Goal: Task Accomplishment & Management: Manage account settings

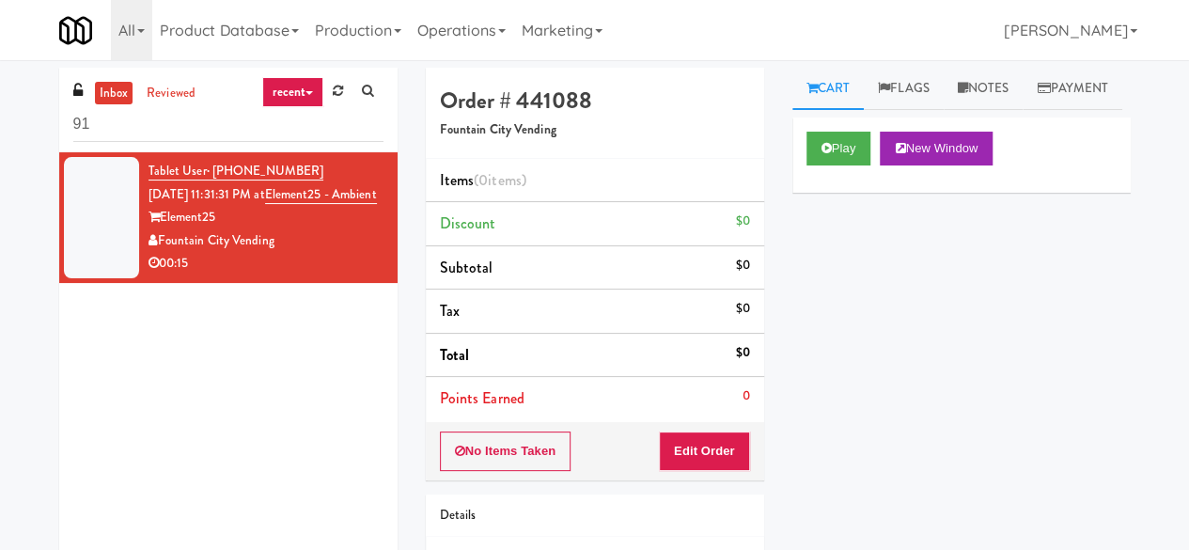
type input "9"
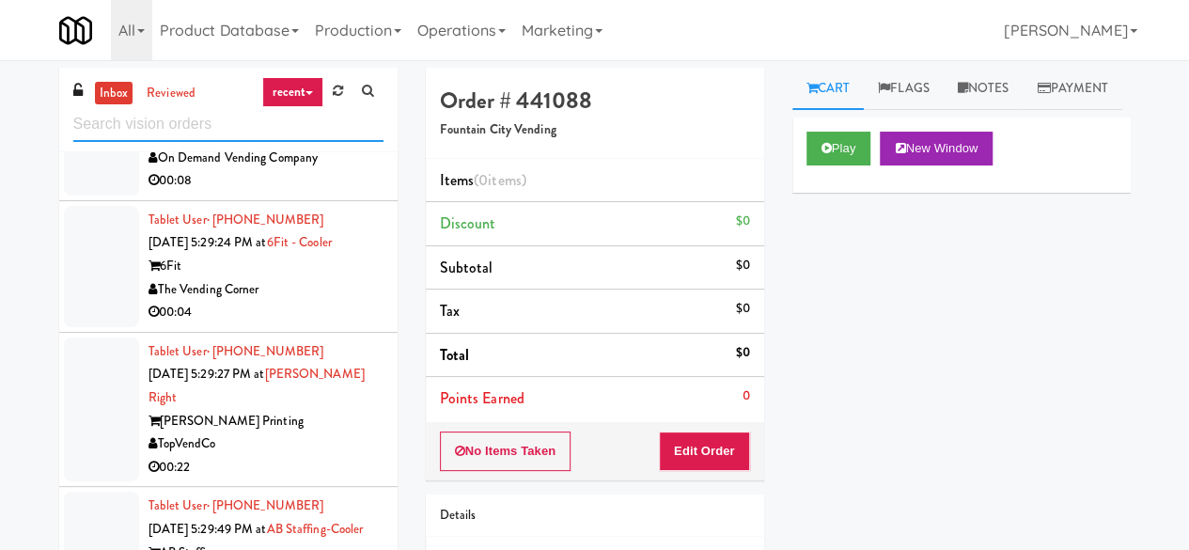
scroll to position [4072, 0]
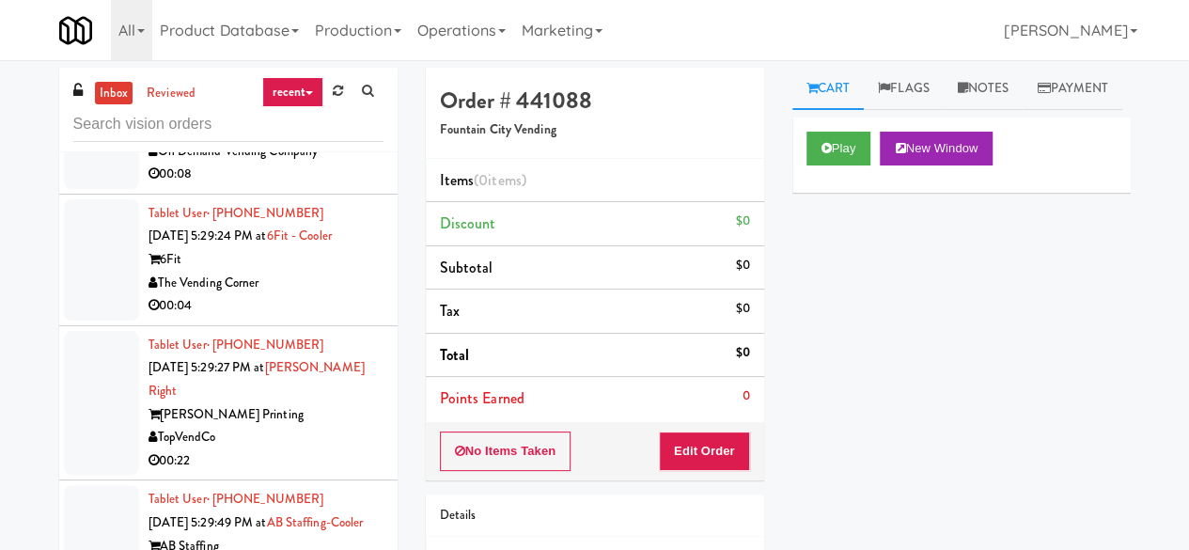
click at [315, 272] on div "6Fit" at bounding box center [265, 259] width 235 height 23
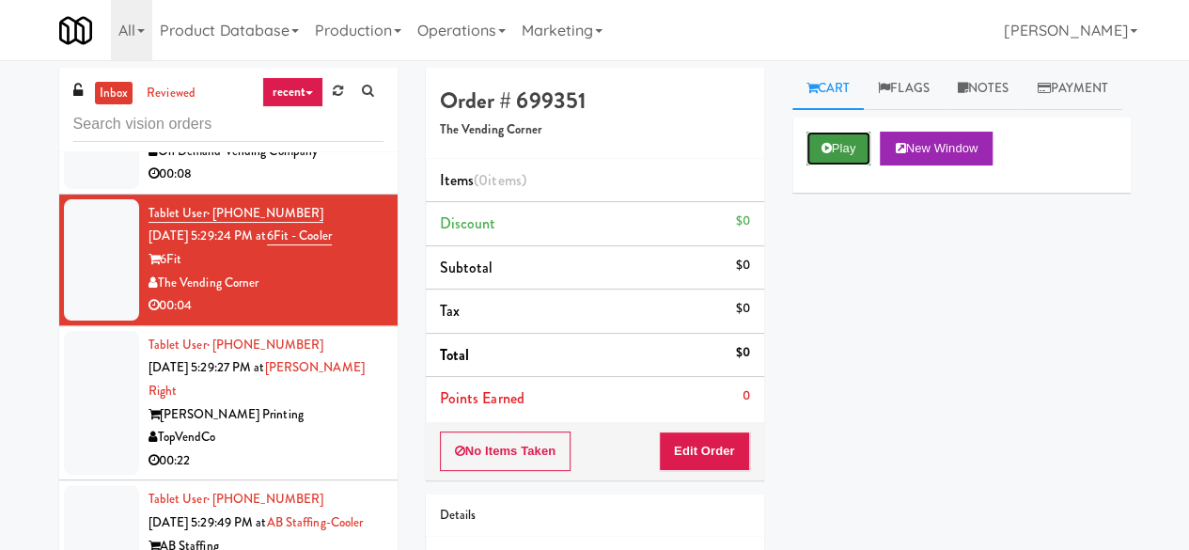
click at [813, 165] on button "Play" at bounding box center [838, 149] width 65 height 34
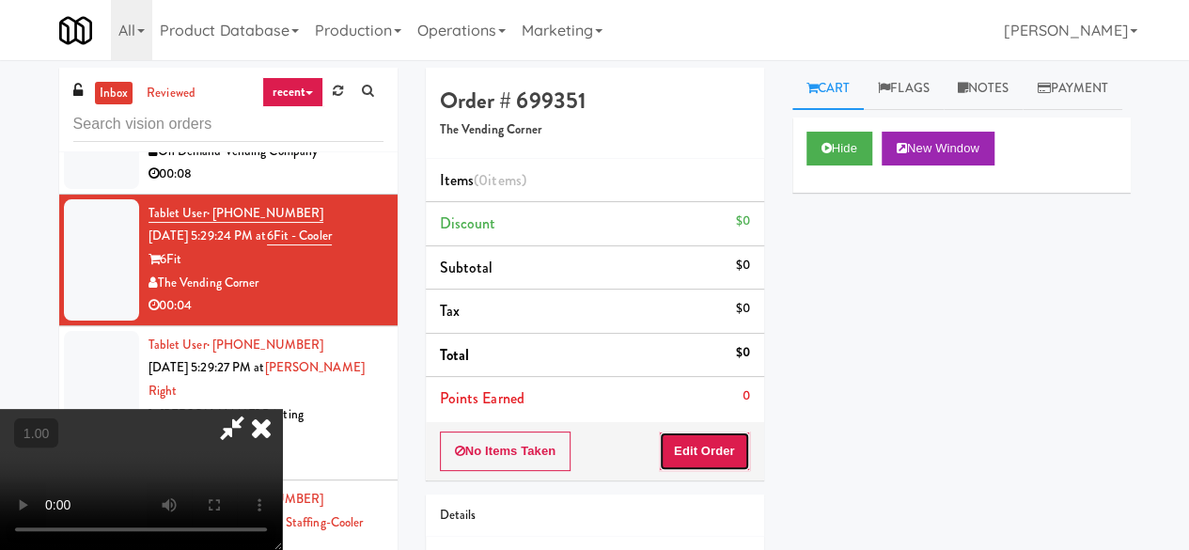
click at [697, 446] on button "Edit Order" at bounding box center [704, 450] width 91 height 39
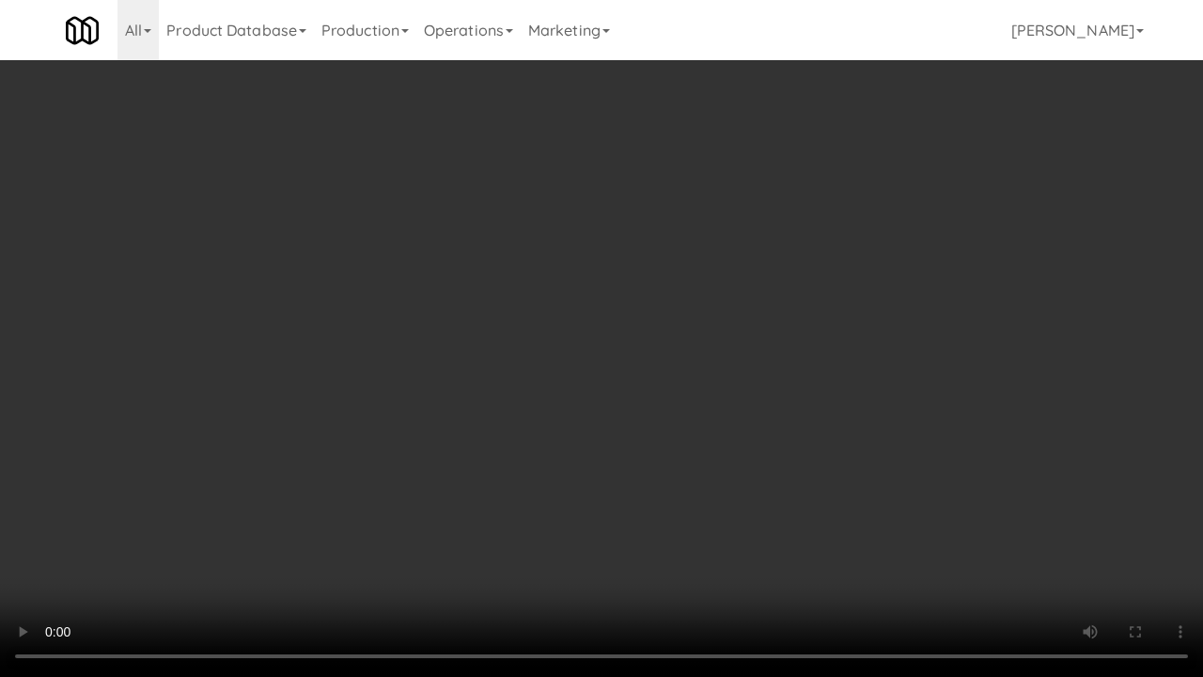
click at [551, 549] on video at bounding box center [601, 338] width 1203 height 677
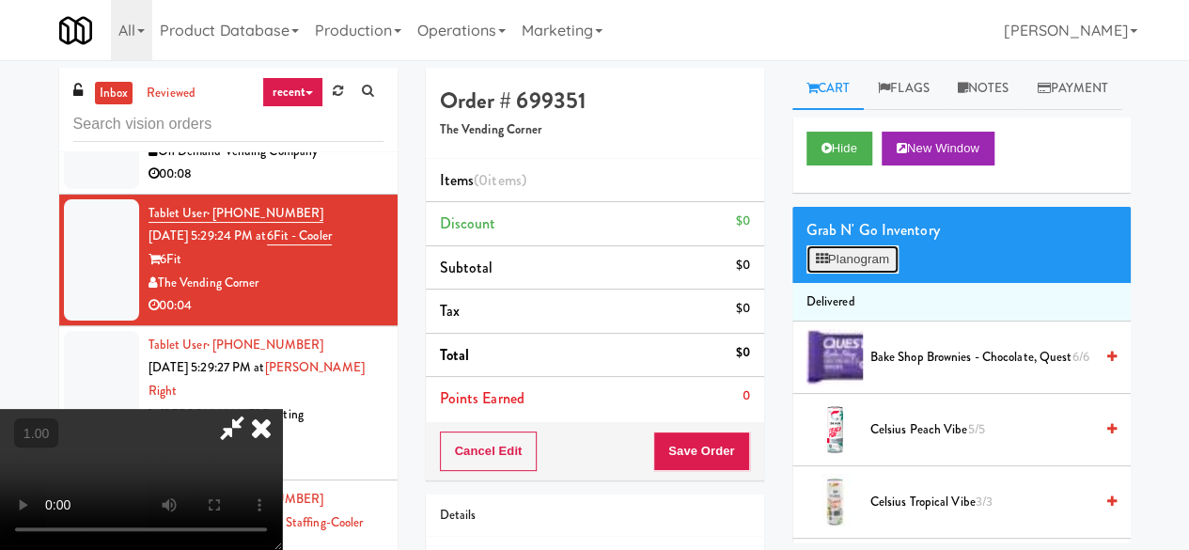
click at [845, 273] on button "Planogram" at bounding box center [852, 259] width 92 height 28
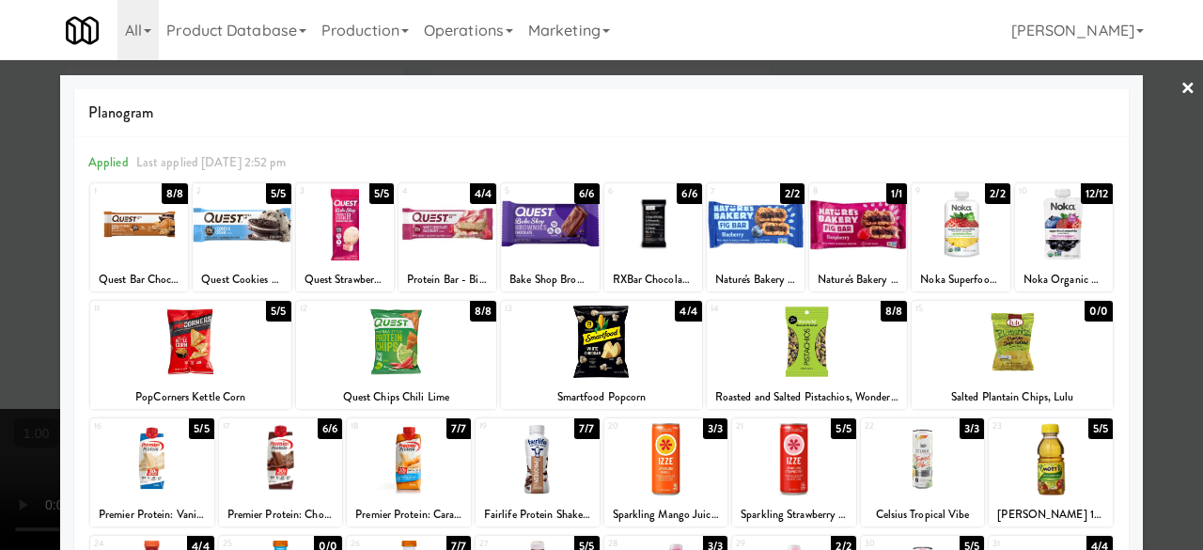
click at [209, 367] on div at bounding box center [190, 341] width 201 height 72
click at [1180, 80] on link "×" at bounding box center [1187, 89] width 15 height 58
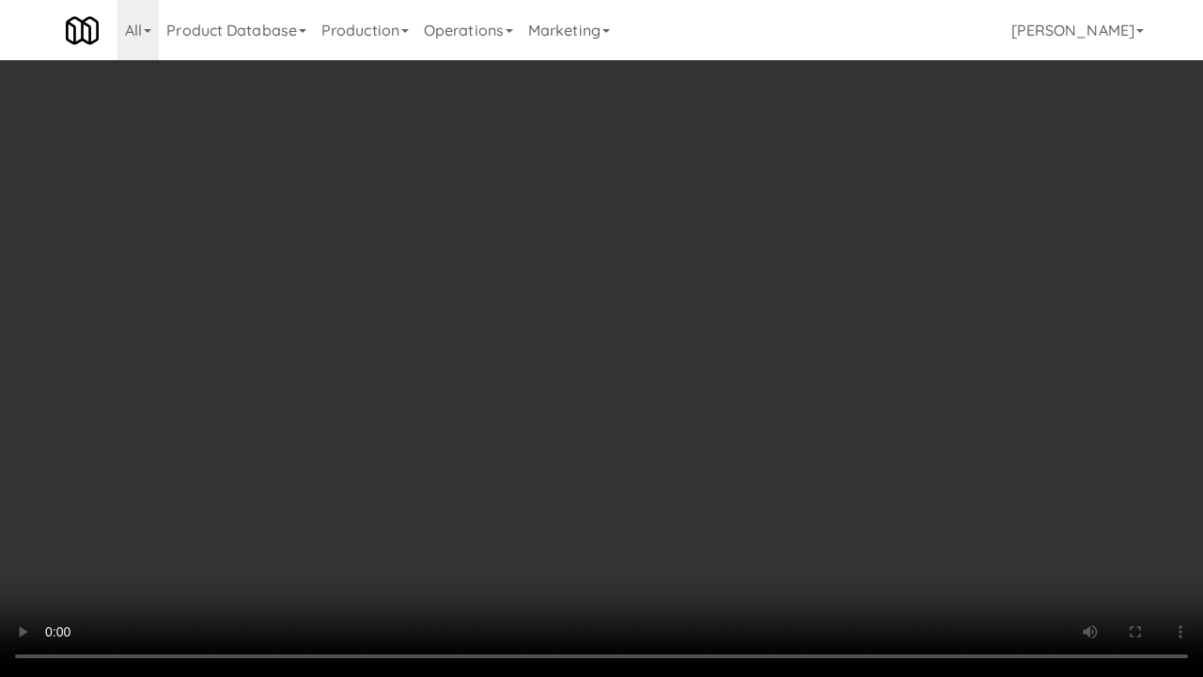
click at [626, 518] on video at bounding box center [601, 338] width 1203 height 677
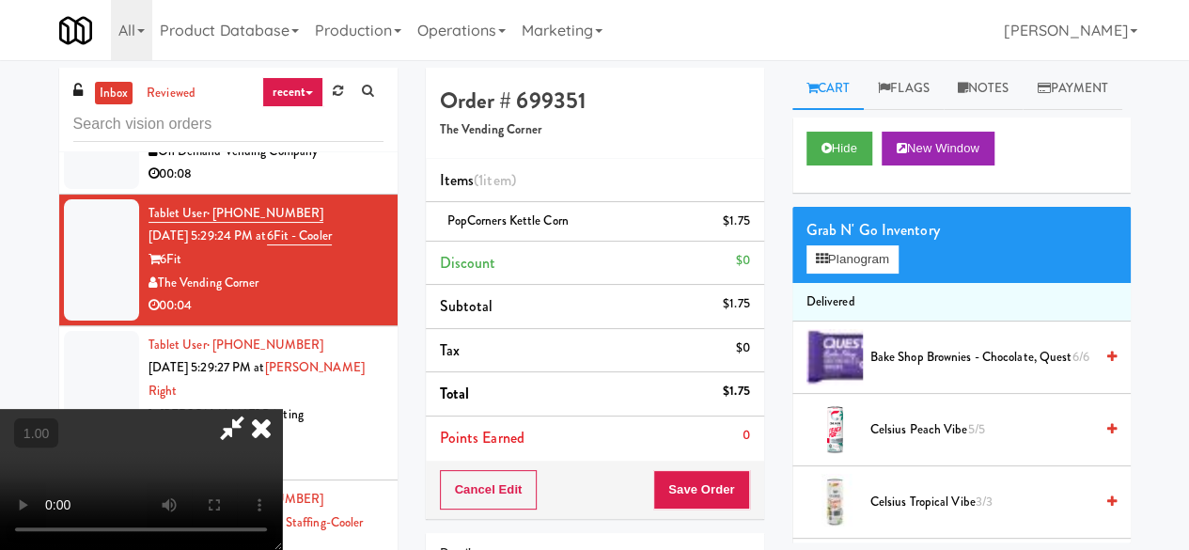
click at [254, 409] on icon at bounding box center [231, 428] width 43 height 38
click at [697, 484] on button "Save Order" at bounding box center [701, 489] width 96 height 39
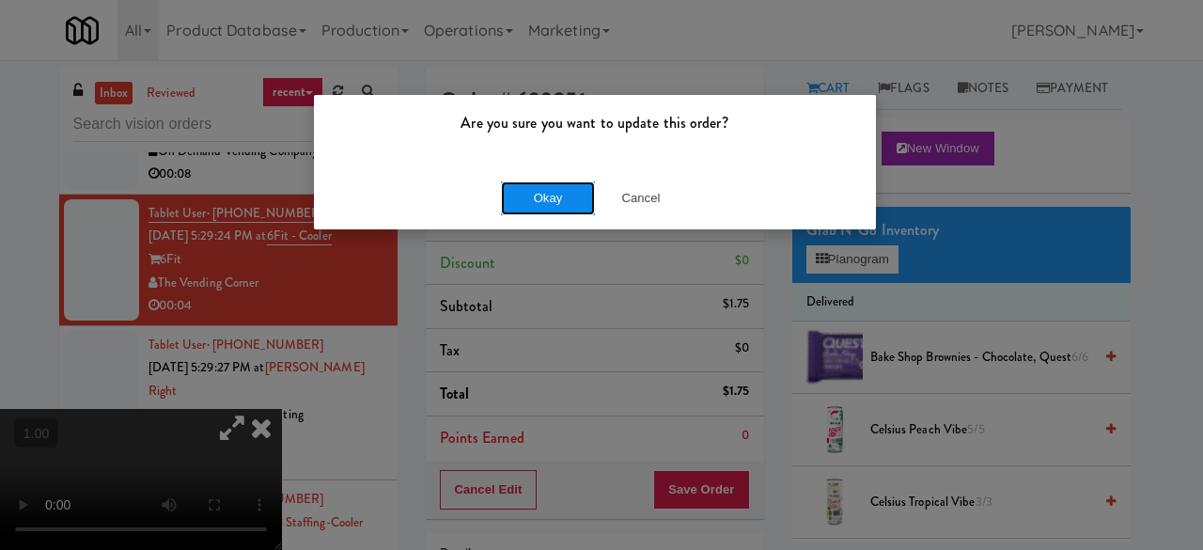
click at [564, 206] on button "Okay" at bounding box center [548, 198] width 94 height 34
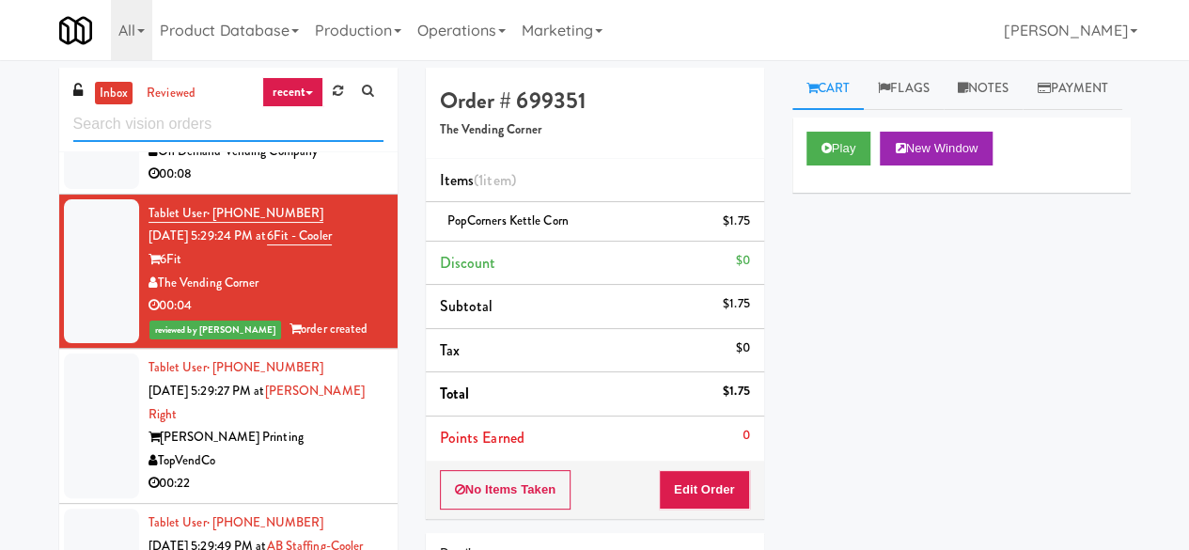
click at [193, 124] on input "text" at bounding box center [228, 124] width 310 height 35
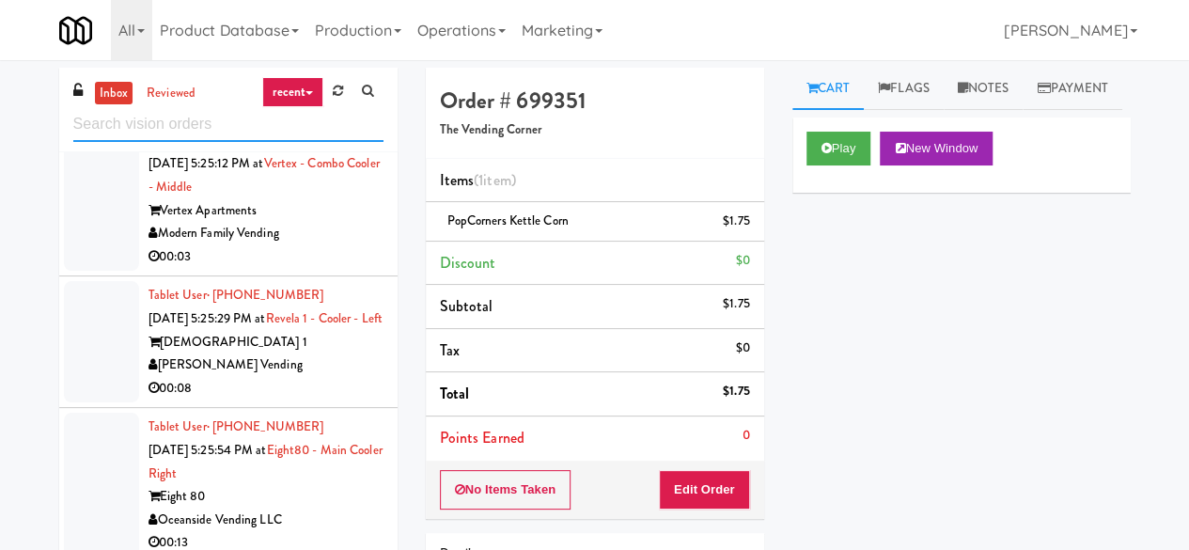
scroll to position [2255, 0]
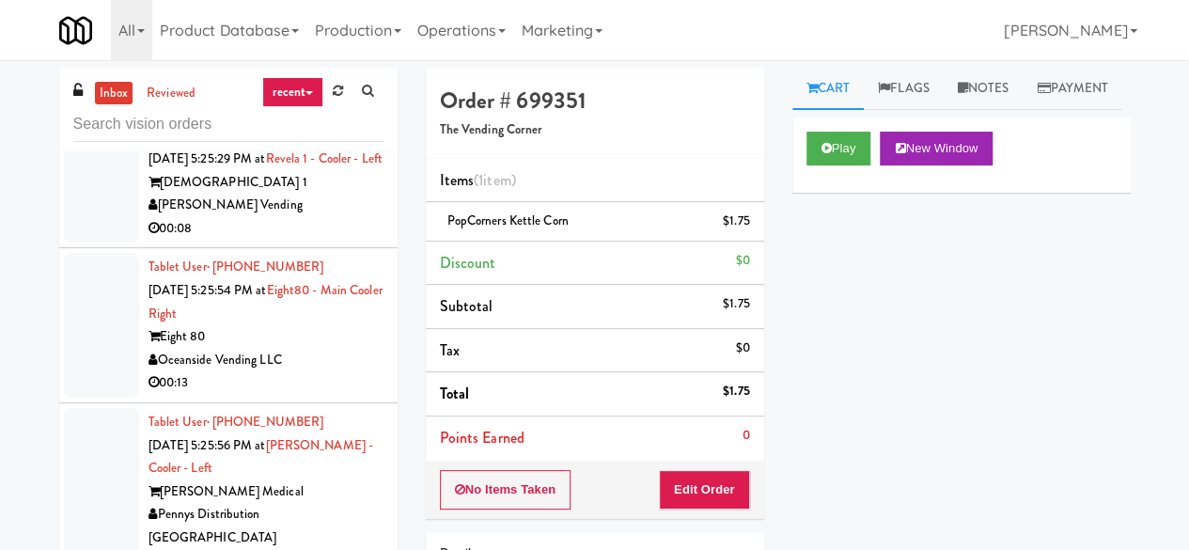
click at [316, 109] on div "00:03" at bounding box center [265, 97] width 235 height 23
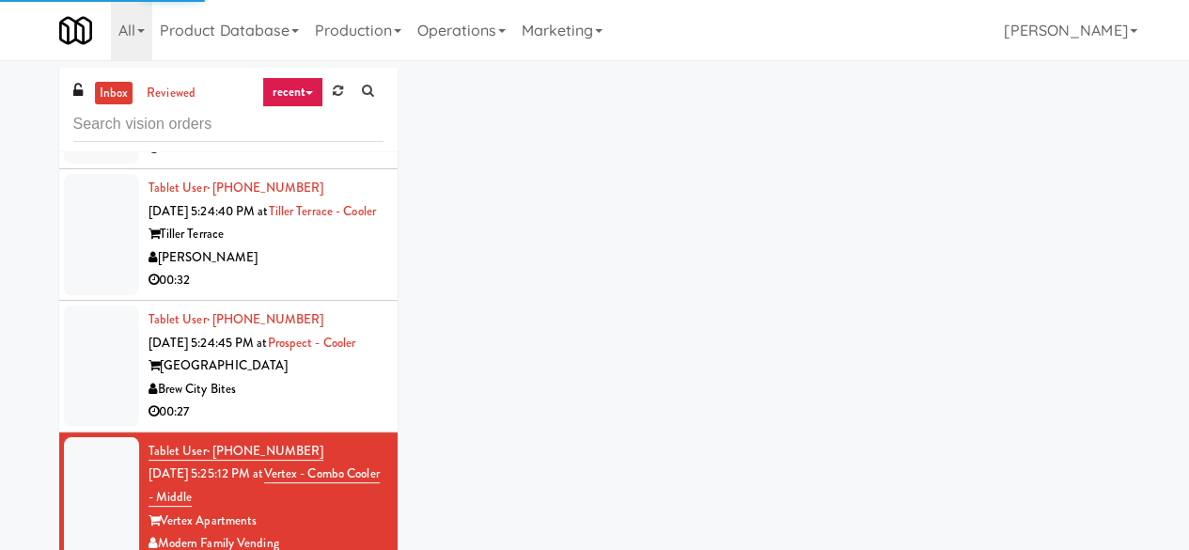
scroll to position [1691, 0]
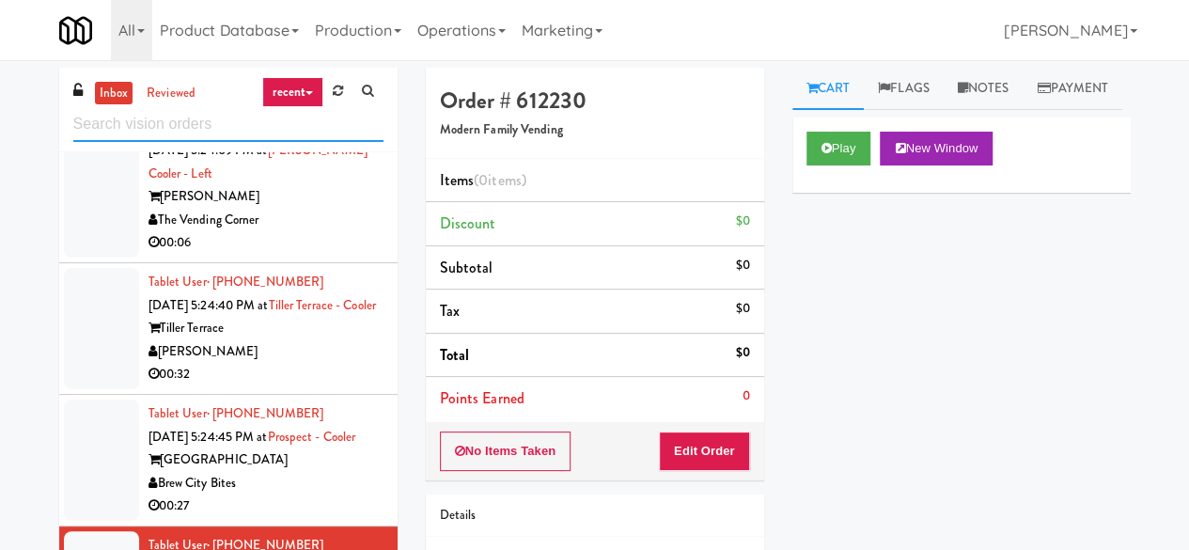
click at [179, 117] on input "text" at bounding box center [228, 124] width 310 height 35
paste input "City Gate - Cooler"
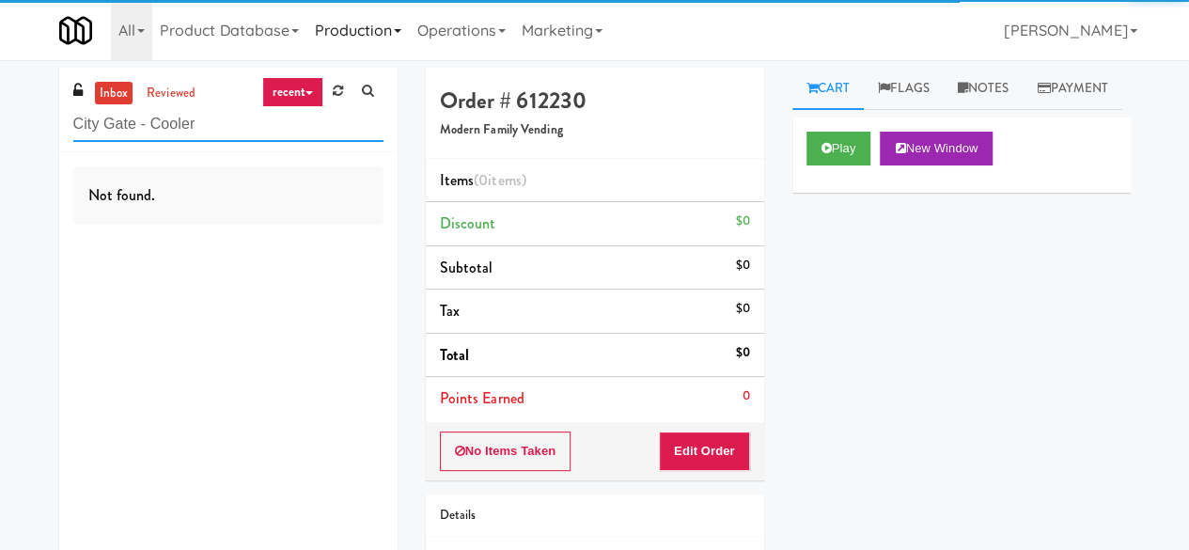
type input "City Gate - Cooler"
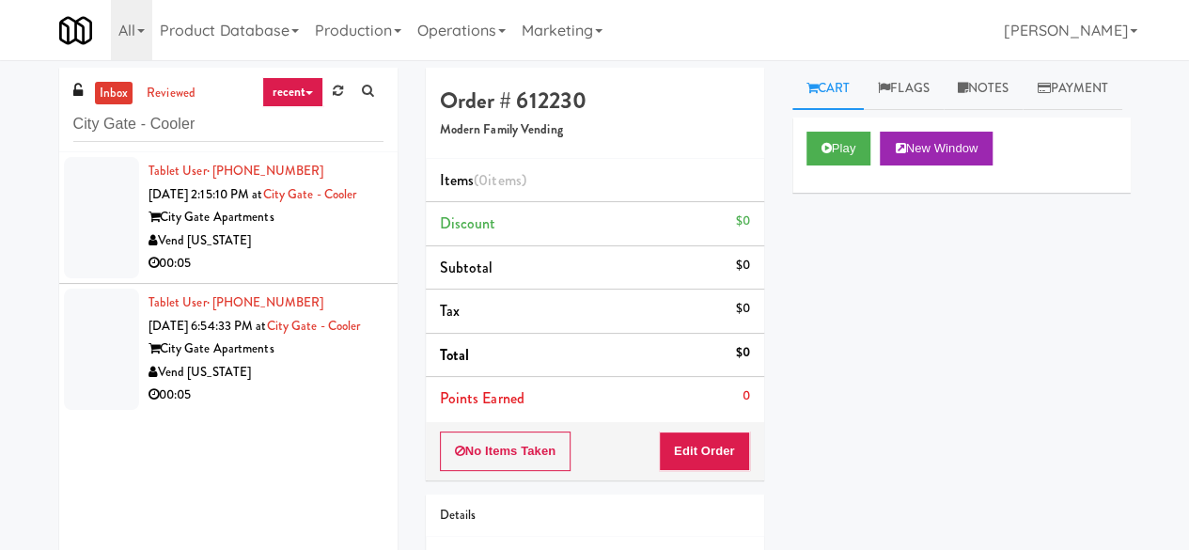
click at [301, 229] on div "City Gate Apartments" at bounding box center [265, 217] width 235 height 23
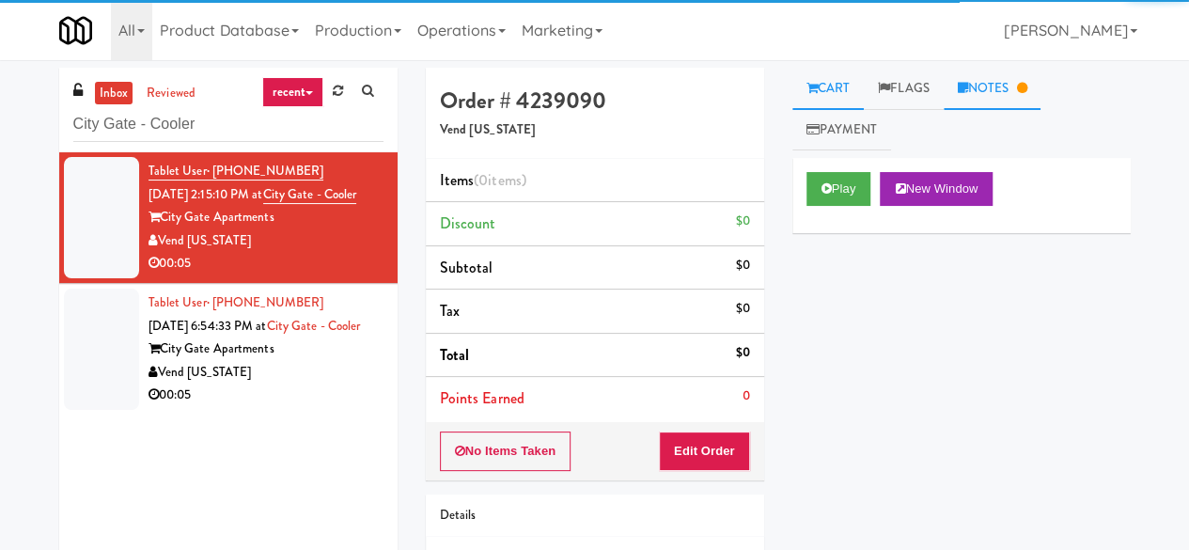
click at [1002, 85] on link "Notes" at bounding box center [992, 89] width 98 height 42
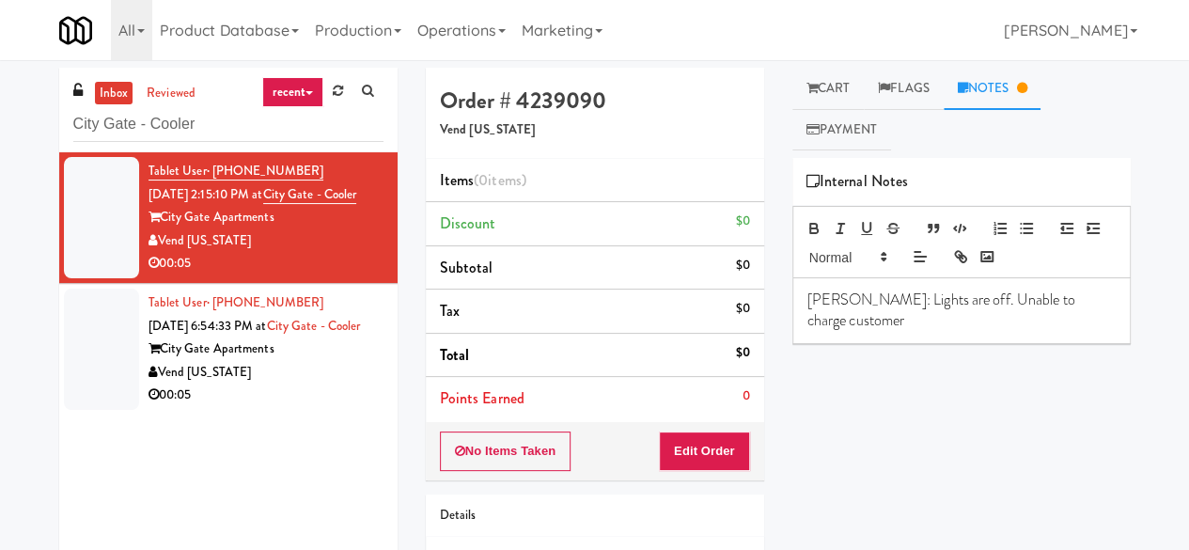
click at [317, 361] on div "City Gate Apartments" at bounding box center [265, 348] width 235 height 23
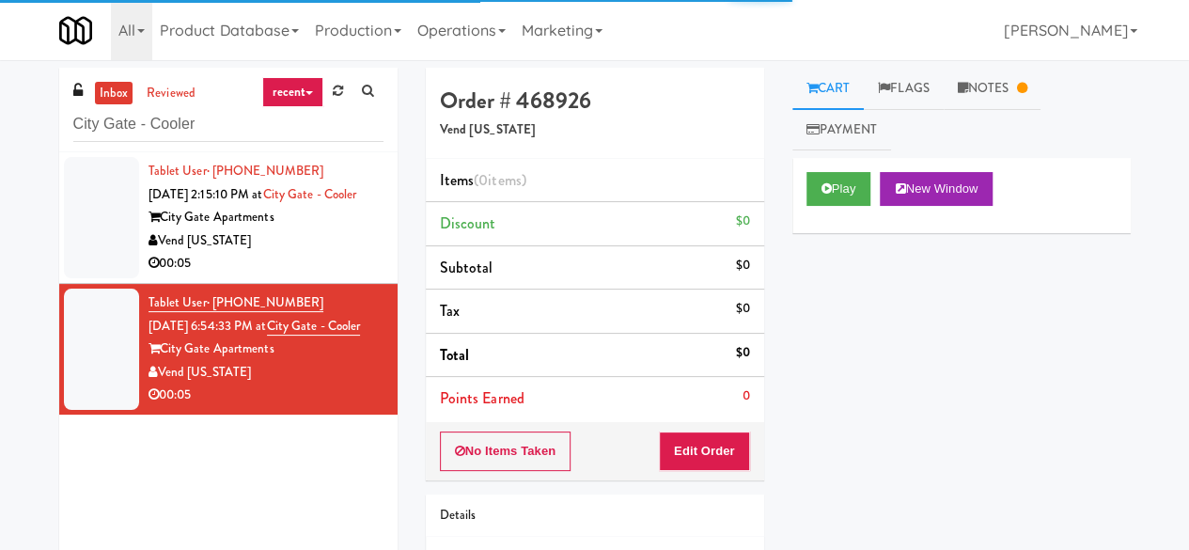
click at [326, 275] on div "00:05" at bounding box center [265, 263] width 235 height 23
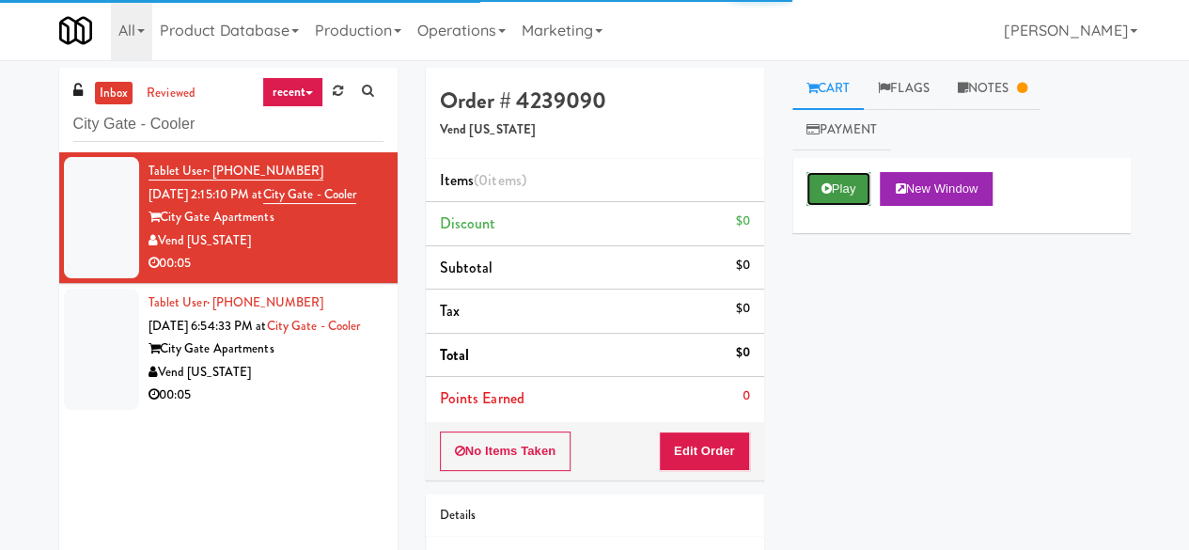
click at [840, 182] on button "Play" at bounding box center [838, 189] width 65 height 34
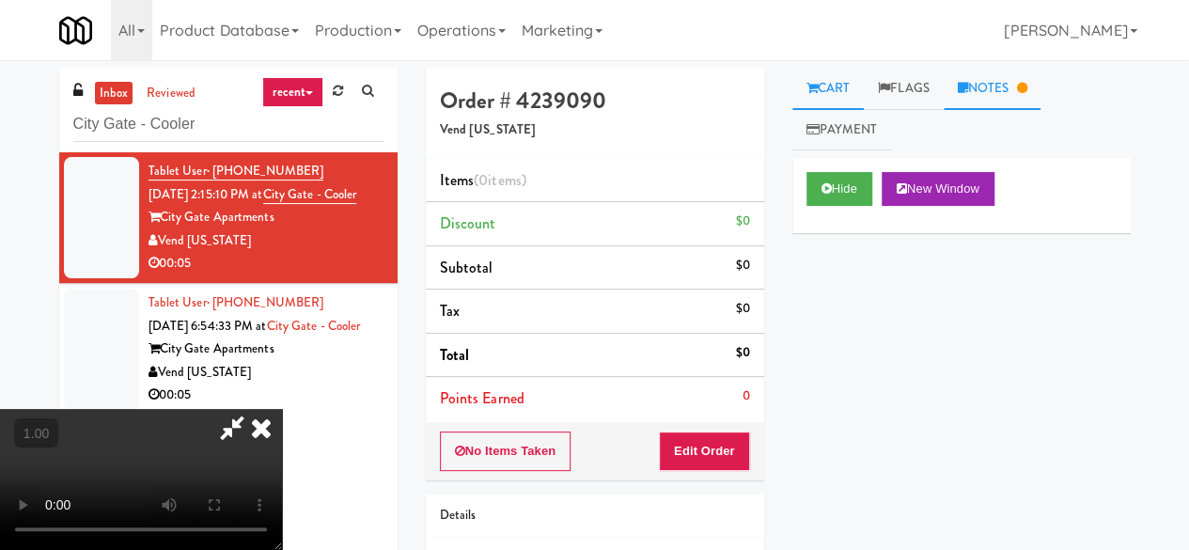
click at [1000, 79] on link "Notes" at bounding box center [992, 89] width 98 height 42
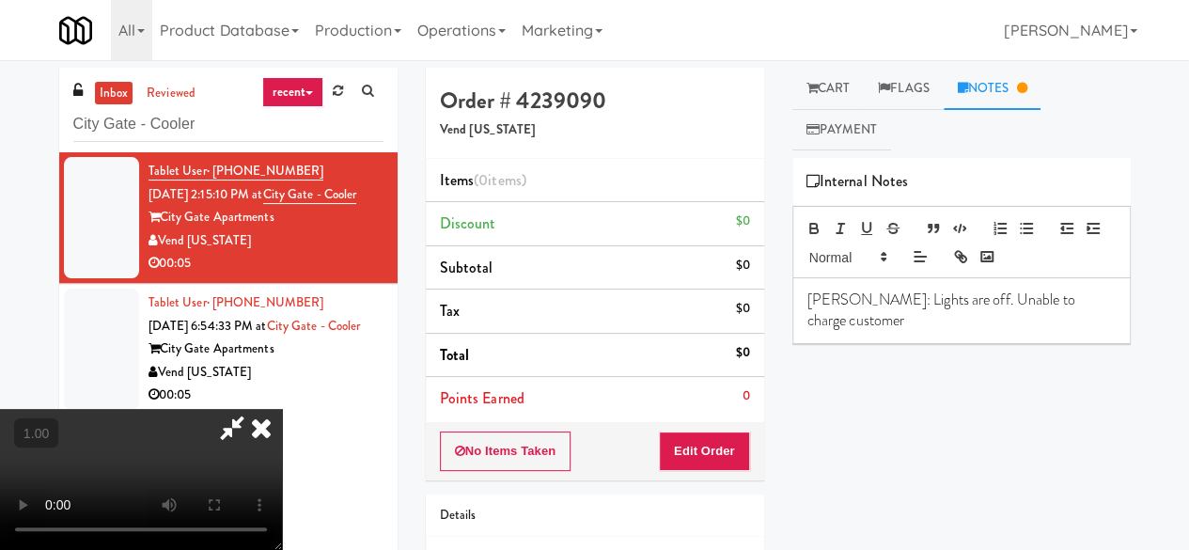
click at [254, 409] on icon at bounding box center [231, 428] width 43 height 38
click at [282, 409] on icon at bounding box center [261, 428] width 41 height 38
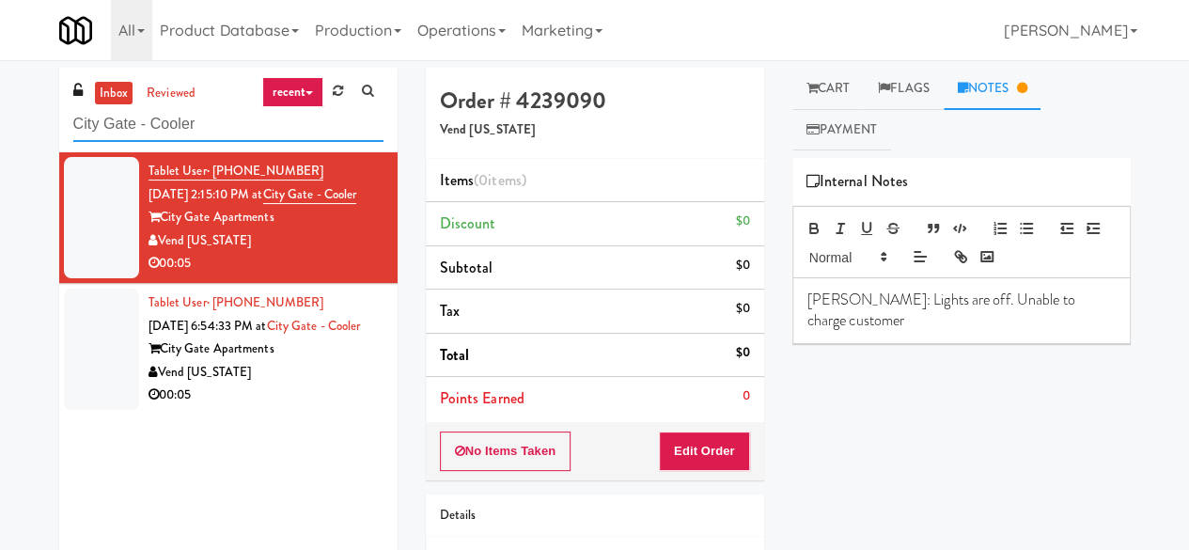
click at [150, 125] on input "City Gate - Cooler" at bounding box center [228, 124] width 310 height 35
paste input "Eight80 - Main Cooler Right"
type input "Eight80 - Main Cooler Right"
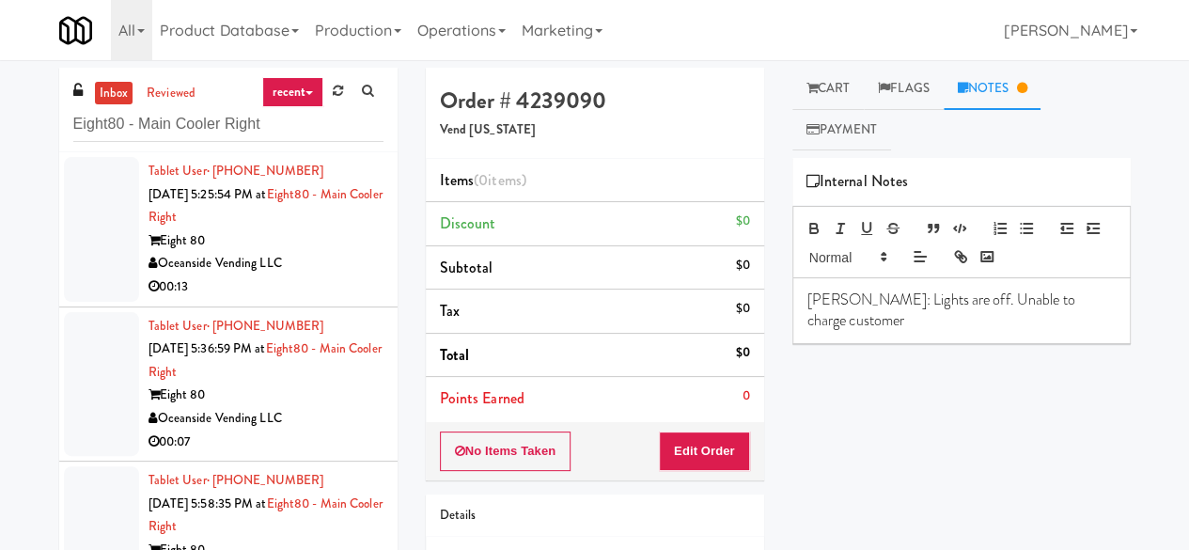
click at [345, 285] on div "00:13" at bounding box center [265, 286] width 235 height 23
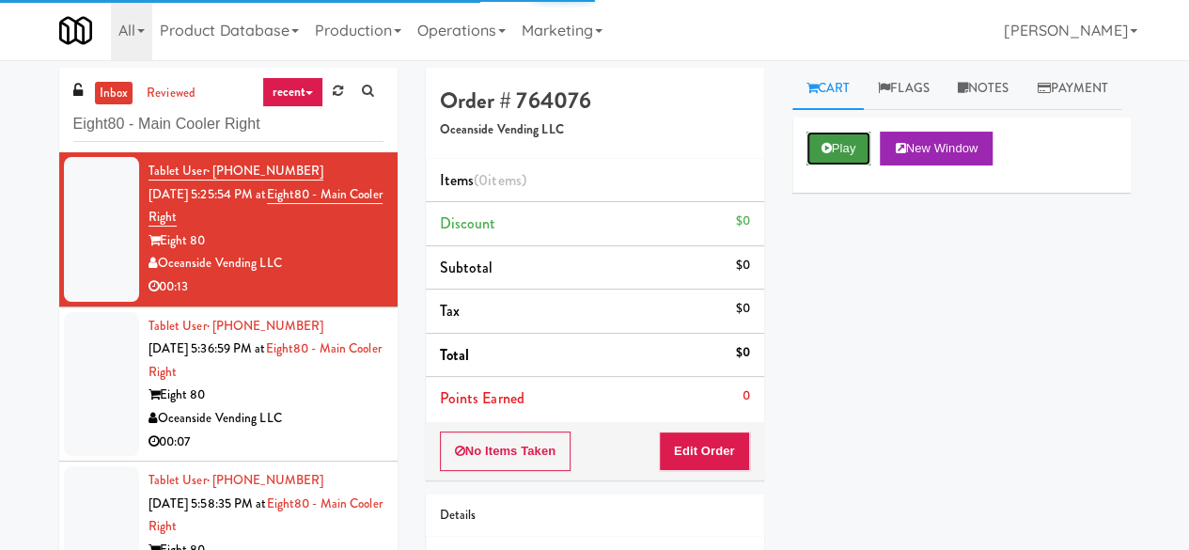
click at [850, 165] on button "Play" at bounding box center [838, 149] width 65 height 34
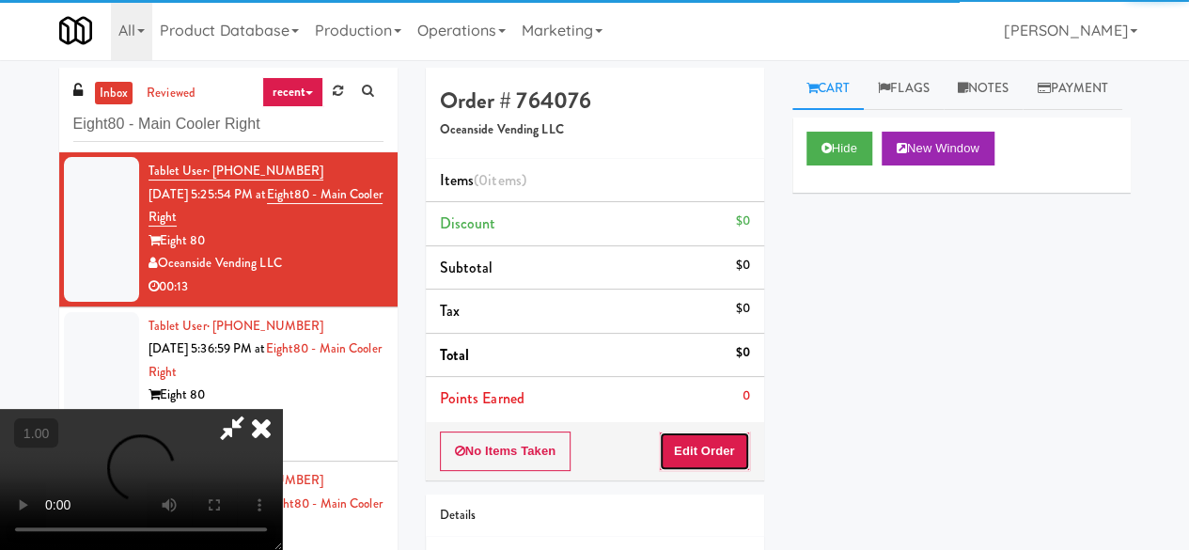
click at [722, 452] on button "Edit Order" at bounding box center [704, 450] width 91 height 39
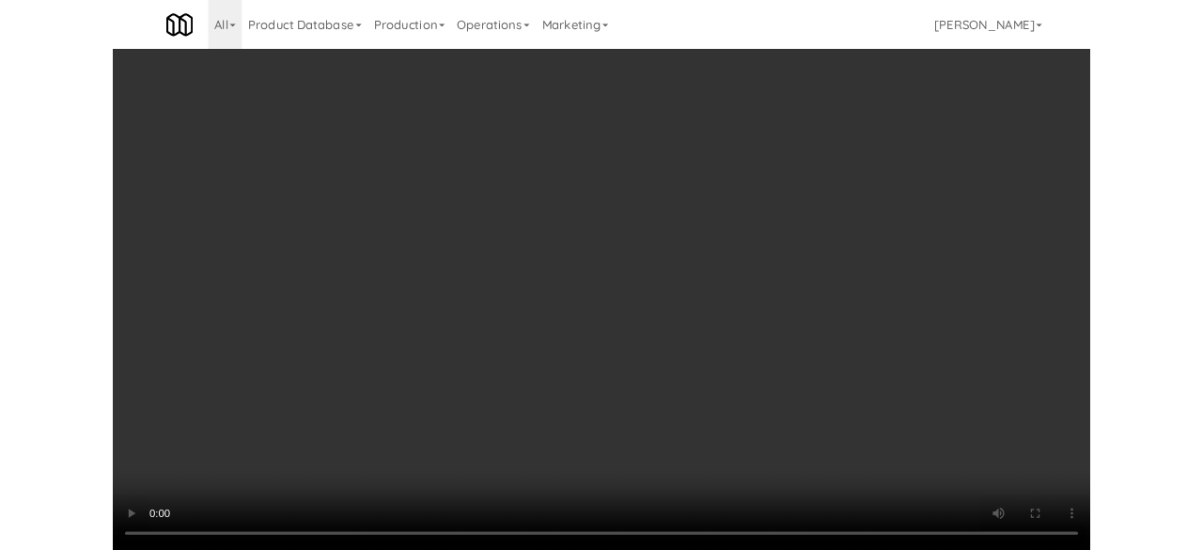
scroll to position [179, 0]
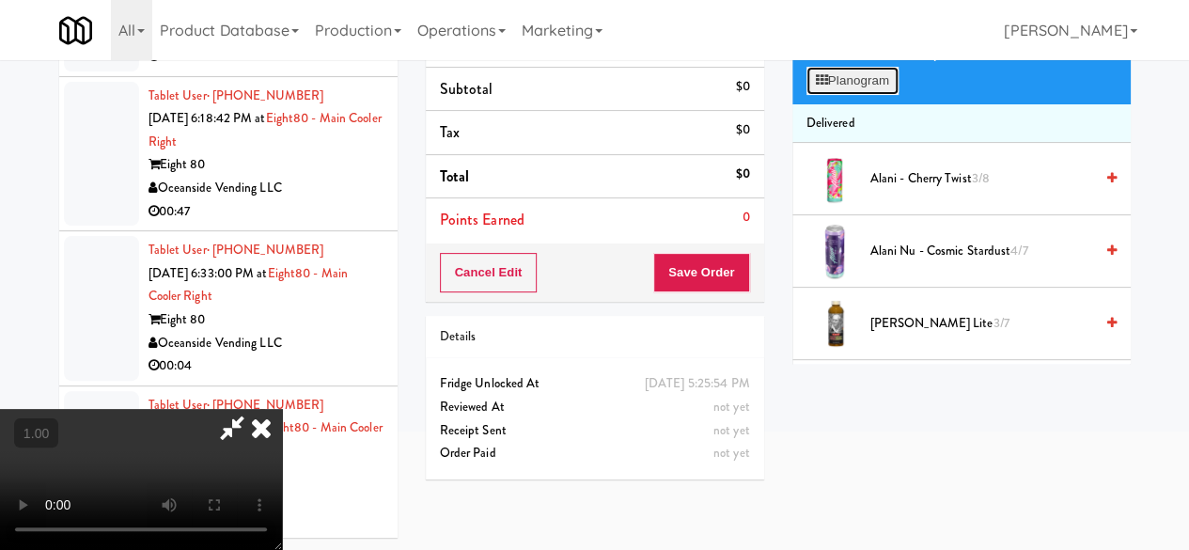
click at [840, 95] on button "Planogram" at bounding box center [852, 81] width 92 height 28
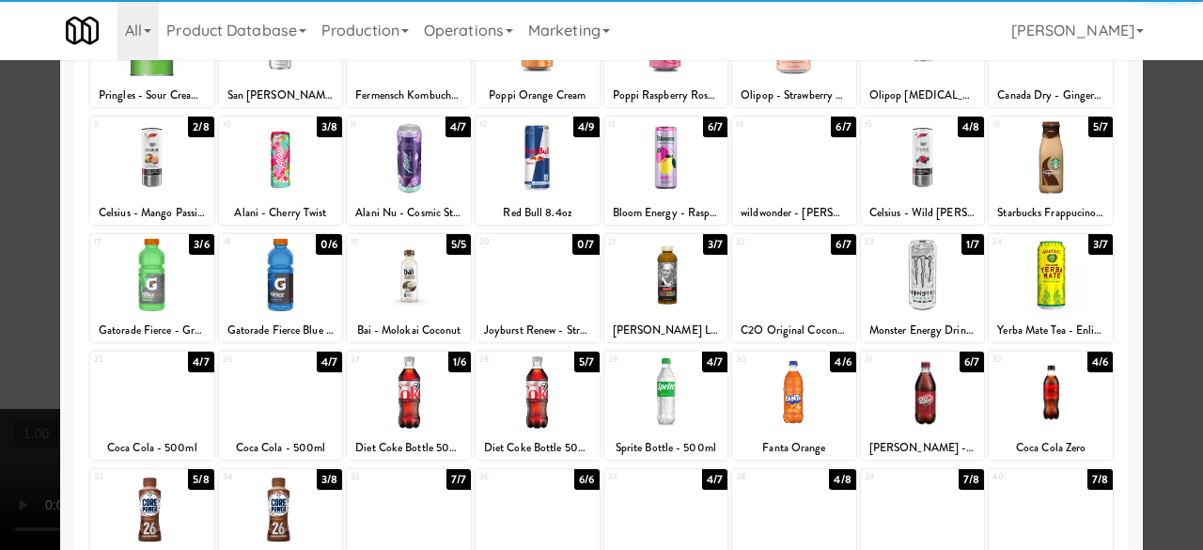
click at [163, 288] on div at bounding box center [152, 275] width 124 height 72
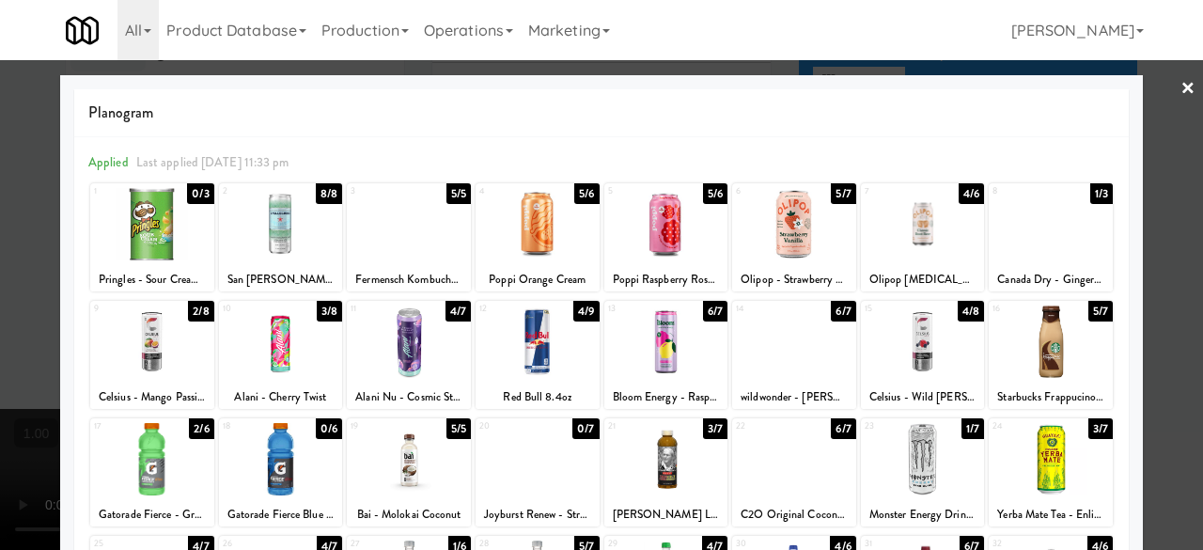
click at [1180, 100] on link "×" at bounding box center [1187, 89] width 15 height 58
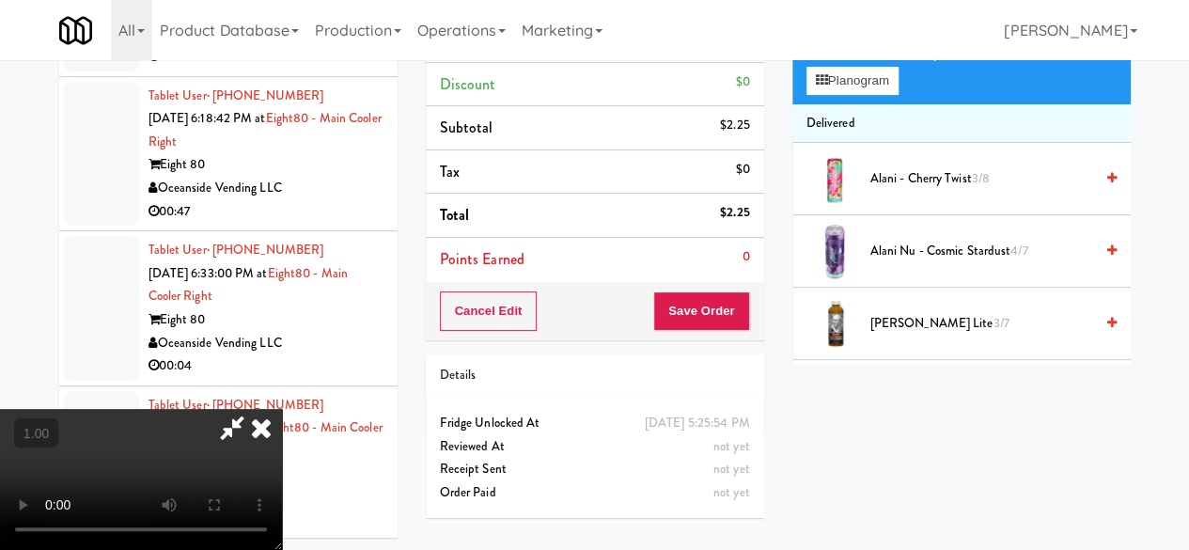
click at [254, 409] on icon at bounding box center [231, 428] width 43 height 38
click at [707, 323] on button "Save Order" at bounding box center [701, 310] width 96 height 39
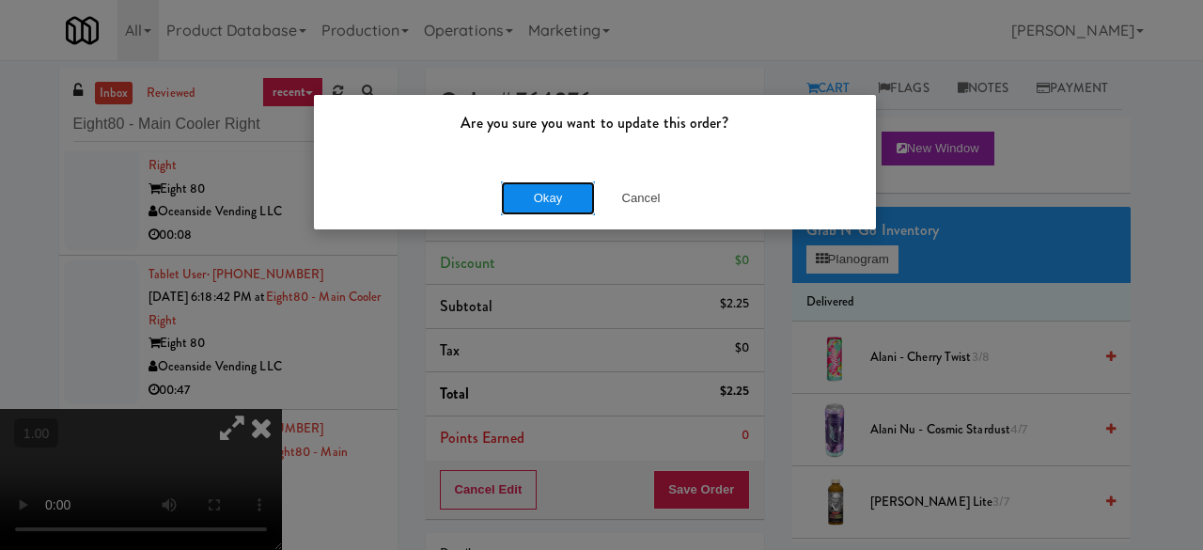
click at [527, 184] on button "Okay" at bounding box center [548, 198] width 94 height 34
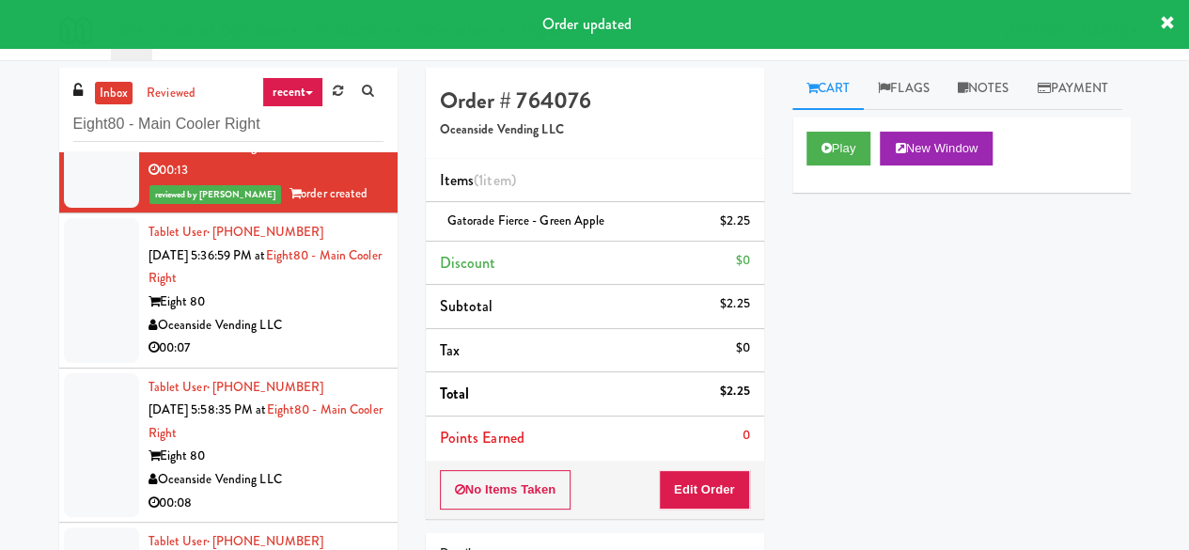
scroll to position [8, 0]
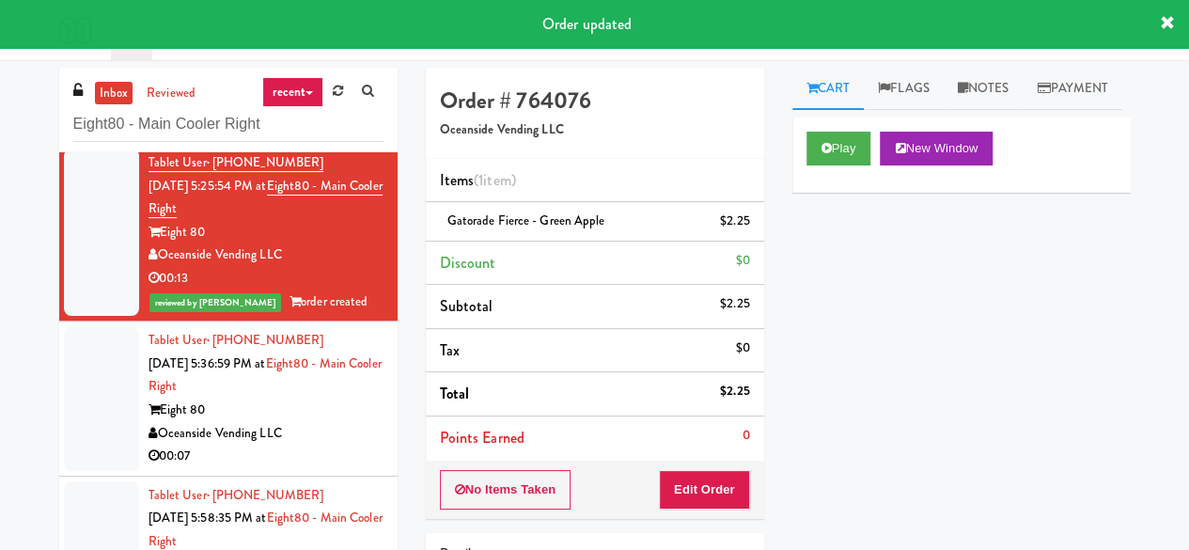
click at [344, 457] on div "00:07" at bounding box center [265, 455] width 235 height 23
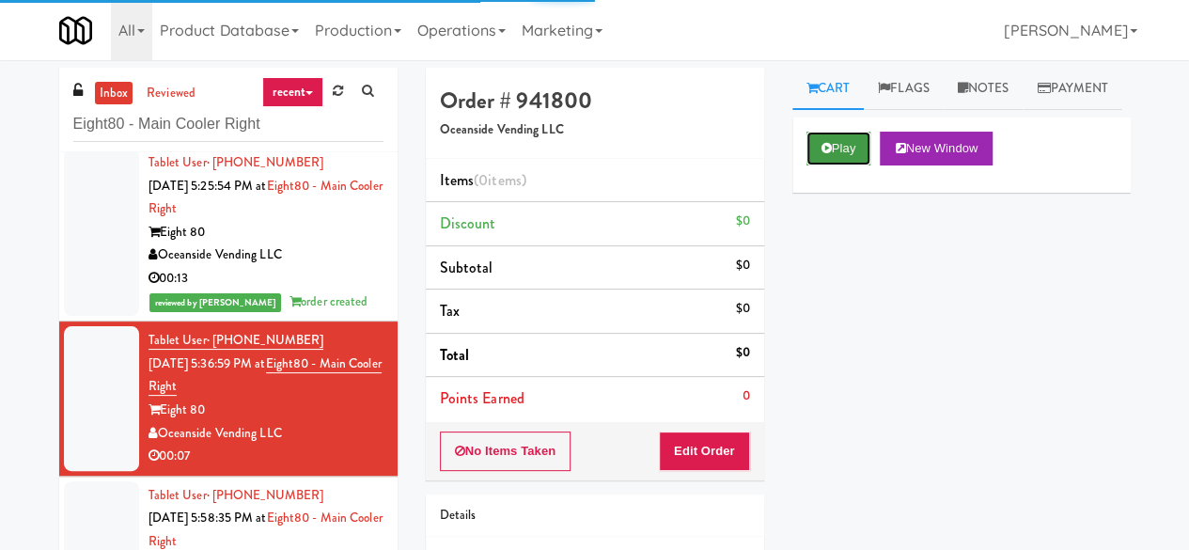
click at [850, 165] on button "Play" at bounding box center [838, 149] width 65 height 34
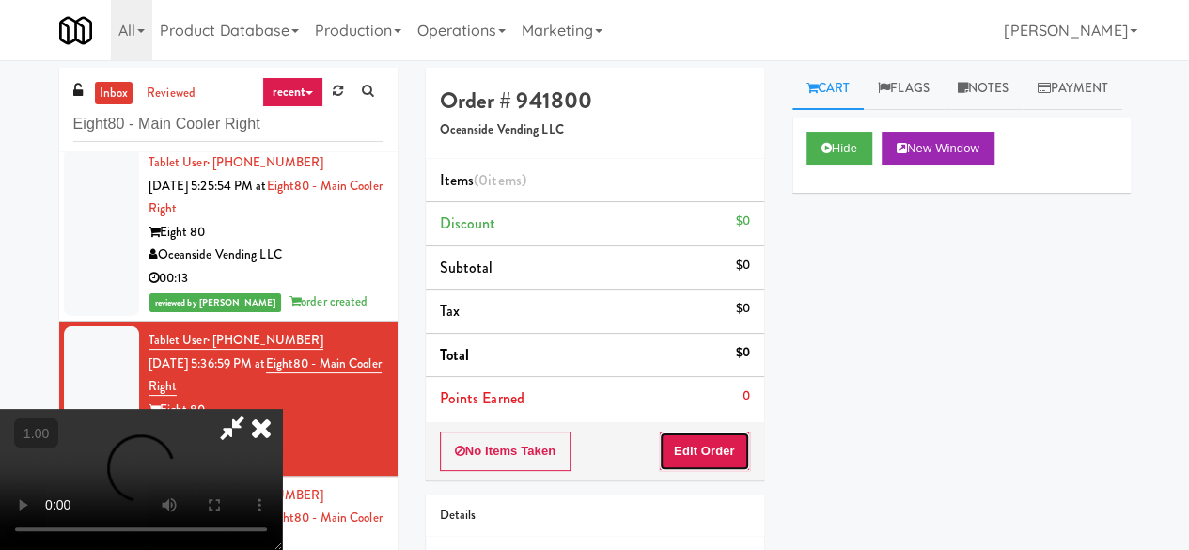
click at [720, 438] on button "Edit Order" at bounding box center [704, 450] width 91 height 39
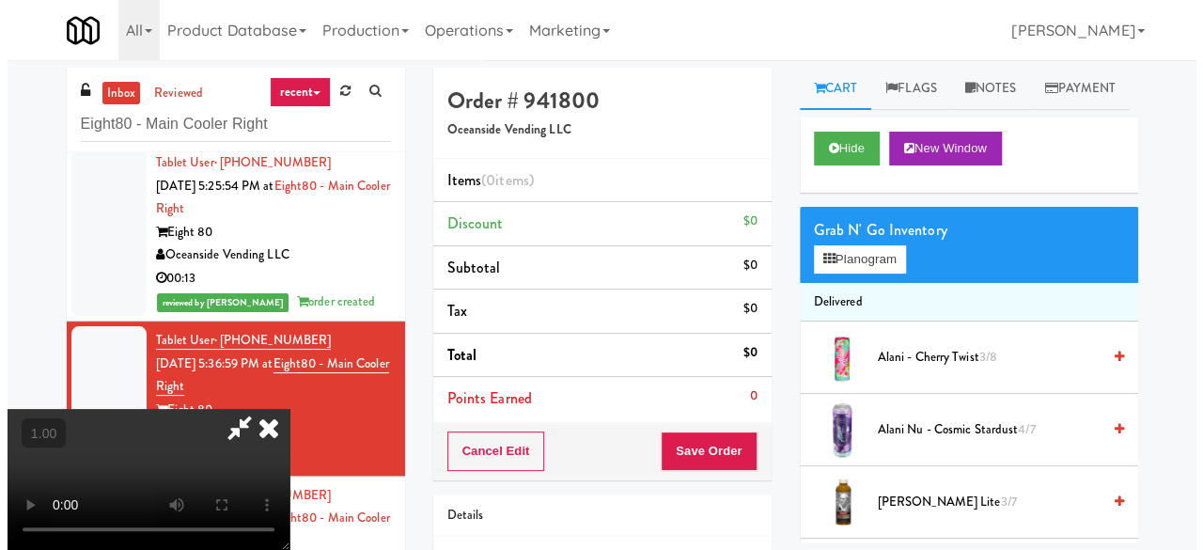
scroll to position [39, 0]
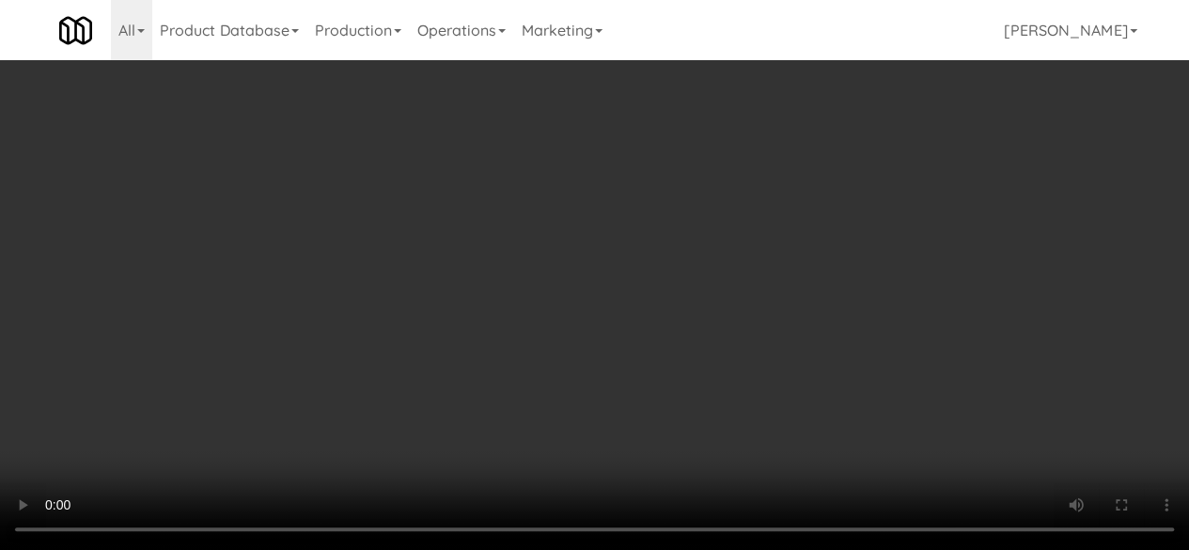
click at [851, 283] on div "Grab N' Go Inventory Planogram" at bounding box center [961, 245] width 338 height 76
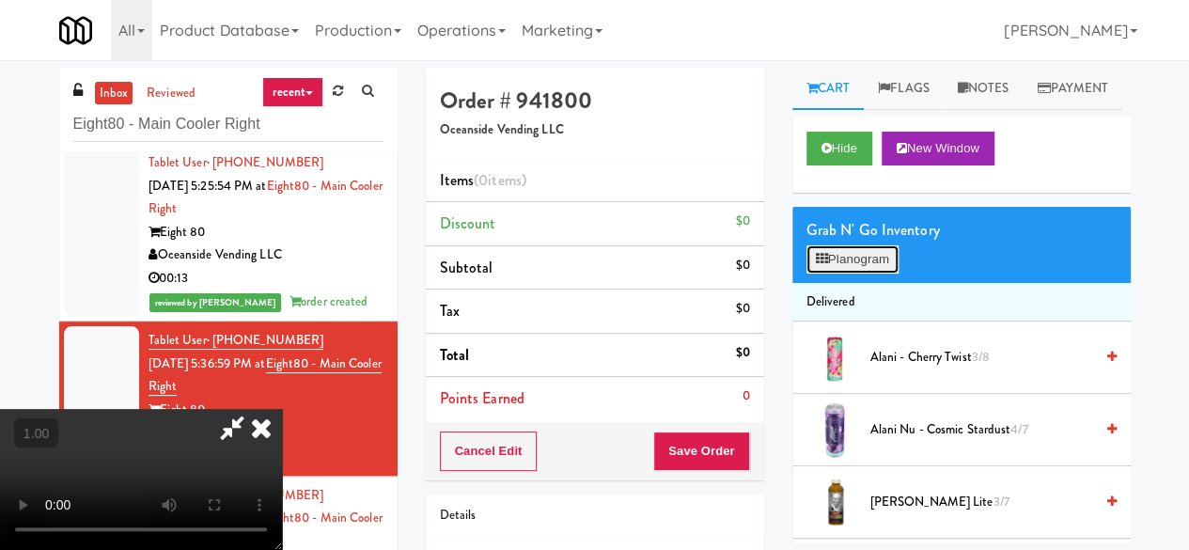
click at [855, 273] on button "Planogram" at bounding box center [852, 259] width 92 height 28
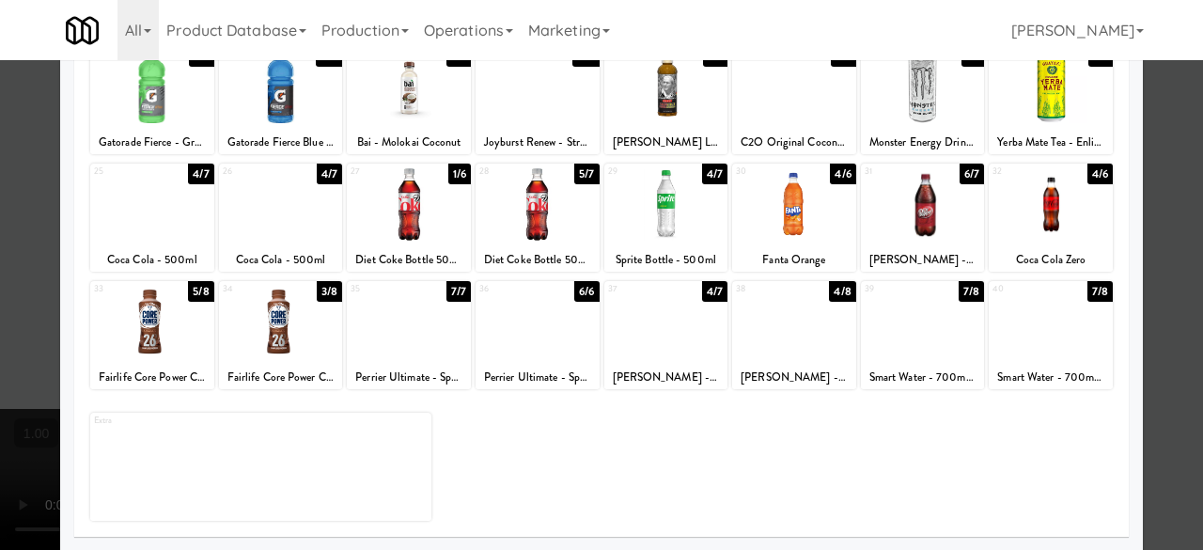
click at [653, 206] on div at bounding box center [666, 204] width 124 height 72
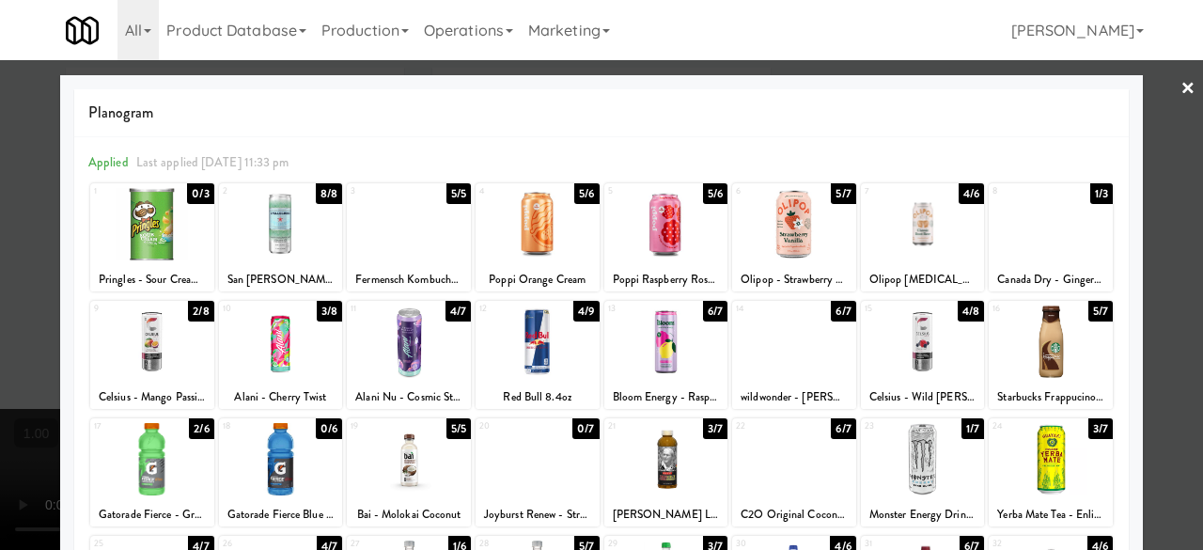
click at [1151, 97] on div at bounding box center [601, 275] width 1203 height 550
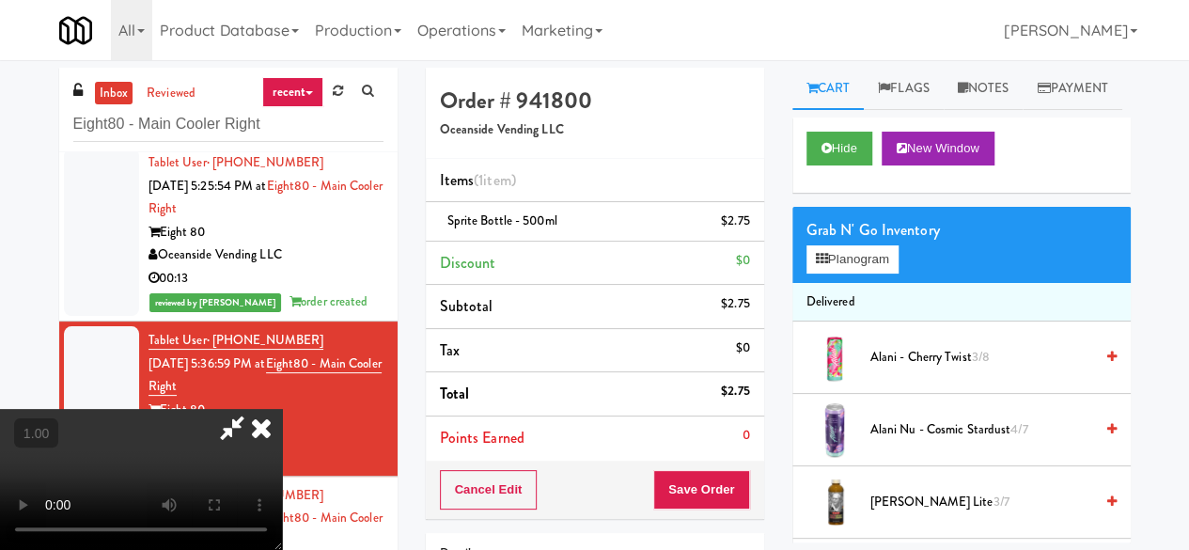
click at [254, 409] on icon at bounding box center [231, 428] width 43 height 38
click at [688, 492] on button "Save Order" at bounding box center [701, 489] width 96 height 39
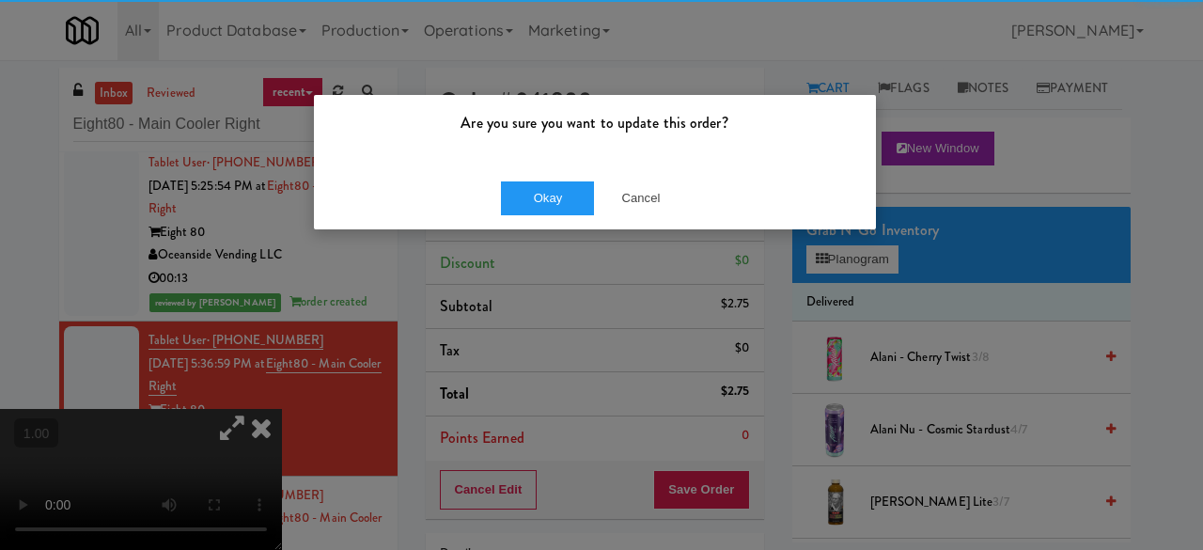
drag, startPoint x: 621, startPoint y: 172, endPoint x: 609, endPoint y: 172, distance: 12.2
click at [620, 172] on div "Okay Cancel" at bounding box center [595, 197] width 562 height 63
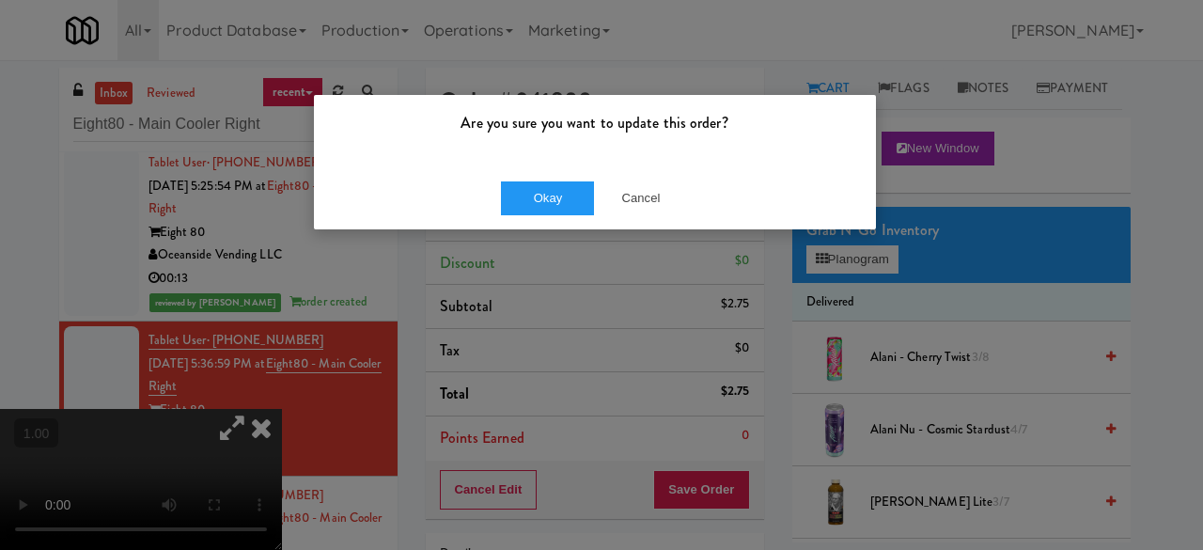
drag, startPoint x: 569, startPoint y: 168, endPoint x: 562, endPoint y: 179, distance: 13.6
click at [568, 176] on div "Okay Cancel" at bounding box center [595, 197] width 562 height 63
click at [557, 186] on button "Okay" at bounding box center [548, 198] width 94 height 34
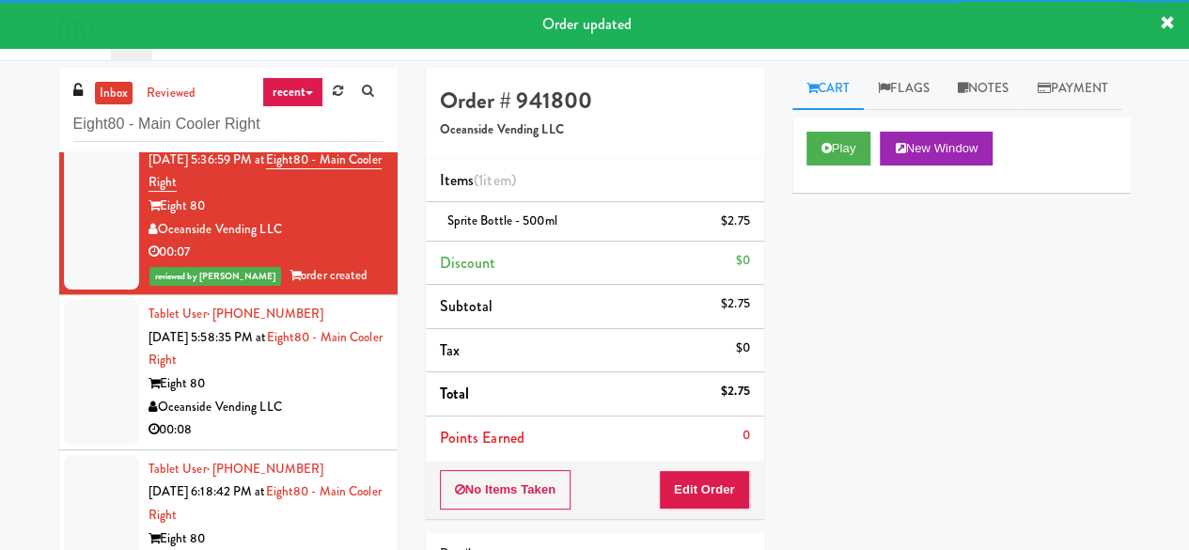
scroll to position [384, 0]
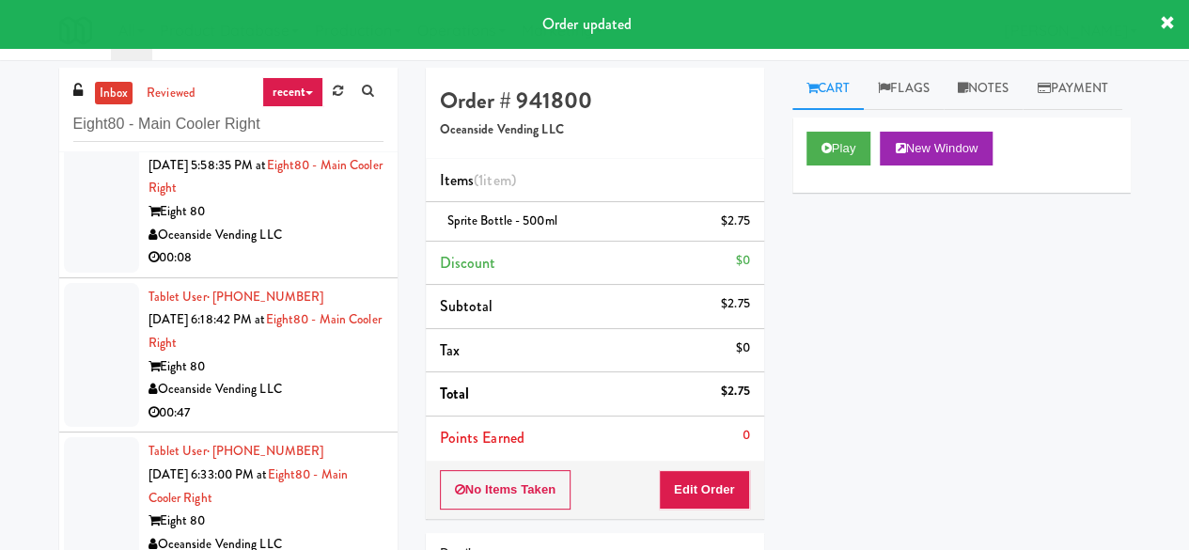
click at [306, 251] on div "00:08" at bounding box center [265, 257] width 235 height 23
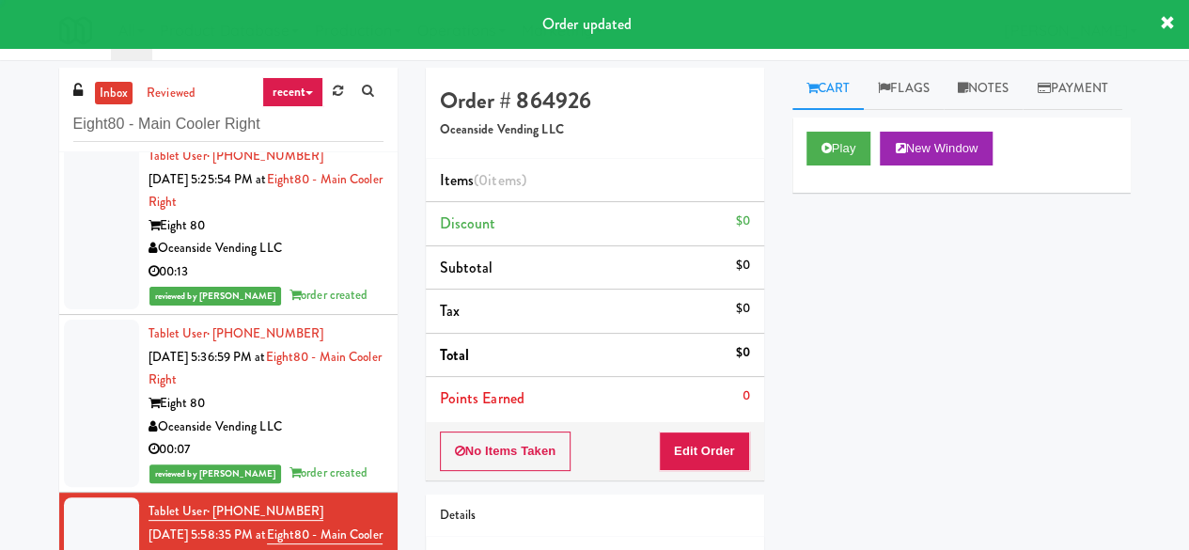
scroll to position [8, 0]
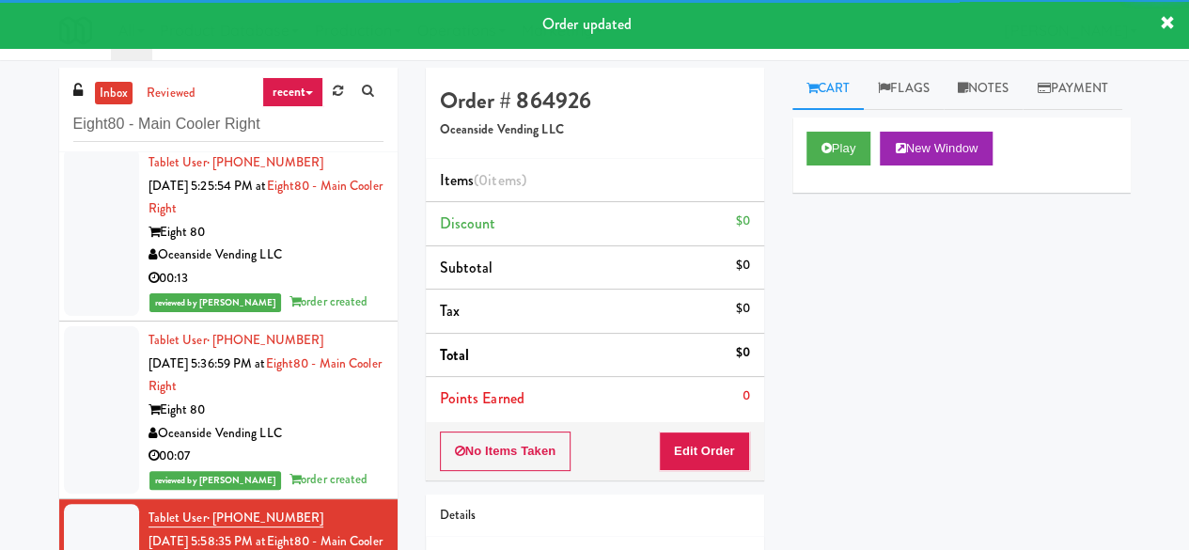
click at [363, 398] on div "Eight 80" at bounding box center [265, 409] width 235 height 23
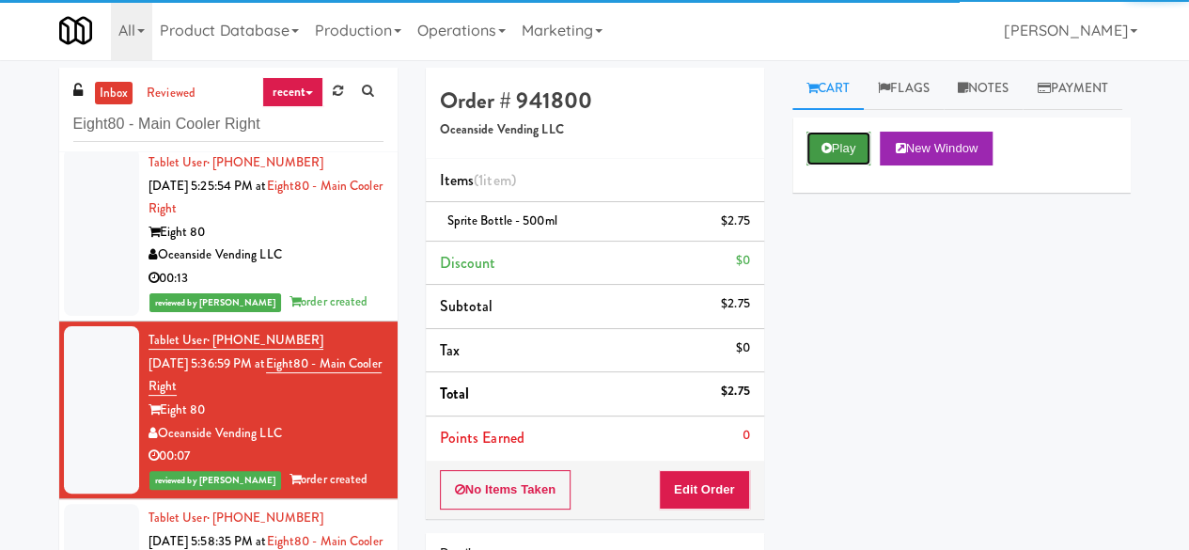
click at [825, 165] on button "Play" at bounding box center [838, 149] width 65 height 34
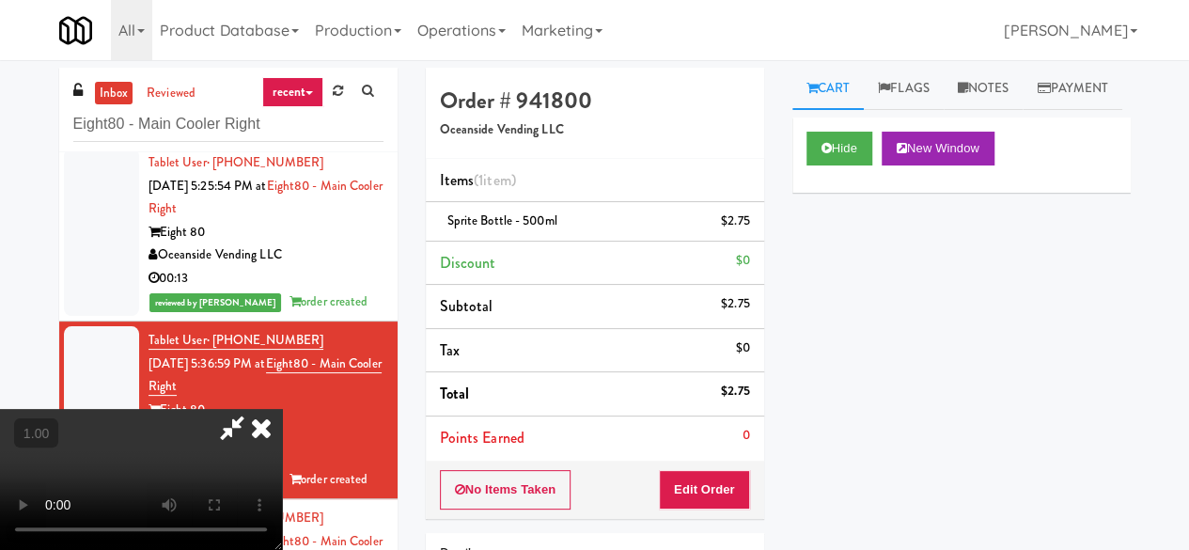
click at [254, 409] on icon at bounding box center [231, 428] width 43 height 38
click at [790, 366] on div "Cart Flags Notes Payment Hide New Window Primary Flag Clear Flag if unable to d…" at bounding box center [961, 305] width 366 height 475
click at [282, 409] on icon at bounding box center [261, 428] width 41 height 38
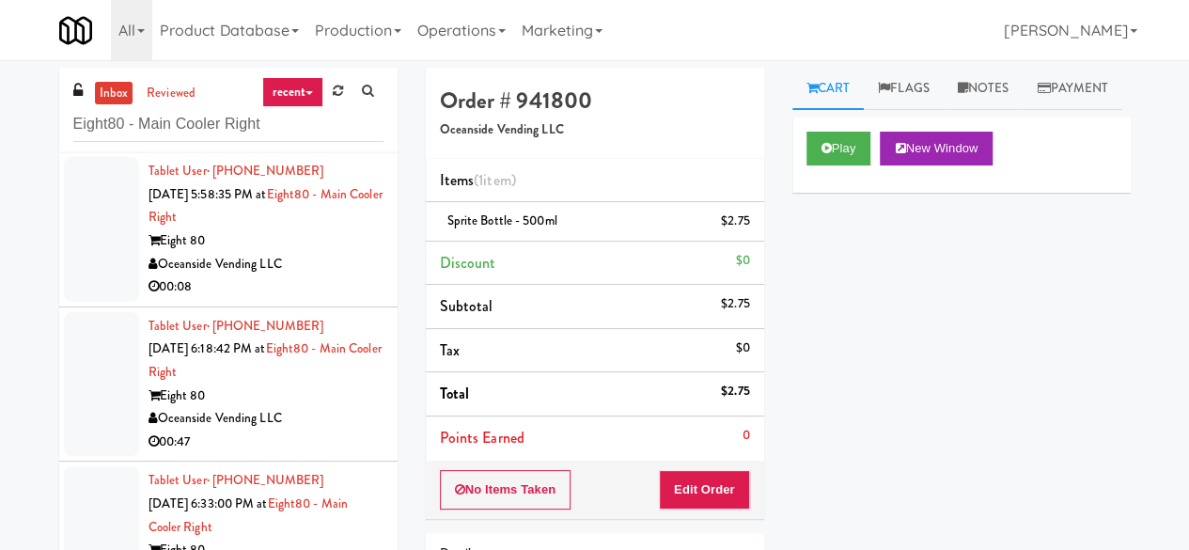
scroll to position [384, 0]
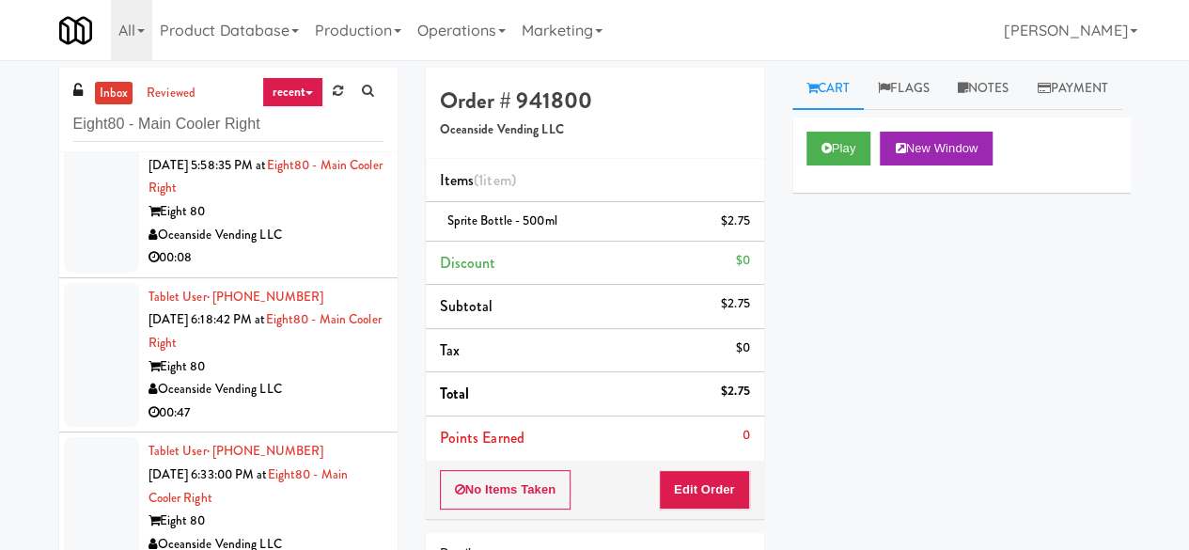
click at [329, 257] on div "00:08" at bounding box center [265, 257] width 235 height 23
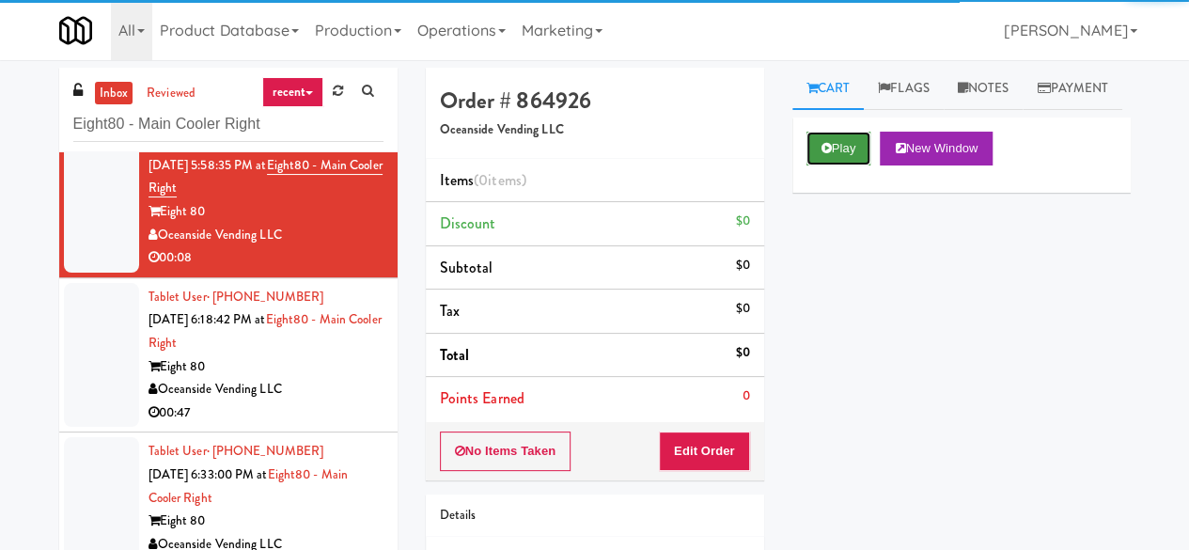
click at [851, 165] on button "Play" at bounding box center [838, 149] width 65 height 34
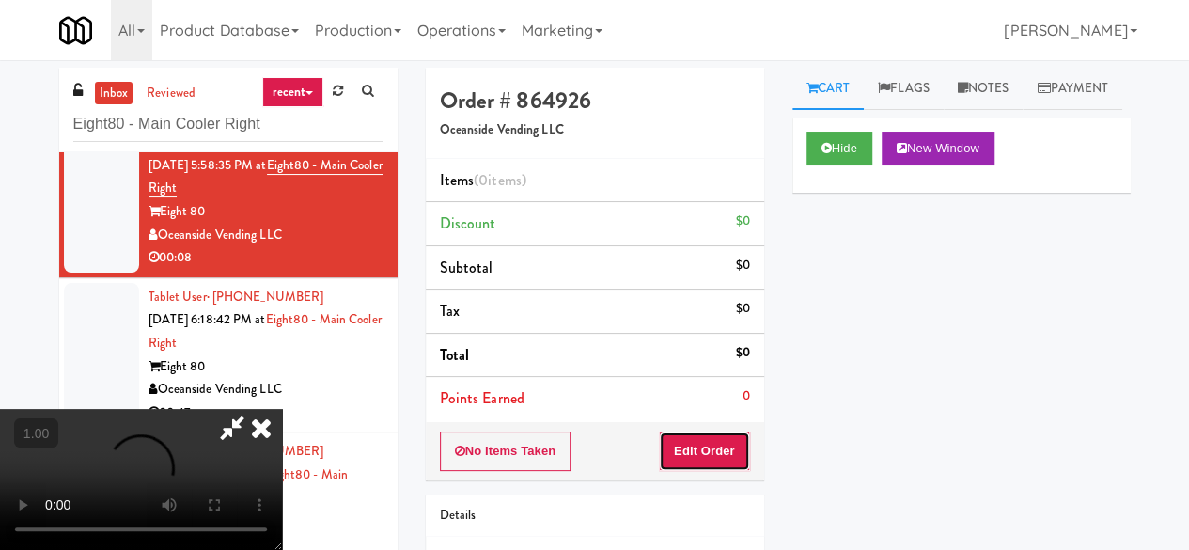
click at [725, 459] on button "Edit Order" at bounding box center [704, 450] width 91 height 39
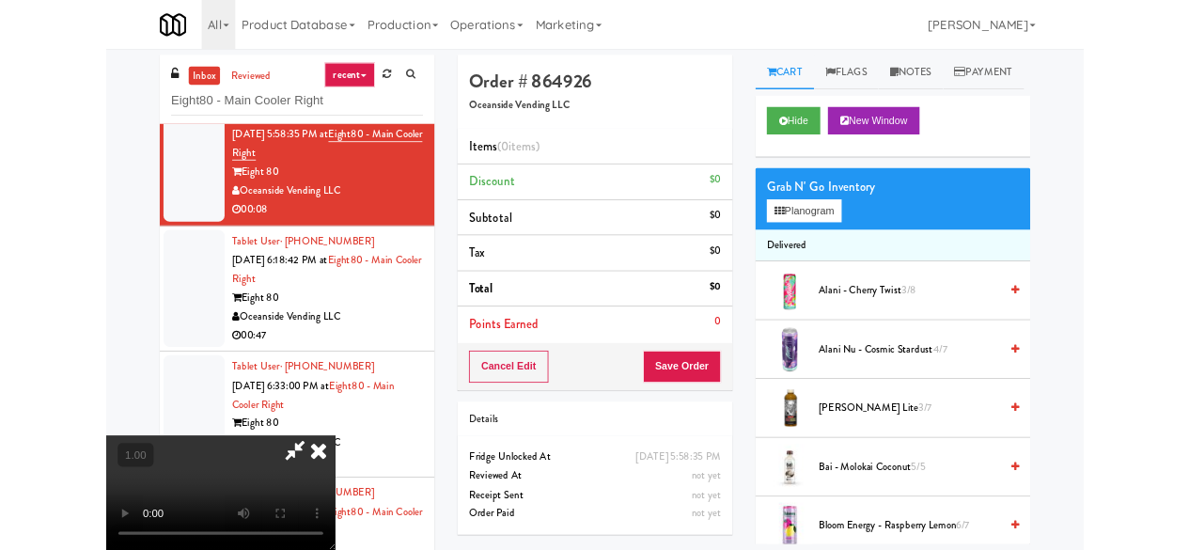
scroll to position [39, 0]
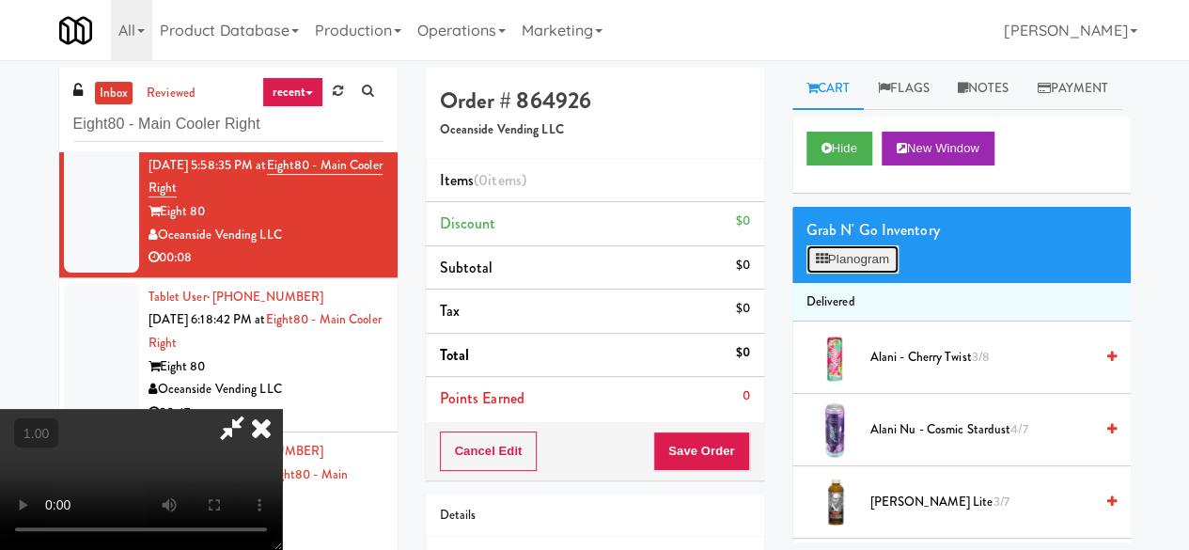
click at [873, 273] on button "Planogram" at bounding box center [852, 259] width 92 height 28
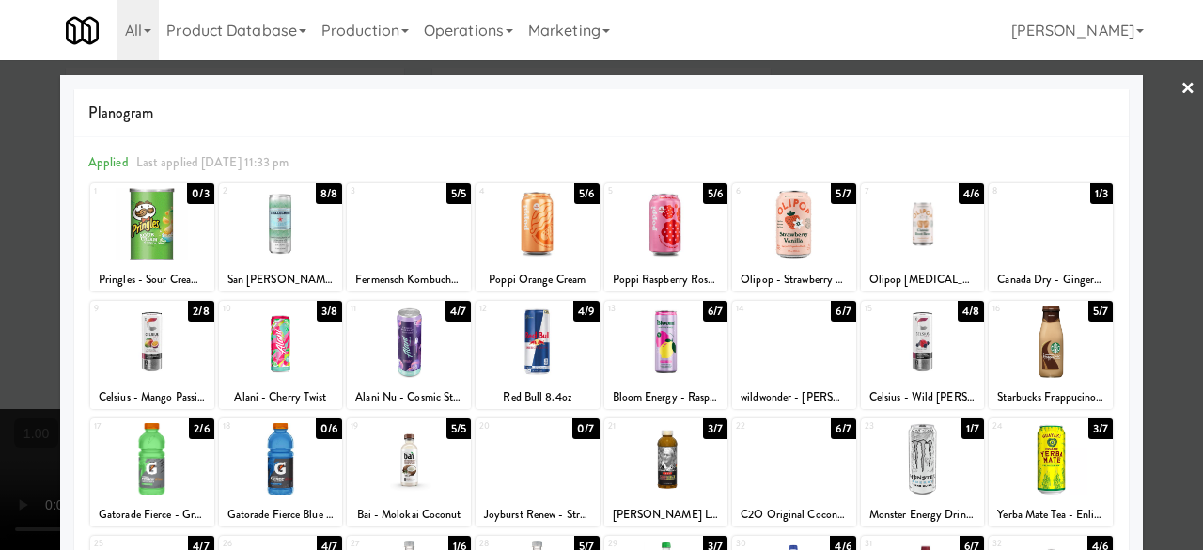
click at [662, 311] on div at bounding box center [666, 341] width 124 height 72
click at [1149, 97] on div at bounding box center [601, 275] width 1203 height 550
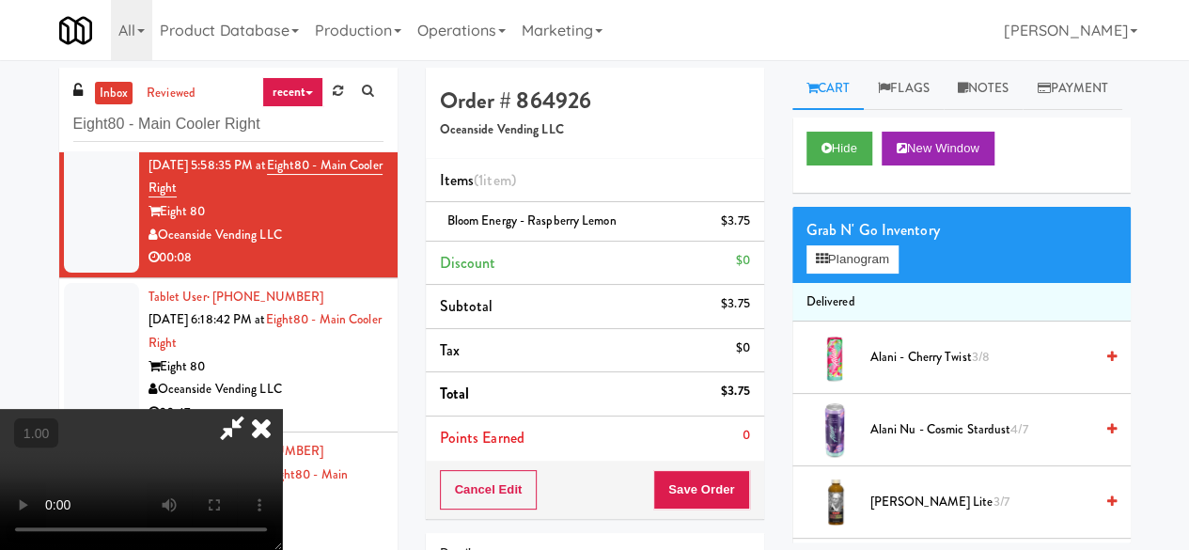
click at [254, 409] on icon at bounding box center [231, 428] width 43 height 38
click at [687, 496] on button "Save Order" at bounding box center [701, 489] width 96 height 39
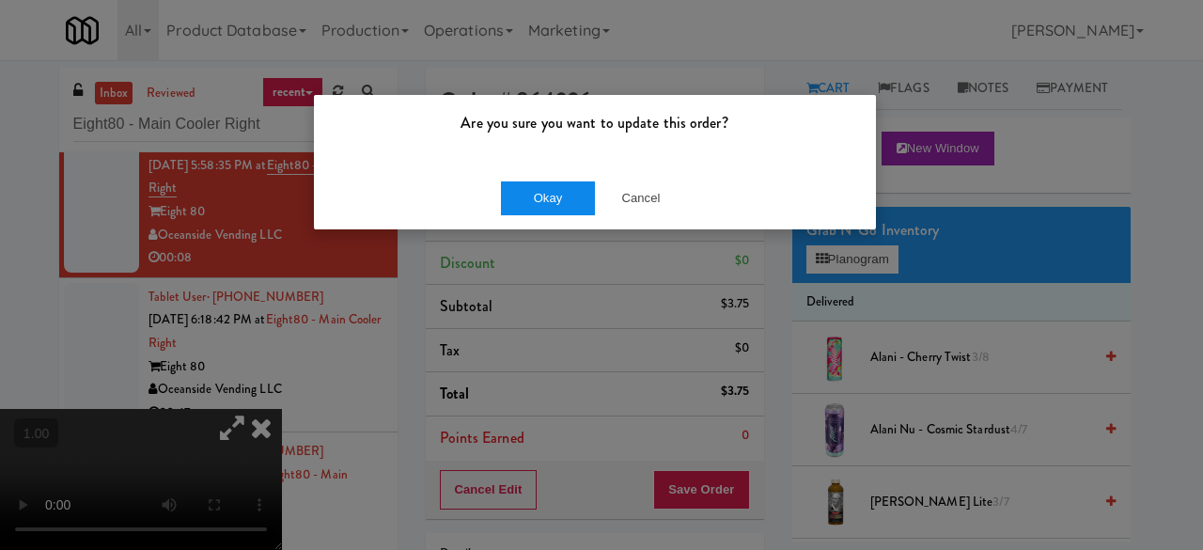
drag, startPoint x: 509, startPoint y: 172, endPoint x: 519, endPoint y: 187, distance: 17.7
click at [509, 172] on div "Okay Cancel" at bounding box center [595, 197] width 562 height 63
click at [519, 187] on button "Okay" at bounding box center [548, 198] width 94 height 34
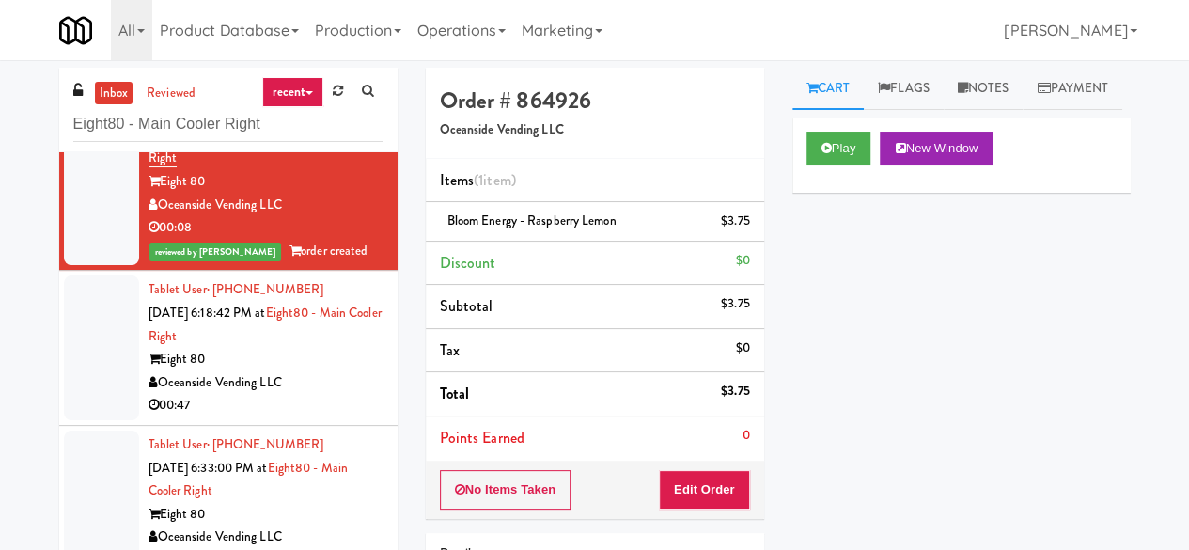
scroll to position [430, 0]
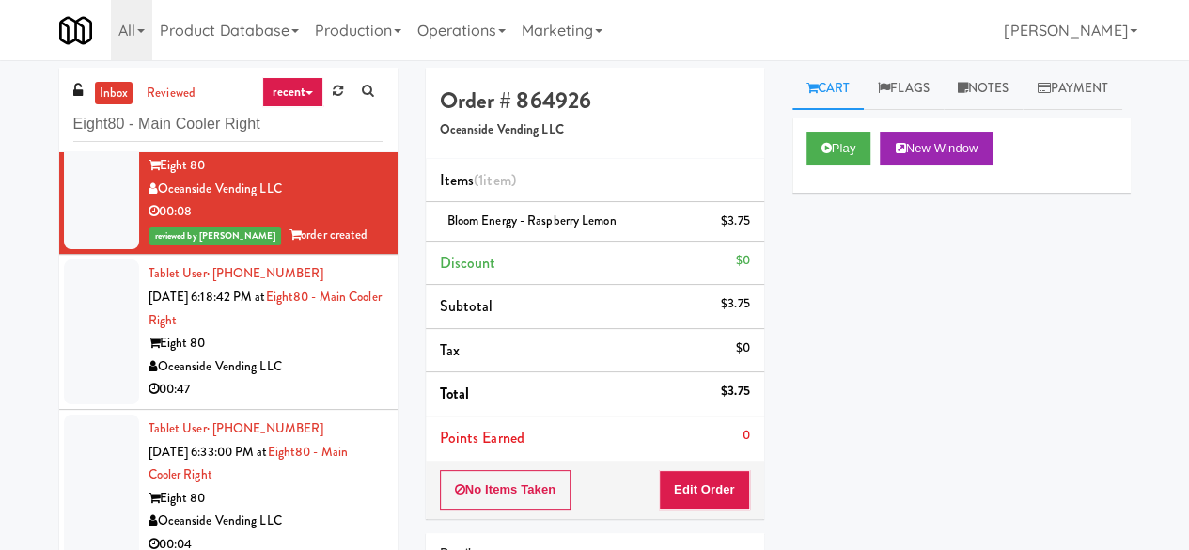
click at [350, 350] on div "Eight 80" at bounding box center [265, 343] width 235 height 23
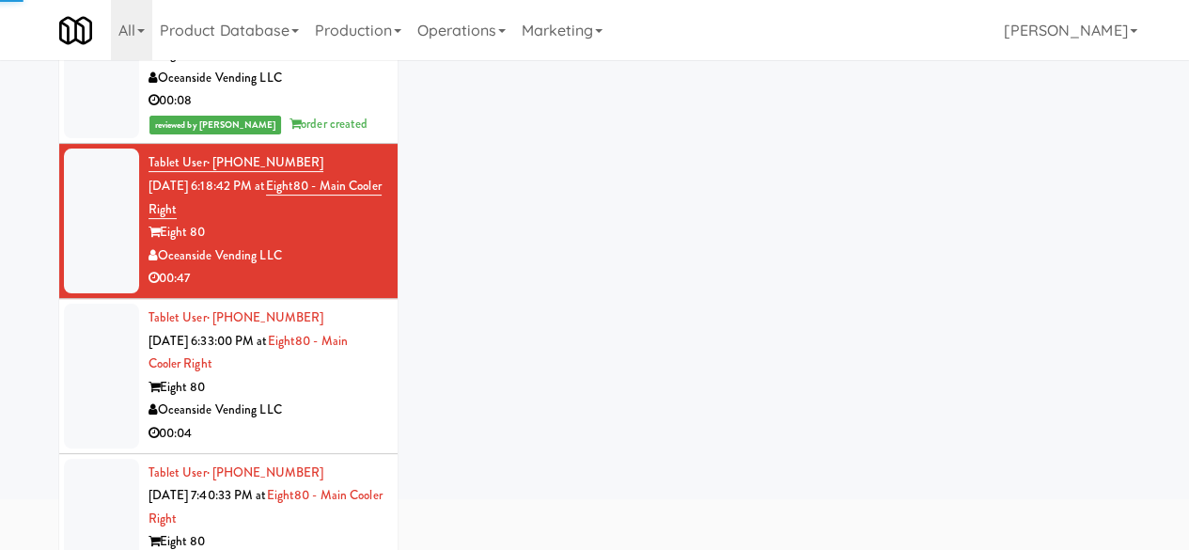
scroll to position [179, 0]
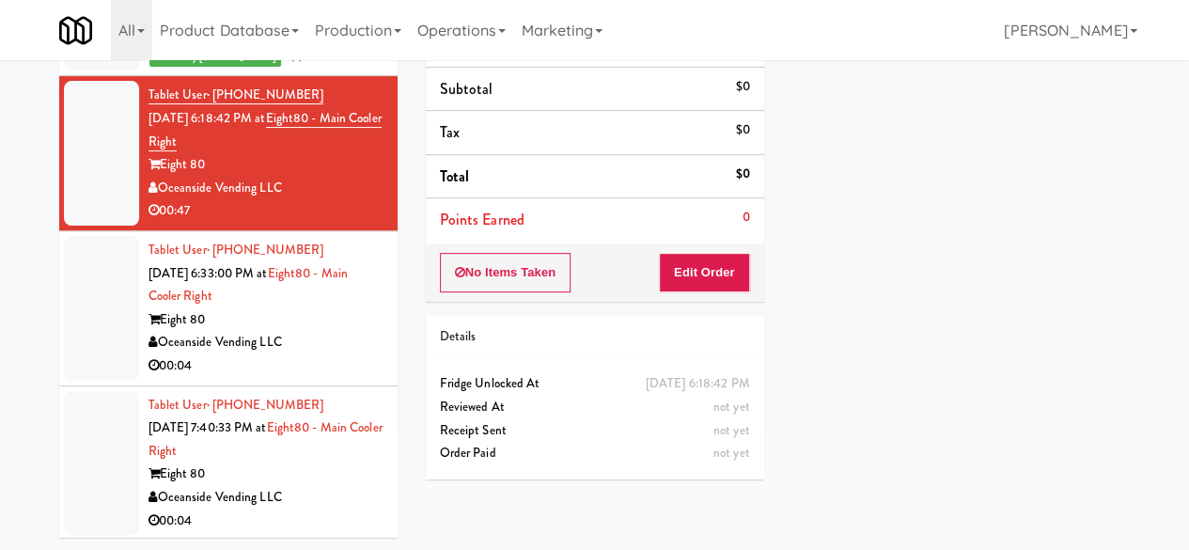
click at [348, 336] on div "Oceanside Vending LLC" at bounding box center [265, 342] width 235 height 23
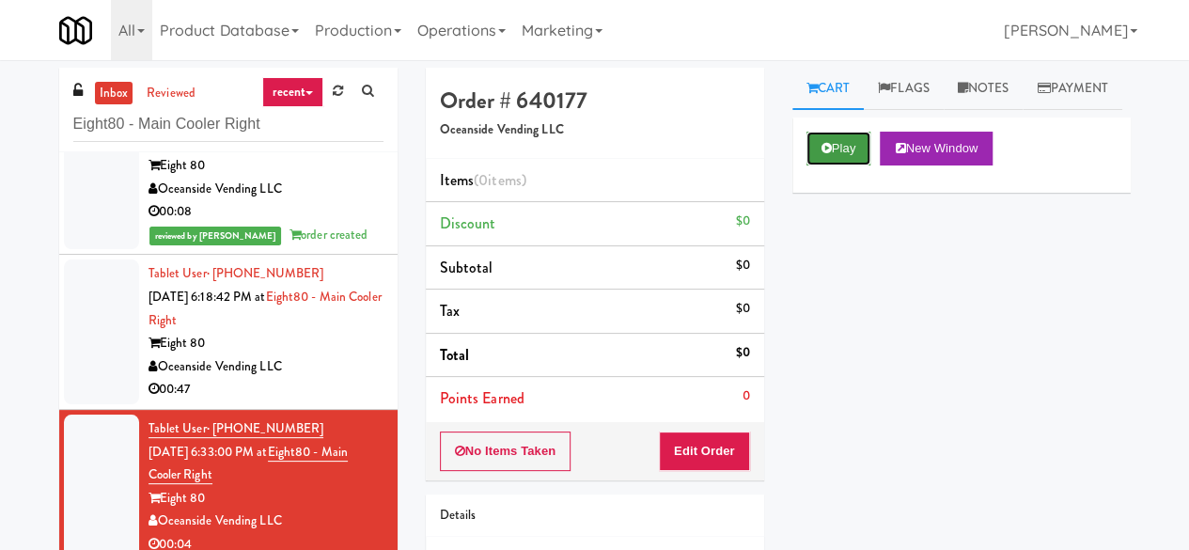
click at [831, 165] on button "Play" at bounding box center [838, 149] width 65 height 34
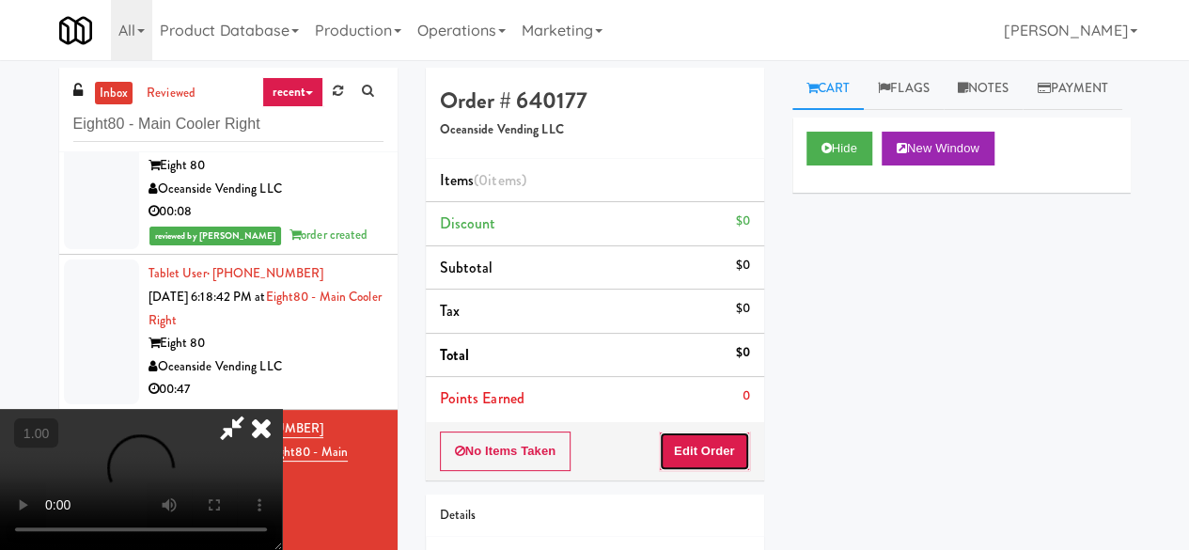
click at [719, 444] on button "Edit Order" at bounding box center [704, 450] width 91 height 39
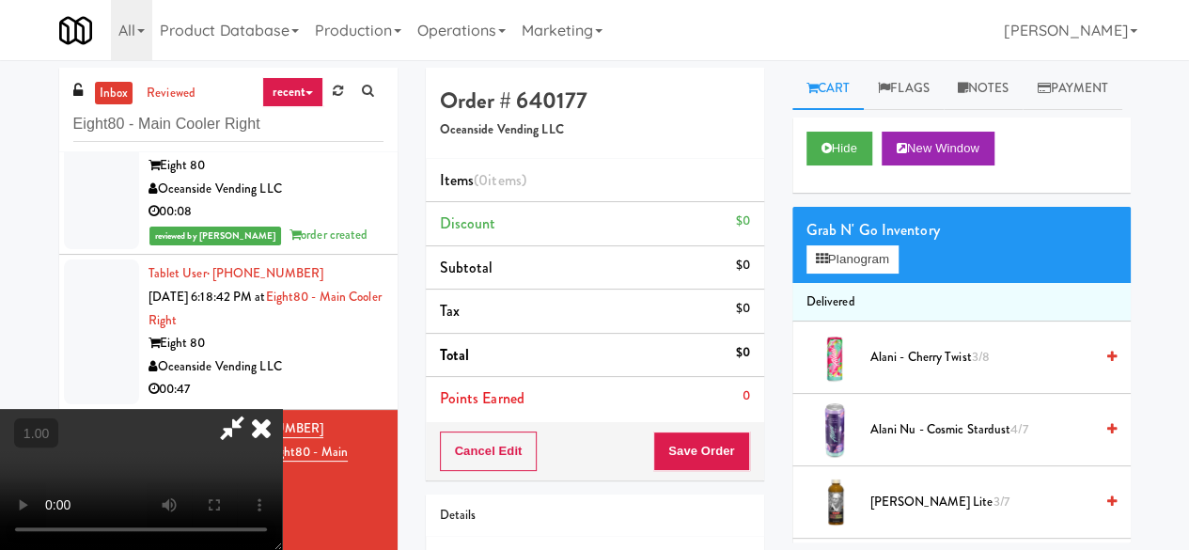
scroll to position [39, 0]
click at [868, 273] on button "Planogram" at bounding box center [852, 259] width 92 height 28
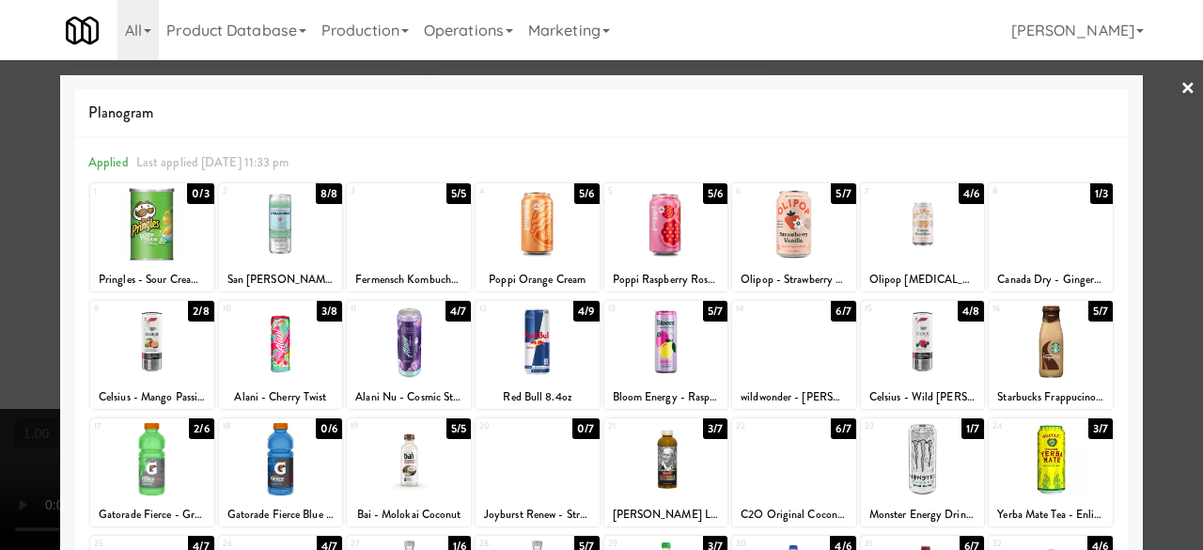
click at [148, 341] on div at bounding box center [152, 341] width 124 height 72
click at [1150, 101] on div at bounding box center [601, 275] width 1203 height 550
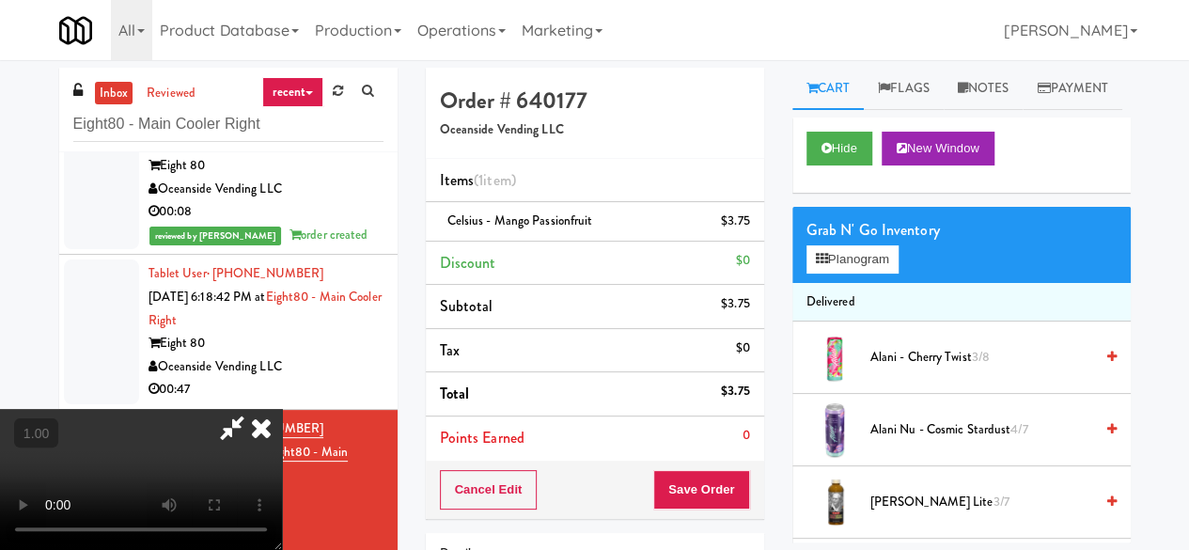
click at [254, 409] on icon at bounding box center [231, 428] width 43 height 38
click at [701, 497] on button "Save Order" at bounding box center [701, 489] width 96 height 39
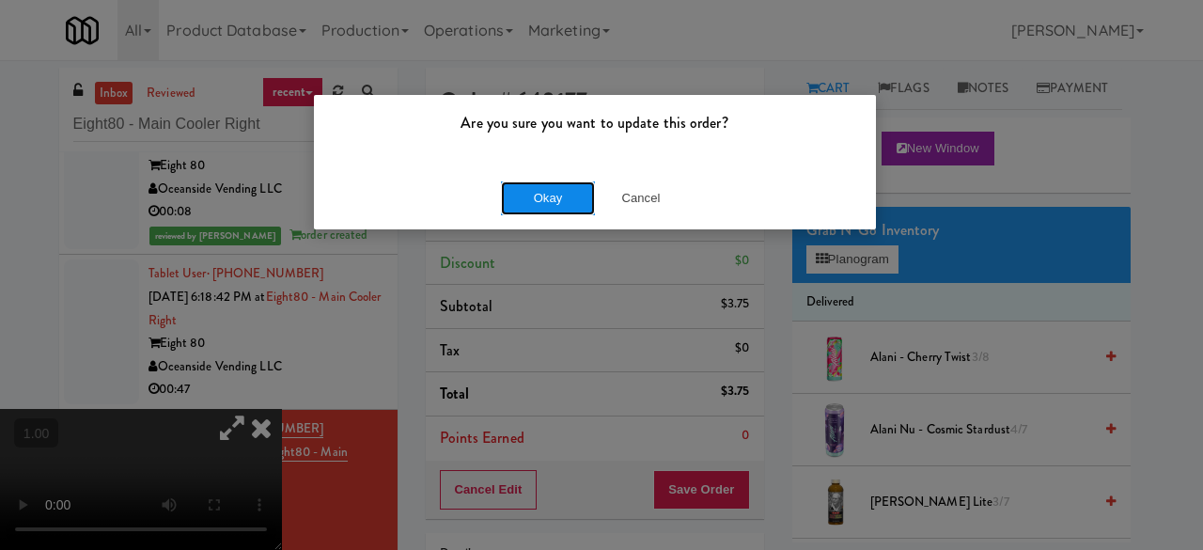
click at [571, 196] on button "Okay" at bounding box center [548, 198] width 94 height 34
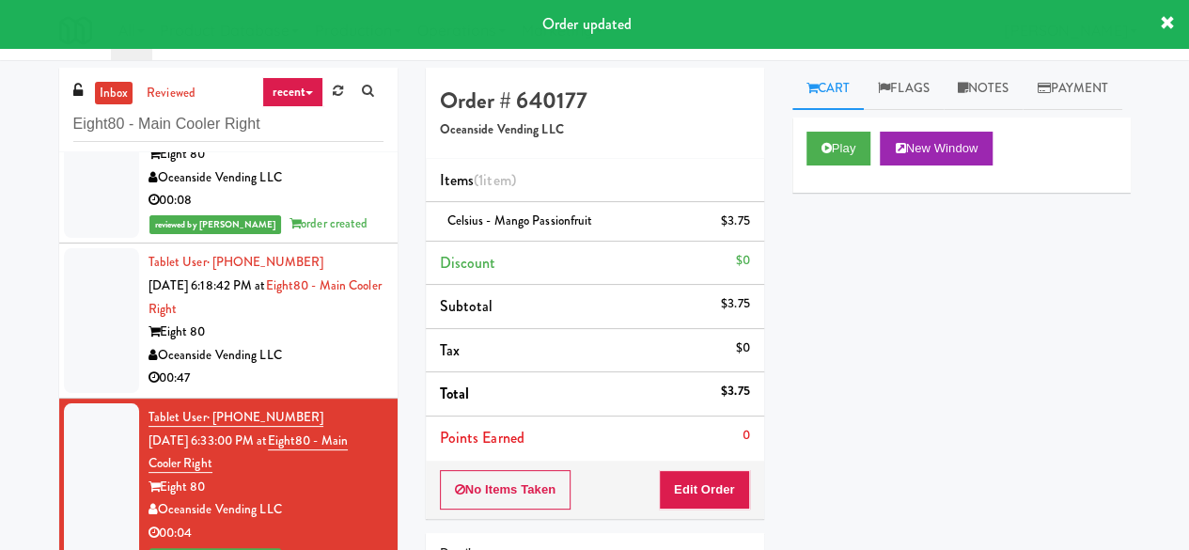
scroll to position [454, 0]
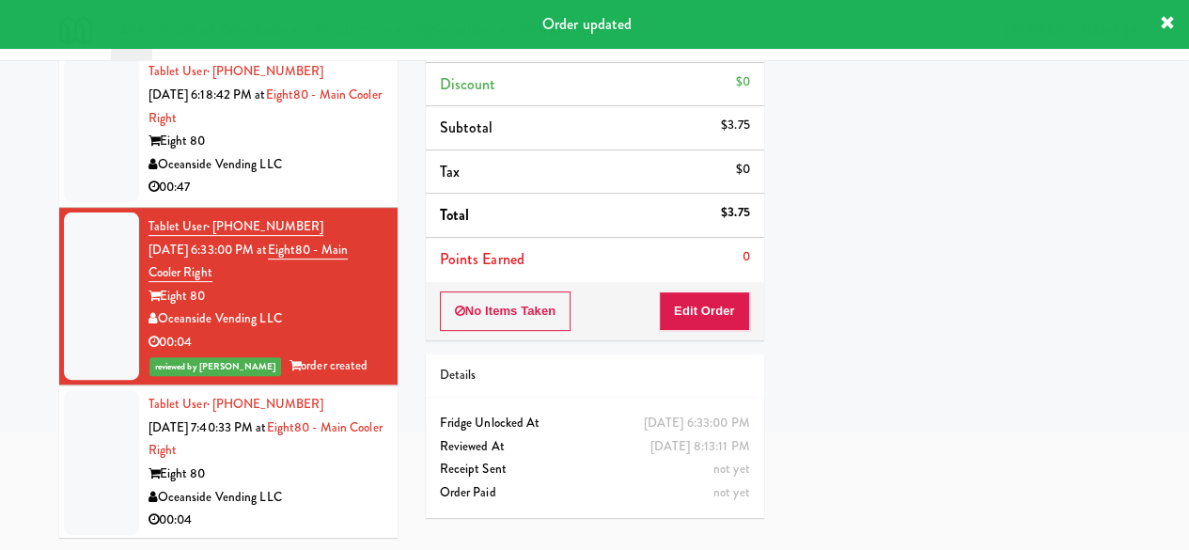
click at [303, 472] on div "Eight 80" at bounding box center [265, 473] width 235 height 23
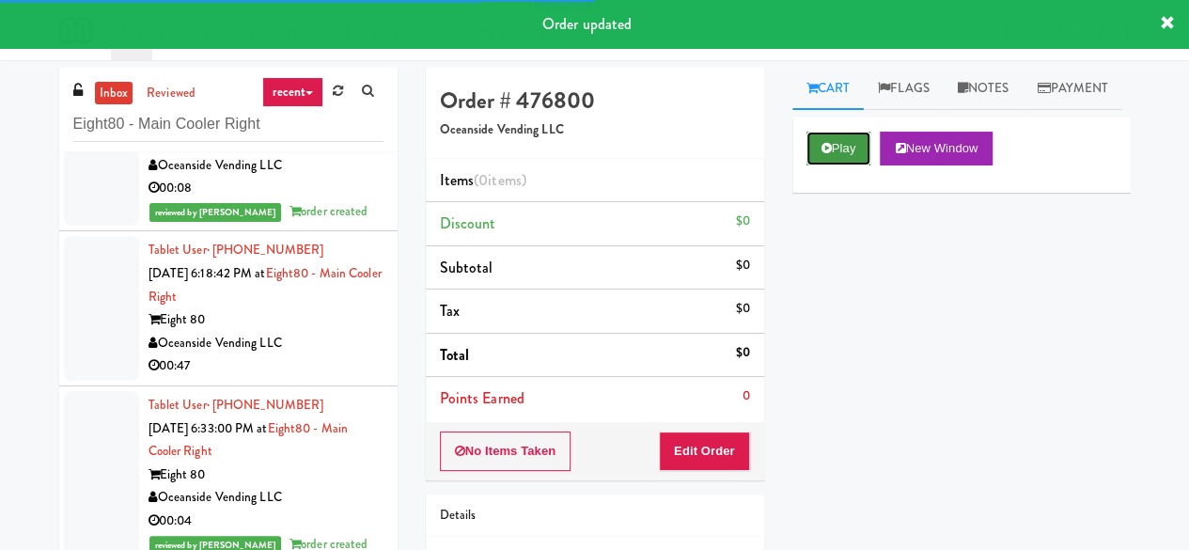
click at [853, 165] on button "Play" at bounding box center [838, 149] width 65 height 34
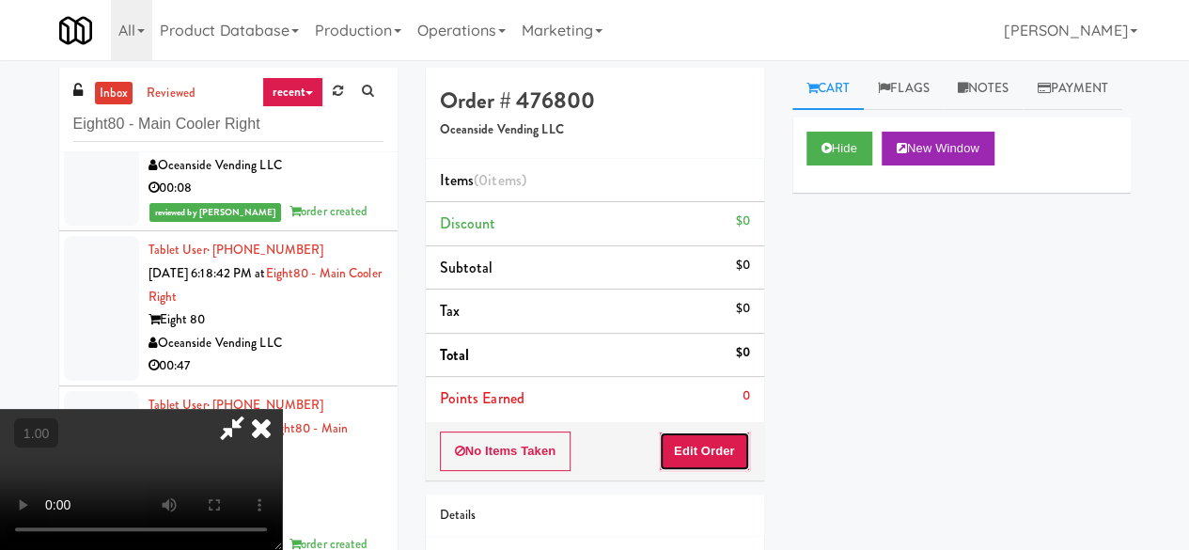
click at [742, 452] on button "Edit Order" at bounding box center [704, 450] width 91 height 39
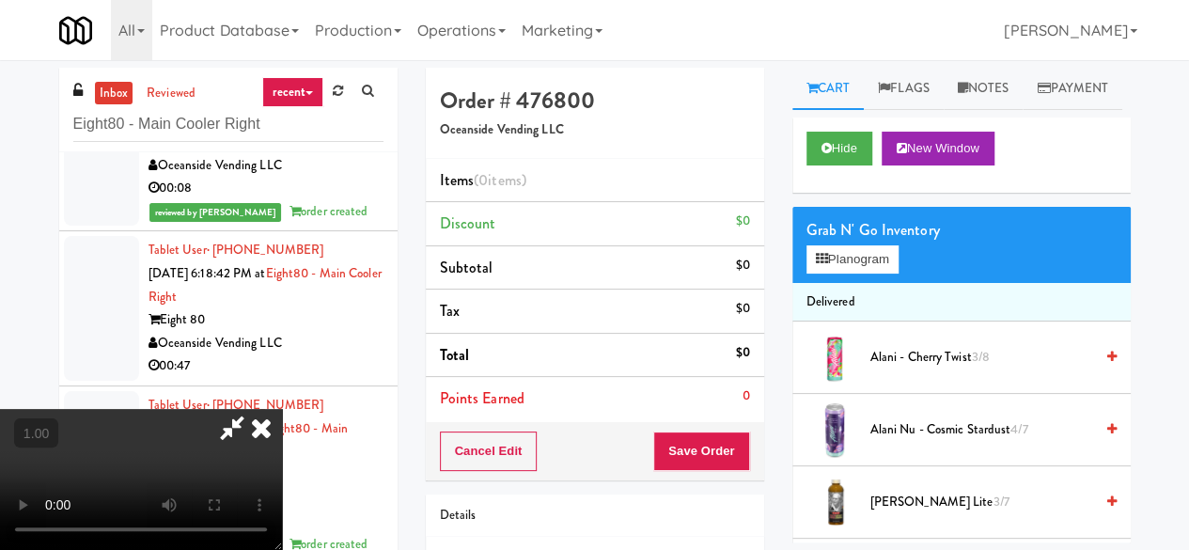
scroll to position [39, 0]
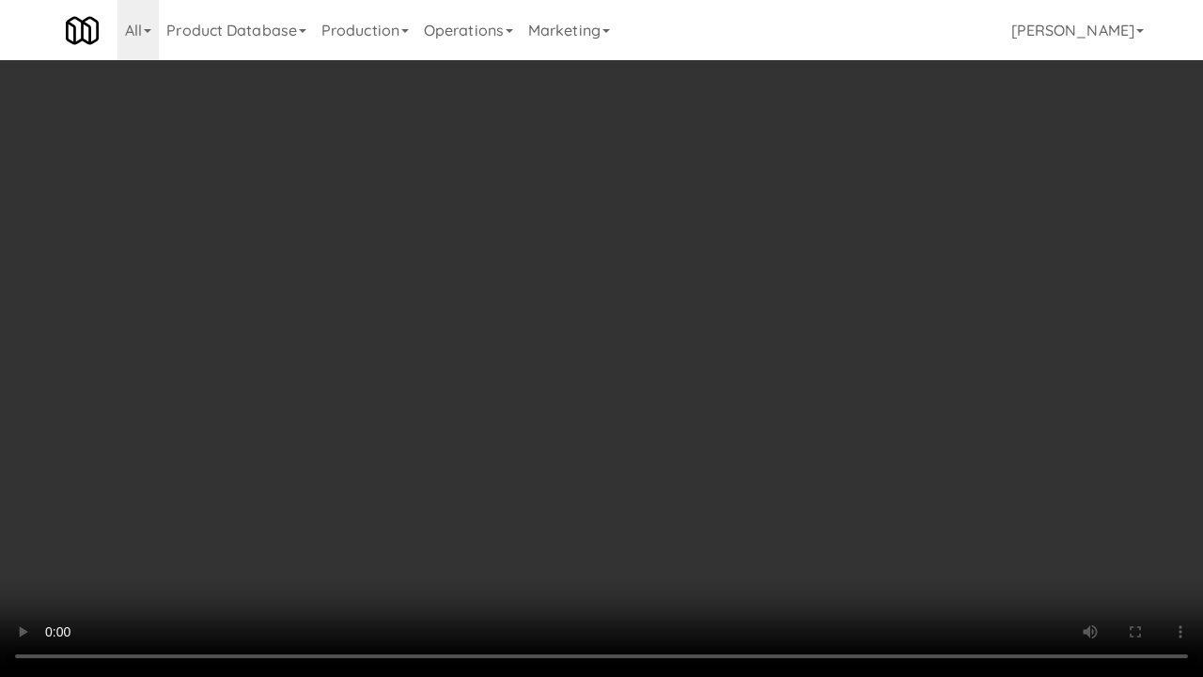
click at [584, 353] on video at bounding box center [601, 338] width 1203 height 677
click at [603, 338] on video at bounding box center [601, 338] width 1203 height 677
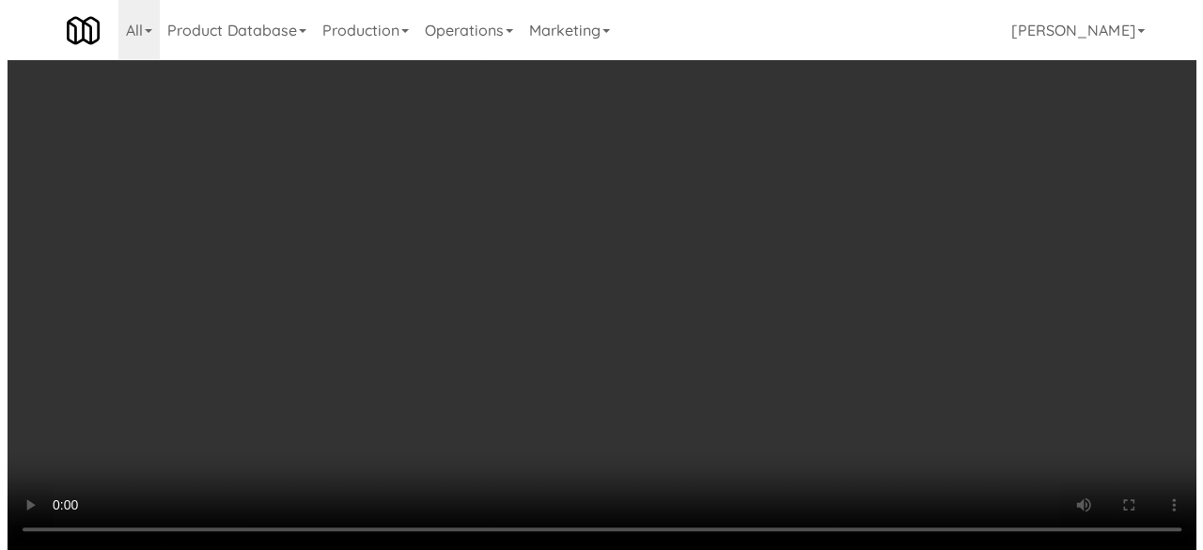
scroll to position [0, 0]
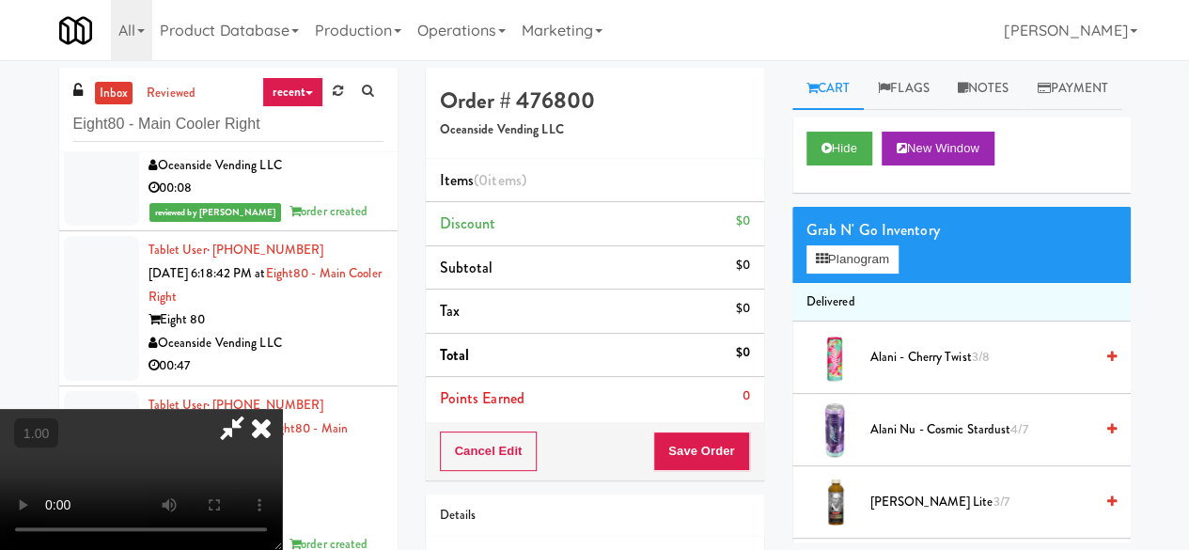
click at [254, 409] on icon at bounding box center [231, 428] width 43 height 38
click at [880, 283] on div "Grab N' Go Inventory Planogram" at bounding box center [961, 245] width 338 height 76
click at [881, 273] on button "Planogram" at bounding box center [852, 259] width 92 height 28
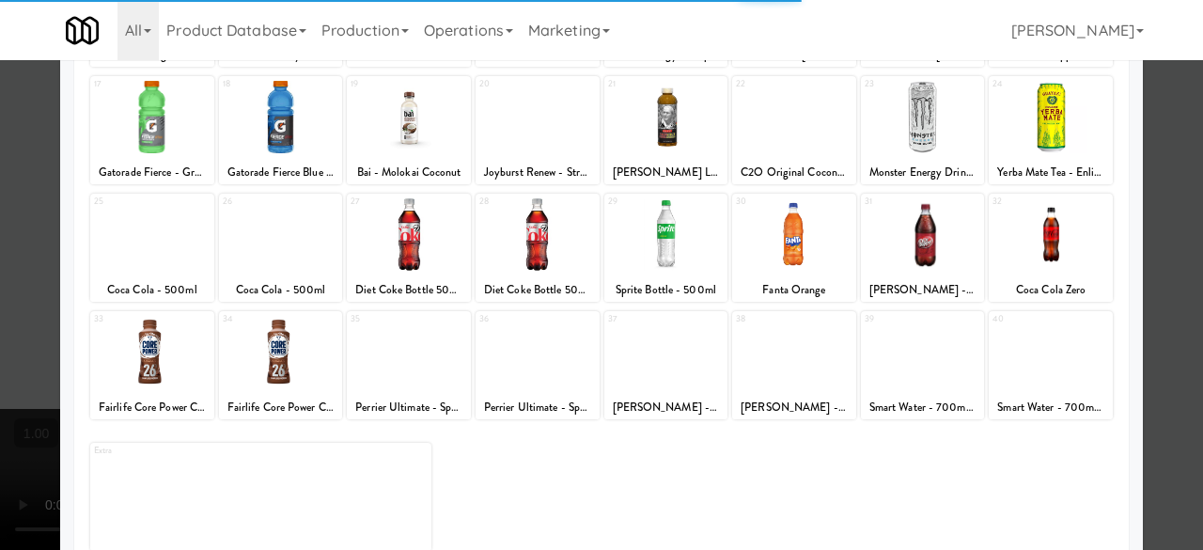
scroll to position [372, 0]
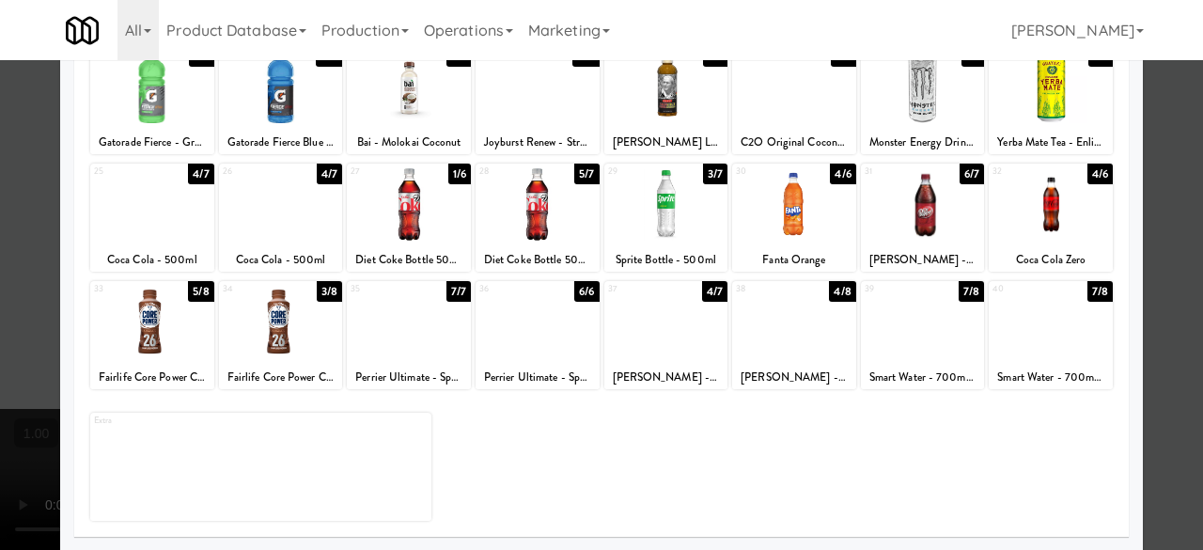
click at [266, 327] on div at bounding box center [281, 322] width 124 height 72
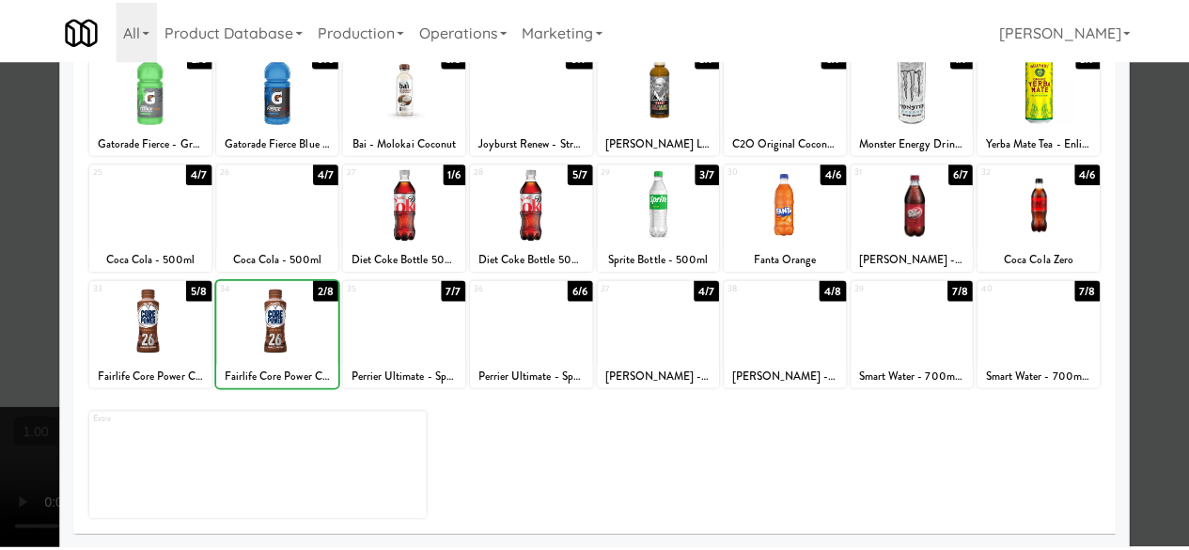
scroll to position [0, 0]
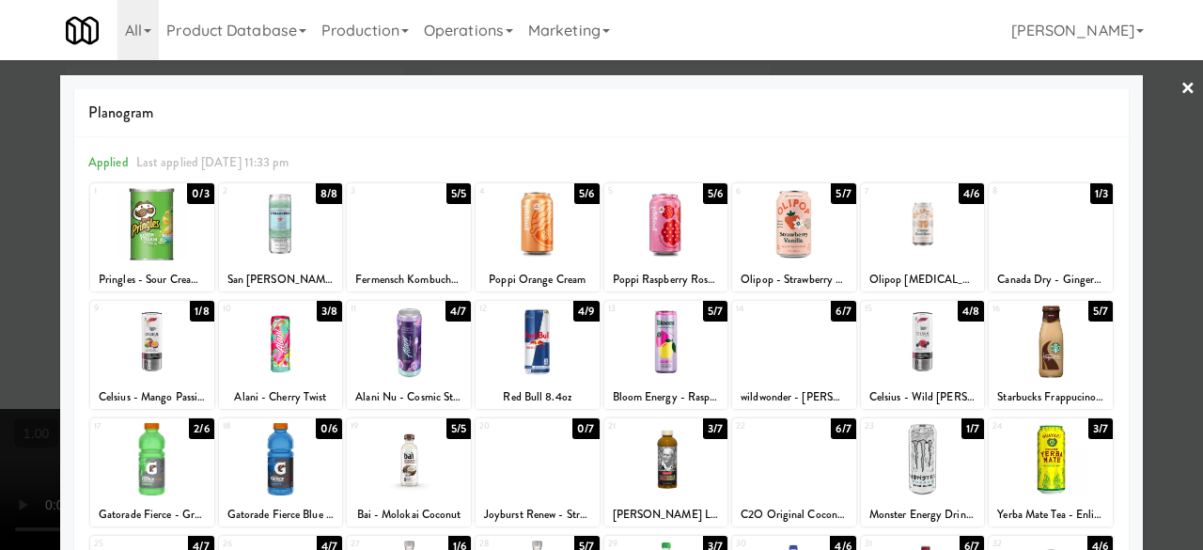
click at [1148, 116] on div at bounding box center [601, 275] width 1203 height 550
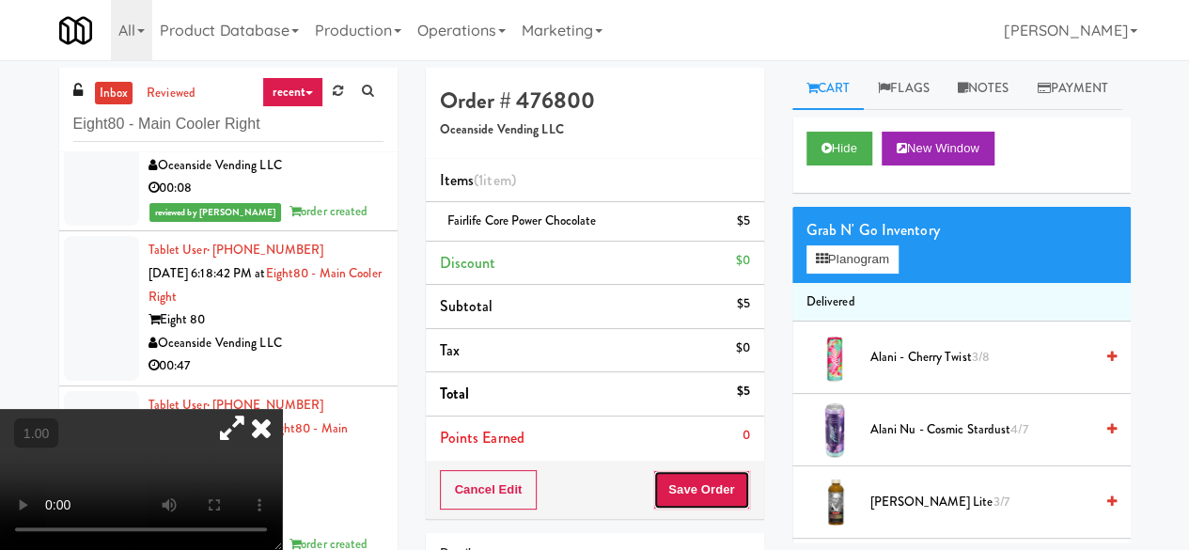
click at [682, 483] on button "Save Order" at bounding box center [701, 489] width 96 height 39
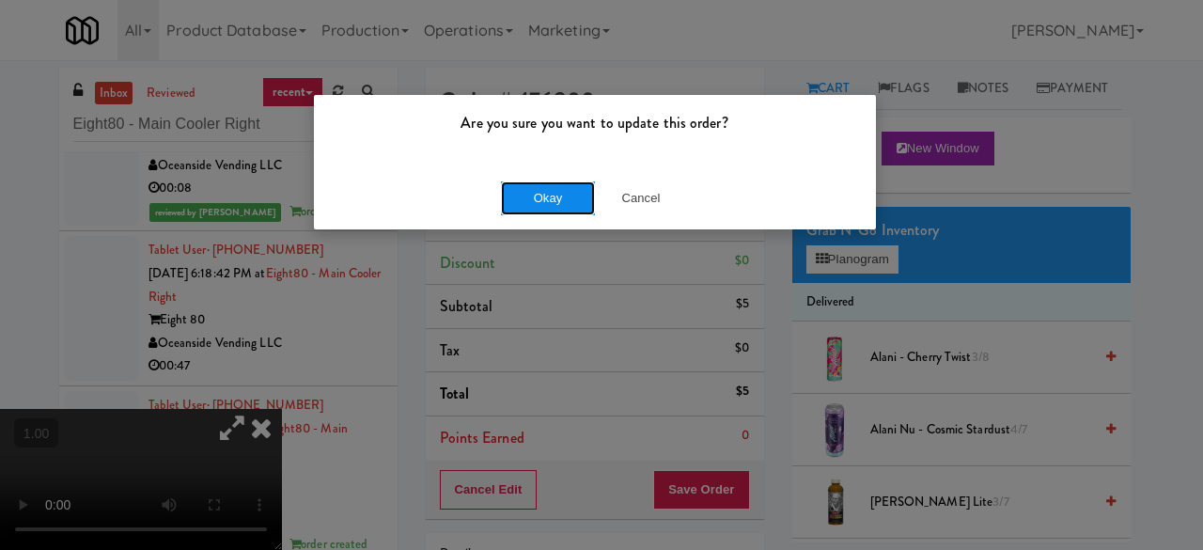
drag, startPoint x: 561, startPoint y: 200, endPoint x: 541, endPoint y: 185, distance: 24.8
click at [559, 200] on button "Okay" at bounding box center [548, 198] width 94 height 34
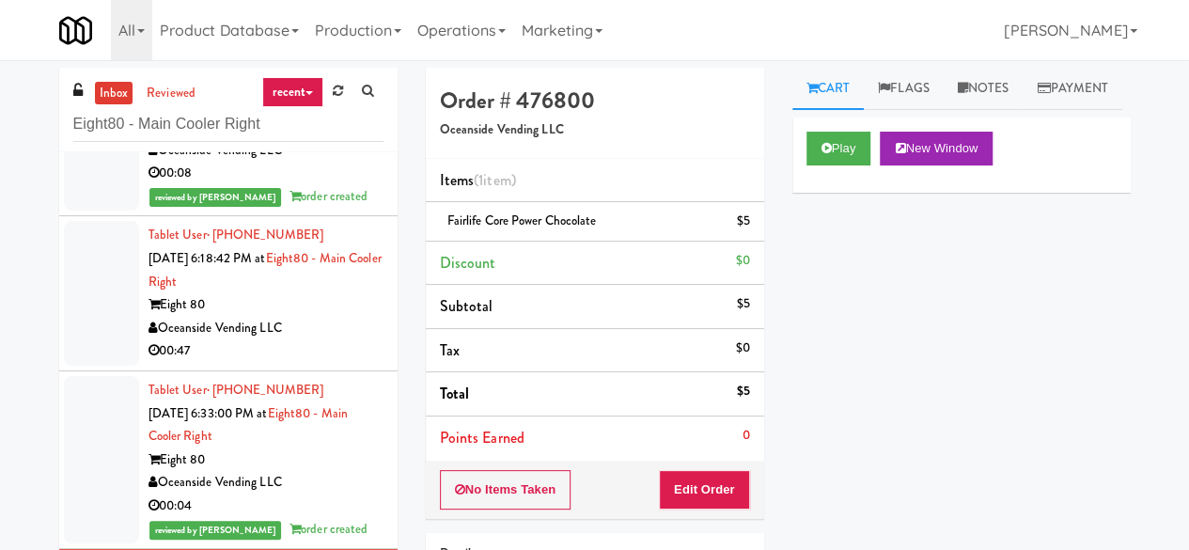
scroll to position [477, 0]
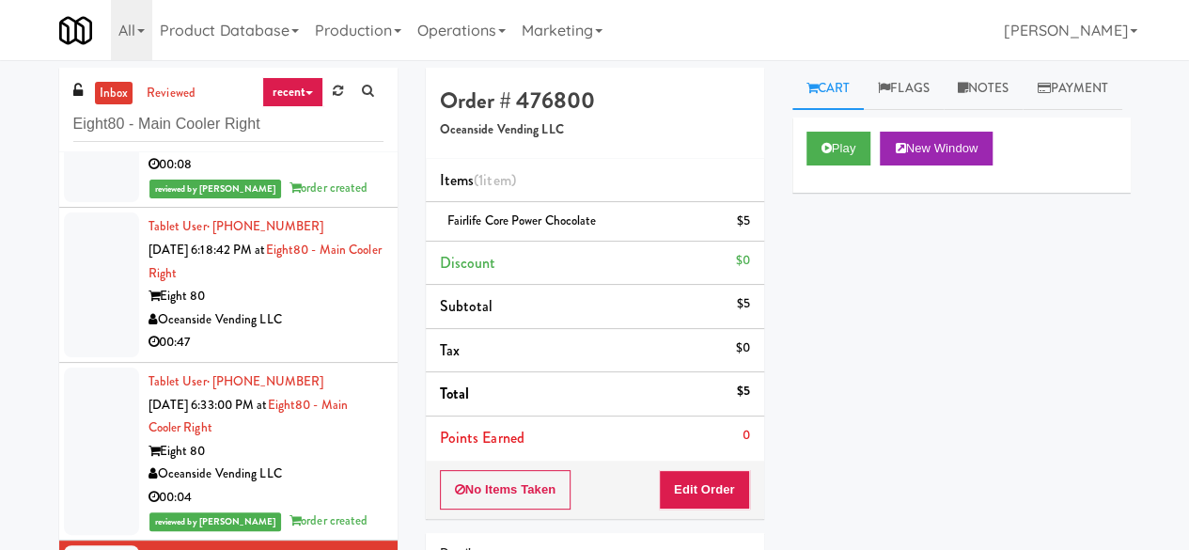
click at [269, 337] on div "00:47" at bounding box center [265, 342] width 235 height 23
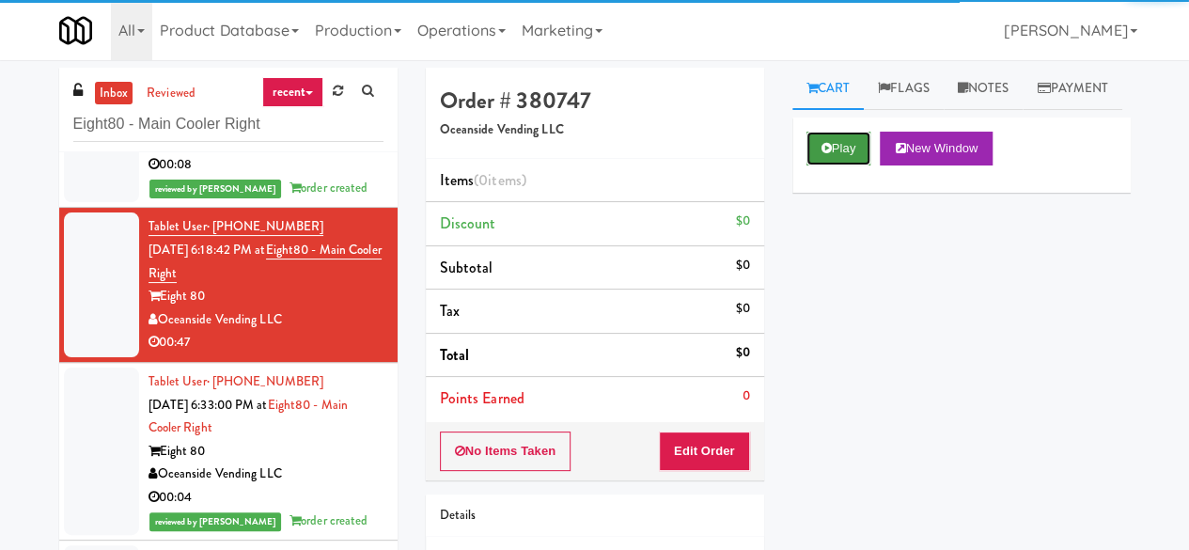
click at [831, 165] on button "Play" at bounding box center [838, 149] width 65 height 34
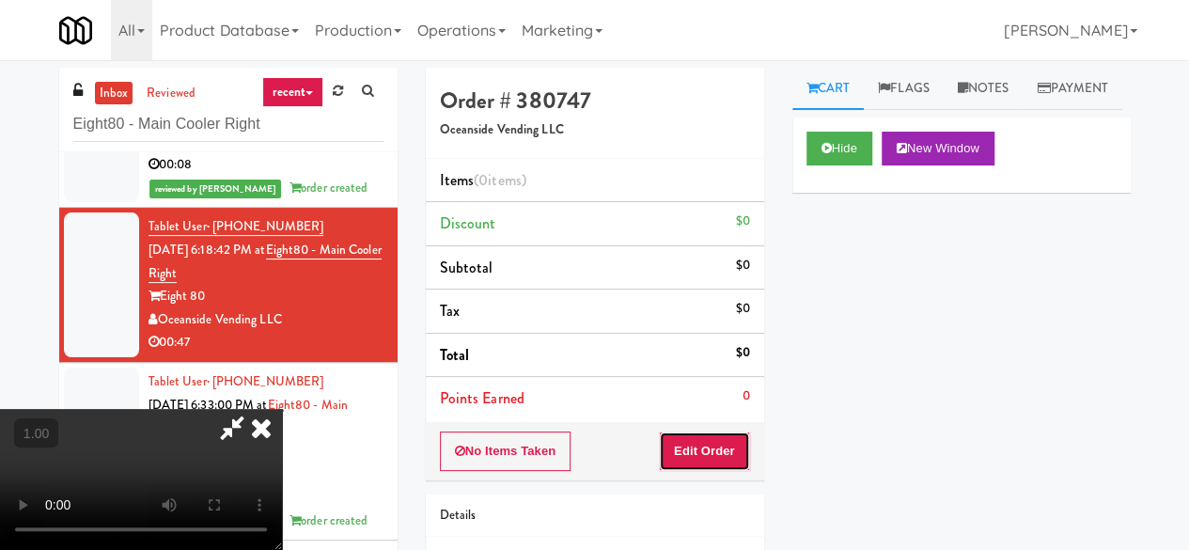
click at [695, 444] on button "Edit Order" at bounding box center [704, 450] width 91 height 39
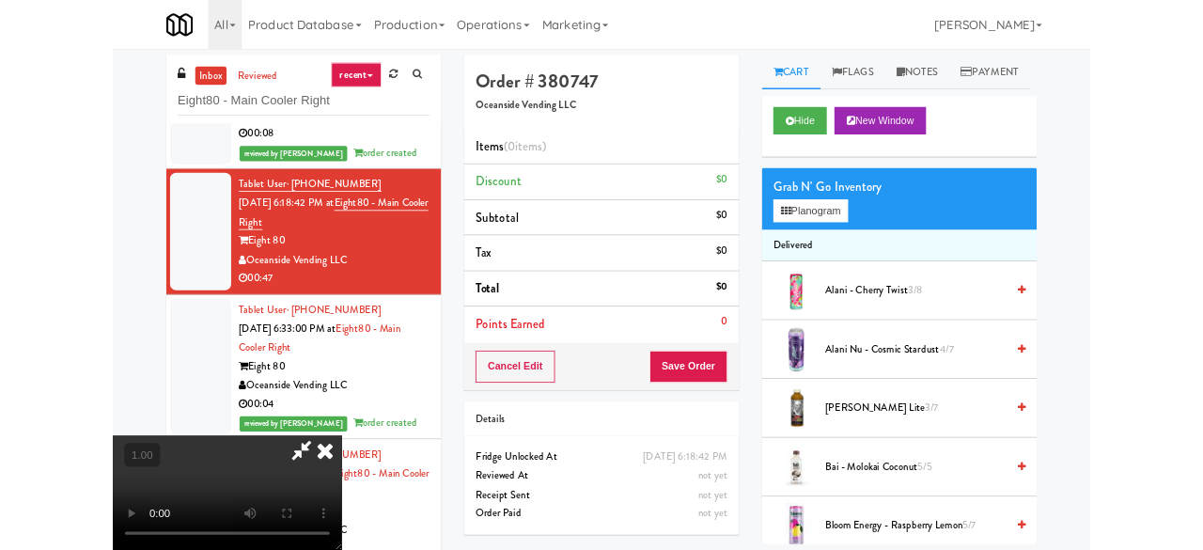
scroll to position [39, 0]
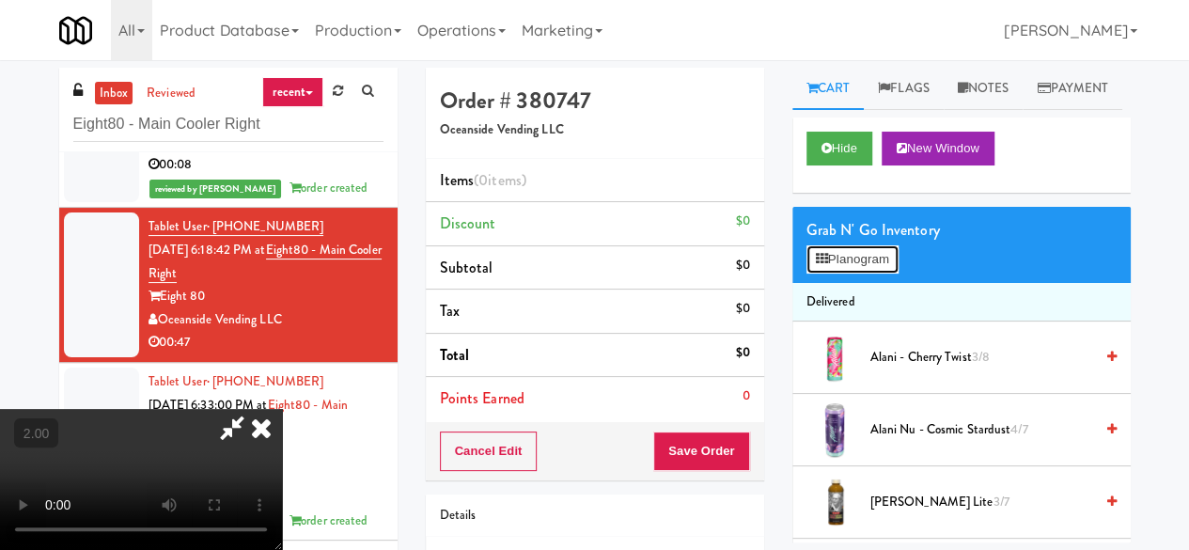
click at [853, 273] on button "Planogram" at bounding box center [852, 259] width 92 height 28
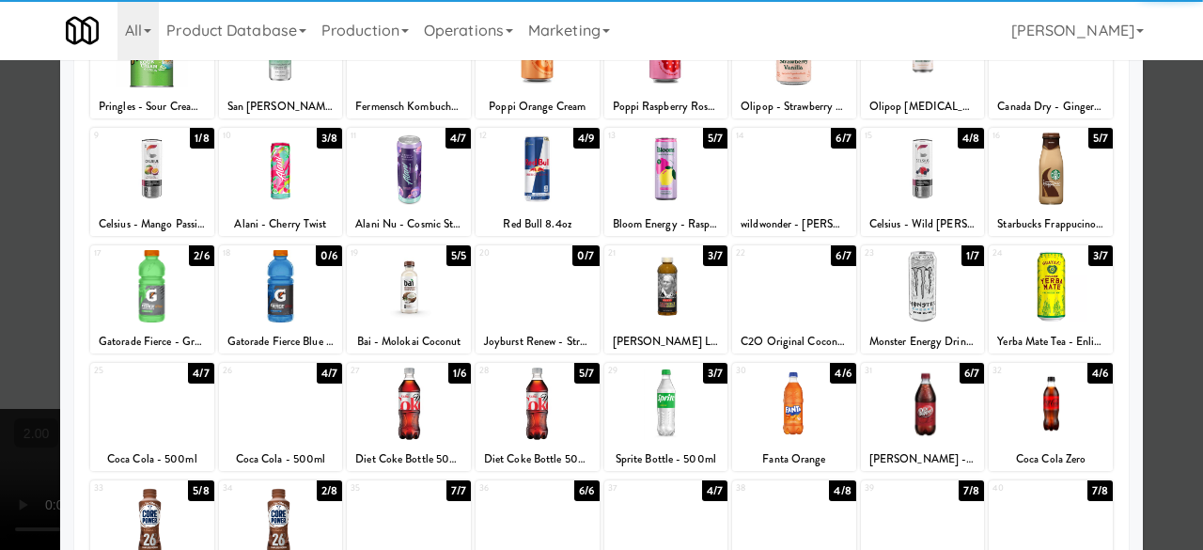
scroll to position [90, 0]
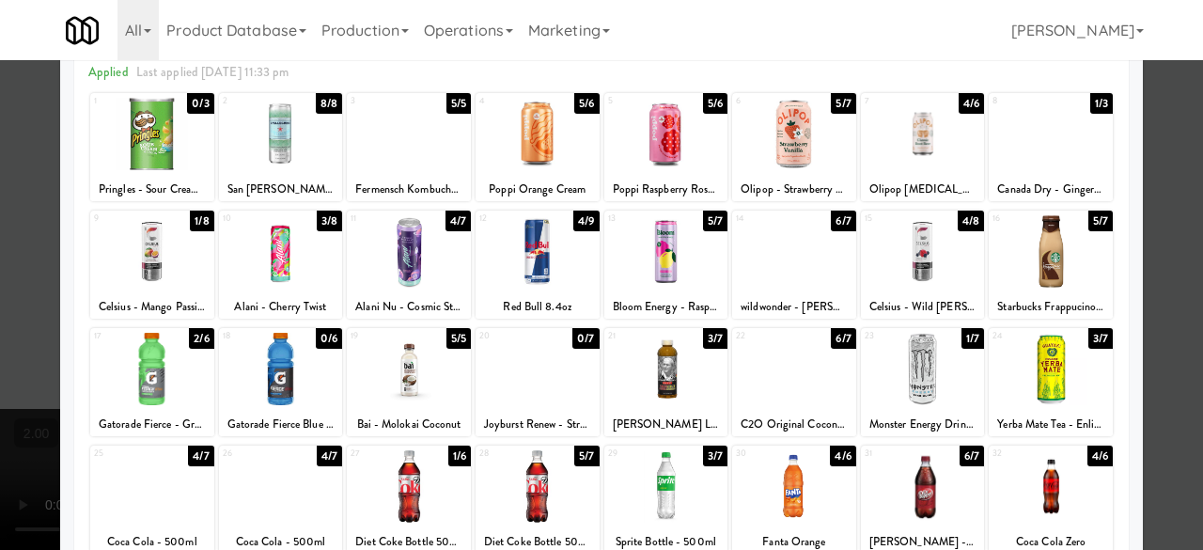
click at [1056, 364] on div at bounding box center [1051, 369] width 124 height 72
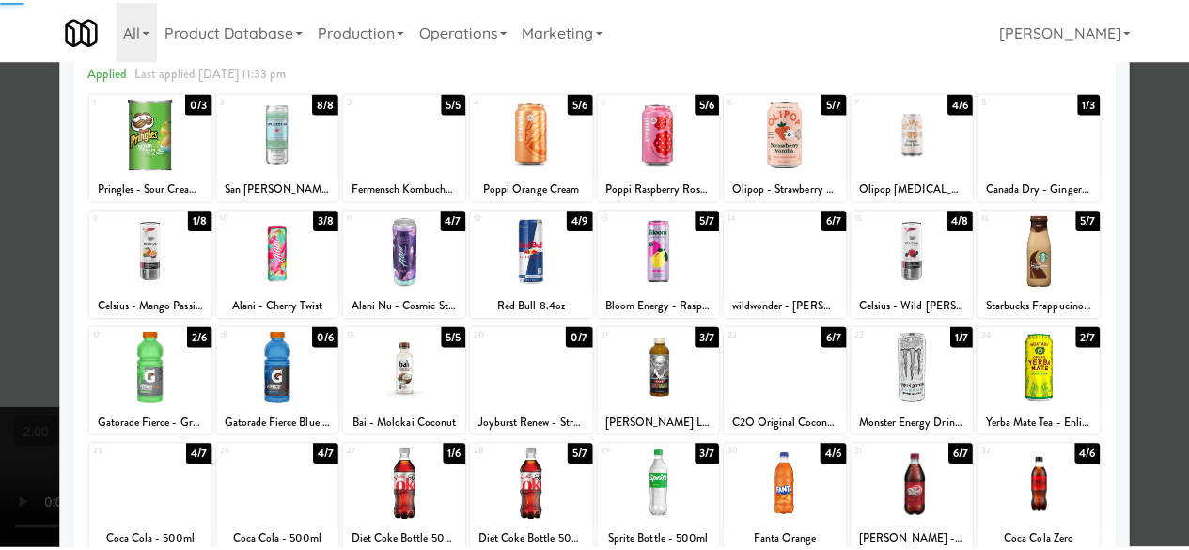
scroll to position [0, 0]
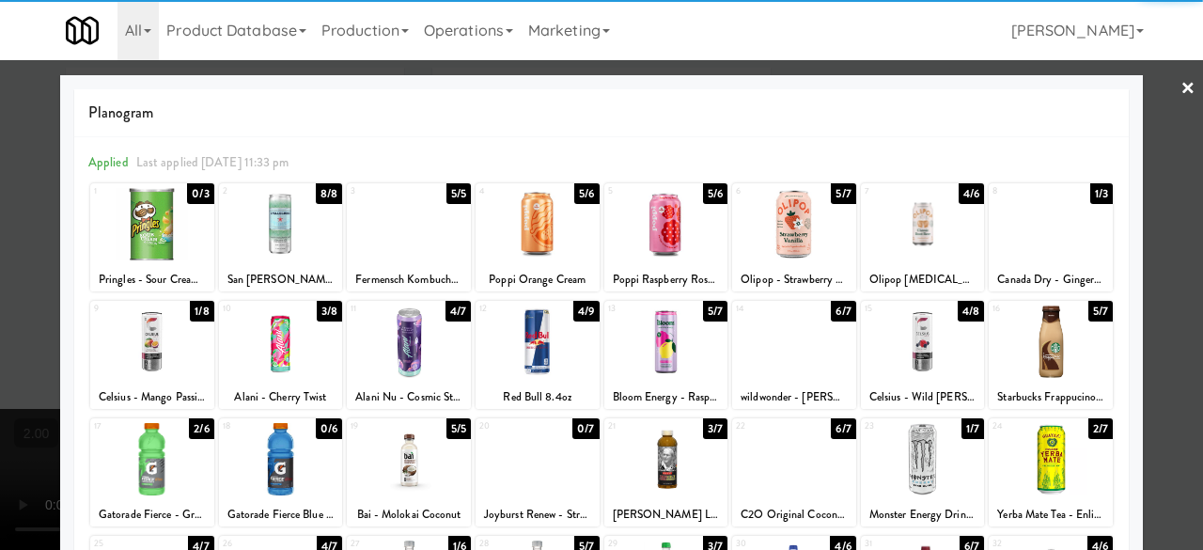
click at [410, 213] on div at bounding box center [409, 224] width 124 height 72
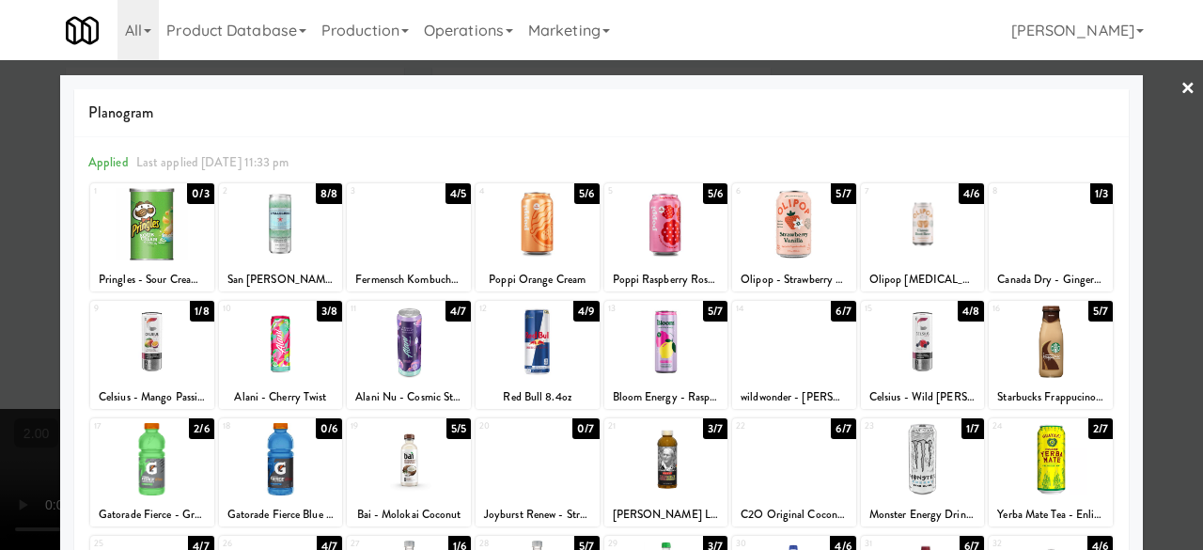
click at [1180, 102] on link "×" at bounding box center [1187, 89] width 15 height 58
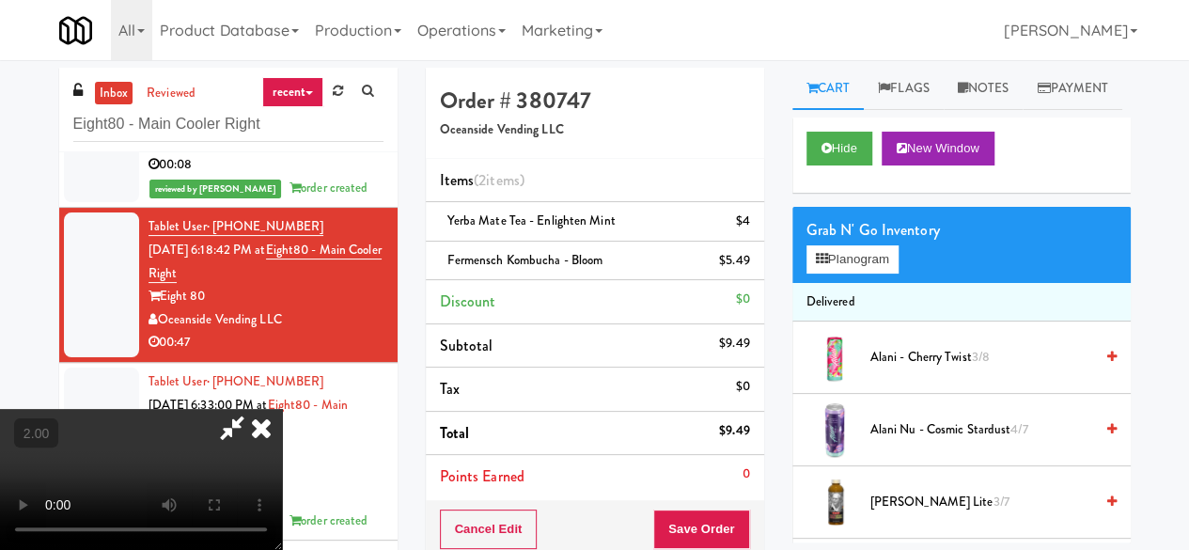
click at [254, 409] on icon at bounding box center [231, 428] width 43 height 38
click at [506, 256] on span "Fermensch Kombucha - Bloom" at bounding box center [525, 260] width 156 height 18
copy span "Fermensch Kombucha - Bloom"
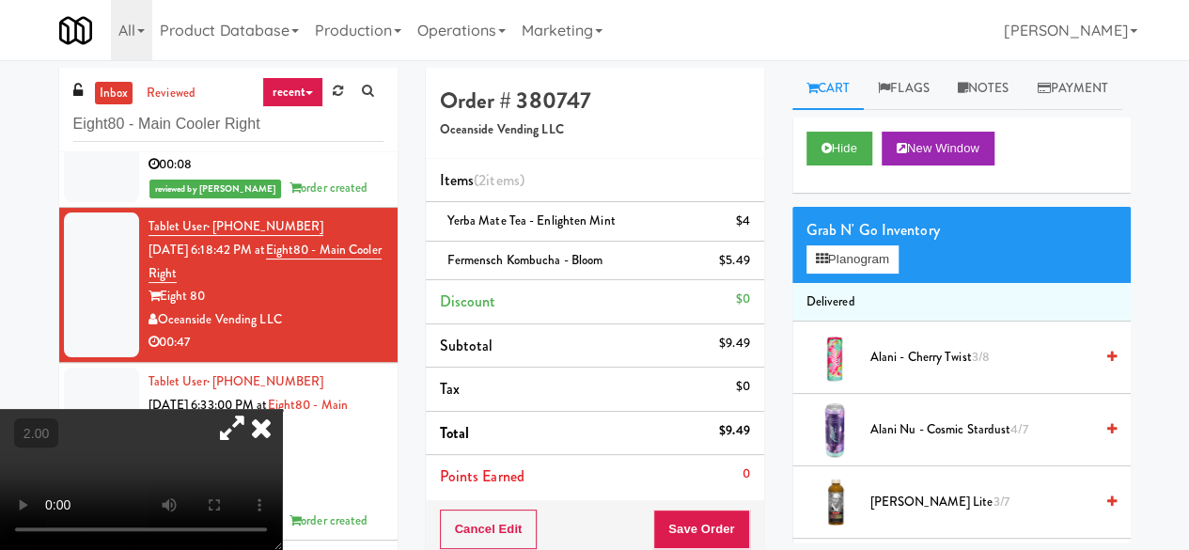
click at [282, 409] on icon at bounding box center [261, 428] width 41 height 38
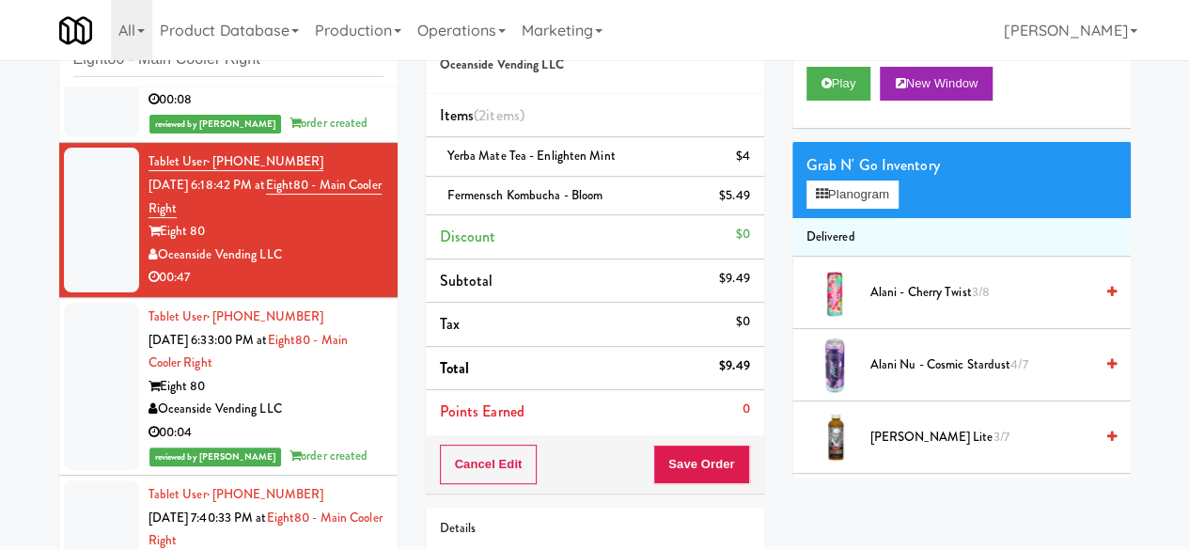
scroll to position [94, 0]
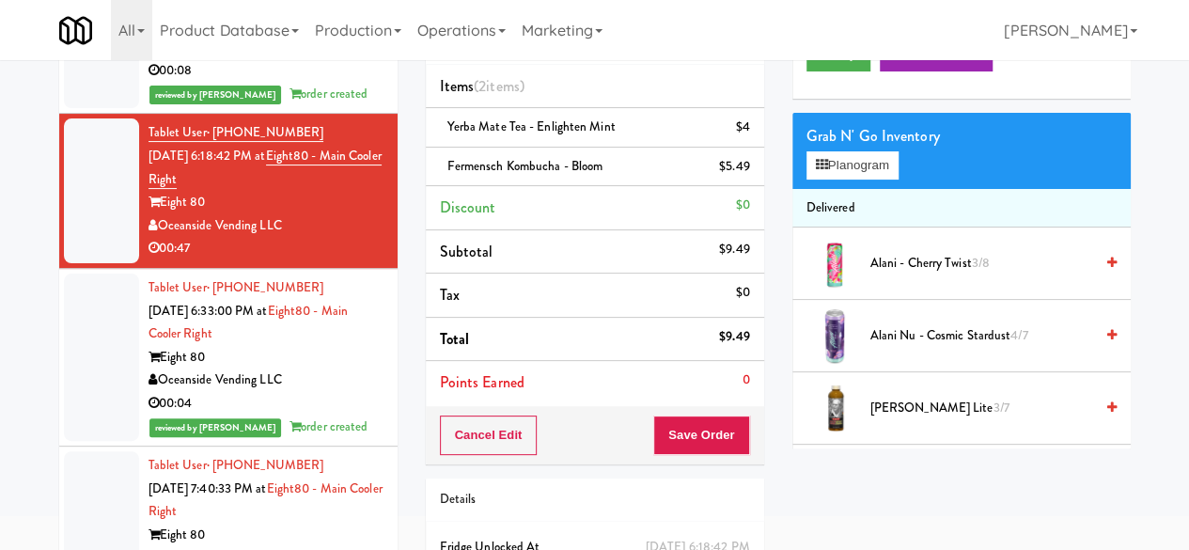
click at [684, 412] on div "Cancel Edit Save Order" at bounding box center [595, 435] width 338 height 58
click at [691, 420] on button "Save Order" at bounding box center [701, 434] width 96 height 39
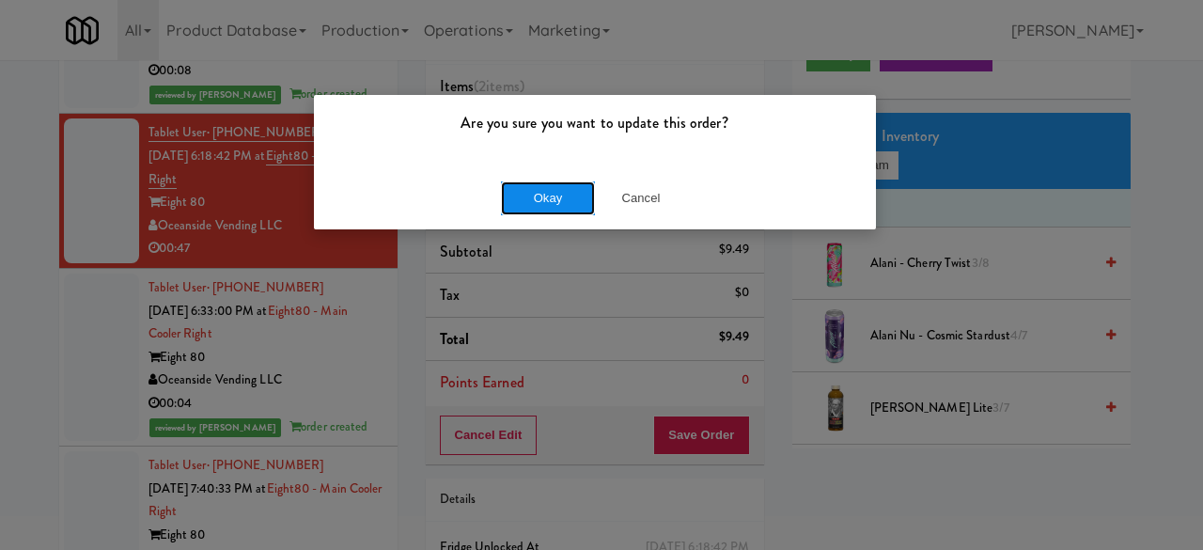
click at [575, 204] on button "Okay" at bounding box center [548, 198] width 94 height 34
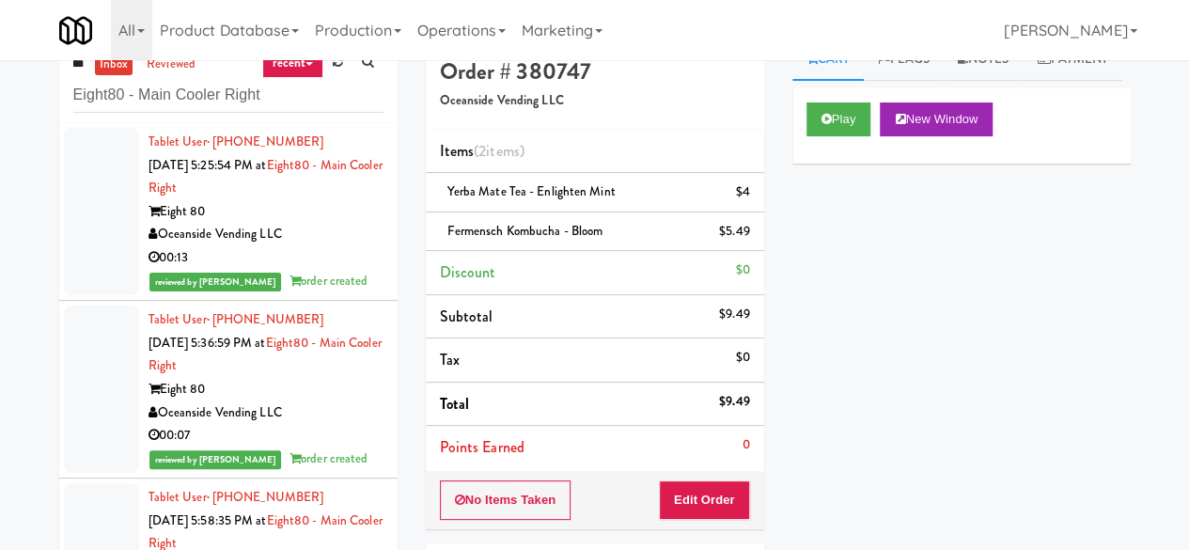
scroll to position [0, 0]
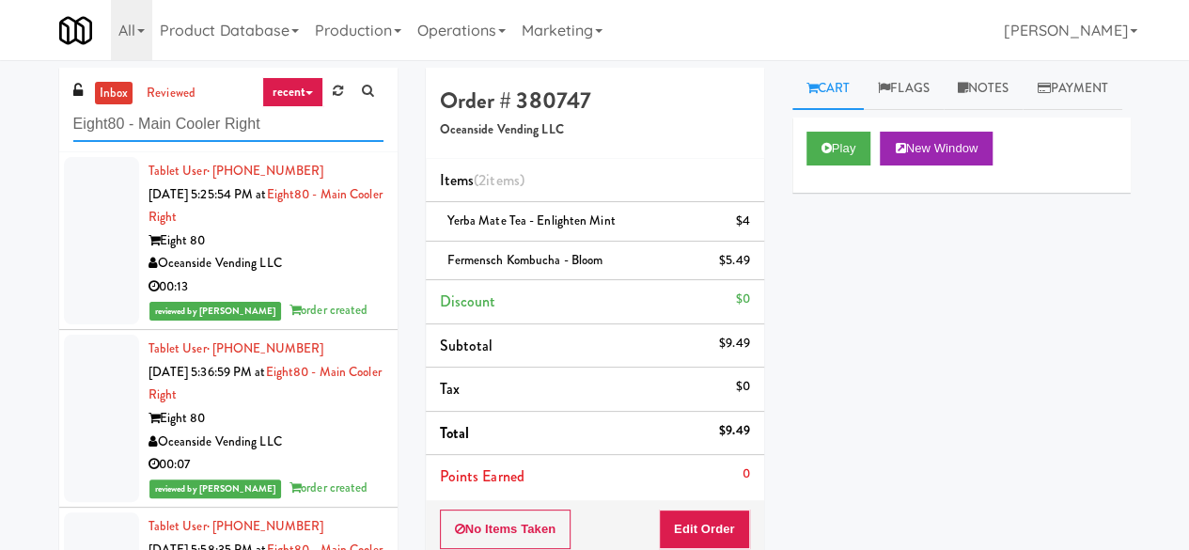
click at [210, 138] on input "Eight80 - Main Cooler Right" at bounding box center [228, 124] width 310 height 35
paste input "[PERSON_NAME] - Cooler - Left"
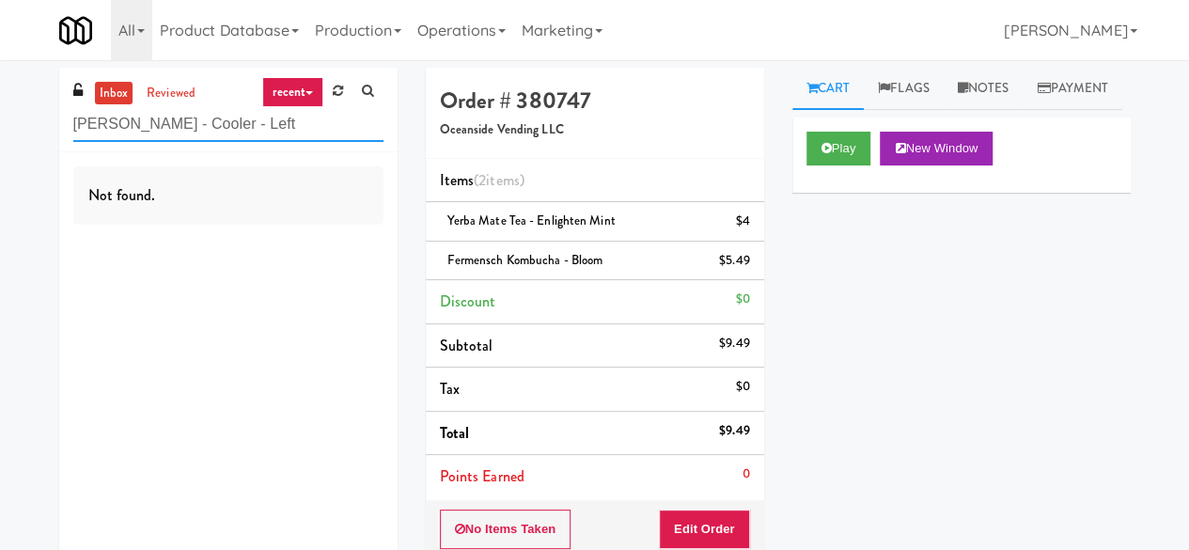
click at [227, 136] on input "[PERSON_NAME] - Cooler - Left" at bounding box center [228, 124] width 310 height 35
paste input "Hitter's House - Cooler - Right"
type input "Hitter's House - Cooler - Right"
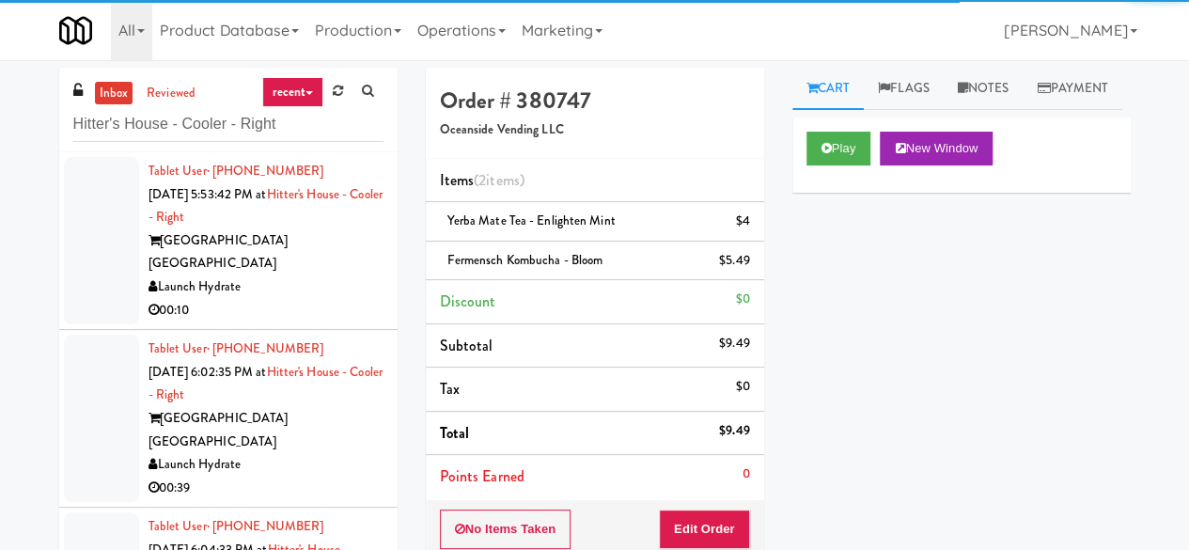
click at [319, 299] on div "00:10" at bounding box center [265, 310] width 235 height 23
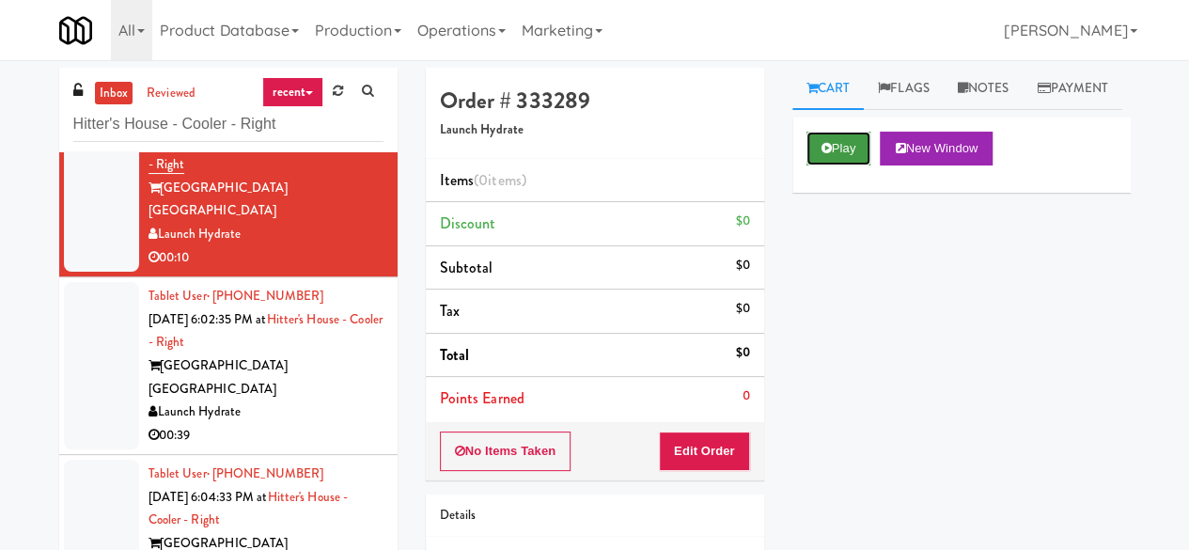
click at [835, 165] on button "Play" at bounding box center [838, 149] width 65 height 34
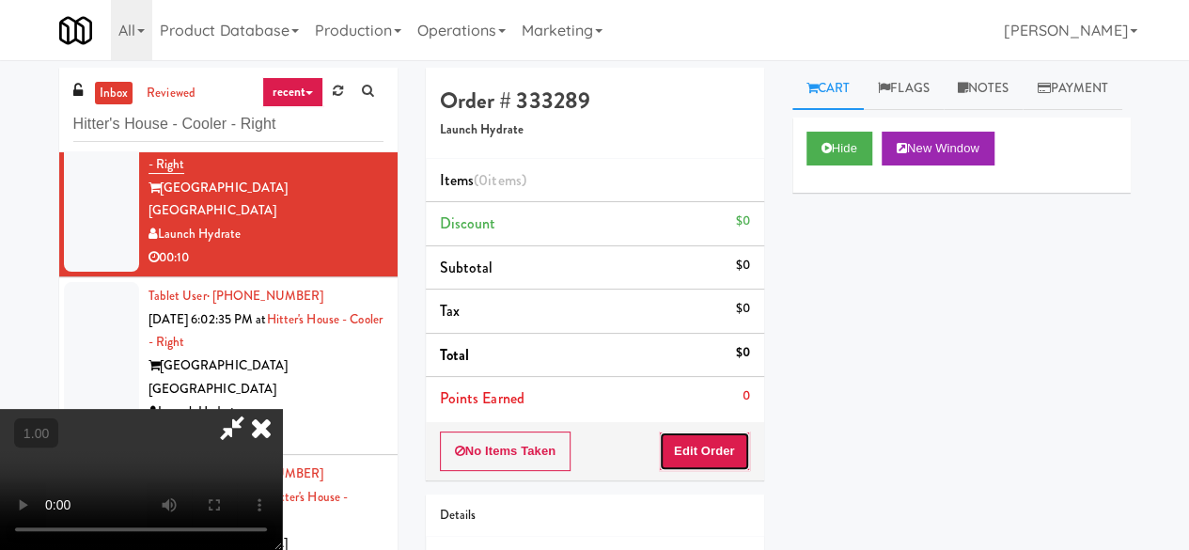
click at [713, 435] on button "Edit Order" at bounding box center [704, 450] width 91 height 39
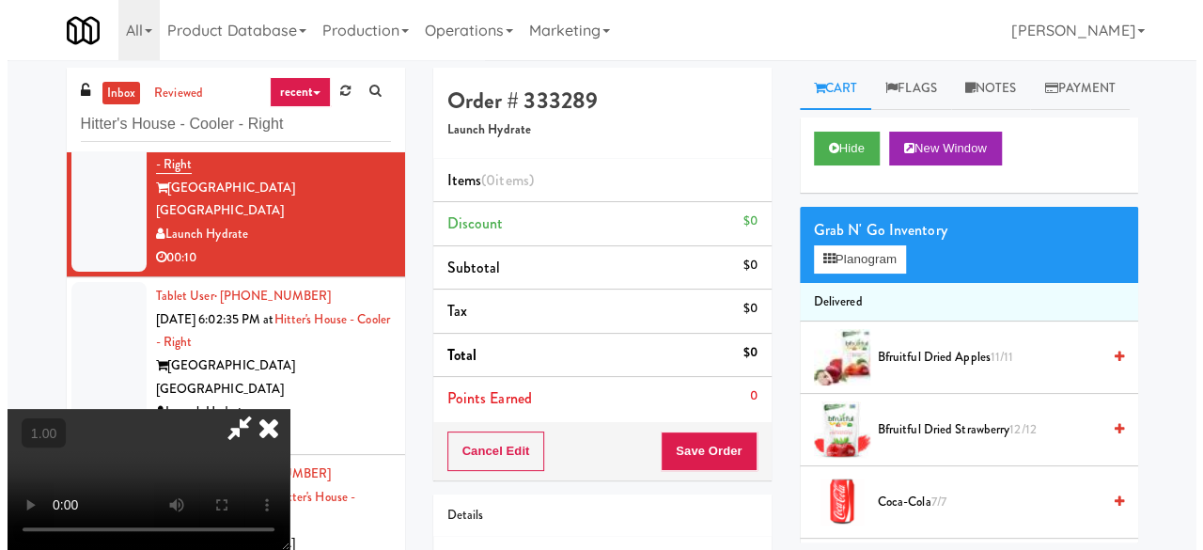
scroll to position [132, 0]
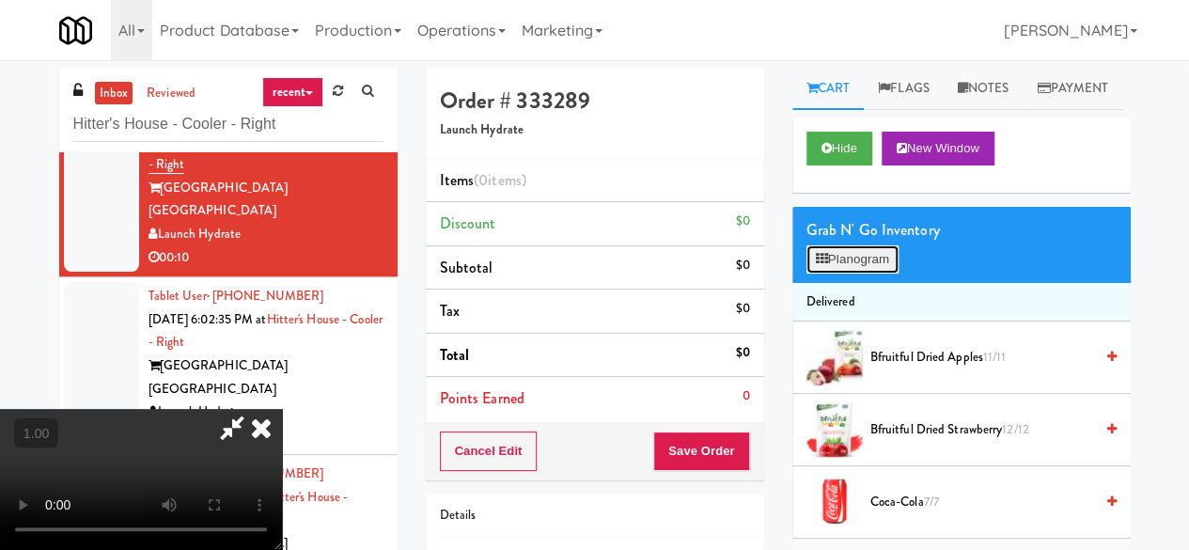
click at [838, 273] on button "Planogram" at bounding box center [852, 259] width 92 height 28
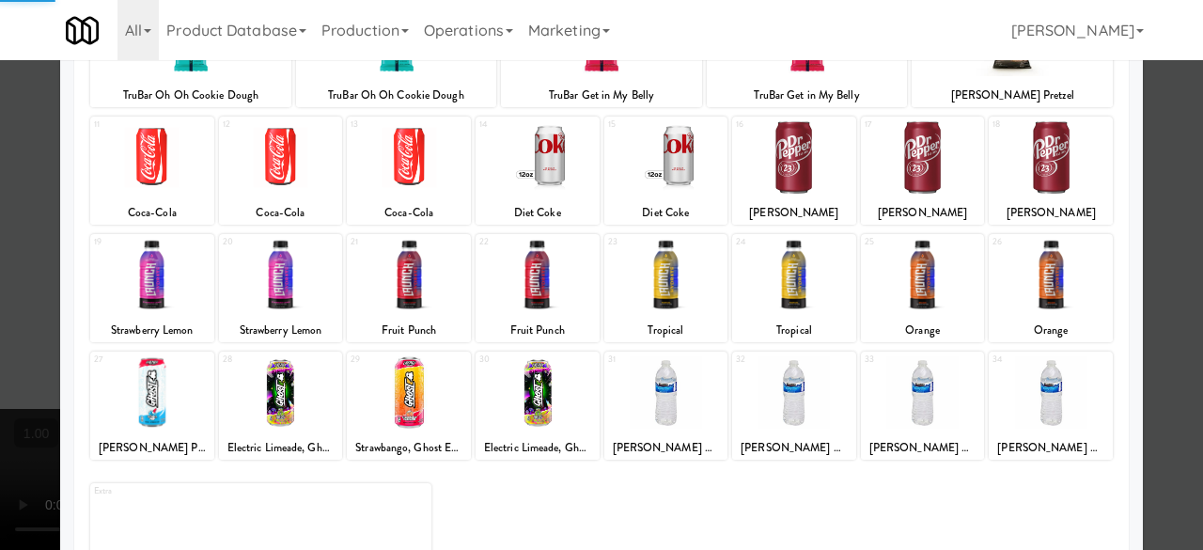
scroll to position [372, 0]
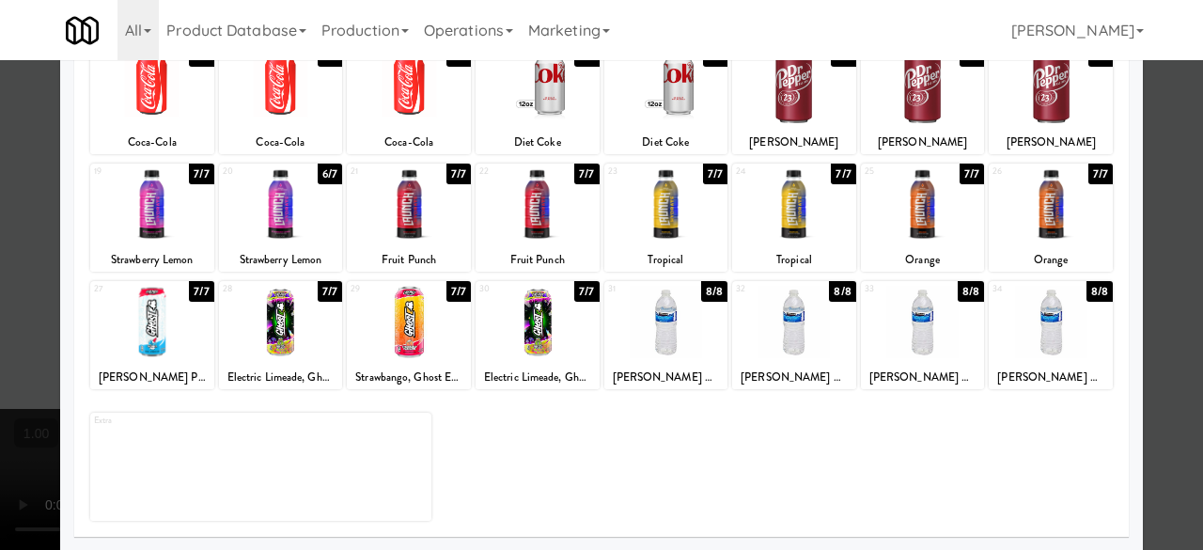
drag, startPoint x: 427, startPoint y: 335, endPoint x: 471, endPoint y: 336, distance: 44.2
click at [425, 335] on div at bounding box center [409, 322] width 124 height 72
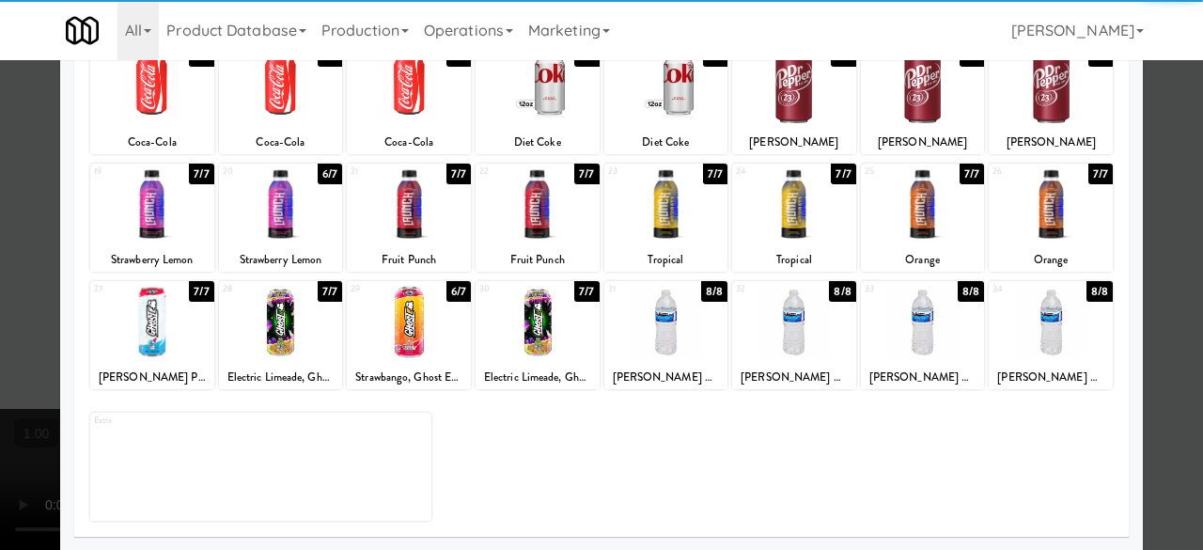
click at [675, 320] on div at bounding box center [666, 322] width 124 height 72
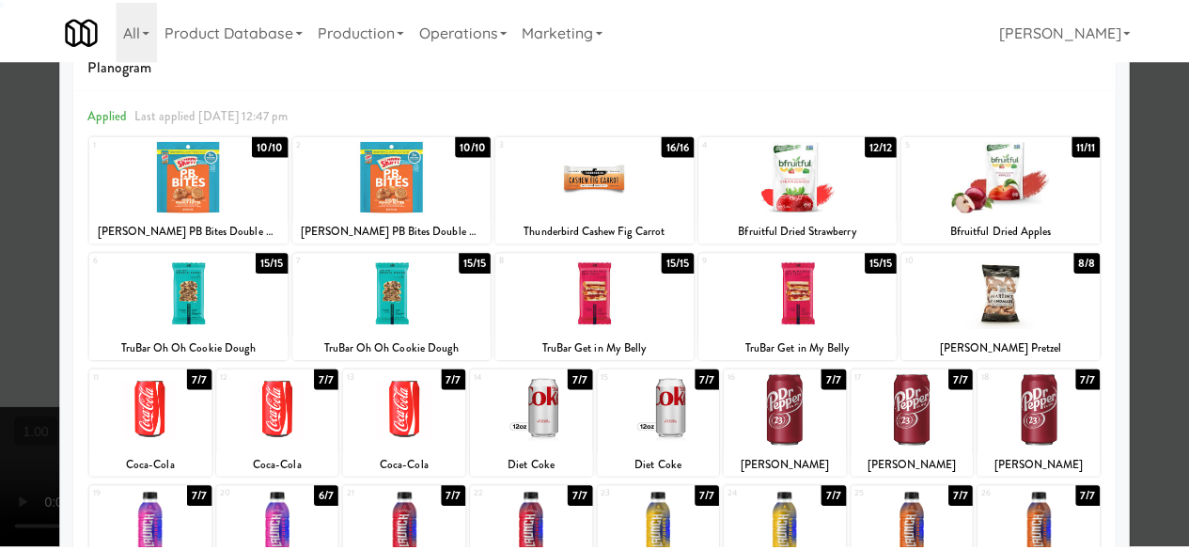
scroll to position [0, 0]
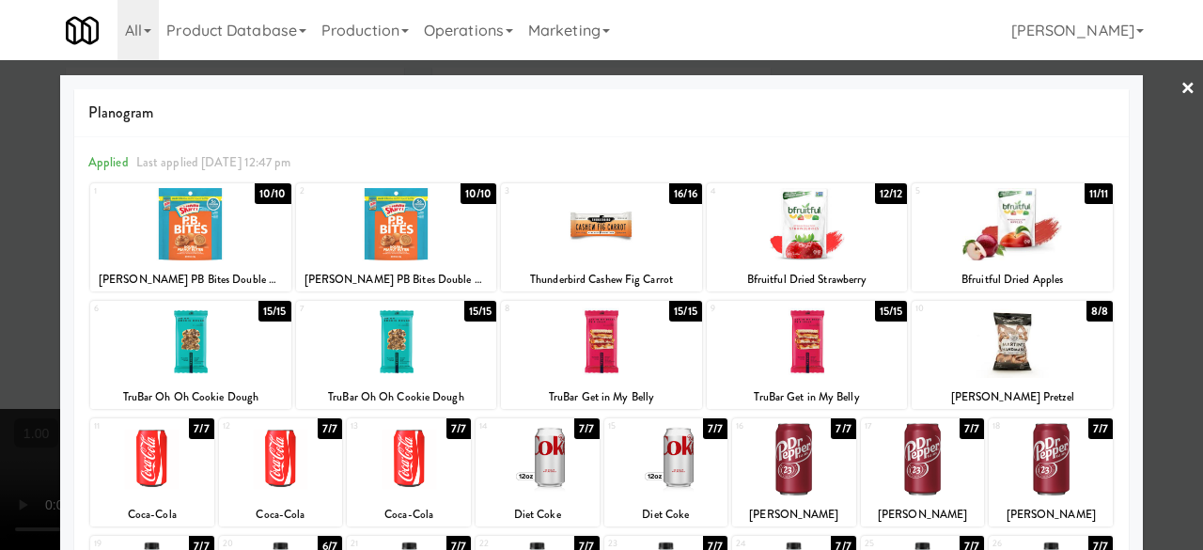
drag, startPoint x: 1175, startPoint y: 83, endPoint x: 932, endPoint y: 177, distance: 260.0
click at [1180, 84] on link "×" at bounding box center [1187, 89] width 15 height 58
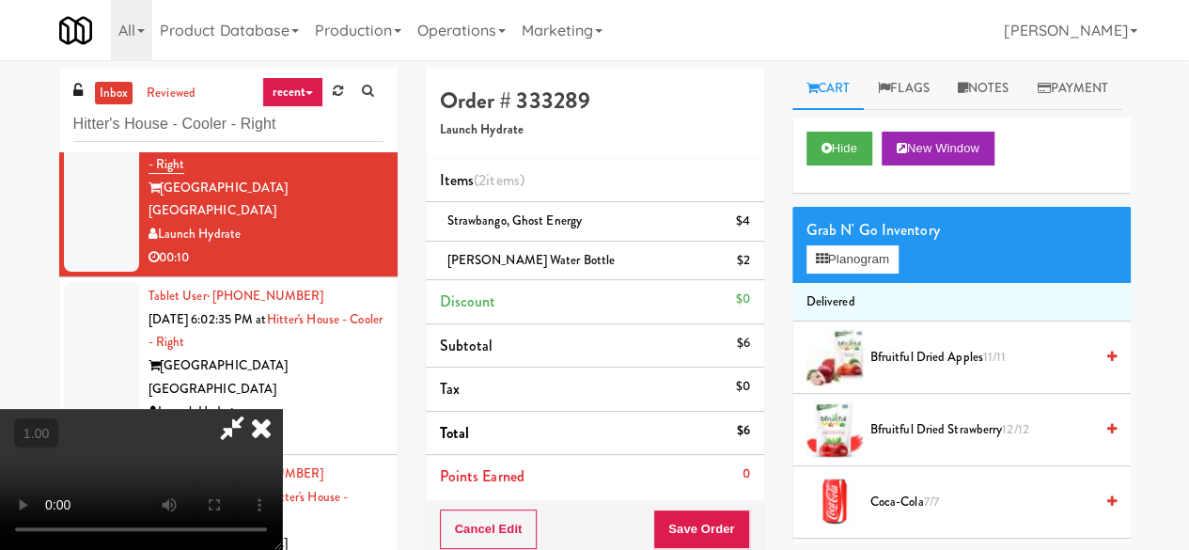
scroll to position [247, 0]
click at [282, 409] on video at bounding box center [141, 479] width 282 height 141
click at [254, 409] on icon at bounding box center [231, 428] width 43 height 38
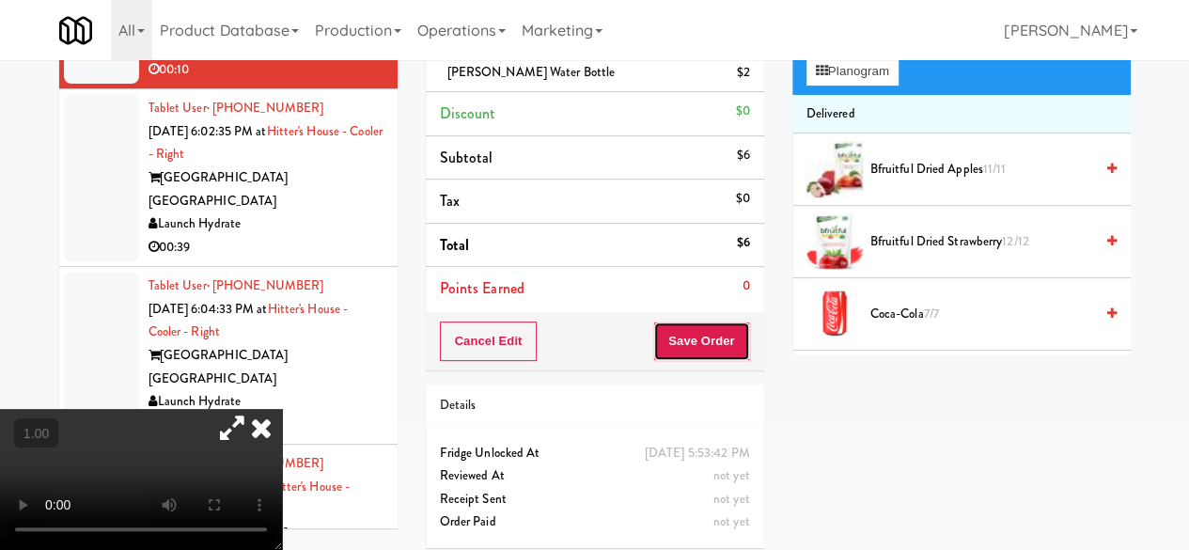
click at [720, 339] on button "Save Order" at bounding box center [701, 340] width 96 height 39
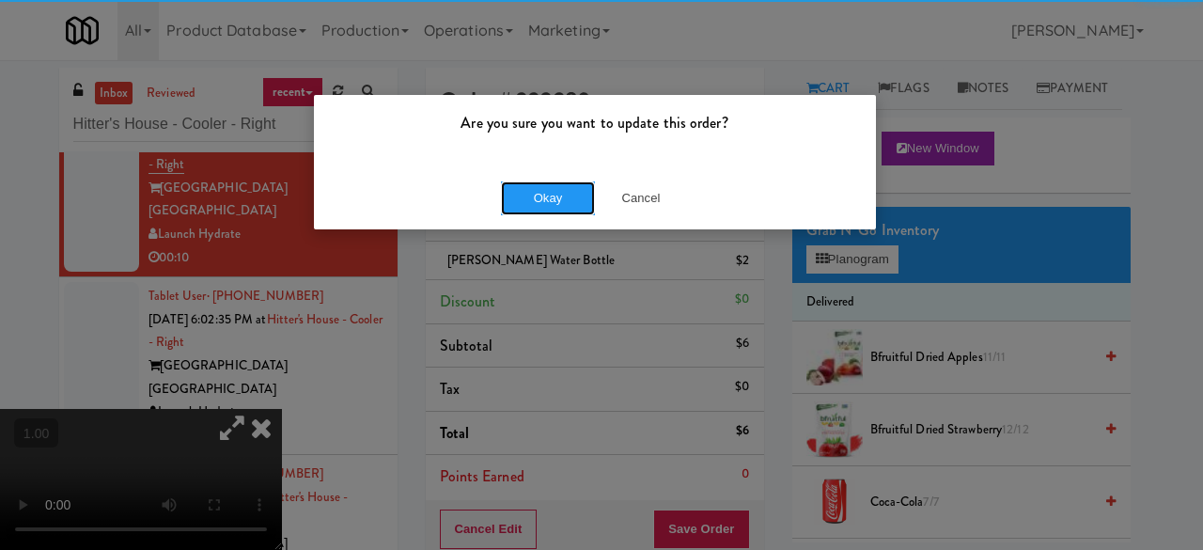
click at [553, 200] on button "Okay" at bounding box center [548, 198] width 94 height 34
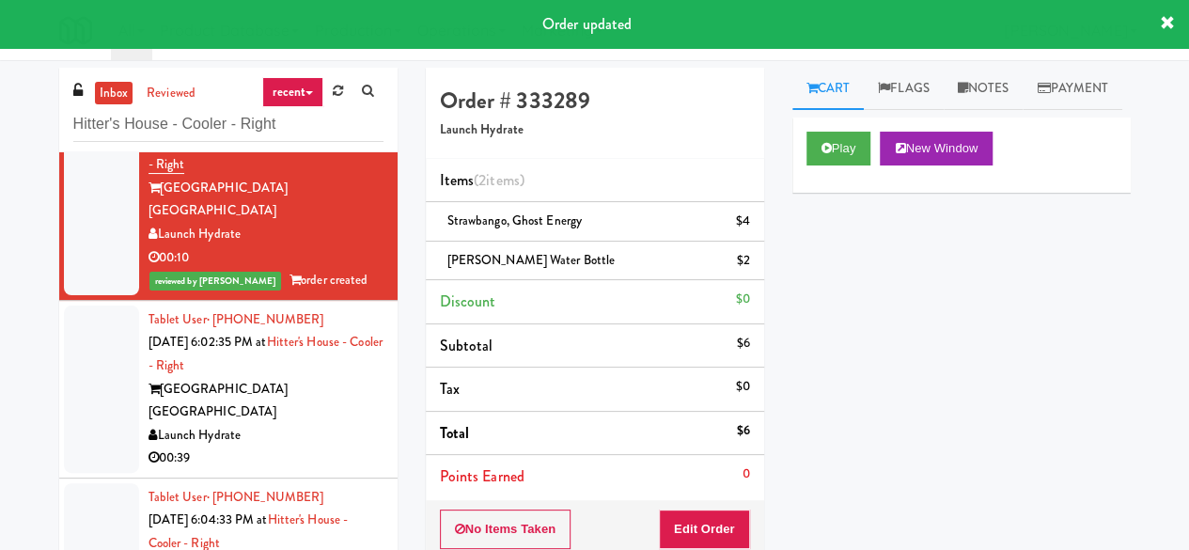
click at [335, 378] on div "[GEOGRAPHIC_DATA] [GEOGRAPHIC_DATA]" at bounding box center [265, 401] width 235 height 46
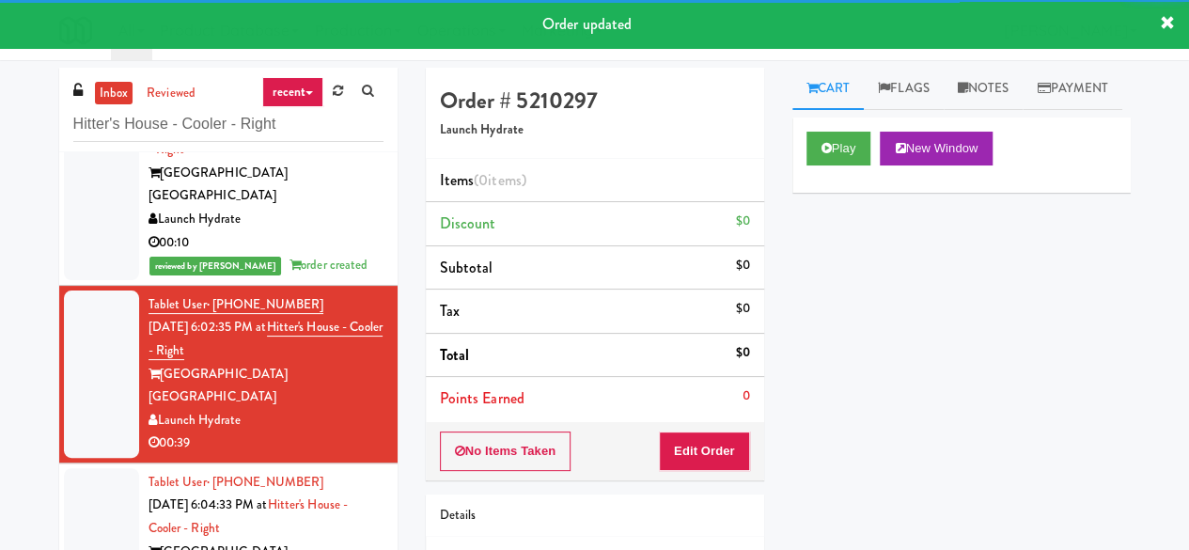
scroll to position [75, 0]
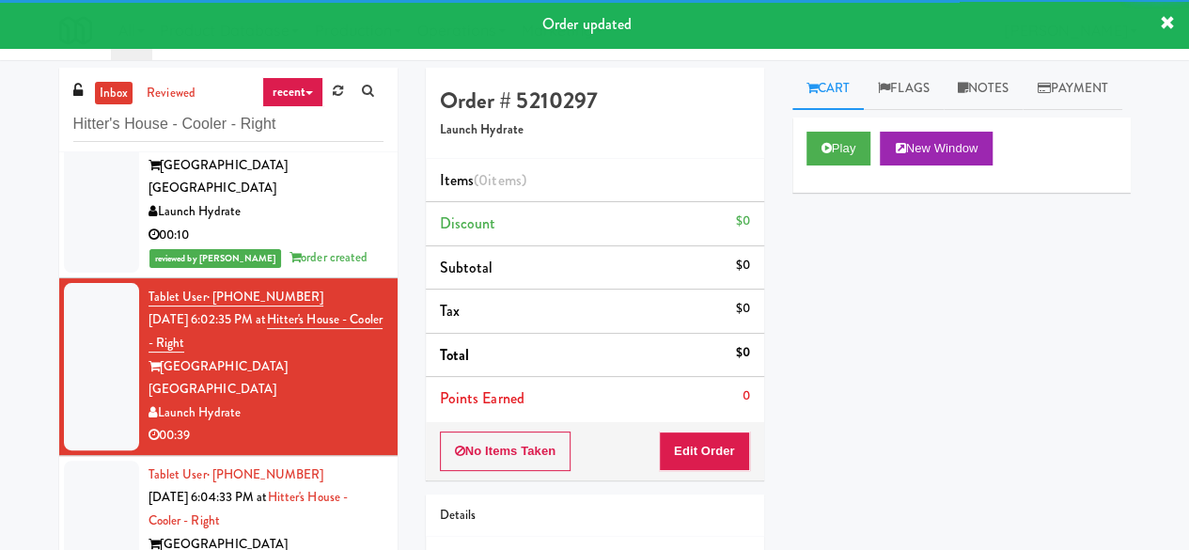
click at [350, 533] on div "[GEOGRAPHIC_DATA] [GEOGRAPHIC_DATA]" at bounding box center [265, 556] width 235 height 46
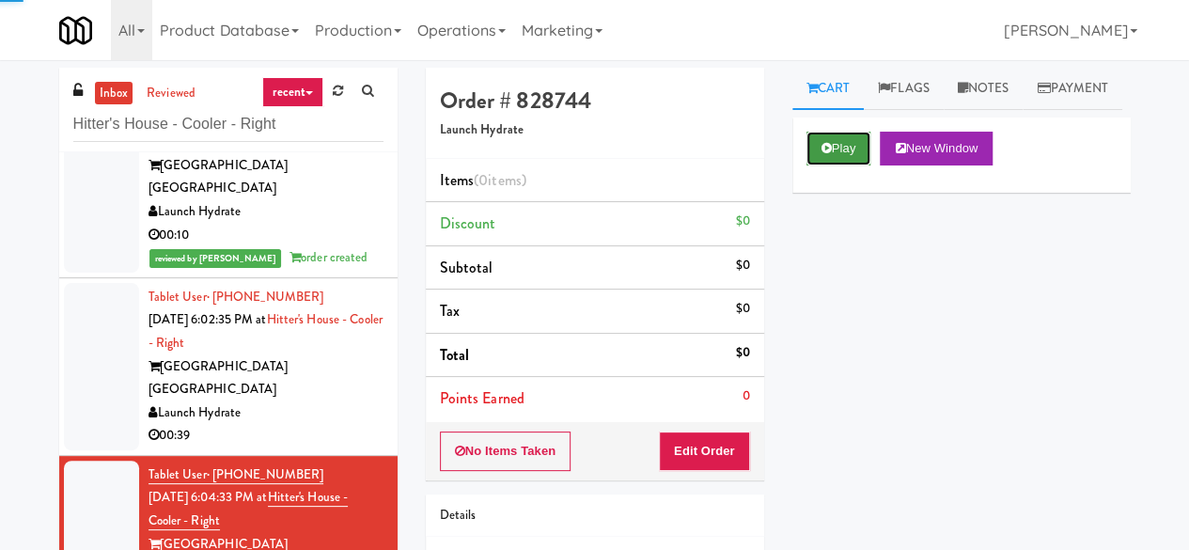
click at [842, 165] on button "Play" at bounding box center [838, 149] width 65 height 34
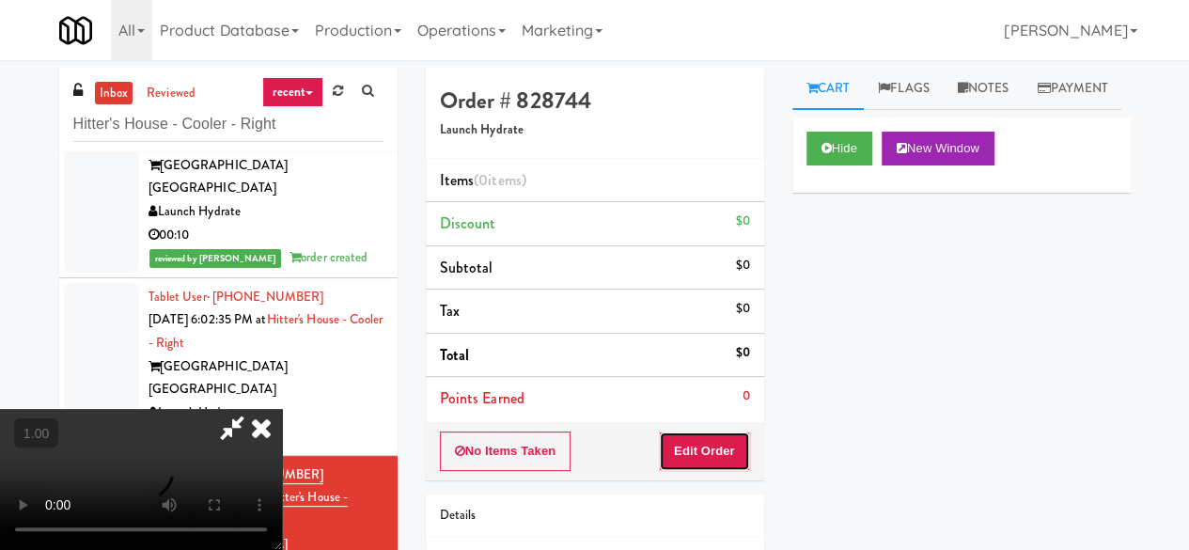
click at [701, 431] on button "Edit Order" at bounding box center [704, 450] width 91 height 39
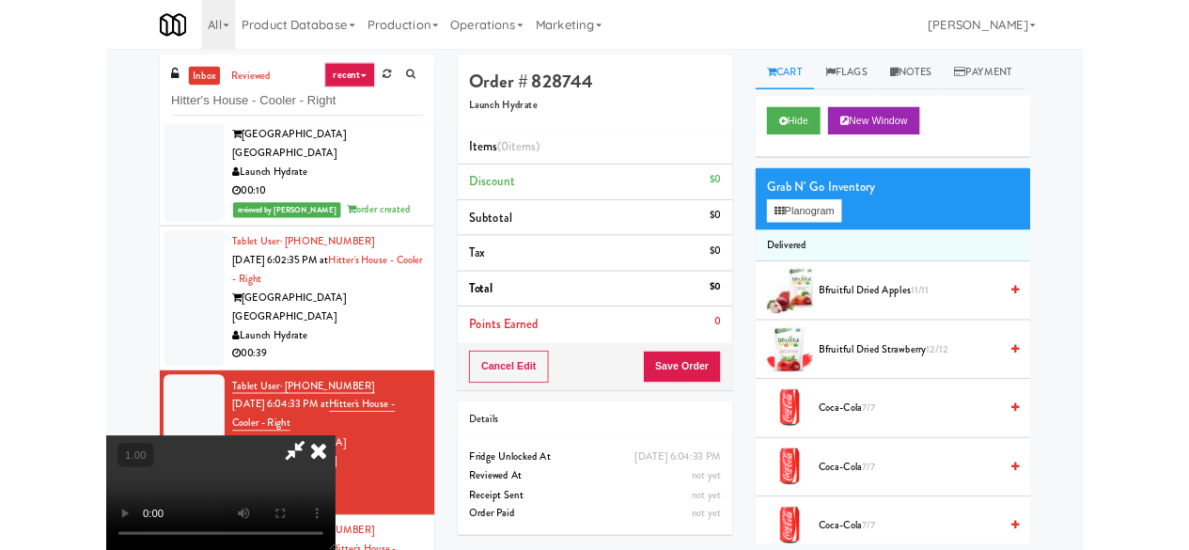
scroll to position [39, 0]
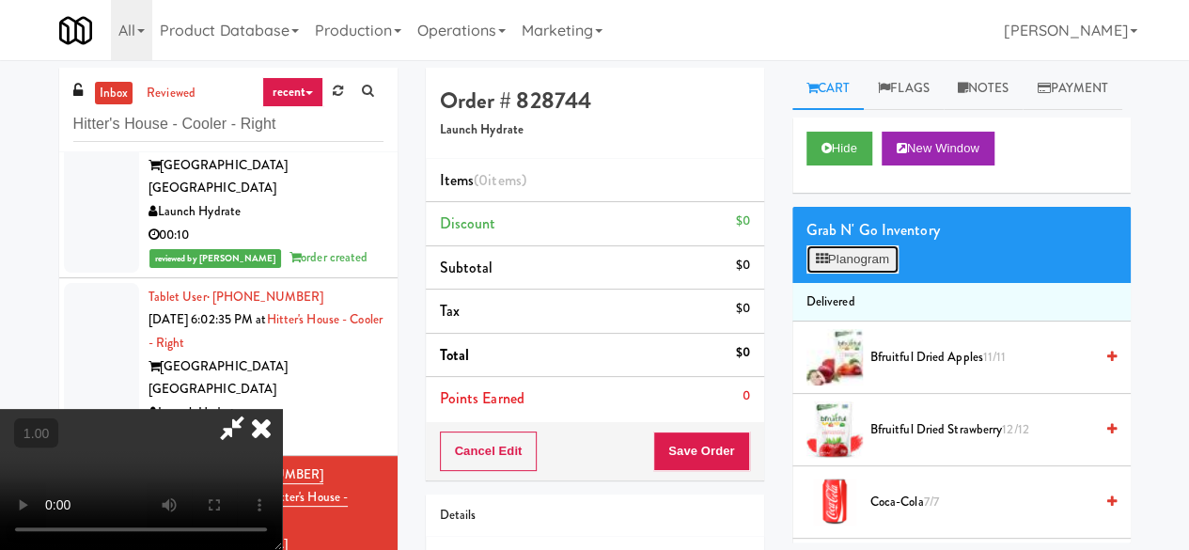
click at [827, 273] on button "Planogram" at bounding box center [852, 259] width 92 height 28
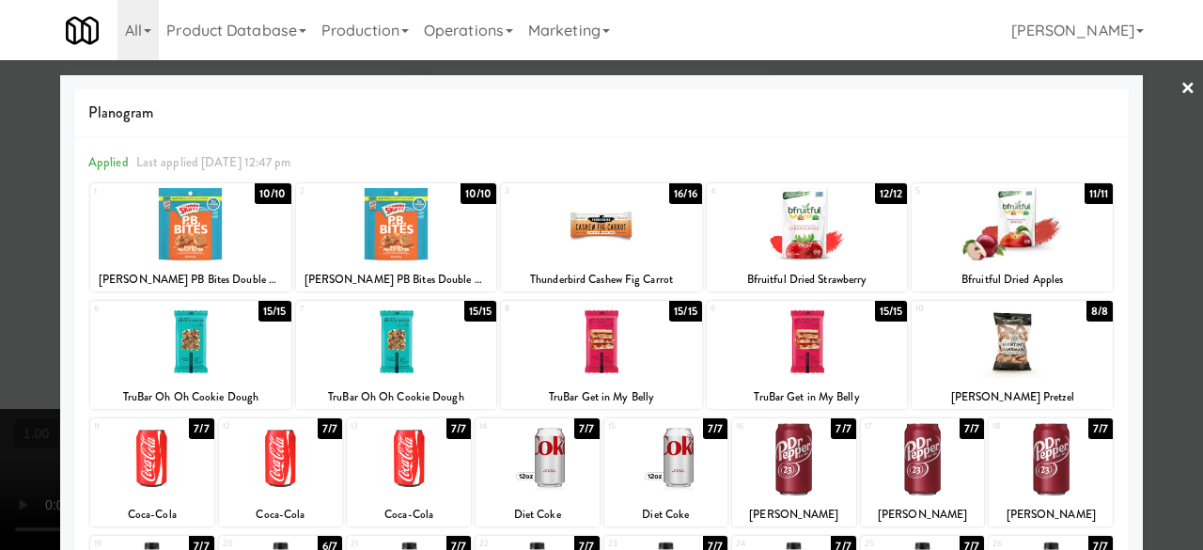
click at [1160, 98] on div at bounding box center [601, 275] width 1203 height 550
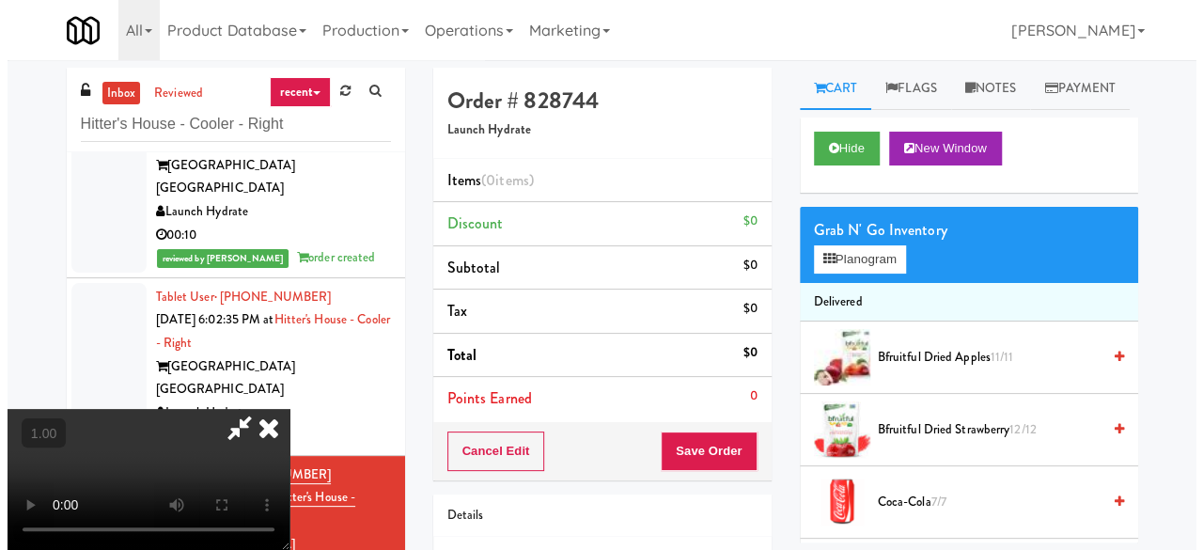
scroll to position [39, 0]
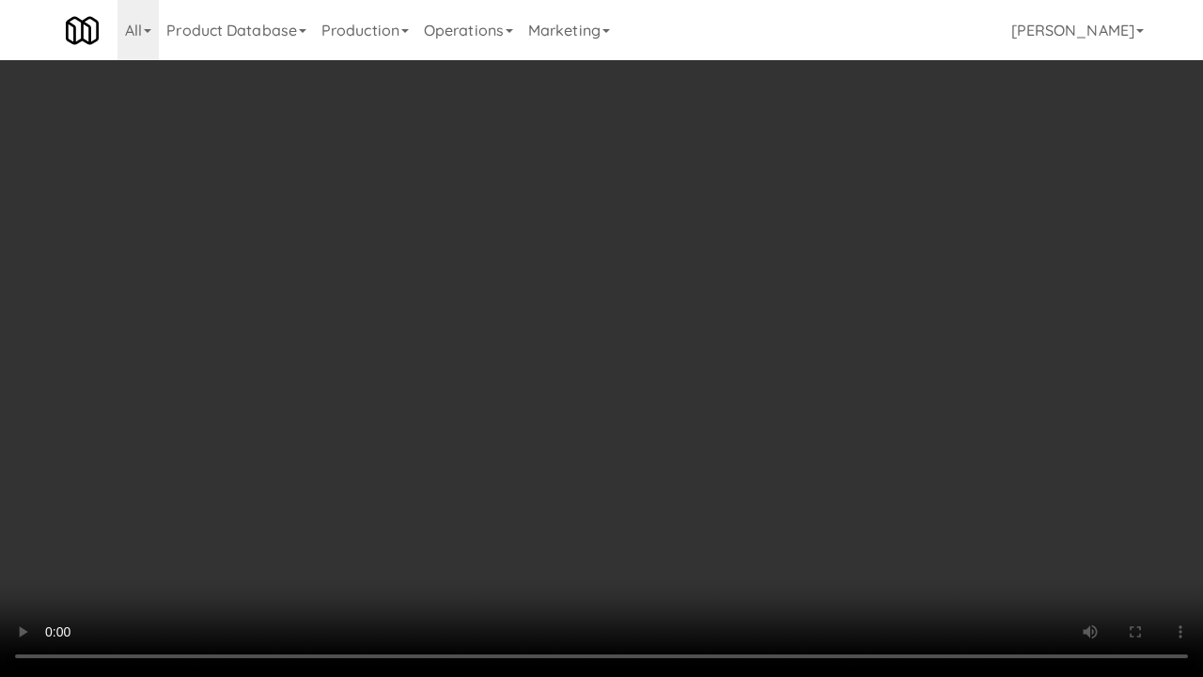
drag, startPoint x: 656, startPoint y: 497, endPoint x: 677, endPoint y: 509, distance: 24.0
click at [656, 497] on video at bounding box center [601, 338] width 1203 height 677
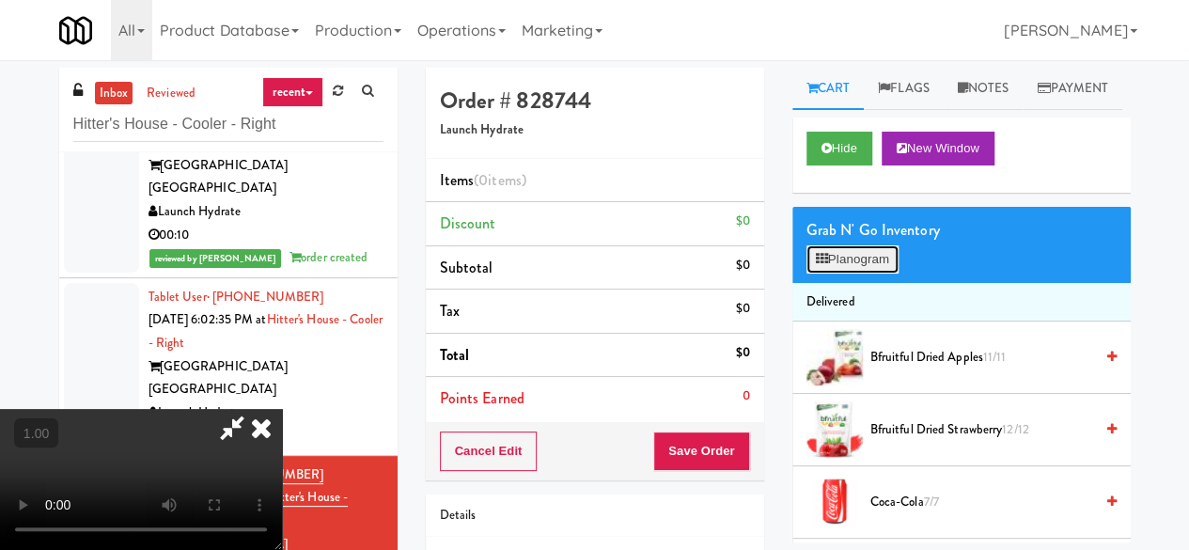
click at [853, 273] on button "Planogram" at bounding box center [852, 259] width 92 height 28
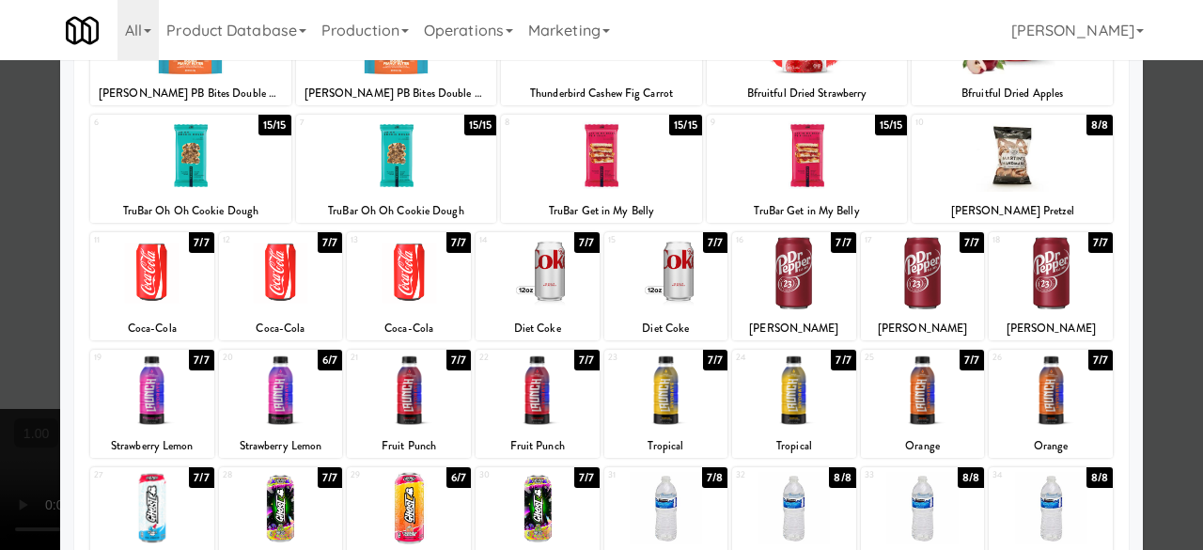
scroll to position [184, 0]
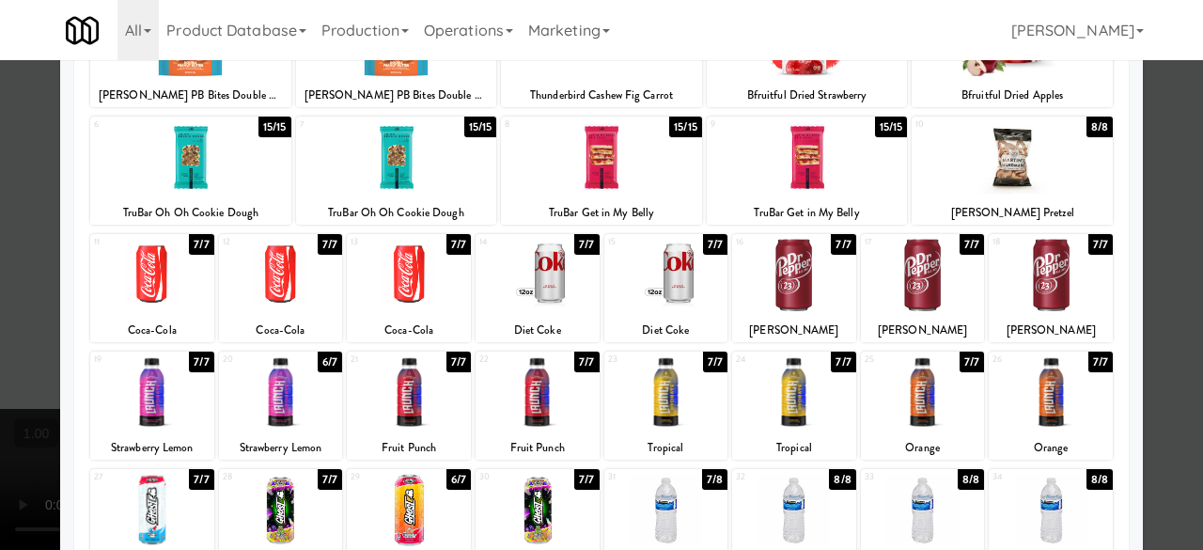
click at [527, 290] on div at bounding box center [537, 275] width 124 height 72
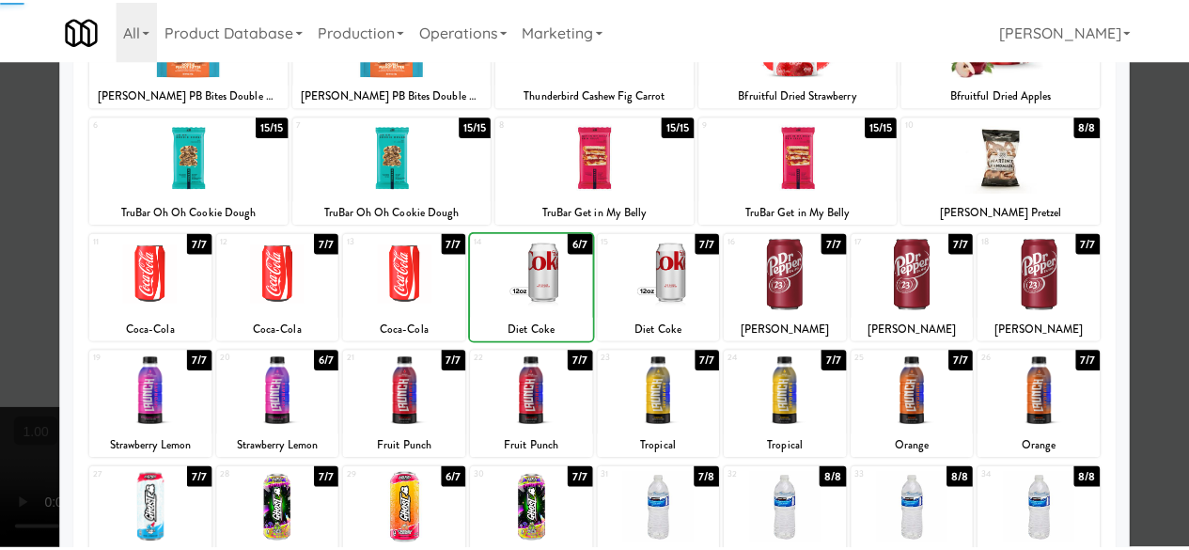
scroll to position [0, 0]
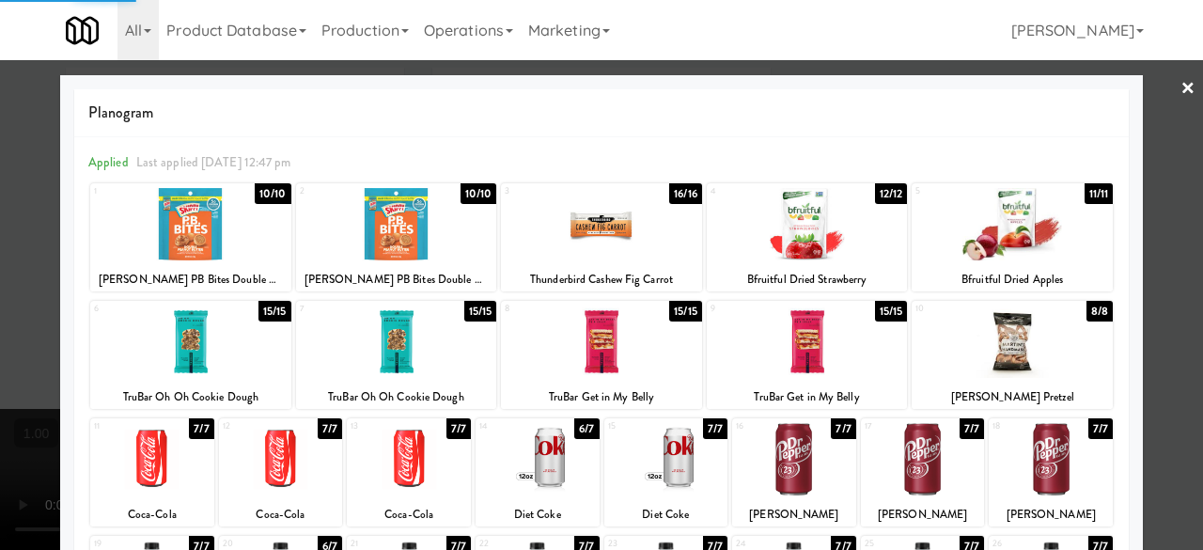
drag, startPoint x: 1169, startPoint y: 128, endPoint x: 1155, endPoint y: 129, distance: 14.1
click at [1165, 129] on div at bounding box center [601, 275] width 1203 height 550
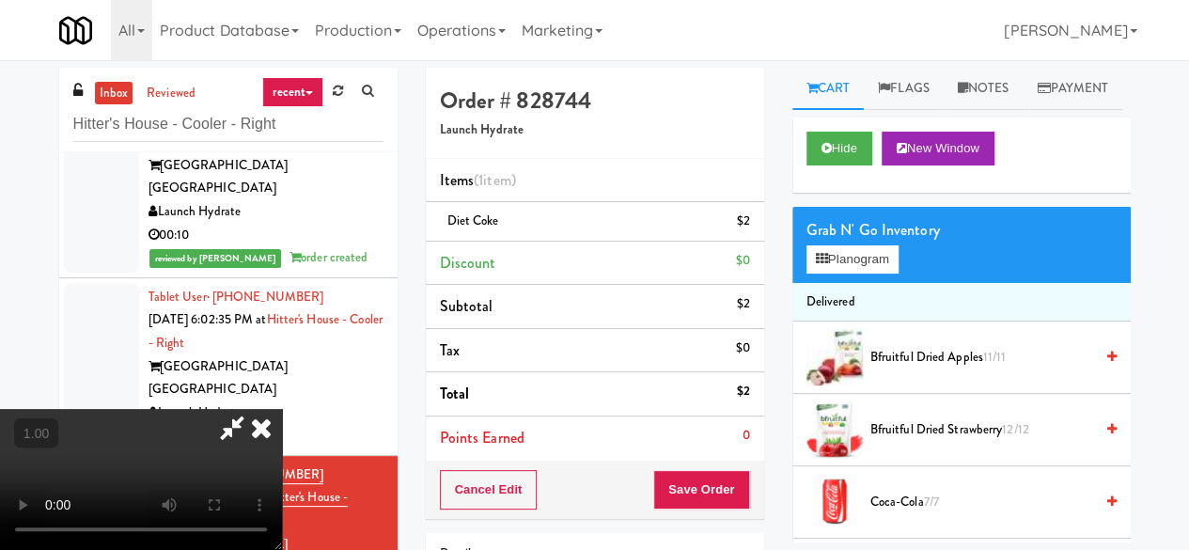
click at [254, 409] on icon at bounding box center [231, 428] width 43 height 38
click at [658, 470] on button "Save Order" at bounding box center [701, 489] width 96 height 39
click at [674, 484] on button "Save Order" at bounding box center [701, 489] width 96 height 39
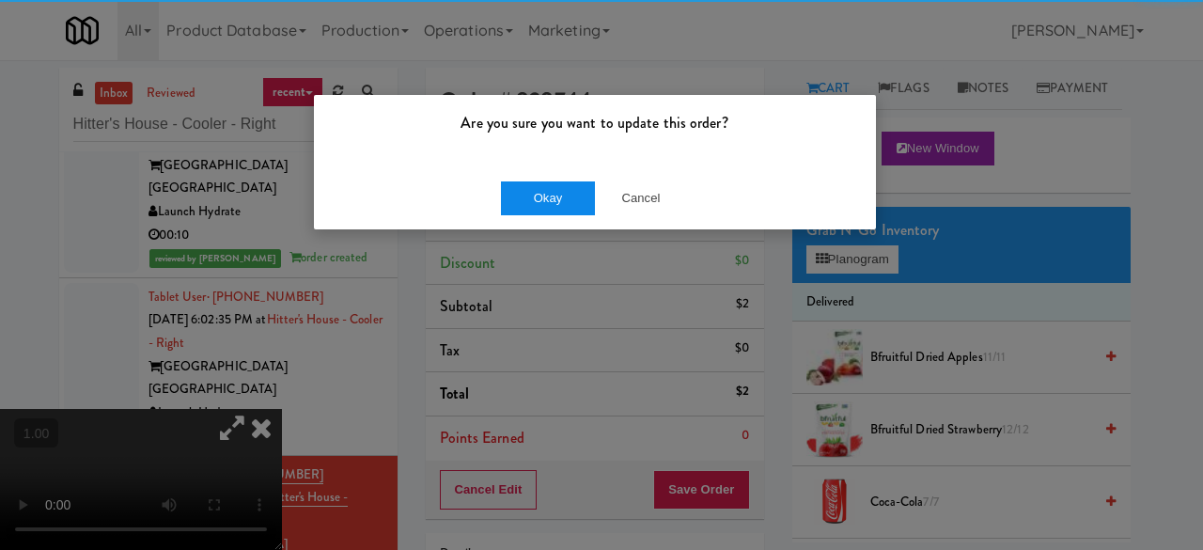
click at [539, 213] on div "Okay Cancel" at bounding box center [595, 197] width 562 height 63
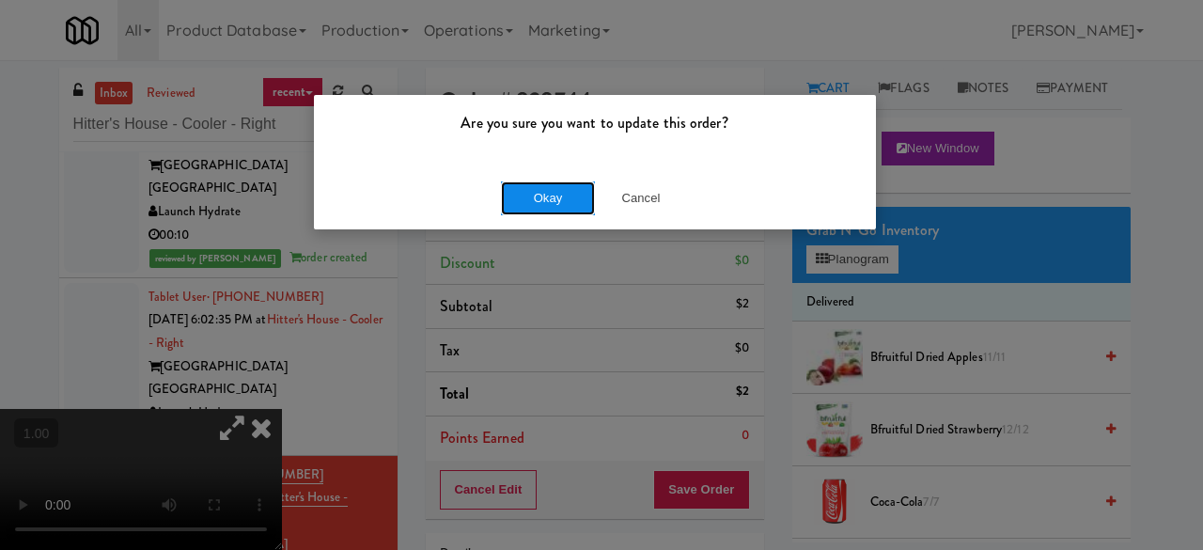
click at [530, 206] on button "Okay" at bounding box center [548, 198] width 94 height 34
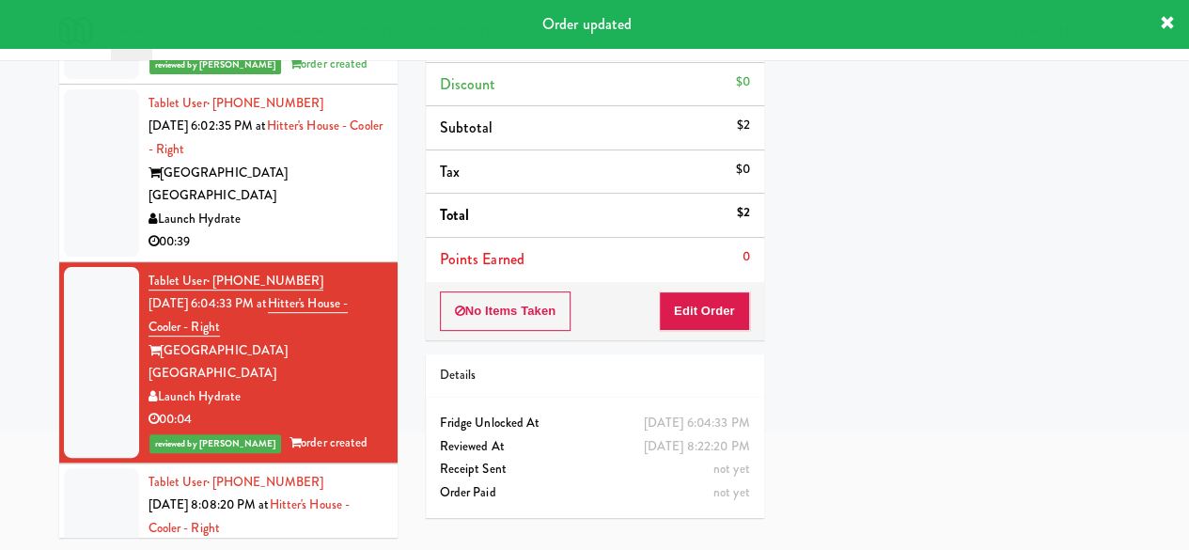
scroll to position [99, 0]
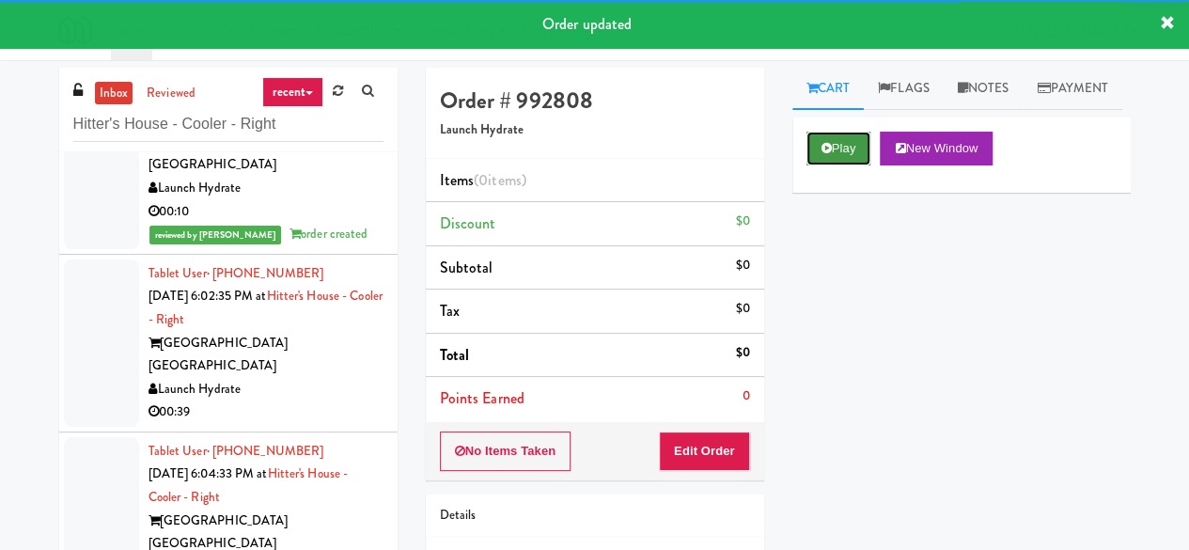
click at [853, 165] on button "Play" at bounding box center [838, 149] width 65 height 34
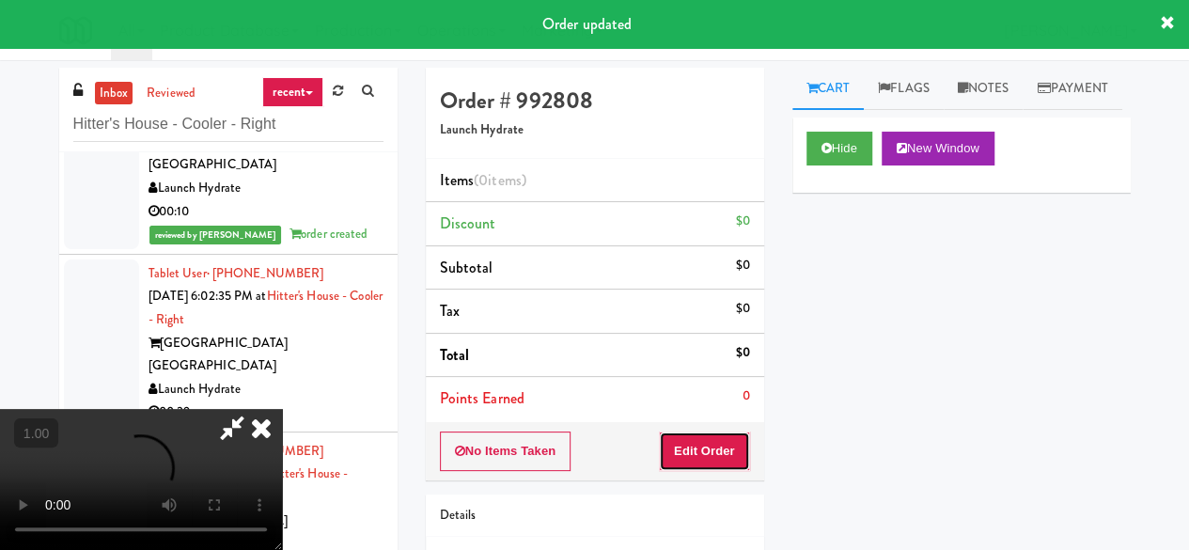
click at [729, 449] on button "Edit Order" at bounding box center [704, 450] width 91 height 39
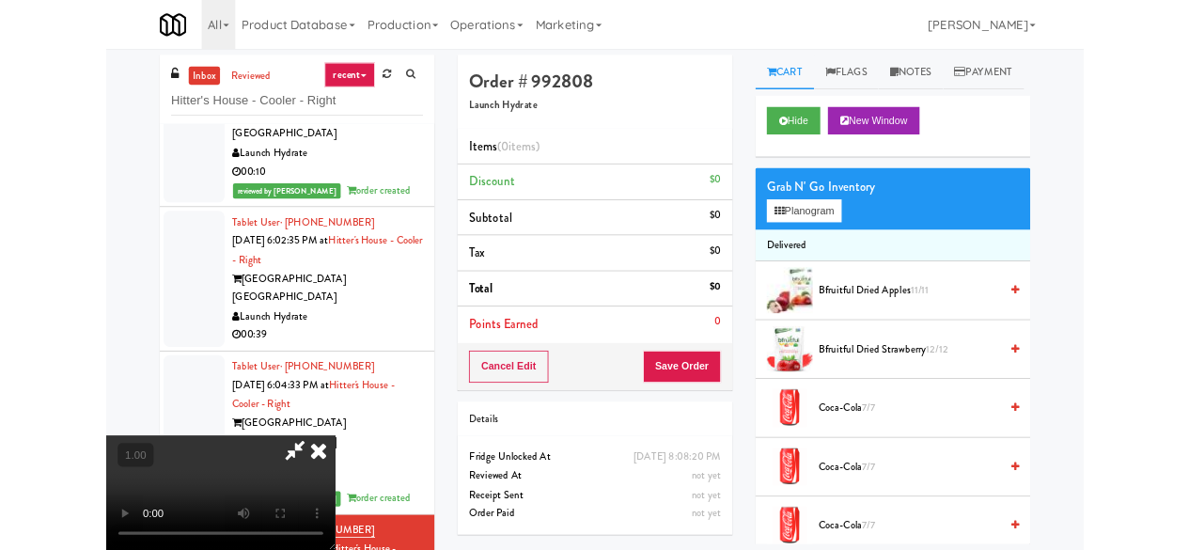
scroll to position [39, 0]
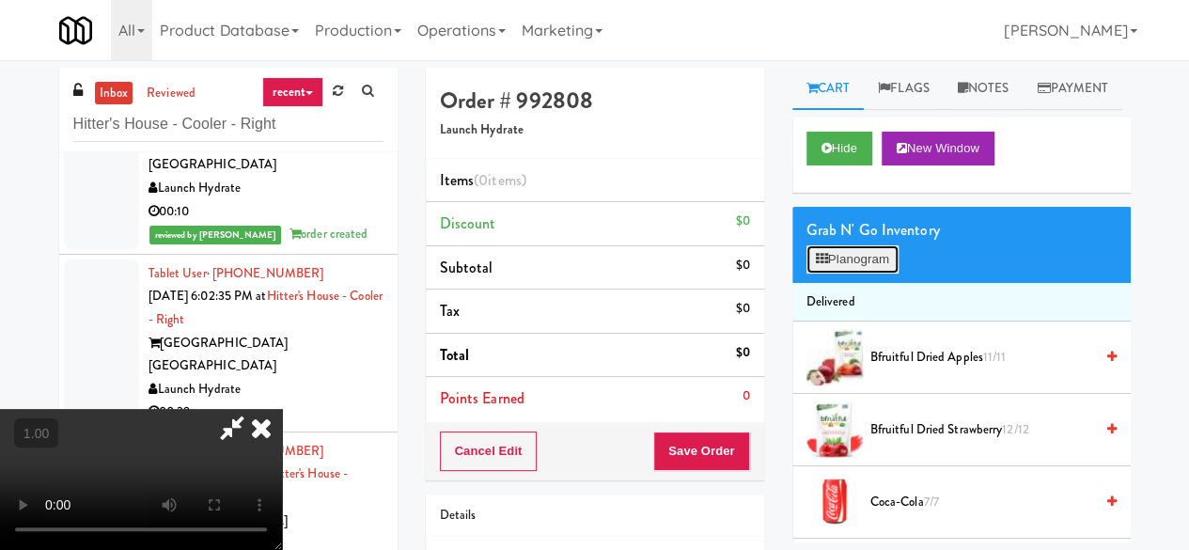
click at [851, 273] on button "Planogram" at bounding box center [852, 259] width 92 height 28
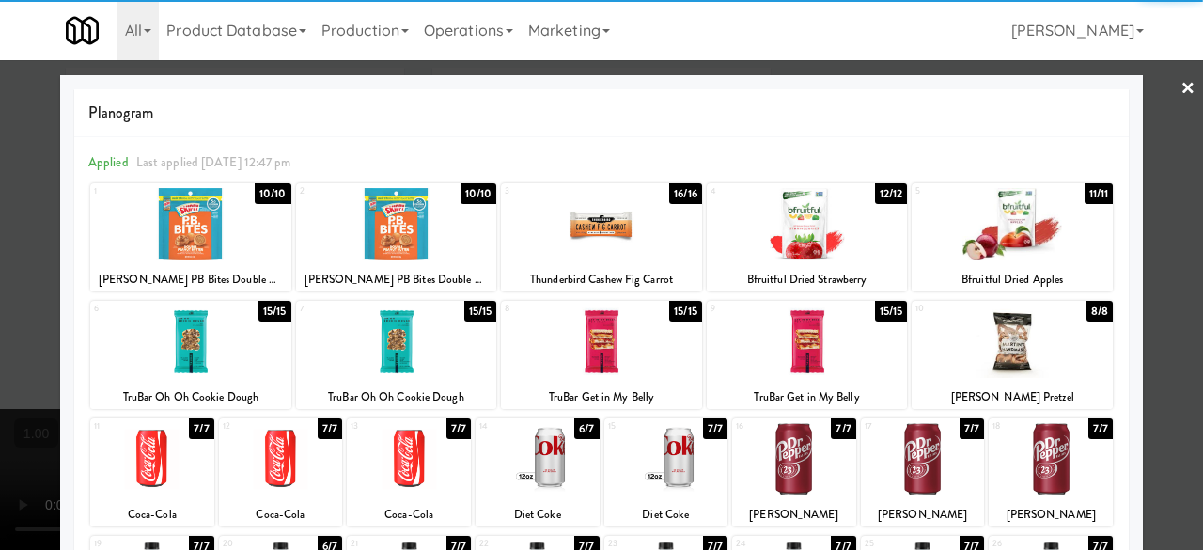
click at [827, 255] on div at bounding box center [807, 224] width 201 height 72
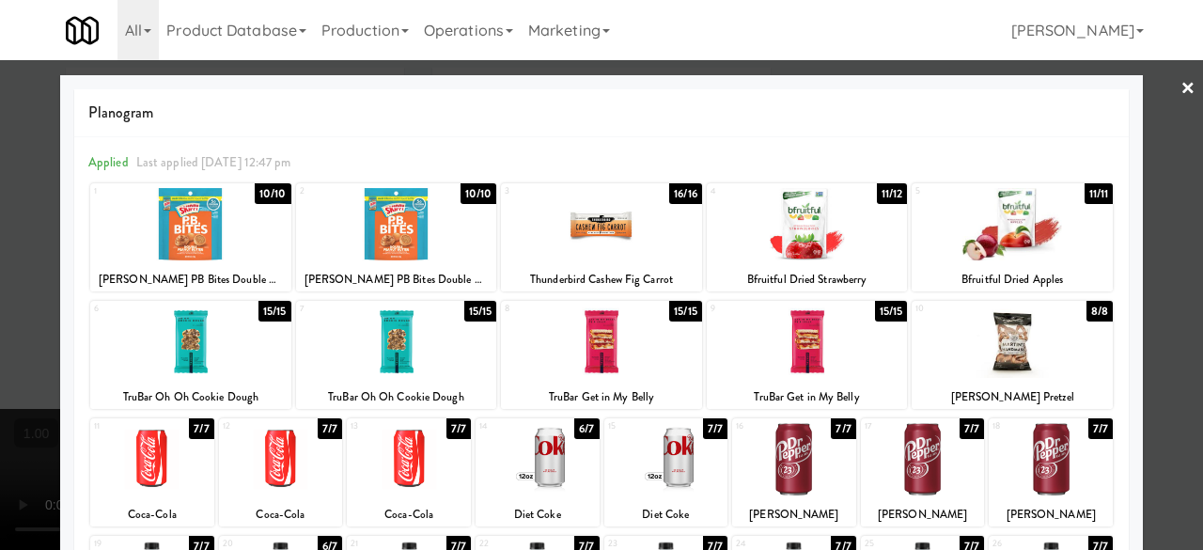
click at [1157, 116] on div at bounding box center [601, 275] width 1203 height 550
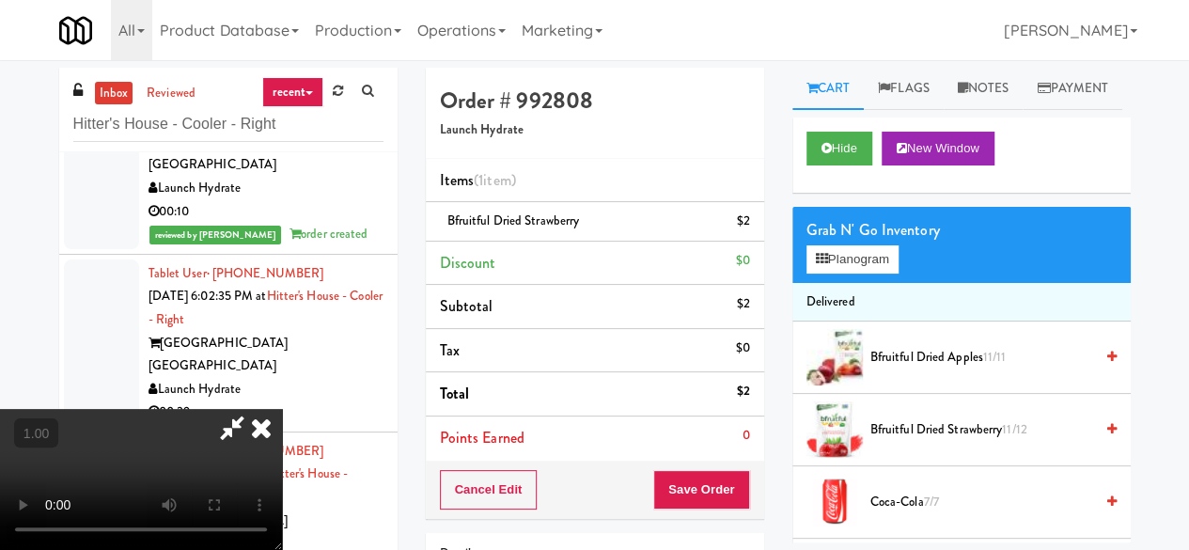
click at [254, 409] on icon at bounding box center [231, 428] width 43 height 38
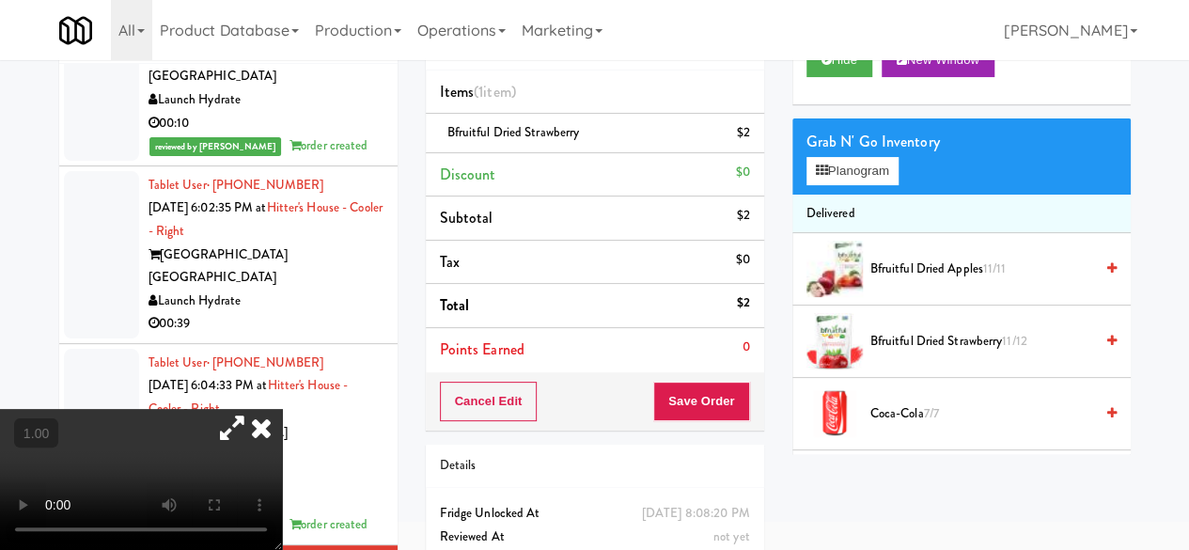
scroll to position [179, 0]
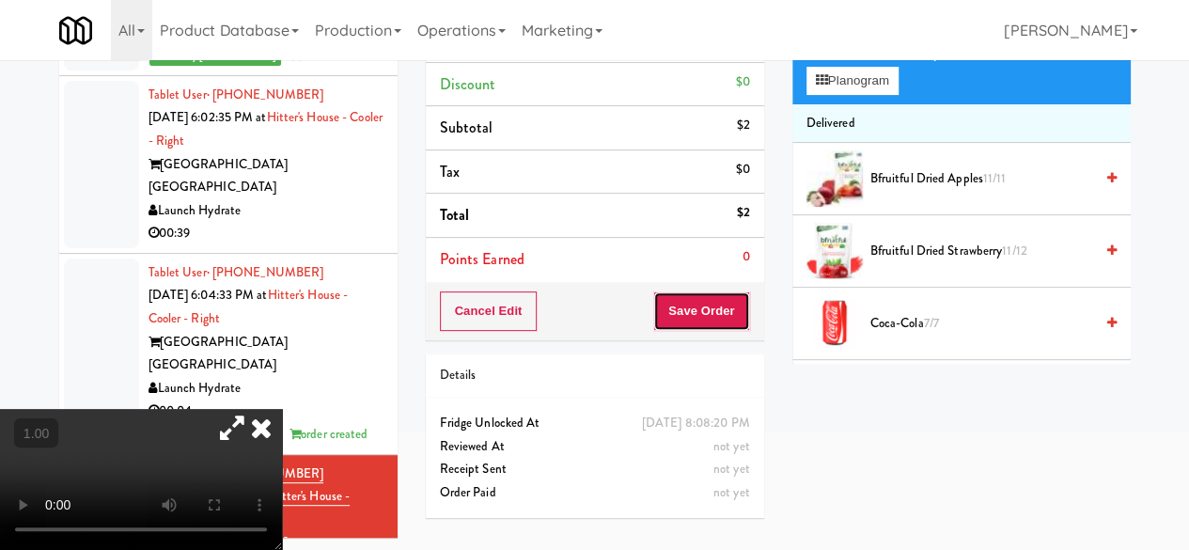
click at [675, 320] on button "Save Order" at bounding box center [701, 310] width 96 height 39
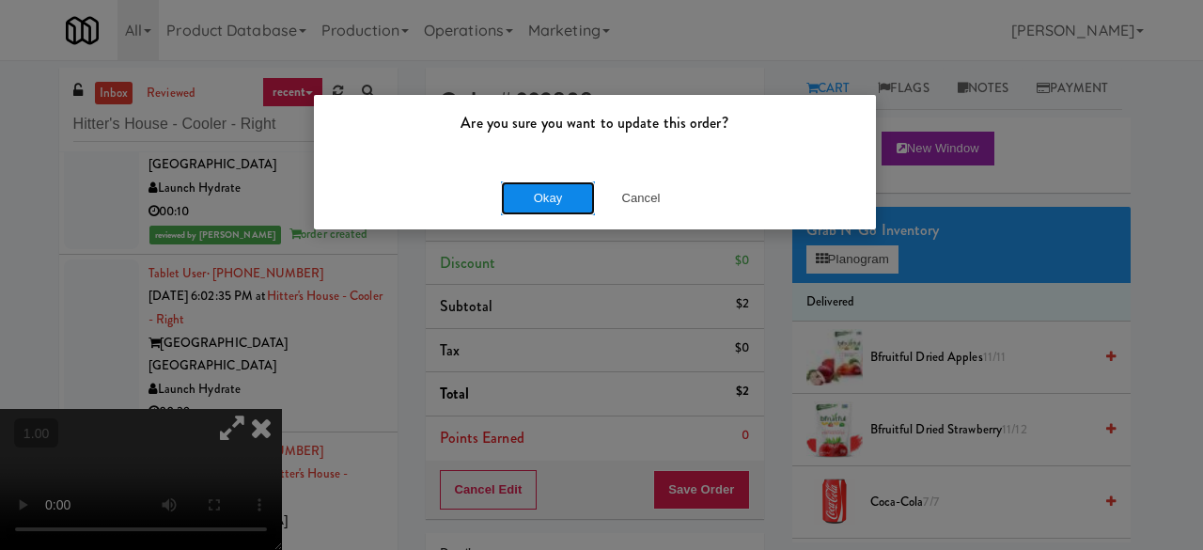
click at [534, 189] on button "Okay" at bounding box center [548, 198] width 94 height 34
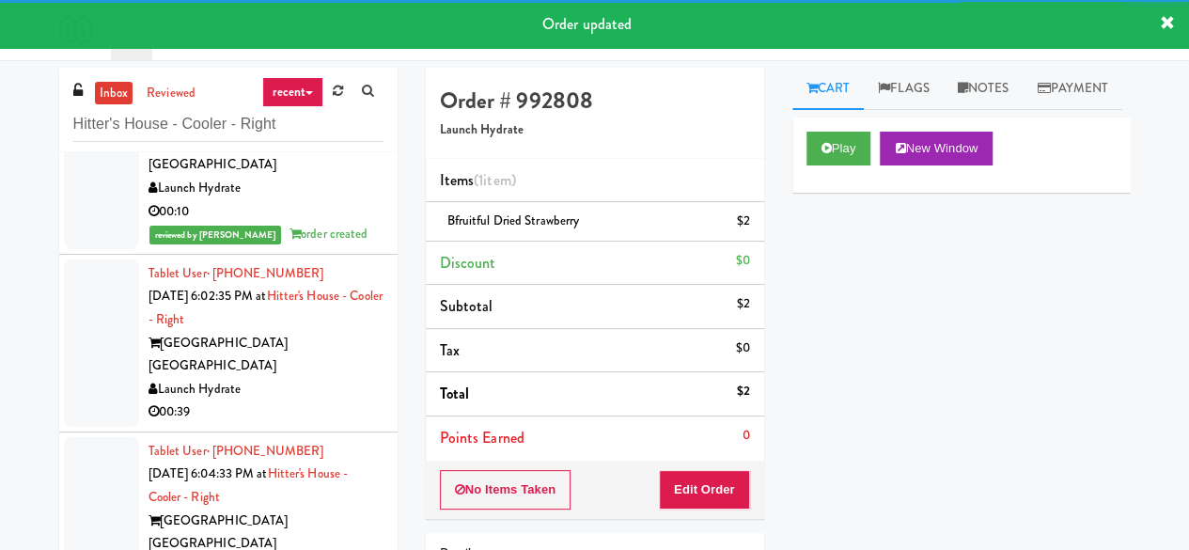
click at [338, 332] on div "[GEOGRAPHIC_DATA] [GEOGRAPHIC_DATA]" at bounding box center [265, 355] width 235 height 46
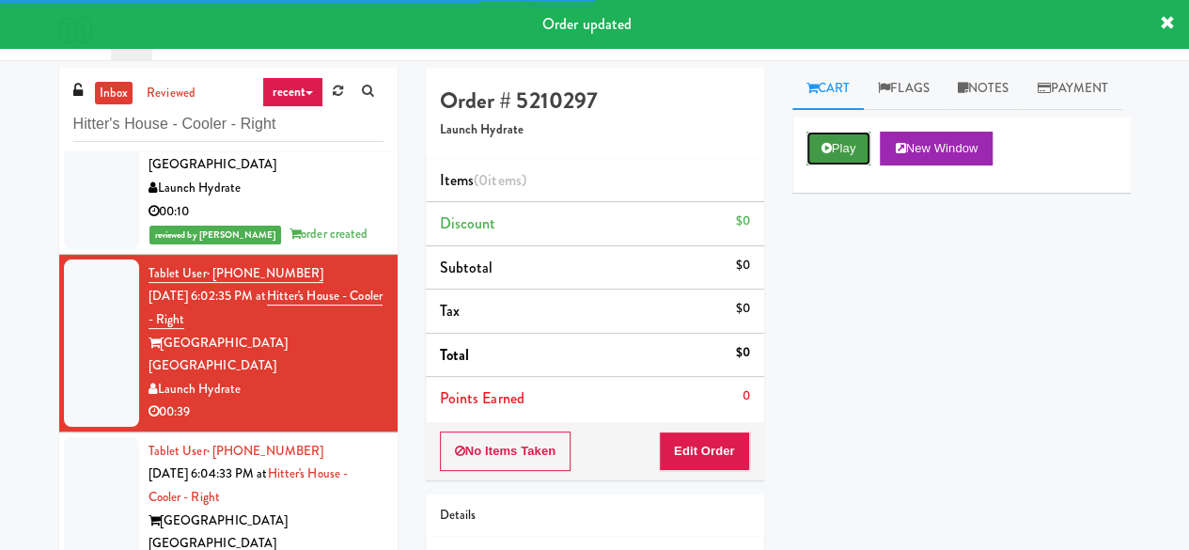
click at [845, 165] on button "Play" at bounding box center [838, 149] width 65 height 34
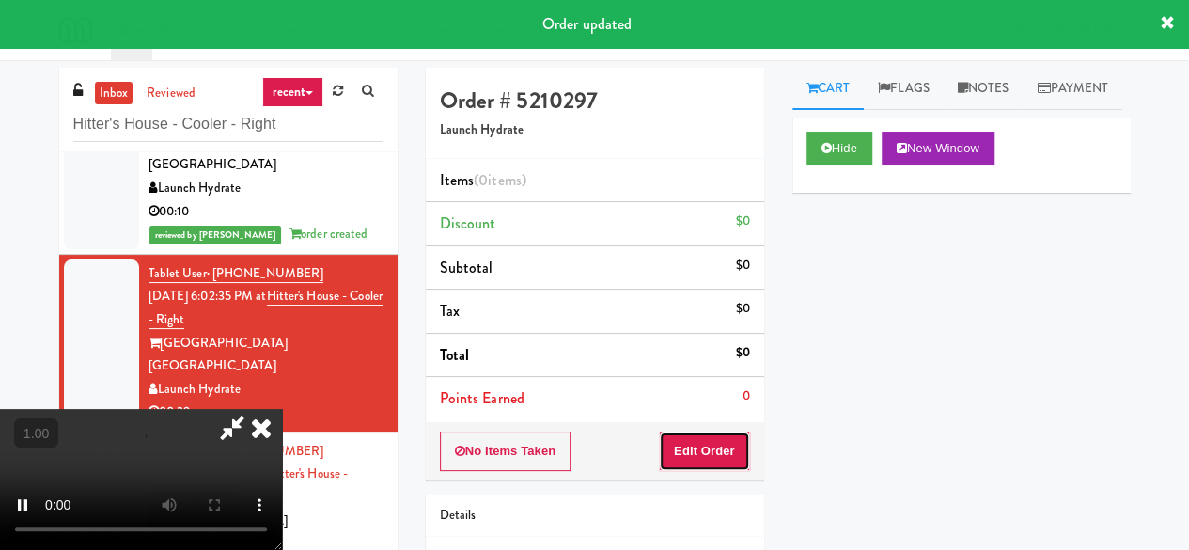
click at [686, 459] on button "Edit Order" at bounding box center [704, 450] width 91 height 39
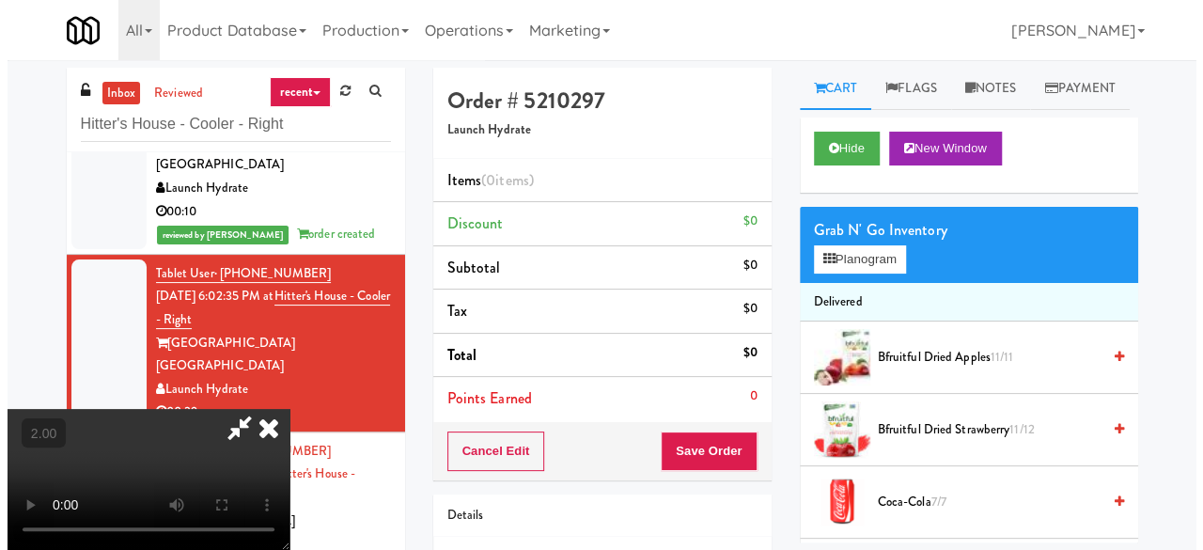
scroll to position [39, 0]
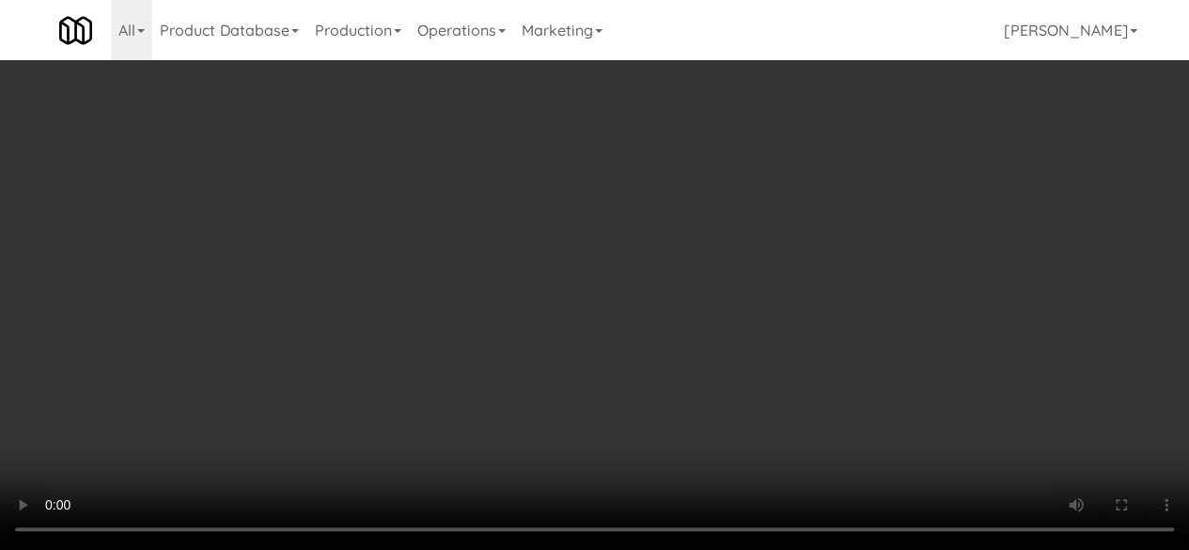
click at [840, 283] on div "Grab N' Go Inventory Planogram" at bounding box center [961, 245] width 338 height 76
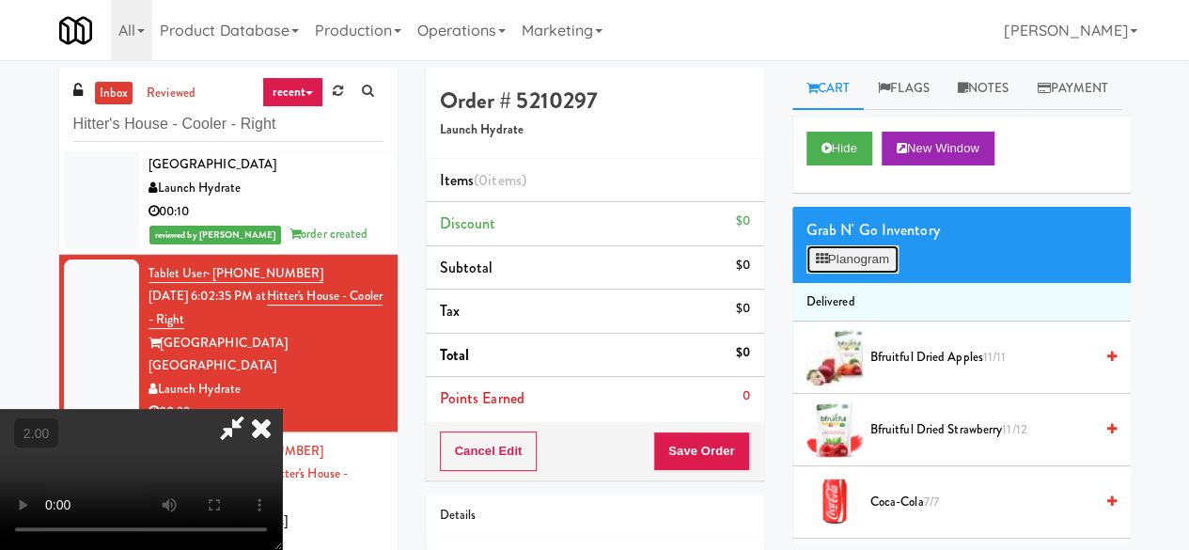
click at [842, 273] on button "Planogram" at bounding box center [852, 259] width 92 height 28
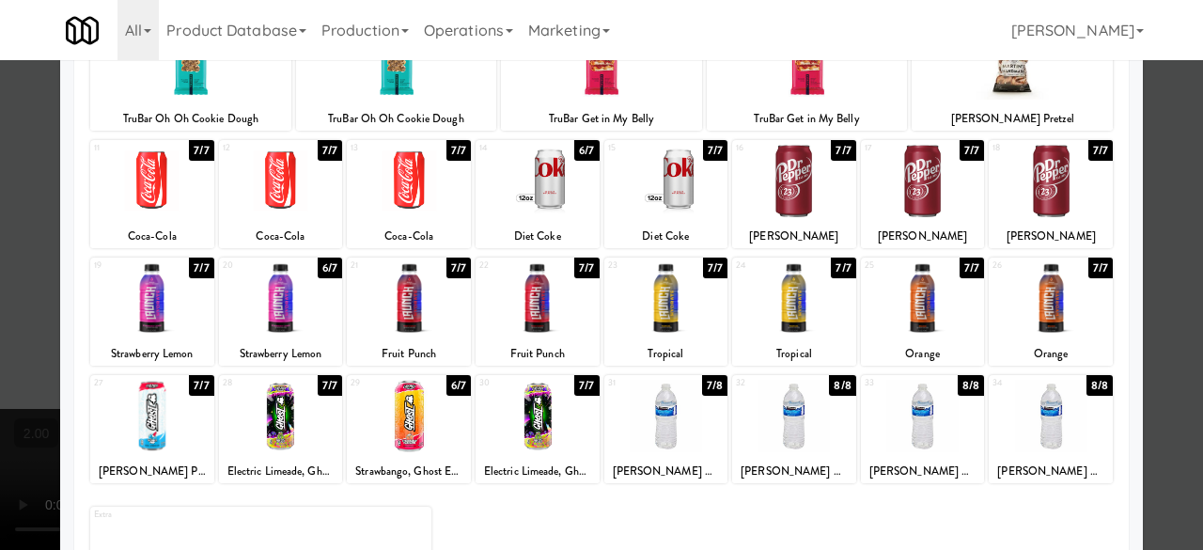
click at [269, 278] on div at bounding box center [281, 298] width 124 height 72
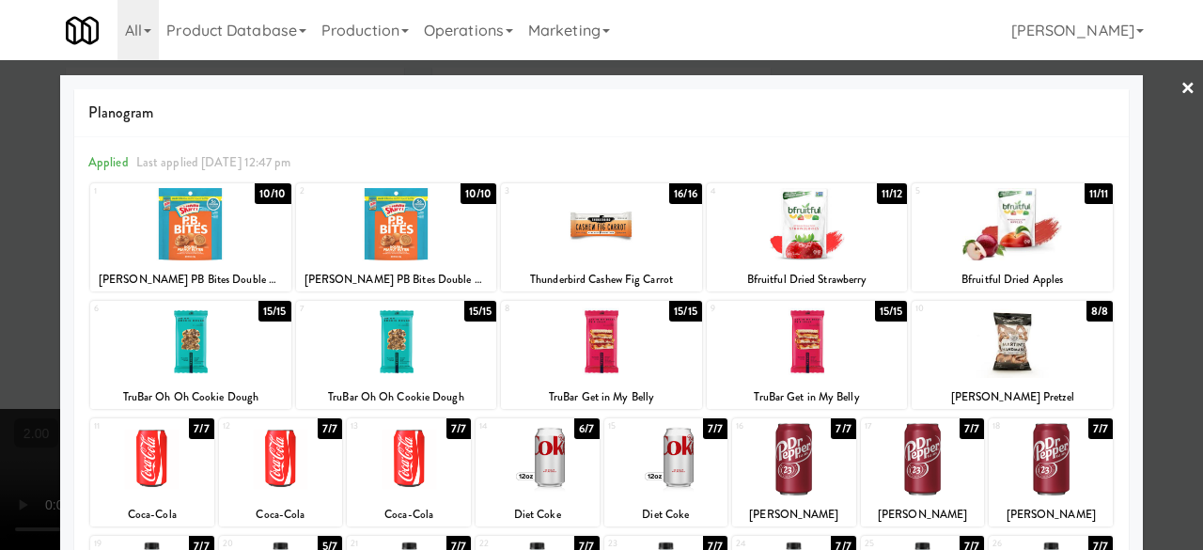
click at [1146, 82] on div at bounding box center [601, 275] width 1203 height 550
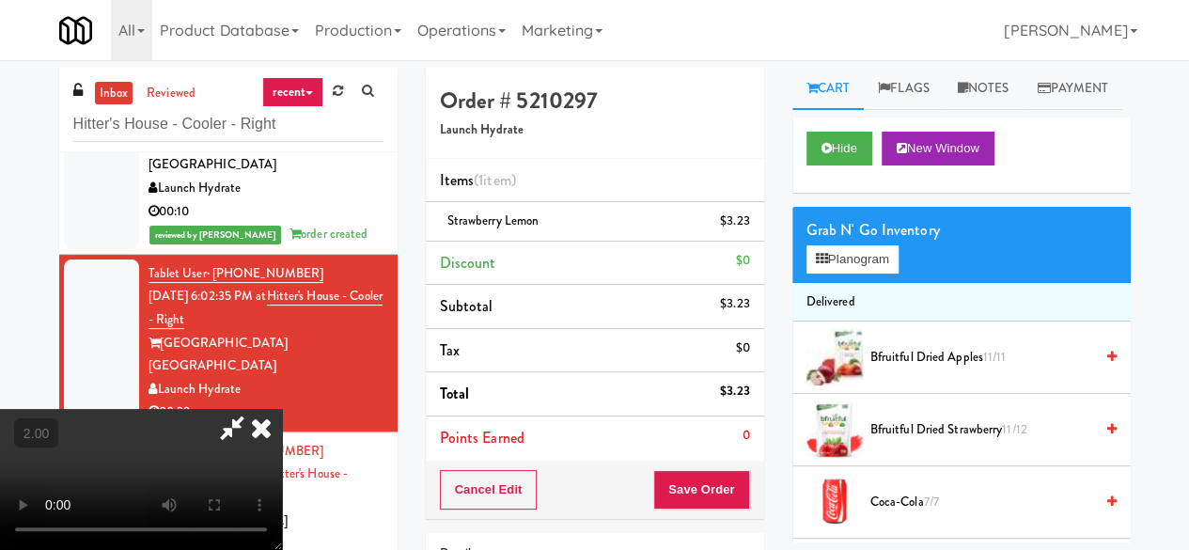
click at [254, 409] on icon at bounding box center [231, 428] width 43 height 38
click at [701, 475] on button "Save Order" at bounding box center [701, 489] width 96 height 39
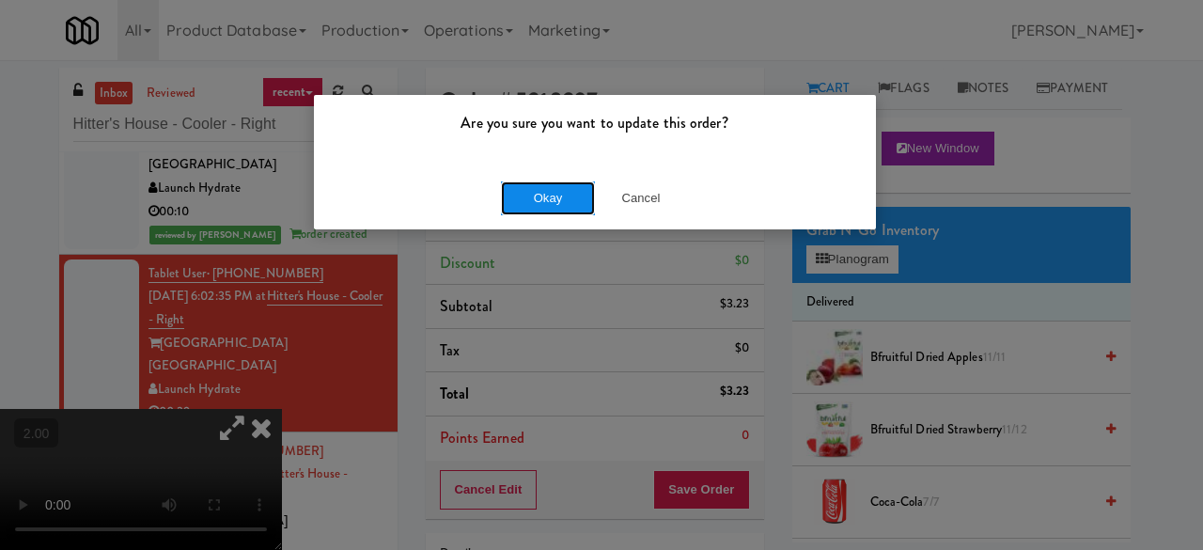
click at [551, 191] on button "Okay" at bounding box center [548, 198] width 94 height 34
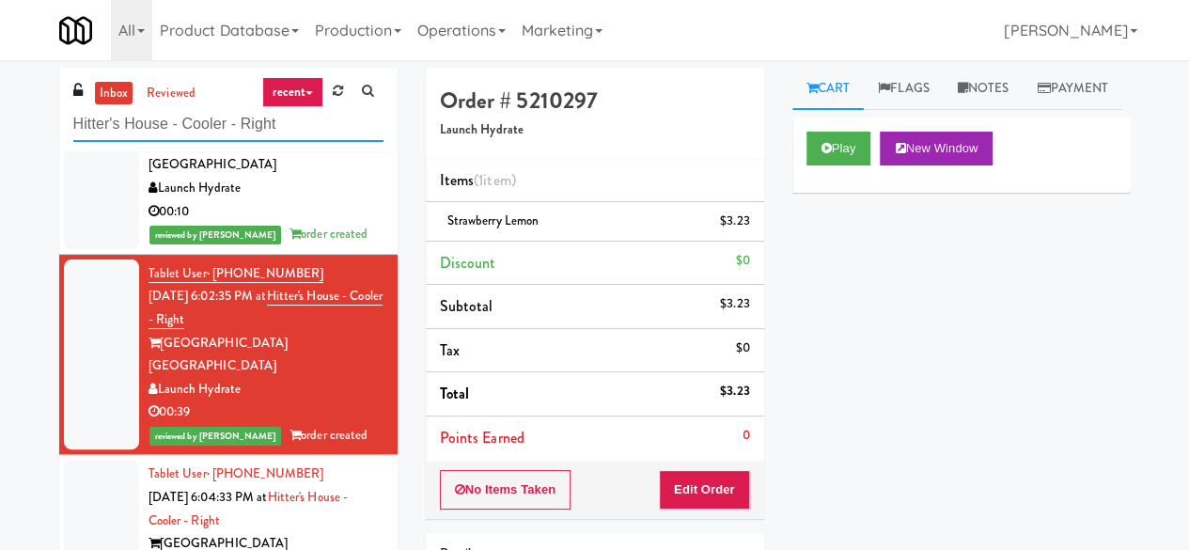
click at [182, 134] on input "Hitter's House - Cooler - Right" at bounding box center [228, 124] width 310 height 35
paste input "[PERSON_NAME] Metrocenter"
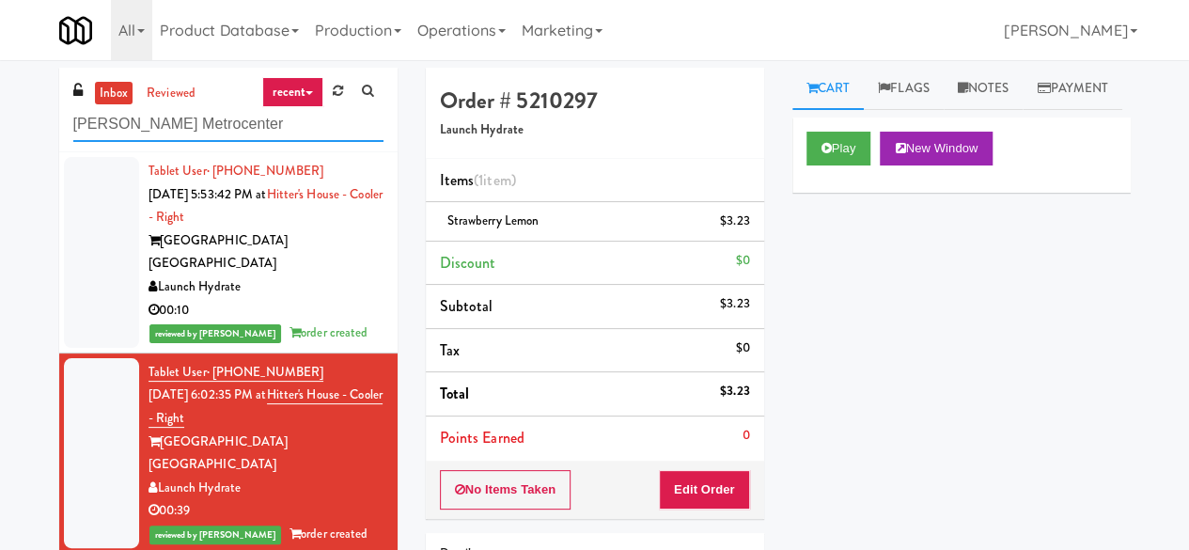
type input "[PERSON_NAME] Metrocenter"
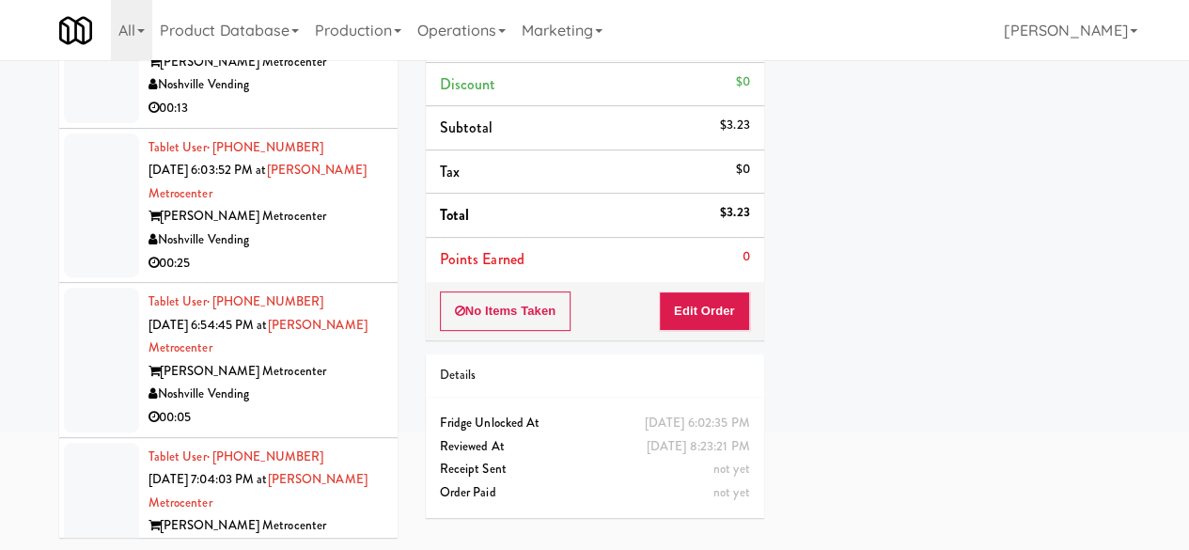
click at [317, 252] on div "00:25" at bounding box center [265, 263] width 235 height 23
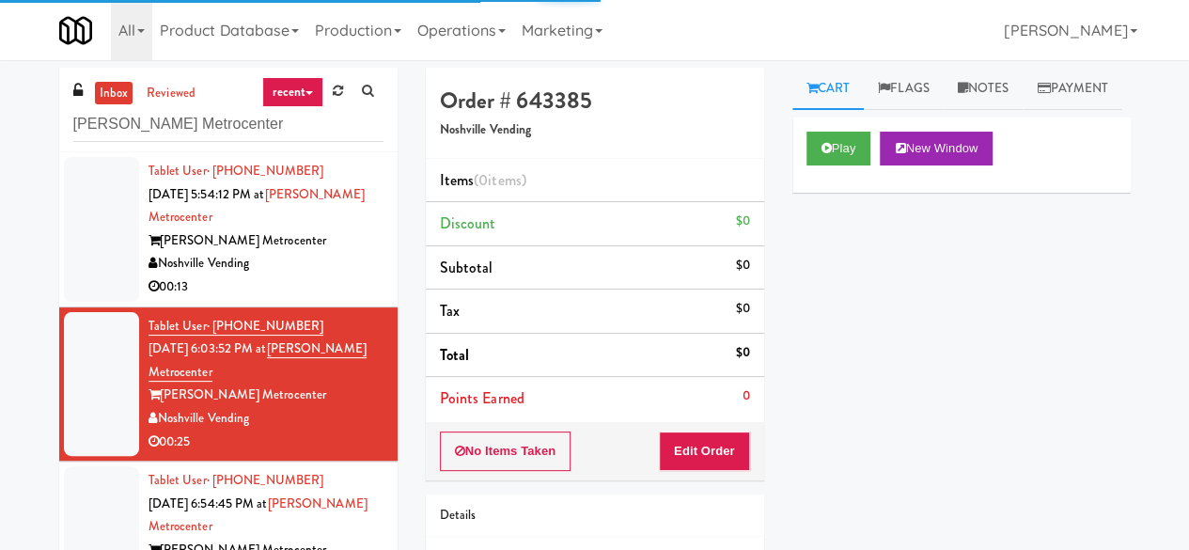
click at [848, 193] on div "Play New Window" at bounding box center [961, 154] width 338 height 75
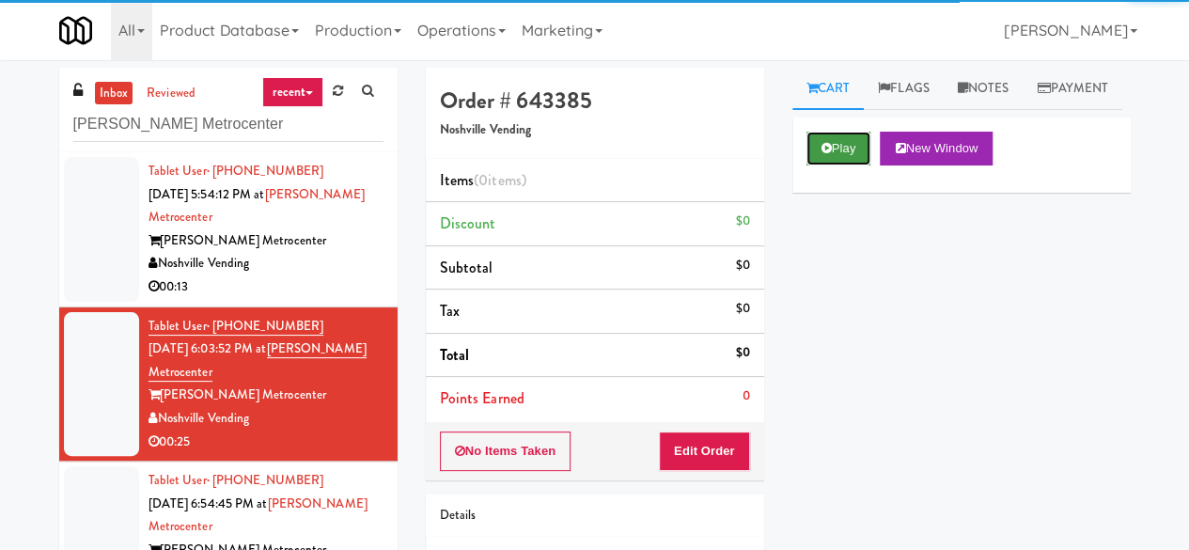
click at [829, 165] on button "Play" at bounding box center [838, 149] width 65 height 34
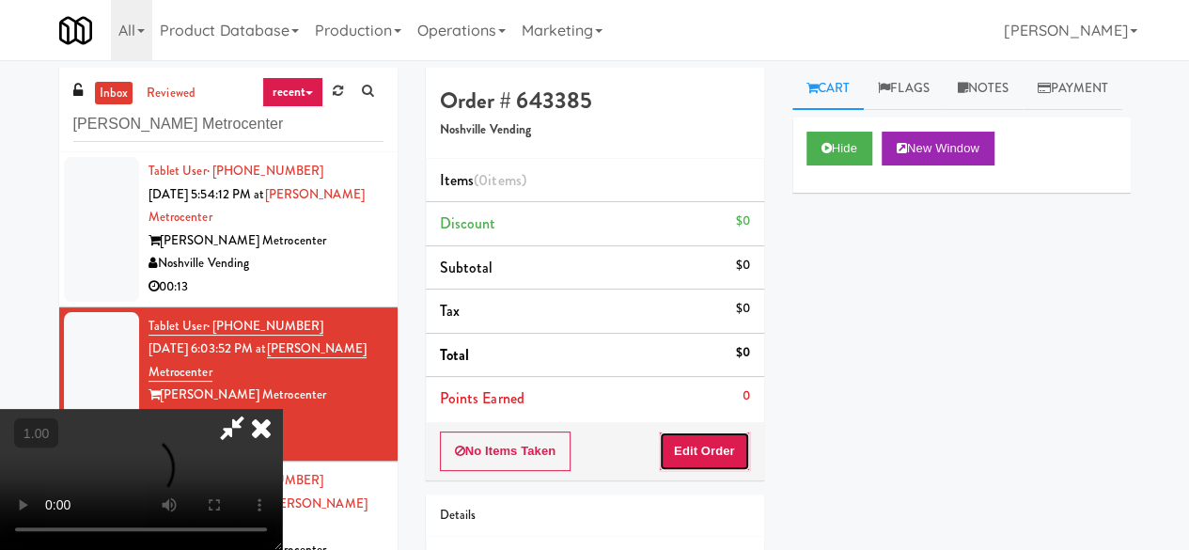
click at [707, 433] on button "Edit Order" at bounding box center [704, 450] width 91 height 39
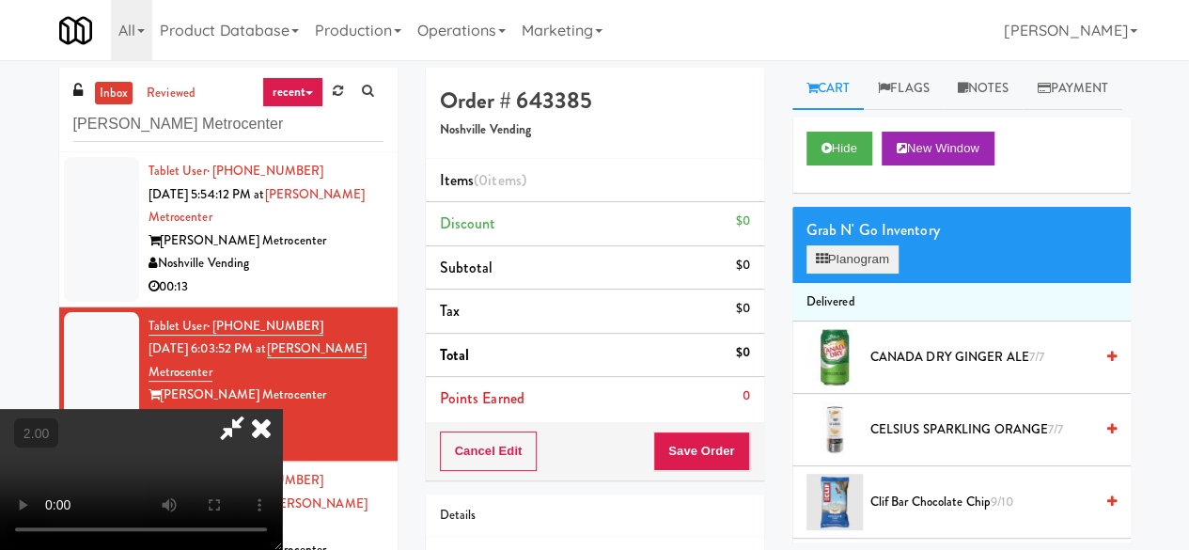
drag, startPoint x: 887, startPoint y: 320, endPoint x: 881, endPoint y: 309, distance: 12.6
click at [887, 283] on div "Grab N' Go Inventory Planogram" at bounding box center [961, 245] width 338 height 76
click at [880, 273] on button "Planogram" at bounding box center [852, 259] width 92 height 28
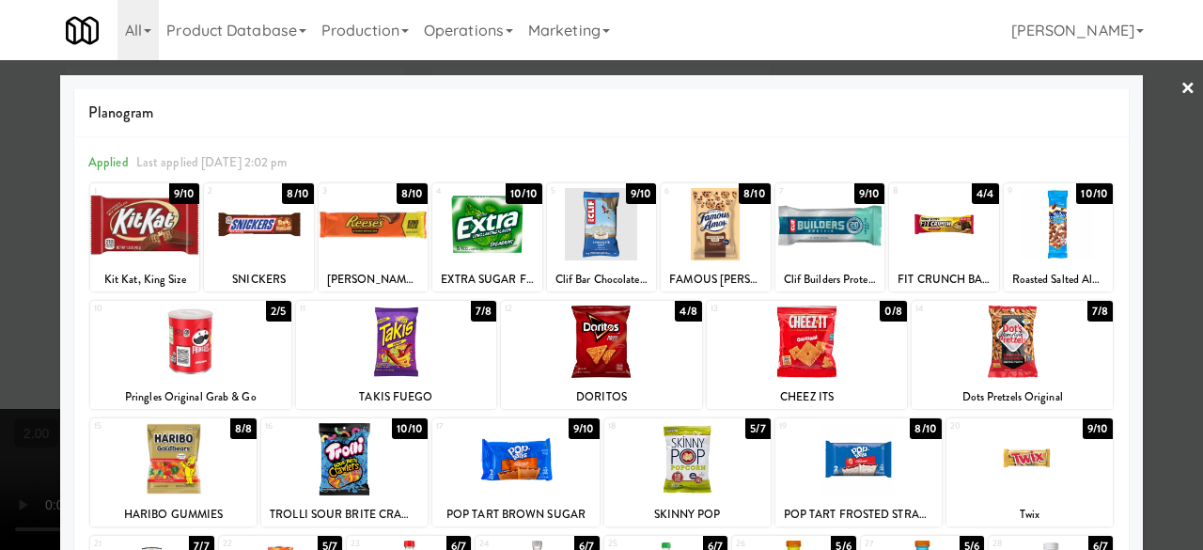
click at [771, 360] on div at bounding box center [807, 341] width 201 height 72
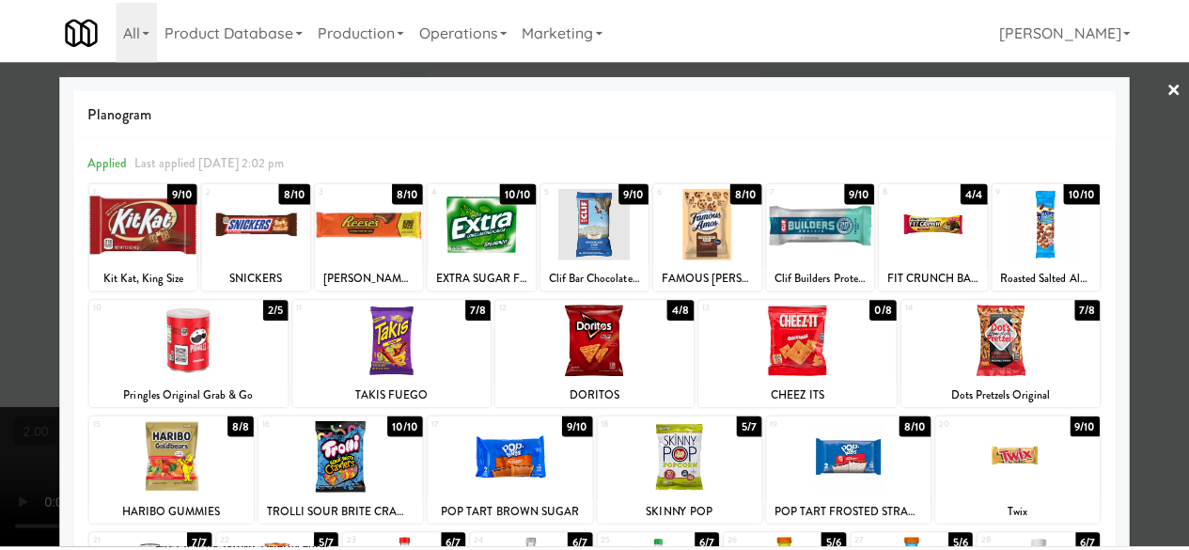
scroll to position [1, 0]
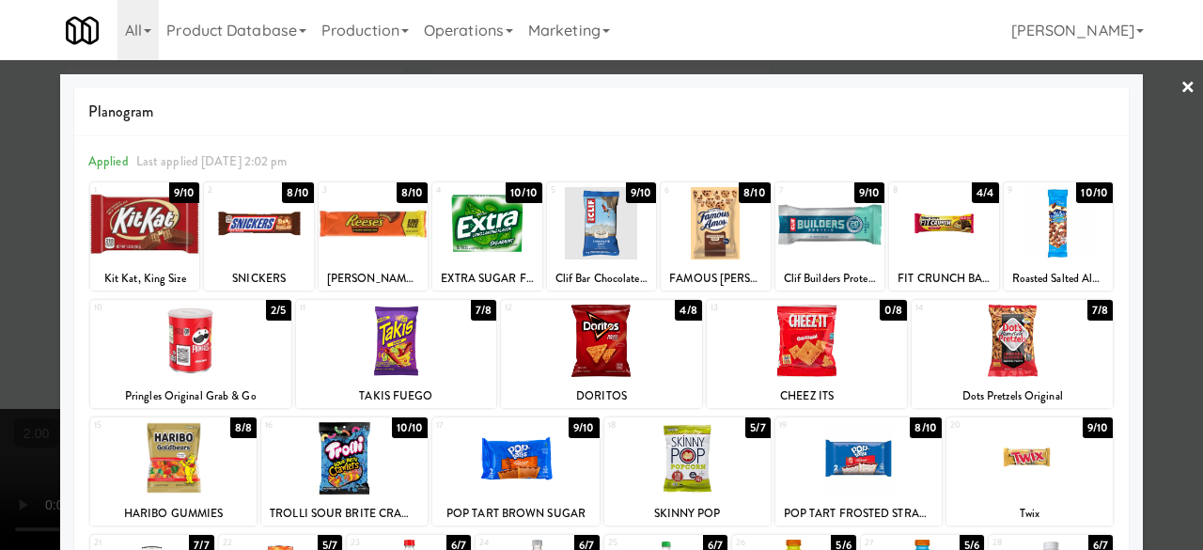
click at [1172, 270] on div at bounding box center [601, 275] width 1203 height 550
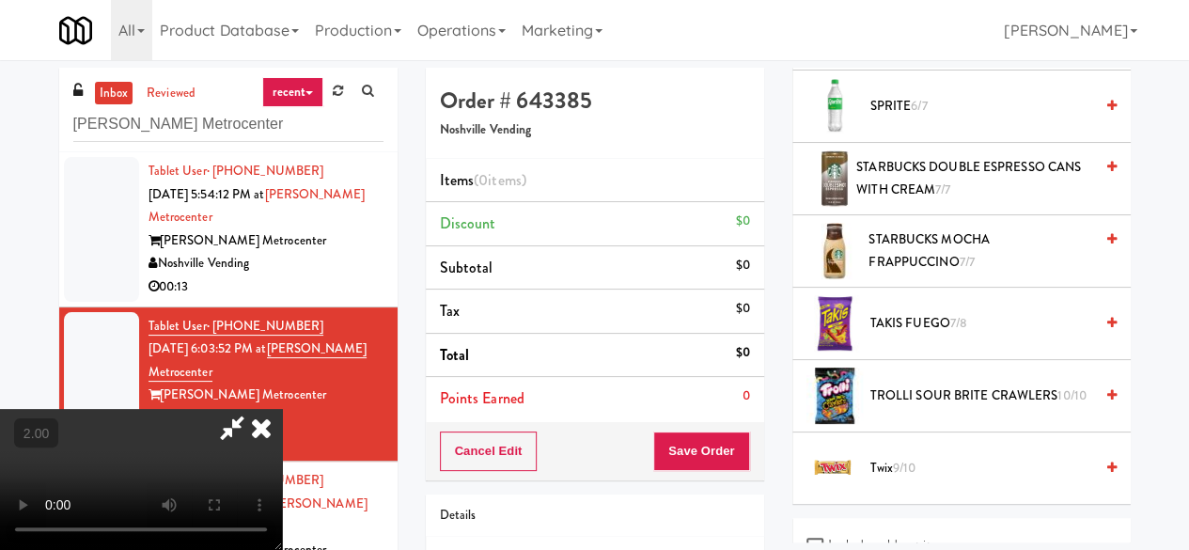
scroll to position [2559, 0]
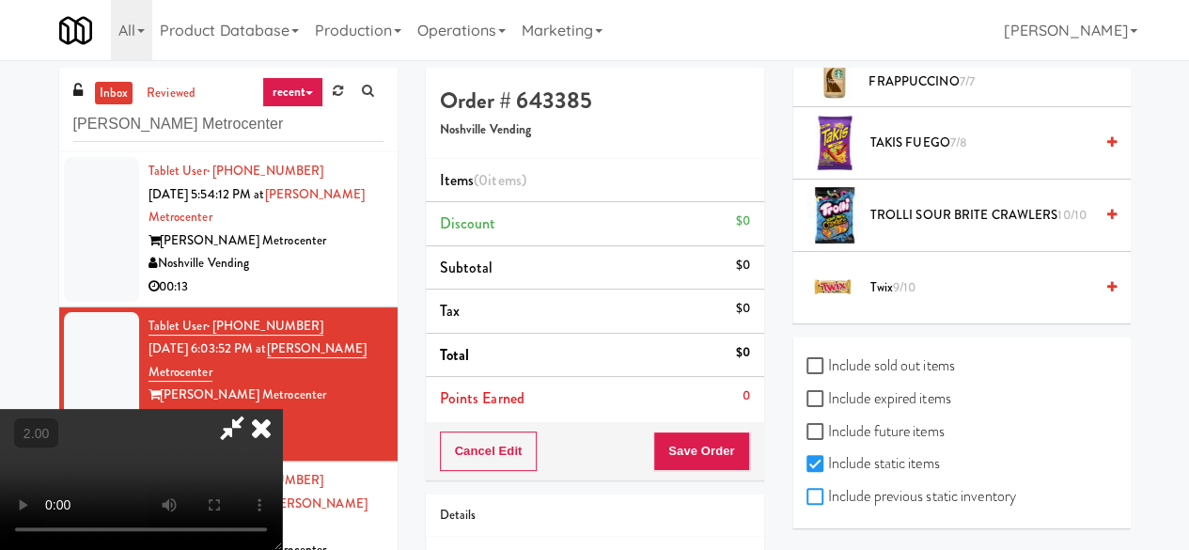
click at [821, 491] on input "Include previous static inventory" at bounding box center [817, 497] width 22 height 15
checkbox input "true"
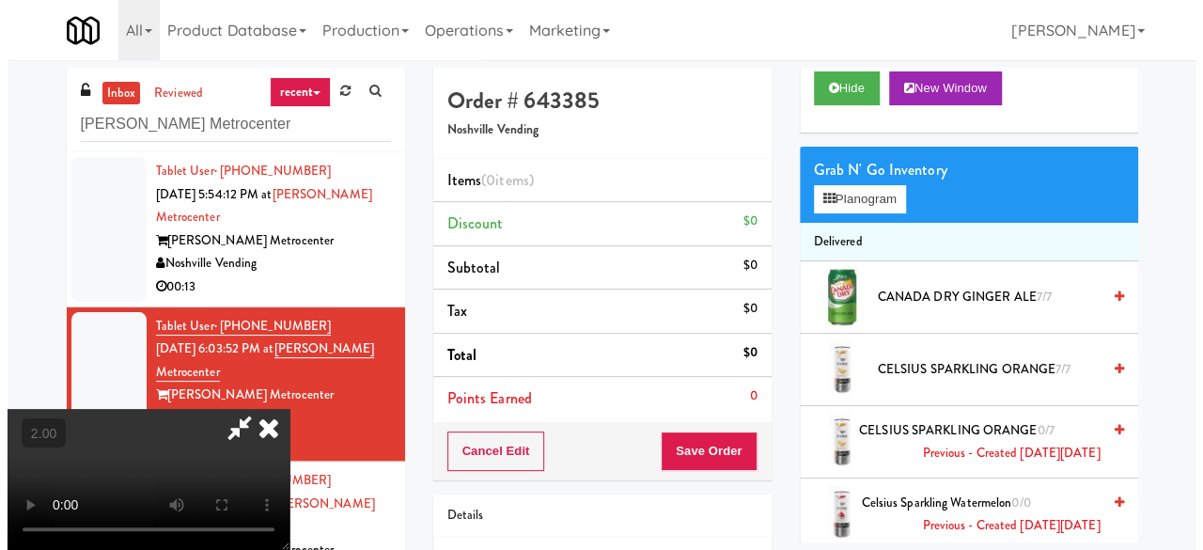
scroll to position [0, 0]
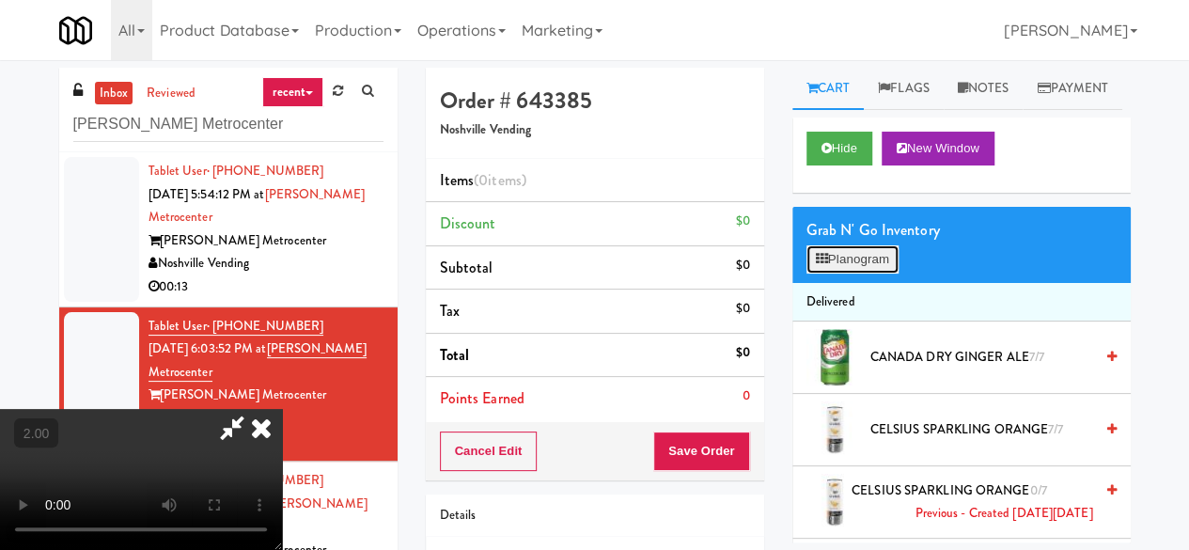
click at [879, 273] on button "Planogram" at bounding box center [852, 259] width 92 height 28
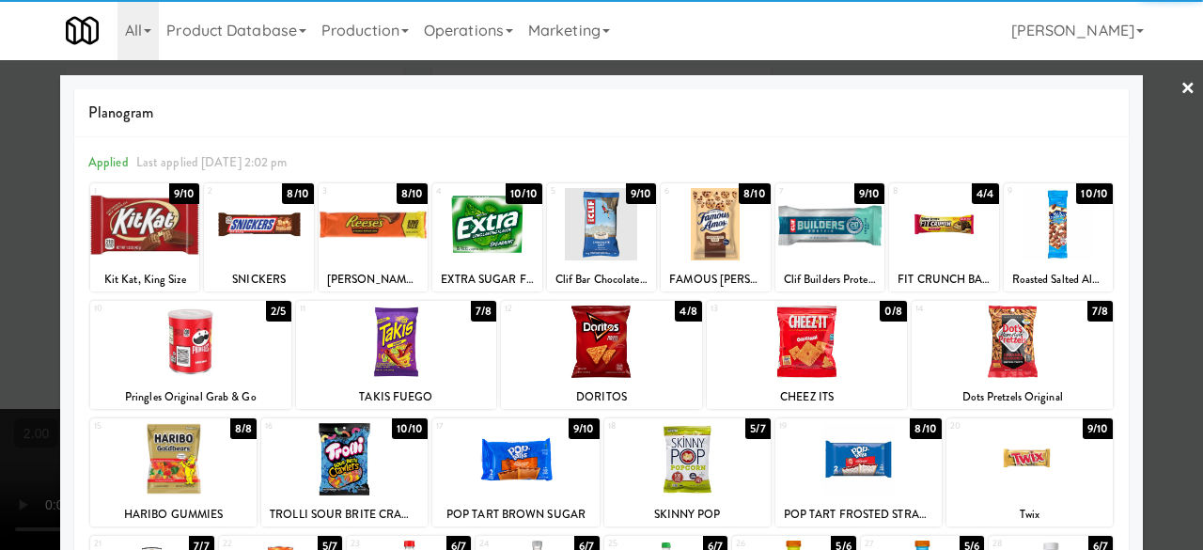
drag, startPoint x: 771, startPoint y: 359, endPoint x: 738, endPoint y: 316, distance: 54.3
click at [770, 360] on div at bounding box center [807, 341] width 201 height 72
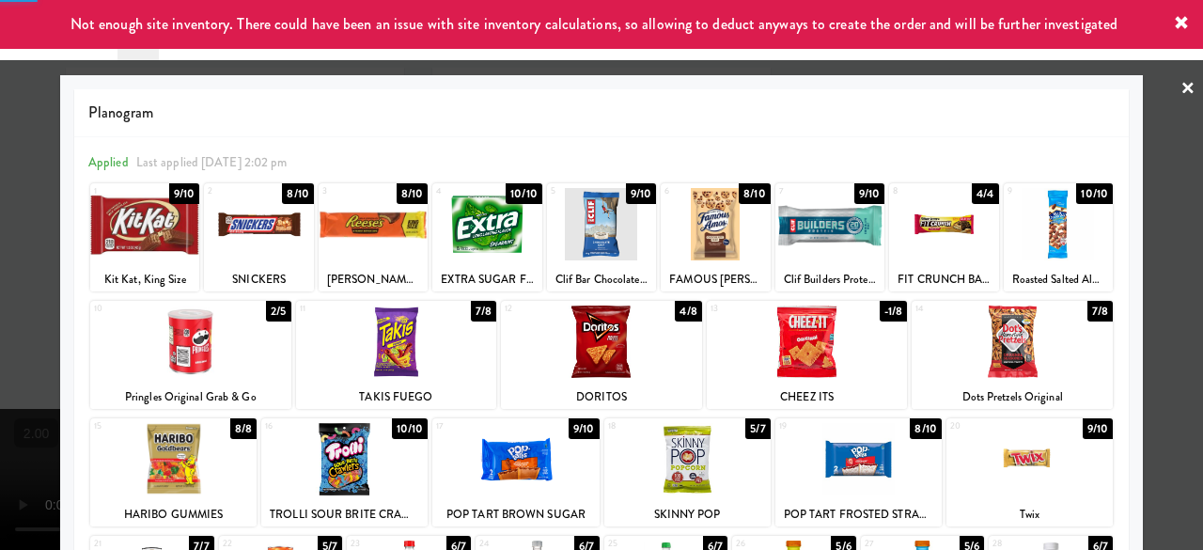
click at [693, 230] on div at bounding box center [715, 224] width 109 height 72
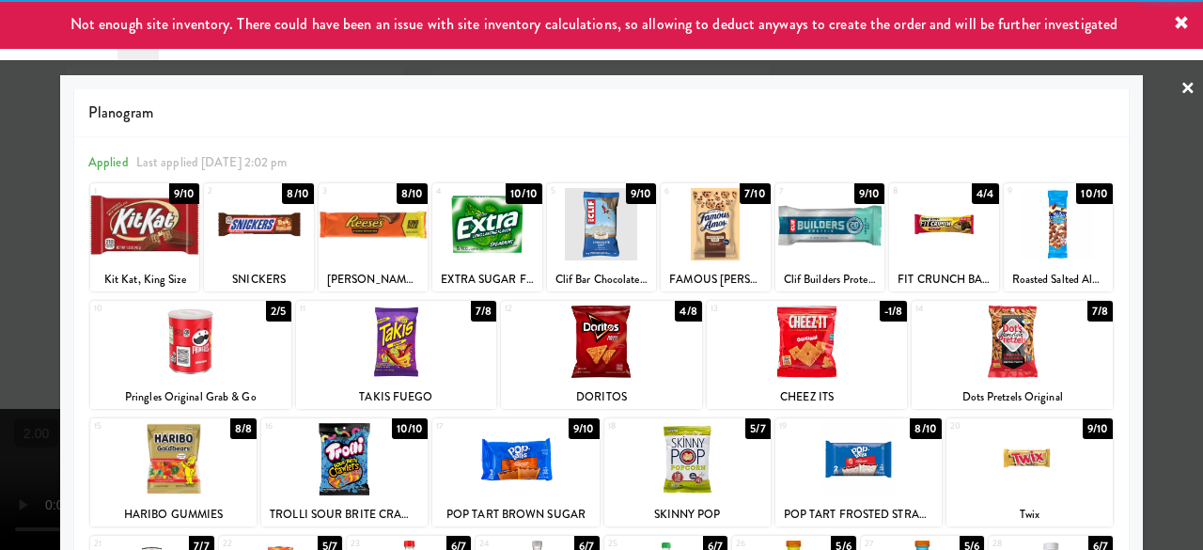
click at [1180, 89] on link "×" at bounding box center [1187, 89] width 15 height 58
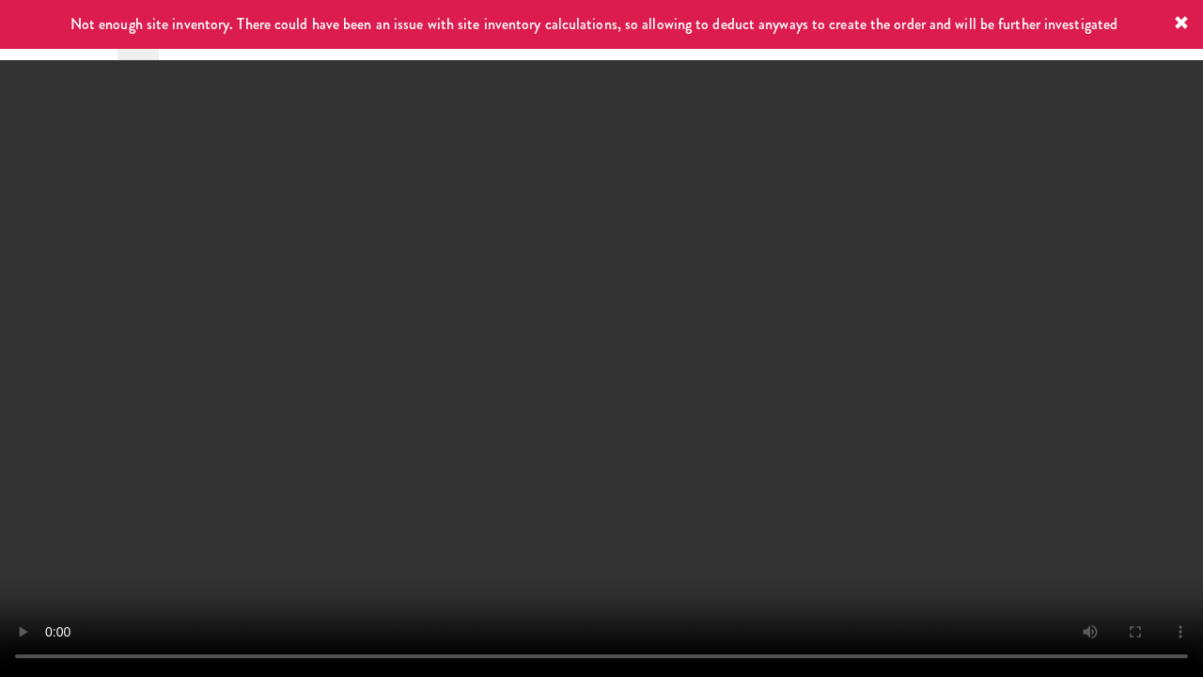
click at [939, 514] on video at bounding box center [601, 338] width 1203 height 677
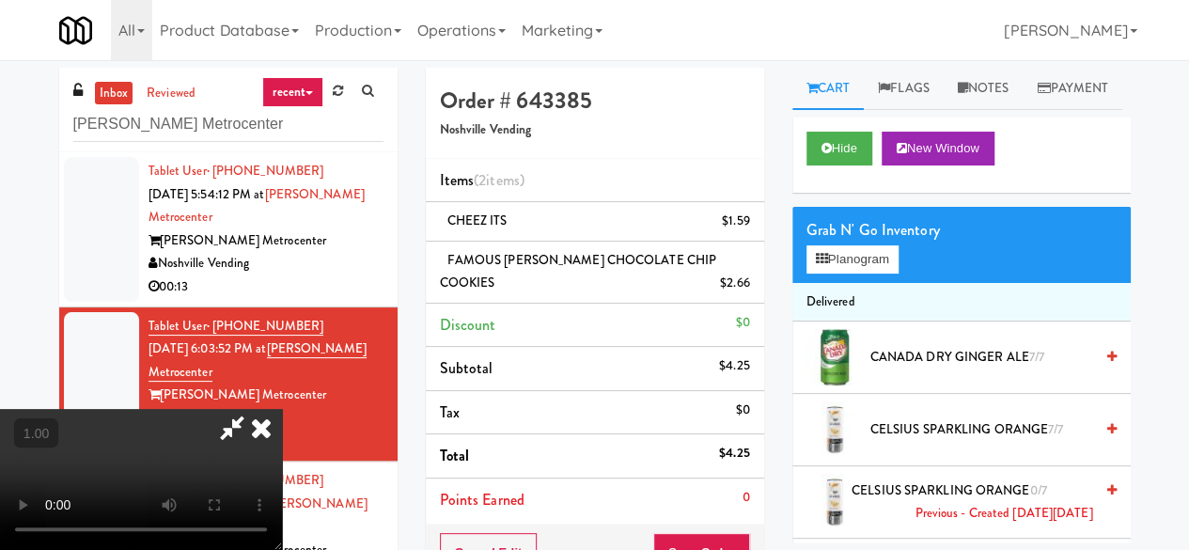
click at [254, 409] on icon at bounding box center [231, 428] width 43 height 38
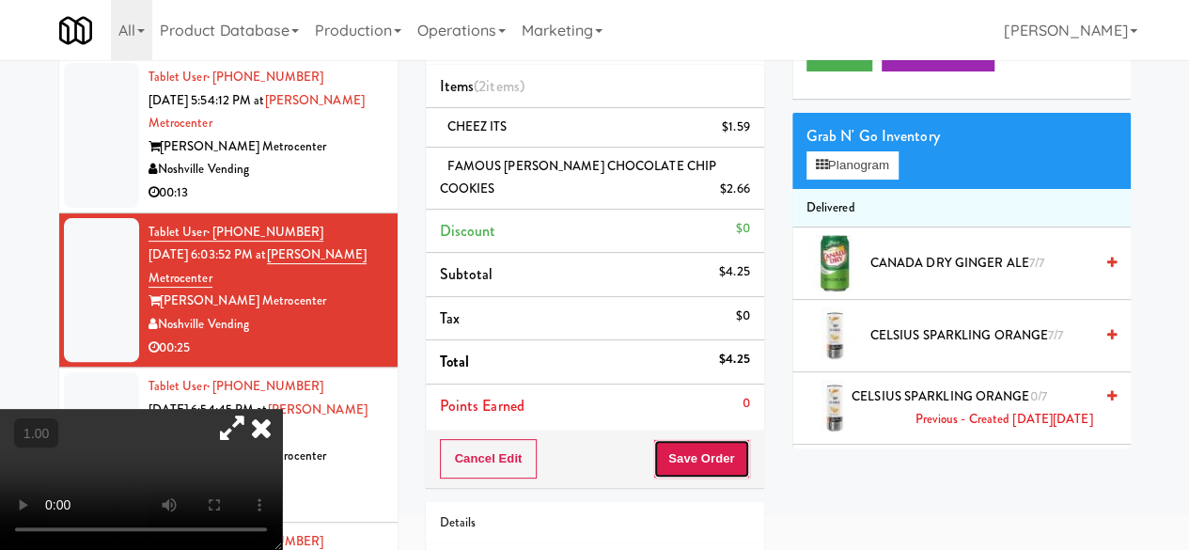
click at [700, 444] on button "Save Order" at bounding box center [701, 458] width 96 height 39
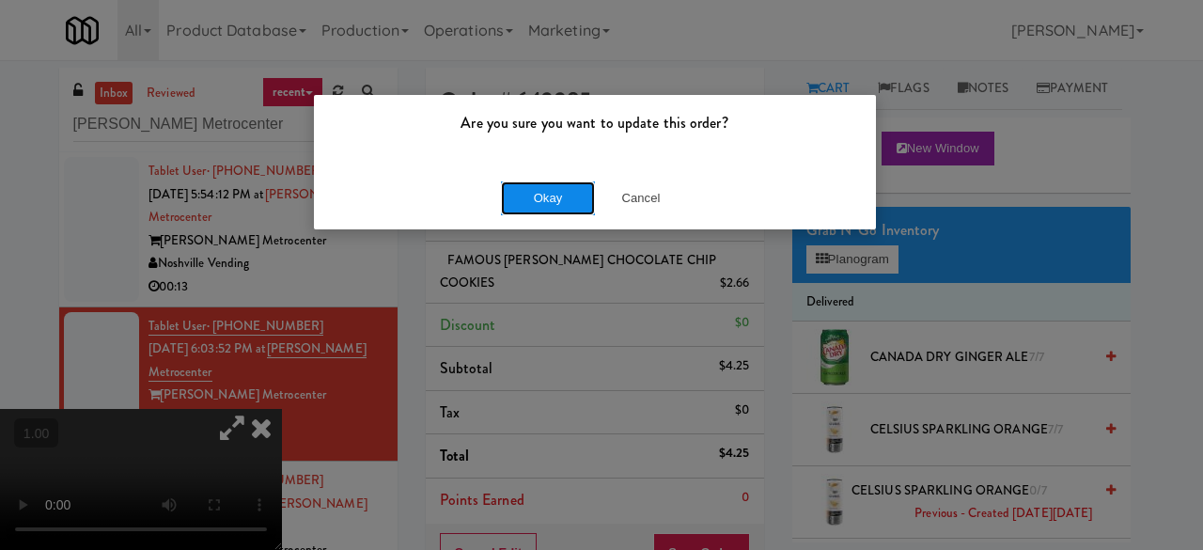
click at [554, 205] on button "Okay" at bounding box center [548, 198] width 94 height 34
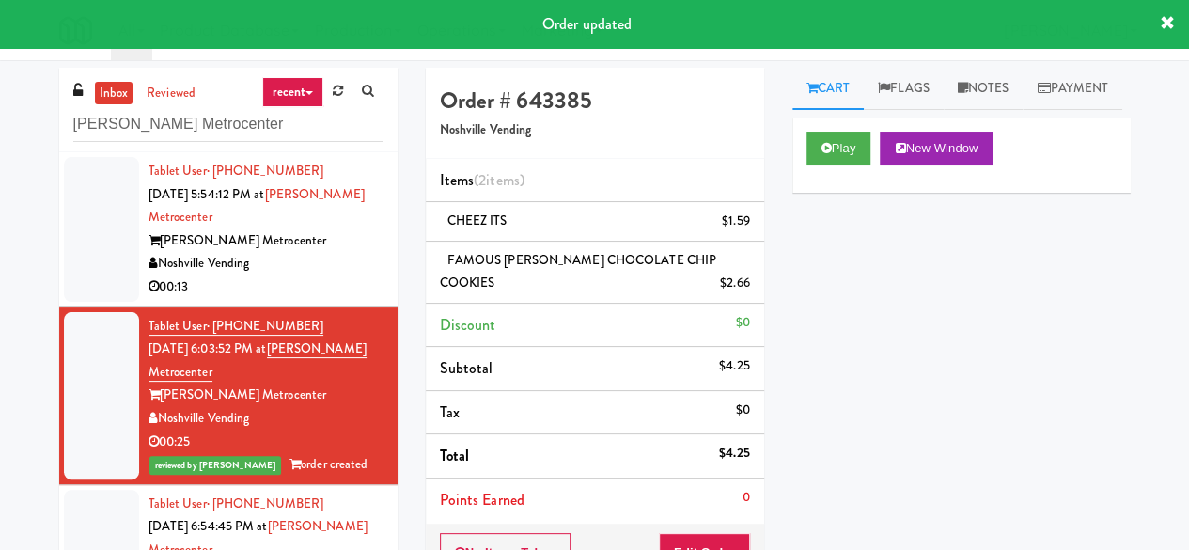
drag, startPoint x: 329, startPoint y: 271, endPoint x: 350, endPoint y: 260, distance: 24.0
click at [328, 269] on div "Noshville Vending" at bounding box center [265, 263] width 235 height 23
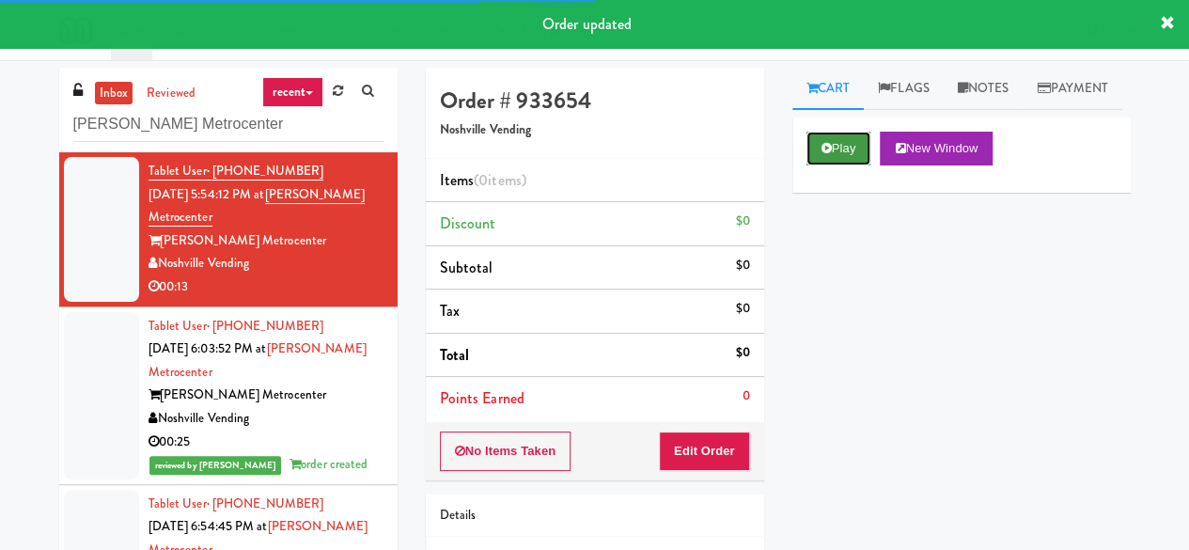
click at [829, 154] on icon at bounding box center [826, 148] width 10 height 12
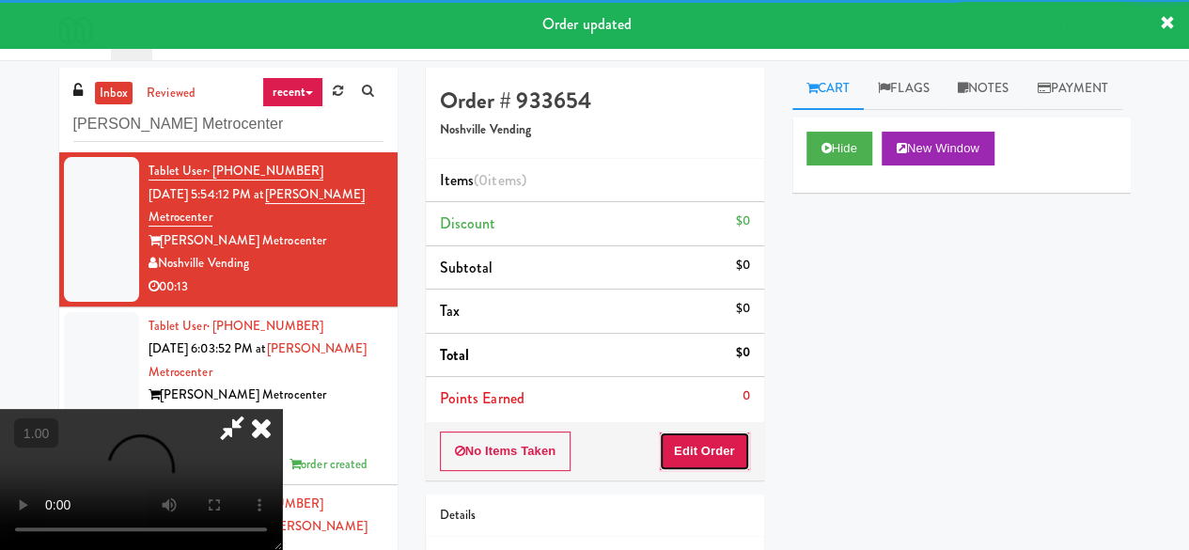
click at [682, 459] on button "Edit Order" at bounding box center [704, 450] width 91 height 39
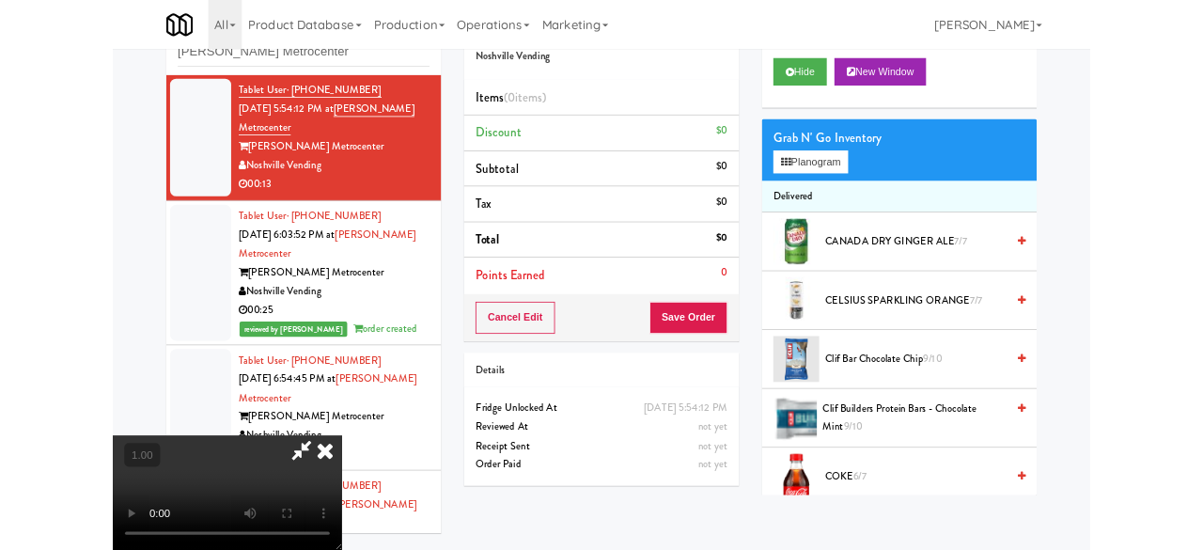
scroll to position [94, 0]
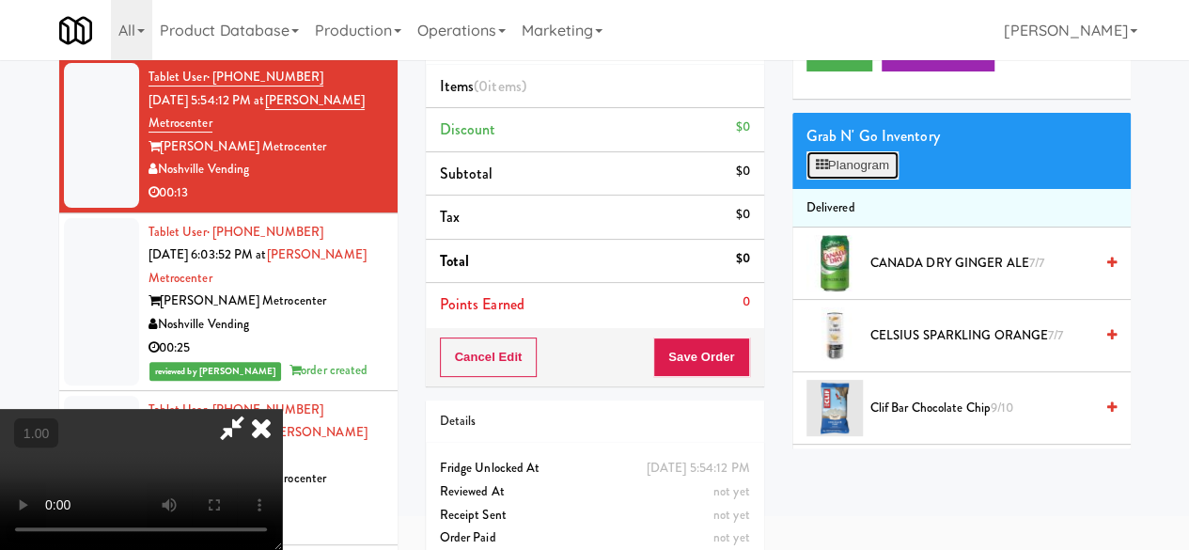
click at [846, 179] on button "Planogram" at bounding box center [852, 165] width 92 height 28
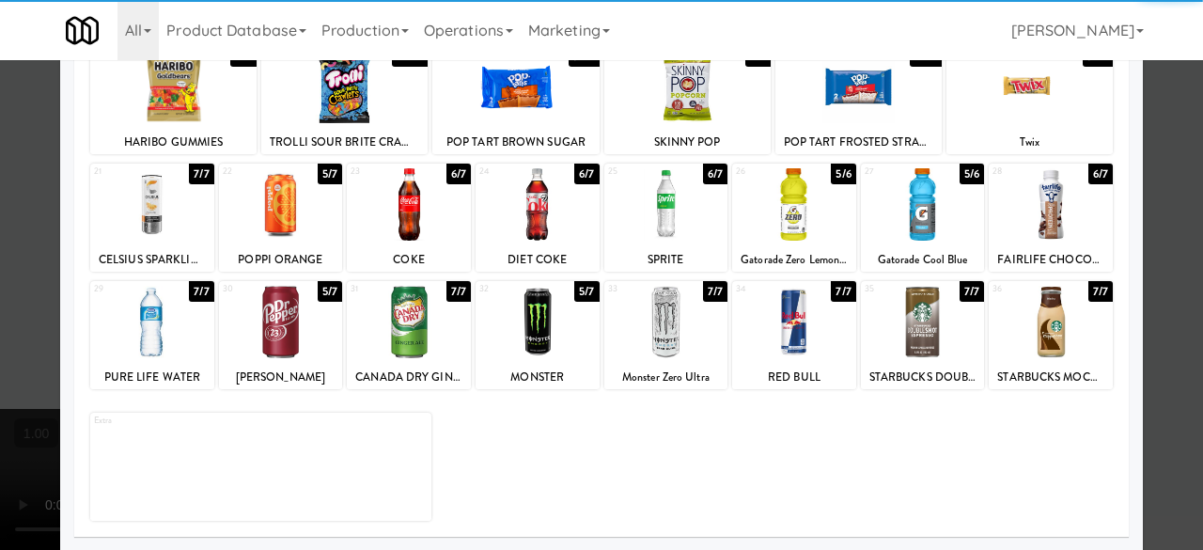
click at [645, 324] on div at bounding box center [666, 322] width 124 height 72
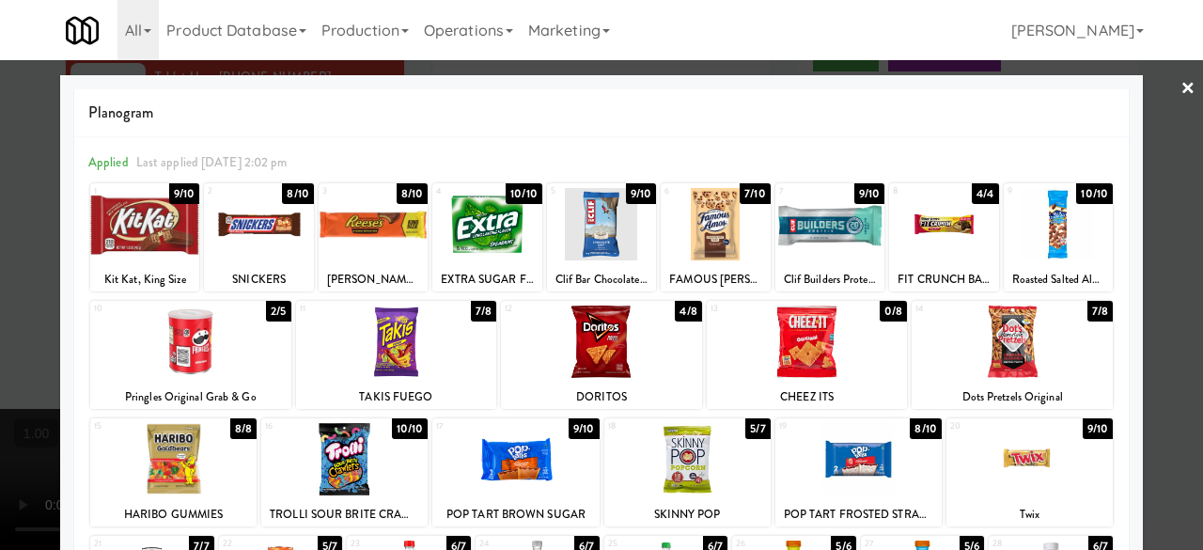
click at [609, 325] on div at bounding box center [601, 341] width 201 height 72
click at [1180, 101] on link "×" at bounding box center [1187, 89] width 15 height 58
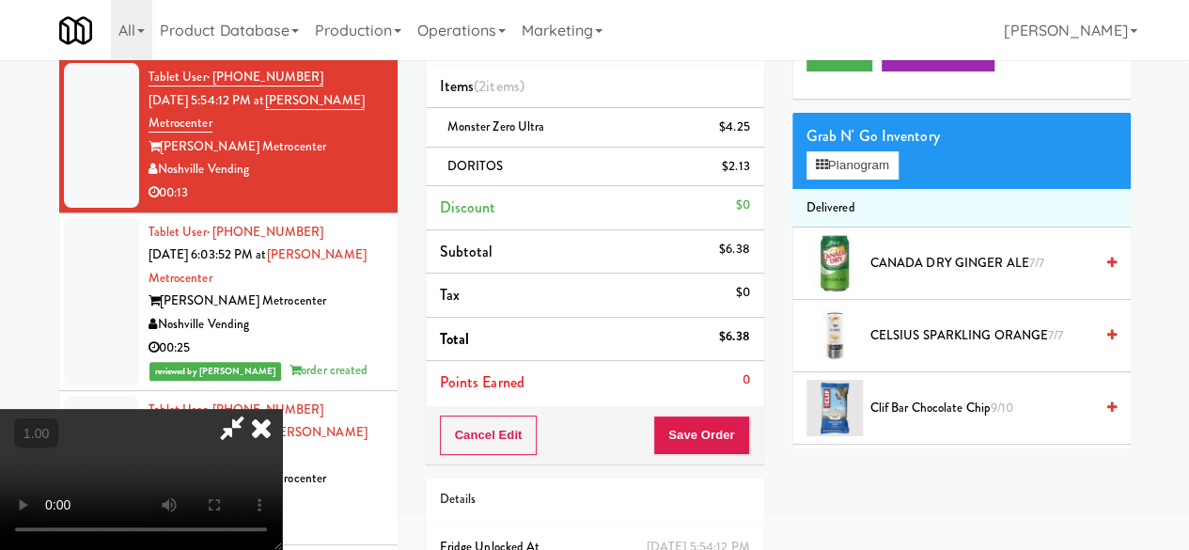
scroll to position [70, 0]
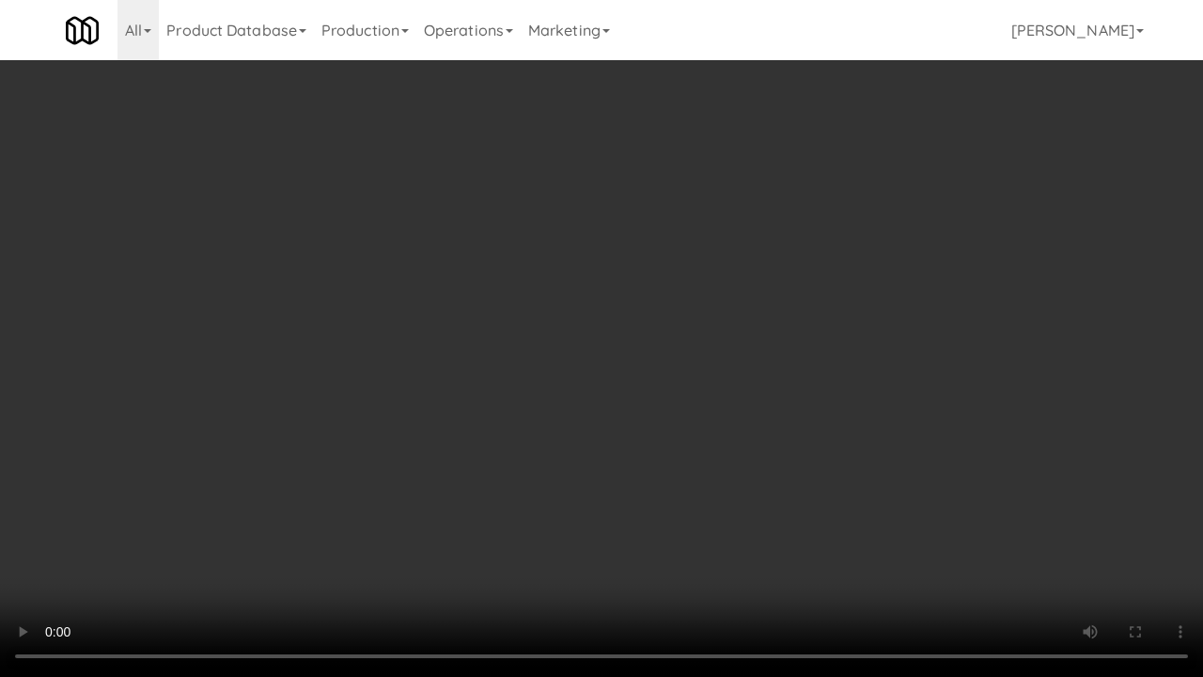
click at [728, 423] on video at bounding box center [601, 338] width 1203 height 677
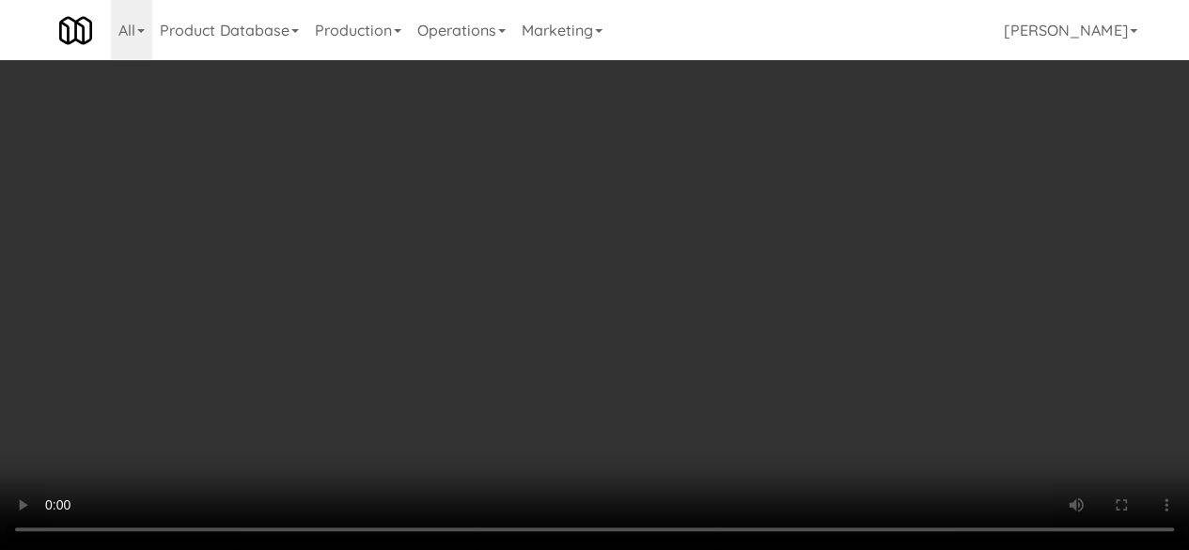
scroll to position [0, 0]
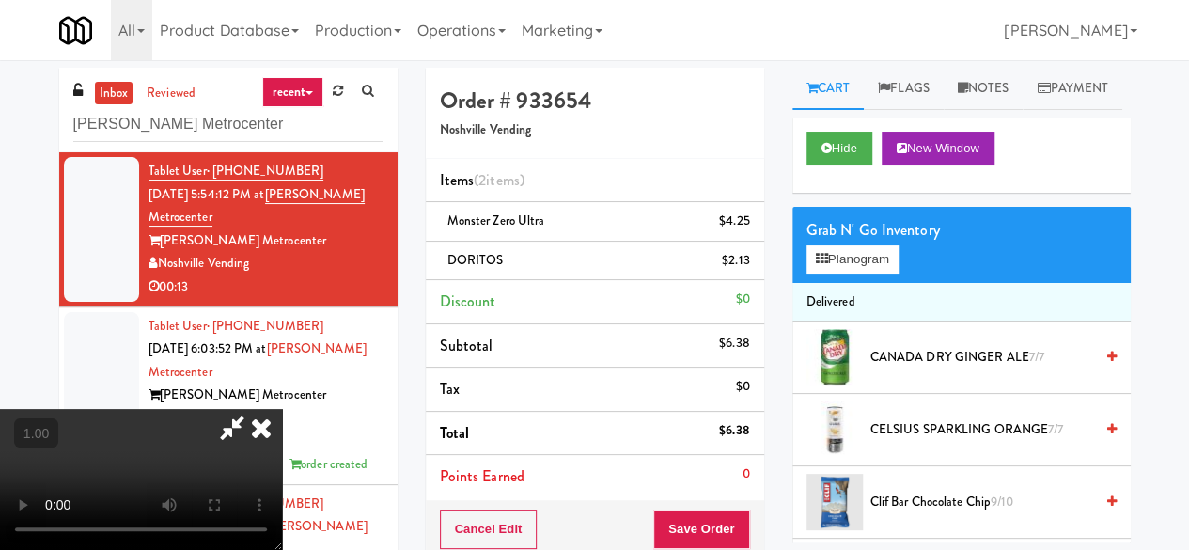
click at [254, 409] on icon at bounding box center [231, 428] width 43 height 38
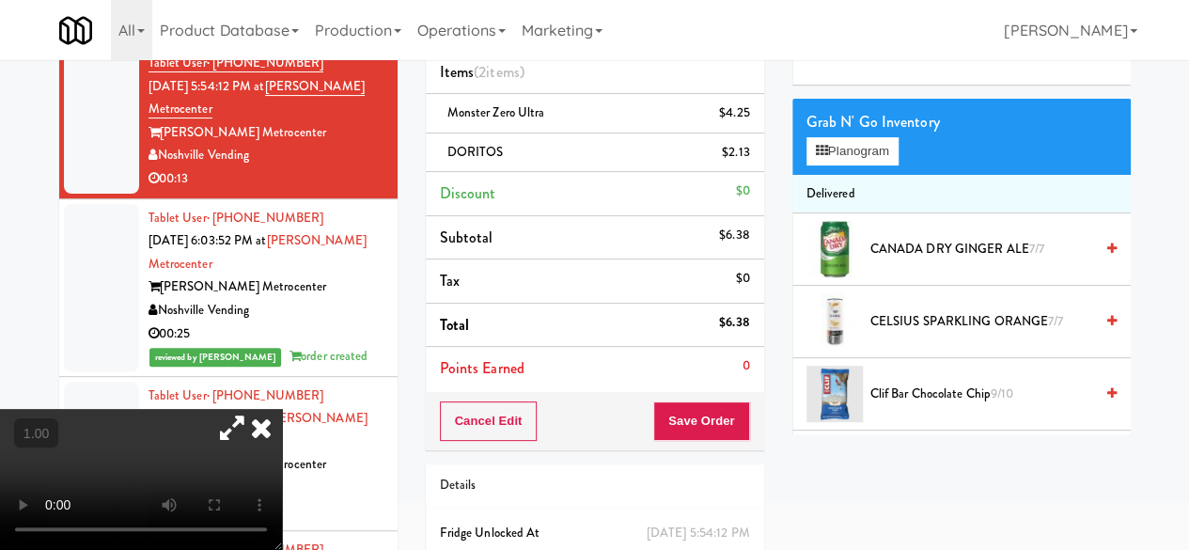
scroll to position [188, 0]
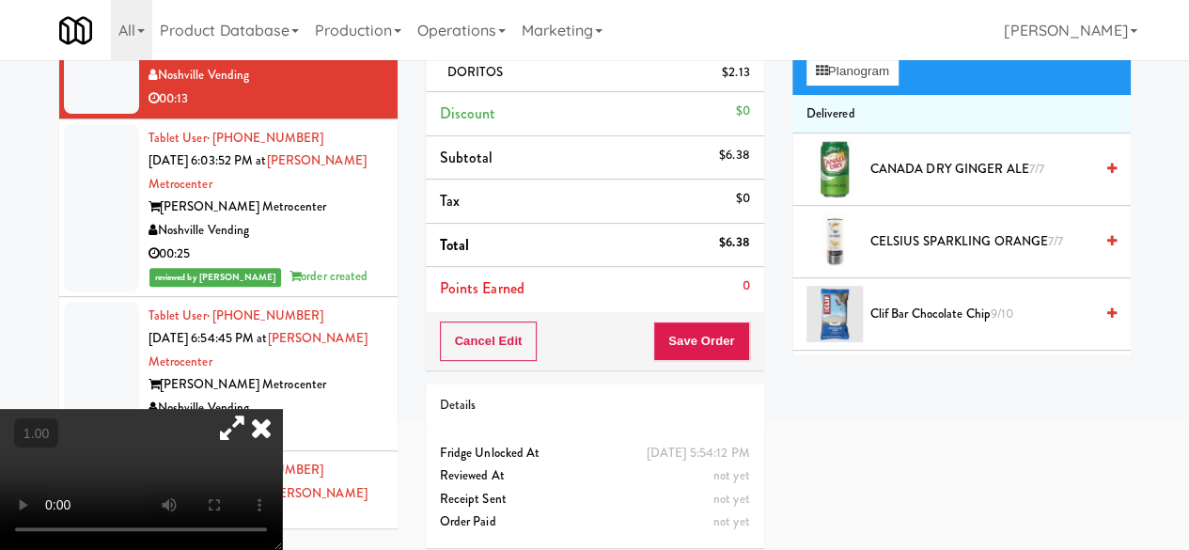
click at [699, 363] on div "Cancel Edit Save Order" at bounding box center [595, 341] width 338 height 58
click at [701, 349] on button "Save Order" at bounding box center [701, 340] width 96 height 39
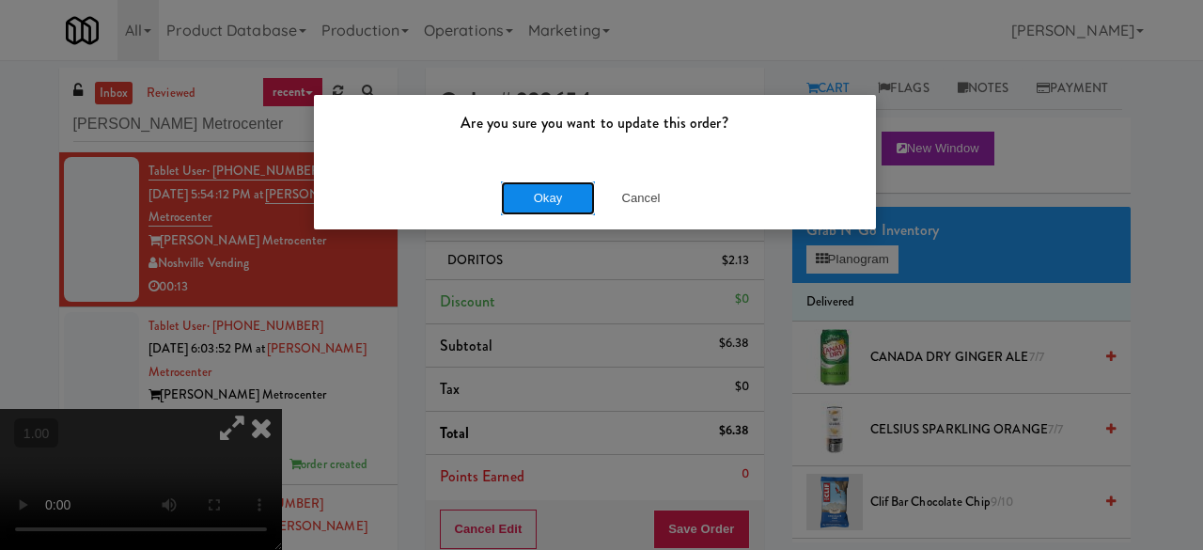
click at [548, 210] on button "Okay" at bounding box center [548, 198] width 94 height 34
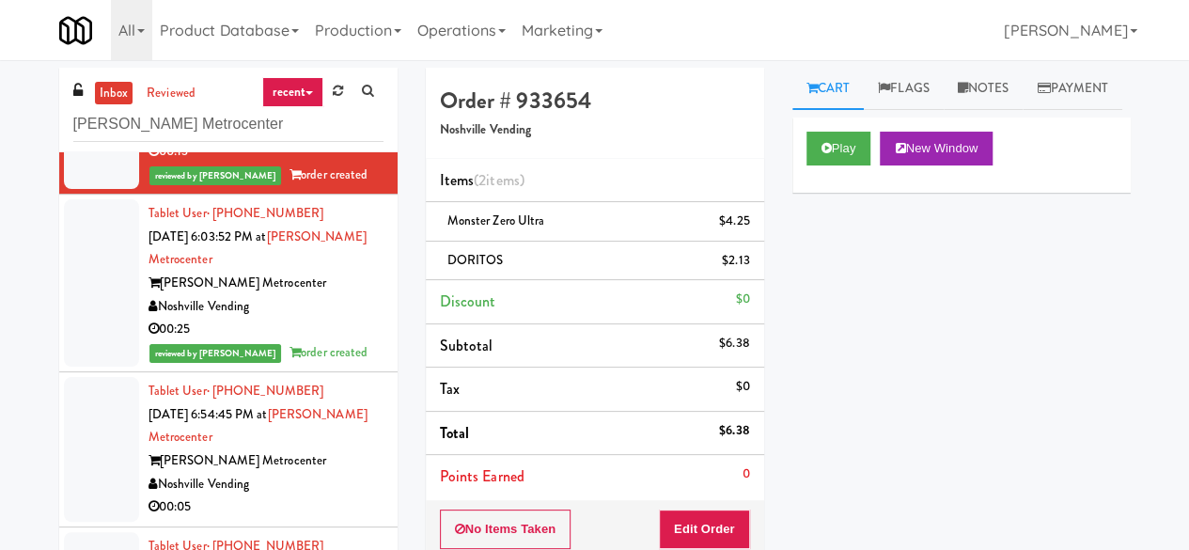
scroll to position [254, 0]
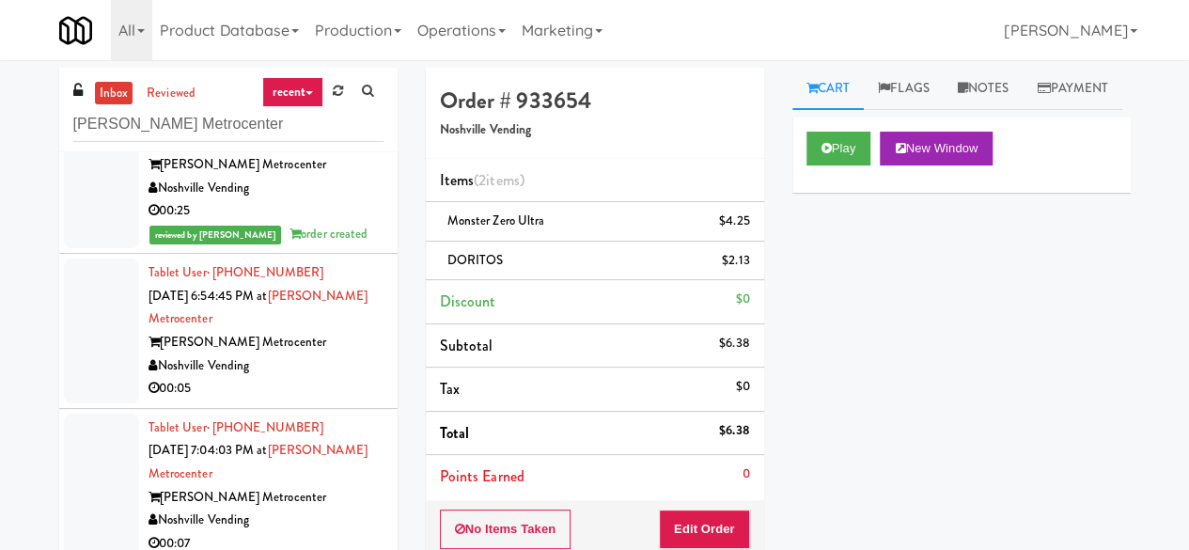
click at [328, 357] on div "Noshville Vending" at bounding box center [265, 365] width 235 height 23
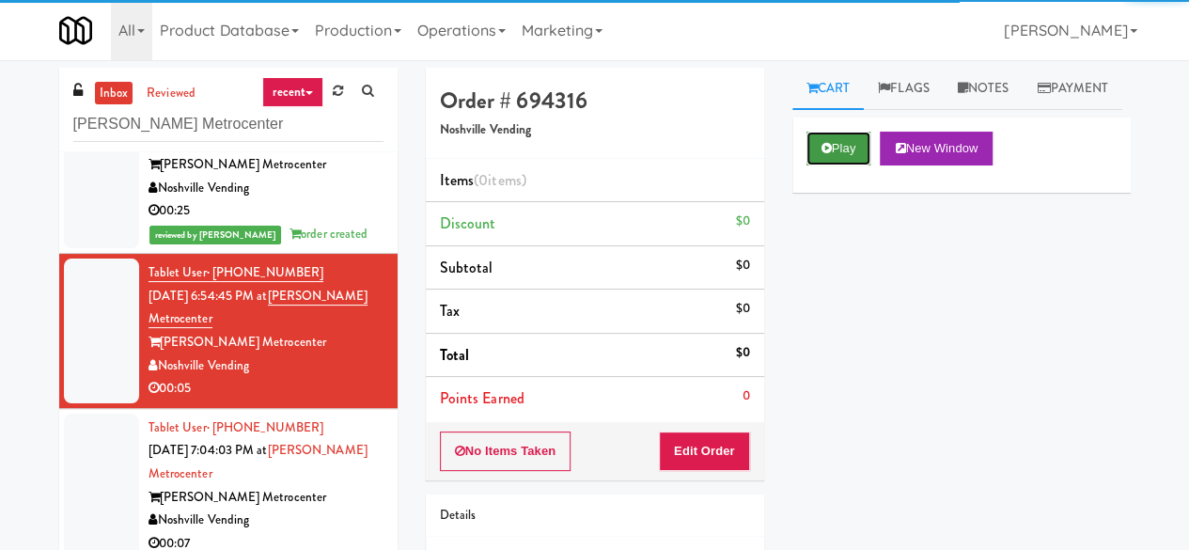
click at [824, 165] on button "Play" at bounding box center [838, 149] width 65 height 34
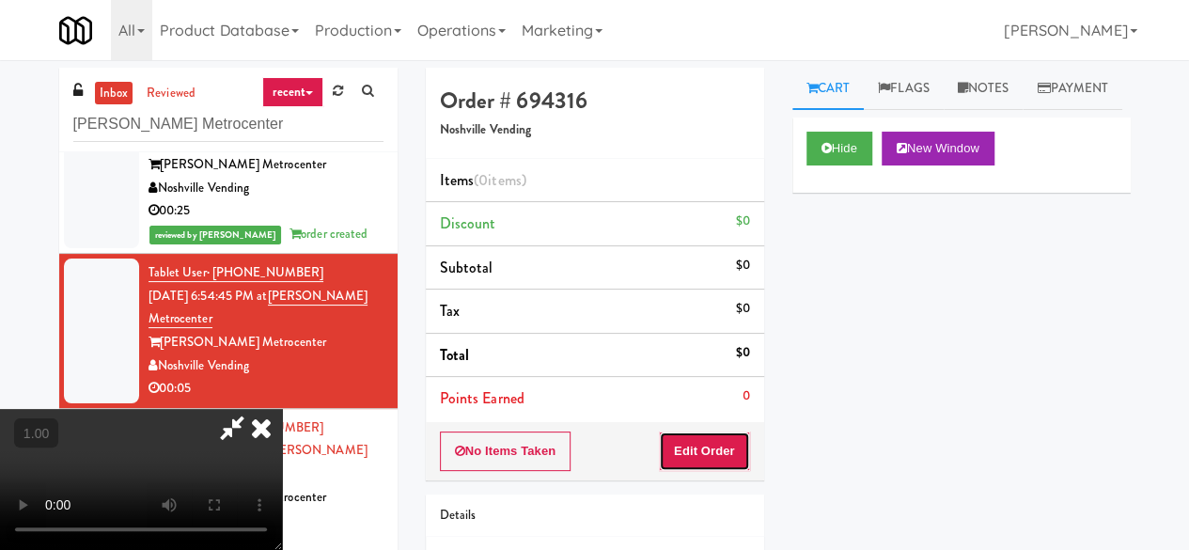
click at [728, 435] on button "Edit Order" at bounding box center [704, 450] width 91 height 39
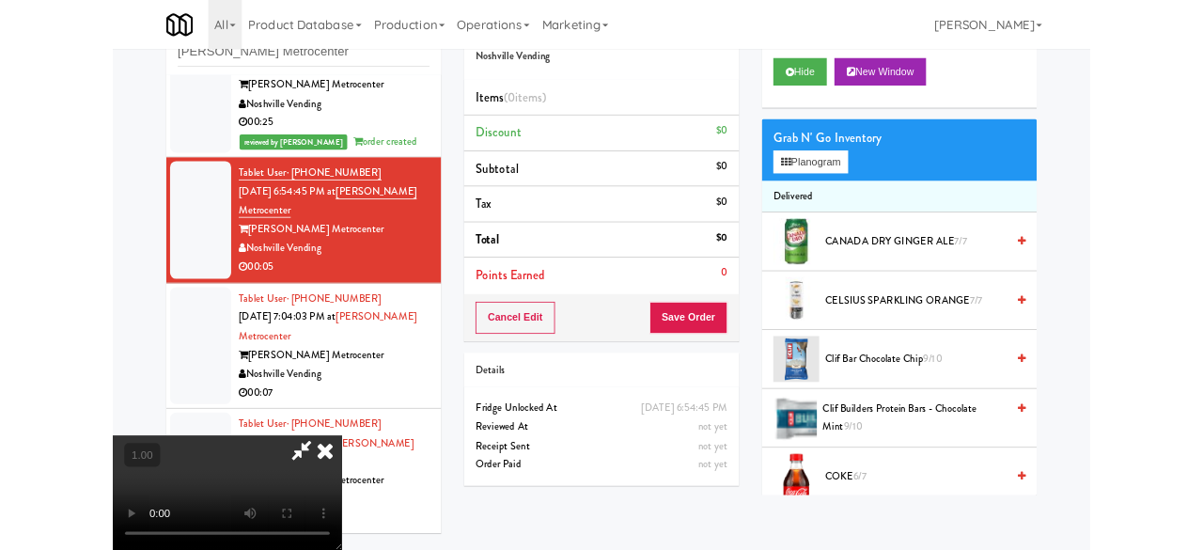
scroll to position [179, 0]
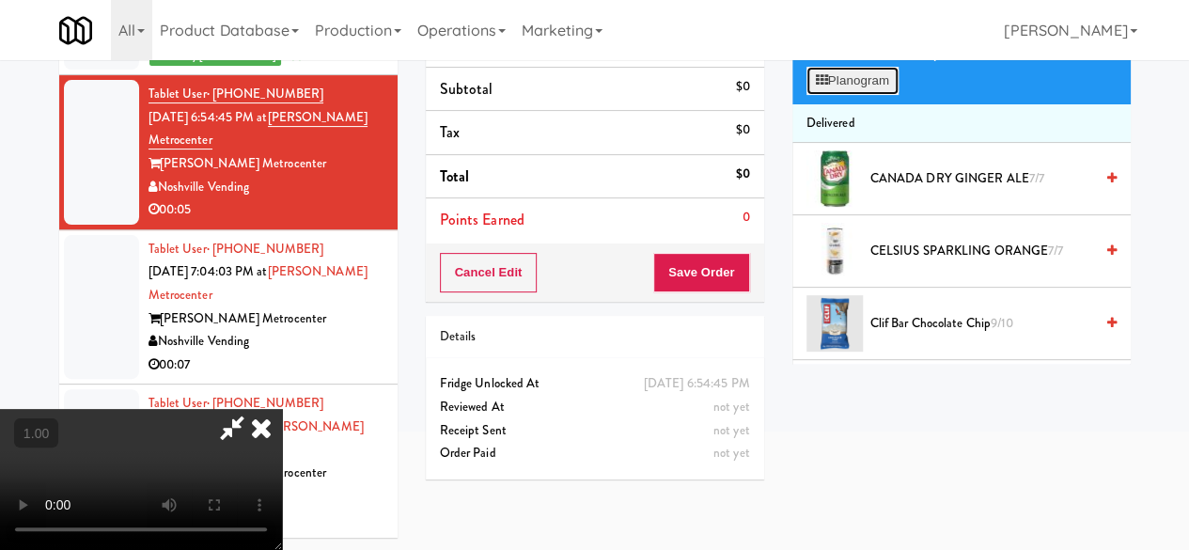
click at [839, 95] on button "Planogram" at bounding box center [852, 81] width 92 height 28
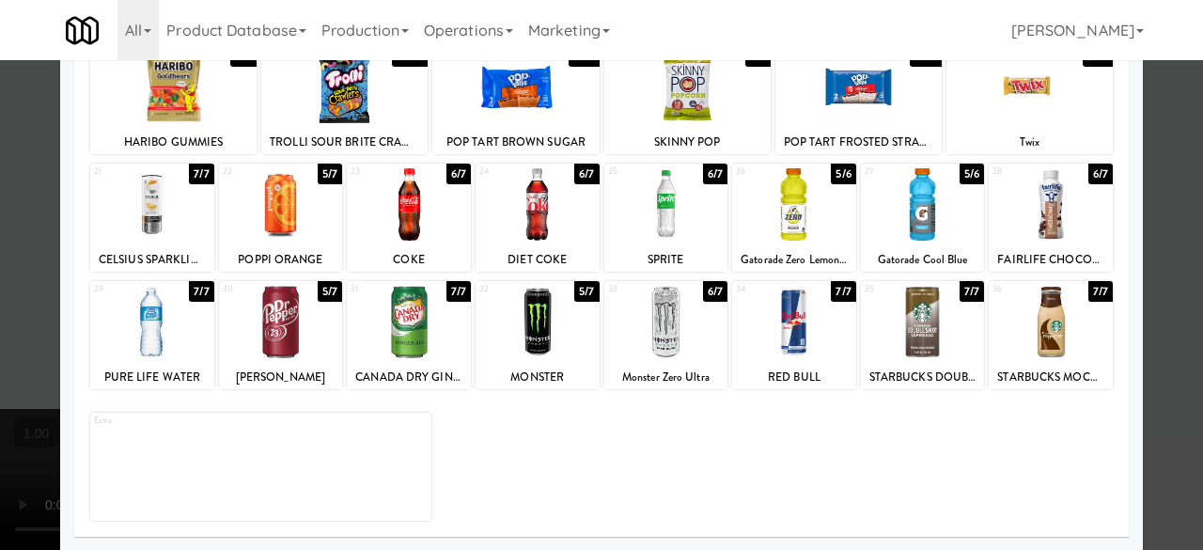
click at [302, 312] on div at bounding box center [281, 322] width 124 height 72
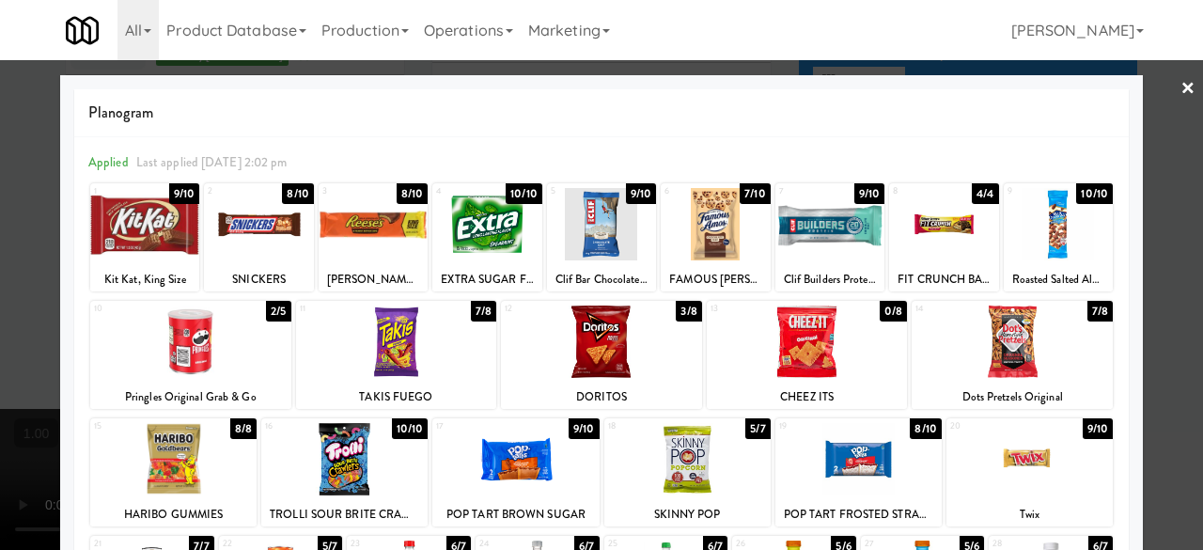
click at [1148, 101] on div at bounding box center [601, 275] width 1203 height 550
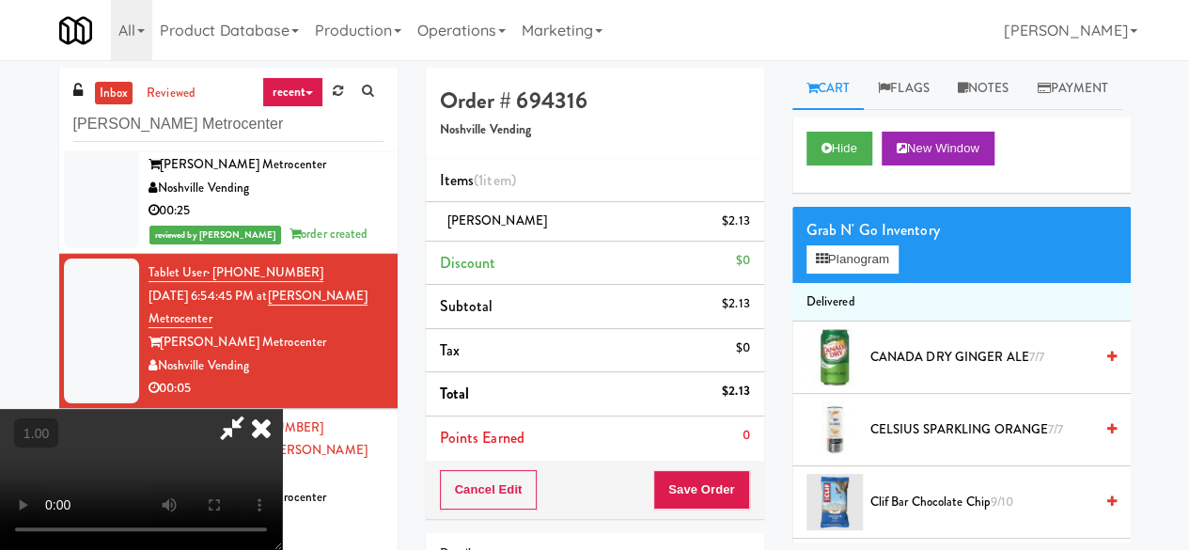
click at [254, 409] on icon at bounding box center [231, 428] width 43 height 38
click at [702, 504] on button "Save Order" at bounding box center [701, 489] width 96 height 39
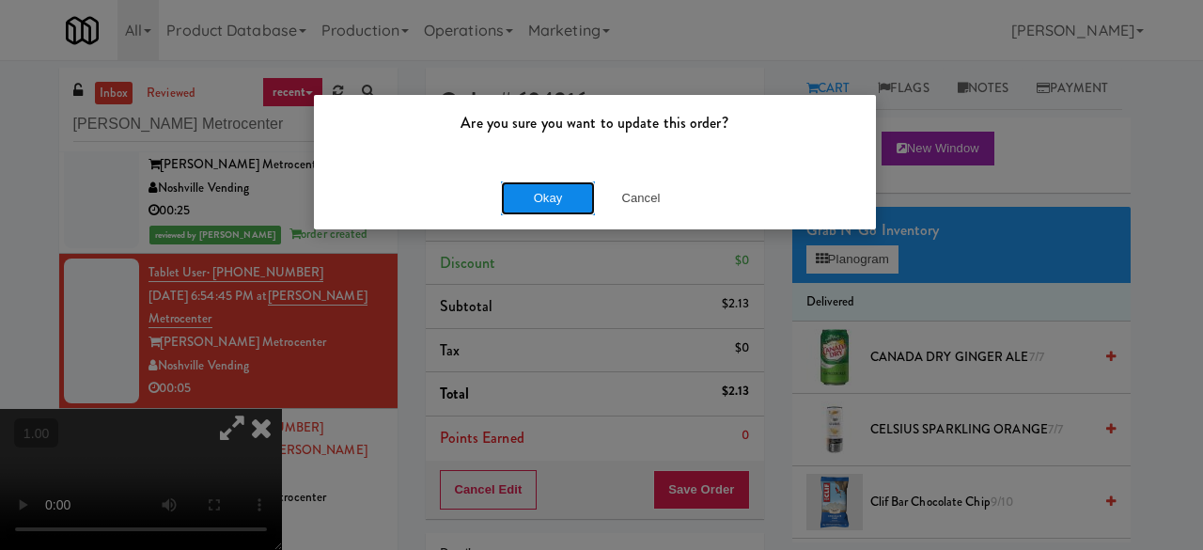
click at [520, 202] on button "Okay" at bounding box center [548, 198] width 94 height 34
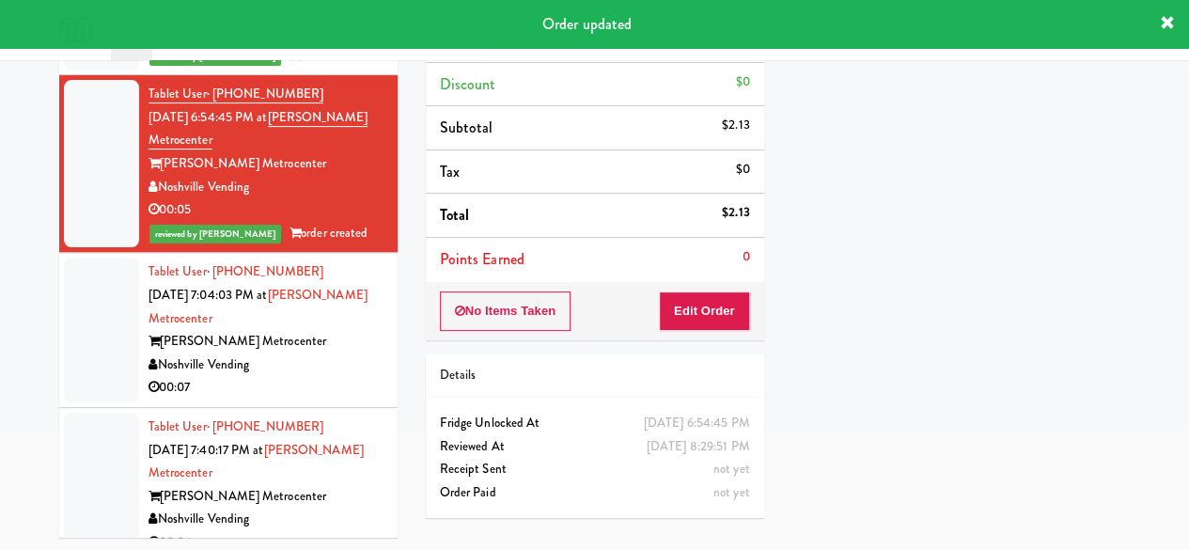
scroll to position [276, 0]
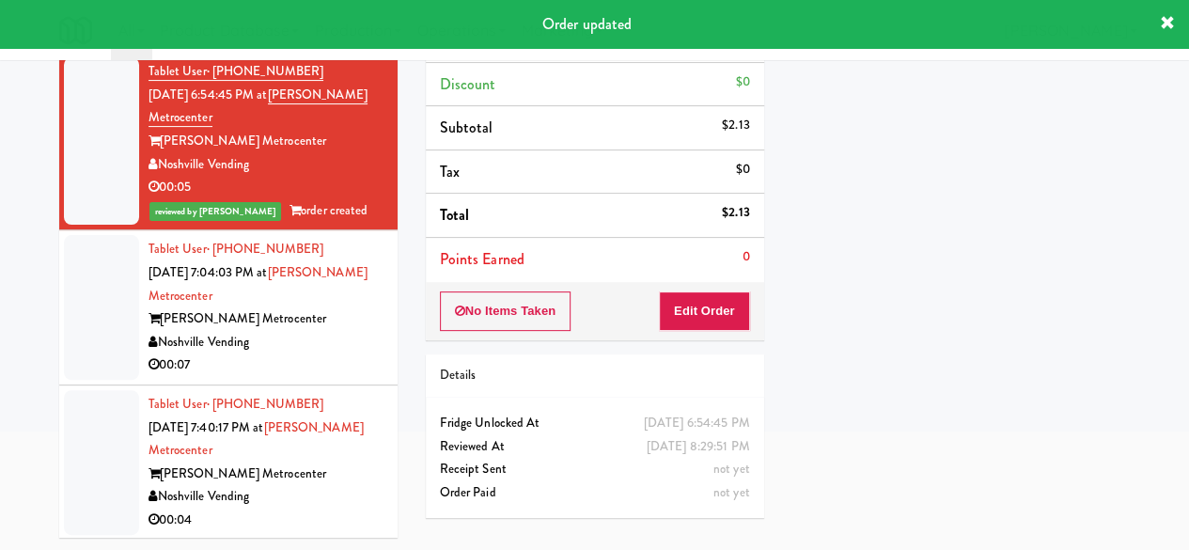
click at [321, 349] on div "Noshville Vending" at bounding box center [265, 342] width 235 height 23
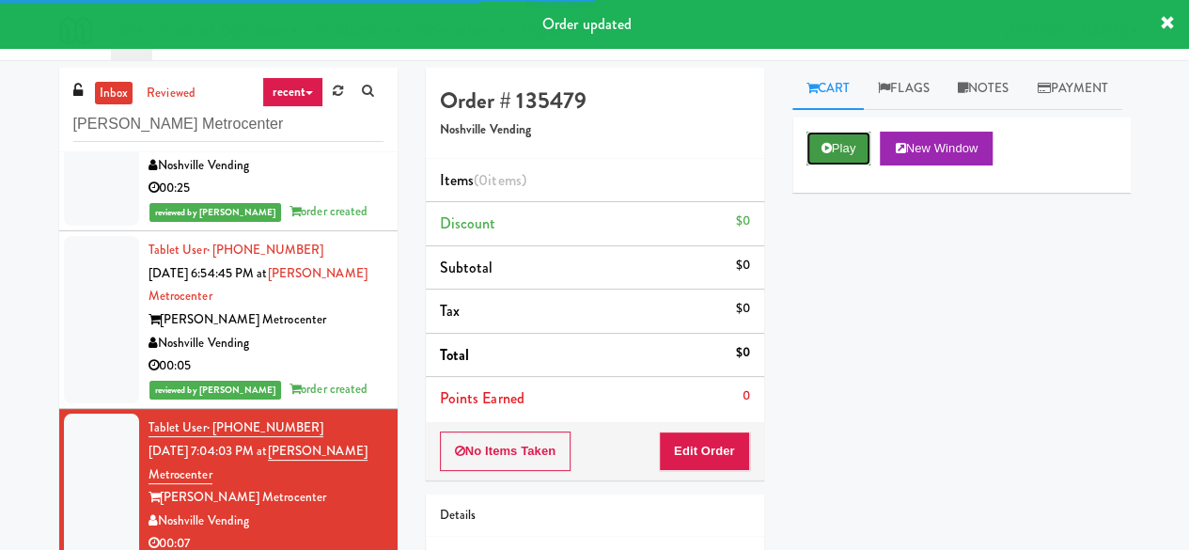
click at [850, 165] on button "Play" at bounding box center [838, 149] width 65 height 34
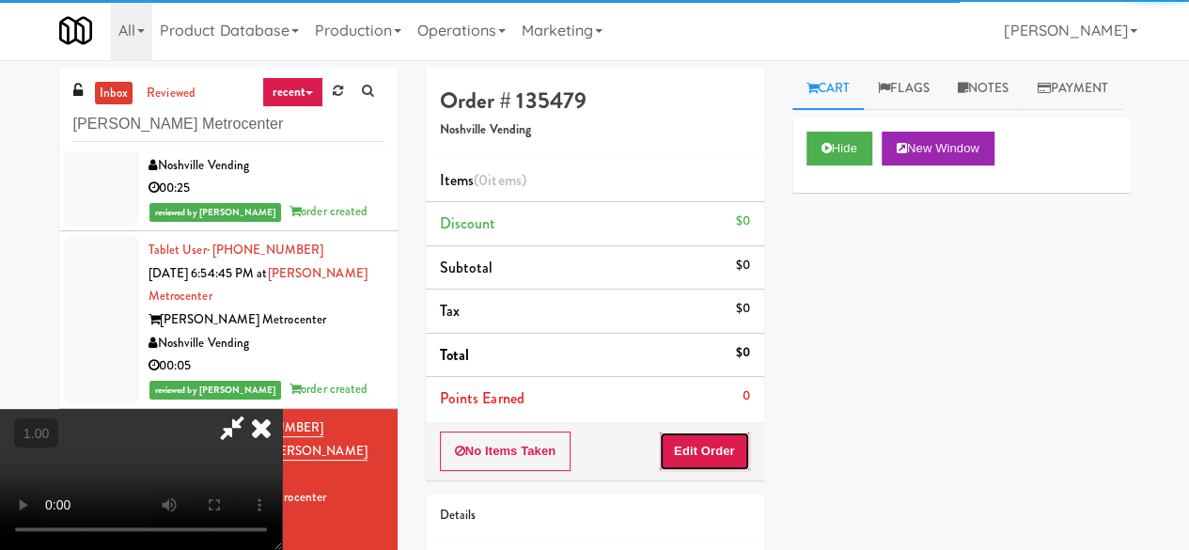
click at [693, 439] on button "Edit Order" at bounding box center [704, 450] width 91 height 39
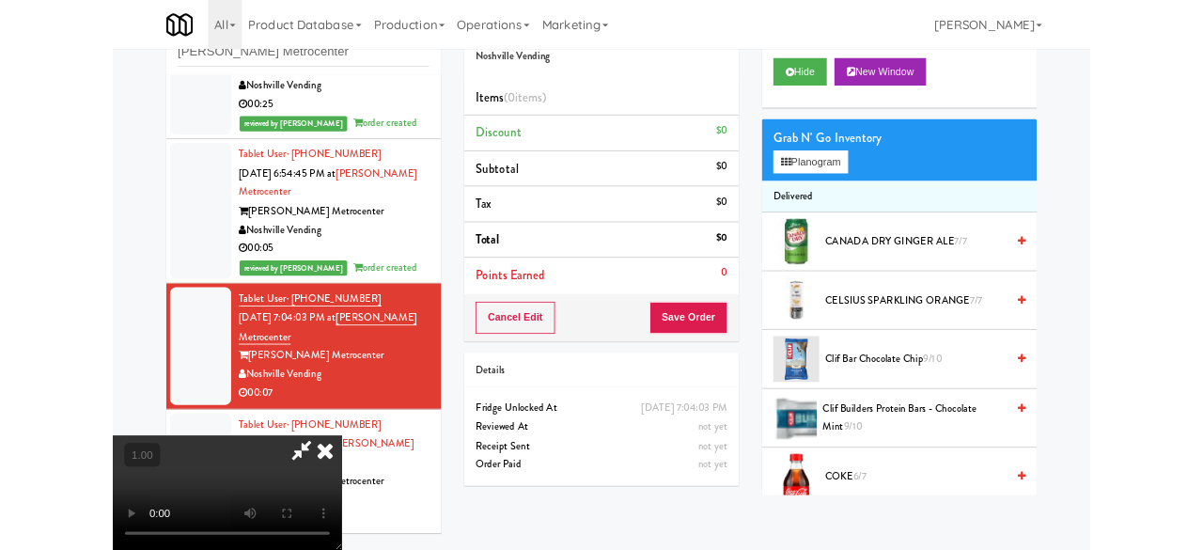
scroll to position [179, 0]
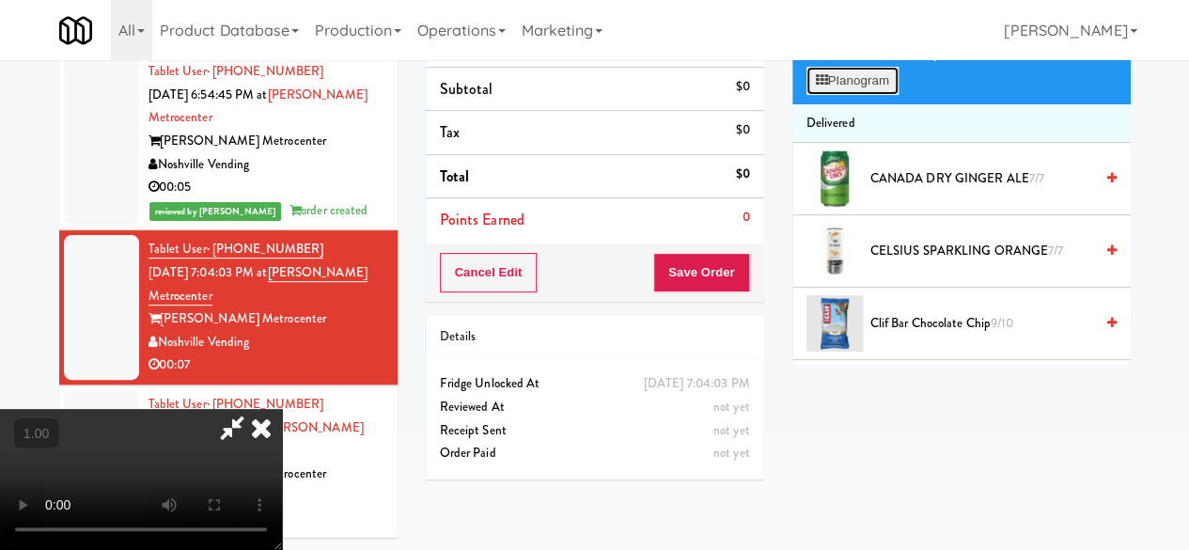
click at [863, 95] on button "Planogram" at bounding box center [852, 81] width 92 height 28
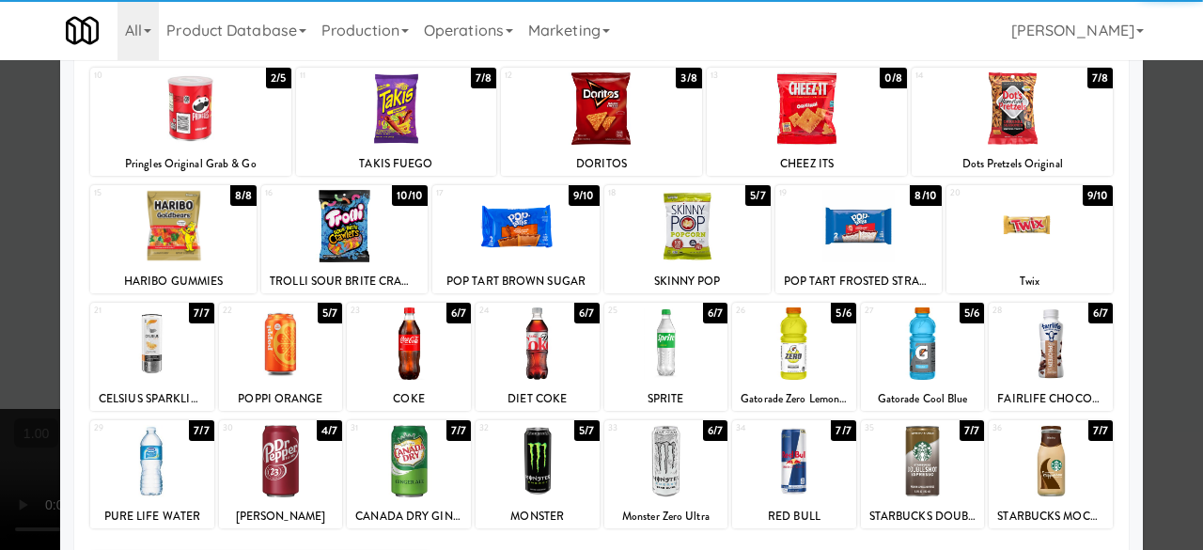
scroll to position [372, 0]
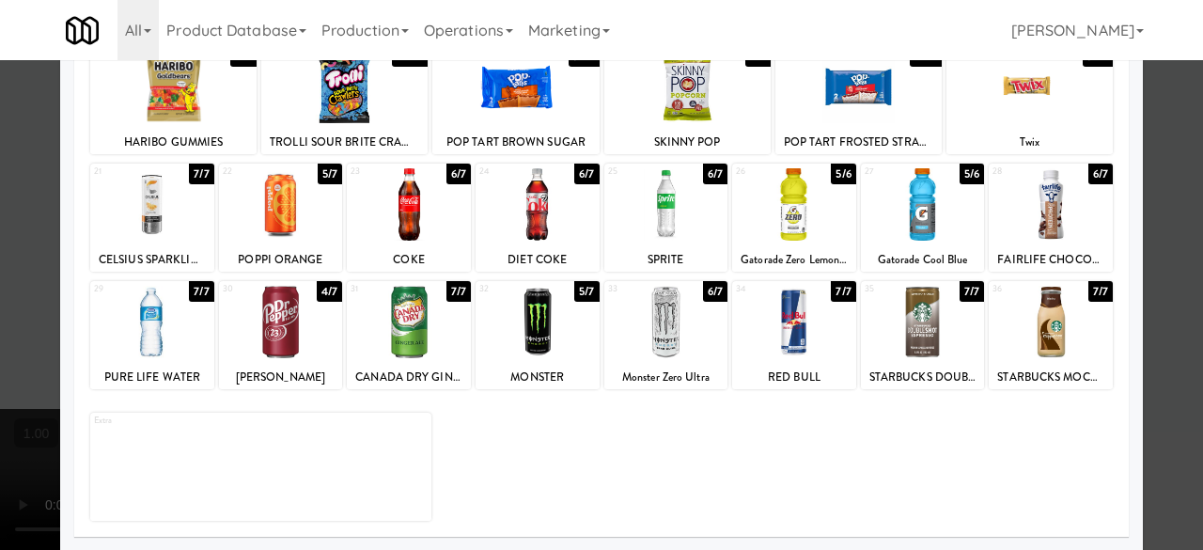
click at [1003, 219] on div at bounding box center [1051, 204] width 124 height 72
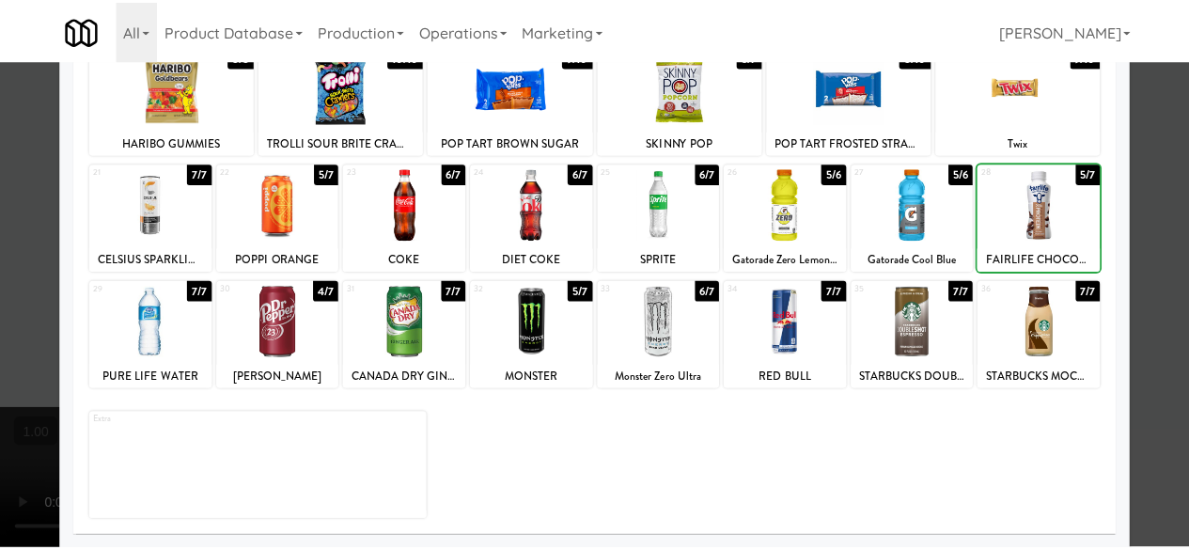
scroll to position [0, 0]
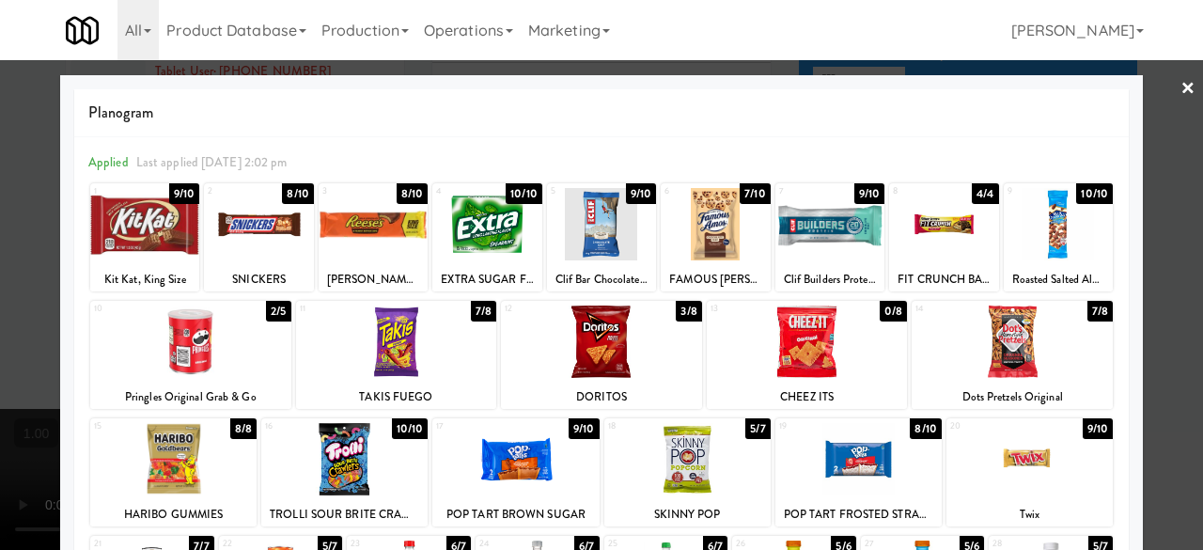
click at [1148, 93] on div at bounding box center [601, 275] width 1203 height 550
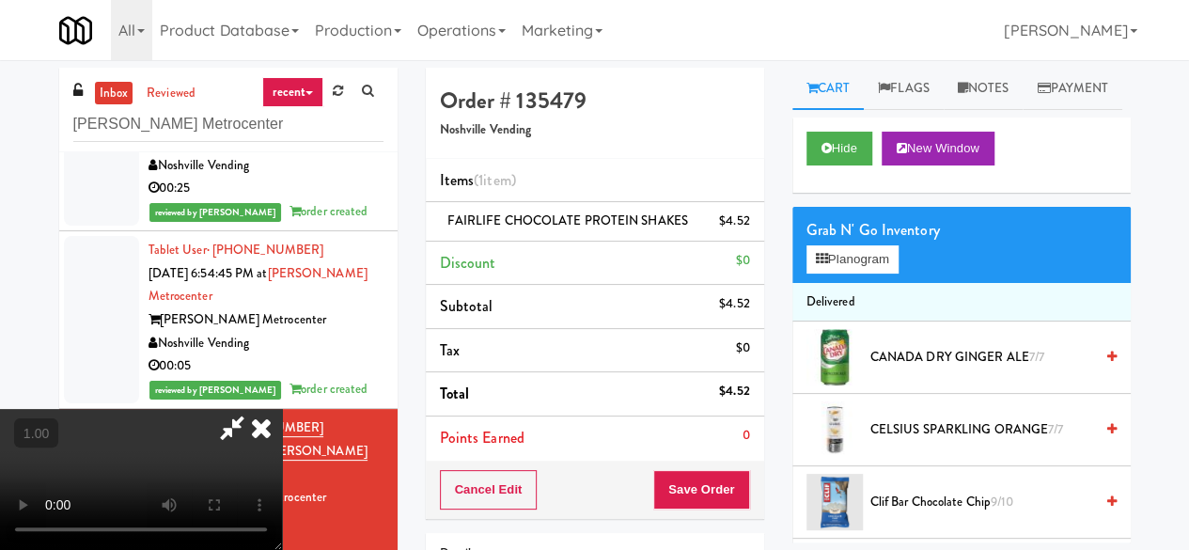
click at [254, 409] on icon at bounding box center [231, 428] width 43 height 38
click at [704, 488] on button "Save Order" at bounding box center [701, 489] width 96 height 39
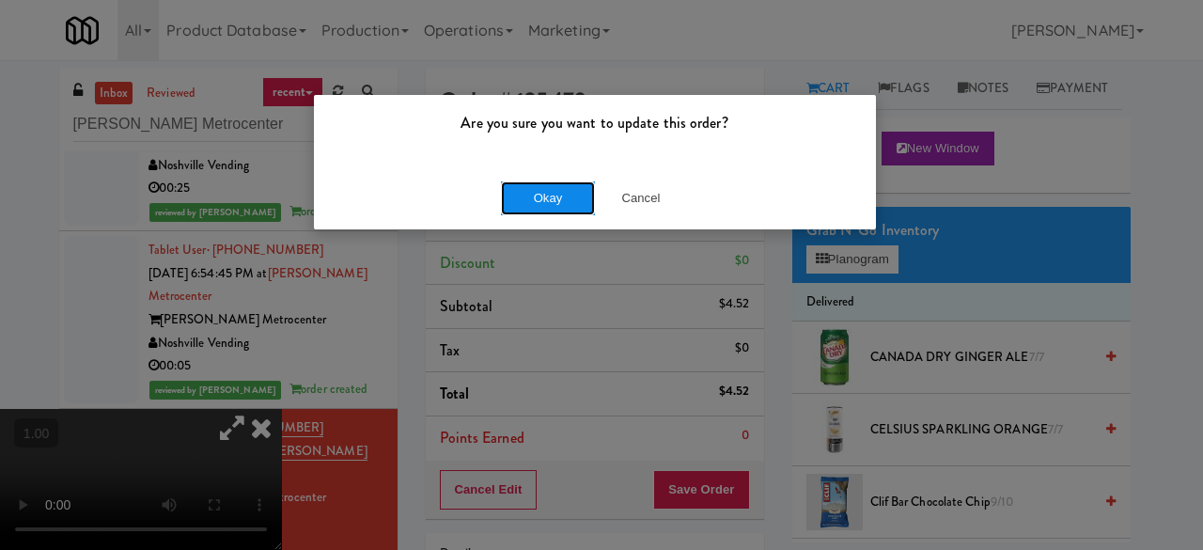
click at [548, 191] on button "Okay" at bounding box center [548, 198] width 94 height 34
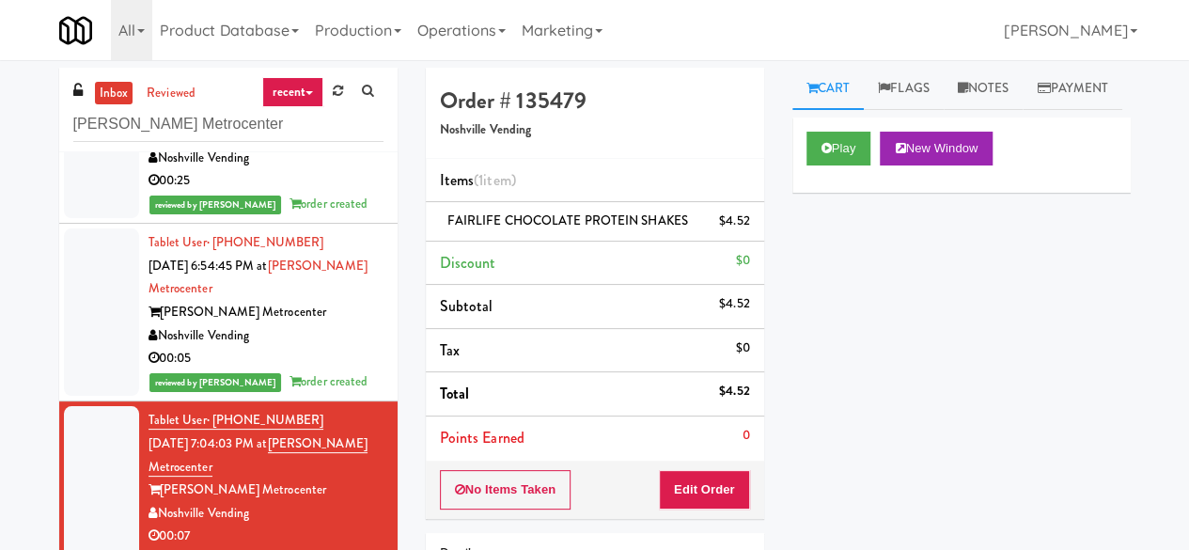
scroll to position [299, 0]
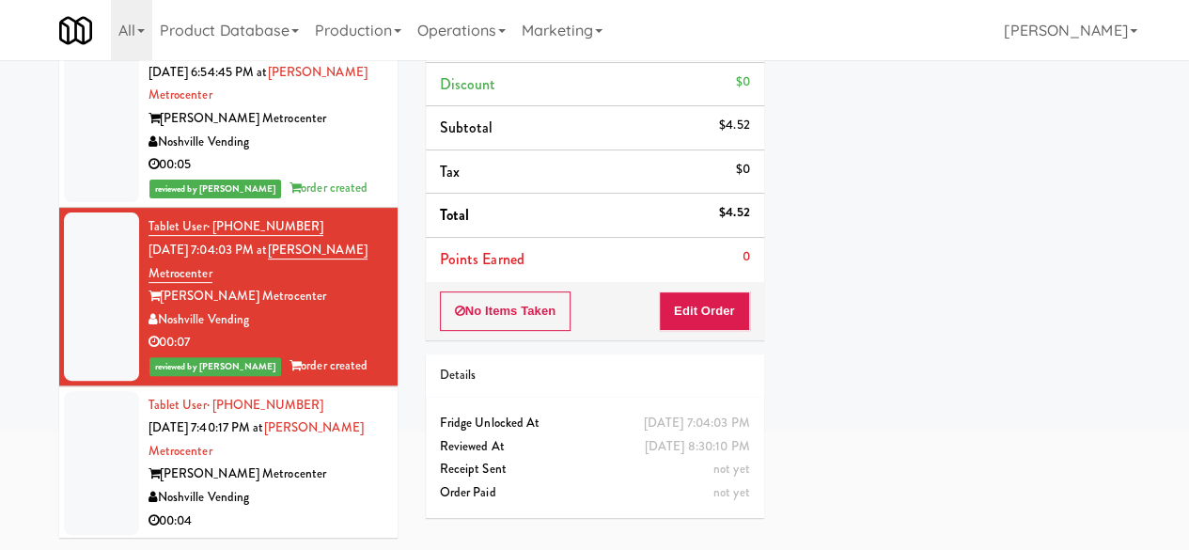
click at [305, 491] on div "Noshville Vending" at bounding box center [265, 497] width 235 height 23
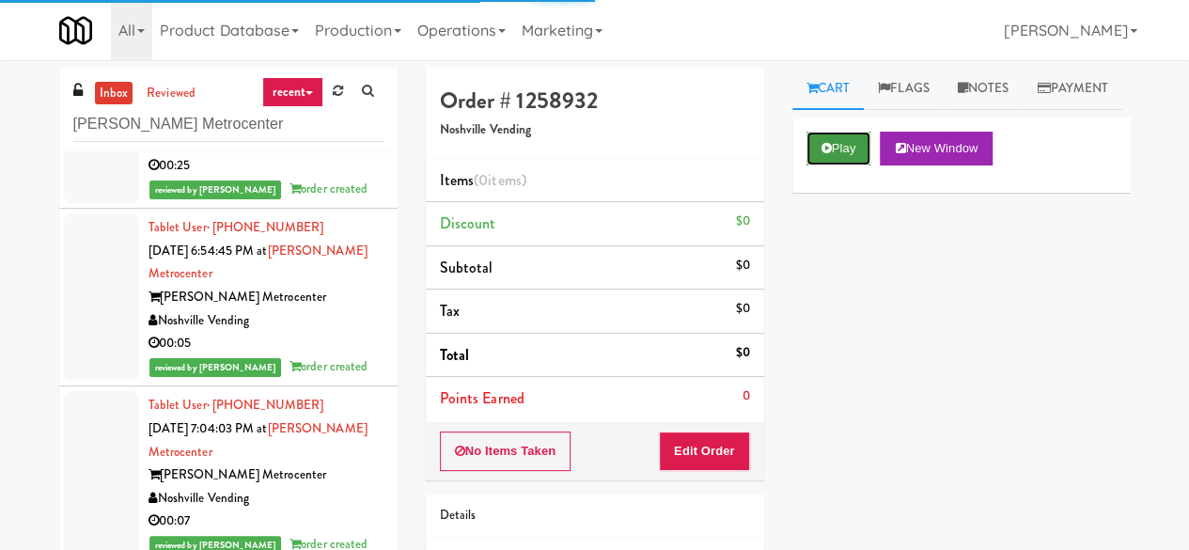
click at [849, 165] on button "Play" at bounding box center [838, 149] width 65 height 34
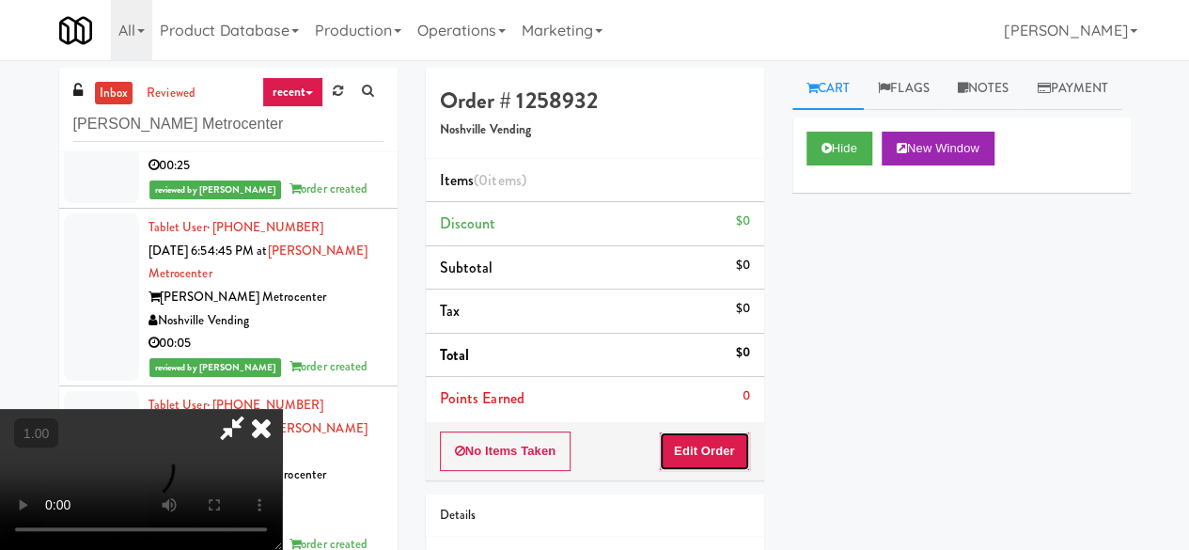
drag, startPoint x: 727, startPoint y: 444, endPoint x: 727, endPoint y: 332, distance: 112.8
click at [724, 444] on button "Edit Order" at bounding box center [704, 450] width 91 height 39
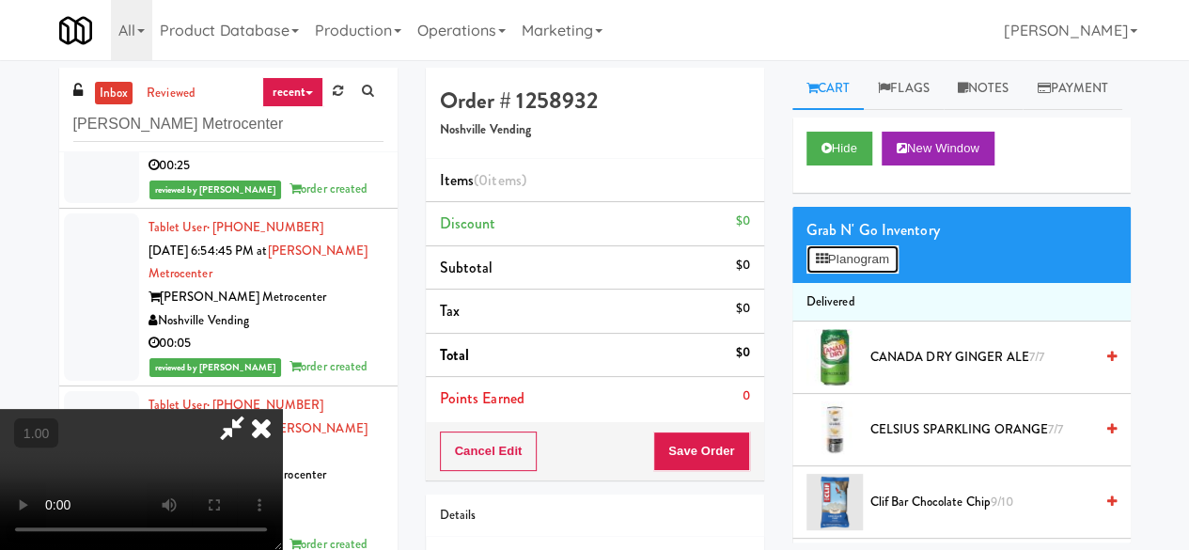
click at [861, 273] on button "Planogram" at bounding box center [852, 259] width 92 height 28
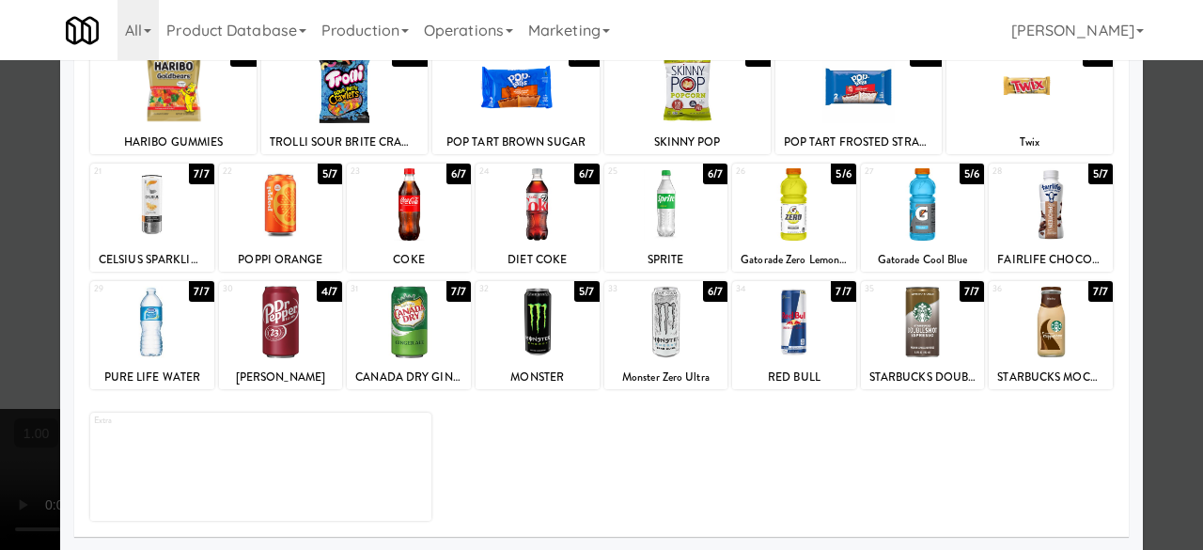
click at [522, 356] on div at bounding box center [537, 322] width 124 height 72
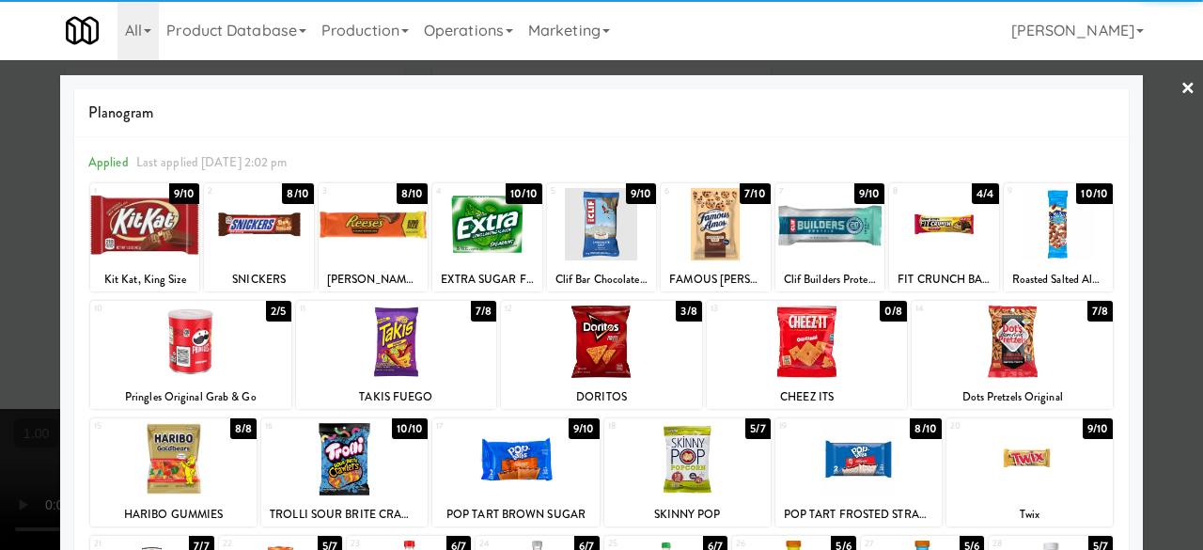
click at [1141, 110] on div at bounding box center [601, 275] width 1203 height 550
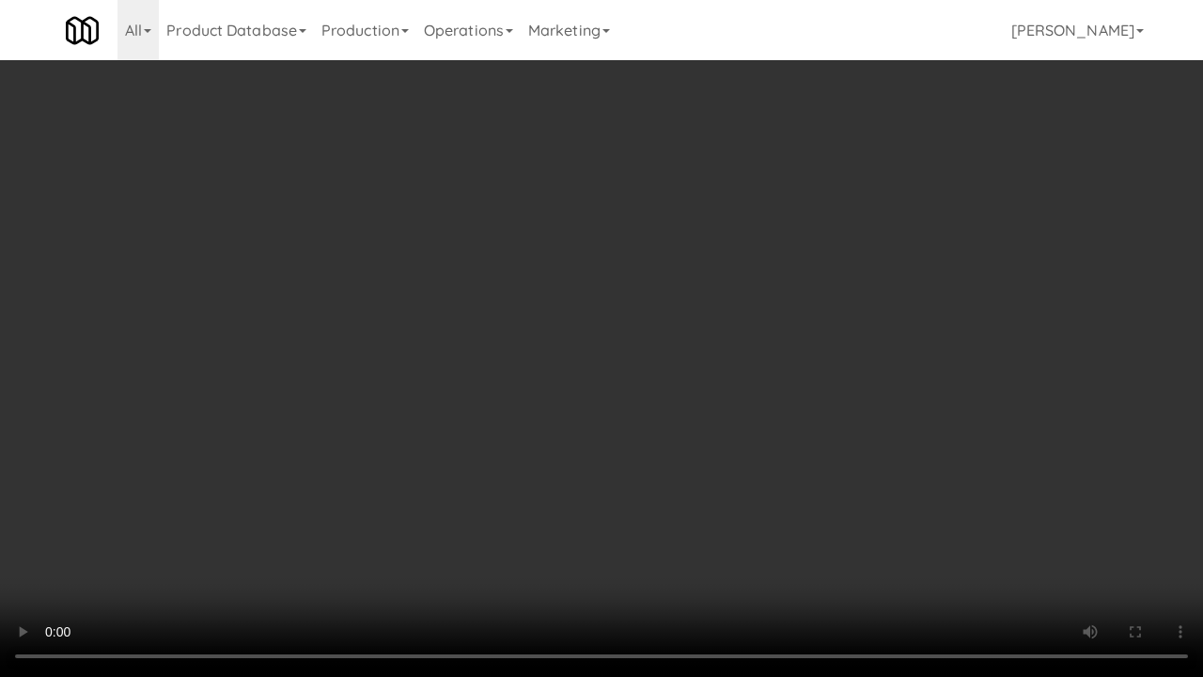
click at [768, 451] on video at bounding box center [601, 338] width 1203 height 677
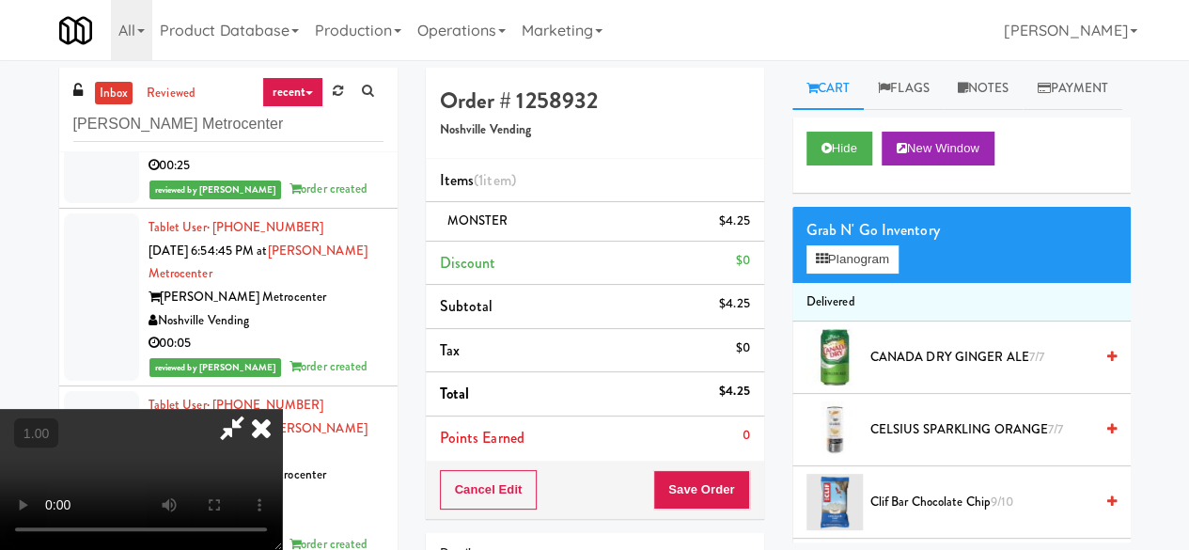
click at [254, 409] on icon at bounding box center [231, 428] width 43 height 38
click at [677, 492] on button "Save Order" at bounding box center [701, 489] width 96 height 39
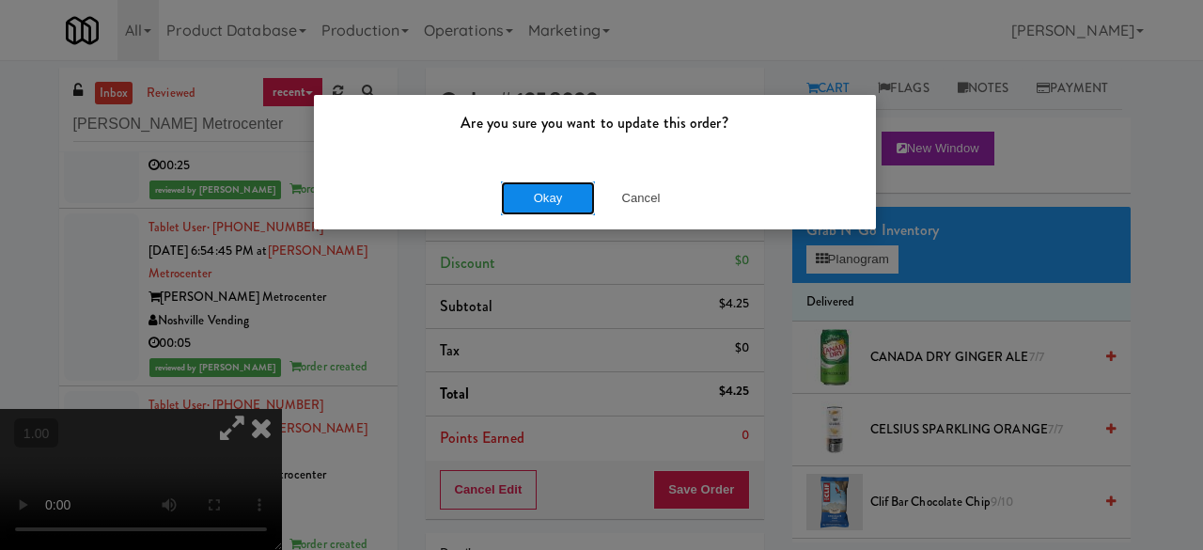
click at [564, 191] on button "Okay" at bounding box center [548, 198] width 94 height 34
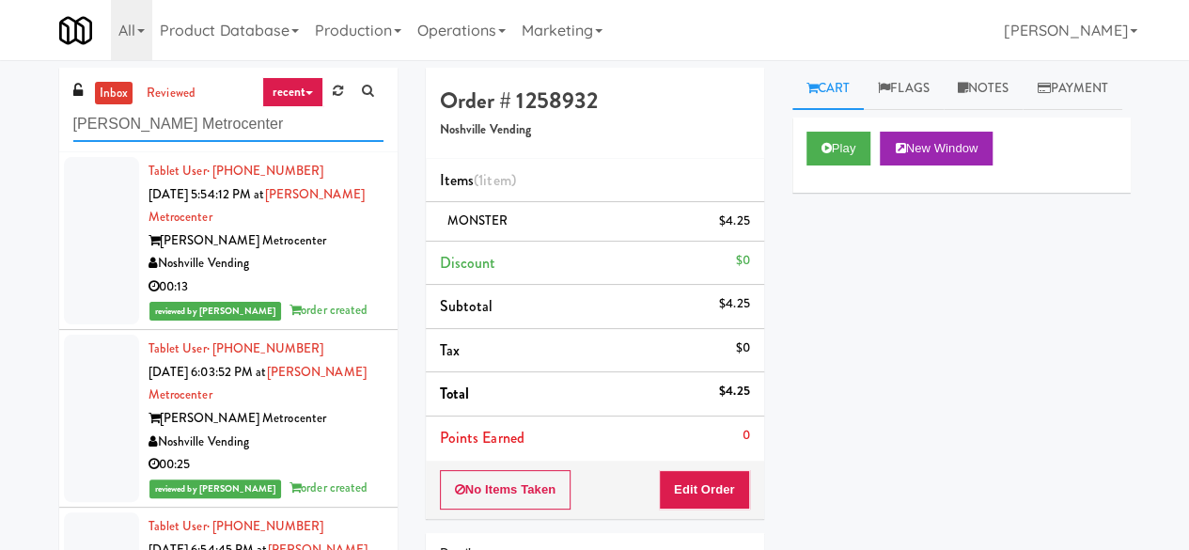
click at [165, 134] on input "[PERSON_NAME] Metrocenter" at bounding box center [228, 124] width 310 height 35
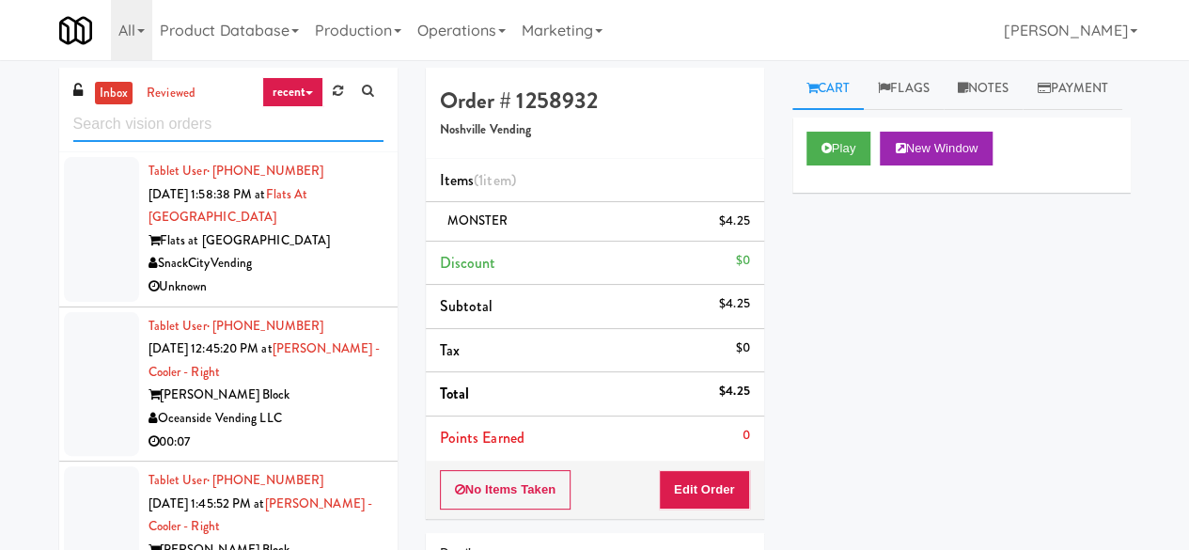
paste input "[PERSON_NAME] - Cooler - Left"
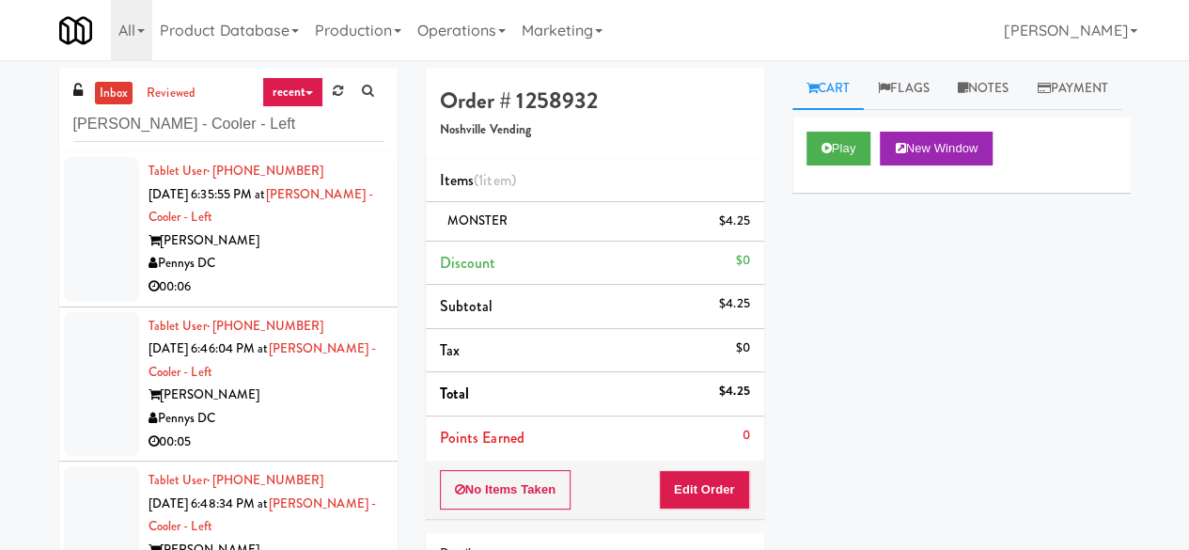
click at [317, 243] on div "[PERSON_NAME]" at bounding box center [265, 240] width 235 height 23
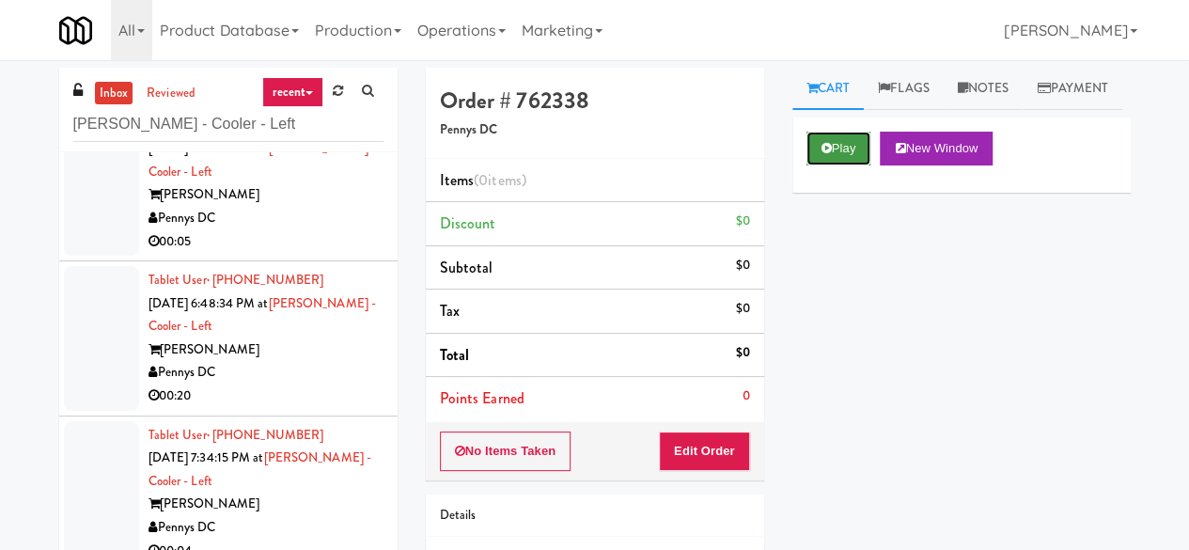
click at [824, 165] on button "Play" at bounding box center [838, 149] width 65 height 34
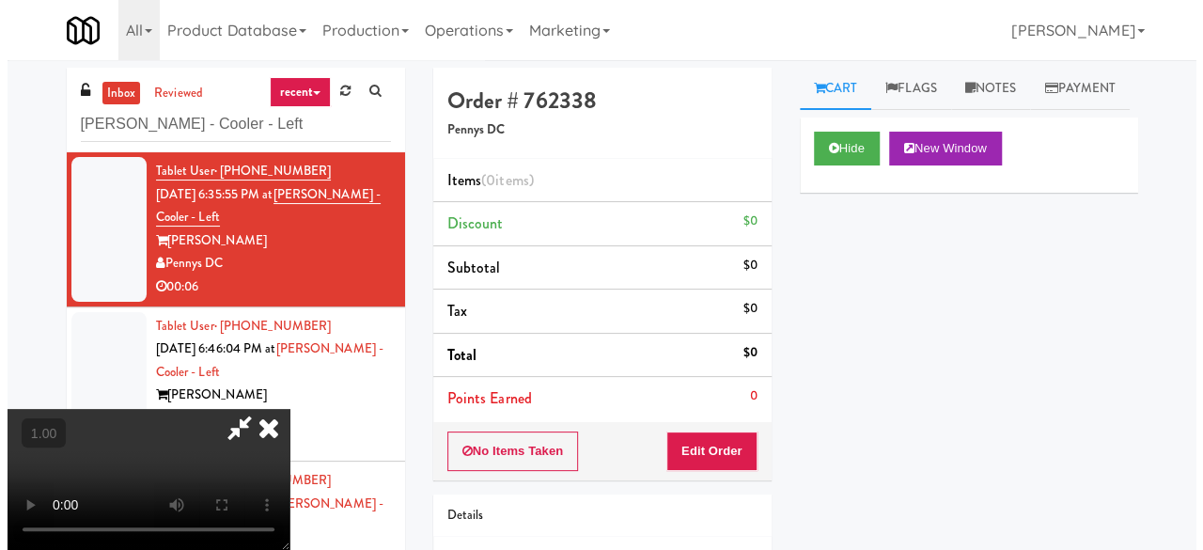
scroll to position [39, 0]
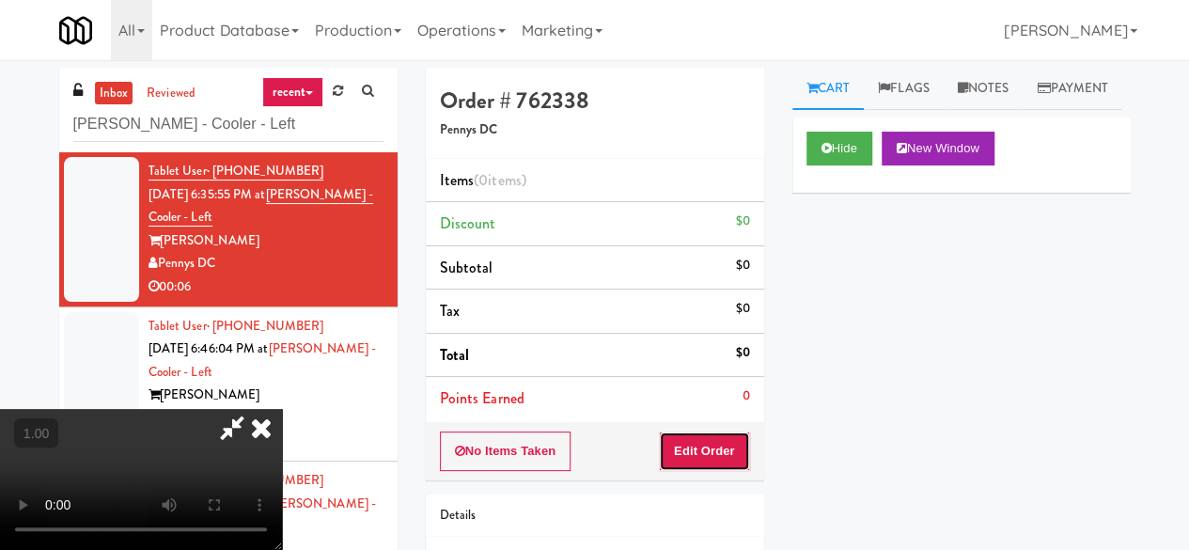
click at [735, 441] on button "Edit Order" at bounding box center [704, 450] width 91 height 39
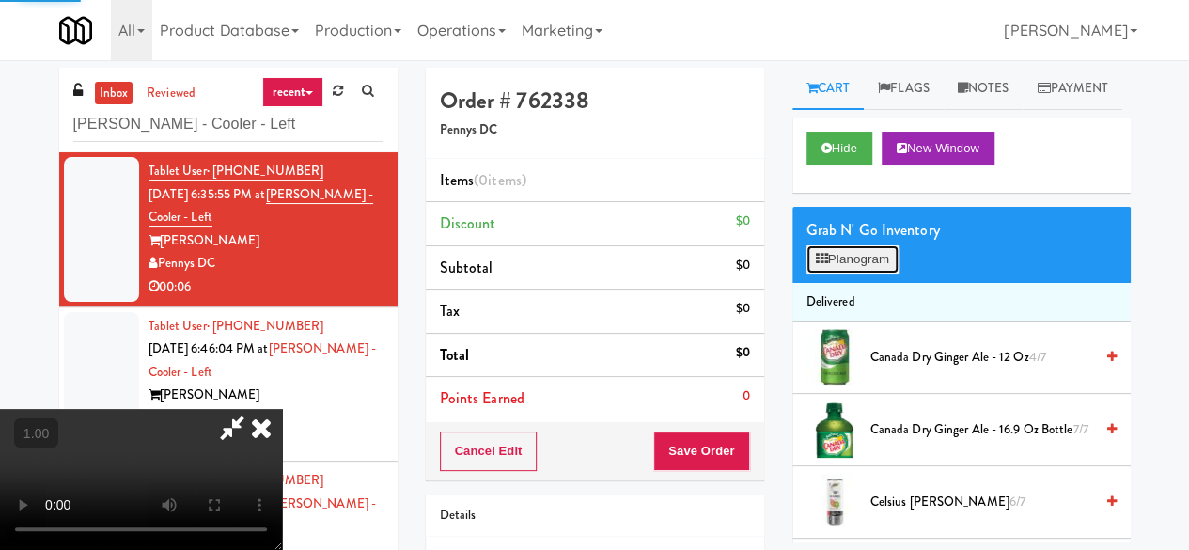
click at [827, 273] on button "Planogram" at bounding box center [852, 259] width 92 height 28
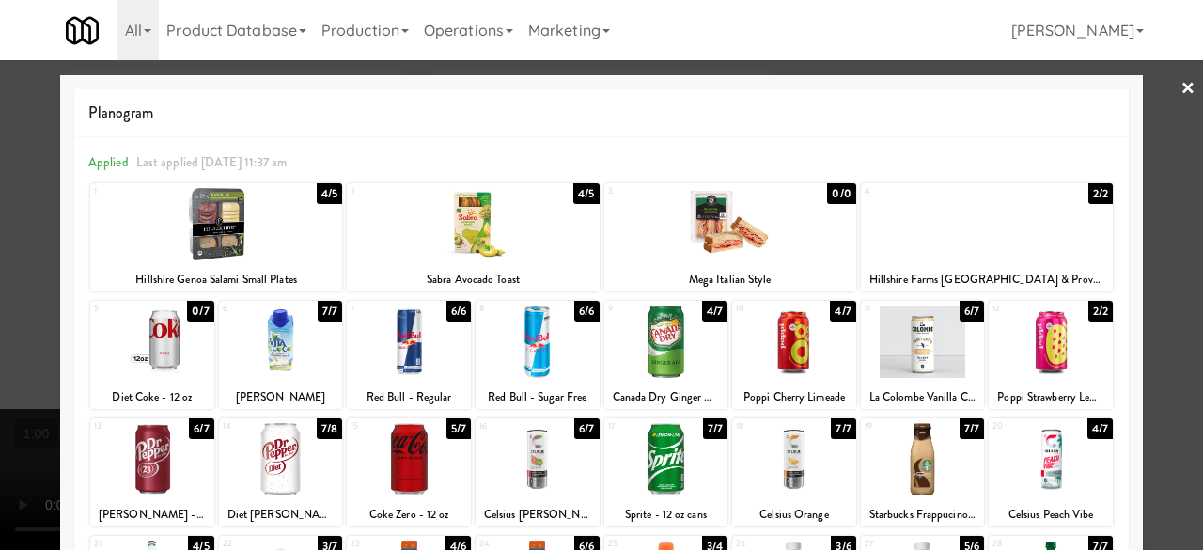
click at [1154, 95] on div at bounding box center [601, 275] width 1203 height 550
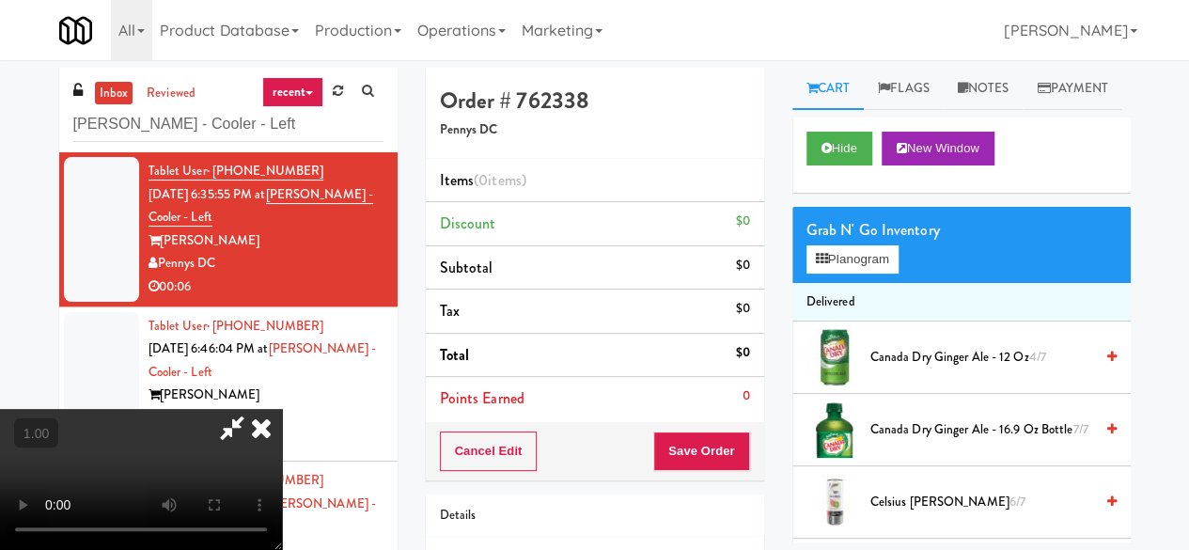
click at [282, 409] on icon at bounding box center [261, 428] width 41 height 38
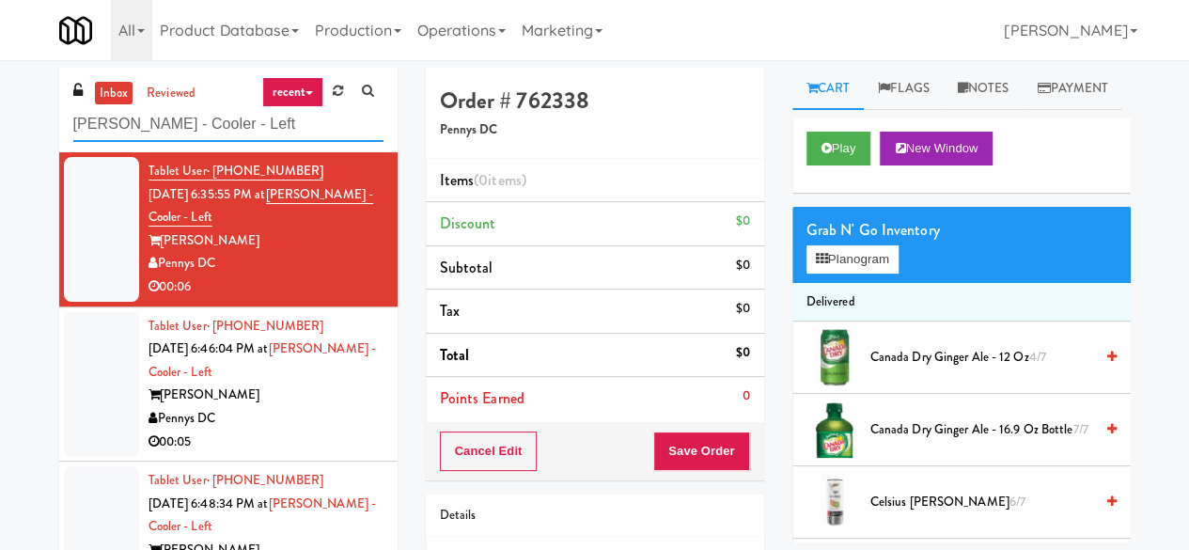
click at [124, 123] on input "[PERSON_NAME] - Cooler - Left" at bounding box center [228, 124] width 310 height 35
paste input "Rock Solid Reboot (Left)"
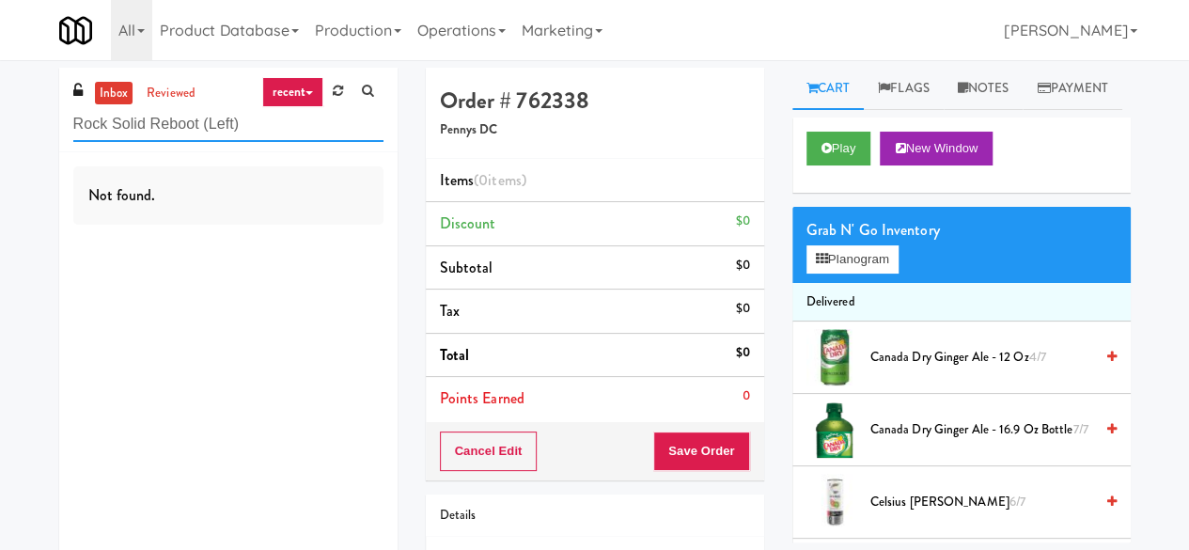
type input "Rock Solid Reboot (Left)"
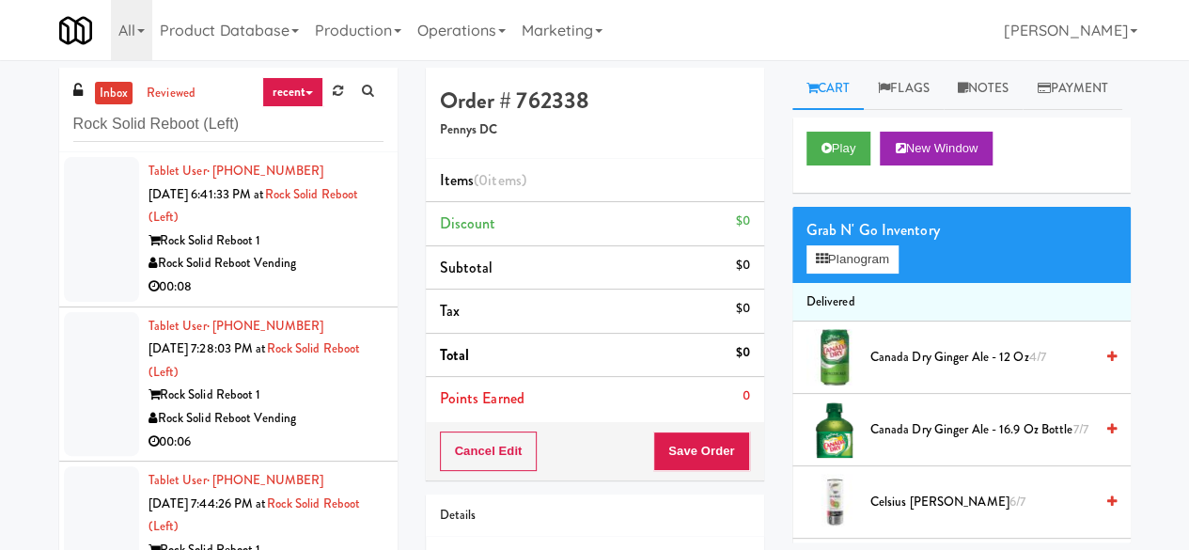
click at [310, 279] on div "00:08" at bounding box center [265, 286] width 235 height 23
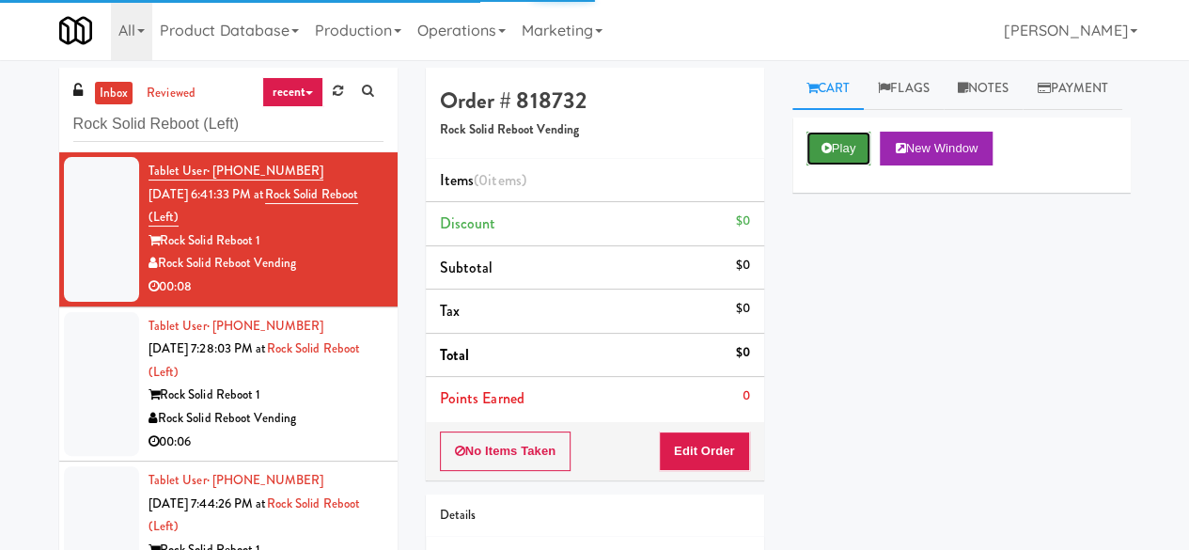
click at [827, 165] on button "Play" at bounding box center [838, 149] width 65 height 34
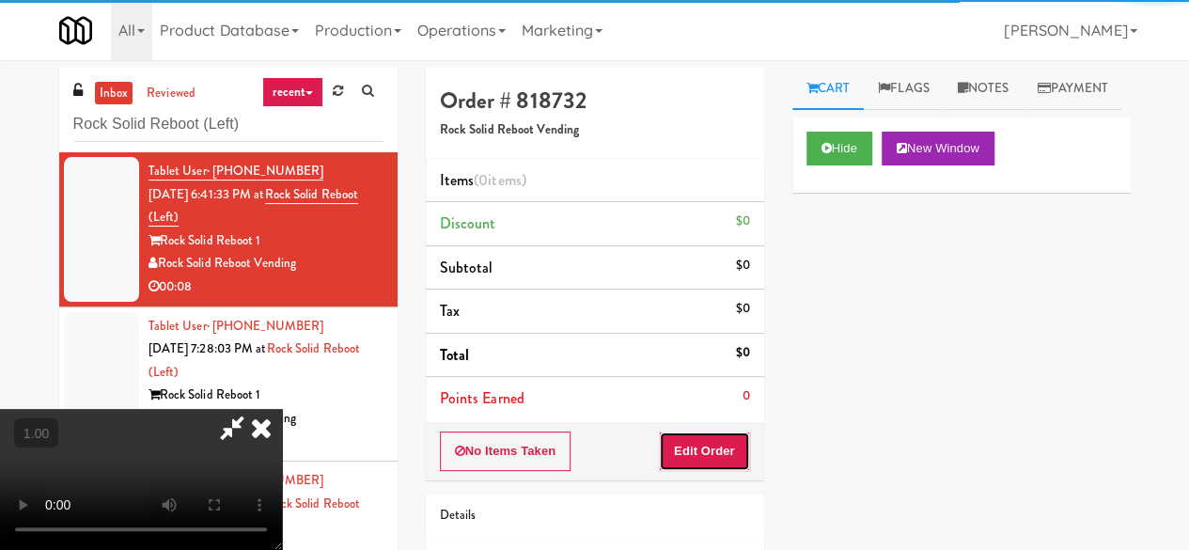
click at [733, 467] on button "Edit Order" at bounding box center [704, 450] width 91 height 39
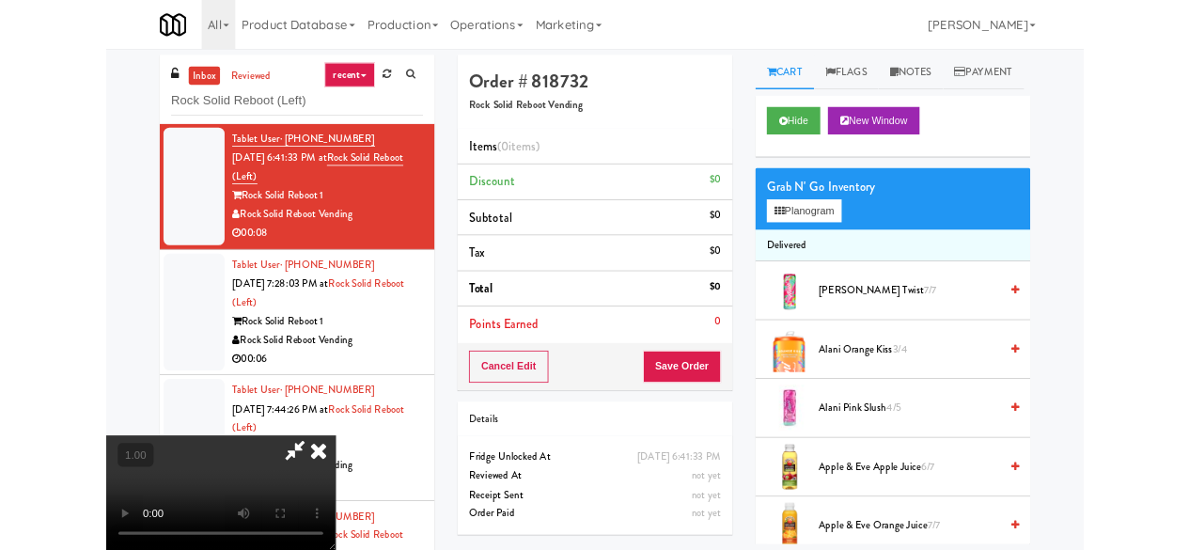
scroll to position [39, 0]
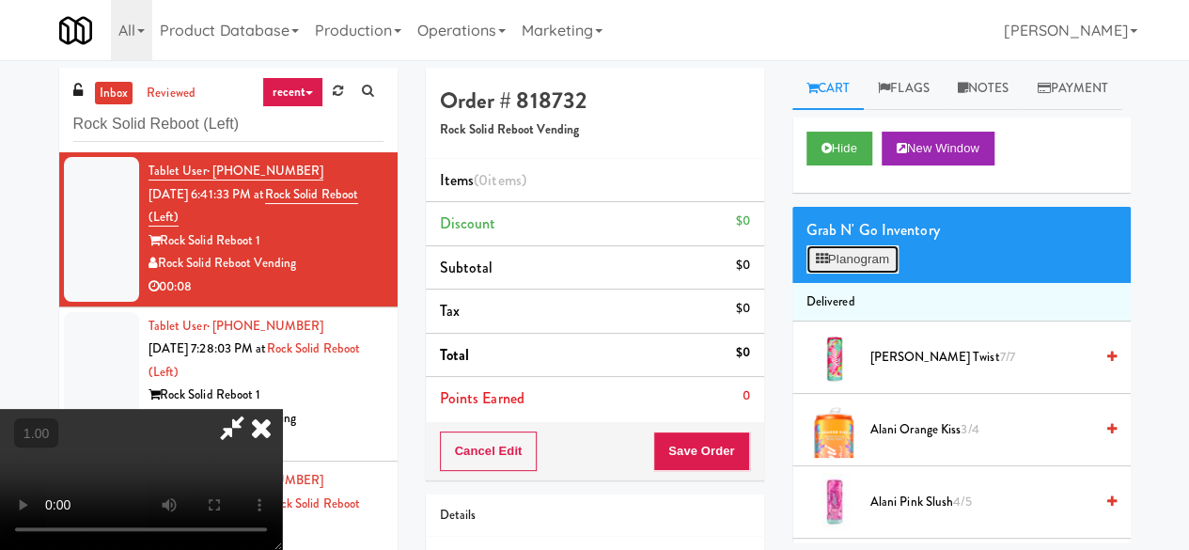
click at [878, 273] on button "Planogram" at bounding box center [852, 259] width 92 height 28
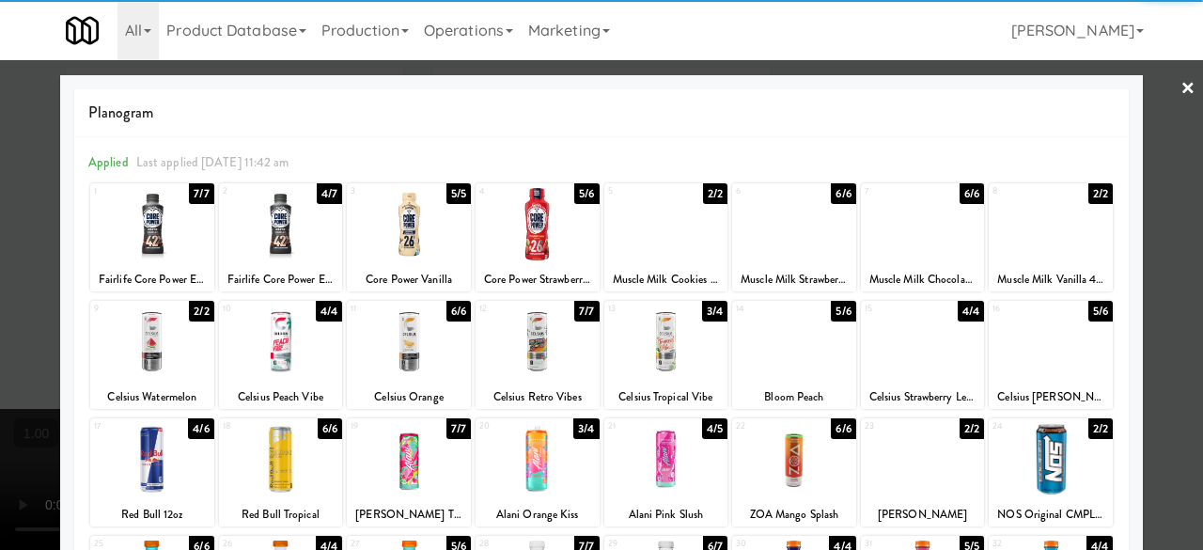
click at [177, 223] on div at bounding box center [152, 224] width 124 height 72
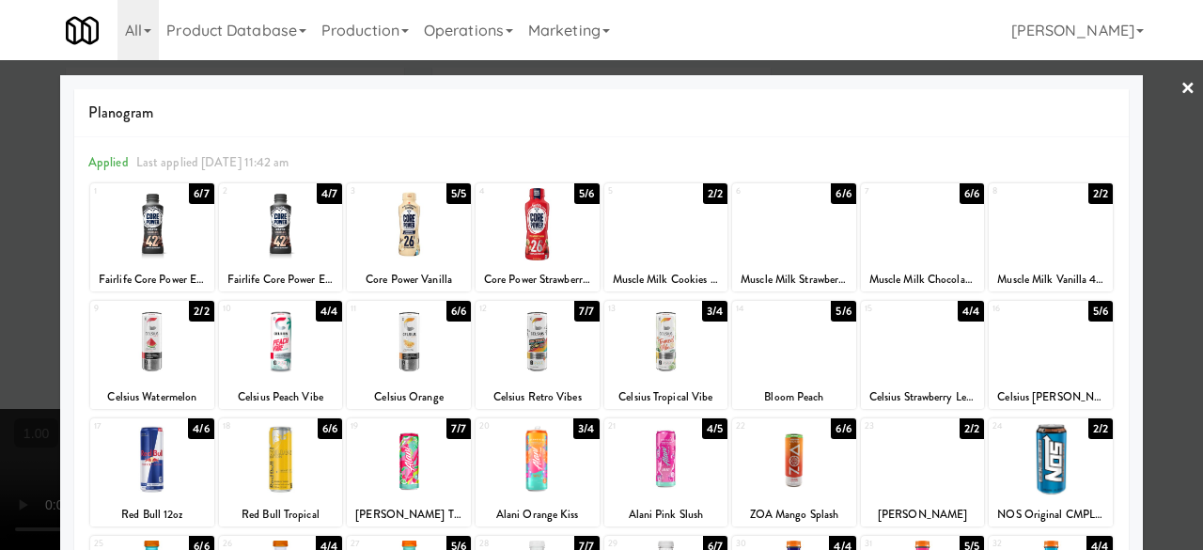
drag, startPoint x: 1148, startPoint y: 113, endPoint x: 1053, endPoint y: 119, distance: 95.1
click at [1148, 113] on div at bounding box center [601, 275] width 1203 height 550
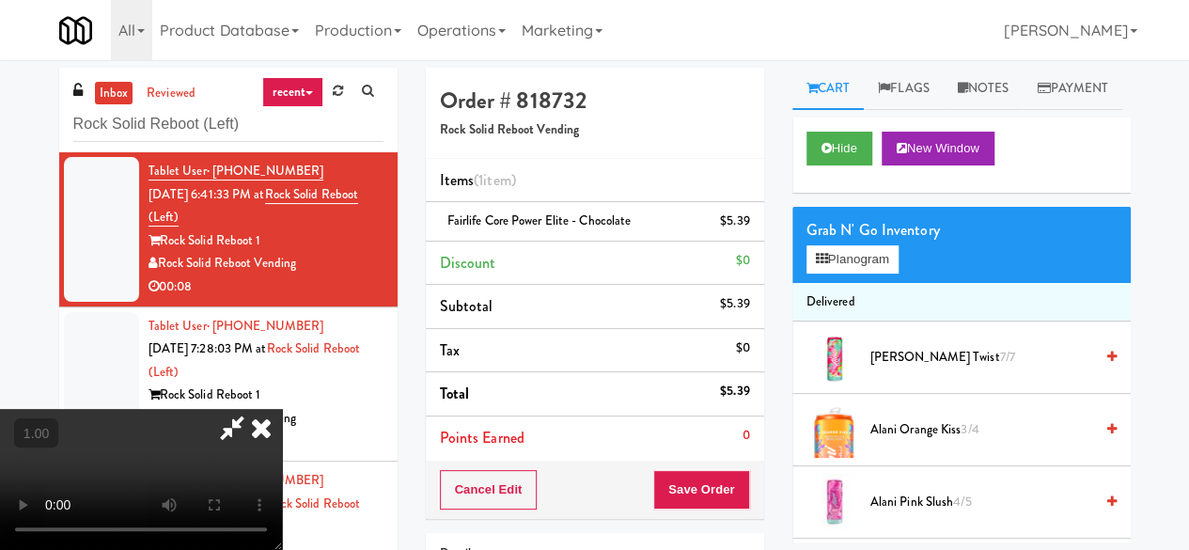
click at [254, 409] on icon at bounding box center [231, 428] width 43 height 38
click at [686, 478] on button "Save Order" at bounding box center [701, 489] width 96 height 39
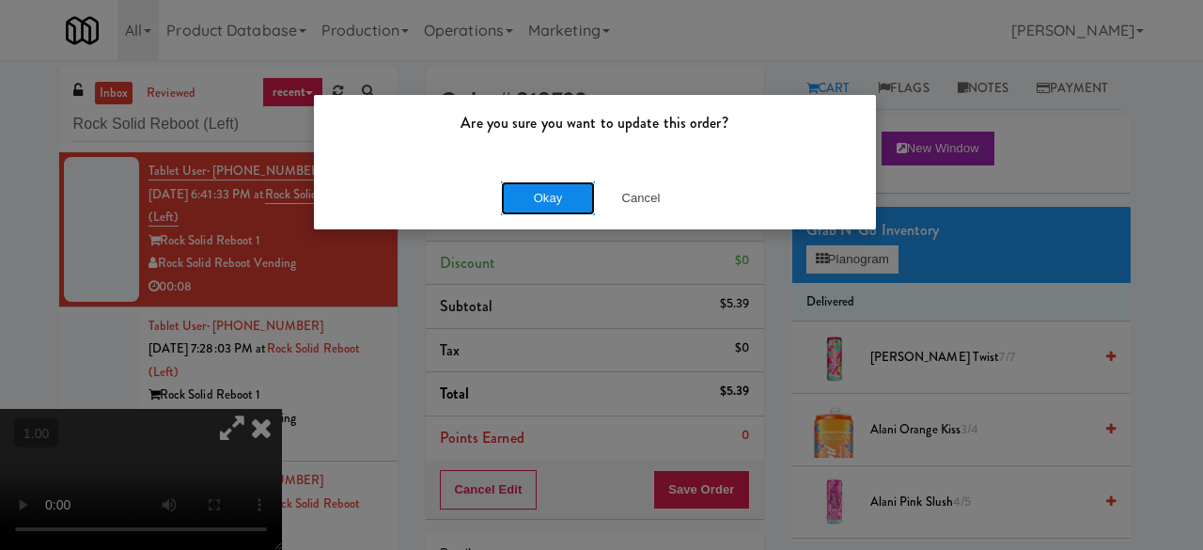
click at [519, 192] on button "Okay" at bounding box center [548, 198] width 94 height 34
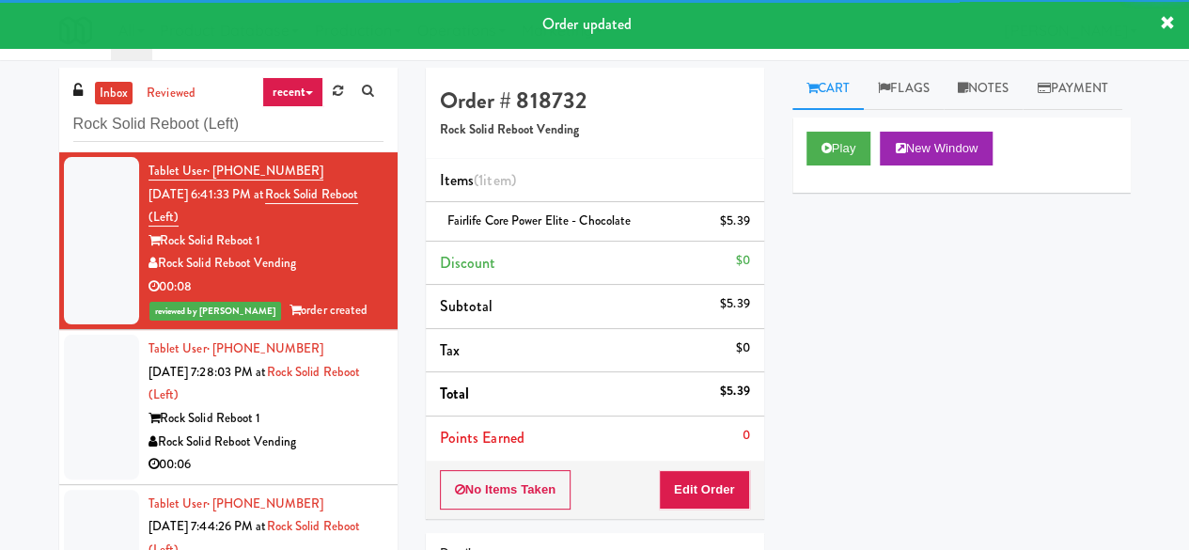
click at [331, 398] on div "Tablet User · (757) 812-8301 [DATE] 7:28:03 PM at Rock Solid Reboot (Left) Rock…" at bounding box center [265, 406] width 235 height 139
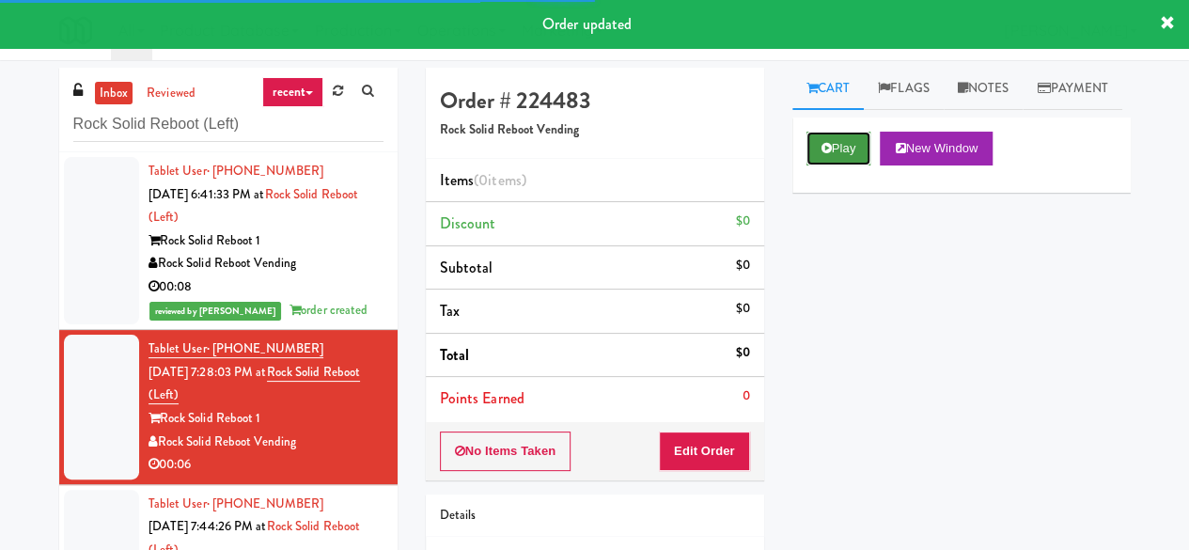
click at [807, 165] on button "Play" at bounding box center [838, 149] width 65 height 34
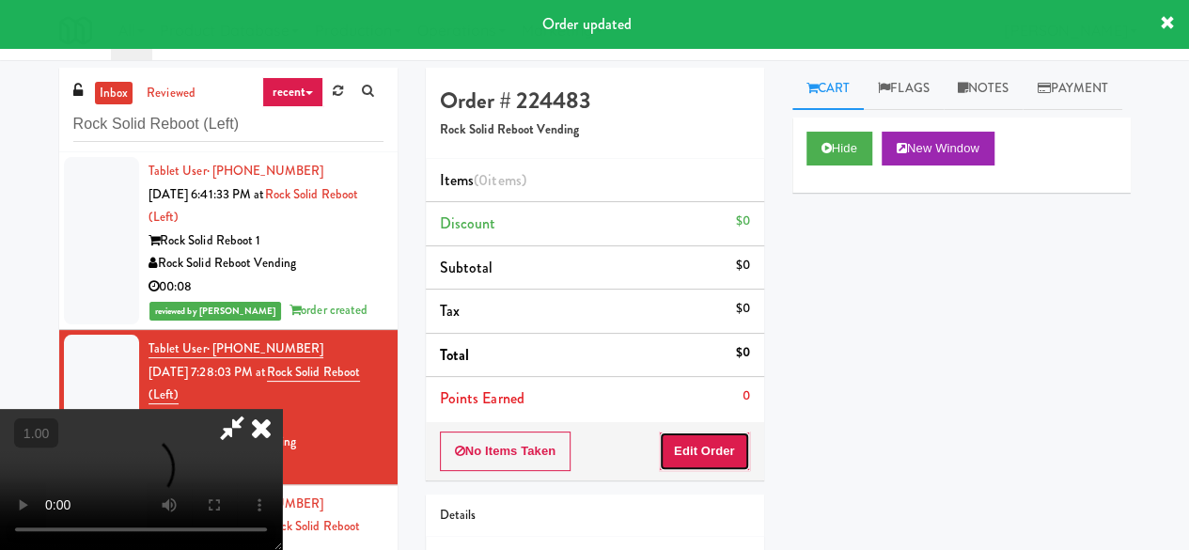
click at [704, 434] on button "Edit Order" at bounding box center [704, 450] width 91 height 39
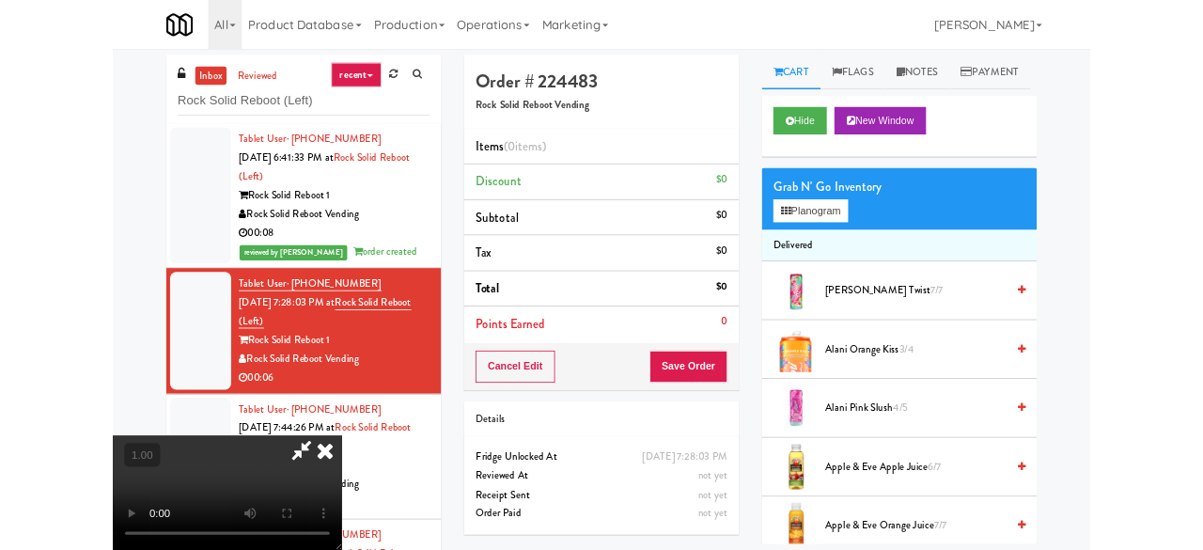
scroll to position [39, 0]
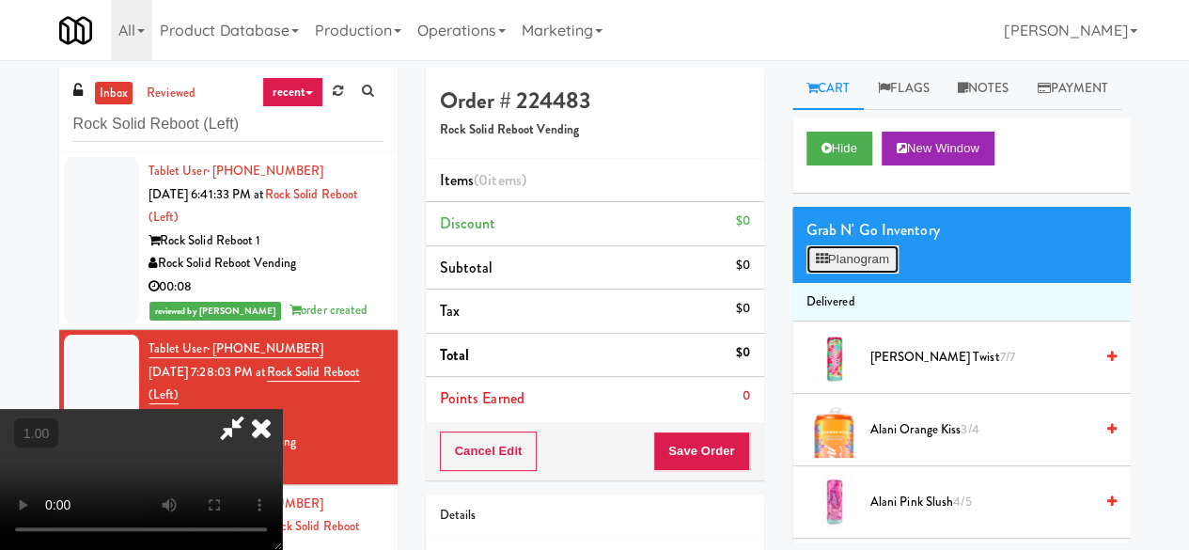
click at [854, 273] on button "Planogram" at bounding box center [852, 259] width 92 height 28
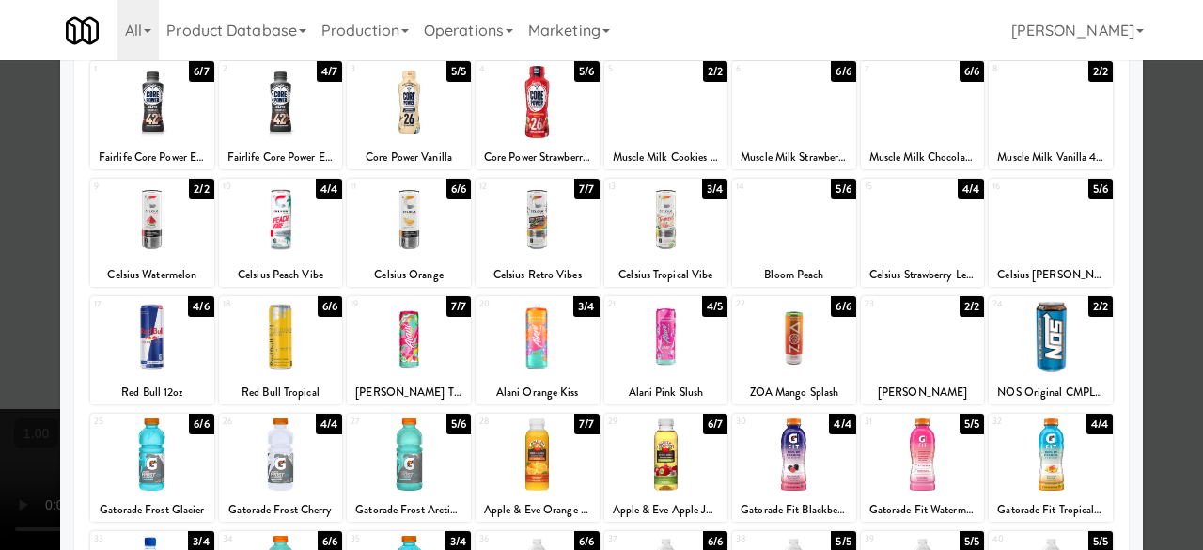
scroll to position [94, 0]
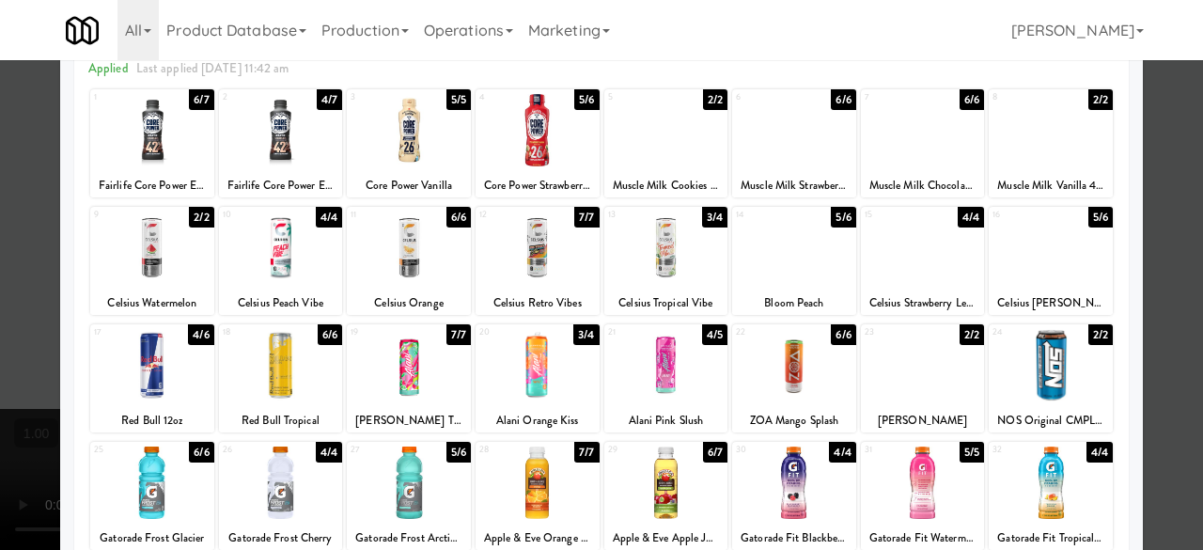
click at [412, 260] on div at bounding box center [409, 247] width 124 height 72
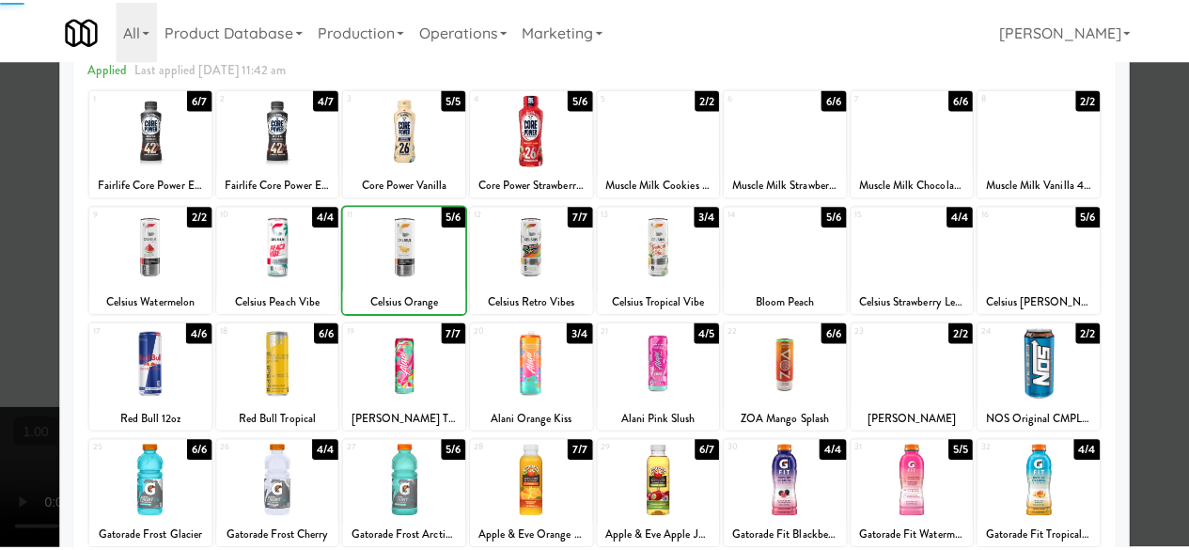
scroll to position [0, 0]
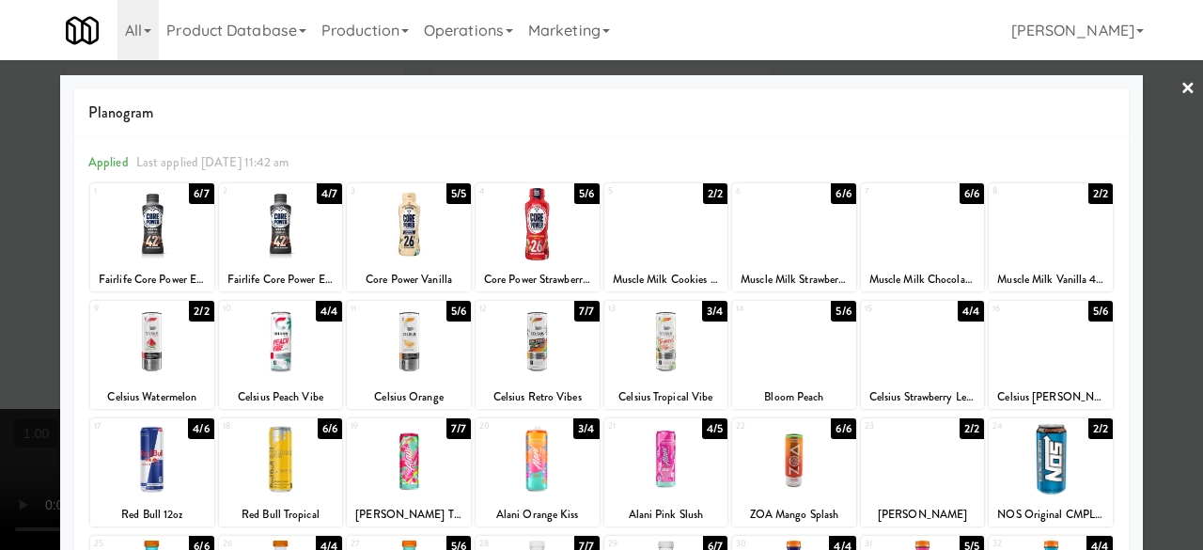
click at [1156, 96] on div at bounding box center [601, 275] width 1203 height 550
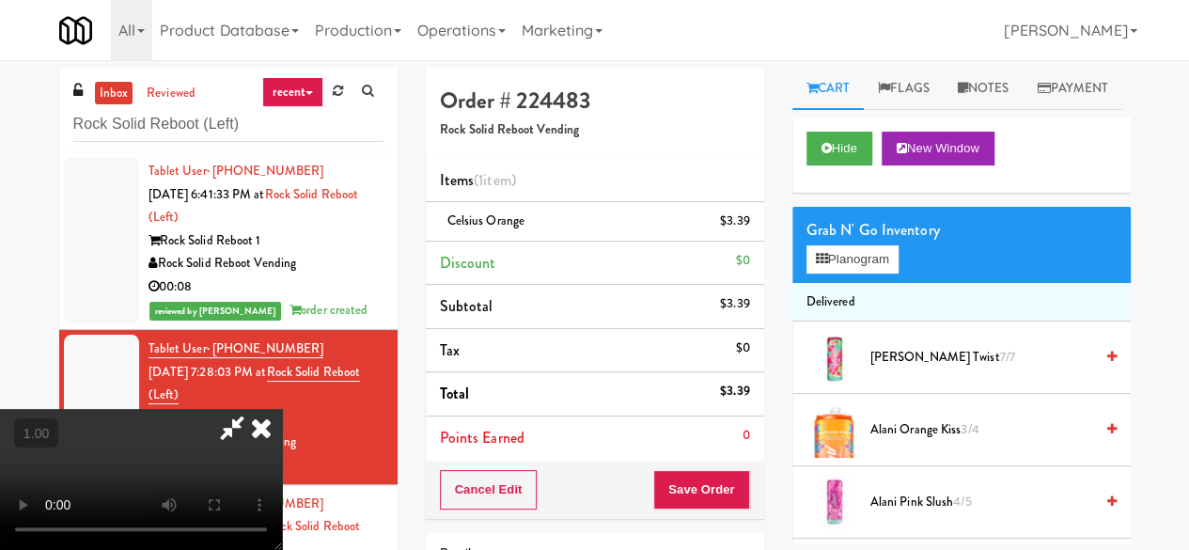
click at [254, 409] on icon at bounding box center [231, 428] width 43 height 38
click at [688, 474] on button "Save Order" at bounding box center [701, 489] width 96 height 39
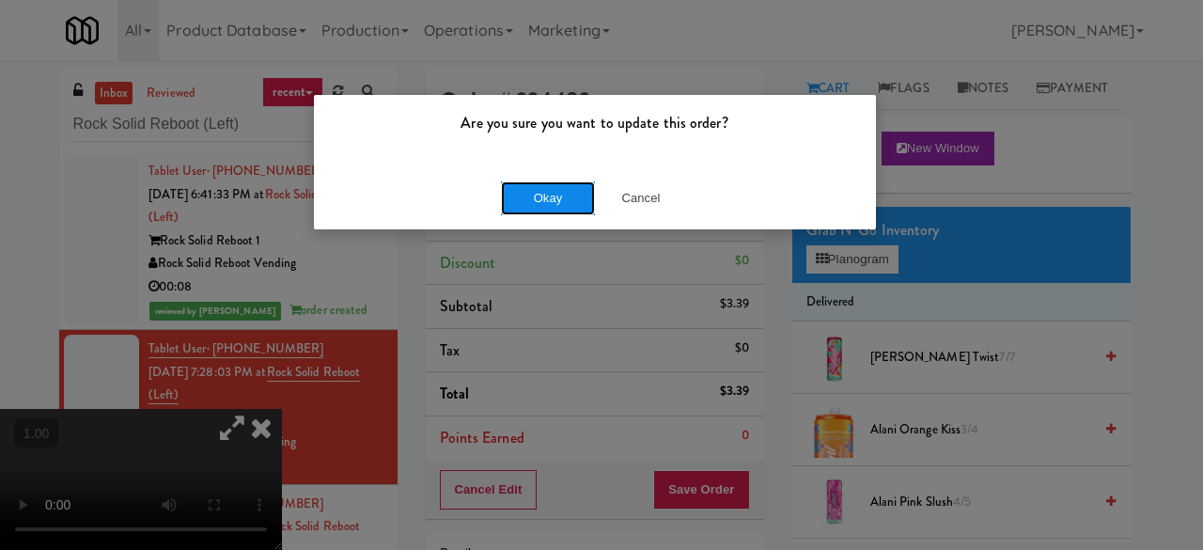
click at [551, 189] on button "Okay" at bounding box center [548, 198] width 94 height 34
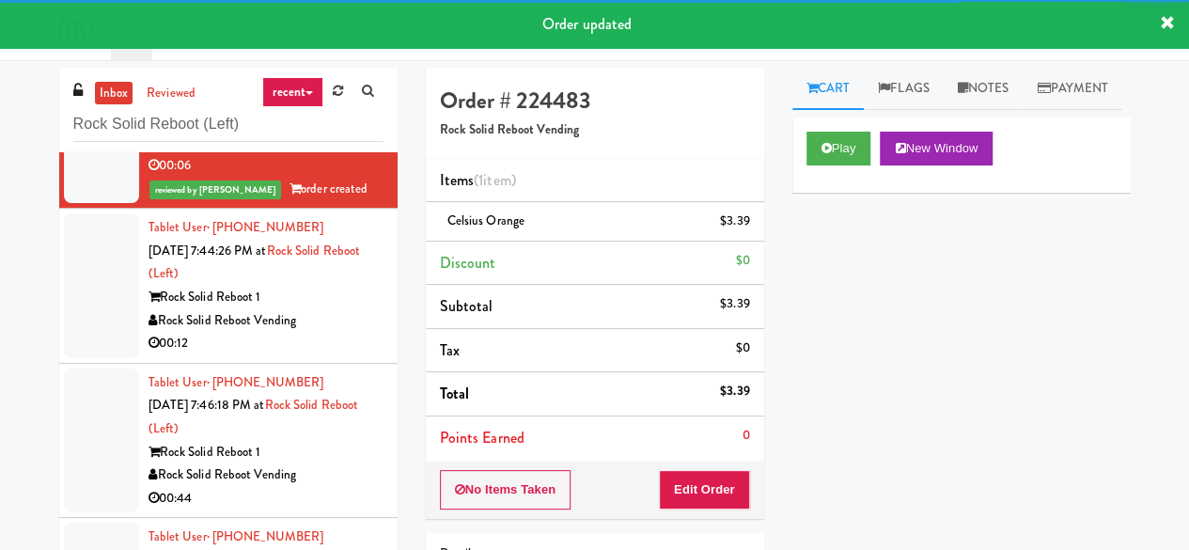
scroll to position [376, 0]
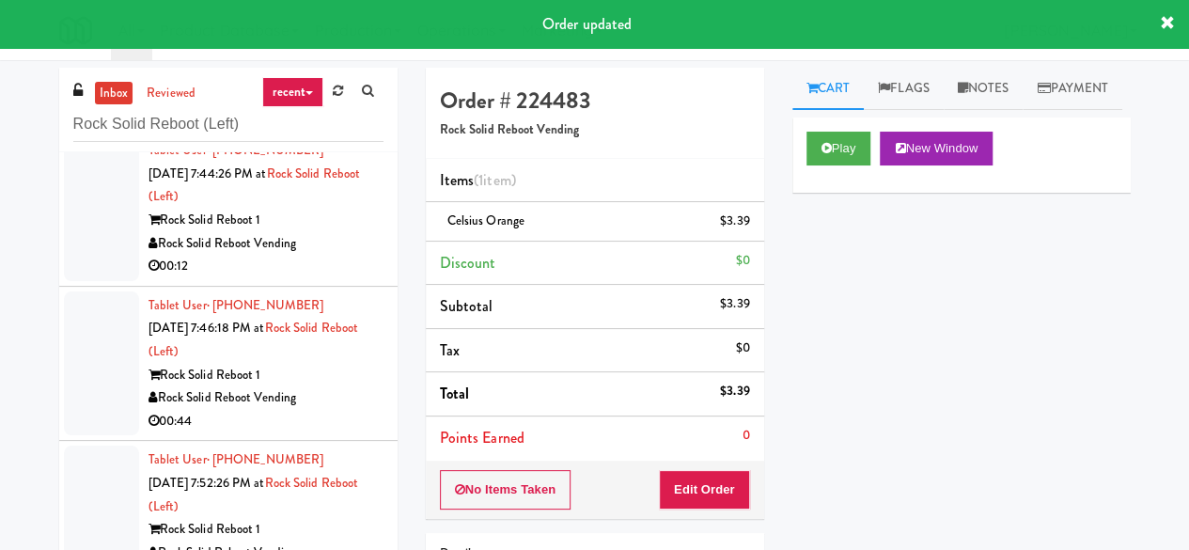
click at [345, 255] on div "00:12" at bounding box center [265, 266] width 235 height 23
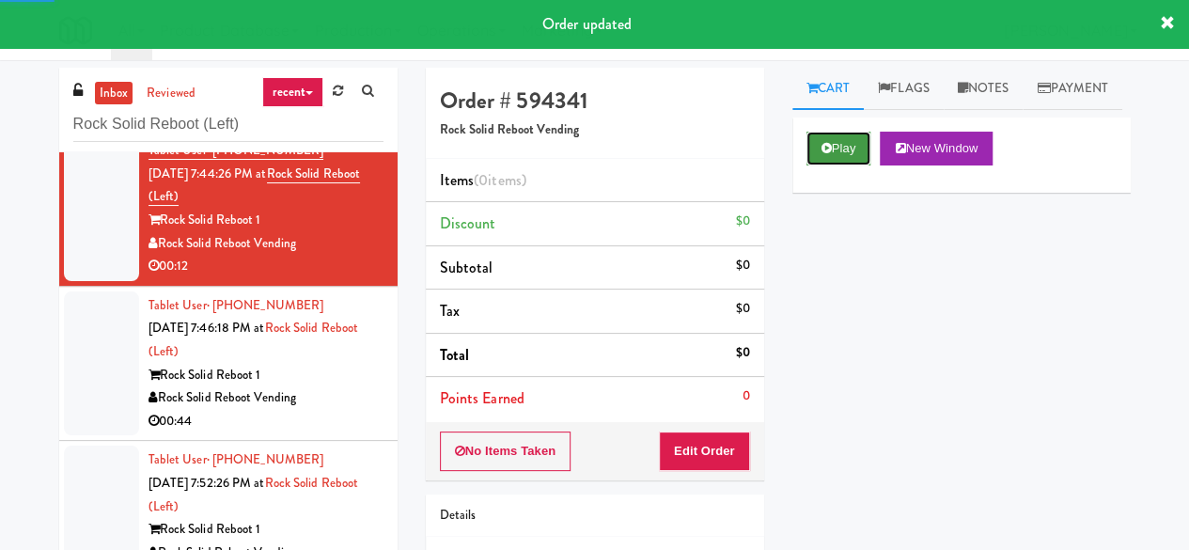
click at [850, 165] on button "Play" at bounding box center [838, 149] width 65 height 34
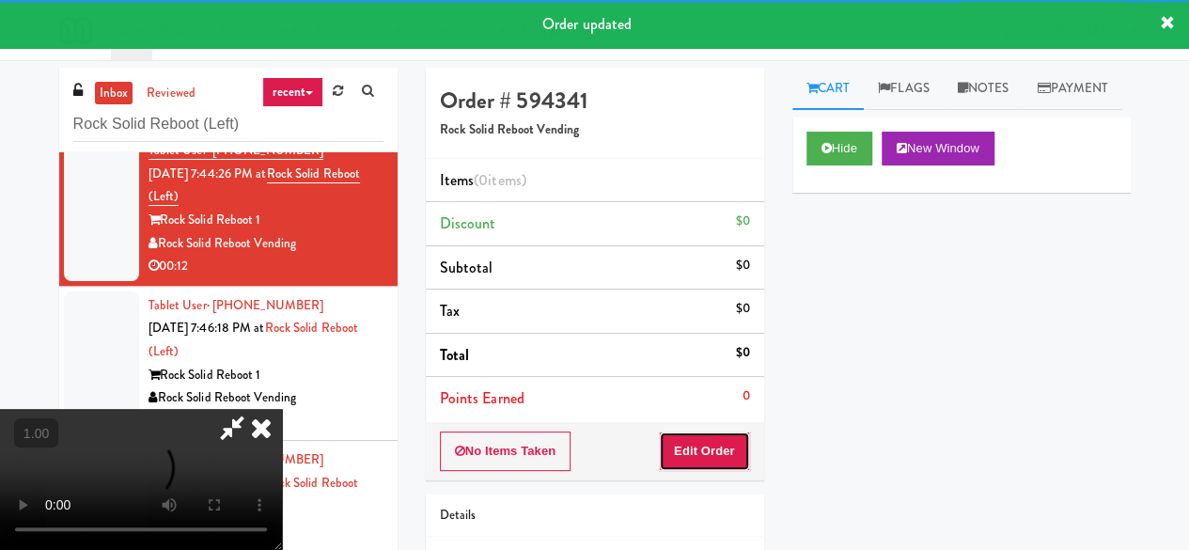
click at [710, 460] on button "Edit Order" at bounding box center [704, 450] width 91 height 39
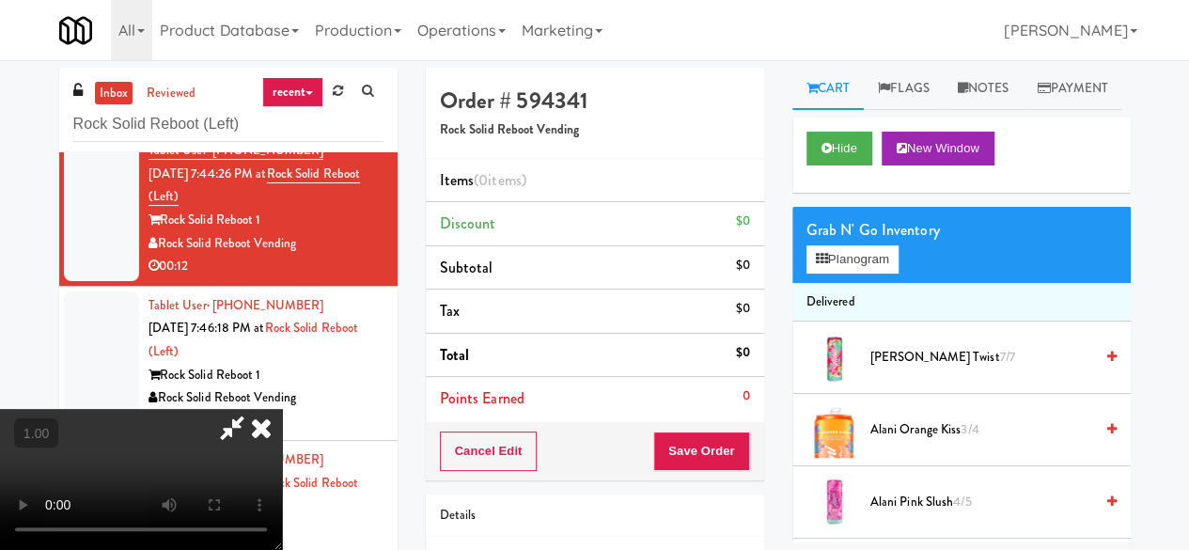
scroll to position [39, 0]
click at [840, 273] on button "Planogram" at bounding box center [852, 259] width 92 height 28
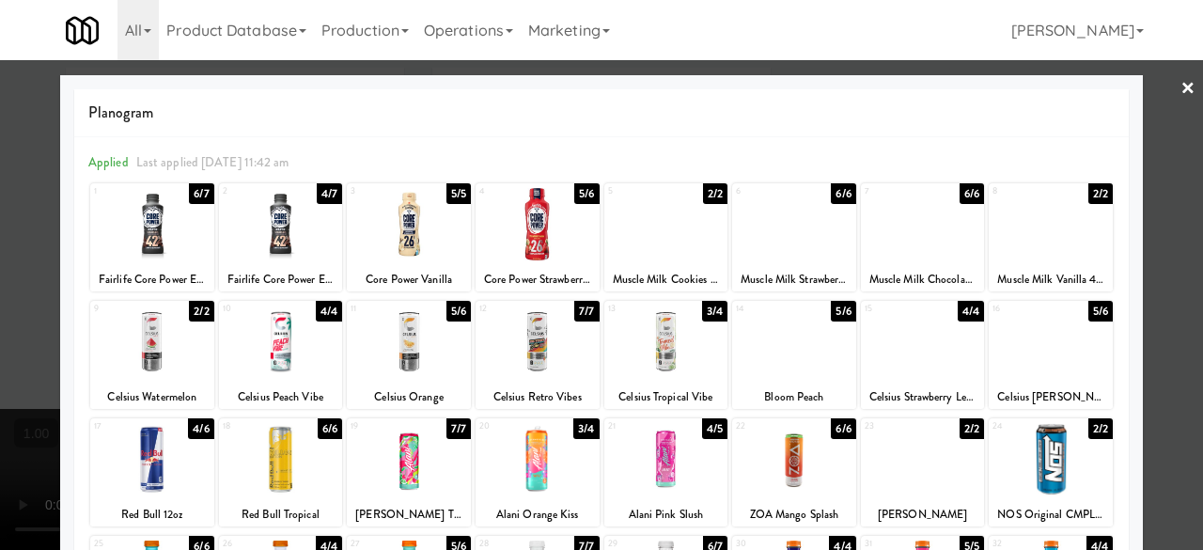
click at [809, 477] on div at bounding box center [794, 459] width 124 height 72
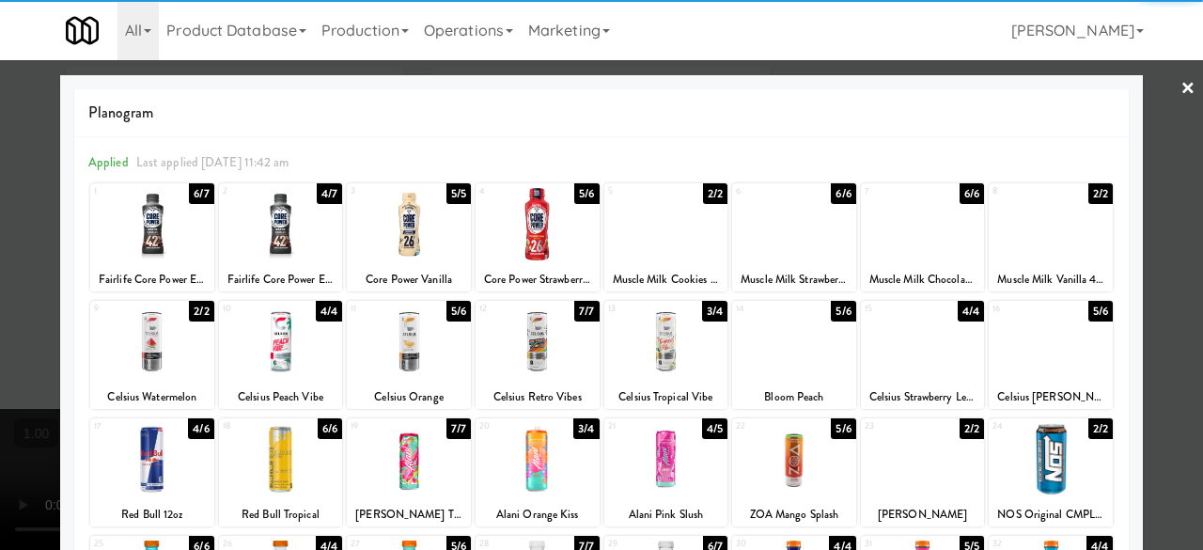
click at [1180, 95] on link "×" at bounding box center [1187, 89] width 15 height 58
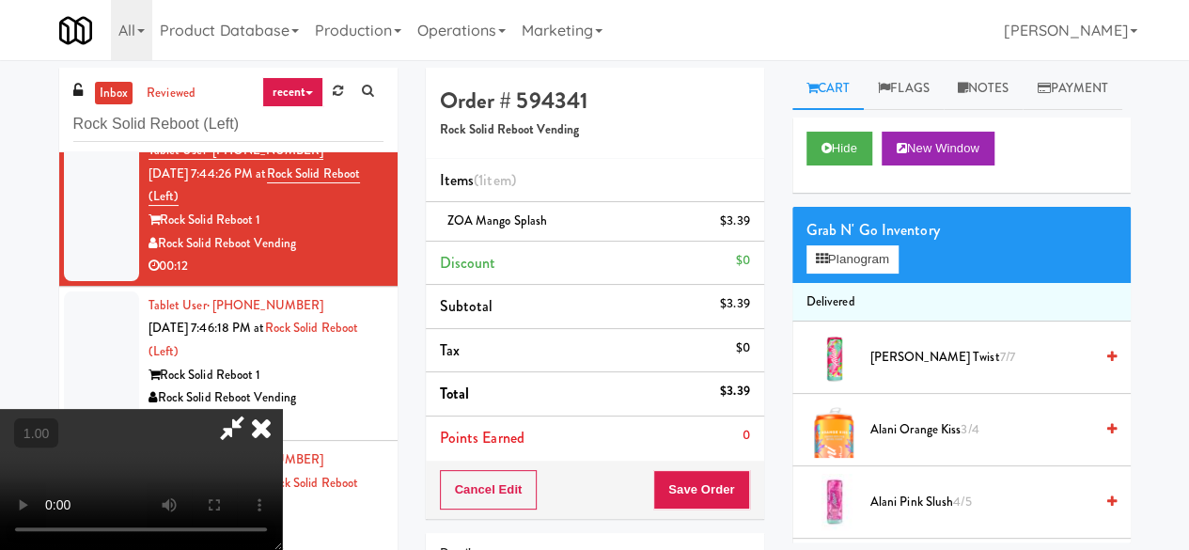
scroll to position [39, 0]
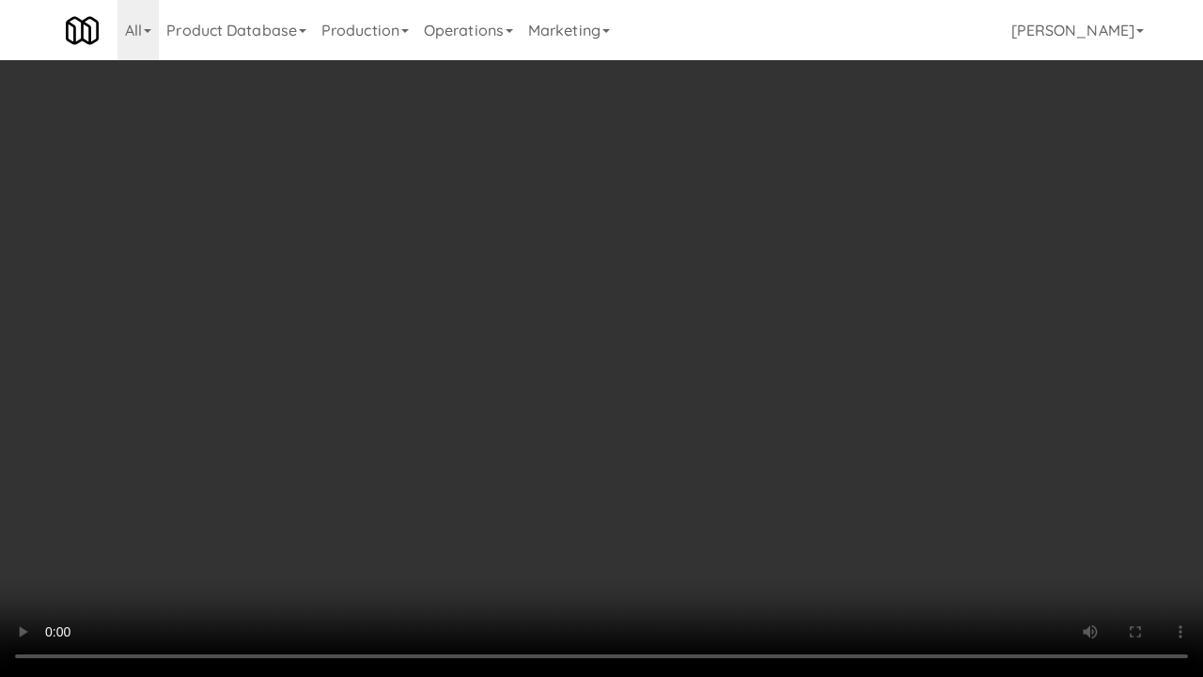
click at [746, 507] on video at bounding box center [601, 338] width 1203 height 677
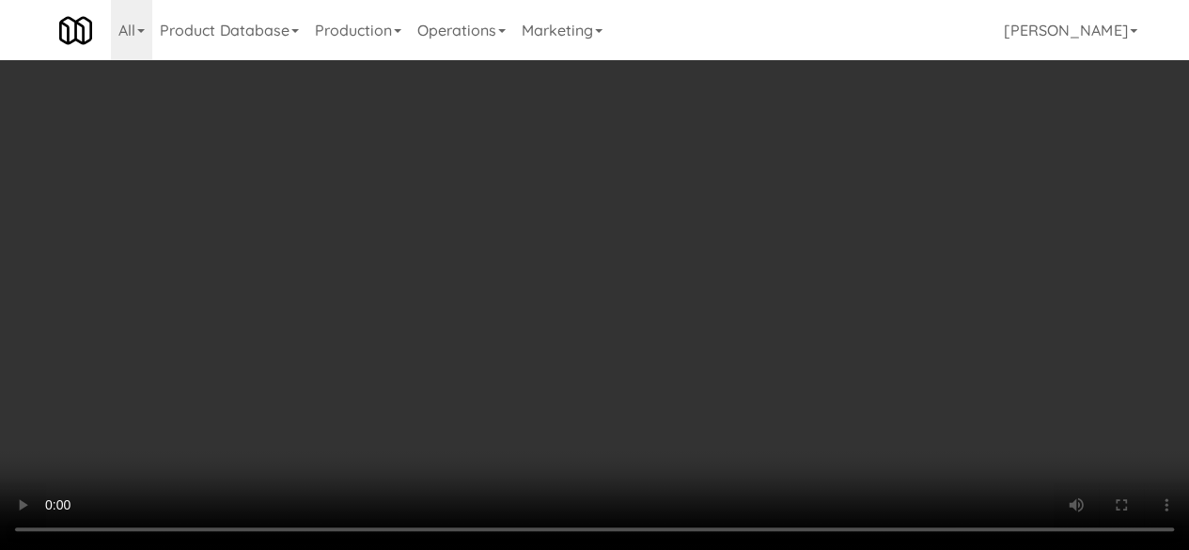
scroll to position [0, 0]
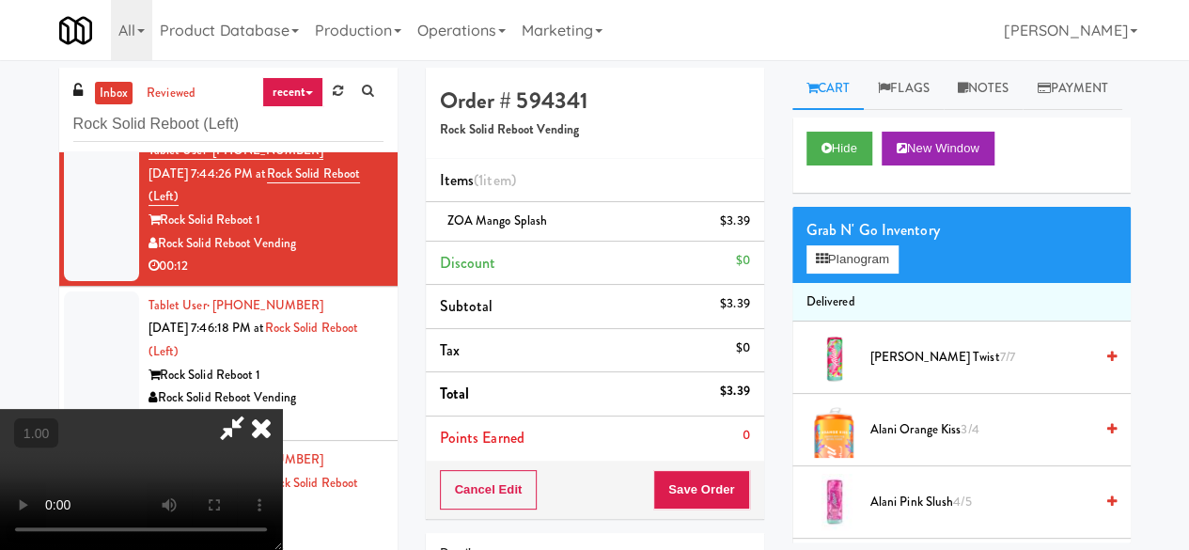
click at [254, 409] on icon at bounding box center [231, 428] width 43 height 38
click at [702, 495] on button "Save Order" at bounding box center [701, 489] width 96 height 39
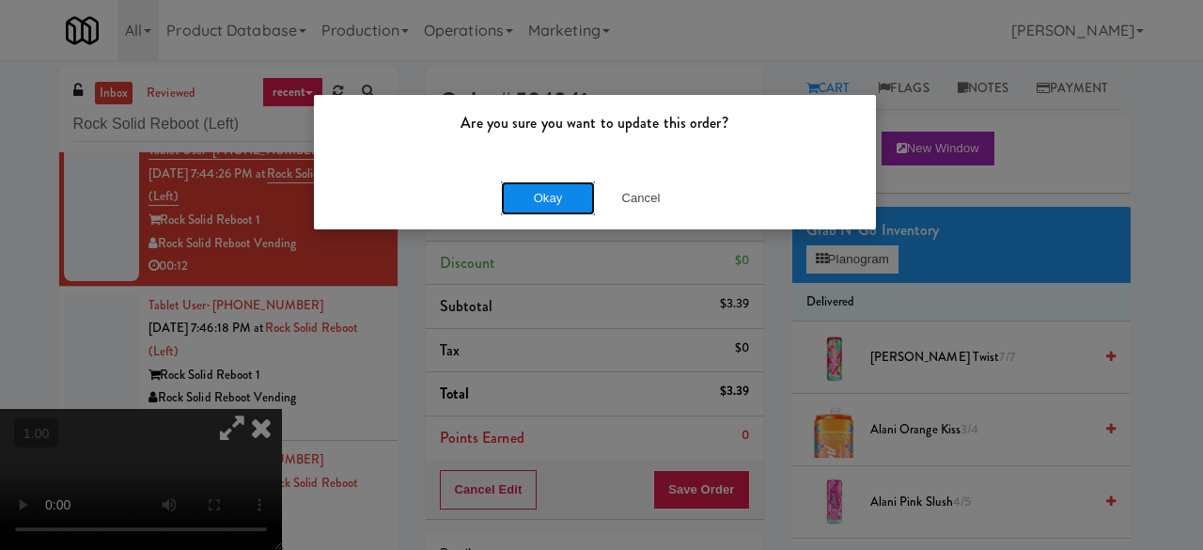
click at [560, 195] on button "Okay" at bounding box center [548, 198] width 94 height 34
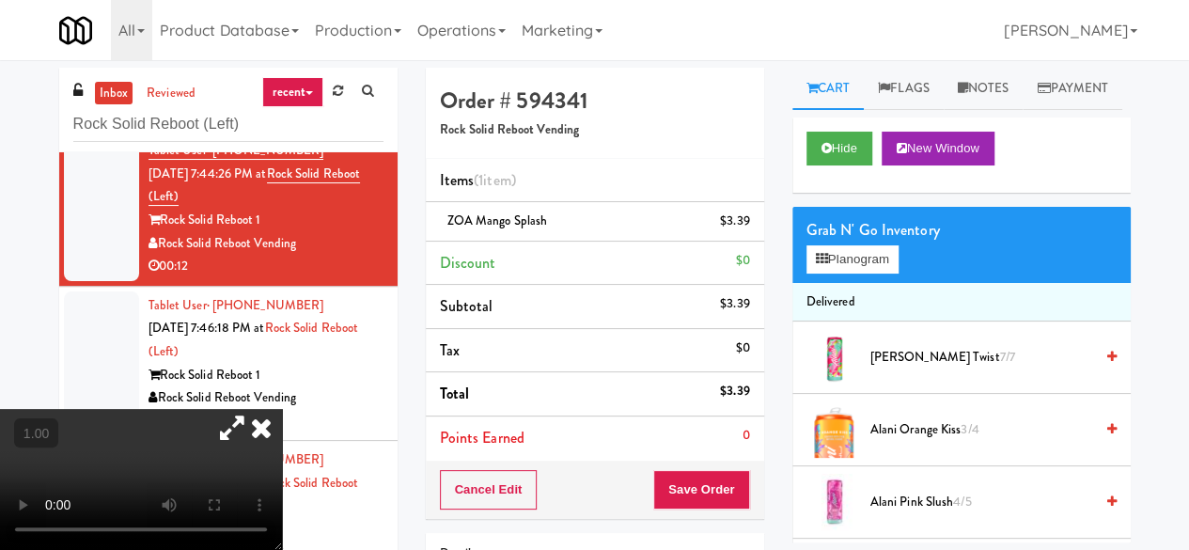
click at [487, 226] on span "ZOA Mango Splash" at bounding box center [497, 220] width 101 height 18
copy span "ZOA Mango Splash"
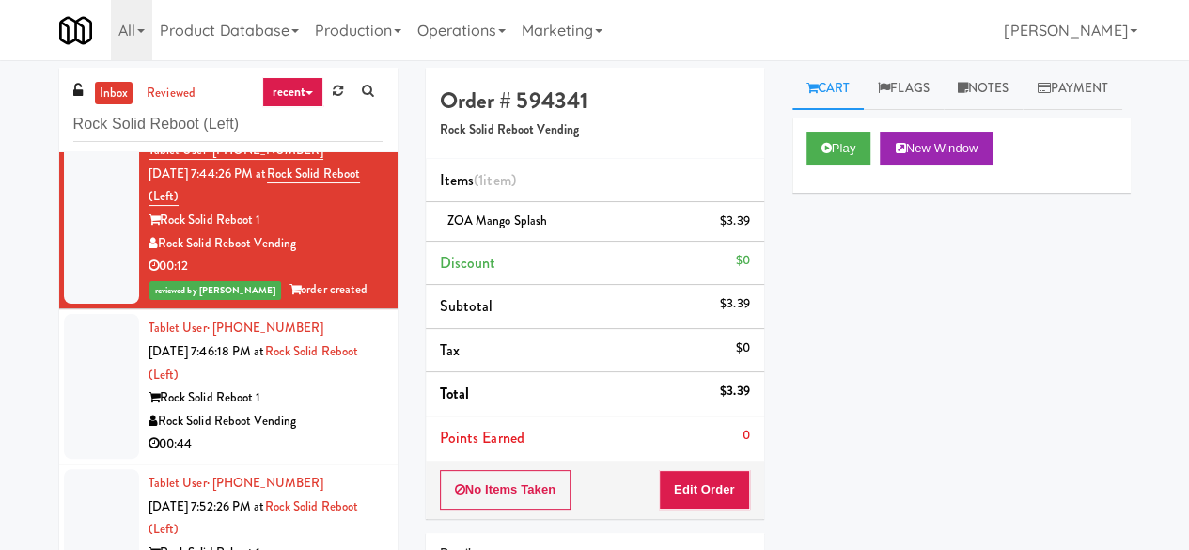
click at [341, 401] on div "Rock Solid Reboot 1" at bounding box center [265, 397] width 235 height 23
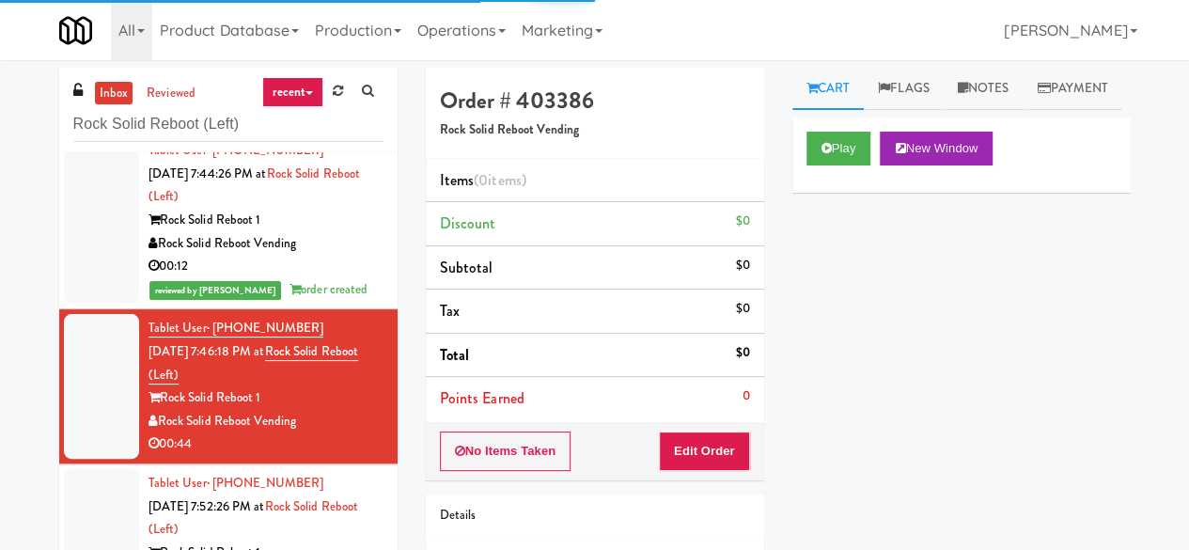
scroll to position [584, 0]
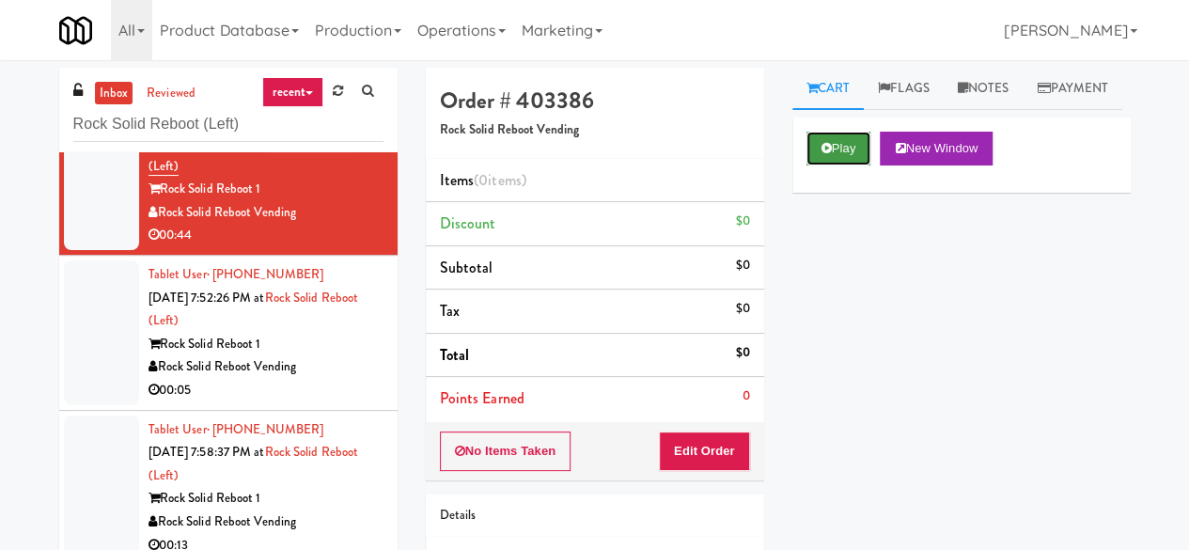
click at [842, 165] on button "Play" at bounding box center [838, 149] width 65 height 34
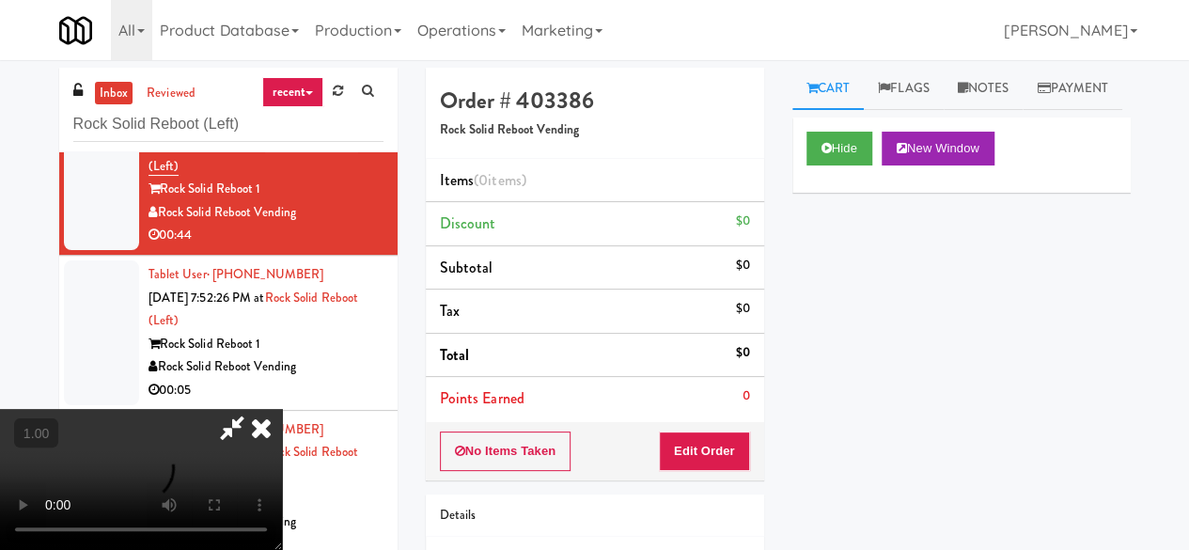
scroll to position [39, 0]
click at [746, 453] on button "Edit Order" at bounding box center [704, 450] width 91 height 39
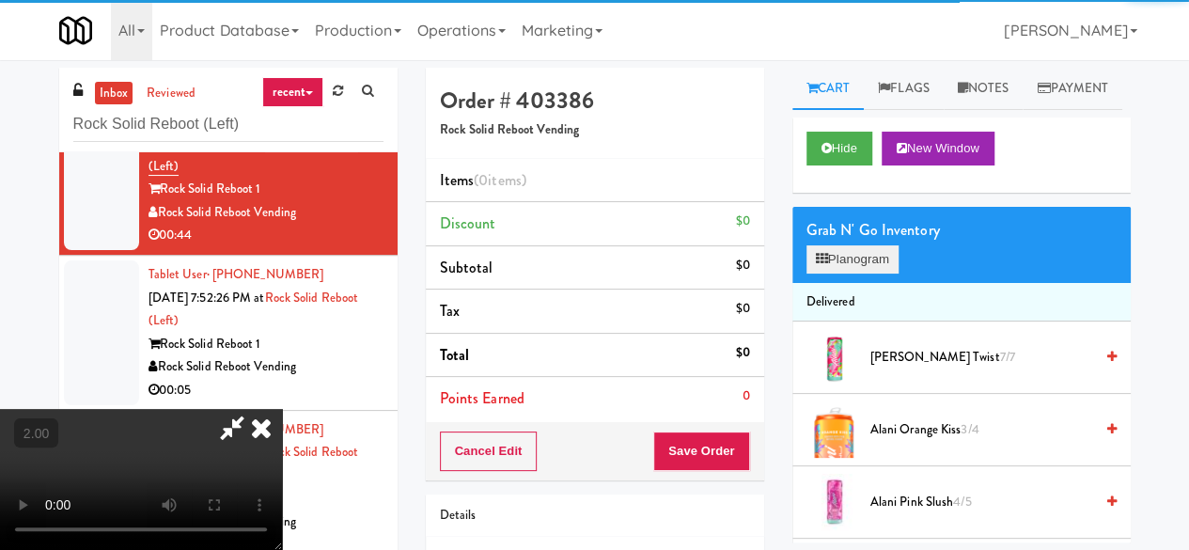
click at [831, 283] on div "Grab N' Go Inventory Planogram" at bounding box center [961, 245] width 338 height 76
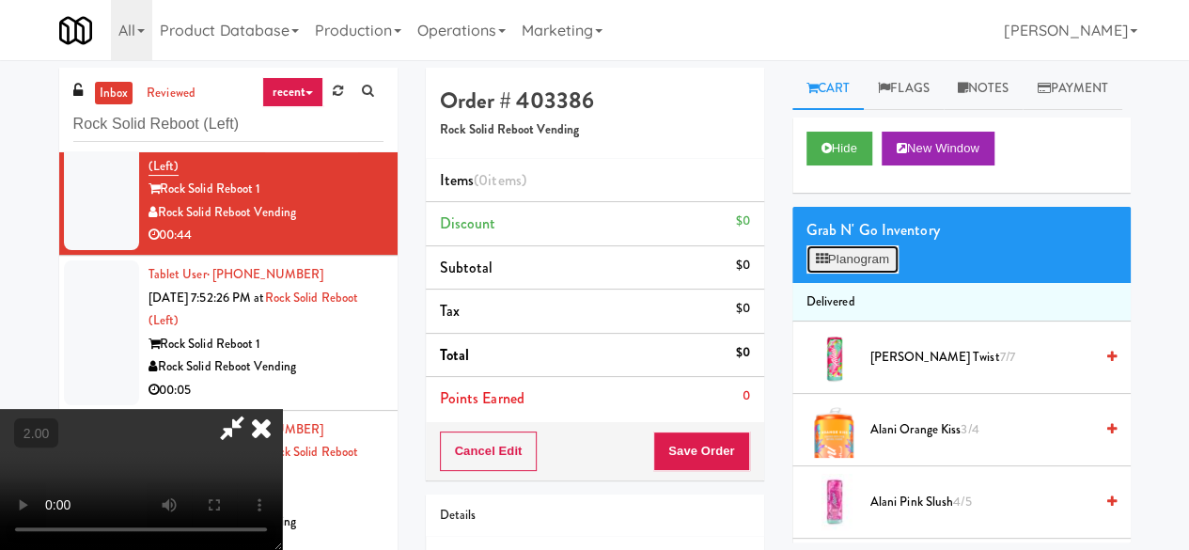
click at [838, 273] on button "Planogram" at bounding box center [852, 259] width 92 height 28
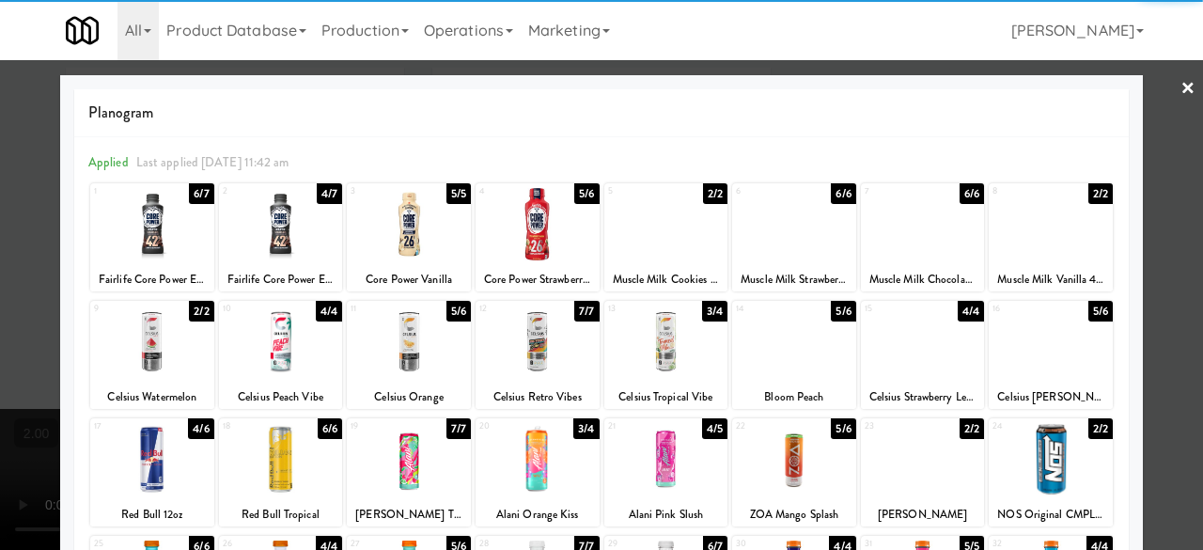
click at [400, 373] on div at bounding box center [409, 341] width 124 height 72
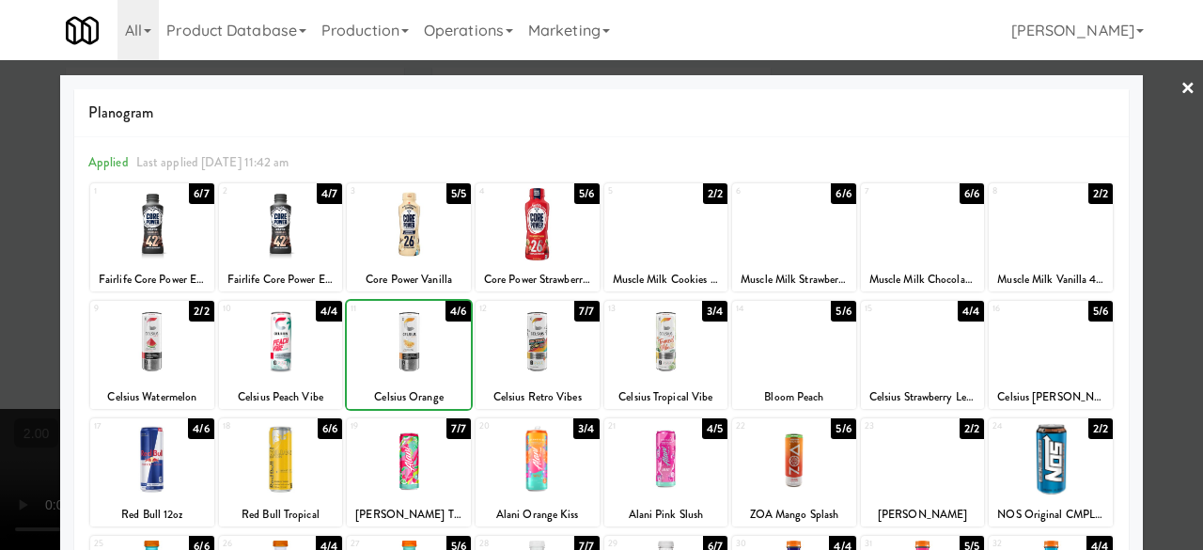
click at [280, 456] on div at bounding box center [281, 459] width 124 height 72
drag, startPoint x: 1167, startPoint y: 95, endPoint x: 988, endPoint y: 153, distance: 188.7
click at [1180, 95] on link "×" at bounding box center [1187, 89] width 15 height 58
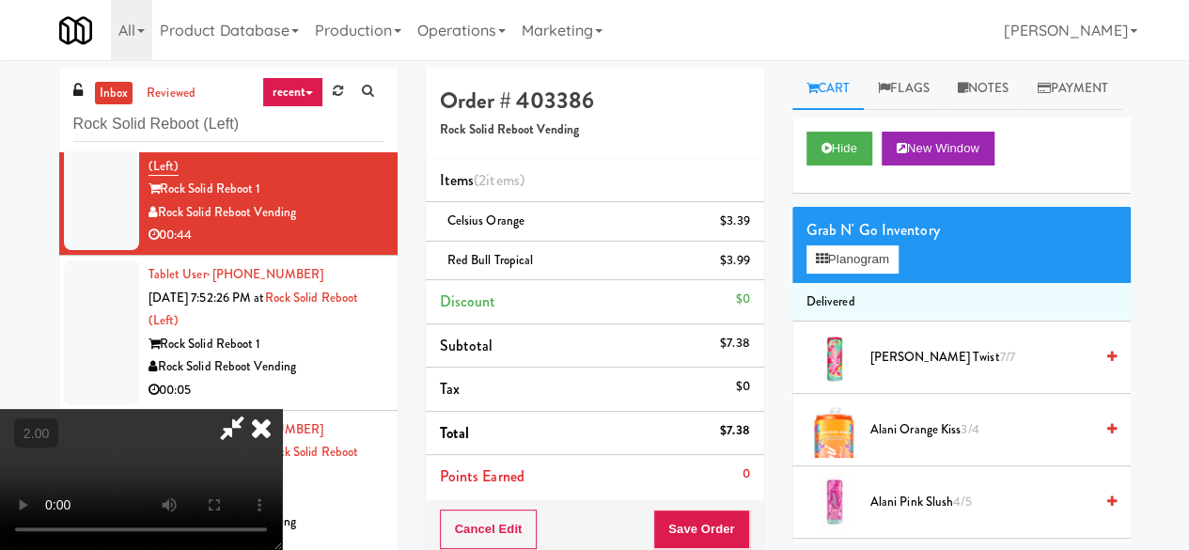
scroll to position [39, 0]
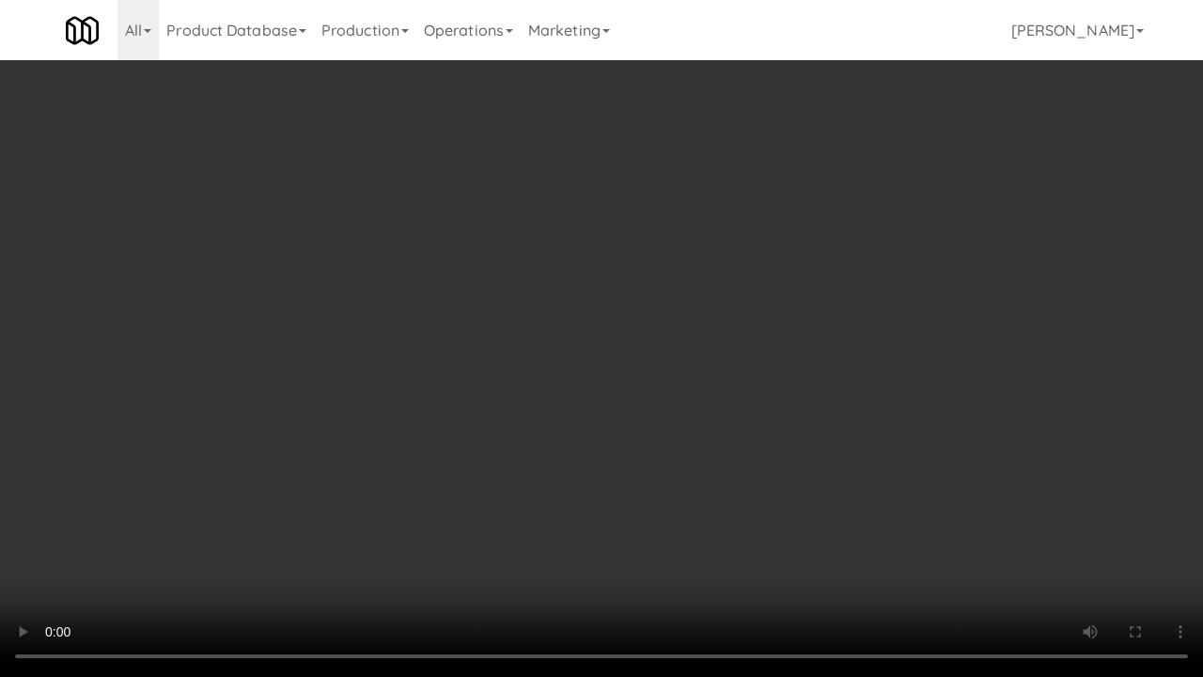
click at [698, 506] on video at bounding box center [601, 338] width 1203 height 677
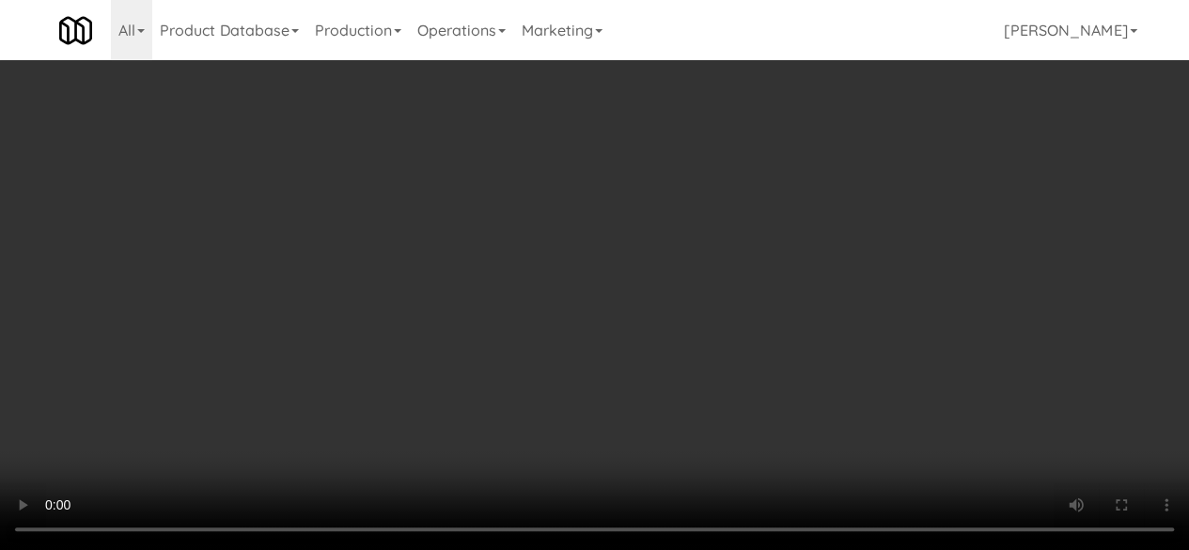
scroll to position [0, 0]
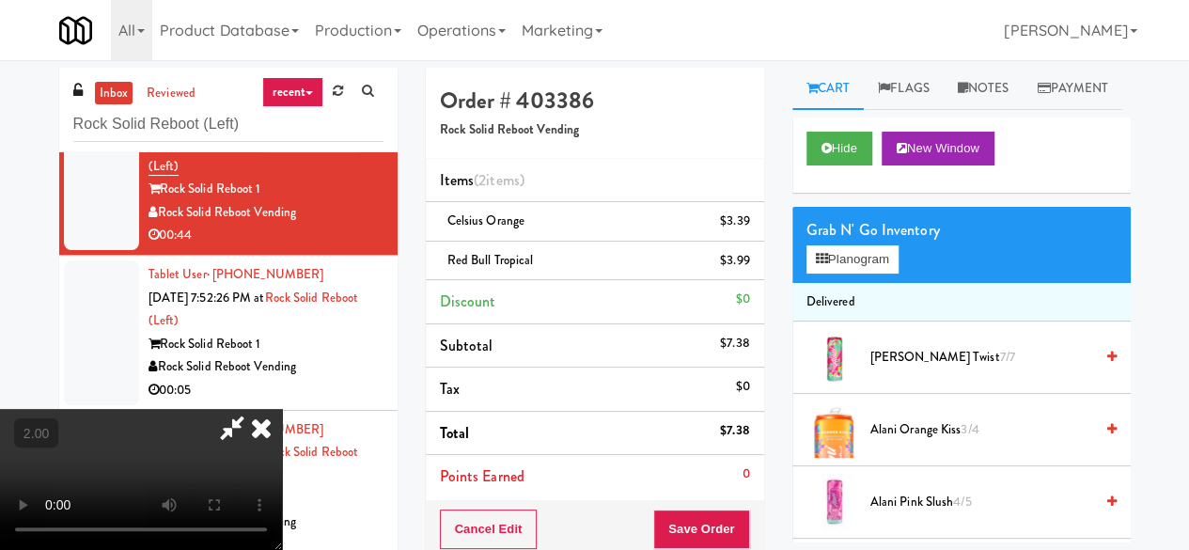
click at [254, 409] on icon at bounding box center [231, 428] width 43 height 38
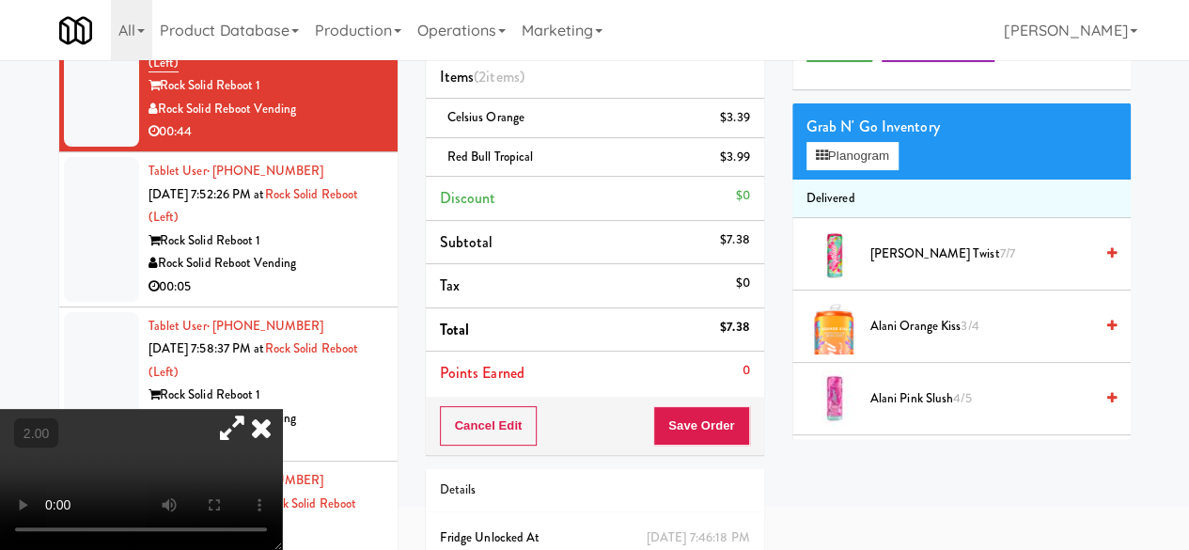
scroll to position [188, 0]
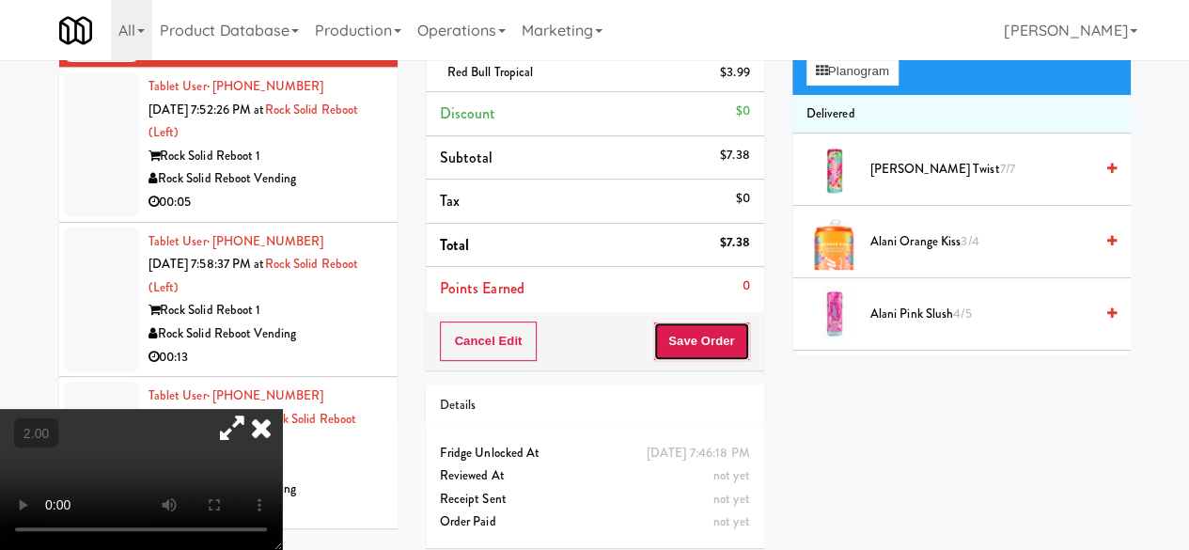
click at [678, 339] on button "Save Order" at bounding box center [701, 340] width 96 height 39
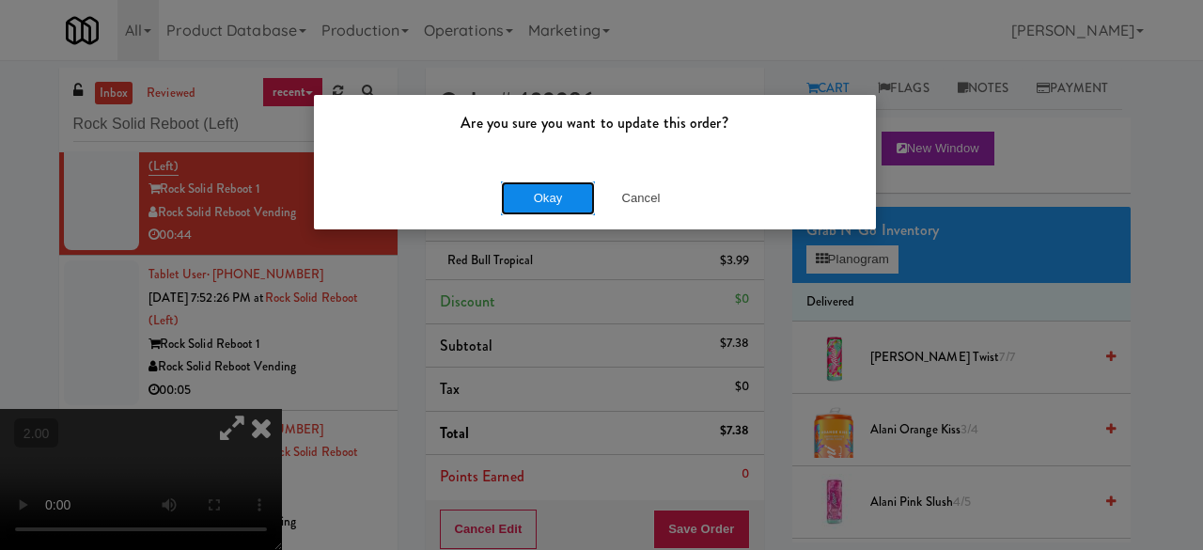
click at [565, 199] on button "Okay" at bounding box center [548, 198] width 94 height 34
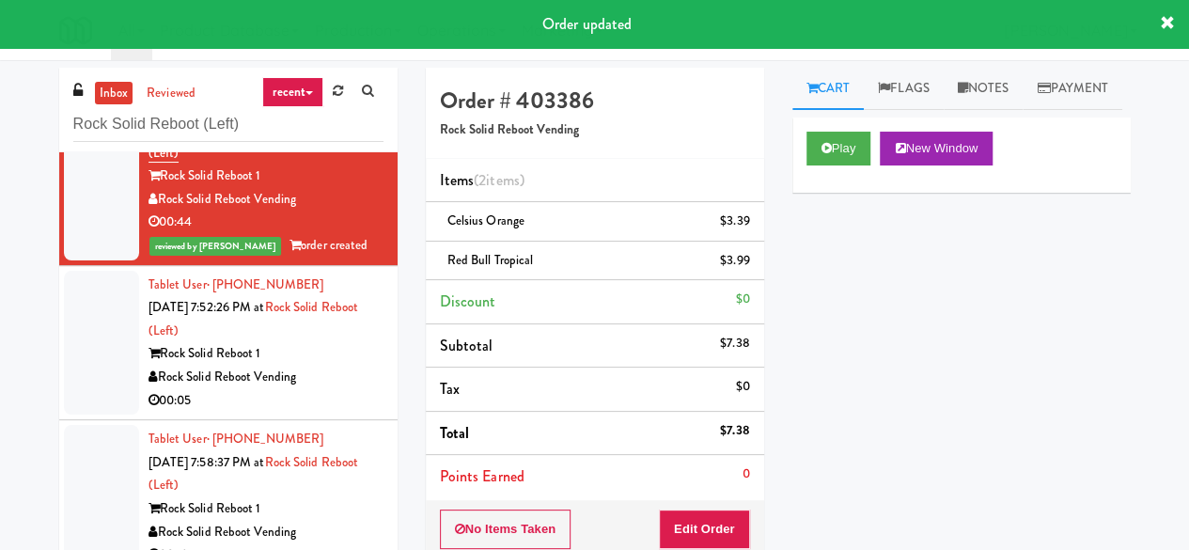
scroll to position [608, 0]
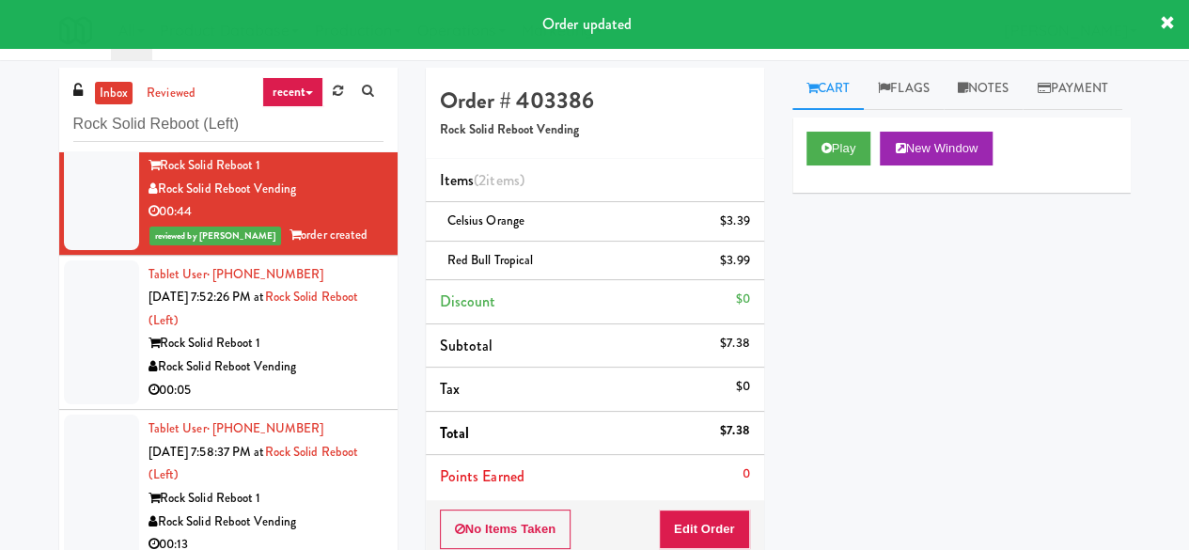
click at [337, 347] on div "Rock Solid Reboot 1" at bounding box center [265, 343] width 235 height 23
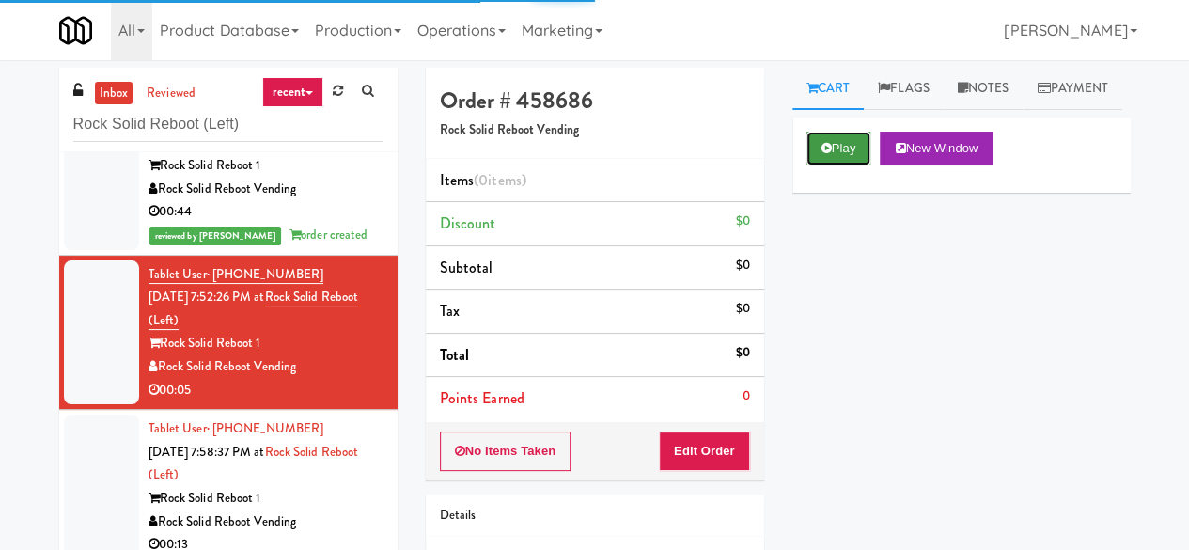
click at [851, 165] on button "Play" at bounding box center [838, 149] width 65 height 34
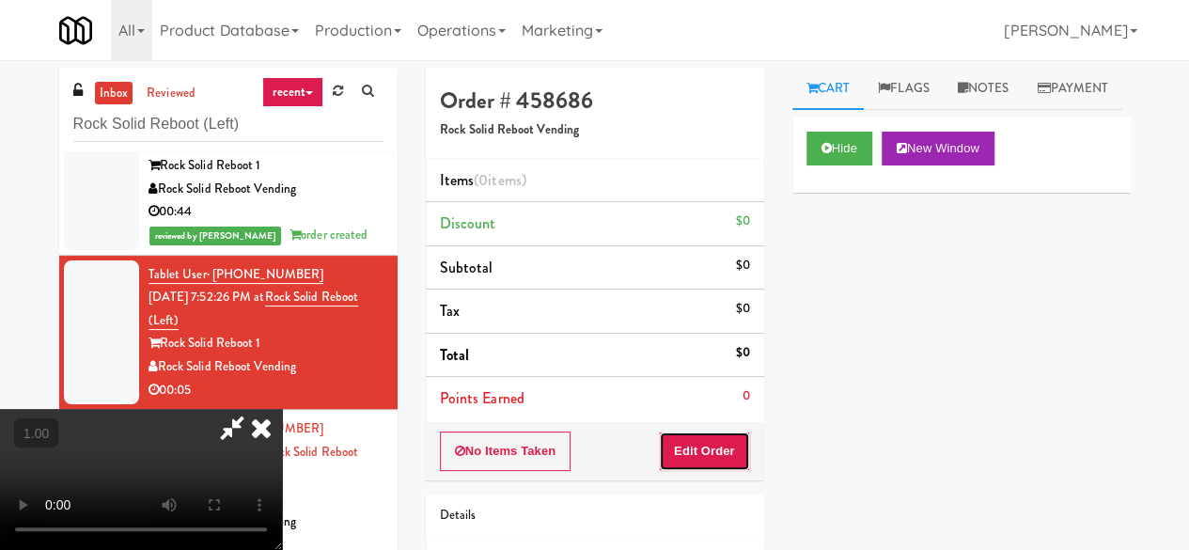
click at [697, 459] on button "Edit Order" at bounding box center [704, 450] width 91 height 39
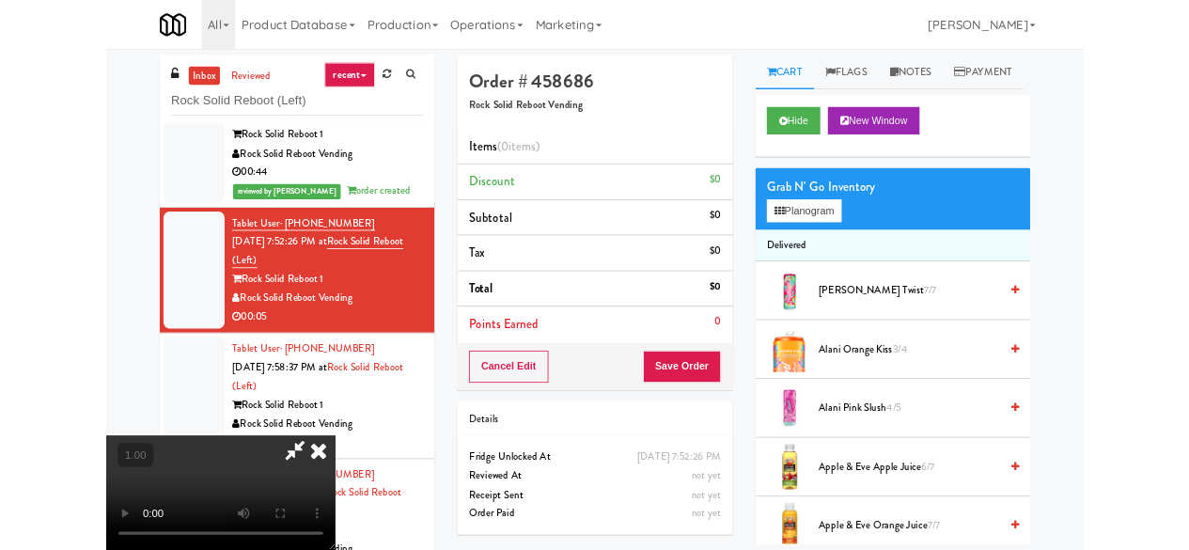
scroll to position [39, 0]
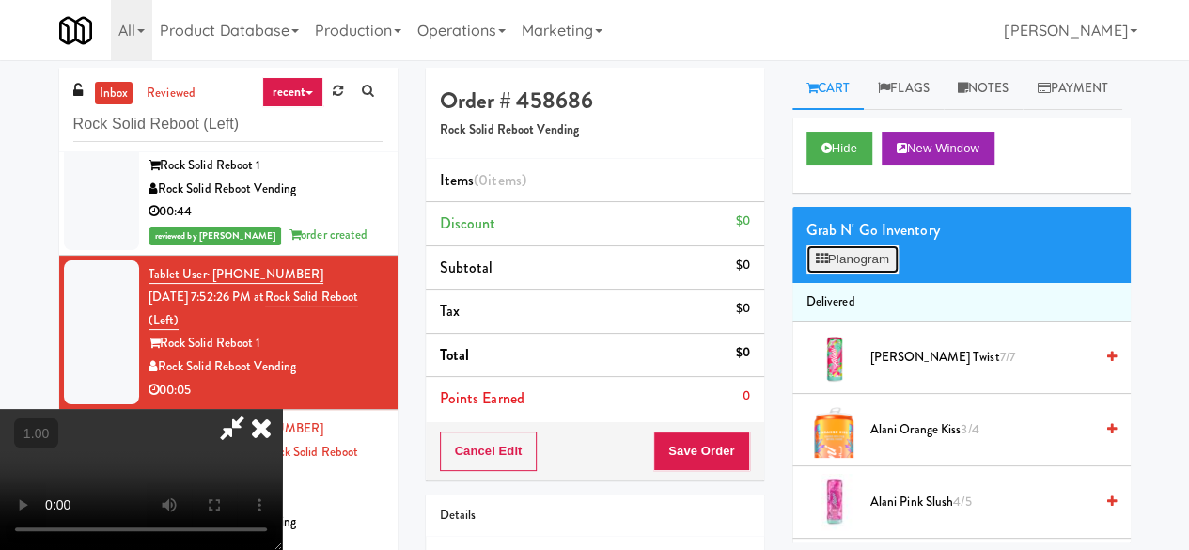
click at [872, 273] on button "Planogram" at bounding box center [852, 259] width 92 height 28
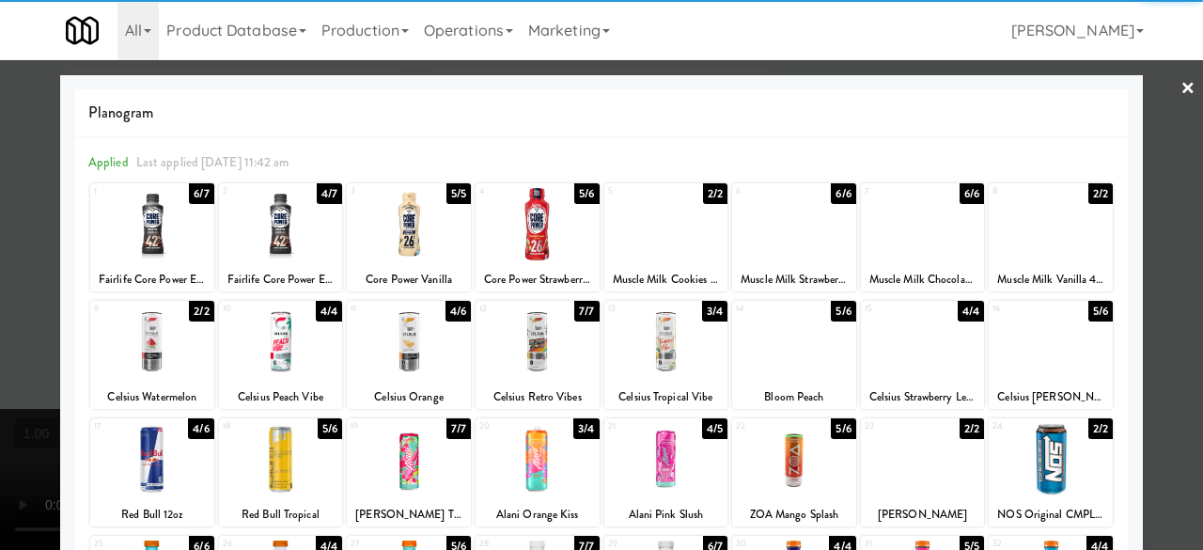
click at [921, 216] on div at bounding box center [923, 224] width 124 height 72
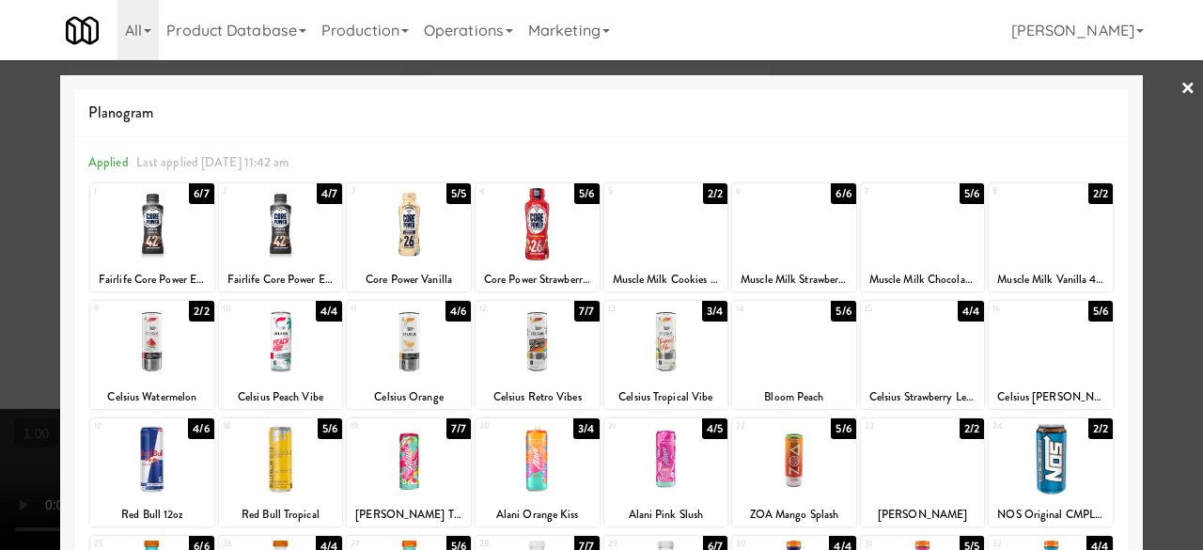
click at [1147, 90] on div at bounding box center [601, 275] width 1203 height 550
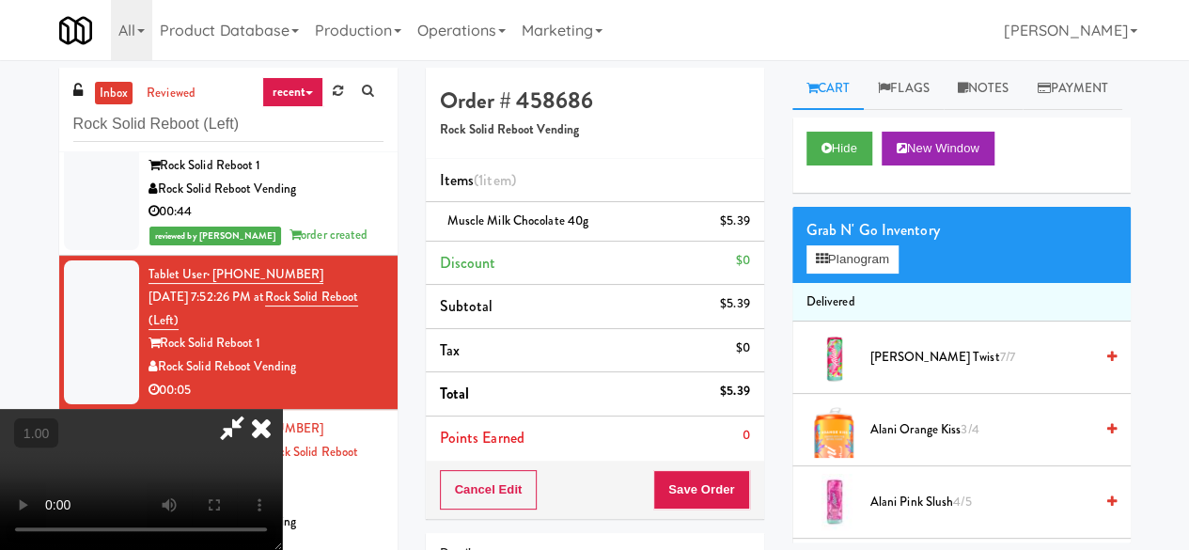
click at [254, 409] on icon at bounding box center [231, 428] width 43 height 38
click at [693, 489] on button "Save Order" at bounding box center [701, 489] width 96 height 39
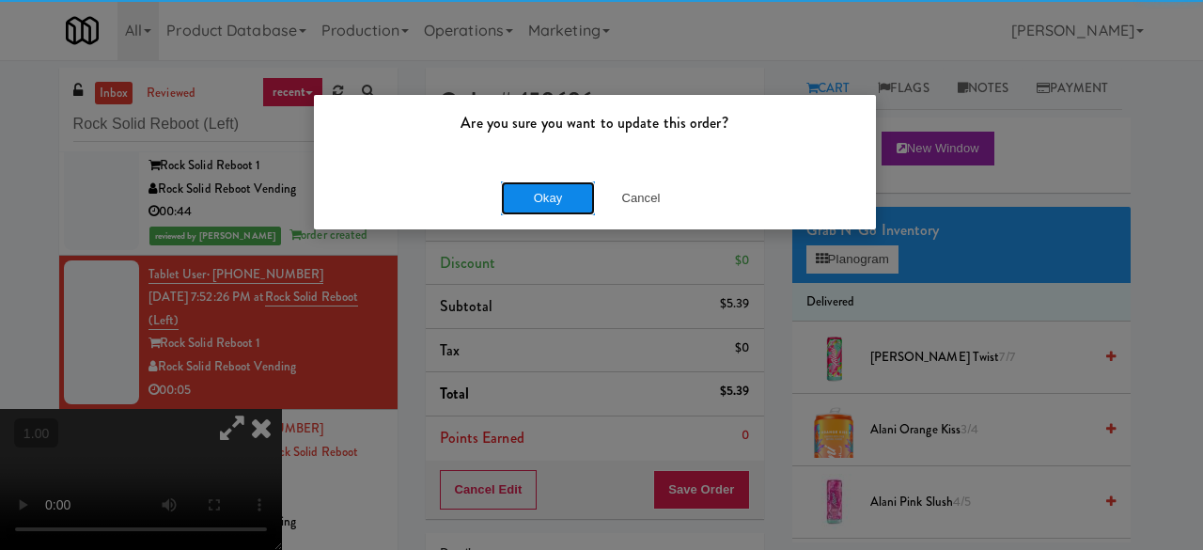
click at [514, 195] on button "Okay" at bounding box center [548, 198] width 94 height 34
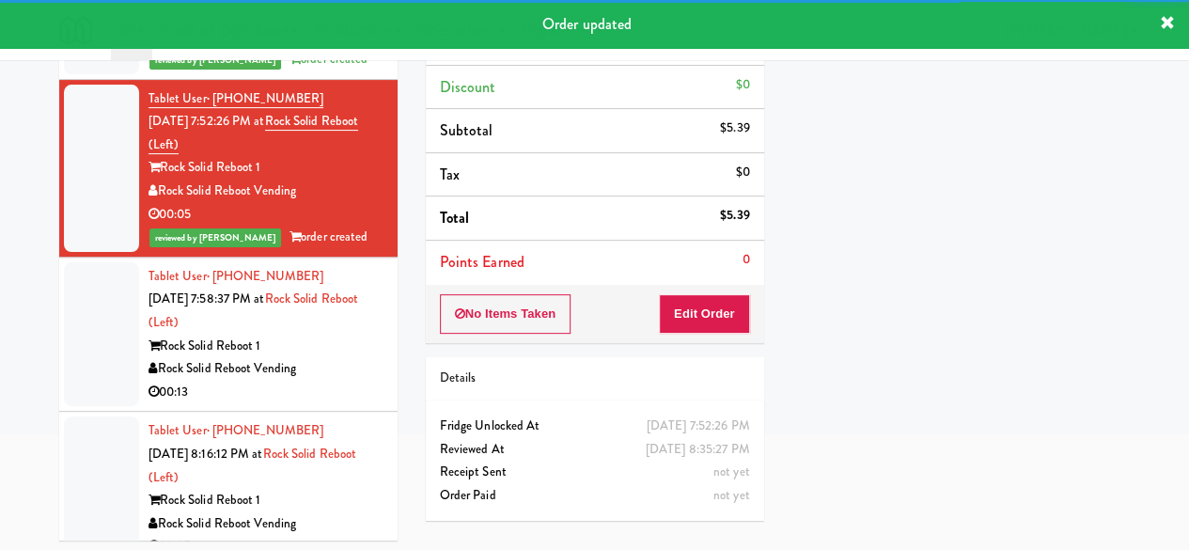
scroll to position [179, 0]
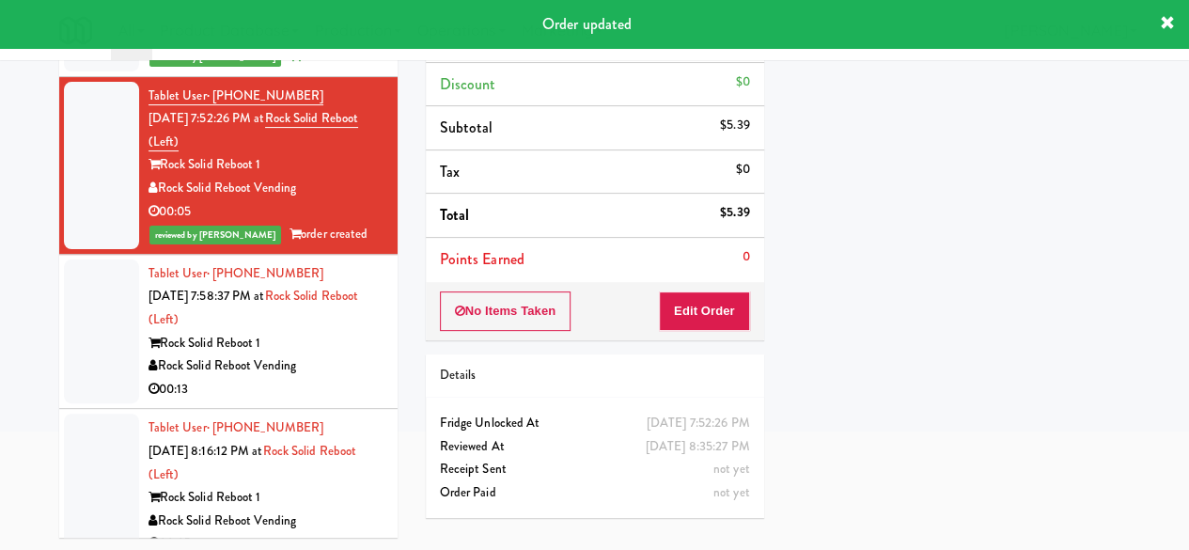
click at [326, 354] on div "Rock Solid Reboot Vending" at bounding box center [265, 365] width 235 height 23
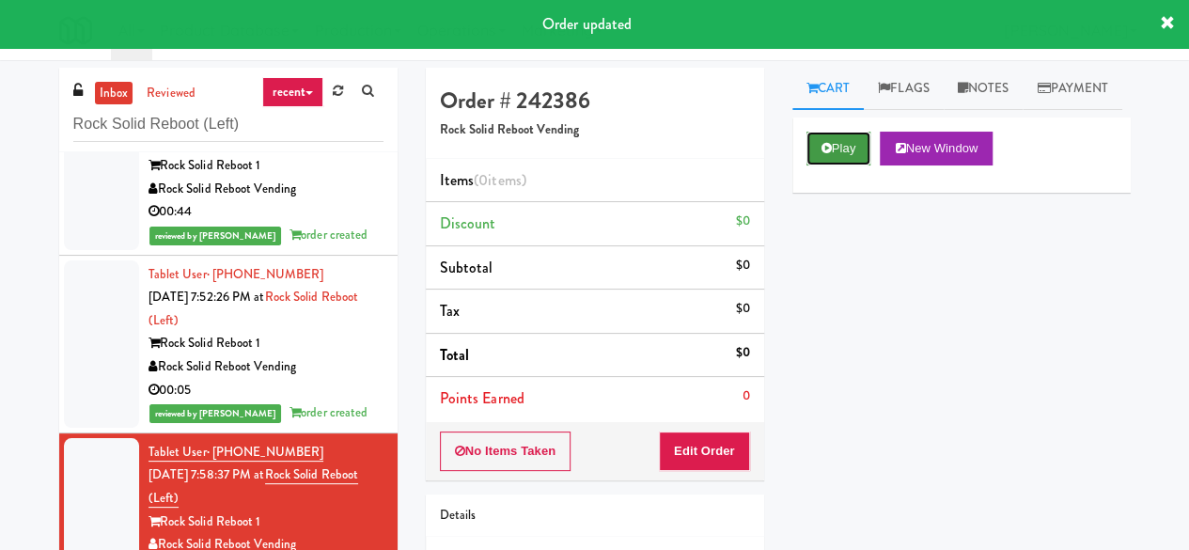
click at [851, 165] on button "Play" at bounding box center [838, 149] width 65 height 34
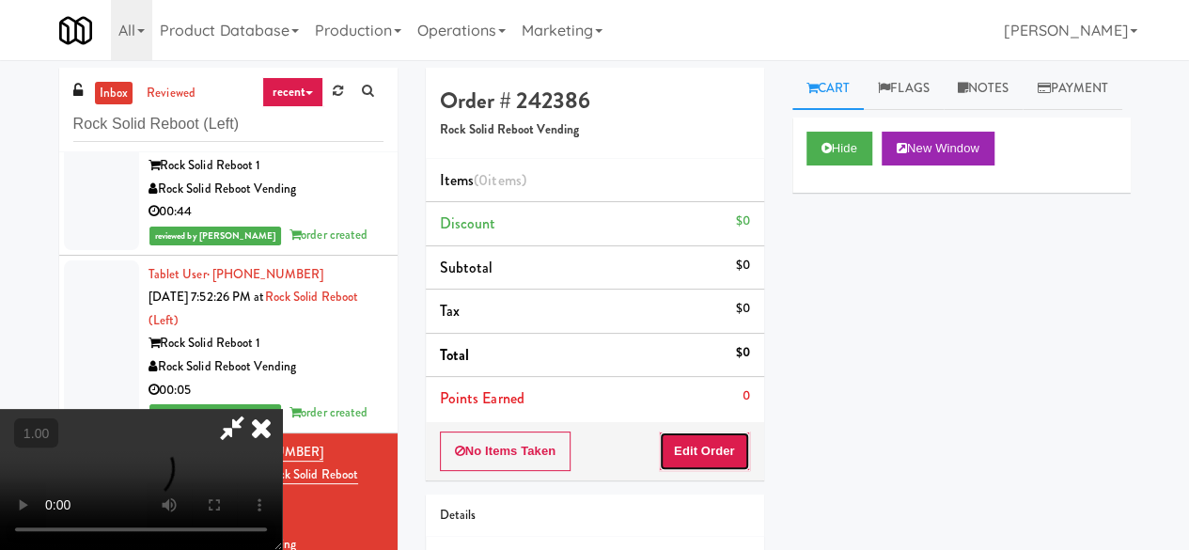
click at [722, 444] on button "Edit Order" at bounding box center [704, 450] width 91 height 39
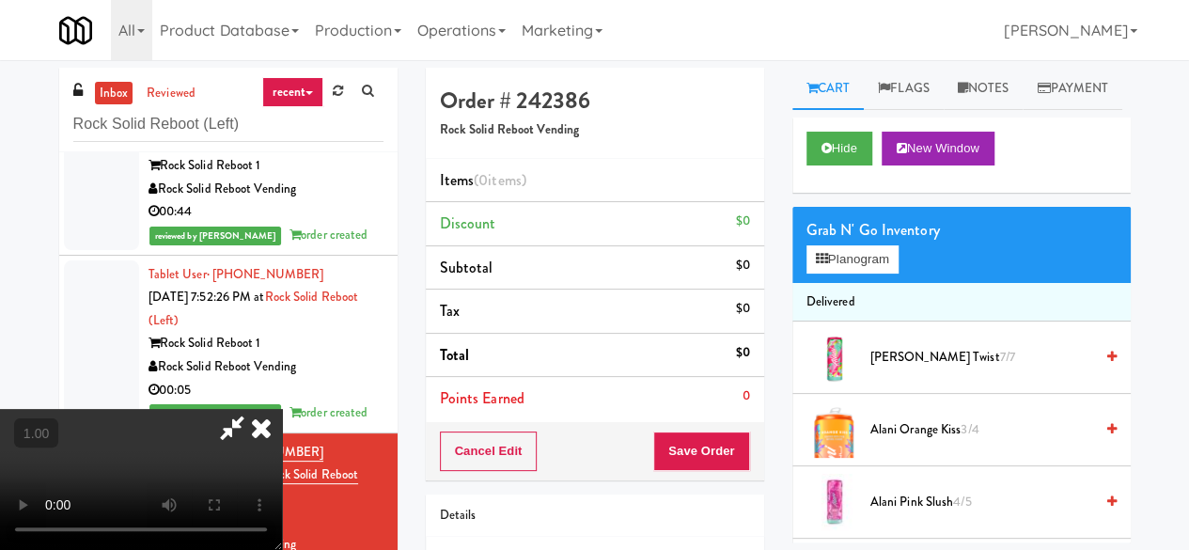
scroll to position [39, 0]
click at [870, 273] on button "Planogram" at bounding box center [852, 259] width 92 height 28
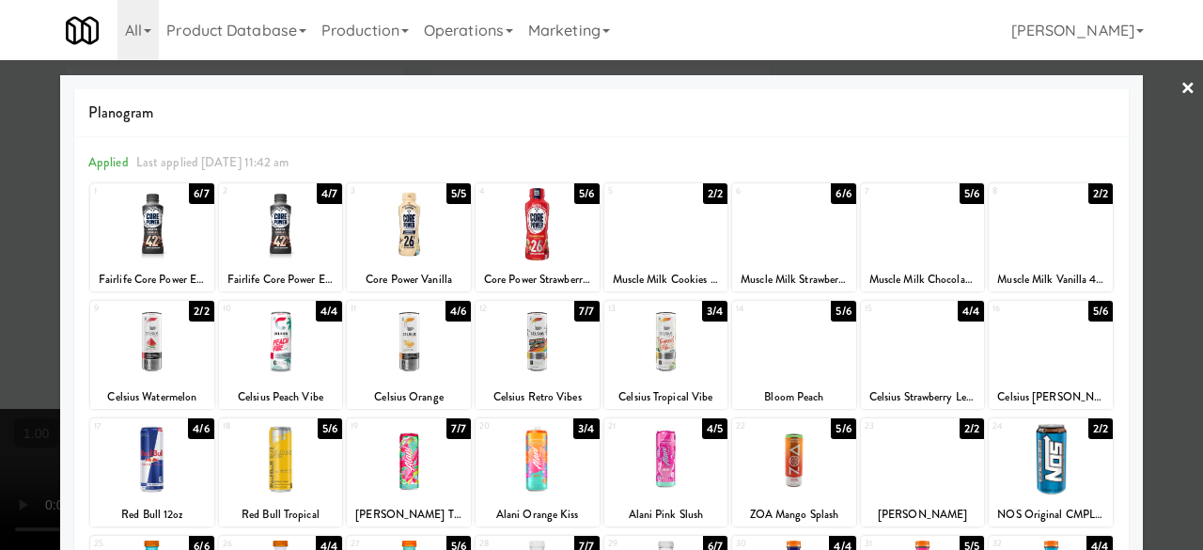
click at [690, 365] on div at bounding box center [666, 341] width 124 height 72
drag, startPoint x: 1154, startPoint y: 121, endPoint x: 1128, endPoint y: 138, distance: 31.3
click at [1152, 124] on div at bounding box center [601, 275] width 1203 height 550
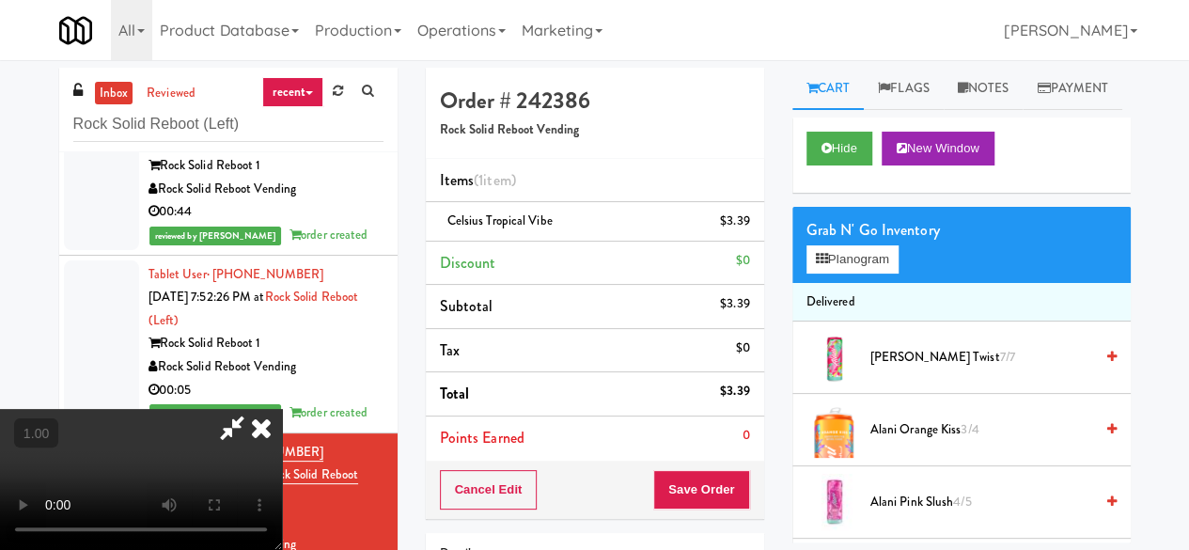
click at [254, 409] on icon at bounding box center [231, 428] width 43 height 38
click at [714, 486] on button "Save Order" at bounding box center [701, 489] width 96 height 39
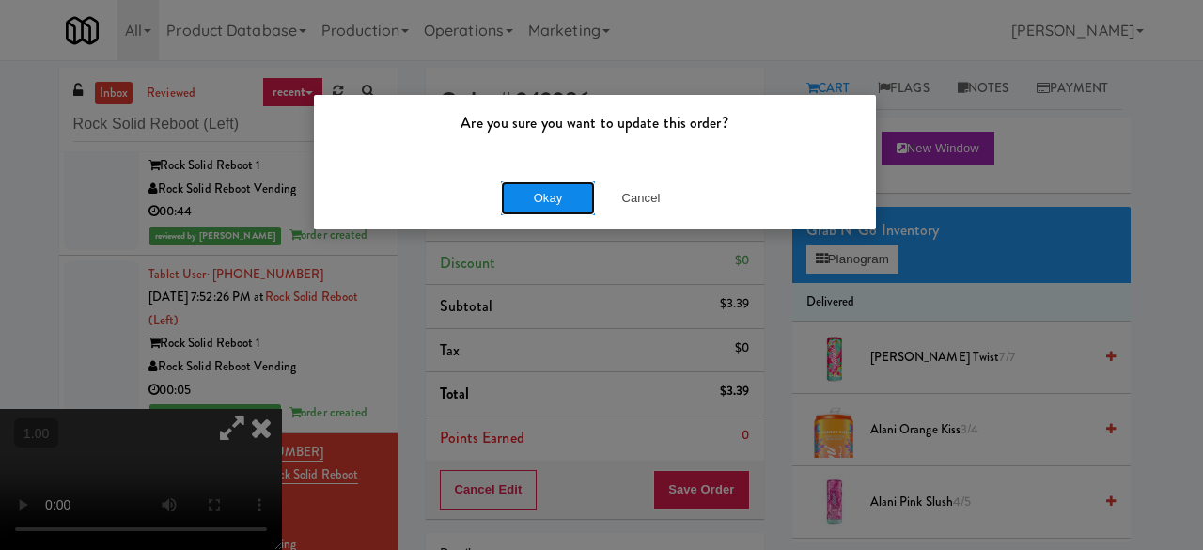
click at [558, 183] on button "Okay" at bounding box center [548, 198] width 94 height 34
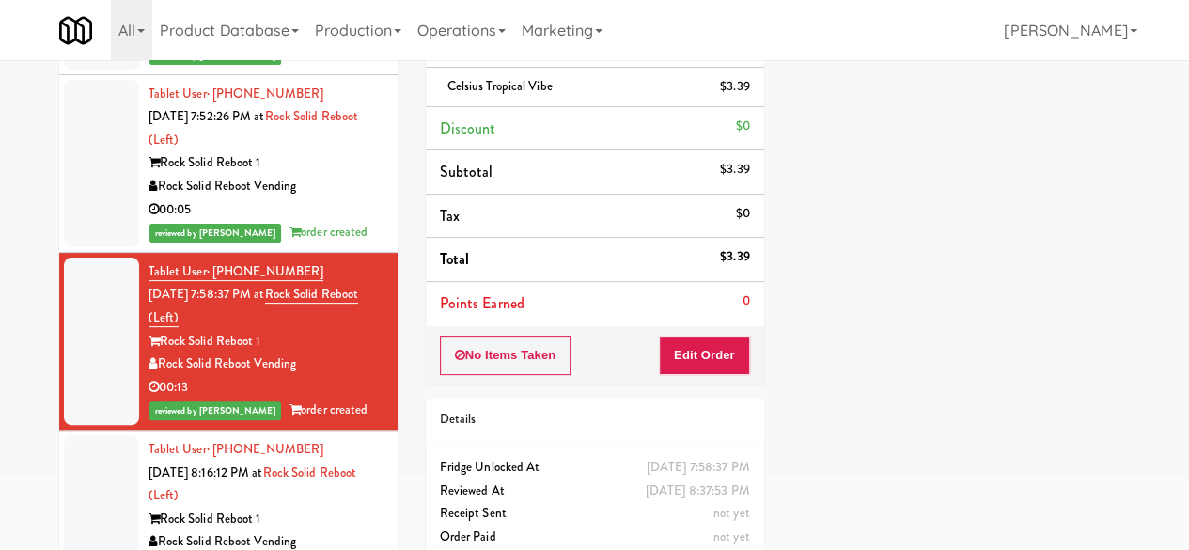
scroll to position [179, 0]
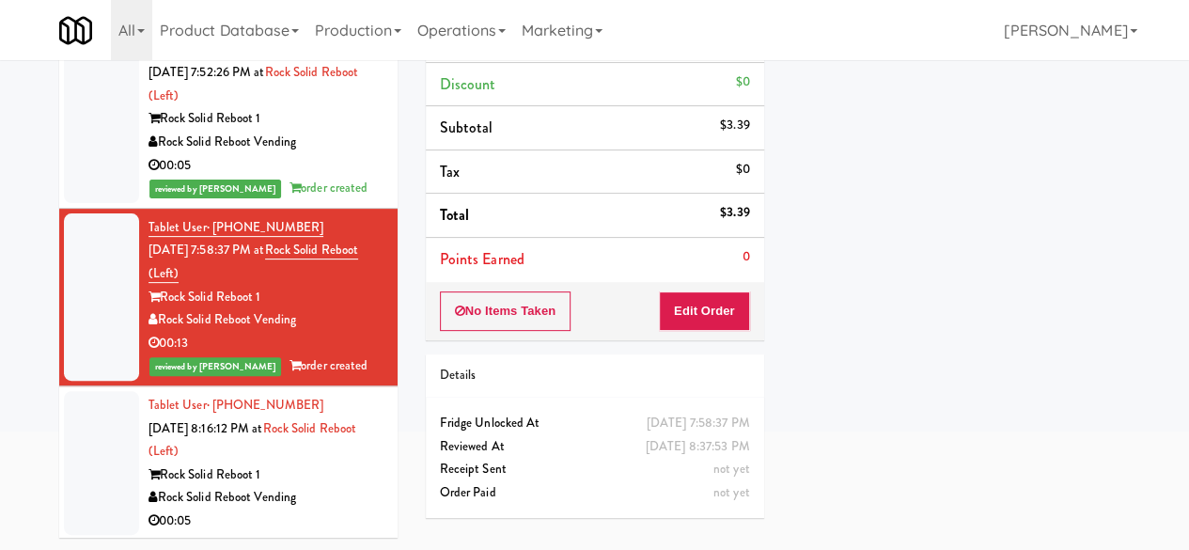
click at [333, 463] on div "Rock Solid Reboot 1" at bounding box center [265, 474] width 235 height 23
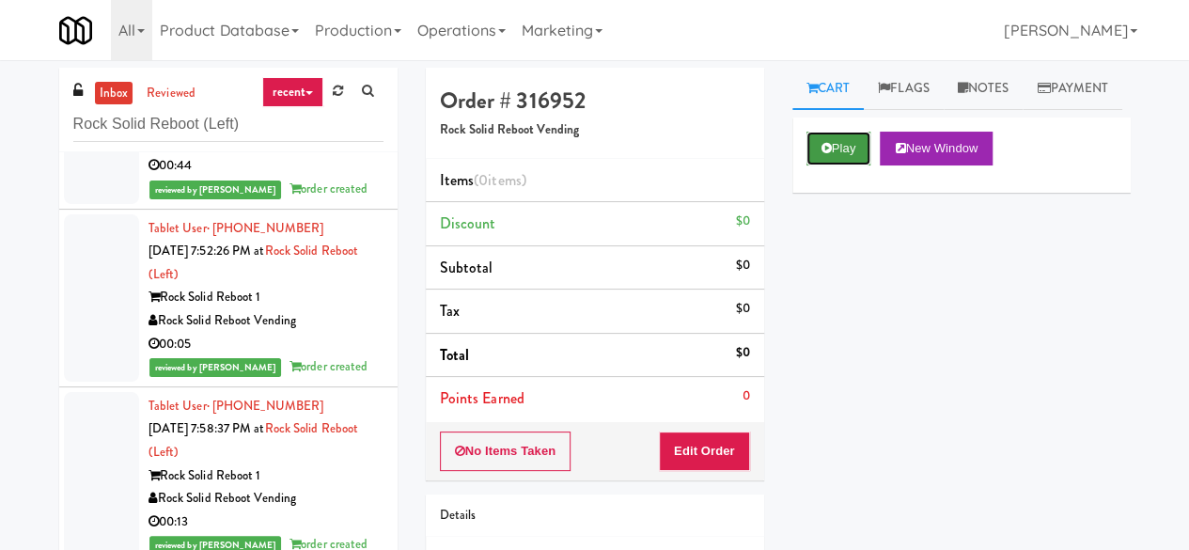
click at [838, 165] on button "Play" at bounding box center [838, 149] width 65 height 34
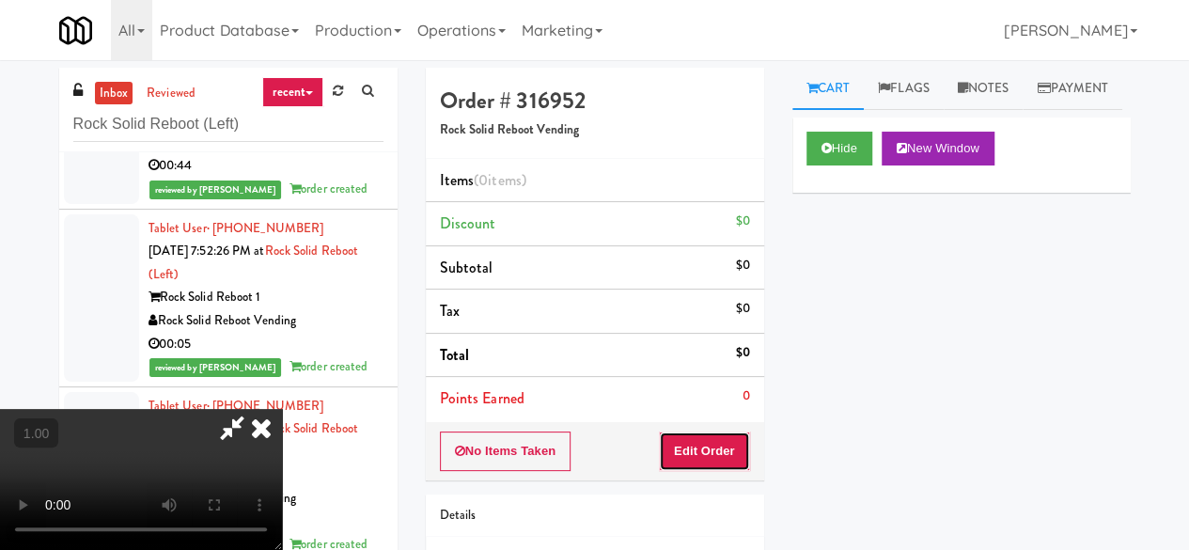
click at [715, 448] on button "Edit Order" at bounding box center [704, 450] width 91 height 39
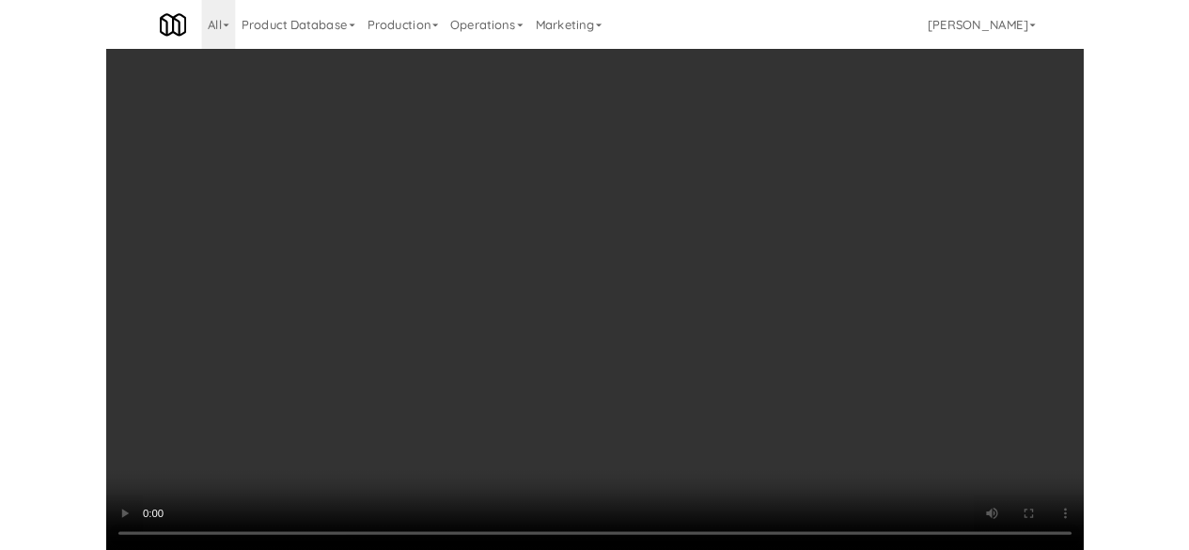
scroll to position [179, 0]
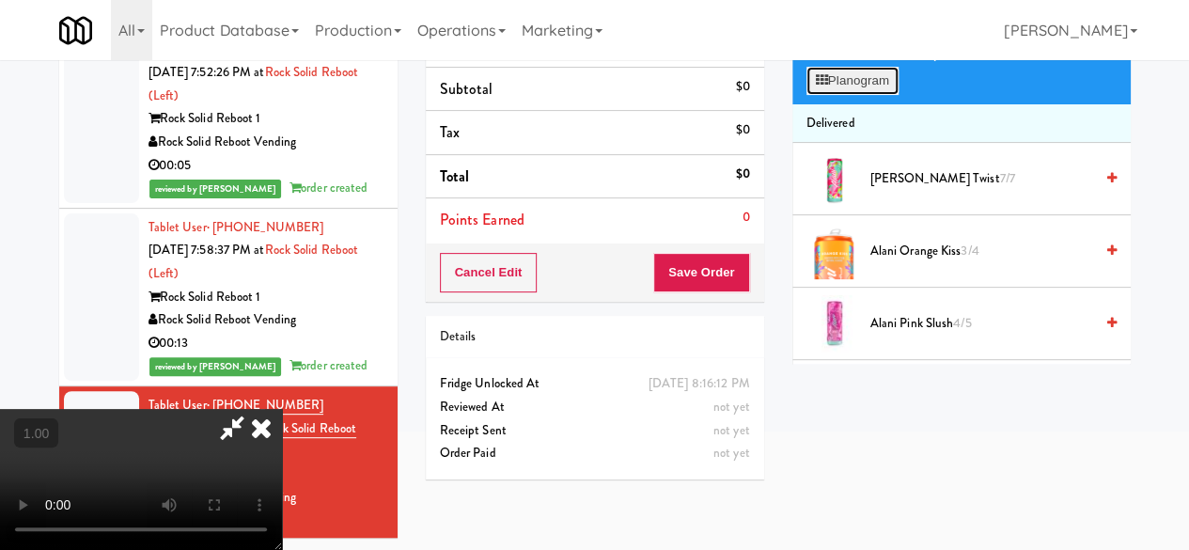
click at [844, 95] on button "Planogram" at bounding box center [852, 81] width 92 height 28
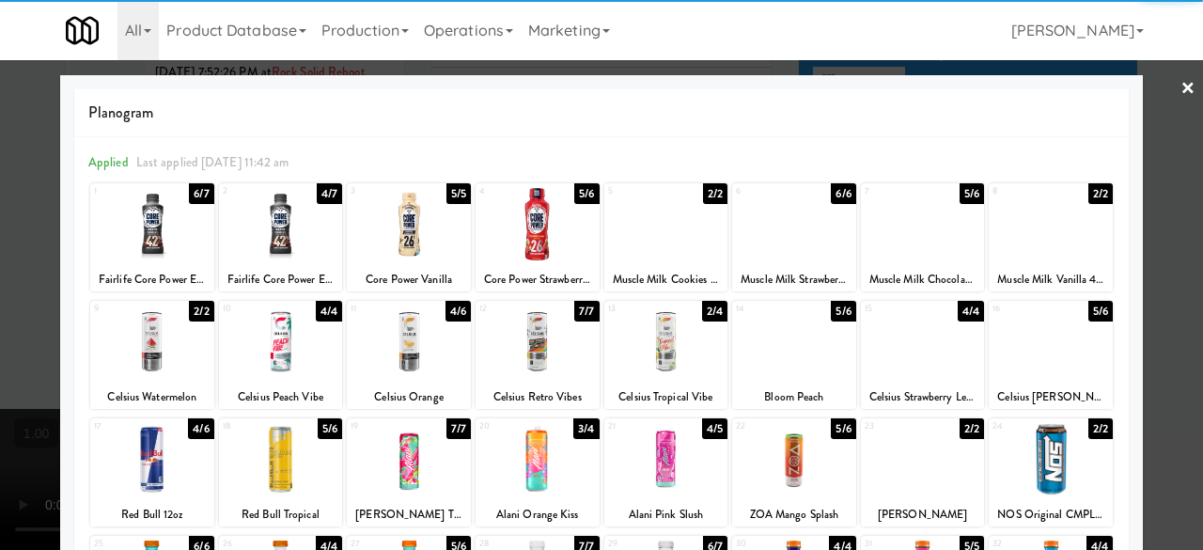
click at [152, 337] on div at bounding box center [152, 341] width 124 height 72
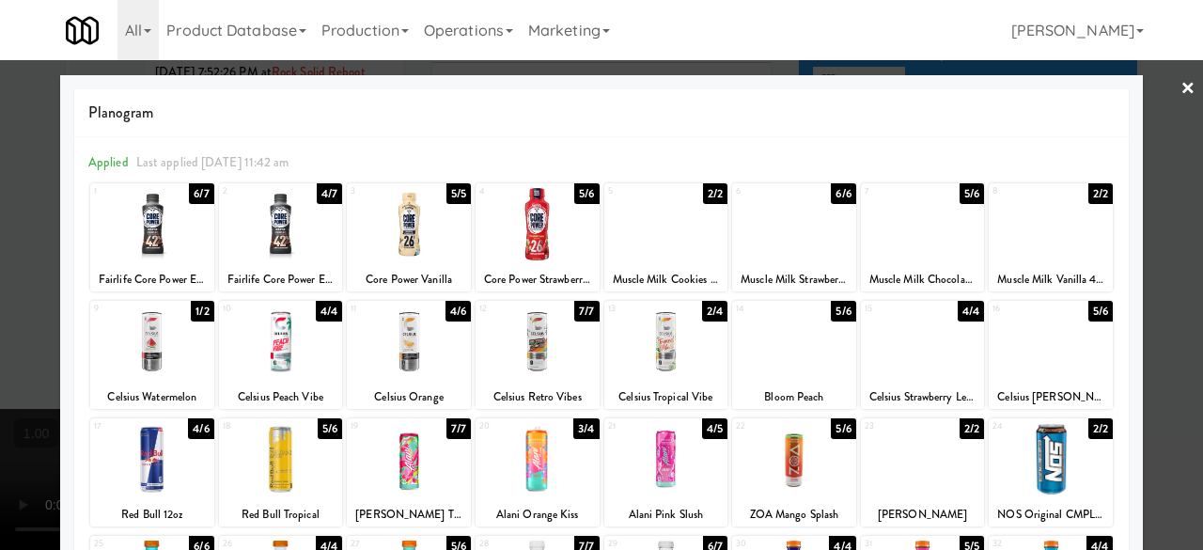
click at [1183, 87] on div at bounding box center [601, 275] width 1203 height 550
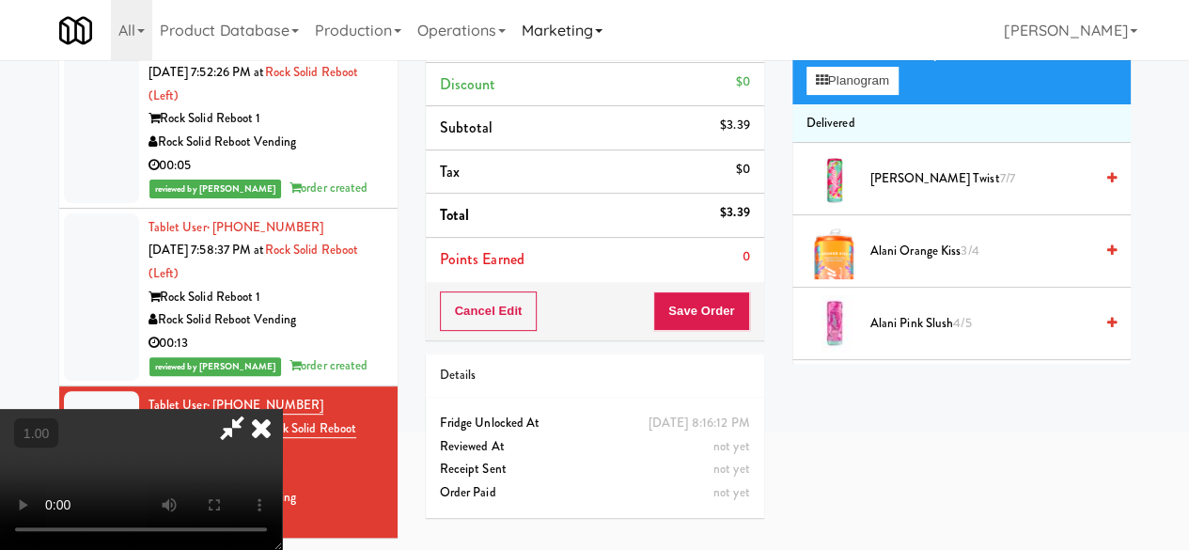
click at [610, 55] on link "Marketing" at bounding box center [561, 30] width 97 height 60
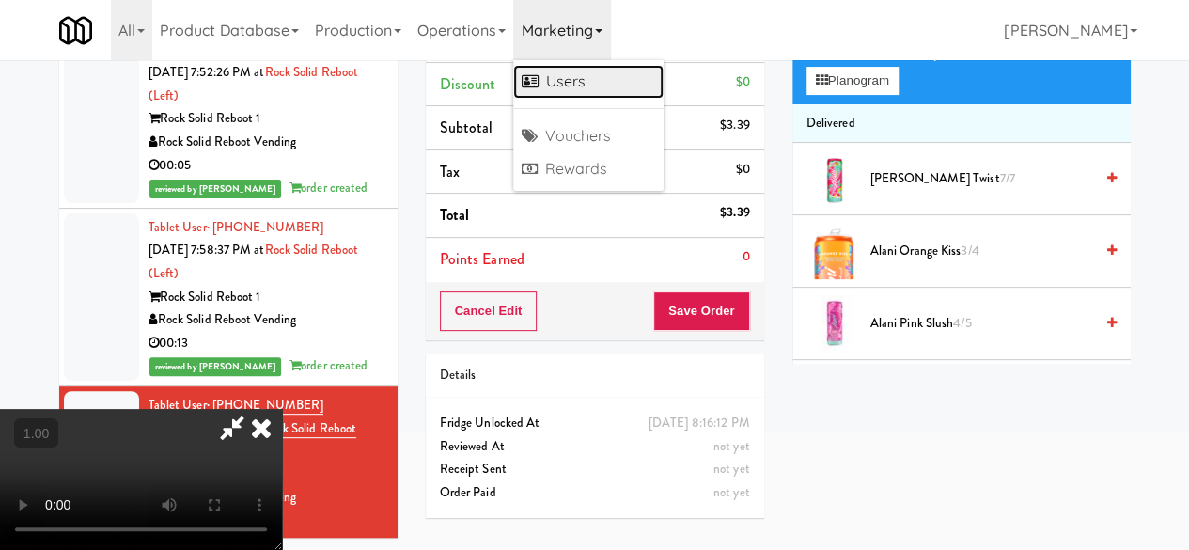
click at [641, 74] on link "Users" at bounding box center [588, 82] width 150 height 34
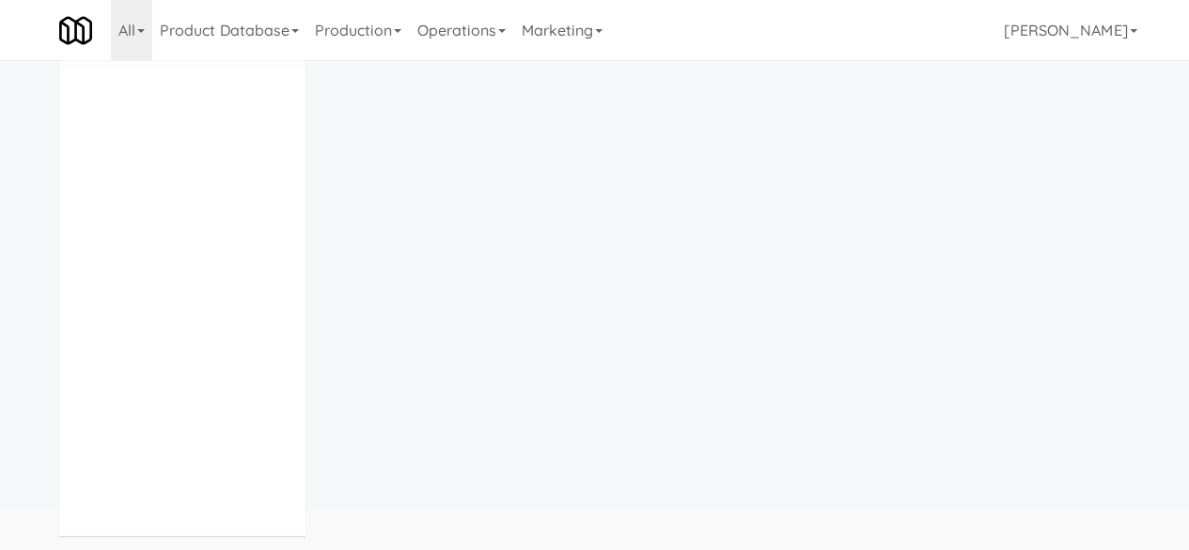
scroll to position [100, 0]
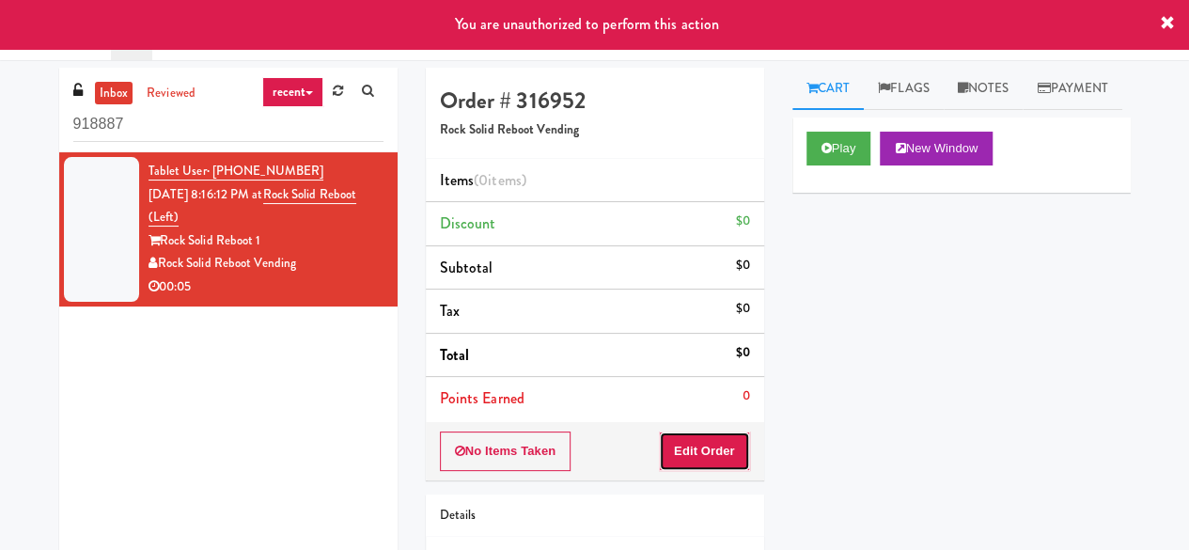
click at [698, 465] on button "Edit Order" at bounding box center [704, 450] width 91 height 39
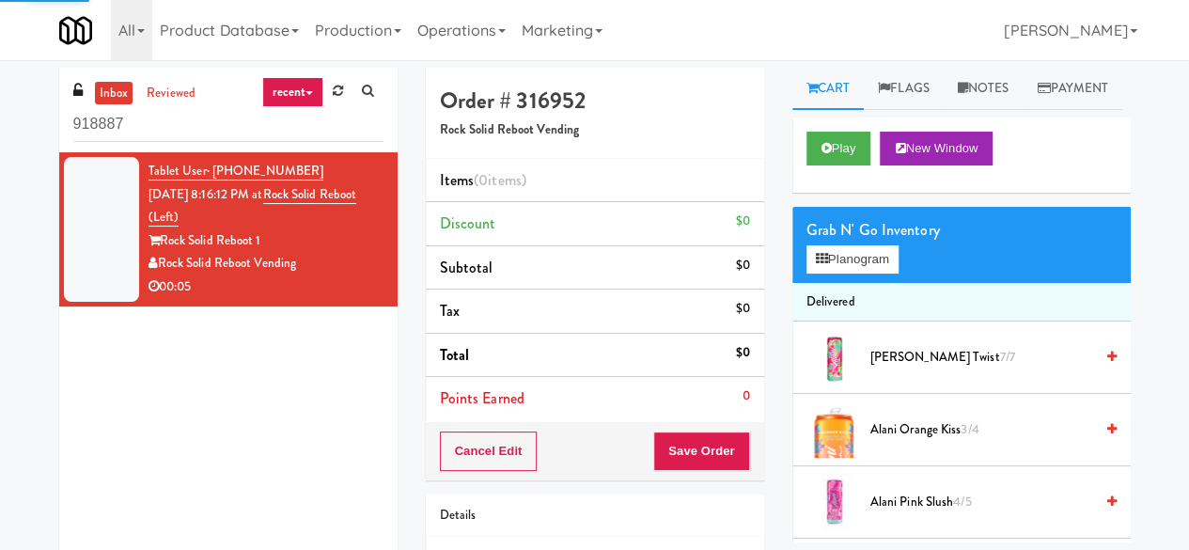
click at [879, 244] on div "Grab N' Go Inventory" at bounding box center [961, 230] width 310 height 28
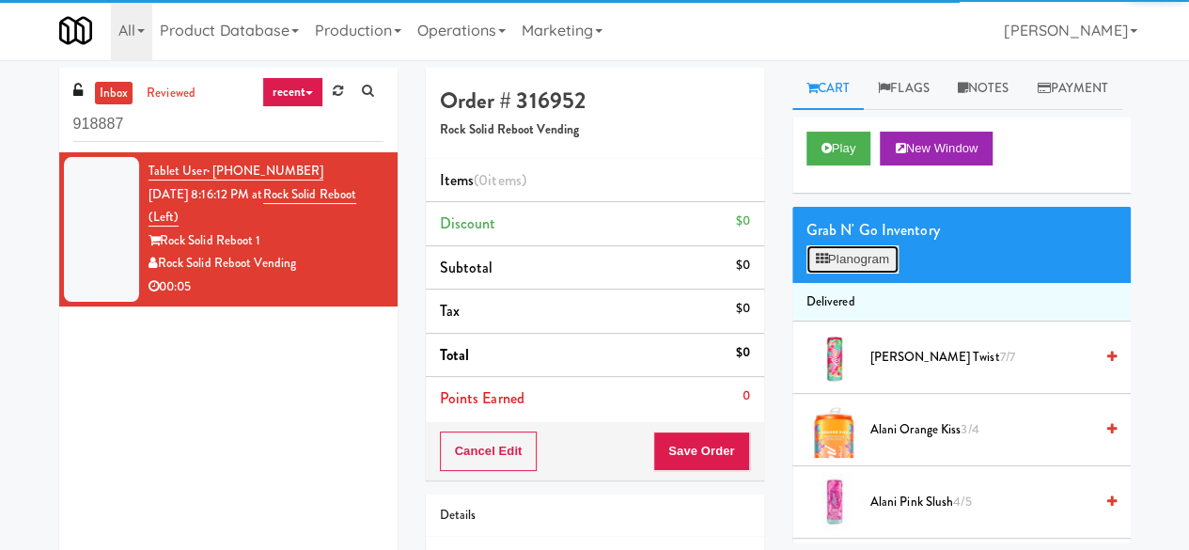
click at [874, 273] on button "Planogram" at bounding box center [852, 259] width 92 height 28
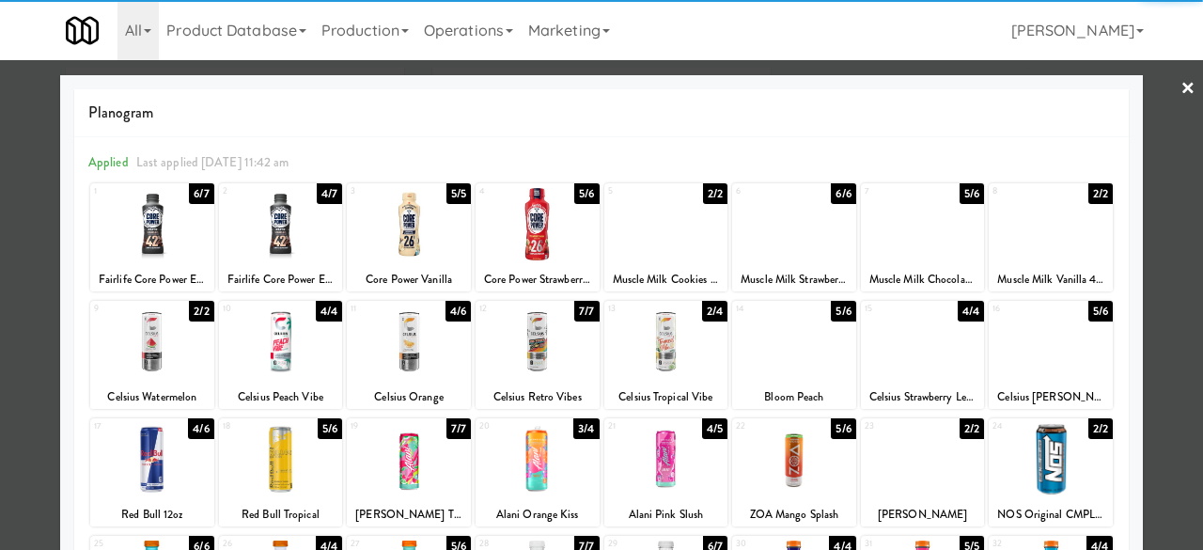
click at [153, 366] on div at bounding box center [152, 341] width 124 height 72
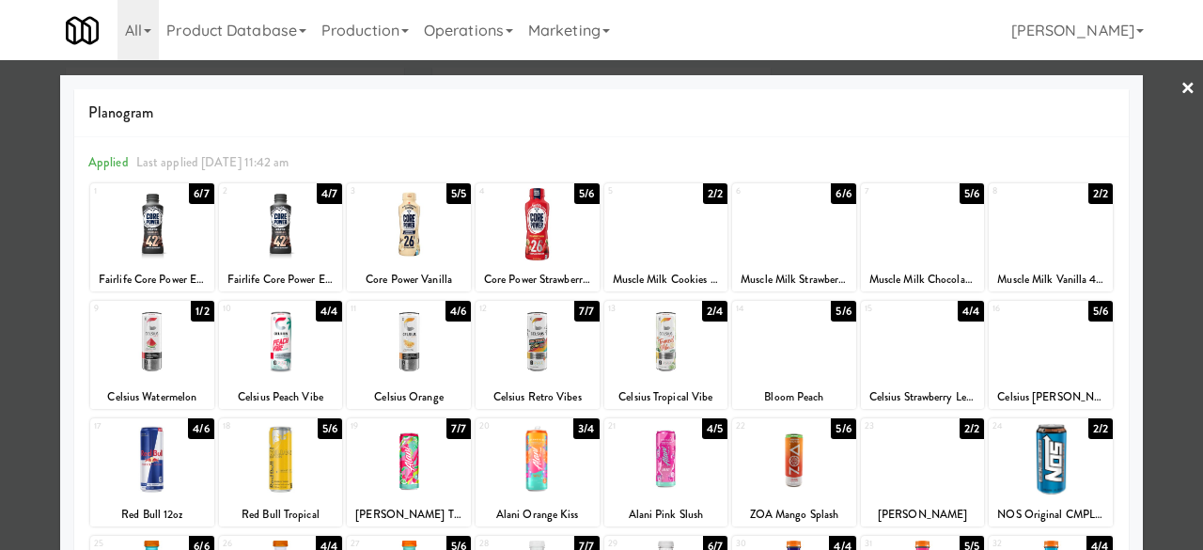
click at [1180, 108] on link "×" at bounding box center [1187, 89] width 15 height 58
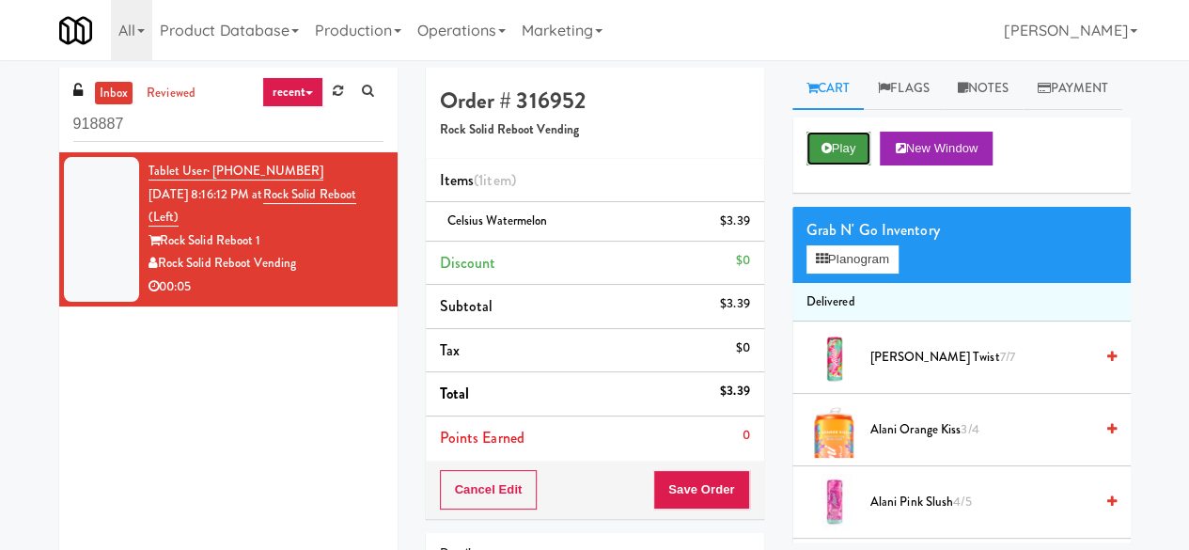
click at [825, 154] on icon at bounding box center [826, 148] width 10 height 12
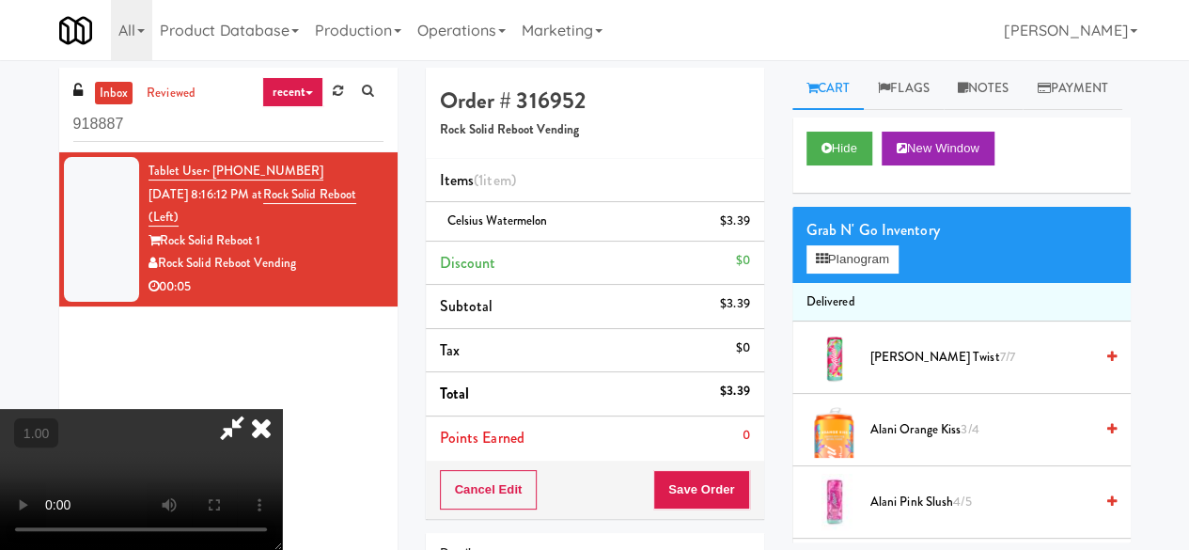
click at [282, 409] on icon at bounding box center [261, 428] width 41 height 38
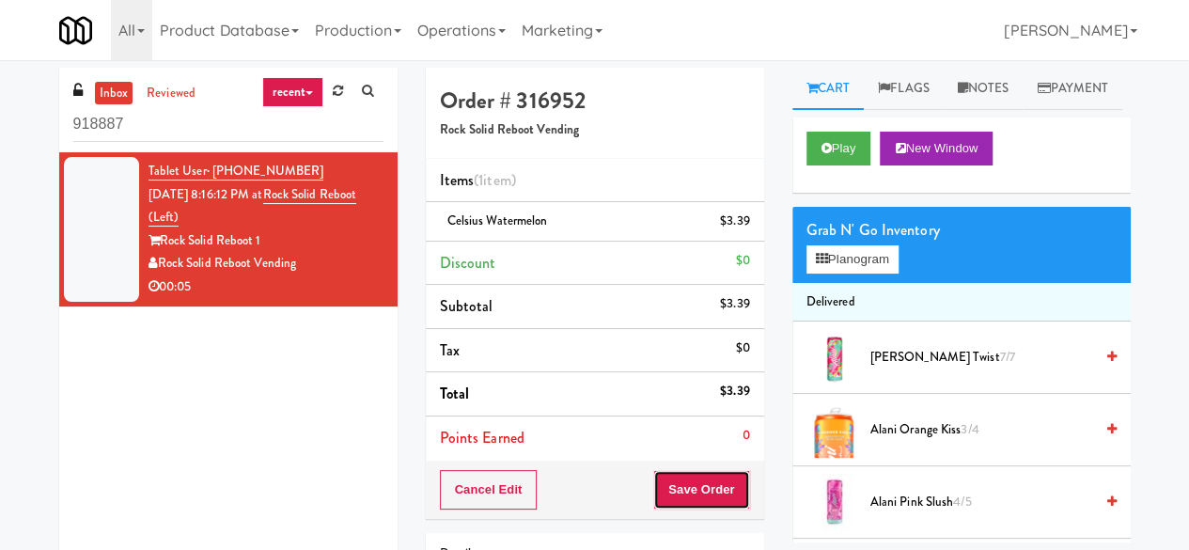
click at [712, 488] on button "Save Order" at bounding box center [701, 489] width 96 height 39
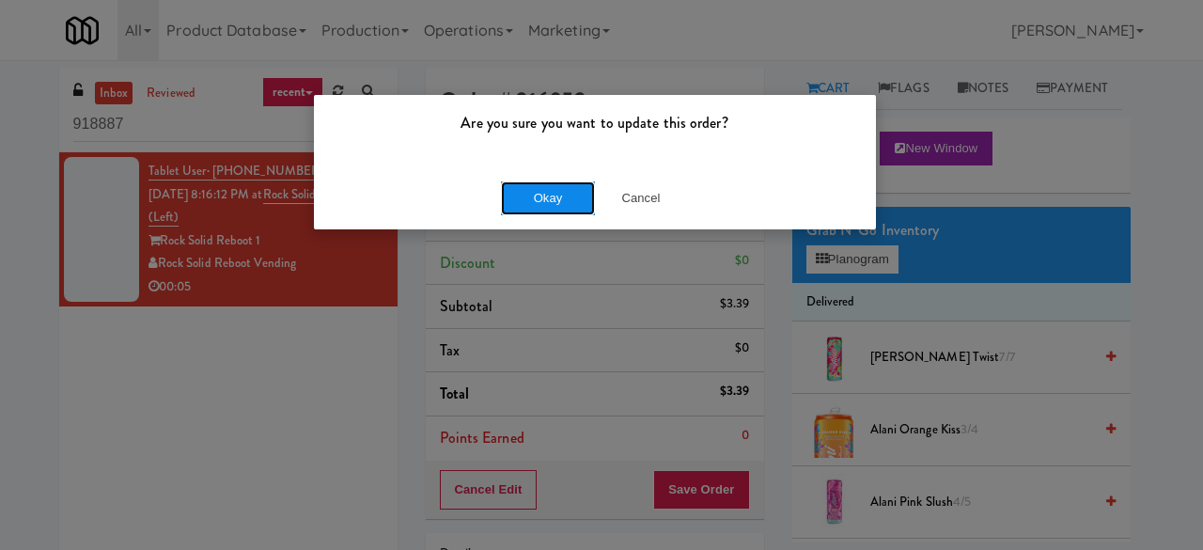
click at [547, 187] on button "Okay" at bounding box center [548, 198] width 94 height 34
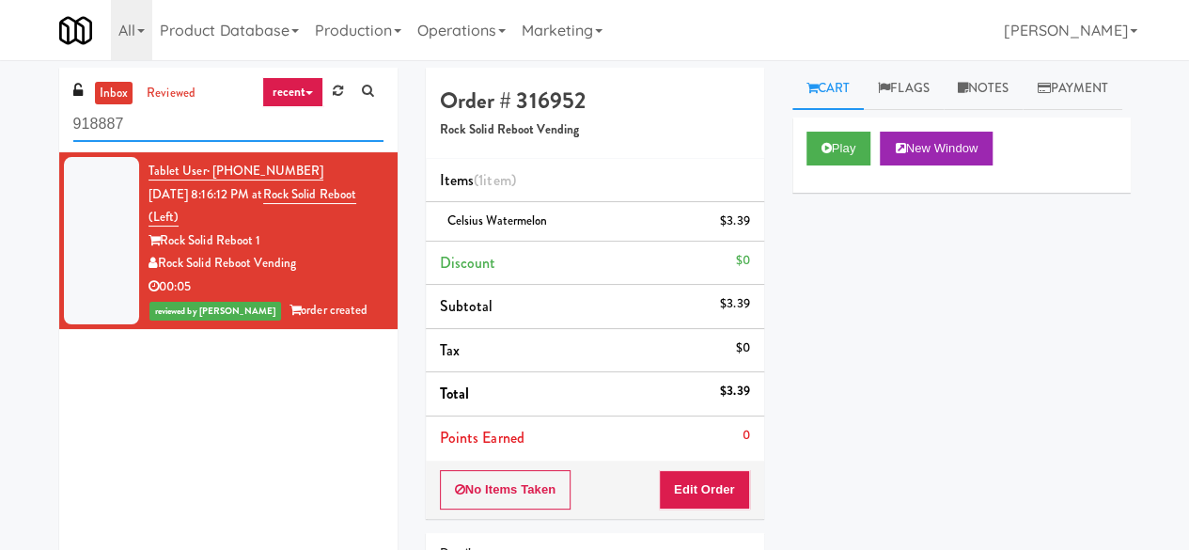
click at [179, 134] on input "918887" at bounding box center [228, 124] width 310 height 35
click at [178, 134] on input "918887" at bounding box center [228, 124] width 310 height 35
paste input "Gallery 64 - Cooler - Left"
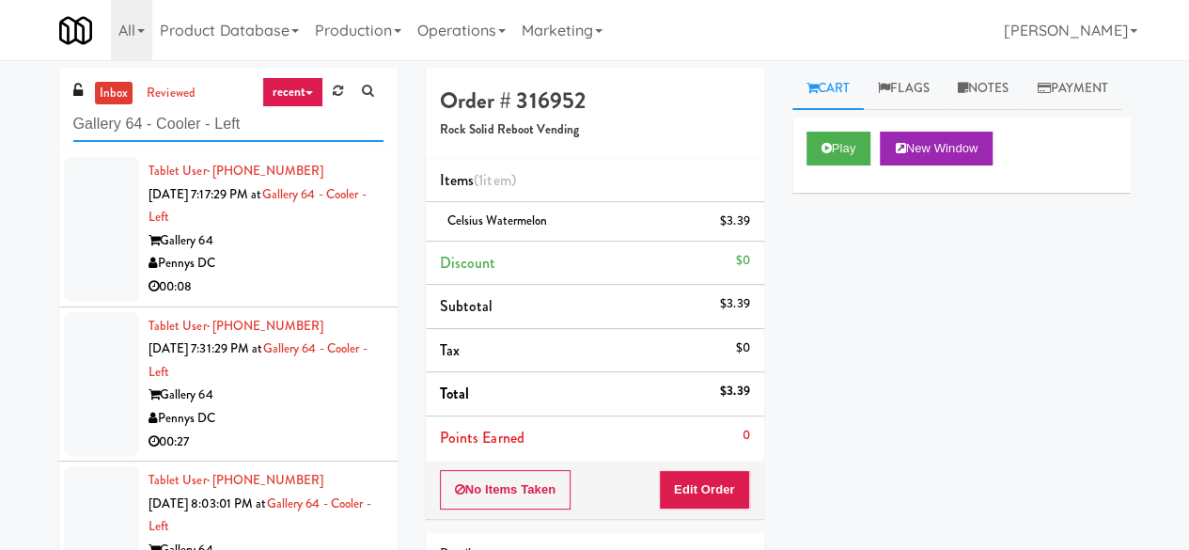
click at [260, 125] on input "Gallery 64 - Cooler - Left" at bounding box center [228, 124] width 310 height 35
paste input "MH - Cooler - Left"
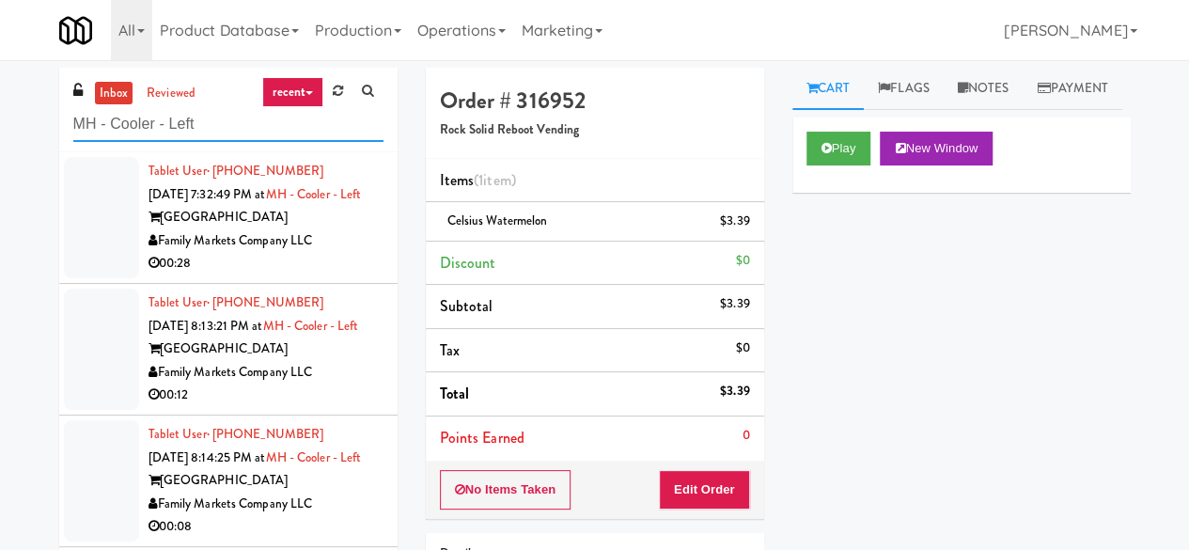
scroll to position [179, 0]
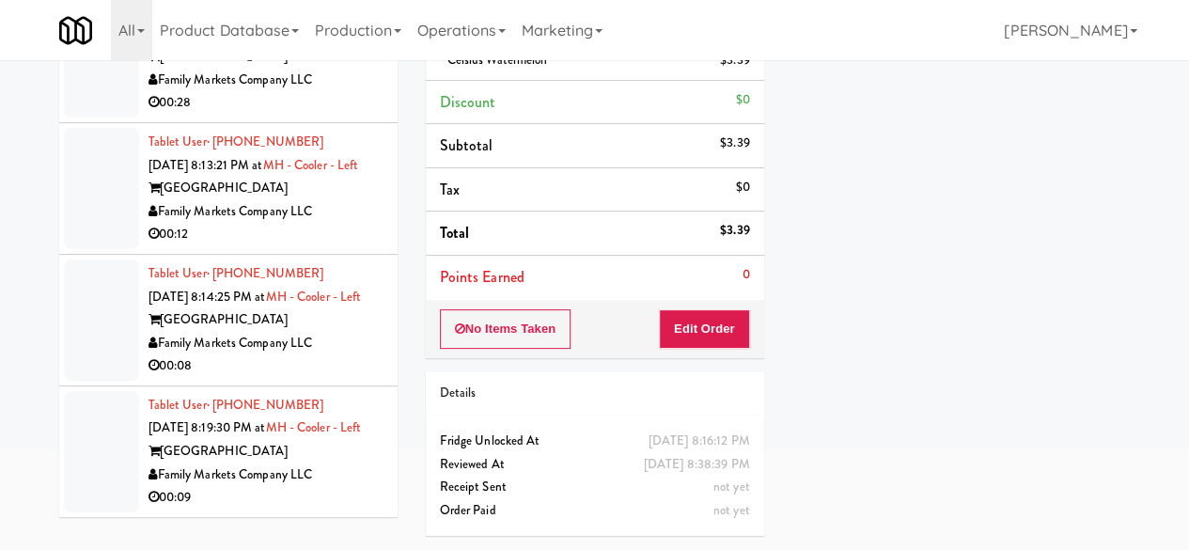
click at [332, 482] on div "Family Markets Company LLC" at bounding box center [265, 474] width 235 height 23
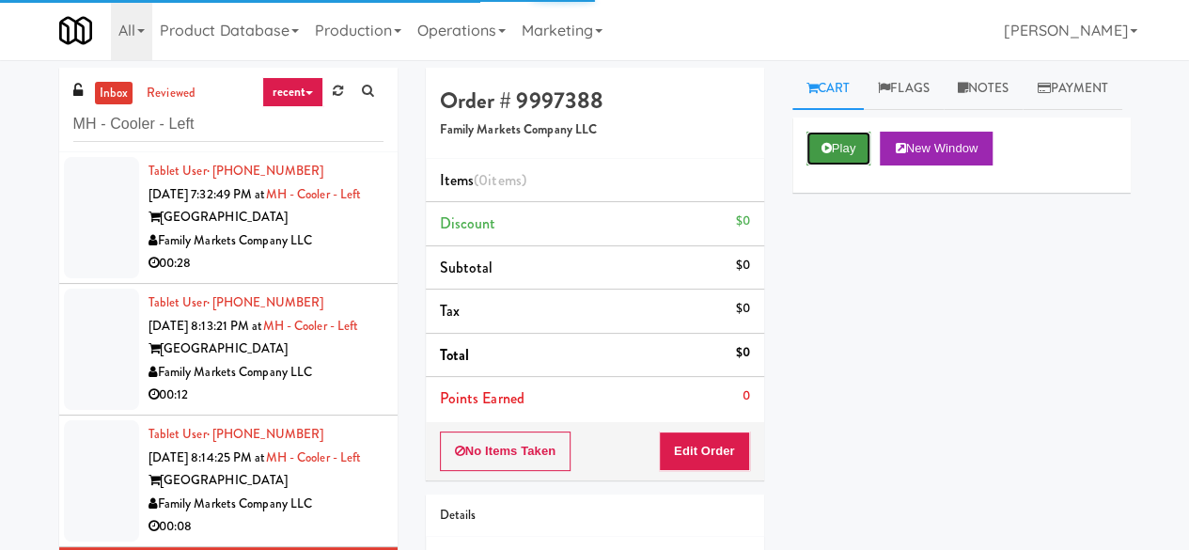
click at [857, 165] on button "Play" at bounding box center [838, 149] width 65 height 34
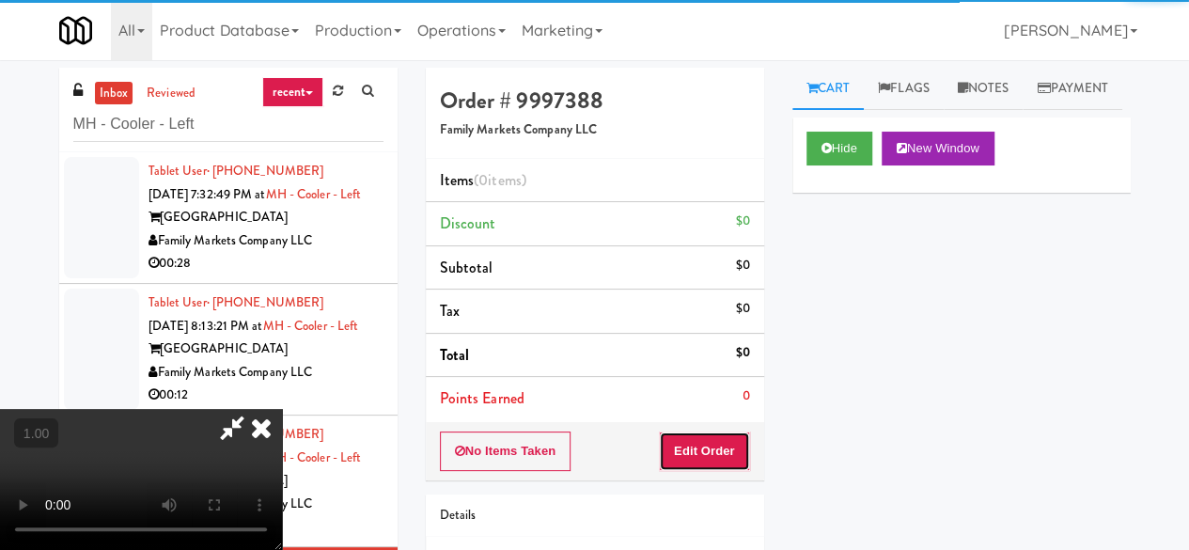
click at [720, 461] on button "Edit Order" at bounding box center [704, 450] width 91 height 39
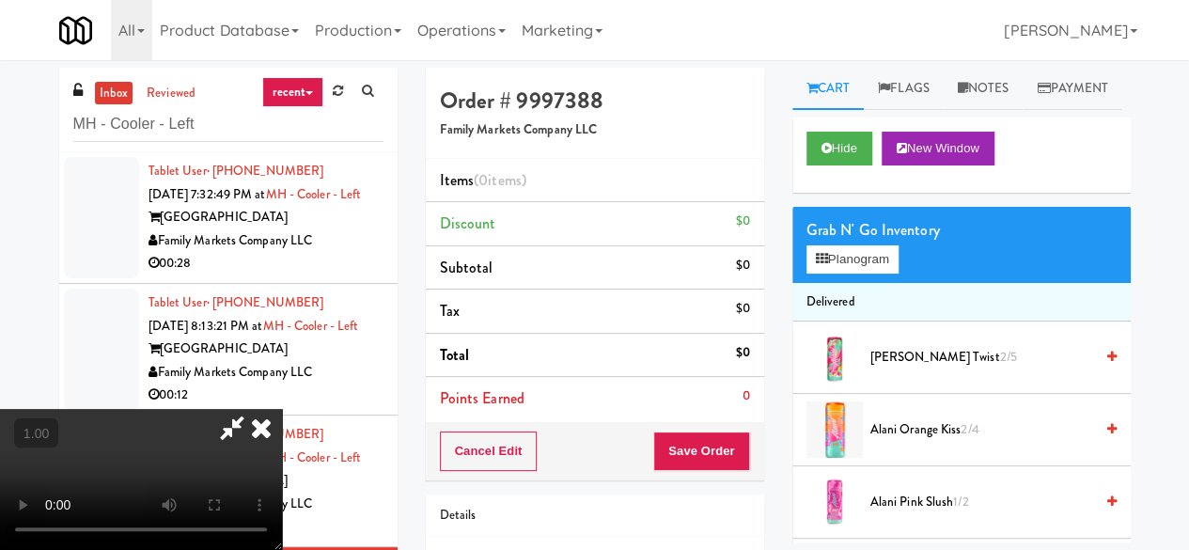
click at [282, 448] on video at bounding box center [141, 479] width 282 height 141
click at [282, 409] on icon at bounding box center [261, 428] width 41 height 38
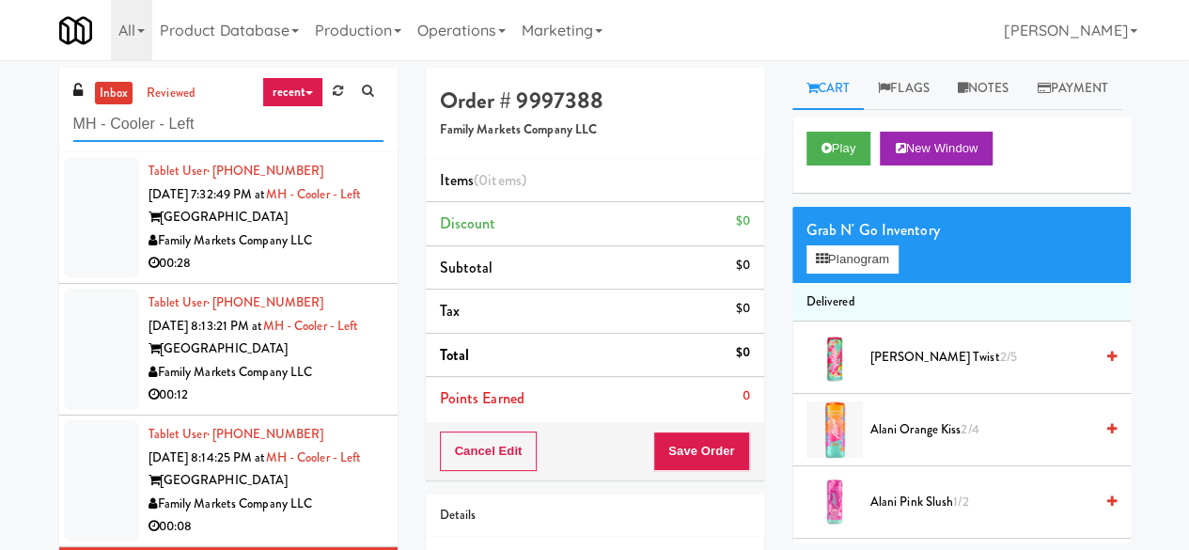
click at [194, 130] on input "MH - Cooler - Left" at bounding box center [228, 124] width 310 height 35
paste input "111 W [PERSON_NAME] - Right - Ambient"
type input "111 W [PERSON_NAME] - Right - Ambient"
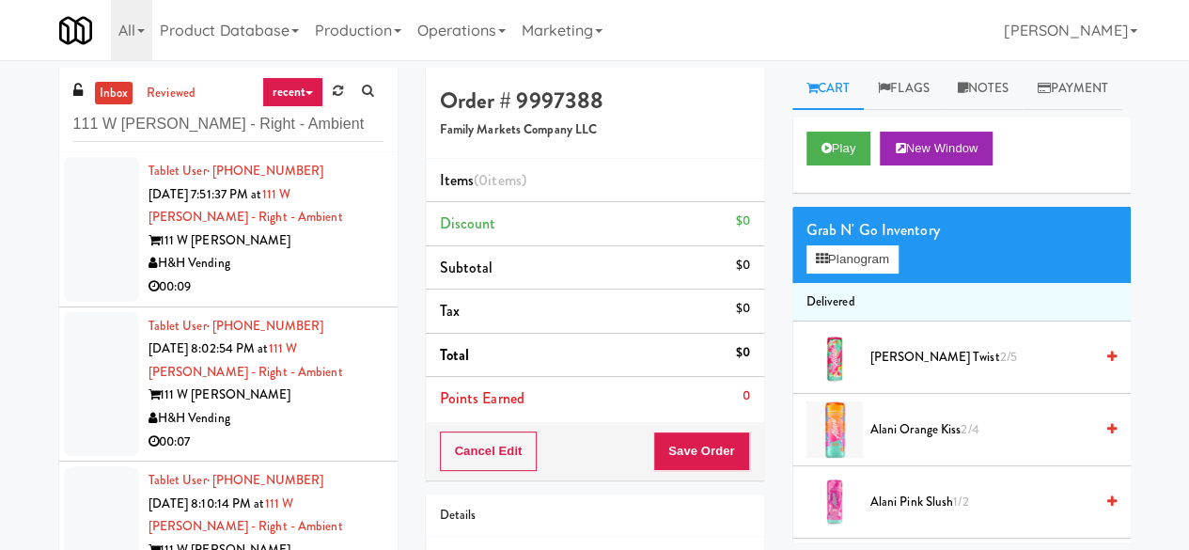
click at [307, 245] on div "111 W [PERSON_NAME]" at bounding box center [265, 240] width 235 height 23
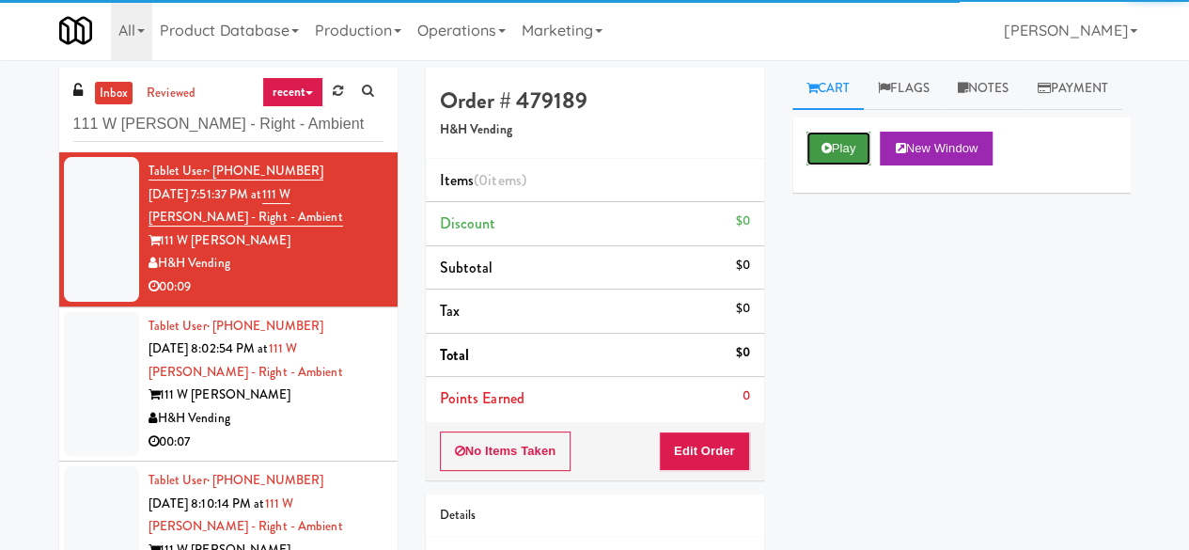
drag, startPoint x: 858, startPoint y: 187, endPoint x: 825, endPoint y: 260, distance: 80.3
click at [856, 165] on button "Play" at bounding box center [838, 149] width 65 height 34
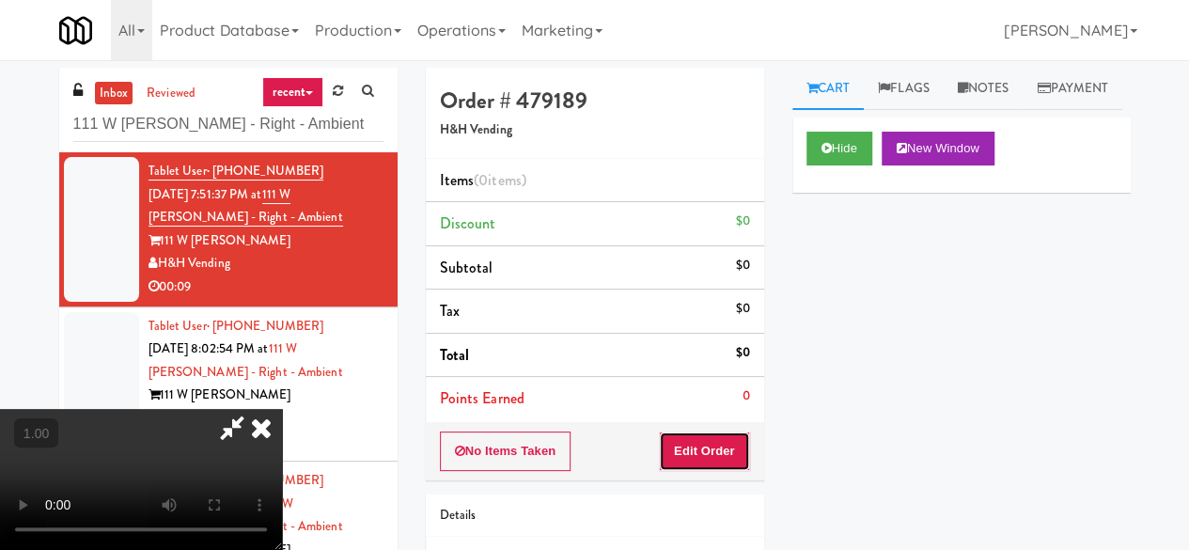
click at [732, 440] on button "Edit Order" at bounding box center [704, 450] width 91 height 39
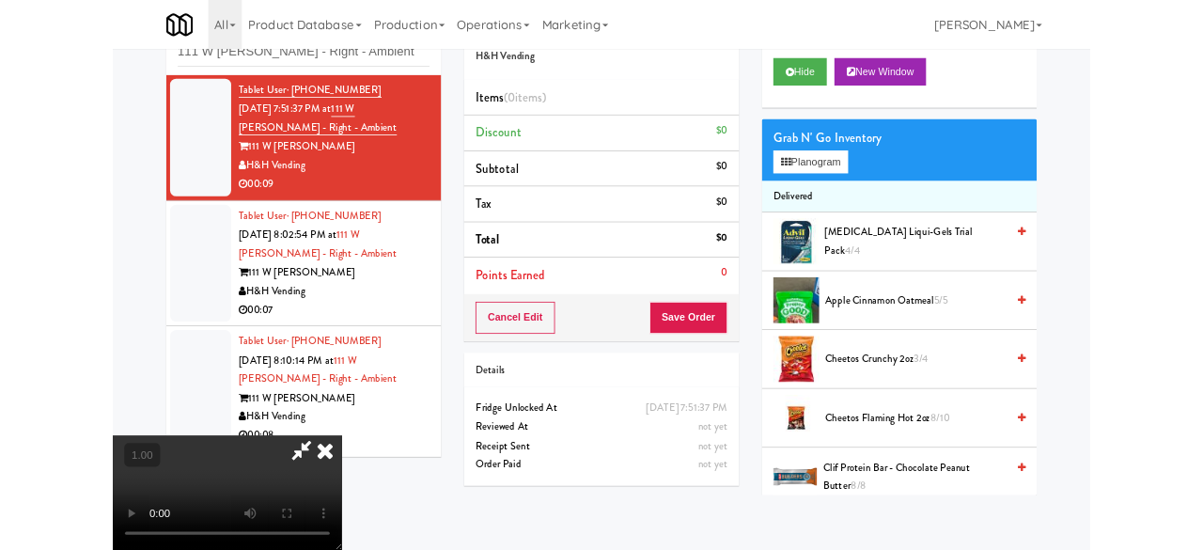
scroll to position [118, 0]
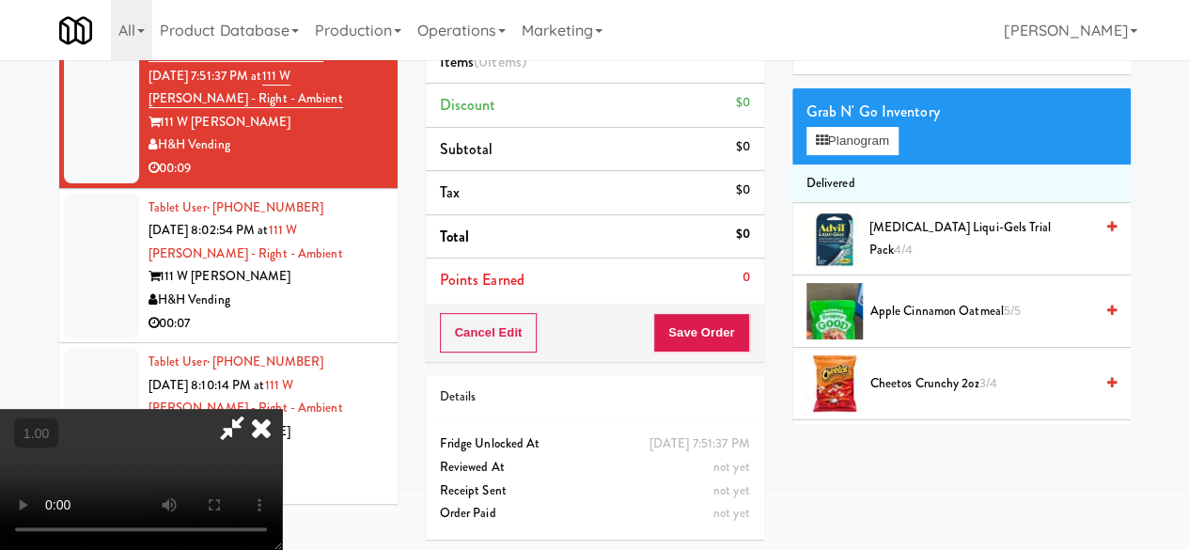
click at [861, 126] on div "Grab N' Go Inventory" at bounding box center [961, 112] width 310 height 28
click at [859, 155] on button "Planogram" at bounding box center [852, 141] width 92 height 28
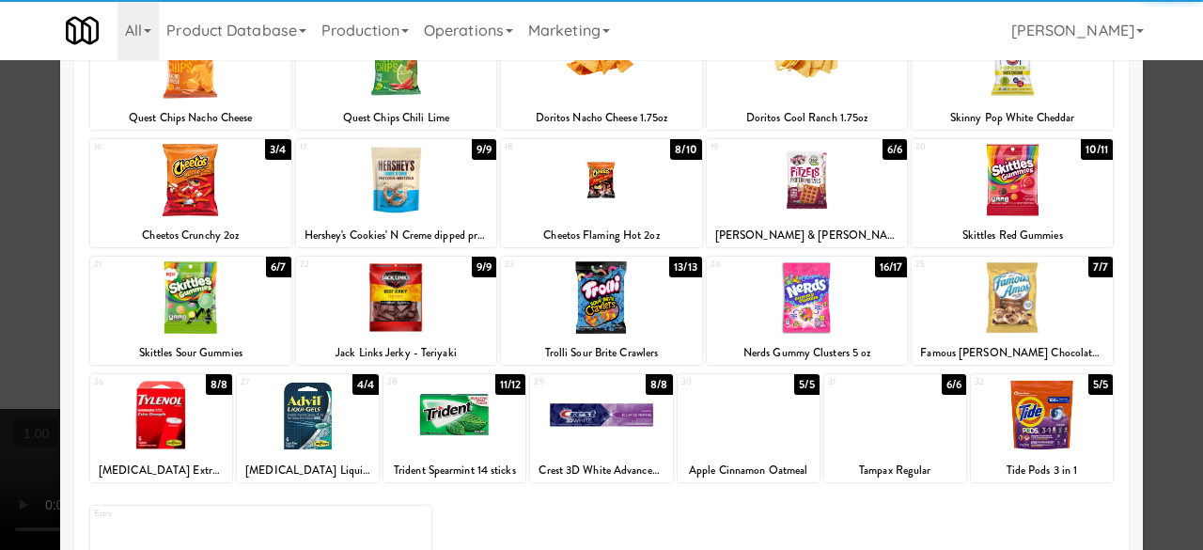
scroll to position [278, 0]
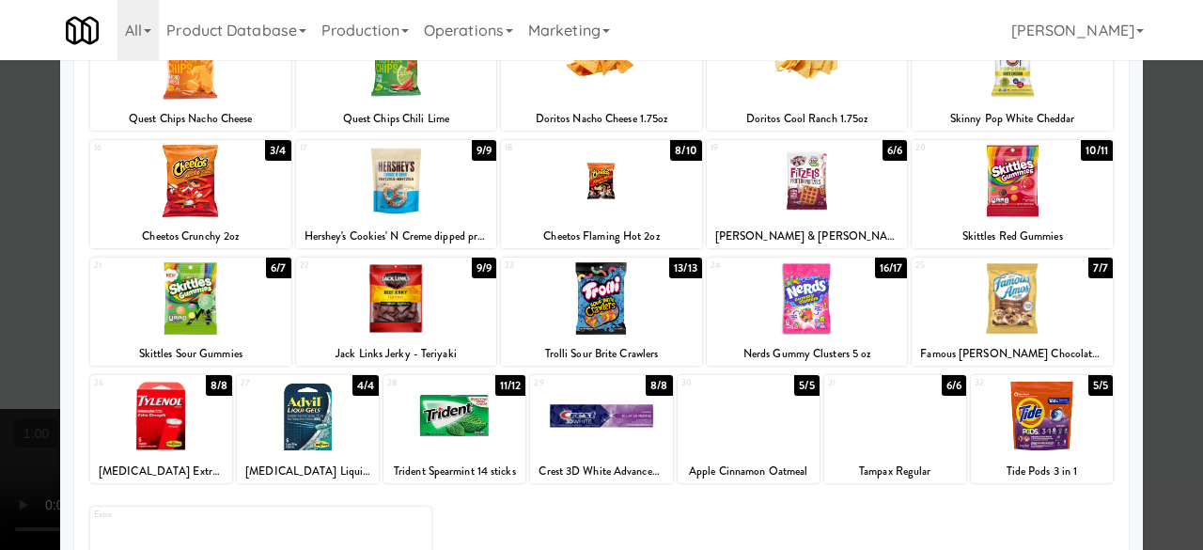
click at [865, 315] on div at bounding box center [807, 298] width 201 height 72
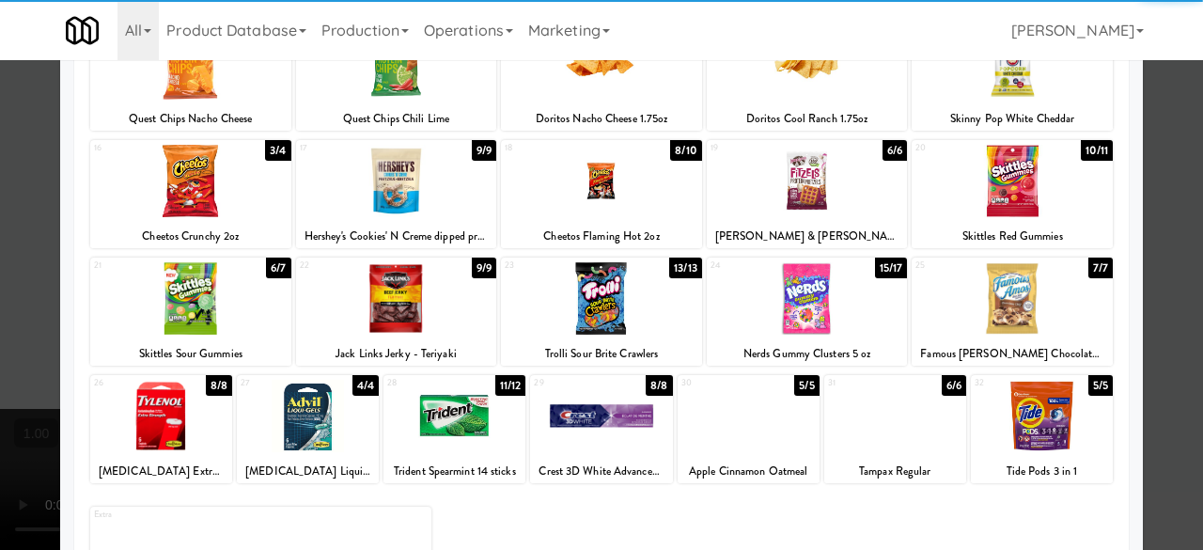
click at [130, 339] on div "21 6/7 Skittles Sour Gummies" at bounding box center [190, 311] width 201 height 108
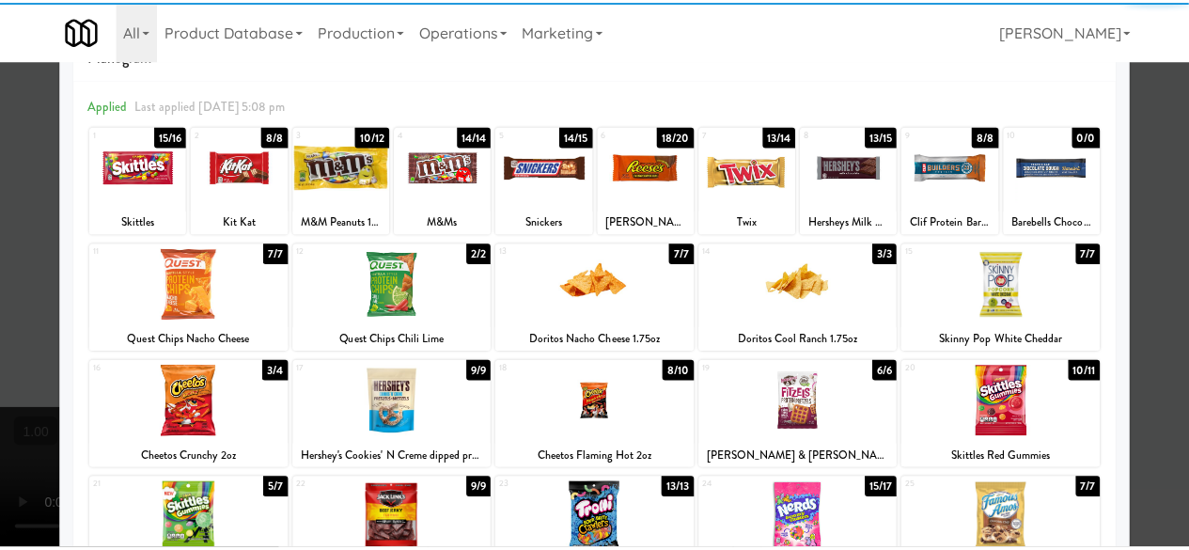
scroll to position [0, 0]
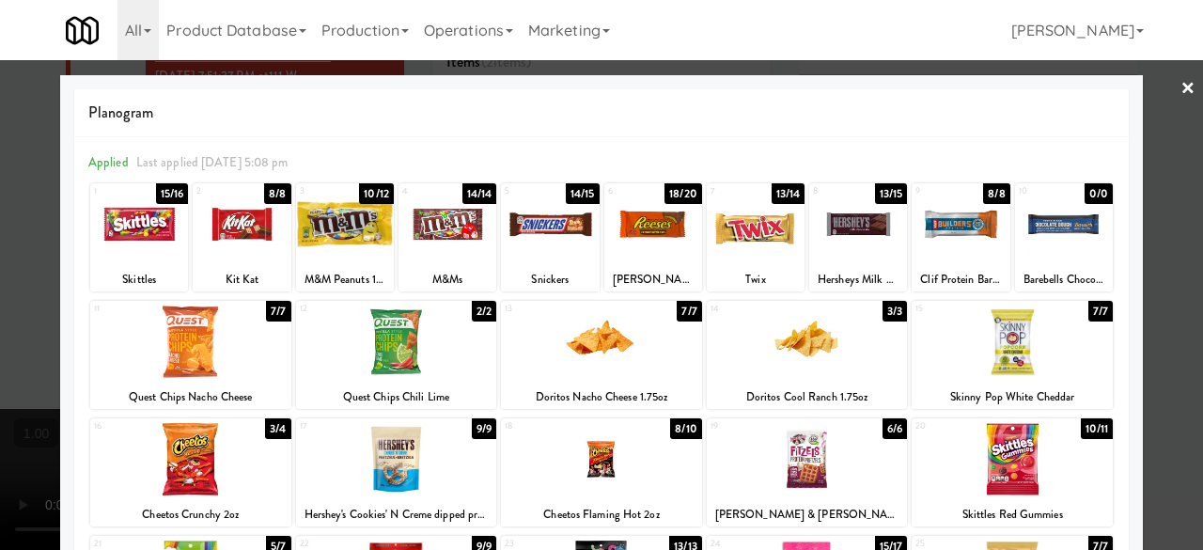
drag, startPoint x: 1141, startPoint y: 111, endPoint x: 757, endPoint y: 290, distance: 423.3
click at [1140, 111] on div at bounding box center [601, 275] width 1203 height 550
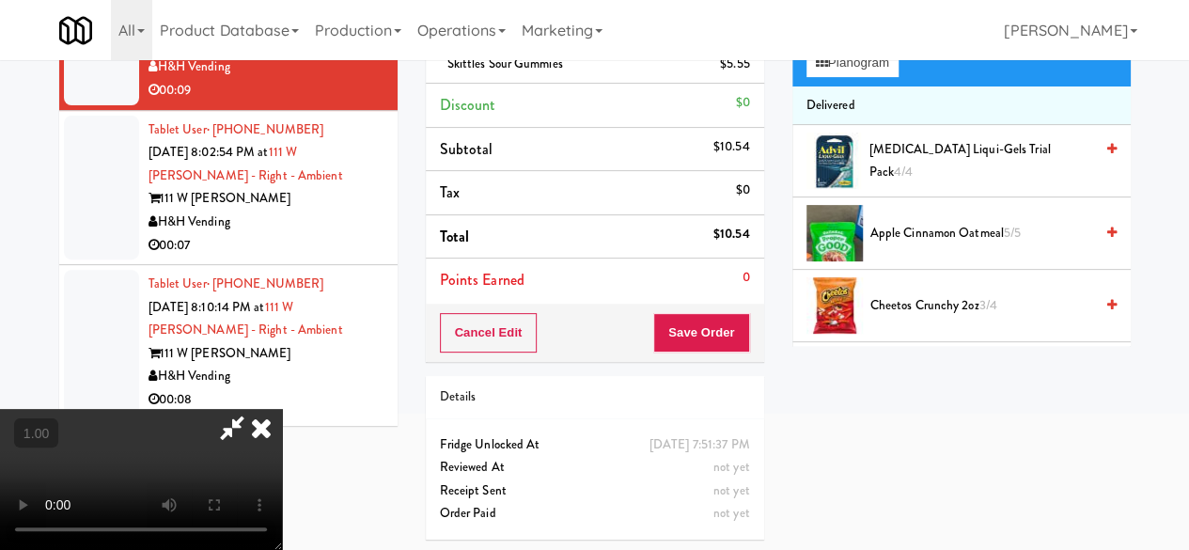
scroll to position [70, 0]
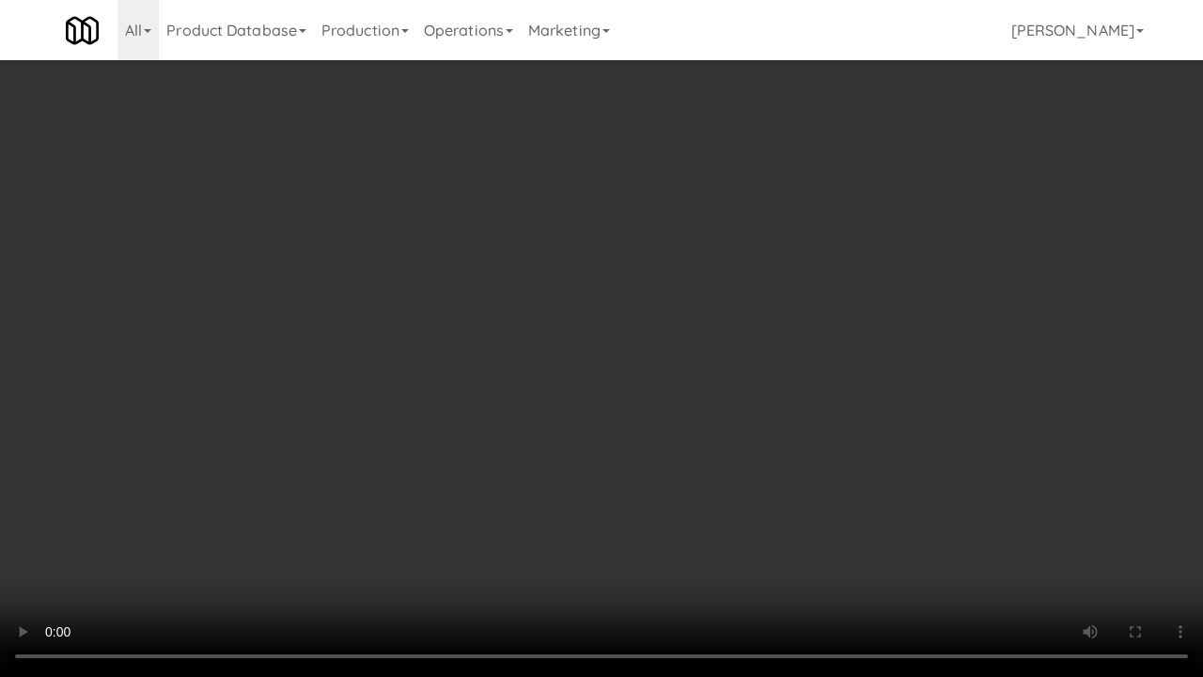
click at [801, 549] on video at bounding box center [601, 338] width 1203 height 677
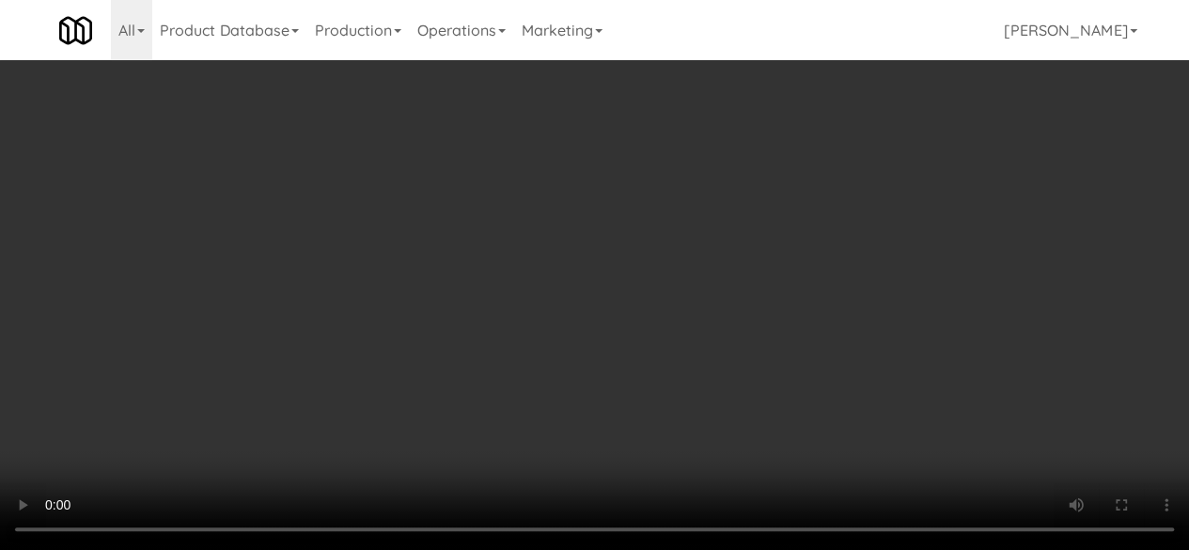
scroll to position [0, 0]
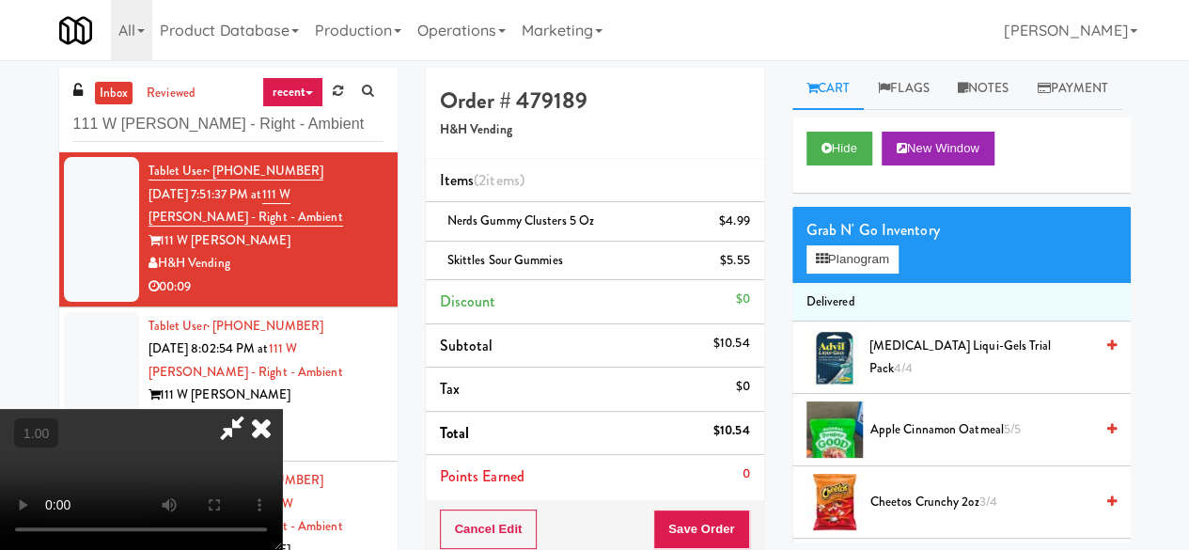
click at [254, 409] on icon at bounding box center [231, 428] width 43 height 38
click at [678, 520] on button "Save Order" at bounding box center [701, 528] width 96 height 39
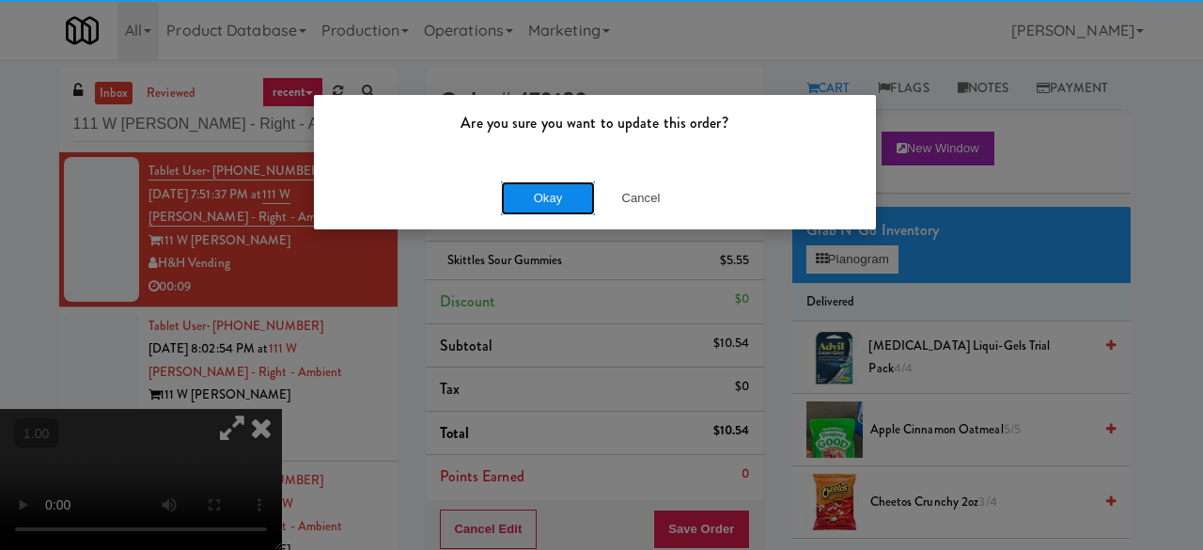
click at [578, 195] on button "Okay" at bounding box center [548, 198] width 94 height 34
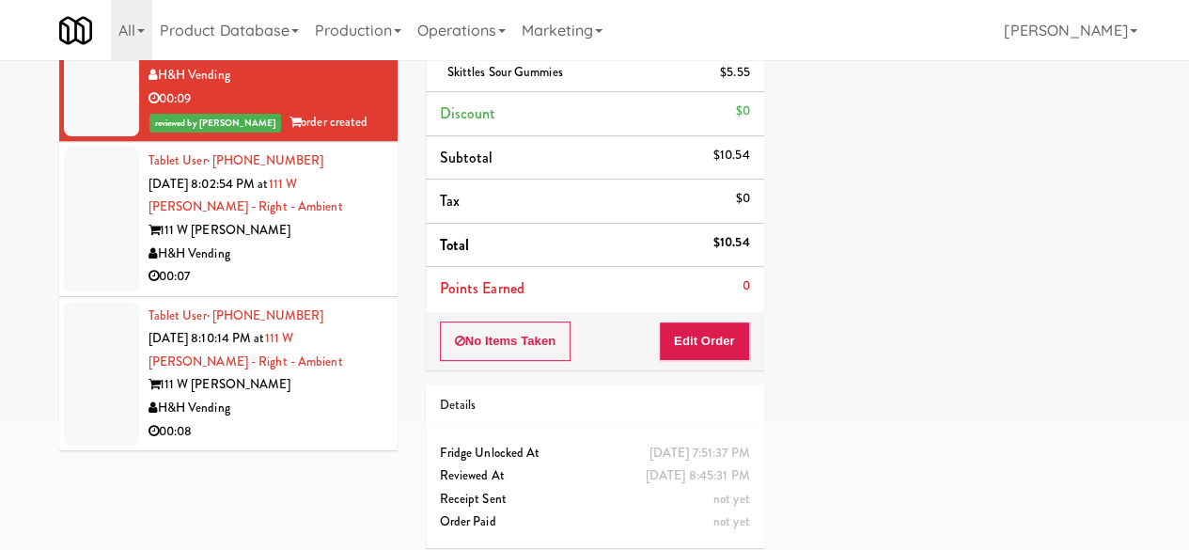
click at [307, 283] on div "00:07" at bounding box center [265, 276] width 235 height 23
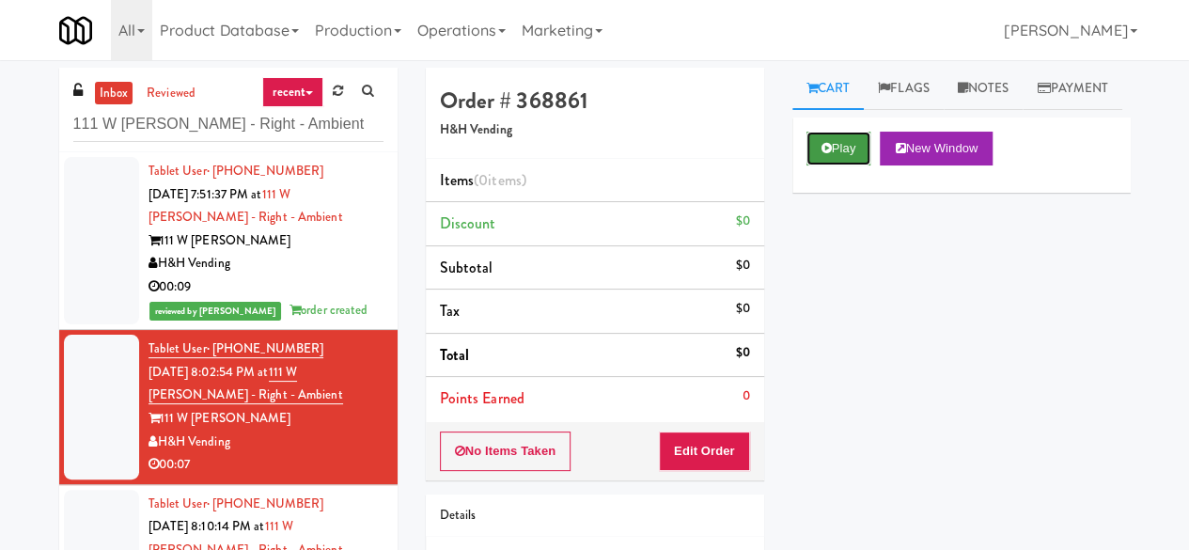
click at [837, 165] on button "Play" at bounding box center [838, 149] width 65 height 34
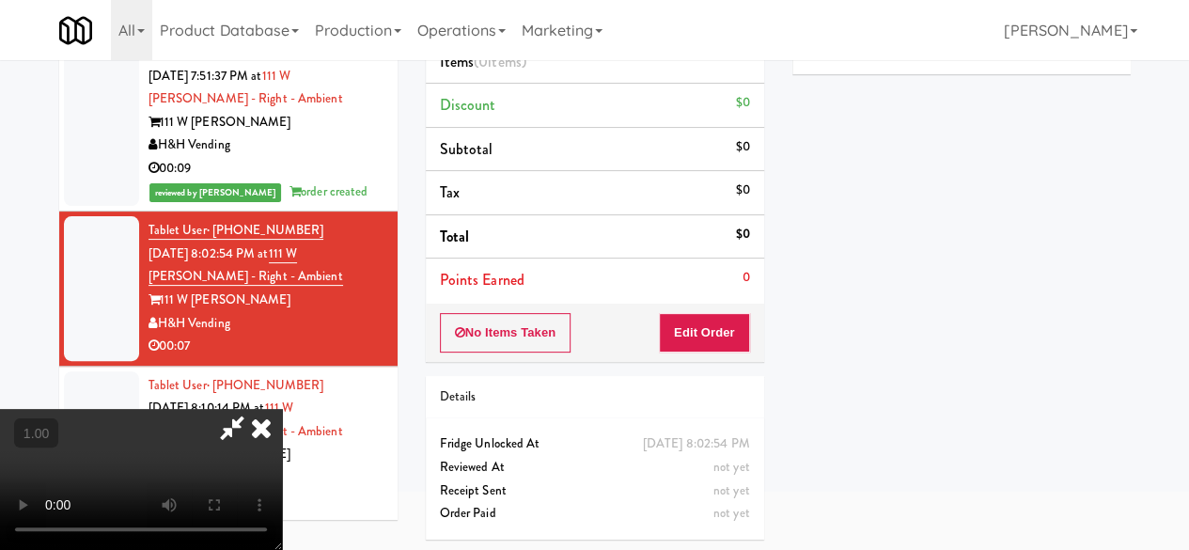
scroll to position [60, 0]
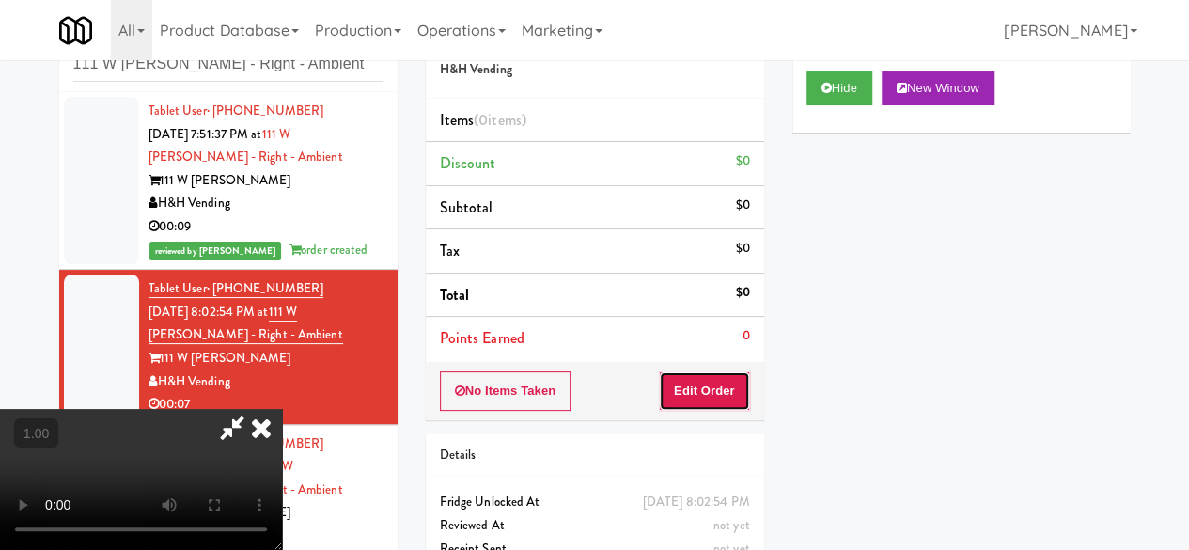
click at [733, 391] on button "Edit Order" at bounding box center [704, 390] width 91 height 39
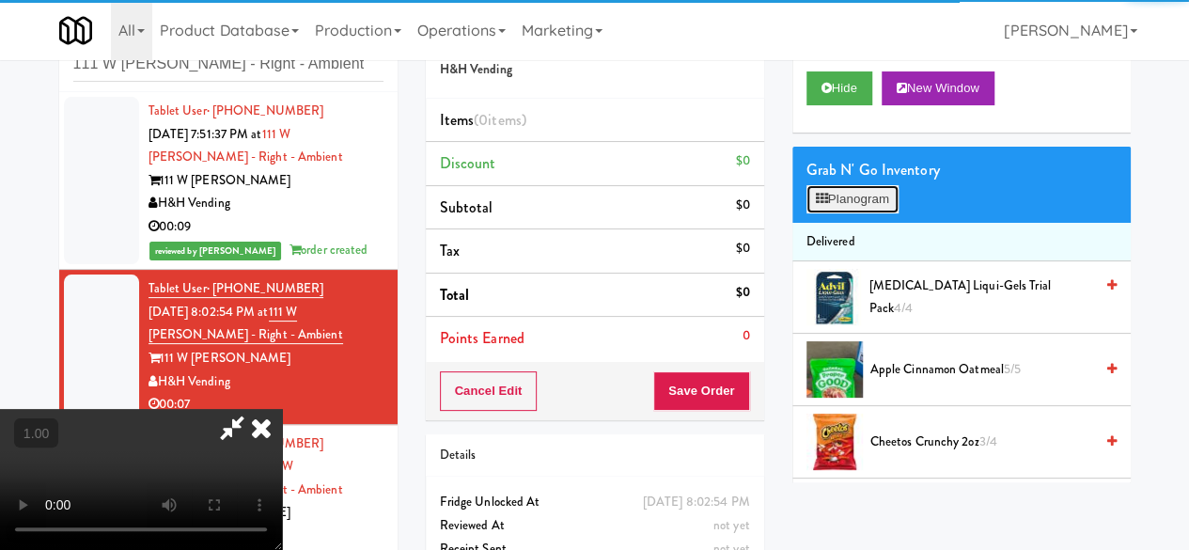
click at [849, 213] on button "Planogram" at bounding box center [852, 199] width 92 height 28
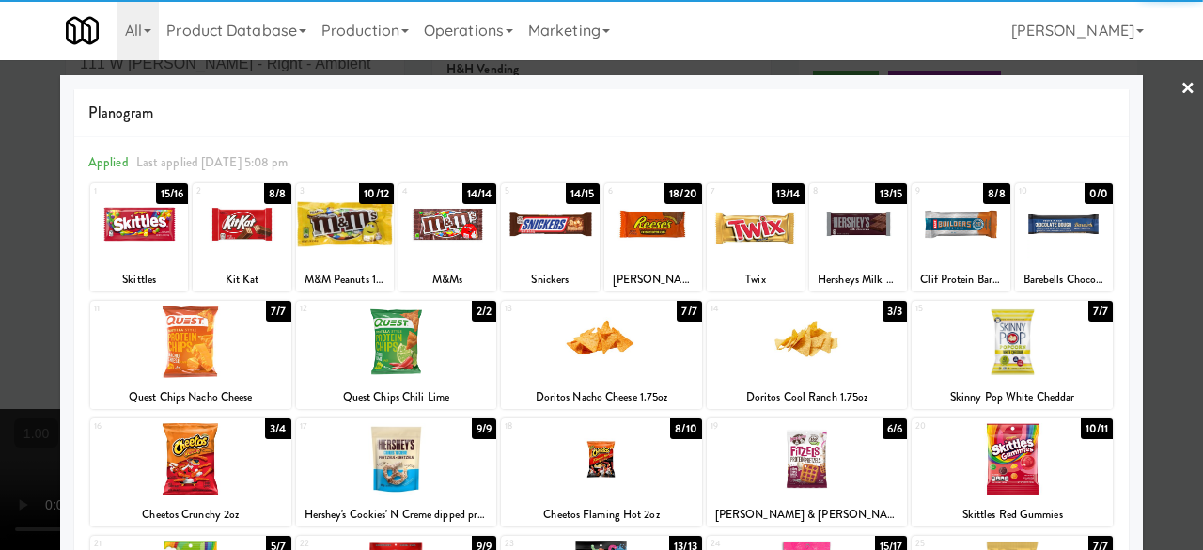
click at [238, 255] on div at bounding box center [242, 224] width 98 height 72
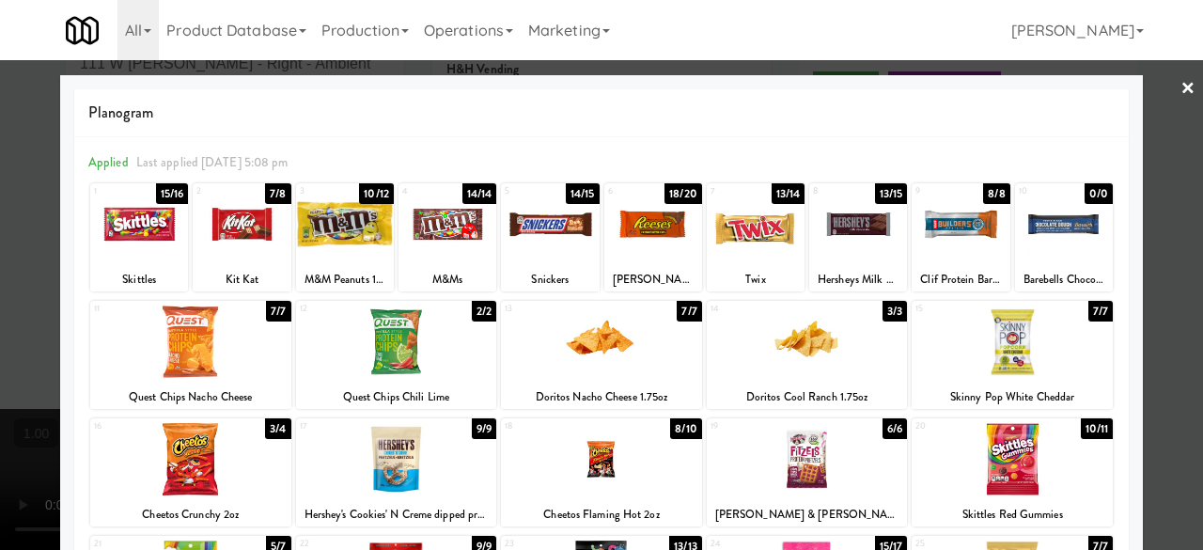
click at [141, 237] on div at bounding box center [139, 224] width 98 height 72
drag, startPoint x: 1166, startPoint y: 114, endPoint x: 1135, endPoint y: 116, distance: 31.1
click at [1180, 114] on link "×" at bounding box center [1187, 89] width 15 height 58
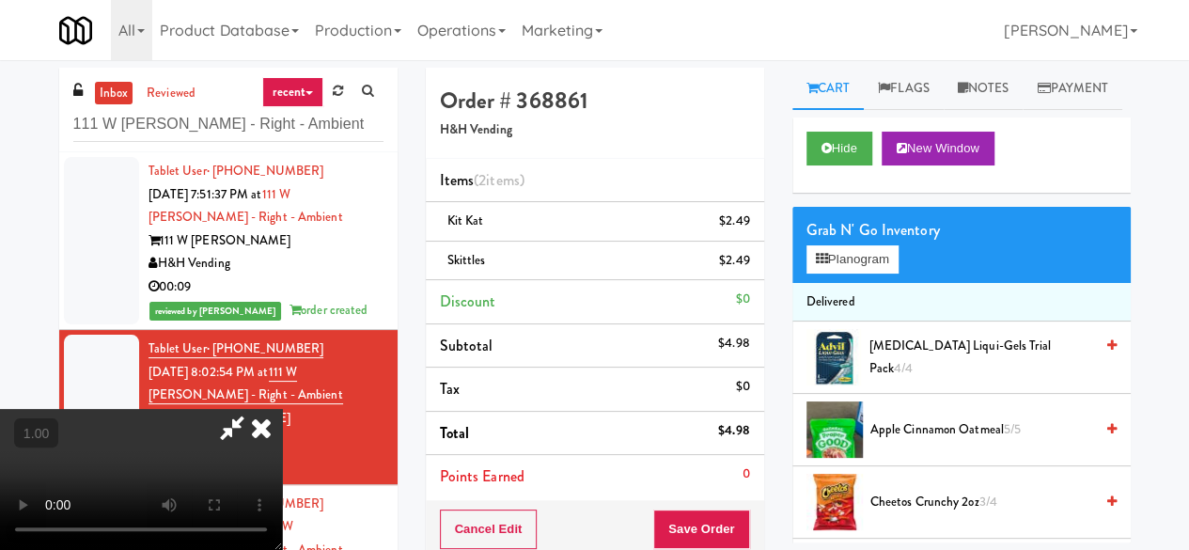
drag, startPoint x: 656, startPoint y: 169, endPoint x: 628, endPoint y: 300, distance: 133.6
click at [254, 409] on icon at bounding box center [231, 428] width 43 height 38
click at [684, 529] on button "Save Order" at bounding box center [701, 528] width 96 height 39
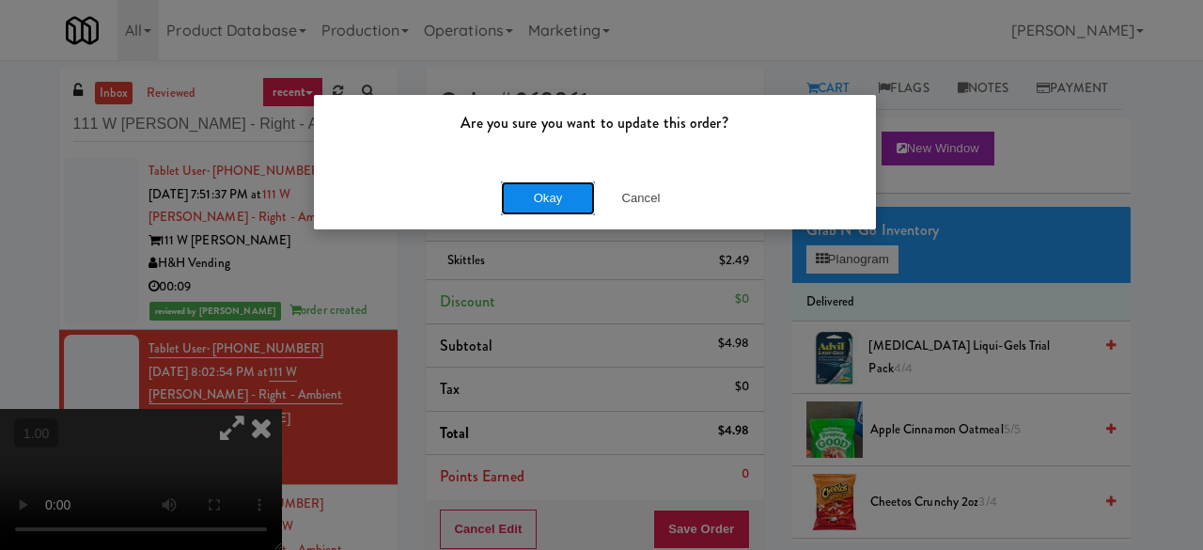
drag, startPoint x: 522, startPoint y: 205, endPoint x: 541, endPoint y: 205, distance: 18.8
click at [523, 205] on button "Okay" at bounding box center [548, 198] width 94 height 34
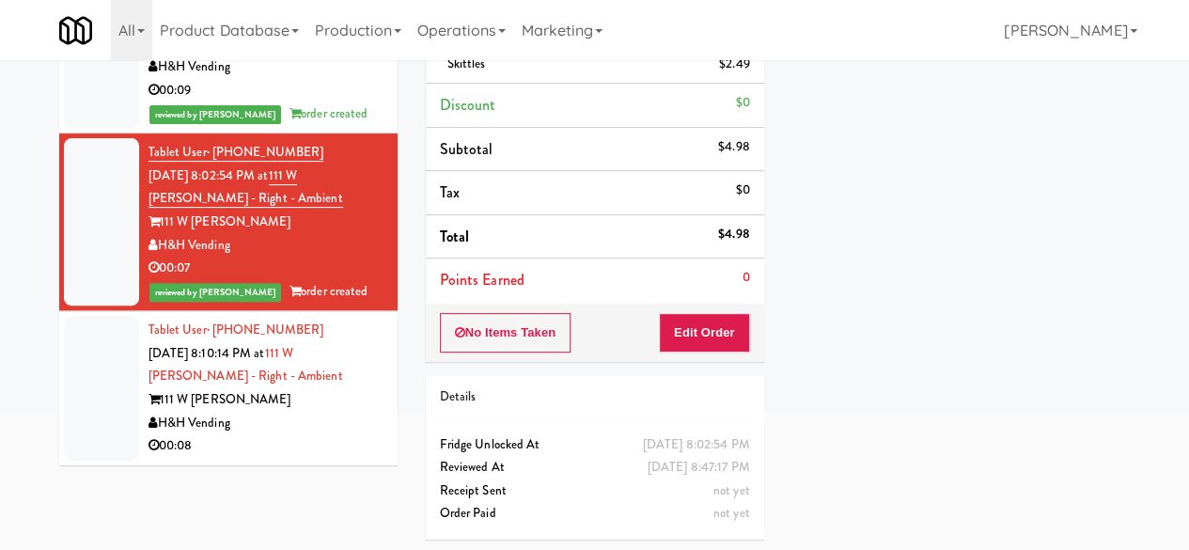
click at [306, 389] on div "111 W [PERSON_NAME]" at bounding box center [265, 399] width 235 height 23
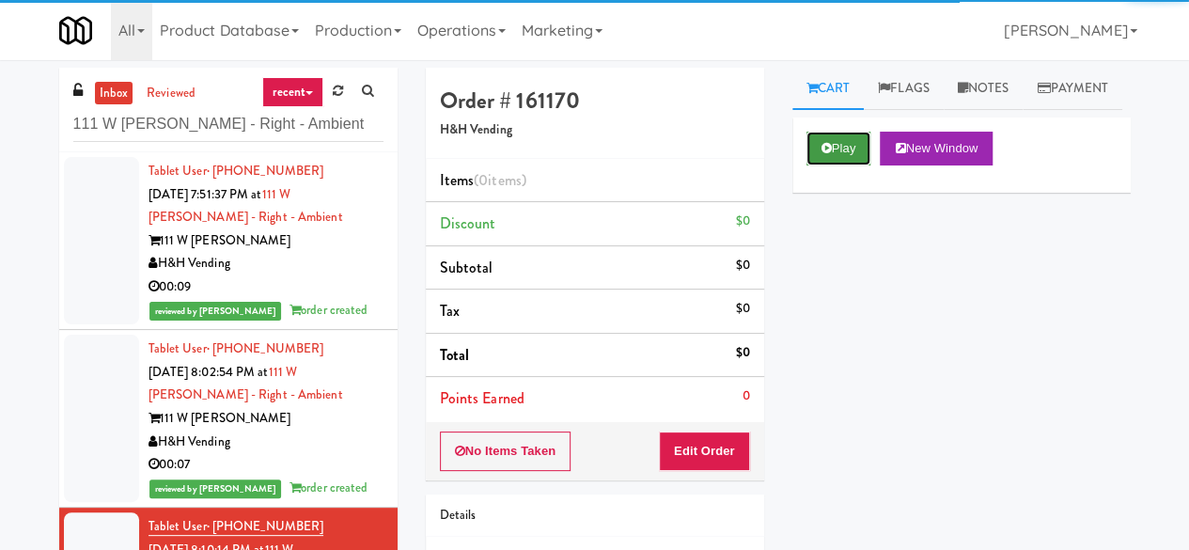
click at [856, 165] on button "Play" at bounding box center [838, 149] width 65 height 34
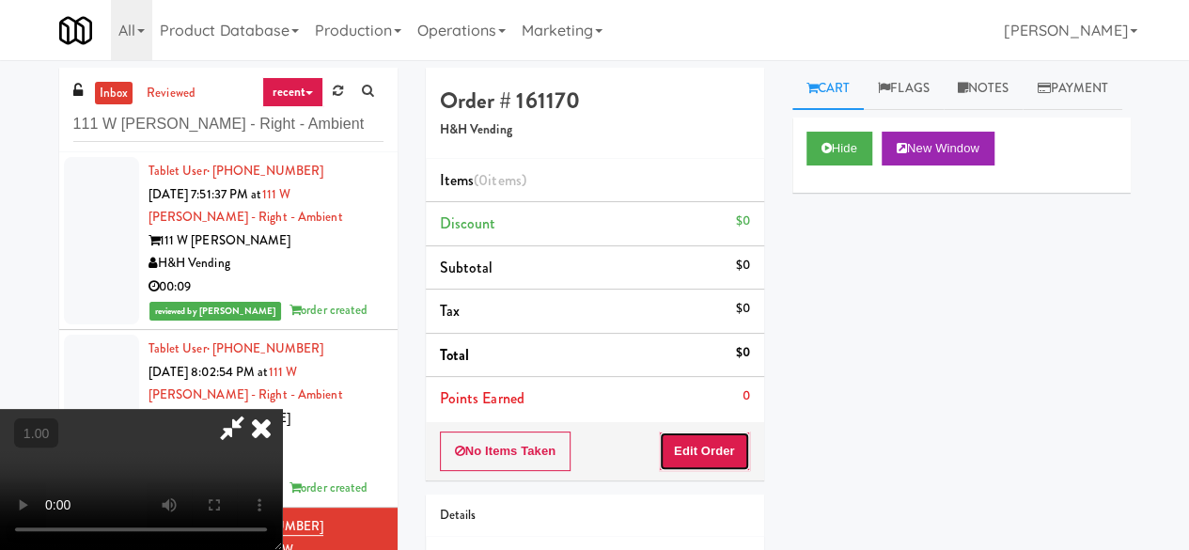
click at [735, 441] on button "Edit Order" at bounding box center [704, 450] width 91 height 39
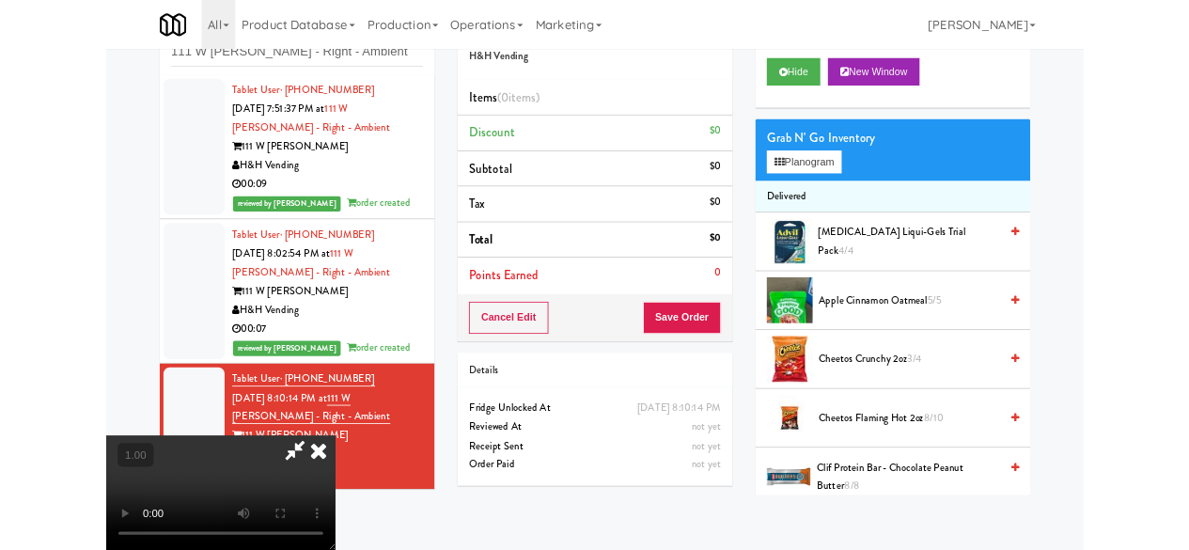
scroll to position [94, 0]
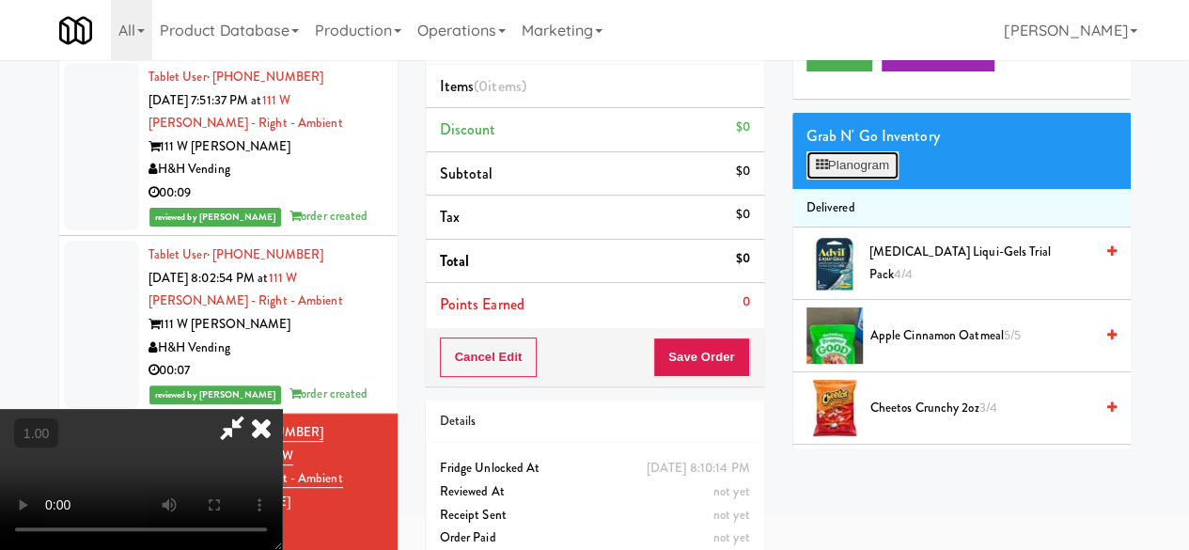
click at [850, 179] on button "Planogram" at bounding box center [852, 165] width 92 height 28
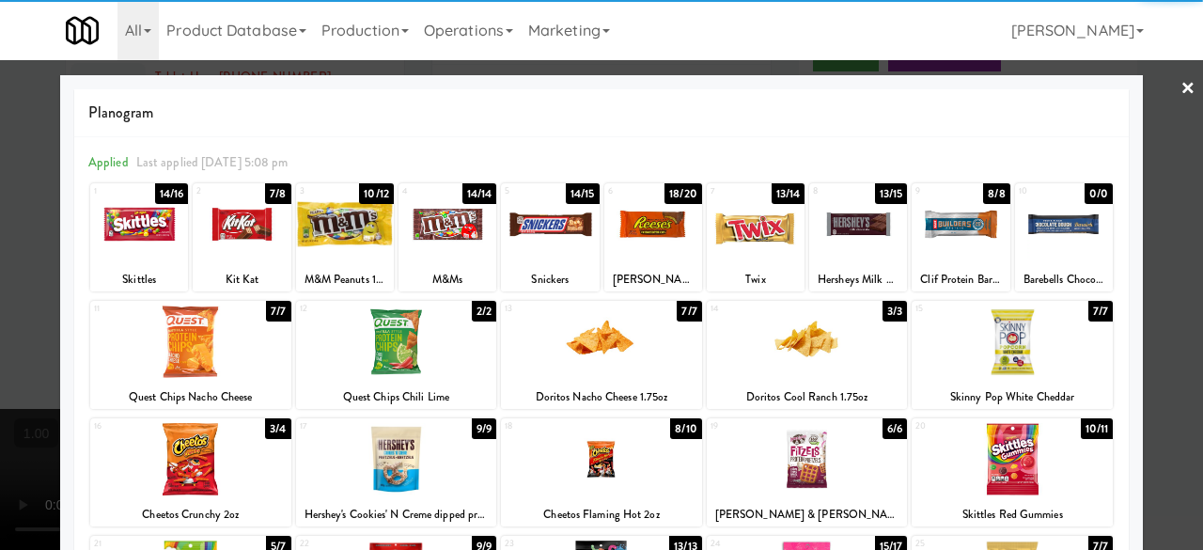
click at [263, 364] on div at bounding box center [190, 341] width 201 height 72
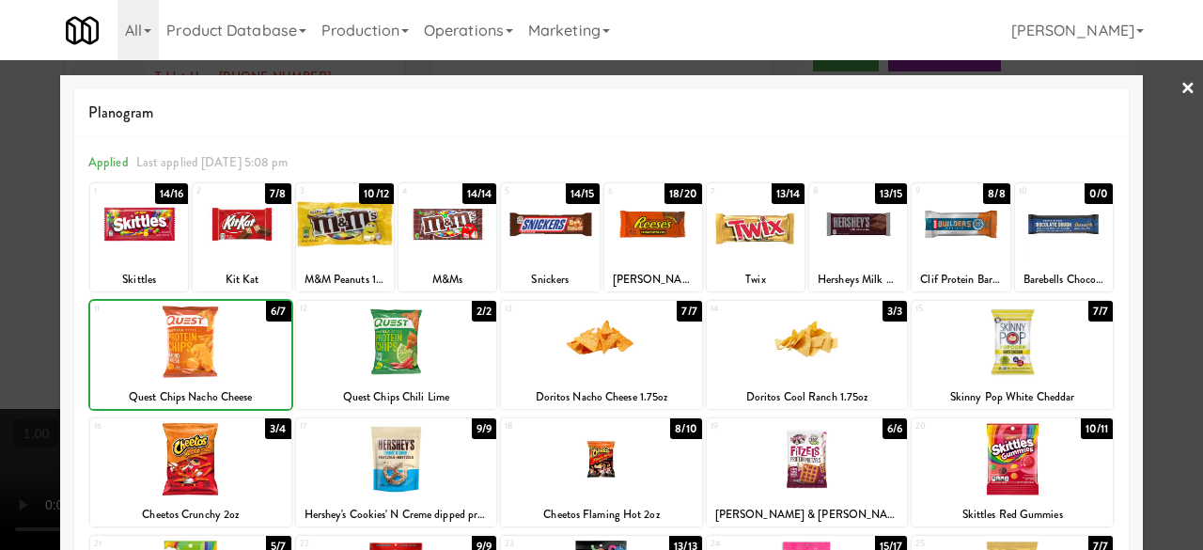
click at [263, 364] on div at bounding box center [190, 341] width 201 height 72
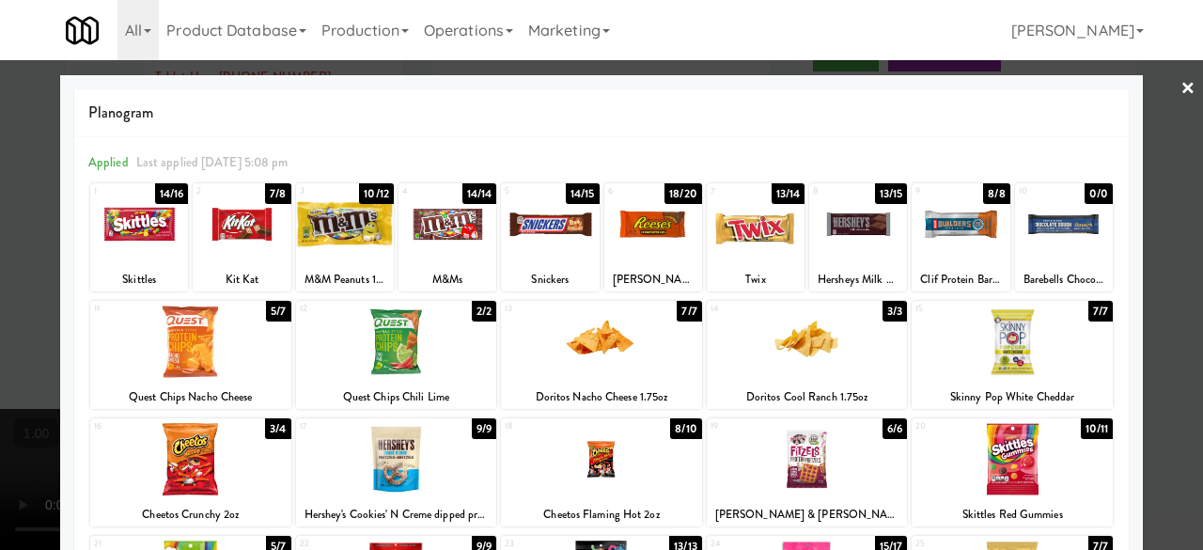
click at [1144, 116] on div at bounding box center [601, 275] width 1203 height 550
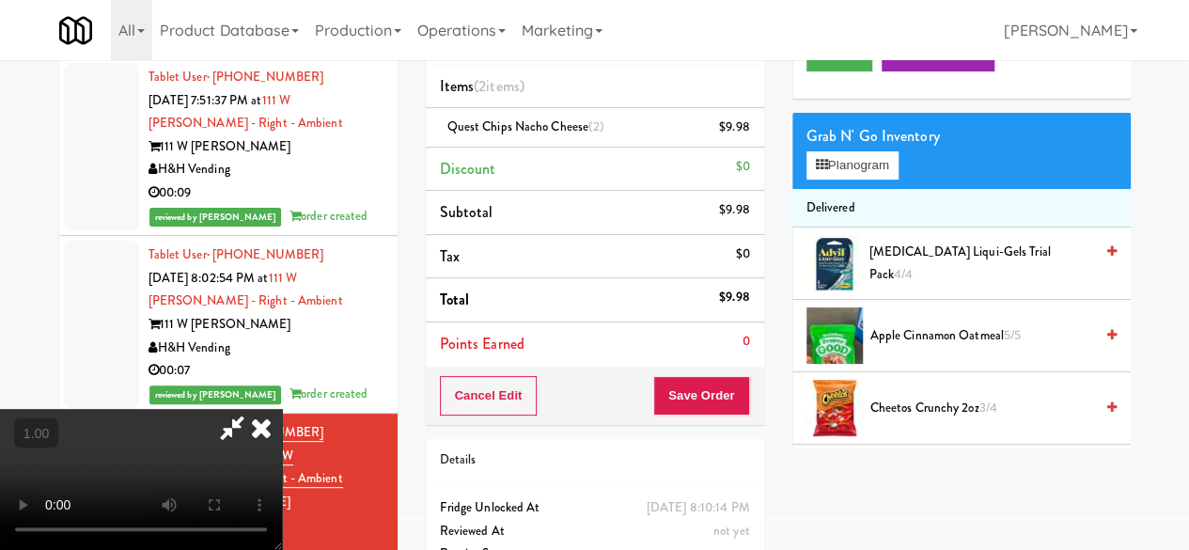
click at [254, 409] on icon at bounding box center [231, 428] width 43 height 38
click at [718, 388] on button "Save Order" at bounding box center [701, 395] width 96 height 39
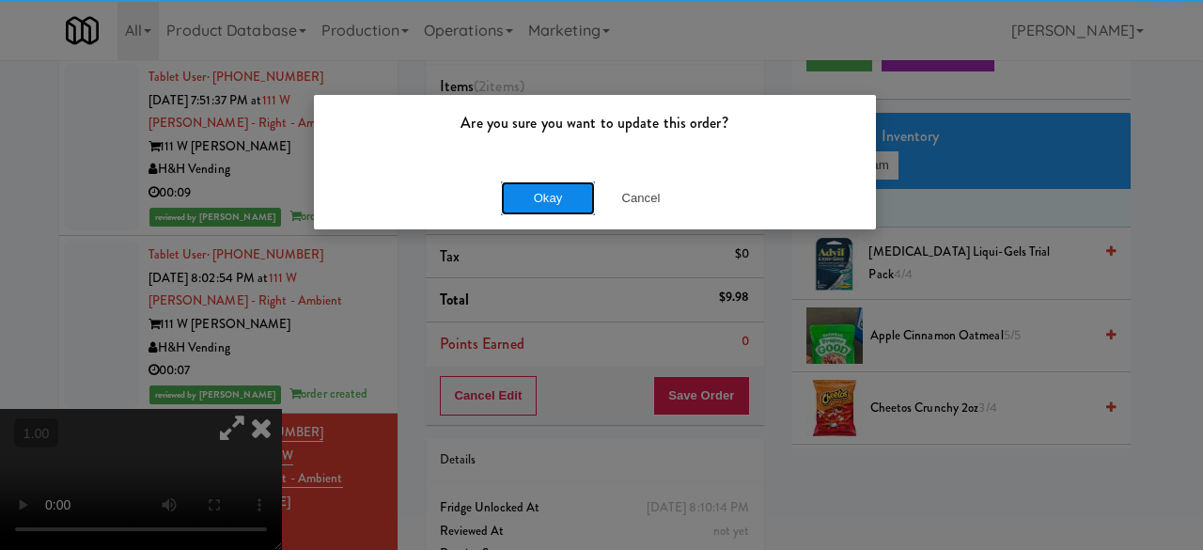
click at [532, 181] on button "Okay" at bounding box center [548, 198] width 94 height 34
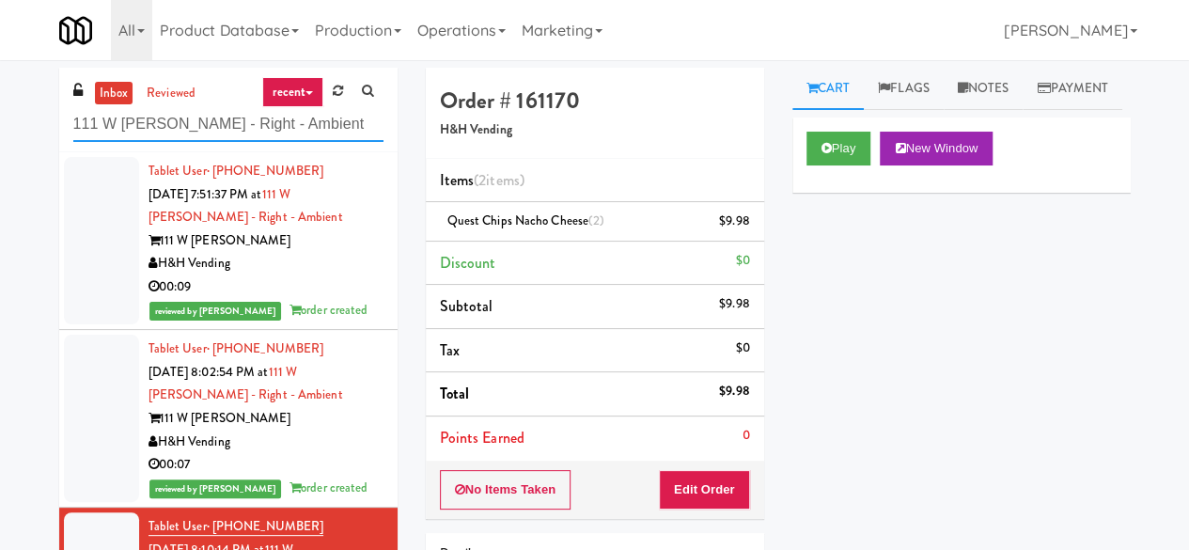
click at [222, 113] on input "111 W [PERSON_NAME] - Right - Ambient" at bounding box center [228, 124] width 310 height 35
click at [221, 114] on input "111 W [PERSON_NAME] - Right - Ambient" at bounding box center [228, 124] width 310 height 35
paste input "Southerly - Combo Cooler"
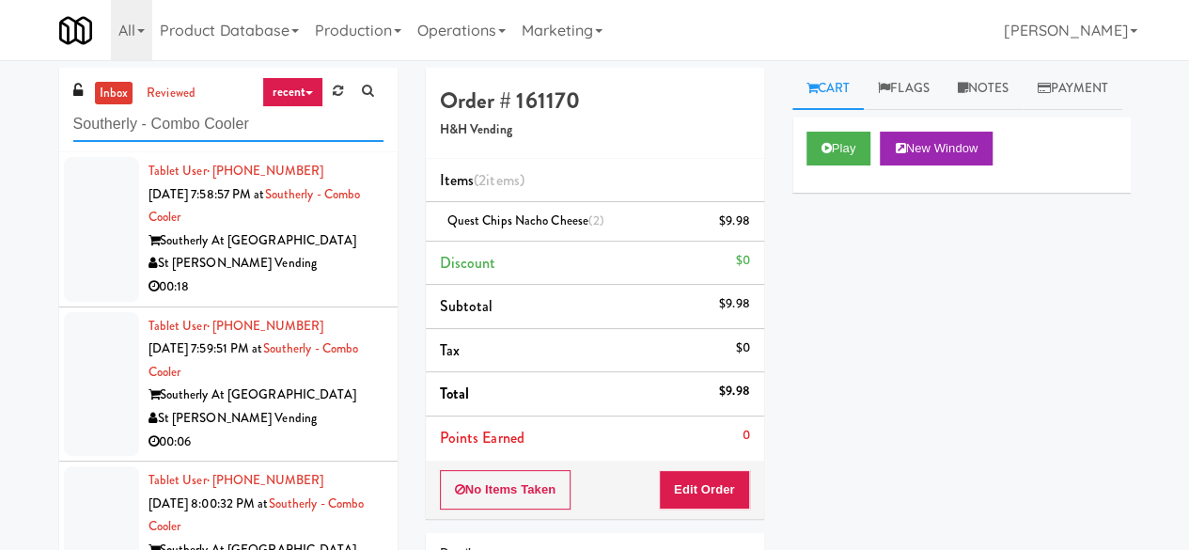
click at [252, 138] on input "Southerly - Combo Cooler" at bounding box center [228, 124] width 310 height 35
paste input "(Snack & Drink) EWR 5-TB-PUBLIC"
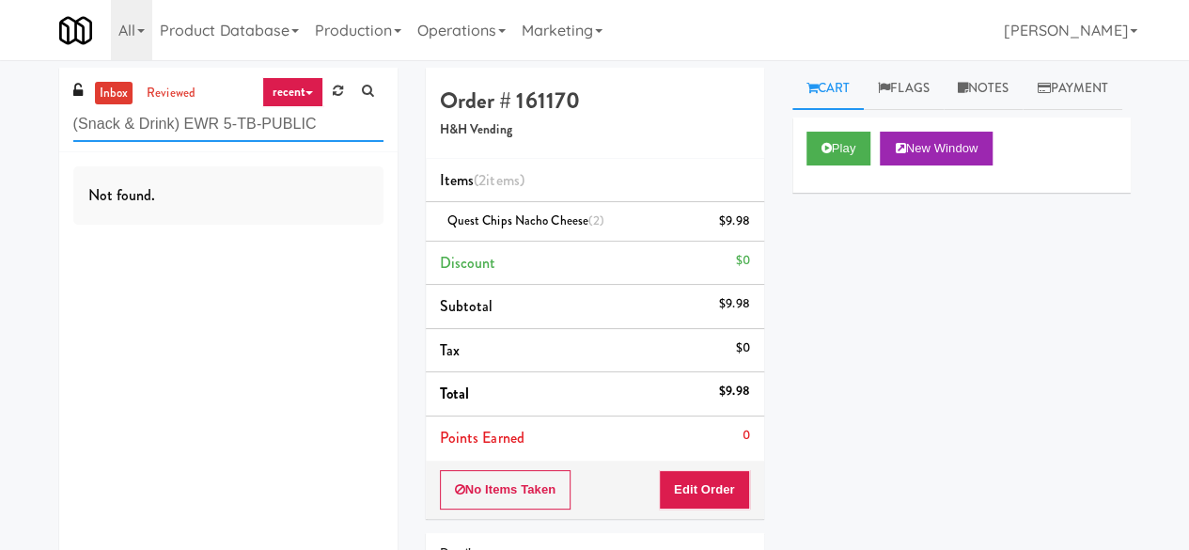
type input "(Snack & Drink) EWR 5-TB-PUBLIC"
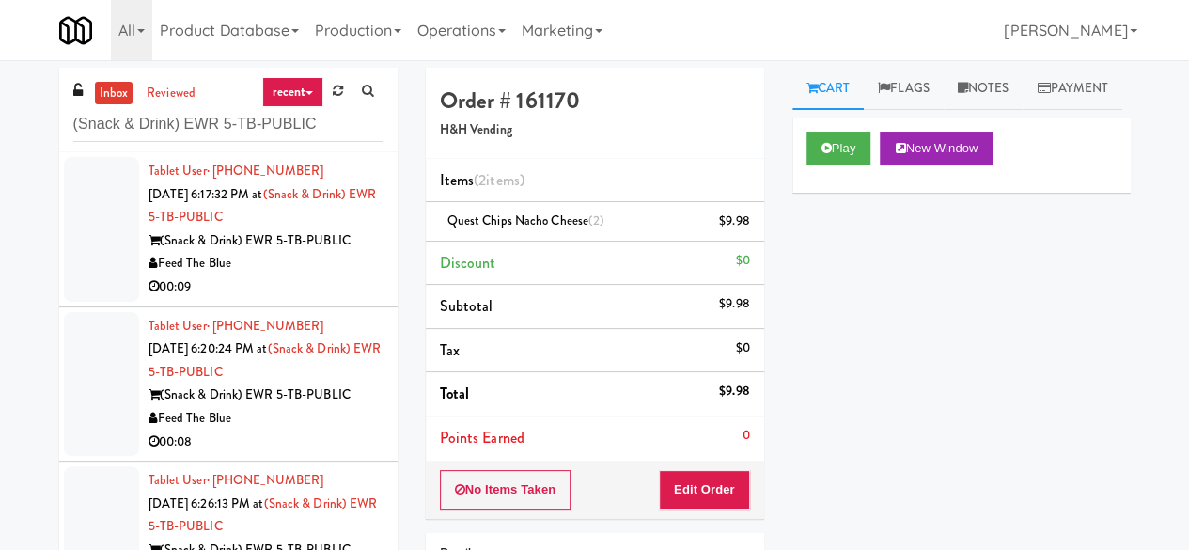
click at [324, 260] on div "Feed The Blue" at bounding box center [265, 263] width 235 height 23
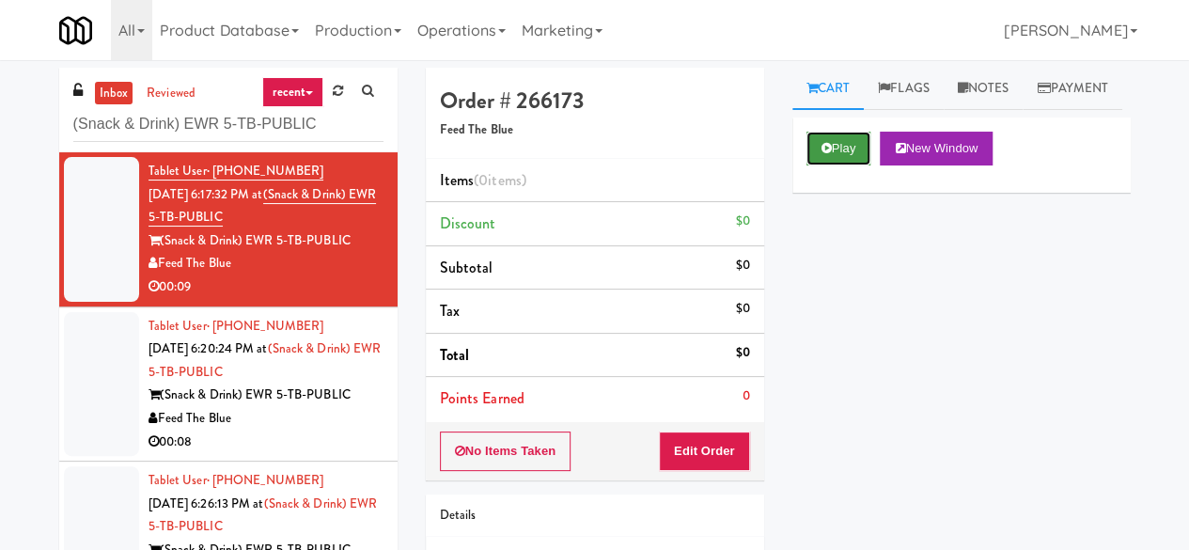
click at [853, 165] on button "Play" at bounding box center [838, 149] width 65 height 34
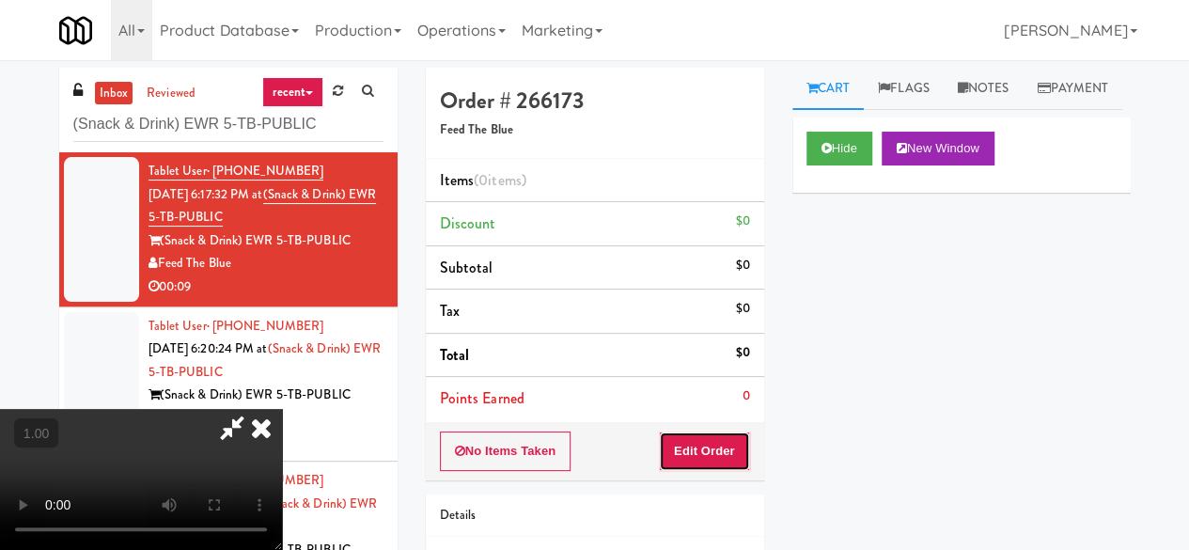
click at [708, 459] on button "Edit Order" at bounding box center [704, 450] width 91 height 39
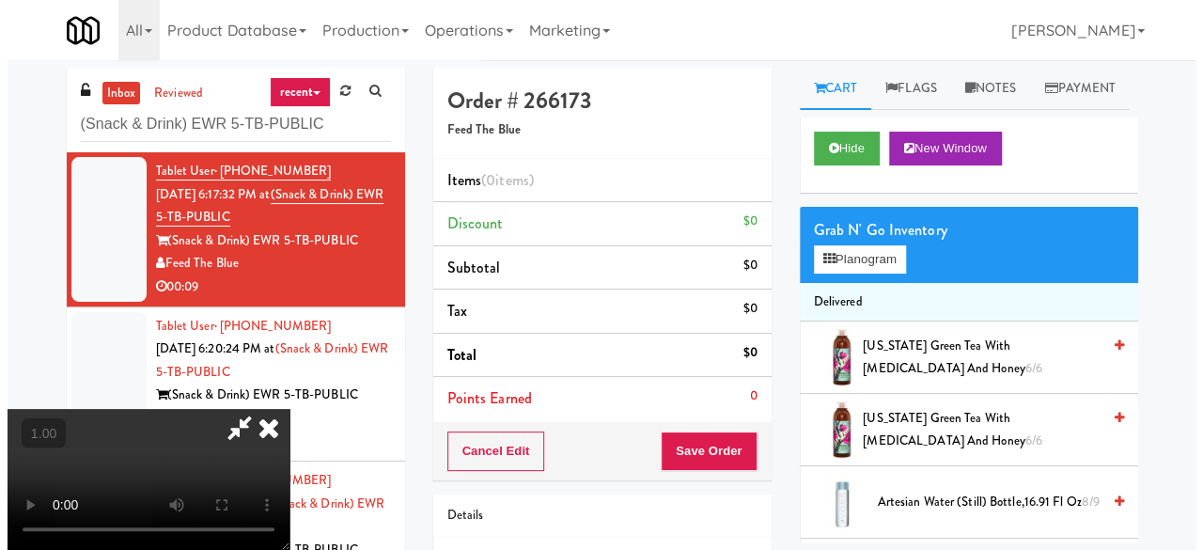
scroll to position [39, 0]
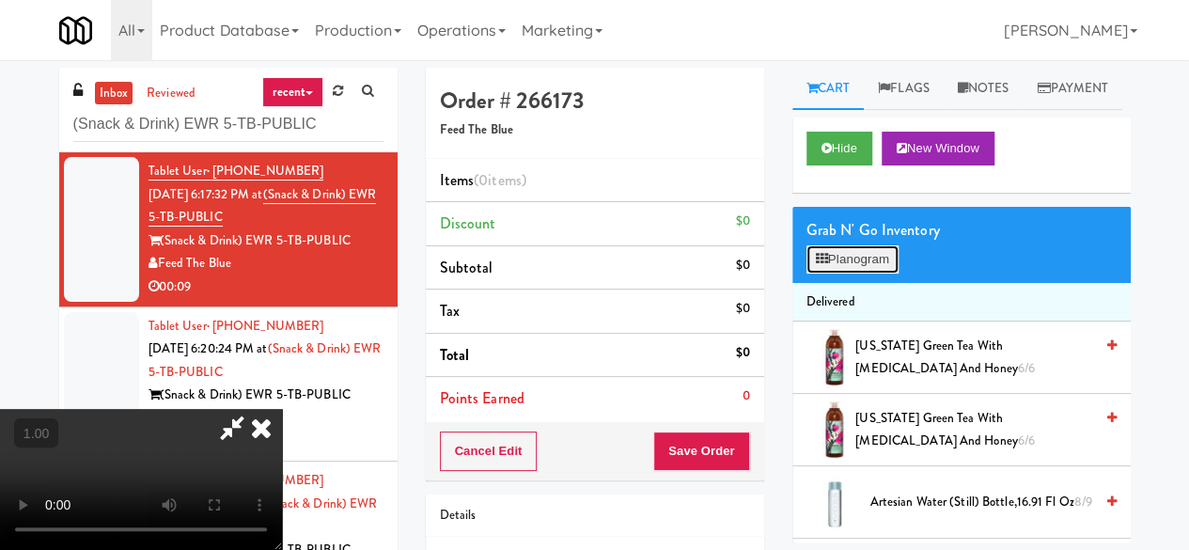
click at [848, 273] on button "Planogram" at bounding box center [852, 259] width 92 height 28
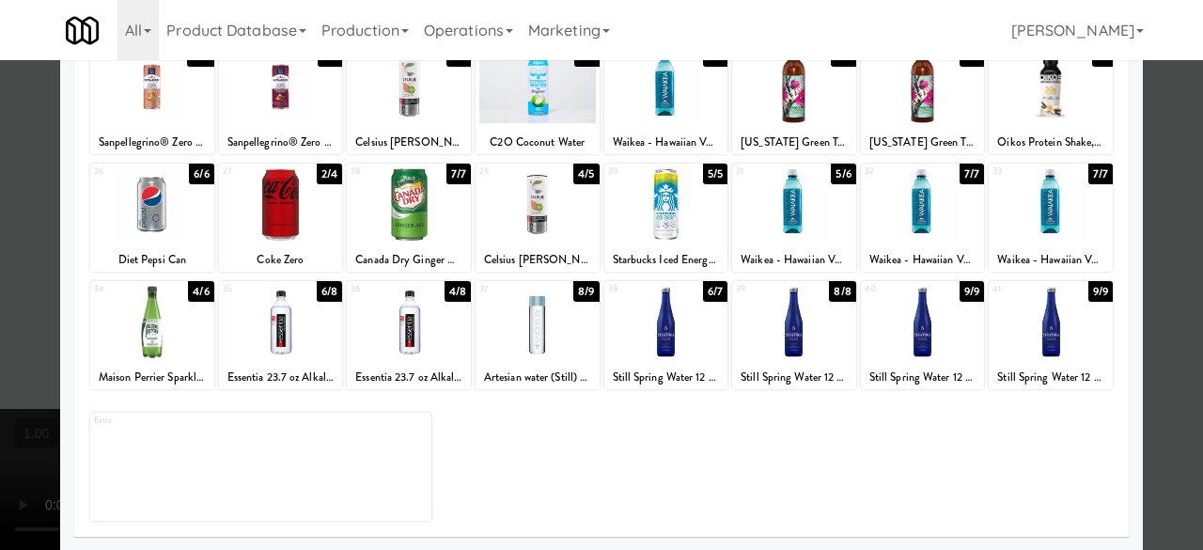
click at [266, 351] on div at bounding box center [281, 322] width 124 height 72
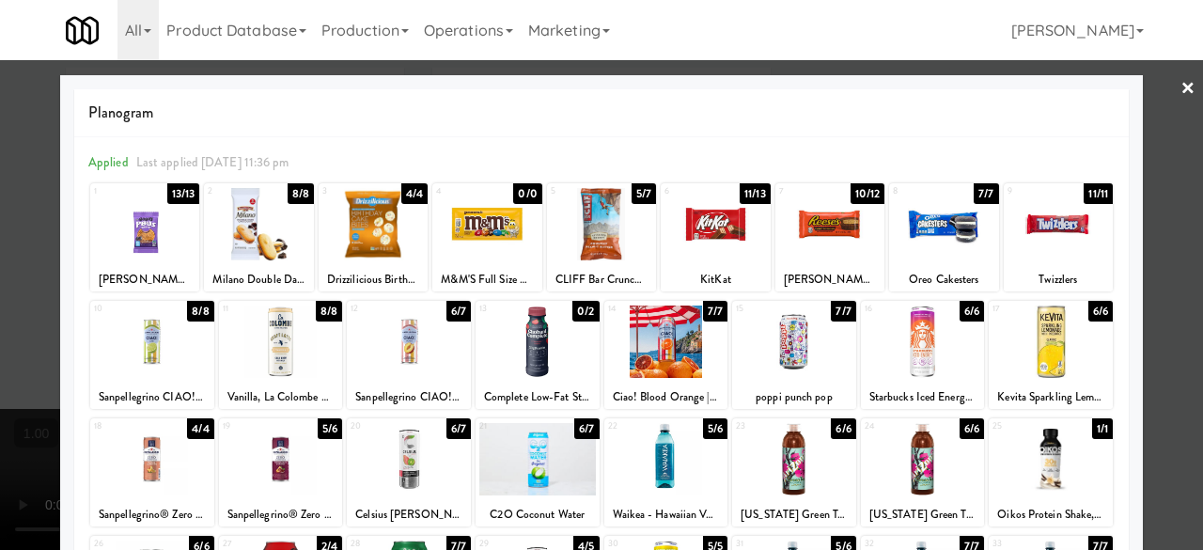
click at [1136, 95] on div at bounding box center [601, 275] width 1203 height 550
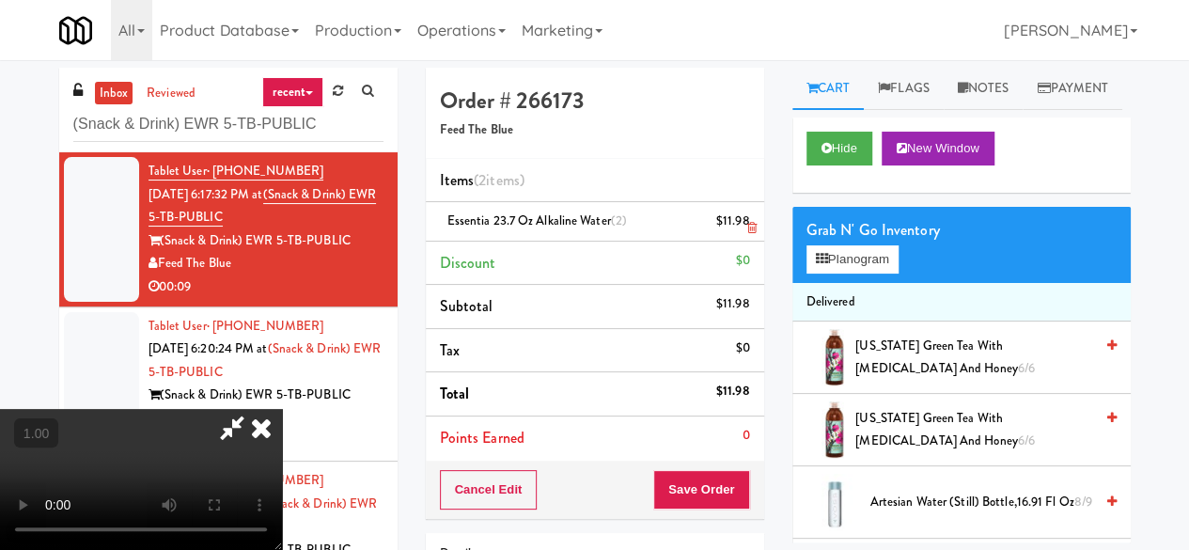
drag, startPoint x: 652, startPoint y: 91, endPoint x: 617, endPoint y: 219, distance: 132.4
click at [254, 409] on icon at bounding box center [231, 428] width 43 height 38
click at [717, 505] on button "Save Order" at bounding box center [701, 489] width 96 height 39
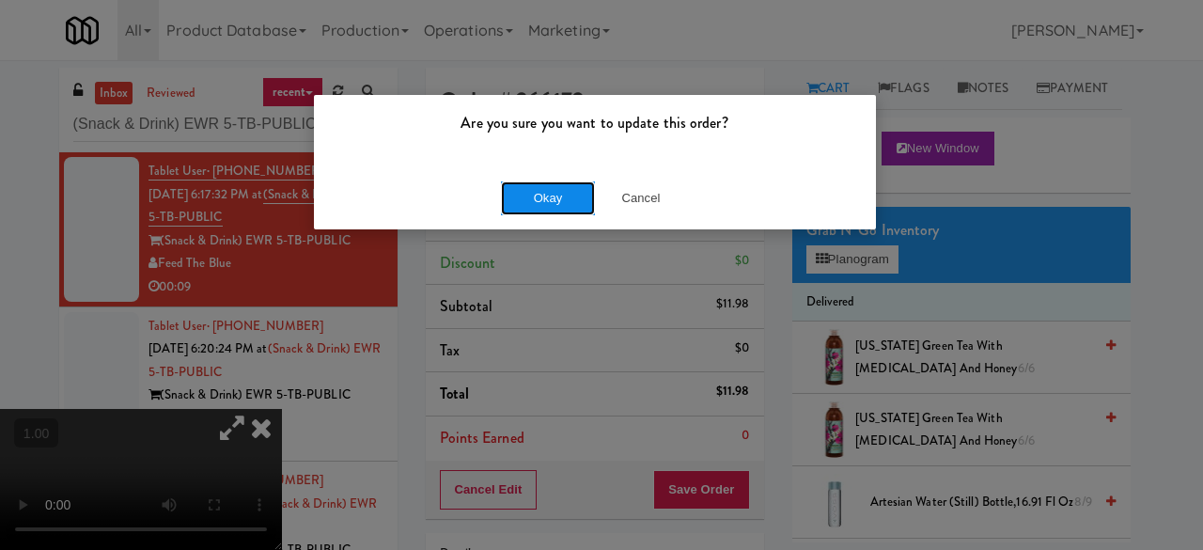
click at [561, 197] on button "Okay" at bounding box center [548, 198] width 94 height 34
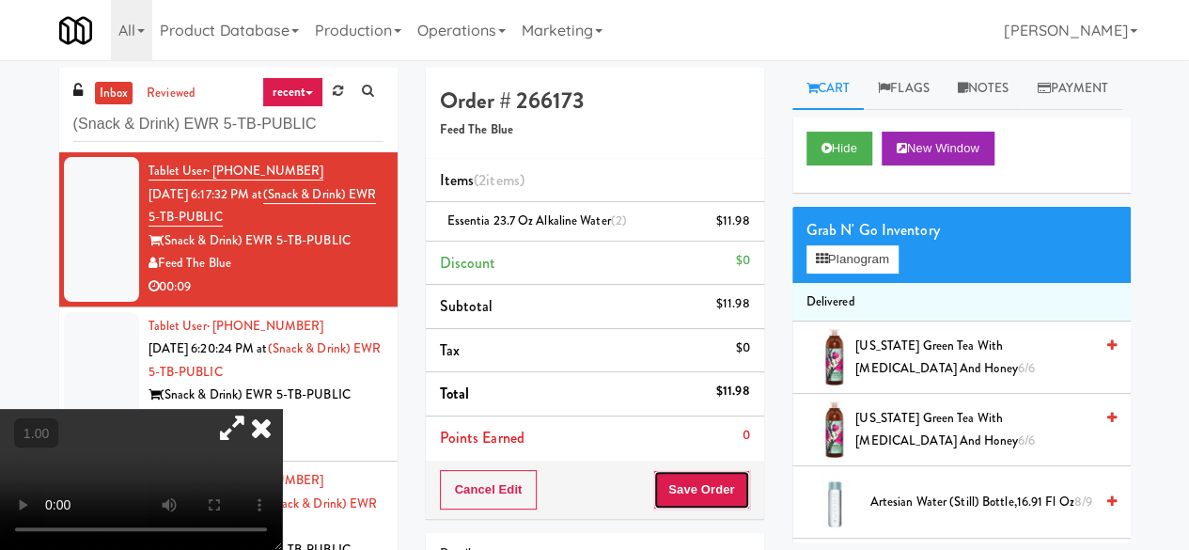
click at [693, 499] on button "Save Order" at bounding box center [701, 489] width 96 height 39
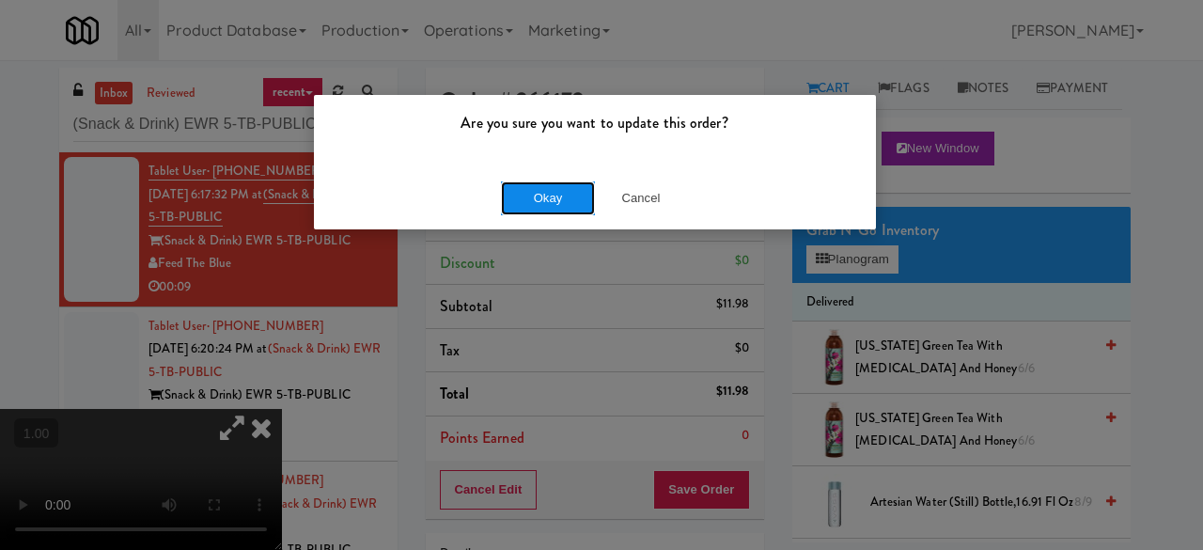
click at [545, 204] on button "Okay" at bounding box center [548, 198] width 94 height 34
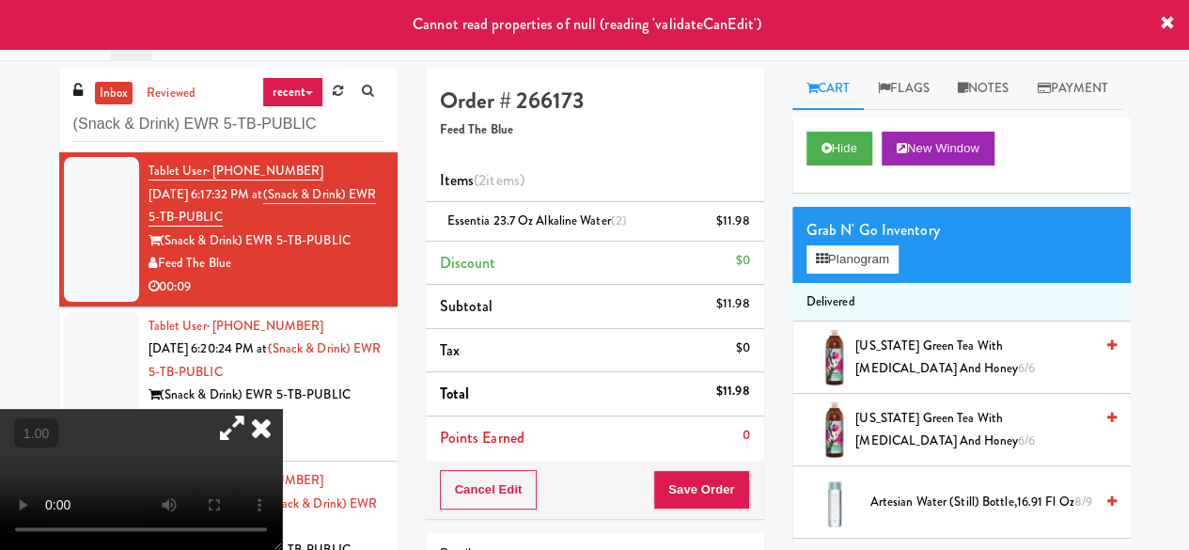
click at [1146, 27] on div "Cannot read properties of null (reading 'validateCanEdit')" at bounding box center [594, 24] width 1189 height 49
click at [282, 409] on icon at bounding box center [261, 428] width 41 height 38
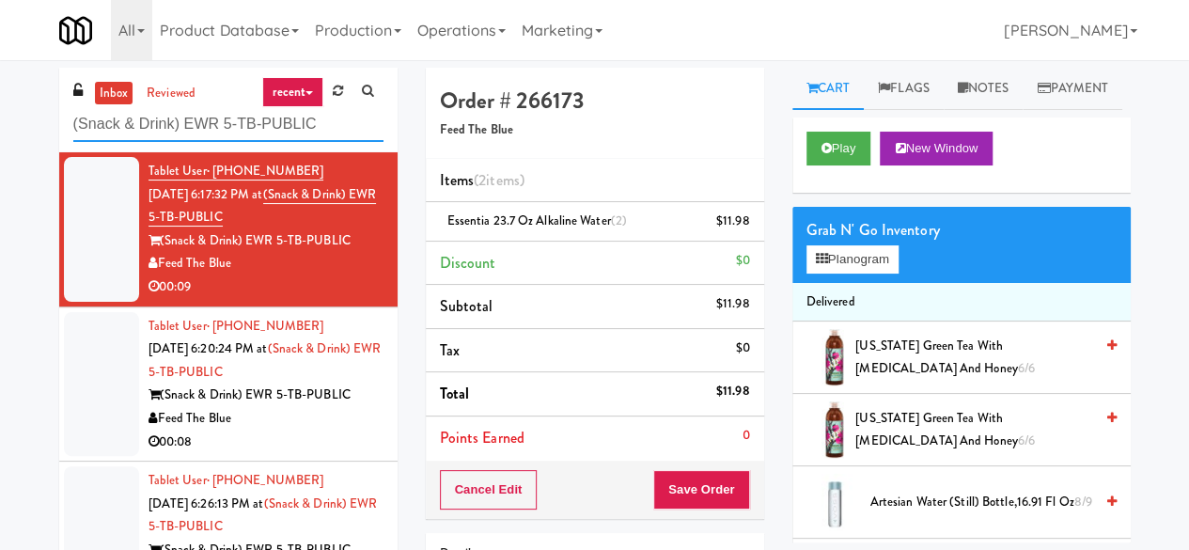
click at [205, 114] on input "(Snack & Drink) EWR 5-TB-PUBLIC" at bounding box center [228, 124] width 310 height 35
paste input "SC Lobby Cooler"
type input "SC Lobby Cooler"
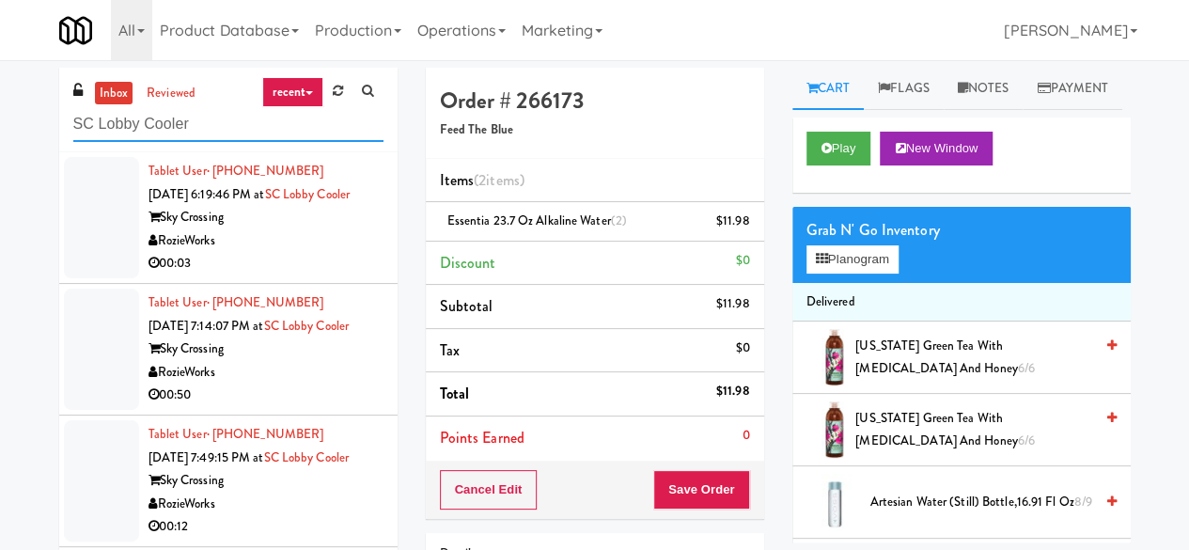
click at [178, 131] on input "SC Lobby Cooler" at bounding box center [228, 124] width 310 height 35
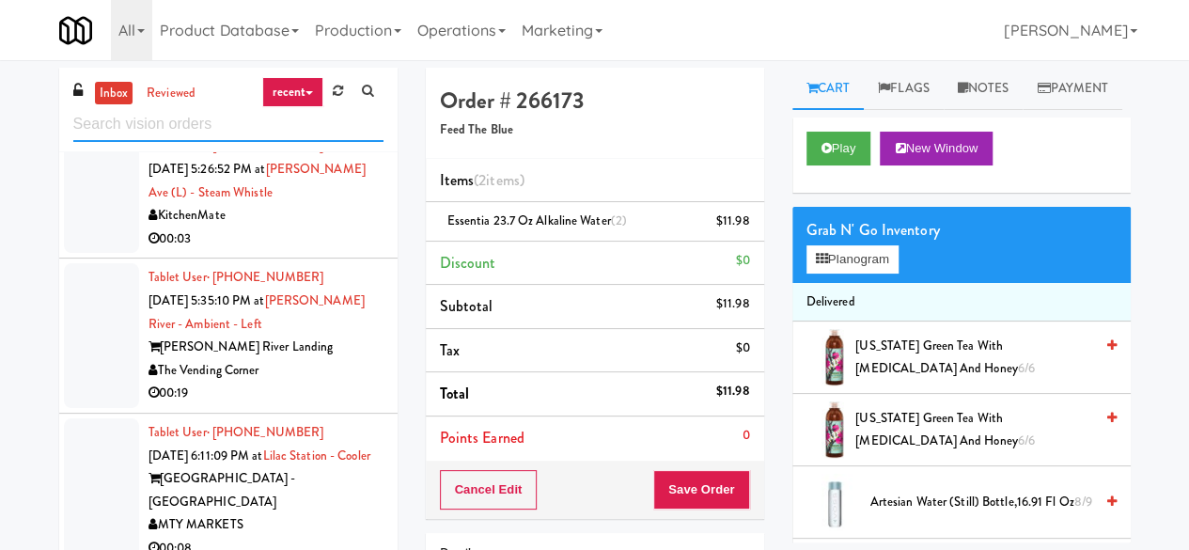
scroll to position [1785, 0]
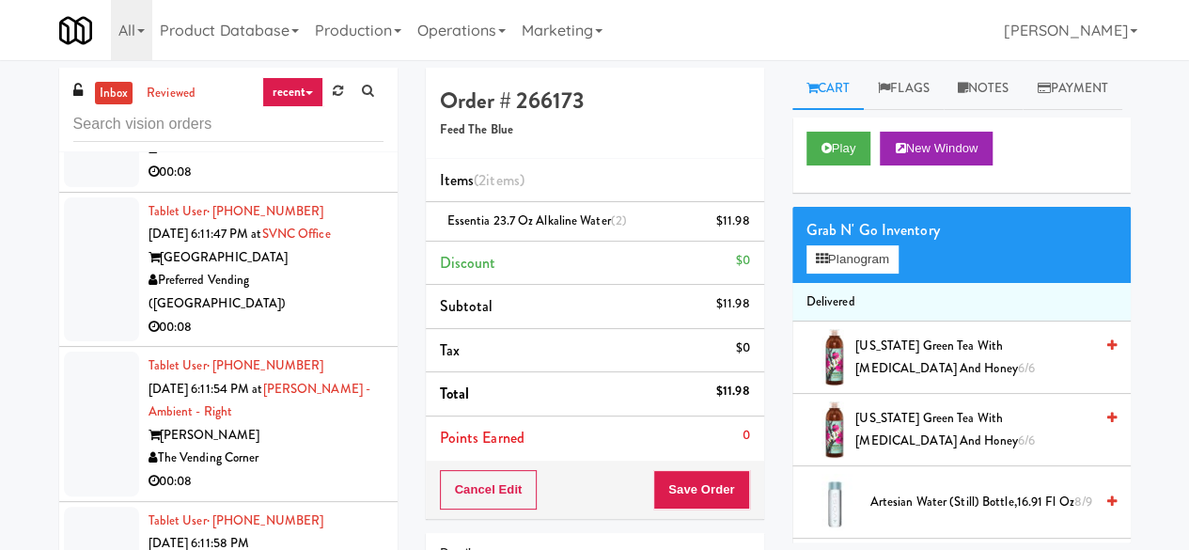
click at [257, 184] on div "00:08" at bounding box center [265, 172] width 235 height 23
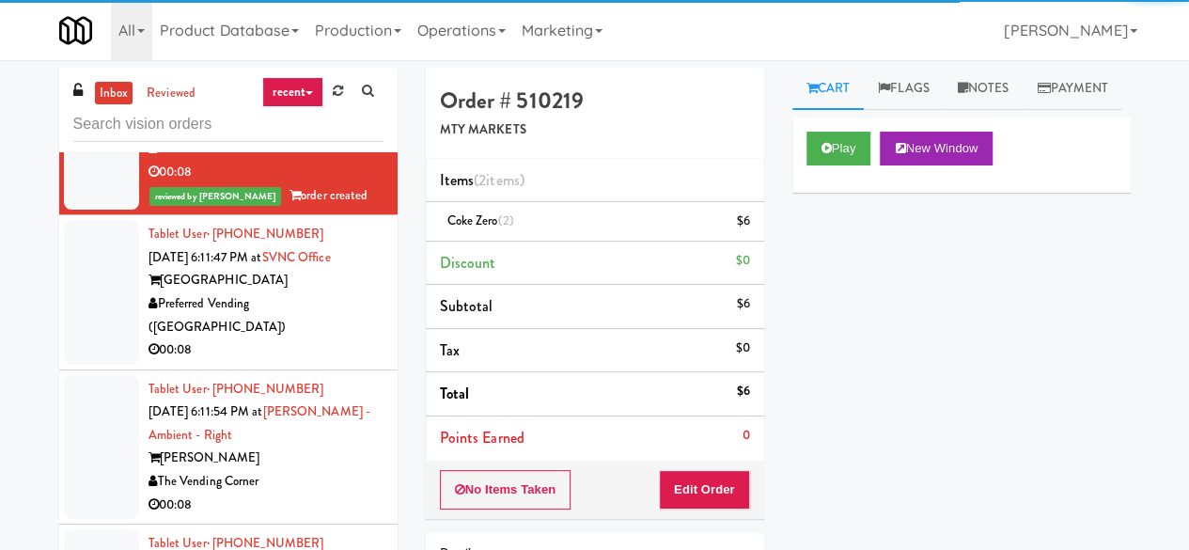
click at [329, 338] on div "Preferred Vending ([GEOGRAPHIC_DATA])" at bounding box center [265, 315] width 235 height 46
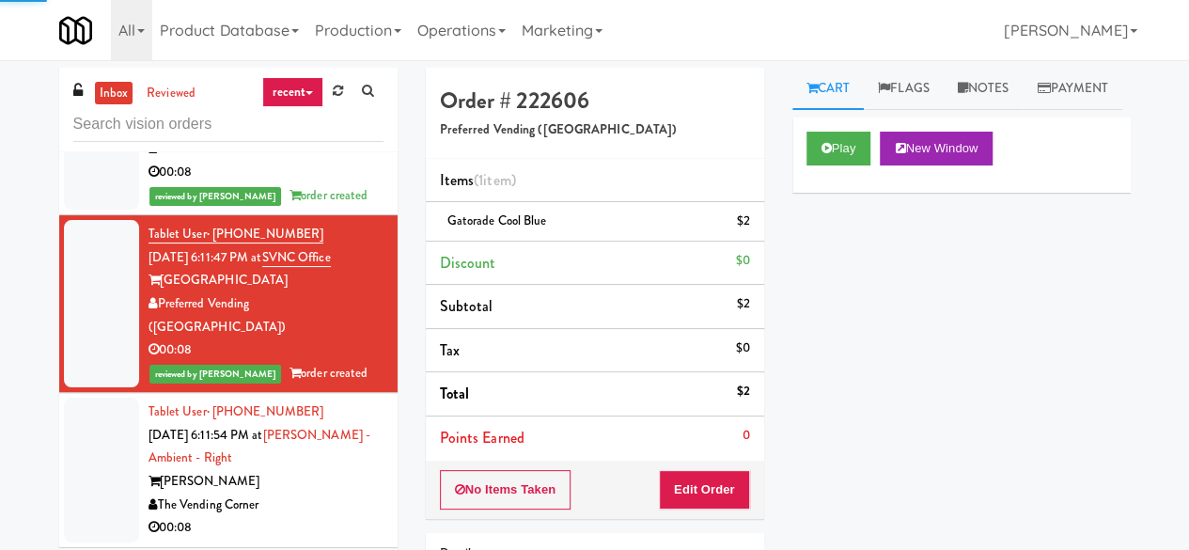
click at [118, 95] on link "inbox" at bounding box center [114, 93] width 39 height 23
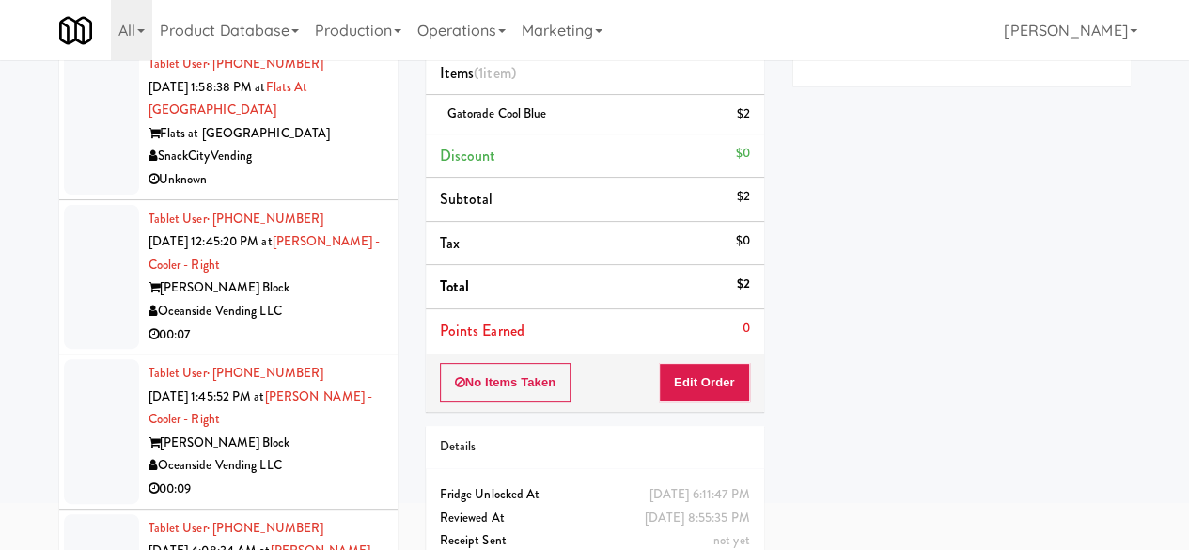
scroll to position [179, 0]
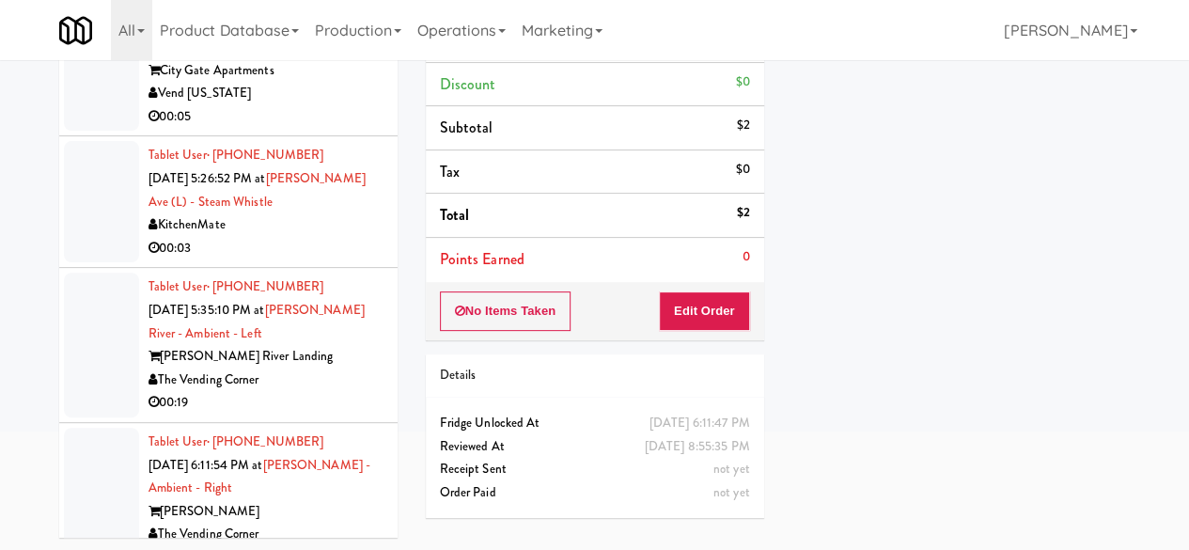
click at [304, 129] on div "00:05" at bounding box center [265, 116] width 235 height 23
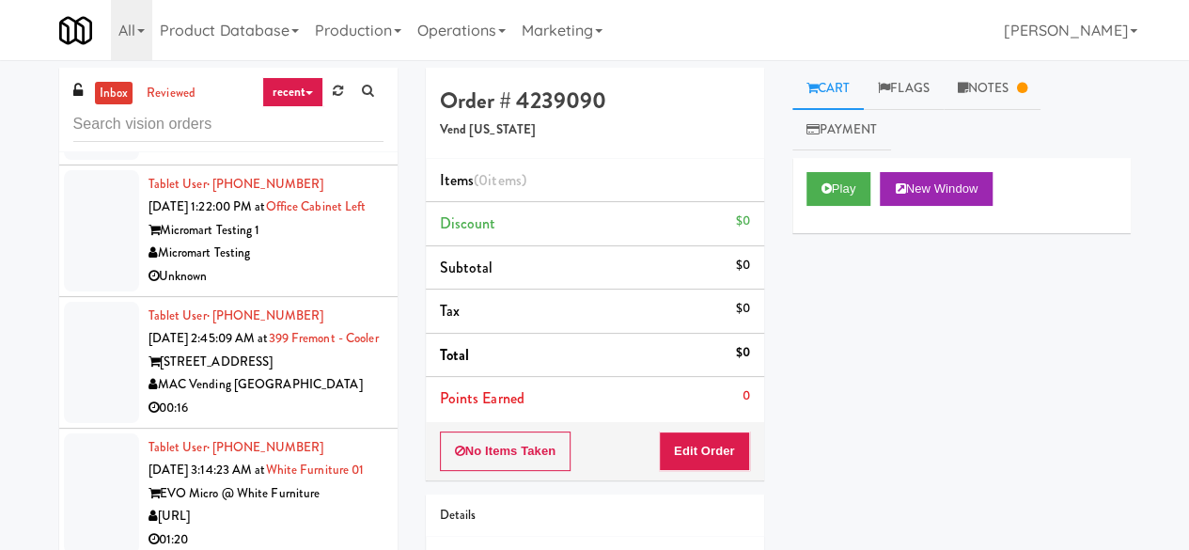
click at [968, 115] on ul "Cart Flags Notes Payment" at bounding box center [961, 109] width 338 height 83
click at [968, 93] on icon at bounding box center [963, 88] width 10 height 12
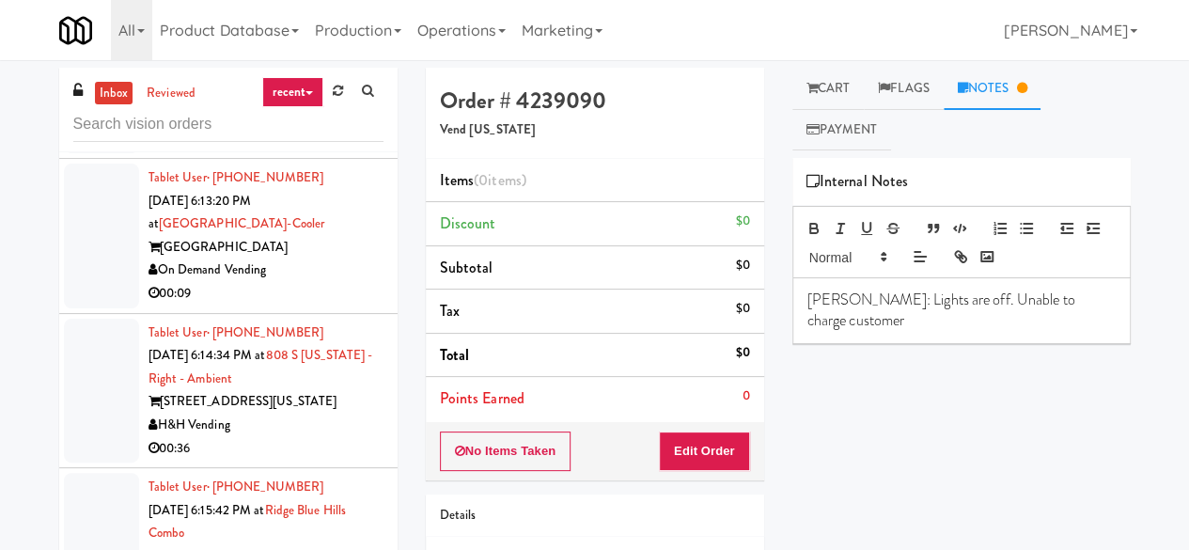
click at [303, 282] on div "On Demand Vending" at bounding box center [265, 269] width 235 height 23
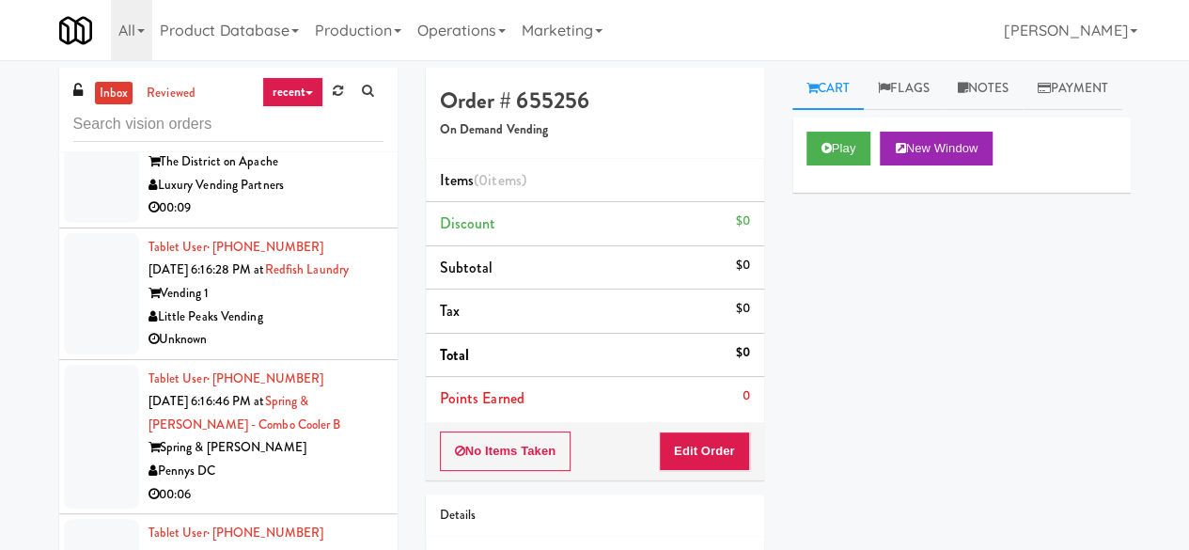
click at [306, 197] on div "Luxury Vending Partners" at bounding box center [265, 185] width 235 height 23
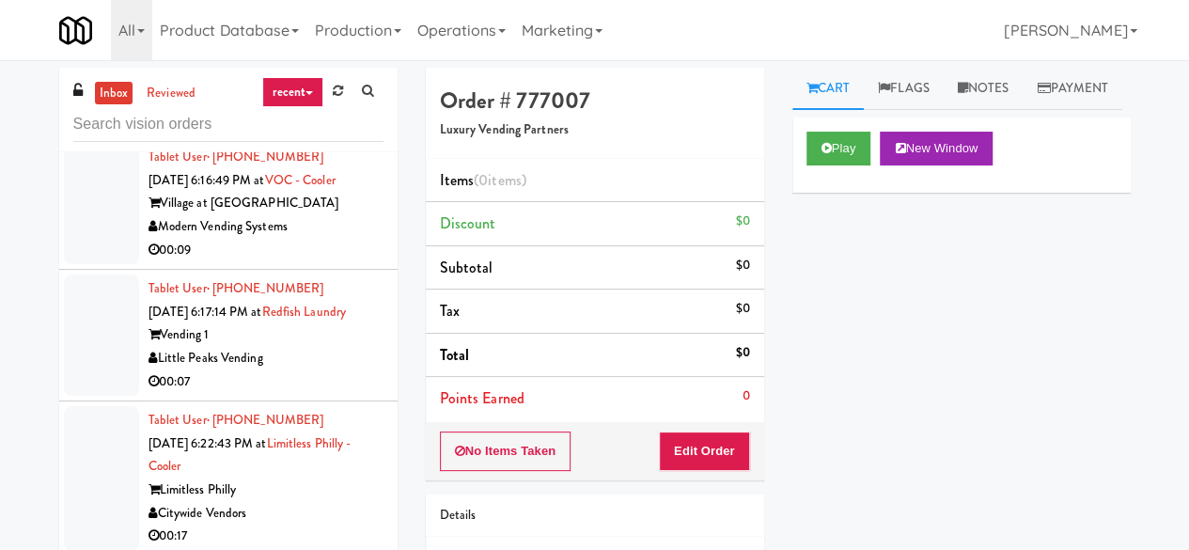
click at [314, 131] on div "00:06" at bounding box center [265, 118] width 235 height 23
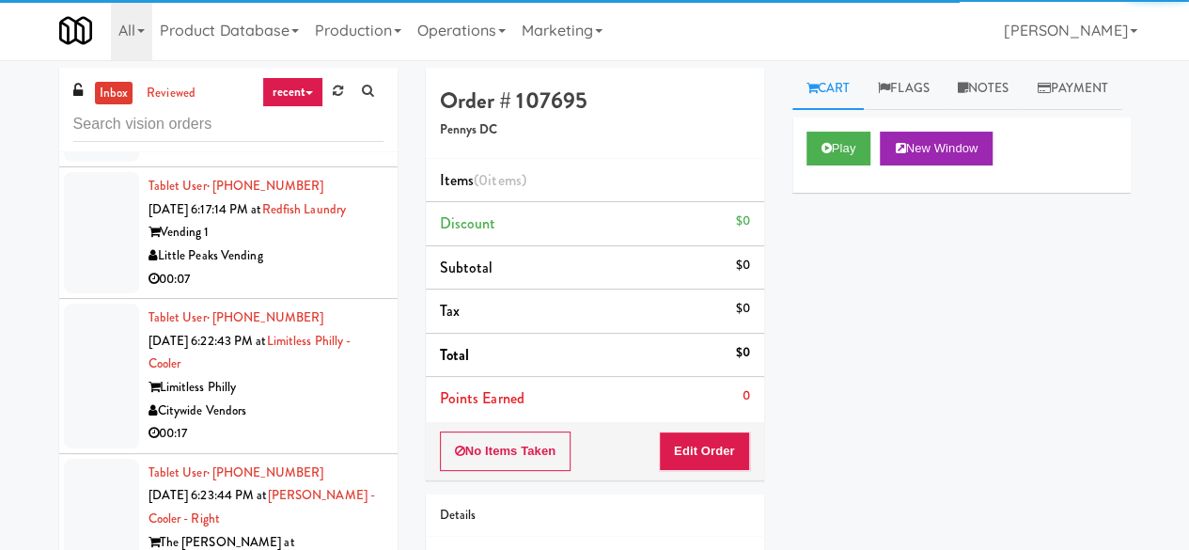
scroll to position [3007, 0]
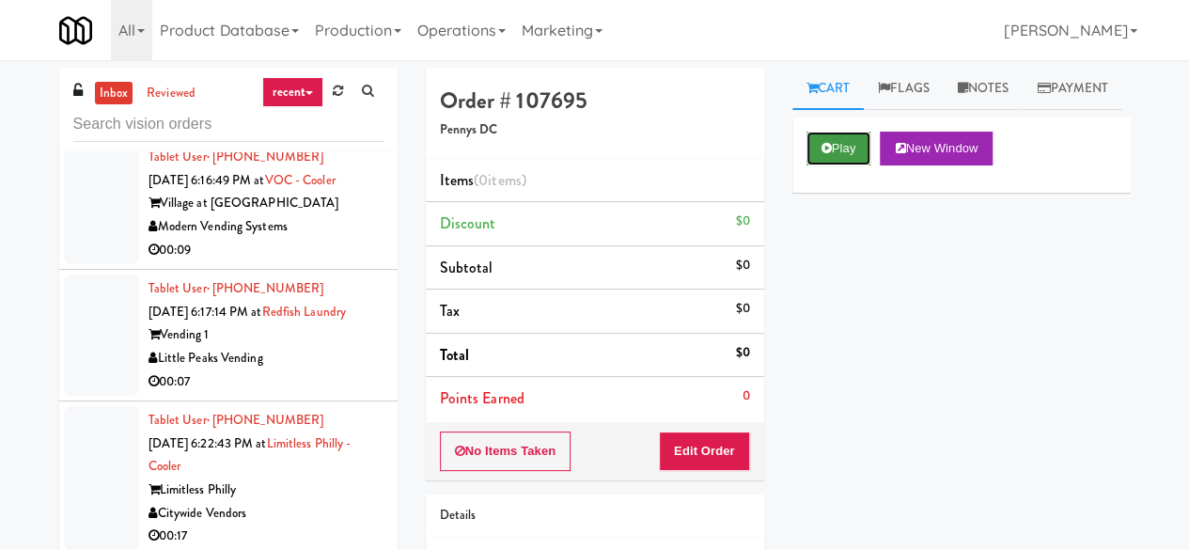
click at [851, 165] on button "Play" at bounding box center [838, 149] width 65 height 34
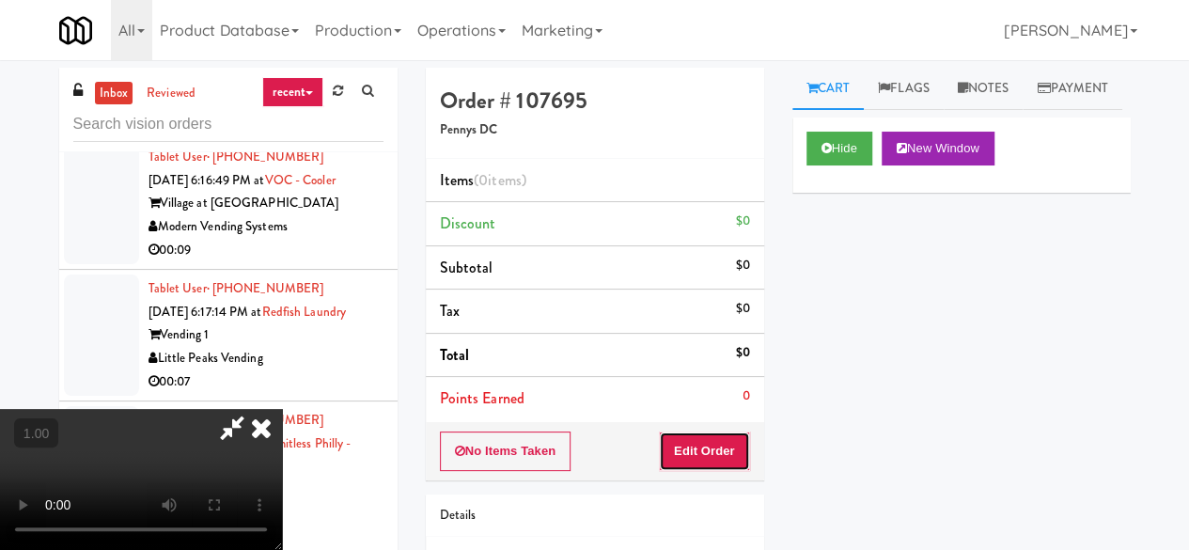
click at [715, 456] on button "Edit Order" at bounding box center [704, 450] width 91 height 39
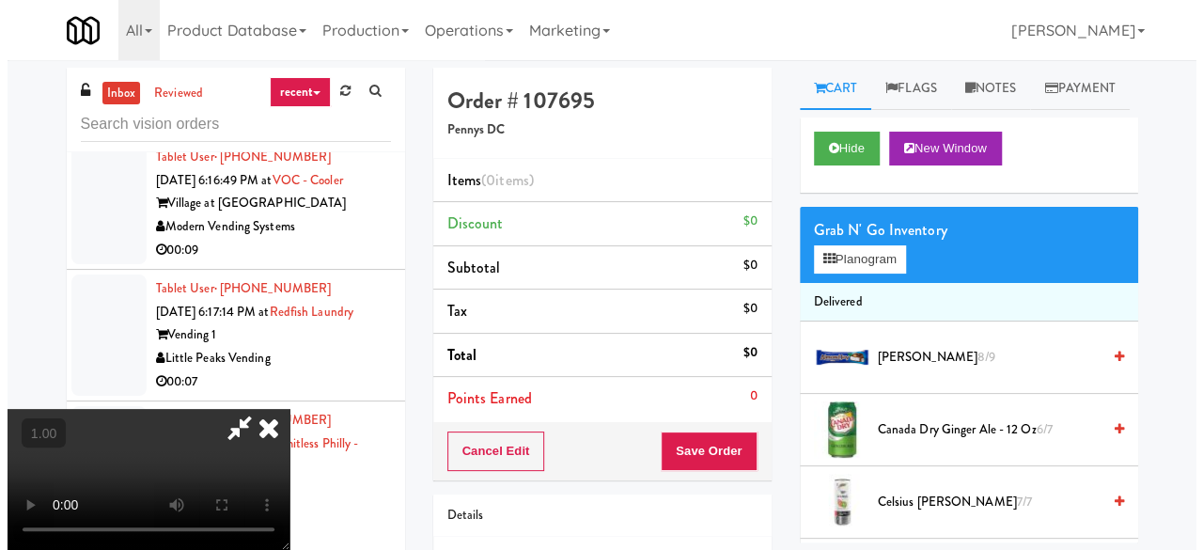
scroll to position [39, 0]
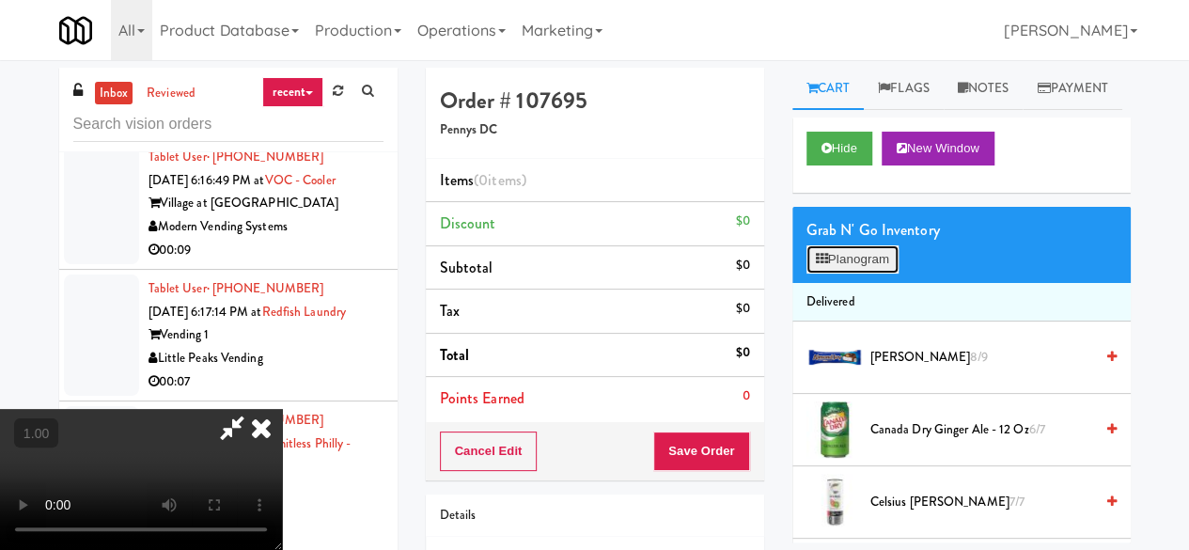
click at [859, 273] on button "Planogram" at bounding box center [852, 259] width 92 height 28
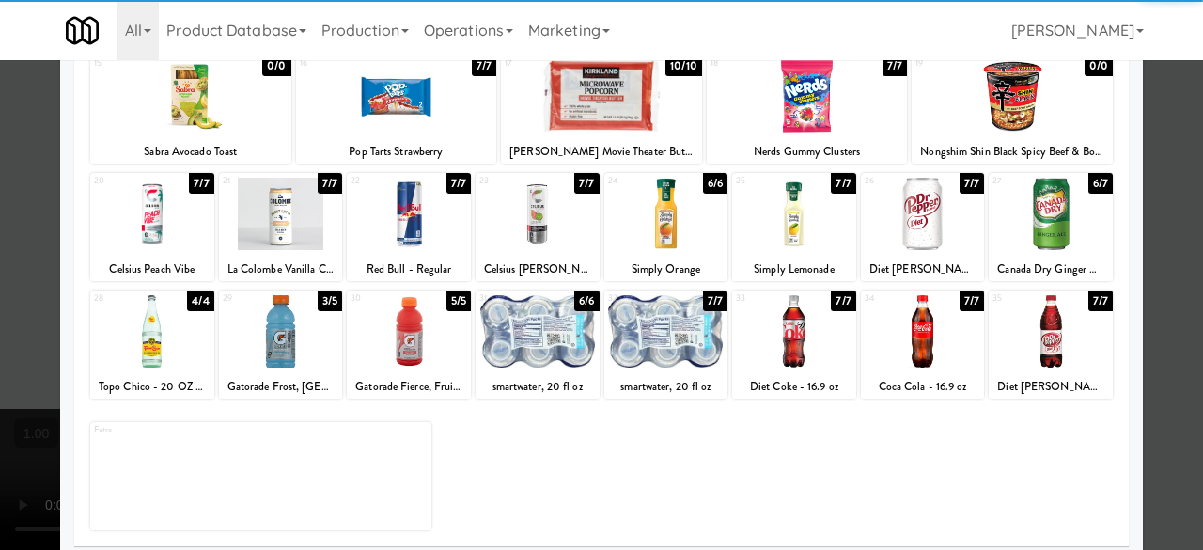
scroll to position [372, 0]
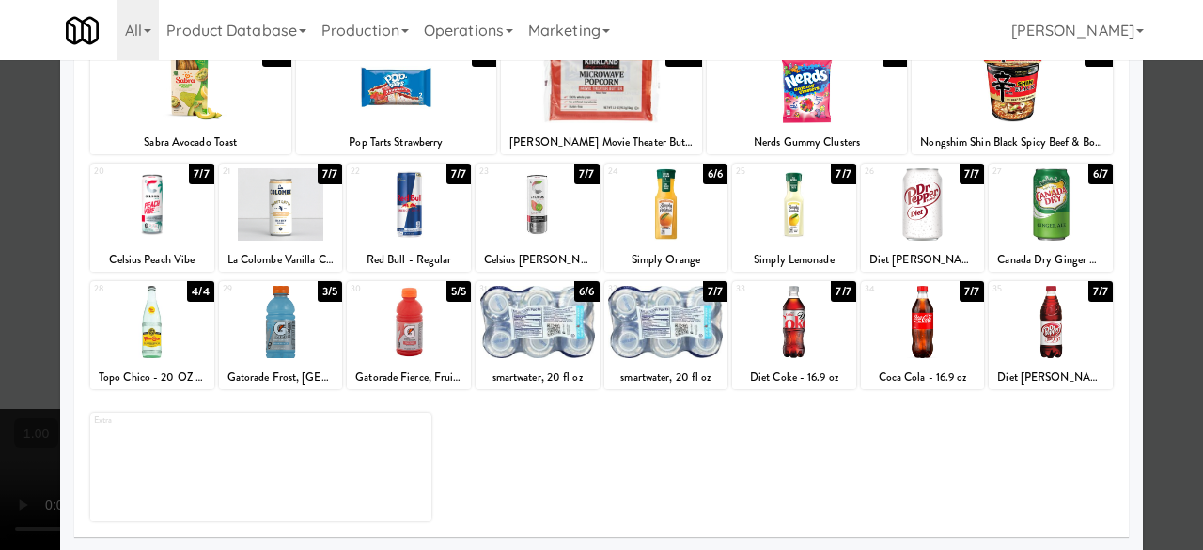
click at [276, 347] on div at bounding box center [281, 322] width 124 height 72
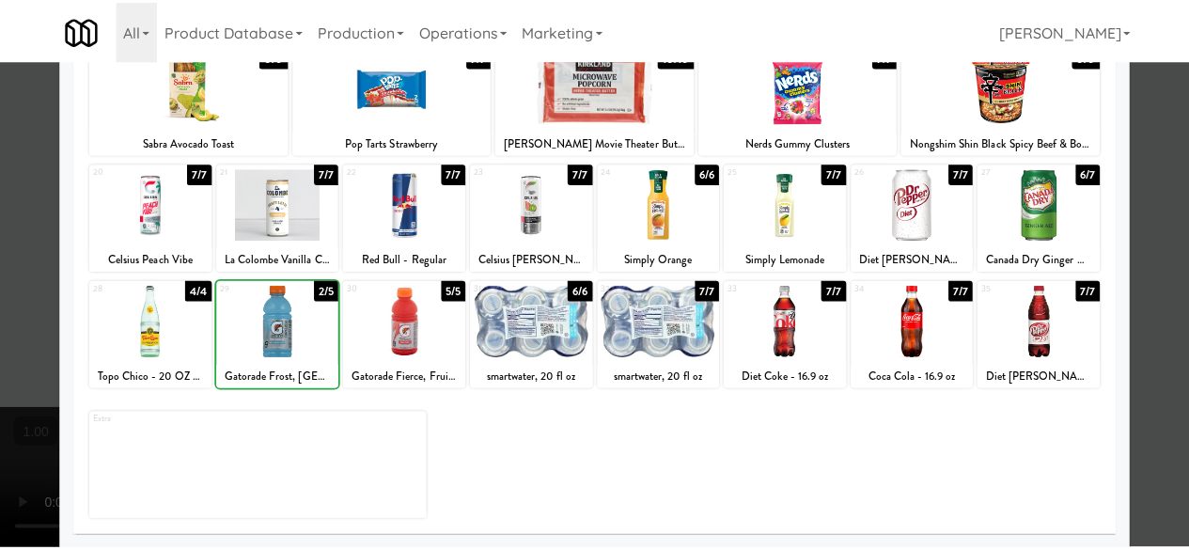
scroll to position [0, 0]
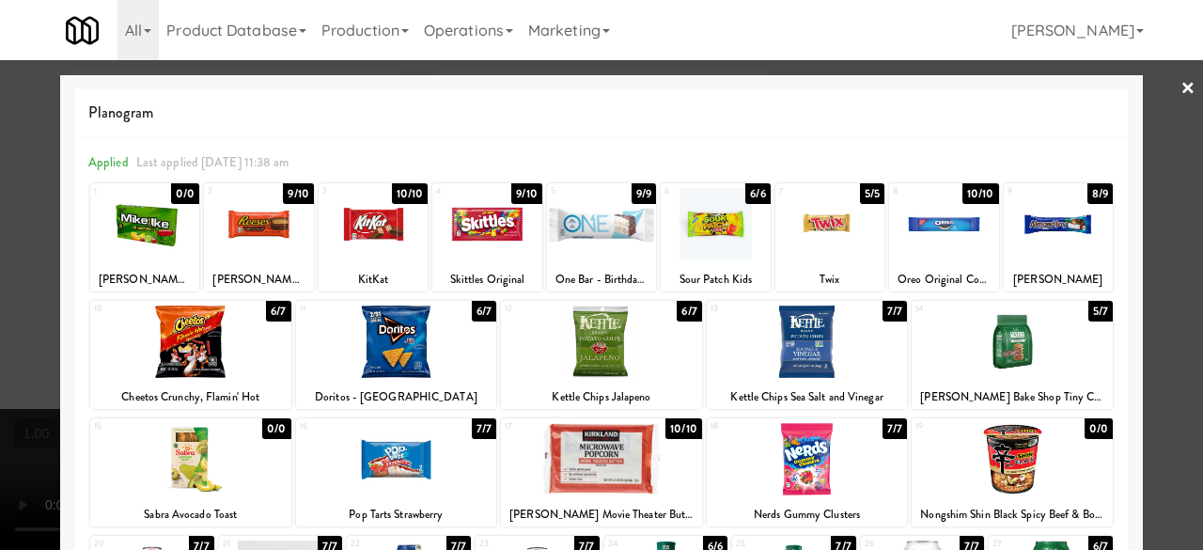
drag, startPoint x: 1165, startPoint y: 80, endPoint x: 1152, endPoint y: 84, distance: 13.7
click at [1180, 79] on link "×" at bounding box center [1187, 89] width 15 height 58
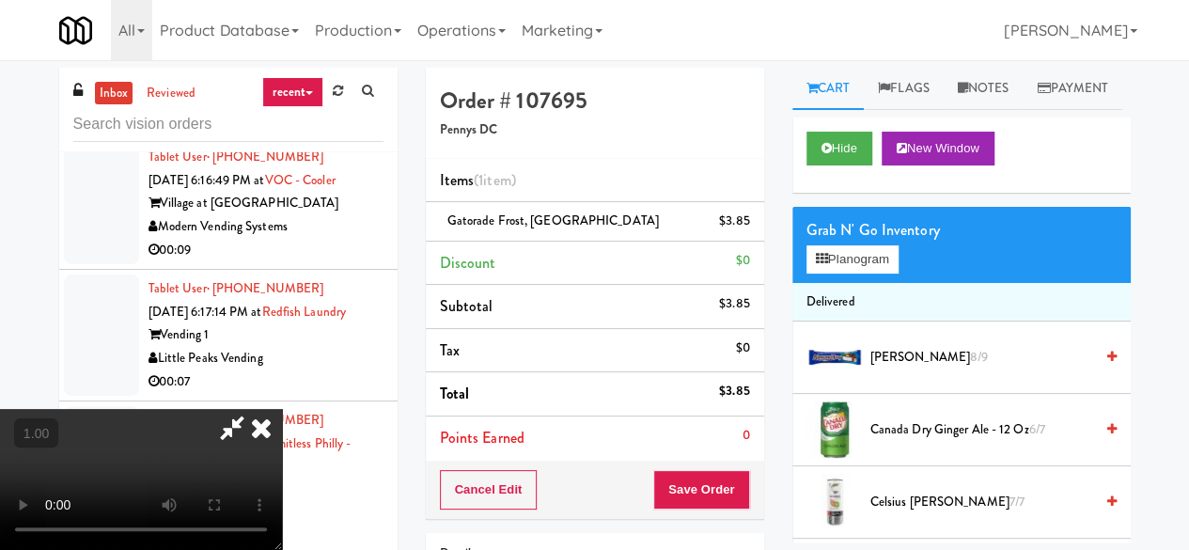
drag, startPoint x: 646, startPoint y: 86, endPoint x: 650, endPoint y: 180, distance: 94.0
click at [254, 409] on icon at bounding box center [231, 428] width 43 height 38
click at [703, 490] on button "Save Order" at bounding box center [701, 489] width 96 height 39
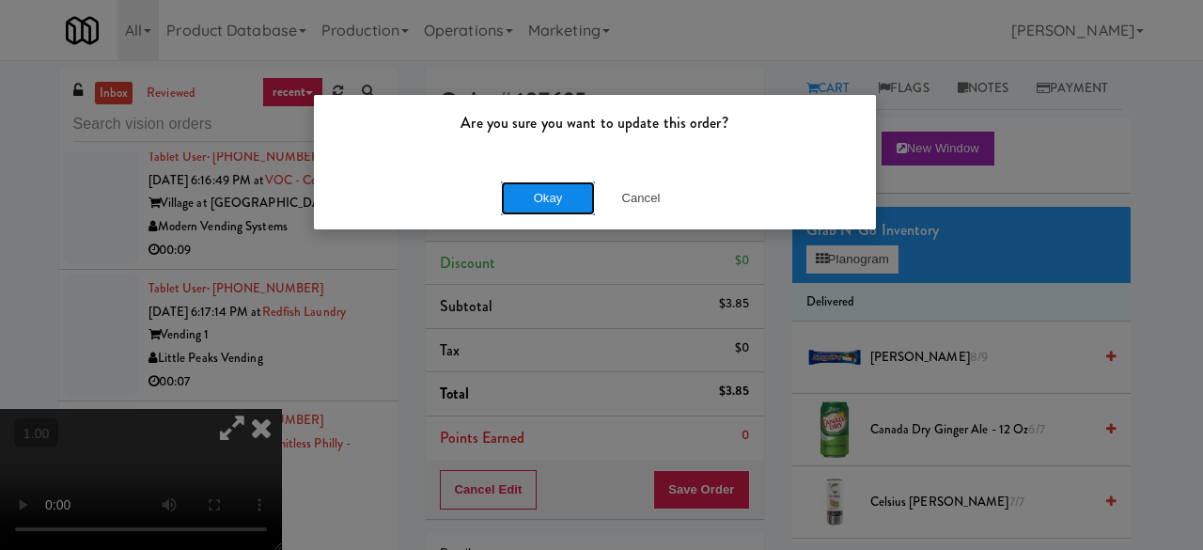
click at [513, 191] on button "Okay" at bounding box center [548, 198] width 94 height 34
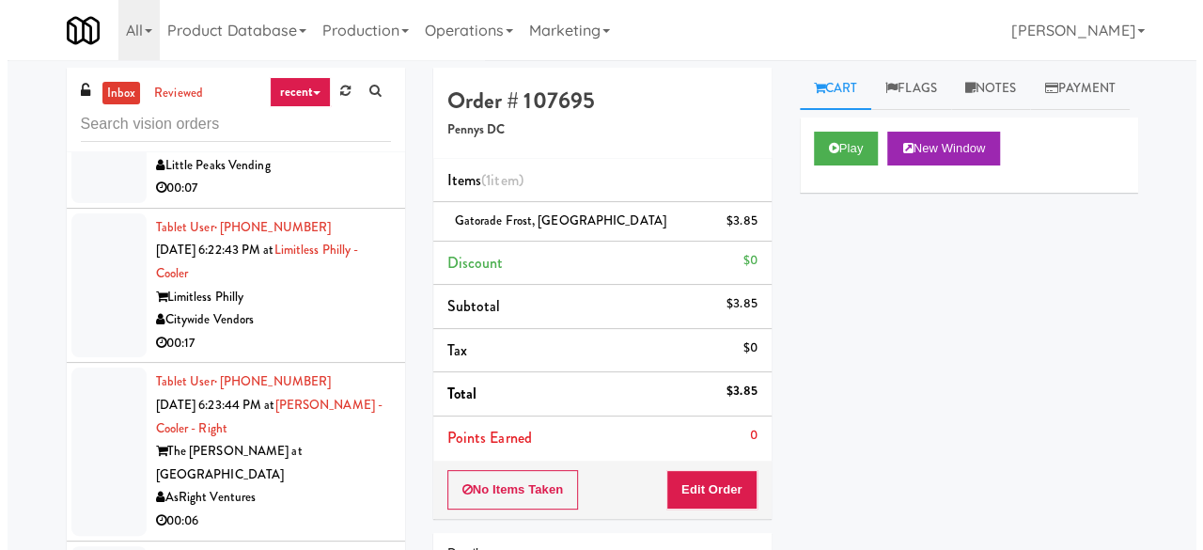
scroll to position [3195, 0]
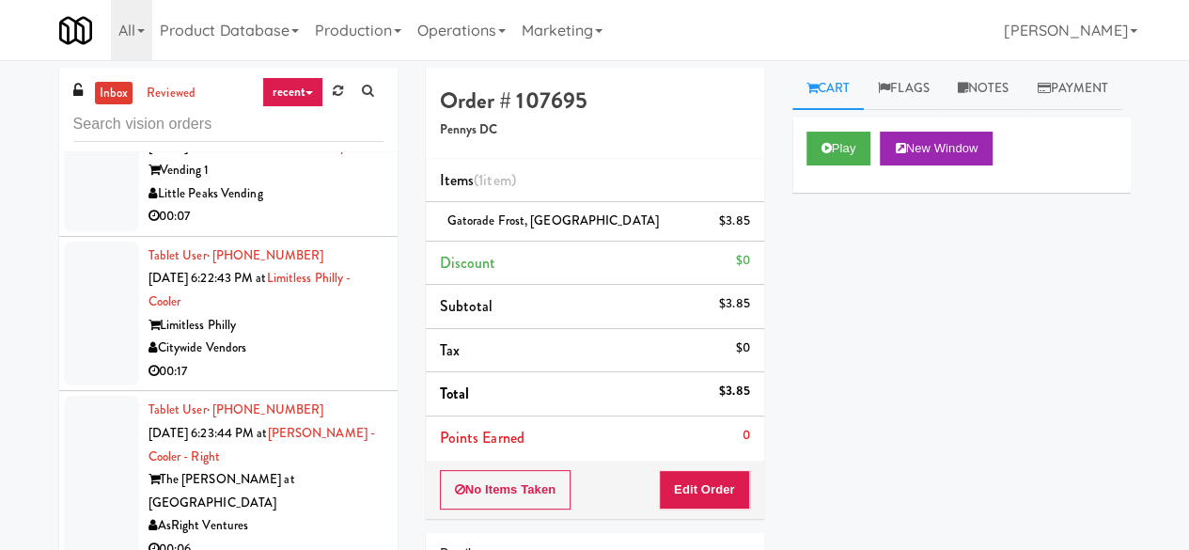
click at [332, 97] on div "00:09" at bounding box center [265, 84] width 235 height 23
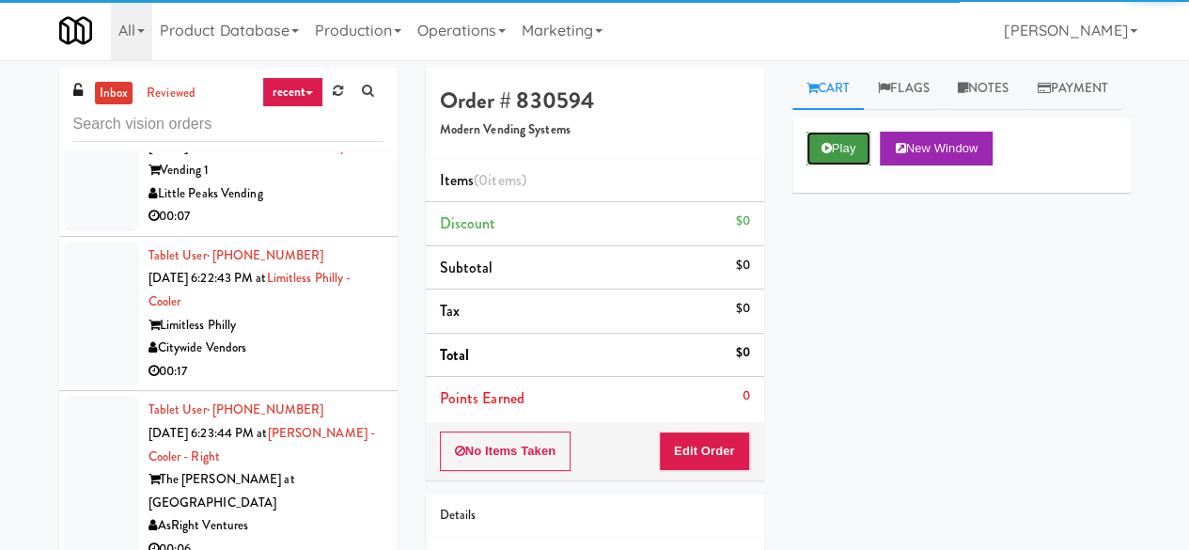
click at [855, 165] on button "Play" at bounding box center [838, 149] width 65 height 34
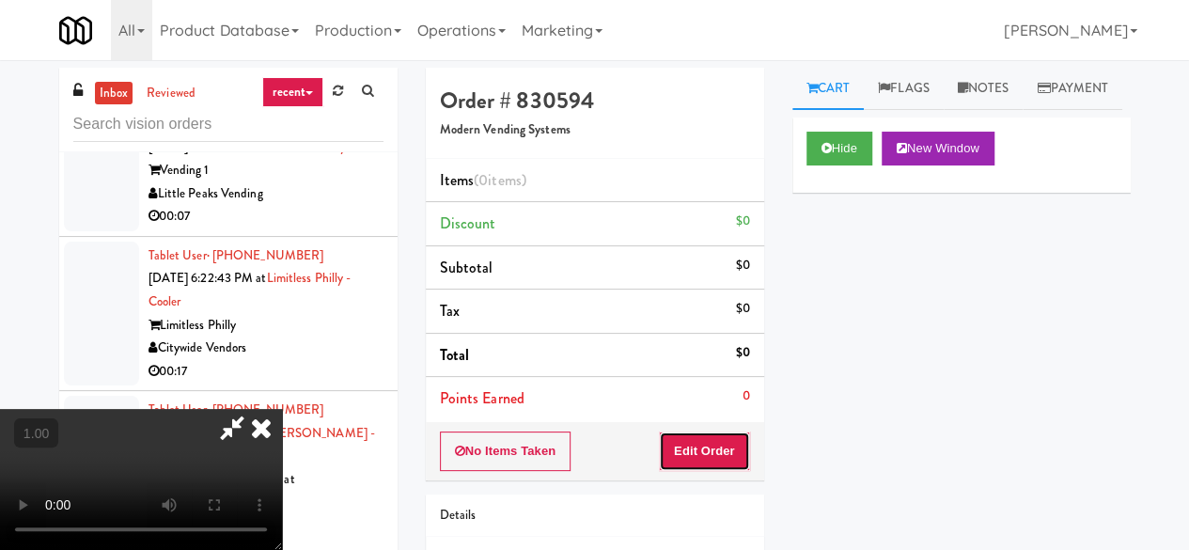
click at [722, 438] on button "Edit Order" at bounding box center [704, 450] width 91 height 39
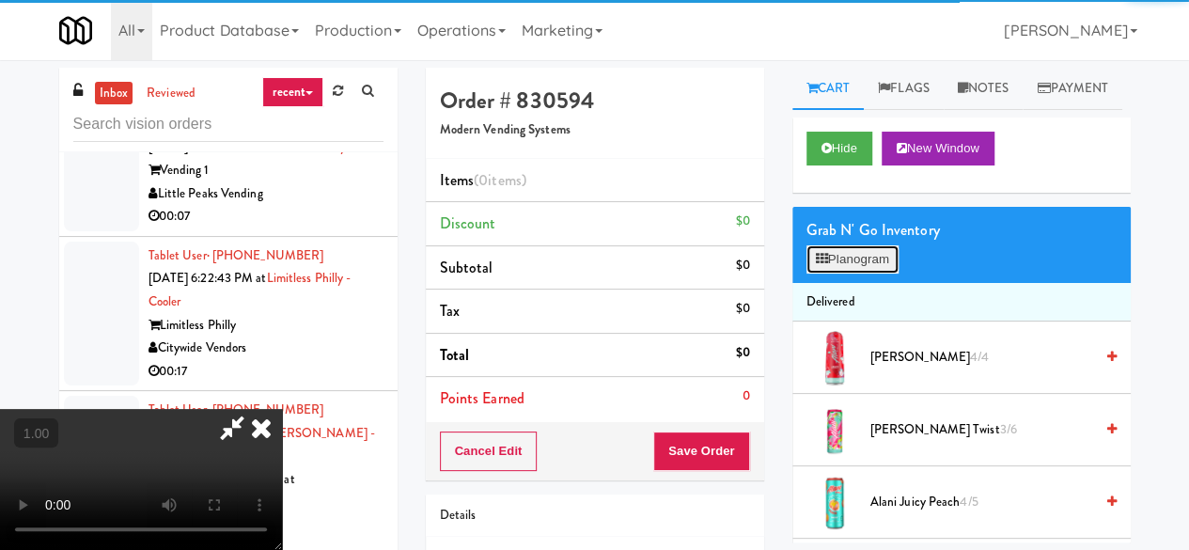
click at [816, 273] on button "Planogram" at bounding box center [852, 259] width 92 height 28
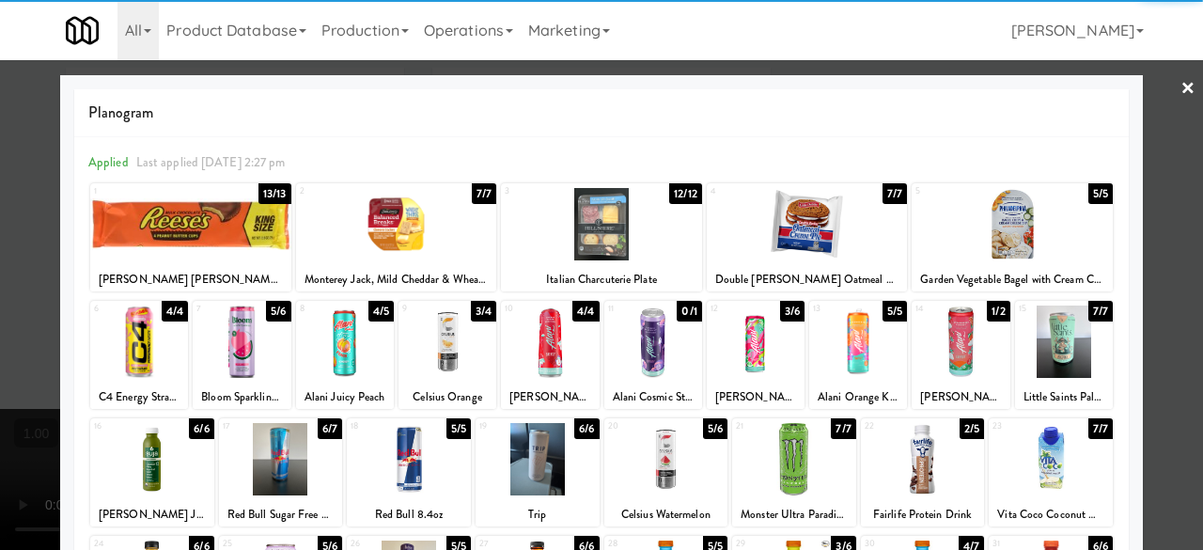
click at [236, 353] on div at bounding box center [242, 341] width 98 height 72
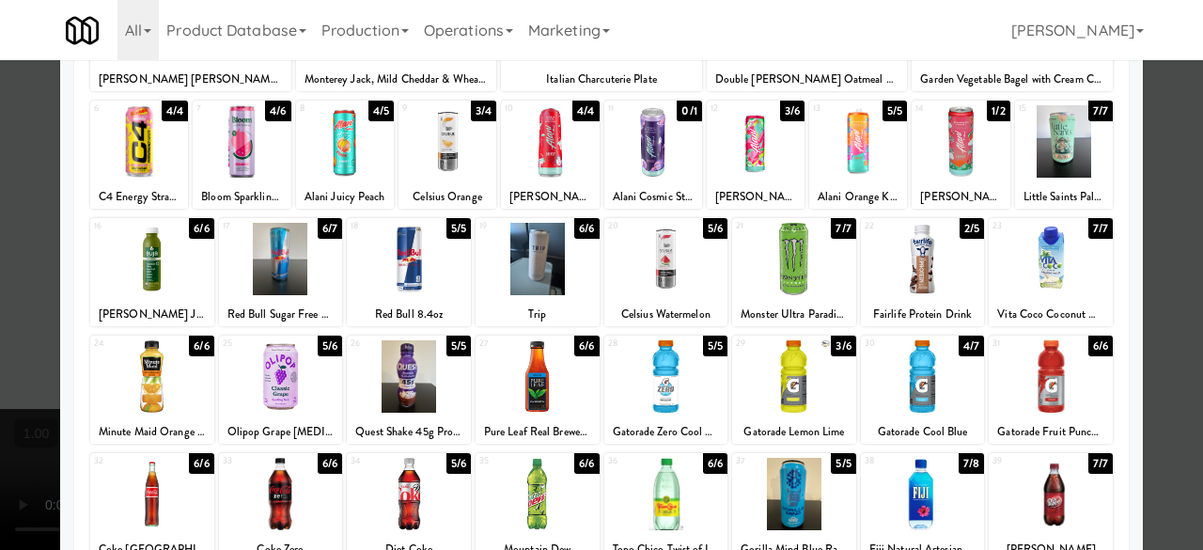
scroll to position [282, 0]
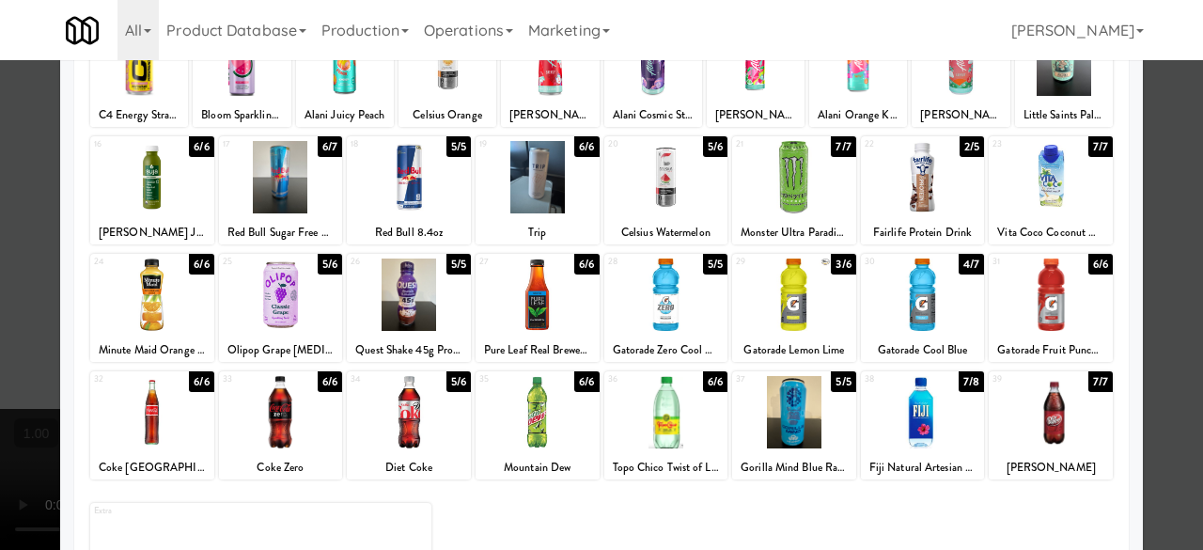
click at [779, 301] on div at bounding box center [794, 294] width 124 height 72
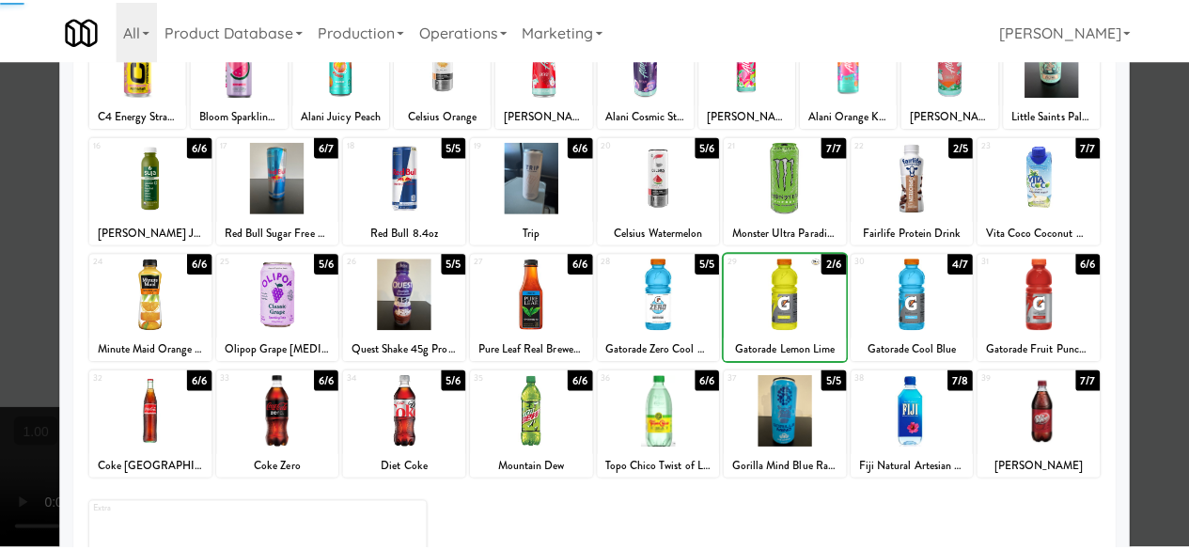
scroll to position [0, 0]
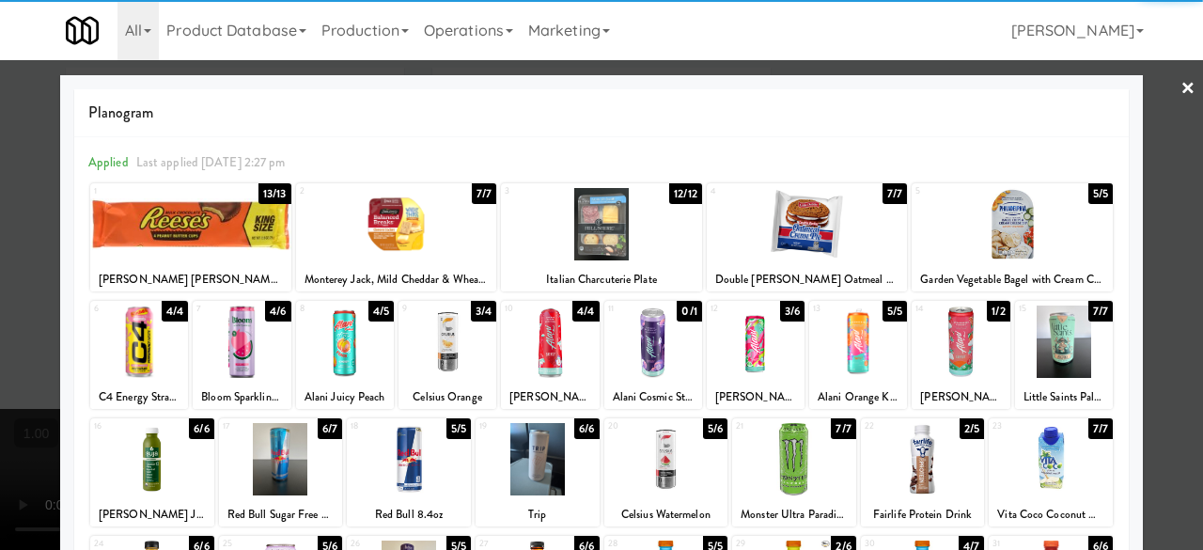
click at [1128, 123] on div "Planogram Applied Last applied [DATE] 2:27 pm 1 13/13 [PERSON_NAME] [PERSON_NAM…" at bounding box center [601, 499] width 1082 height 848
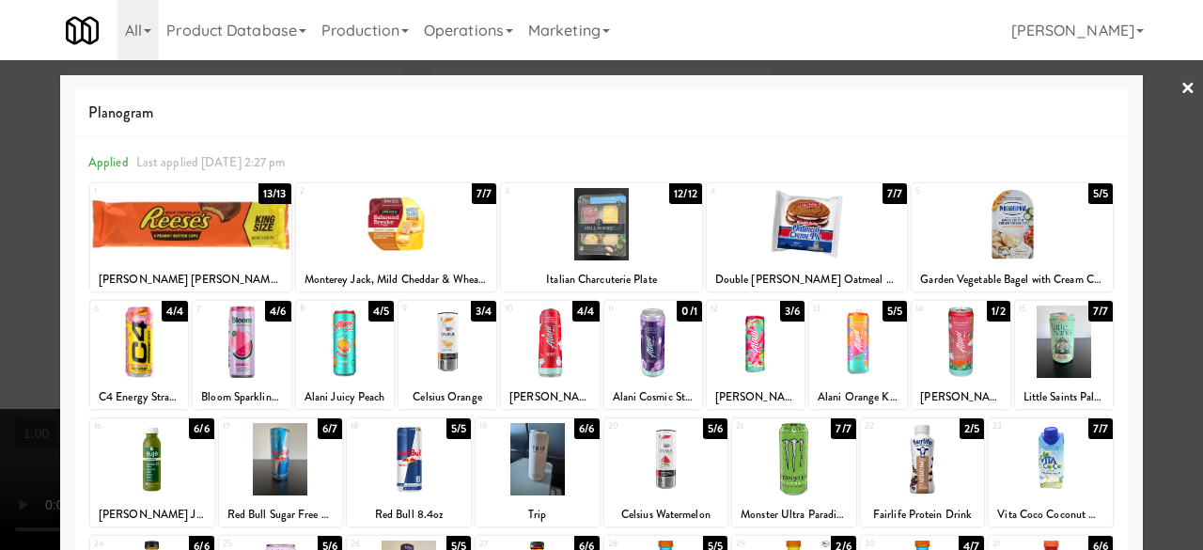
click at [1179, 135] on div at bounding box center [601, 275] width 1203 height 550
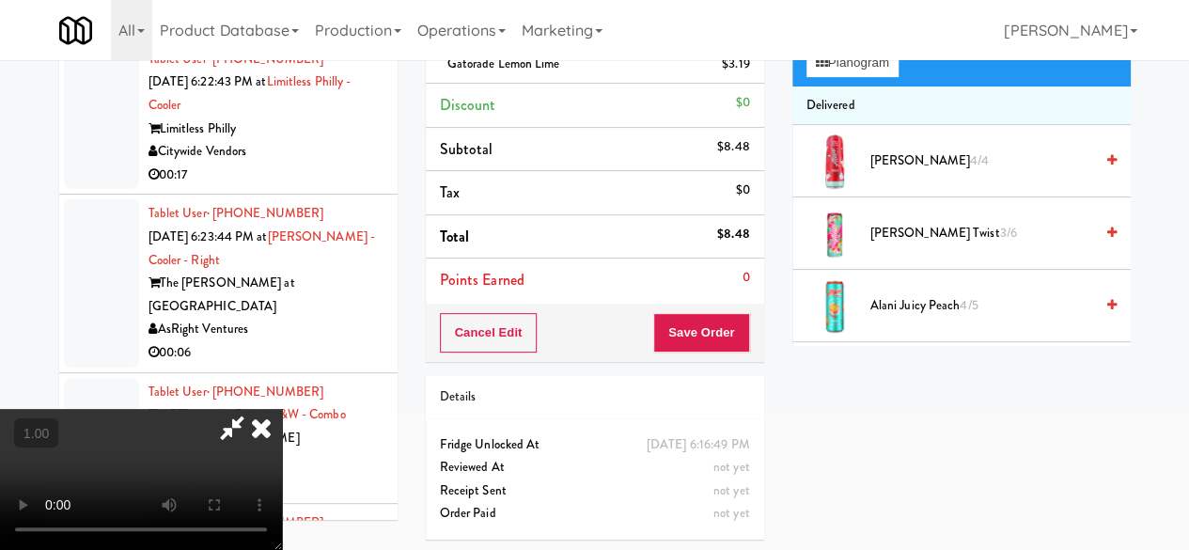
scroll to position [70, 0]
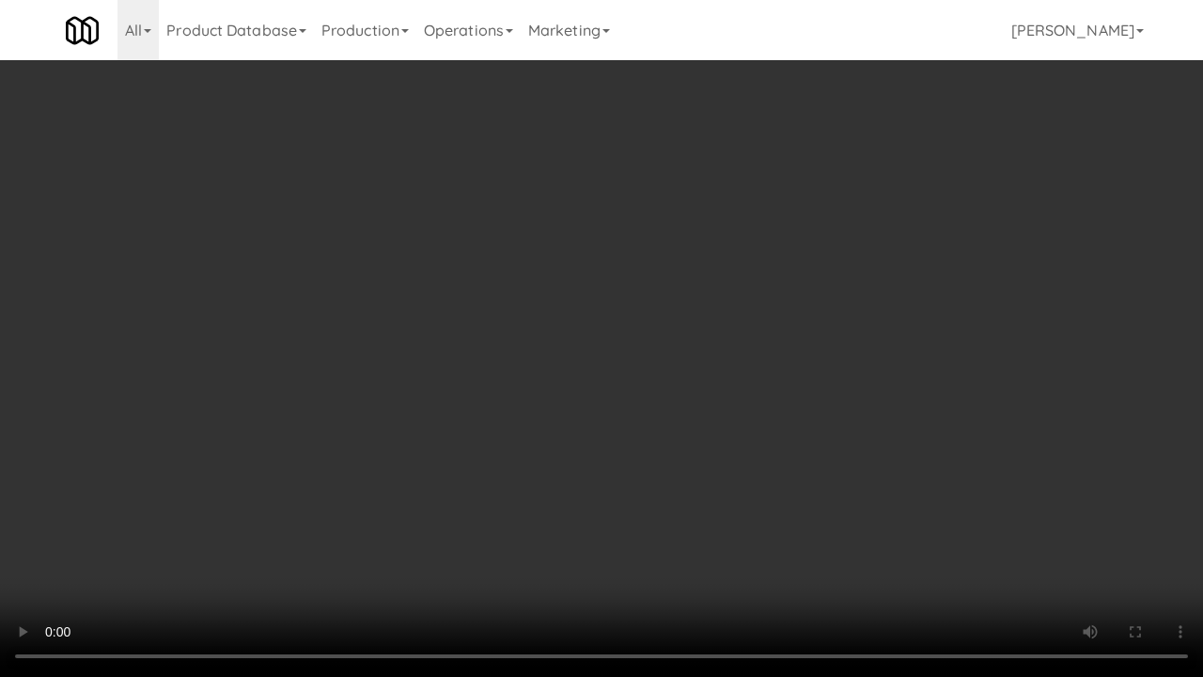
click at [771, 505] on video at bounding box center [601, 338] width 1203 height 677
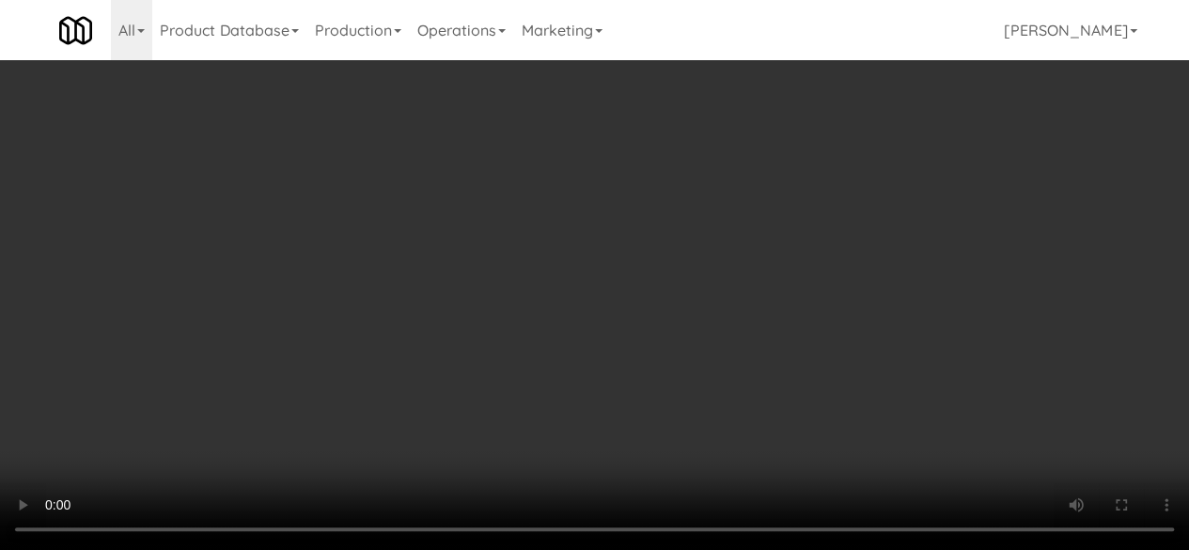
scroll to position [0, 0]
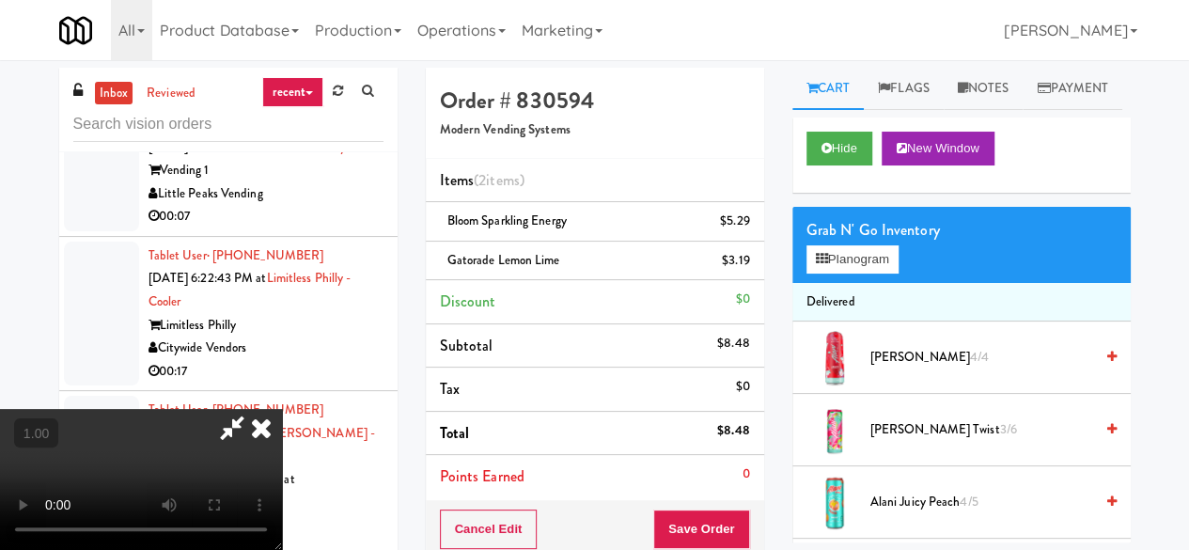
click at [254, 409] on icon at bounding box center [231, 428] width 43 height 38
click at [693, 514] on button "Save Order" at bounding box center [701, 528] width 96 height 39
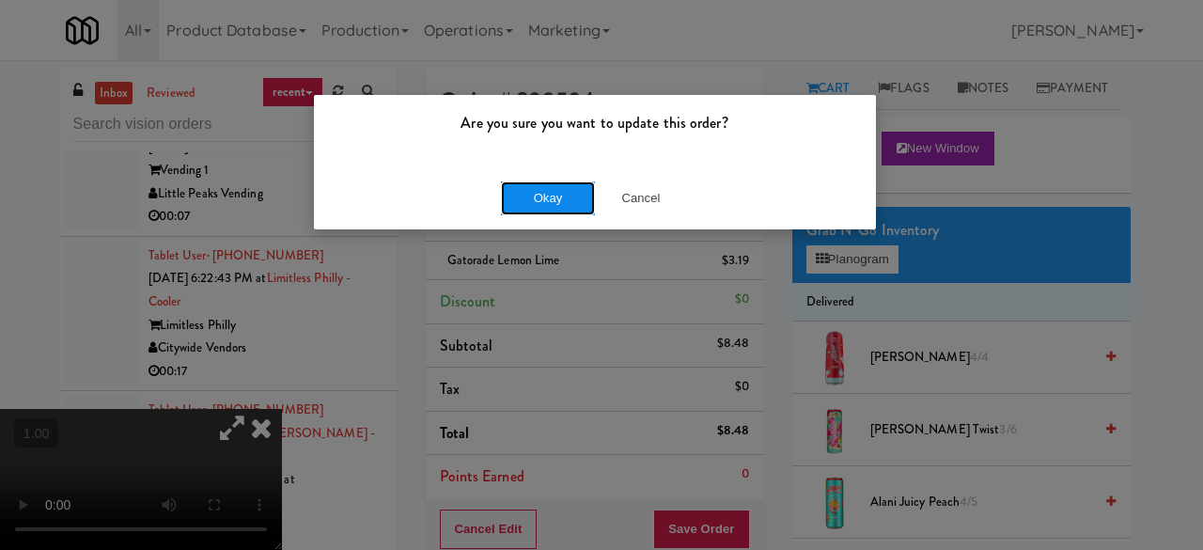
click at [558, 211] on button "Okay" at bounding box center [548, 198] width 94 height 34
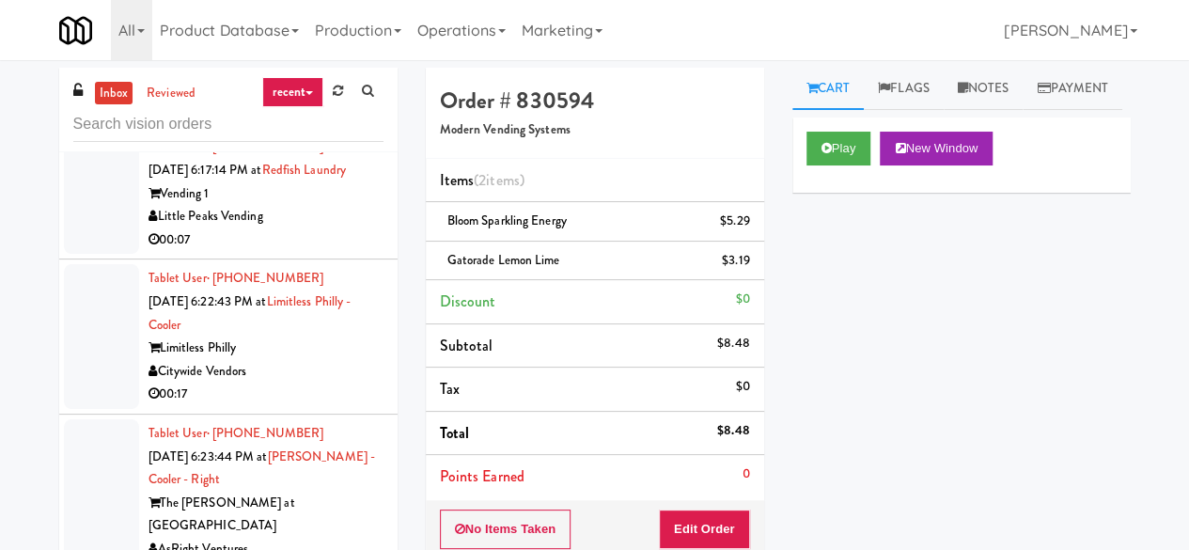
click at [333, 228] on div "Little Peaks Vending" at bounding box center [265, 216] width 235 height 23
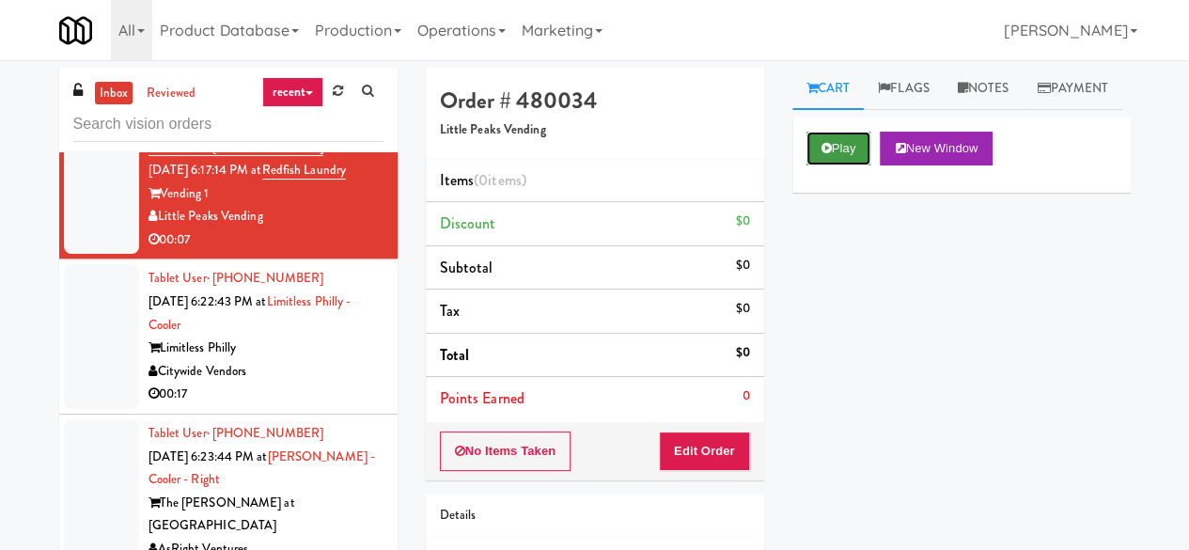
click at [852, 165] on button "Play" at bounding box center [838, 149] width 65 height 34
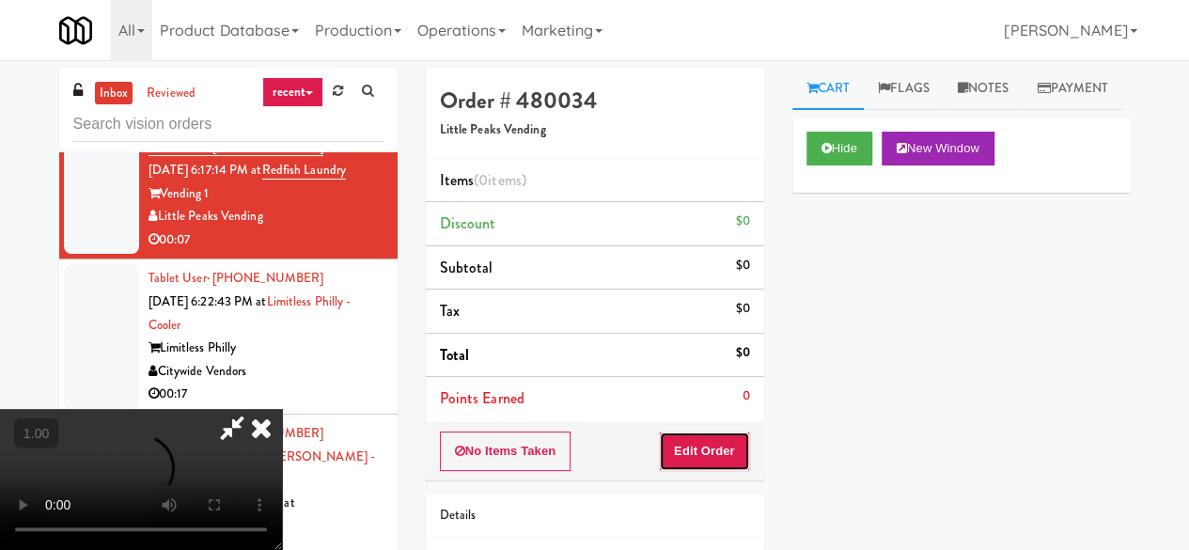
click at [727, 434] on button "Edit Order" at bounding box center [704, 450] width 91 height 39
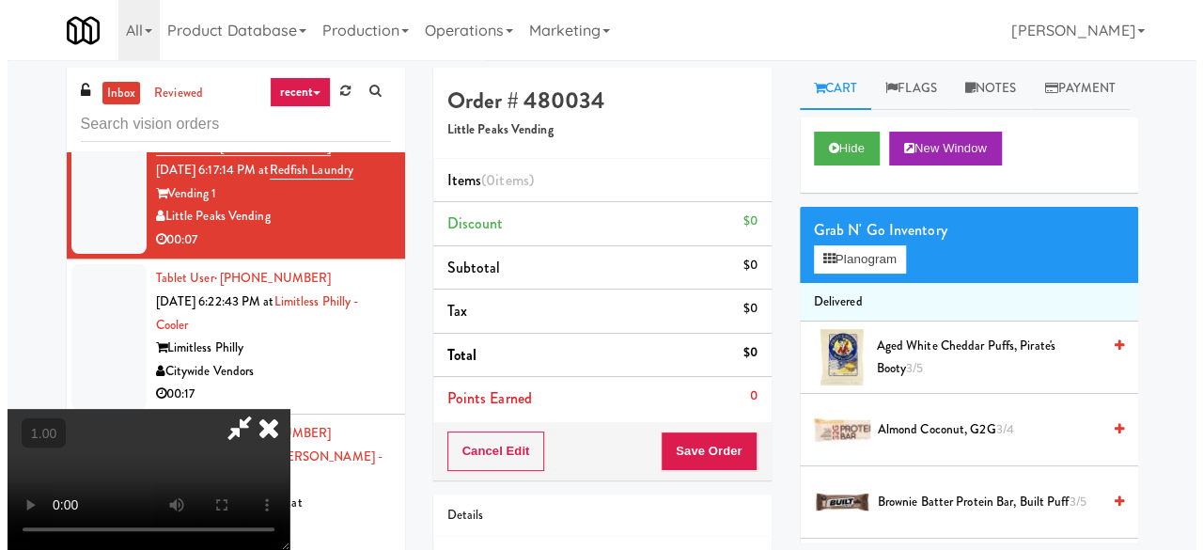
scroll to position [39, 0]
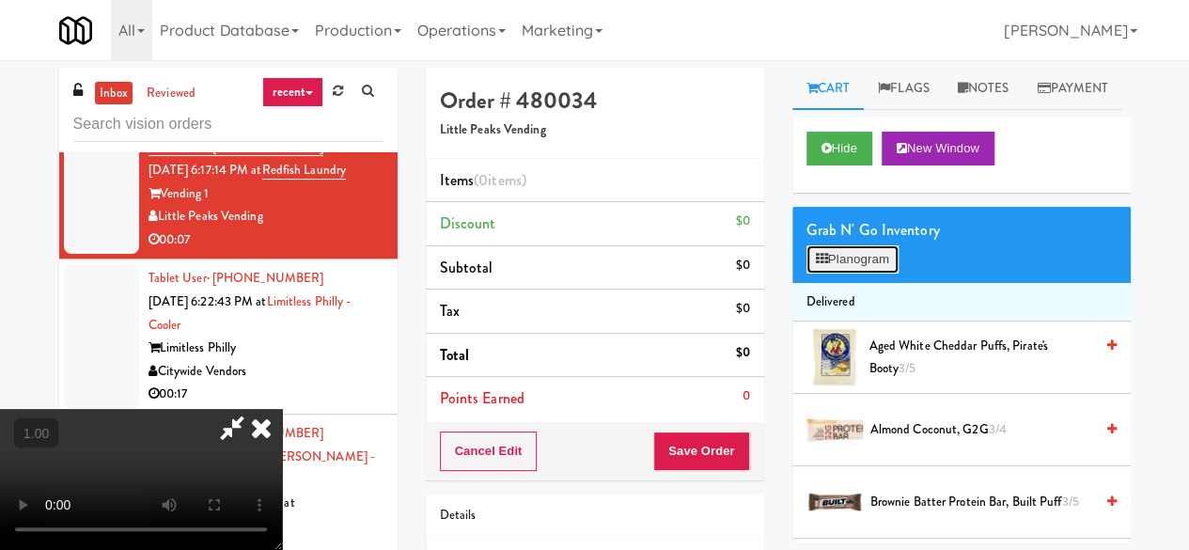
click at [855, 273] on button "Planogram" at bounding box center [852, 259] width 92 height 28
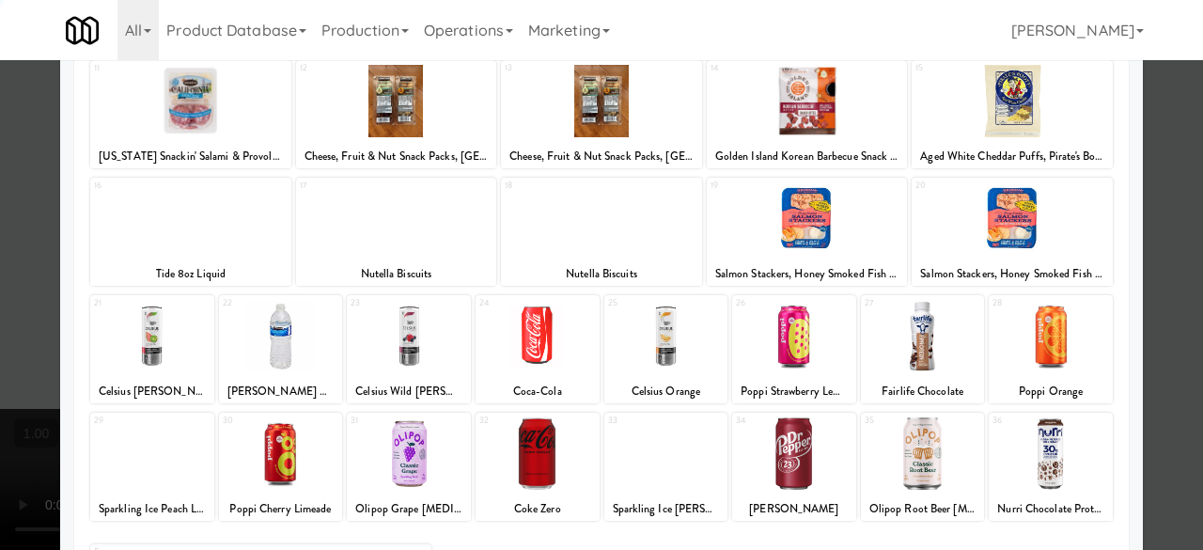
scroll to position [372, 0]
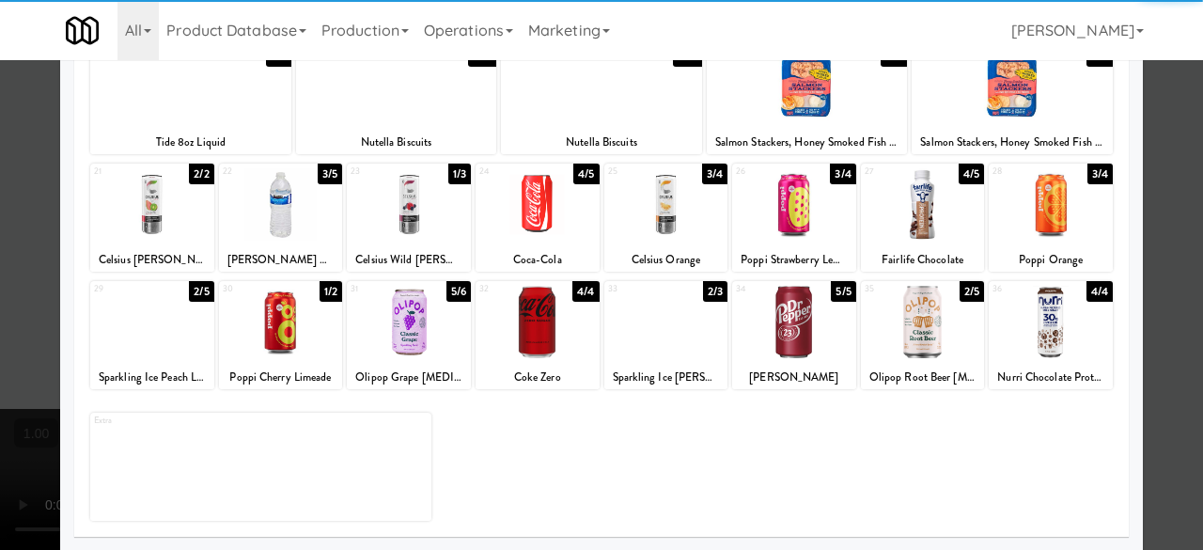
click at [1020, 226] on div at bounding box center [1051, 204] width 124 height 72
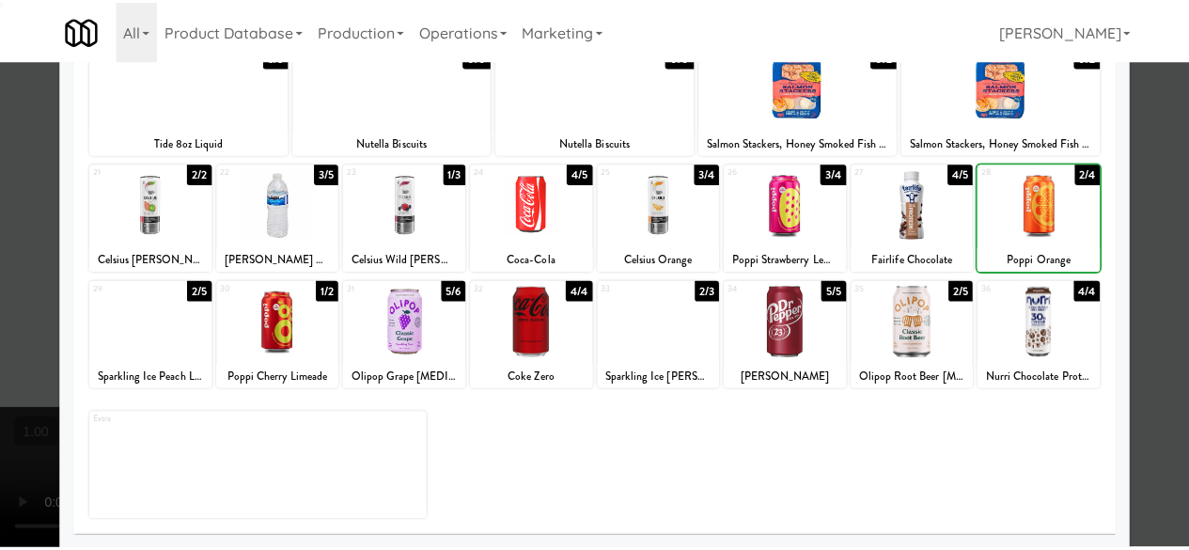
scroll to position [0, 0]
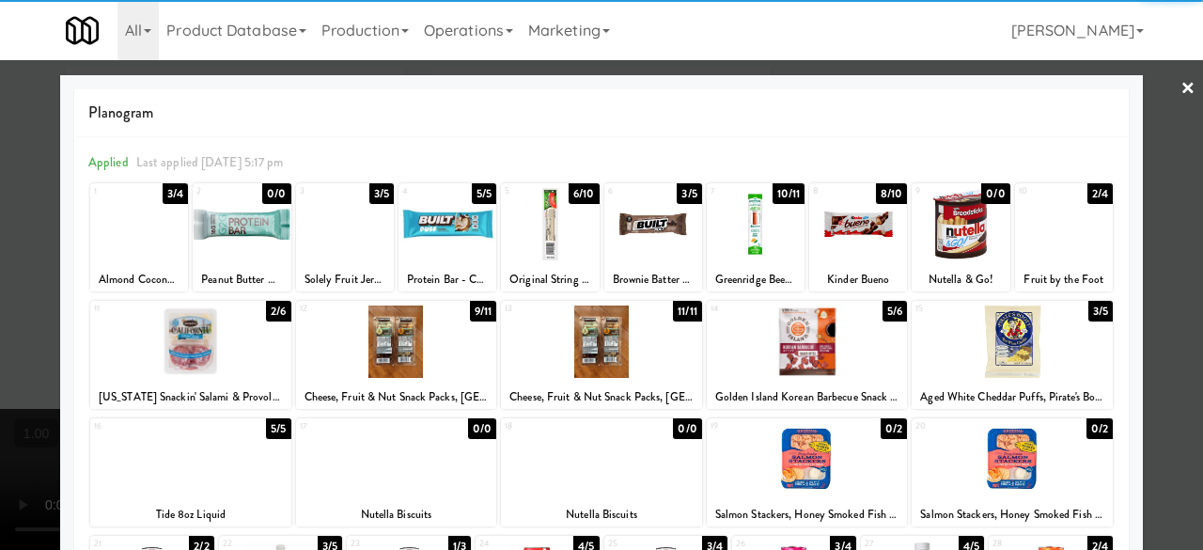
click at [866, 220] on div at bounding box center [858, 224] width 98 height 72
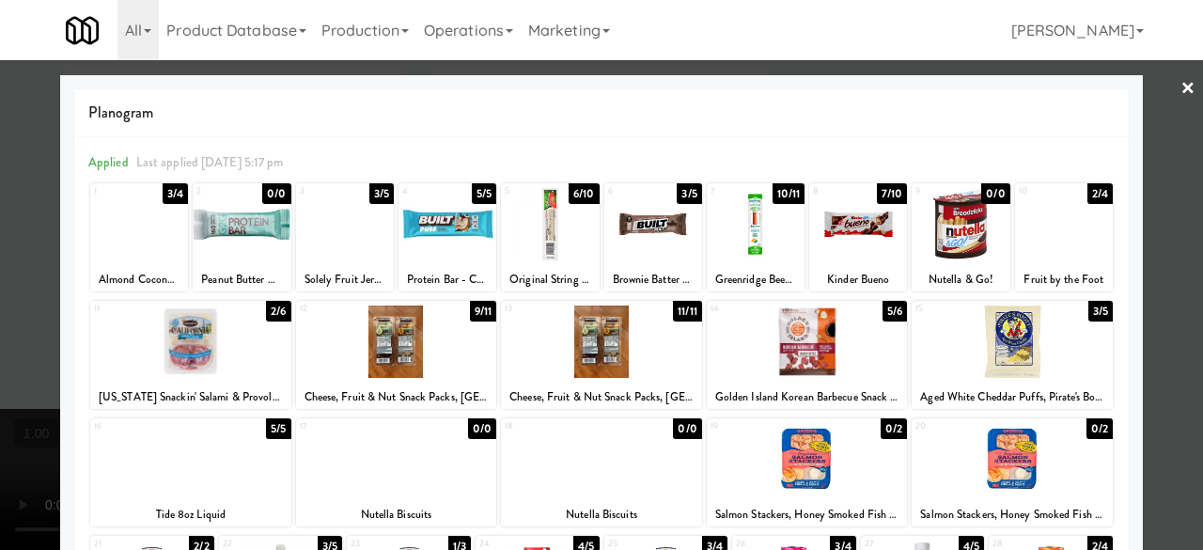
click at [1157, 97] on div at bounding box center [601, 275] width 1203 height 550
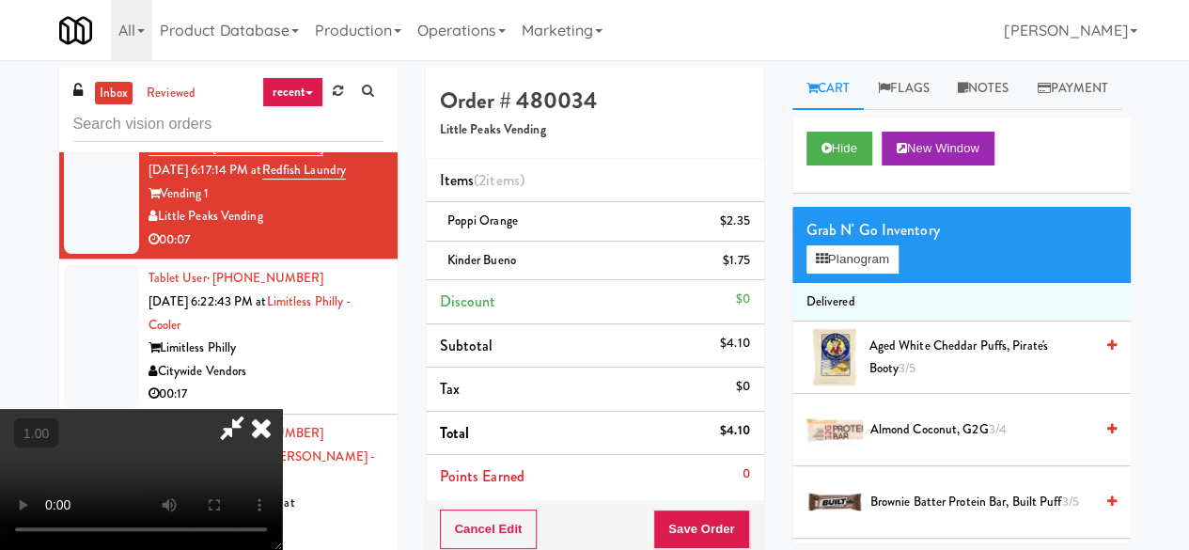
click at [254, 409] on icon at bounding box center [231, 428] width 43 height 38
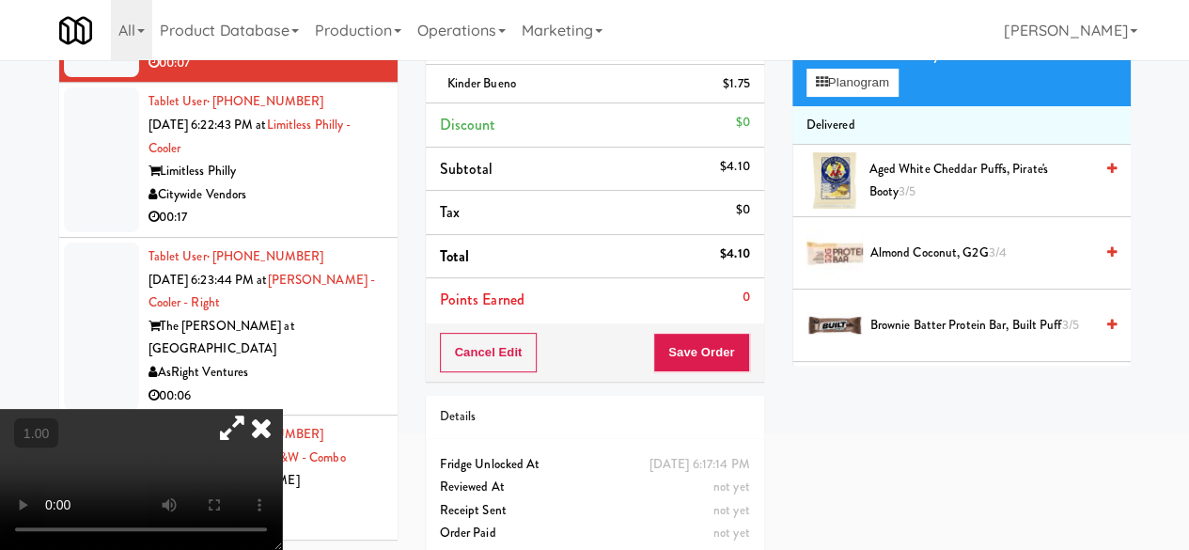
scroll to position [188, 0]
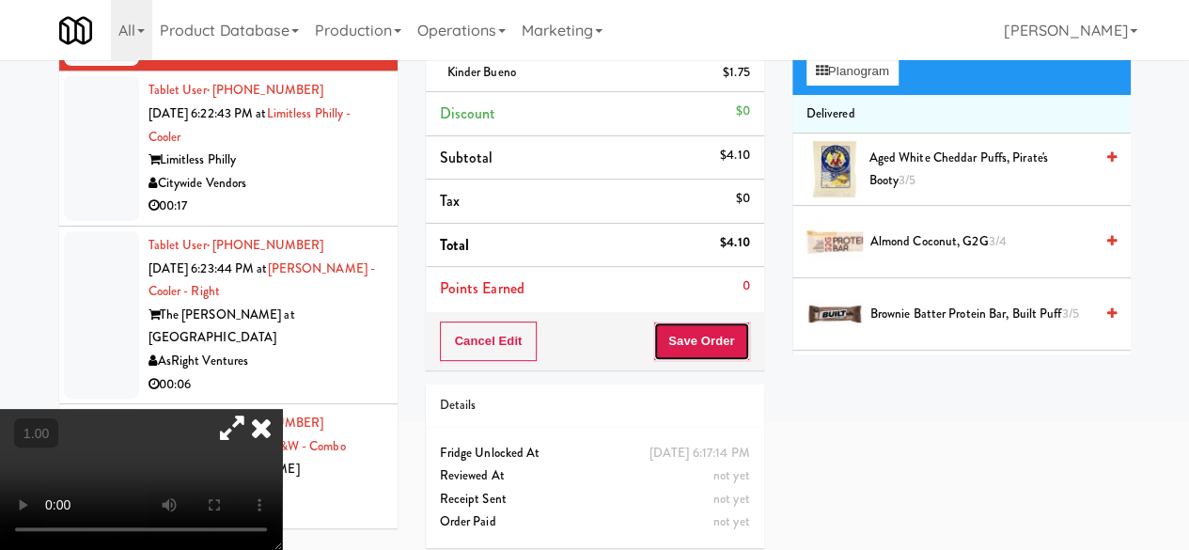
click at [701, 330] on button "Save Order" at bounding box center [701, 340] width 96 height 39
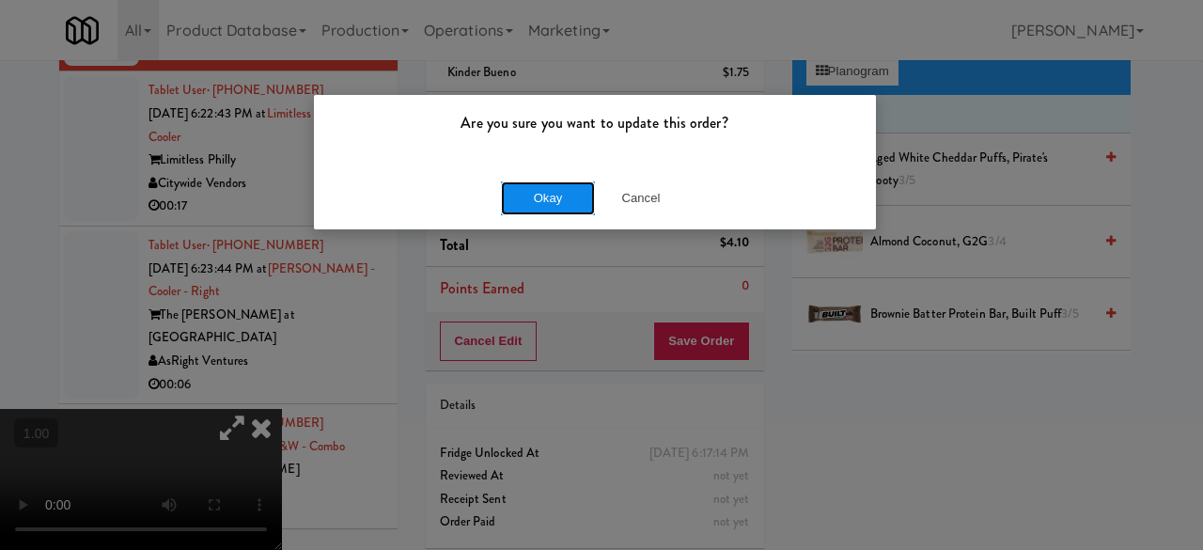
click at [558, 188] on button "Okay" at bounding box center [548, 198] width 94 height 34
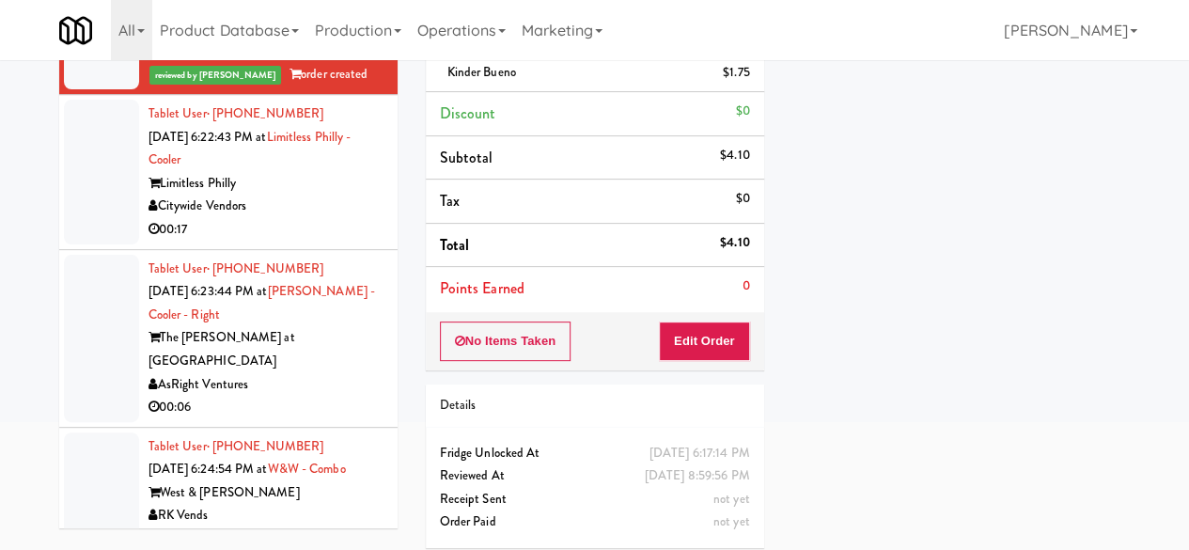
click at [327, 241] on div "00:17" at bounding box center [265, 229] width 235 height 23
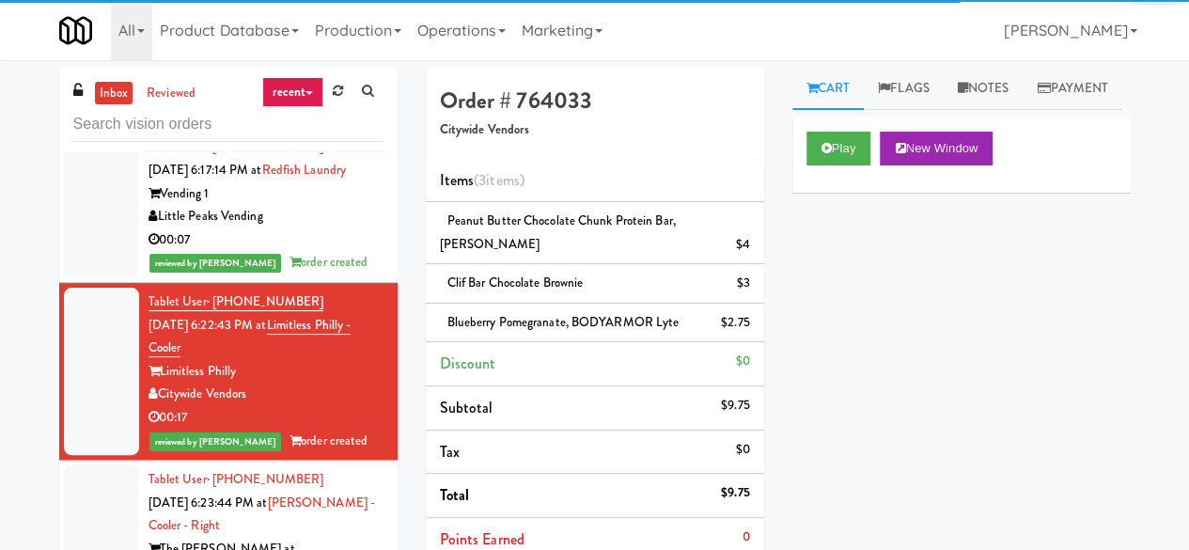
scroll to position [3571, 0]
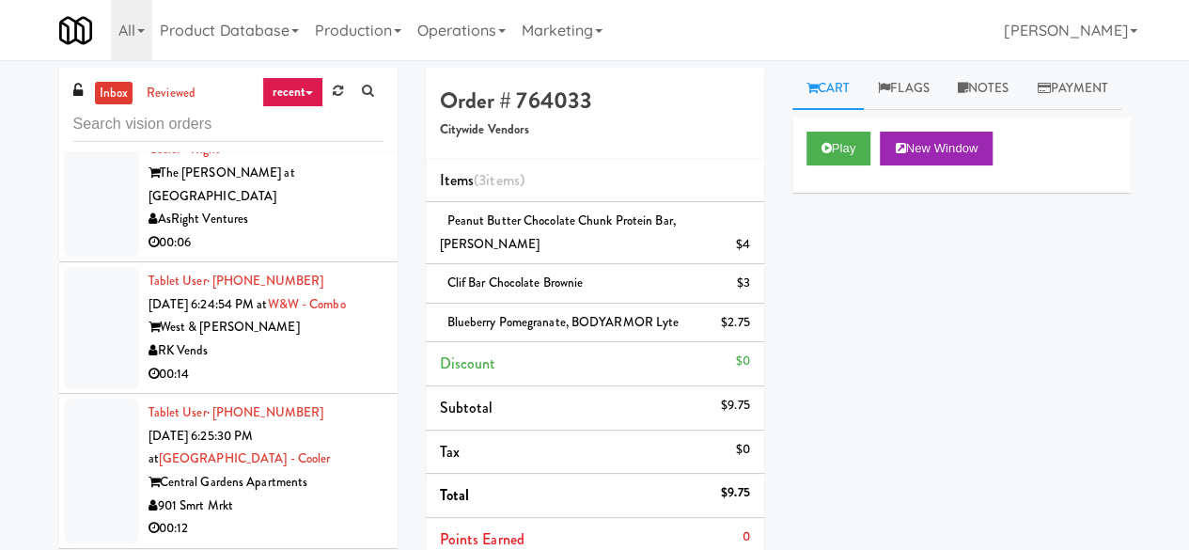
click at [314, 208] on div "The [PERSON_NAME] at [GEOGRAPHIC_DATA]" at bounding box center [265, 185] width 235 height 46
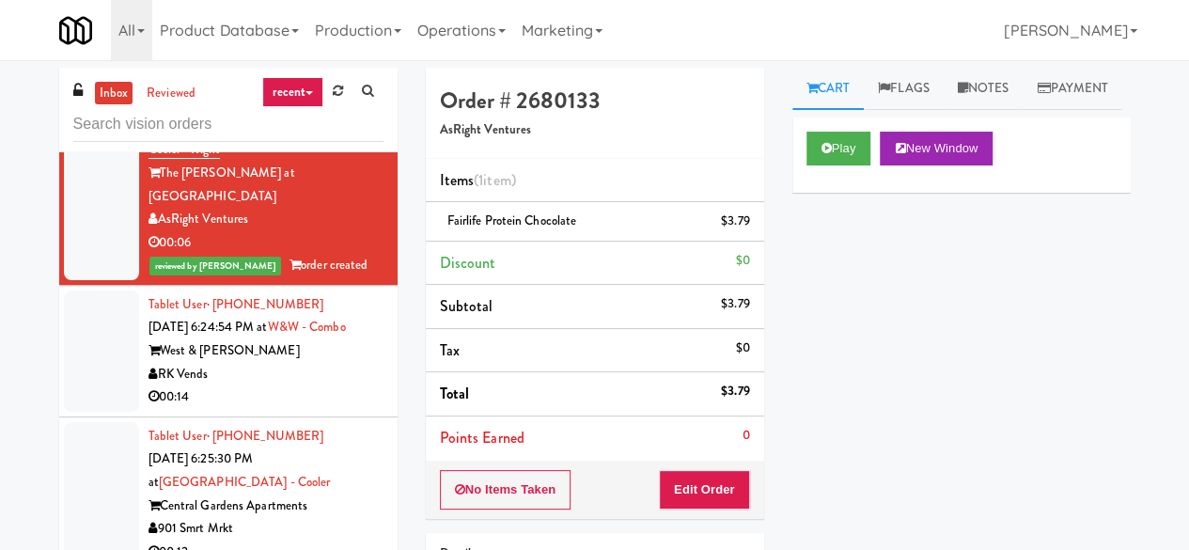
click at [113, 84] on link "inbox" at bounding box center [114, 93] width 39 height 23
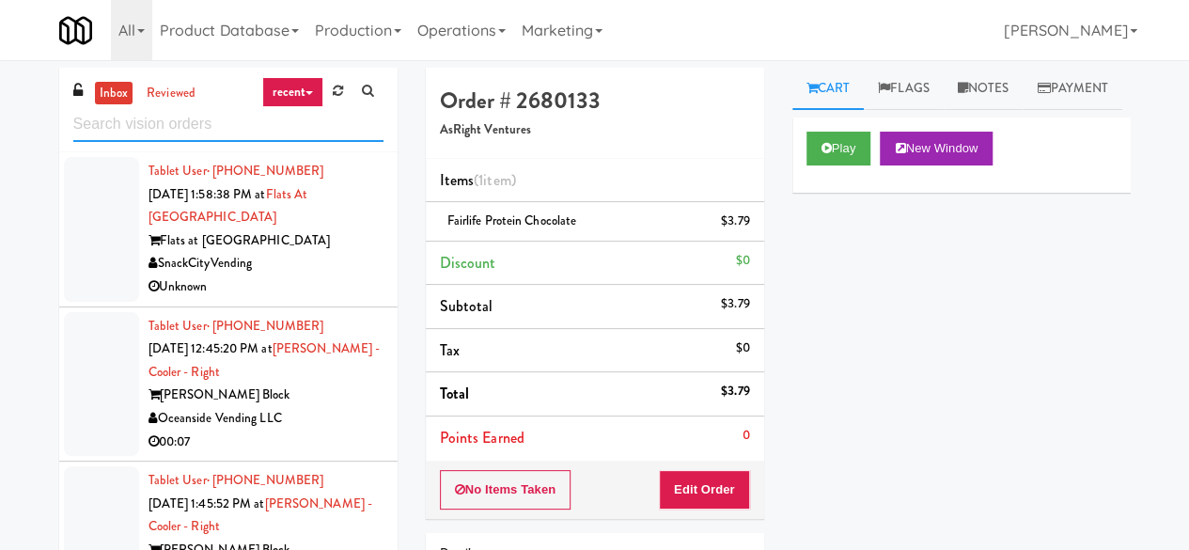
click at [191, 135] on input "text" at bounding box center [228, 124] width 310 height 35
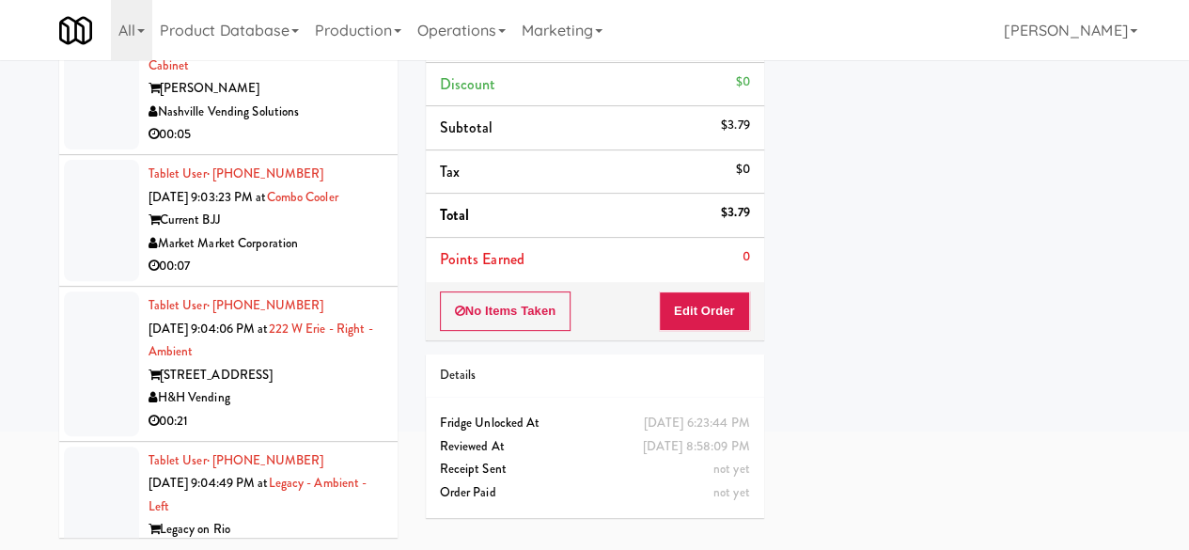
scroll to position [63357, 0]
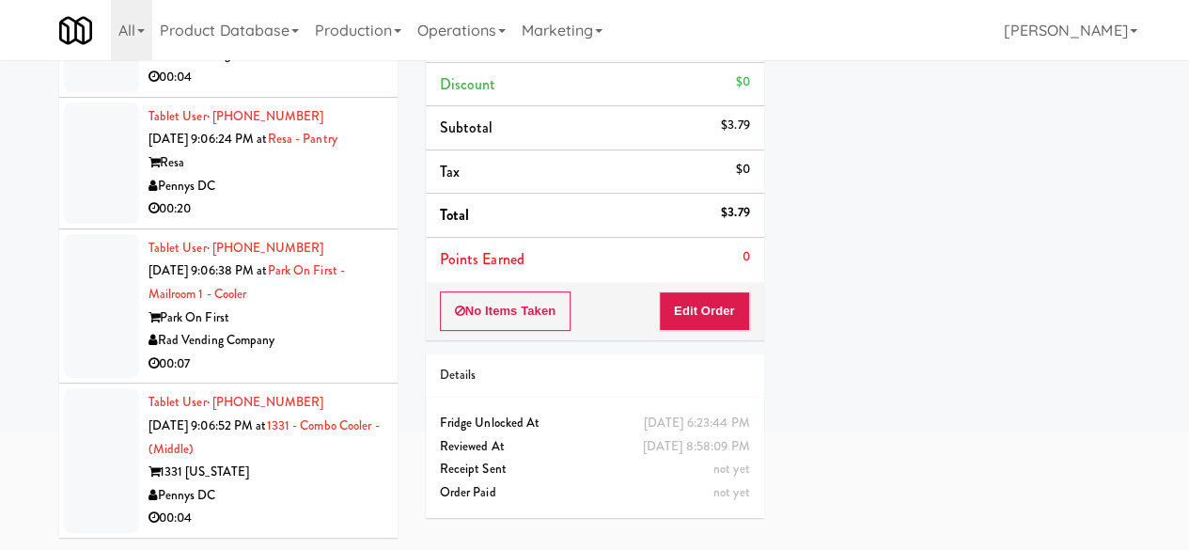
click at [350, 507] on div "00:04" at bounding box center [265, 517] width 235 height 23
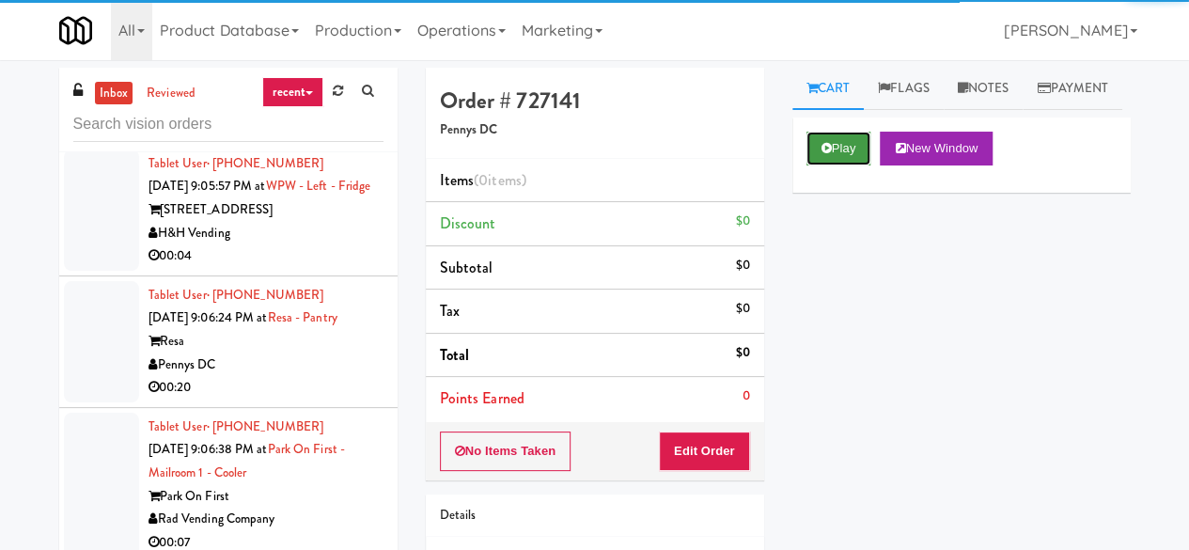
click at [823, 154] on icon at bounding box center [826, 148] width 10 height 12
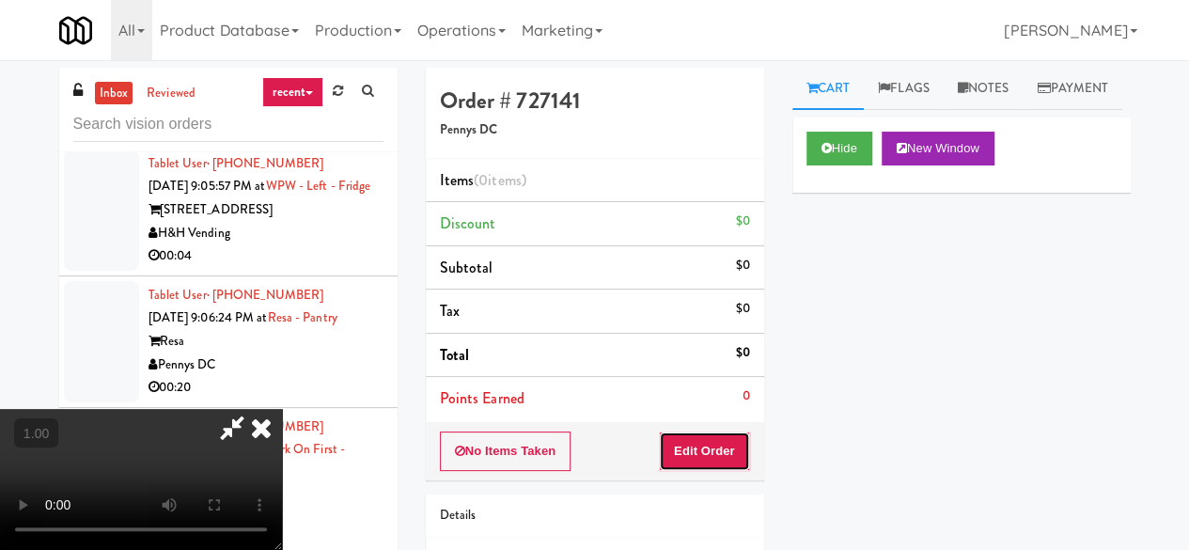
click at [677, 465] on button "Edit Order" at bounding box center [704, 450] width 91 height 39
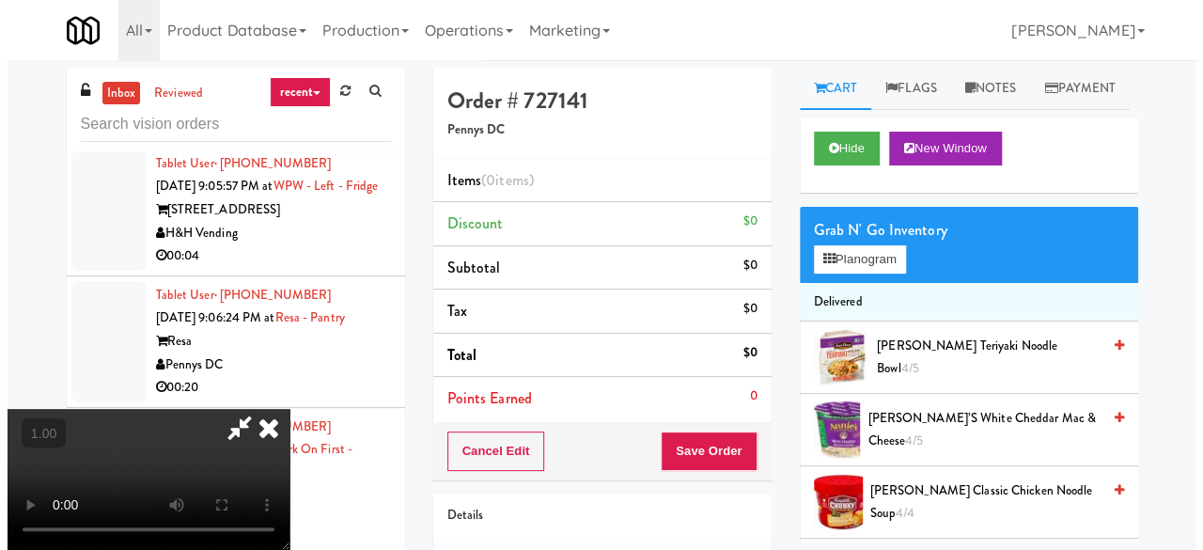
scroll to position [39, 0]
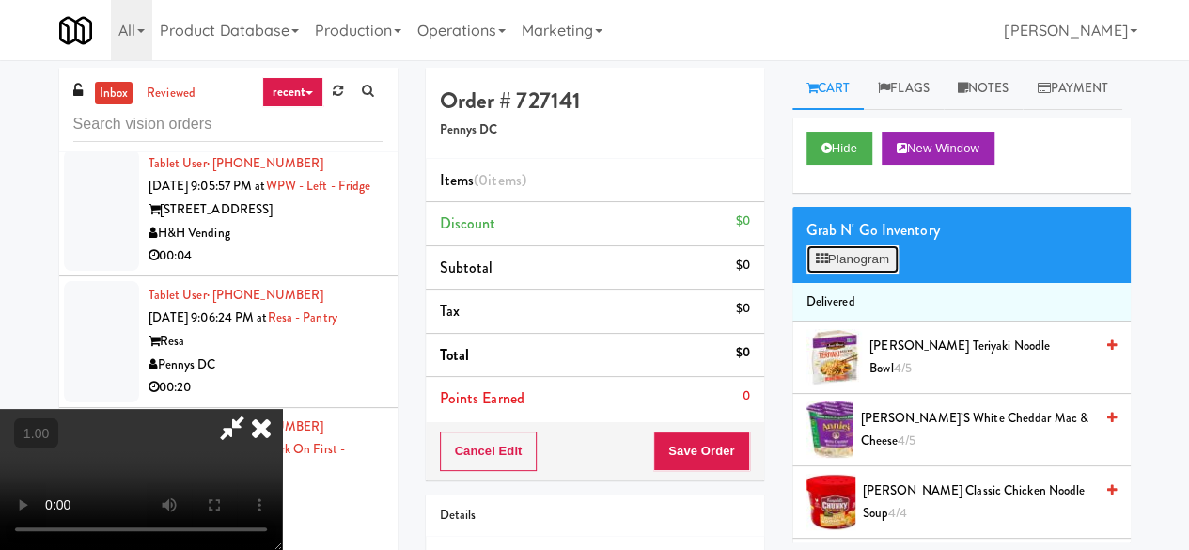
click at [855, 273] on button "Planogram" at bounding box center [852, 259] width 92 height 28
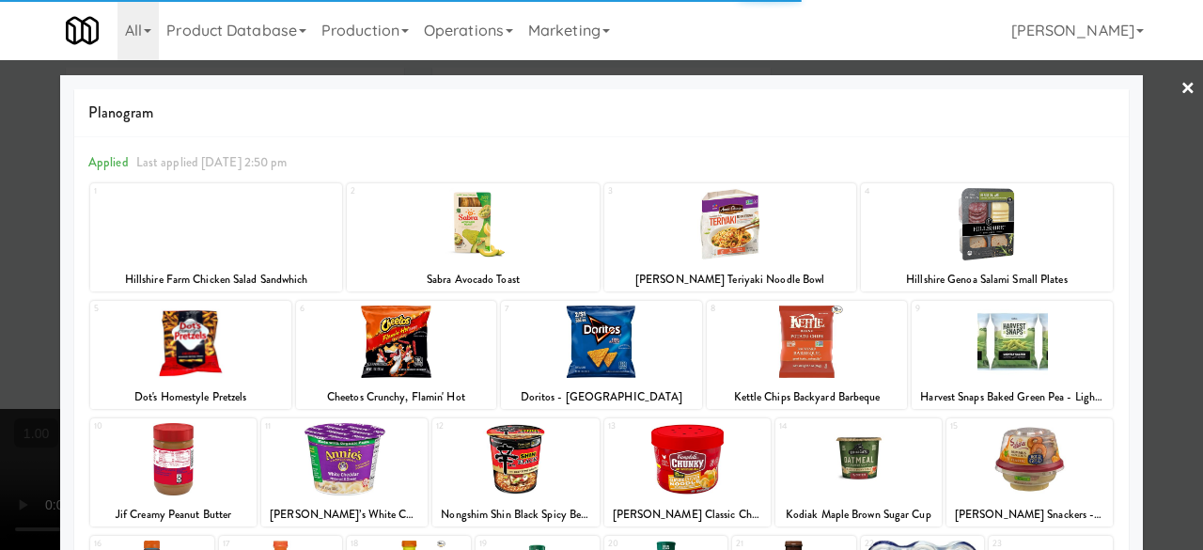
scroll to position [372, 0]
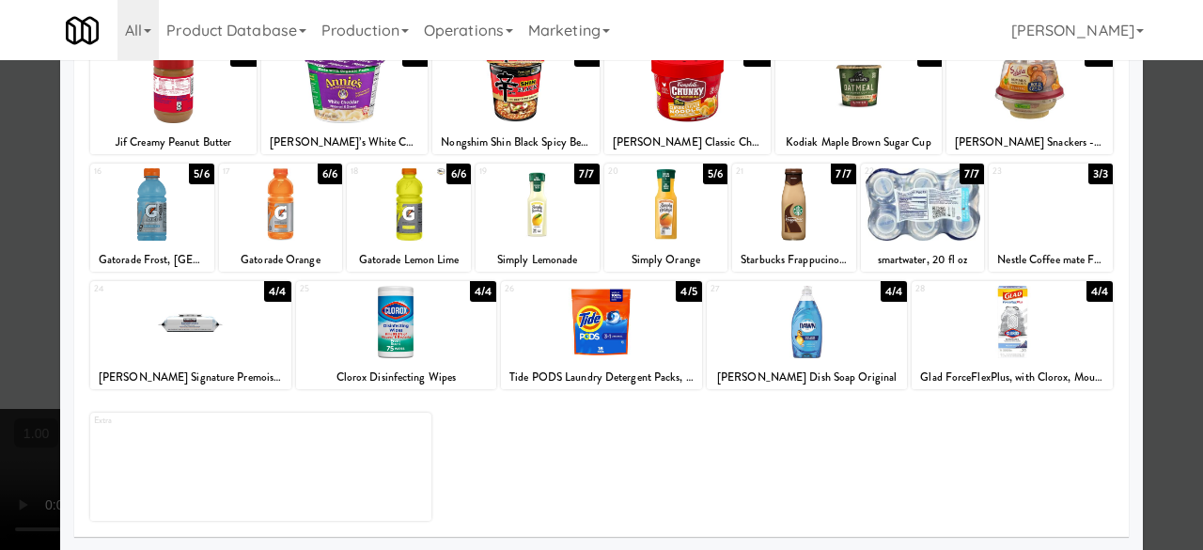
click at [175, 226] on div at bounding box center [152, 204] width 124 height 72
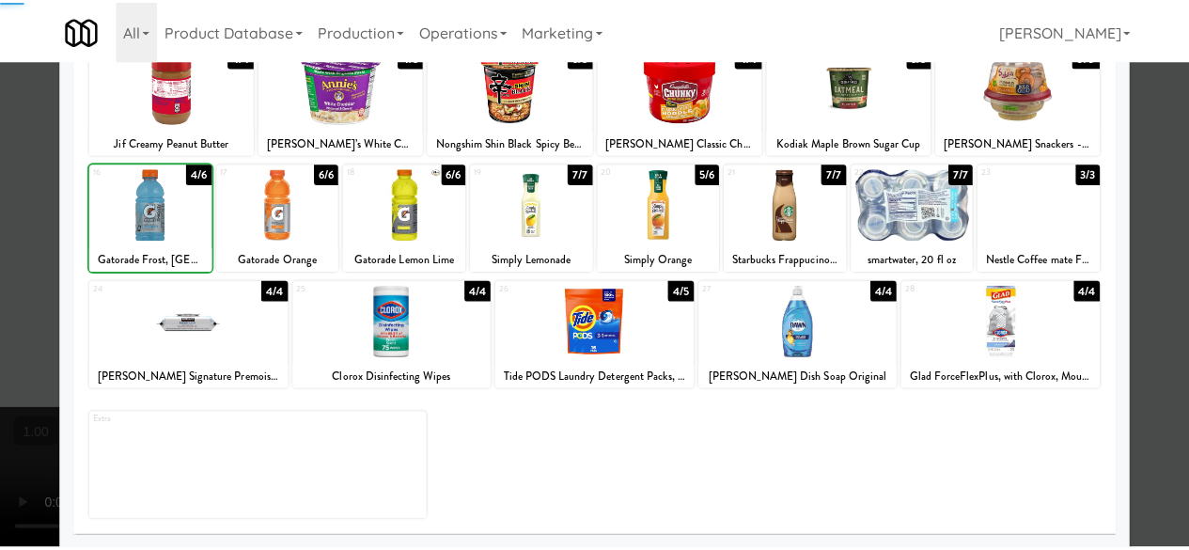
scroll to position [0, 0]
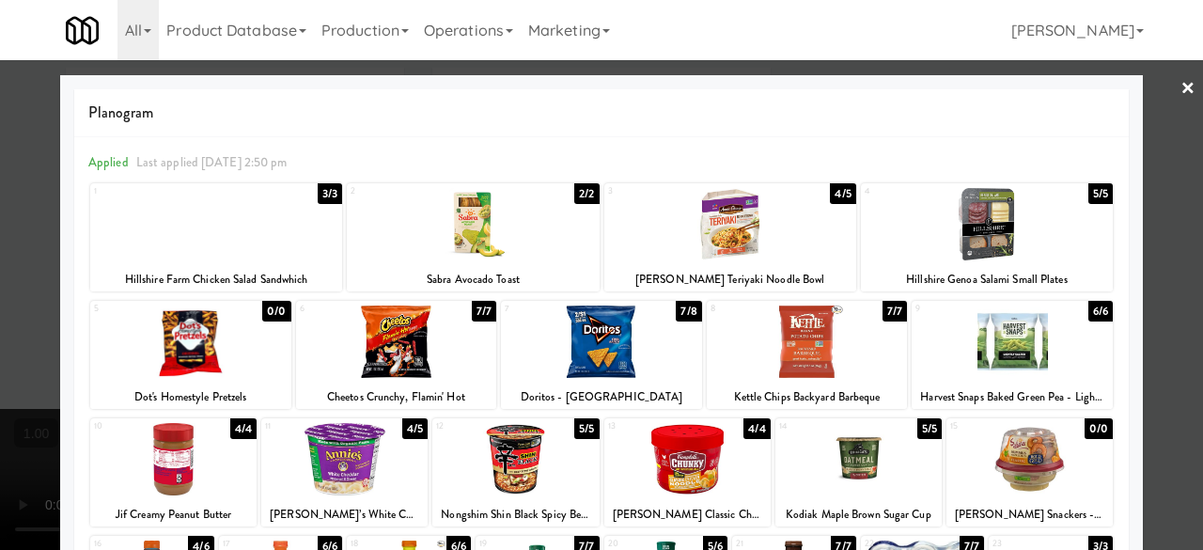
click at [1180, 80] on link "×" at bounding box center [1187, 89] width 15 height 58
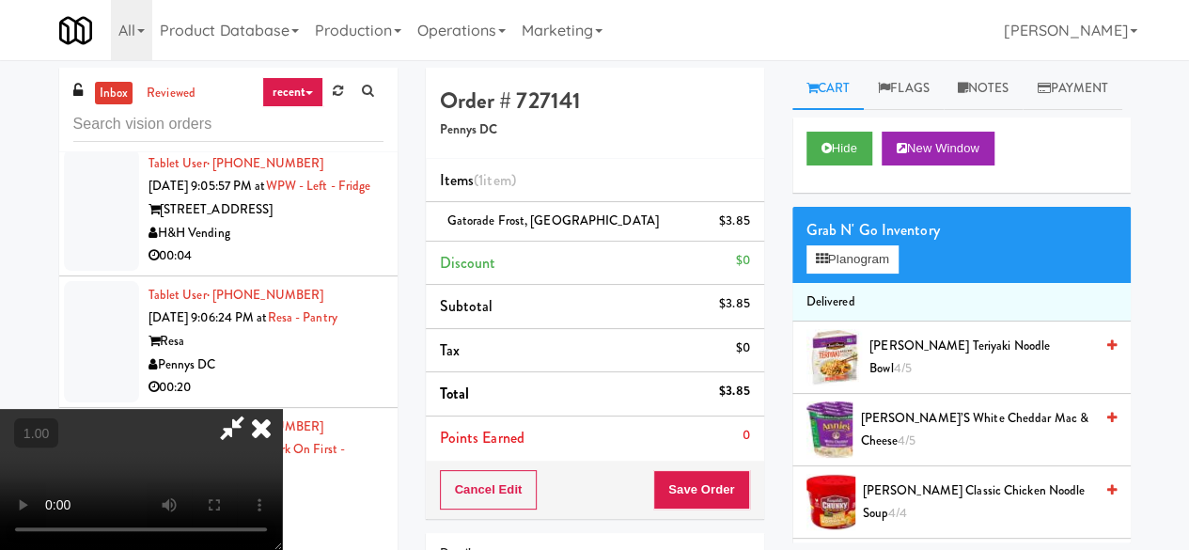
click at [254, 409] on icon at bounding box center [231, 428] width 43 height 38
click at [701, 492] on button "Save Order" at bounding box center [701, 489] width 96 height 39
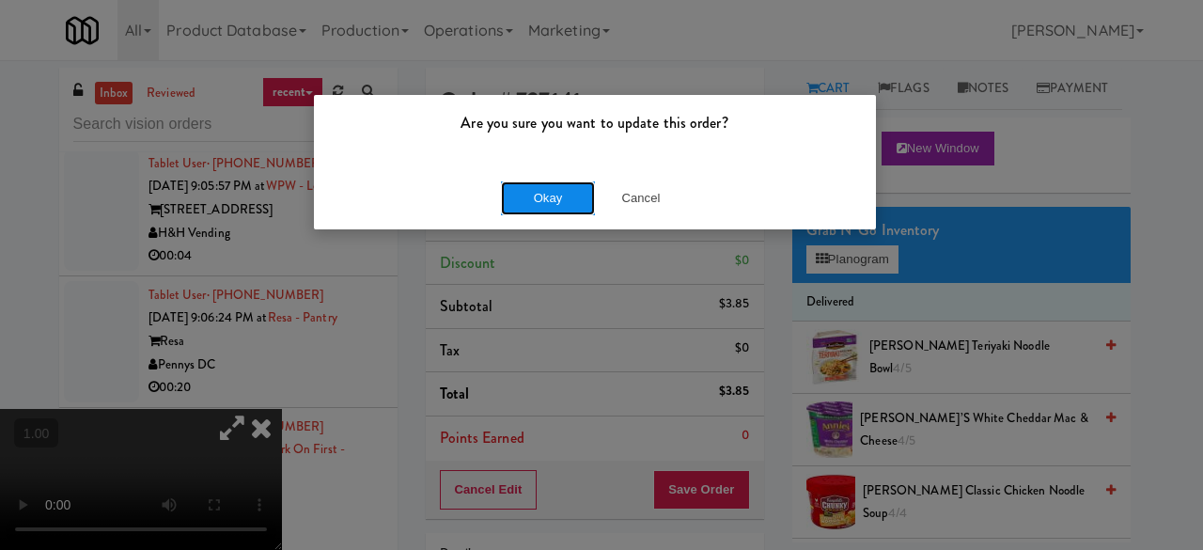
click at [530, 194] on button "Okay" at bounding box center [548, 198] width 94 height 34
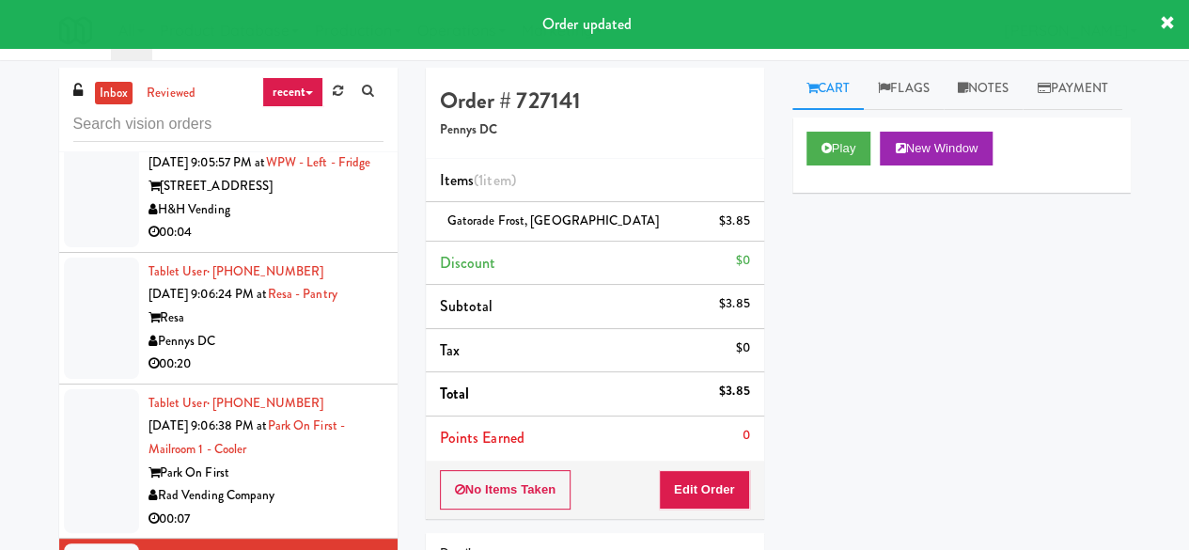
scroll to position [63379, 0]
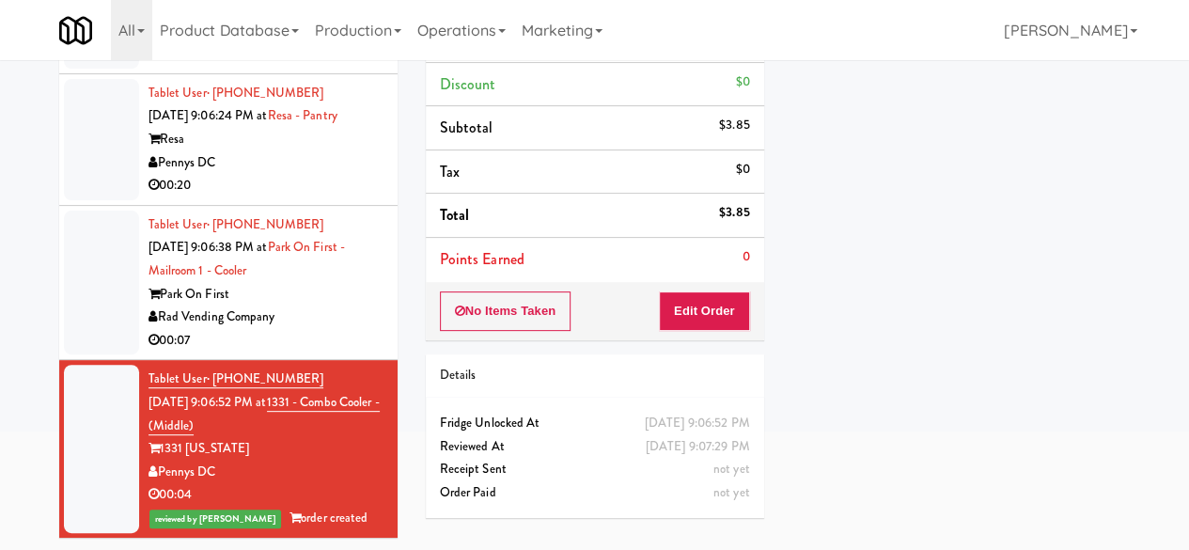
click at [335, 319] on div "Rad Vending Company" at bounding box center [265, 316] width 235 height 23
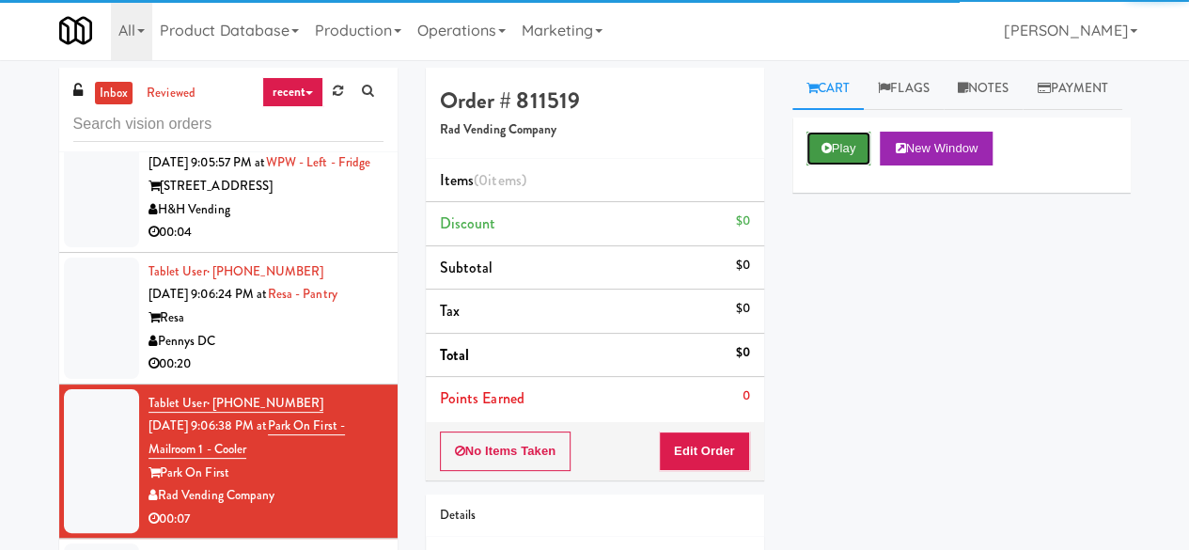
click at [827, 165] on button "Play" at bounding box center [838, 149] width 65 height 34
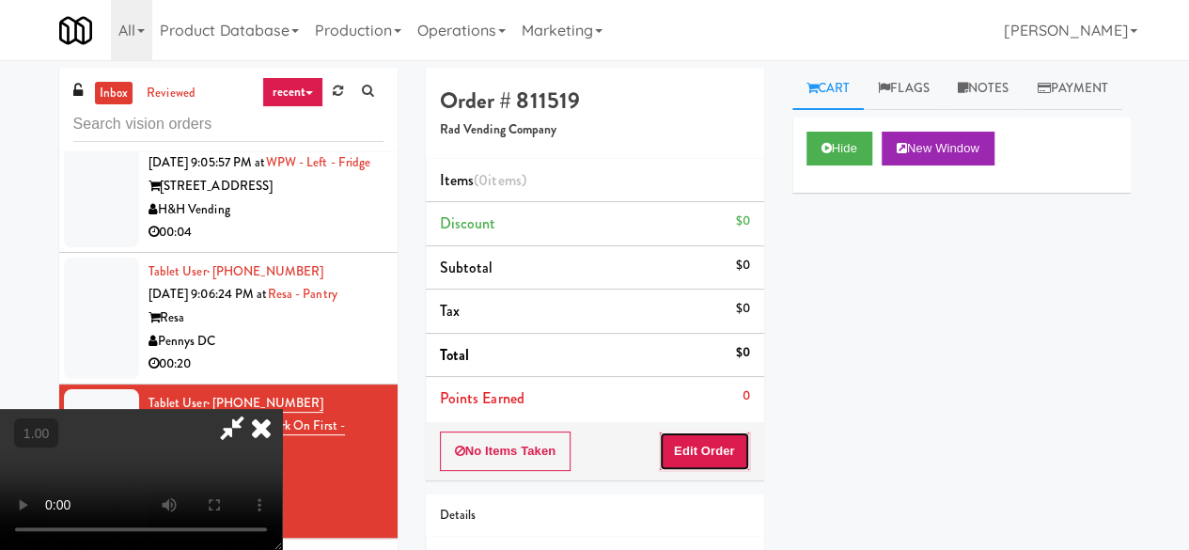
click at [707, 457] on button "Edit Order" at bounding box center [704, 450] width 91 height 39
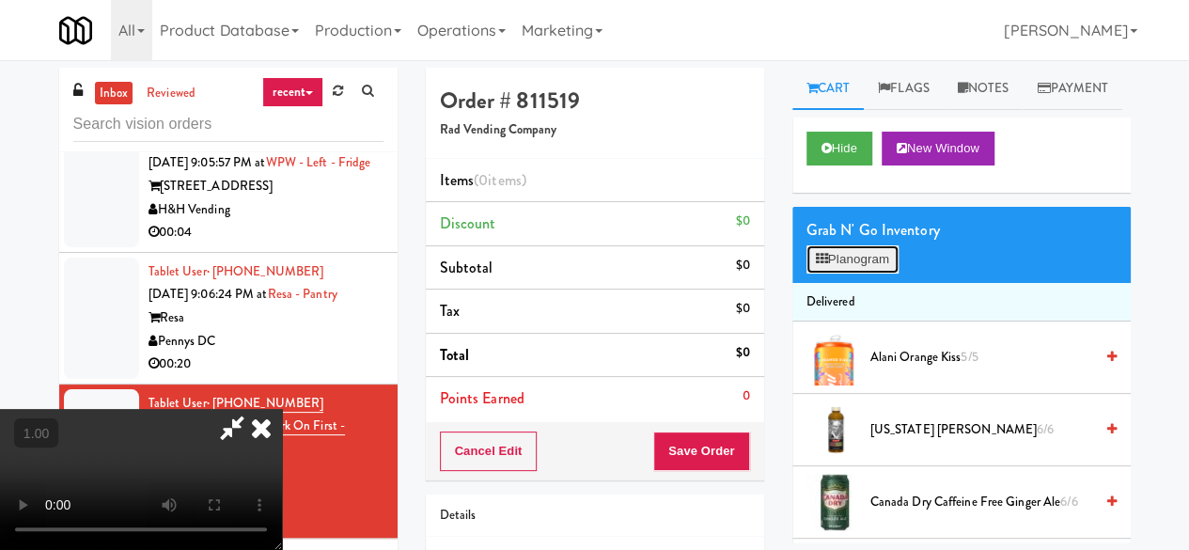
click at [836, 273] on button "Planogram" at bounding box center [852, 259] width 92 height 28
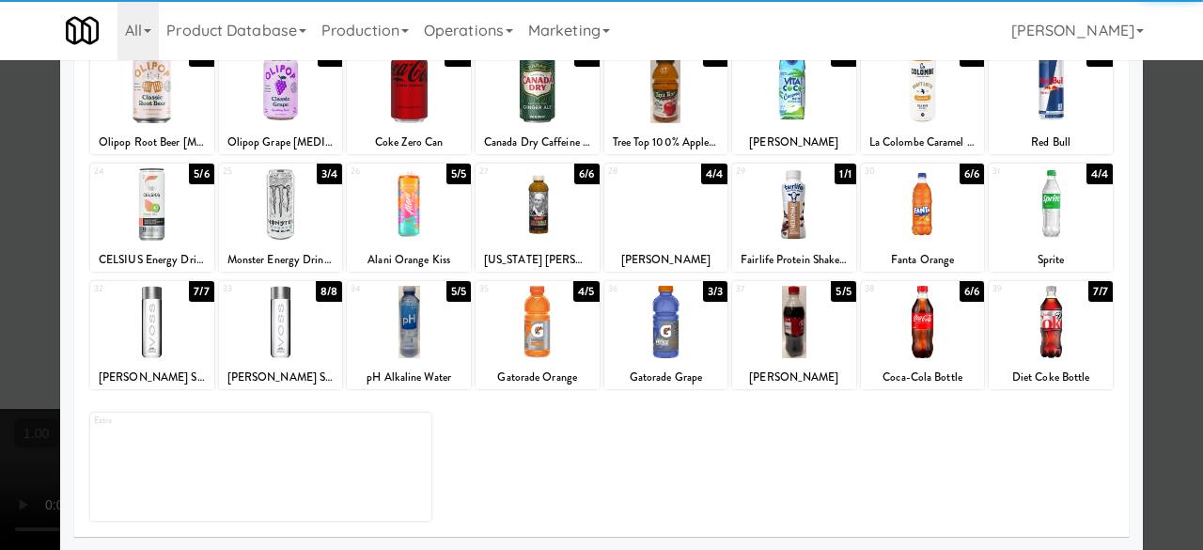
click at [917, 309] on div at bounding box center [923, 322] width 124 height 72
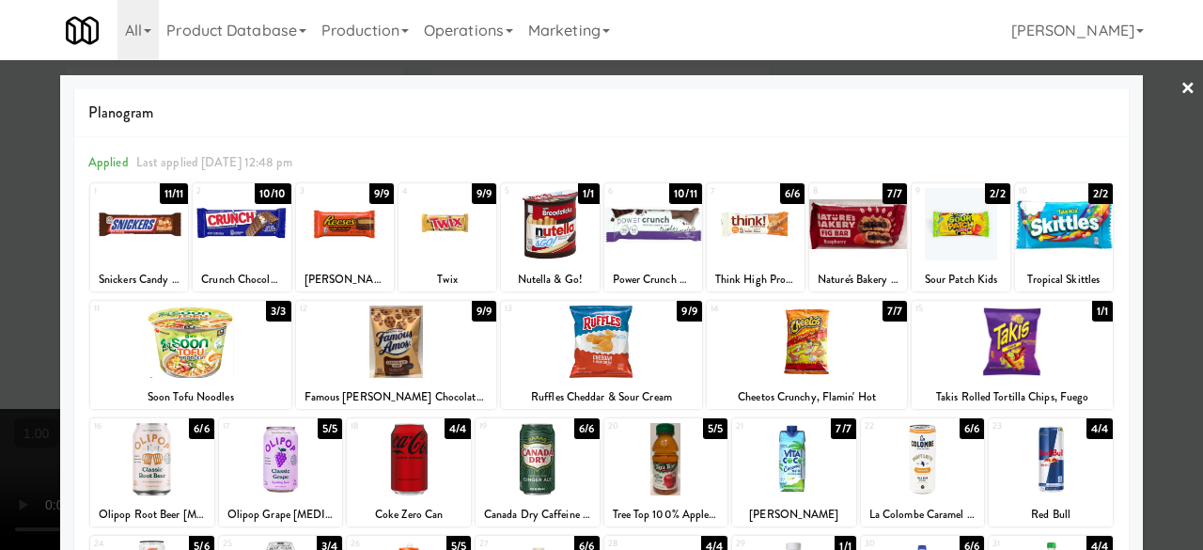
click at [1135, 123] on div at bounding box center [601, 275] width 1203 height 550
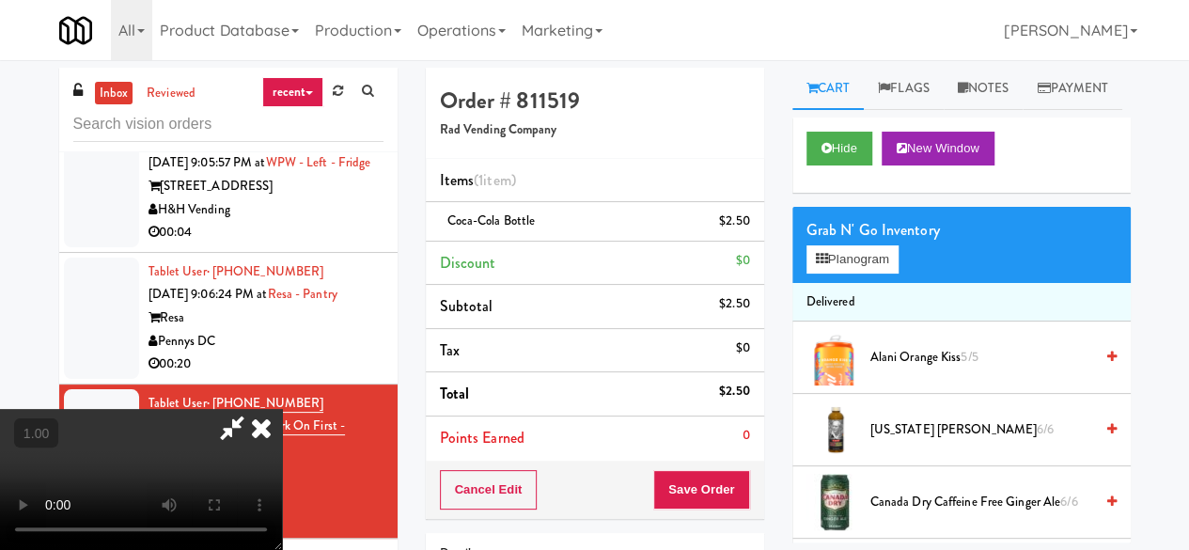
click at [254, 409] on icon at bounding box center [231, 428] width 43 height 38
click at [670, 501] on button "Save Order" at bounding box center [701, 489] width 96 height 39
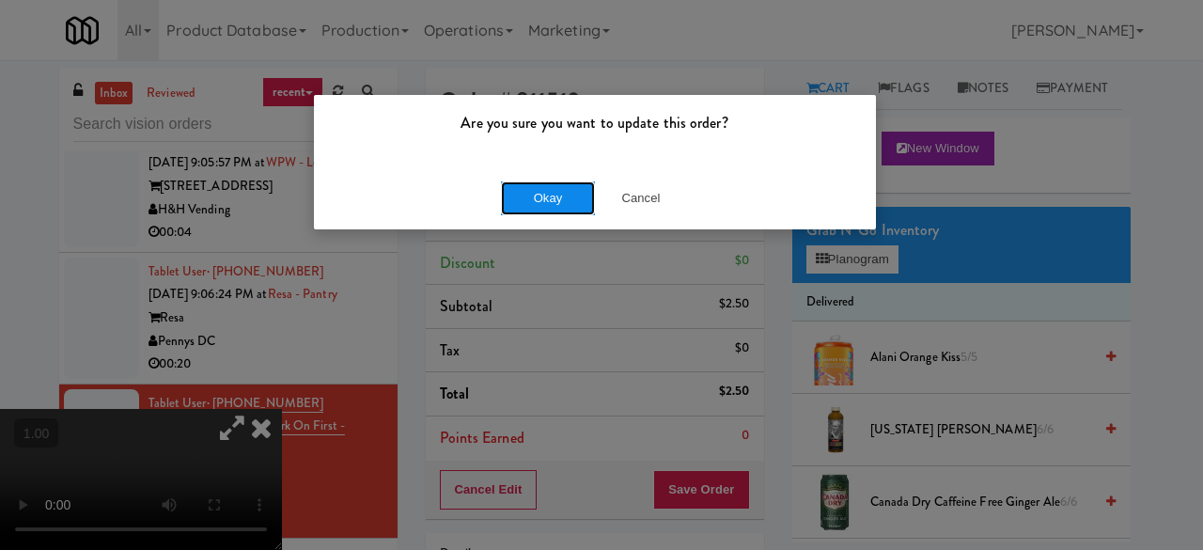
click at [536, 206] on button "Okay" at bounding box center [548, 198] width 94 height 34
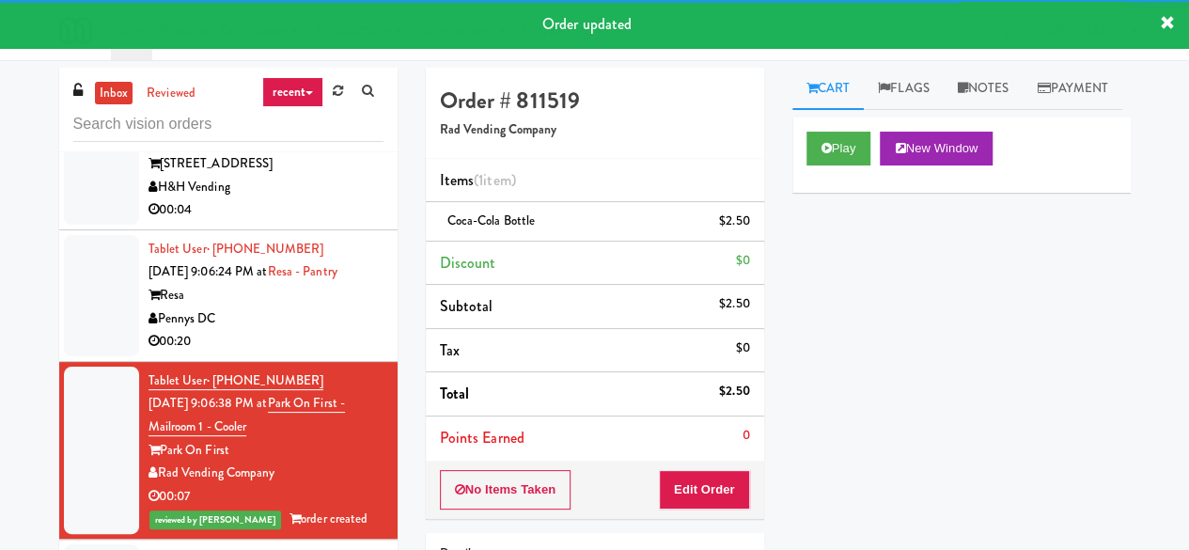
click at [312, 331] on div "Pennys DC" at bounding box center [265, 318] width 235 height 23
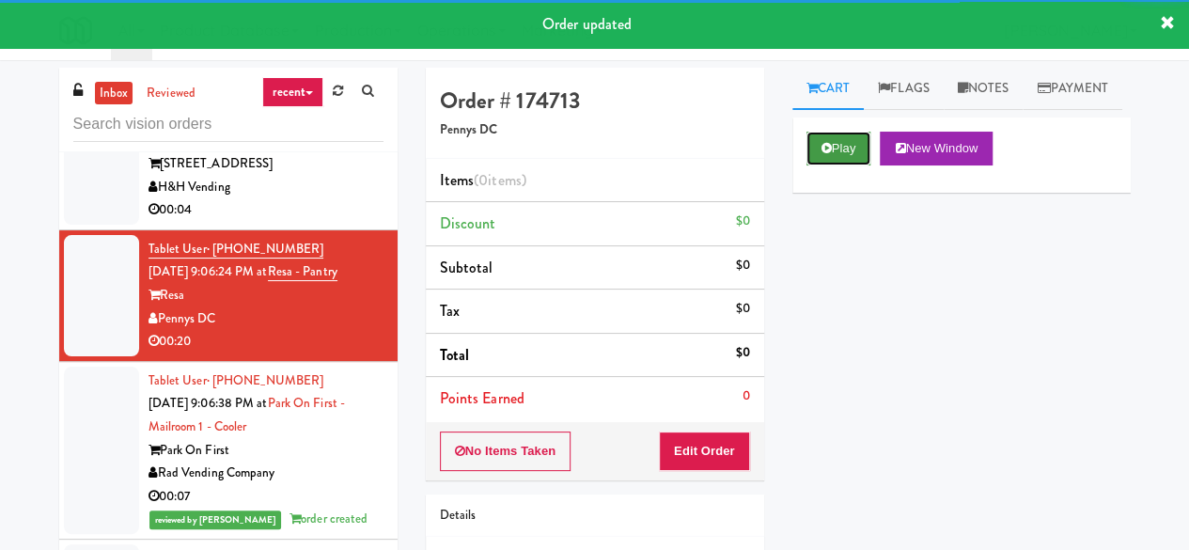
click at [826, 165] on button "Play" at bounding box center [838, 149] width 65 height 34
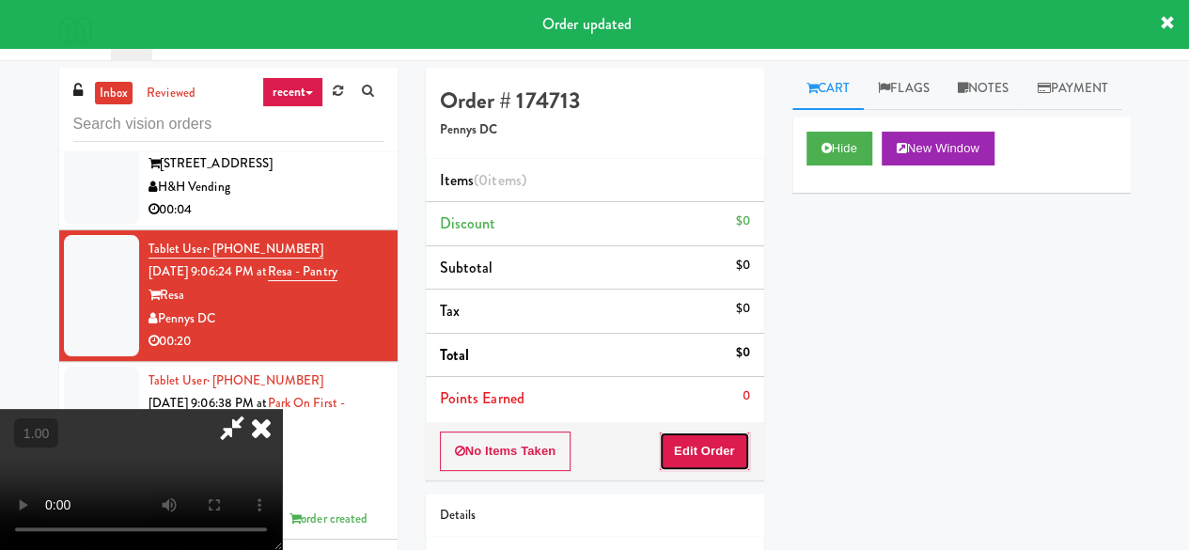
click at [711, 459] on button "Edit Order" at bounding box center [704, 450] width 91 height 39
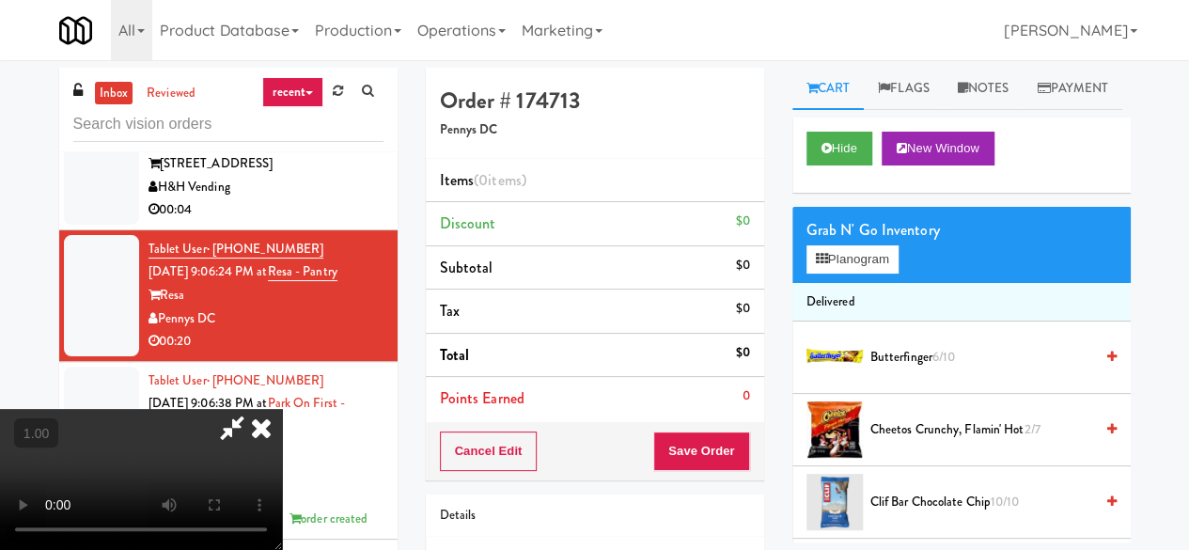
scroll to position [39, 0]
click at [870, 244] on div "Grab N' Go Inventory" at bounding box center [961, 230] width 310 height 28
click at [868, 273] on button "Planogram" at bounding box center [852, 259] width 92 height 28
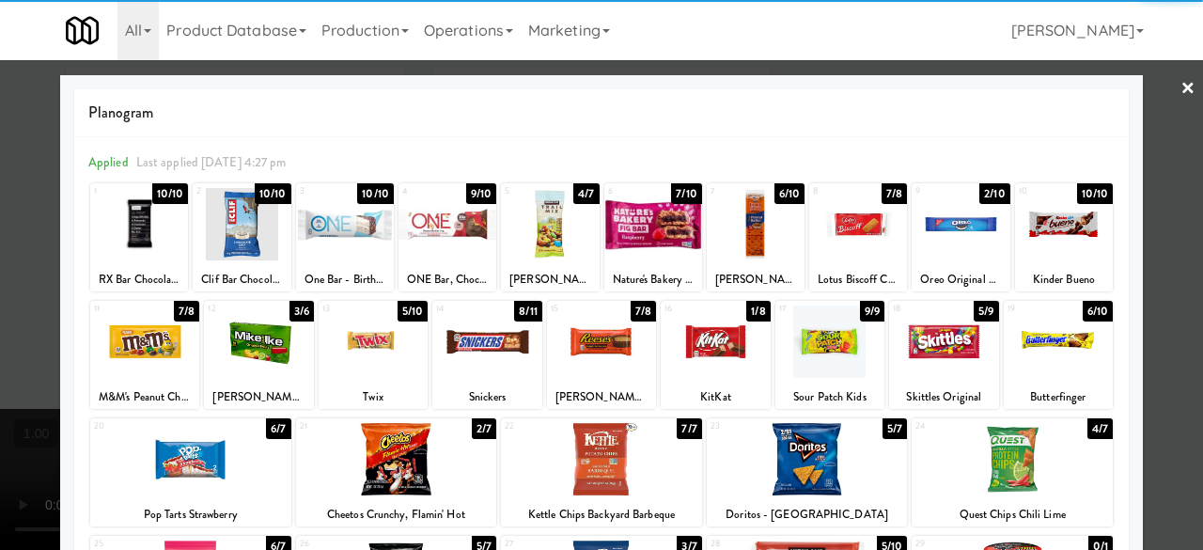
click at [248, 347] on div at bounding box center [258, 341] width 109 height 72
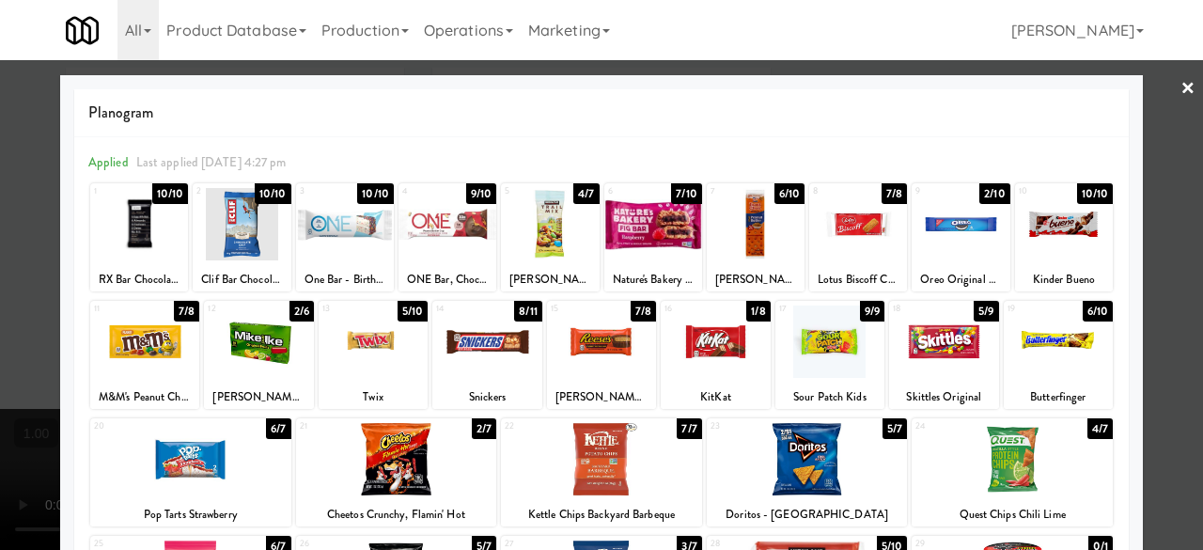
click at [1180, 93] on link "×" at bounding box center [1187, 89] width 15 height 58
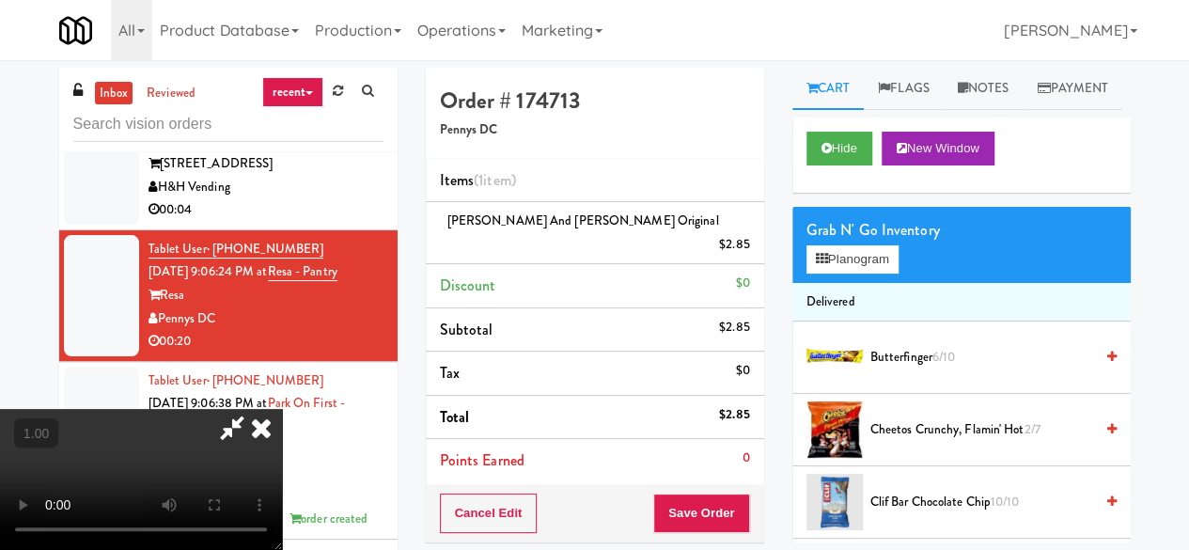
click at [254, 409] on icon at bounding box center [231, 428] width 43 height 38
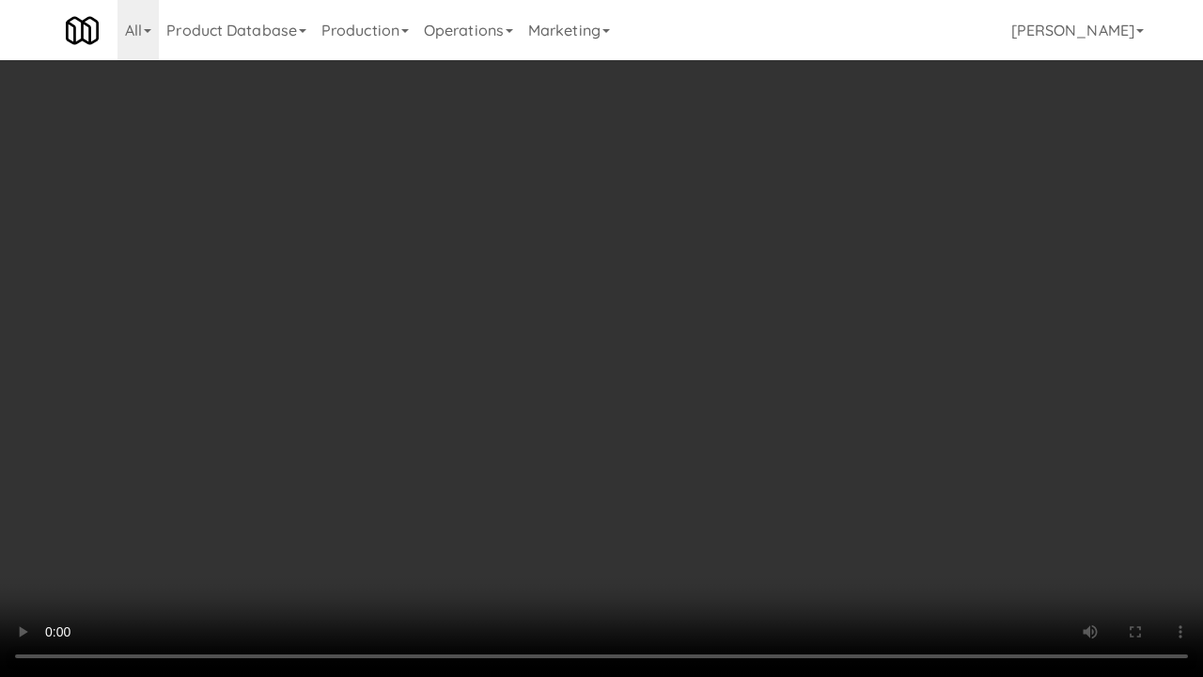
click at [817, 474] on video at bounding box center [601, 338] width 1203 height 677
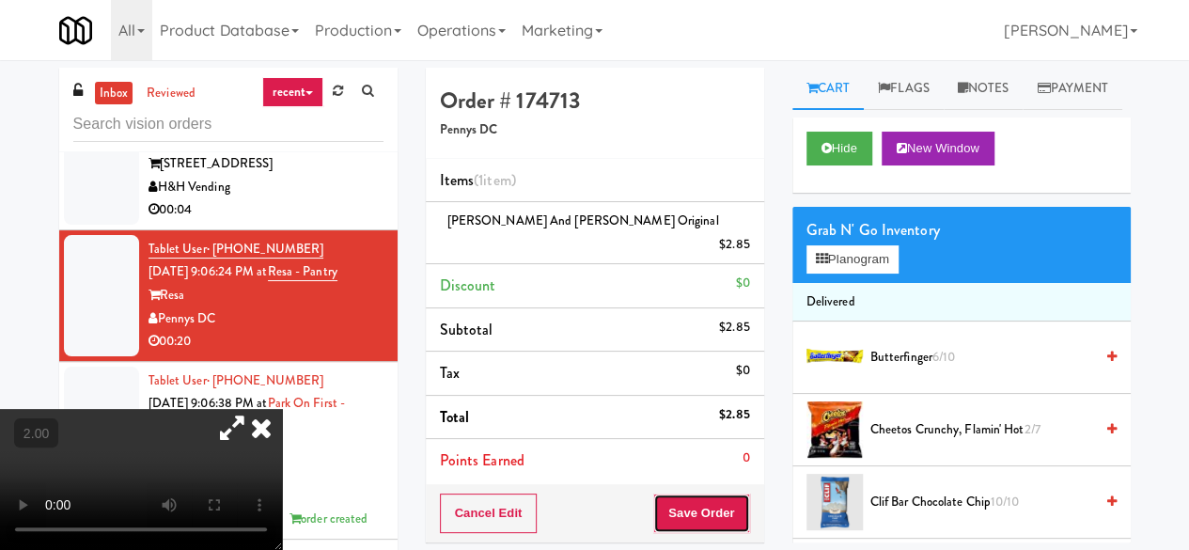
click at [709, 499] on button "Save Order" at bounding box center [701, 512] width 96 height 39
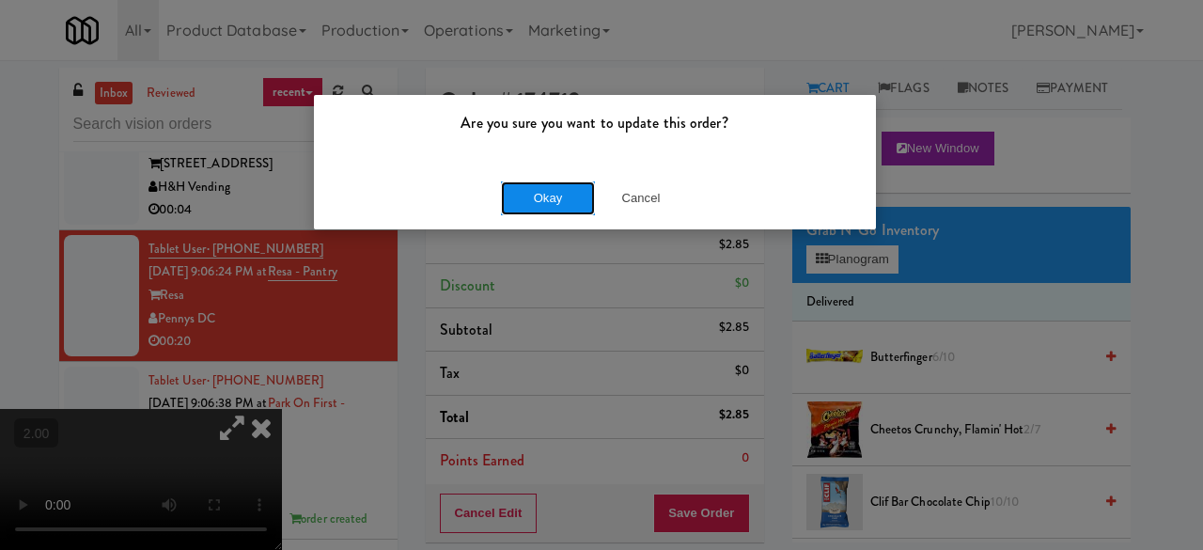
click at [541, 196] on button "Okay" at bounding box center [548, 198] width 94 height 34
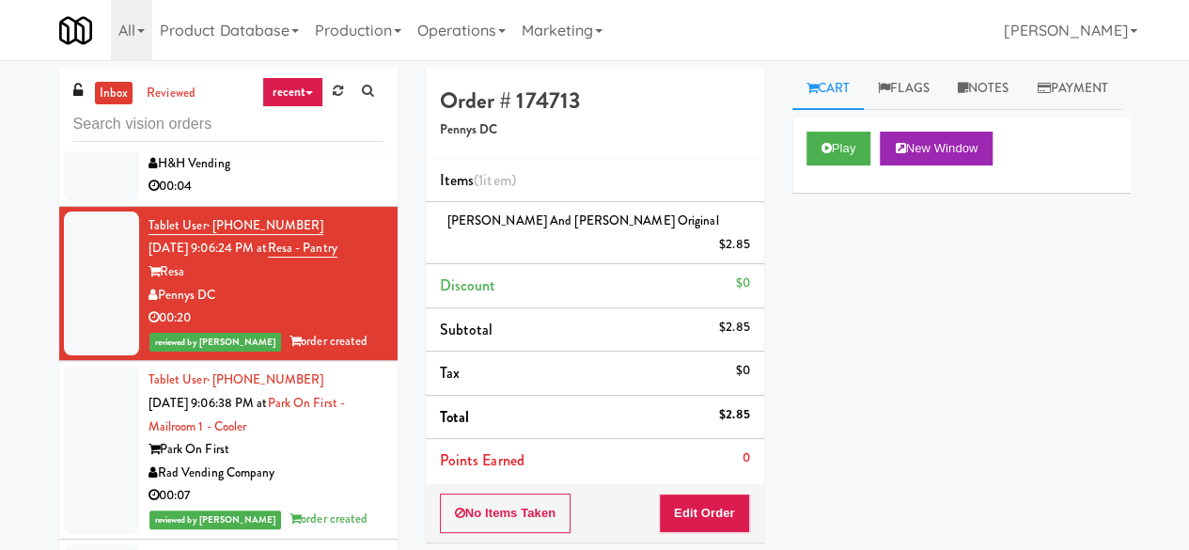
scroll to position [63285, 0]
click at [335, 198] on div "00:04" at bounding box center [265, 186] width 235 height 23
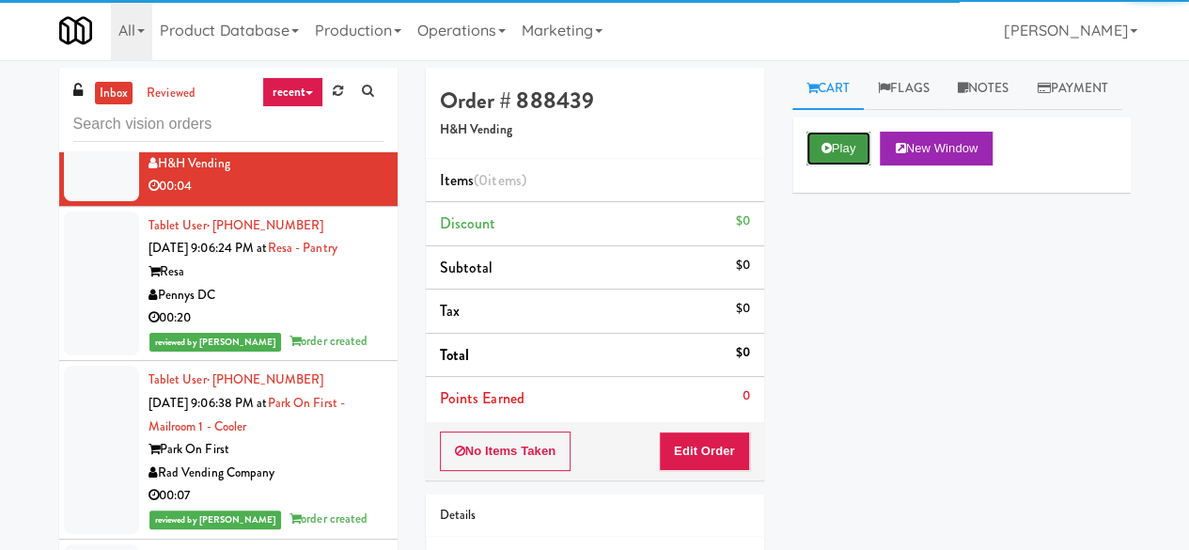
click at [825, 154] on icon at bounding box center [826, 148] width 10 height 12
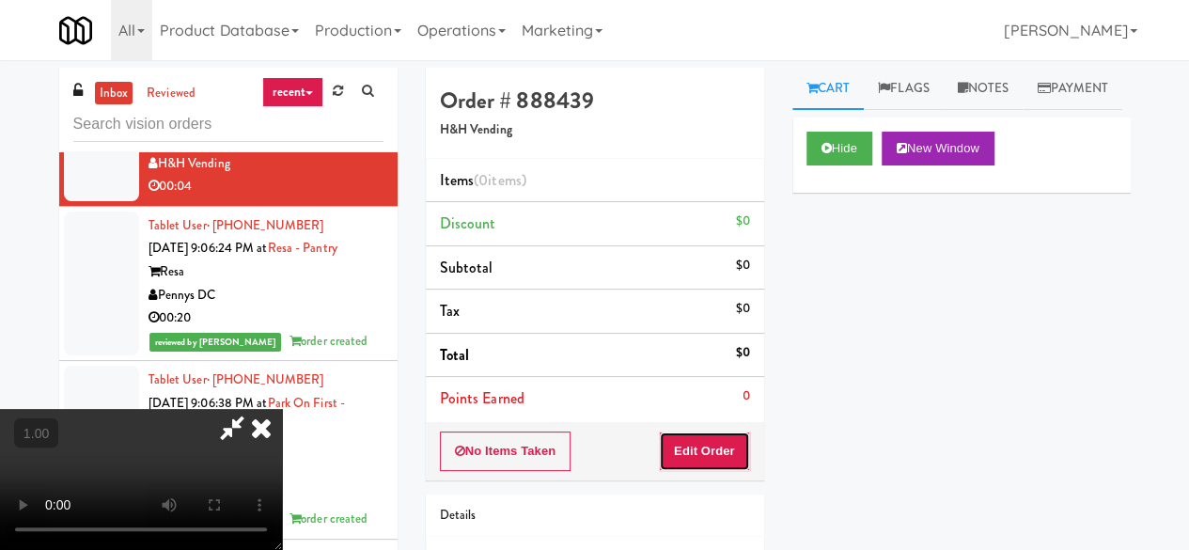
click at [716, 435] on button "Edit Order" at bounding box center [704, 450] width 91 height 39
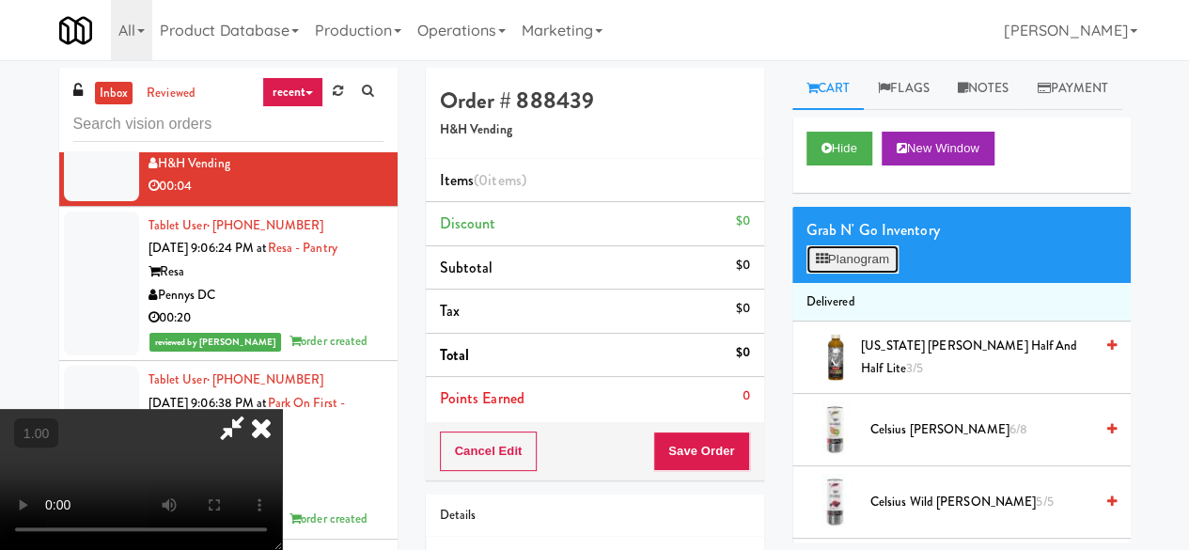
click at [854, 273] on button "Planogram" at bounding box center [852, 259] width 92 height 28
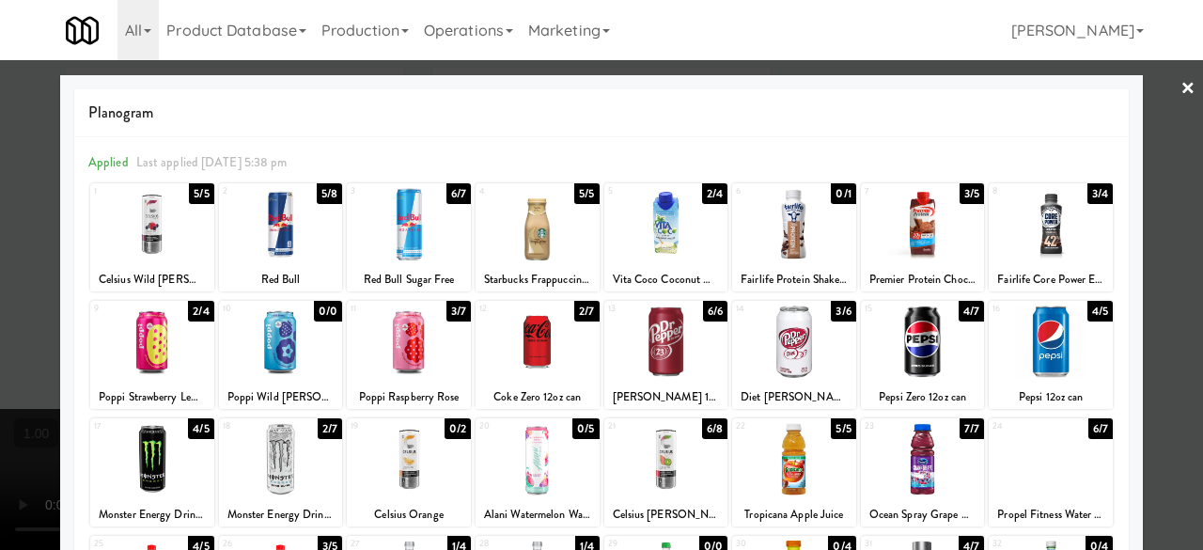
click at [677, 335] on div at bounding box center [666, 341] width 124 height 72
click at [1180, 99] on link "×" at bounding box center [1187, 89] width 15 height 58
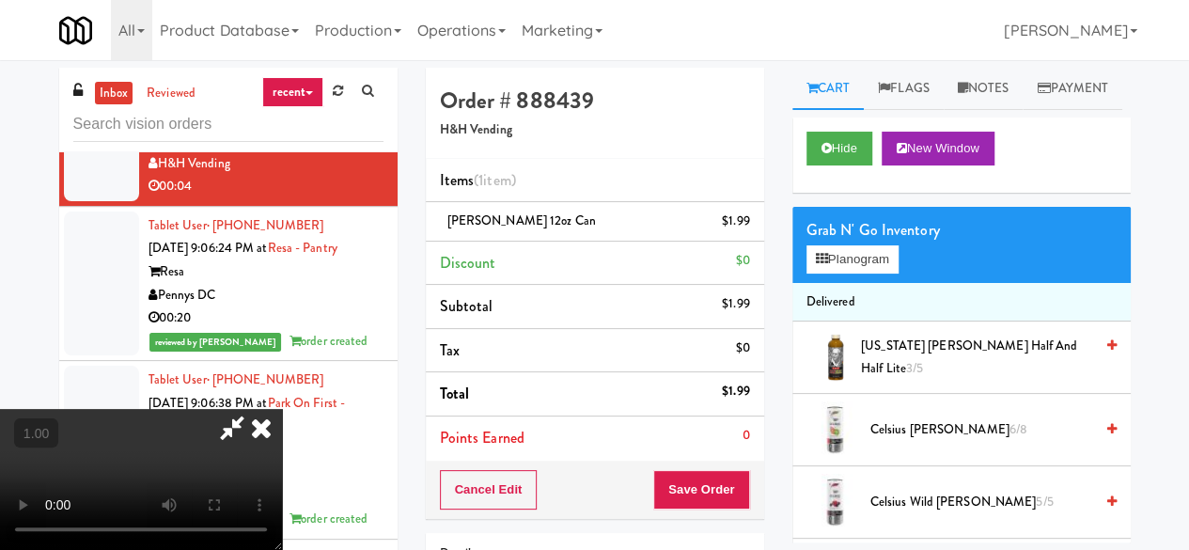
click at [254, 409] on icon at bounding box center [231, 428] width 43 height 38
click at [693, 474] on button "Save Order" at bounding box center [701, 489] width 96 height 39
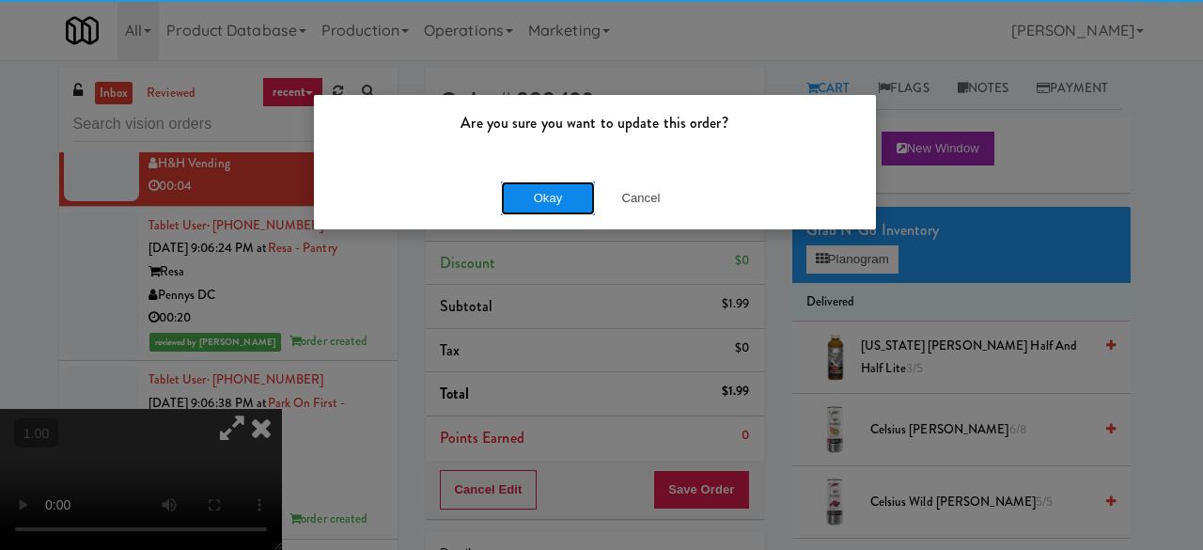
click at [557, 201] on button "Okay" at bounding box center [548, 198] width 94 height 34
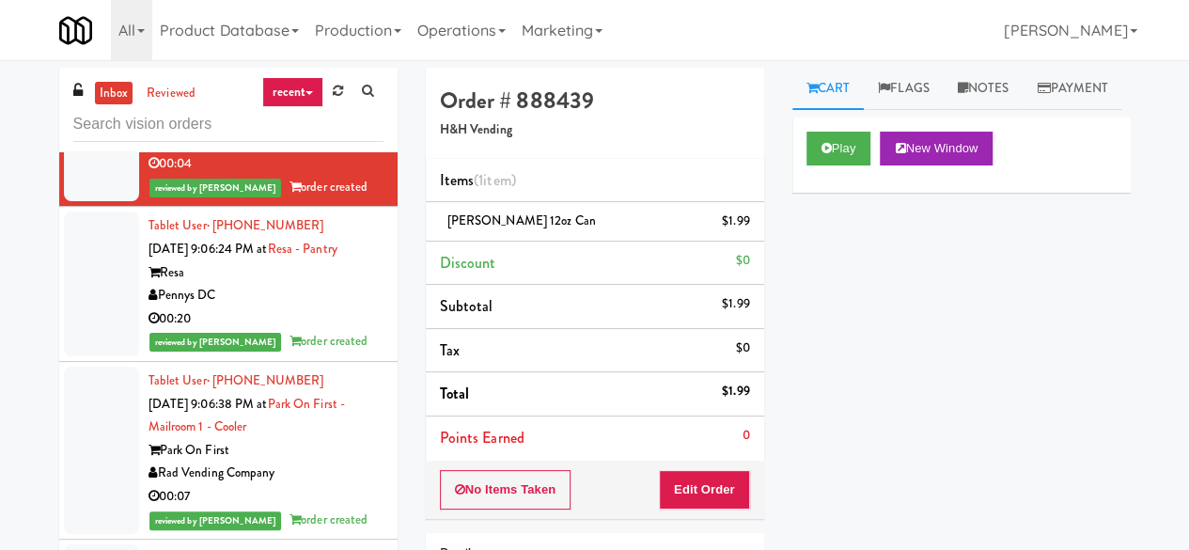
scroll to position [63004, 0]
click at [319, 44] on div "00:04" at bounding box center [265, 32] width 235 height 23
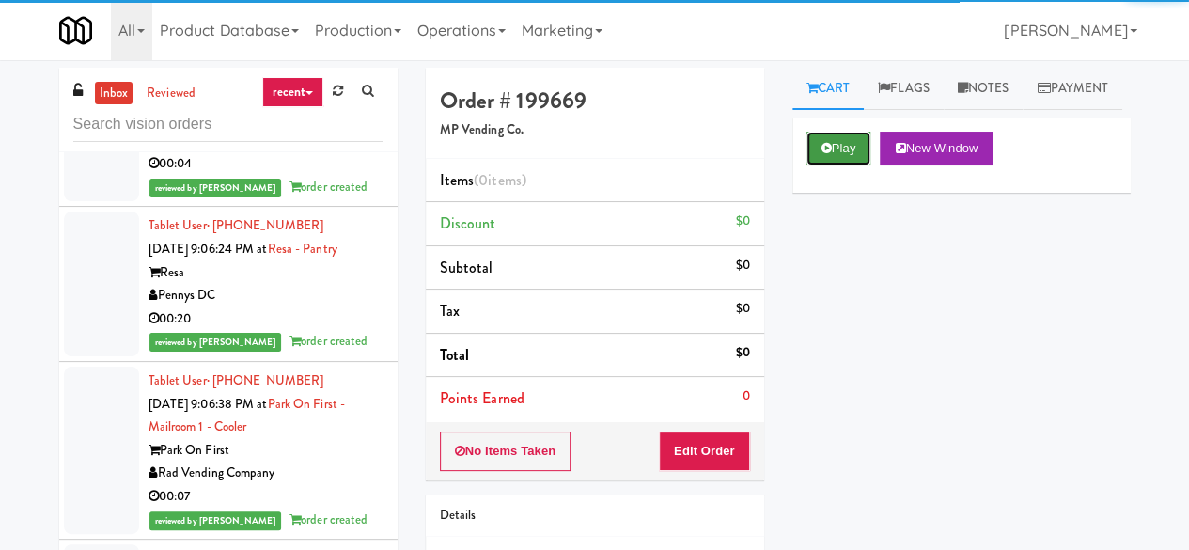
click at [832, 165] on button "Play" at bounding box center [838, 149] width 65 height 34
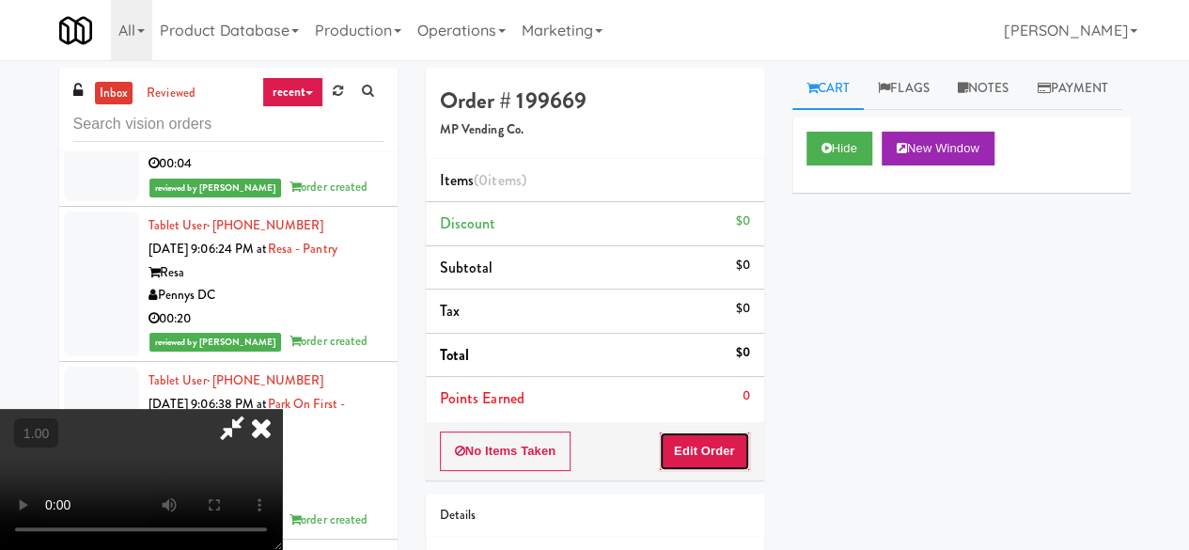
click at [702, 448] on button "Edit Order" at bounding box center [704, 450] width 91 height 39
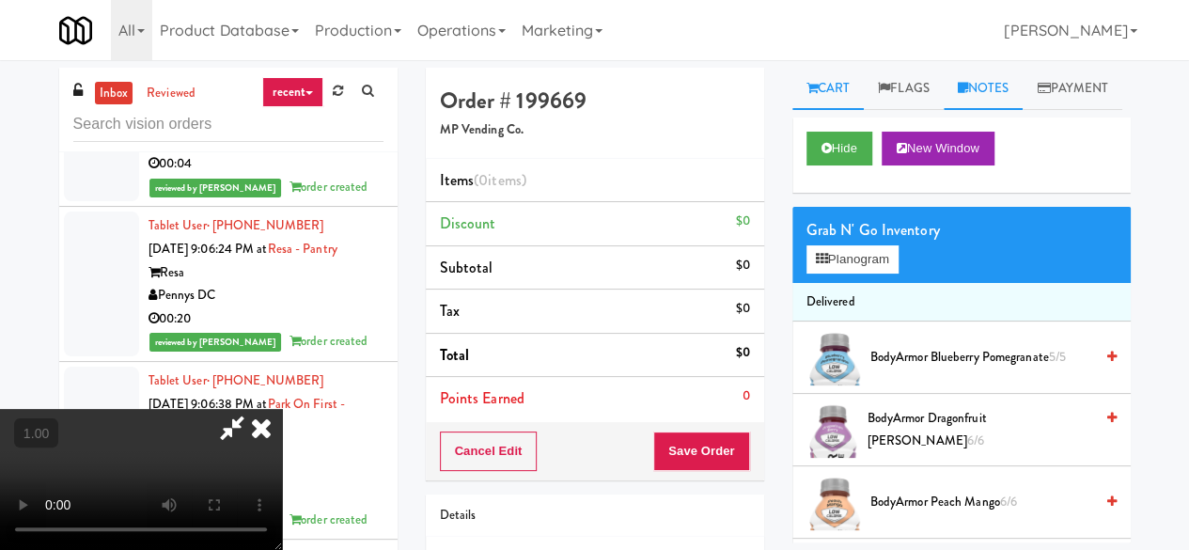
click at [958, 82] on link "Notes" at bounding box center [983, 89] width 80 height 42
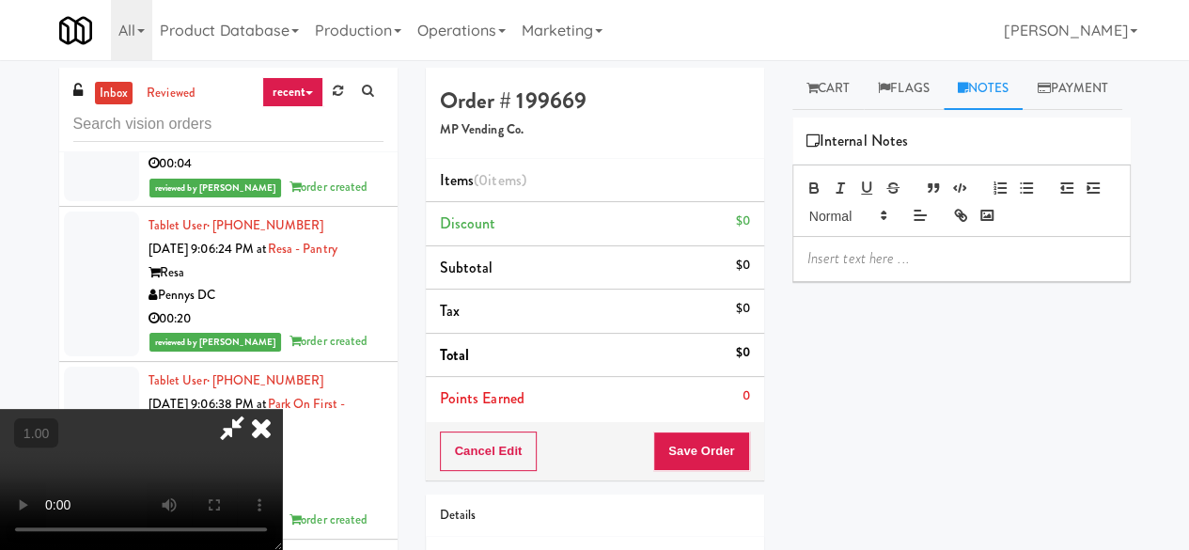
drag, startPoint x: 872, startPoint y: 252, endPoint x: 869, endPoint y: 293, distance: 41.4
click at [865, 279] on div at bounding box center [961, 222] width 338 height 117
click at [869, 269] on p at bounding box center [961, 258] width 308 height 21
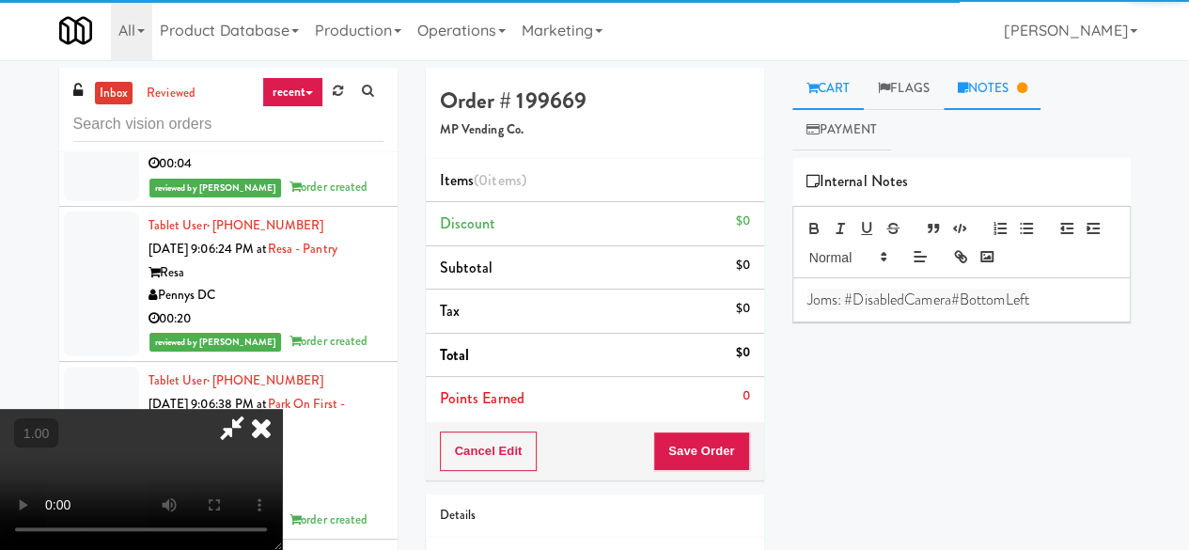
click at [821, 70] on link "Cart" at bounding box center [828, 89] width 72 height 42
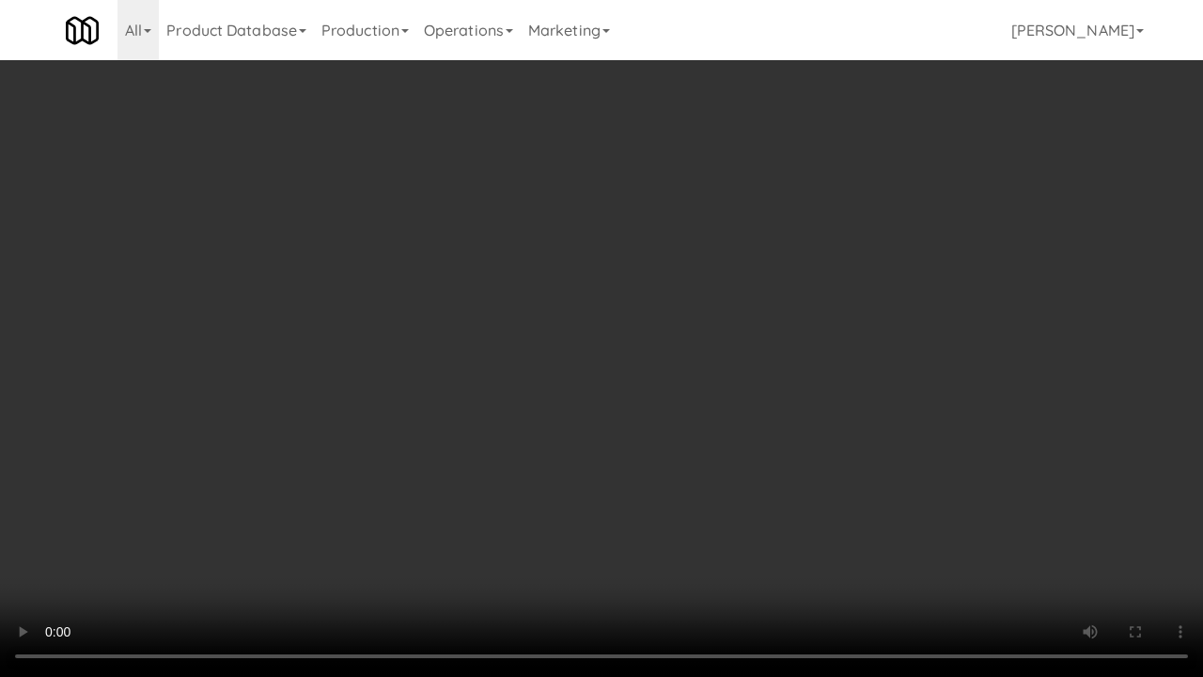
click at [586, 528] on video at bounding box center [601, 338] width 1203 height 677
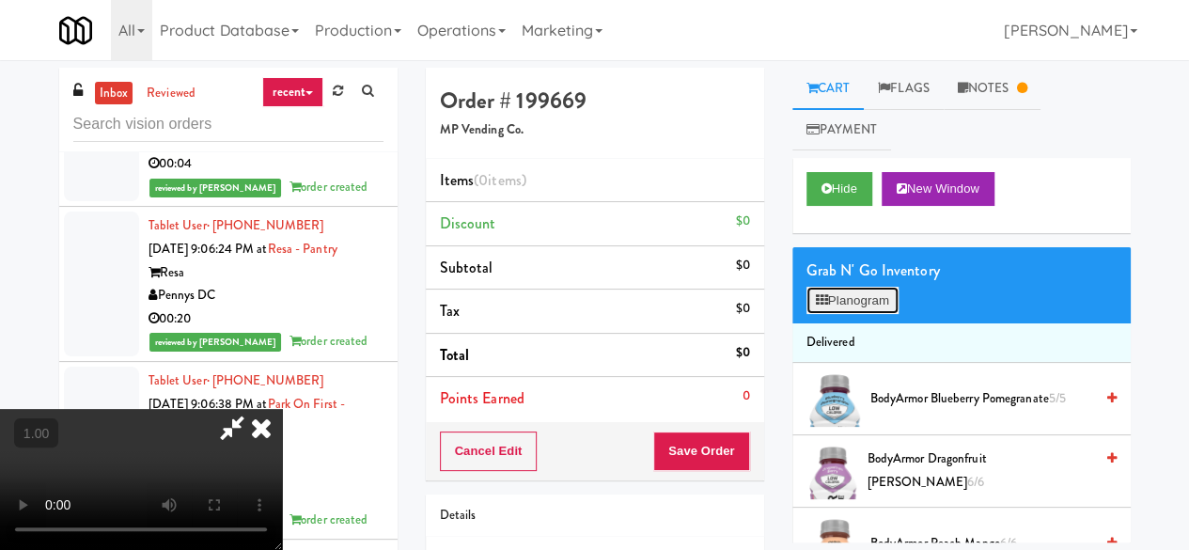
click at [839, 290] on button "Planogram" at bounding box center [852, 301] width 92 height 28
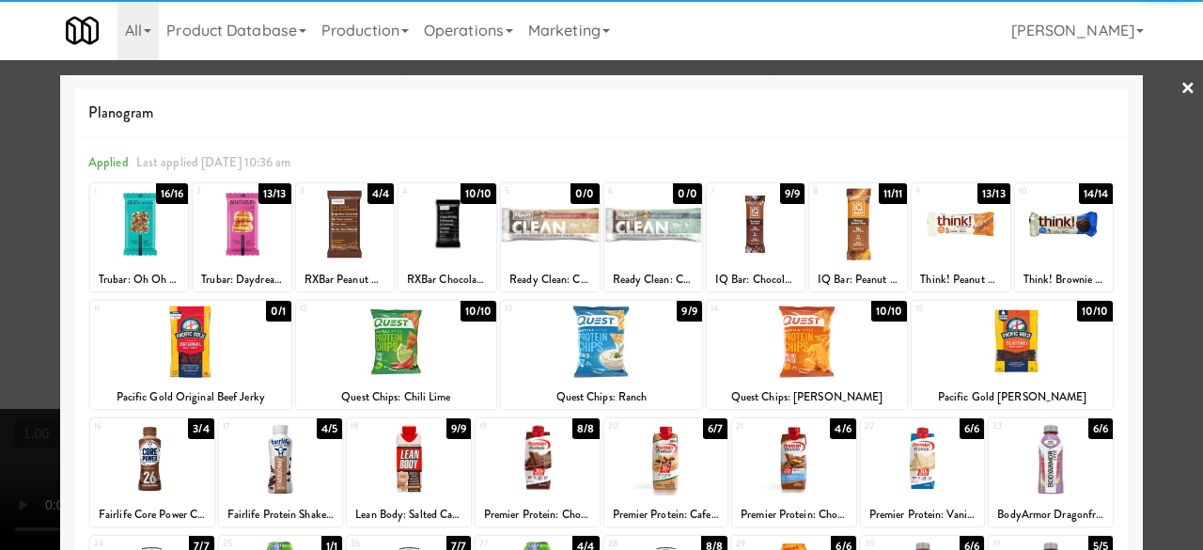
click at [436, 248] on div at bounding box center [447, 224] width 98 height 72
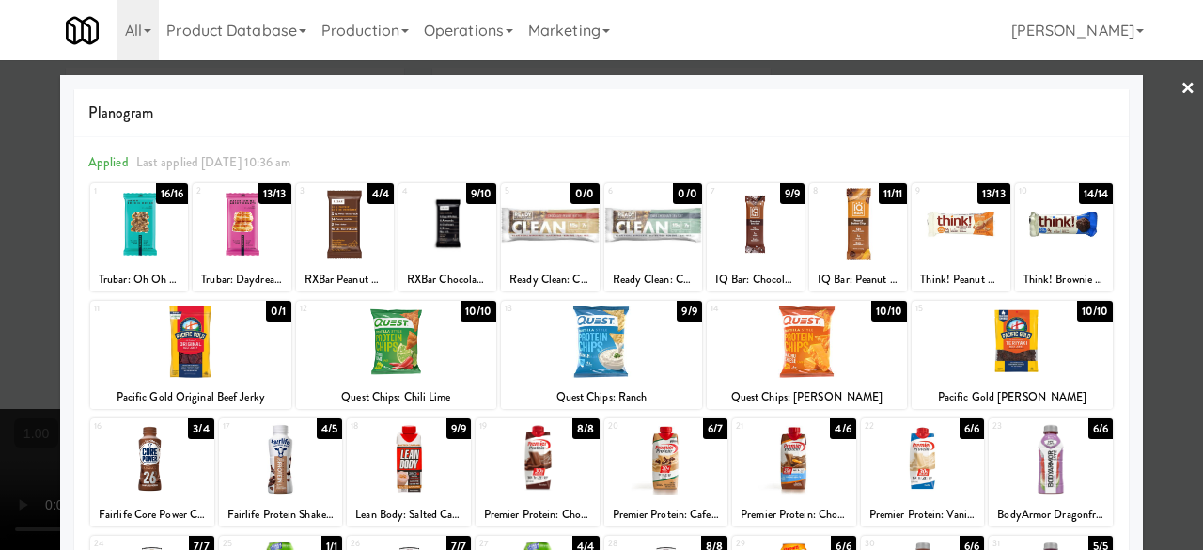
click at [1146, 113] on div at bounding box center [601, 275] width 1203 height 550
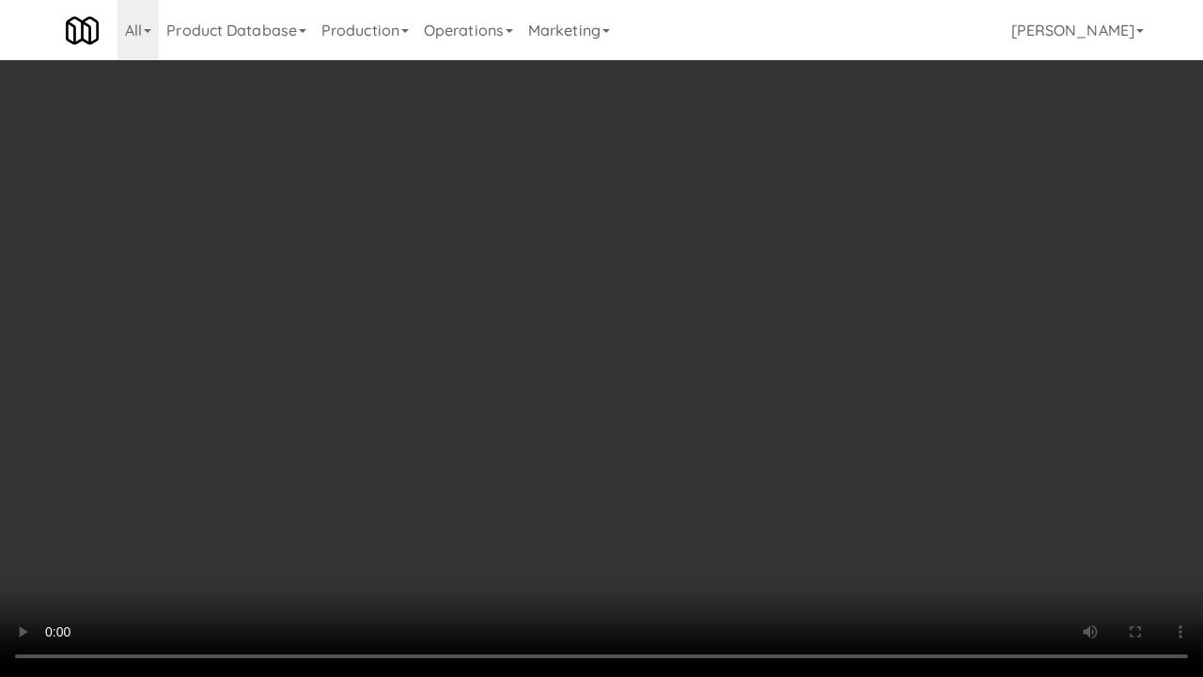
click at [716, 293] on video at bounding box center [601, 338] width 1203 height 677
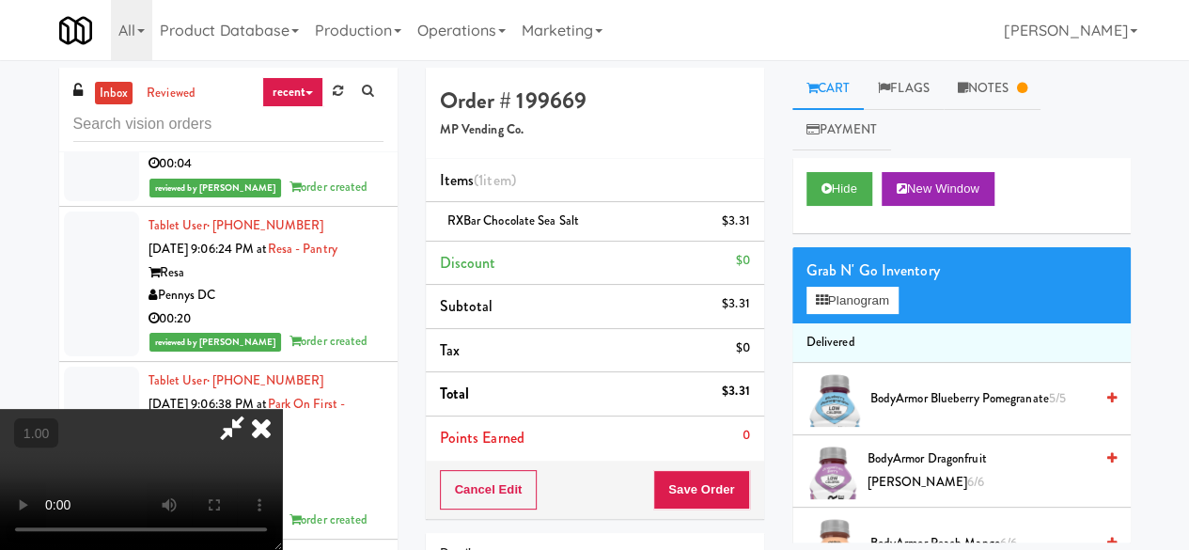
drag, startPoint x: 650, startPoint y: 164, endPoint x: 648, endPoint y: 199, distance: 34.8
click at [254, 409] on icon at bounding box center [231, 428] width 43 height 38
click at [677, 501] on button "Save Order" at bounding box center [701, 489] width 96 height 39
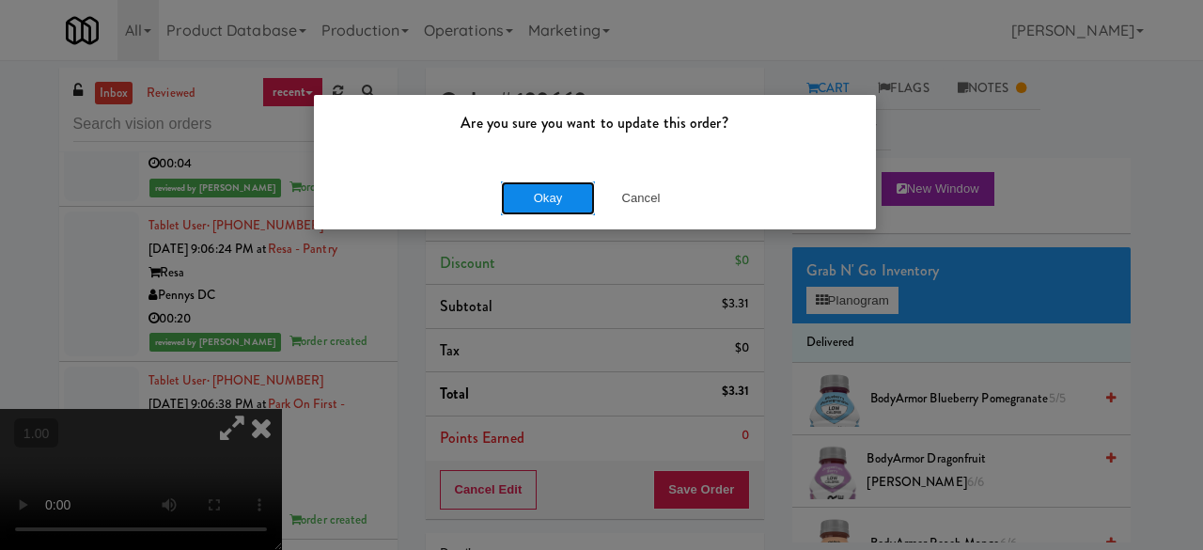
click at [537, 181] on button "Okay" at bounding box center [548, 198] width 94 height 34
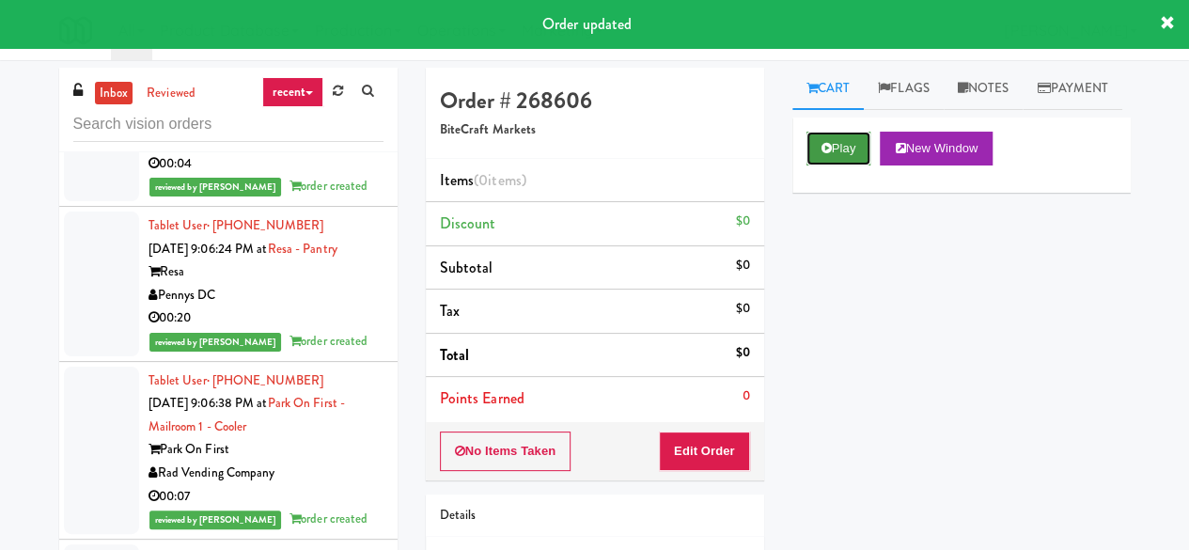
click at [857, 165] on button "Play" at bounding box center [838, 149] width 65 height 34
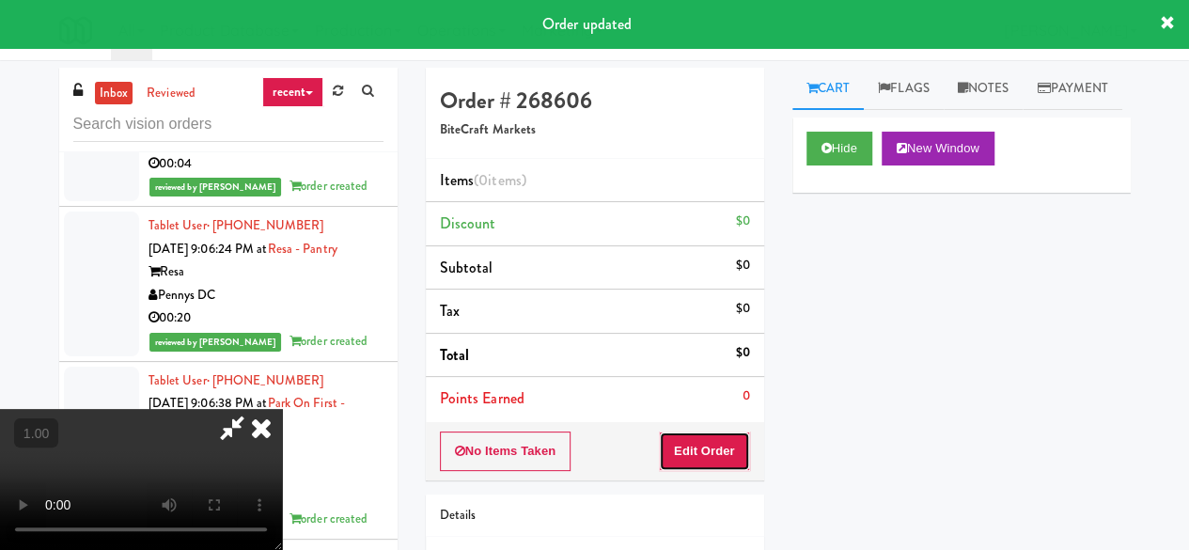
click at [724, 447] on button "Edit Order" at bounding box center [704, 450] width 91 height 39
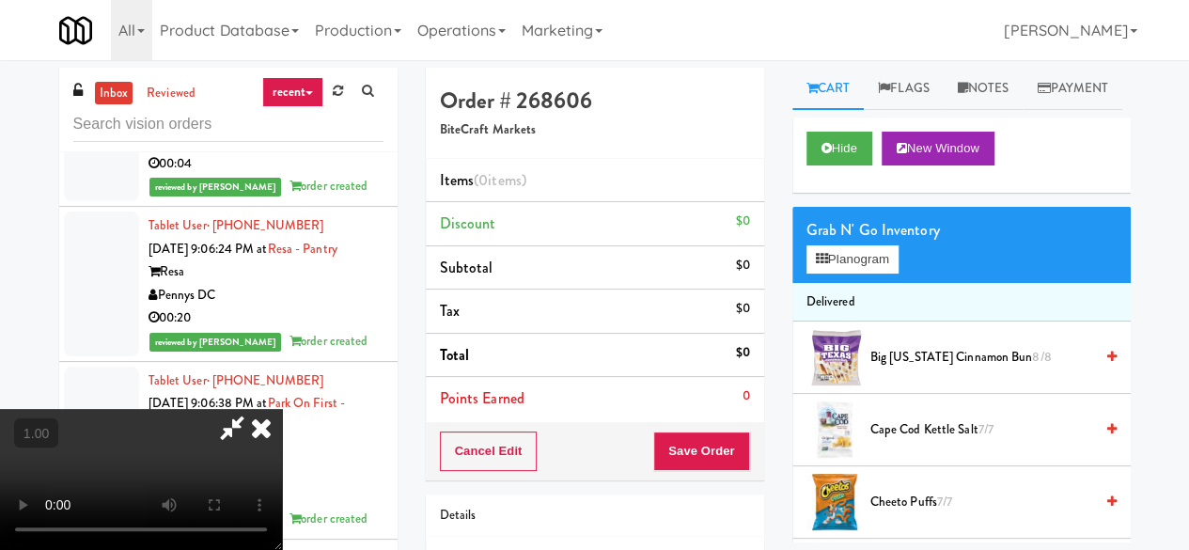
scroll to position [39, 0]
click at [857, 273] on button "Planogram" at bounding box center [852, 259] width 92 height 28
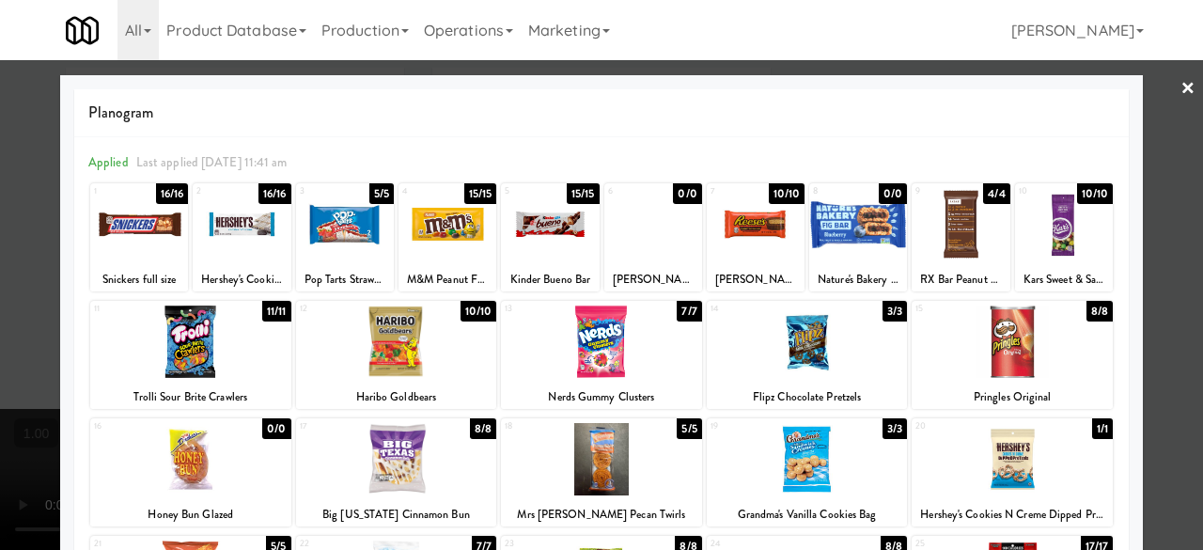
click at [1180, 110] on link "×" at bounding box center [1187, 89] width 15 height 58
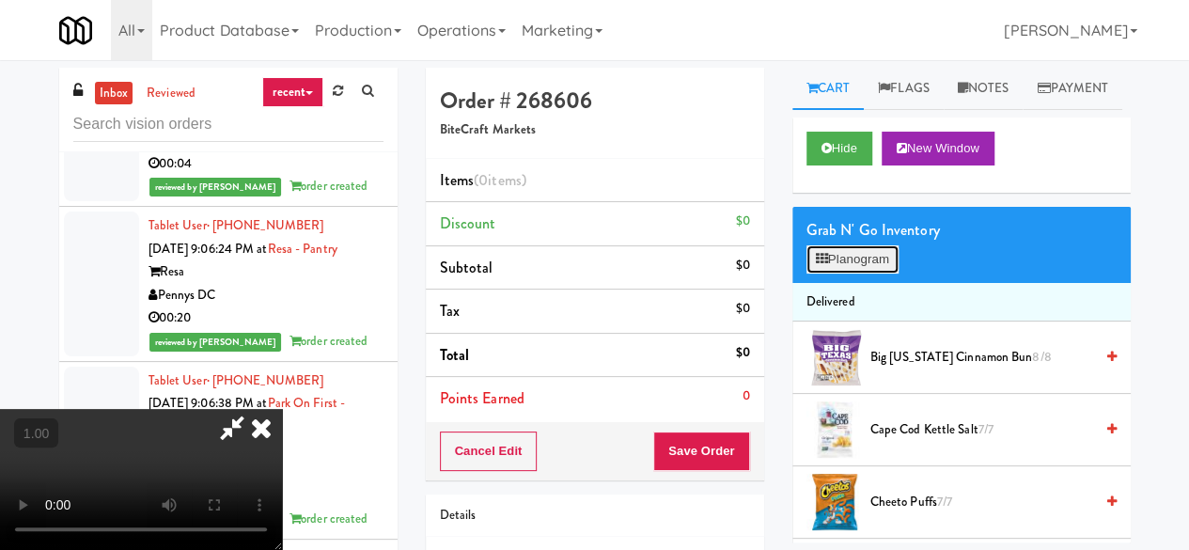
click at [844, 273] on button "Planogram" at bounding box center [852, 259] width 92 height 28
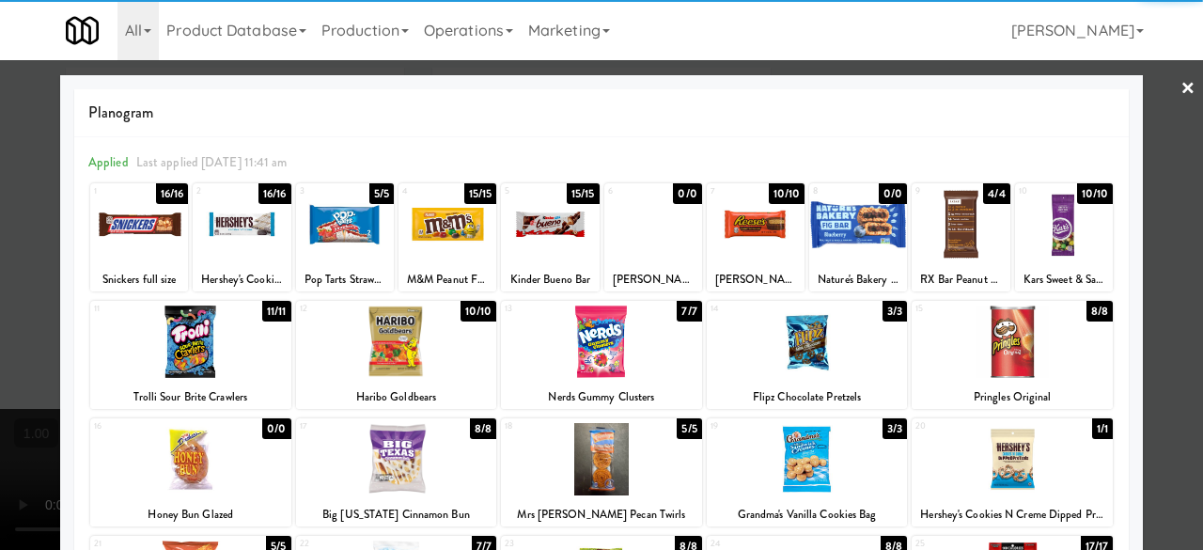
click at [551, 246] on div at bounding box center [550, 224] width 98 height 72
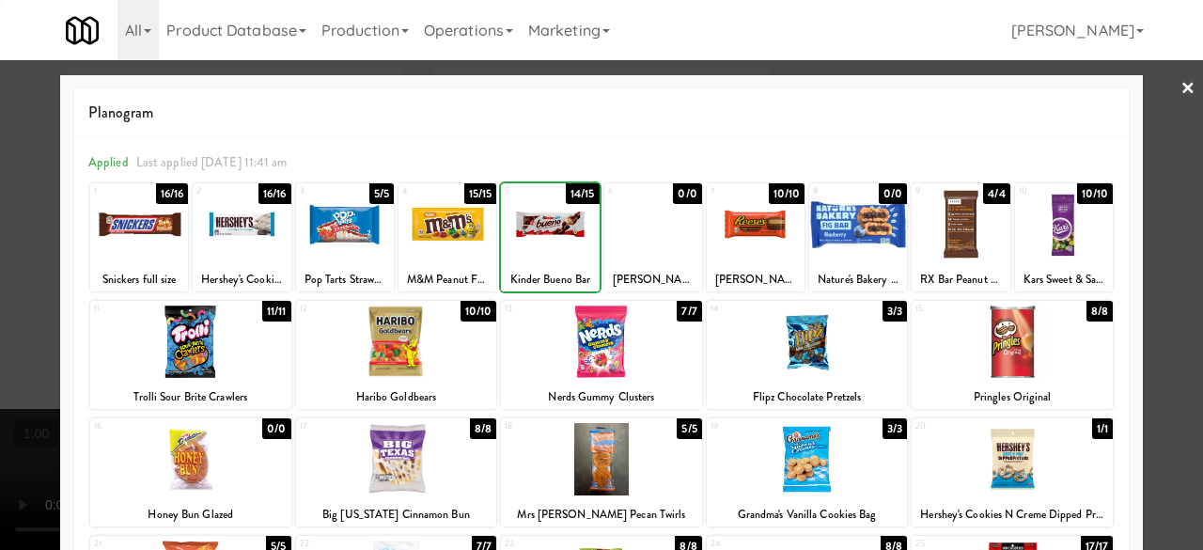
click at [551, 246] on div at bounding box center [550, 224] width 98 height 72
drag, startPoint x: 1162, startPoint y: 101, endPoint x: 1098, endPoint y: 131, distance: 71.5
click at [1163, 102] on div at bounding box center [601, 275] width 1203 height 550
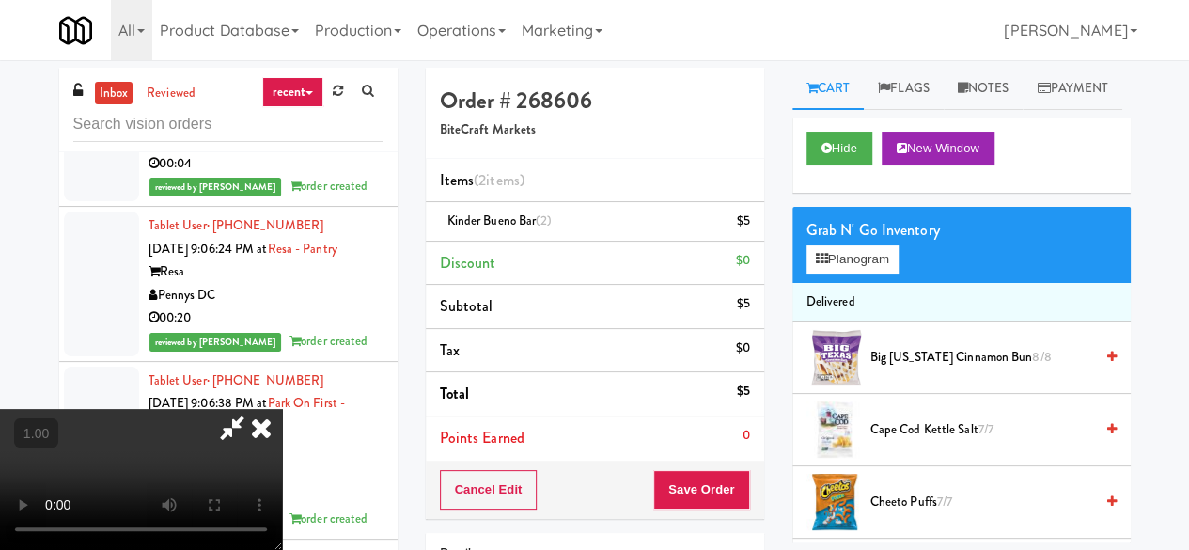
scroll to position [39, 0]
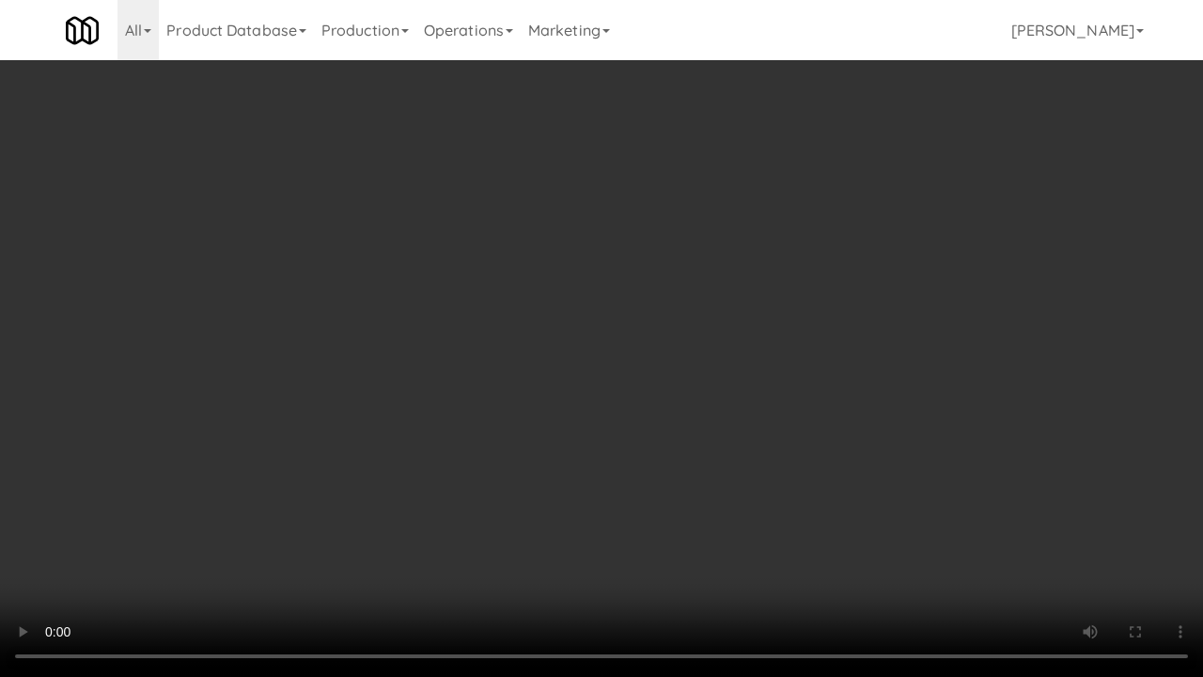
click at [595, 383] on video at bounding box center [601, 338] width 1203 height 677
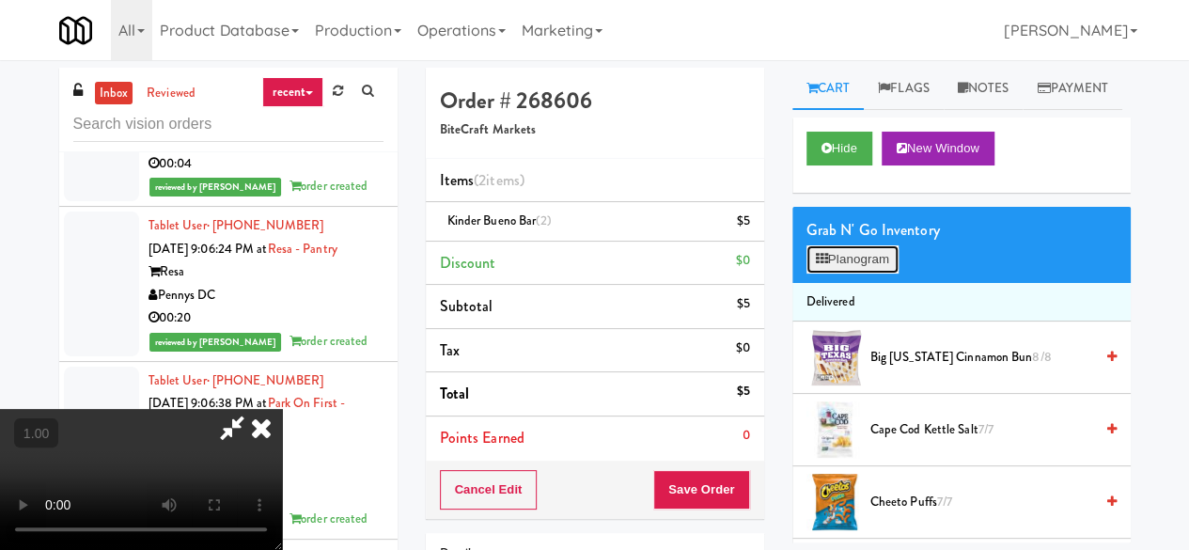
click at [856, 273] on button "Planogram" at bounding box center [852, 259] width 92 height 28
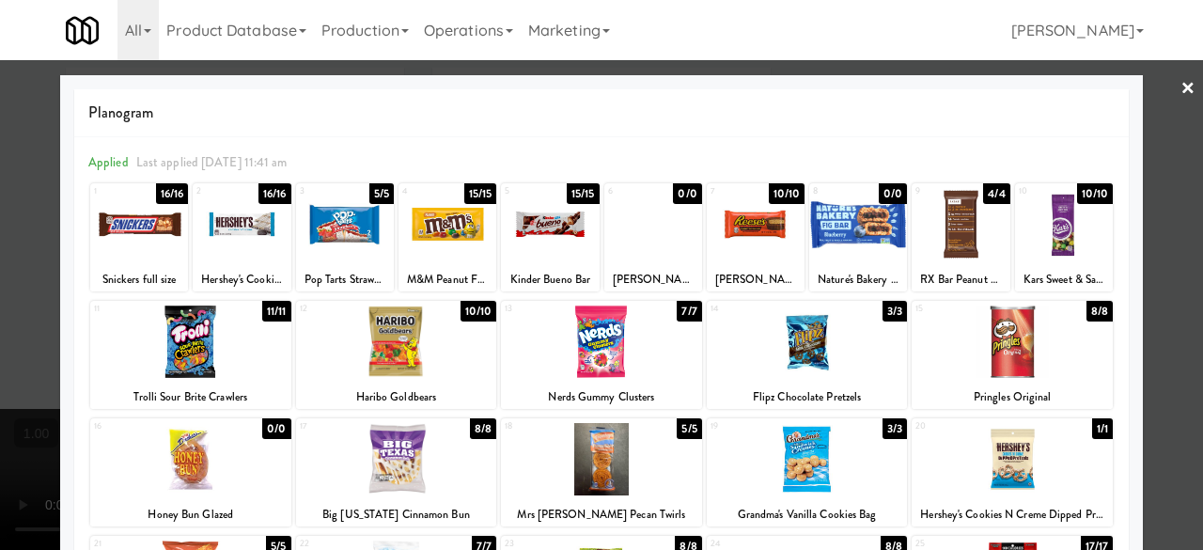
click at [1161, 87] on div at bounding box center [601, 275] width 1203 height 550
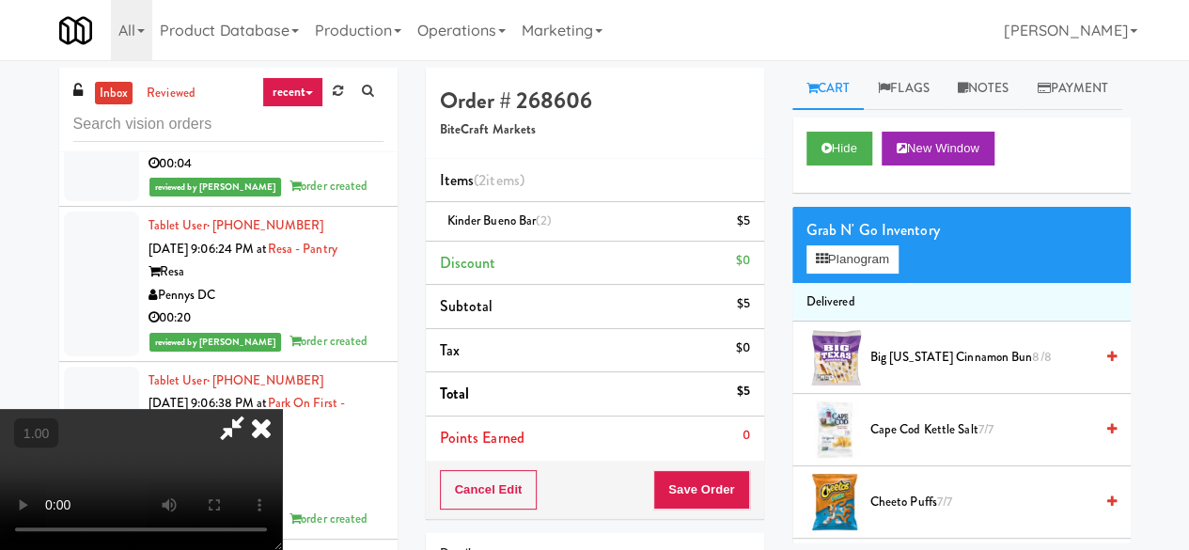
click at [254, 409] on icon at bounding box center [231, 428] width 43 height 38
click at [714, 477] on button "Save Order" at bounding box center [701, 489] width 96 height 39
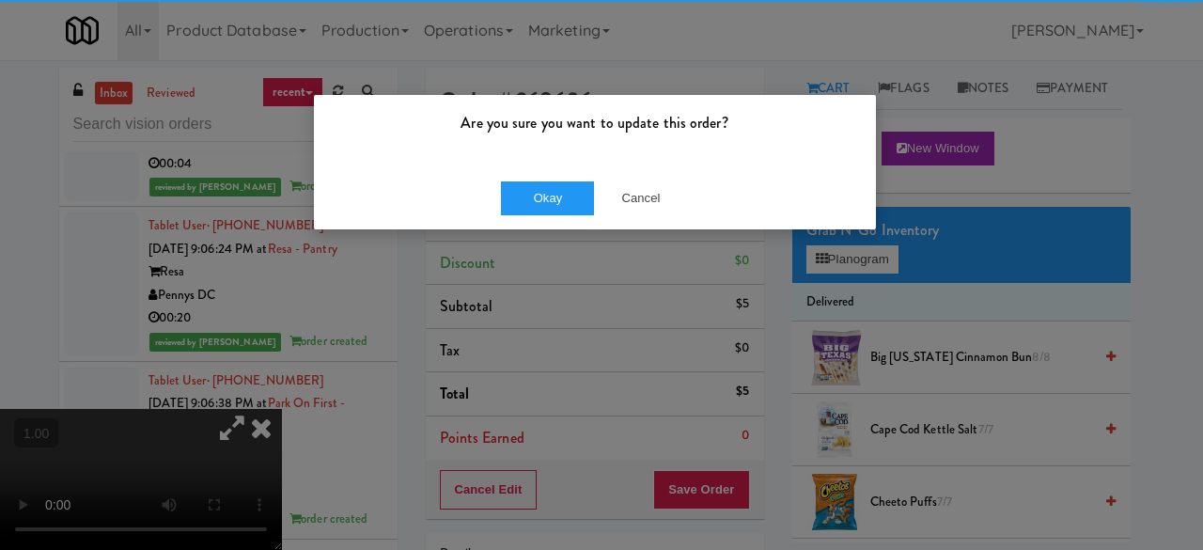
click at [500, 173] on div "Okay Cancel" at bounding box center [595, 197] width 562 height 63
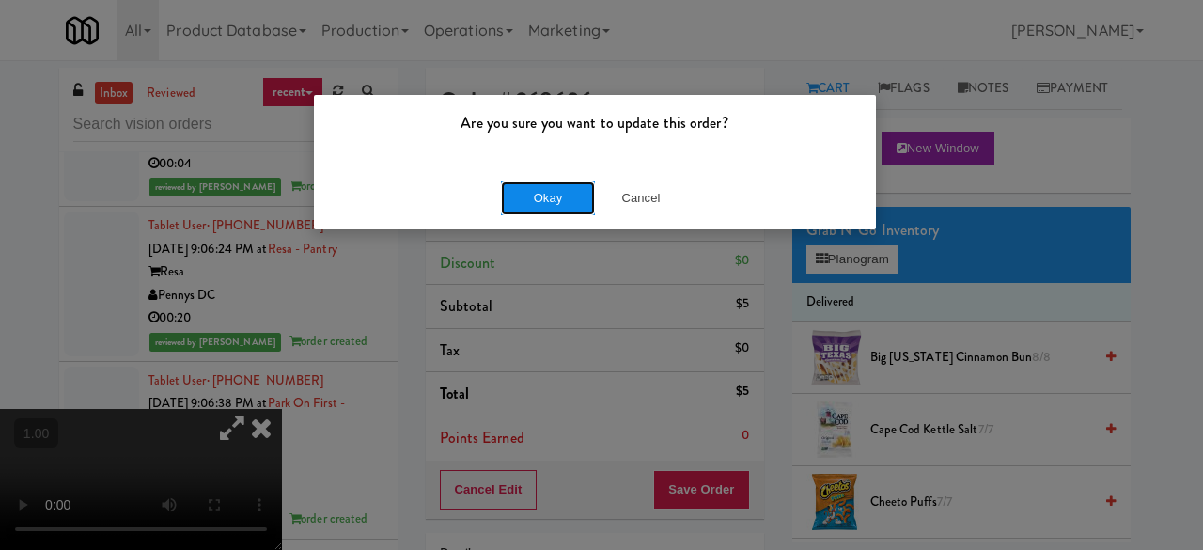
click at [527, 191] on button "Okay" at bounding box center [548, 198] width 94 height 34
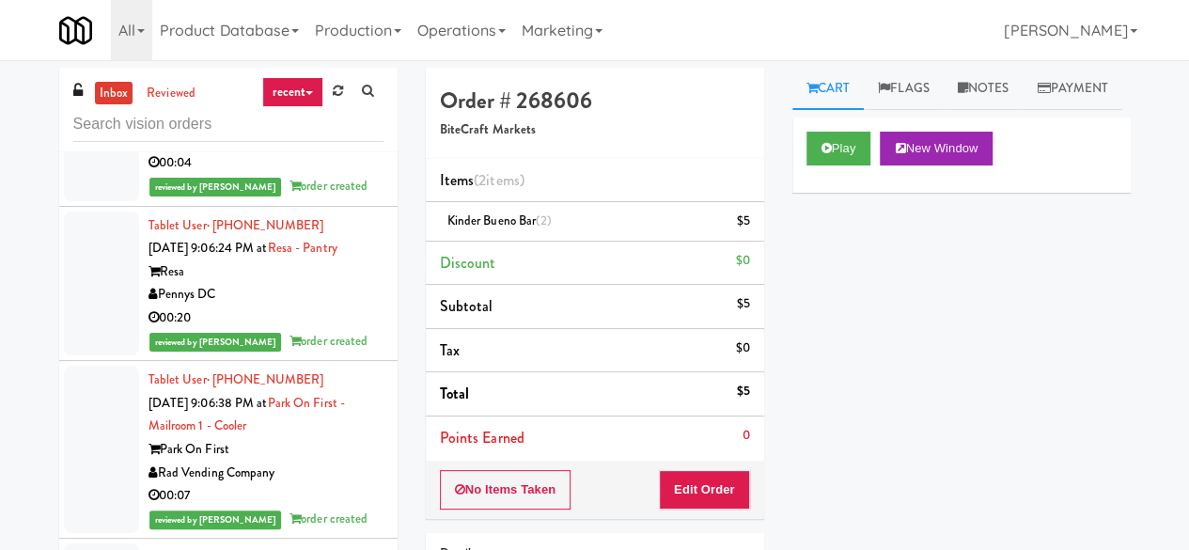
scroll to position [62910, 0]
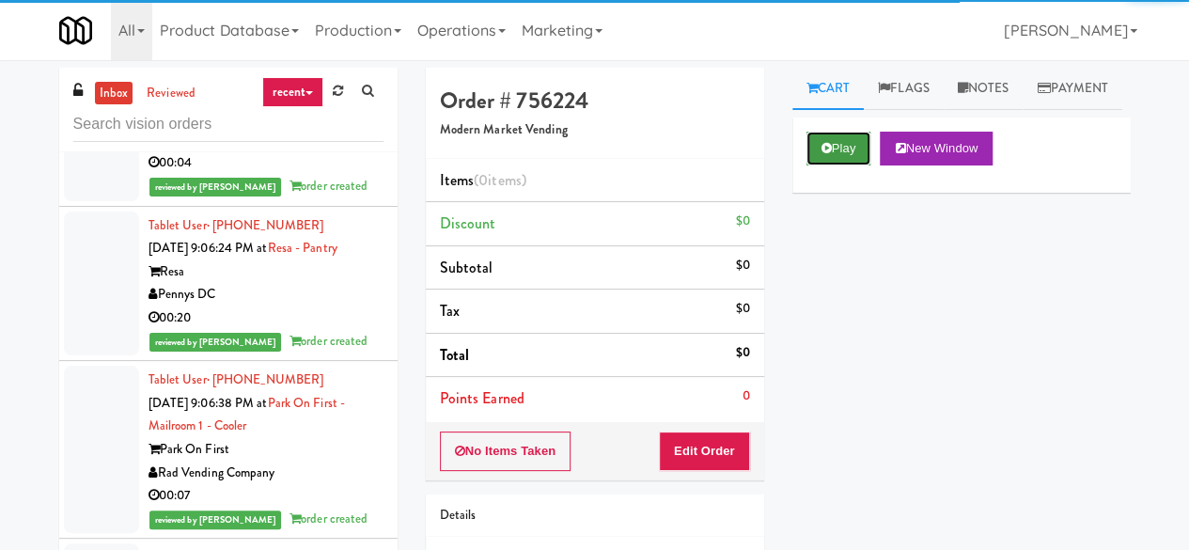
click at [843, 165] on button "Play" at bounding box center [838, 149] width 65 height 34
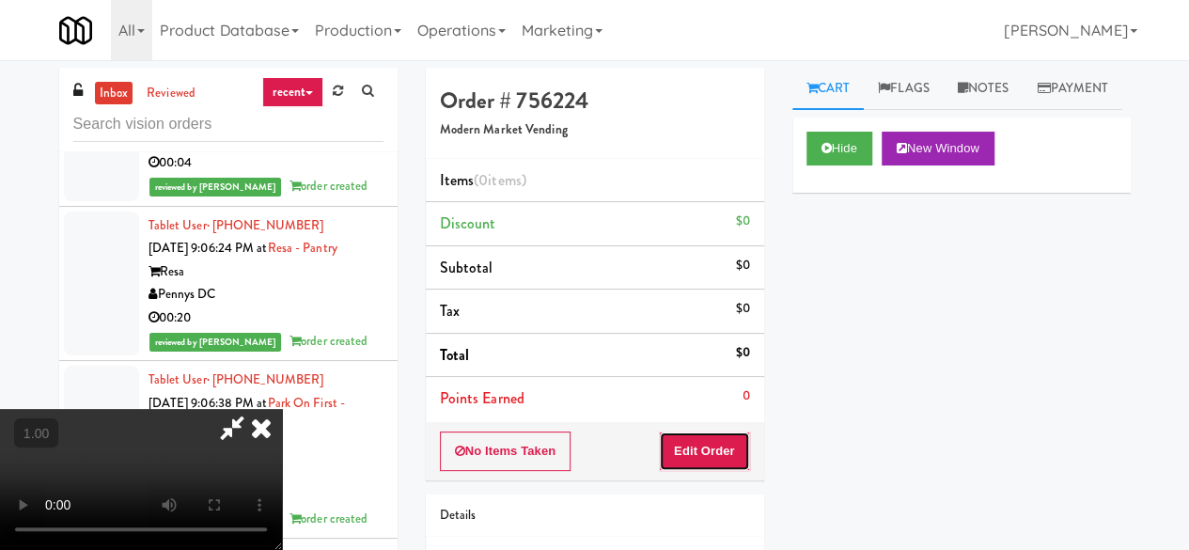
click at [724, 444] on button "Edit Order" at bounding box center [704, 450] width 91 height 39
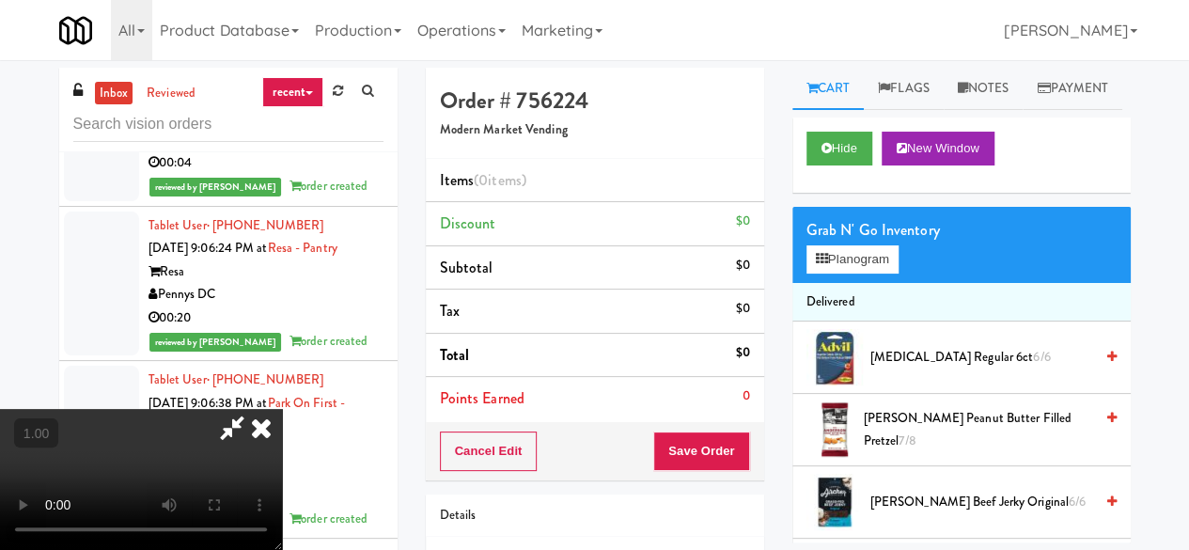
scroll to position [39, 0]
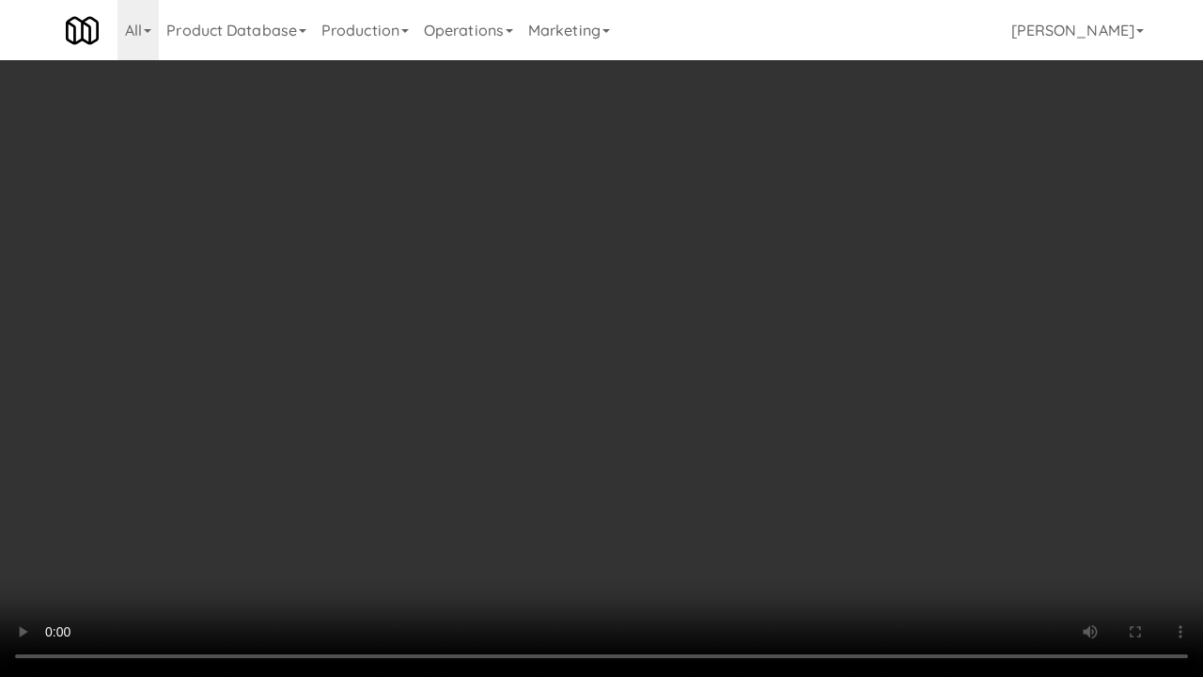
click at [434, 417] on video at bounding box center [601, 338] width 1203 height 677
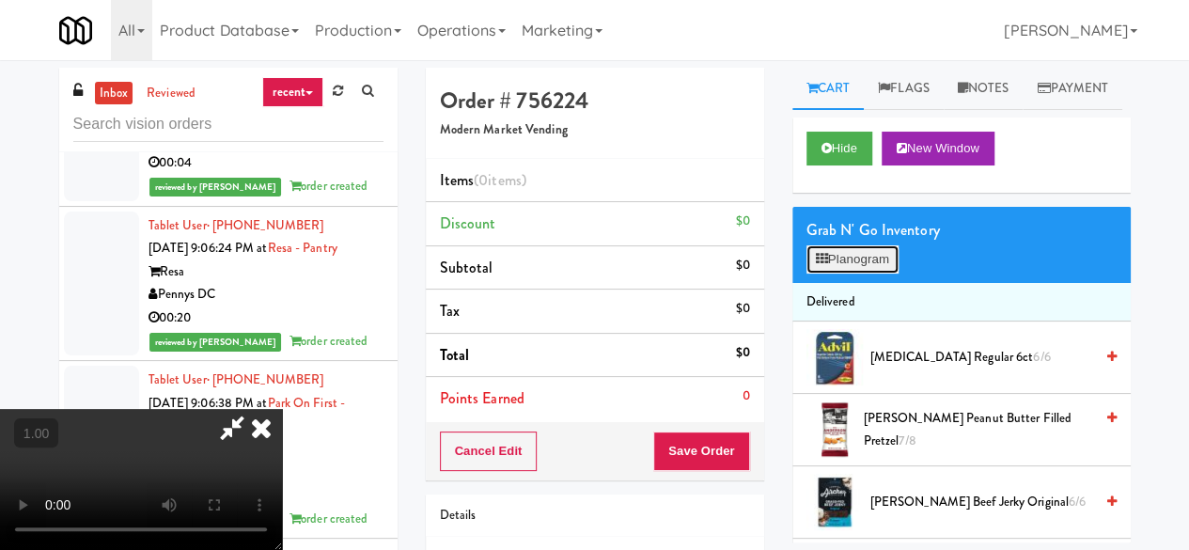
click at [872, 273] on button "Planogram" at bounding box center [852, 259] width 92 height 28
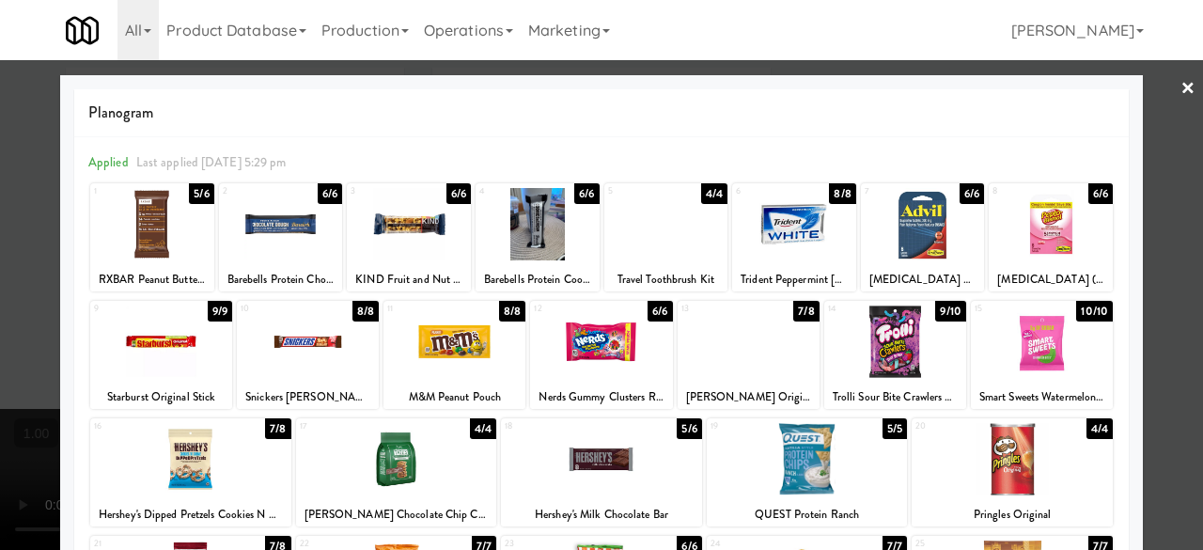
click at [896, 335] on div at bounding box center [895, 341] width 142 height 72
click at [1144, 102] on div at bounding box center [601, 275] width 1203 height 550
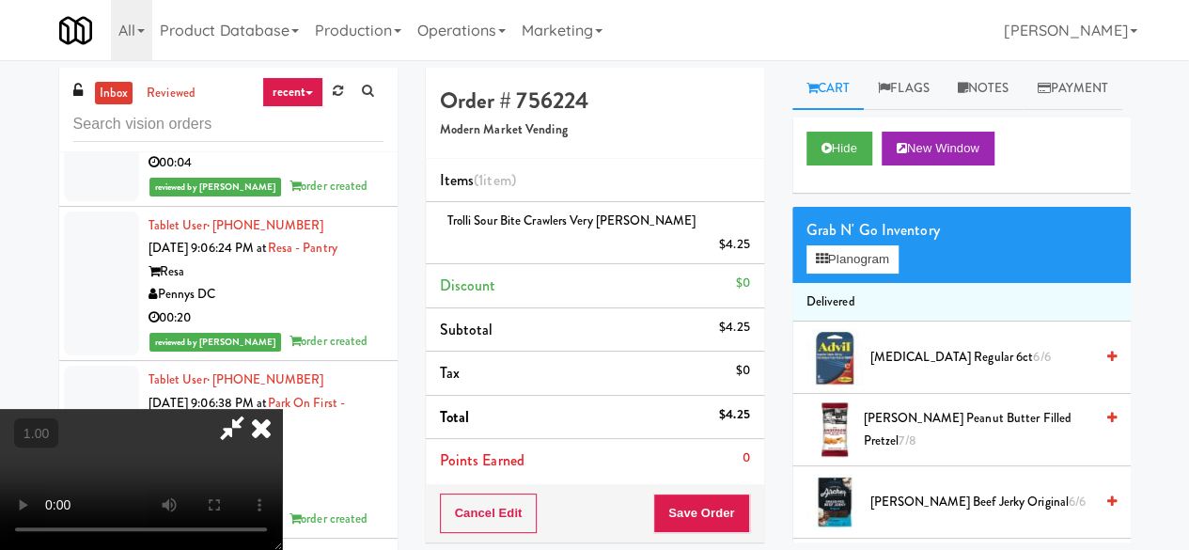
click at [254, 409] on icon at bounding box center [231, 428] width 43 height 38
click at [681, 493] on button "Save Order" at bounding box center [701, 512] width 96 height 39
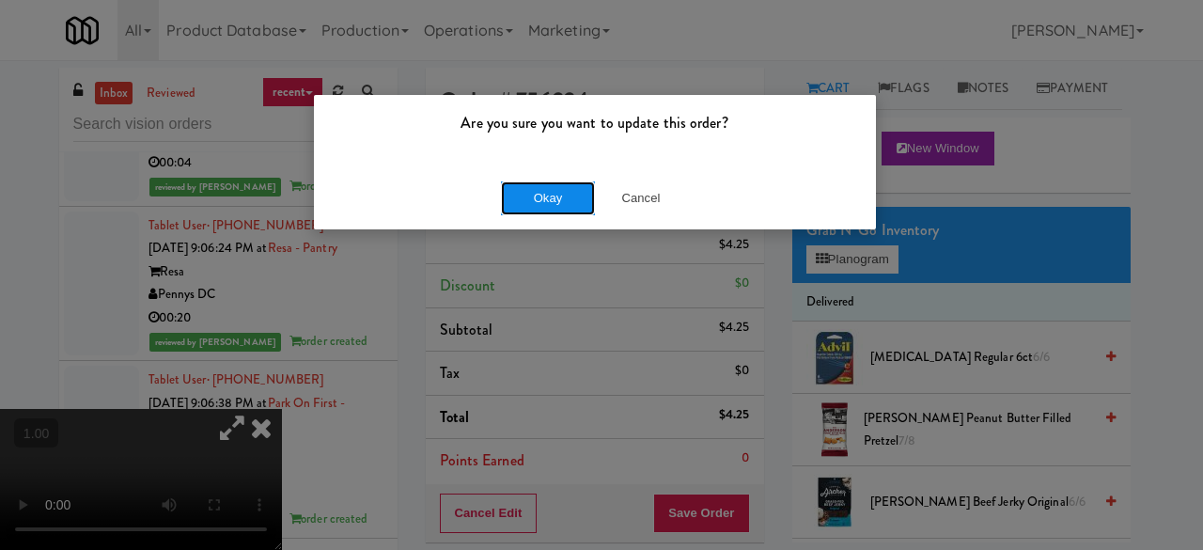
click at [537, 183] on button "Okay" at bounding box center [548, 198] width 94 height 34
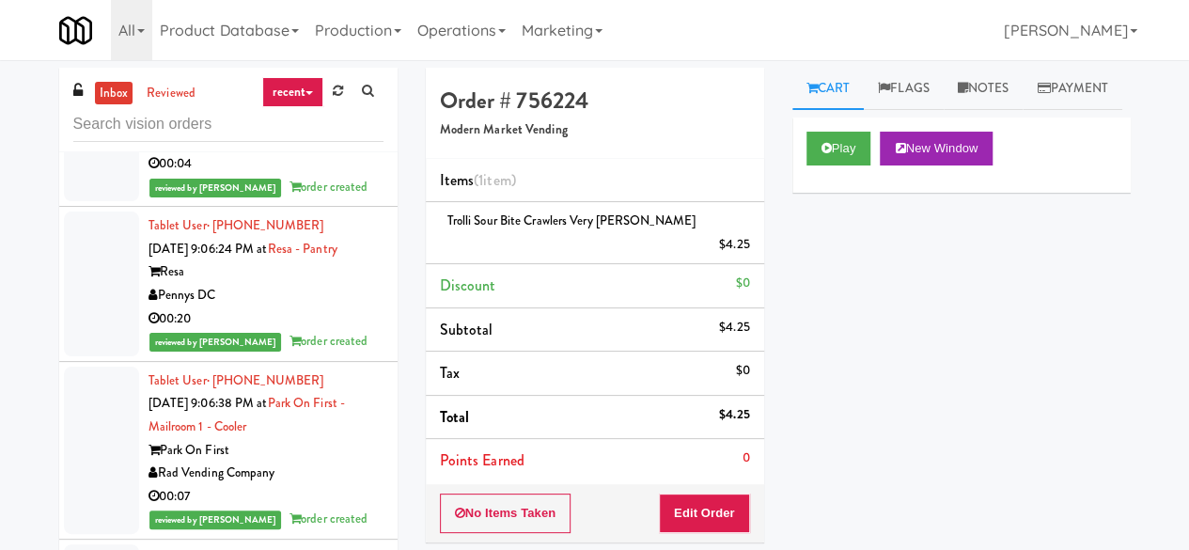
scroll to position [62722, 0]
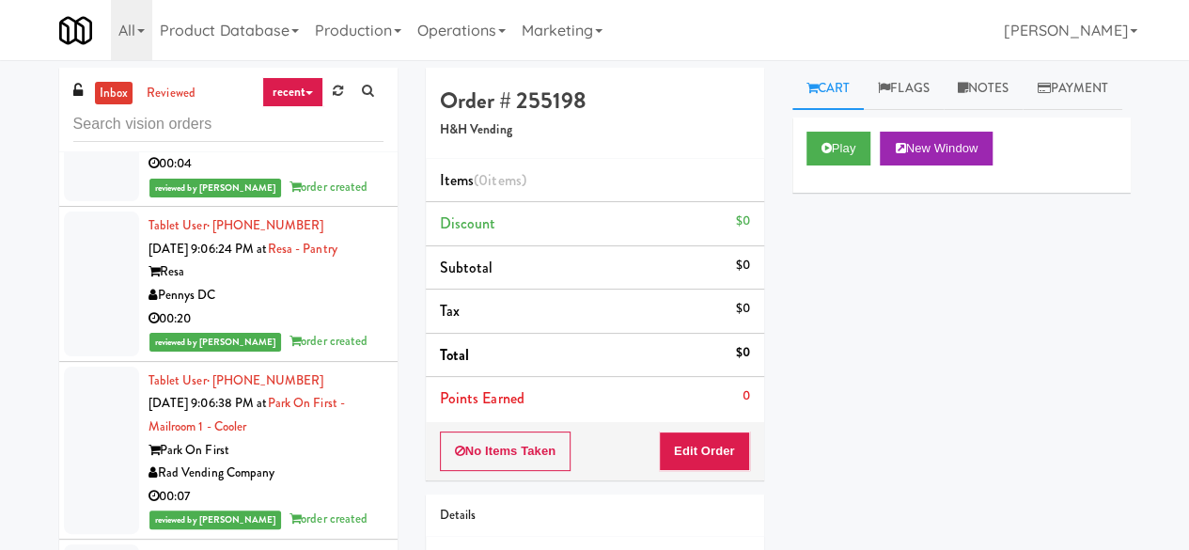
scroll to position [62628, 0]
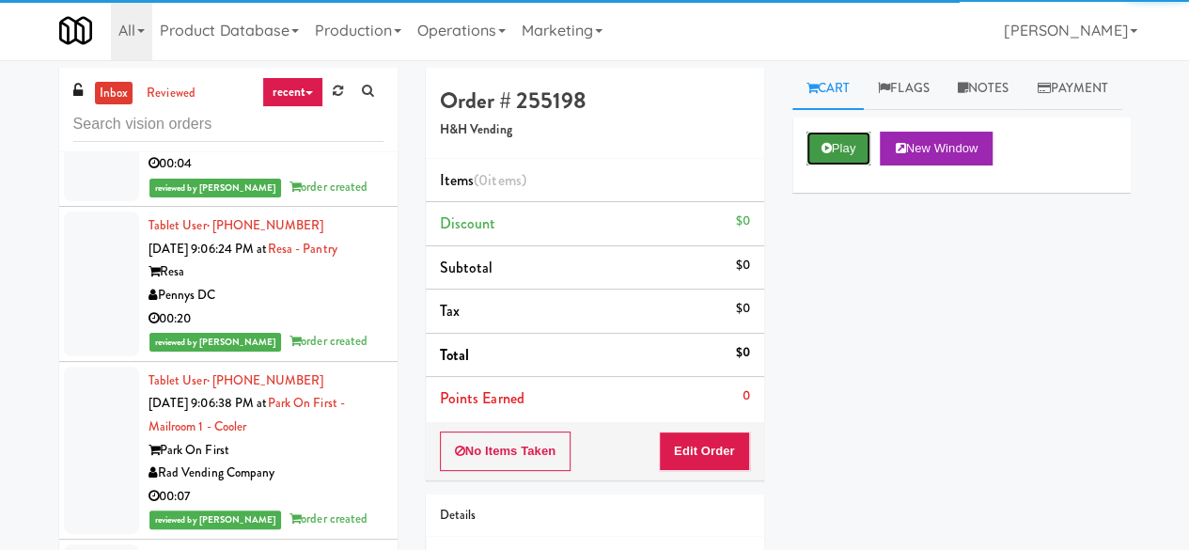
click at [847, 165] on button "Play" at bounding box center [838, 149] width 65 height 34
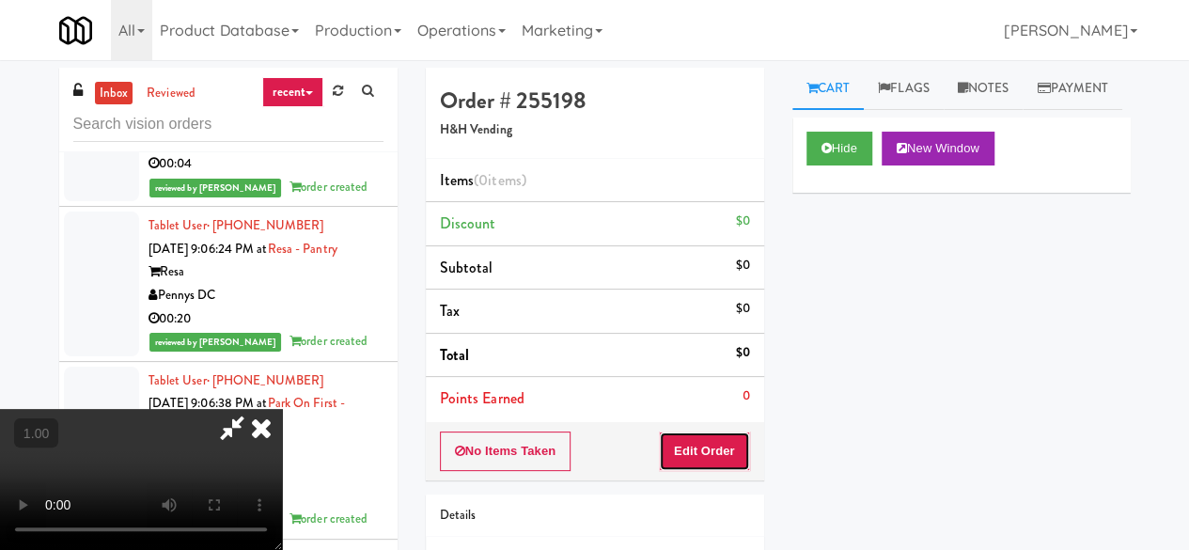
click at [713, 442] on button "Edit Order" at bounding box center [704, 450] width 91 height 39
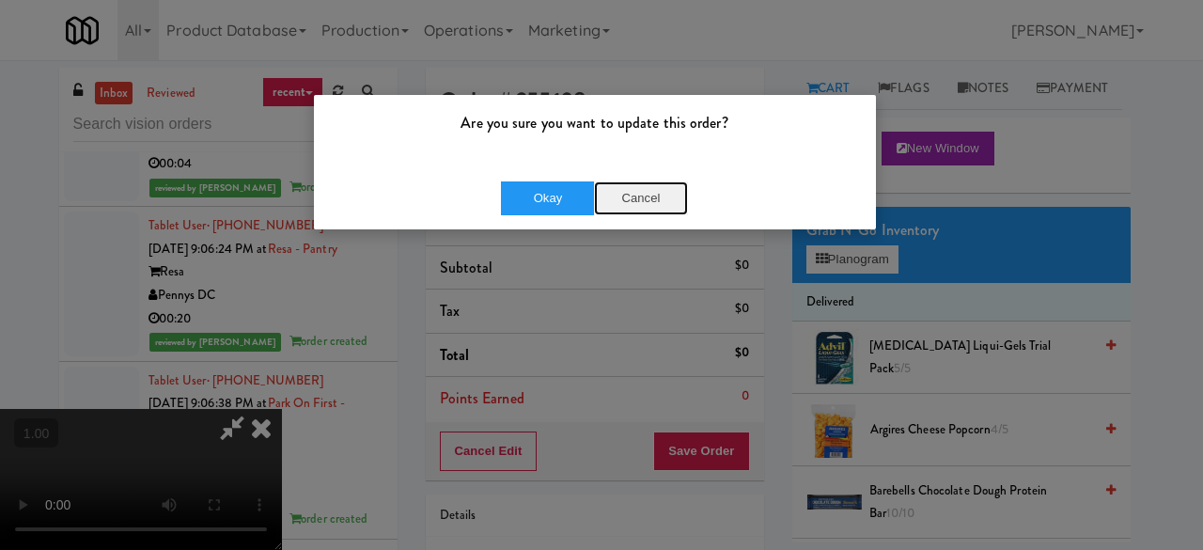
click at [660, 198] on button "Cancel" at bounding box center [641, 198] width 94 height 34
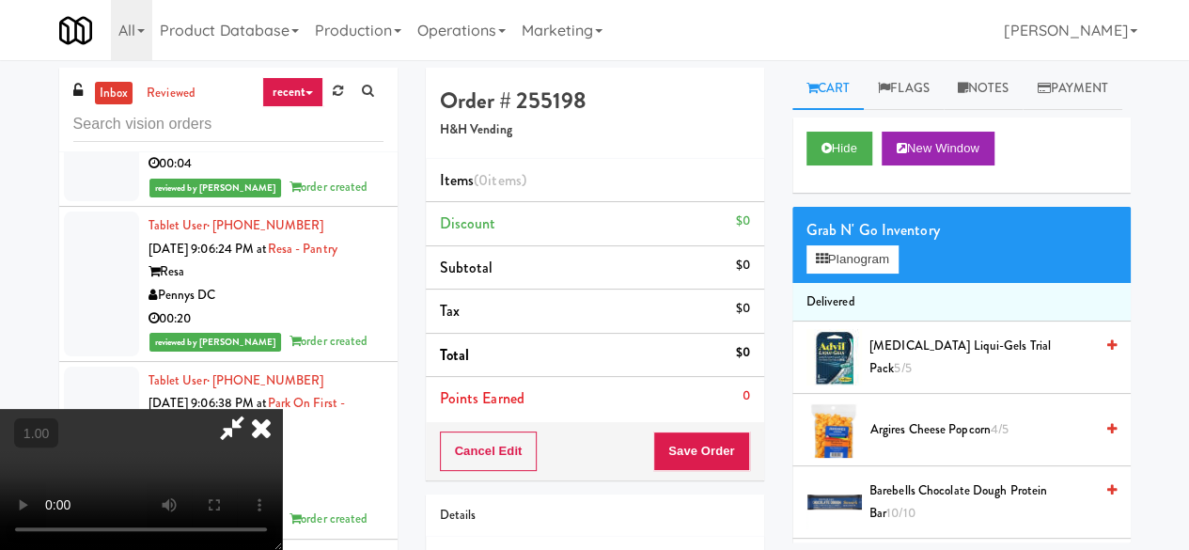
scroll to position [39, 0]
click at [840, 273] on button "Planogram" at bounding box center [852, 259] width 92 height 28
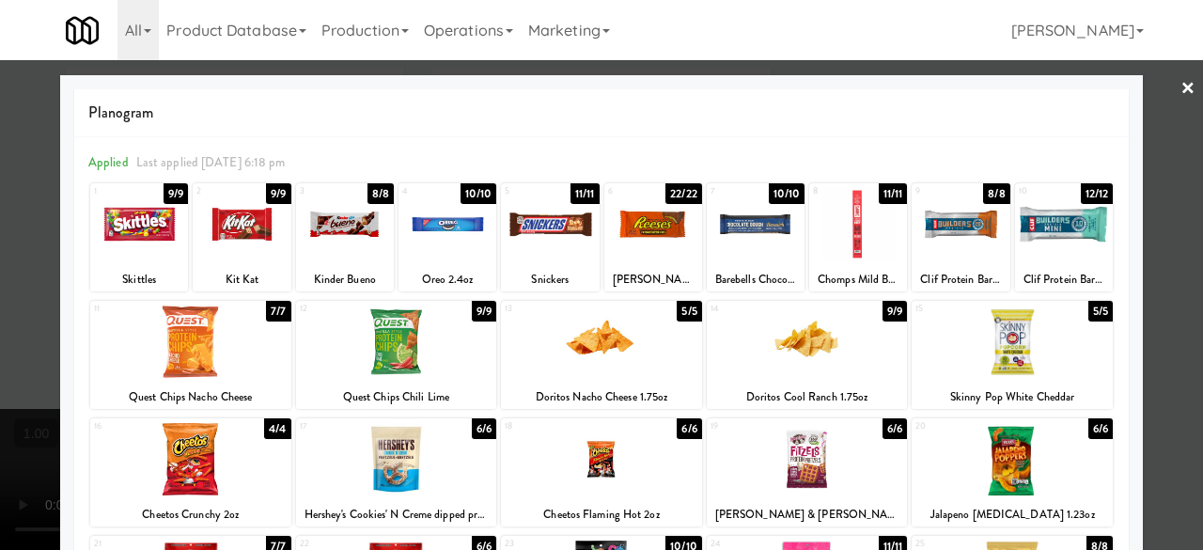
click at [927, 258] on div at bounding box center [960, 224] width 98 height 72
click at [1146, 86] on div at bounding box center [601, 275] width 1203 height 550
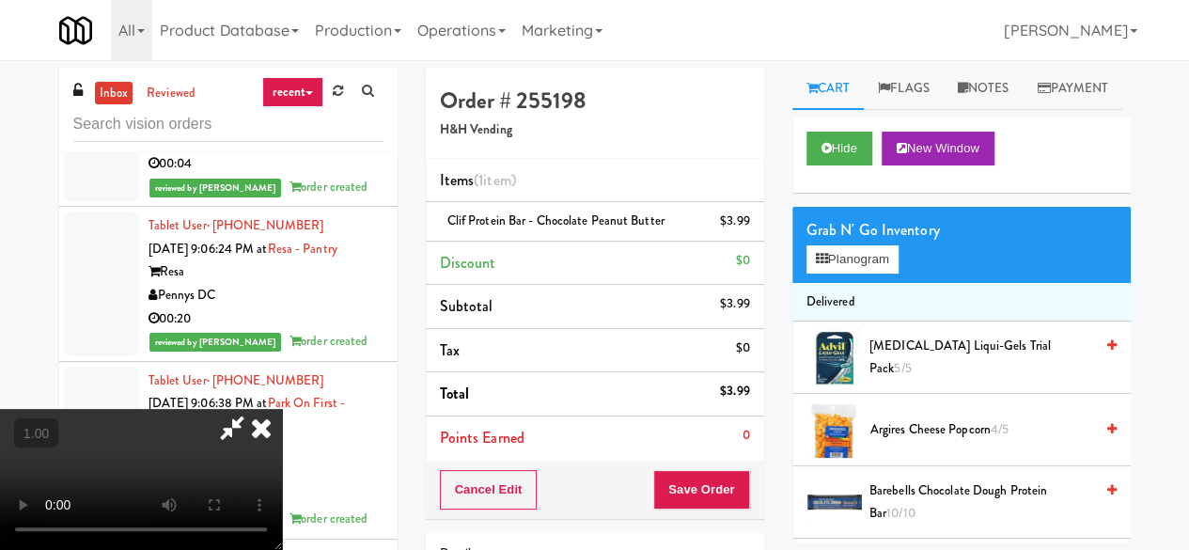
click at [254, 409] on icon at bounding box center [231, 428] width 43 height 38
click at [708, 496] on button "Save Order" at bounding box center [701, 489] width 96 height 39
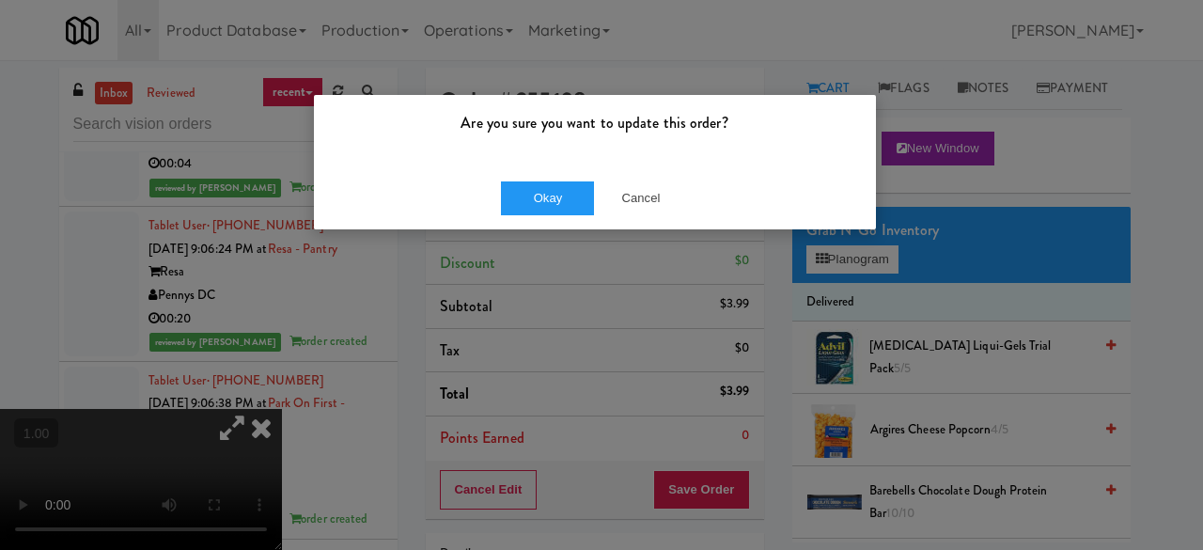
click at [518, 177] on div "Okay Cancel" at bounding box center [595, 197] width 562 height 63
click at [526, 191] on button "Okay" at bounding box center [548, 198] width 94 height 34
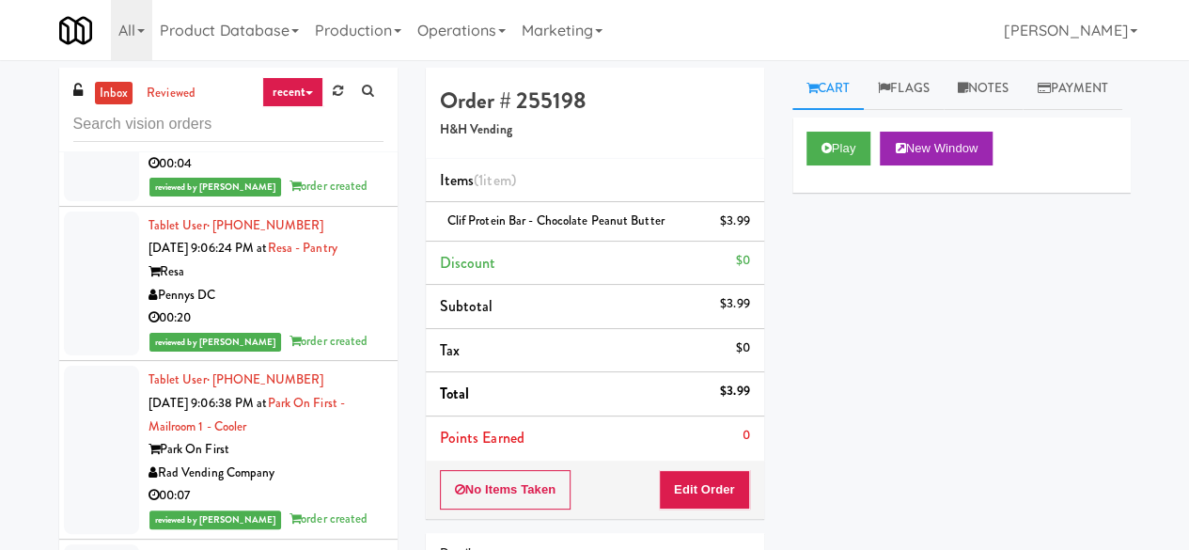
scroll to position [62534, 0]
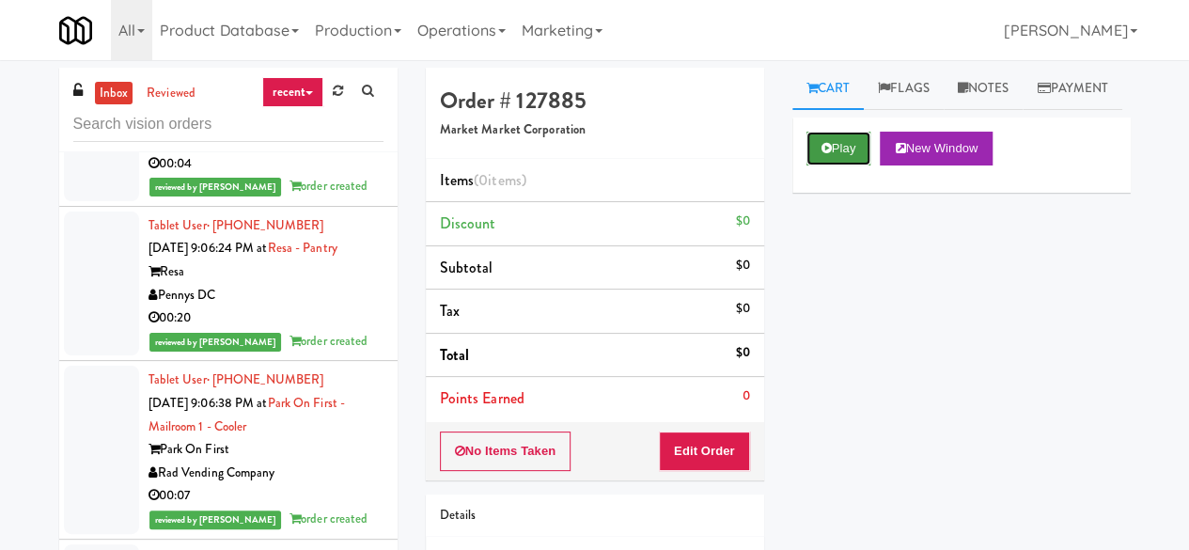
click at [866, 165] on button "Play" at bounding box center [838, 149] width 65 height 34
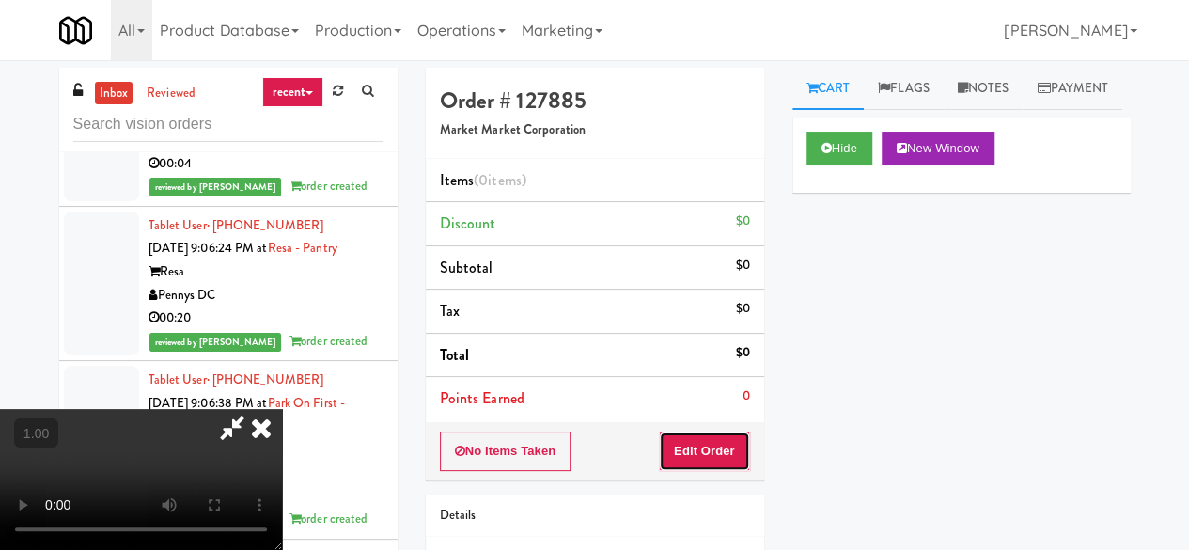
click at [722, 444] on button "Edit Order" at bounding box center [704, 450] width 91 height 39
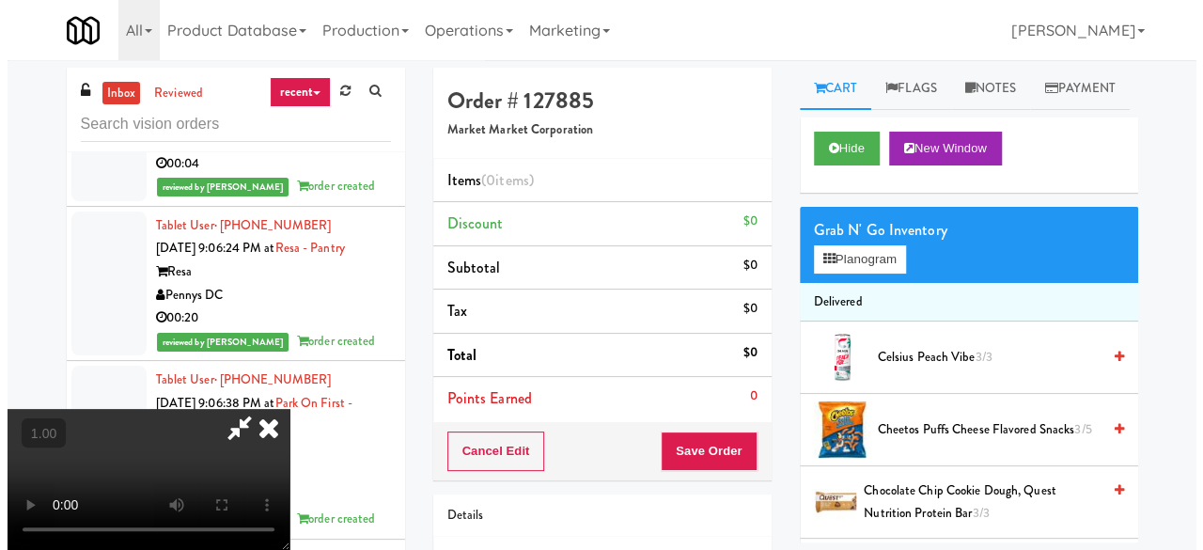
scroll to position [39, 0]
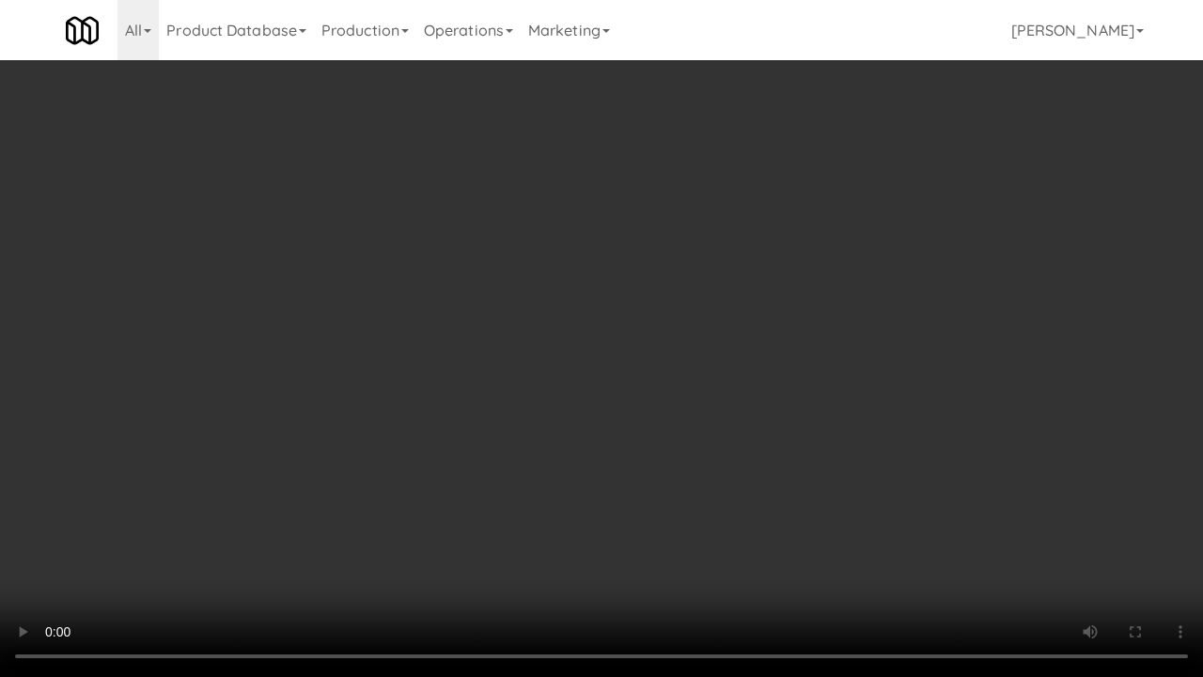
click at [432, 501] on video at bounding box center [601, 338] width 1203 height 677
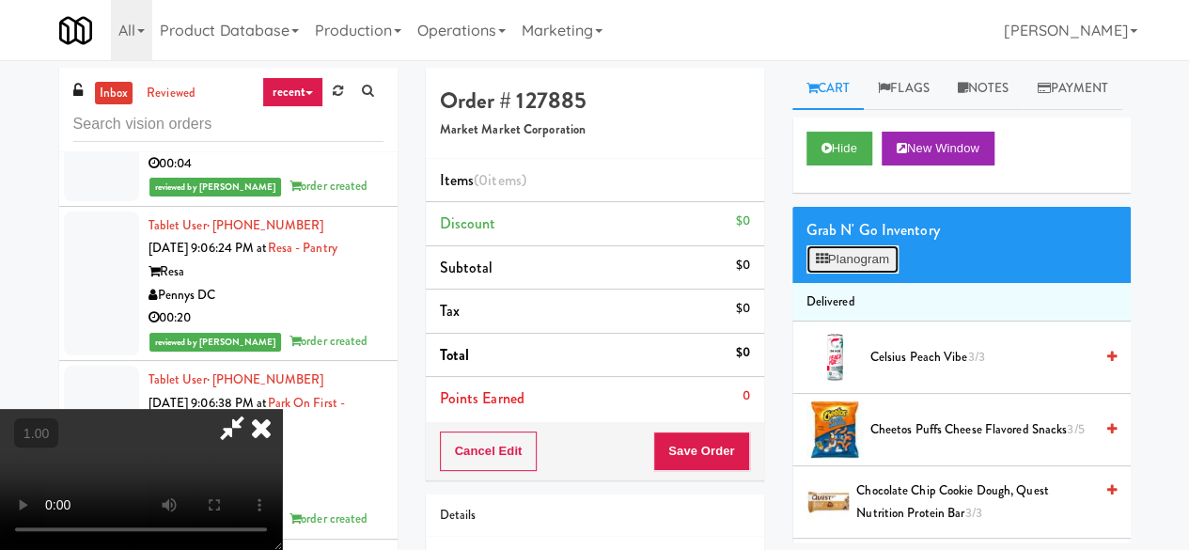
click at [866, 273] on button "Planogram" at bounding box center [852, 259] width 92 height 28
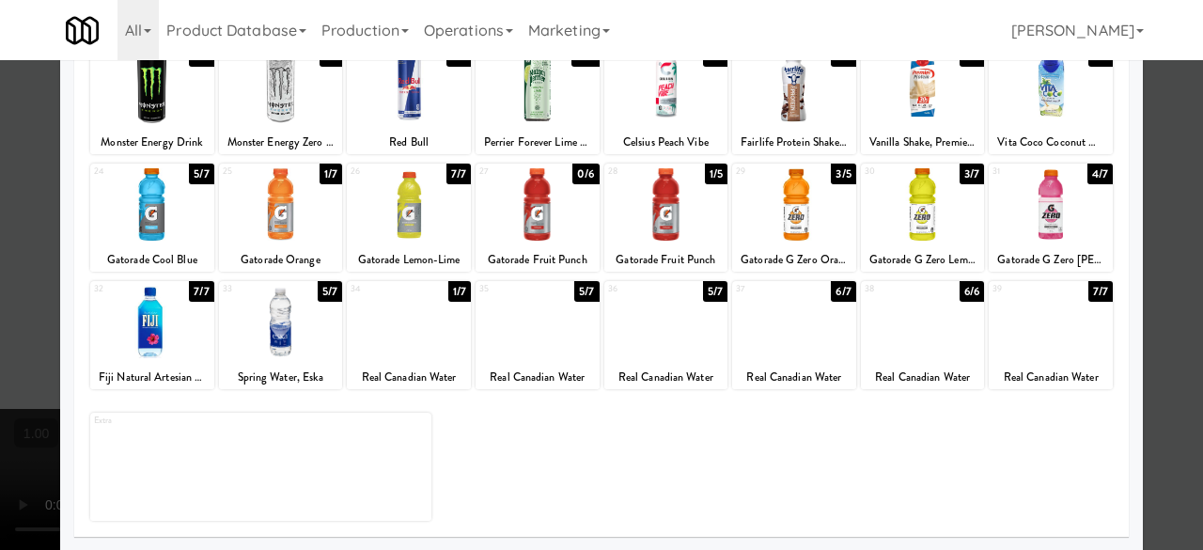
click at [191, 202] on div at bounding box center [152, 204] width 124 height 72
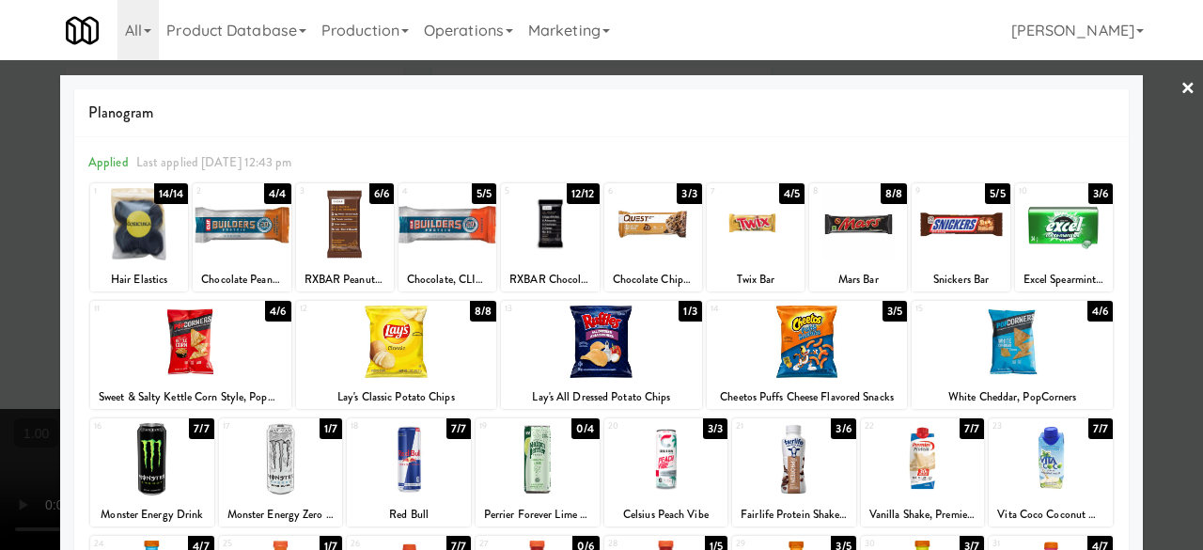
click at [1166, 125] on div at bounding box center [601, 275] width 1203 height 550
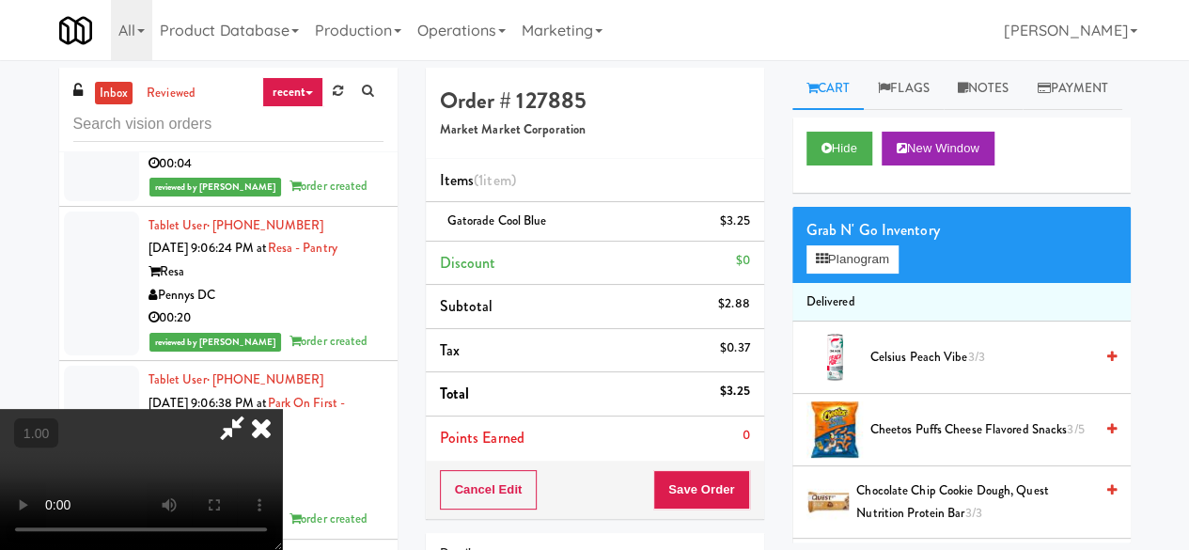
click at [254, 409] on icon at bounding box center [231, 428] width 43 height 38
click at [692, 492] on button "Save Order" at bounding box center [701, 489] width 96 height 39
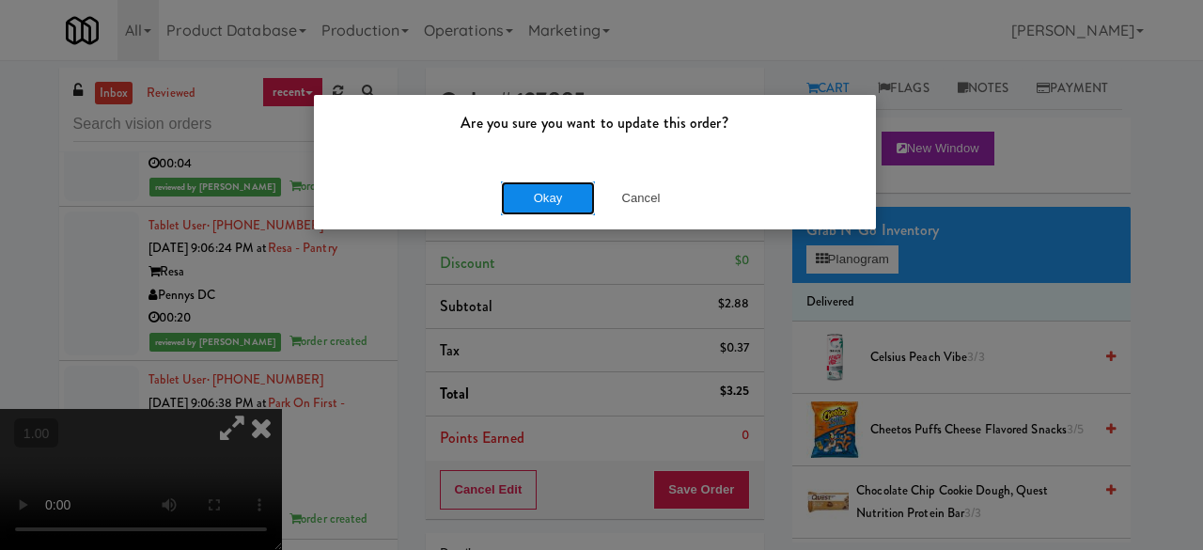
click at [566, 208] on button "Okay" at bounding box center [548, 198] width 94 height 34
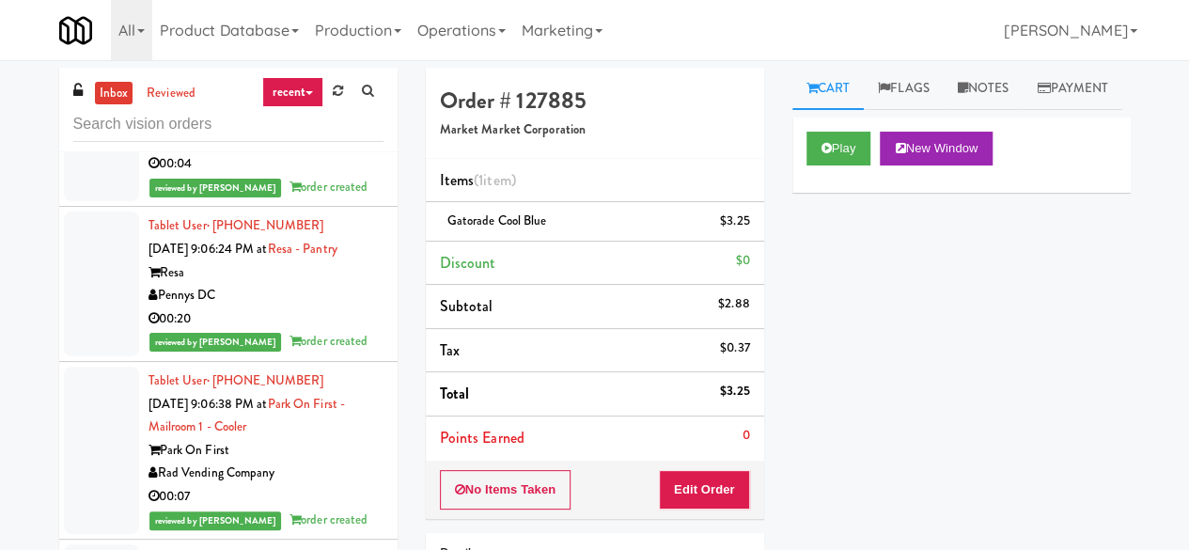
scroll to position [62346, 0]
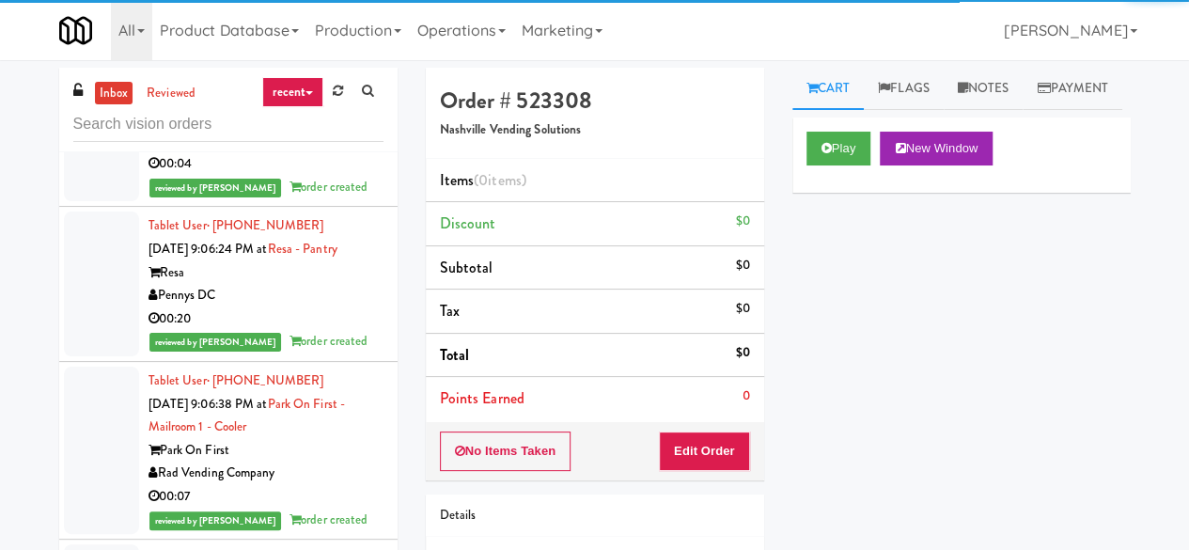
scroll to position [62252, 0]
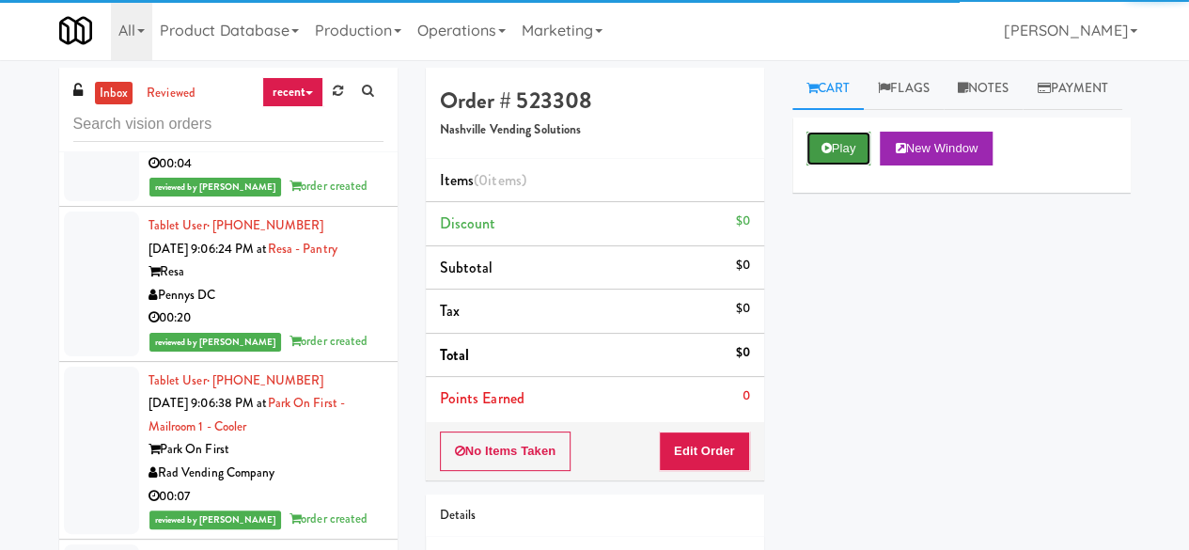
click at [856, 165] on button "Play" at bounding box center [838, 149] width 65 height 34
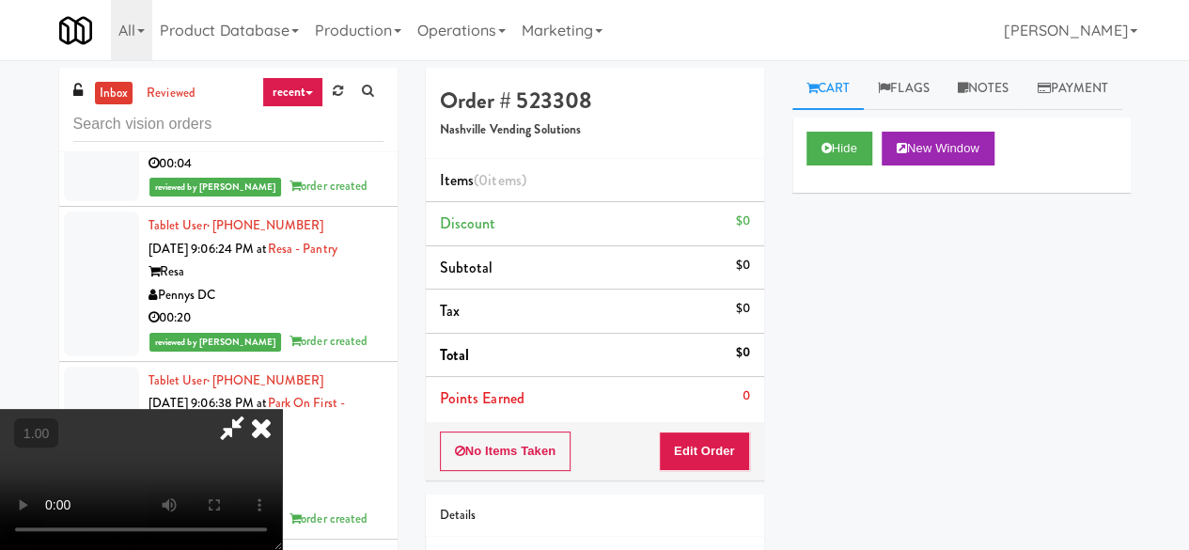
drag, startPoint x: 224, startPoint y: 330, endPoint x: 476, endPoint y: 262, distance: 261.7
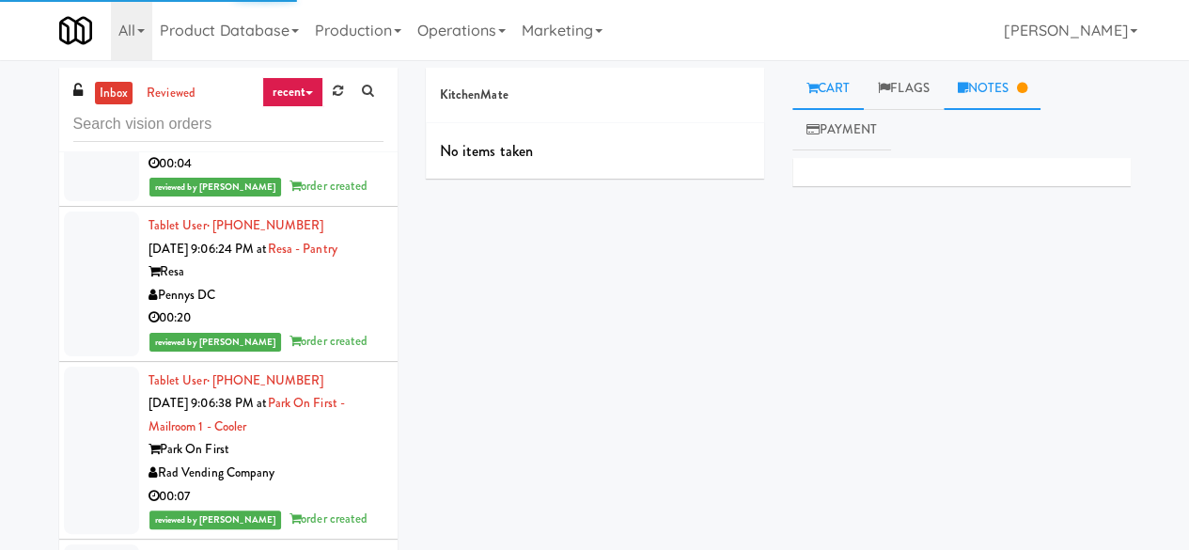
click at [985, 80] on link "Notes" at bounding box center [992, 89] width 98 height 42
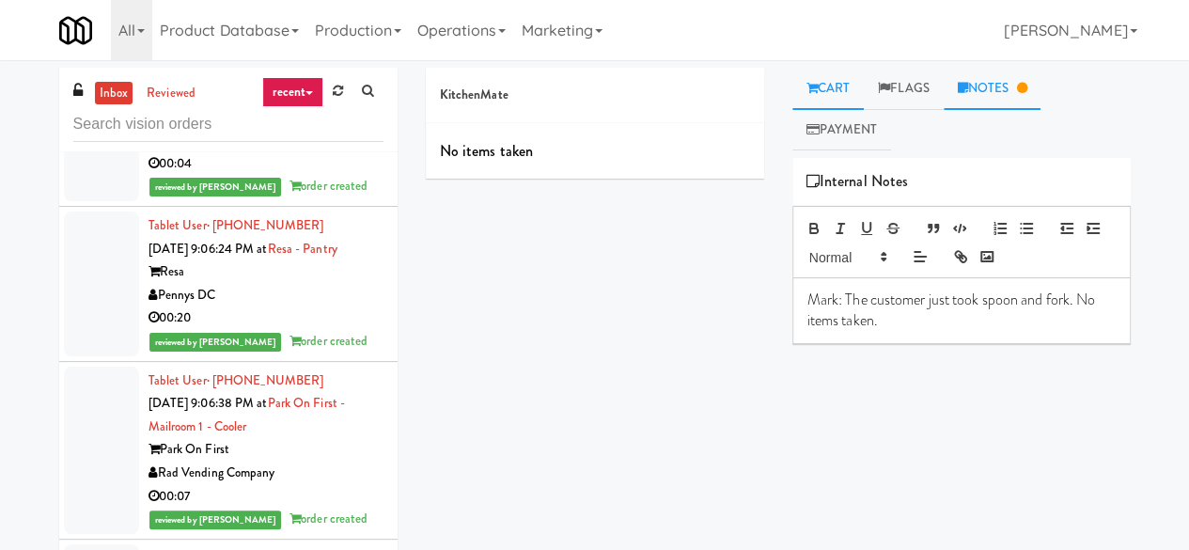
click at [848, 81] on link "Cart" at bounding box center [828, 89] width 72 height 42
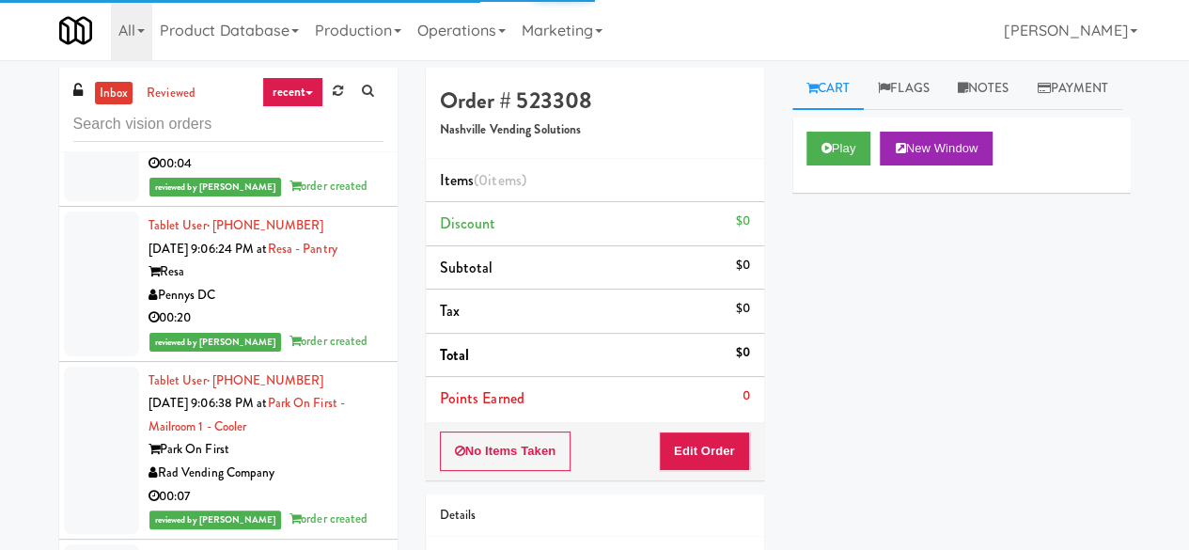
click at [797, 193] on div "Play New Window" at bounding box center [961, 154] width 338 height 75
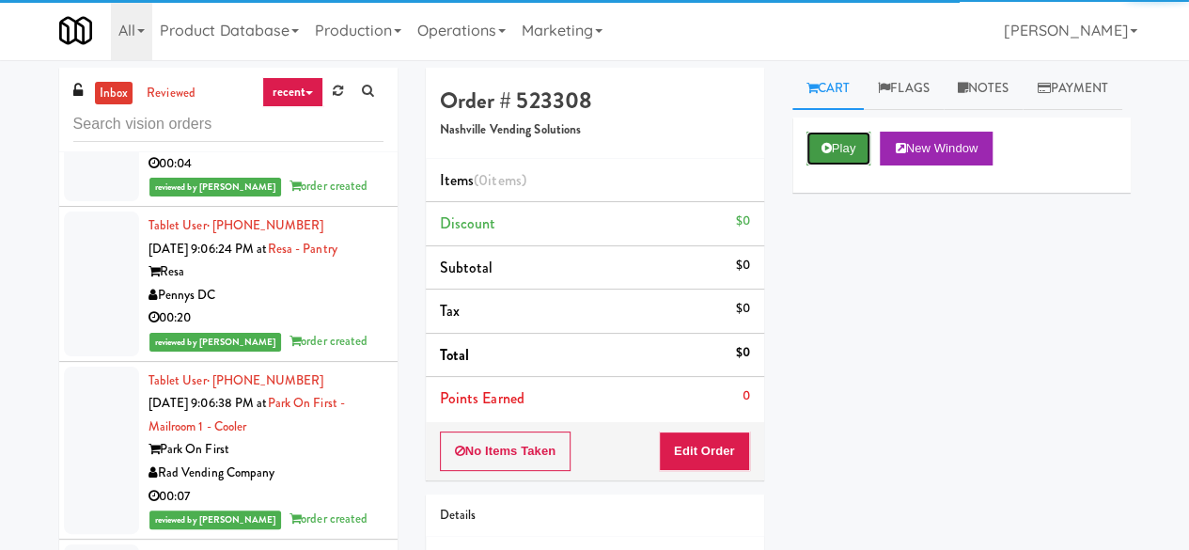
click at [812, 165] on button "Play" at bounding box center [838, 149] width 65 height 34
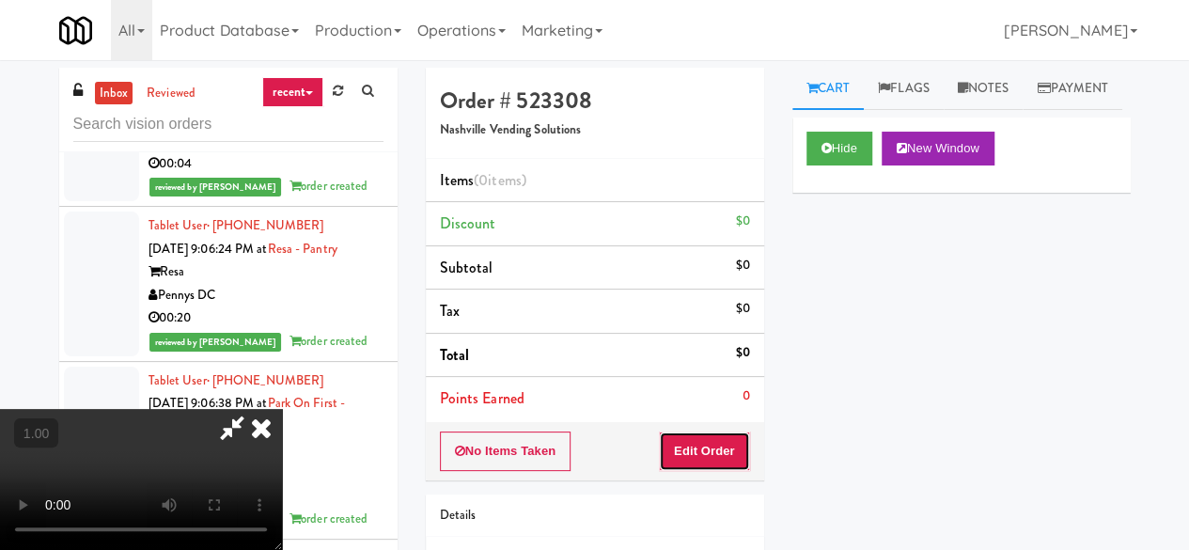
click at [727, 437] on button "Edit Order" at bounding box center [704, 450] width 91 height 39
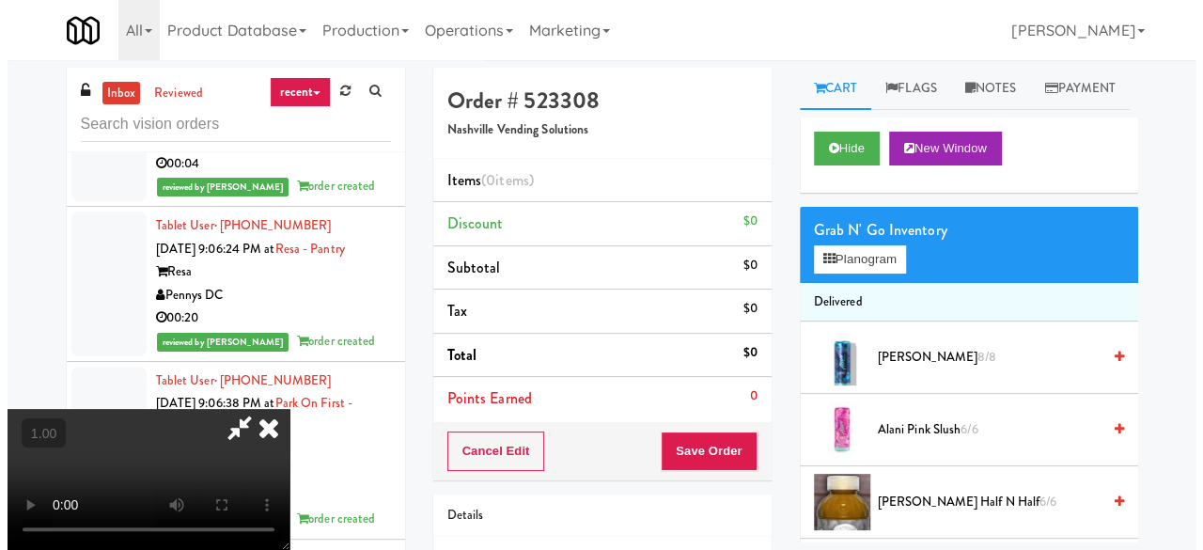
scroll to position [39, 0]
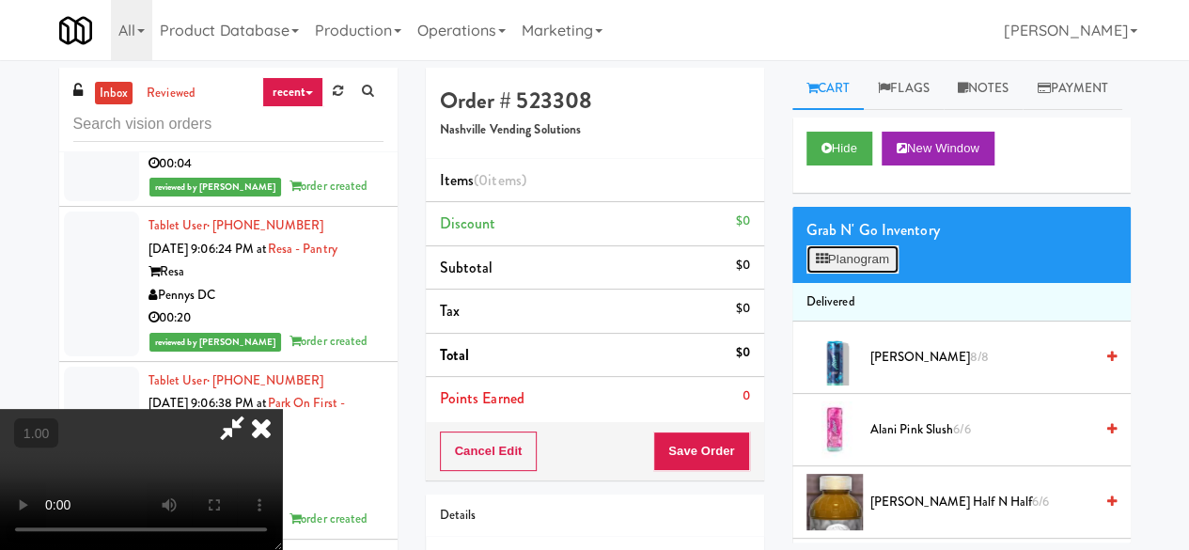
click at [872, 273] on button "Planogram" at bounding box center [852, 259] width 92 height 28
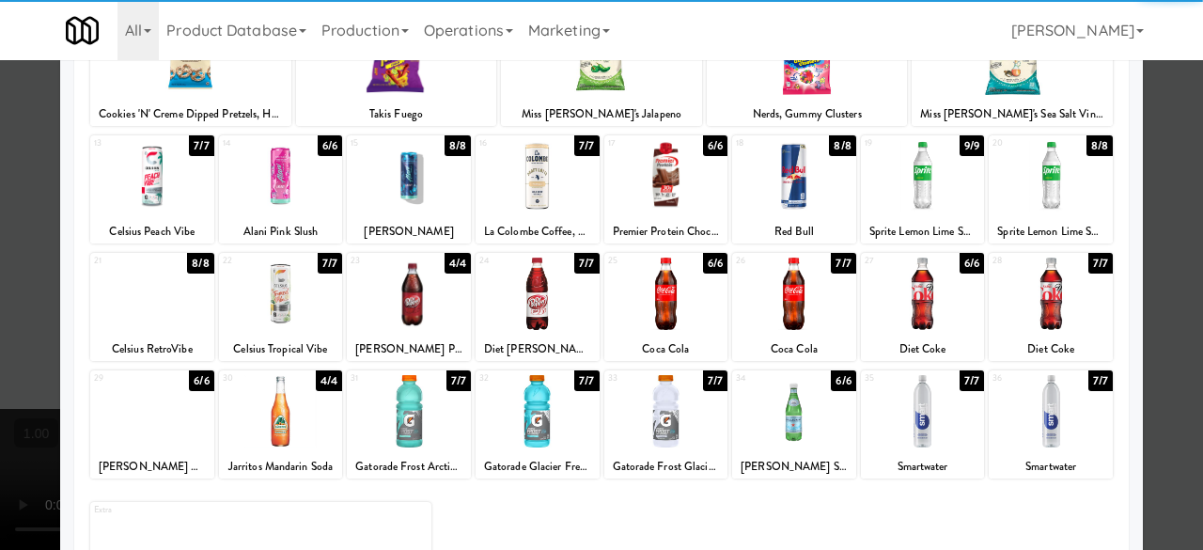
scroll to position [372, 0]
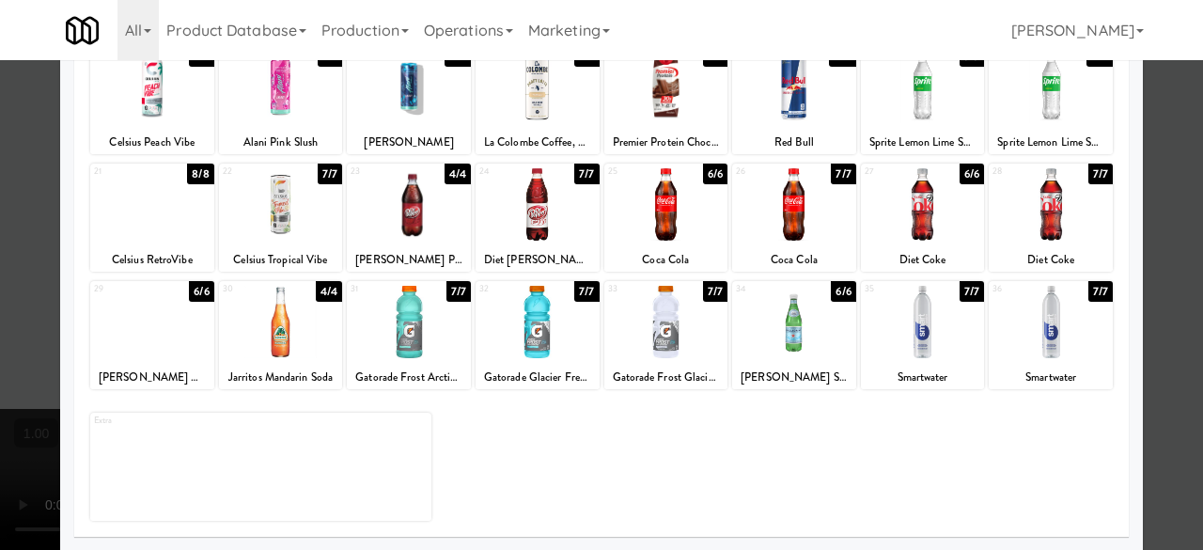
click at [628, 246] on div "25 6/6 Coca Cola" at bounding box center [666, 217] width 124 height 108
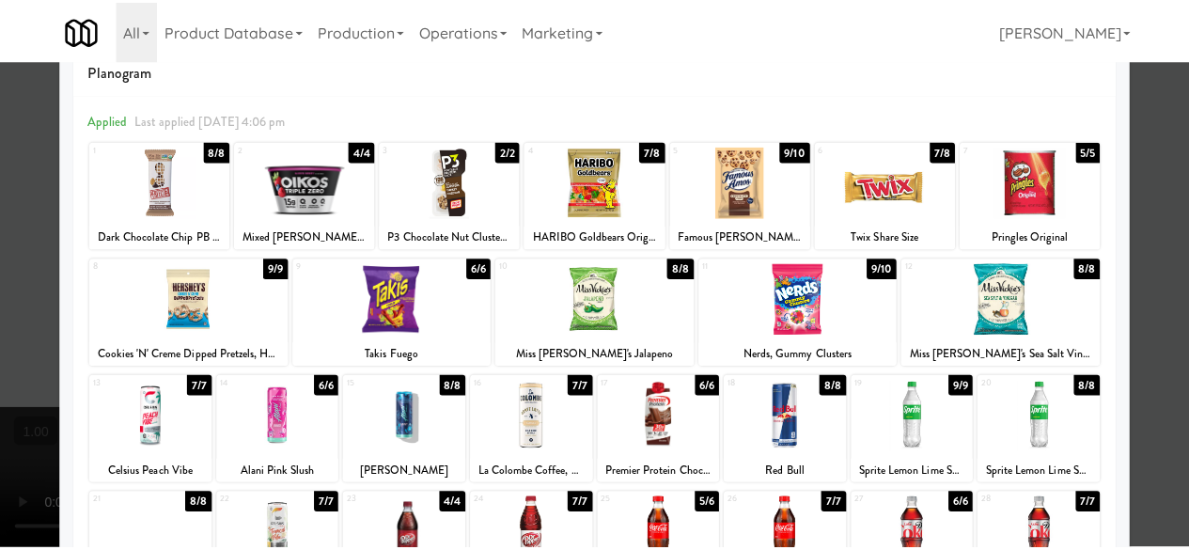
scroll to position [0, 0]
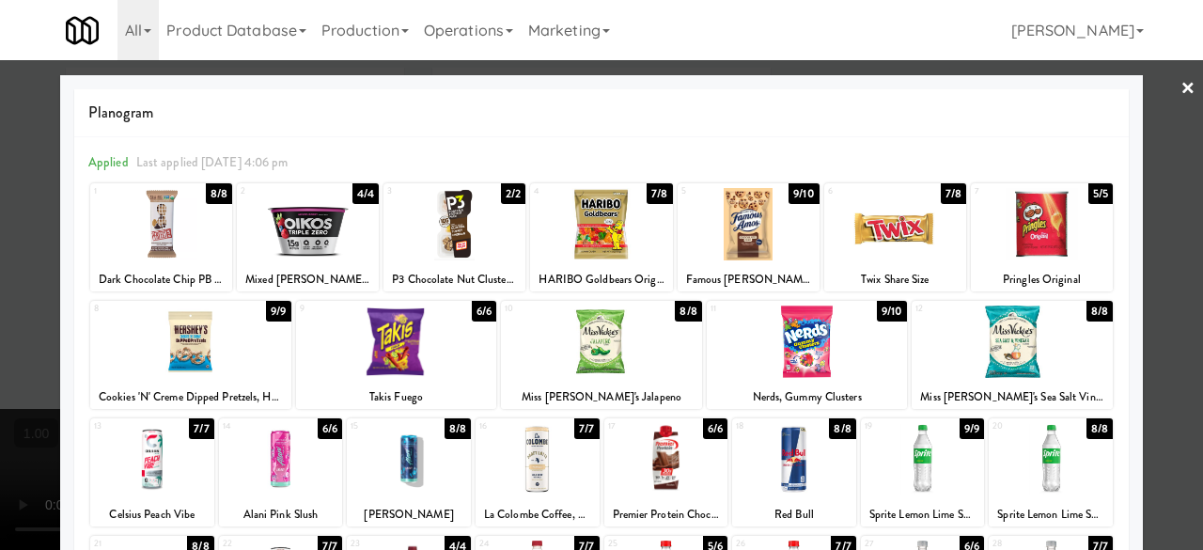
click at [1144, 99] on div at bounding box center [601, 275] width 1203 height 550
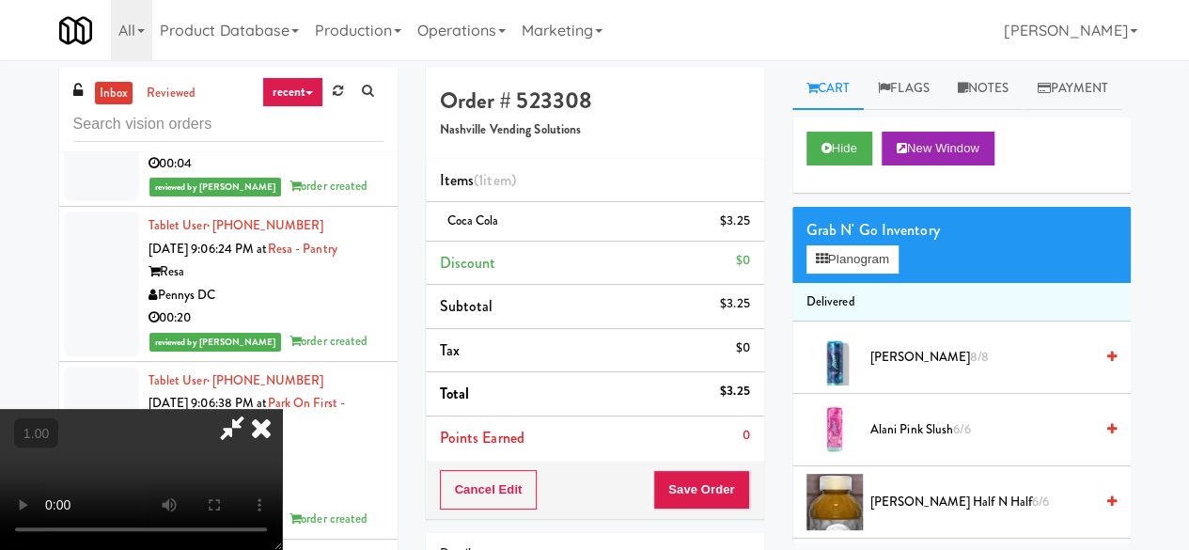
scroll to position [39, 0]
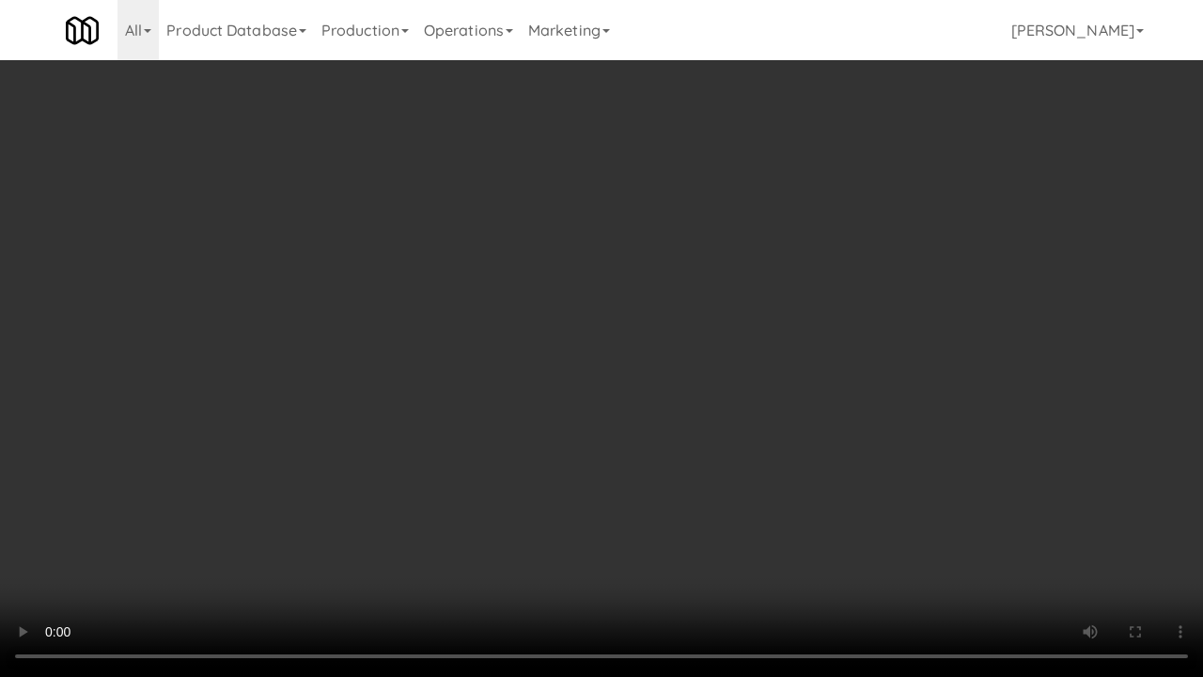
click at [710, 549] on video at bounding box center [601, 338] width 1203 height 677
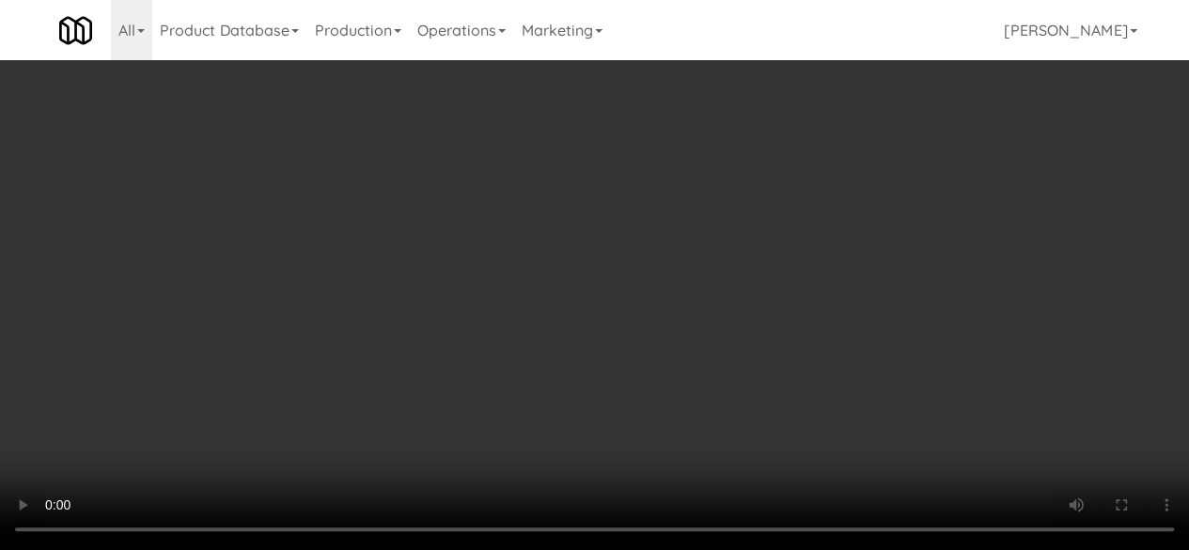
scroll to position [0, 0]
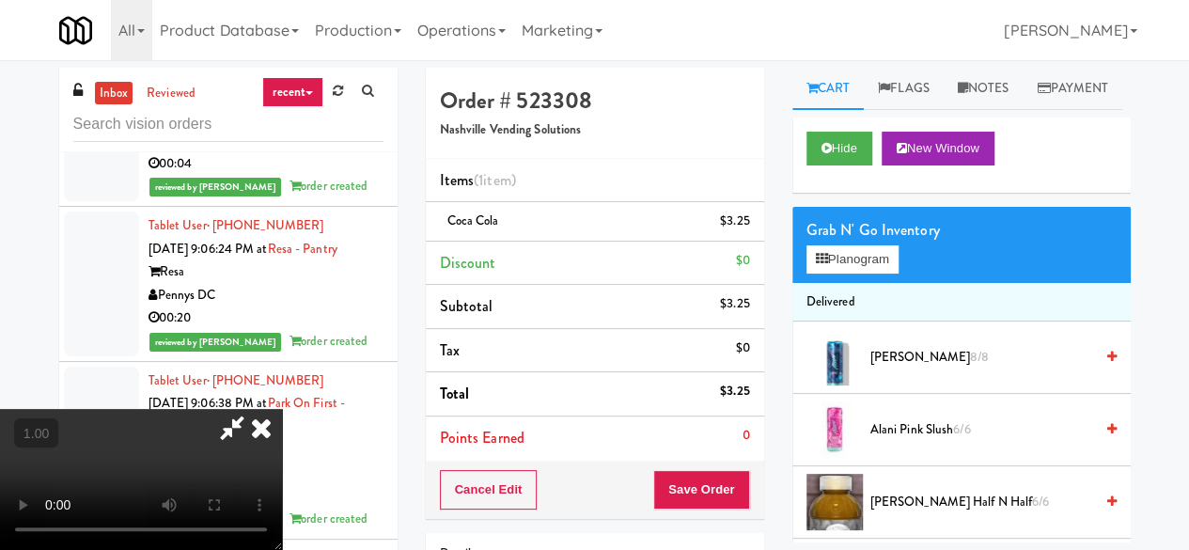
click at [254, 409] on icon at bounding box center [231, 428] width 43 height 38
drag, startPoint x: 700, startPoint y: 514, endPoint x: 695, endPoint y: 498, distance: 16.7
click at [699, 514] on div "Cancel Edit Save Order" at bounding box center [595, 489] width 338 height 58
click at [695, 491] on button "Save Order" at bounding box center [701, 489] width 96 height 39
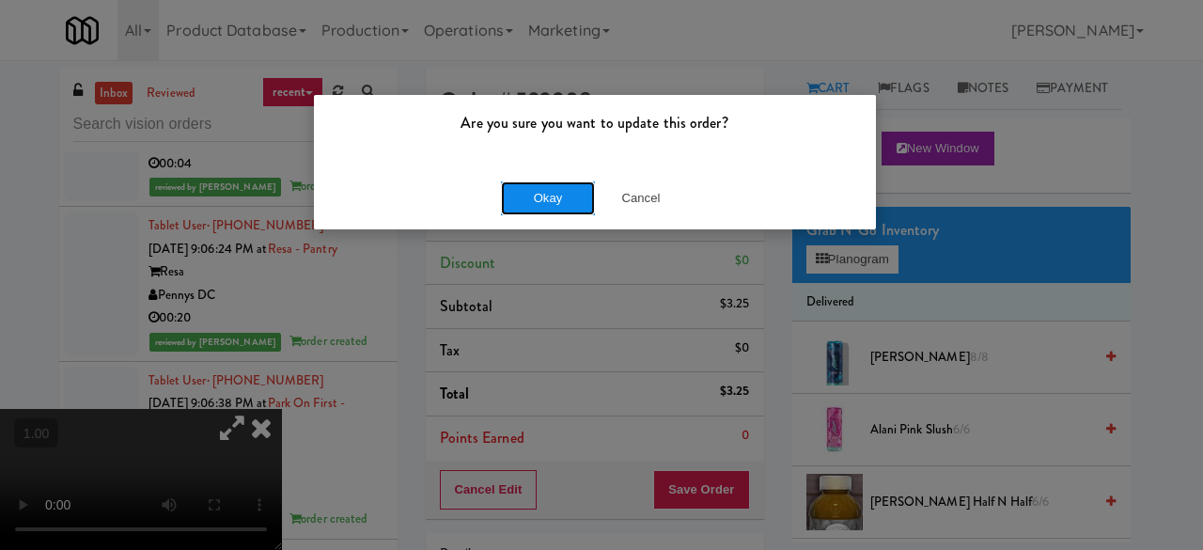
click at [530, 194] on button "Okay" at bounding box center [548, 198] width 94 height 34
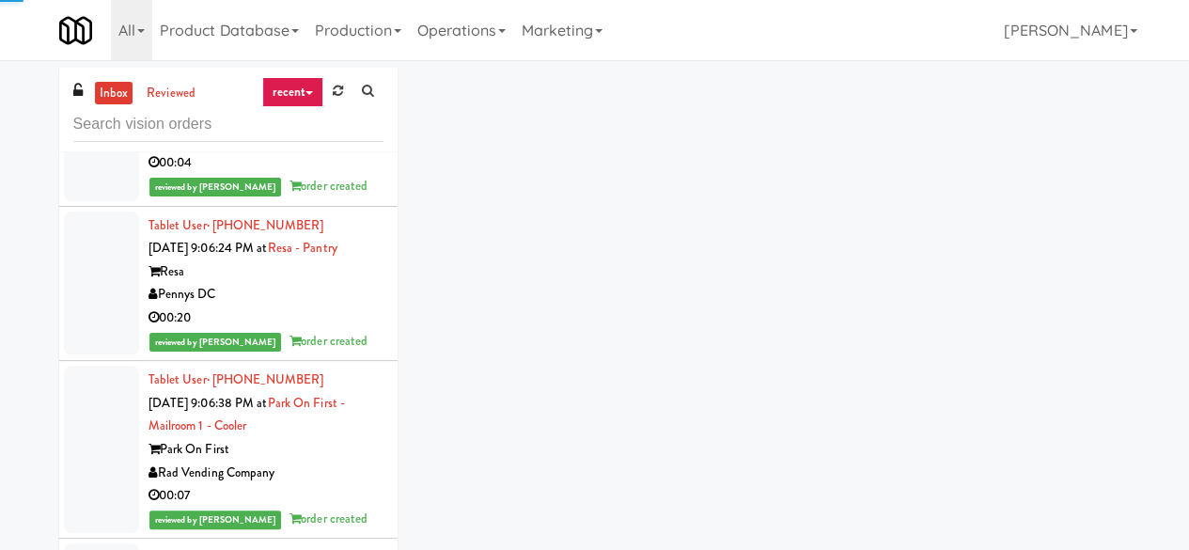
scroll to position [61876, 0]
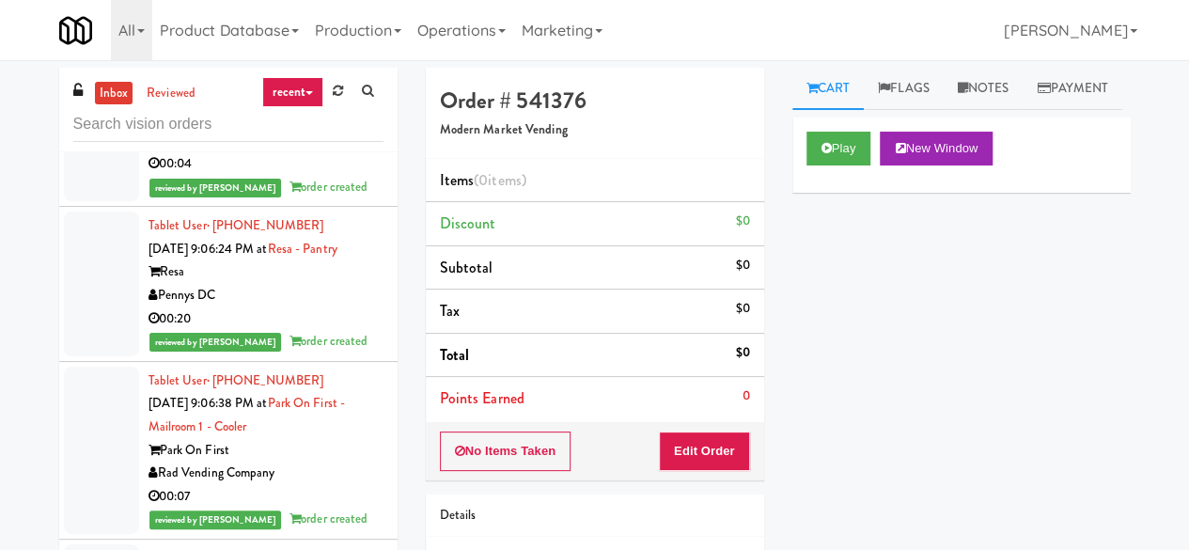
click at [112, 97] on link "inbox" at bounding box center [114, 93] width 39 height 23
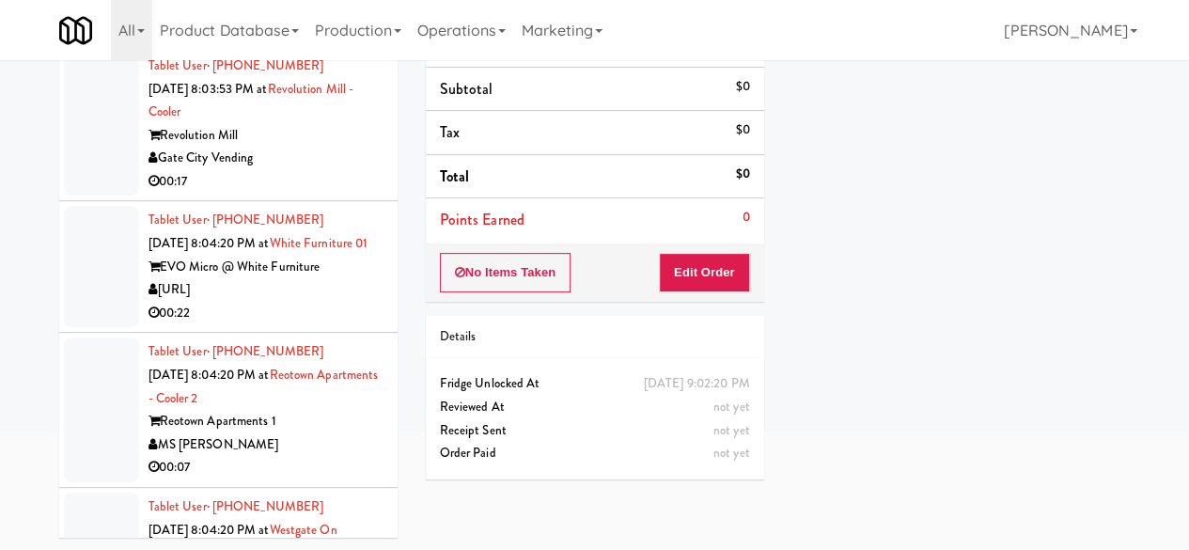
scroll to position [23742, 0]
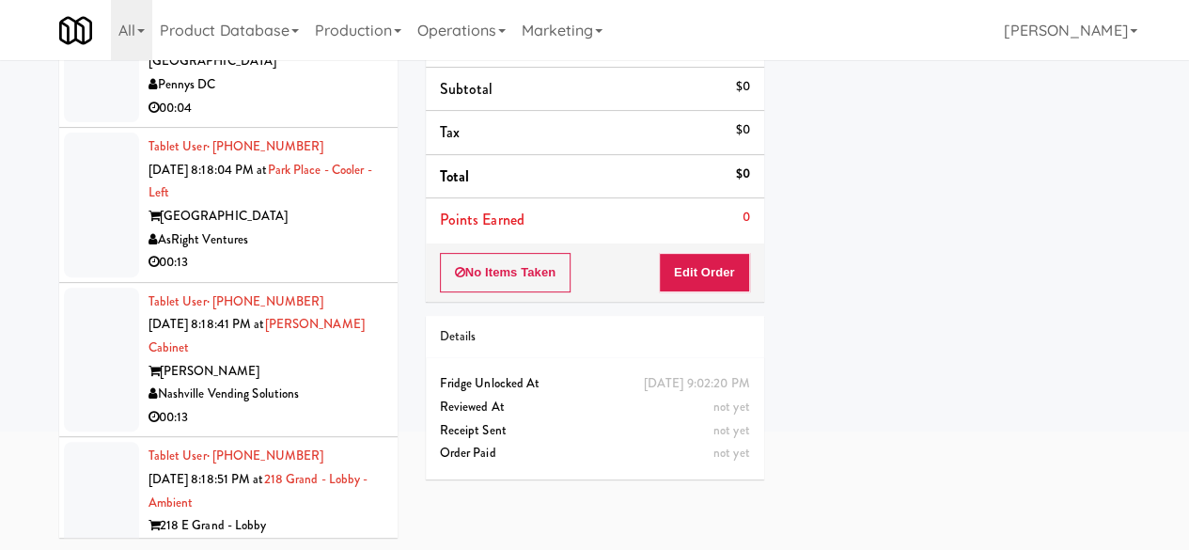
drag, startPoint x: 397, startPoint y: 412, endPoint x: 388, endPoint y: 584, distance: 172.2
click at [388, 371] on html "Are you sure you want to update this order? Okay Cancel Okay Are you sure you w…" at bounding box center [594, 96] width 1189 height 550
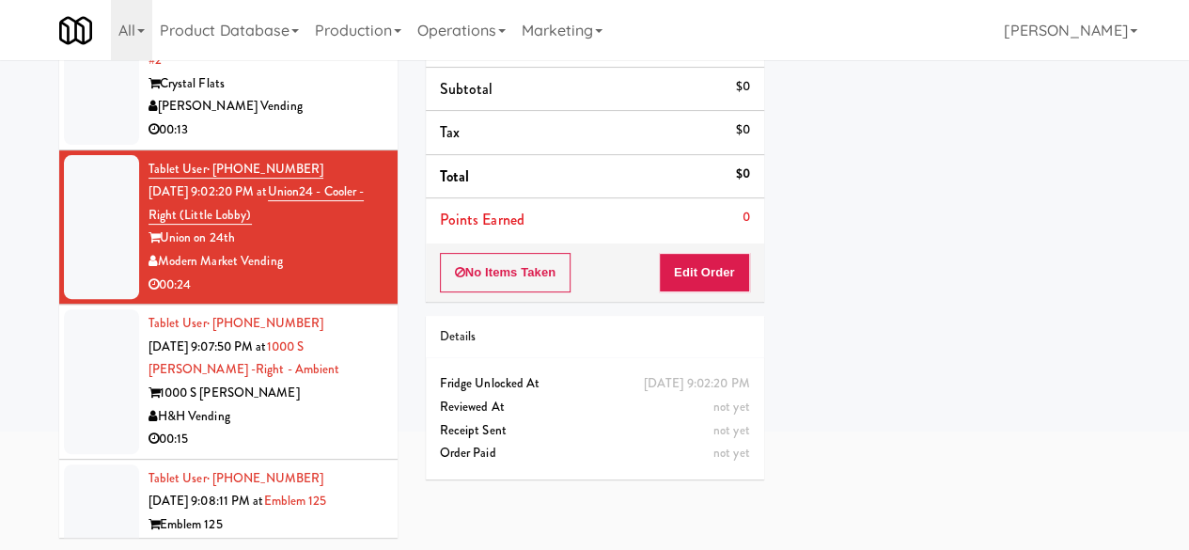
scroll to position [42914, 0]
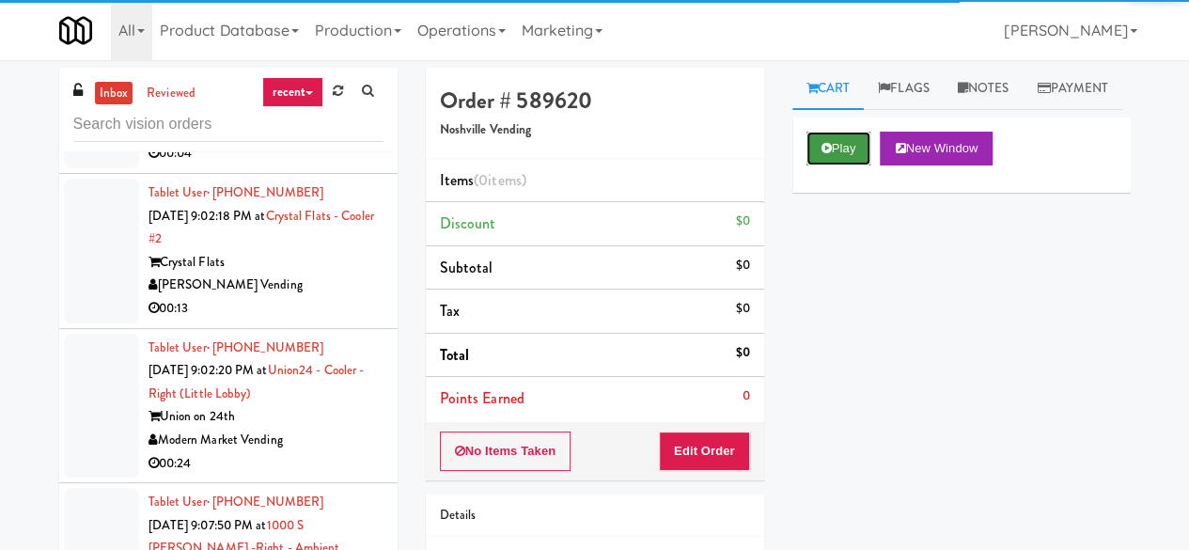
click at [829, 154] on icon at bounding box center [826, 148] width 10 height 12
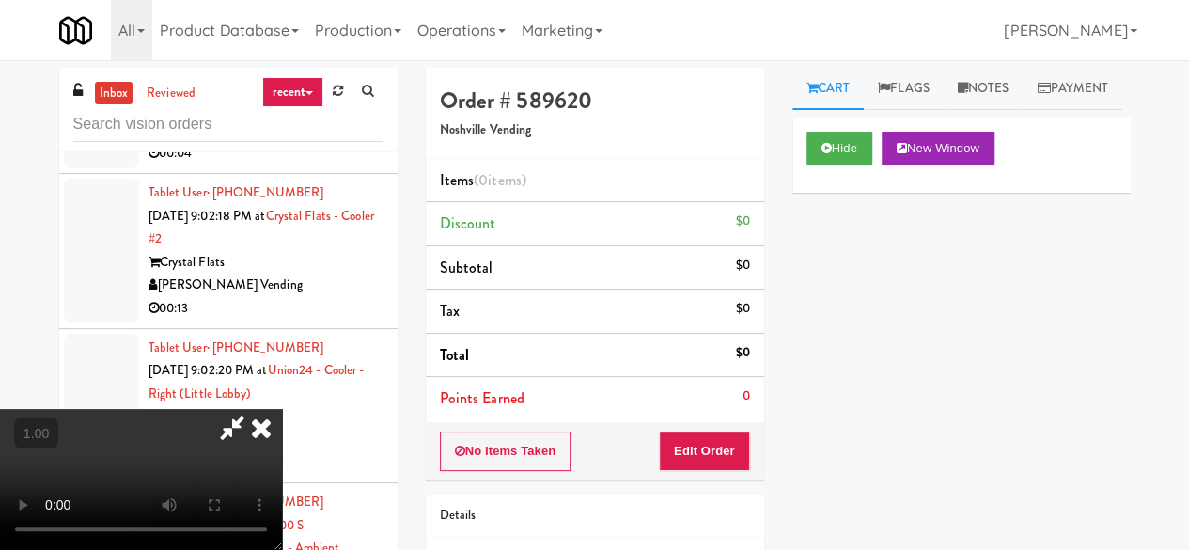
drag, startPoint x: 712, startPoint y: 480, endPoint x: 710, endPoint y: 459, distance: 21.7
click at [712, 481] on div "Order # 589620 Noshville Vending Items (0 items ) Discount $0 Subtotal $0 Tax $…" at bounding box center [595, 370] width 366 height 604
click at [710, 450] on button "Edit Order" at bounding box center [704, 450] width 91 height 39
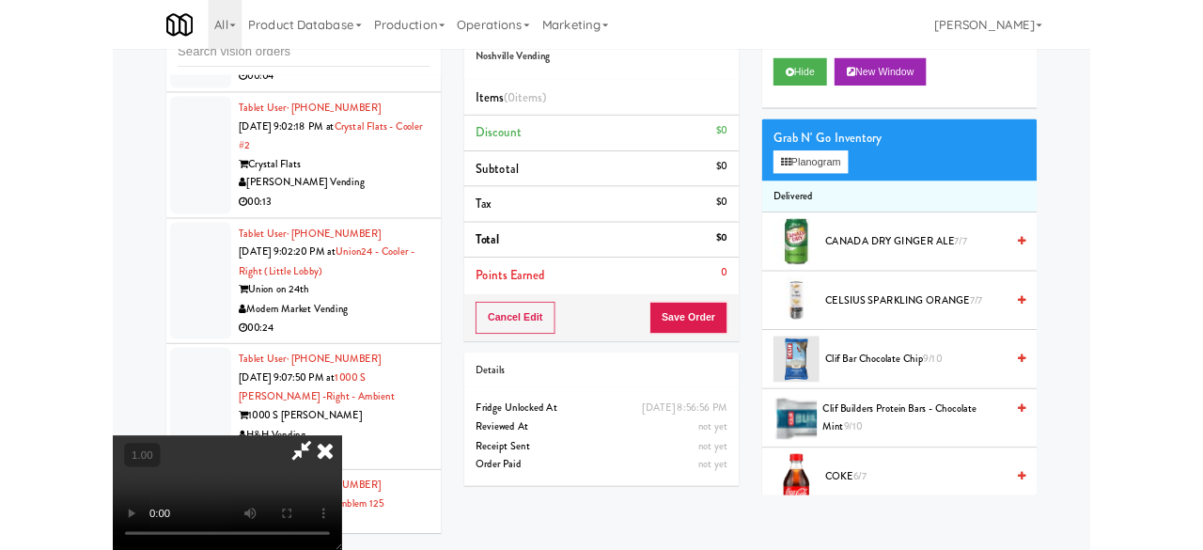
scroll to position [179, 0]
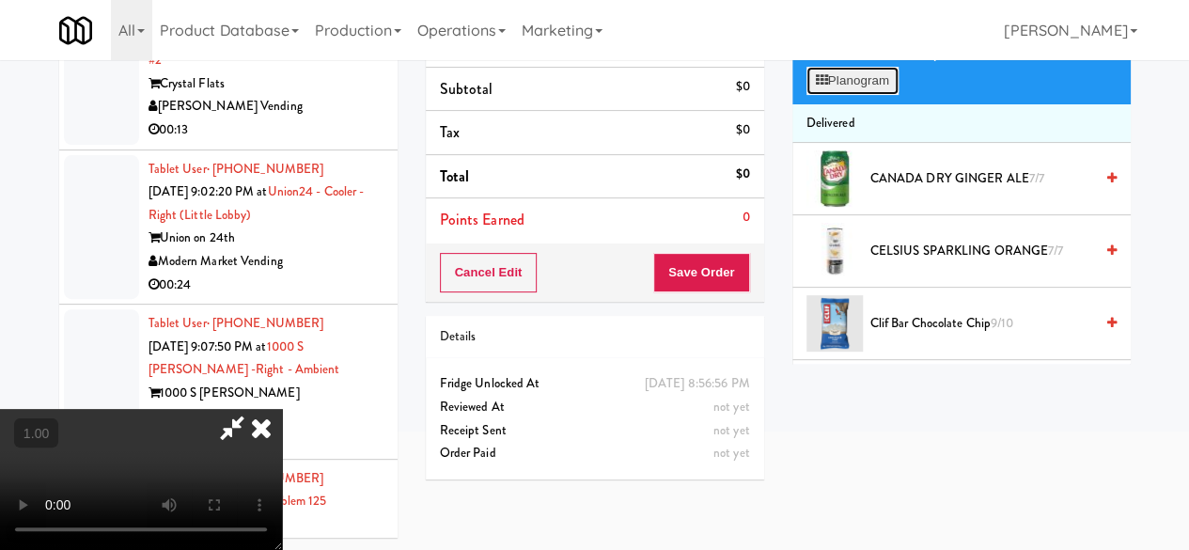
click at [842, 95] on button "Planogram" at bounding box center [852, 81] width 92 height 28
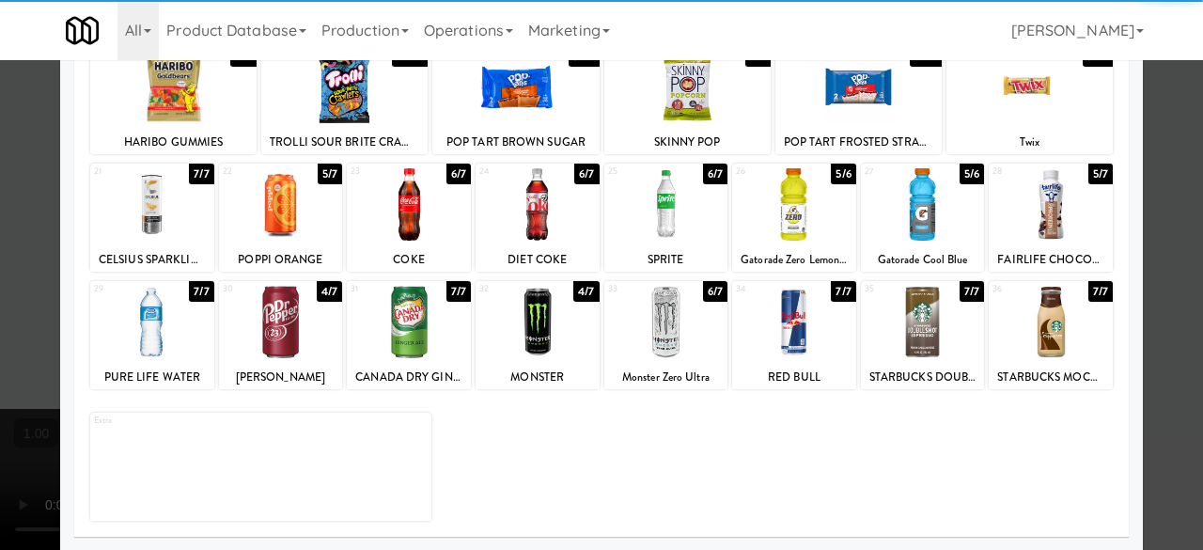
click at [412, 213] on div at bounding box center [409, 204] width 124 height 72
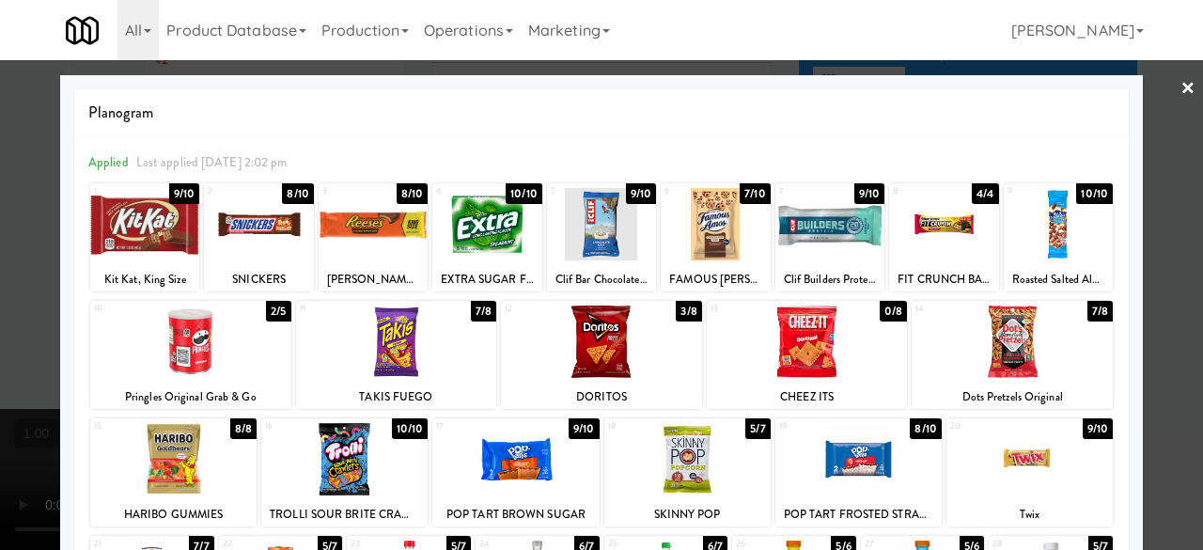
click at [1154, 127] on div at bounding box center [601, 275] width 1203 height 550
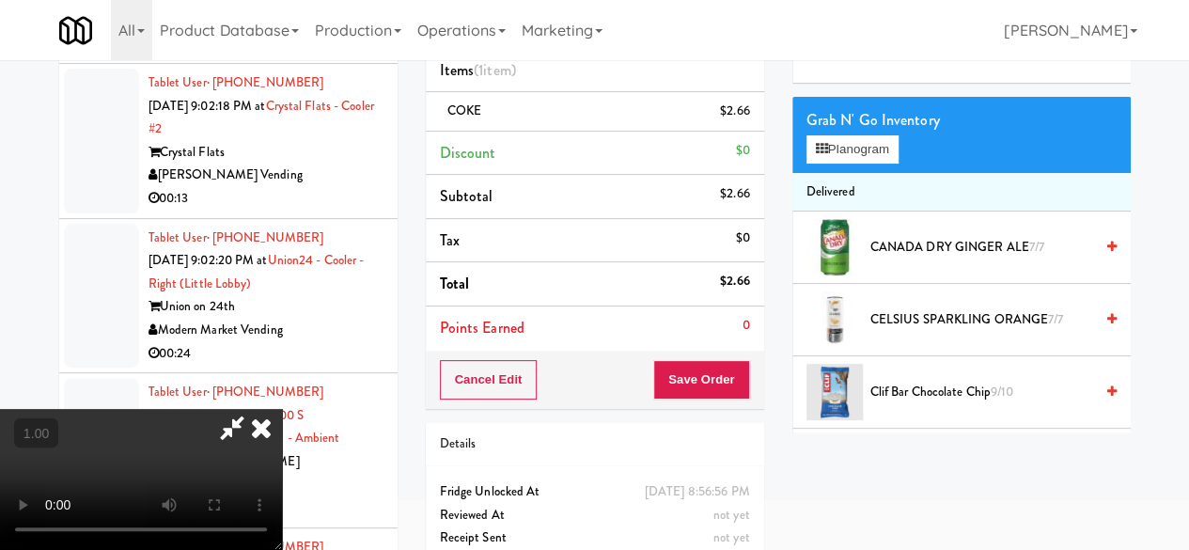
scroll to position [85, 0]
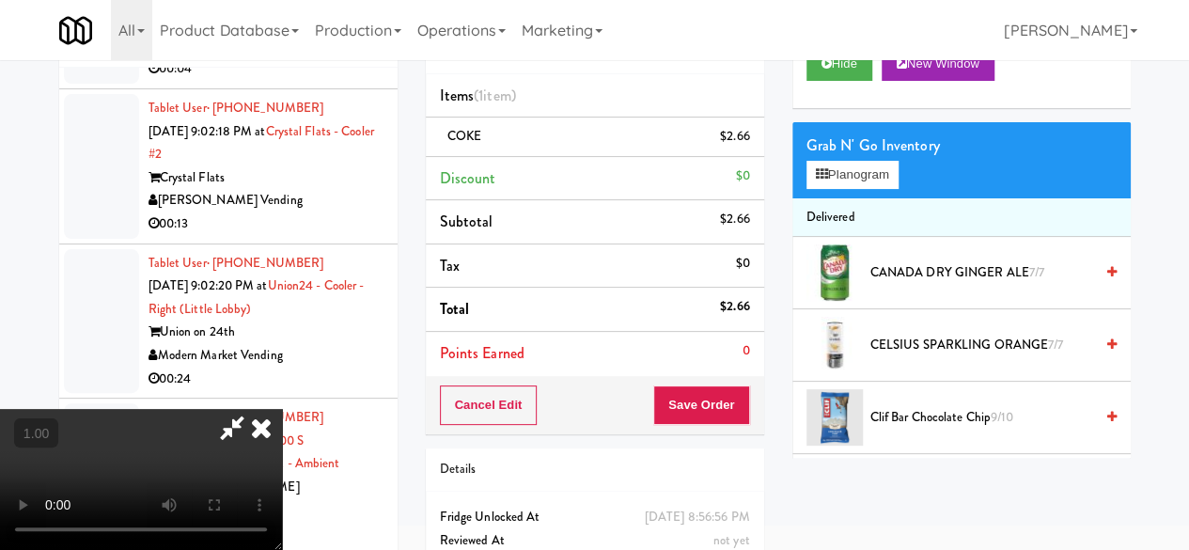
click at [254, 409] on icon at bounding box center [231, 428] width 43 height 38
click at [708, 404] on button "Save Order" at bounding box center [701, 404] width 96 height 39
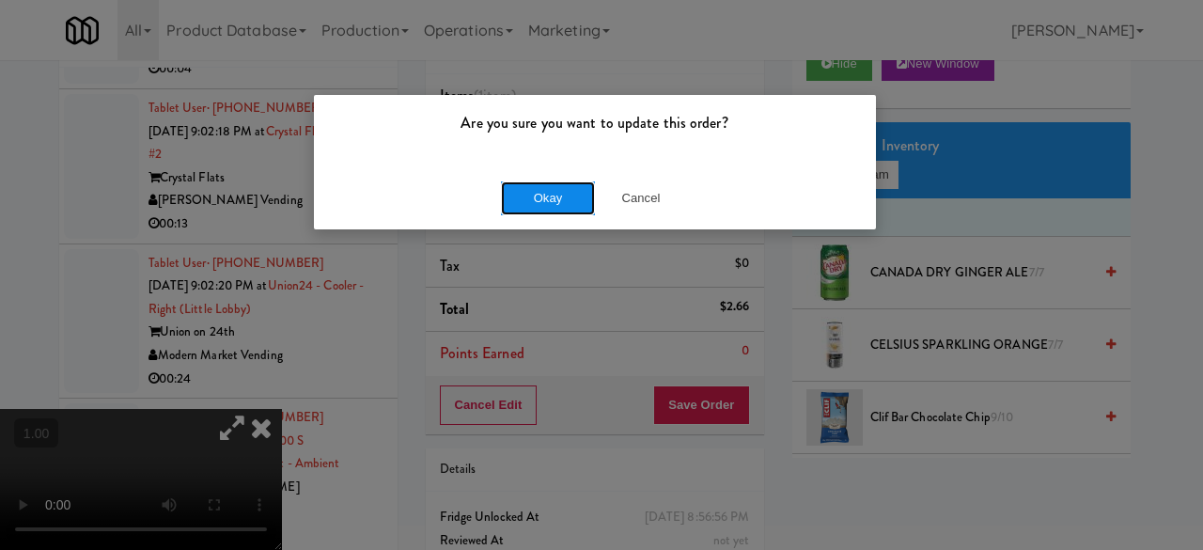
click at [524, 195] on button "Okay" at bounding box center [548, 198] width 94 height 34
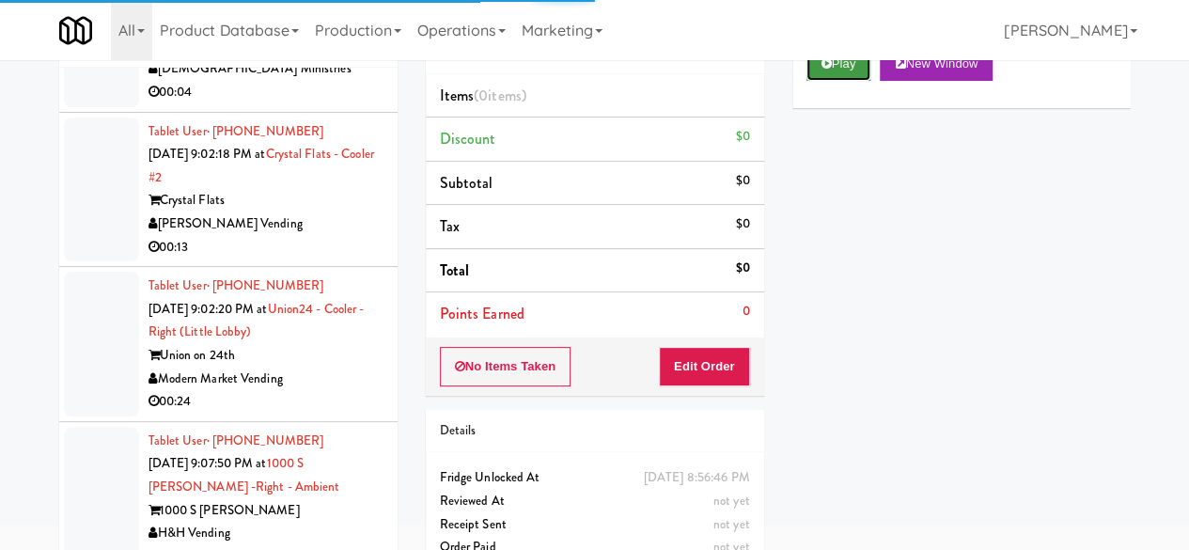
click at [842, 81] on button "Play" at bounding box center [838, 64] width 65 height 34
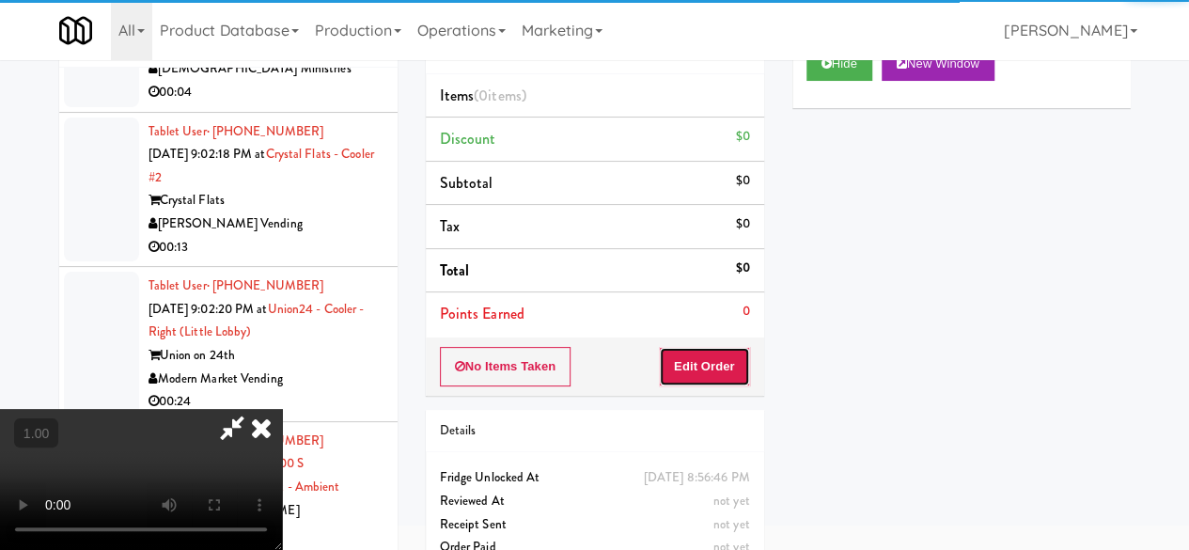
click at [720, 360] on button "Edit Order" at bounding box center [704, 366] width 91 height 39
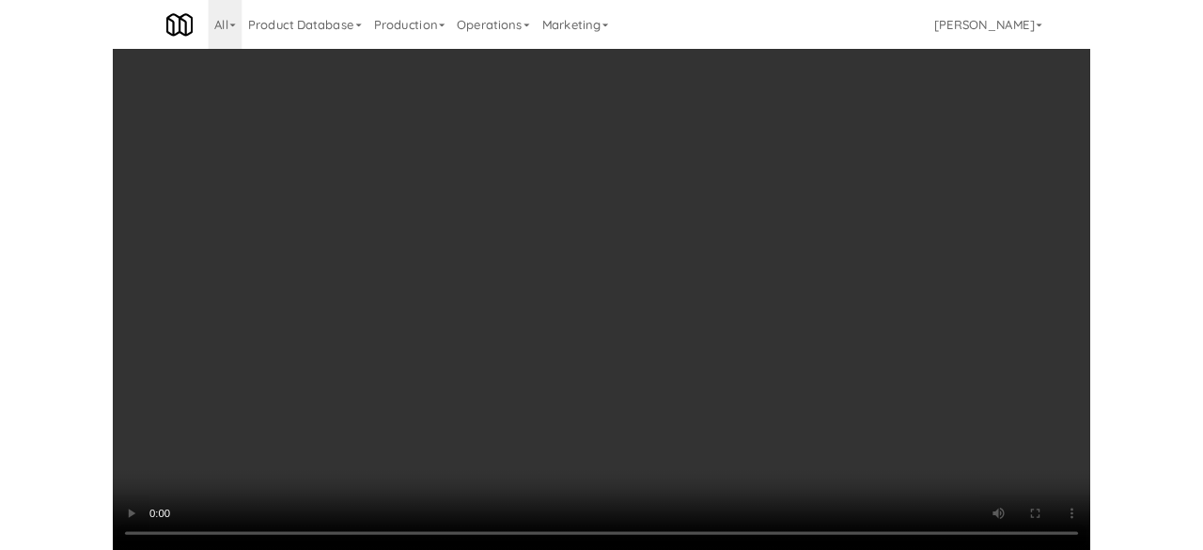
scroll to position [85, 0]
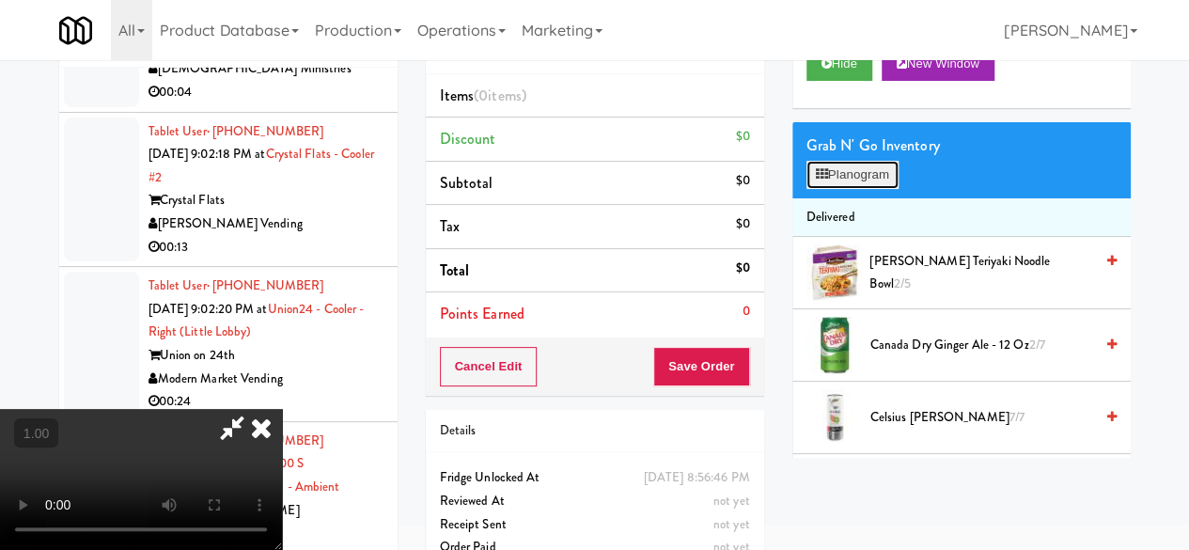
click at [860, 189] on button "Planogram" at bounding box center [852, 175] width 92 height 28
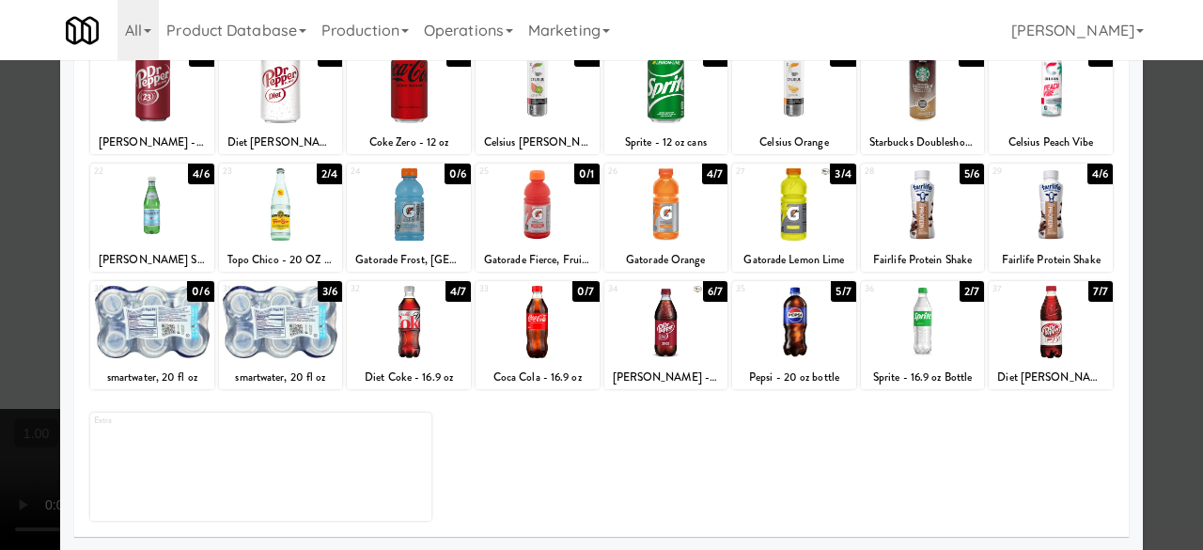
click at [917, 337] on div at bounding box center [923, 322] width 124 height 72
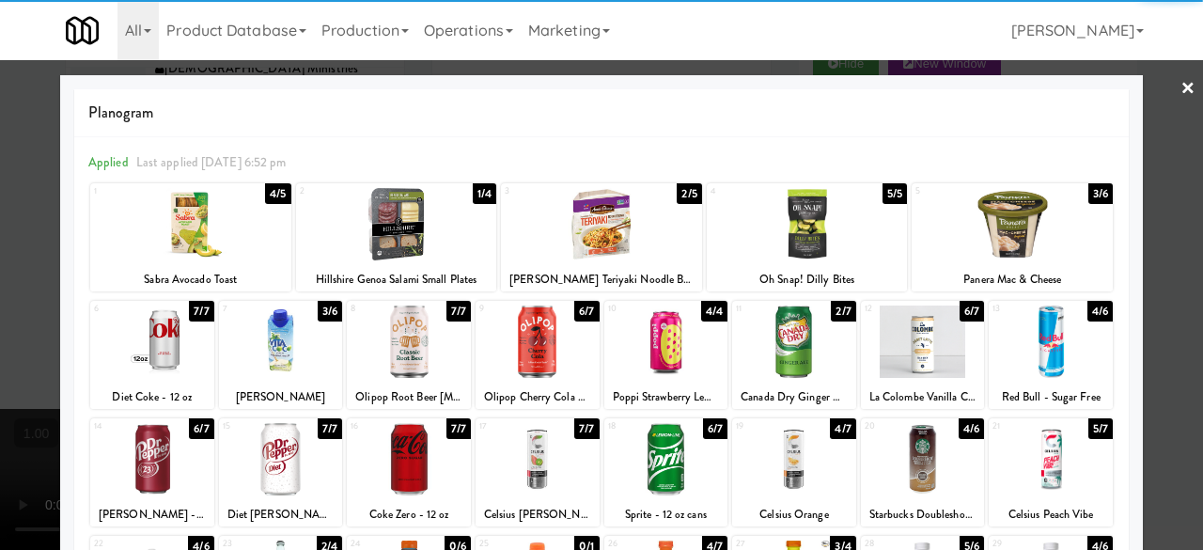
click at [1140, 110] on div at bounding box center [601, 275] width 1203 height 550
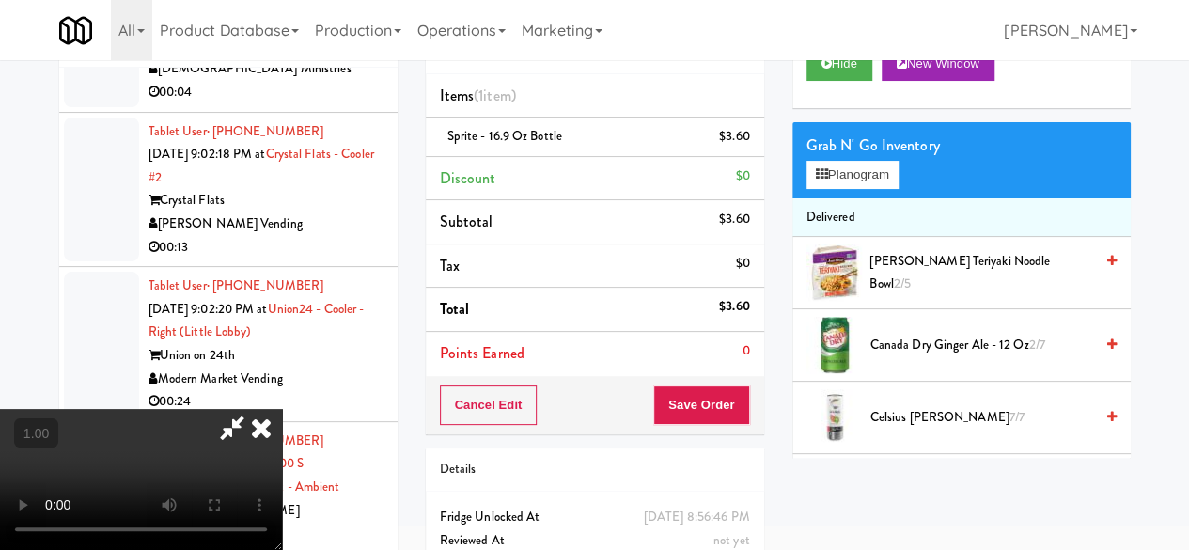
click at [254, 409] on icon at bounding box center [231, 428] width 43 height 38
click at [711, 405] on button "Save Order" at bounding box center [701, 404] width 96 height 39
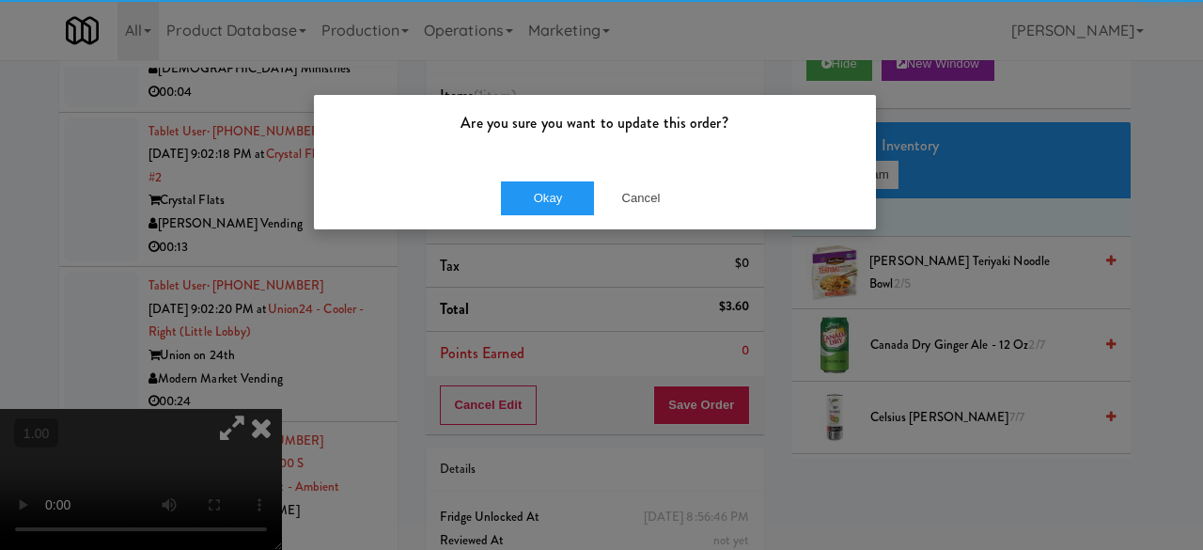
click at [530, 176] on div "Okay Cancel" at bounding box center [595, 197] width 562 height 63
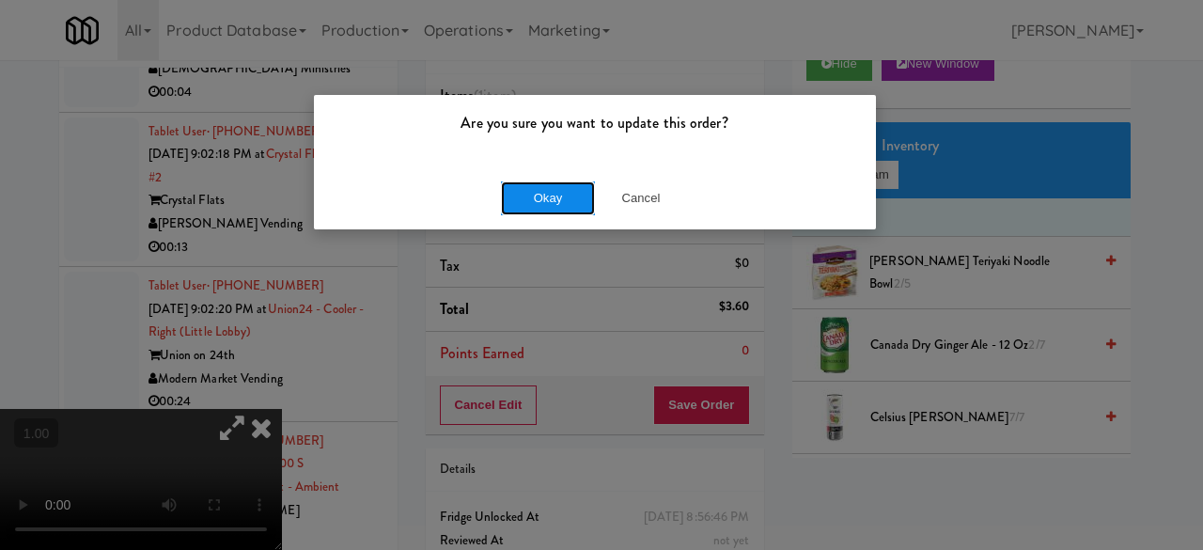
click at [545, 205] on button "Okay" at bounding box center [548, 198] width 94 height 34
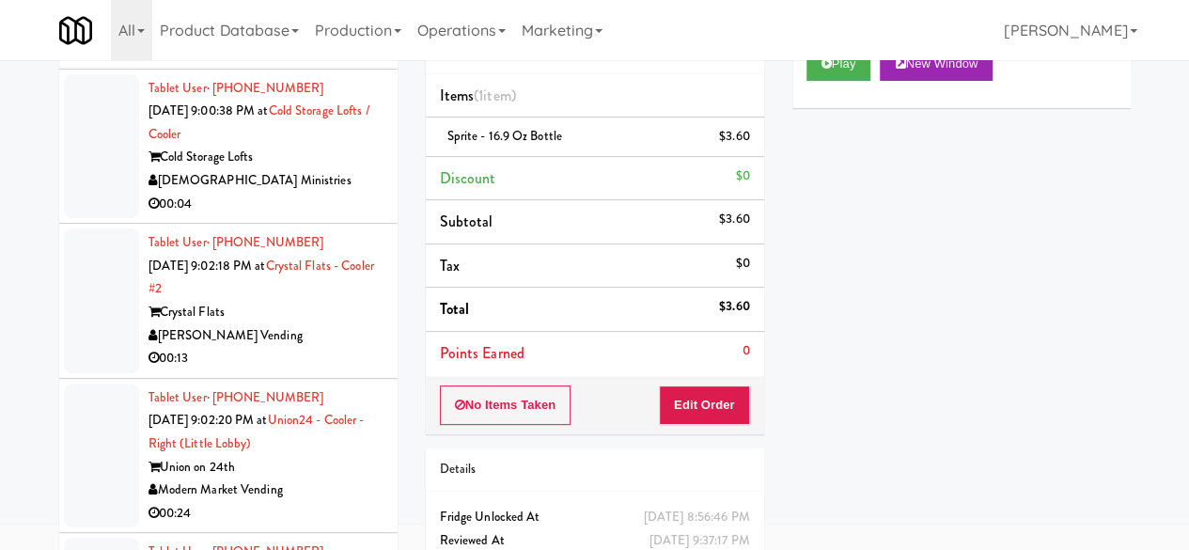
scroll to position [42726, 0]
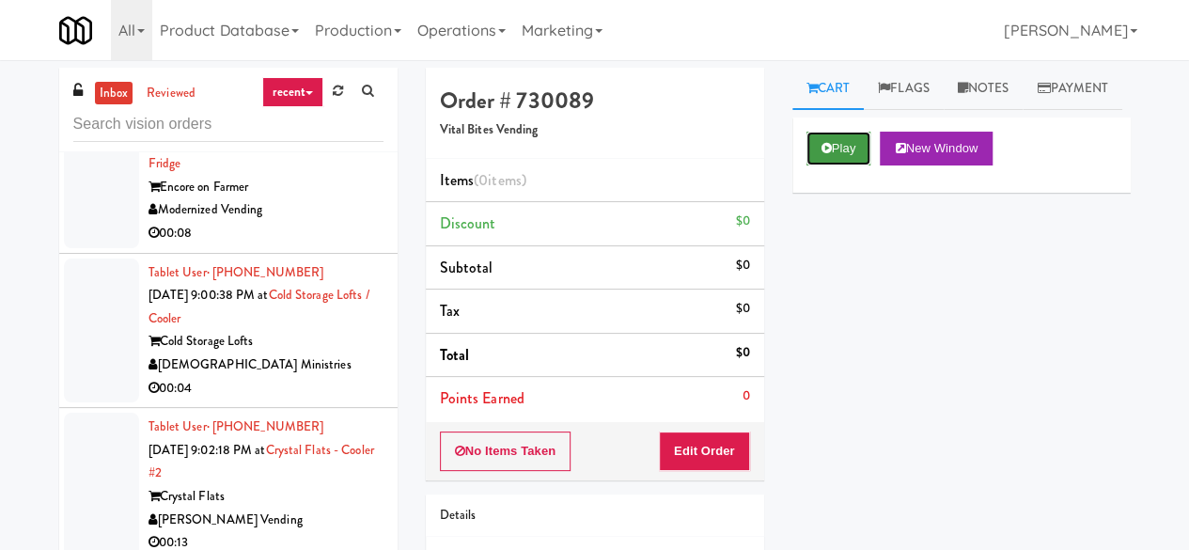
click at [840, 165] on button "Play" at bounding box center [838, 149] width 65 height 34
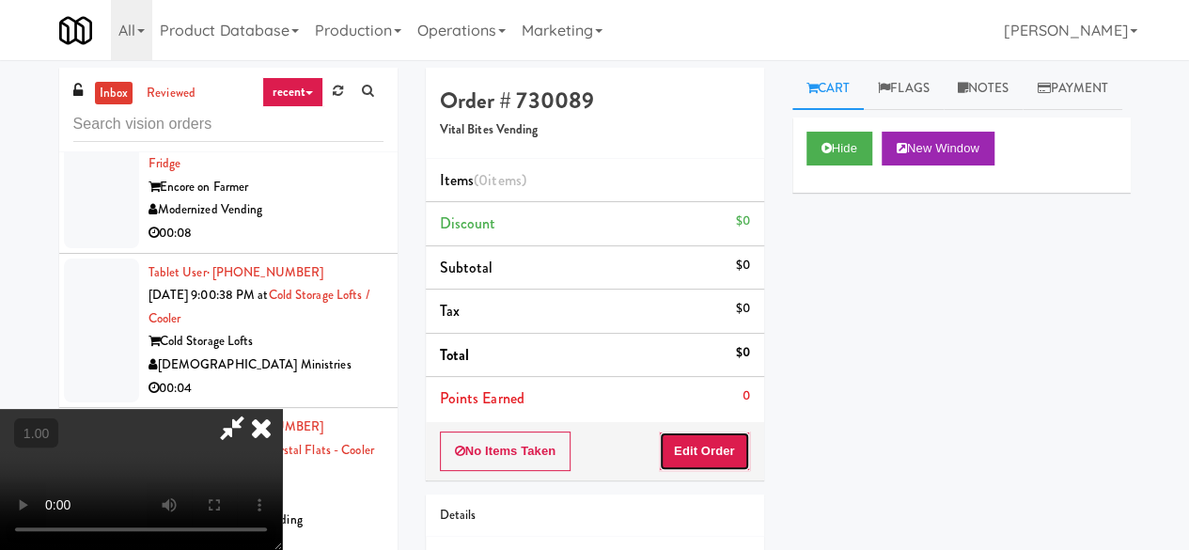
click at [714, 441] on button "Edit Order" at bounding box center [704, 450] width 91 height 39
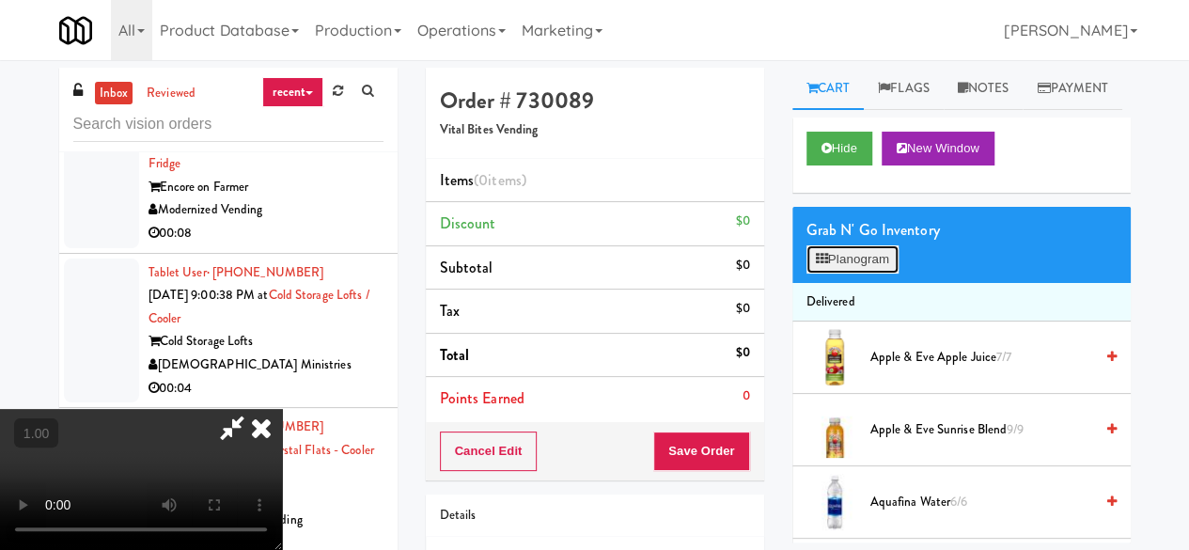
click at [848, 273] on button "Planogram" at bounding box center [852, 259] width 92 height 28
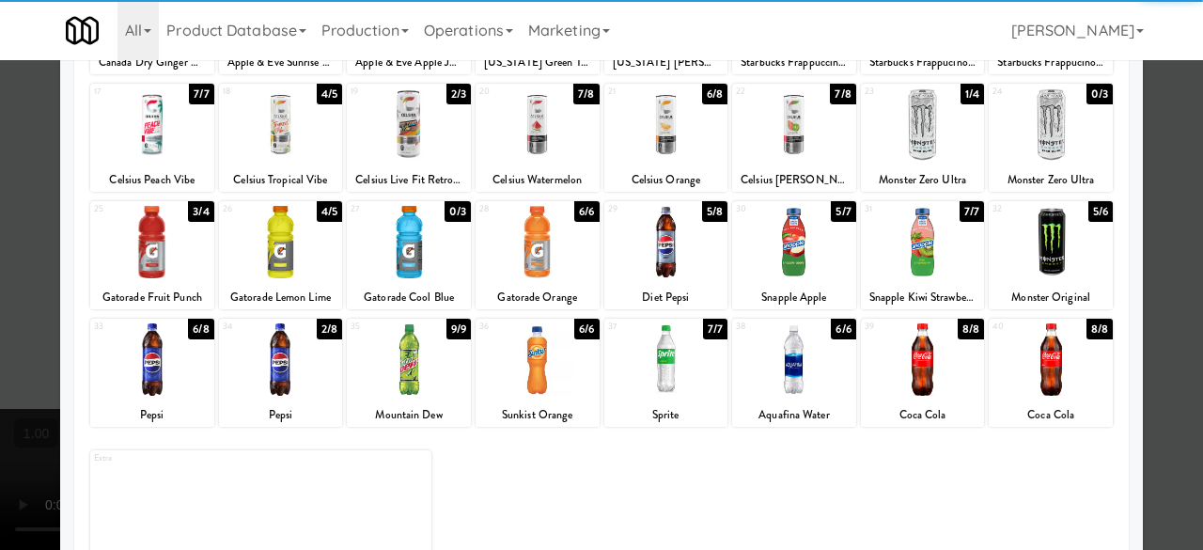
scroll to position [372, 0]
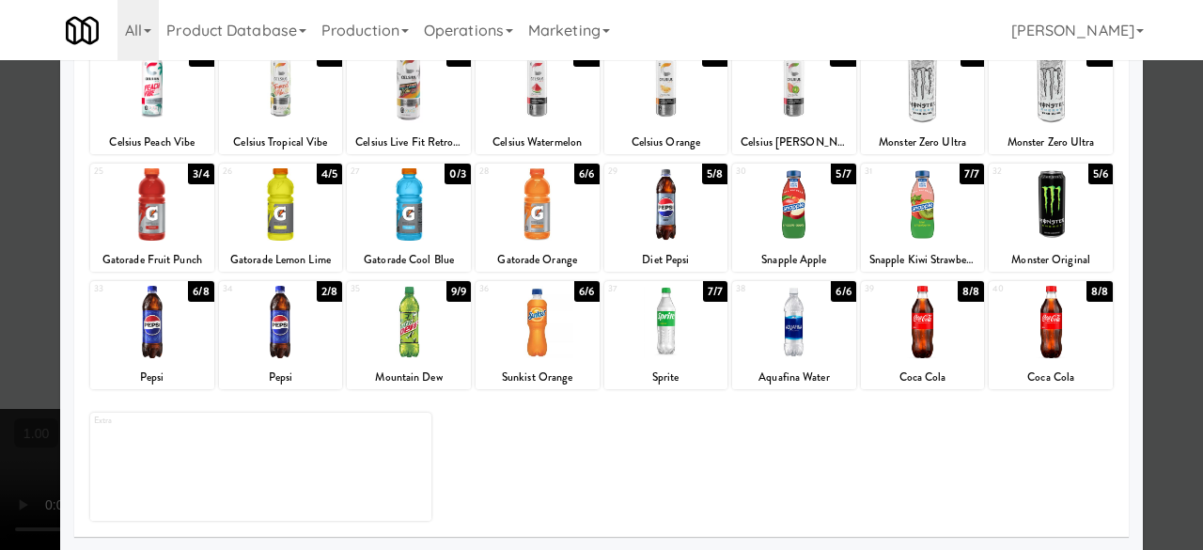
click at [784, 238] on div at bounding box center [794, 204] width 124 height 72
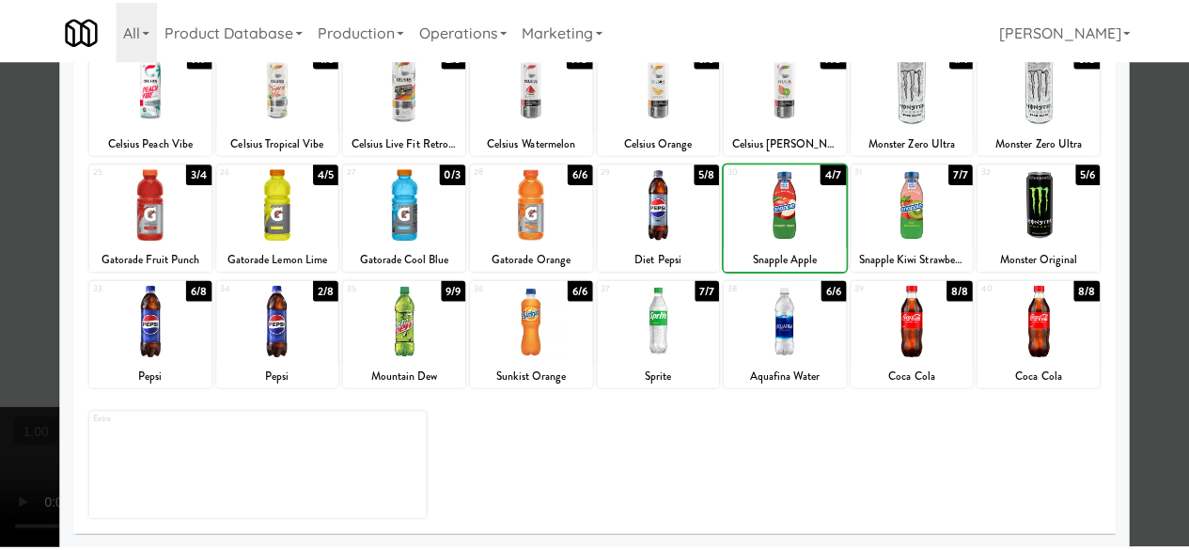
scroll to position [0, 0]
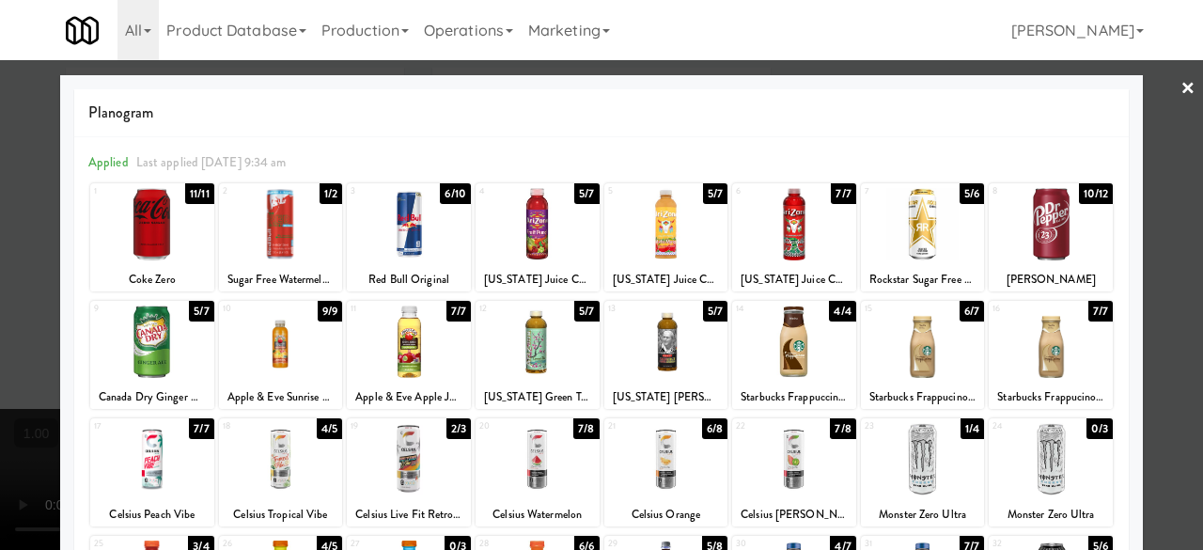
click at [1162, 83] on div at bounding box center [601, 275] width 1203 height 550
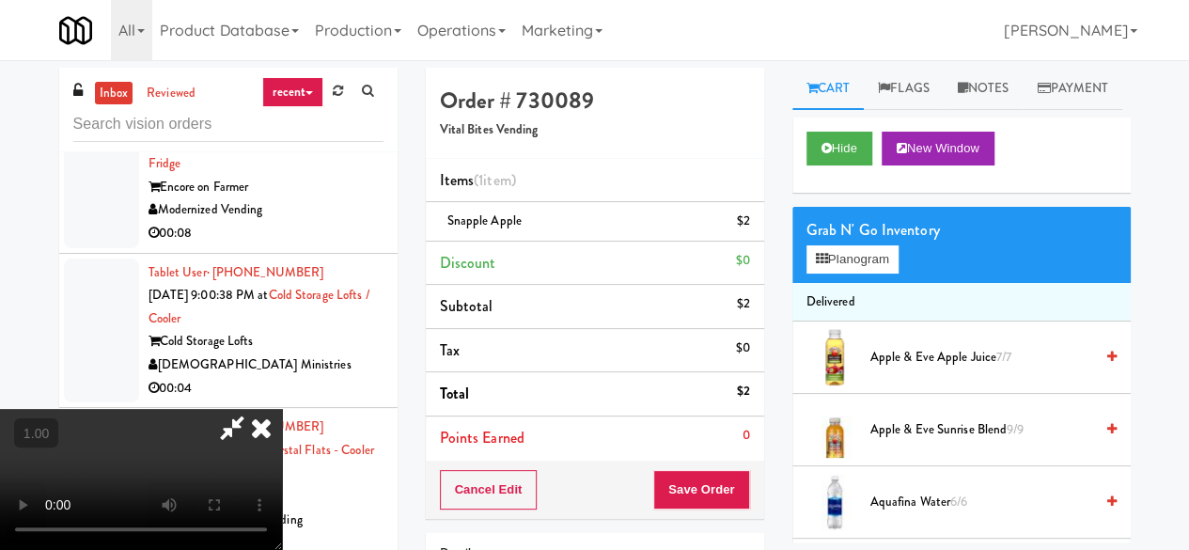
click at [254, 409] on icon at bounding box center [231, 428] width 43 height 38
click at [707, 484] on button "Save Order" at bounding box center [701, 489] width 96 height 39
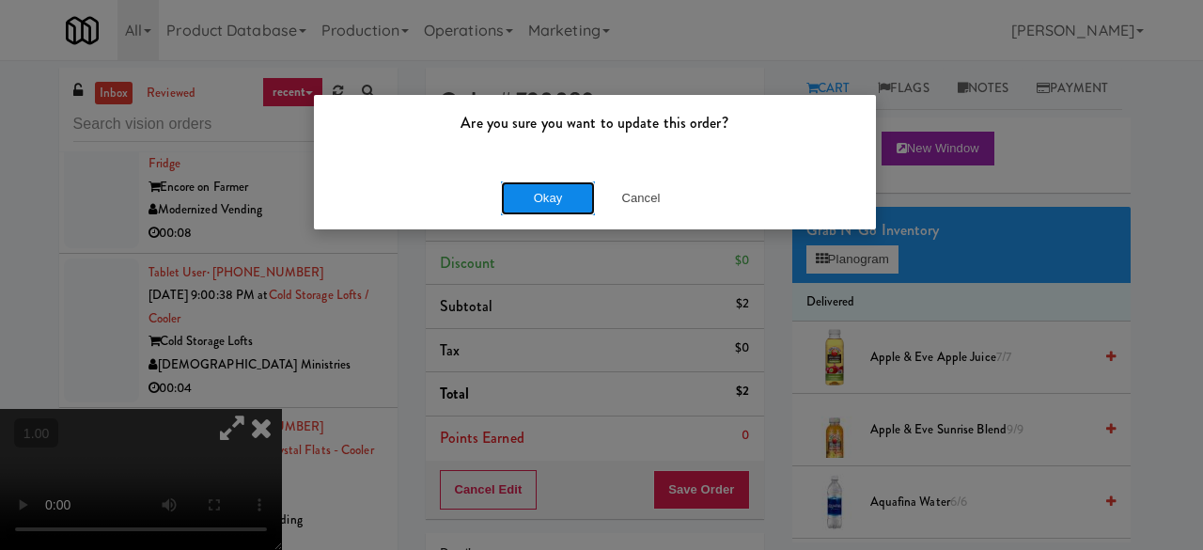
click at [570, 206] on button "Okay" at bounding box center [548, 198] width 94 height 34
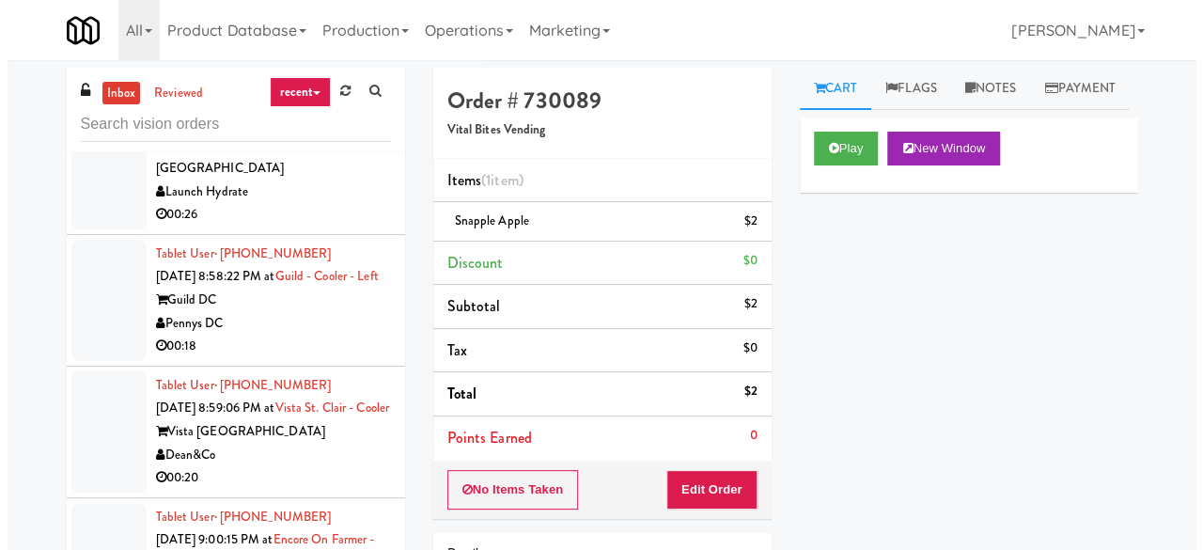
scroll to position [42350, 0]
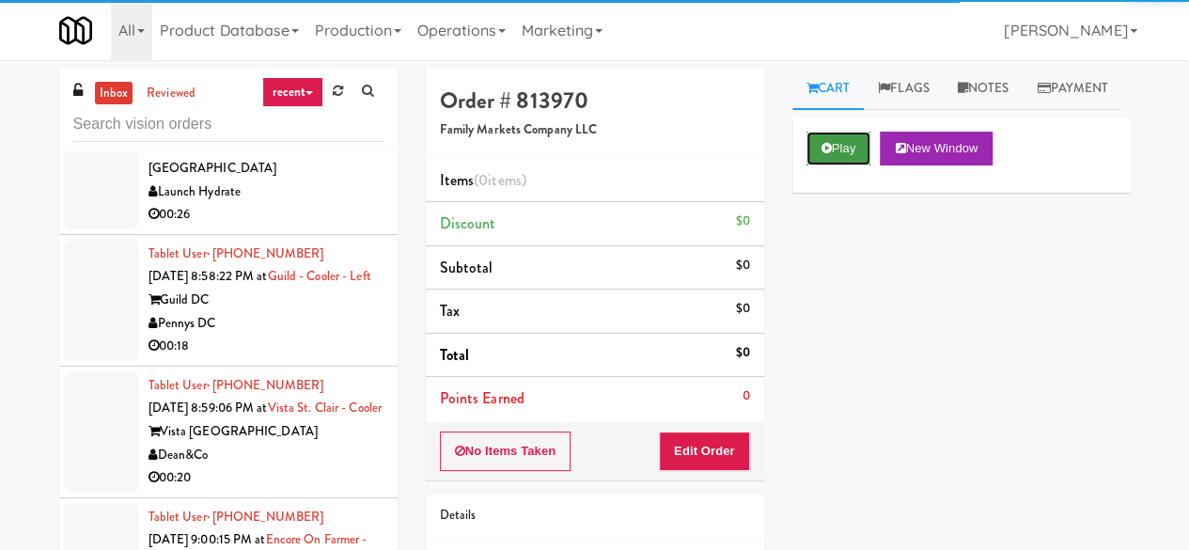
click at [865, 165] on button "Play" at bounding box center [838, 149] width 65 height 34
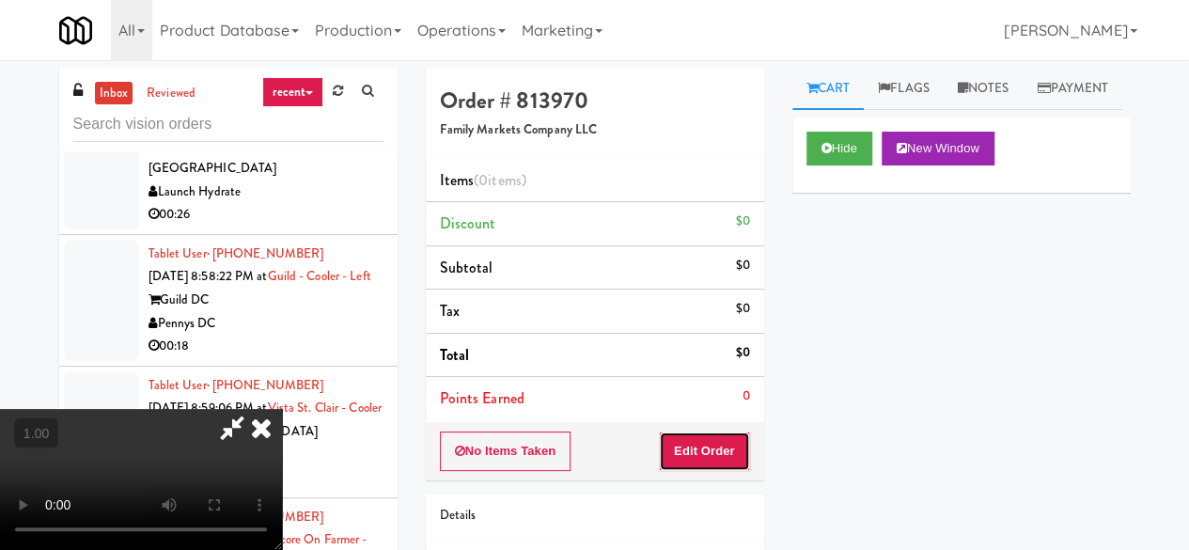
click at [739, 457] on button "Edit Order" at bounding box center [704, 450] width 91 height 39
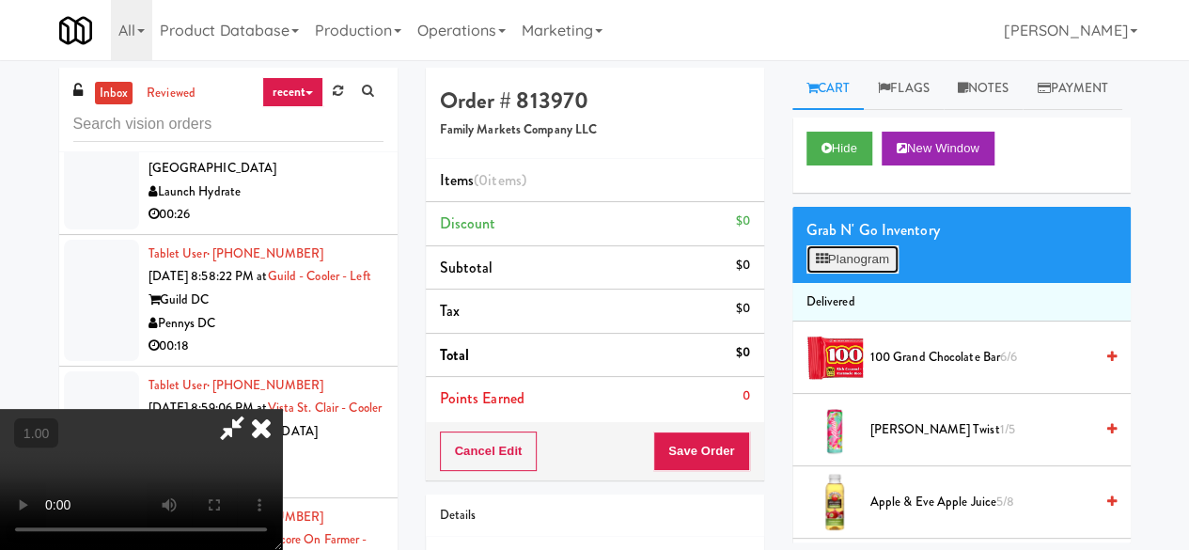
click at [872, 273] on button "Planogram" at bounding box center [852, 259] width 92 height 28
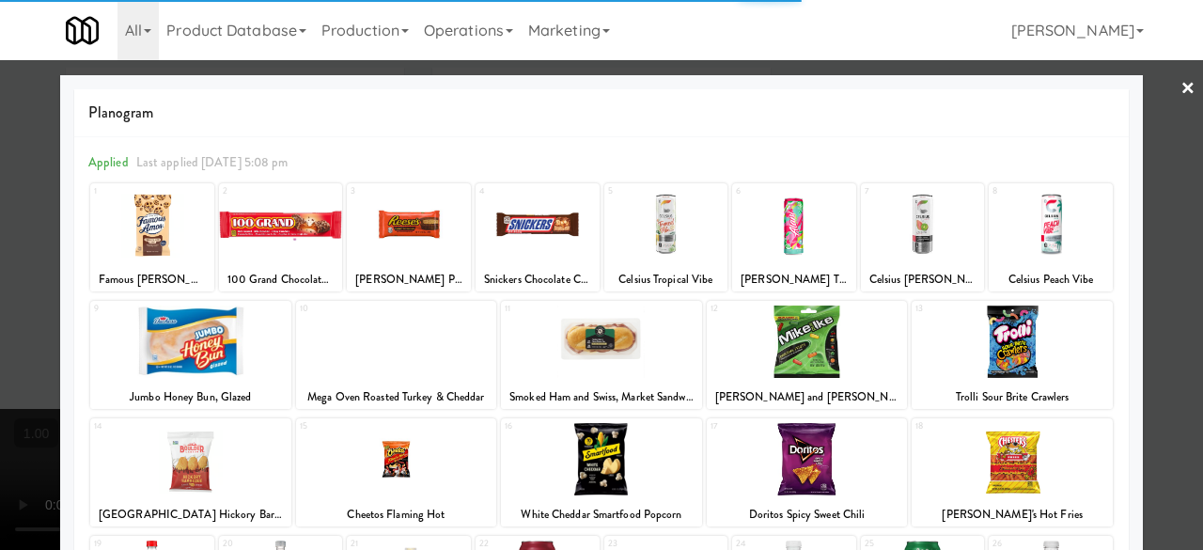
scroll to position [372, 0]
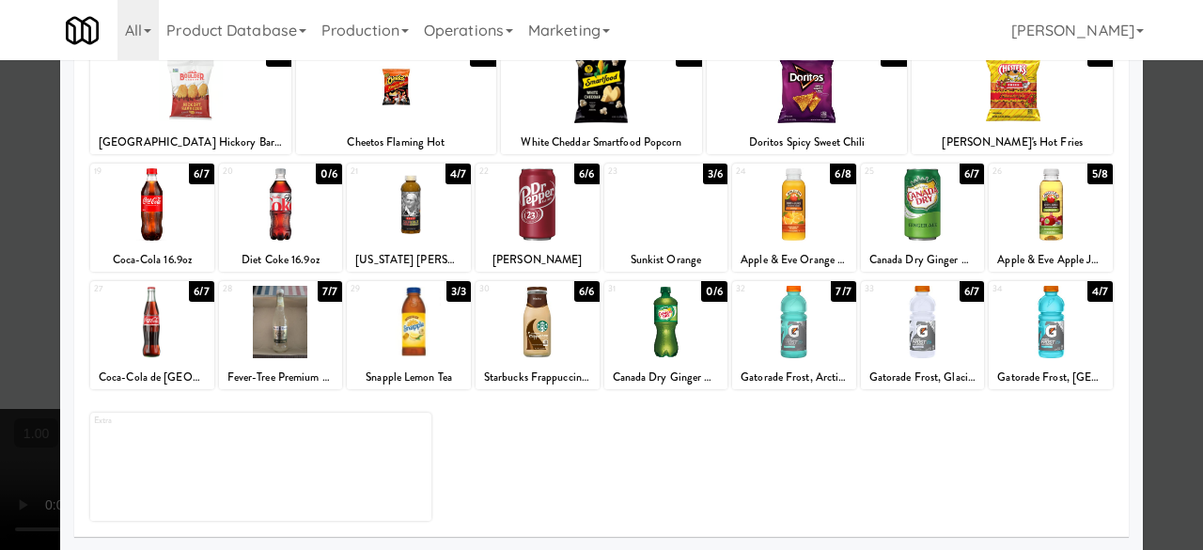
click at [667, 238] on div at bounding box center [666, 204] width 124 height 72
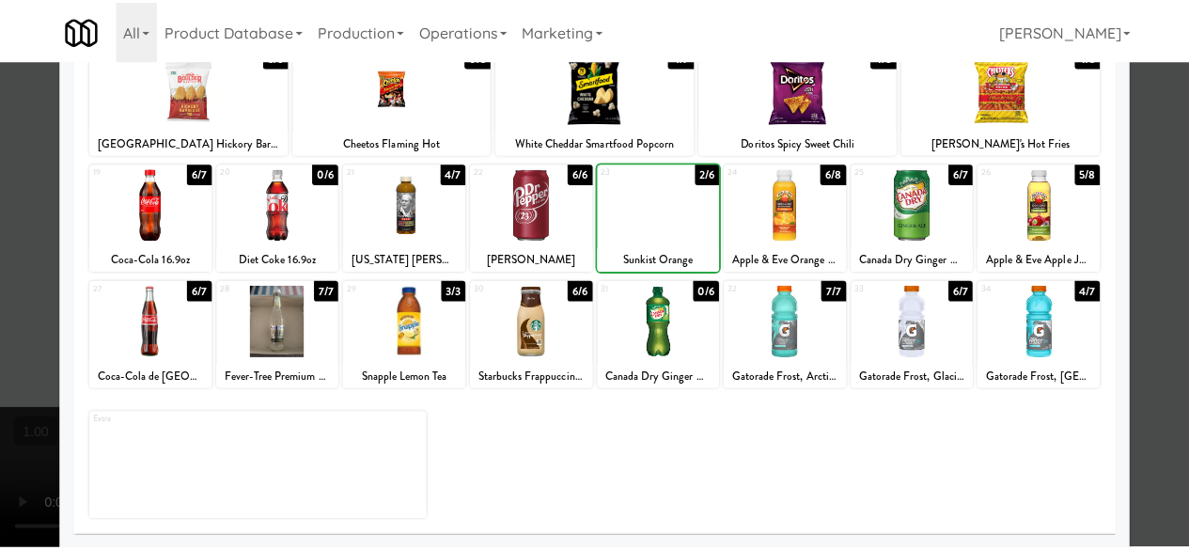
scroll to position [0, 0]
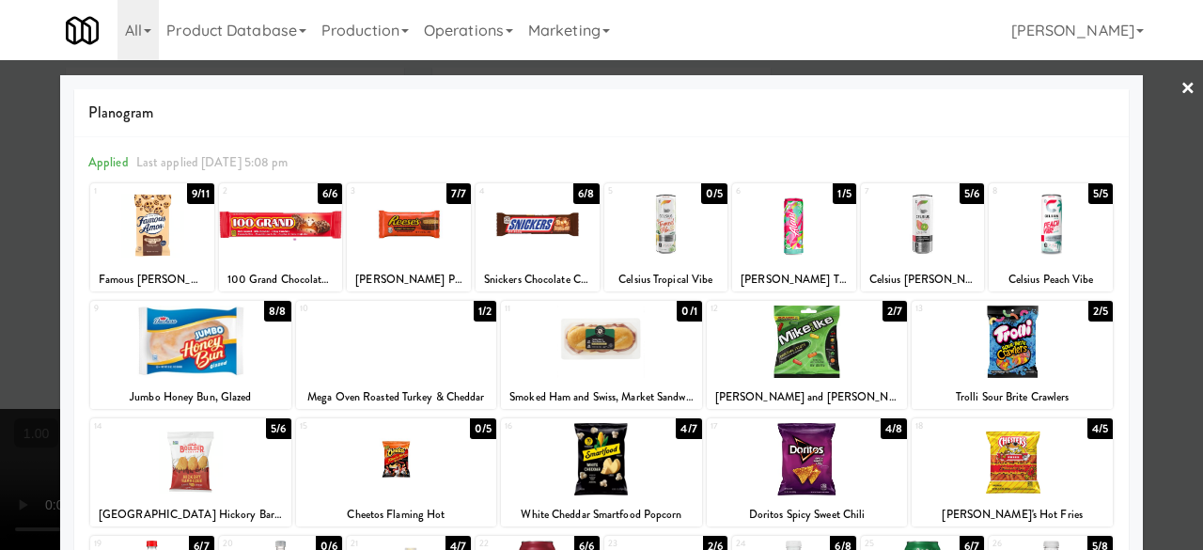
drag, startPoint x: 1160, startPoint y: 121, endPoint x: 848, endPoint y: 150, distance: 313.3
click at [1158, 121] on div at bounding box center [601, 275] width 1203 height 550
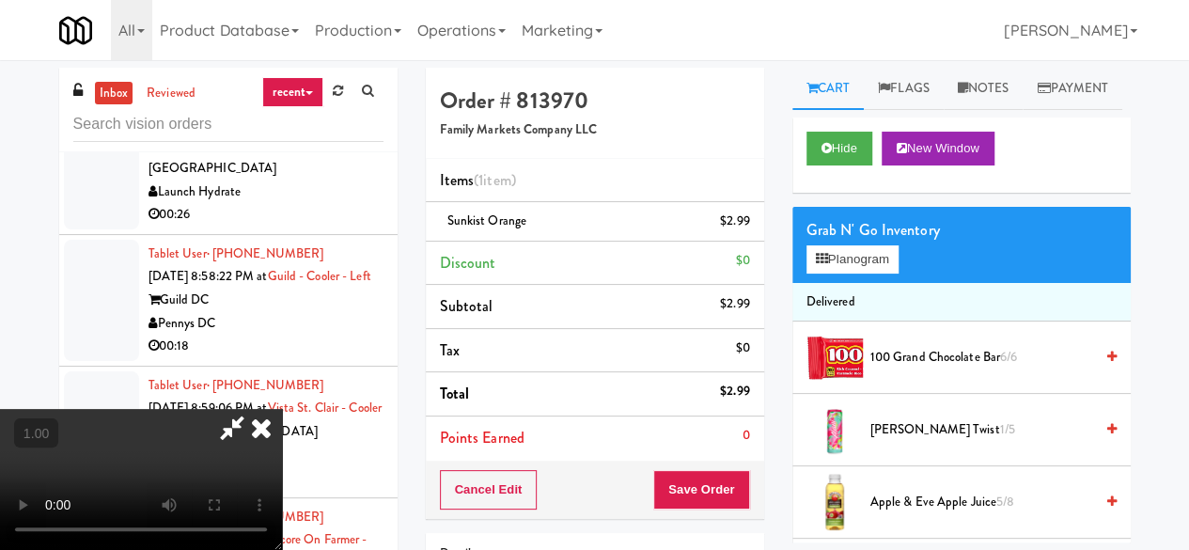
click at [254, 409] on icon at bounding box center [231, 428] width 43 height 38
click at [732, 496] on button "Save Order" at bounding box center [701, 489] width 96 height 39
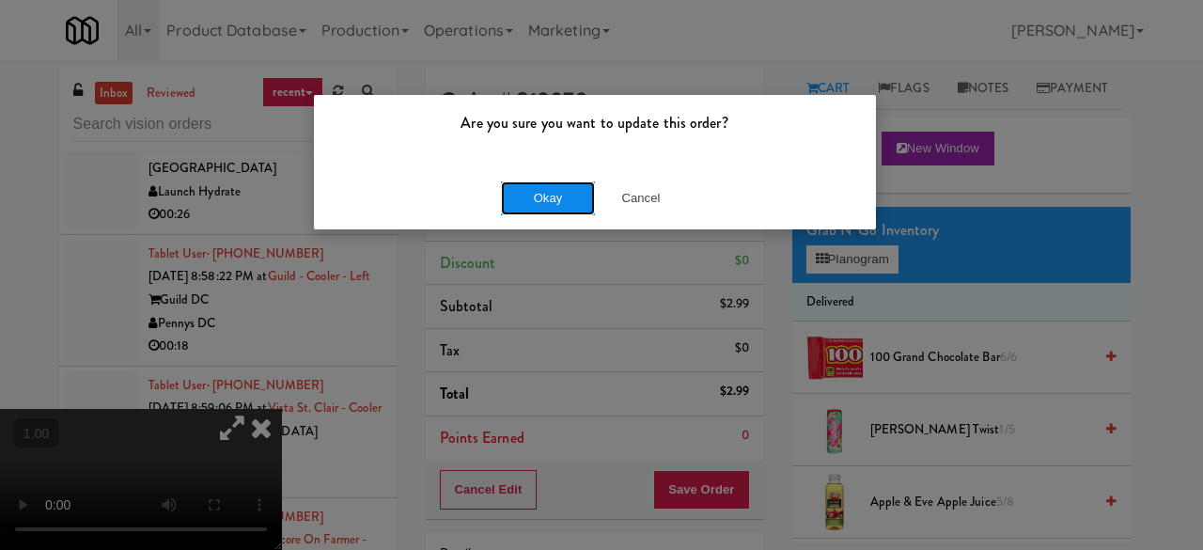
click at [523, 208] on button "Okay" at bounding box center [548, 198] width 94 height 34
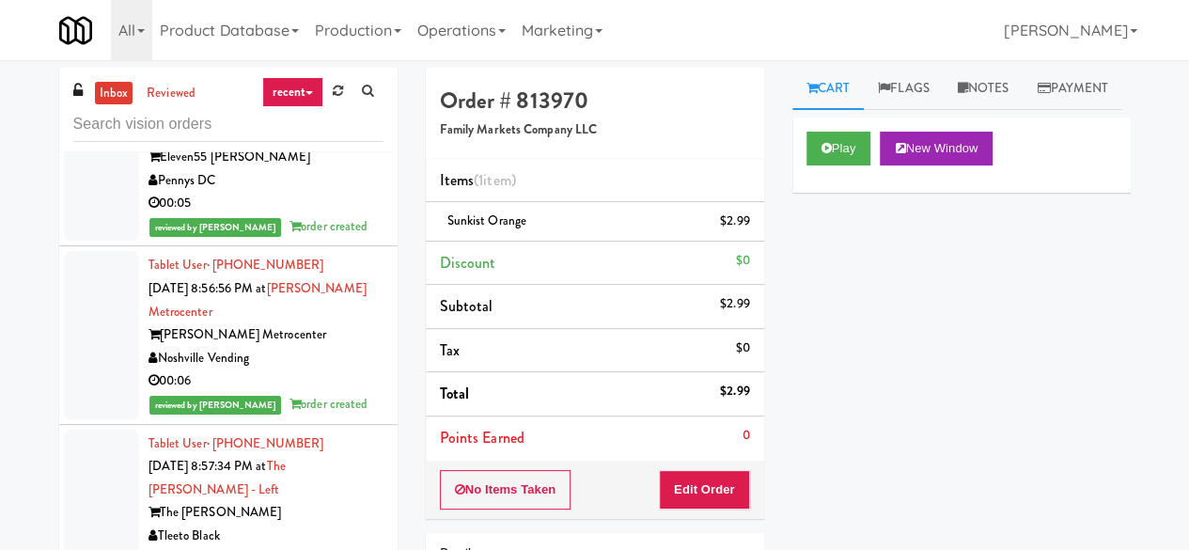
scroll to position [41504, 0]
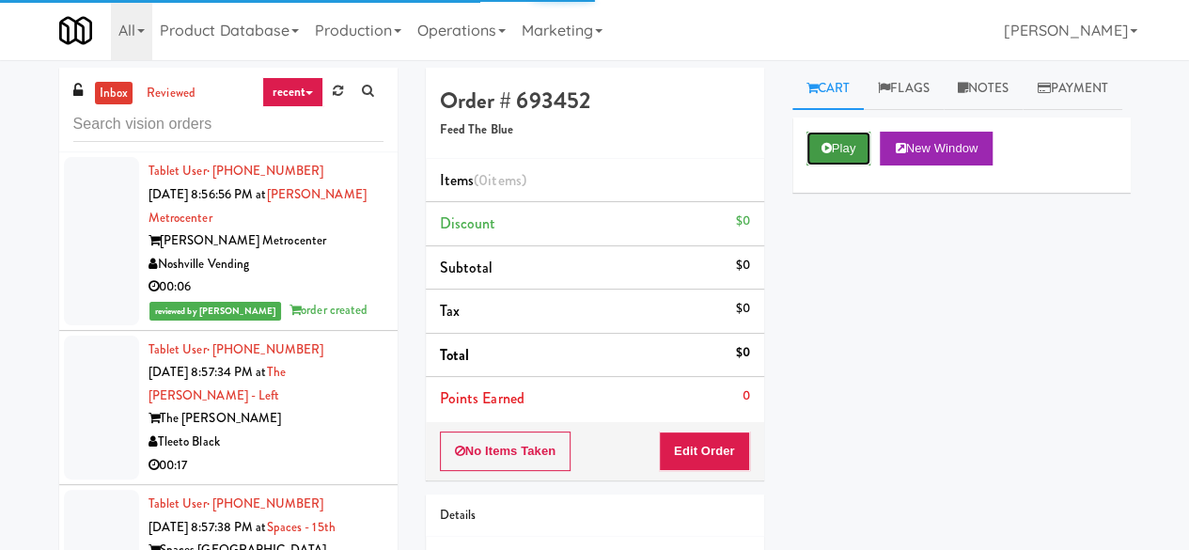
click at [846, 165] on button "Play" at bounding box center [838, 149] width 65 height 34
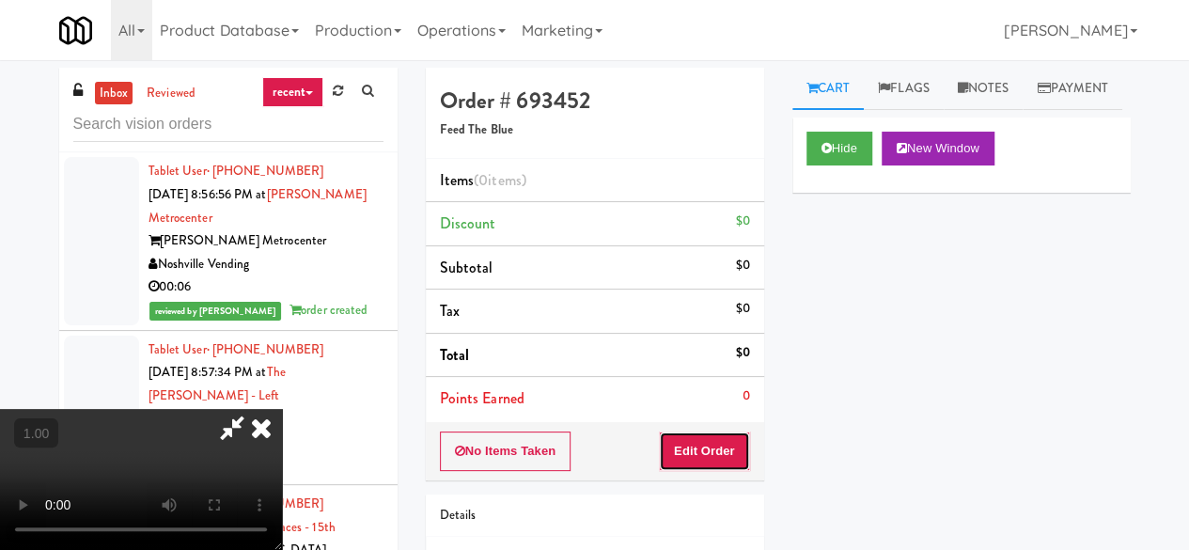
click at [731, 444] on button "Edit Order" at bounding box center [704, 450] width 91 height 39
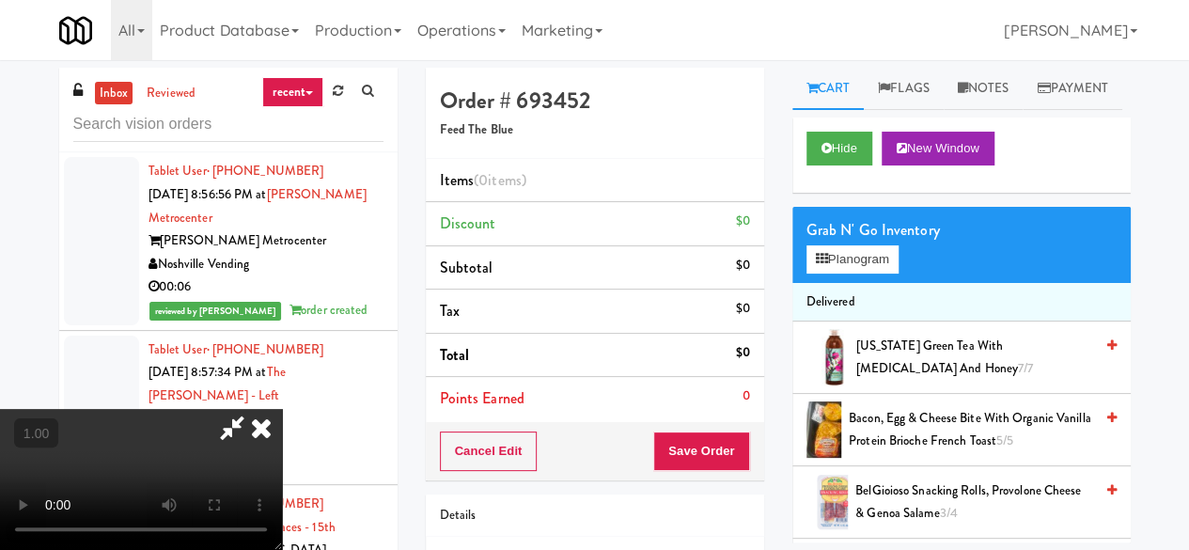
click at [880, 283] on div "Grab N' Go Inventory Planogram" at bounding box center [961, 245] width 338 height 76
click at [879, 283] on div "Grab N' Go Inventory Planogram" at bounding box center [961, 245] width 338 height 76
click at [872, 273] on button "Planogram" at bounding box center [852, 259] width 92 height 28
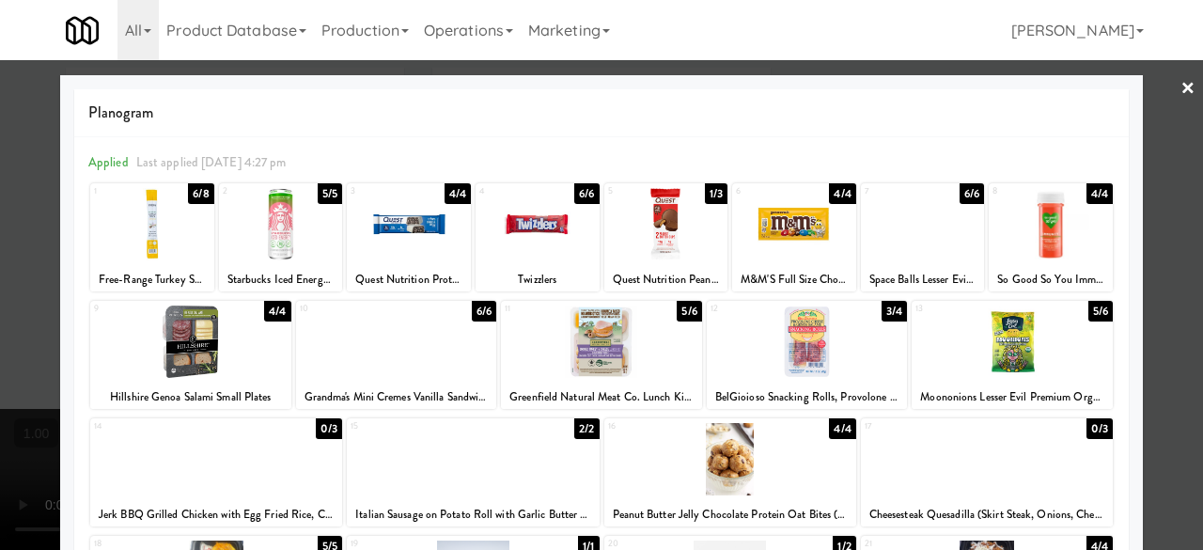
click at [642, 333] on div at bounding box center [601, 341] width 201 height 72
click at [1146, 117] on div at bounding box center [601, 275] width 1203 height 550
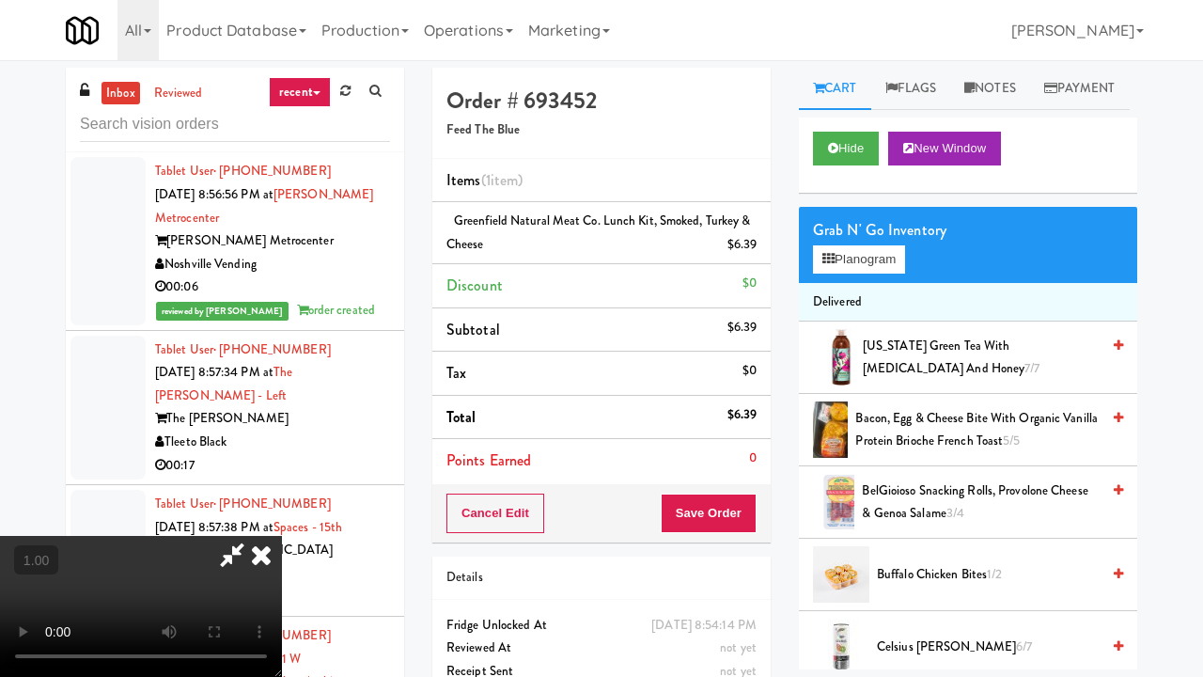
click at [282, 549] on video at bounding box center [141, 606] width 282 height 141
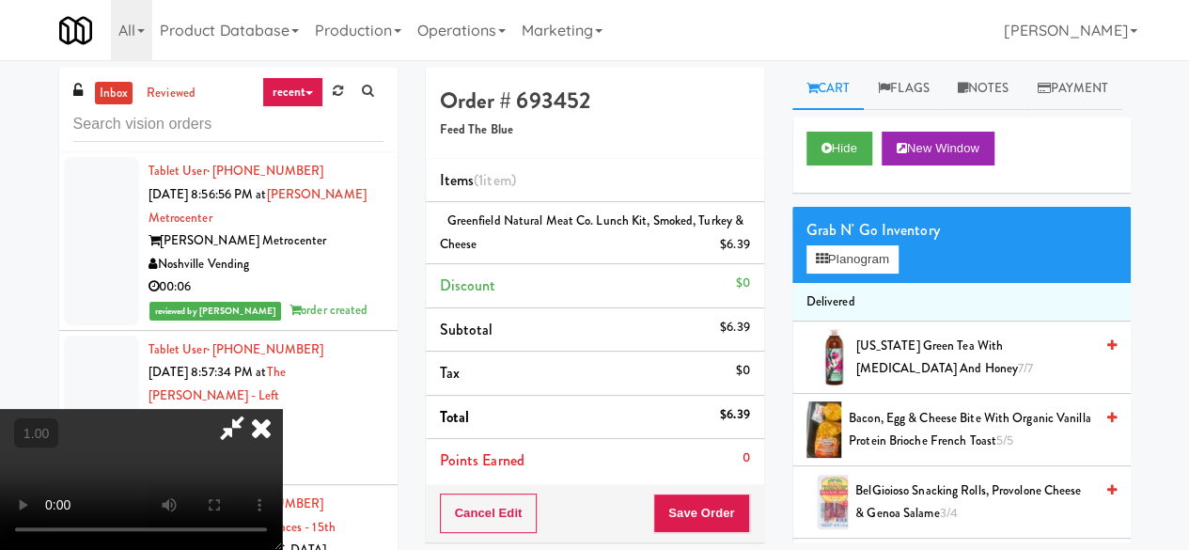
click at [254, 409] on icon at bounding box center [231, 428] width 43 height 38
click at [549, 216] on span "Greenfield Natural Meat Co. Lunch Kit, Smoked, Turkey & Cheese" at bounding box center [592, 231] width 304 height 41
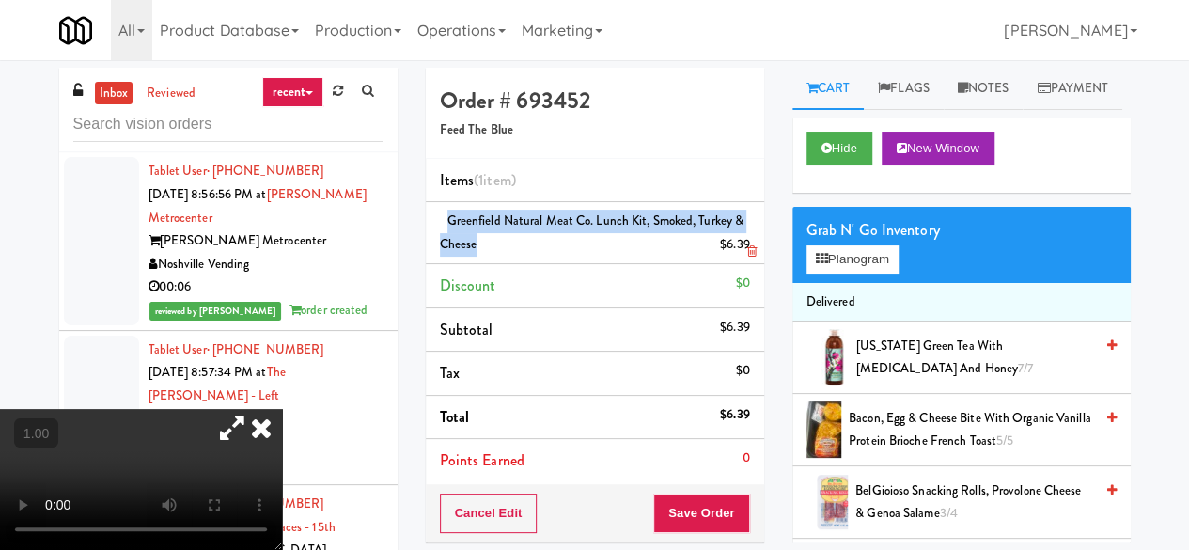
click at [549, 216] on span "Greenfield Natural Meat Co. Lunch Kit, Smoked, Turkey & Cheese" at bounding box center [592, 231] width 304 height 41
copy span "Greenfield Natural Meat Co. Lunch Kit, Smoked, Turkey & Cheese"
click at [0, 409] on video at bounding box center [141, 479] width 282 height 141
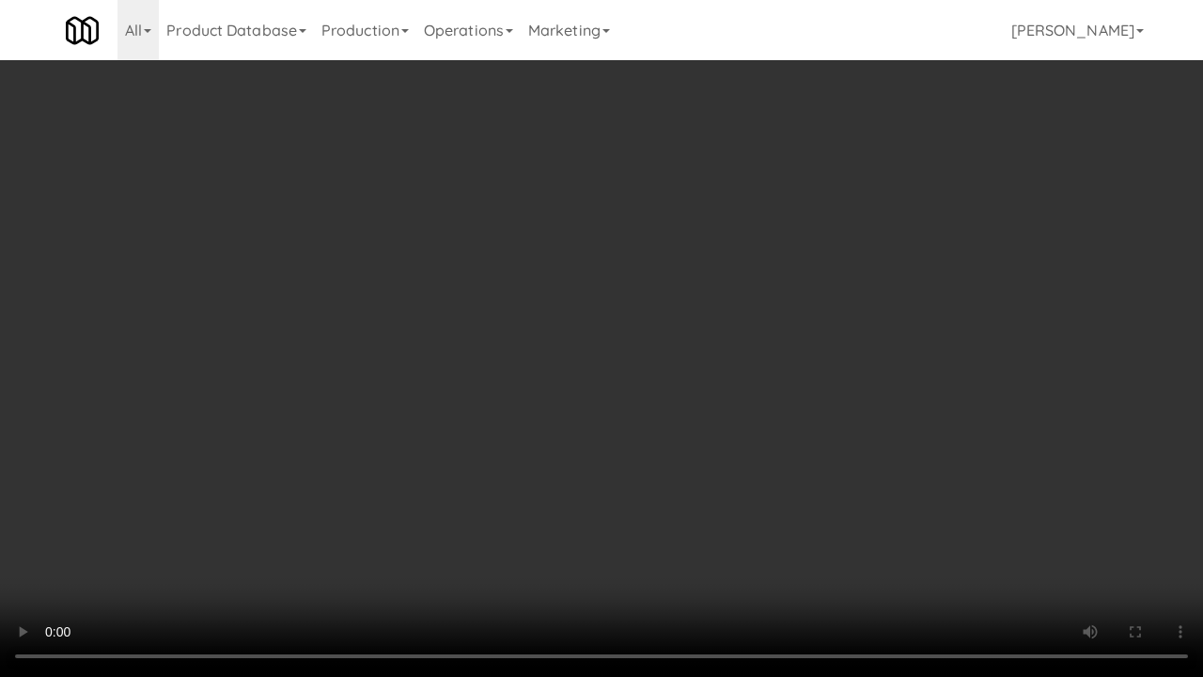
drag, startPoint x: 667, startPoint y: 389, endPoint x: 637, endPoint y: 385, distance: 30.3
click at [646, 387] on video at bounding box center [601, 338] width 1203 height 677
click at [824, 380] on video at bounding box center [601, 338] width 1203 height 677
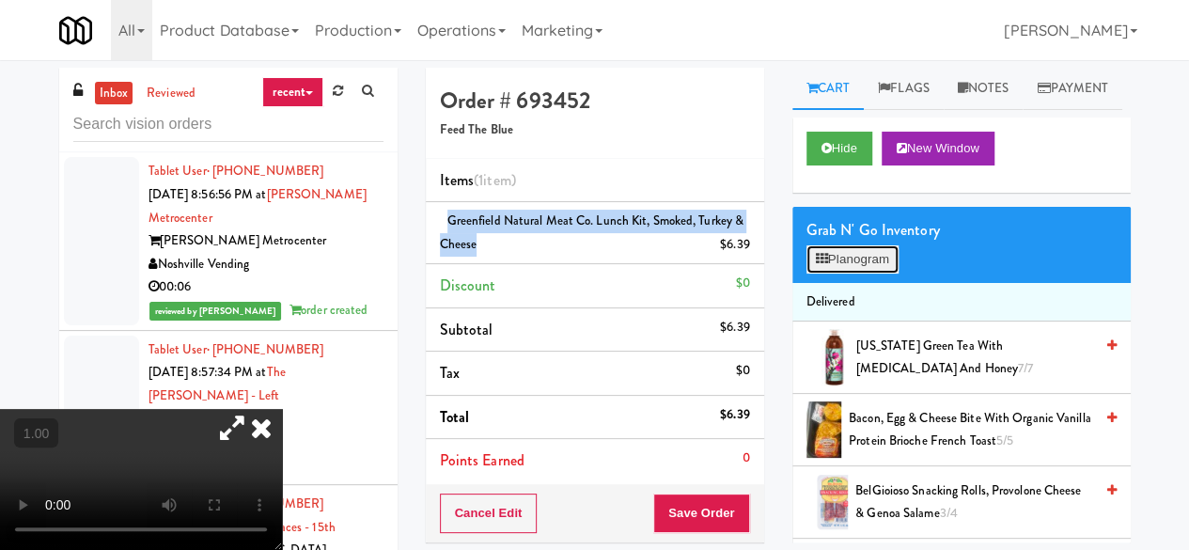
click at [869, 273] on button "Planogram" at bounding box center [852, 259] width 92 height 28
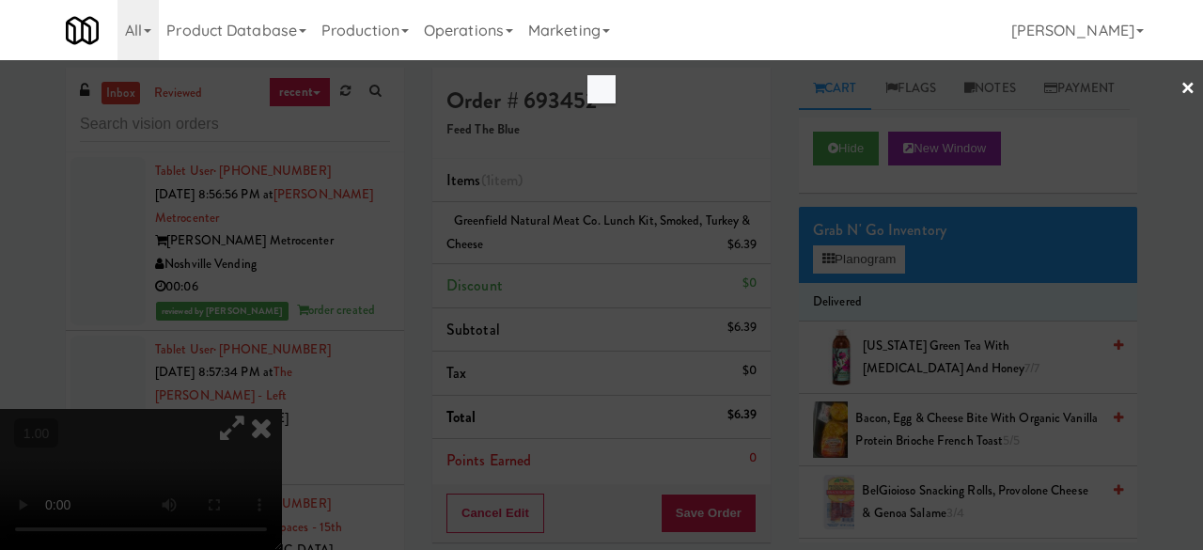
click at [866, 306] on div at bounding box center [601, 275] width 1203 height 550
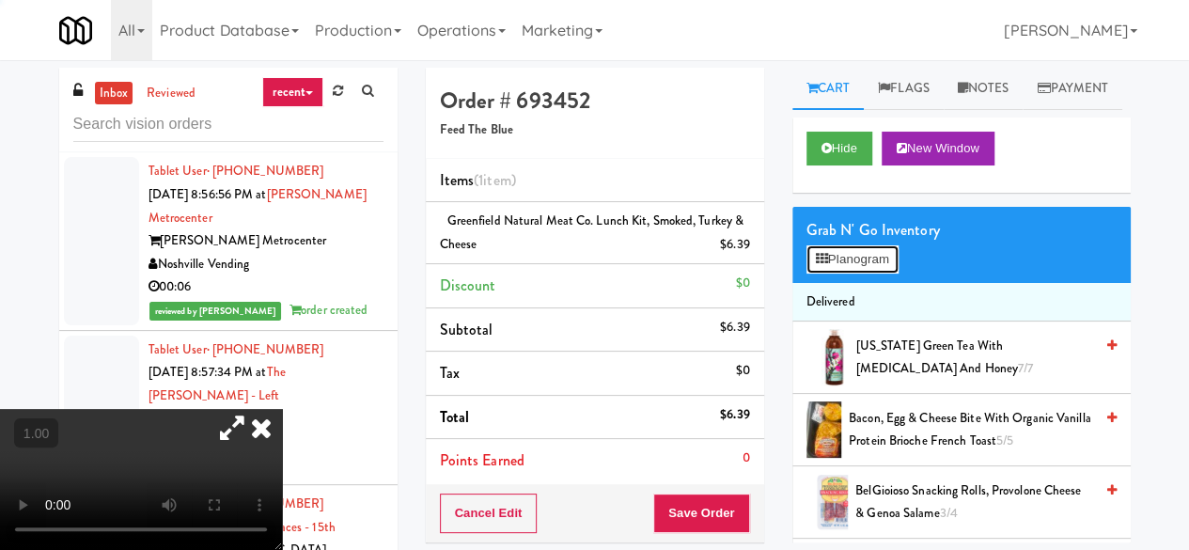
click at [866, 273] on button "Planogram" at bounding box center [852, 259] width 92 height 28
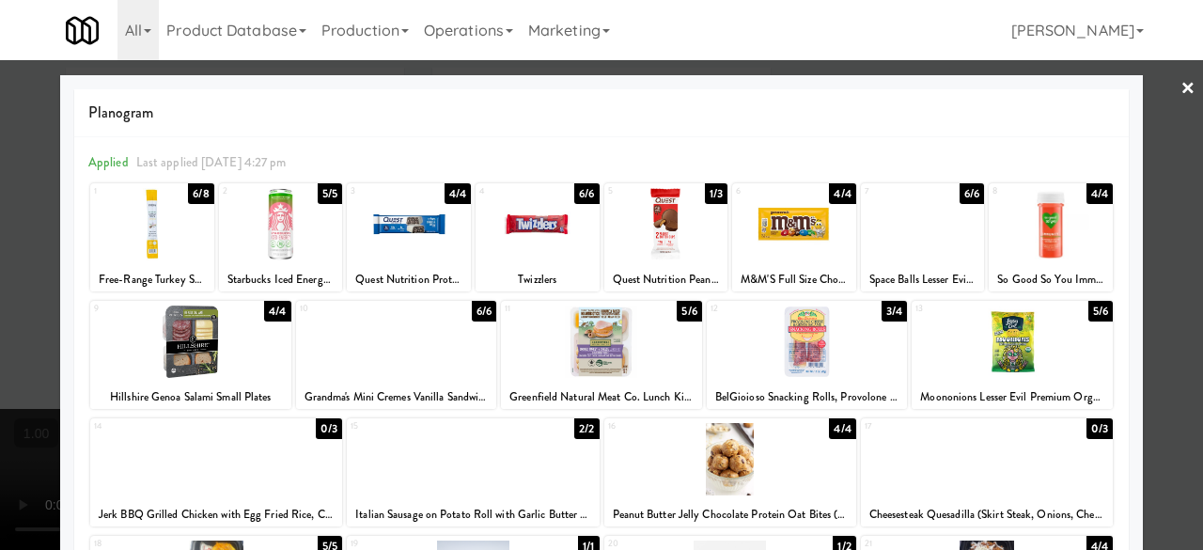
click at [1161, 108] on div at bounding box center [601, 275] width 1203 height 550
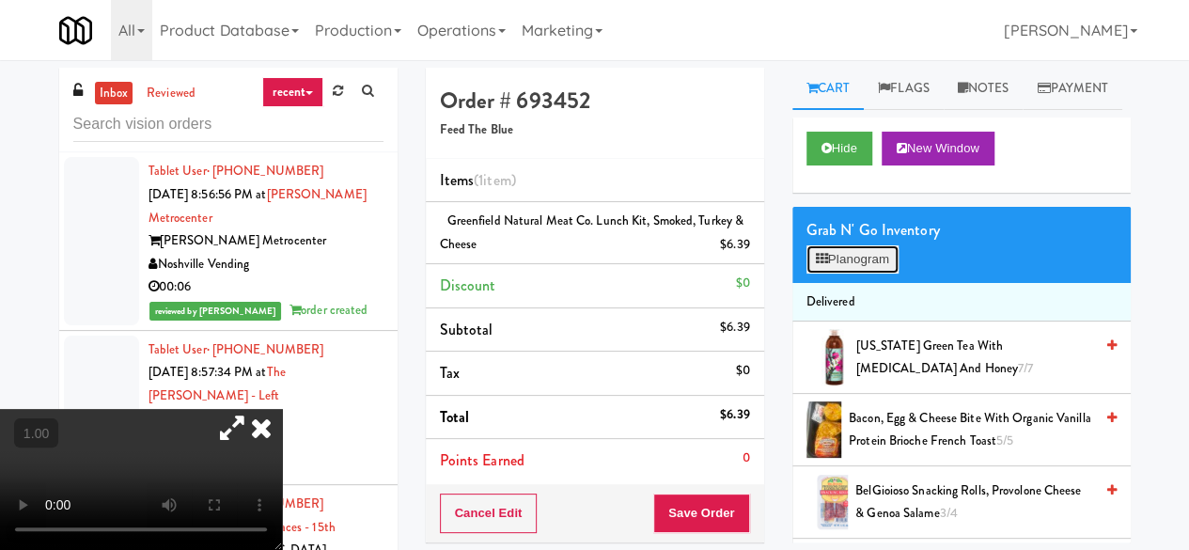
click at [851, 273] on button "Planogram" at bounding box center [852, 259] width 92 height 28
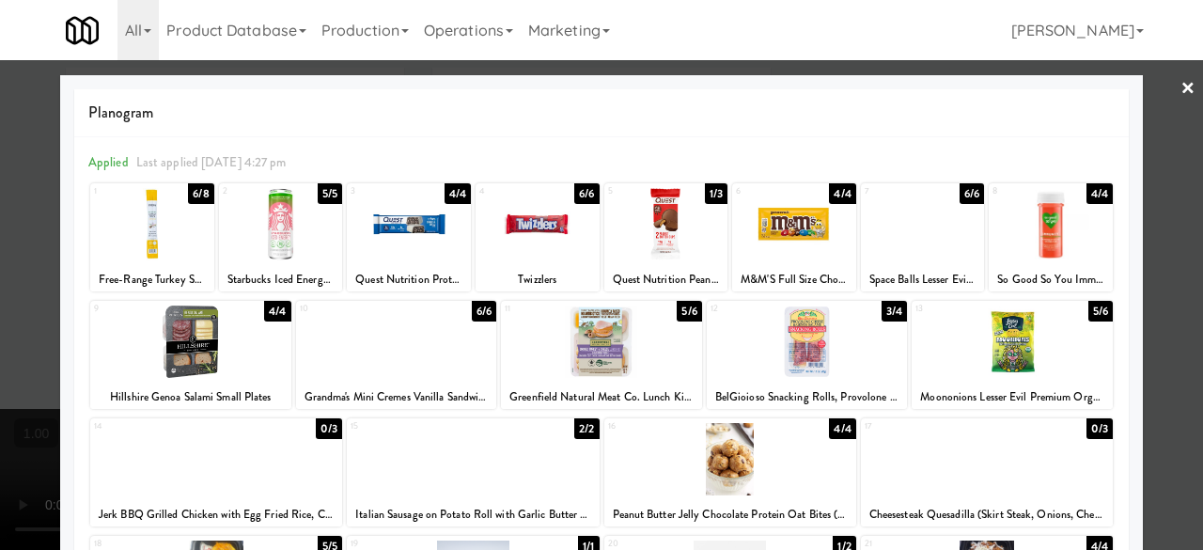
click at [1163, 86] on div at bounding box center [601, 275] width 1203 height 550
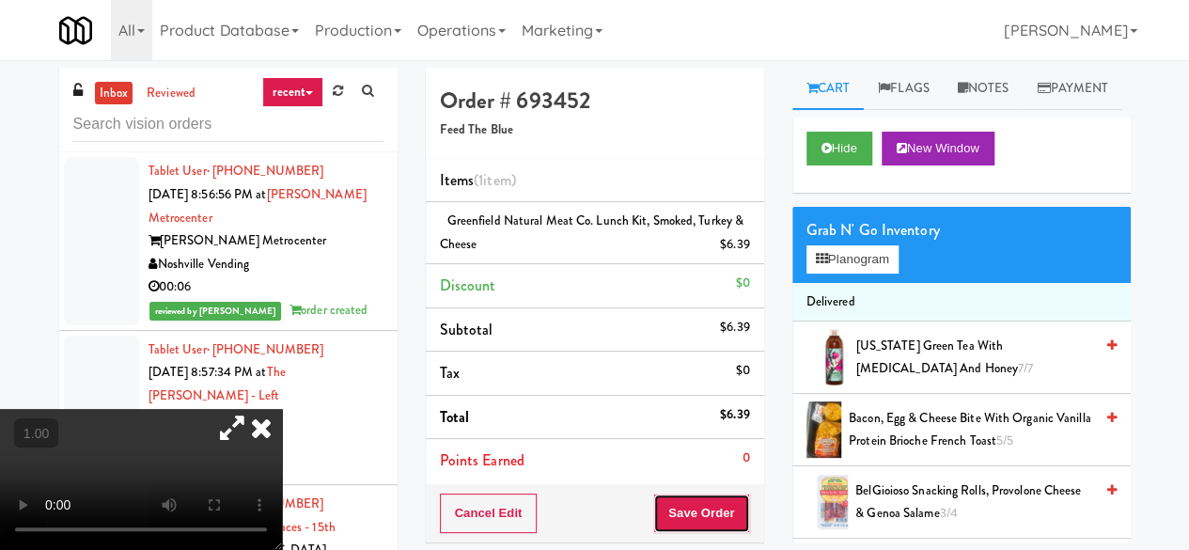
click at [699, 501] on button "Save Order" at bounding box center [701, 512] width 96 height 39
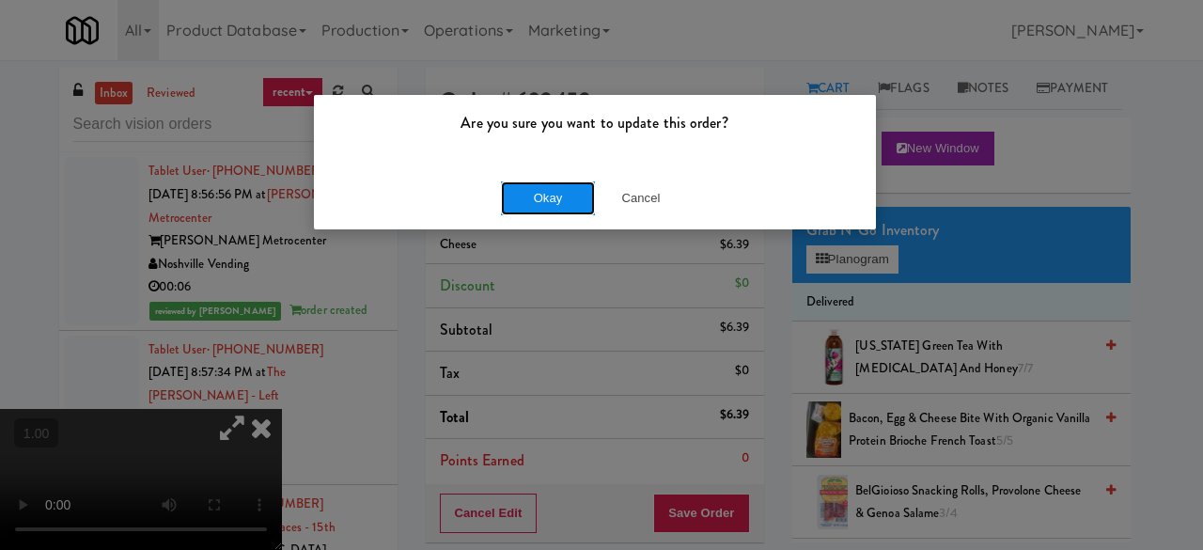
click at [511, 181] on button "Okay" at bounding box center [548, 198] width 94 height 34
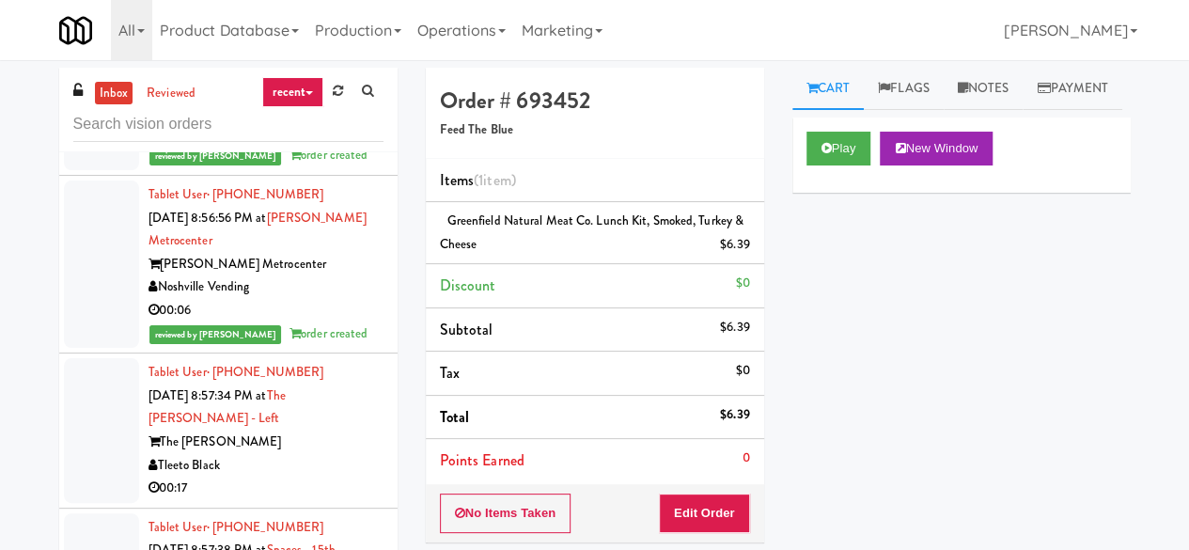
scroll to position [41410, 0]
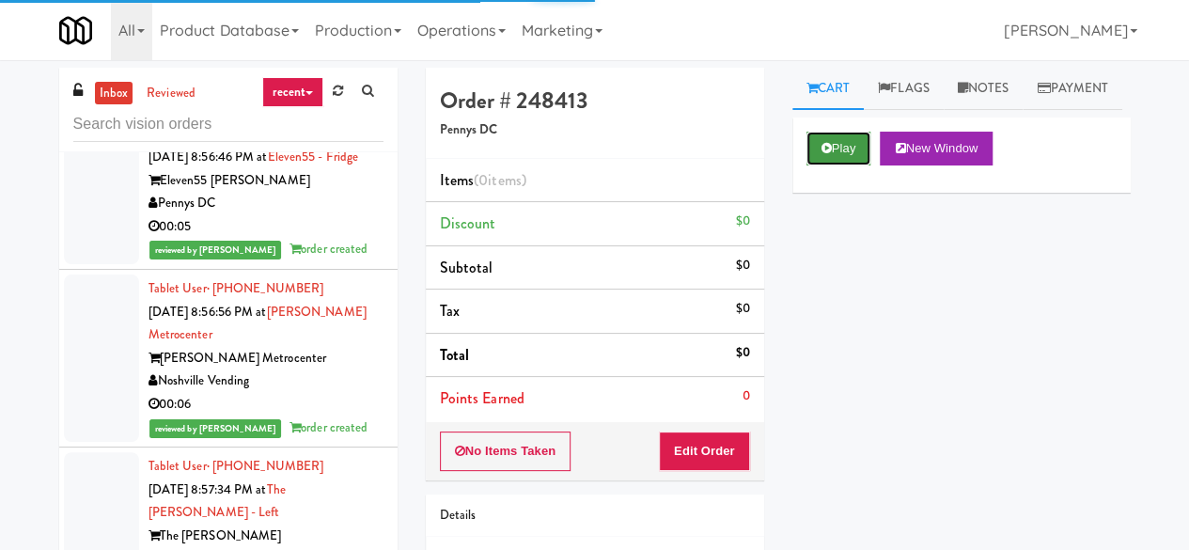
click at [843, 165] on button "Play" at bounding box center [838, 149] width 65 height 34
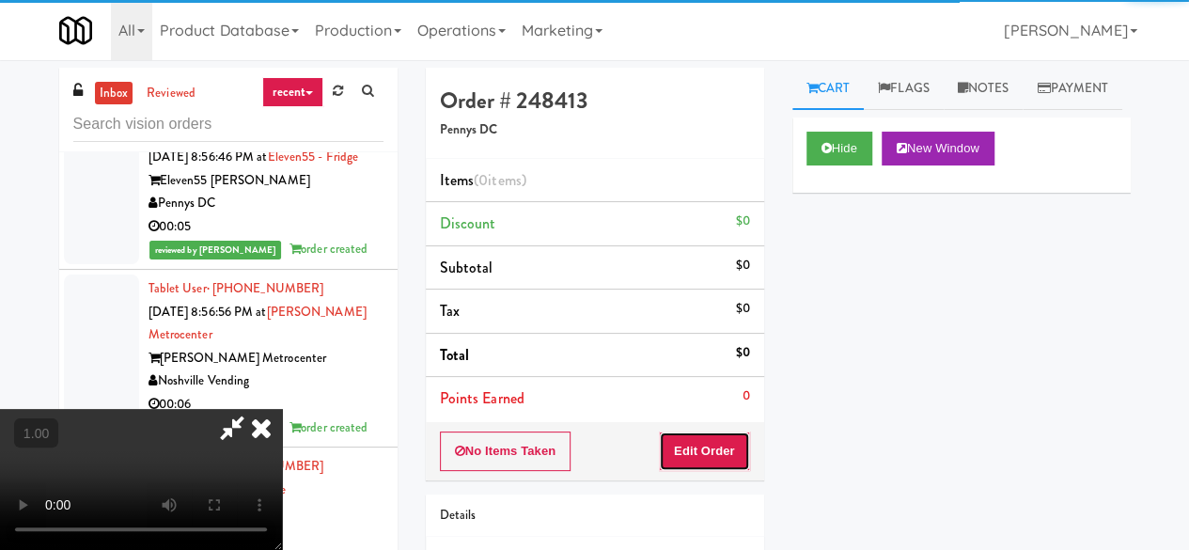
click at [722, 453] on button "Edit Order" at bounding box center [704, 450] width 91 height 39
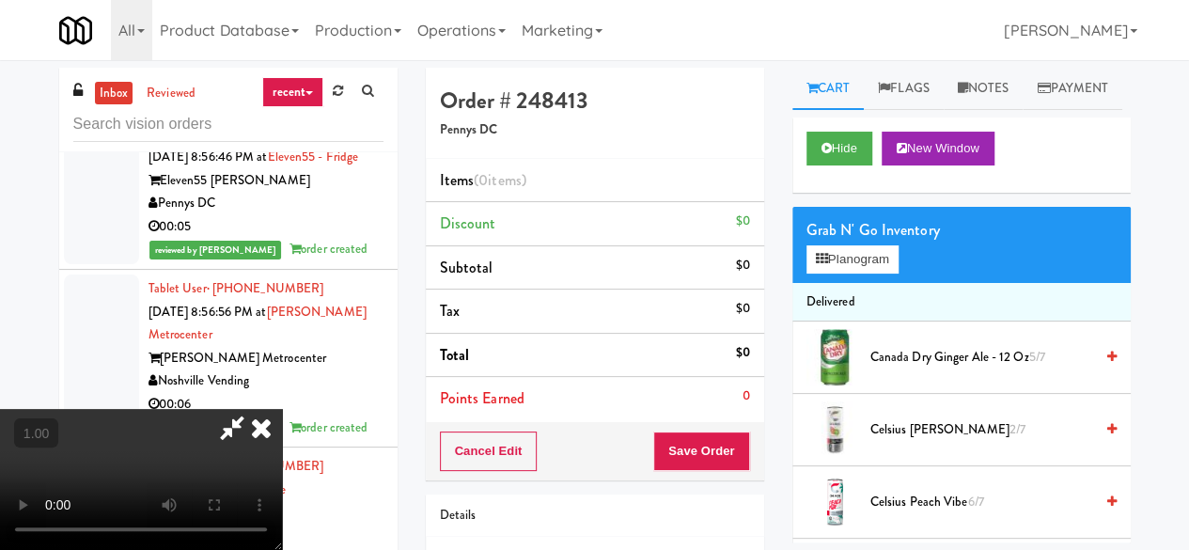
scroll to position [39, 0]
click at [828, 273] on button "Planogram" at bounding box center [852, 259] width 92 height 28
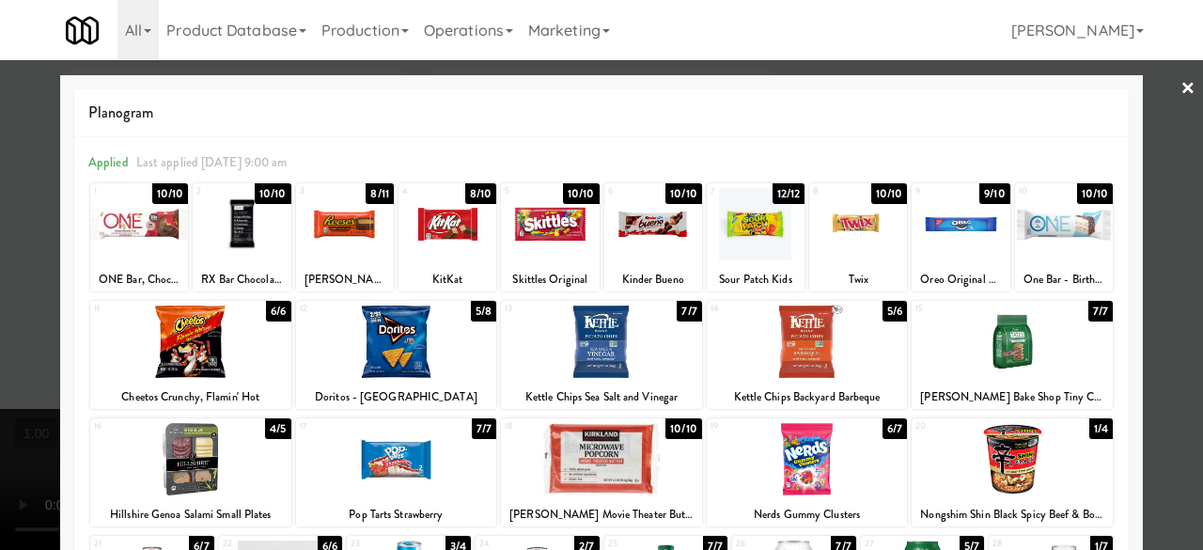
click at [344, 238] on div at bounding box center [345, 224] width 98 height 72
click at [1157, 92] on div at bounding box center [601, 275] width 1203 height 550
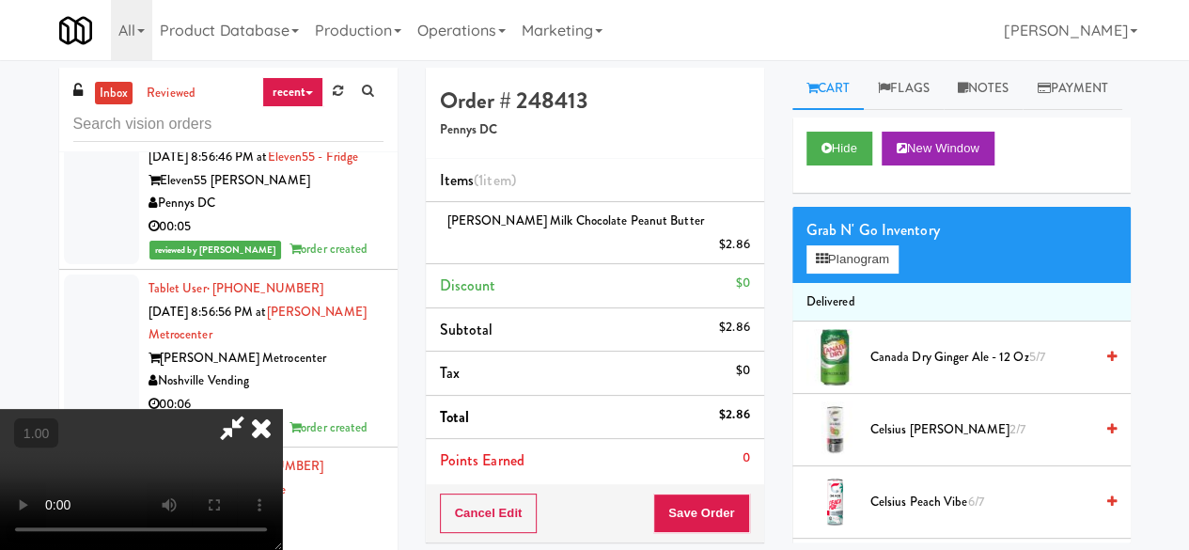
scroll to position [39, 0]
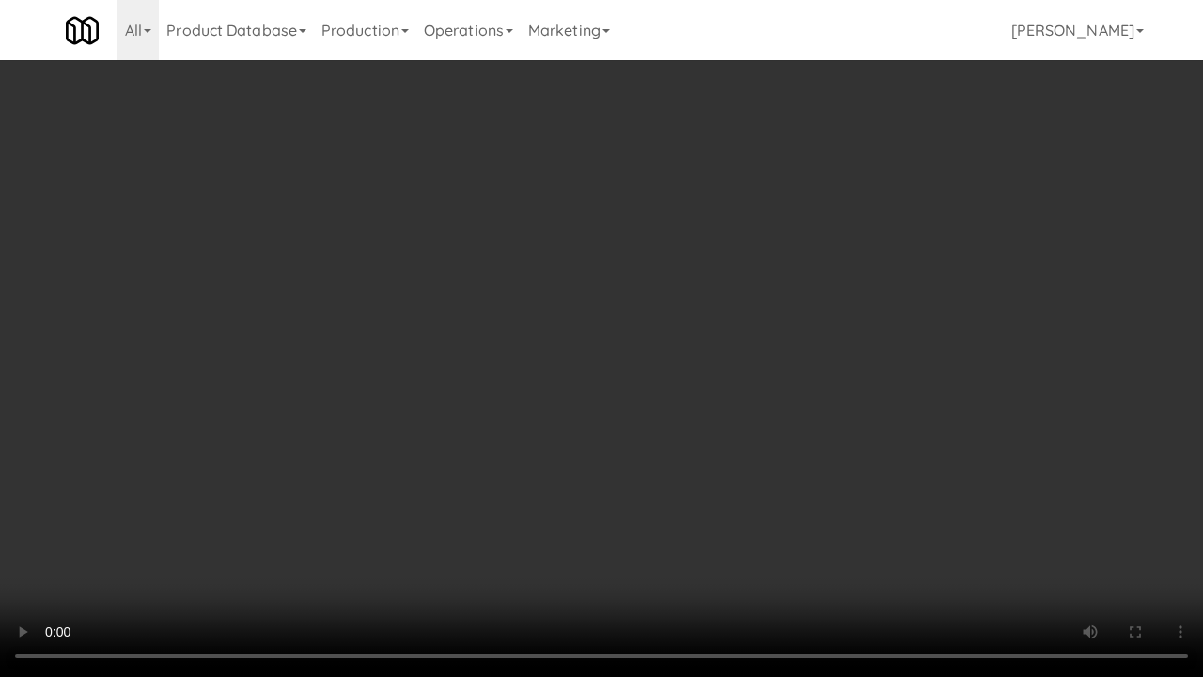
click at [673, 447] on video at bounding box center [601, 338] width 1203 height 677
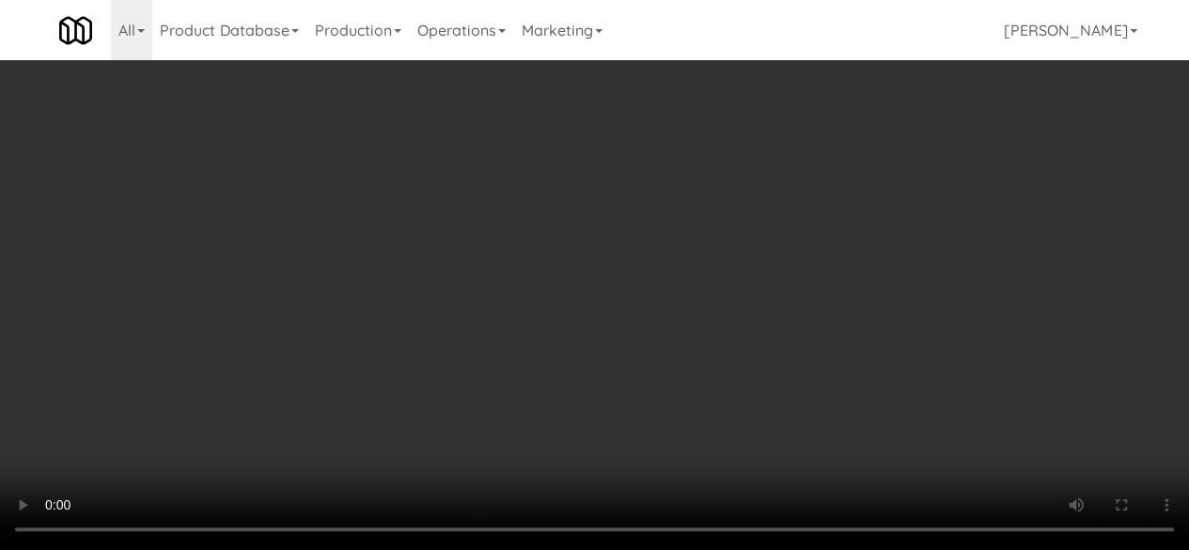
scroll to position [0, 0]
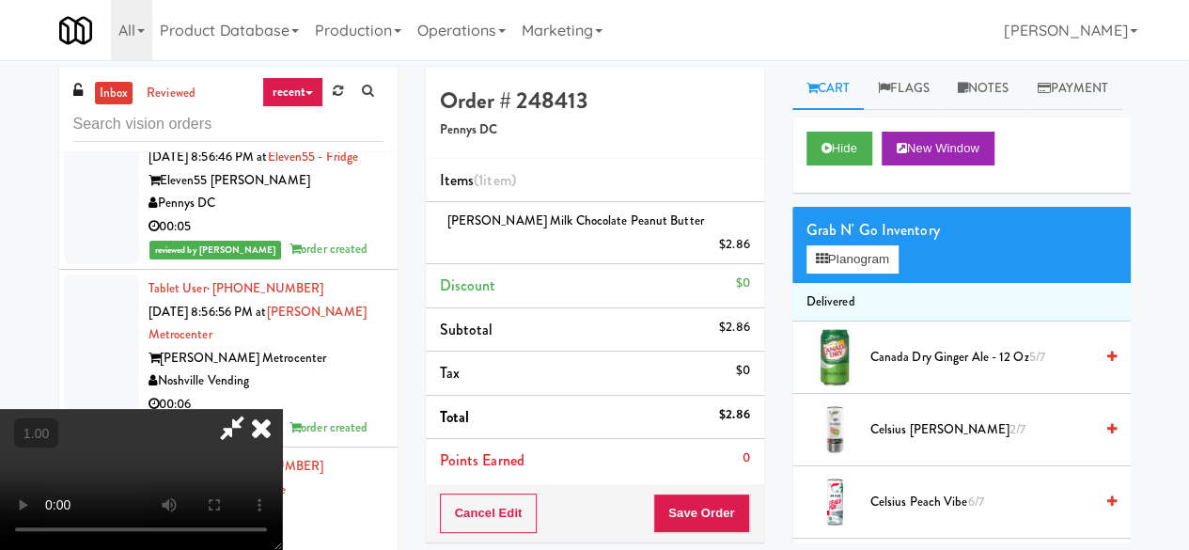
click at [254, 409] on icon at bounding box center [231, 428] width 43 height 38
click at [722, 493] on button "Save Order" at bounding box center [701, 512] width 96 height 39
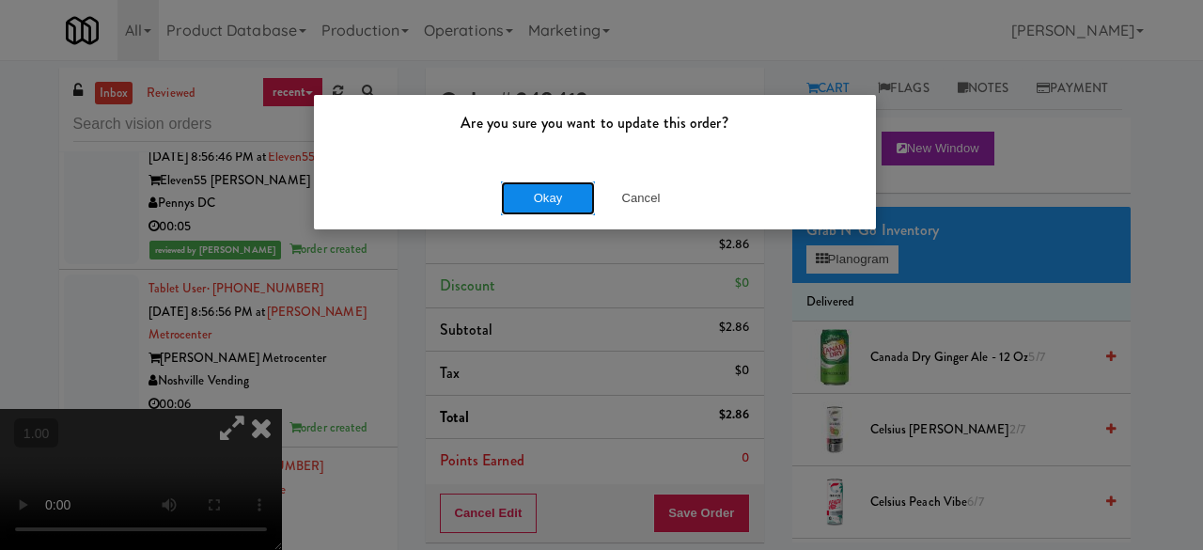
click at [571, 184] on button "Okay" at bounding box center [548, 198] width 94 height 34
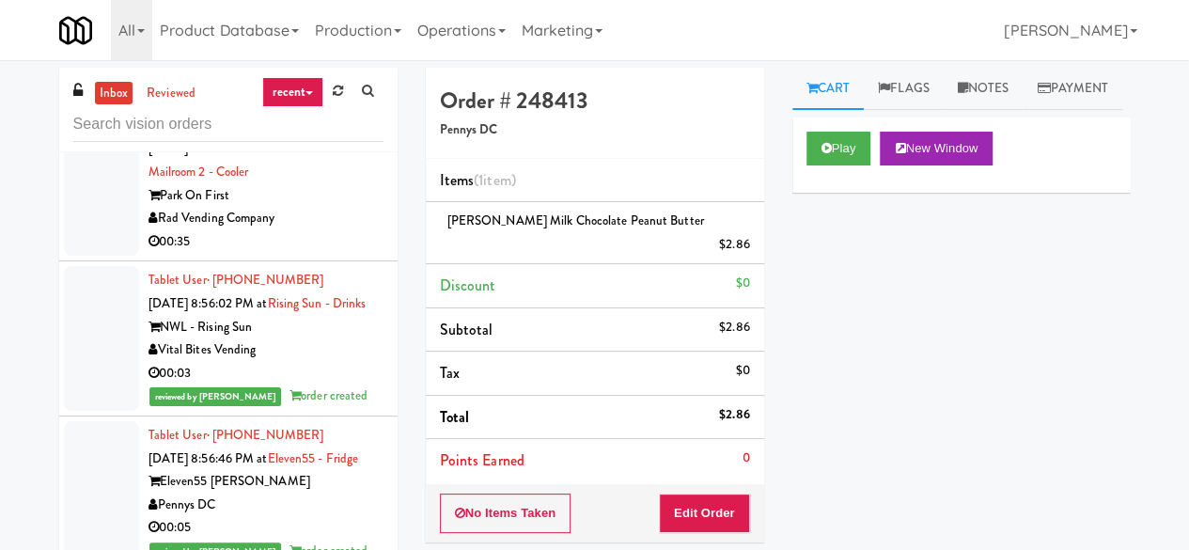
scroll to position [41222, 0]
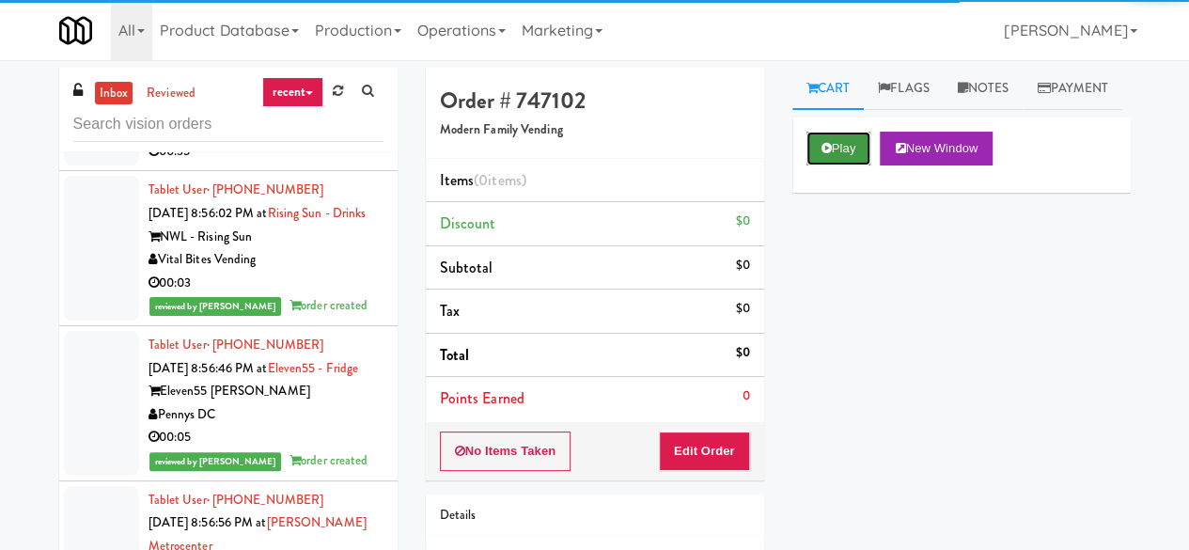
click at [817, 165] on button "Play" at bounding box center [838, 149] width 65 height 34
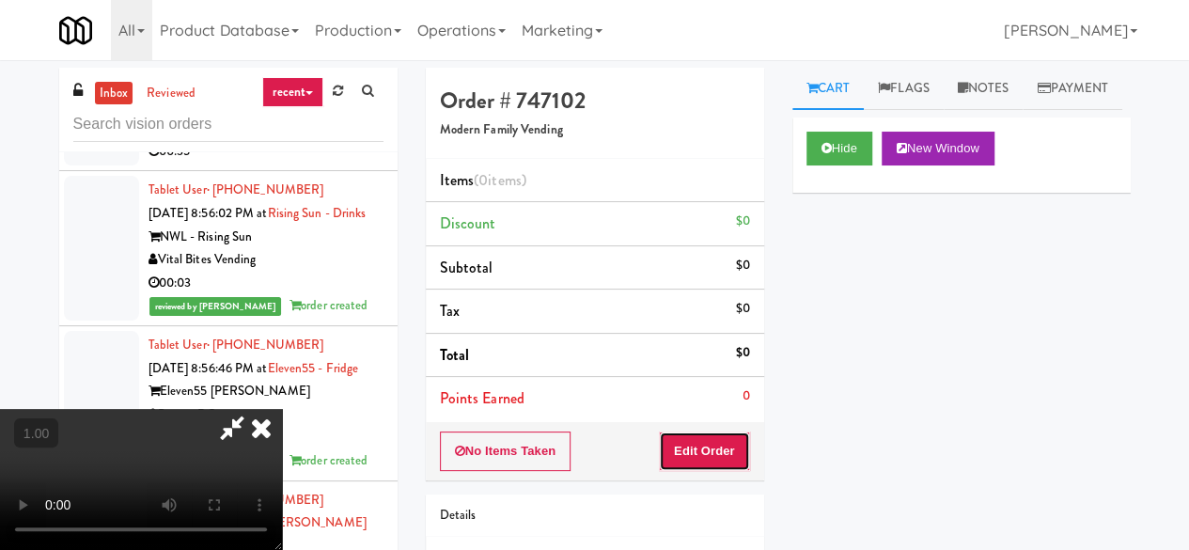
click at [705, 439] on button "Edit Order" at bounding box center [704, 450] width 91 height 39
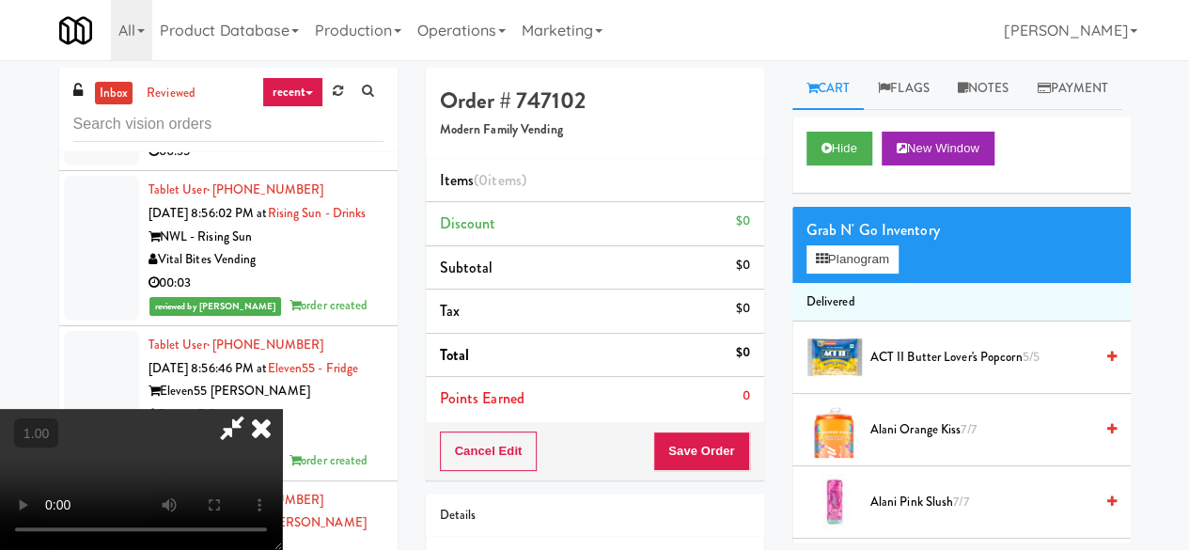
click at [863, 283] on div "Grab N' Go Inventory Planogram" at bounding box center [961, 245] width 338 height 76
click at [854, 273] on button "Planogram" at bounding box center [852, 259] width 92 height 28
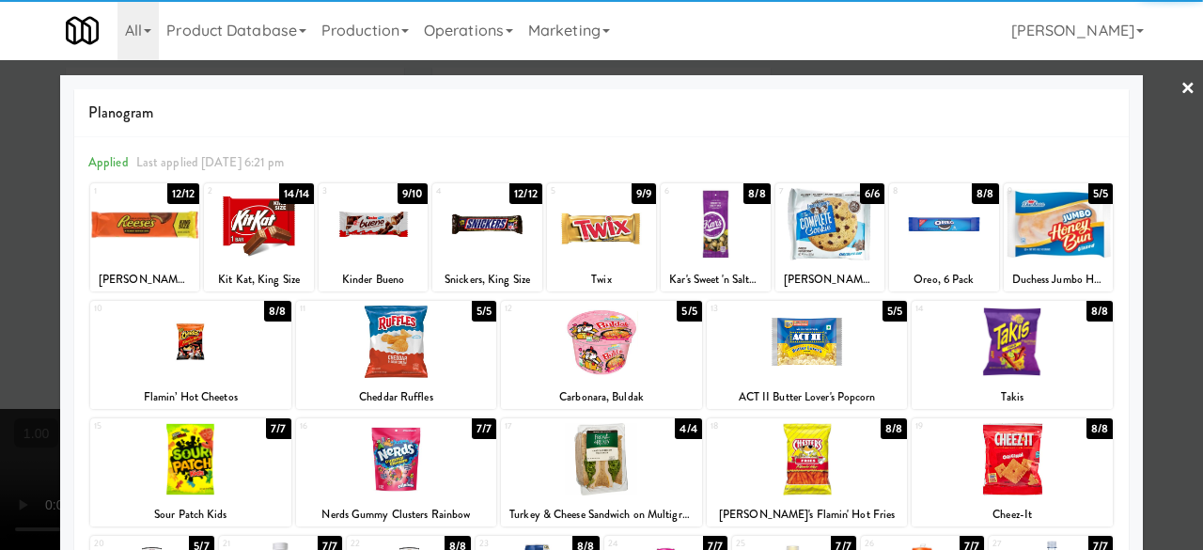
click at [385, 246] on div at bounding box center [373, 224] width 109 height 72
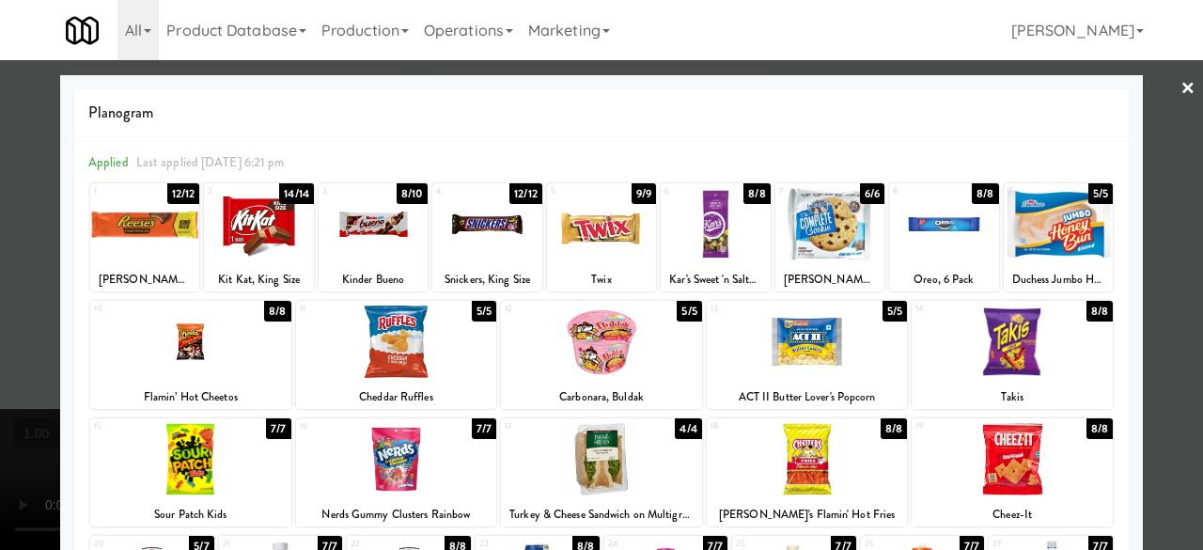
click at [1163, 114] on div at bounding box center [601, 275] width 1203 height 550
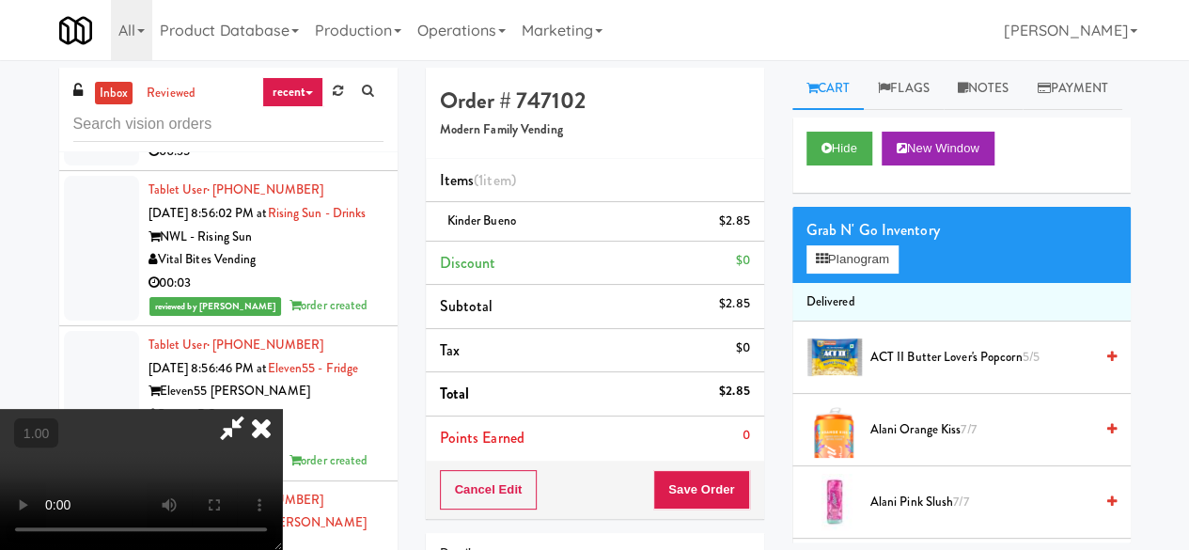
click at [254, 409] on icon at bounding box center [231, 428] width 43 height 38
click at [686, 488] on button "Save Order" at bounding box center [701, 489] width 96 height 39
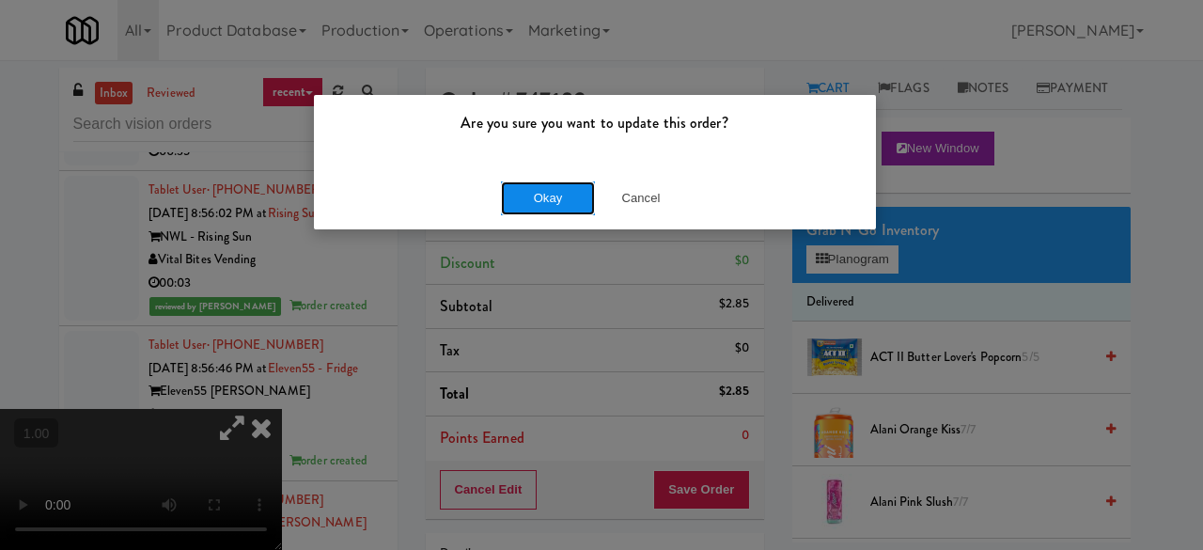
click at [565, 207] on button "Okay" at bounding box center [548, 198] width 94 height 34
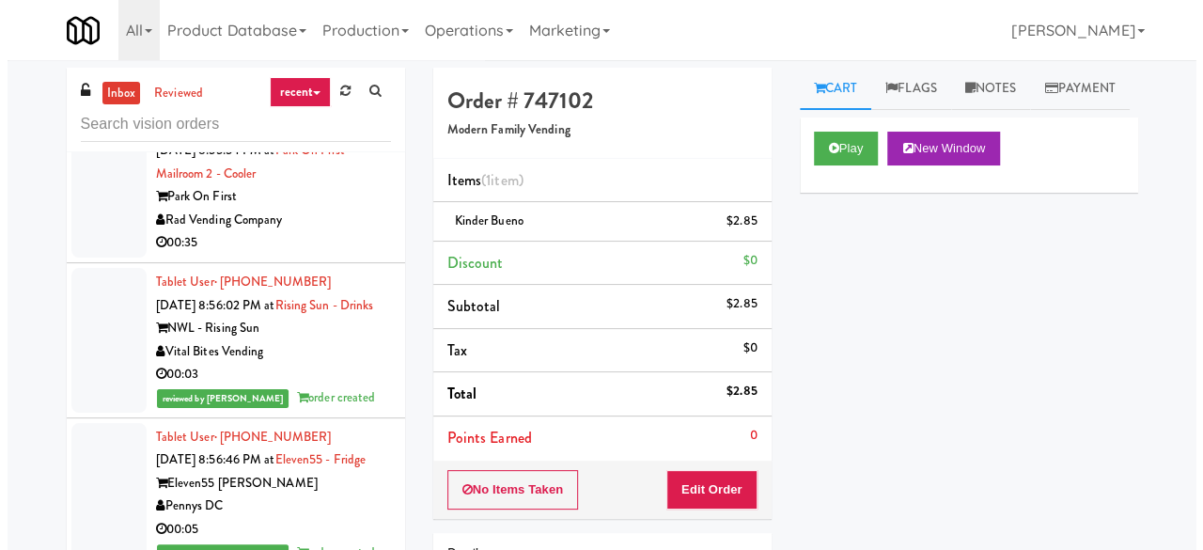
scroll to position [41129, 0]
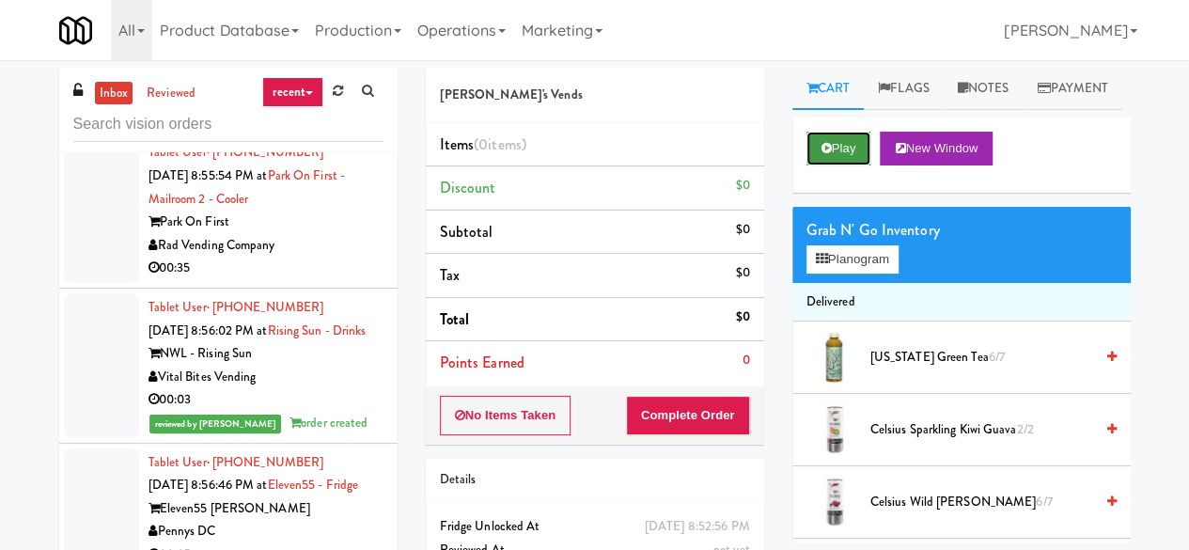
click at [865, 165] on button "Play" at bounding box center [838, 149] width 65 height 34
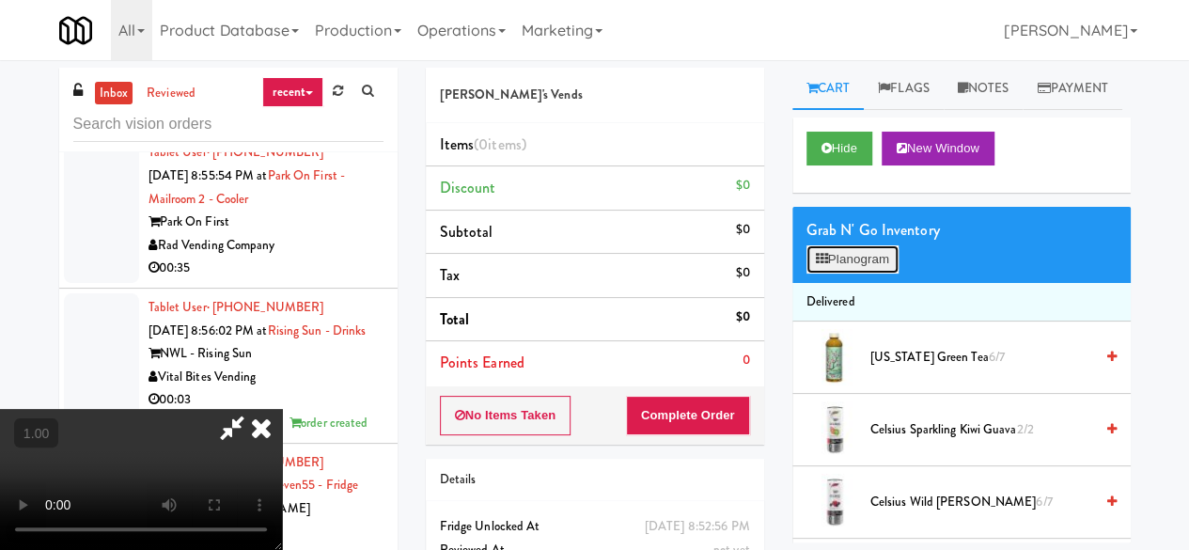
click at [817, 265] on icon at bounding box center [822, 259] width 12 height 12
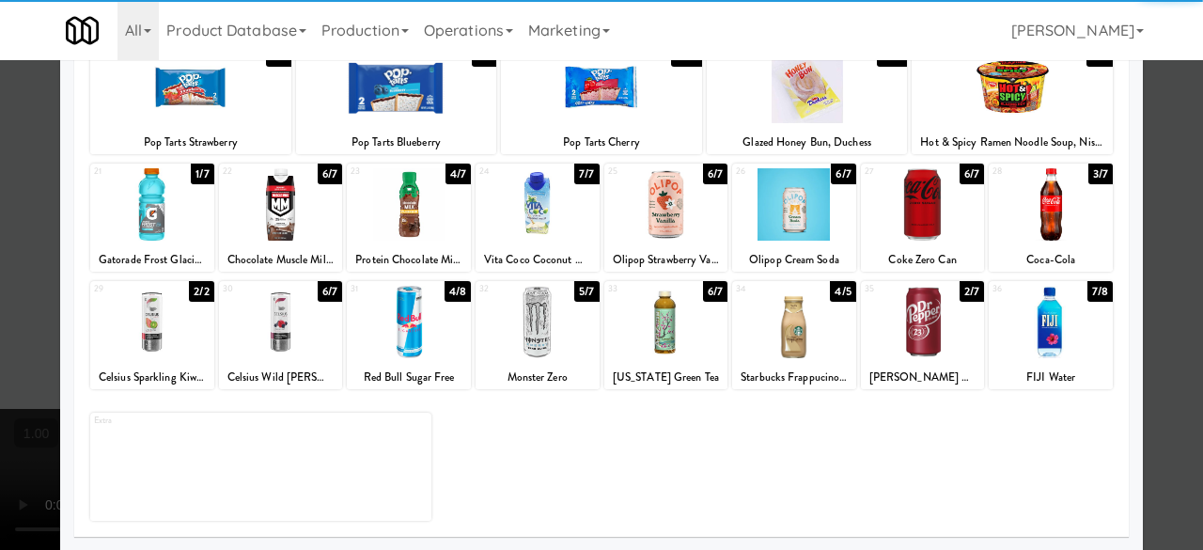
click at [921, 215] on div at bounding box center [923, 204] width 124 height 72
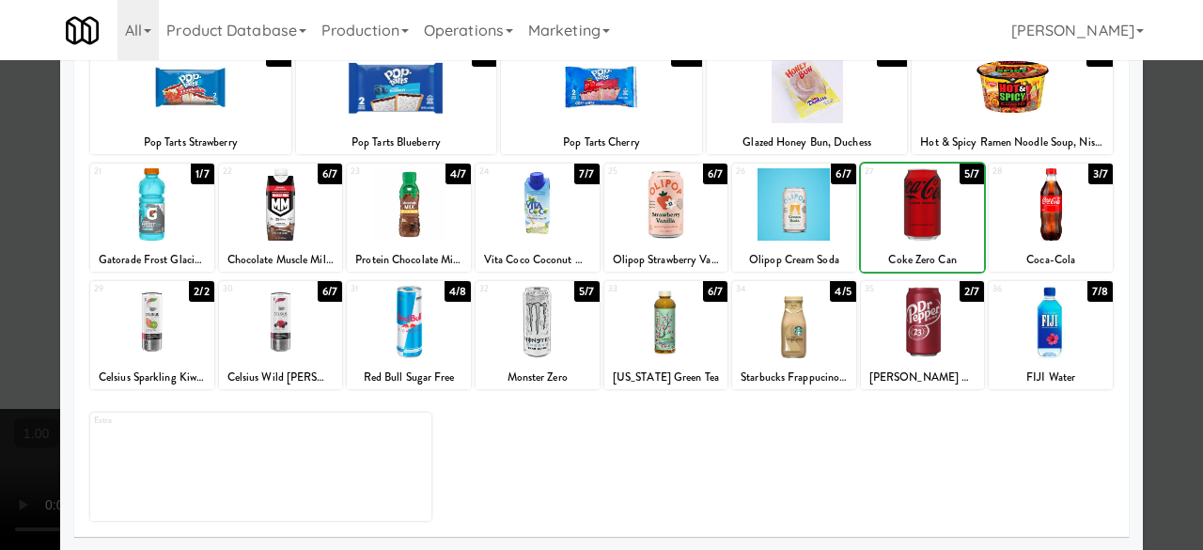
click at [921, 215] on div at bounding box center [923, 204] width 124 height 72
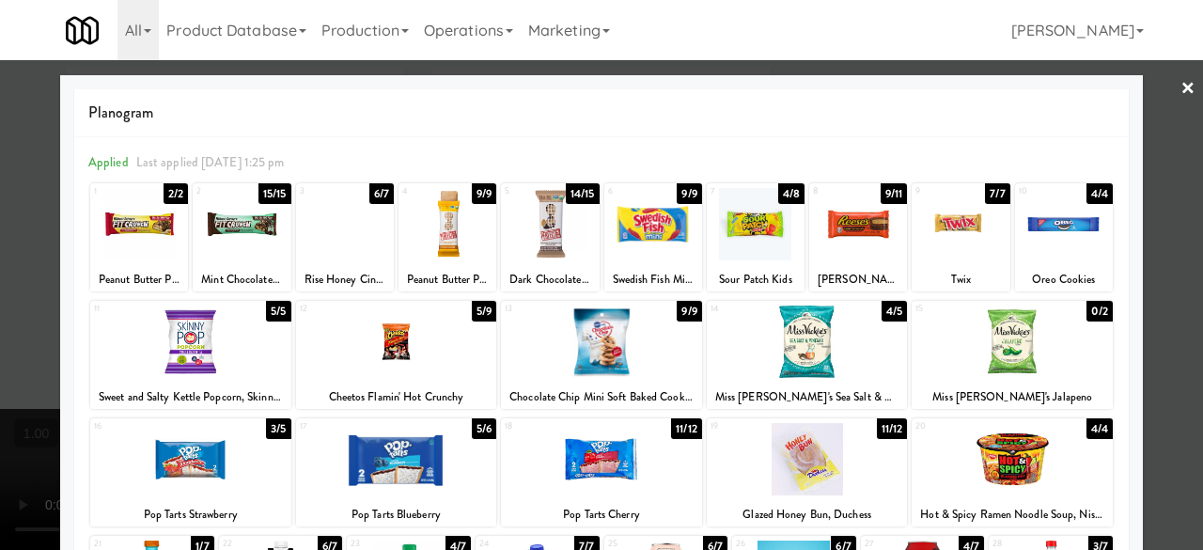
click at [1148, 95] on div at bounding box center [601, 275] width 1203 height 550
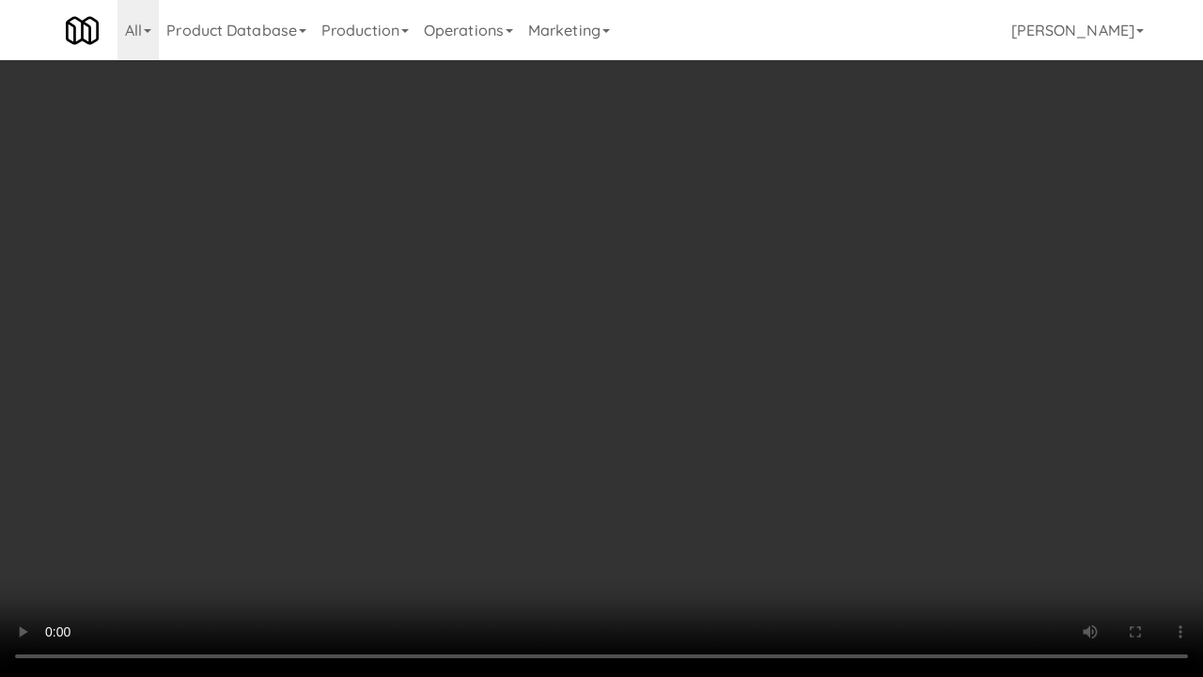
click at [635, 549] on video at bounding box center [601, 338] width 1203 height 677
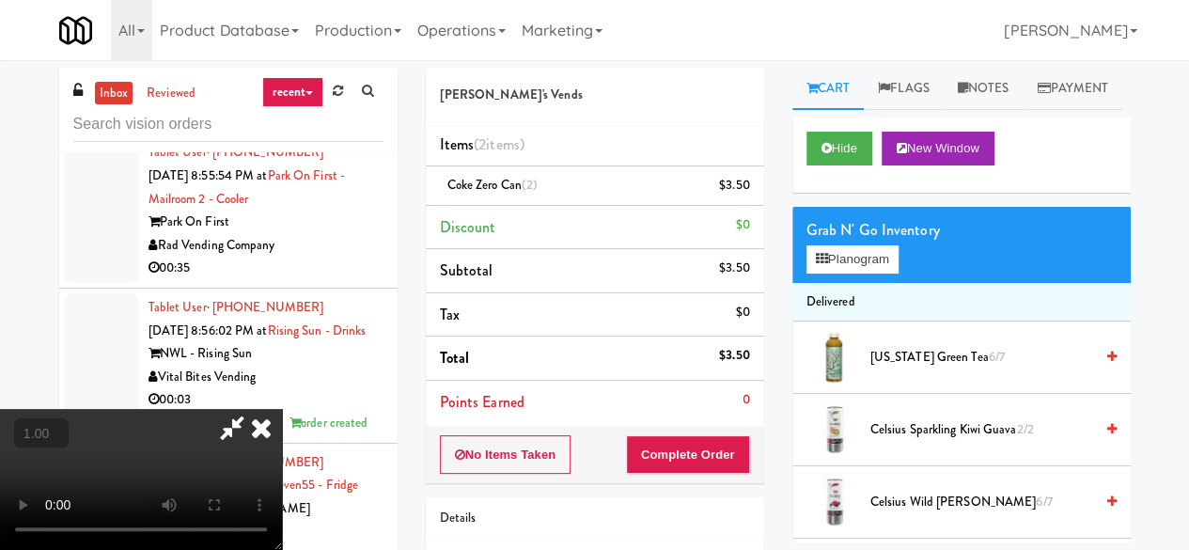
click at [0, 0] on button "+" at bounding box center [0, 0] width 0 height 0
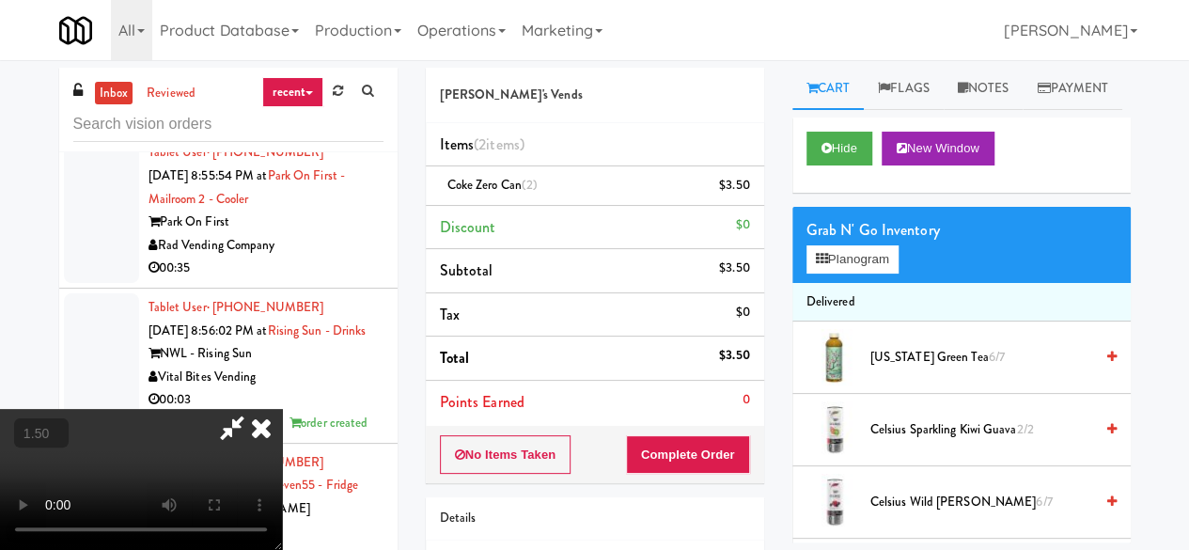
click at [0, 0] on button "+" at bounding box center [0, 0] width 0 height 0
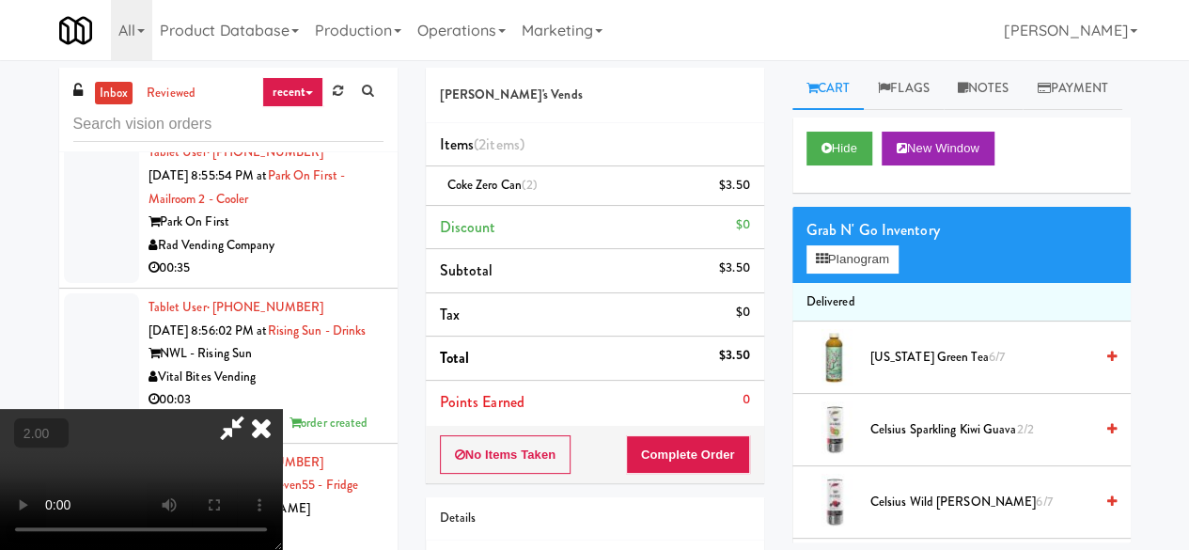
click at [0, 0] on button "+" at bounding box center [0, 0] width 0 height 0
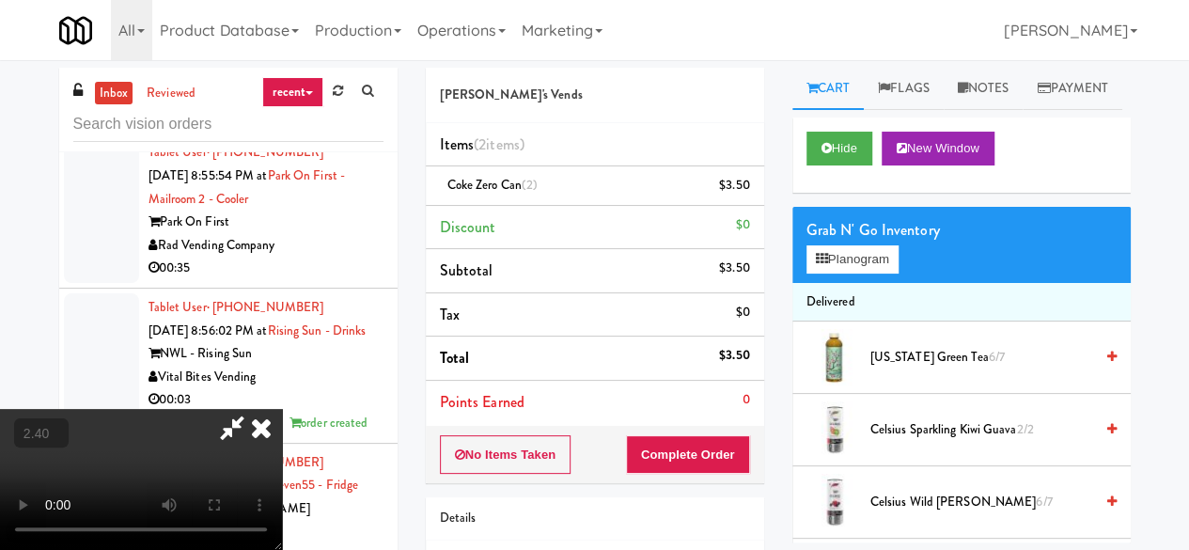
click at [0, 0] on button "+" at bounding box center [0, 0] width 0 height 0
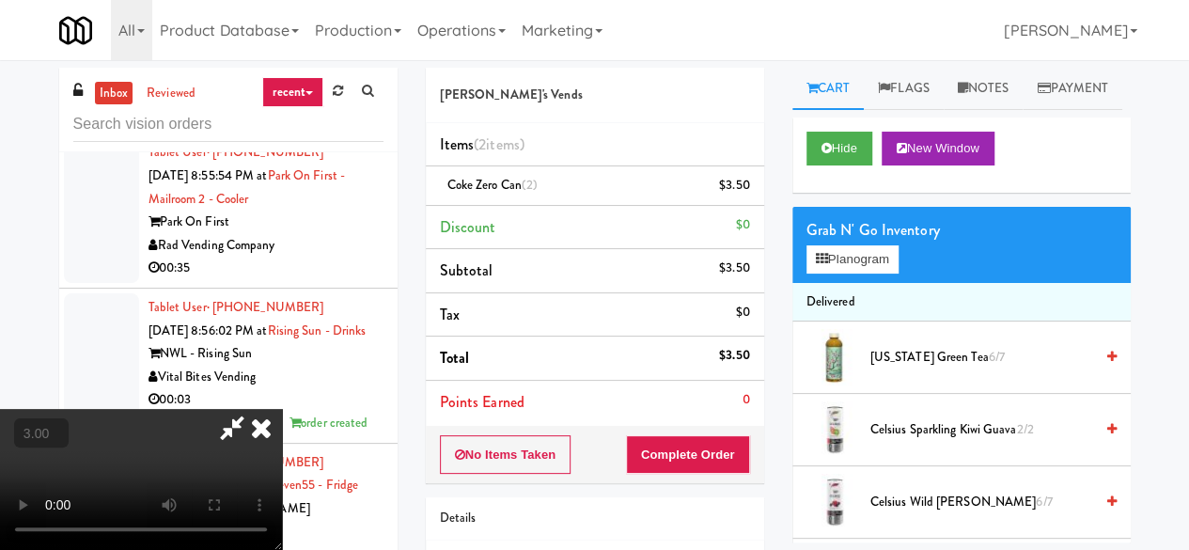
click at [0, 0] on button "+" at bounding box center [0, 0] width 0 height 0
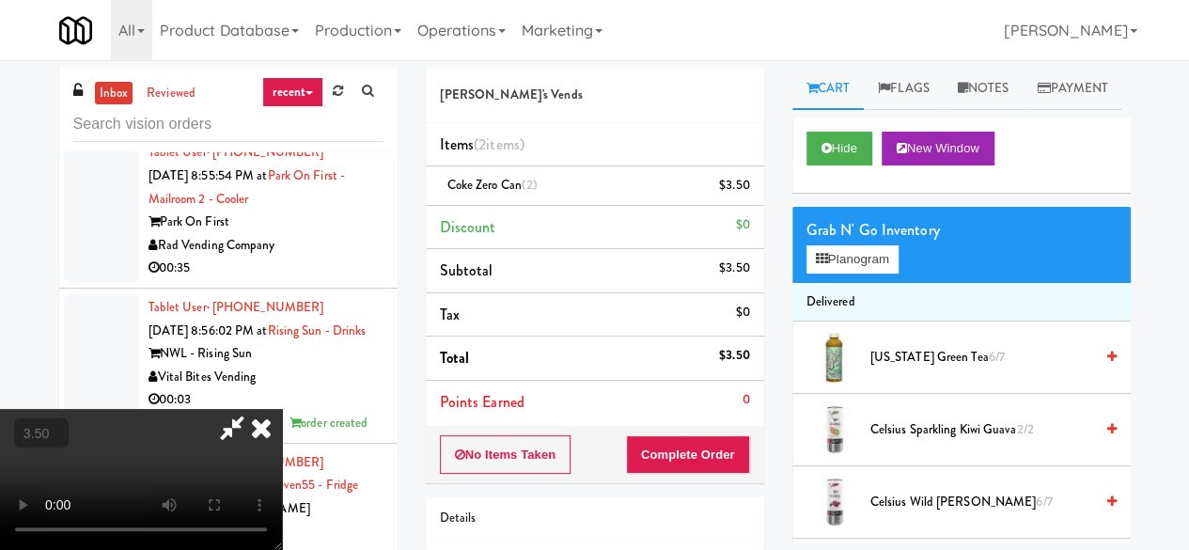
click at [0, 0] on button "+" at bounding box center [0, 0] width 0 height 0
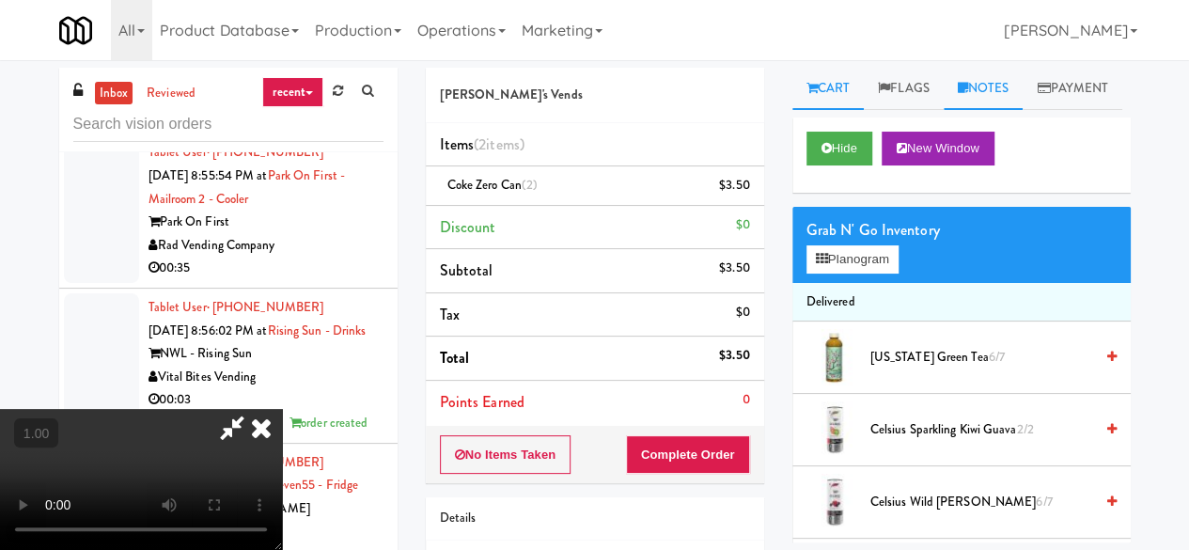
click at [999, 89] on link "Notes" at bounding box center [983, 89] width 80 height 42
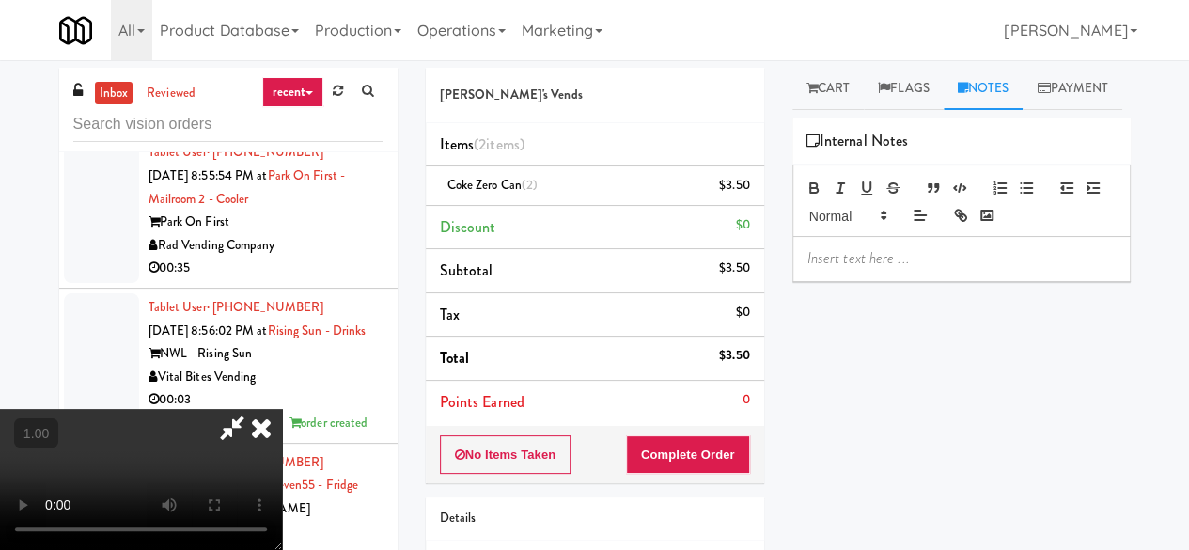
click at [880, 269] on p at bounding box center [961, 258] width 308 height 21
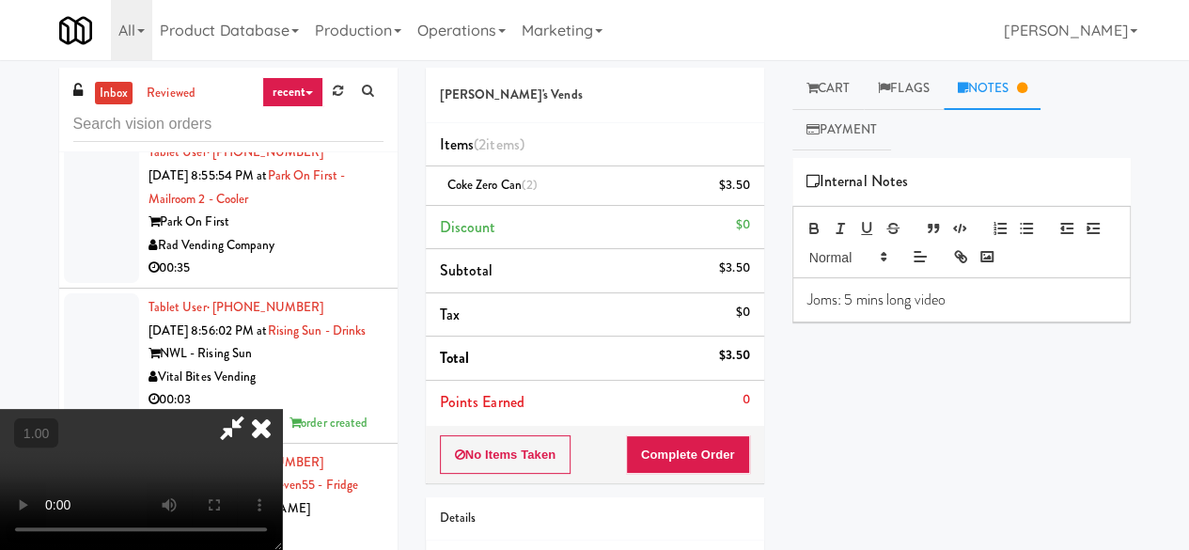
click at [282, 409] on icon at bounding box center [261, 428] width 41 height 38
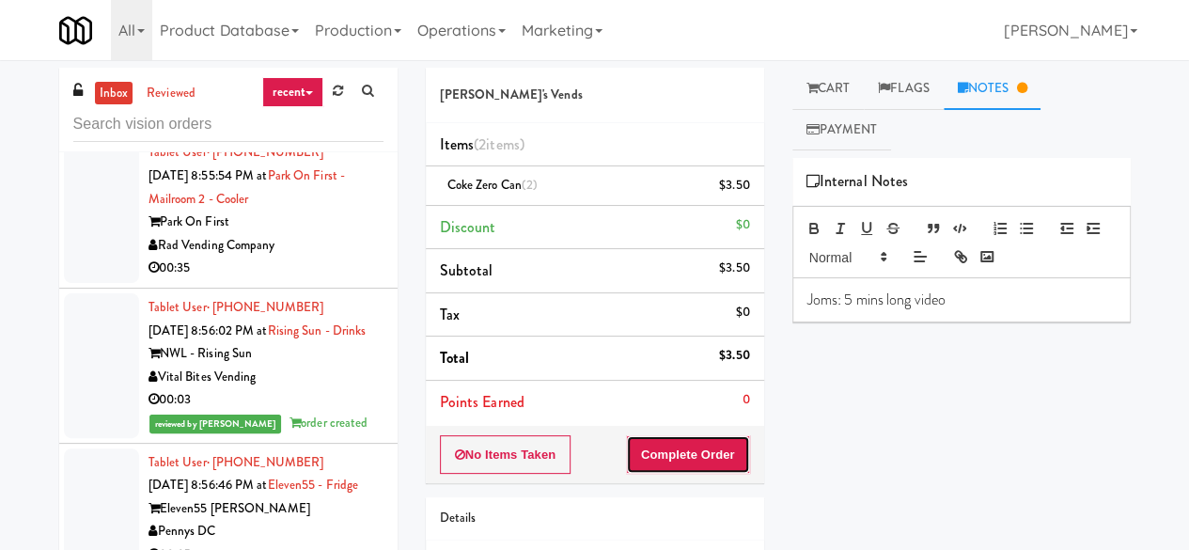
click at [696, 452] on button "Complete Order" at bounding box center [688, 454] width 124 height 39
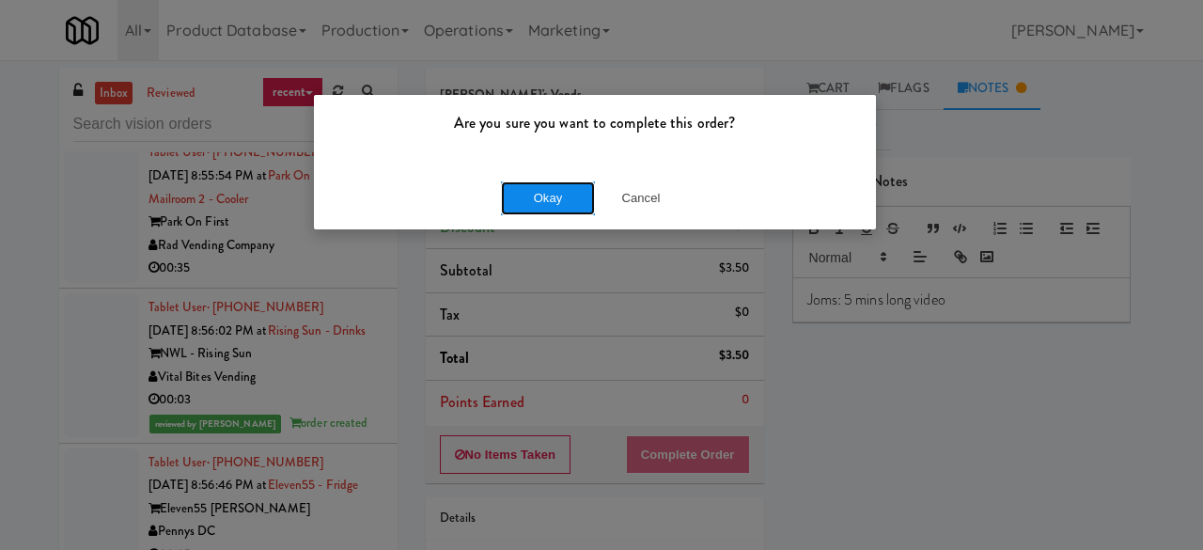
click at [547, 199] on button "Okay" at bounding box center [548, 198] width 94 height 34
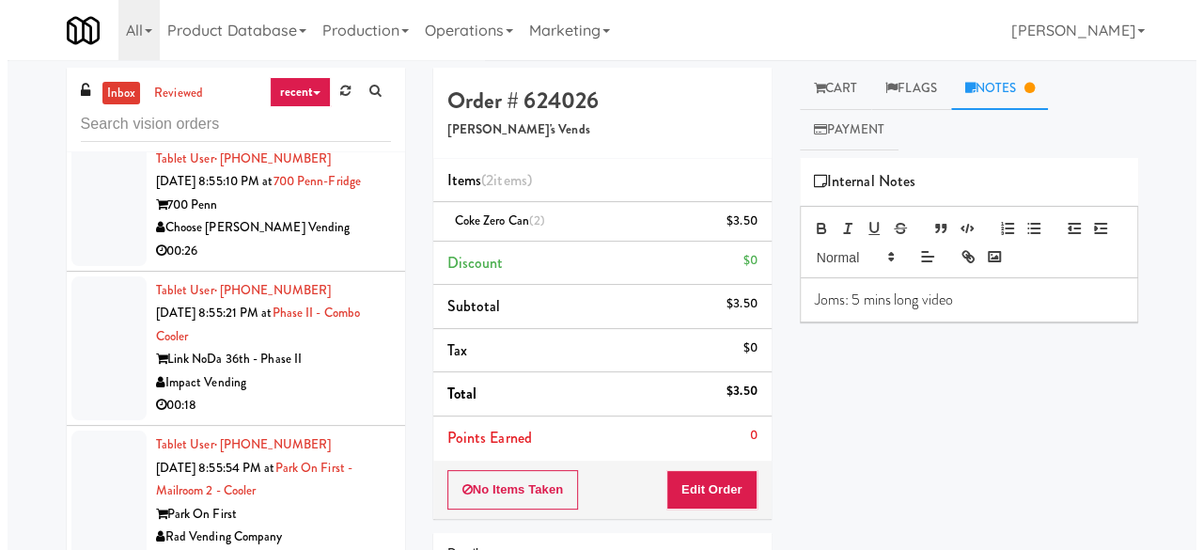
scroll to position [40847, 0]
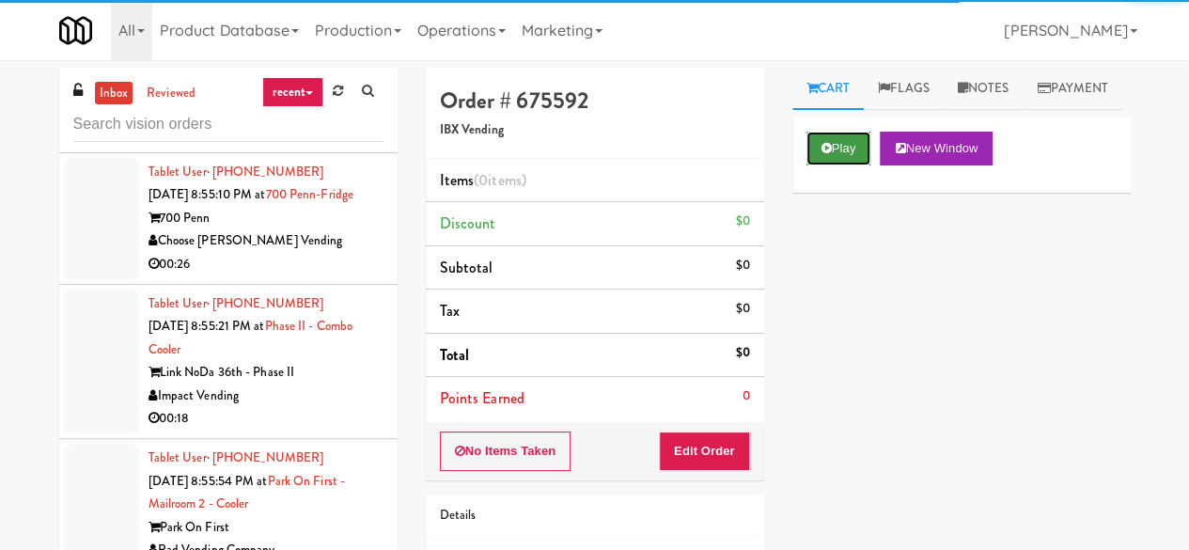
click at [823, 154] on icon at bounding box center [826, 148] width 10 height 12
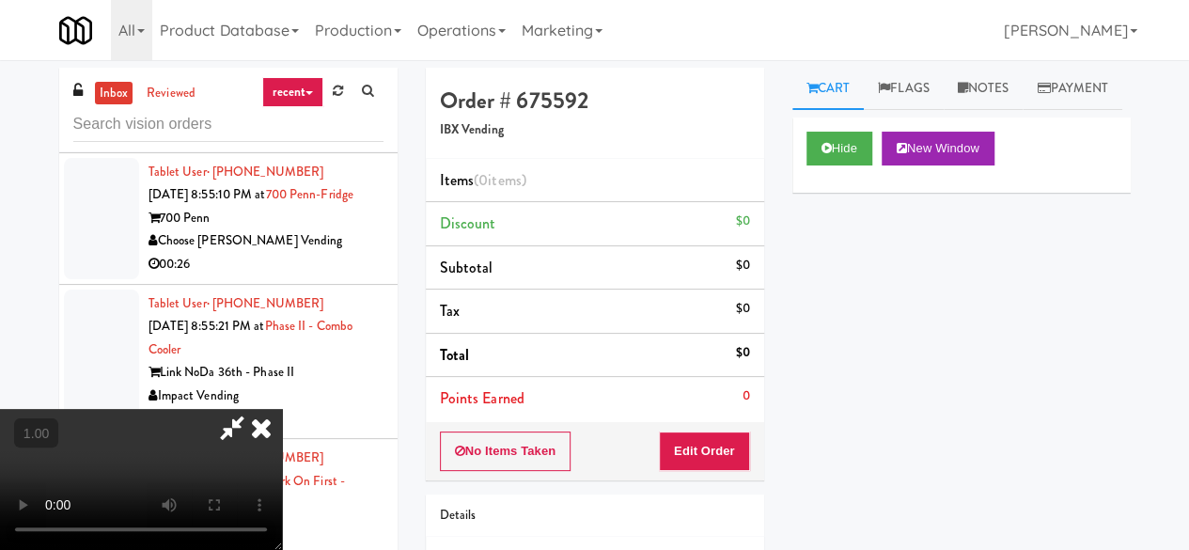
click at [697, 424] on div "No Items Taken Edit Order" at bounding box center [595, 451] width 338 height 58
click at [737, 450] on button "Edit Order" at bounding box center [704, 450] width 91 height 39
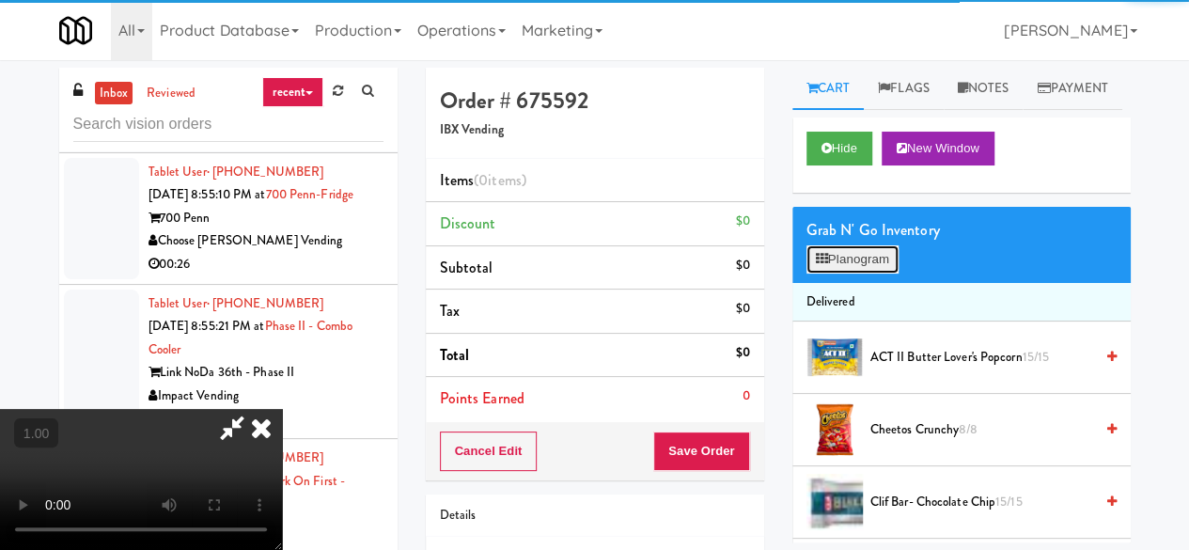
click at [845, 273] on button "Planogram" at bounding box center [852, 259] width 92 height 28
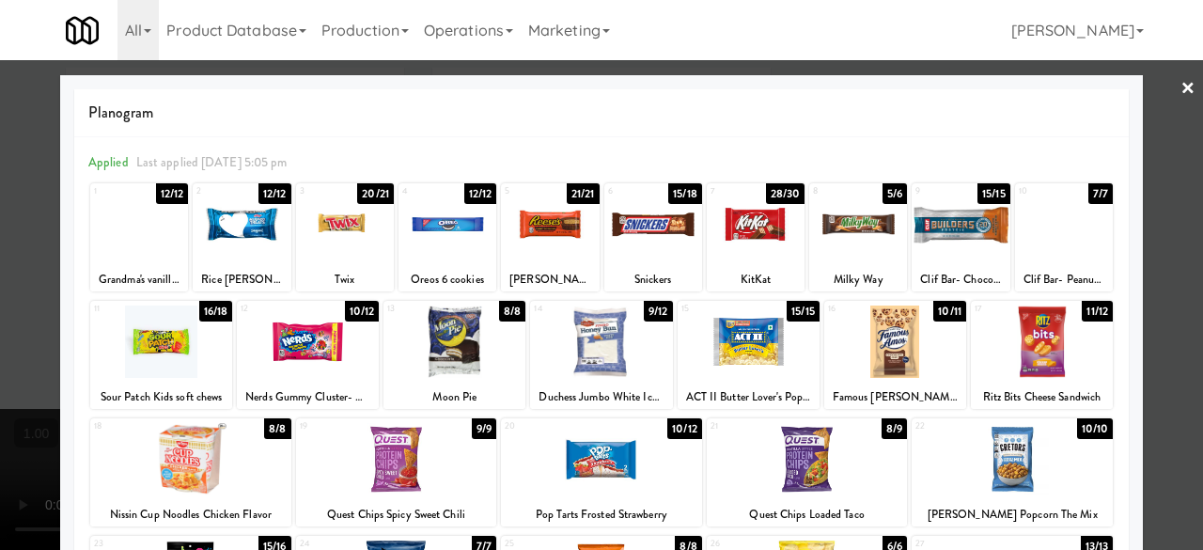
click at [747, 241] on div at bounding box center [756, 224] width 98 height 72
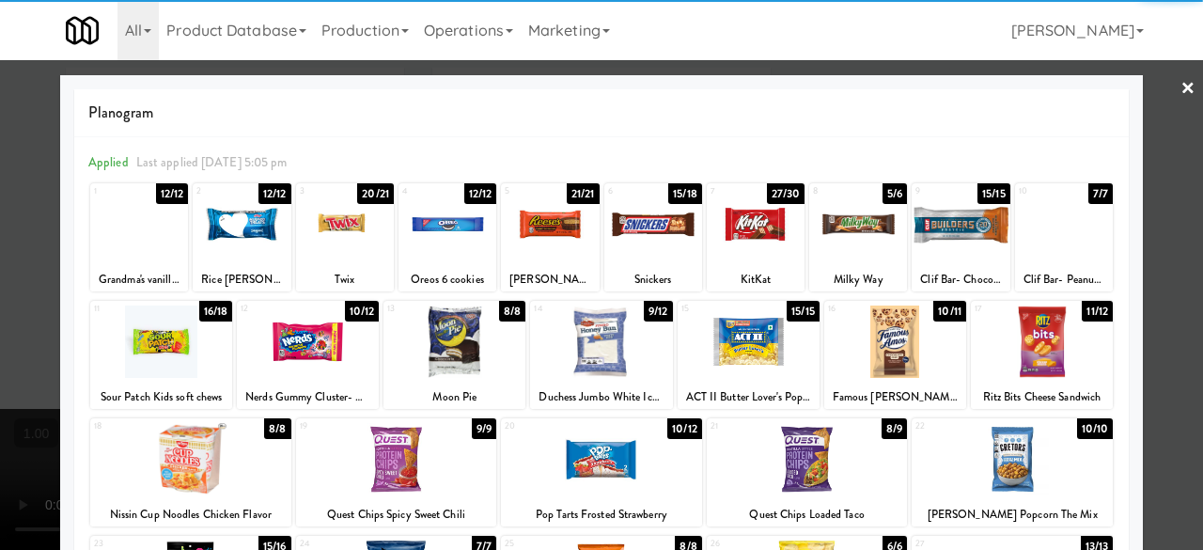
scroll to position [282, 0]
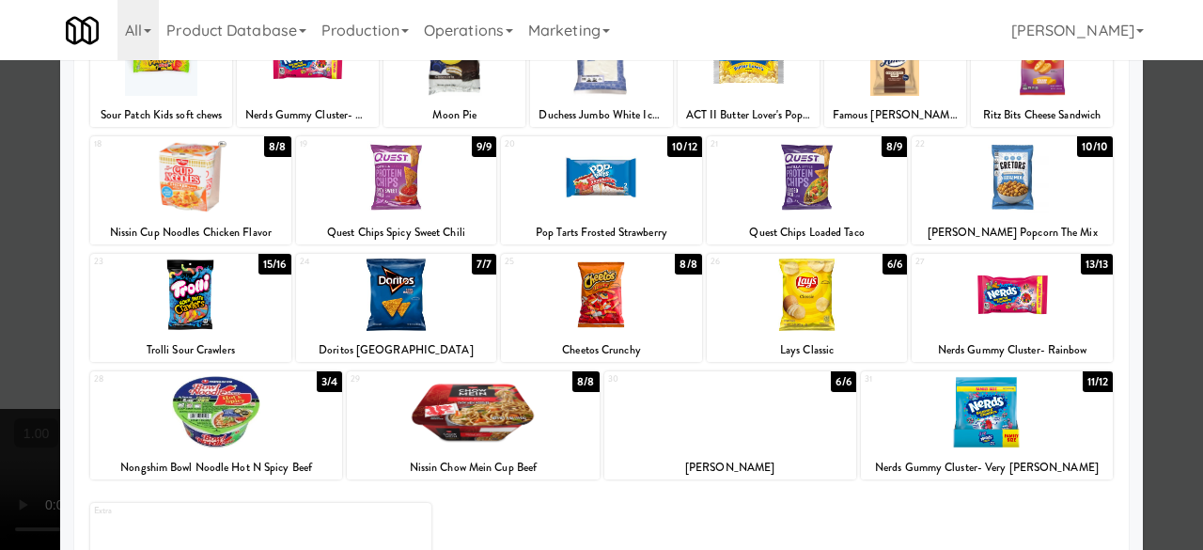
click at [191, 299] on div at bounding box center [190, 294] width 201 height 72
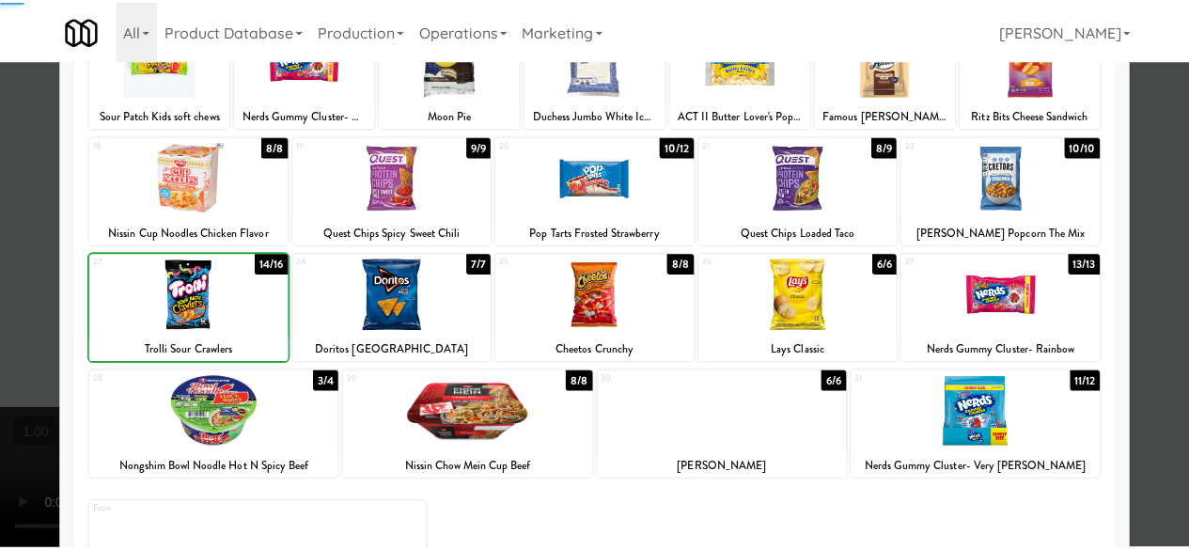
scroll to position [0, 0]
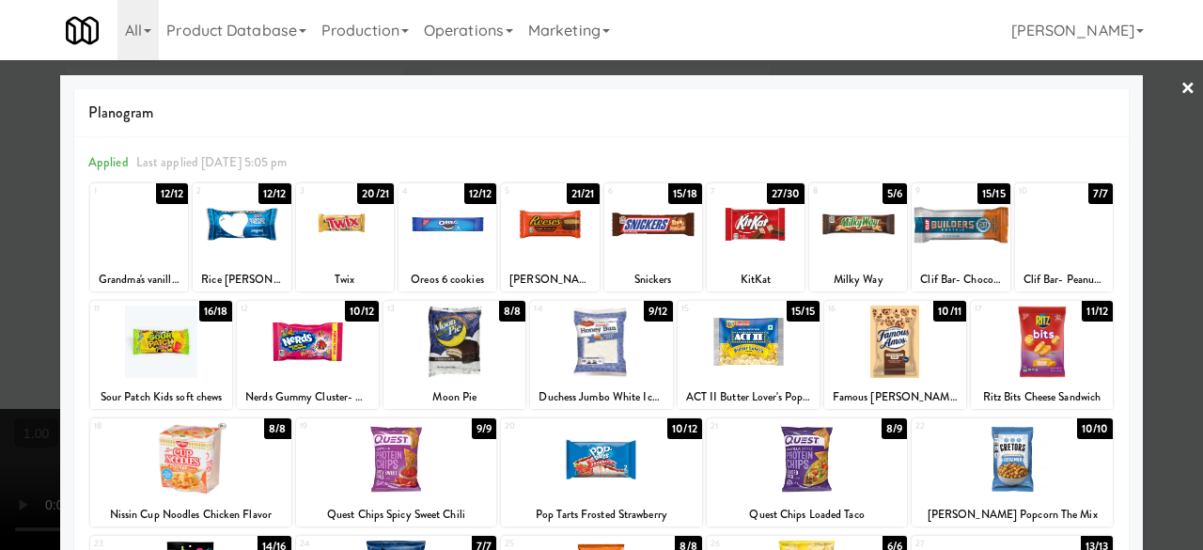
click at [1144, 128] on div at bounding box center [601, 275] width 1203 height 550
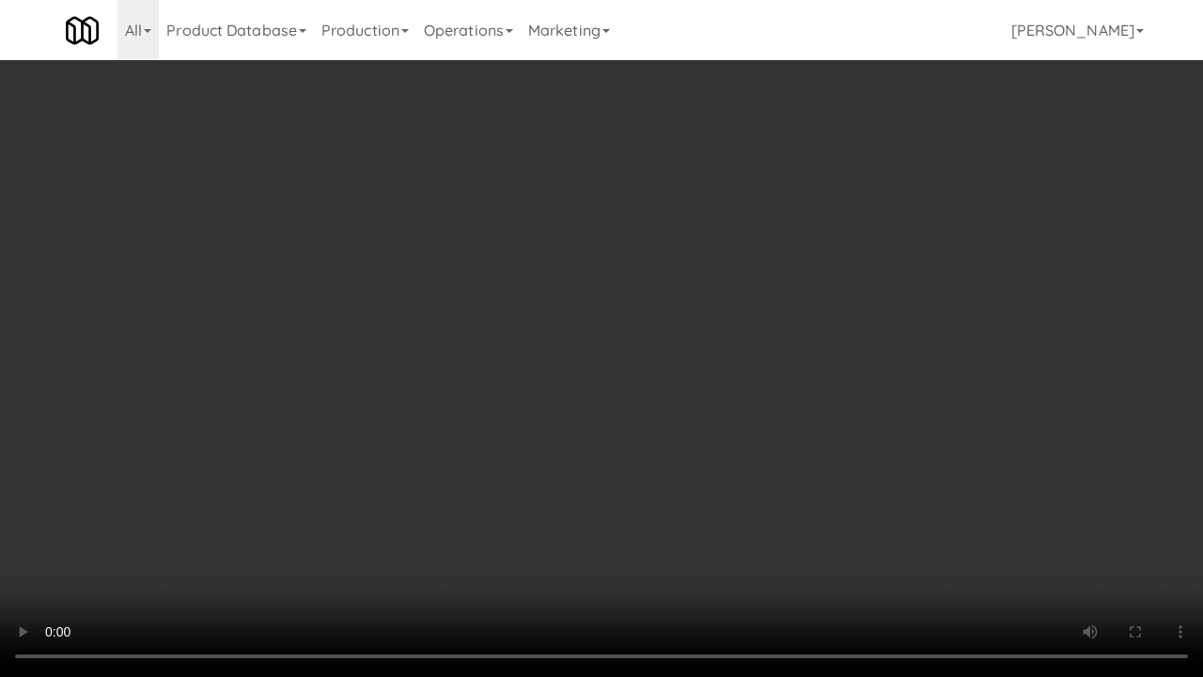
click at [712, 526] on video at bounding box center [601, 338] width 1203 height 677
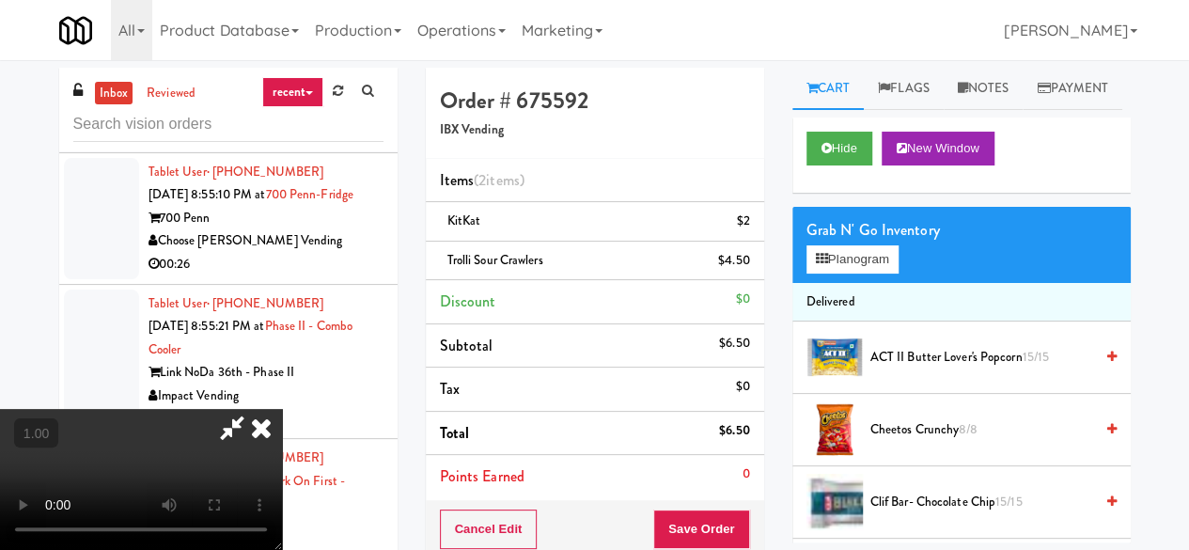
click at [254, 409] on icon at bounding box center [231, 428] width 43 height 38
click at [724, 512] on button "Save Order" at bounding box center [701, 528] width 96 height 39
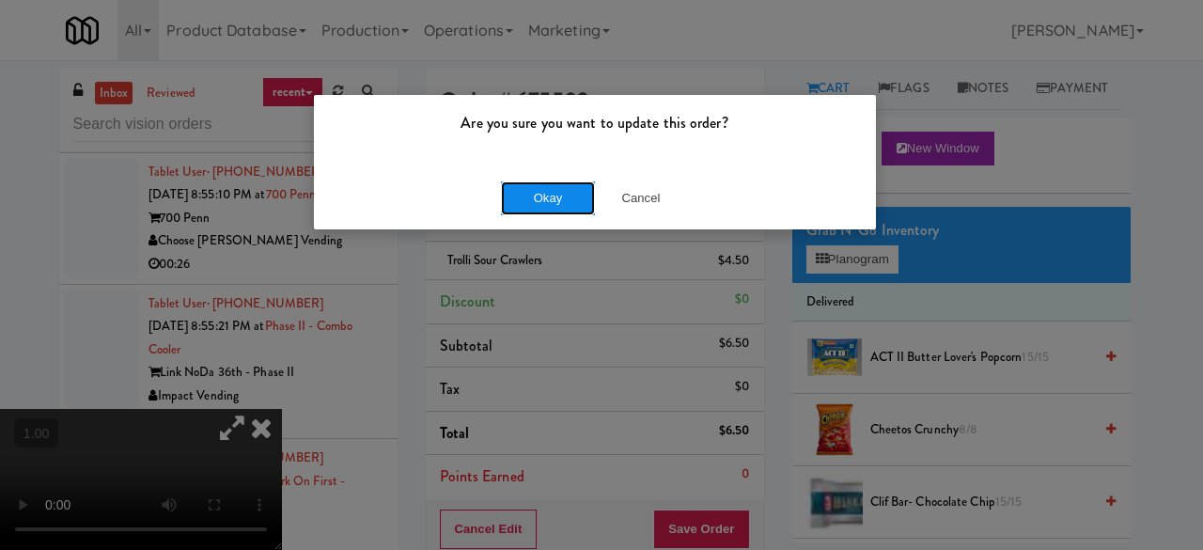
click at [558, 204] on button "Okay" at bounding box center [548, 198] width 94 height 34
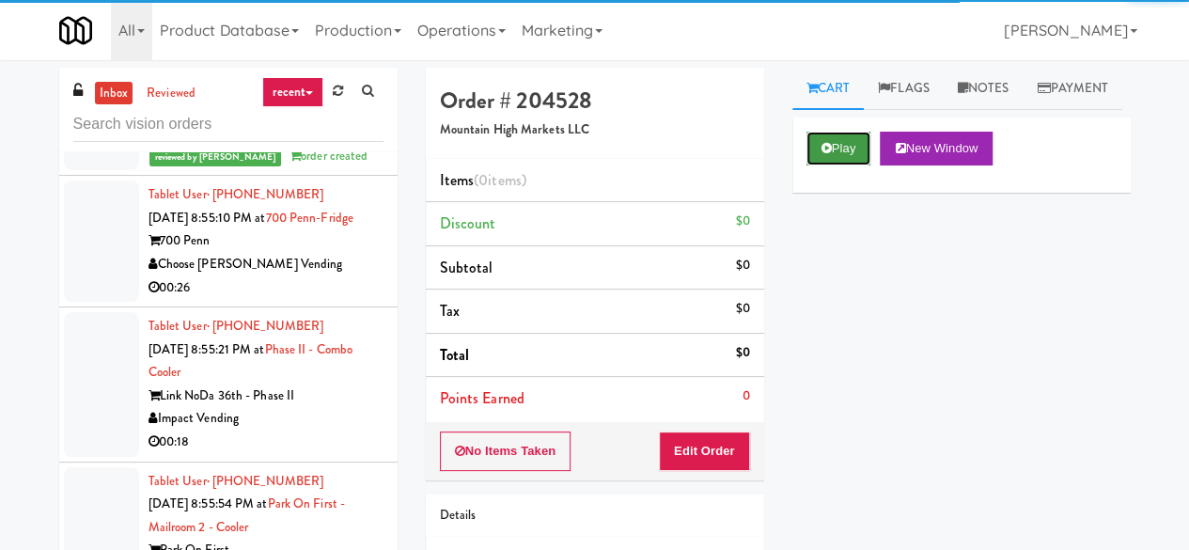
click at [831, 165] on button "Play" at bounding box center [838, 149] width 65 height 34
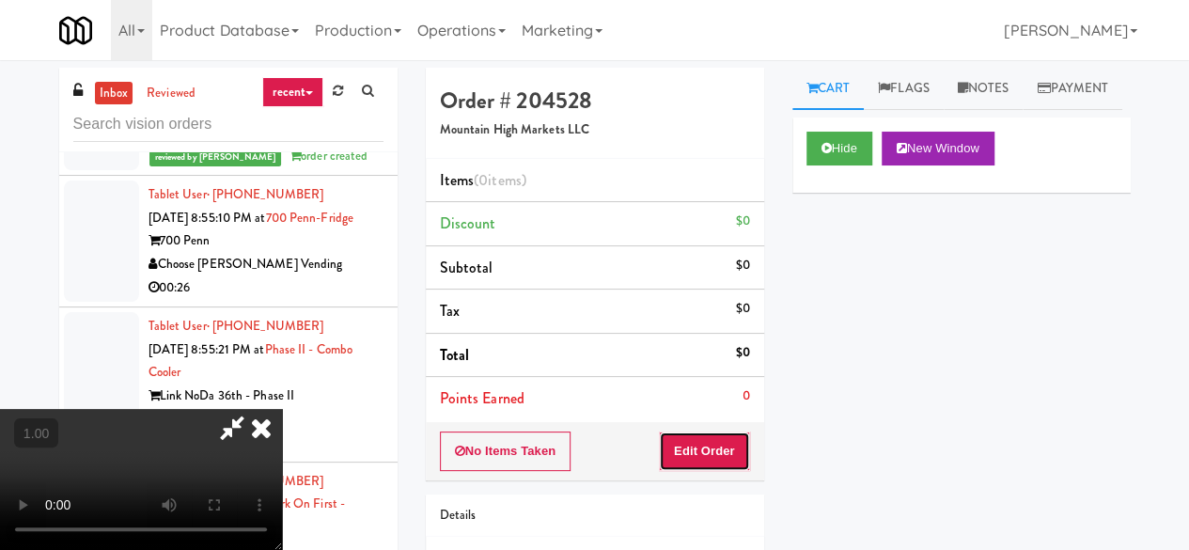
click at [707, 458] on button "Edit Order" at bounding box center [704, 450] width 91 height 39
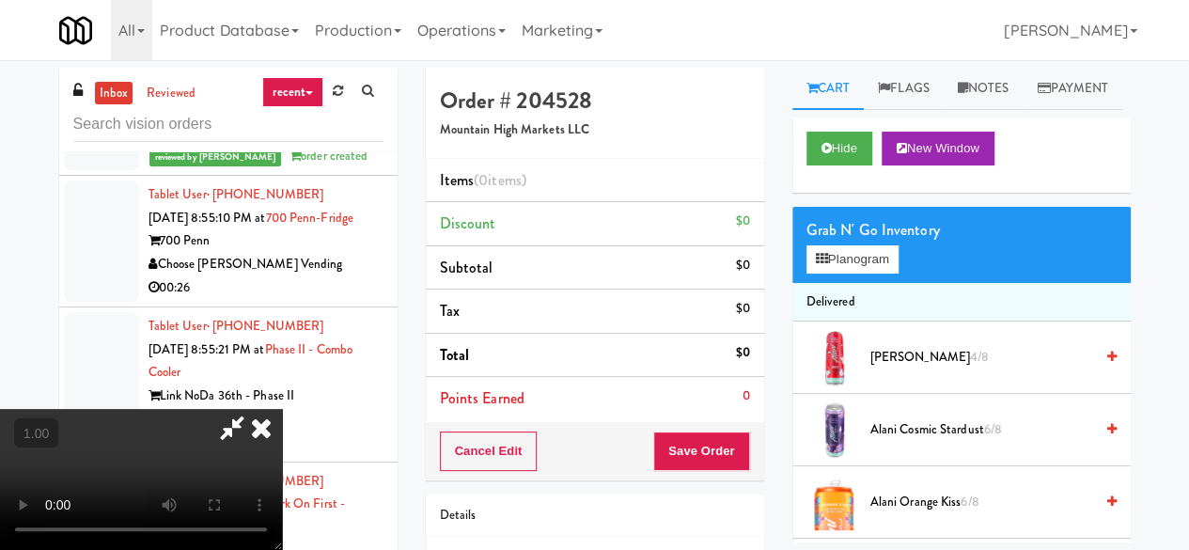
scroll to position [39, 0]
click at [850, 273] on button "Planogram" at bounding box center [852, 259] width 92 height 28
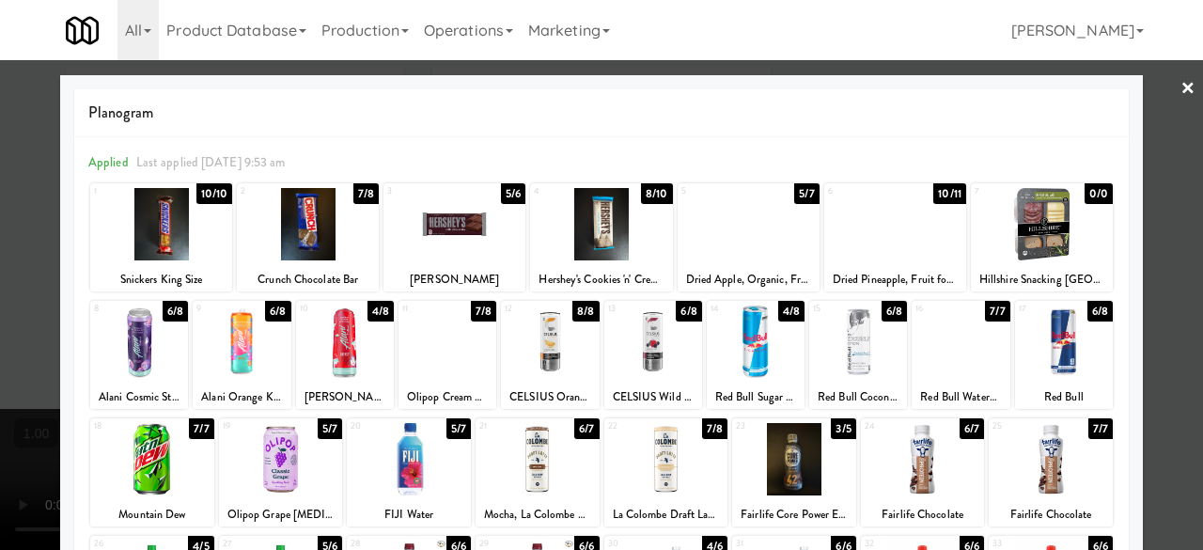
click at [942, 435] on div at bounding box center [923, 459] width 124 height 72
click at [1143, 115] on div at bounding box center [601, 275] width 1203 height 550
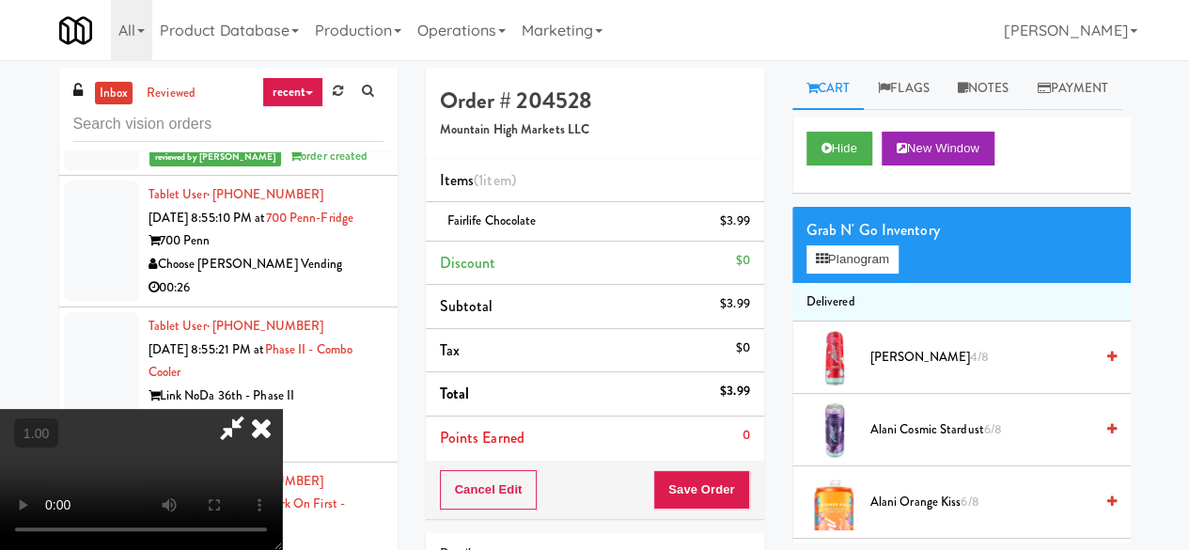
scroll to position [39, 0]
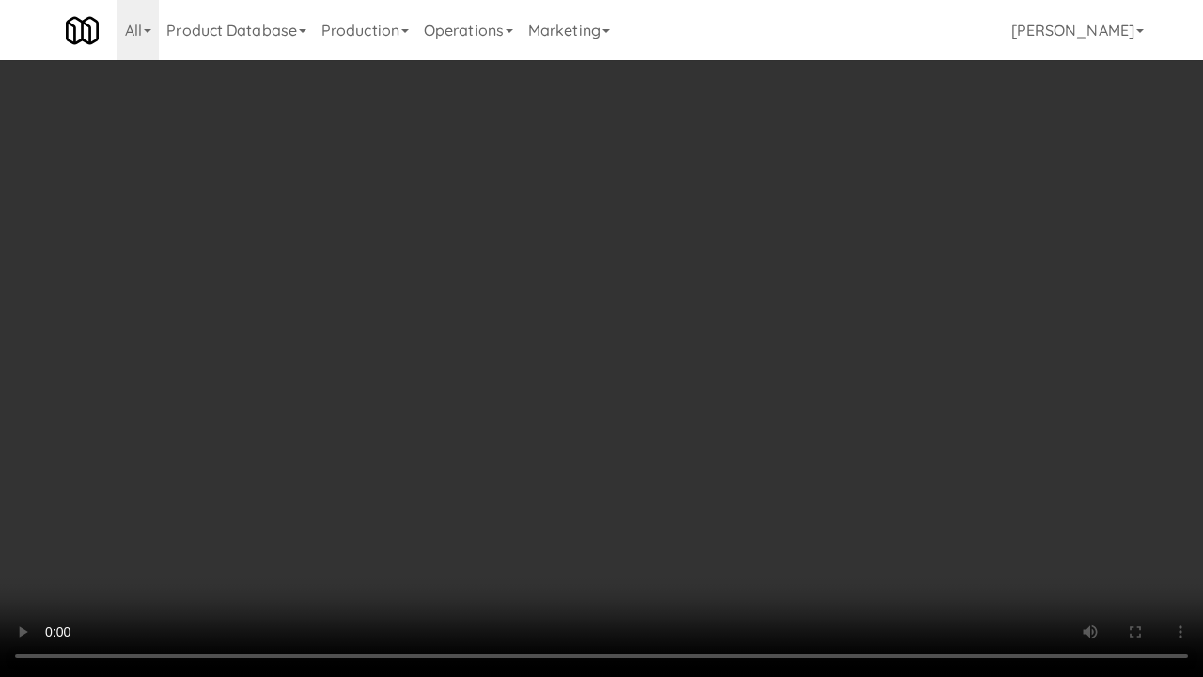
click at [755, 520] on video at bounding box center [601, 338] width 1203 height 677
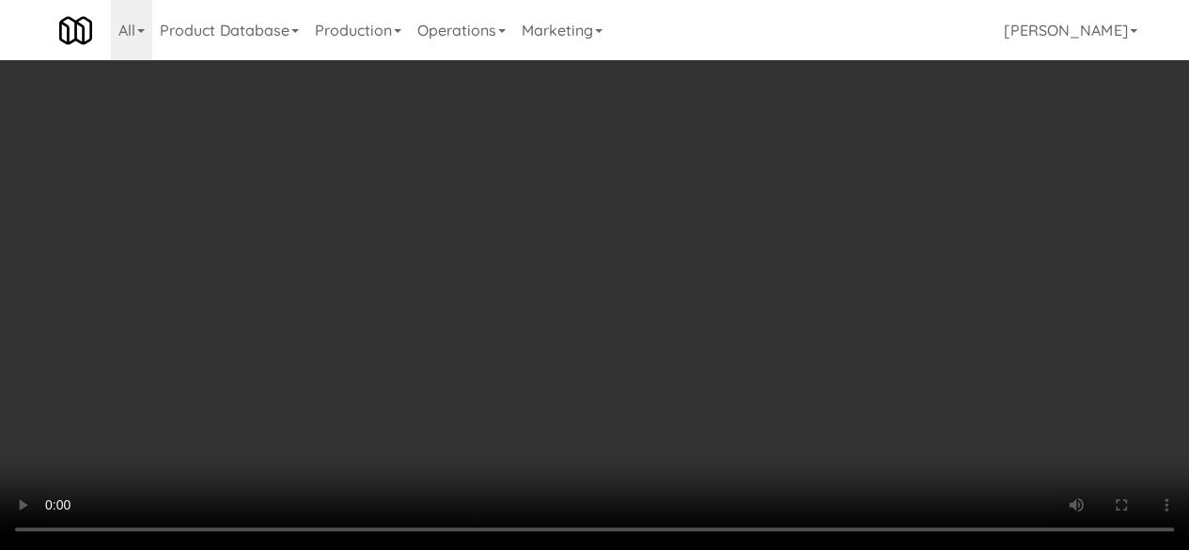
scroll to position [0, 0]
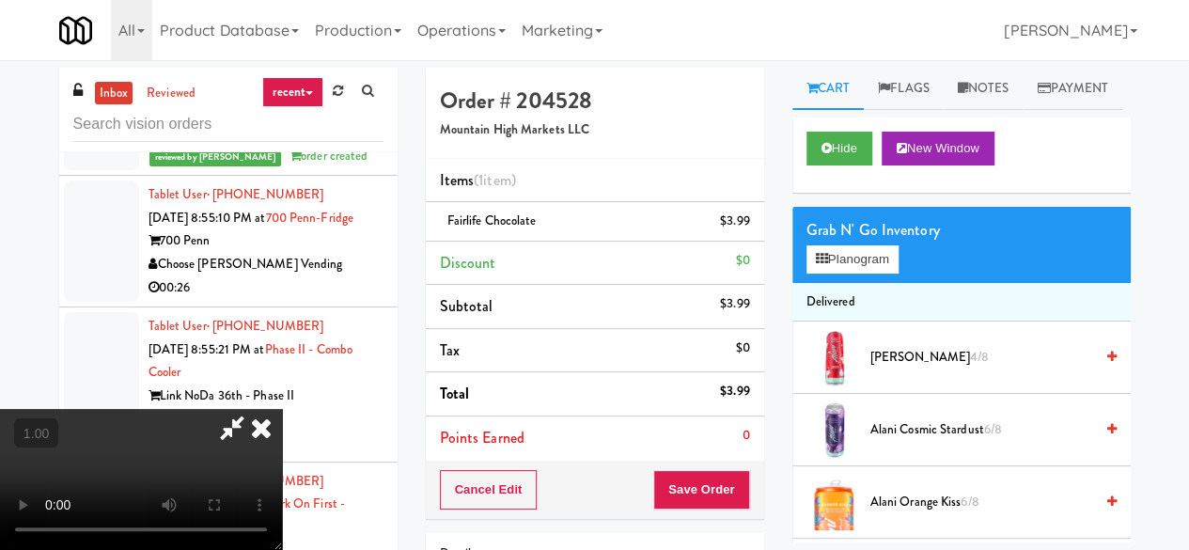
click at [254, 409] on icon at bounding box center [231, 428] width 43 height 38
click at [704, 470] on button "Save Order" at bounding box center [701, 489] width 96 height 39
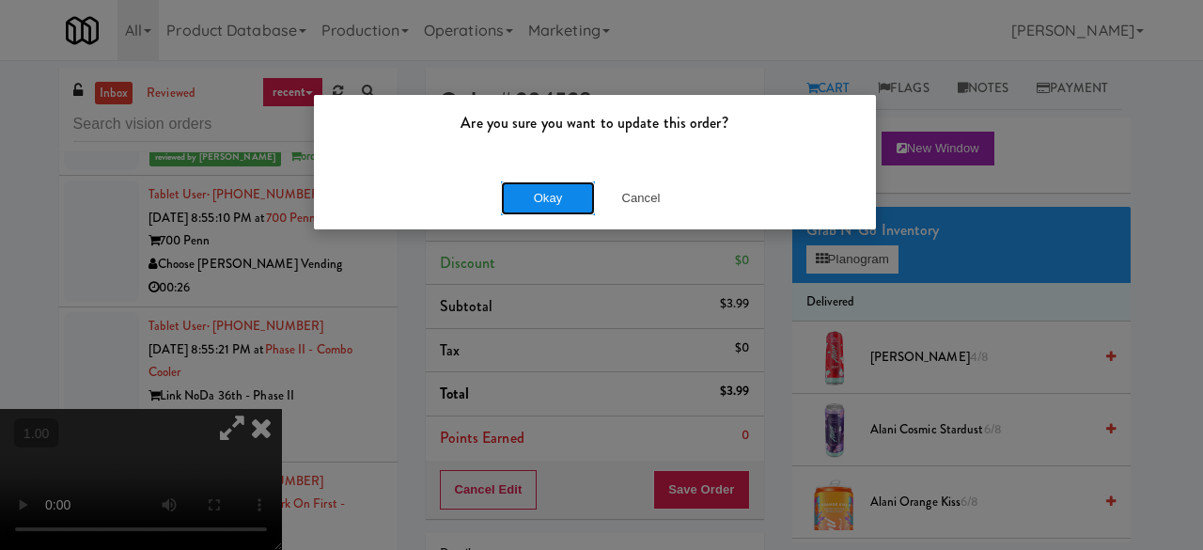
click at [550, 198] on button "Okay" at bounding box center [548, 198] width 94 height 34
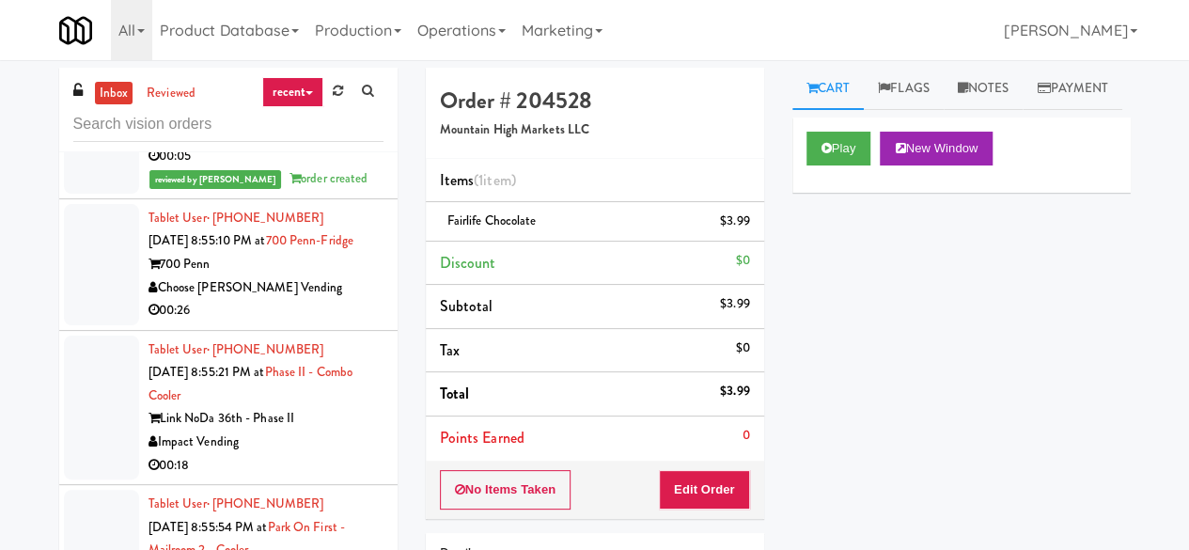
scroll to position [40753, 0]
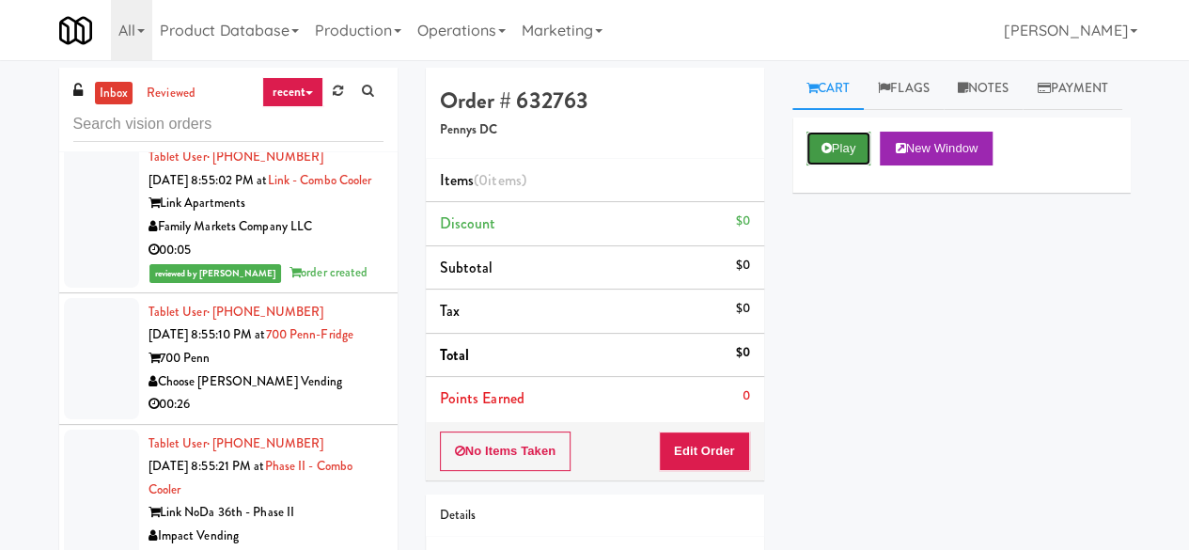
click at [810, 165] on button "Play" at bounding box center [838, 149] width 65 height 34
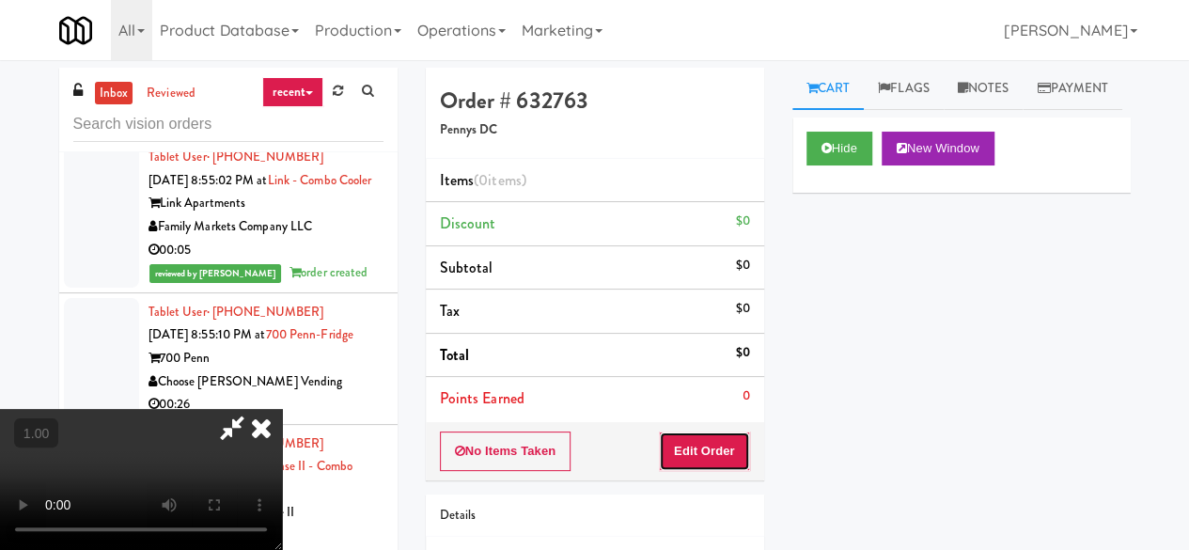
click at [722, 433] on button "Edit Order" at bounding box center [704, 450] width 91 height 39
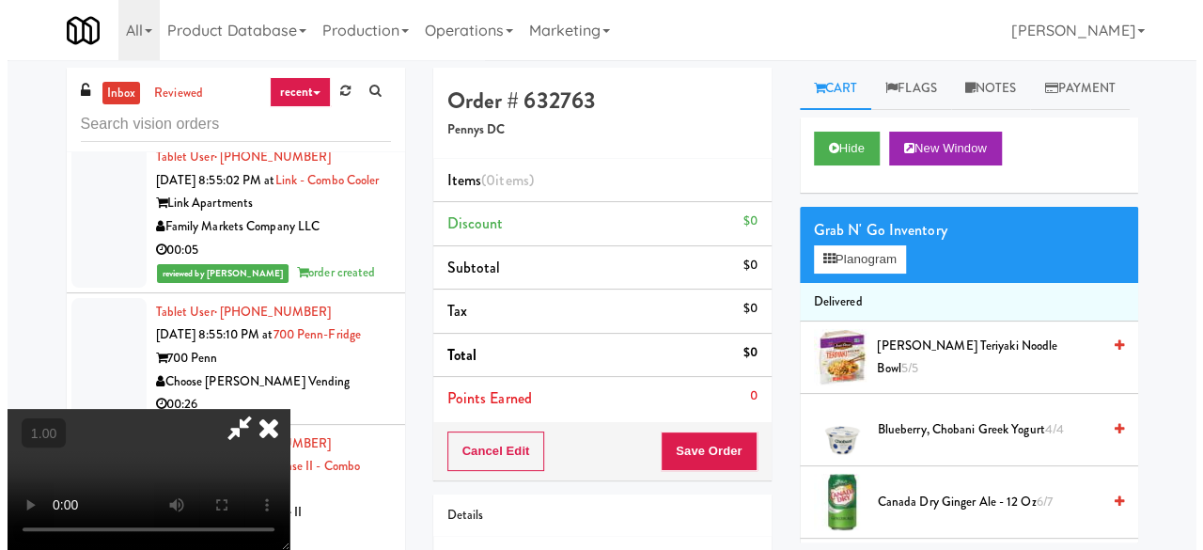
scroll to position [39, 0]
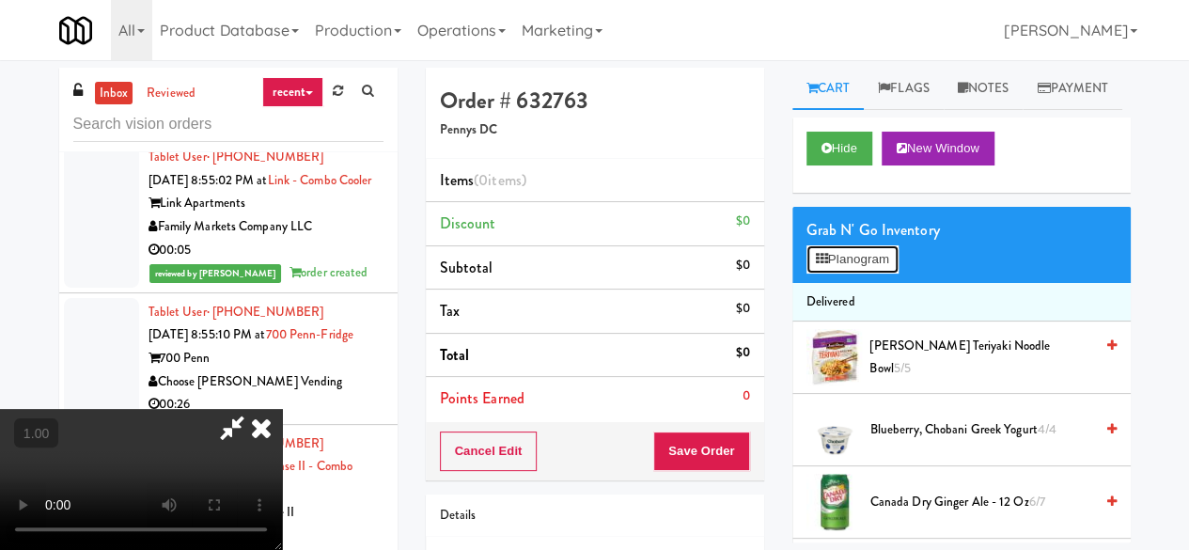
click at [861, 273] on button "Planogram" at bounding box center [852, 259] width 92 height 28
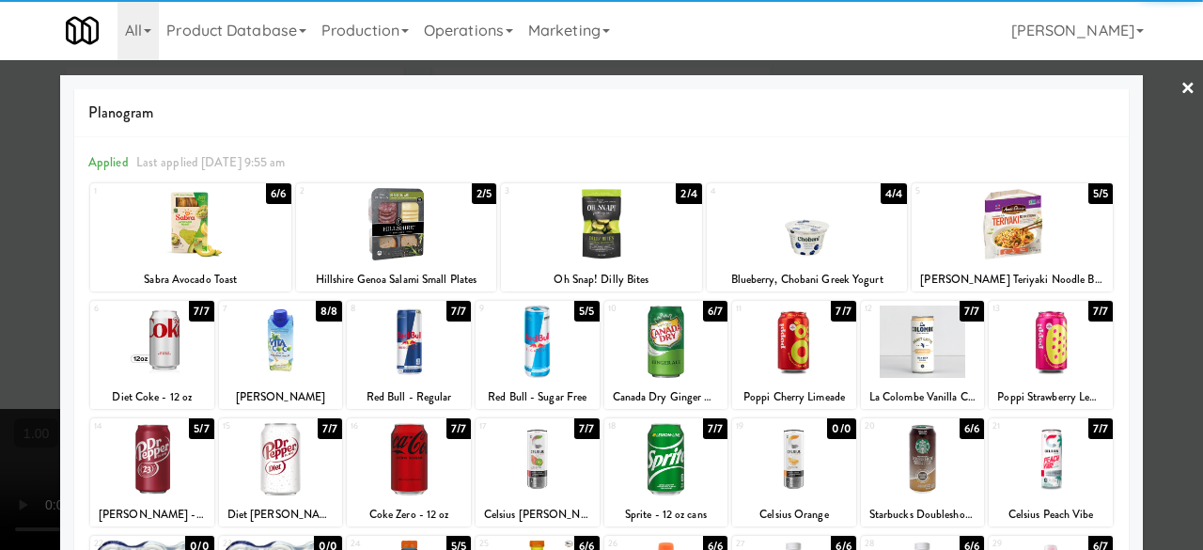
scroll to position [372, 0]
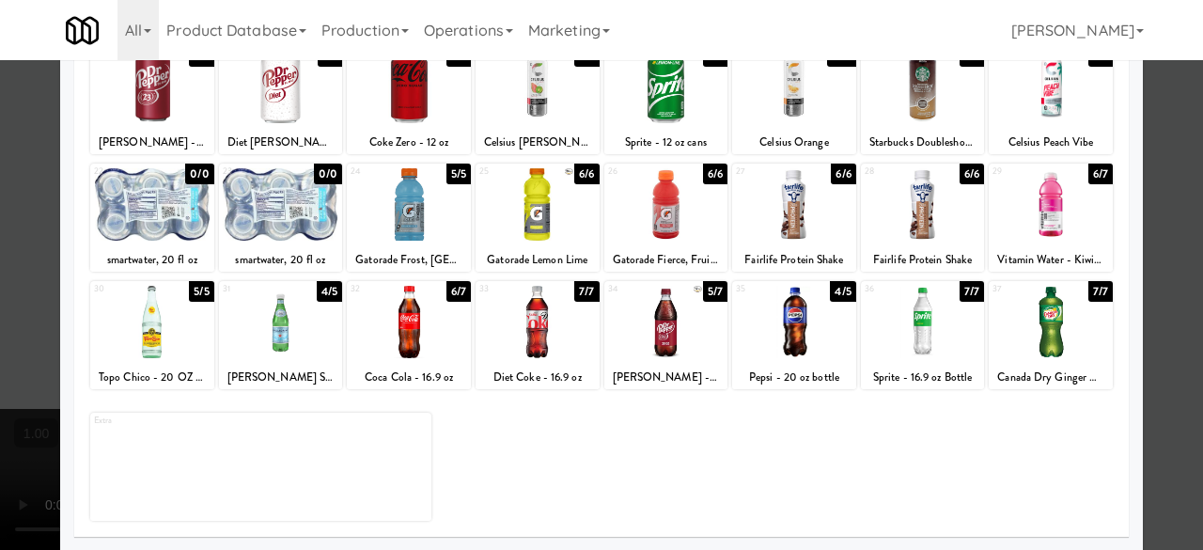
click at [416, 314] on div at bounding box center [409, 322] width 124 height 72
click at [420, 207] on div at bounding box center [409, 204] width 124 height 72
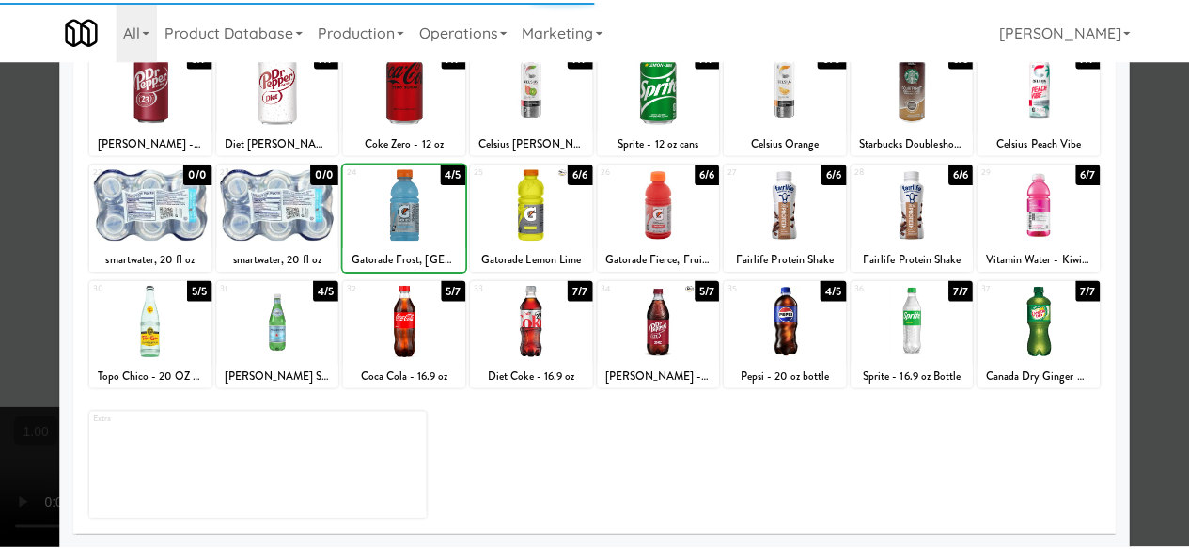
scroll to position [0, 0]
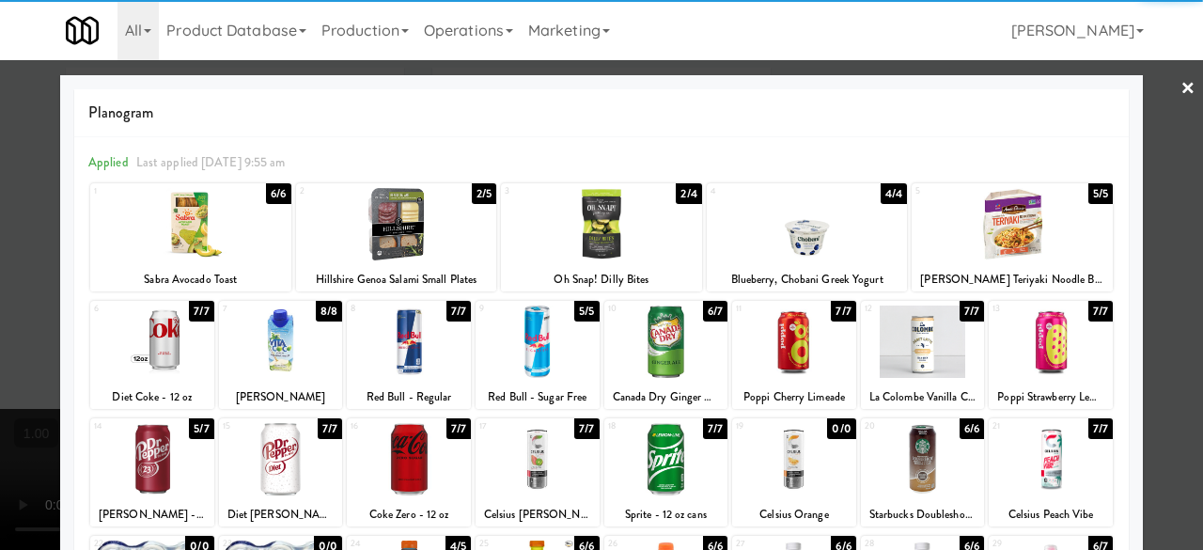
drag, startPoint x: 1144, startPoint y: 93, endPoint x: 1107, endPoint y: 96, distance: 37.7
click at [1145, 93] on div at bounding box center [601, 275] width 1203 height 550
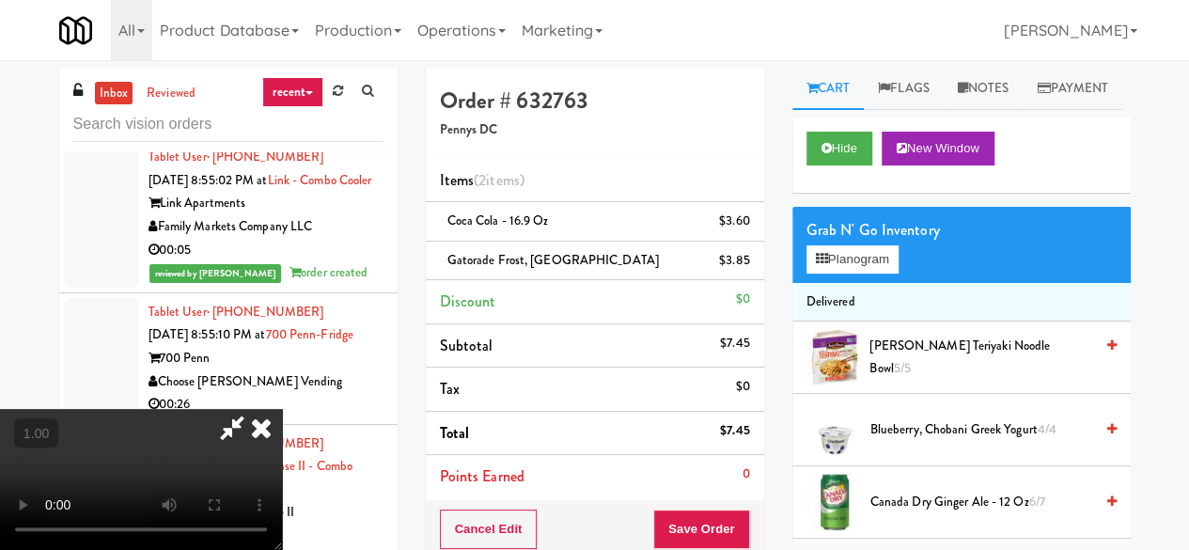
click at [254, 409] on icon at bounding box center [231, 428] width 43 height 38
click at [718, 528] on button "Save Order" at bounding box center [701, 528] width 96 height 39
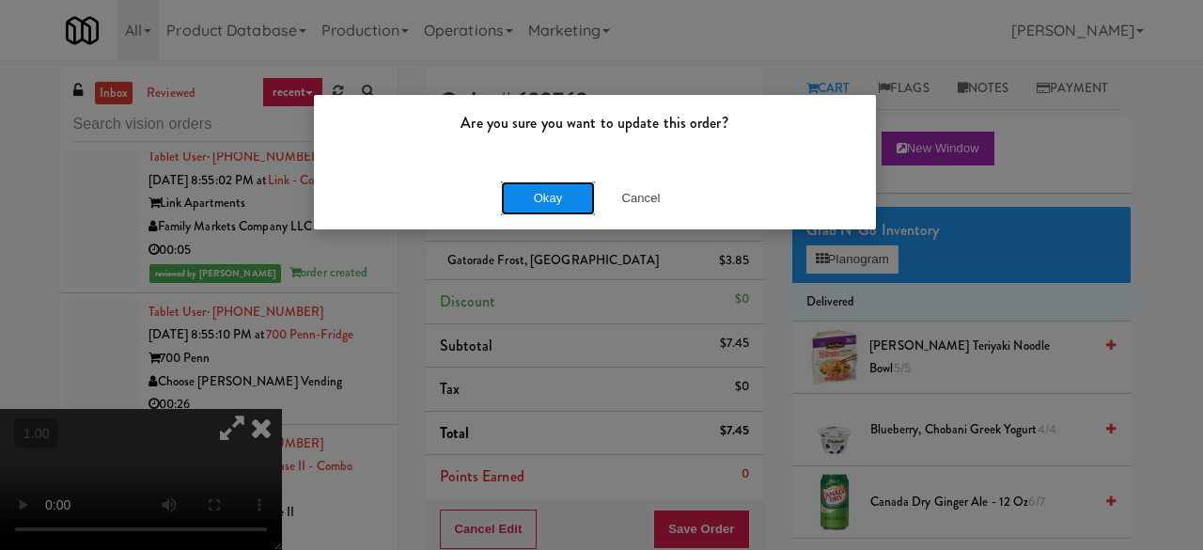
click at [565, 193] on button "Okay" at bounding box center [548, 198] width 94 height 34
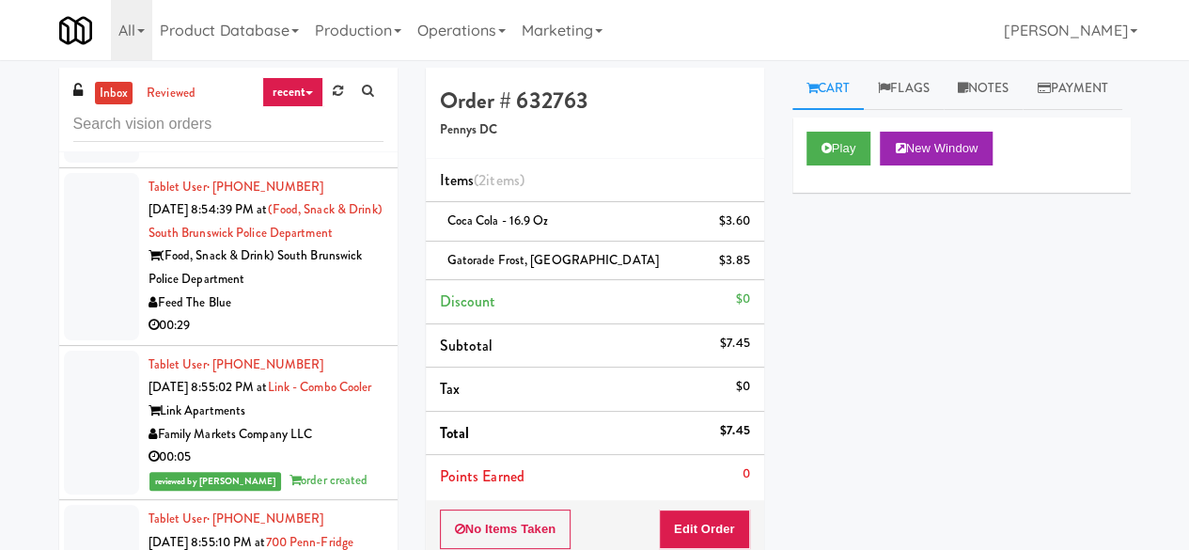
scroll to position [40565, 0]
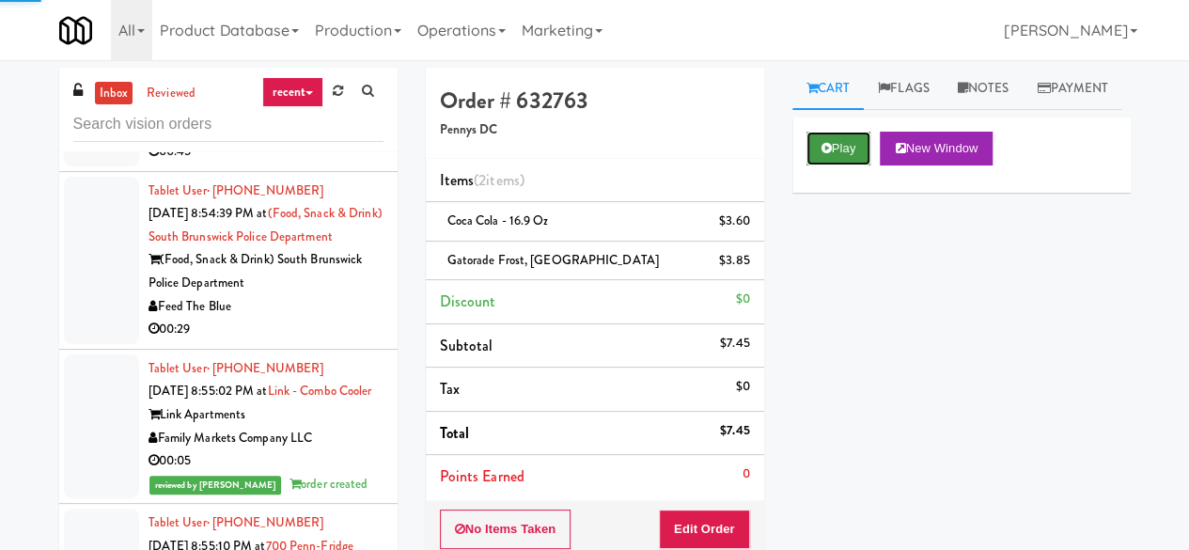
click at [823, 165] on button "Play" at bounding box center [838, 149] width 65 height 34
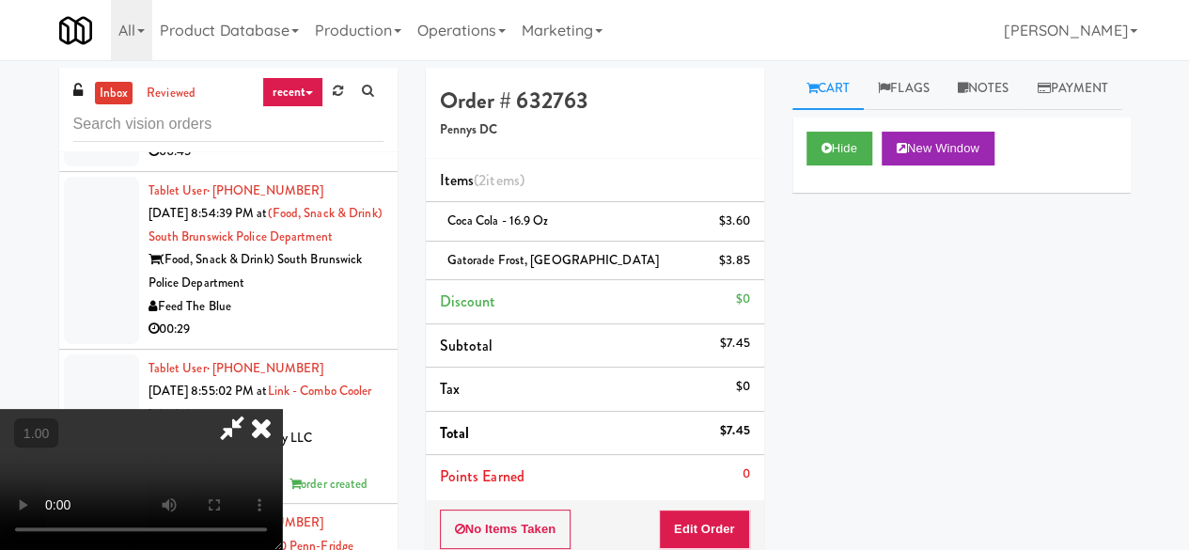
click at [254, 409] on icon at bounding box center [231, 428] width 43 height 38
click at [282, 409] on icon at bounding box center [261, 428] width 41 height 38
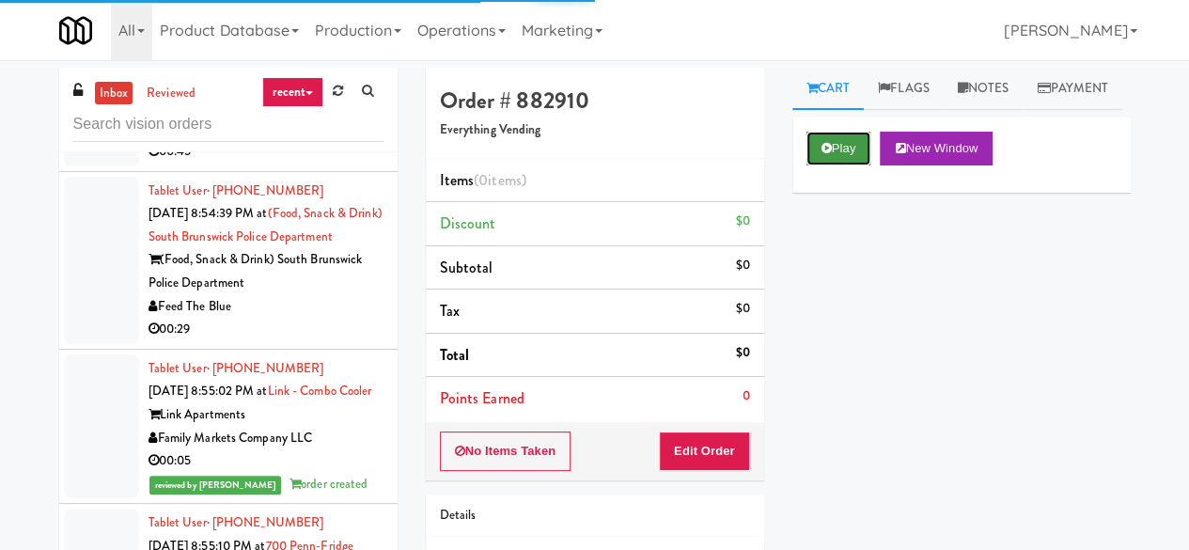
click at [814, 165] on button "Play" at bounding box center [838, 149] width 65 height 34
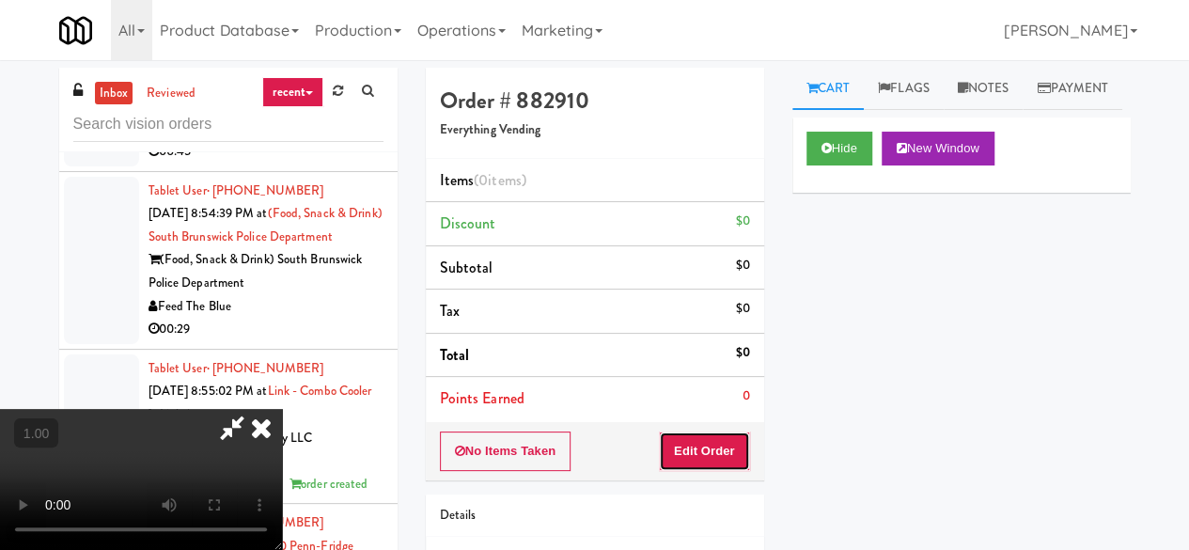
click at [702, 463] on button "Edit Order" at bounding box center [704, 450] width 91 height 39
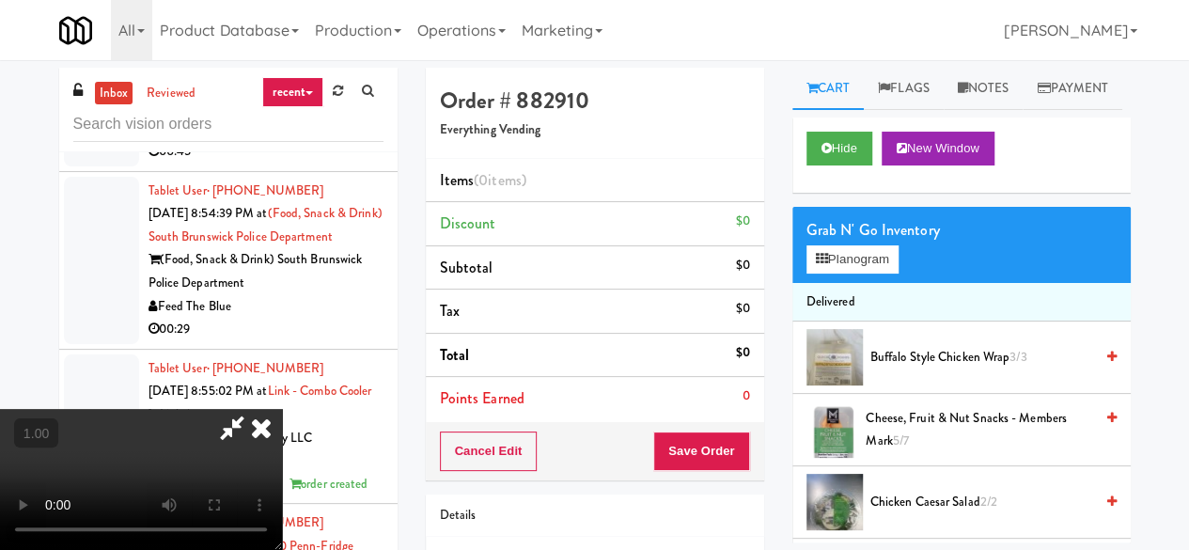
click at [254, 409] on icon at bounding box center [231, 428] width 43 height 38
click at [838, 244] on div "Grab N' Go Inventory" at bounding box center [961, 230] width 310 height 28
click at [849, 273] on button "Planogram" at bounding box center [852, 259] width 92 height 28
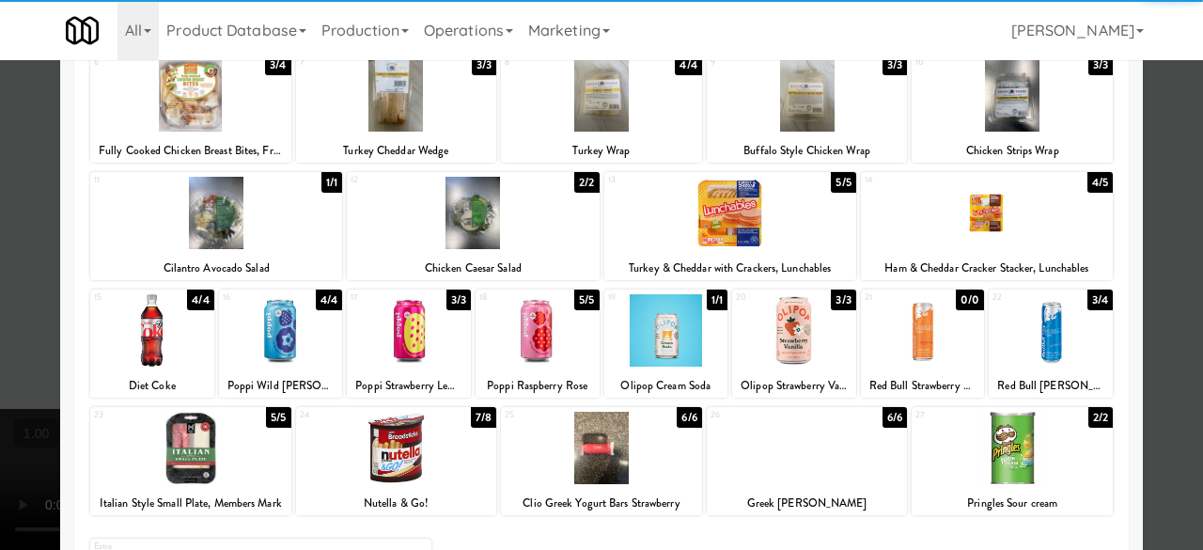
scroll to position [372, 0]
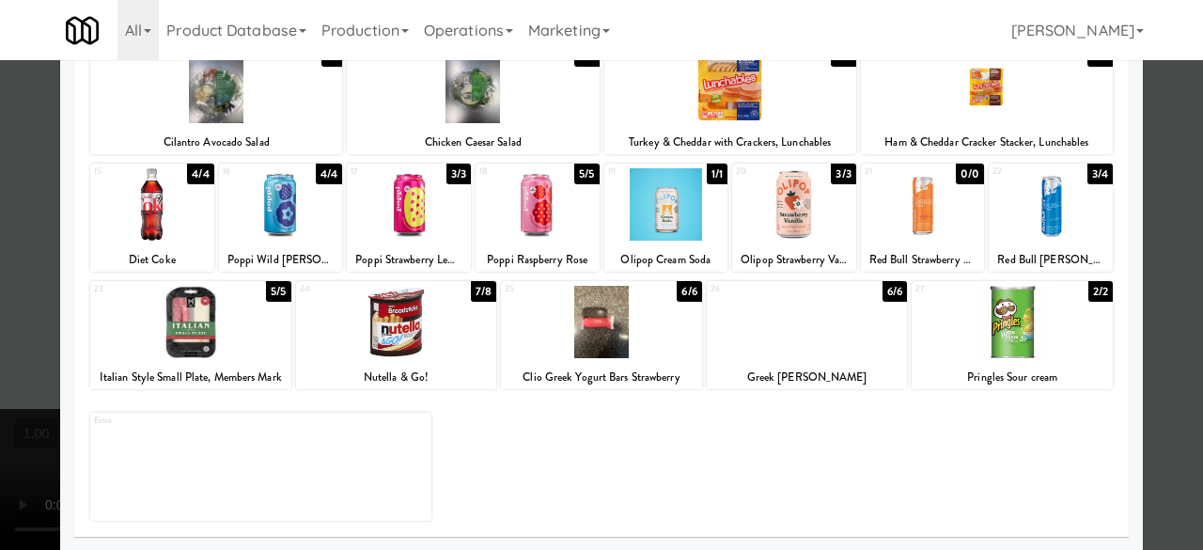
click at [427, 328] on div at bounding box center [396, 322] width 201 height 72
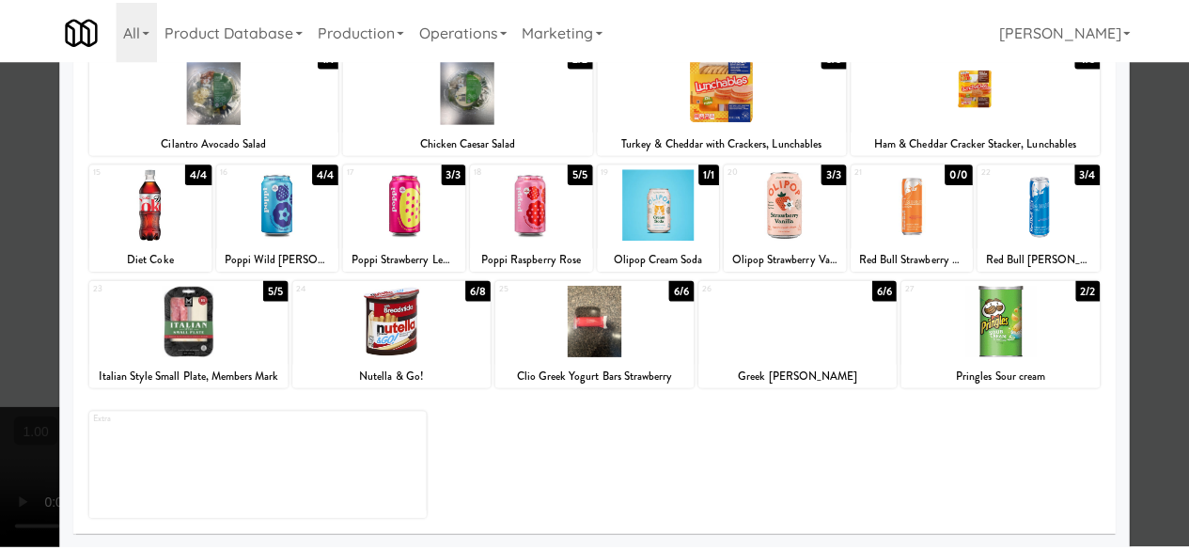
scroll to position [0, 0]
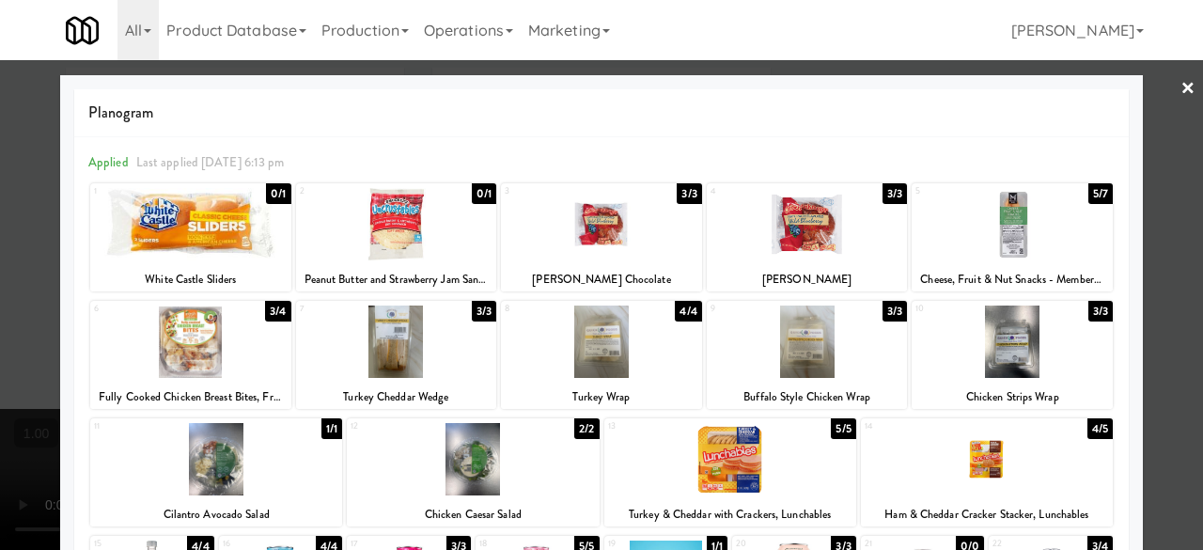
click at [1180, 115] on link "×" at bounding box center [1187, 89] width 15 height 58
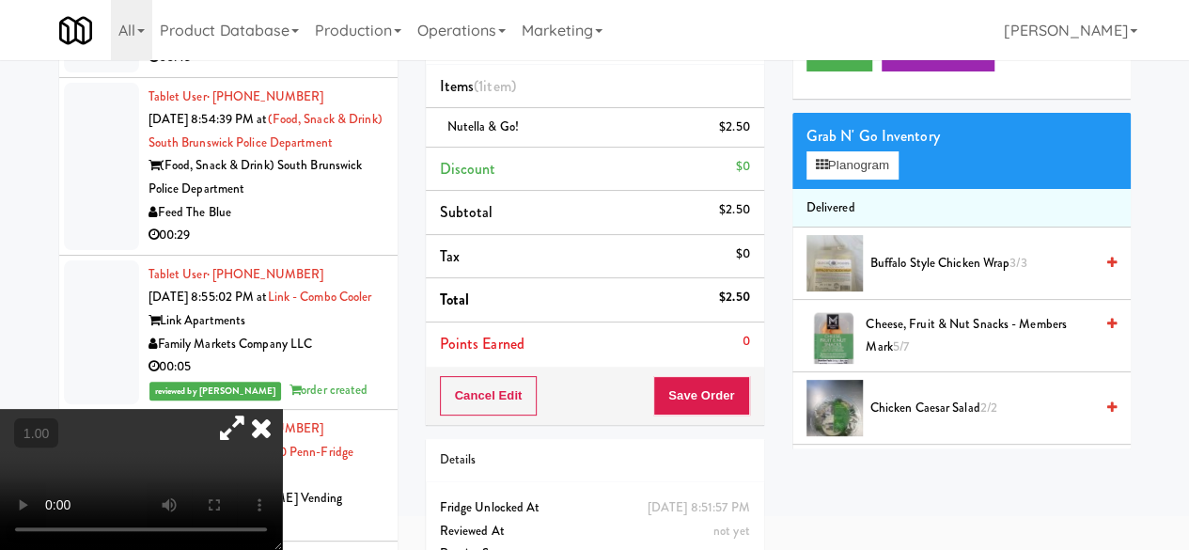
scroll to position [60, 0]
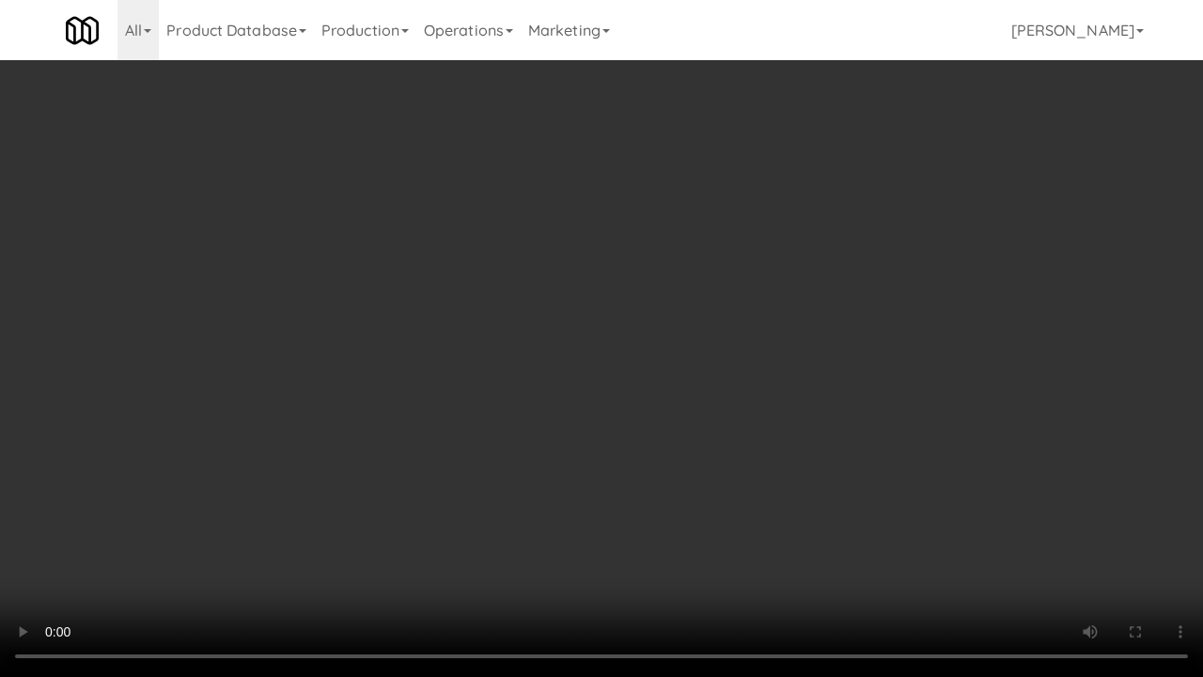
click at [945, 500] on video at bounding box center [601, 338] width 1203 height 677
click at [878, 483] on video at bounding box center [601, 338] width 1203 height 677
click at [871, 484] on video at bounding box center [601, 338] width 1203 height 677
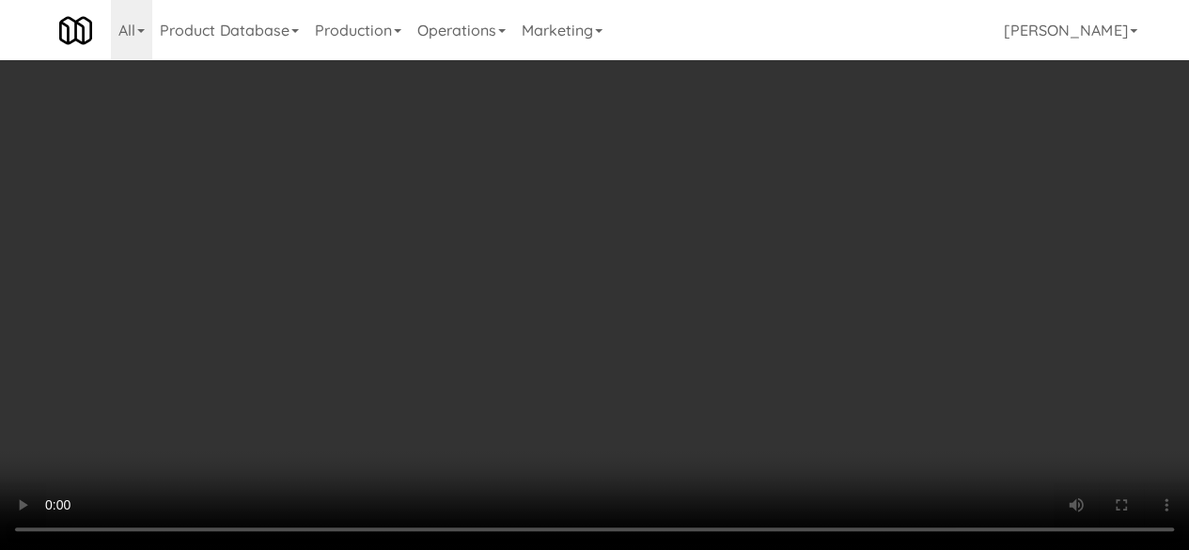
scroll to position [0, 0]
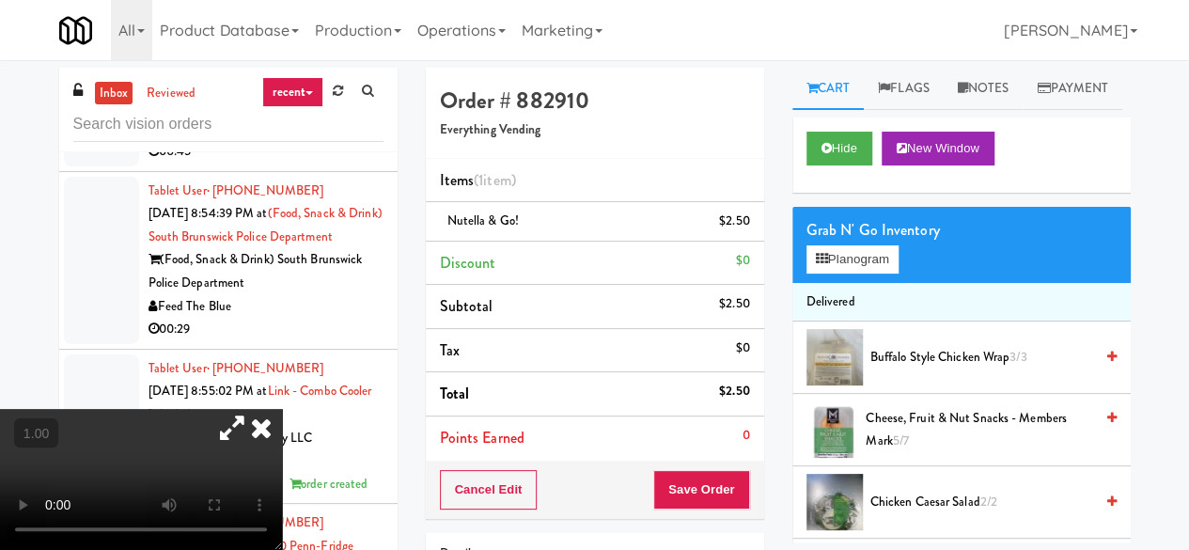
click at [254, 409] on icon at bounding box center [231, 428] width 43 height 38
click at [282, 409] on icon at bounding box center [261, 428] width 41 height 38
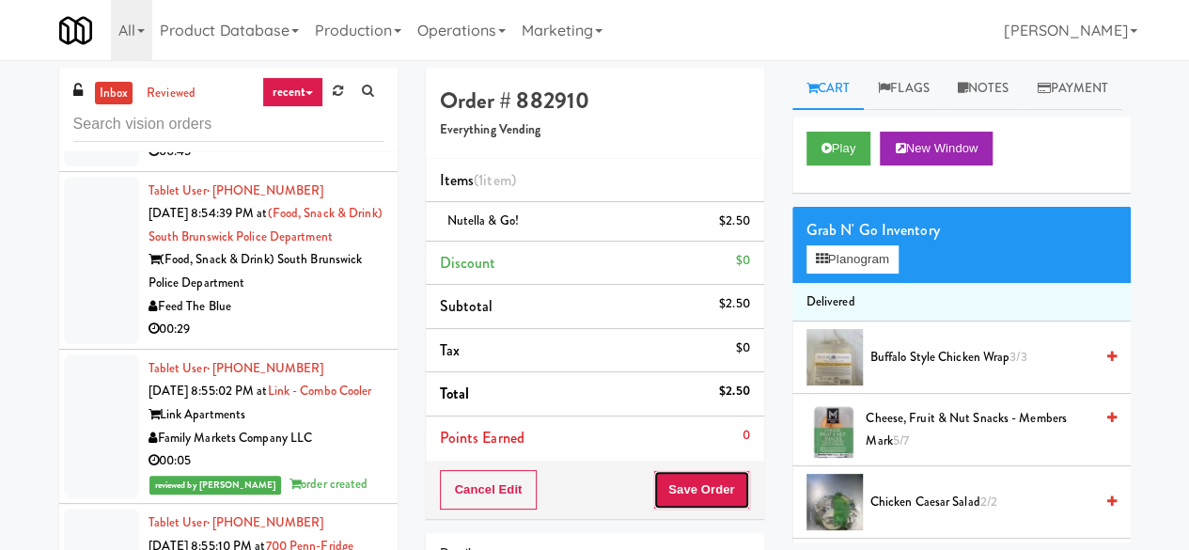
click at [693, 474] on button "Save Order" at bounding box center [701, 489] width 96 height 39
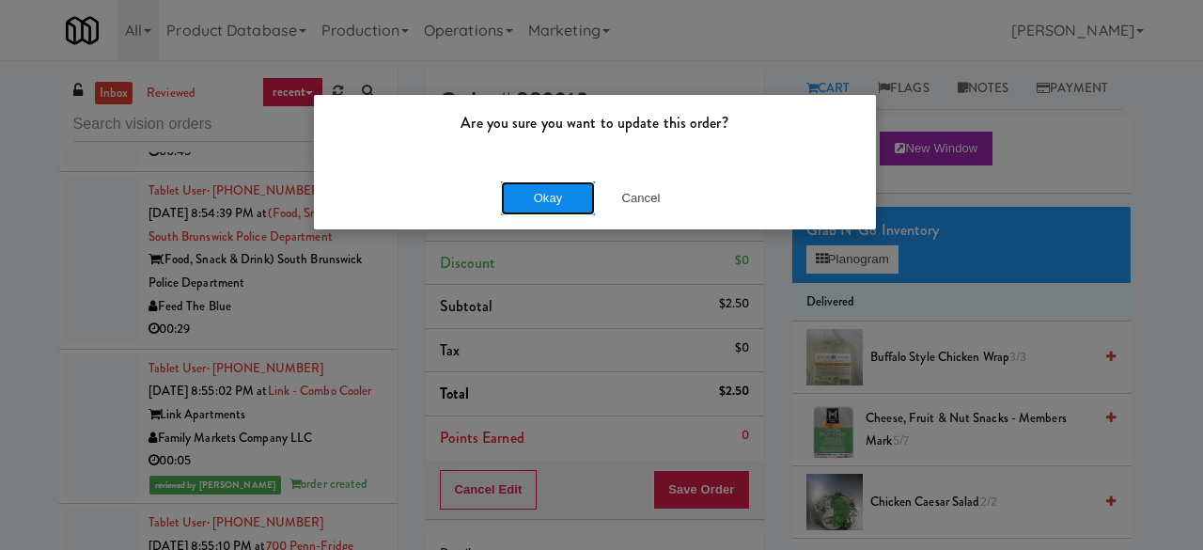
click at [543, 202] on button "Okay" at bounding box center [548, 198] width 94 height 34
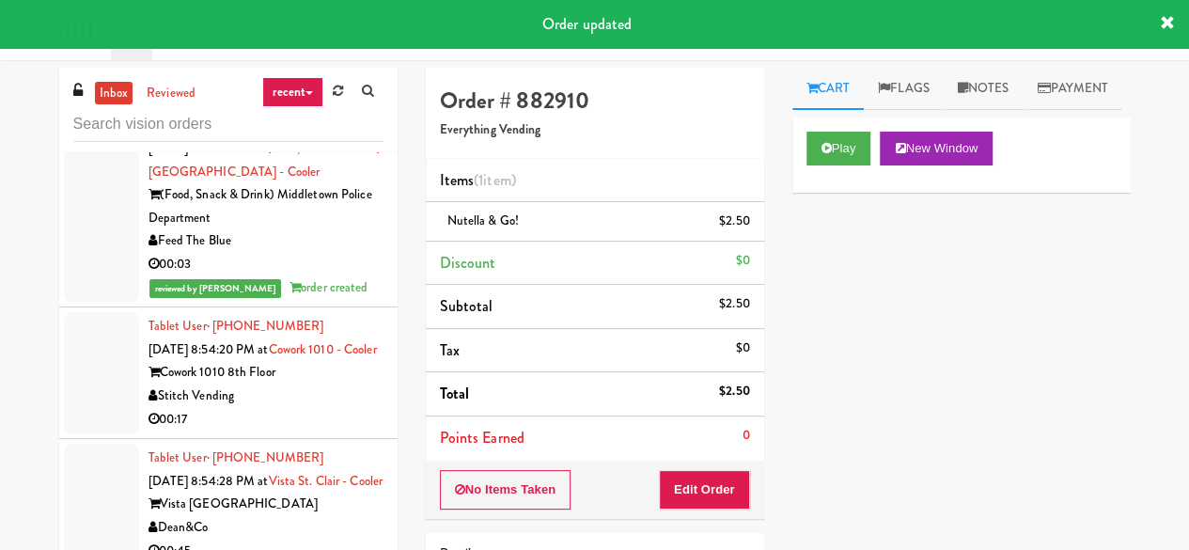
scroll to position [40283, 0]
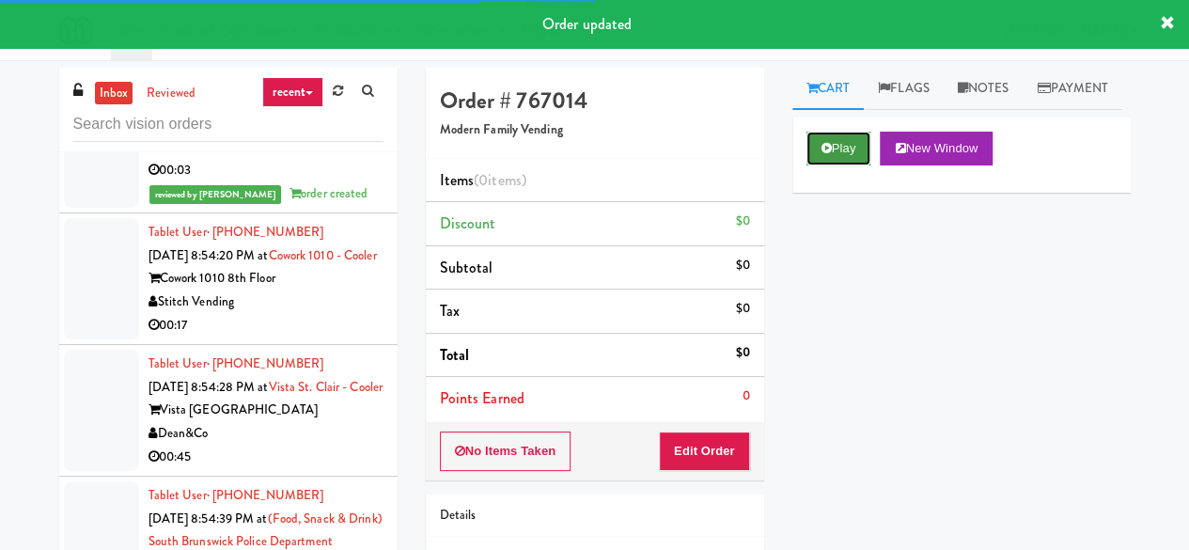
click at [836, 165] on button "Play" at bounding box center [838, 149] width 65 height 34
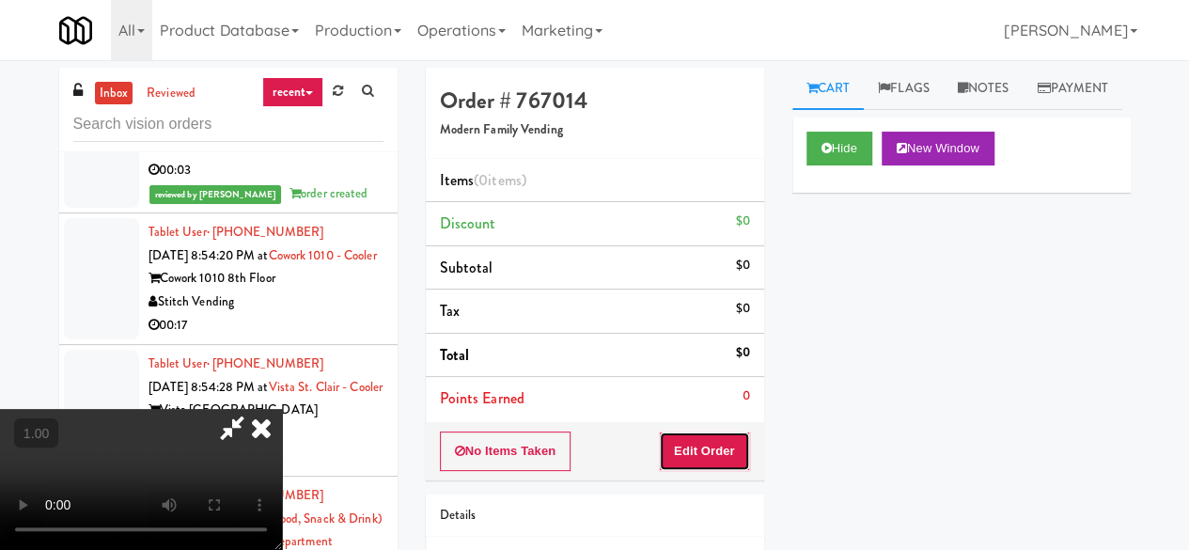
click at [714, 444] on button "Edit Order" at bounding box center [704, 450] width 91 height 39
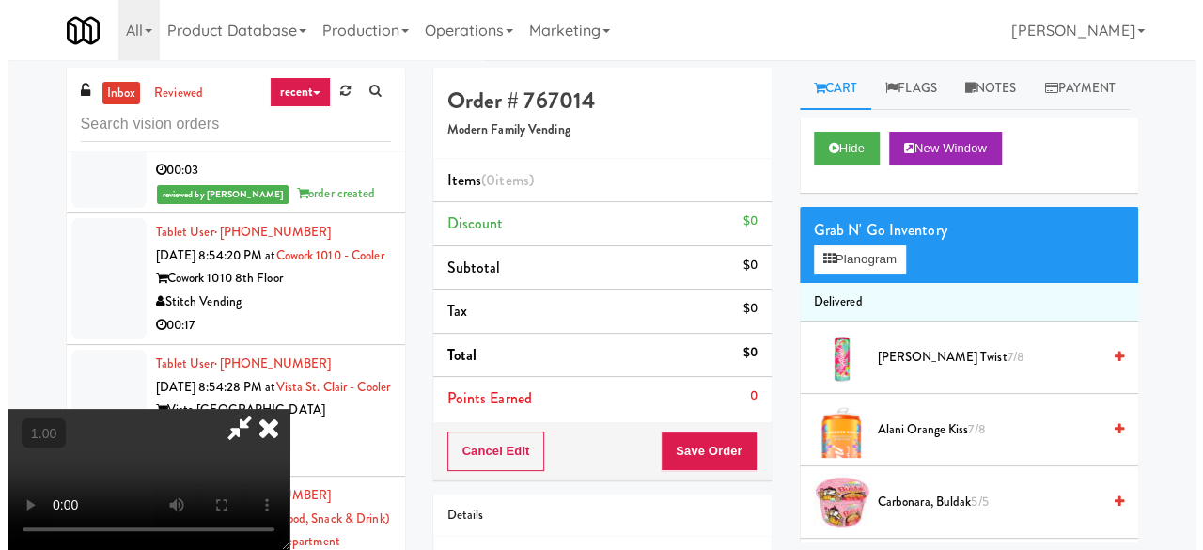
scroll to position [39, 0]
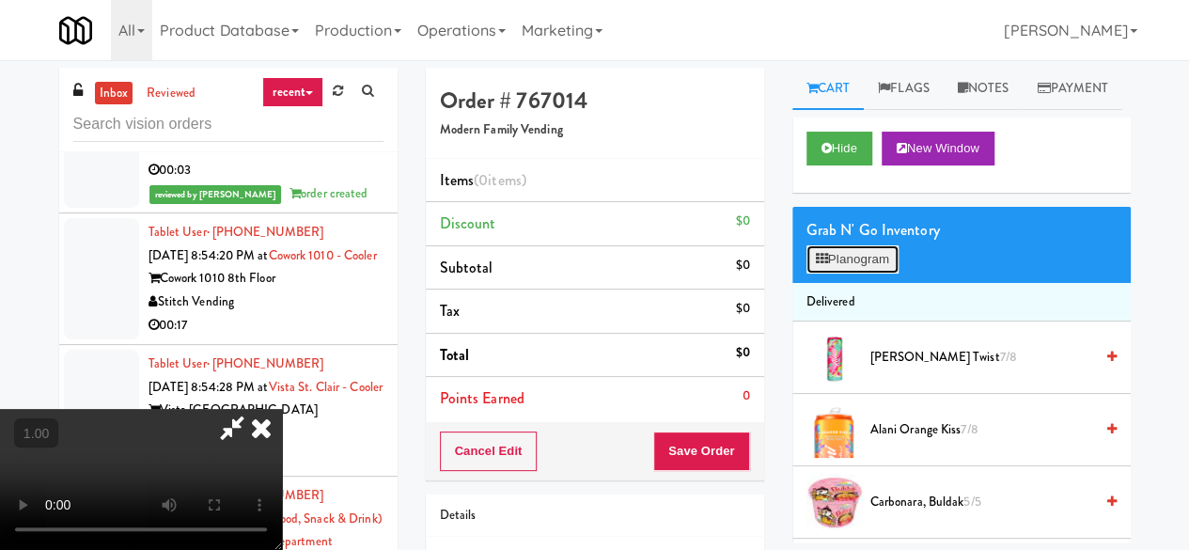
click at [868, 273] on button "Planogram" at bounding box center [852, 259] width 92 height 28
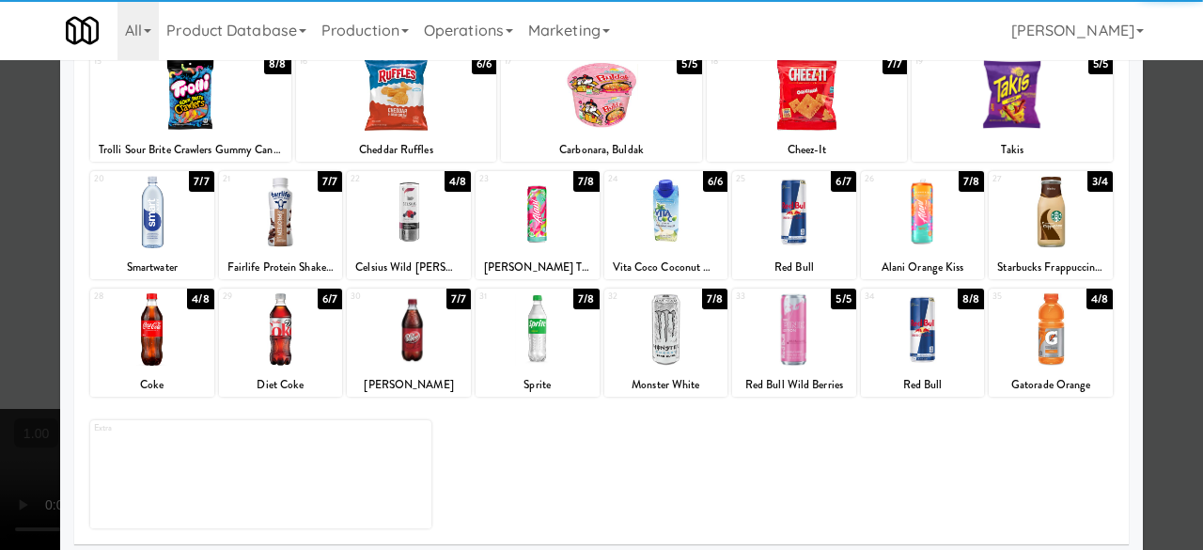
scroll to position [372, 0]
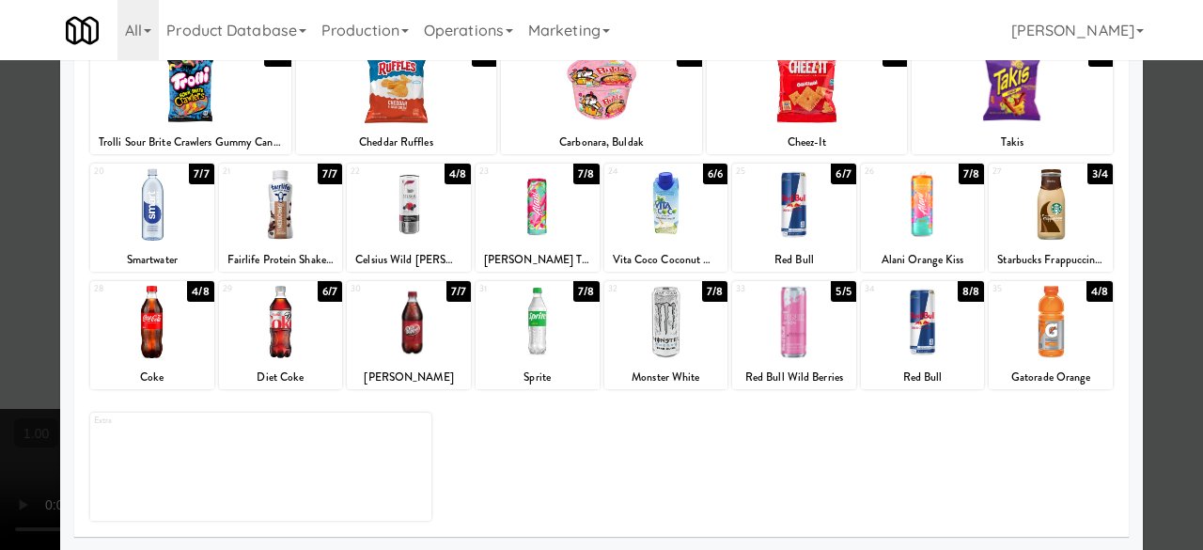
click at [164, 243] on div "20 7/7 Smartwater" at bounding box center [152, 217] width 124 height 108
click at [417, 217] on div at bounding box center [409, 204] width 124 height 72
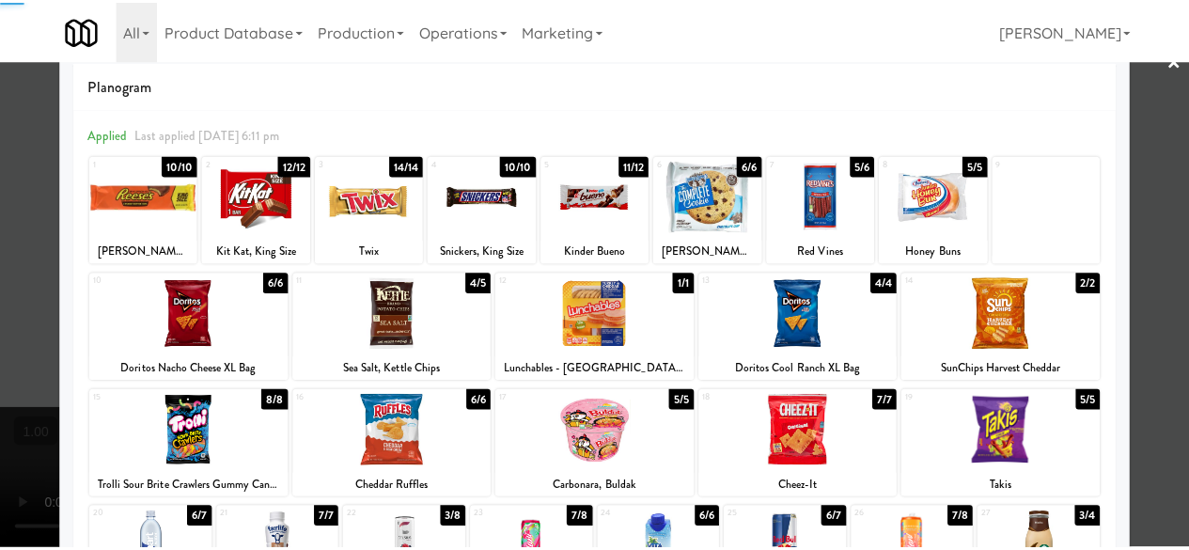
scroll to position [0, 0]
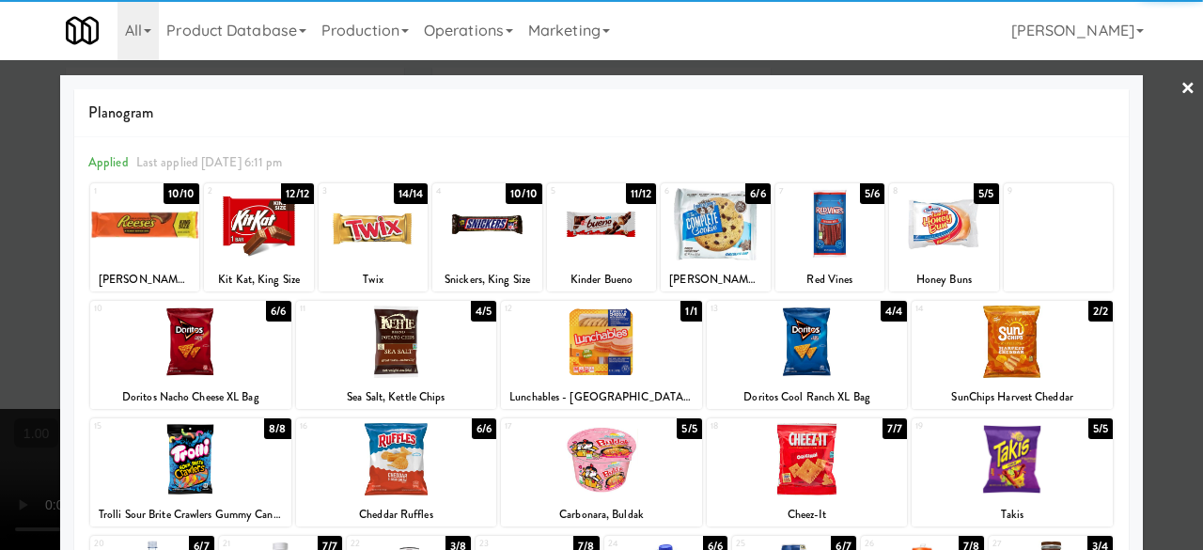
click at [1132, 113] on div at bounding box center [601, 275] width 1203 height 550
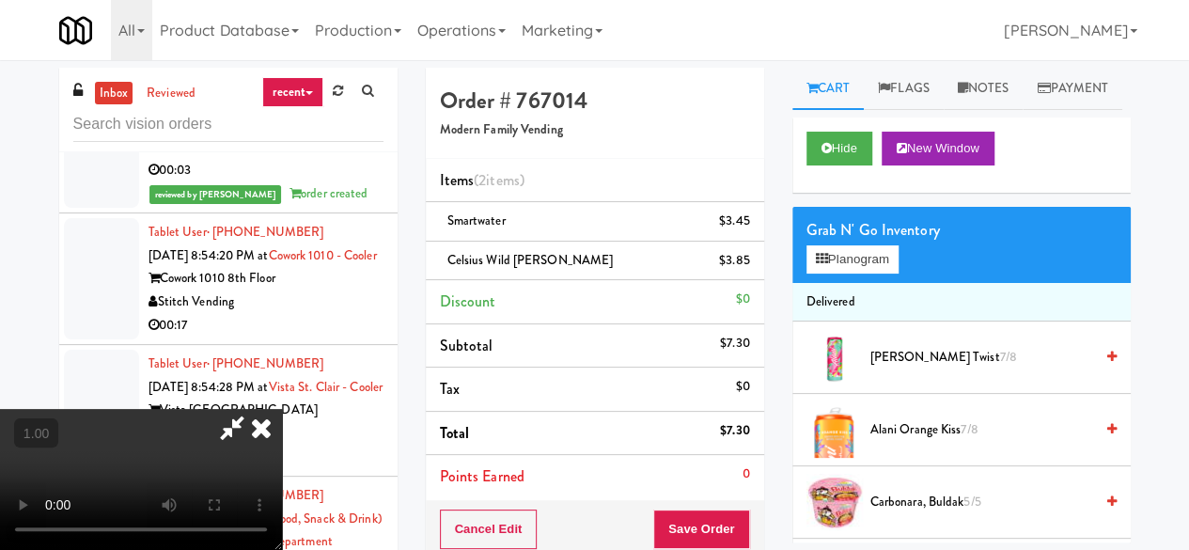
click at [254, 409] on icon at bounding box center [231, 428] width 43 height 38
click at [693, 500] on div "Cancel Edit Save Order" at bounding box center [595, 529] width 338 height 58
click at [700, 520] on button "Save Order" at bounding box center [701, 528] width 96 height 39
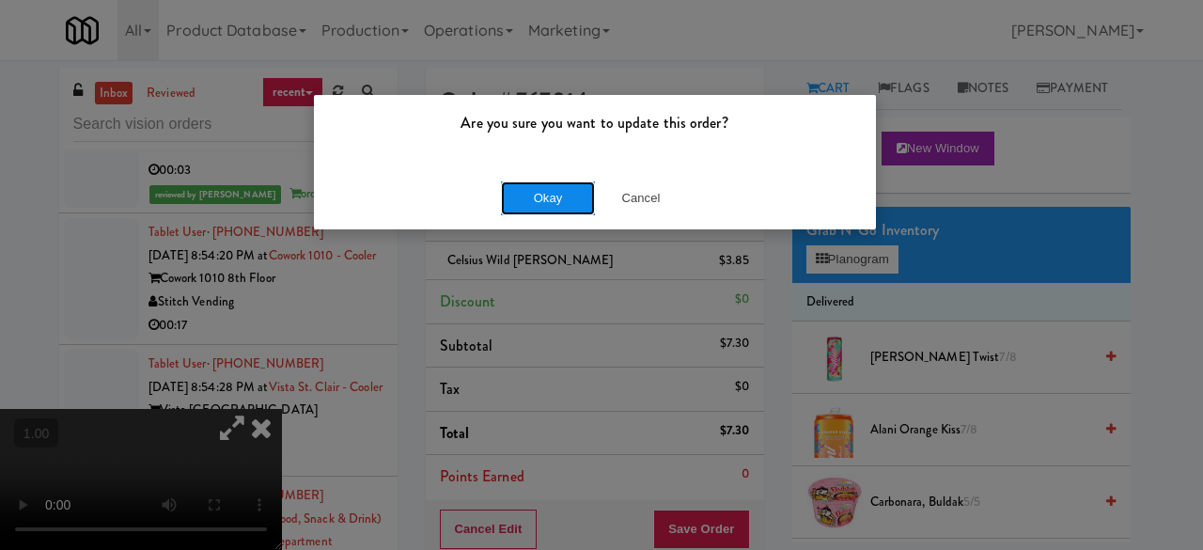
click at [560, 195] on button "Okay" at bounding box center [548, 198] width 94 height 34
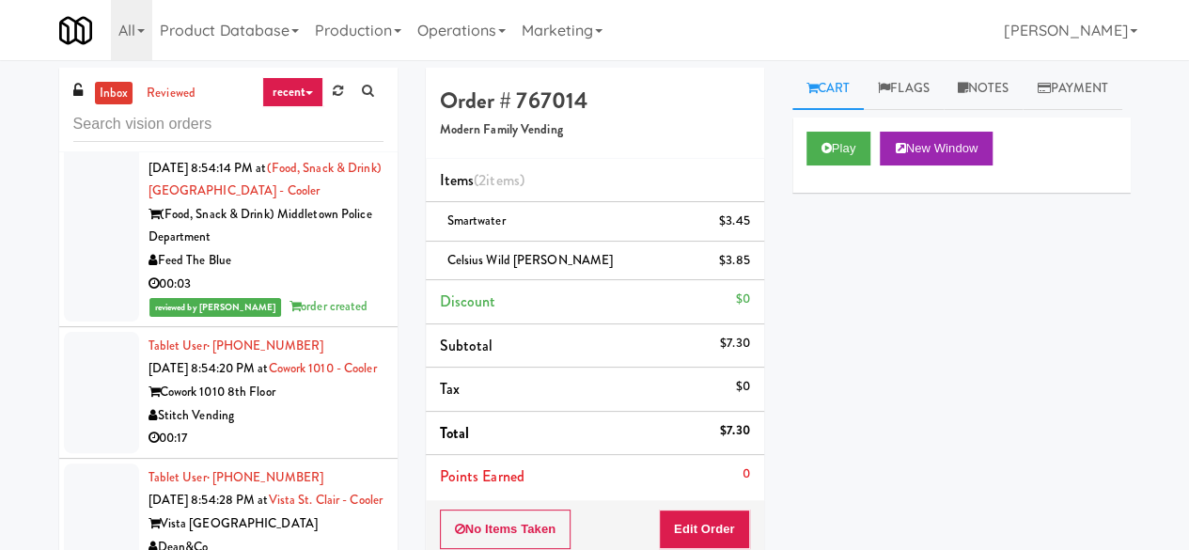
scroll to position [40001, 0]
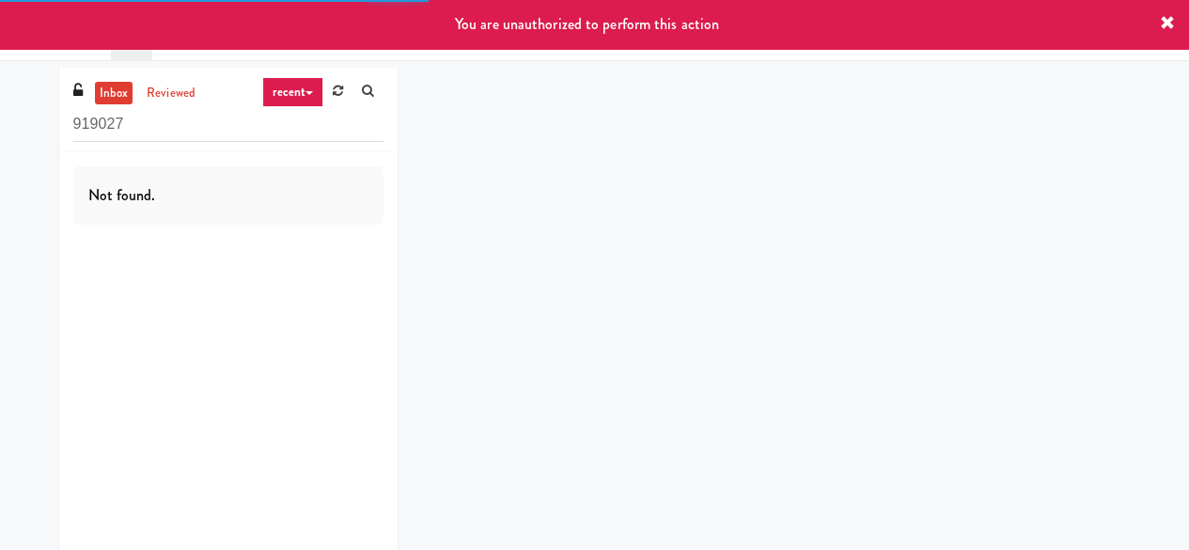
click at [232, 136] on input "919027" at bounding box center [228, 124] width 310 height 35
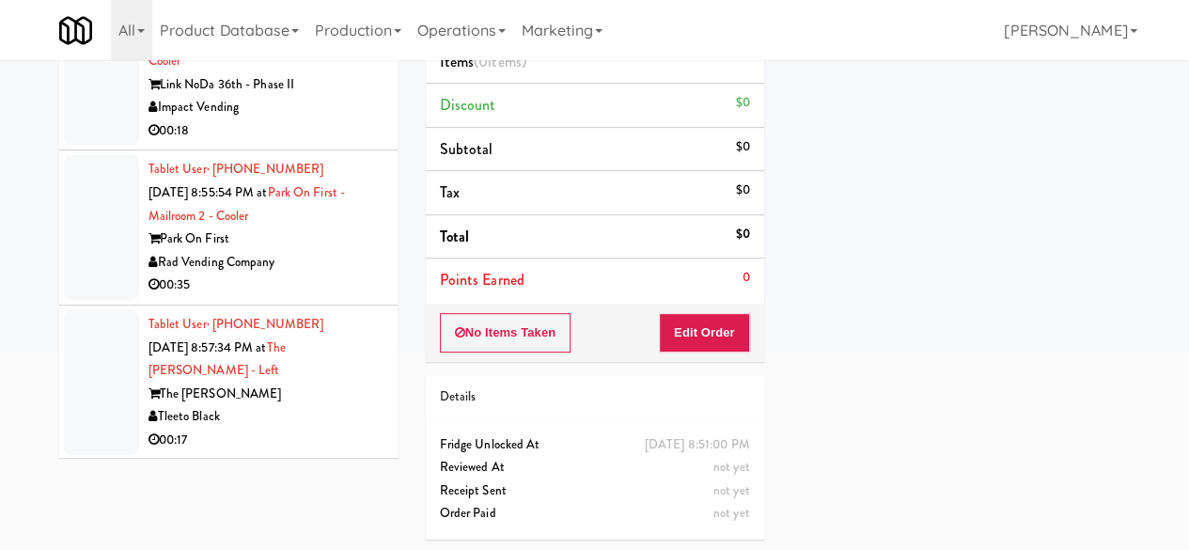
scroll to position [23608, 0]
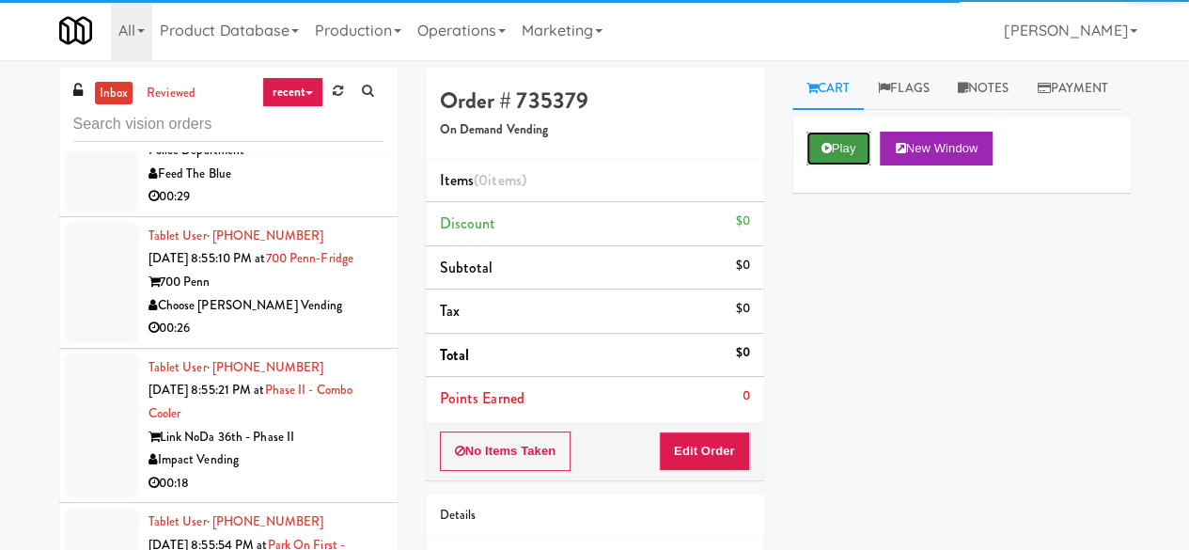
click at [823, 165] on button "Play" at bounding box center [838, 149] width 65 height 34
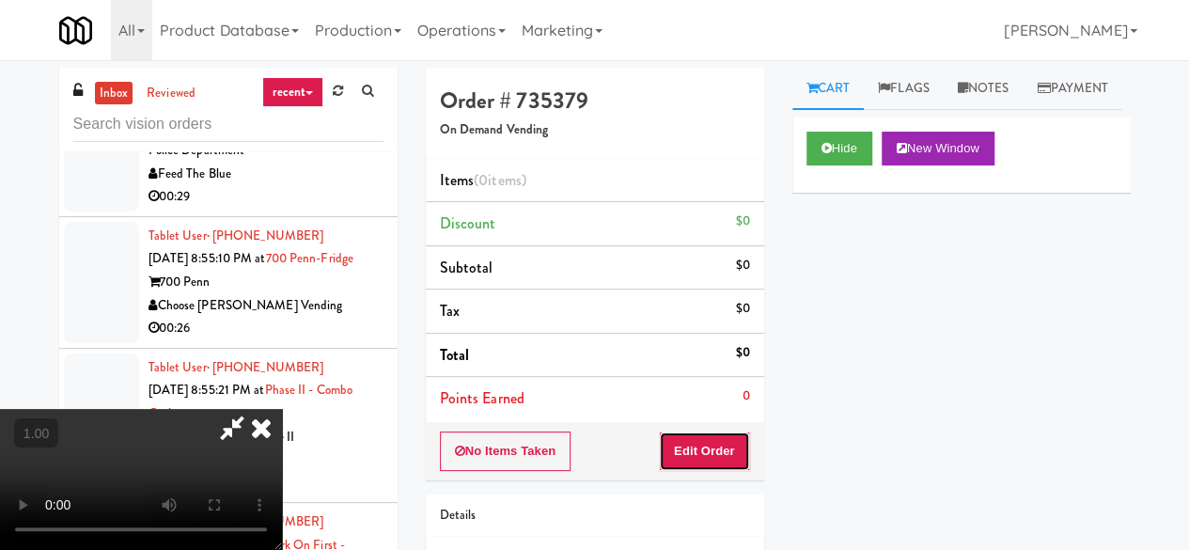
click at [714, 449] on button "Edit Order" at bounding box center [704, 450] width 91 height 39
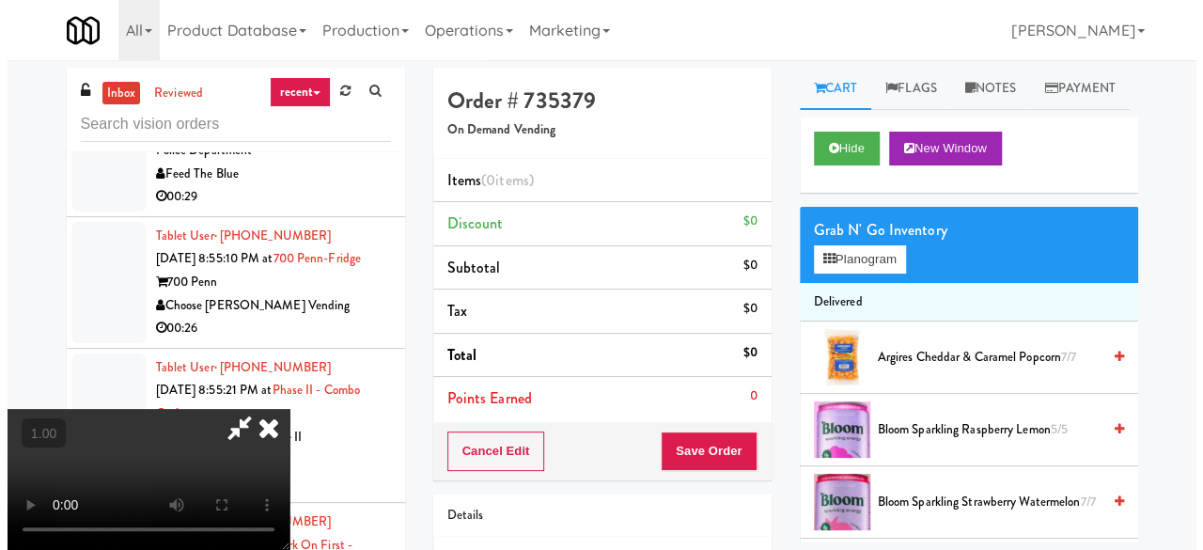
scroll to position [39, 0]
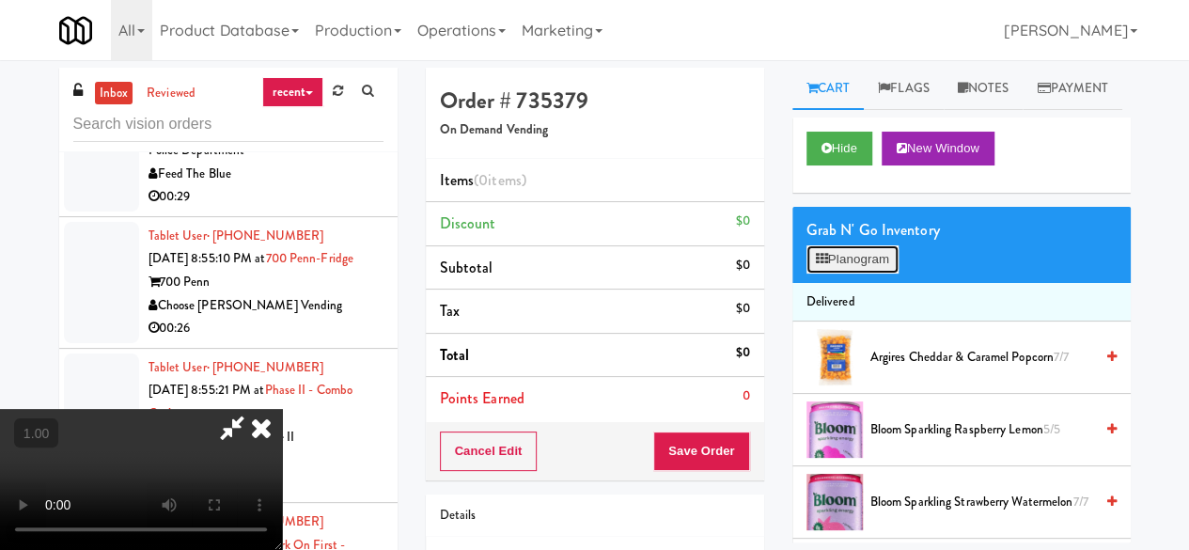
click at [858, 273] on button "Planogram" at bounding box center [852, 259] width 92 height 28
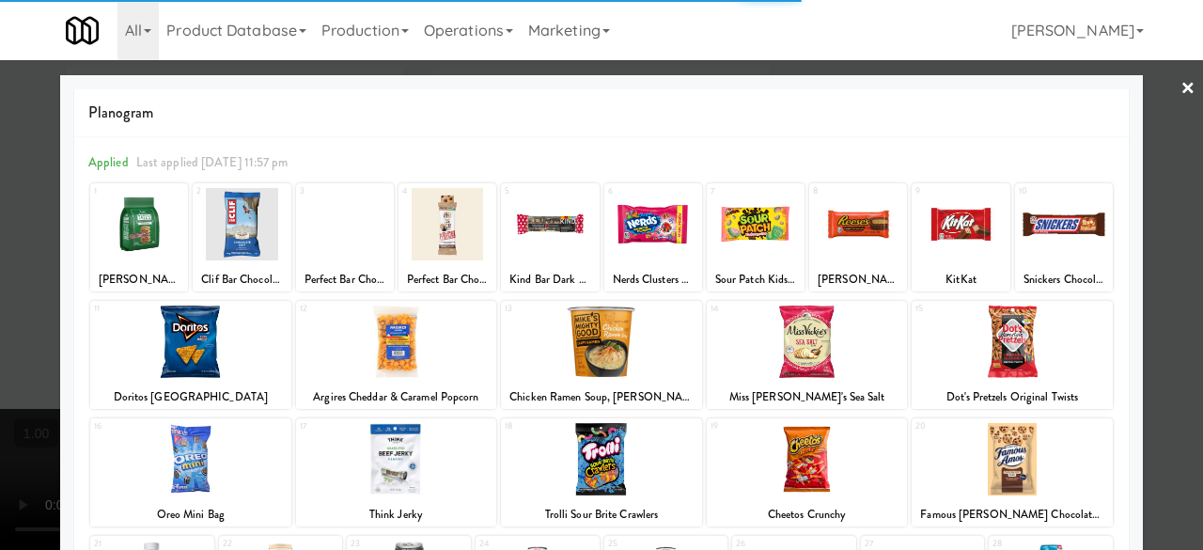
scroll to position [372, 0]
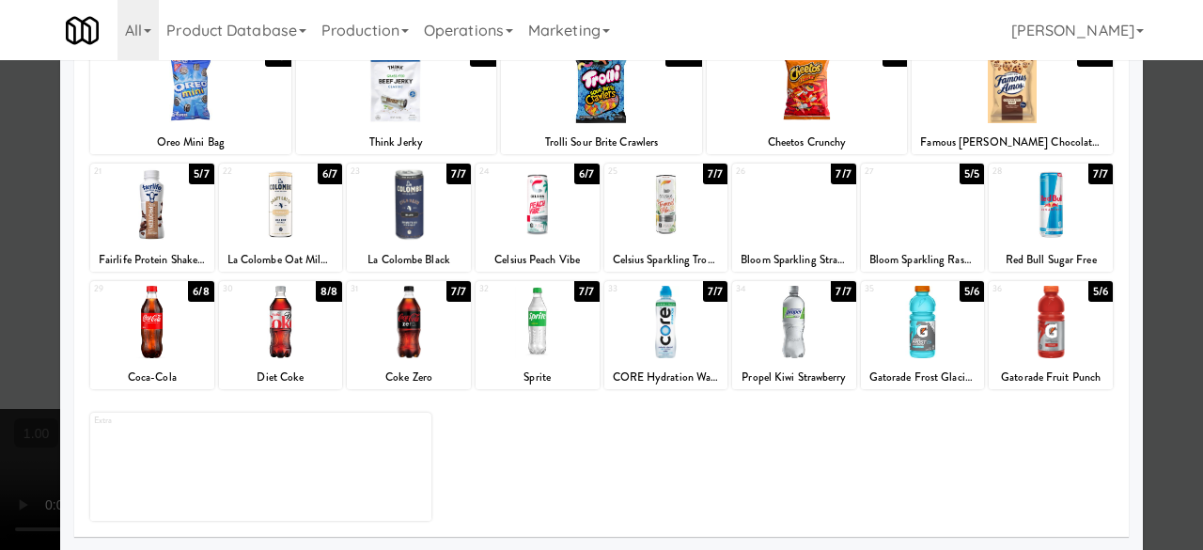
click at [695, 338] on div at bounding box center [666, 322] width 124 height 72
click at [877, 328] on div at bounding box center [923, 322] width 124 height 72
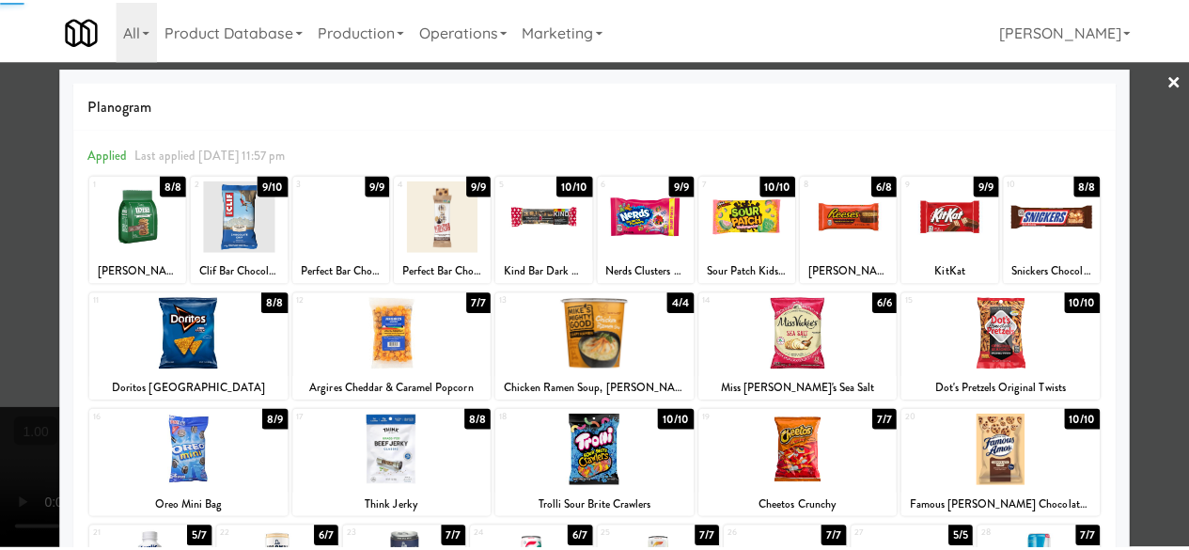
scroll to position [0, 0]
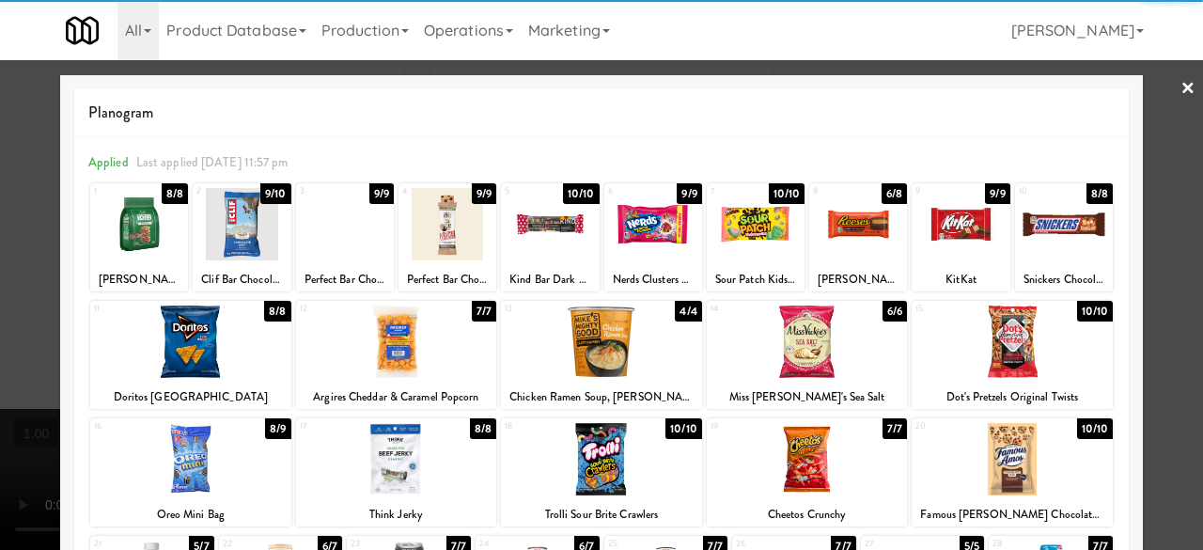
click at [1150, 115] on div at bounding box center [601, 275] width 1203 height 550
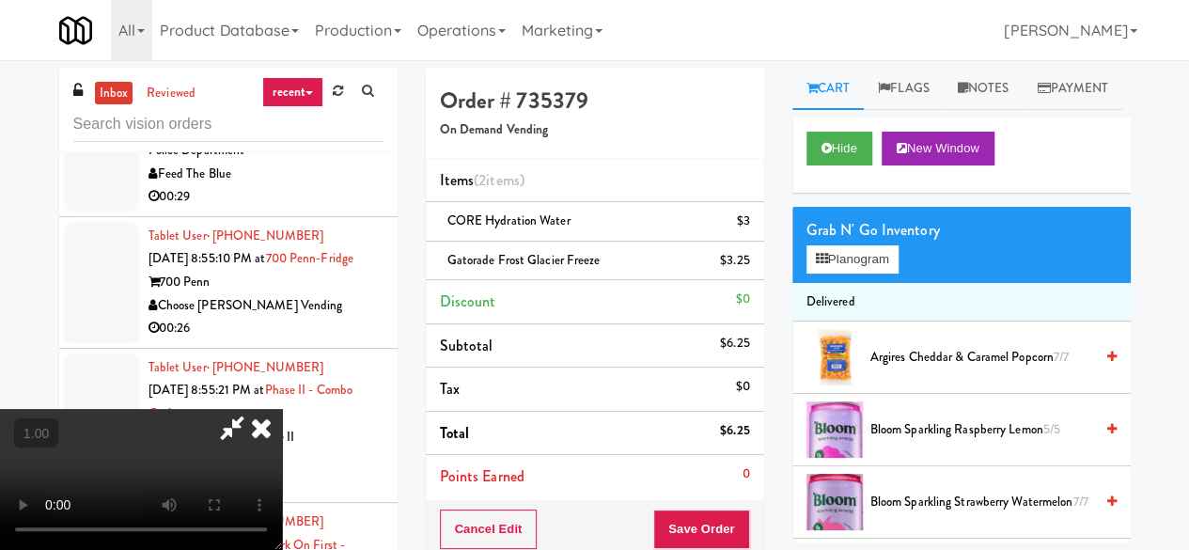
click at [254, 409] on icon at bounding box center [231, 428] width 43 height 38
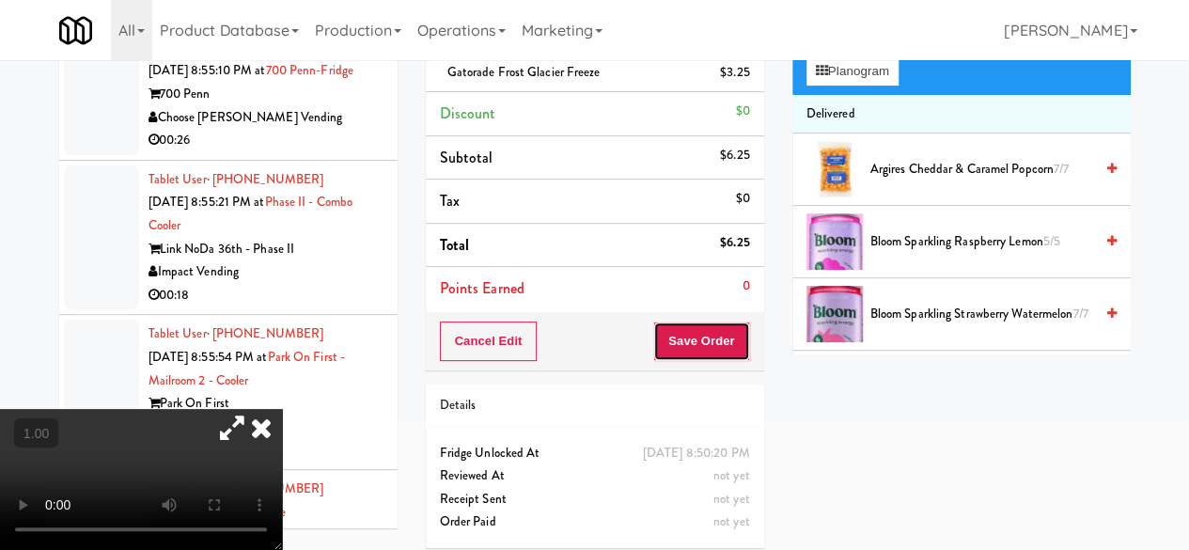
click at [687, 326] on button "Save Order" at bounding box center [701, 340] width 96 height 39
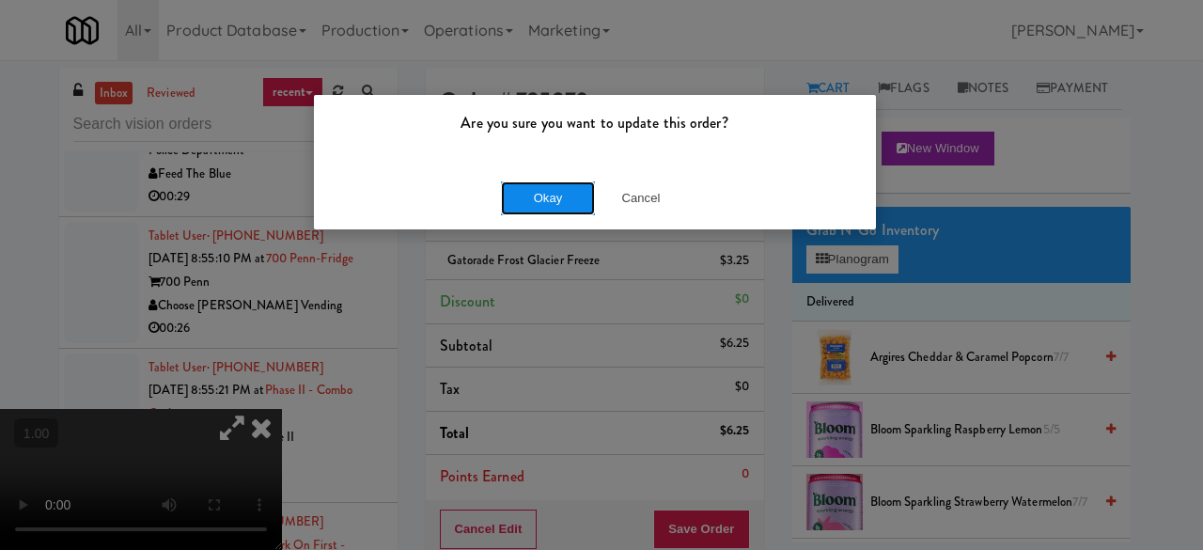
click at [514, 199] on button "Okay" at bounding box center [548, 198] width 94 height 34
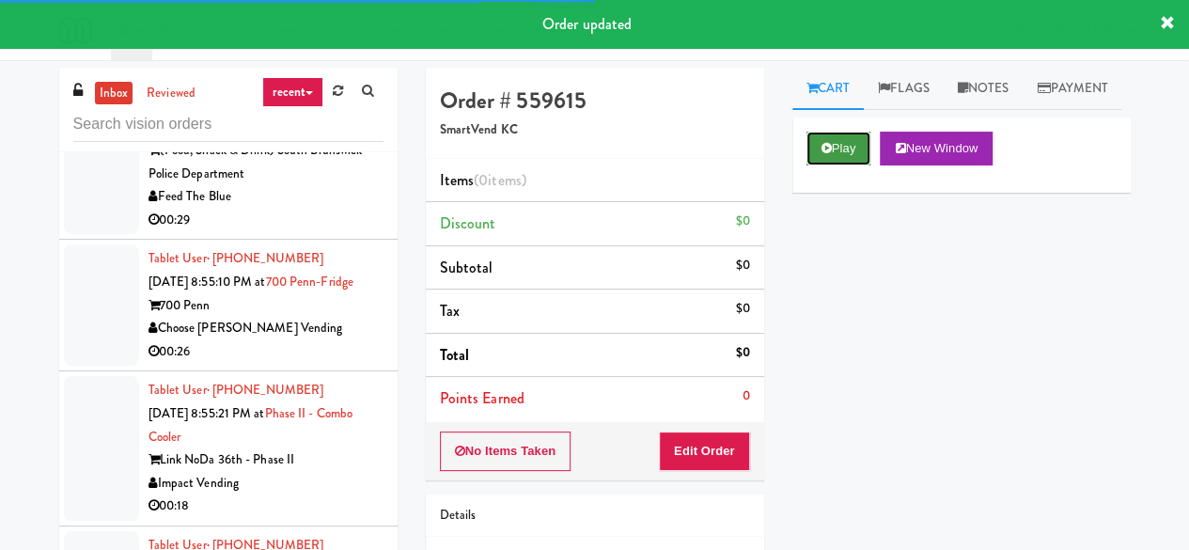
click at [838, 165] on button "Play" at bounding box center [838, 149] width 65 height 34
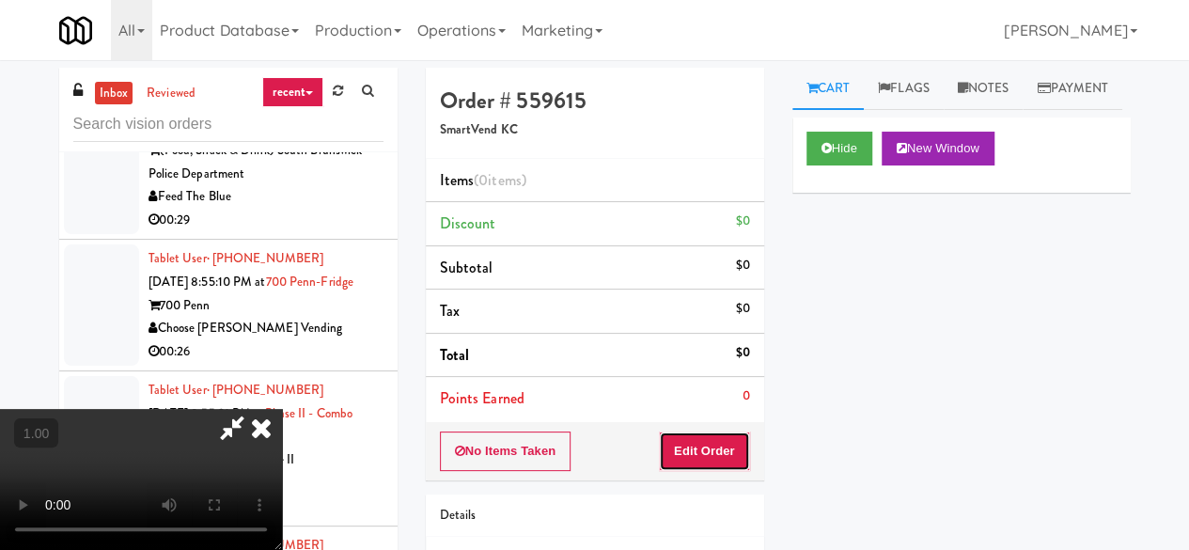
click at [720, 441] on button "Edit Order" at bounding box center [704, 450] width 91 height 39
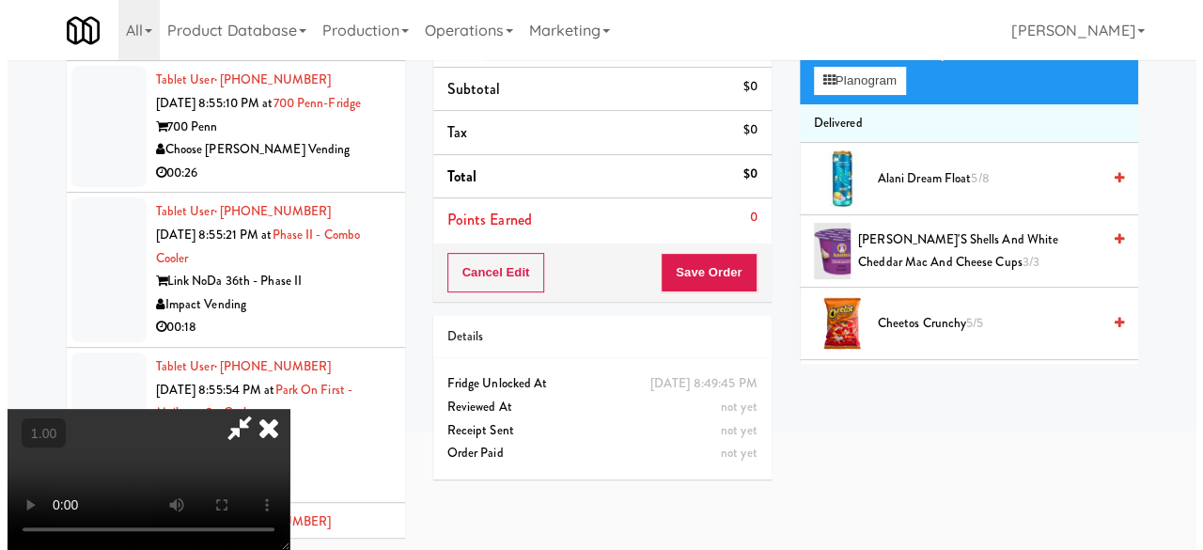
scroll to position [60, 0]
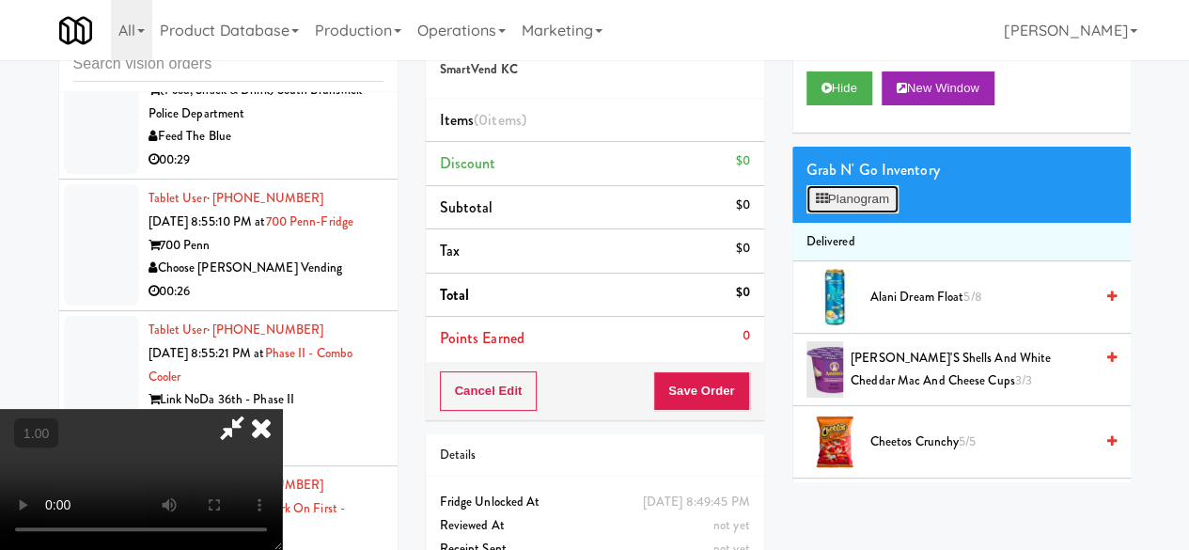
click at [857, 213] on button "Planogram" at bounding box center [852, 199] width 92 height 28
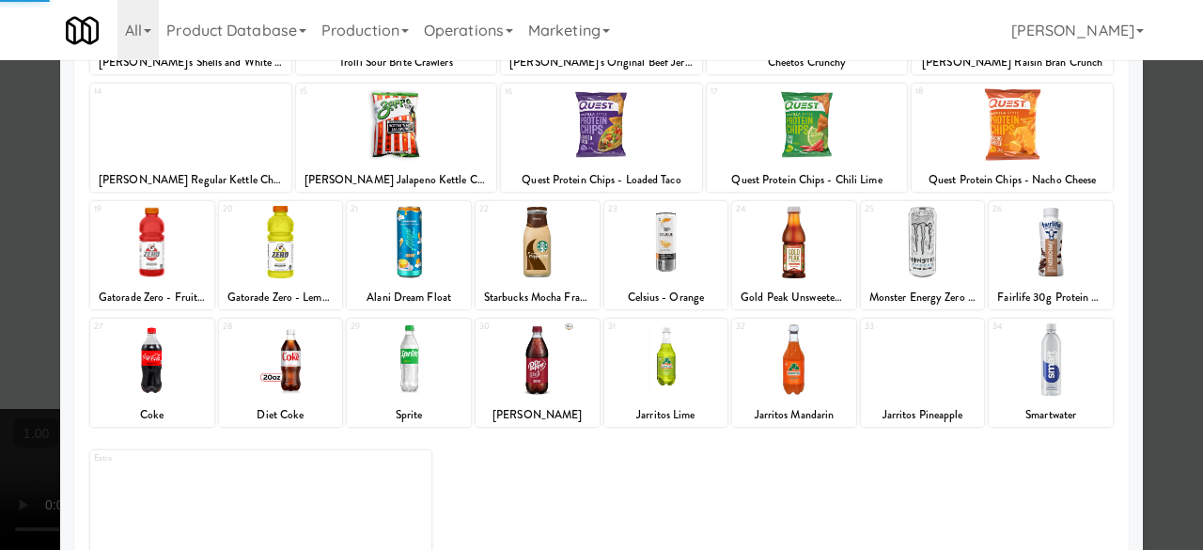
scroll to position [372, 0]
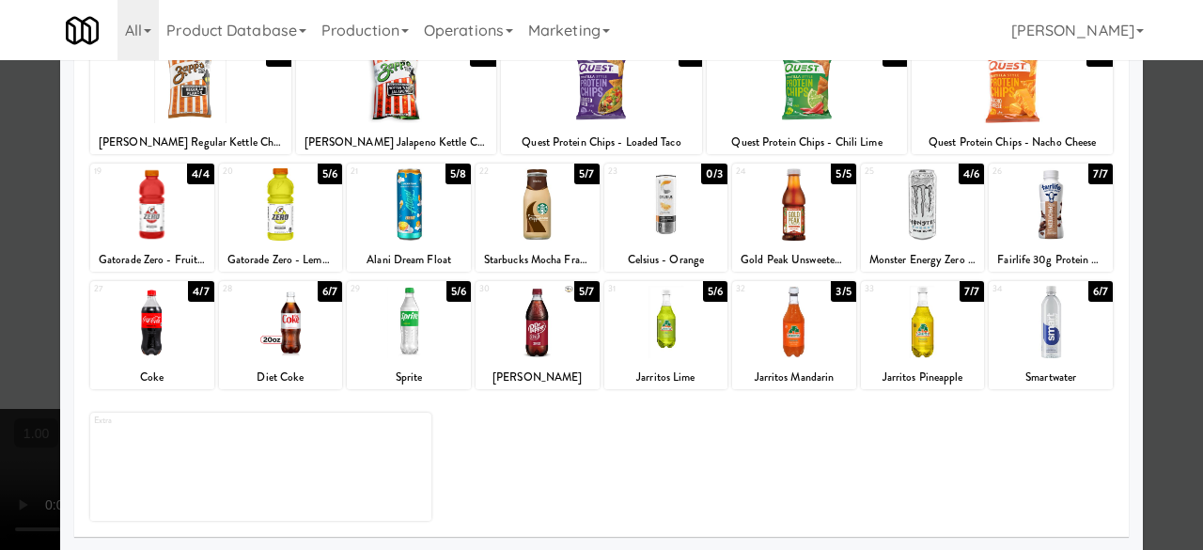
click at [305, 341] on div at bounding box center [281, 322] width 124 height 72
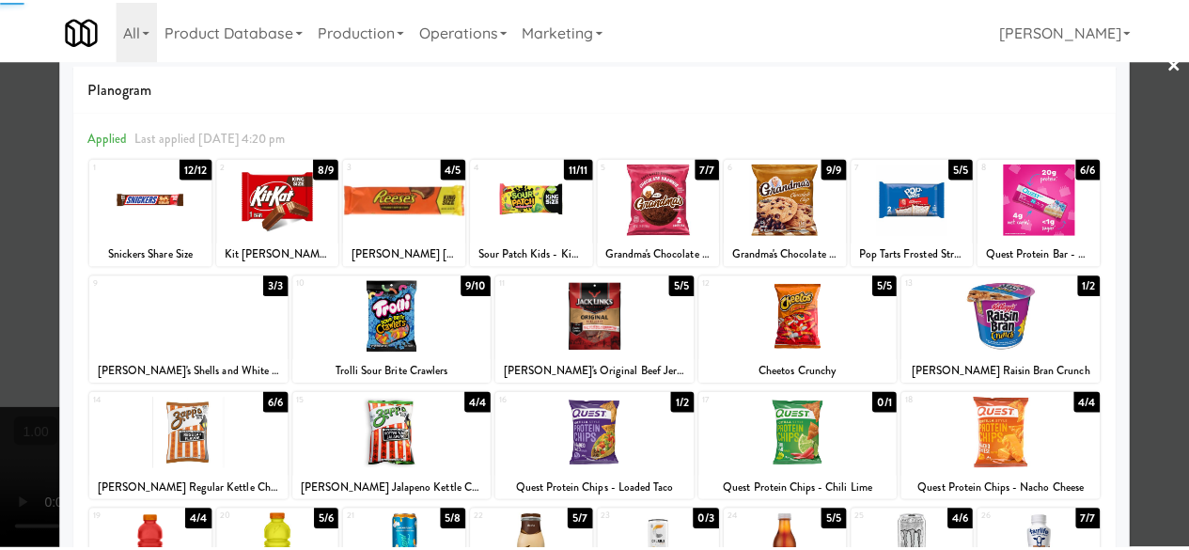
scroll to position [0, 0]
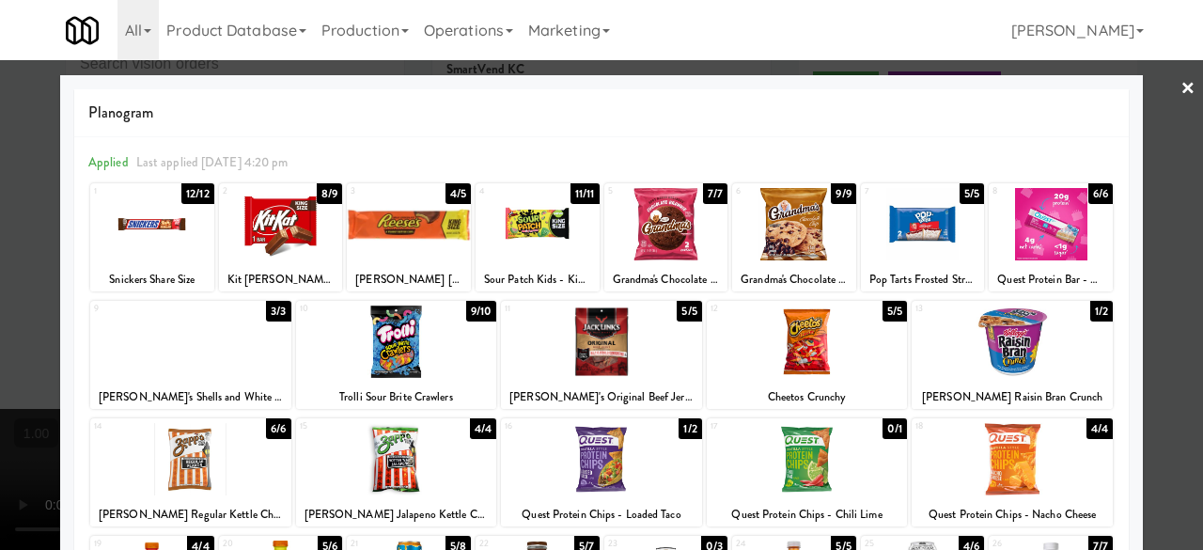
click at [641, 233] on div at bounding box center [666, 224] width 124 height 72
click at [1163, 96] on div at bounding box center [601, 275] width 1203 height 550
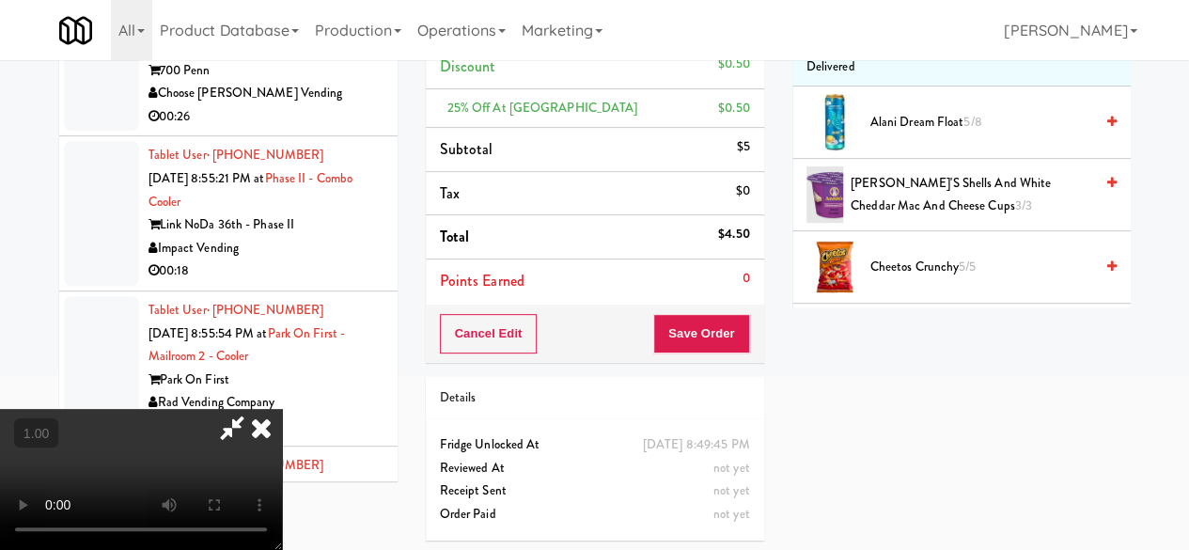
scroll to position [108, 0]
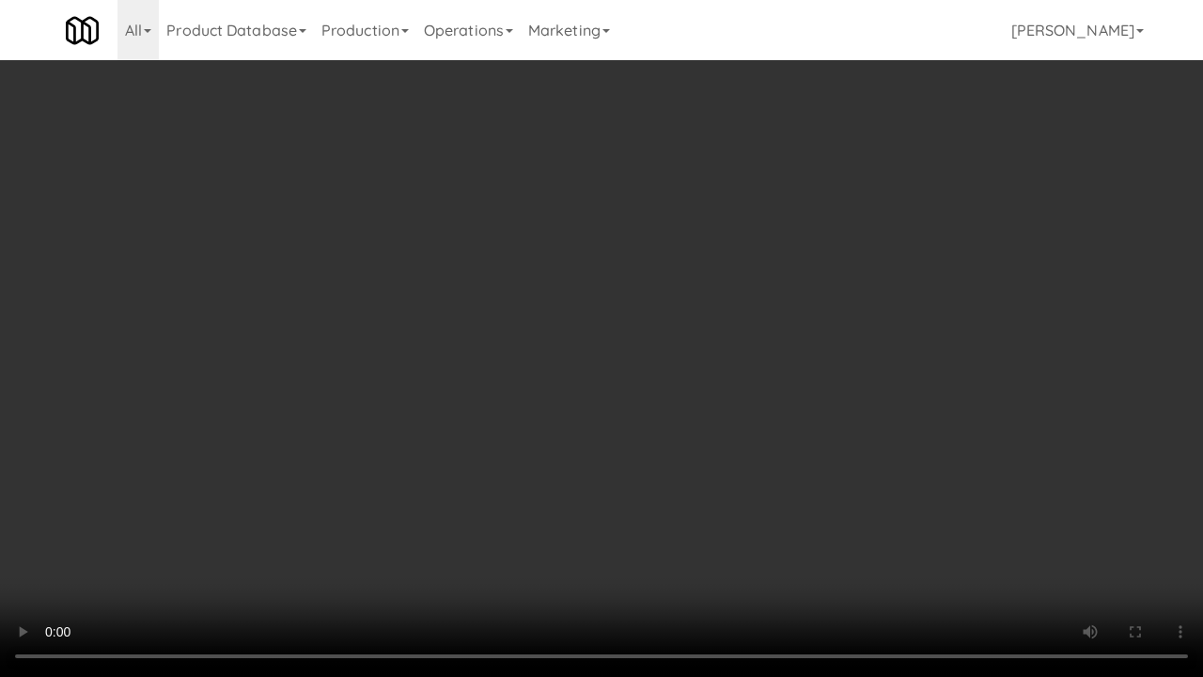
click at [631, 354] on video at bounding box center [601, 338] width 1203 height 677
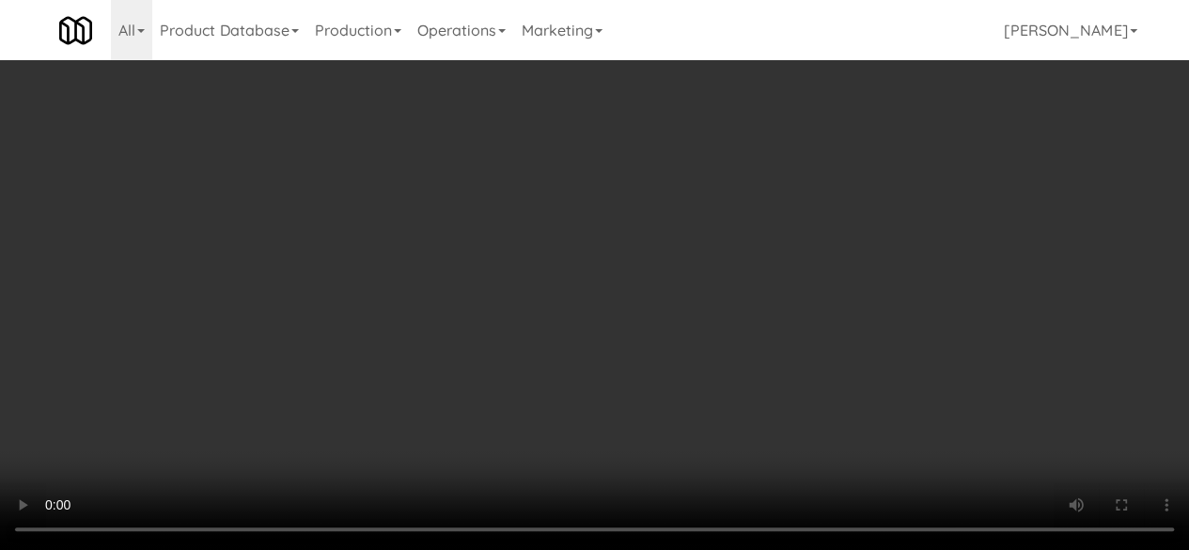
scroll to position [0, 0]
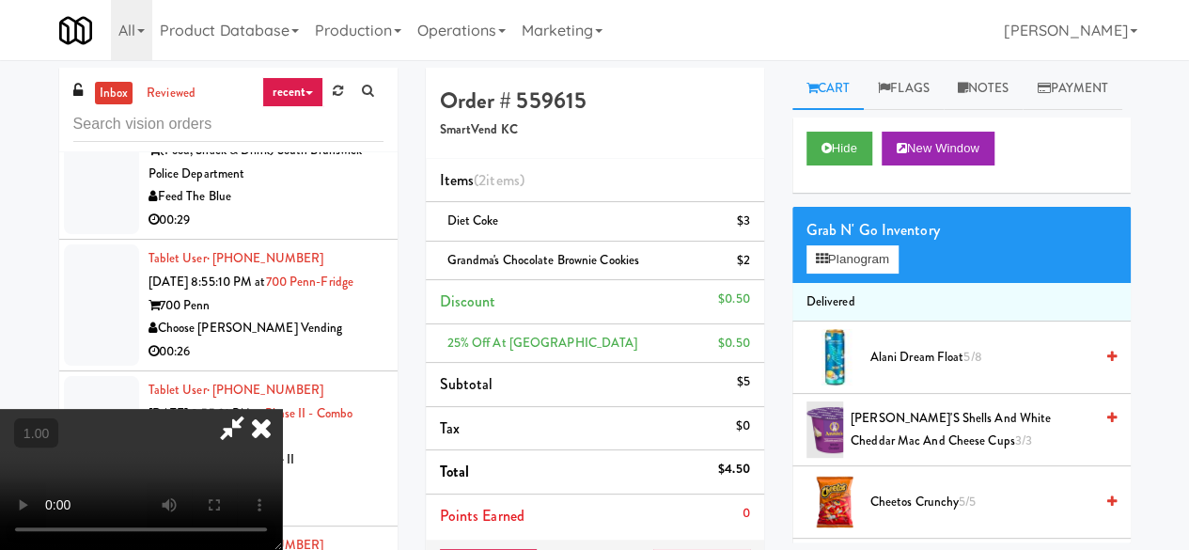
click at [254, 409] on icon at bounding box center [231, 428] width 43 height 38
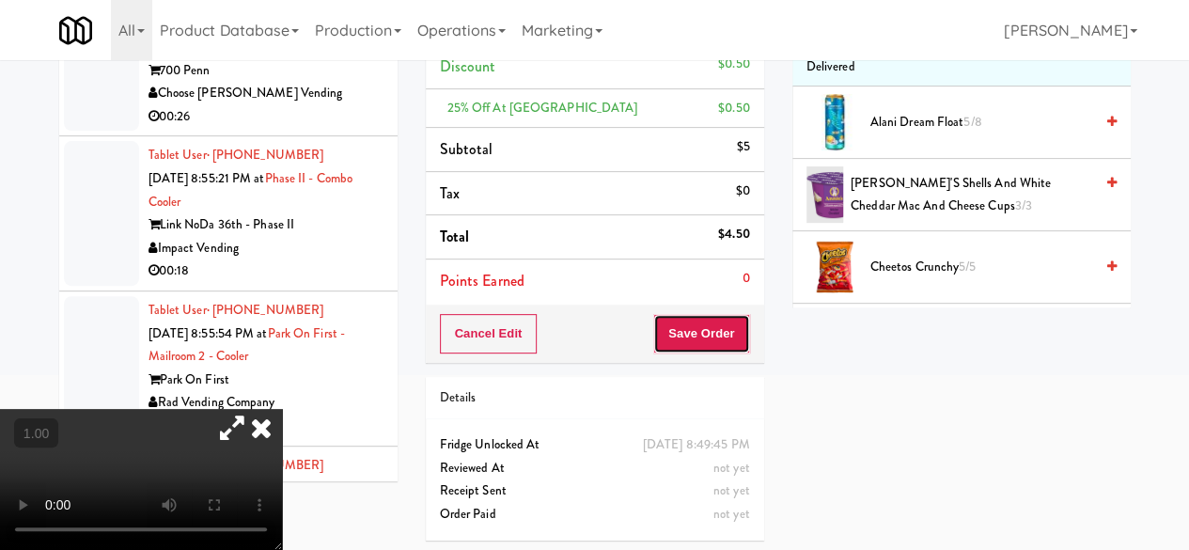
click at [669, 314] on button "Save Order" at bounding box center [701, 333] width 96 height 39
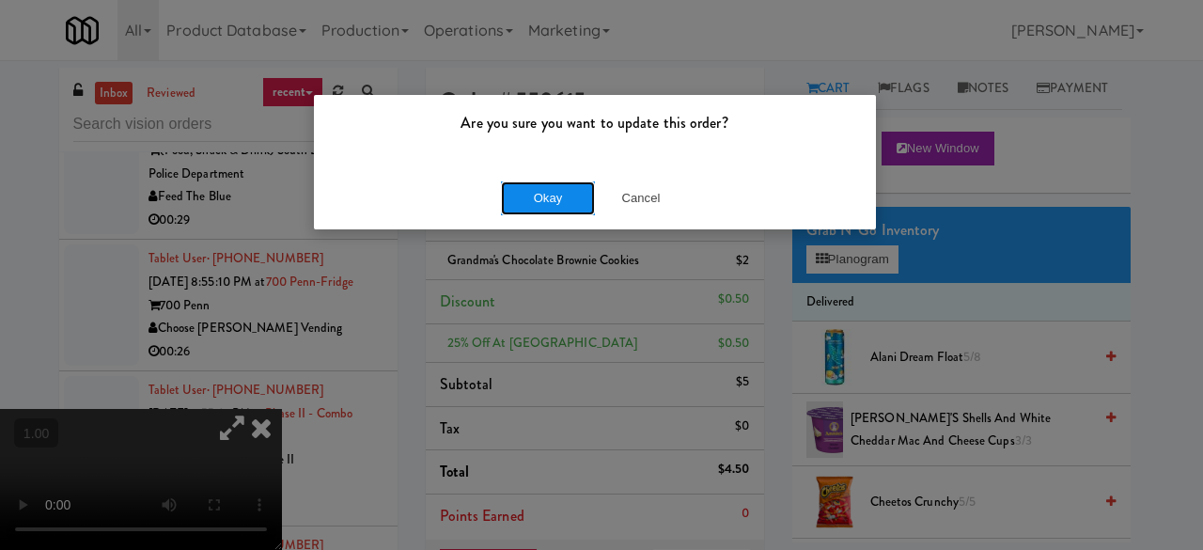
click at [534, 197] on button "Okay" at bounding box center [548, 198] width 94 height 34
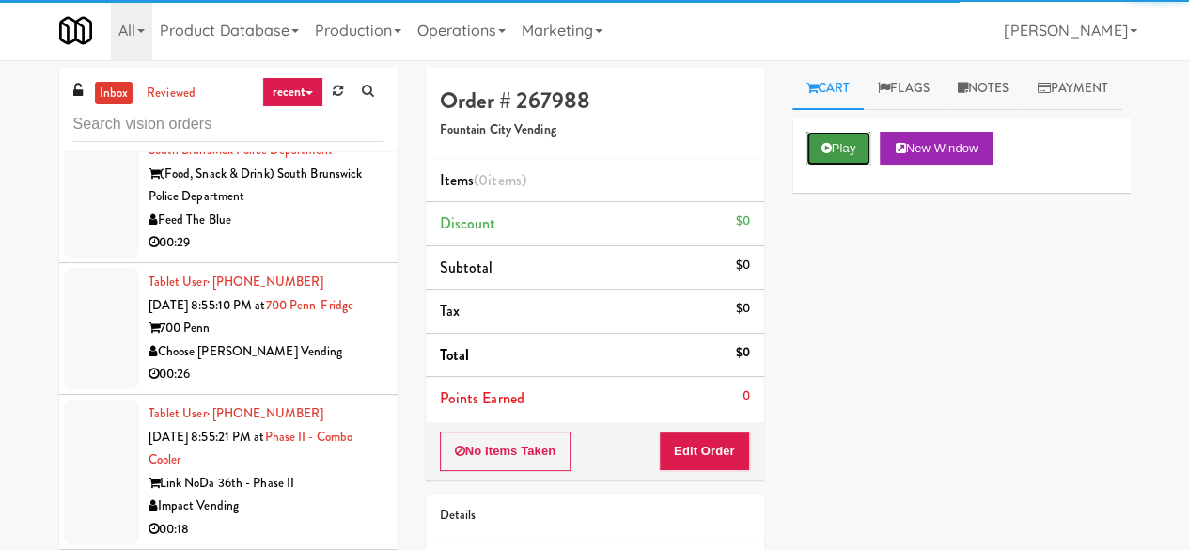
click at [812, 165] on button "Play" at bounding box center [838, 149] width 65 height 34
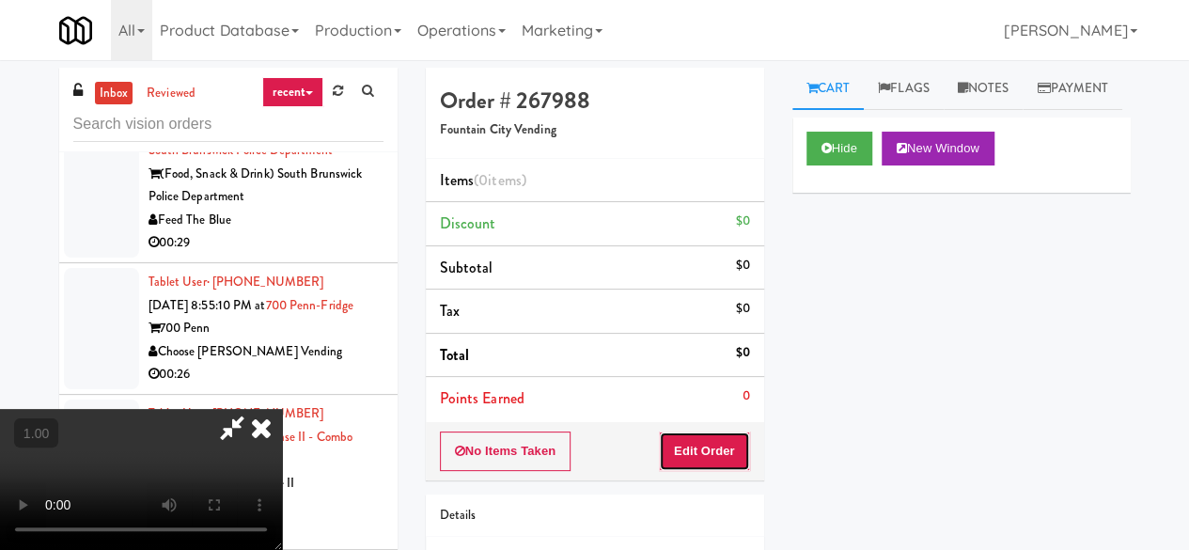
click at [714, 463] on button "Edit Order" at bounding box center [704, 450] width 91 height 39
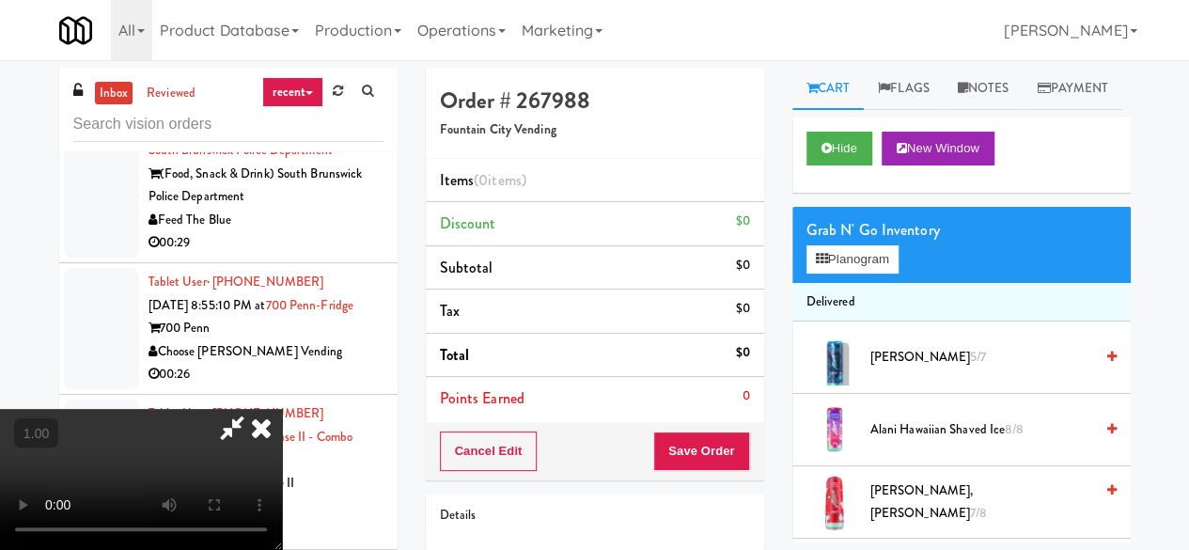
scroll to position [39, 0]
click at [862, 273] on button "Planogram" at bounding box center [852, 259] width 92 height 28
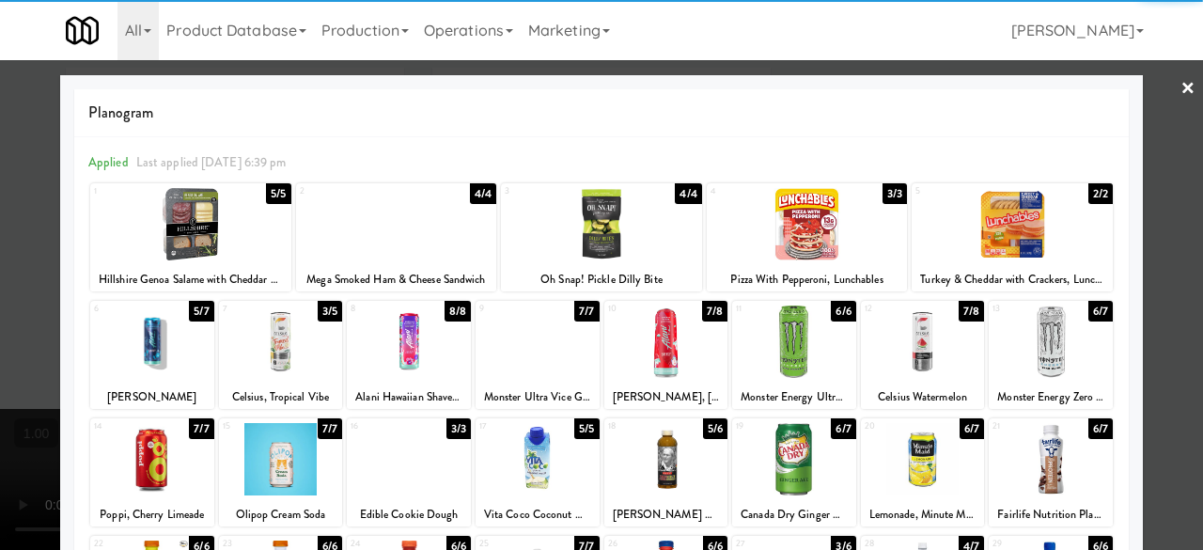
click at [257, 362] on div at bounding box center [281, 341] width 124 height 72
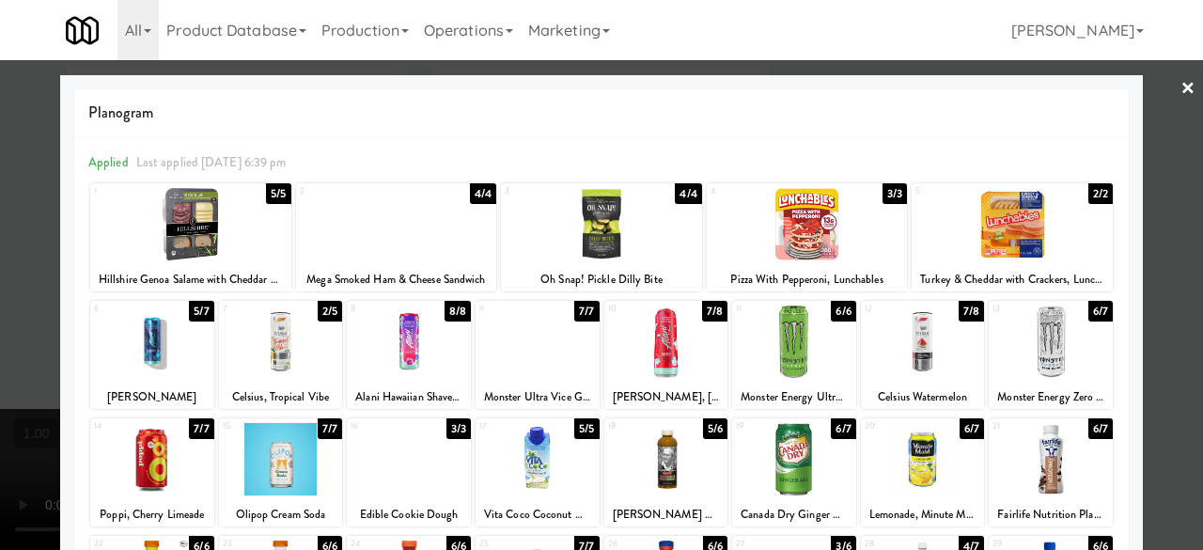
click at [1146, 108] on div at bounding box center [601, 275] width 1203 height 550
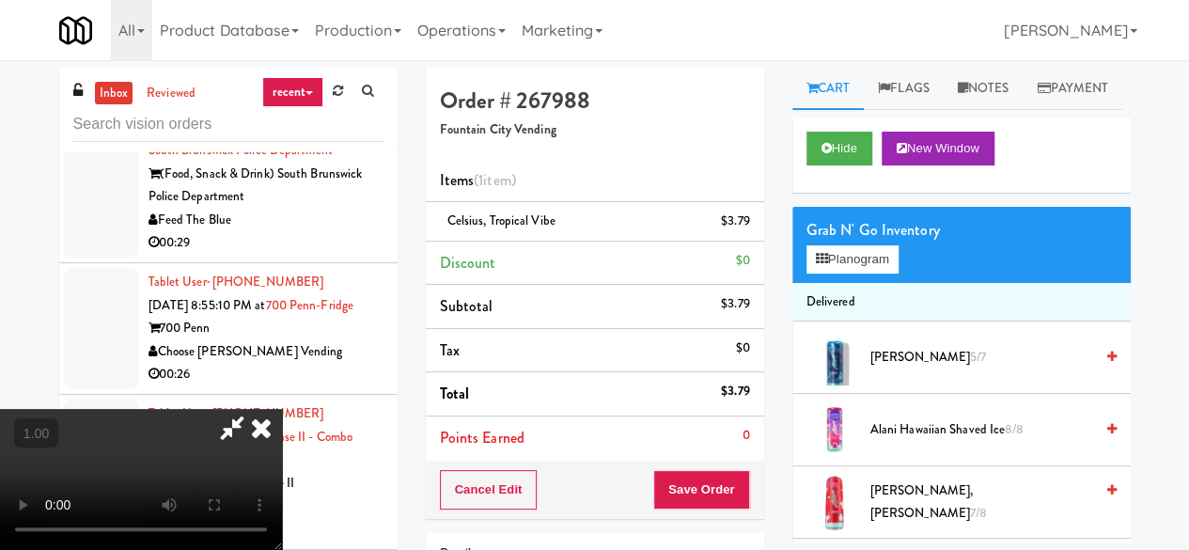
click at [254, 409] on icon at bounding box center [231, 428] width 43 height 38
click at [686, 487] on button "Save Order" at bounding box center [701, 489] width 96 height 39
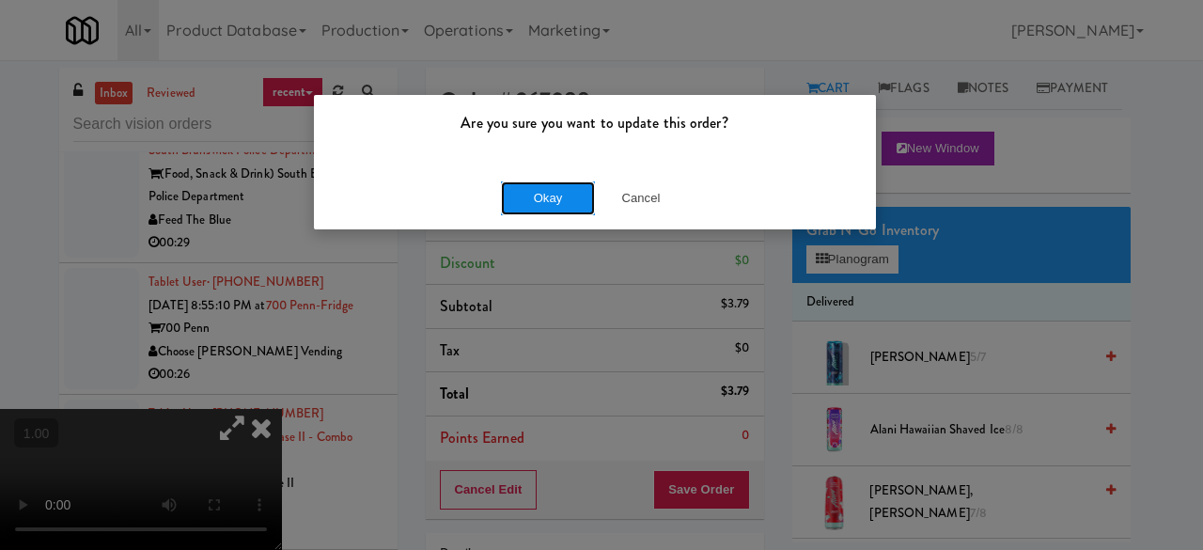
click at [551, 206] on button "Okay" at bounding box center [548, 198] width 94 height 34
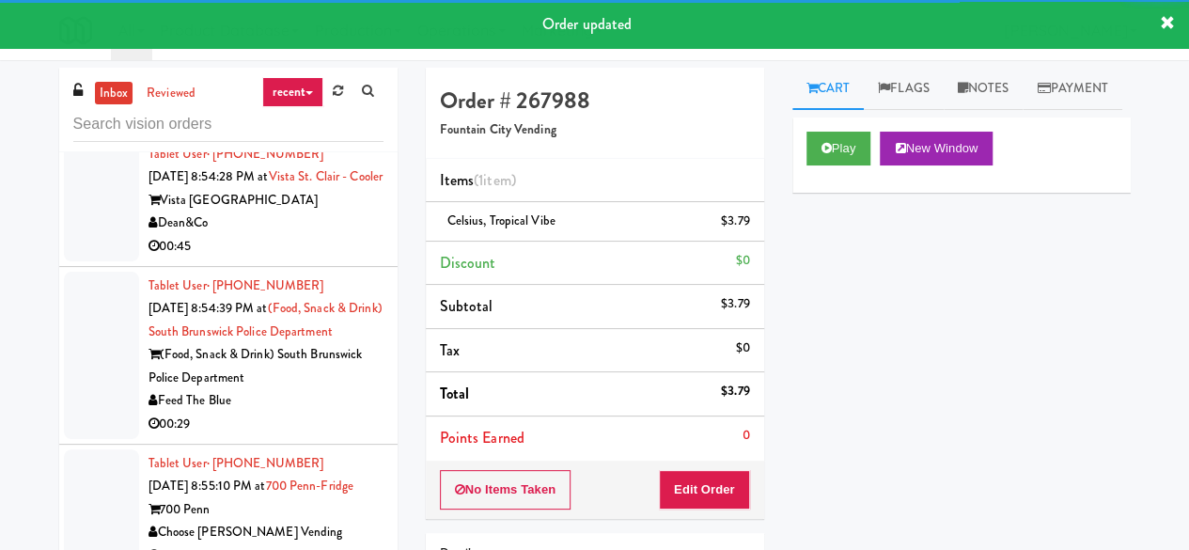
scroll to position [23420, 0]
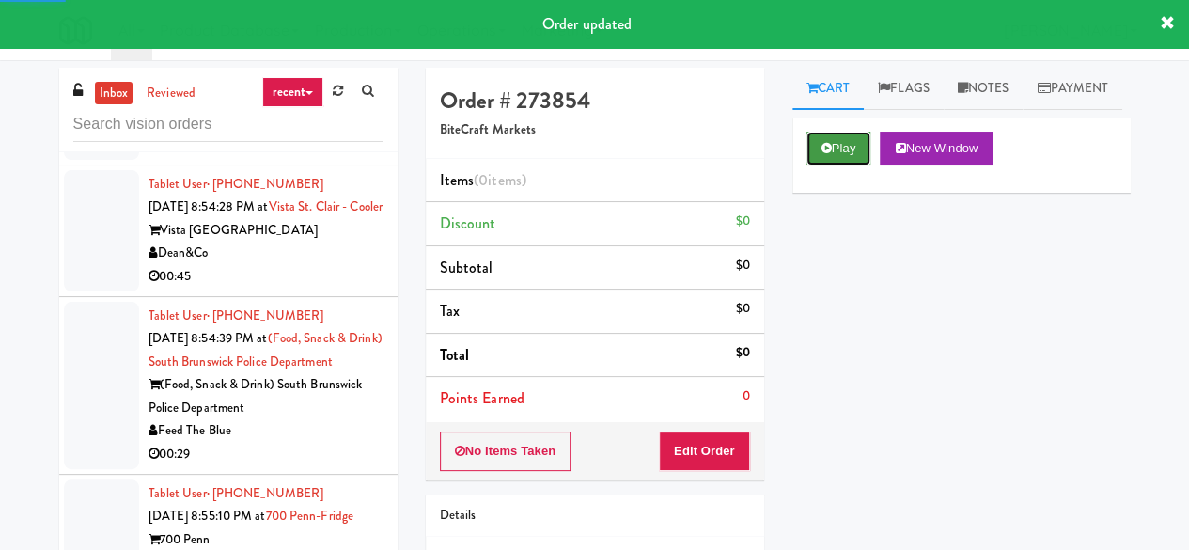
click at [849, 165] on button "Play" at bounding box center [838, 149] width 65 height 34
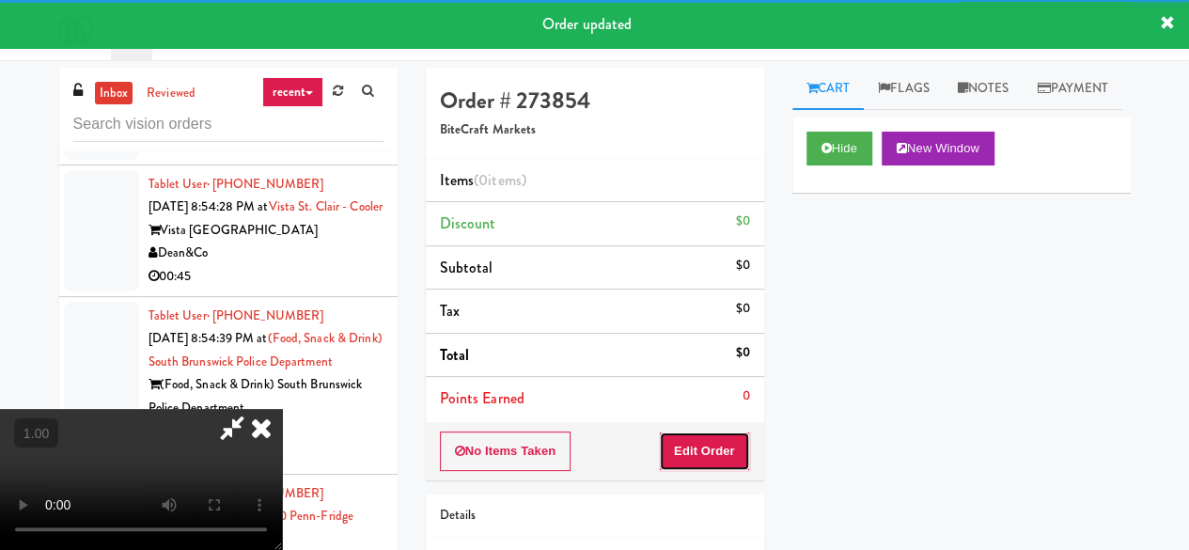
click at [689, 448] on button "Edit Order" at bounding box center [704, 450] width 91 height 39
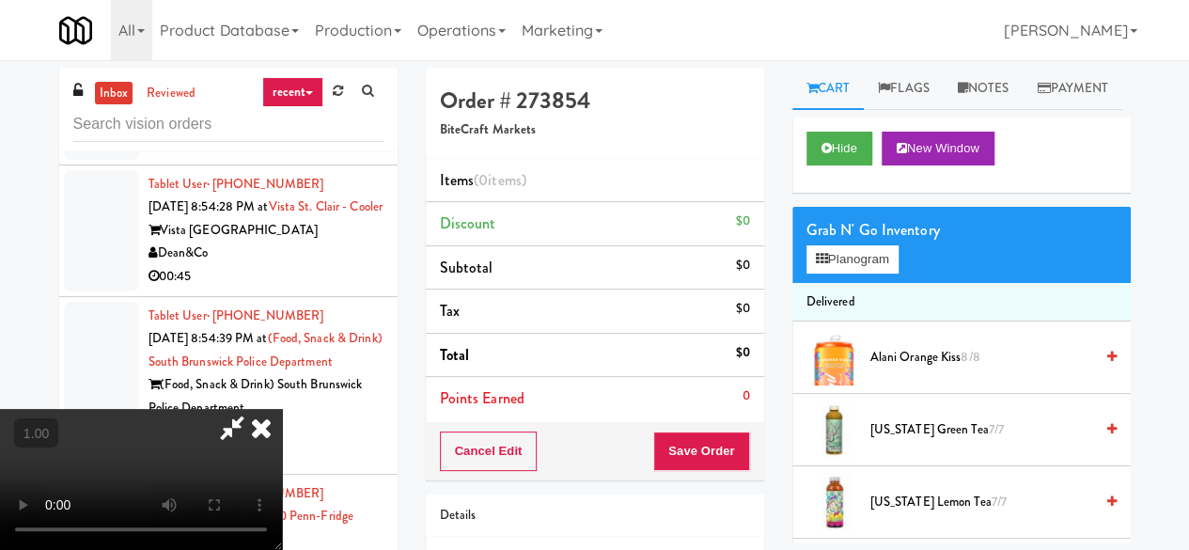
scroll to position [39, 0]
click at [856, 273] on button "Planogram" at bounding box center [852, 259] width 92 height 28
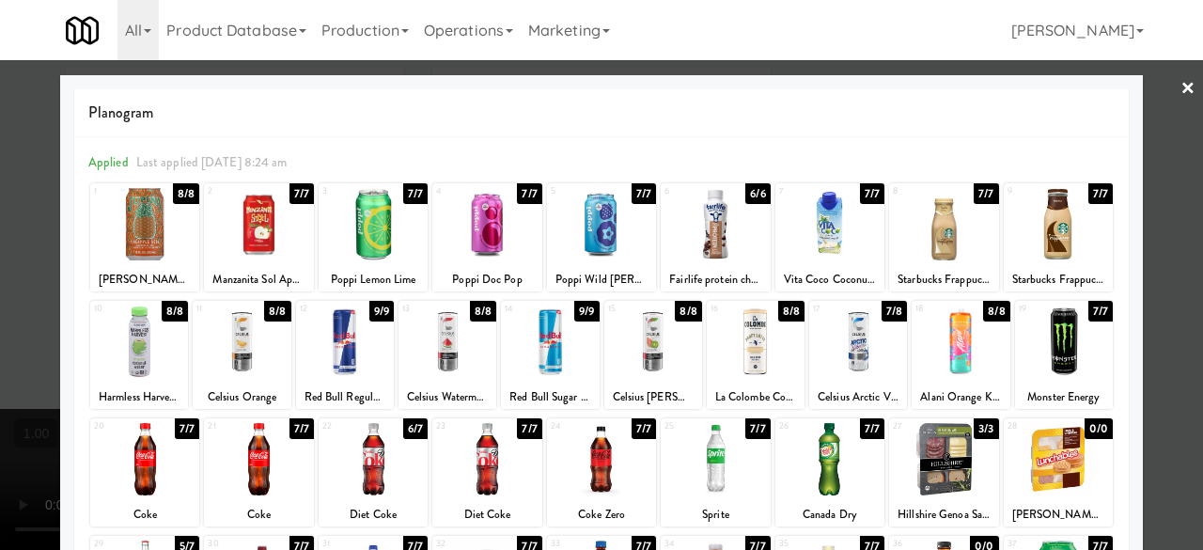
click at [388, 240] on div at bounding box center [373, 224] width 109 height 72
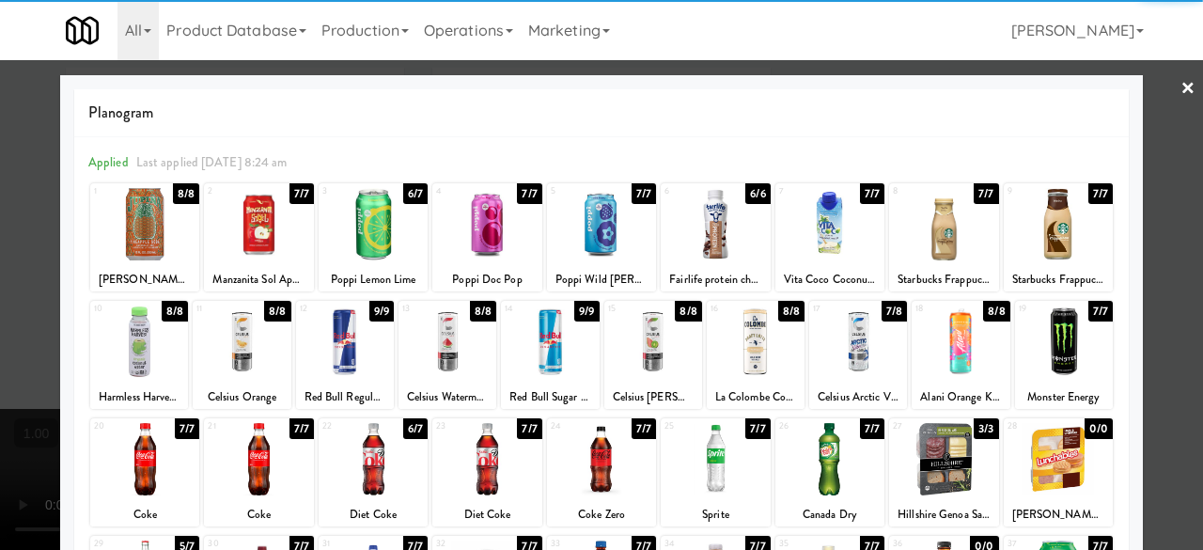
click at [1180, 78] on link "×" at bounding box center [1187, 89] width 15 height 58
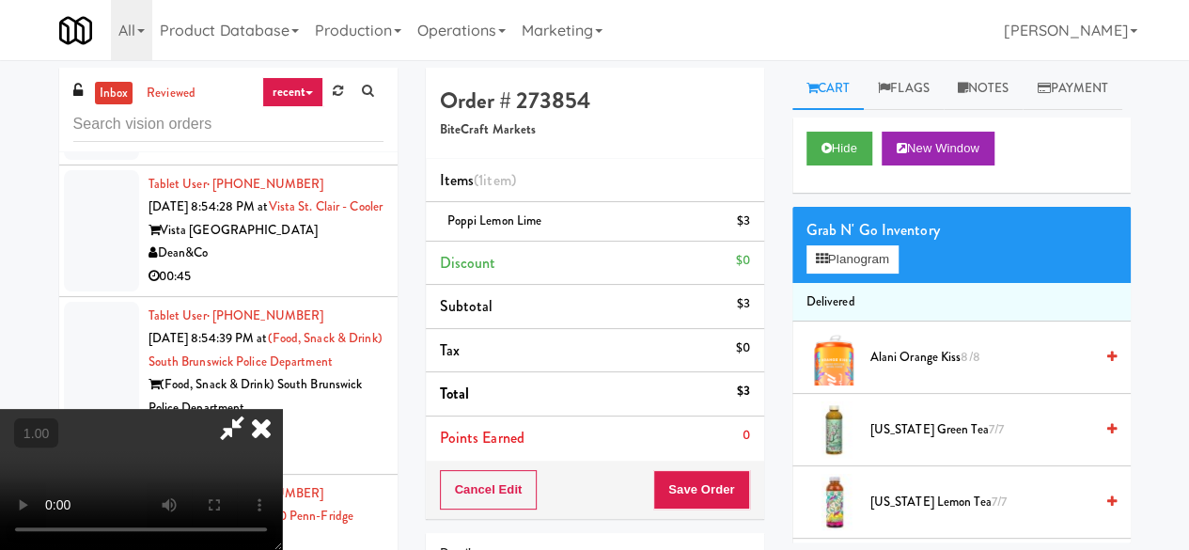
scroll to position [39, 0]
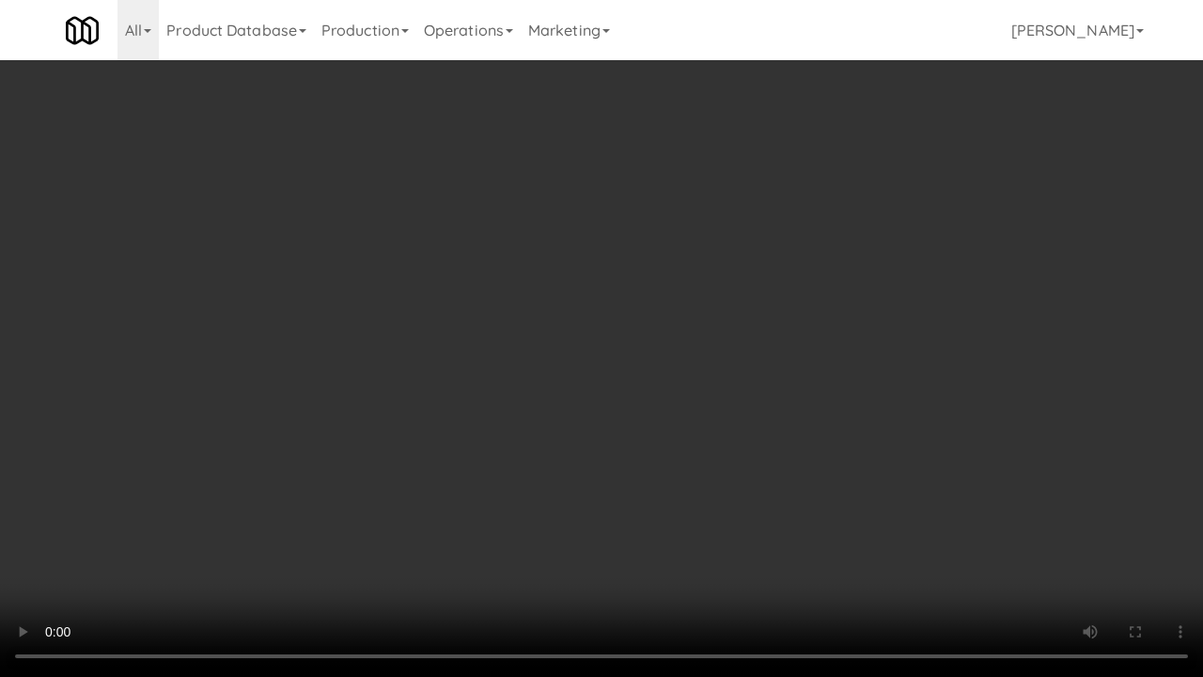
click at [802, 524] on video at bounding box center [601, 338] width 1203 height 677
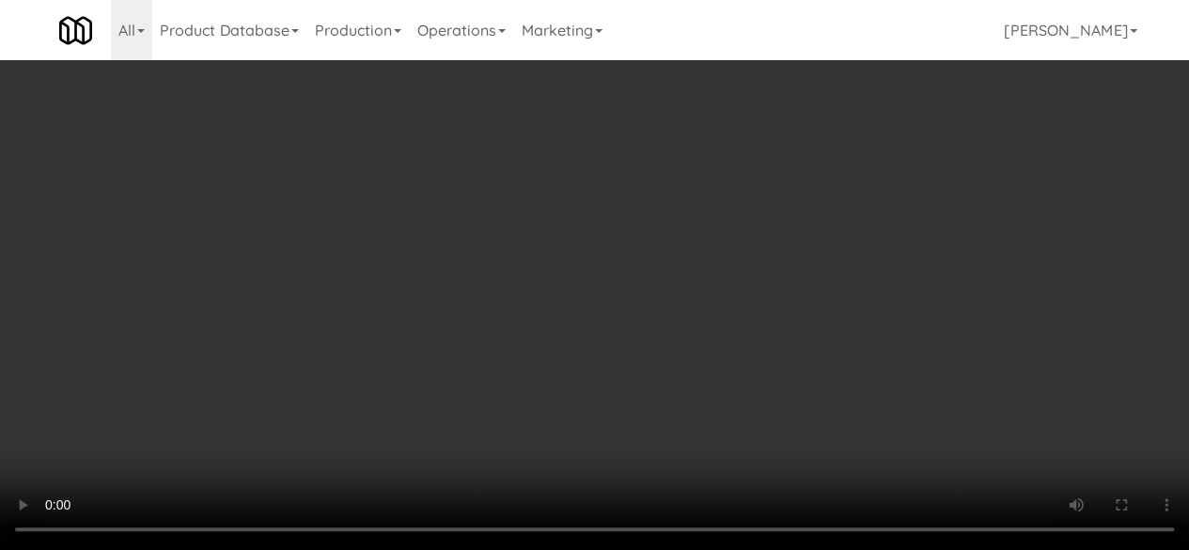
scroll to position [0, 0]
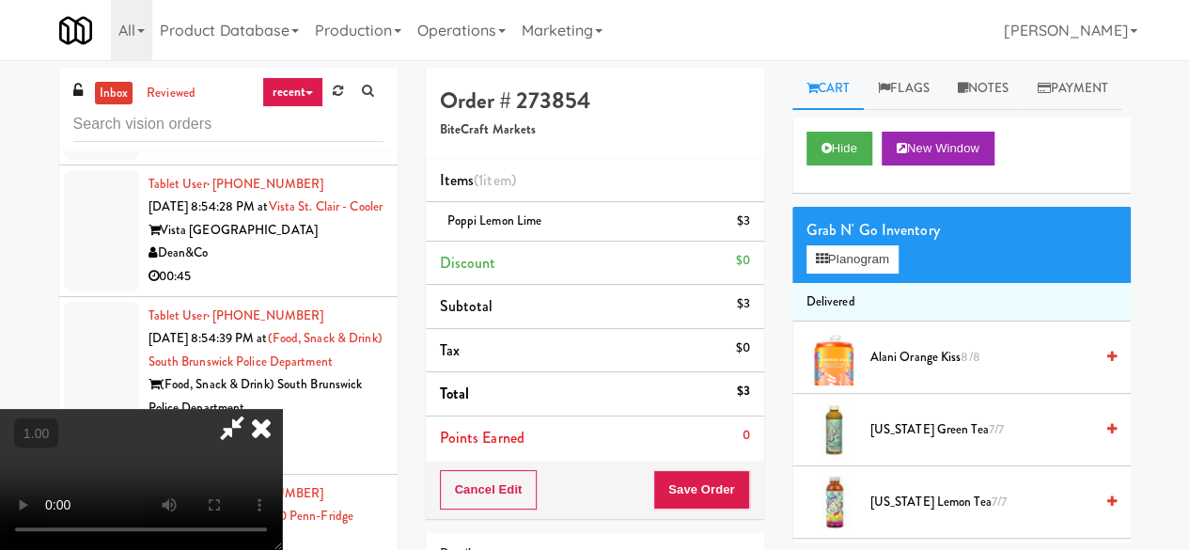
click at [254, 409] on icon at bounding box center [231, 428] width 43 height 38
click at [691, 482] on button "Save Order" at bounding box center [701, 489] width 96 height 39
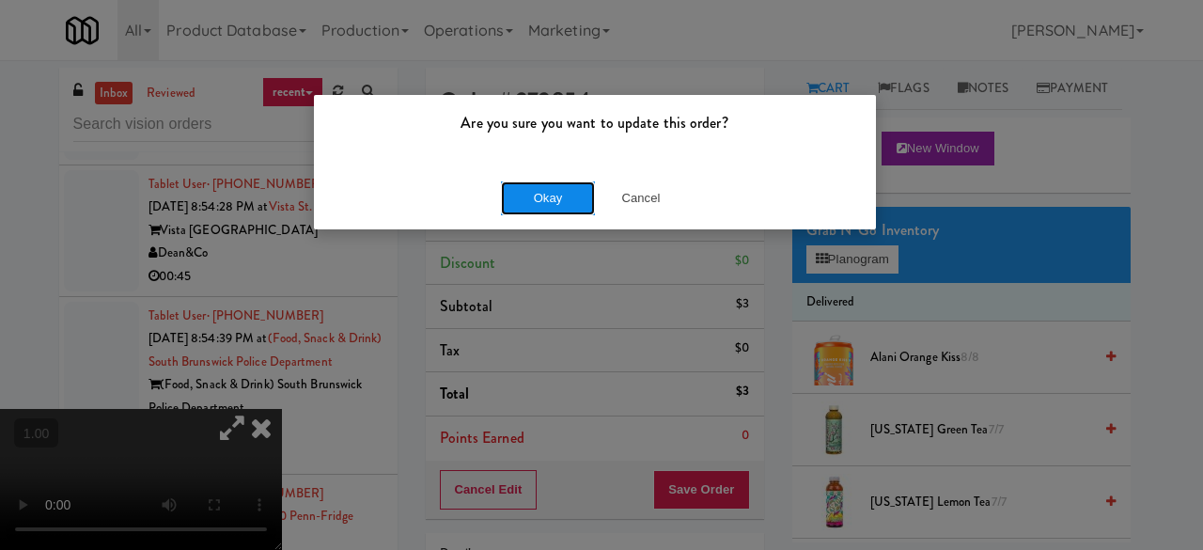
click at [552, 192] on button "Okay" at bounding box center [548, 198] width 94 height 34
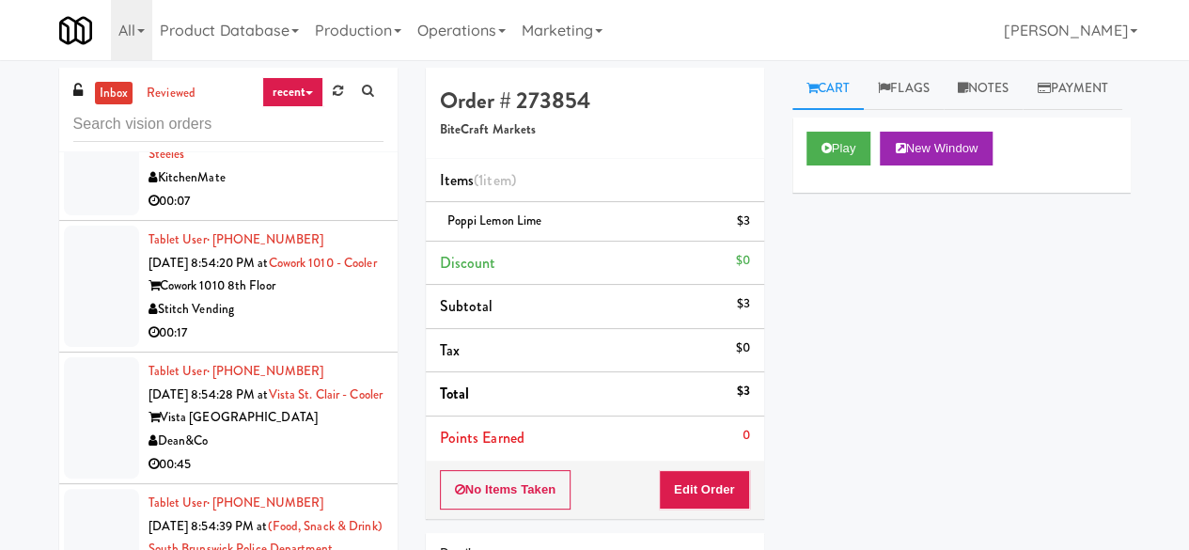
scroll to position [23232, 0]
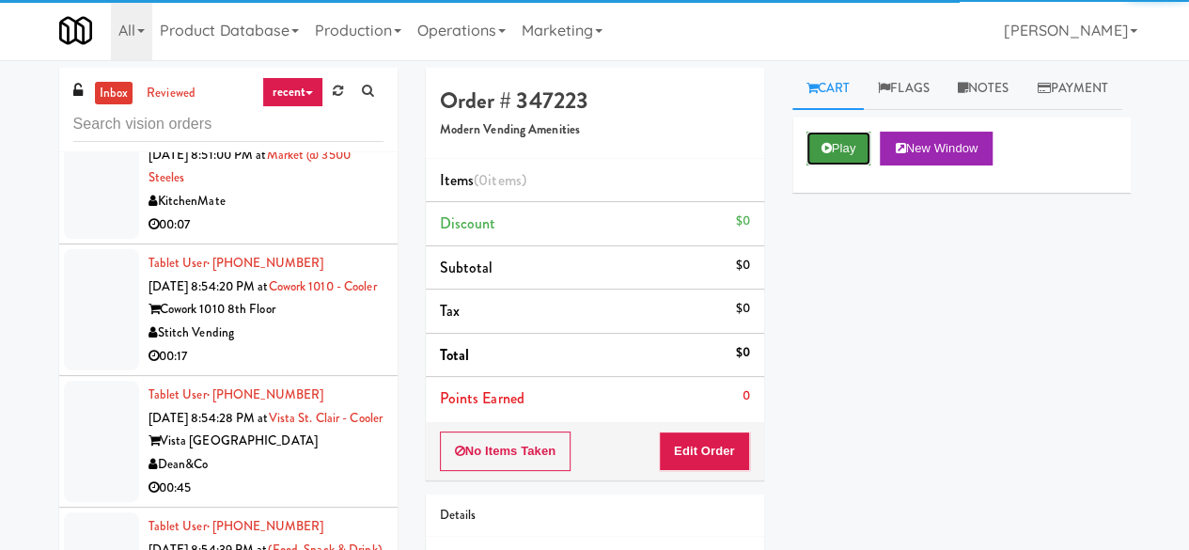
click at [846, 165] on button "Play" at bounding box center [838, 149] width 65 height 34
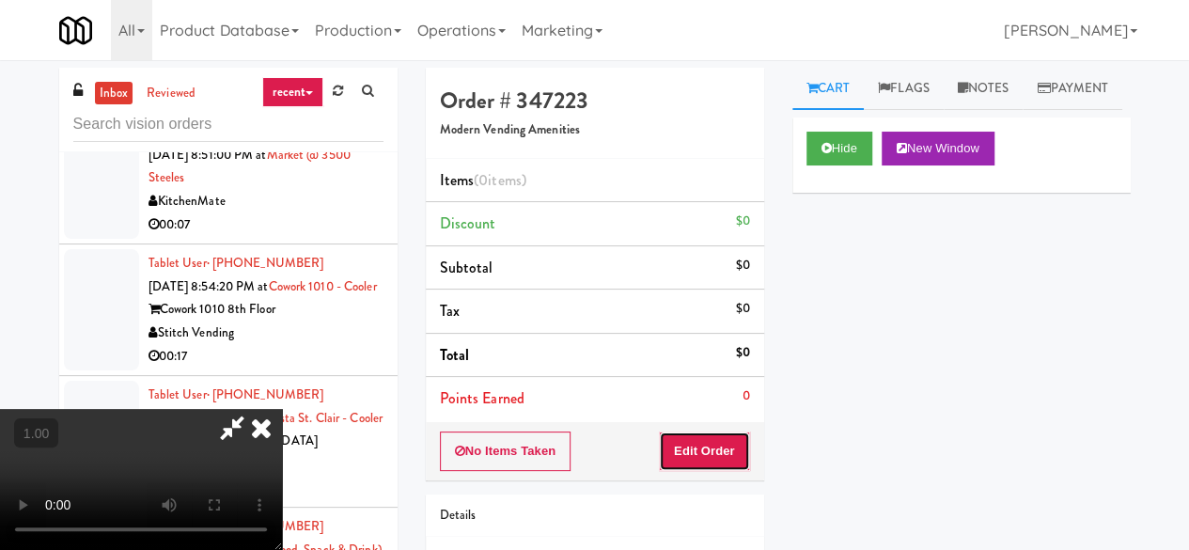
click at [712, 462] on button "Edit Order" at bounding box center [704, 450] width 91 height 39
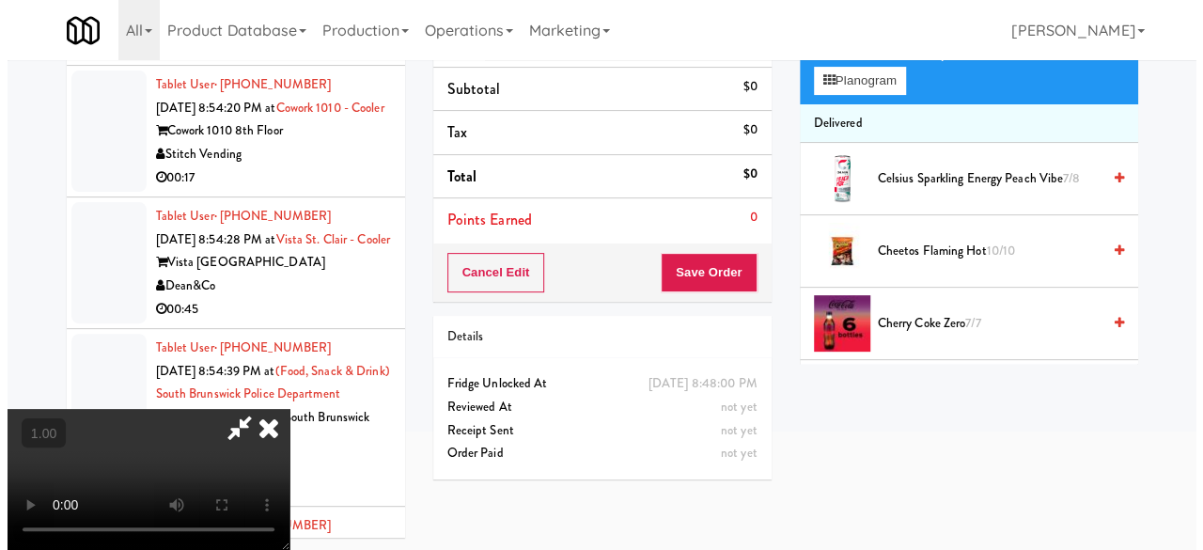
scroll to position [60, 0]
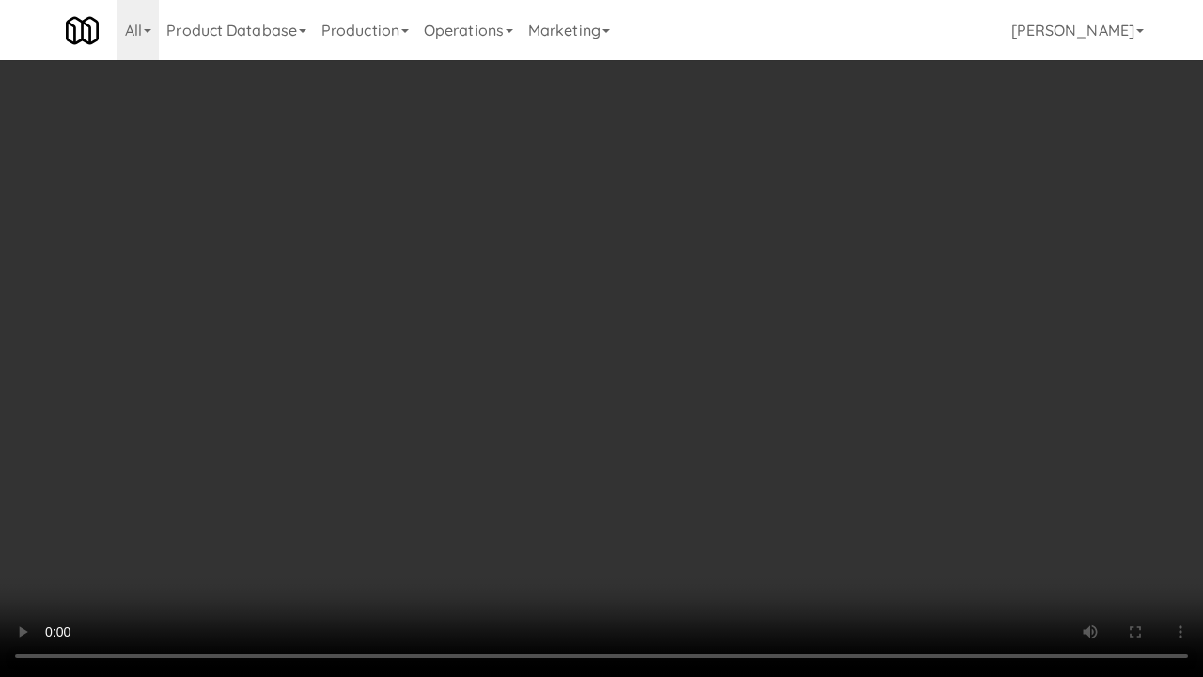
click at [646, 451] on video at bounding box center [601, 338] width 1203 height 677
click at [649, 444] on video at bounding box center [601, 338] width 1203 height 677
click at [641, 413] on video at bounding box center [601, 338] width 1203 height 677
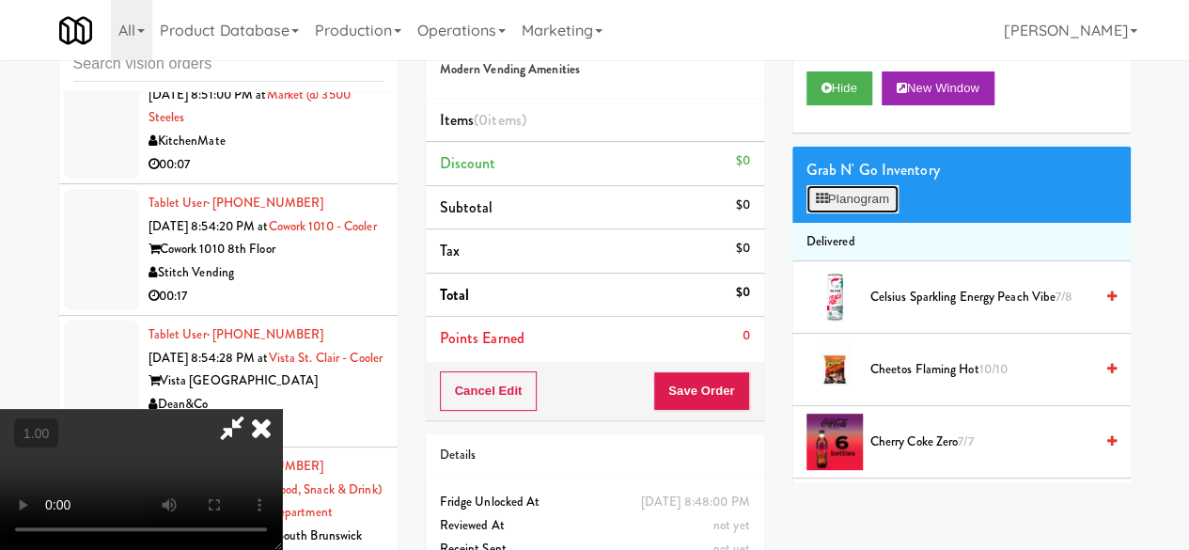
click at [827, 213] on button "Planogram" at bounding box center [852, 199] width 92 height 28
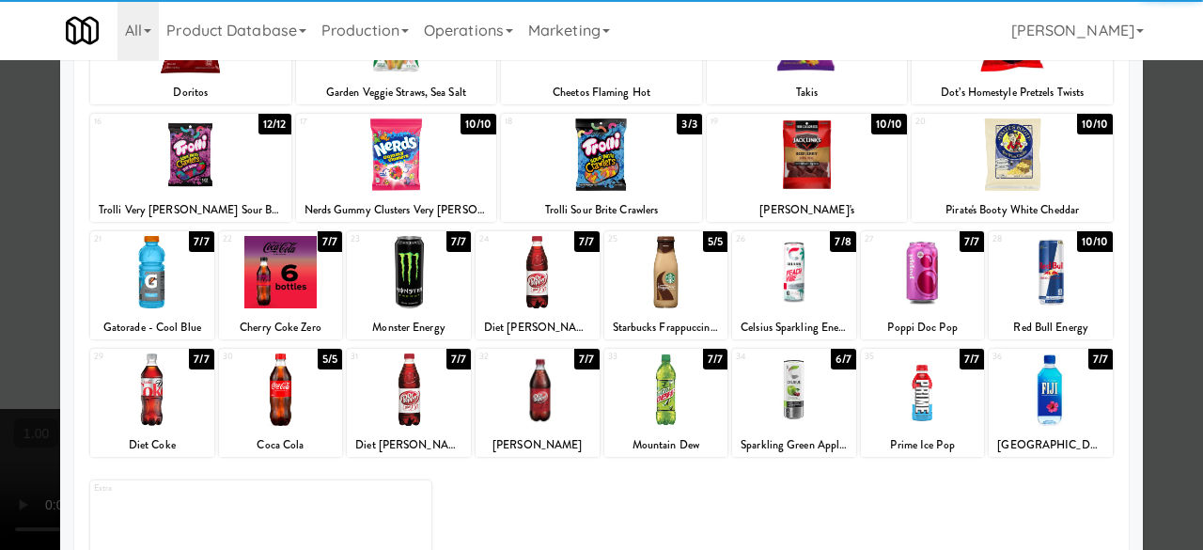
scroll to position [372, 0]
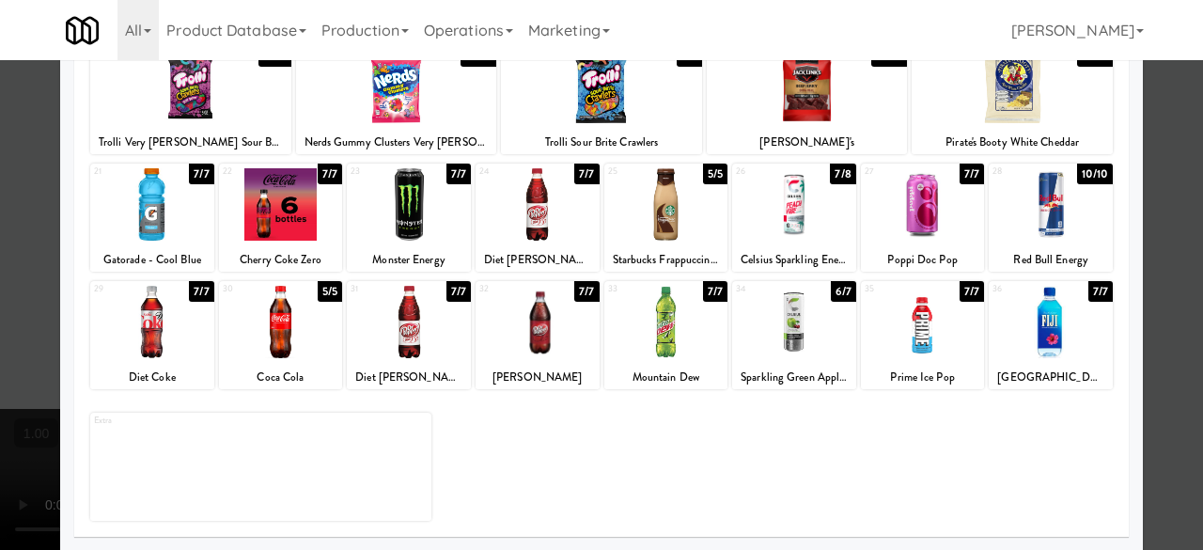
click at [801, 310] on div at bounding box center [794, 322] width 124 height 72
click at [650, 335] on div at bounding box center [666, 322] width 124 height 72
click at [413, 352] on div at bounding box center [409, 322] width 124 height 72
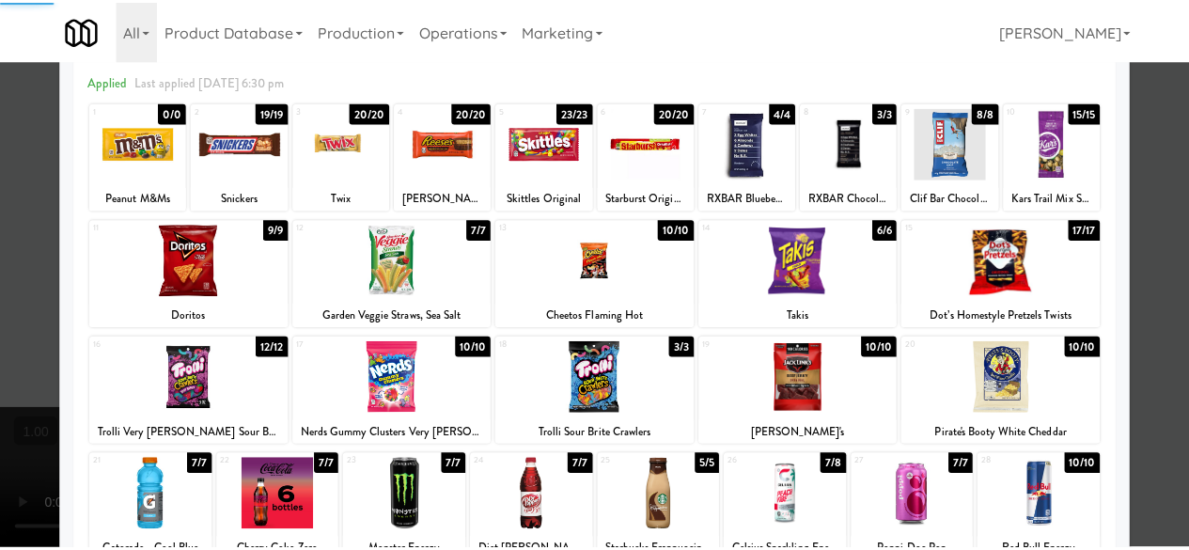
scroll to position [0, 0]
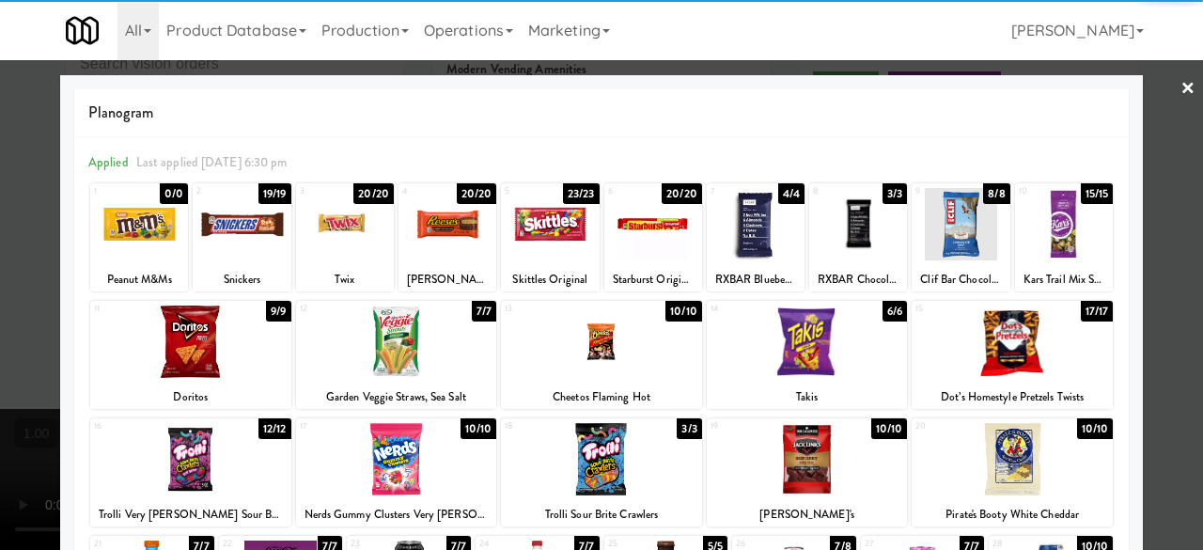
click at [1164, 80] on div at bounding box center [601, 275] width 1203 height 550
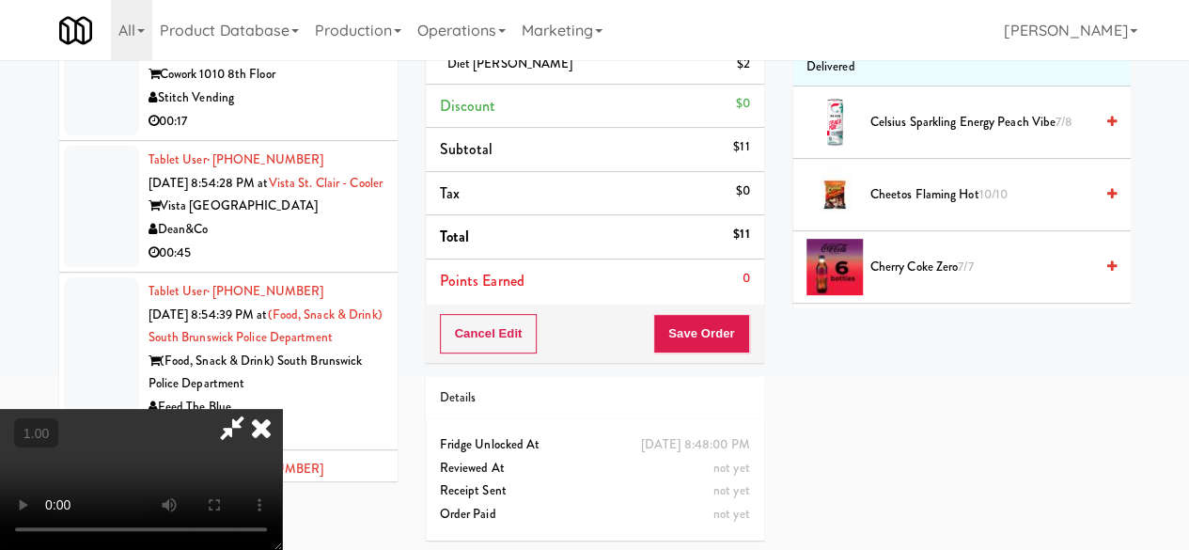
scroll to position [108, 0]
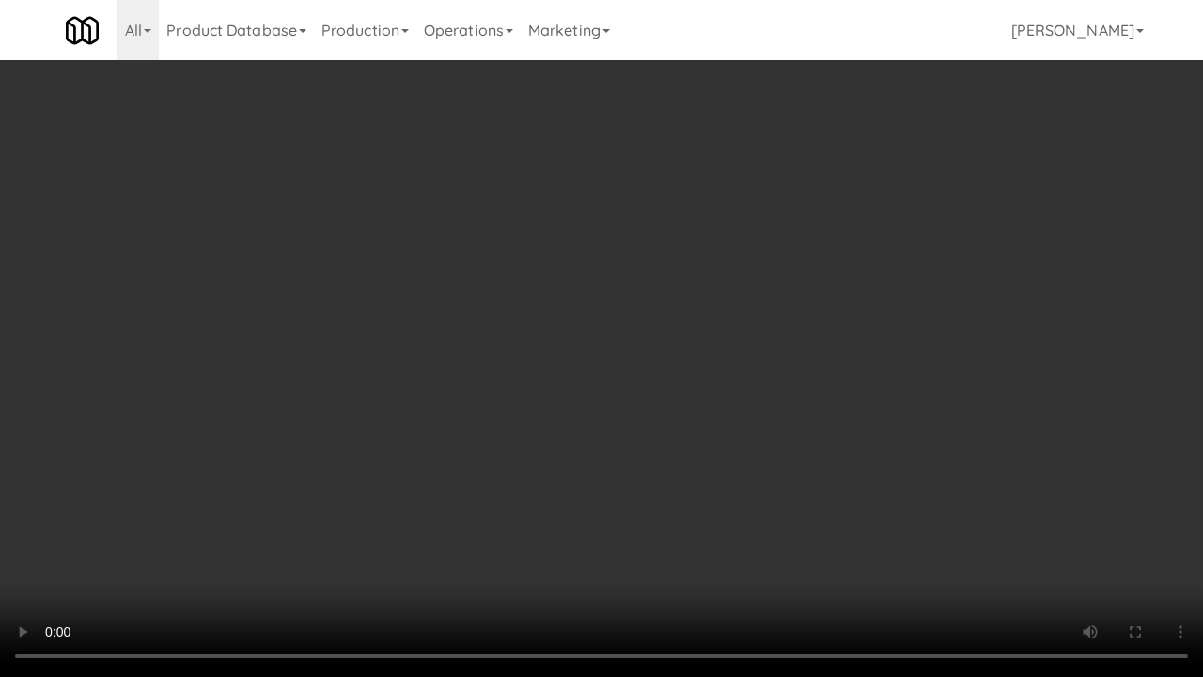
click at [943, 447] on video at bounding box center [601, 338] width 1203 height 677
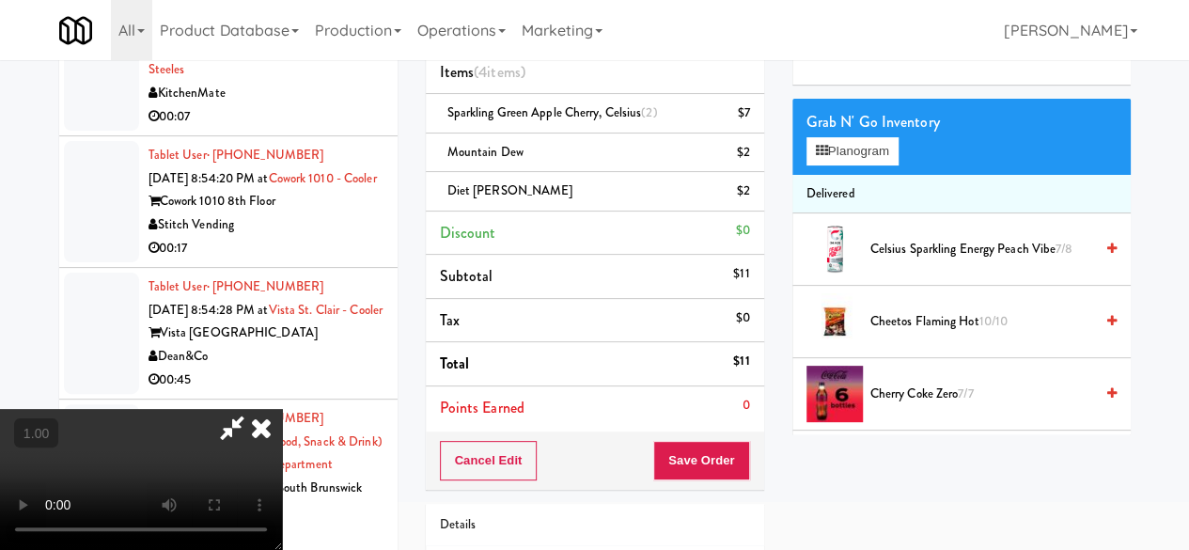
click at [282, 409] on video at bounding box center [141, 479] width 282 height 141
click at [254, 409] on icon at bounding box center [231, 428] width 43 height 38
drag, startPoint x: 698, startPoint y: 425, endPoint x: 697, endPoint y: 444, distance: 19.8
click at [699, 428] on div "Order # 347223 Modern Vending Amenities Items (4 items ) Sparkling Green Apple …" at bounding box center [595, 225] width 338 height 530
click at [697, 448] on button "Save Order" at bounding box center [701, 460] width 96 height 39
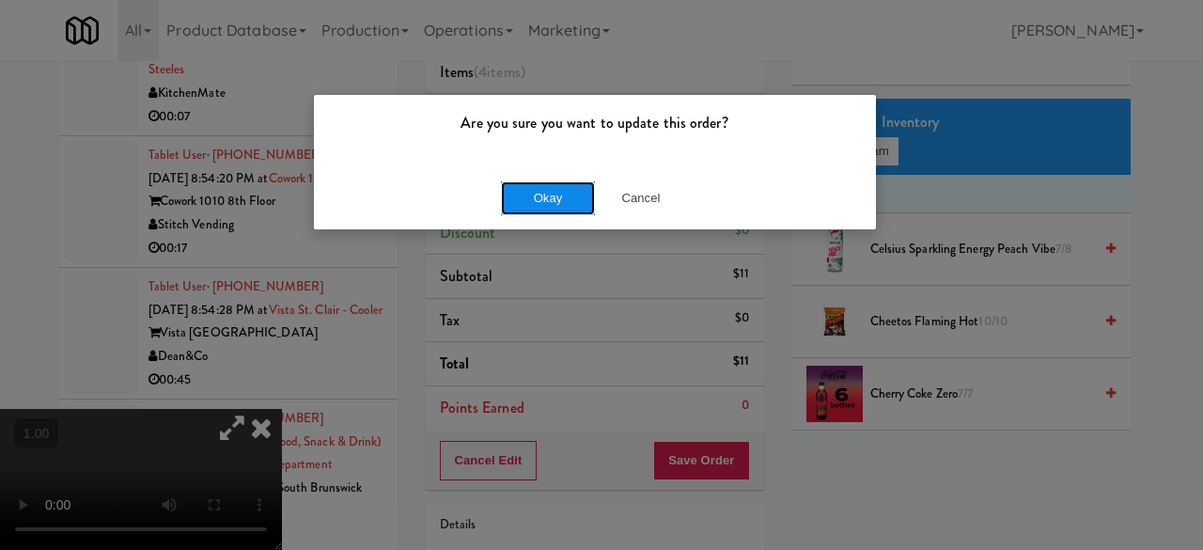
click at [542, 199] on button "Okay" at bounding box center [548, 198] width 94 height 34
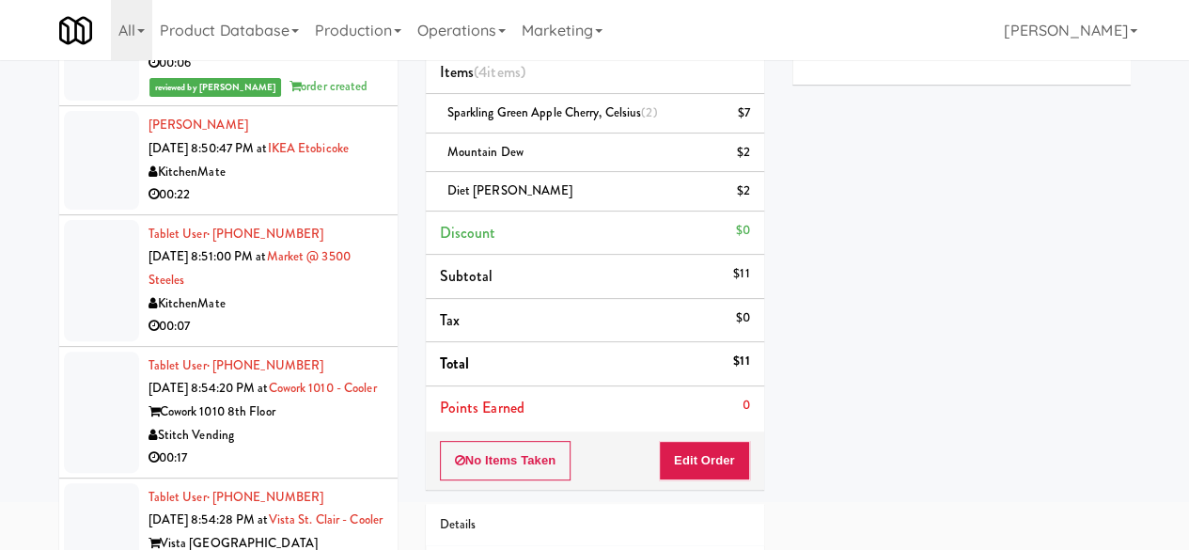
scroll to position [23044, 0]
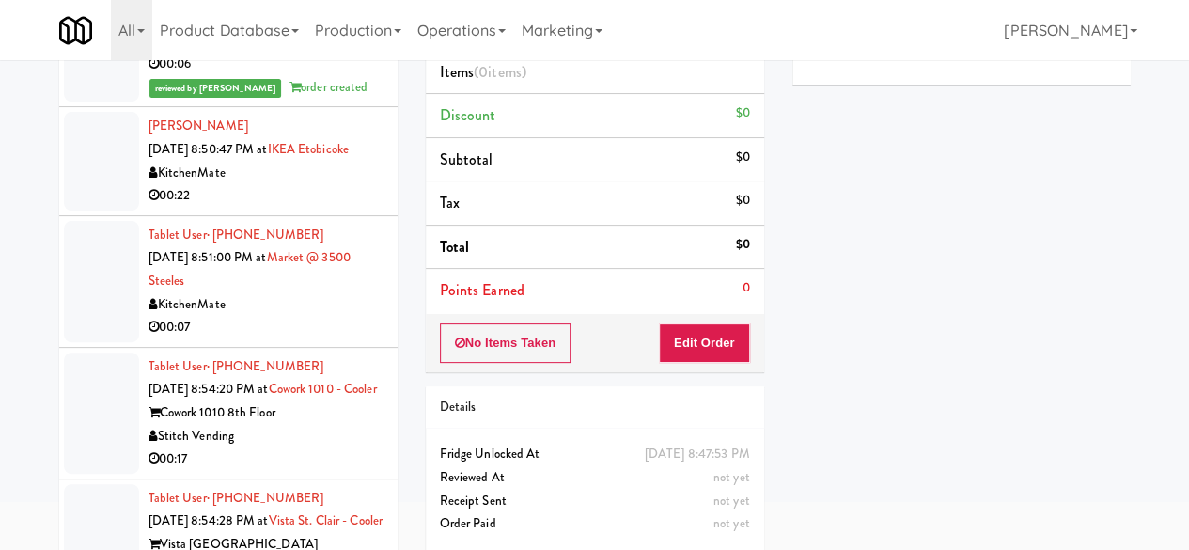
click at [820, 57] on button "Play" at bounding box center [838, 40] width 65 height 34
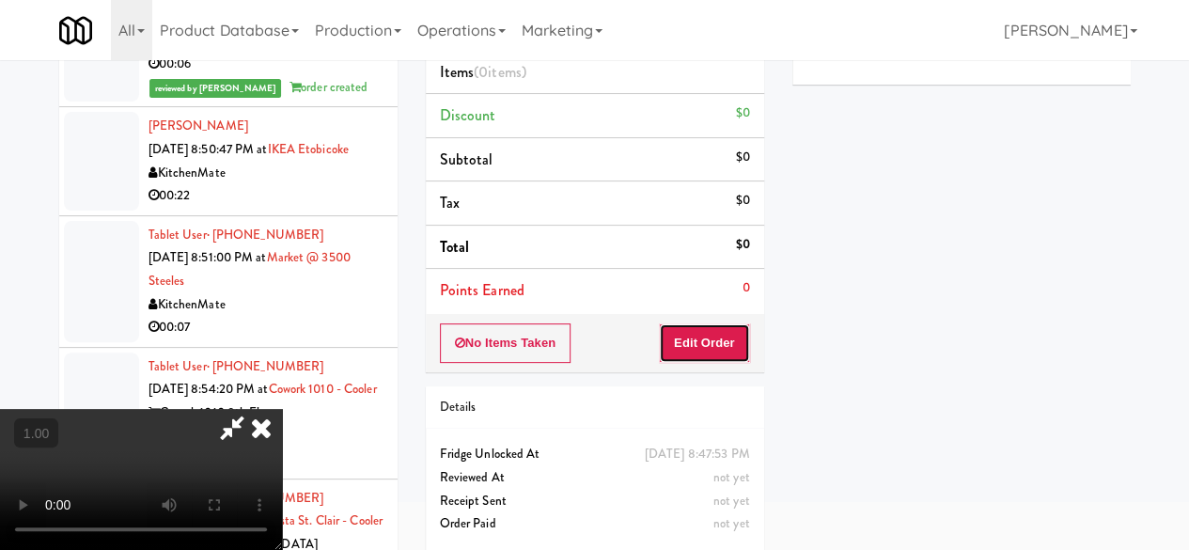
click at [720, 349] on button "Edit Order" at bounding box center [704, 342] width 91 height 39
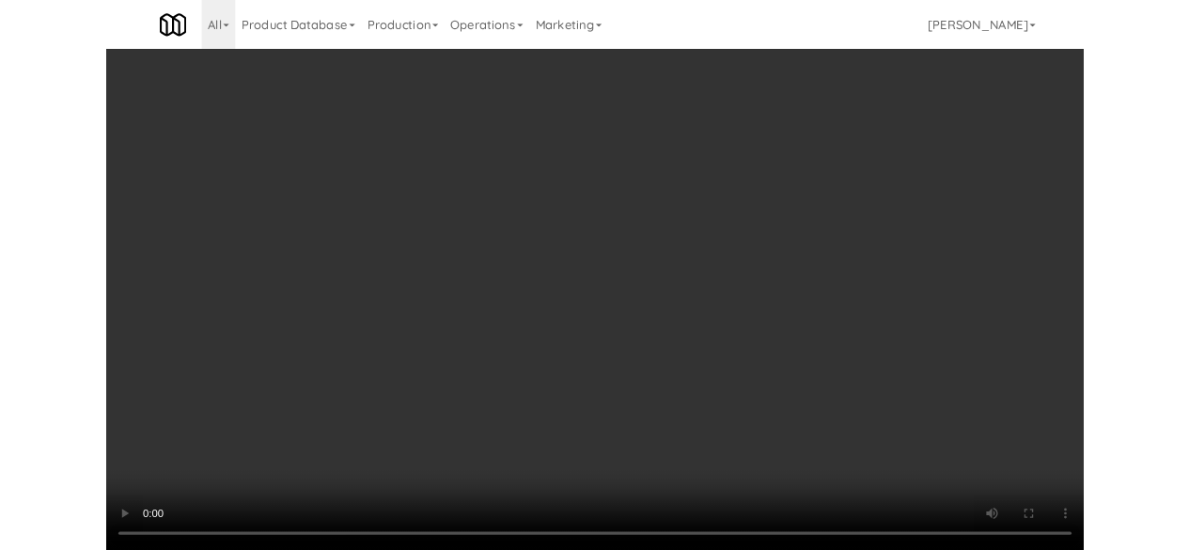
scroll to position [39, 0]
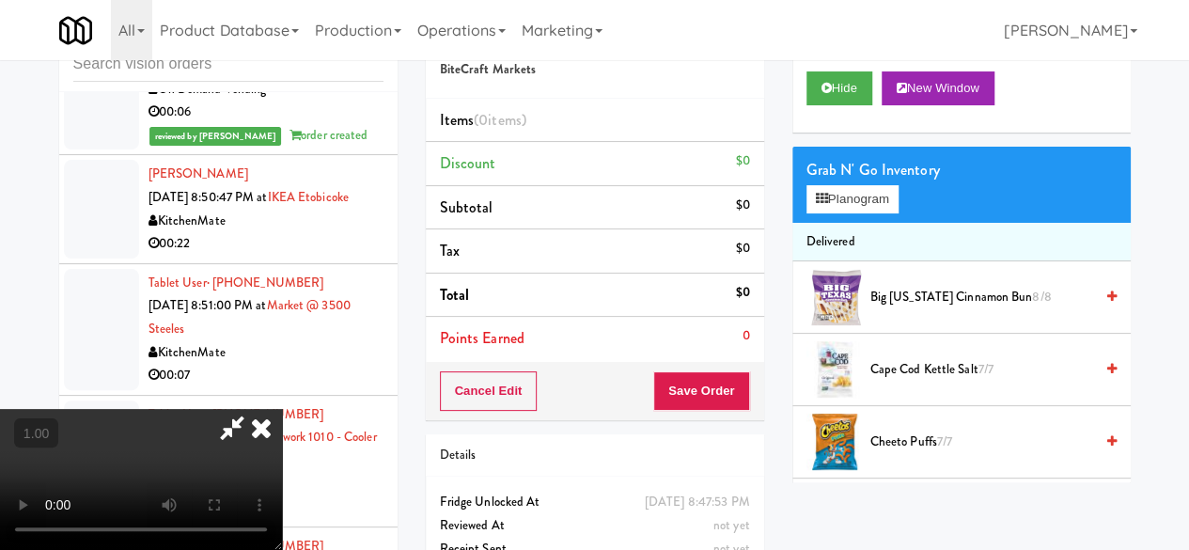
click at [883, 223] on div "Grab N' Go Inventory Planogram" at bounding box center [961, 185] width 338 height 76
click at [878, 213] on button "Planogram" at bounding box center [852, 199] width 92 height 28
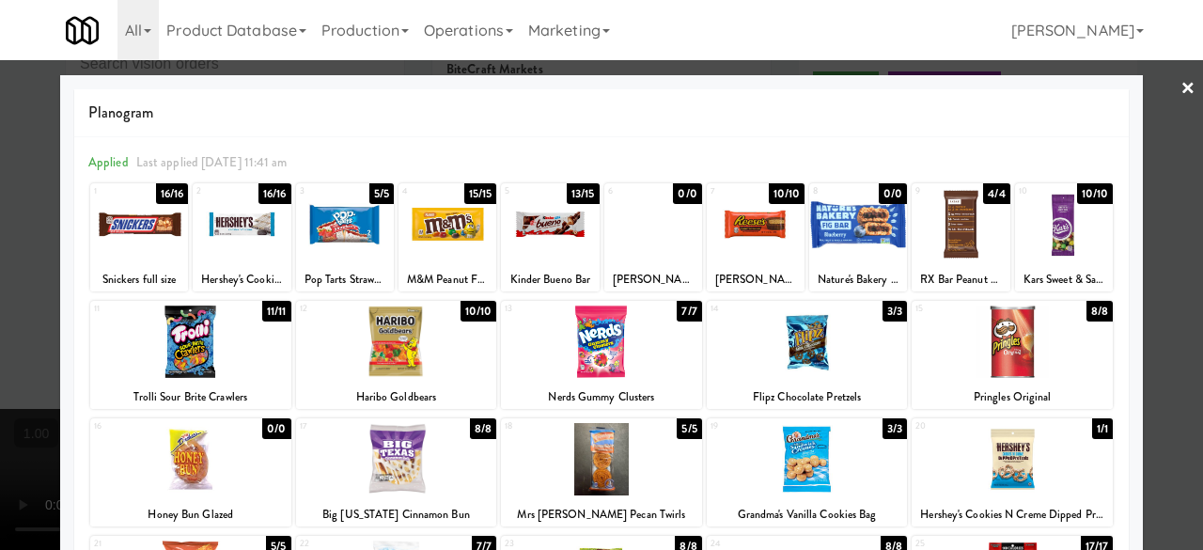
click at [553, 241] on div at bounding box center [550, 224] width 98 height 72
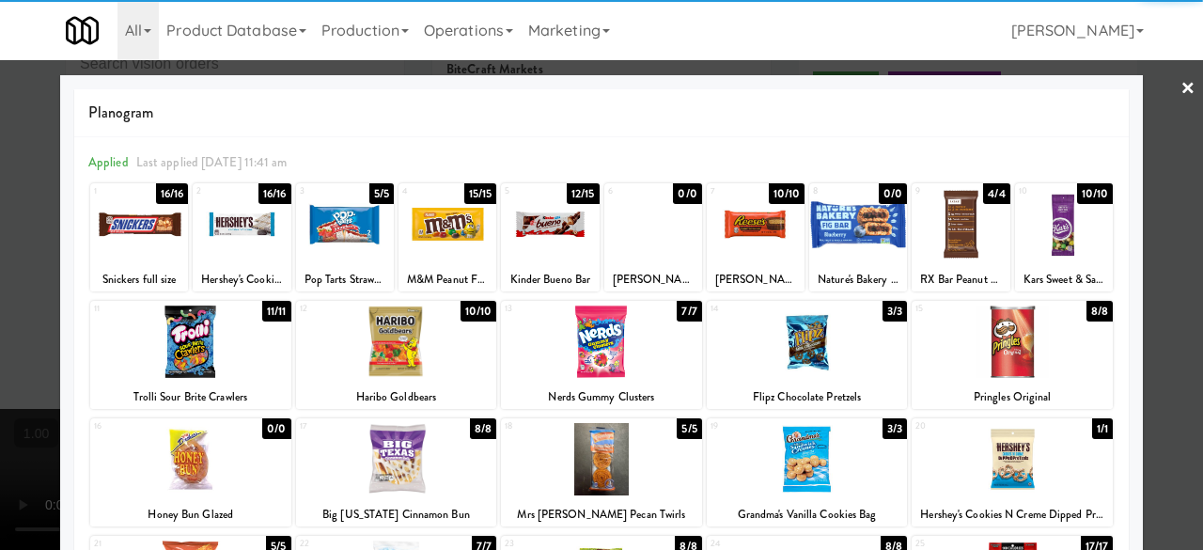
click at [996, 365] on div at bounding box center [1011, 341] width 201 height 72
drag, startPoint x: 1163, startPoint y: 157, endPoint x: 1137, endPoint y: 158, distance: 26.3
click at [1162, 155] on div at bounding box center [601, 275] width 1203 height 550
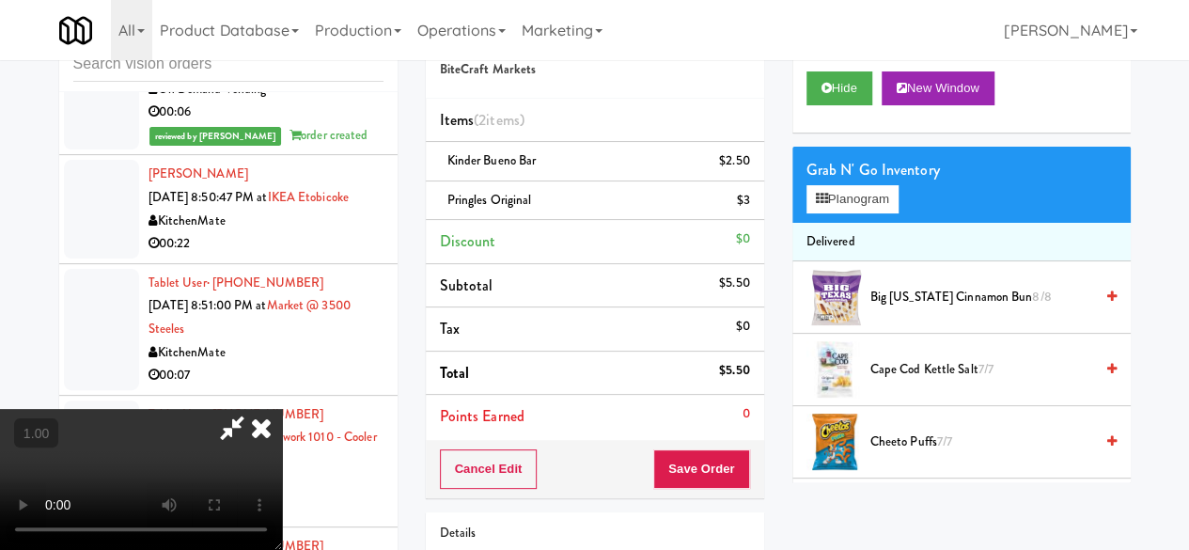
scroll to position [39, 0]
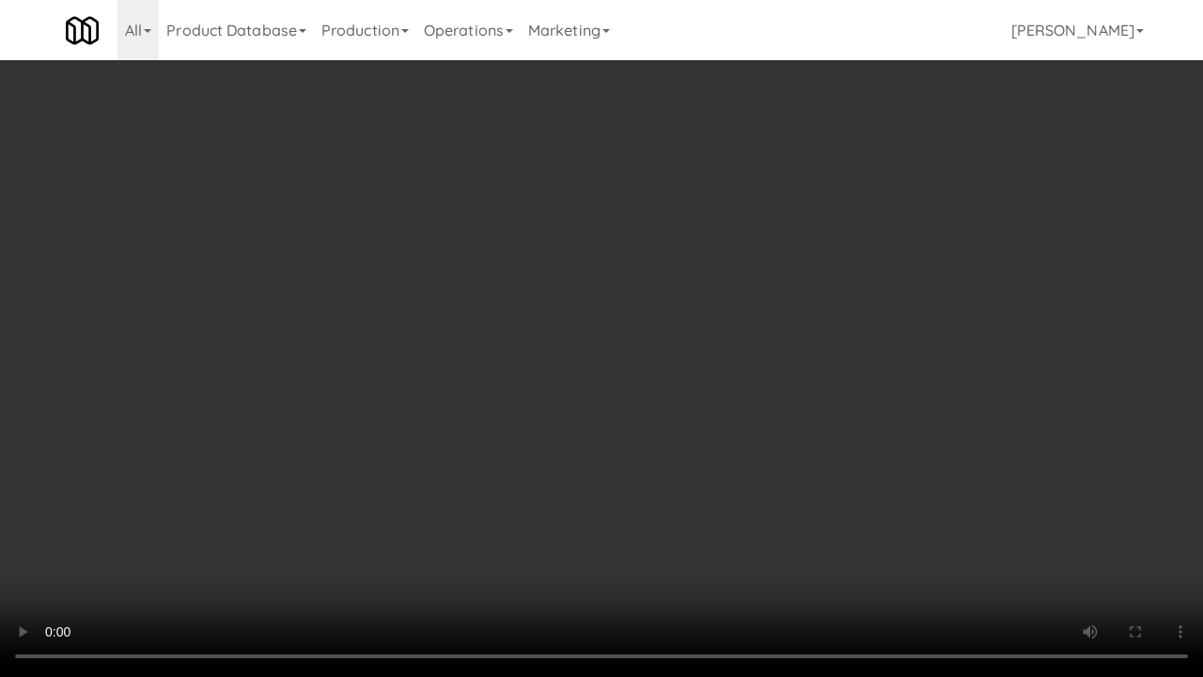
click at [868, 459] on video at bounding box center [601, 338] width 1203 height 677
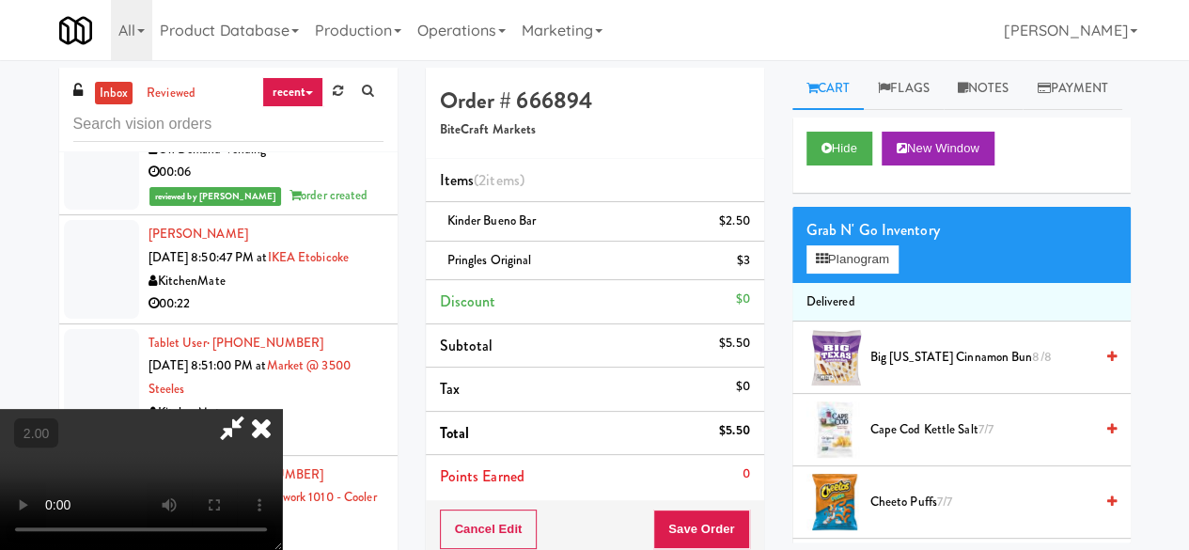
scroll to position [0, 0]
click at [254, 409] on icon at bounding box center [231, 428] width 43 height 38
click at [705, 514] on button "Save Order" at bounding box center [701, 528] width 96 height 39
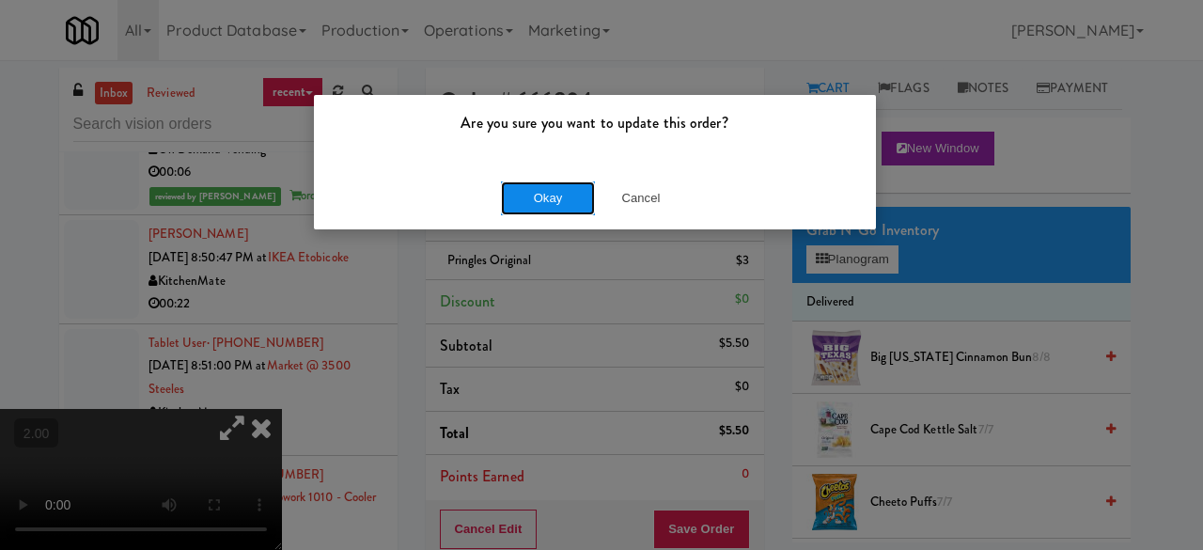
click at [560, 188] on button "Okay" at bounding box center [548, 198] width 94 height 34
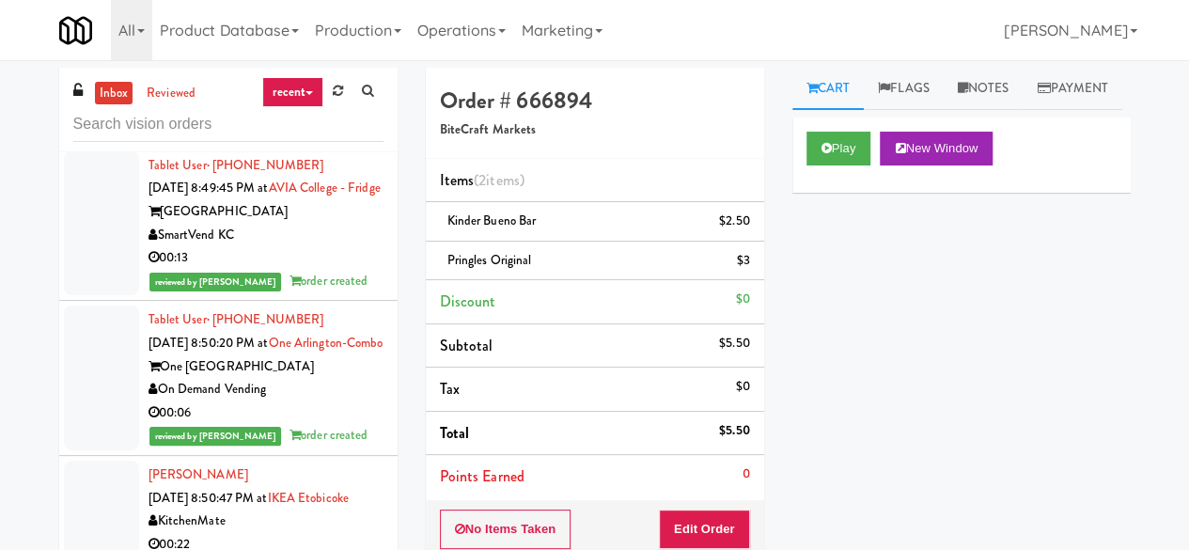
scroll to position [22856, 0]
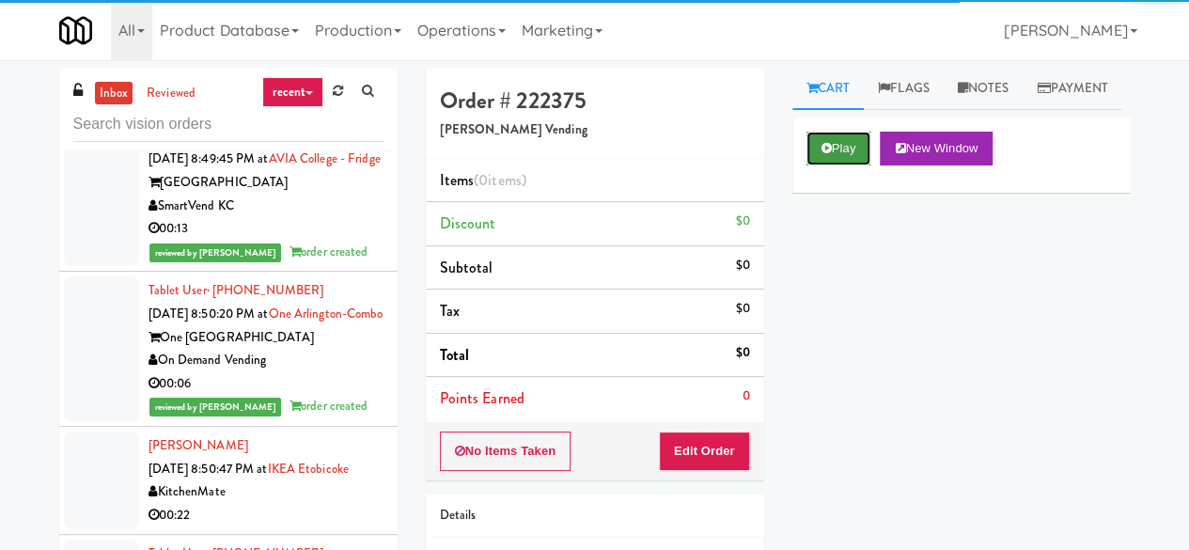
click at [849, 165] on button "Play" at bounding box center [838, 149] width 65 height 34
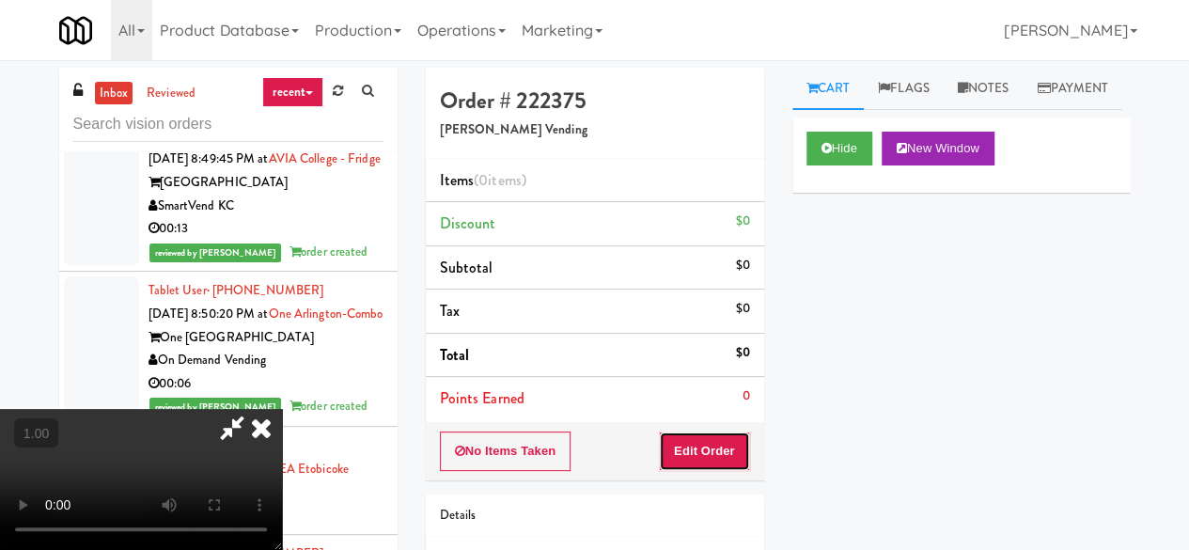
click at [720, 450] on button "Edit Order" at bounding box center [704, 450] width 91 height 39
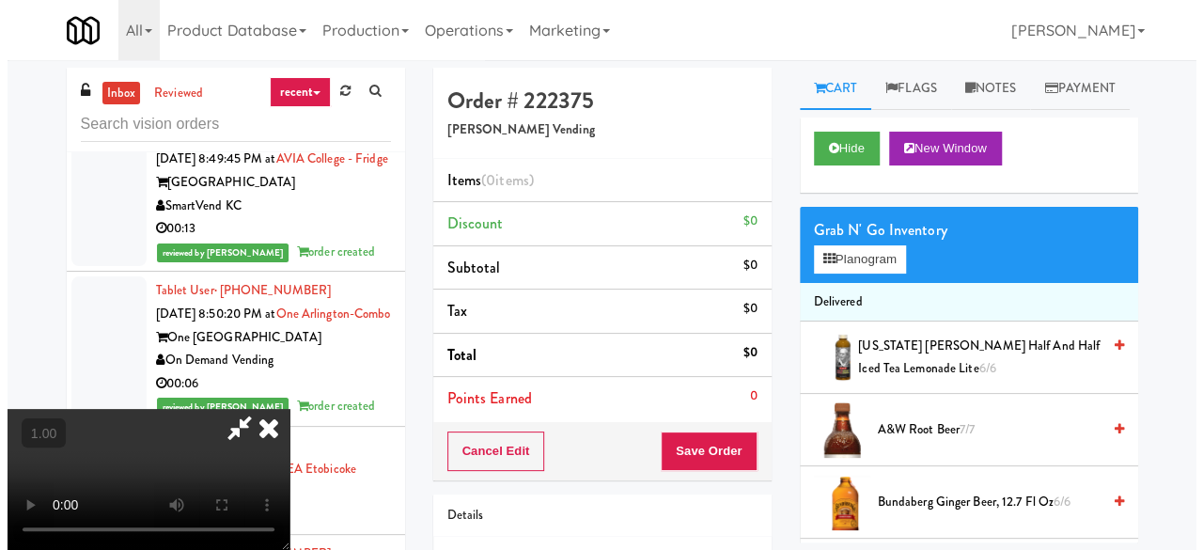
scroll to position [39, 0]
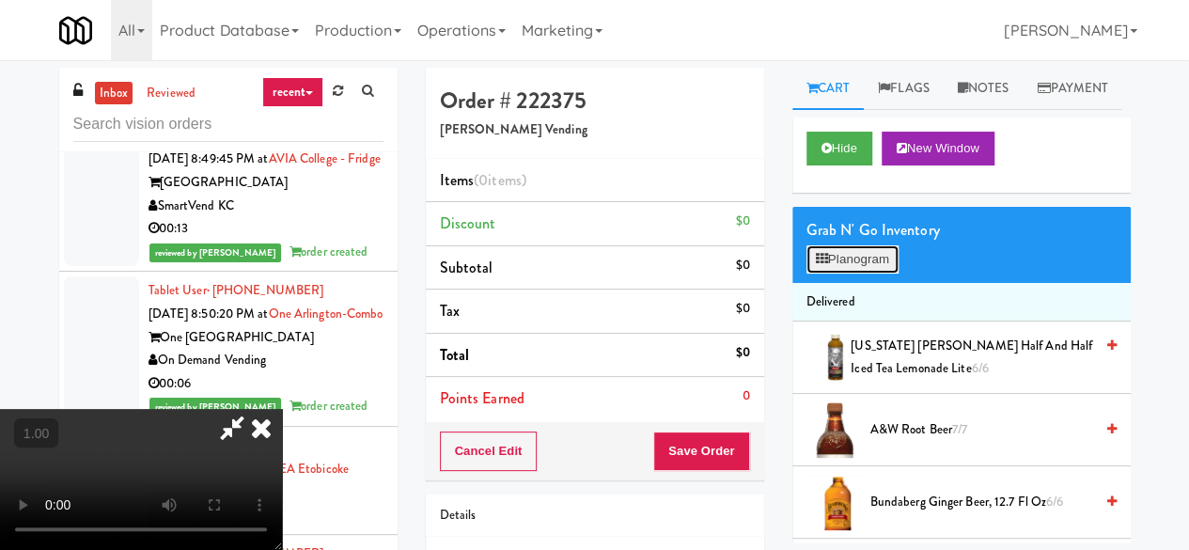
click at [867, 273] on button "Planogram" at bounding box center [852, 259] width 92 height 28
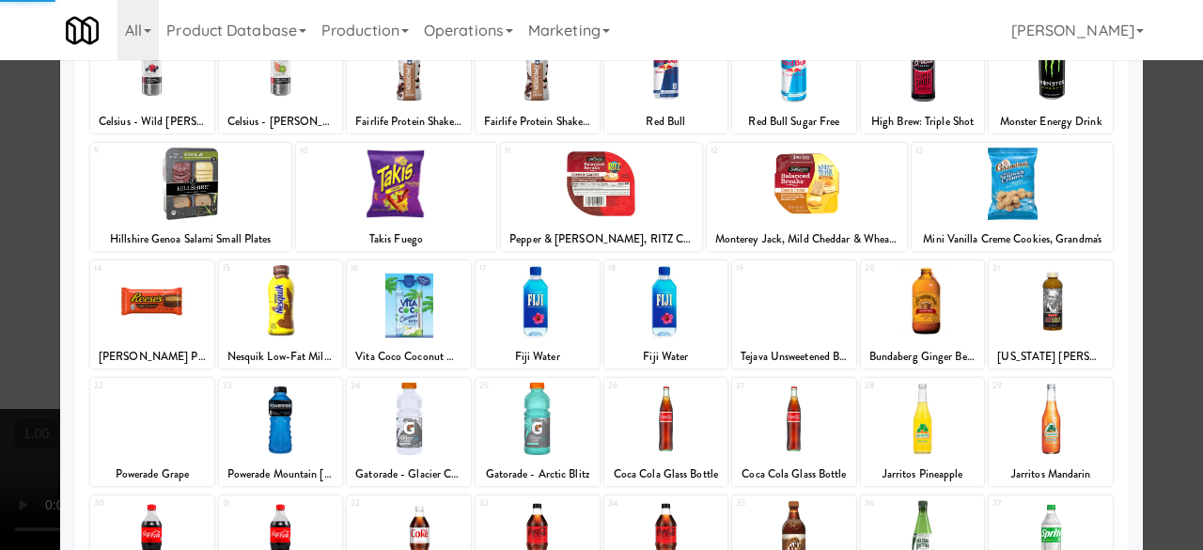
scroll to position [372, 0]
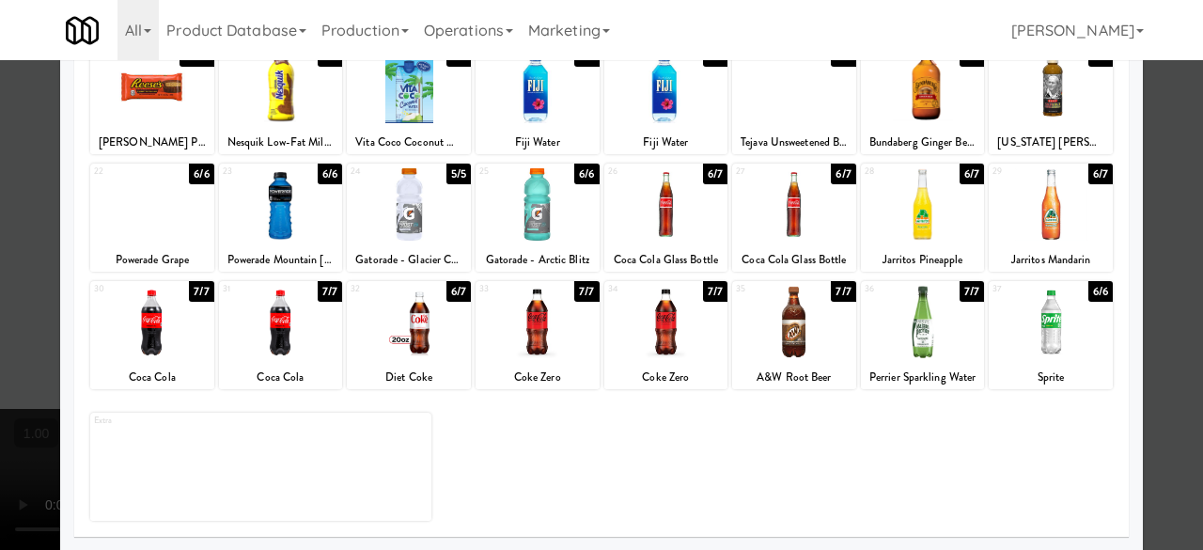
click at [449, 326] on div at bounding box center [409, 322] width 124 height 72
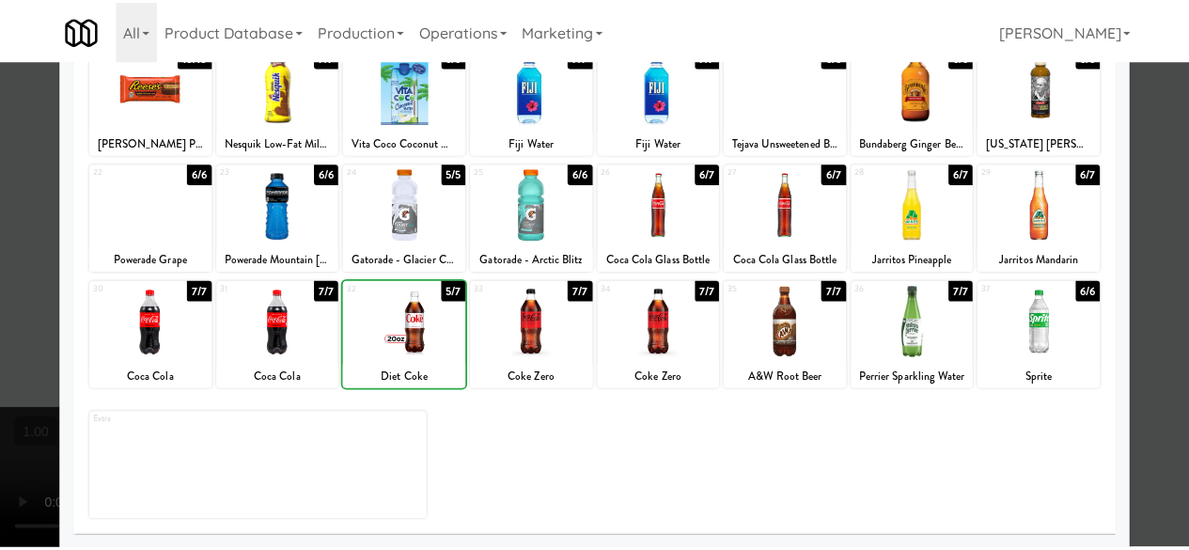
scroll to position [0, 0]
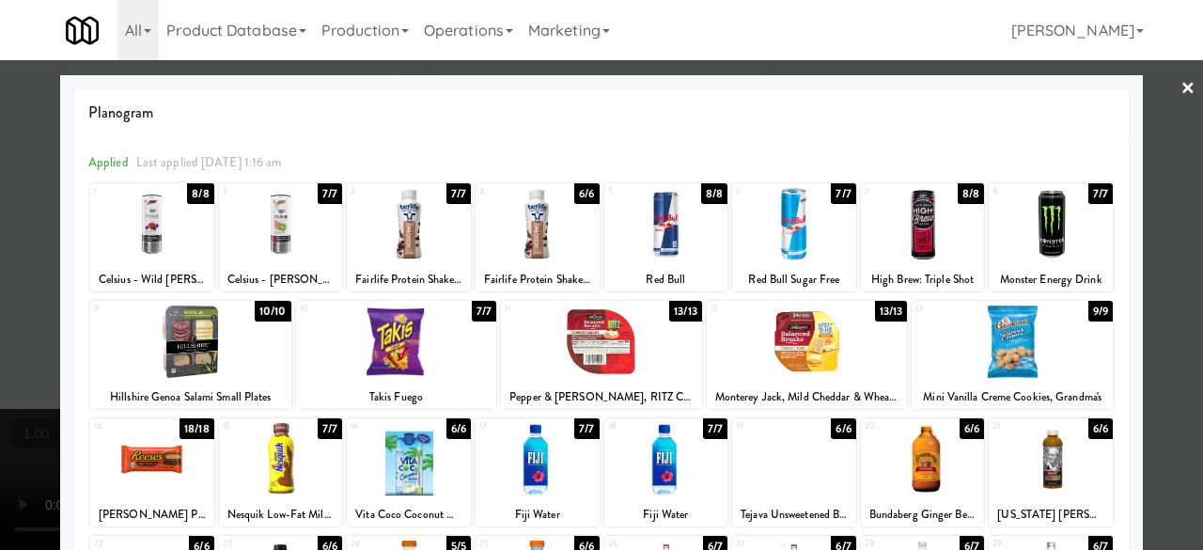
click at [1161, 92] on div at bounding box center [601, 275] width 1203 height 550
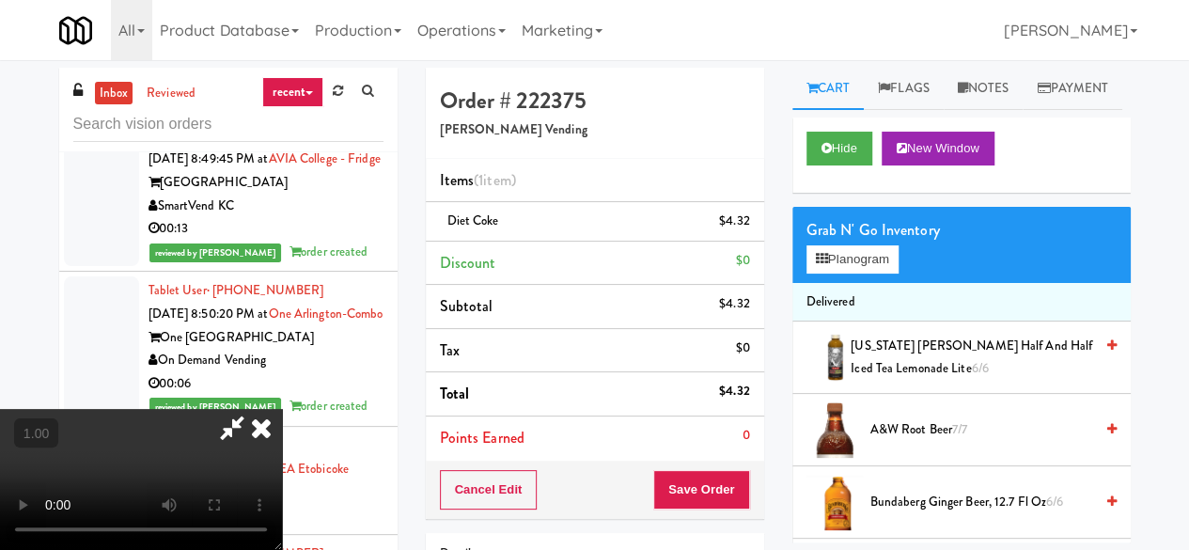
click at [254, 409] on icon at bounding box center [231, 428] width 43 height 38
click at [699, 485] on button "Save Order" at bounding box center [701, 489] width 96 height 39
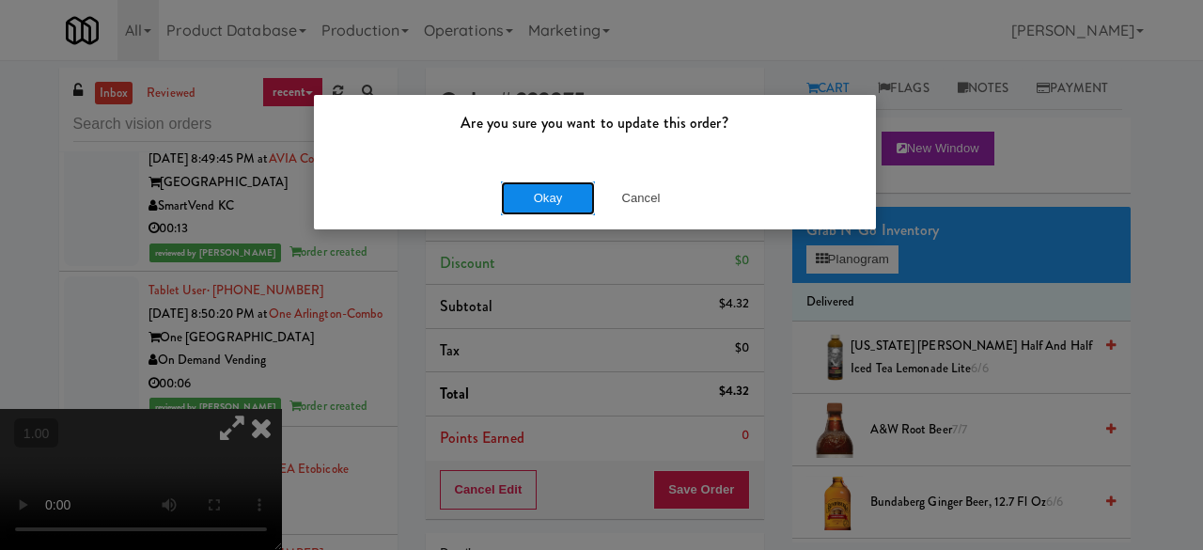
click at [553, 206] on button "Okay" at bounding box center [548, 198] width 94 height 34
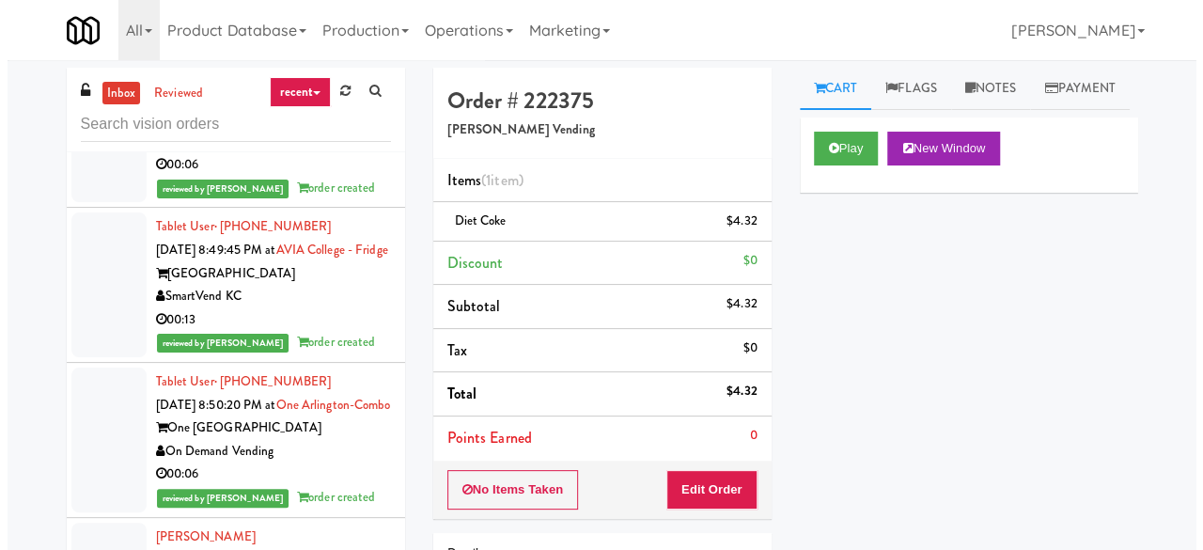
scroll to position [22762, 0]
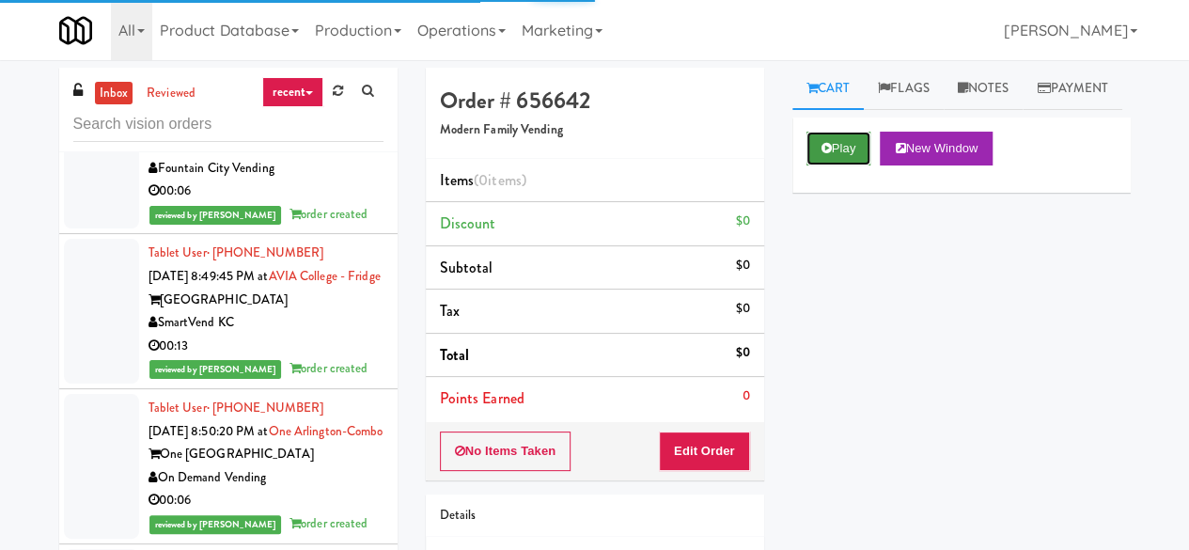
click at [840, 165] on button "Play" at bounding box center [838, 149] width 65 height 34
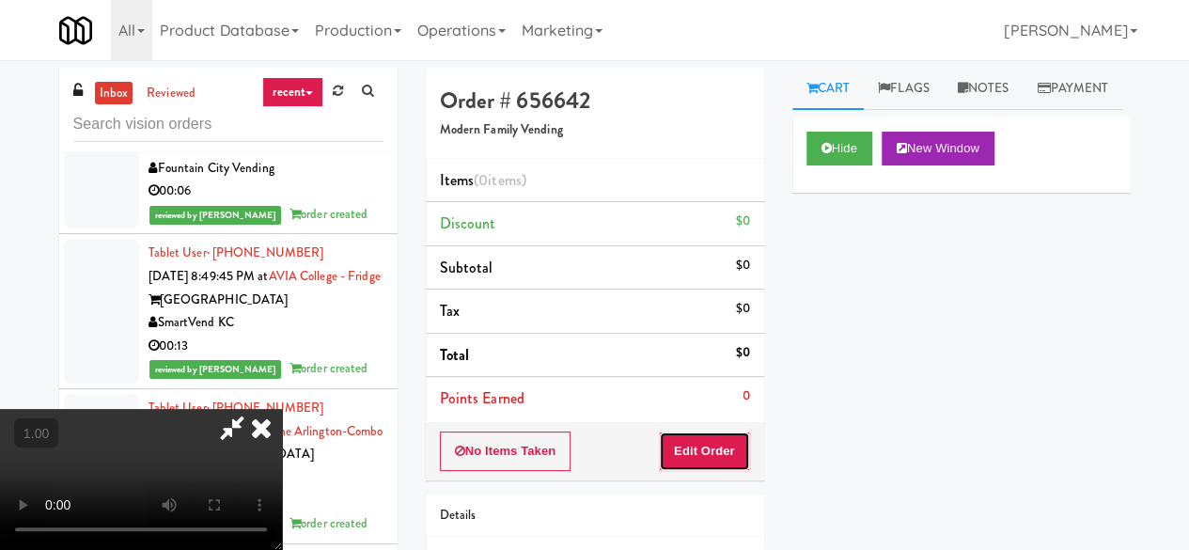
click at [727, 444] on button "Edit Order" at bounding box center [704, 450] width 91 height 39
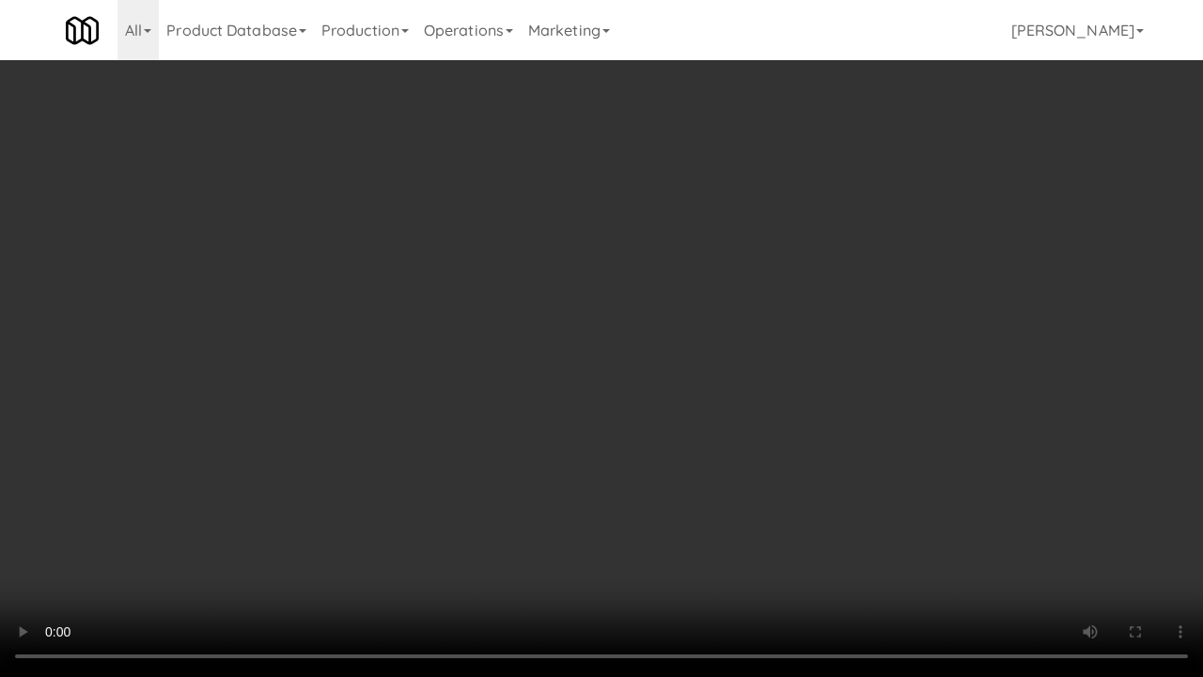
click at [774, 395] on video at bounding box center [601, 338] width 1203 height 677
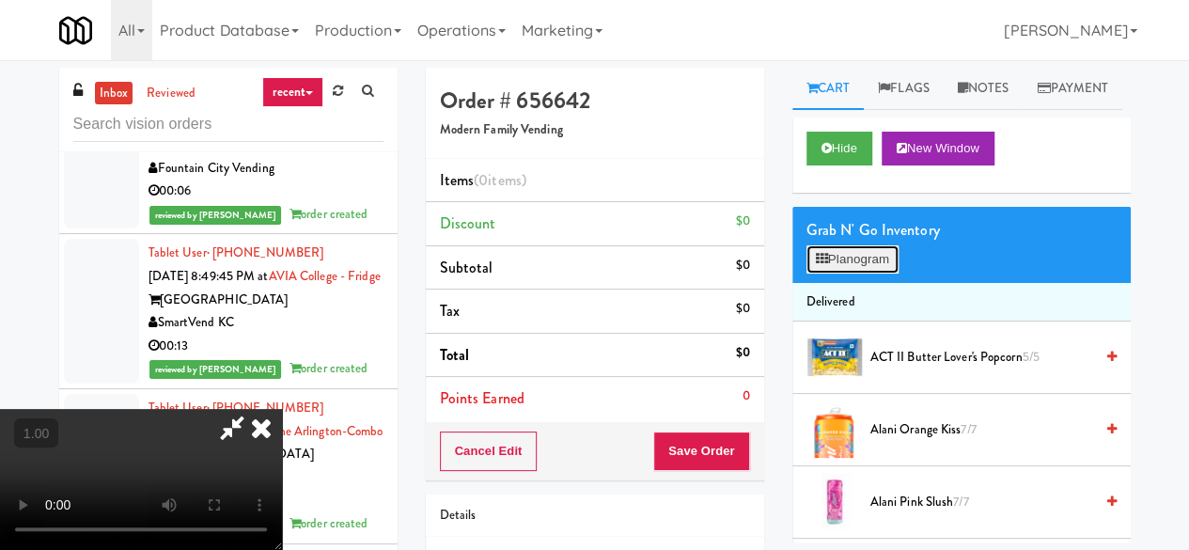
click at [847, 273] on button "Planogram" at bounding box center [852, 259] width 92 height 28
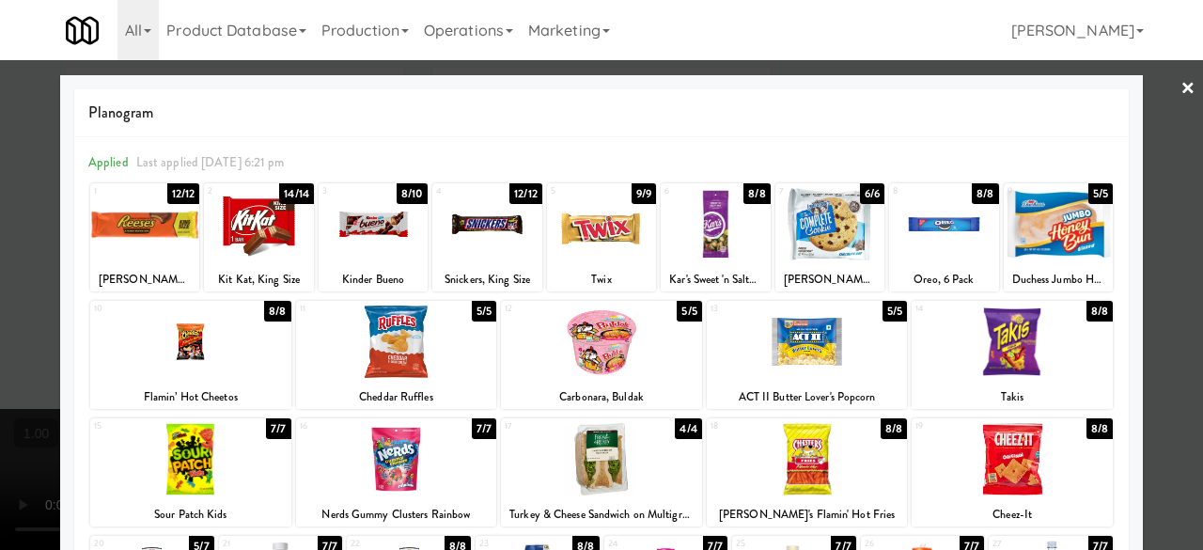
scroll to position [94, 0]
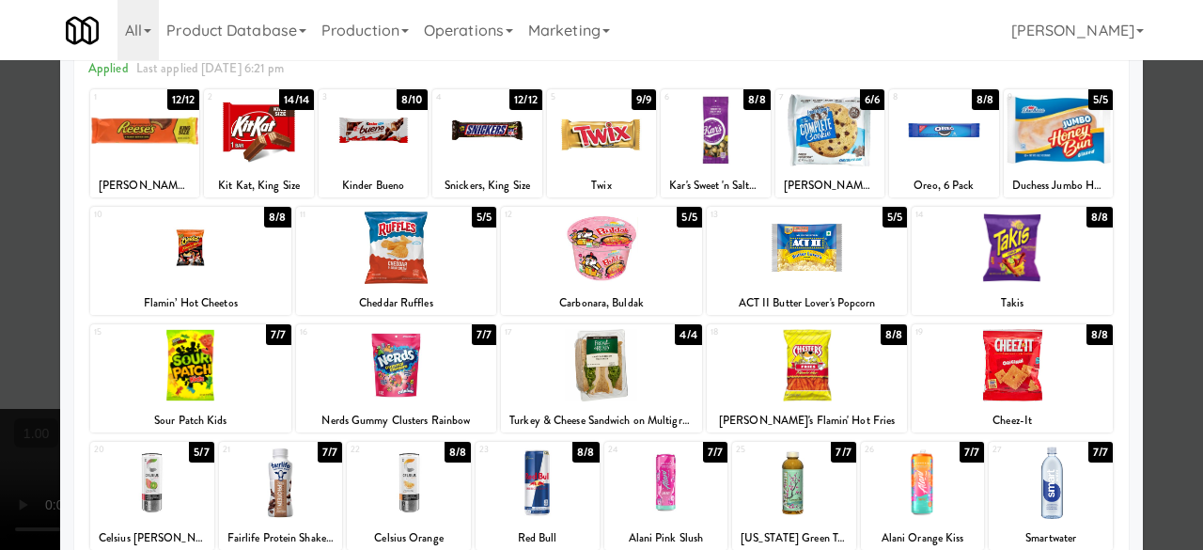
click at [442, 379] on div at bounding box center [396, 365] width 201 height 72
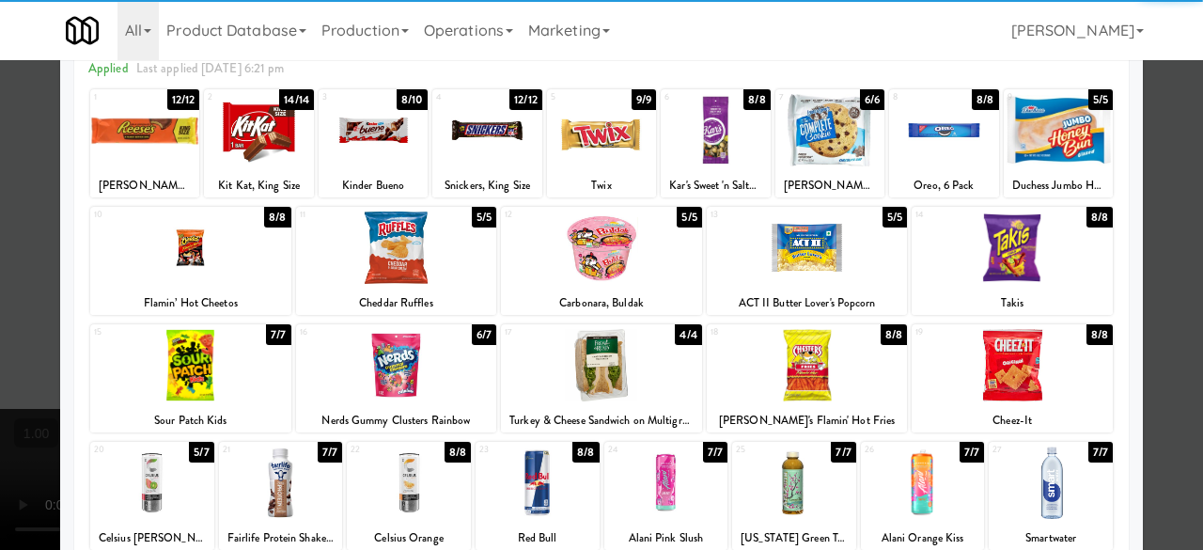
click at [781, 379] on div at bounding box center [807, 365] width 201 height 72
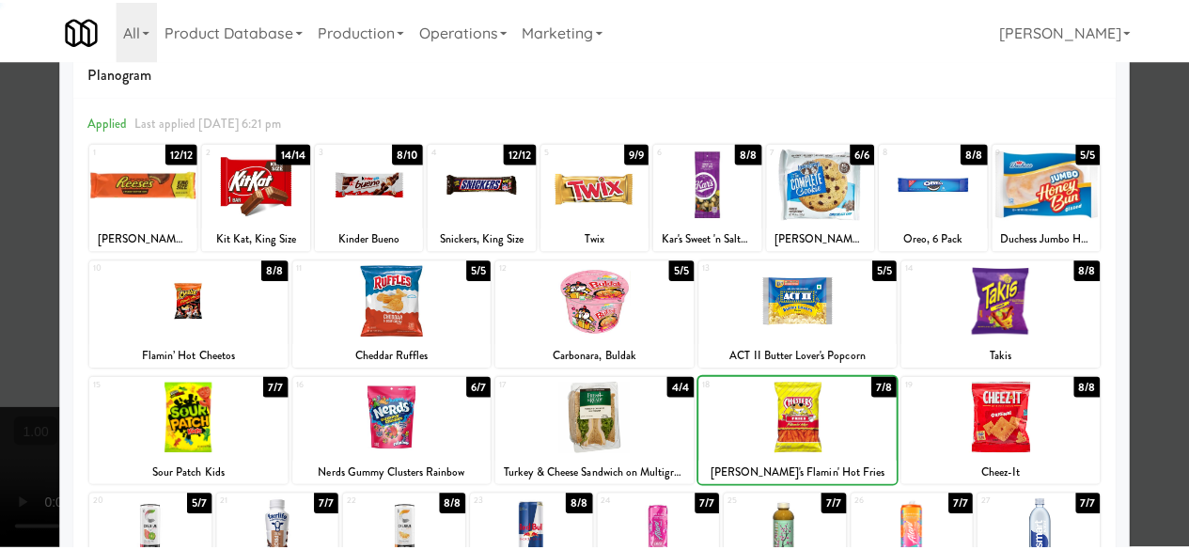
scroll to position [0, 0]
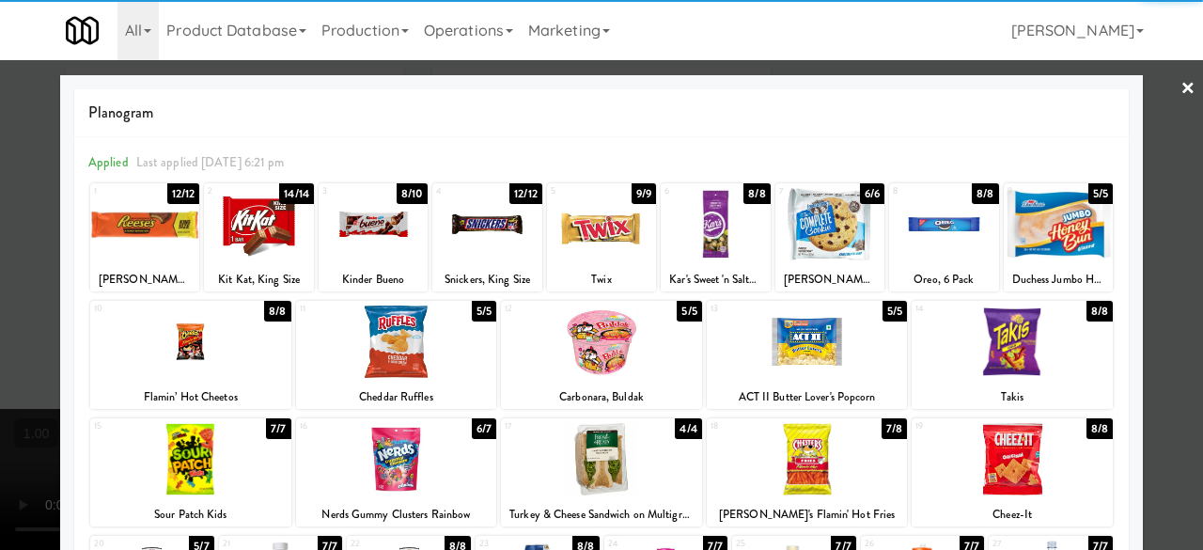
drag, startPoint x: 1177, startPoint y: 93, endPoint x: 997, endPoint y: 150, distance: 189.3
click at [1180, 93] on link "×" at bounding box center [1187, 89] width 15 height 58
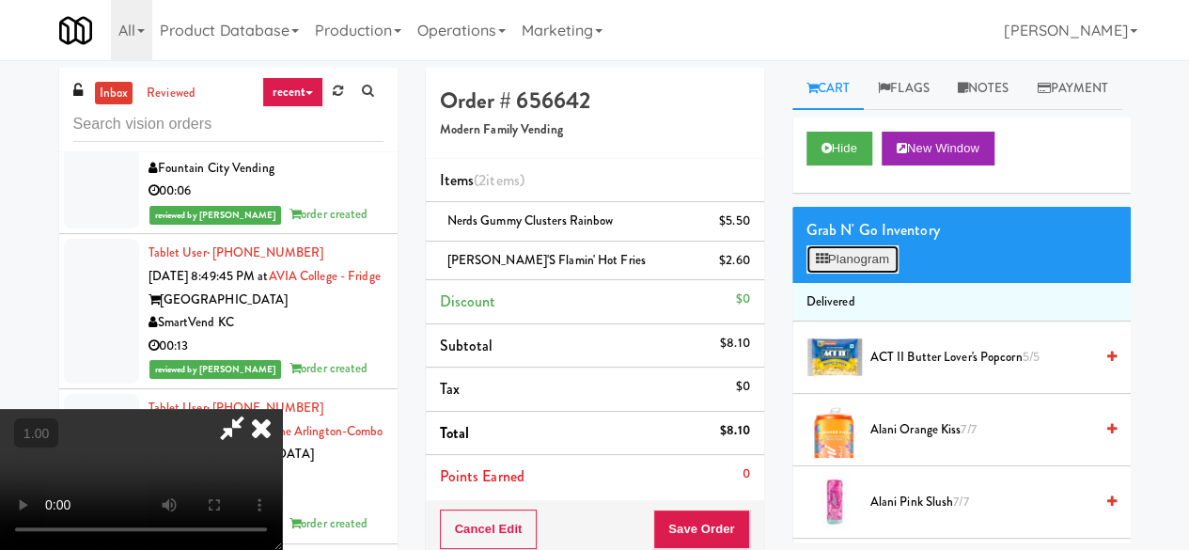
click at [848, 273] on button "Planogram" at bounding box center [852, 259] width 92 height 28
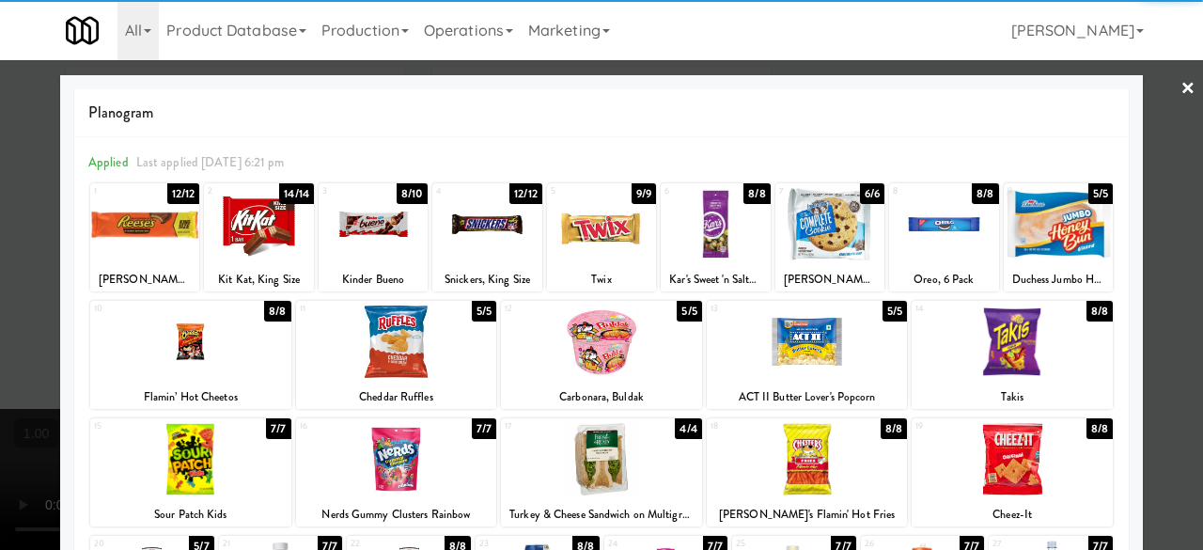
click at [973, 474] on div at bounding box center [1011, 459] width 201 height 72
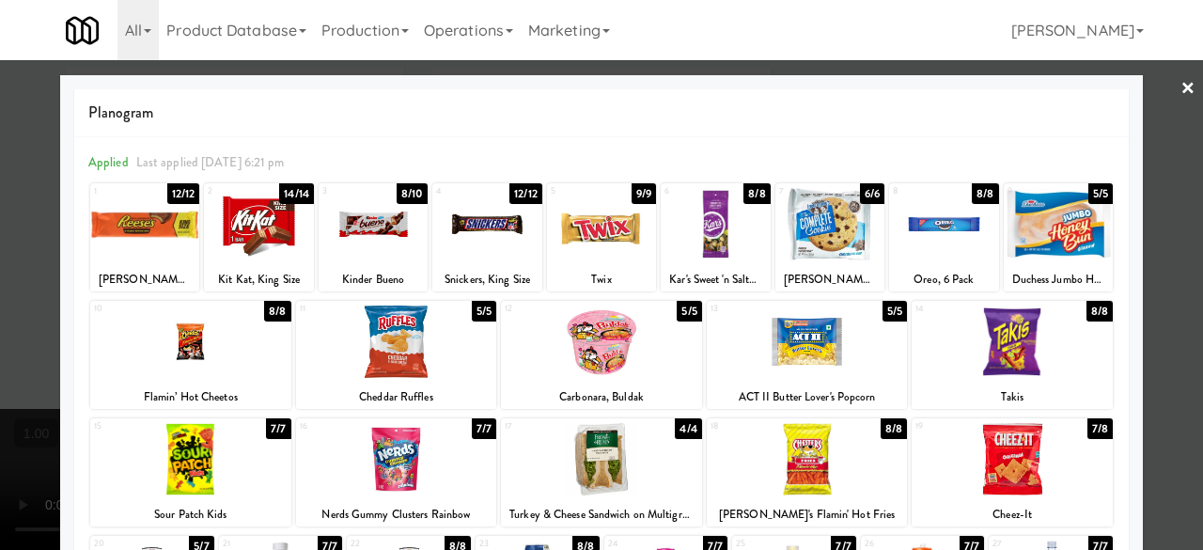
click at [1154, 155] on div at bounding box center [601, 275] width 1203 height 550
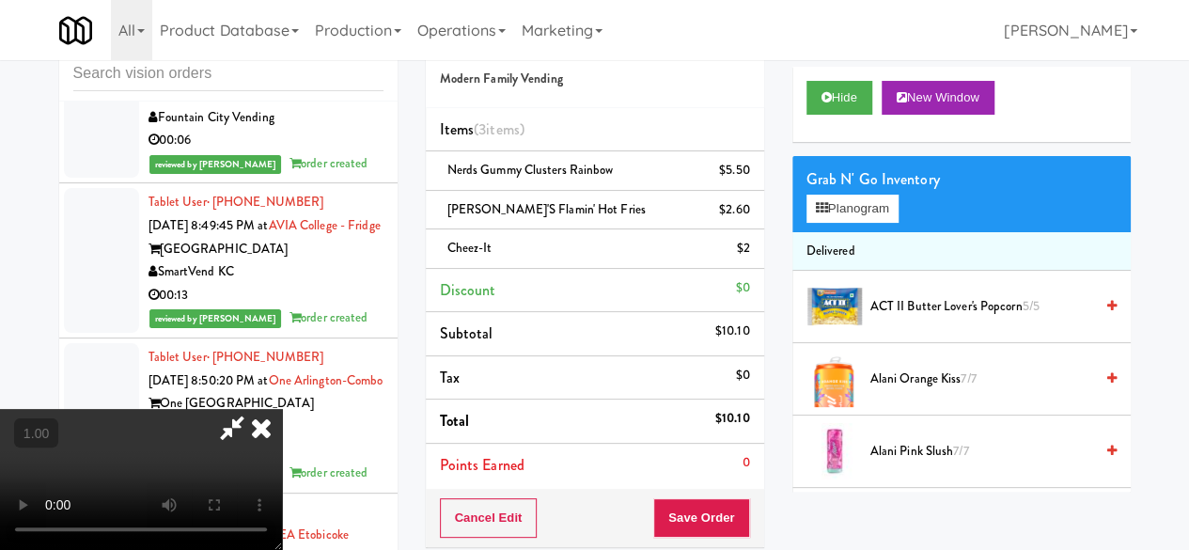
scroll to position [94, 0]
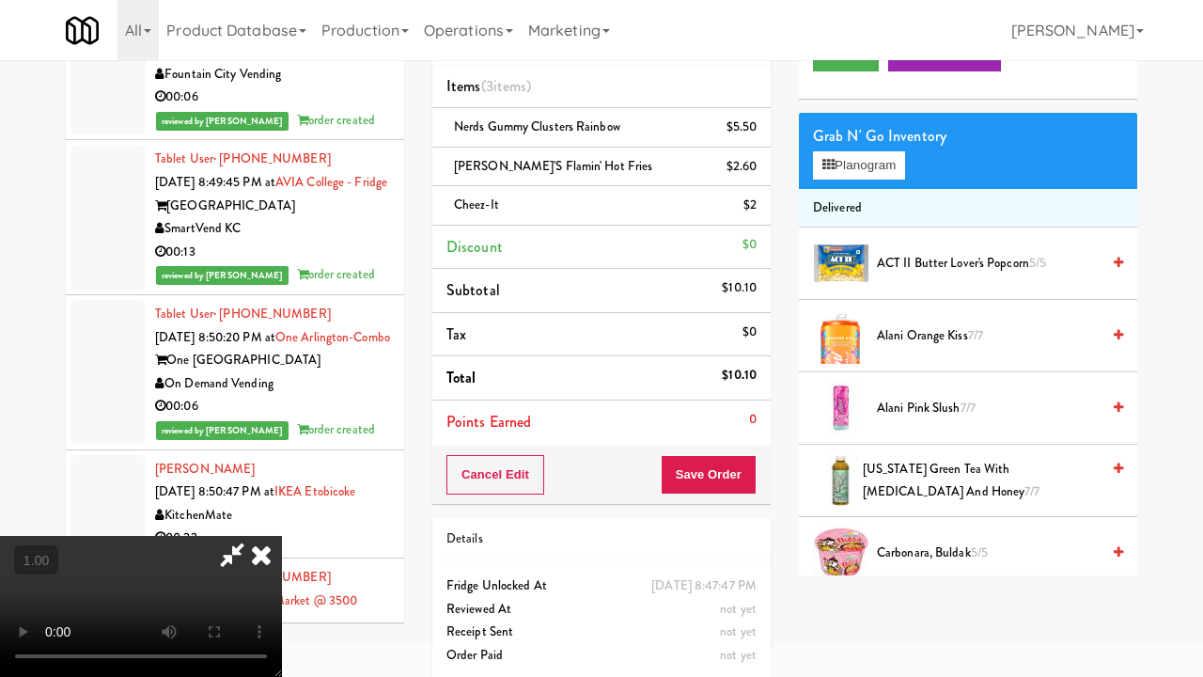
click at [282, 536] on video at bounding box center [141, 606] width 282 height 141
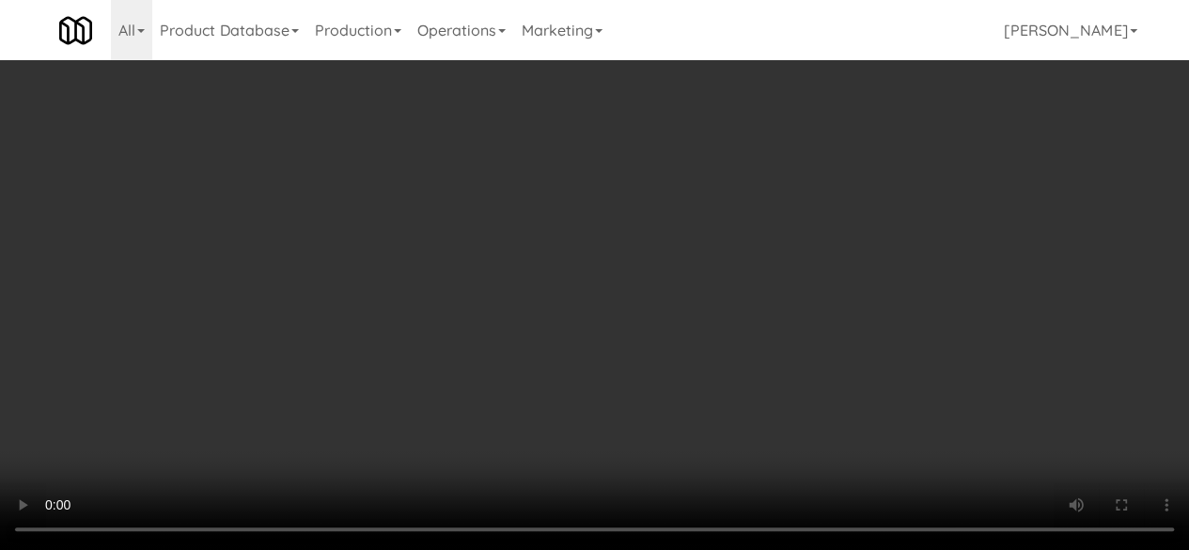
scroll to position [0, 0]
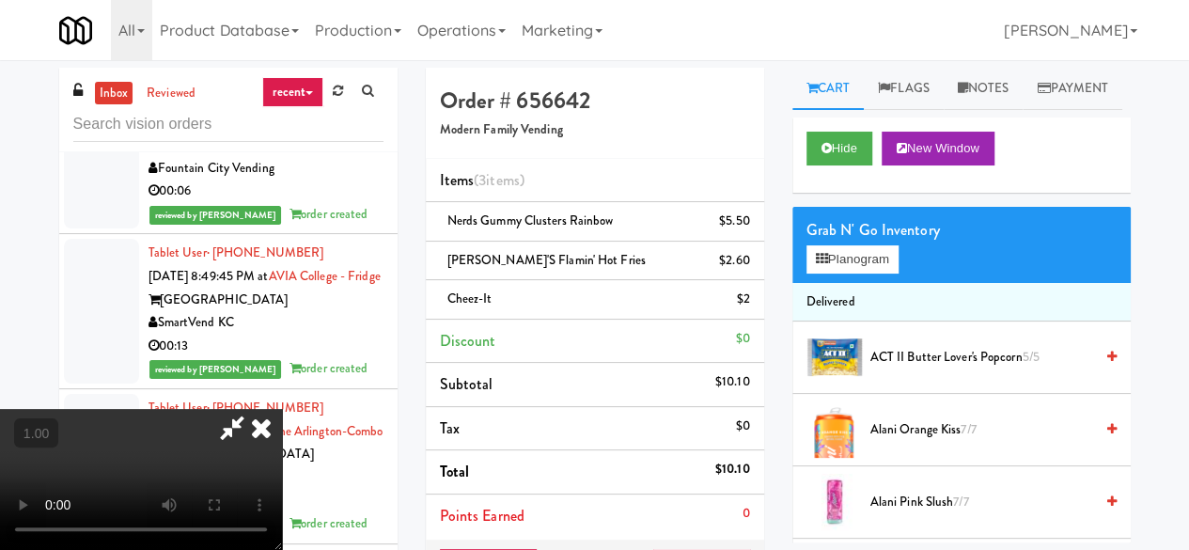
drag, startPoint x: 669, startPoint y: 173, endPoint x: 675, endPoint y: 200, distance: 27.8
click at [254, 409] on icon at bounding box center [231, 428] width 43 height 38
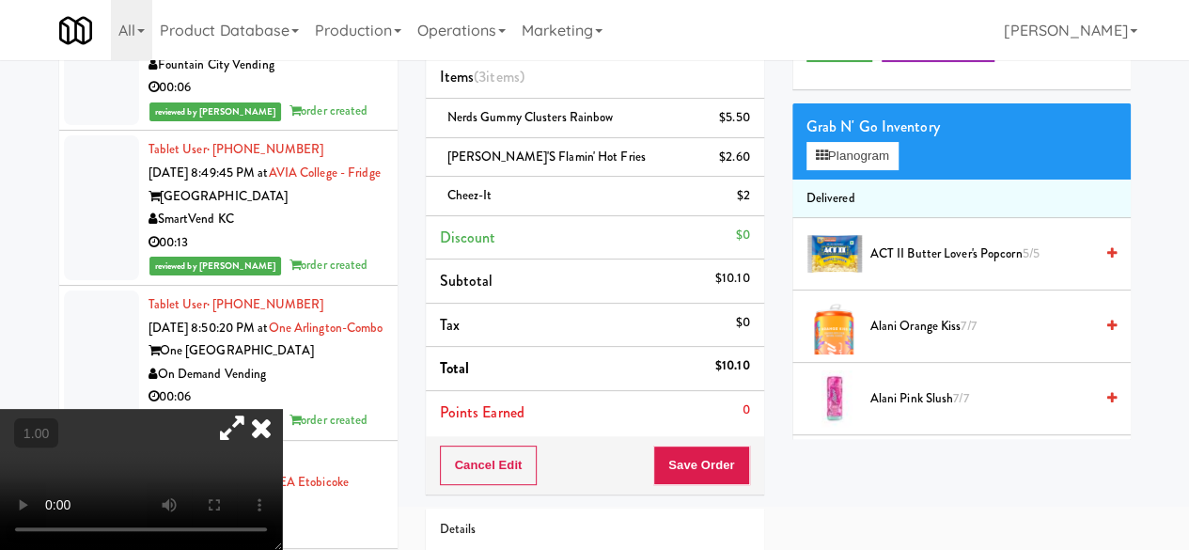
scroll to position [188, 0]
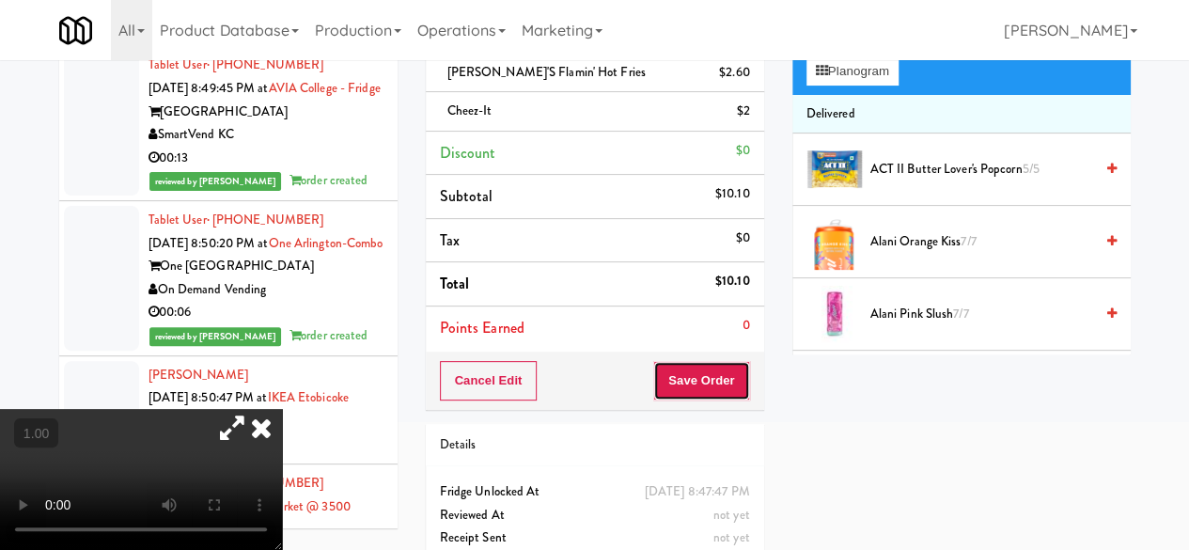
click at [698, 381] on button "Save Order" at bounding box center [701, 380] width 96 height 39
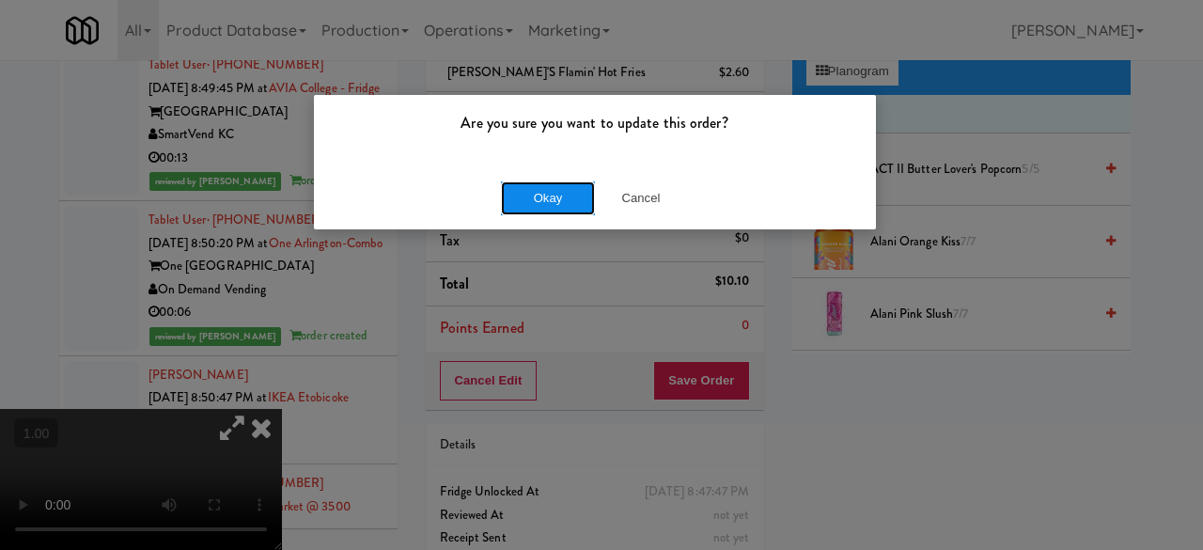
click at [575, 198] on button "Okay" at bounding box center [548, 198] width 94 height 34
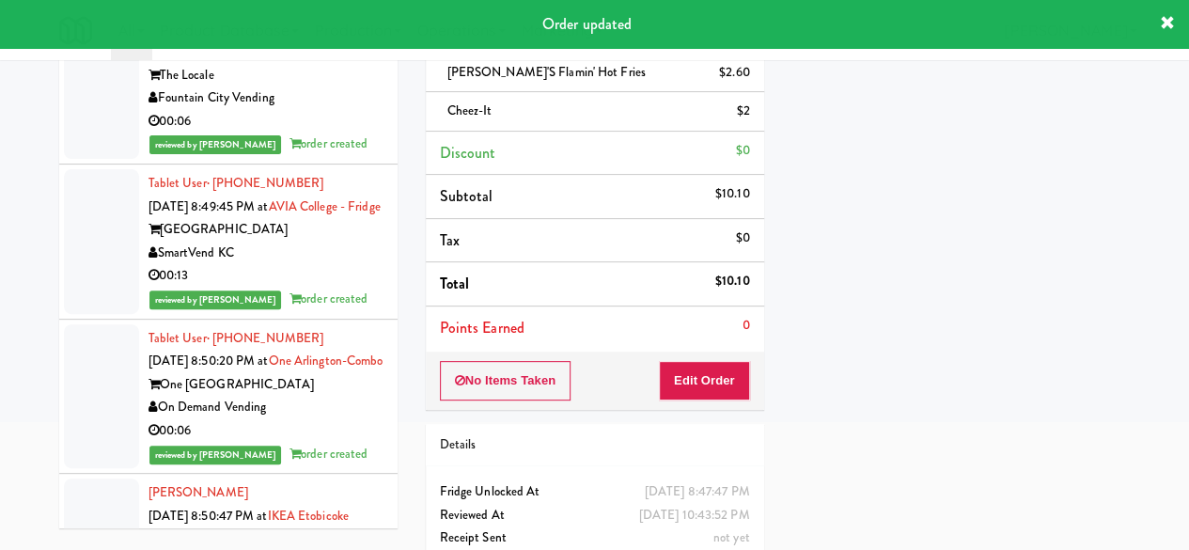
scroll to position [22574, 0]
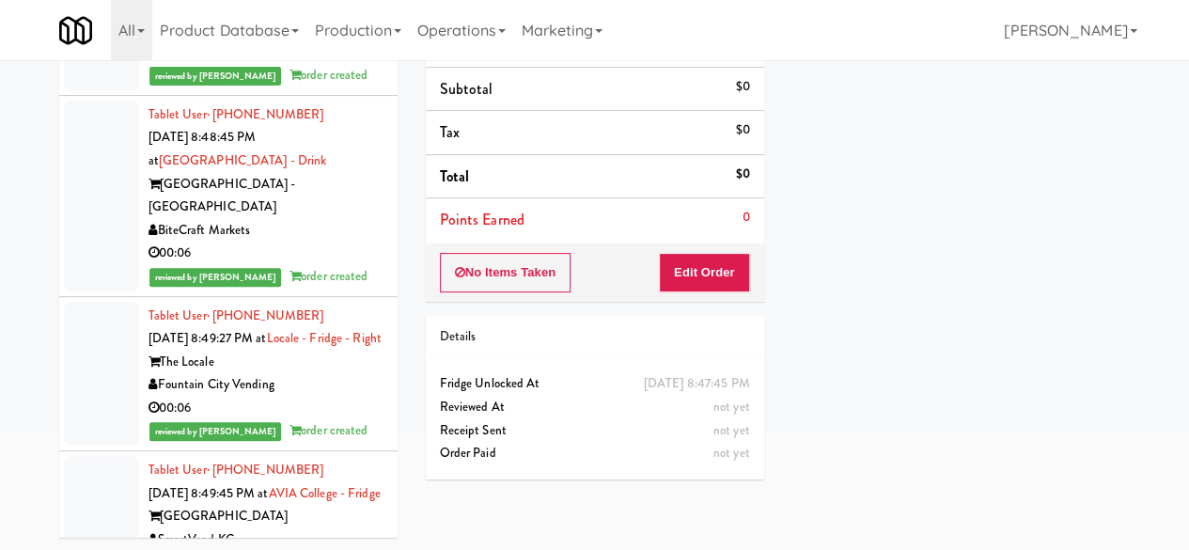
scroll to position [22386, 0]
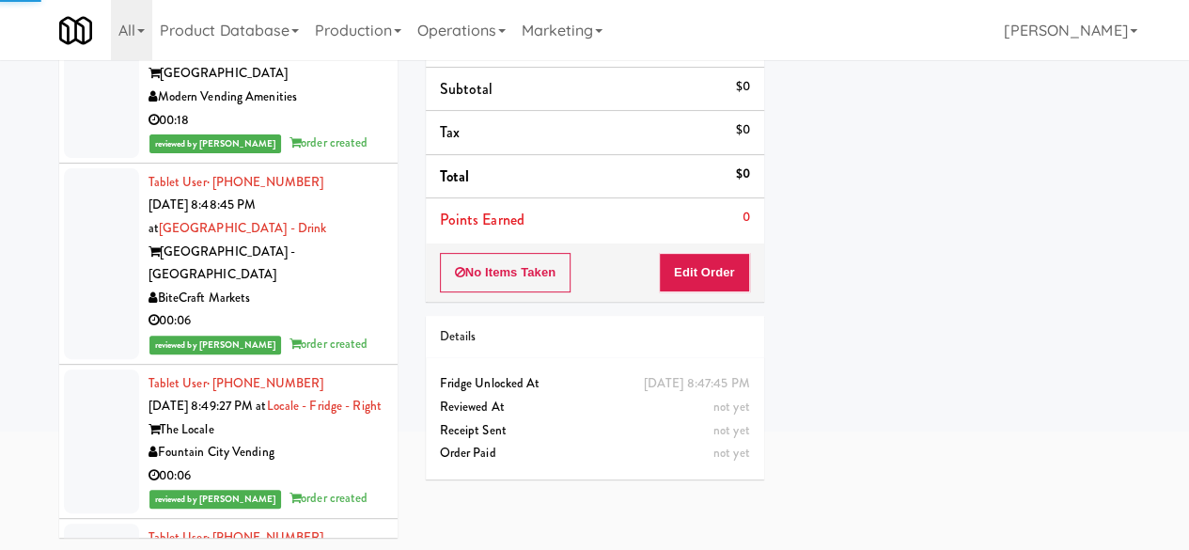
scroll to position [22292, 0]
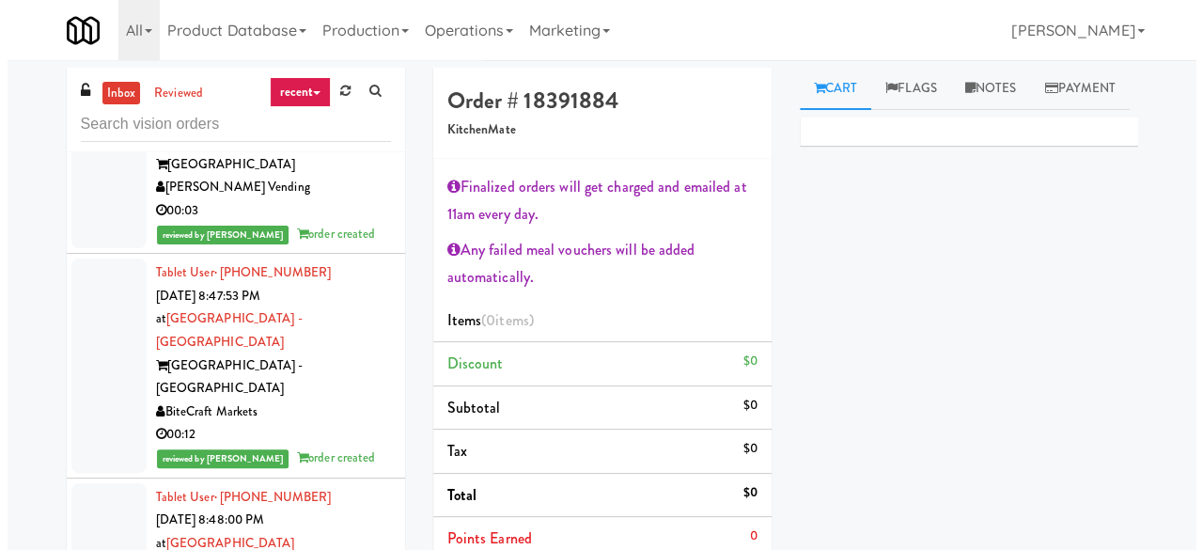
scroll to position [21916, 0]
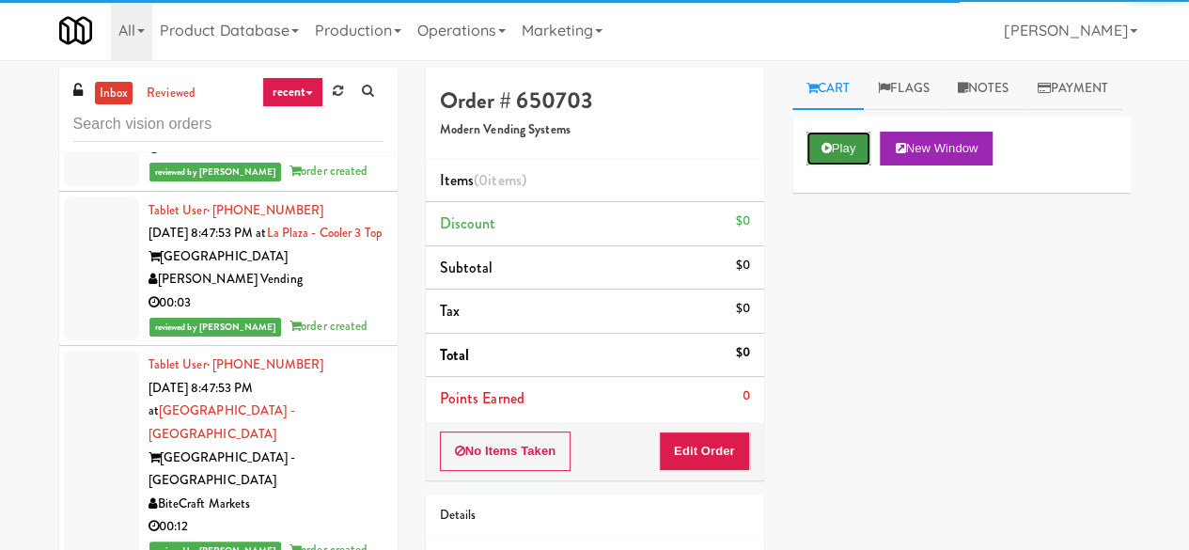
click at [840, 165] on button "Play" at bounding box center [838, 149] width 65 height 34
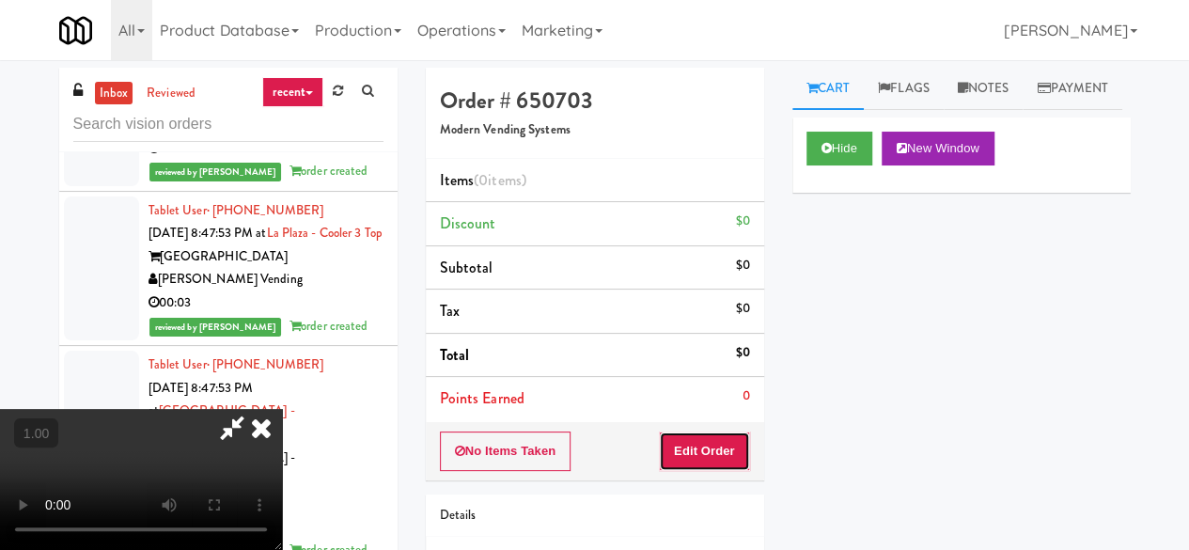
click at [729, 449] on button "Edit Order" at bounding box center [704, 450] width 91 height 39
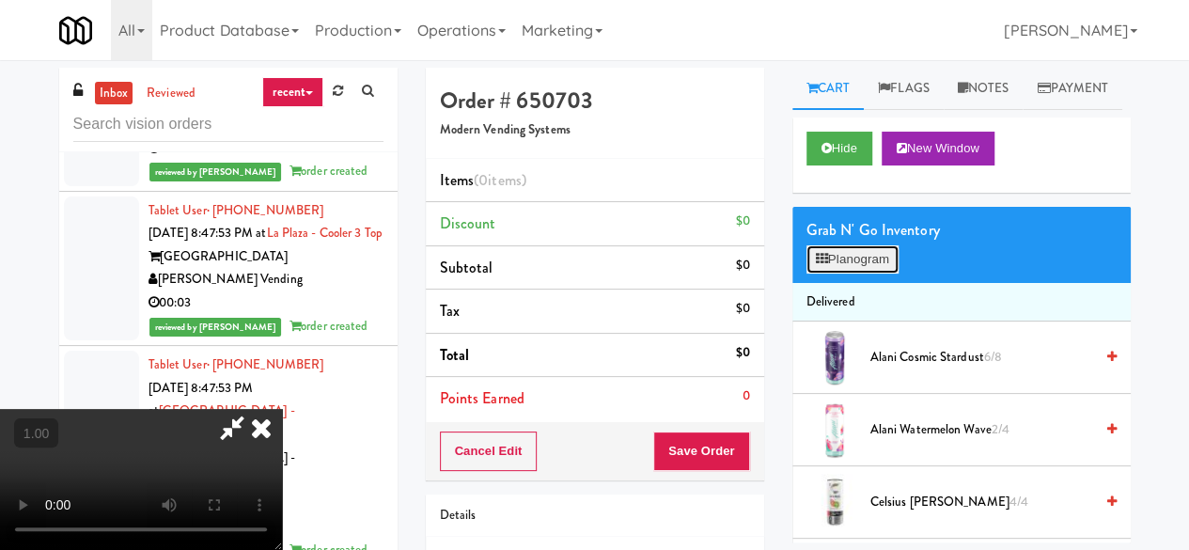
click at [836, 273] on button "Planogram" at bounding box center [852, 259] width 92 height 28
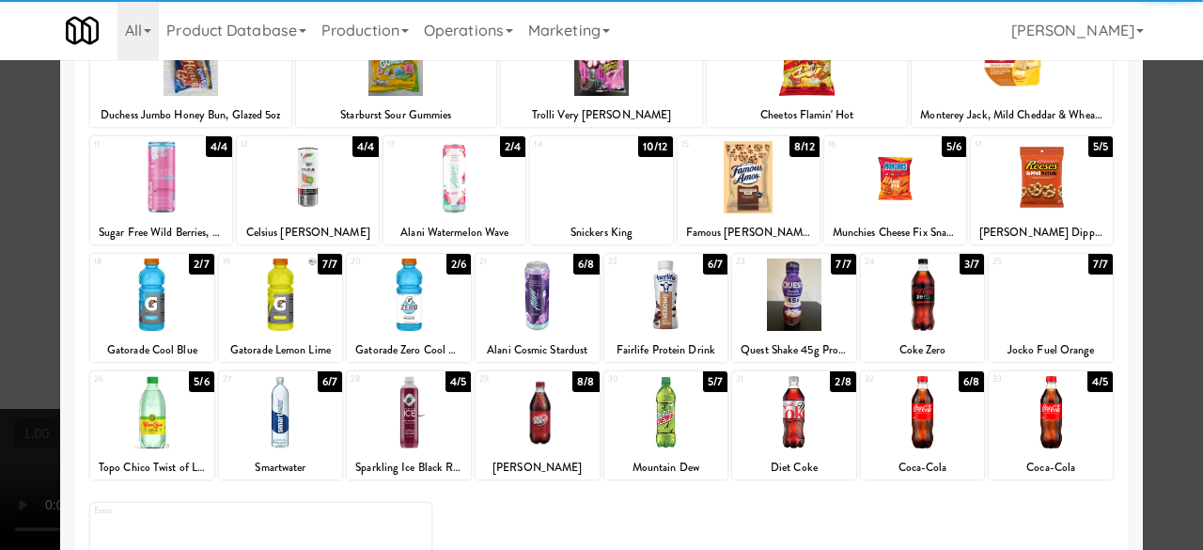
click at [911, 288] on div at bounding box center [923, 294] width 124 height 72
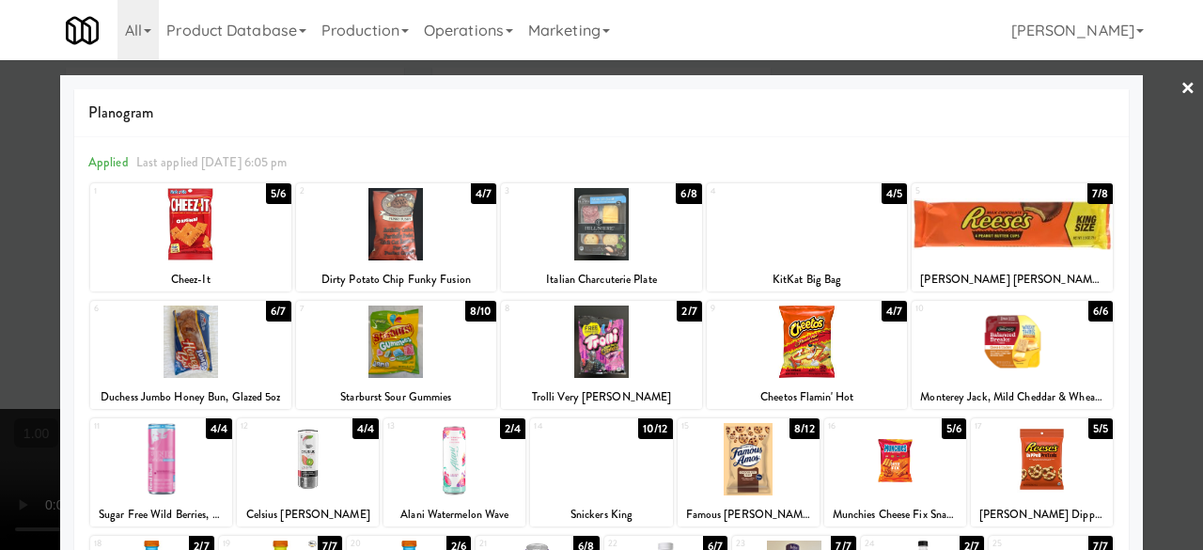
click at [1150, 101] on div at bounding box center [601, 275] width 1203 height 550
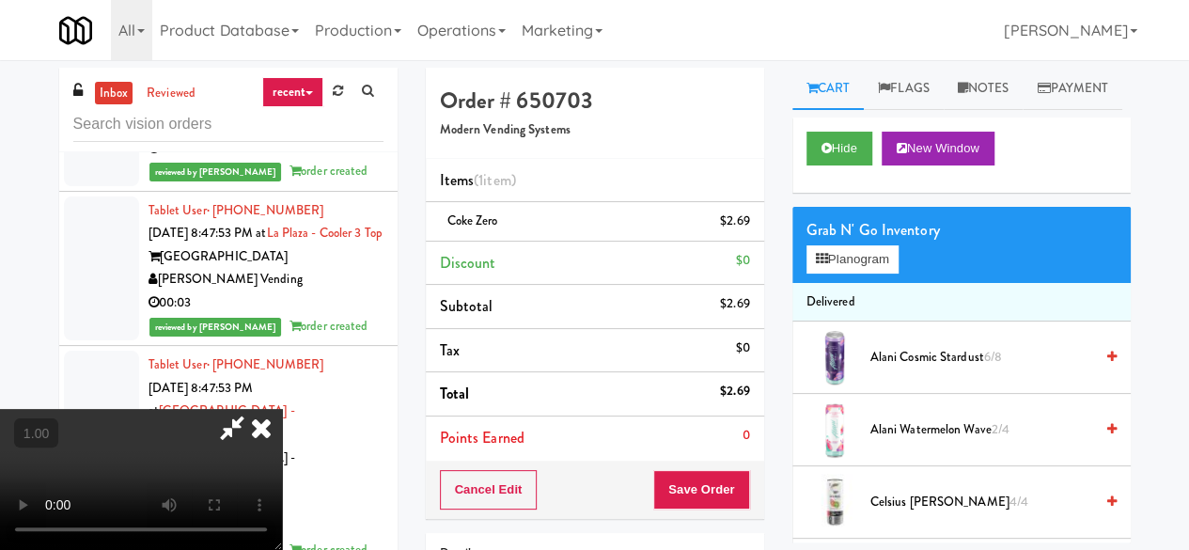
click at [254, 409] on icon at bounding box center [231, 428] width 43 height 38
click at [688, 470] on button "Save Order" at bounding box center [701, 489] width 96 height 39
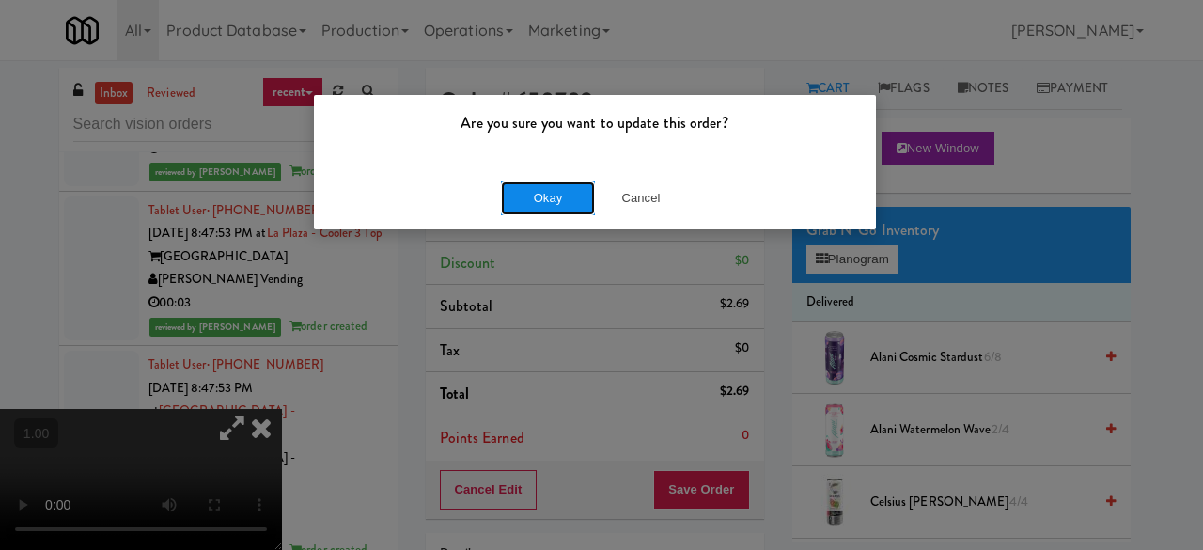
click at [552, 202] on button "Okay" at bounding box center [548, 198] width 94 height 34
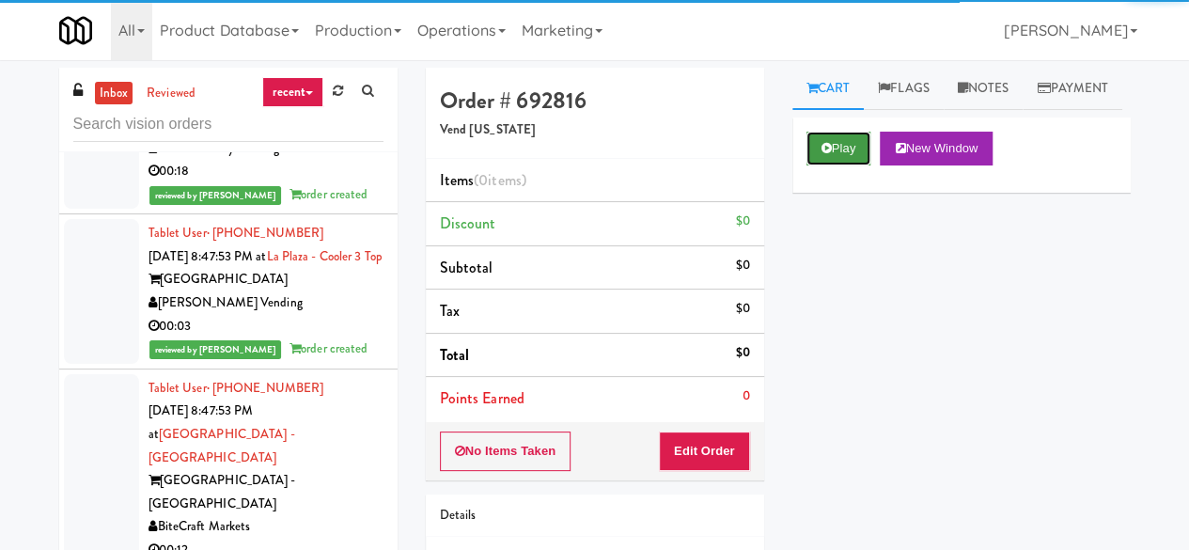
click at [824, 165] on button "Play" at bounding box center [838, 149] width 65 height 34
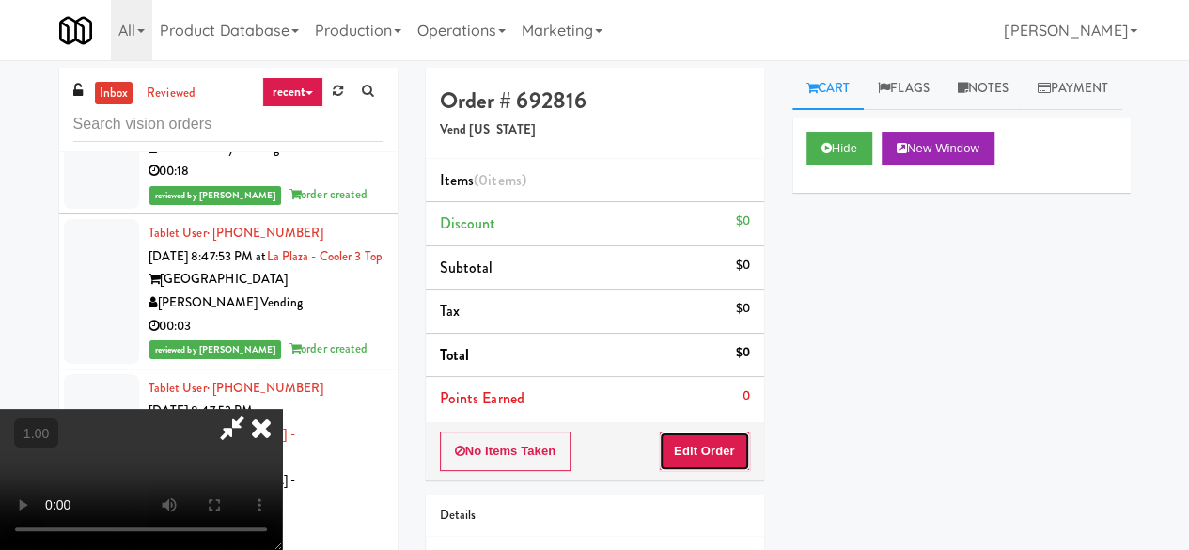
click at [714, 456] on button "Edit Order" at bounding box center [704, 450] width 91 height 39
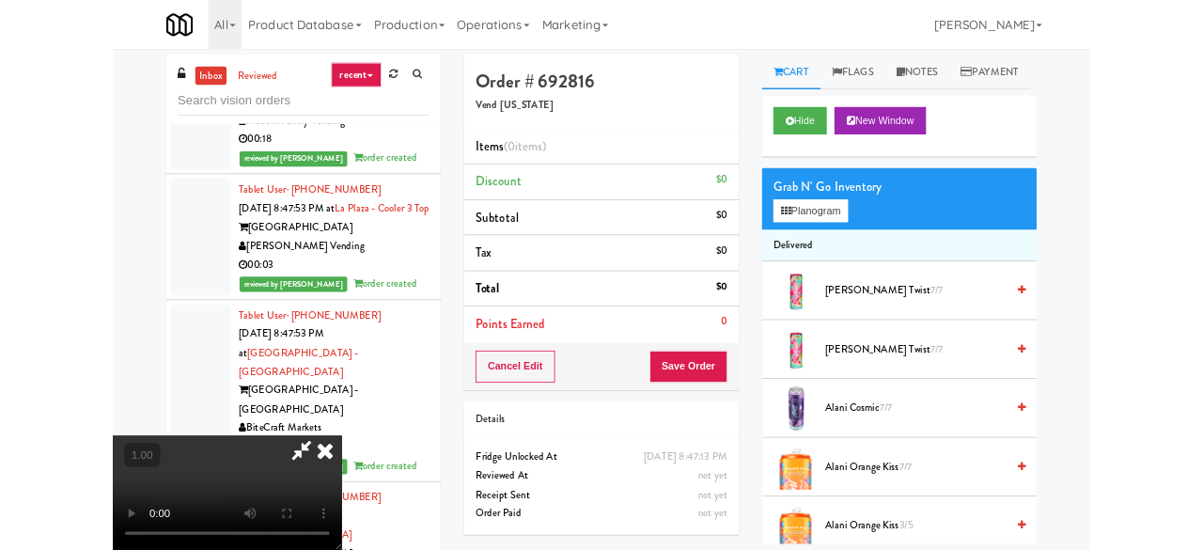
scroll to position [39, 0]
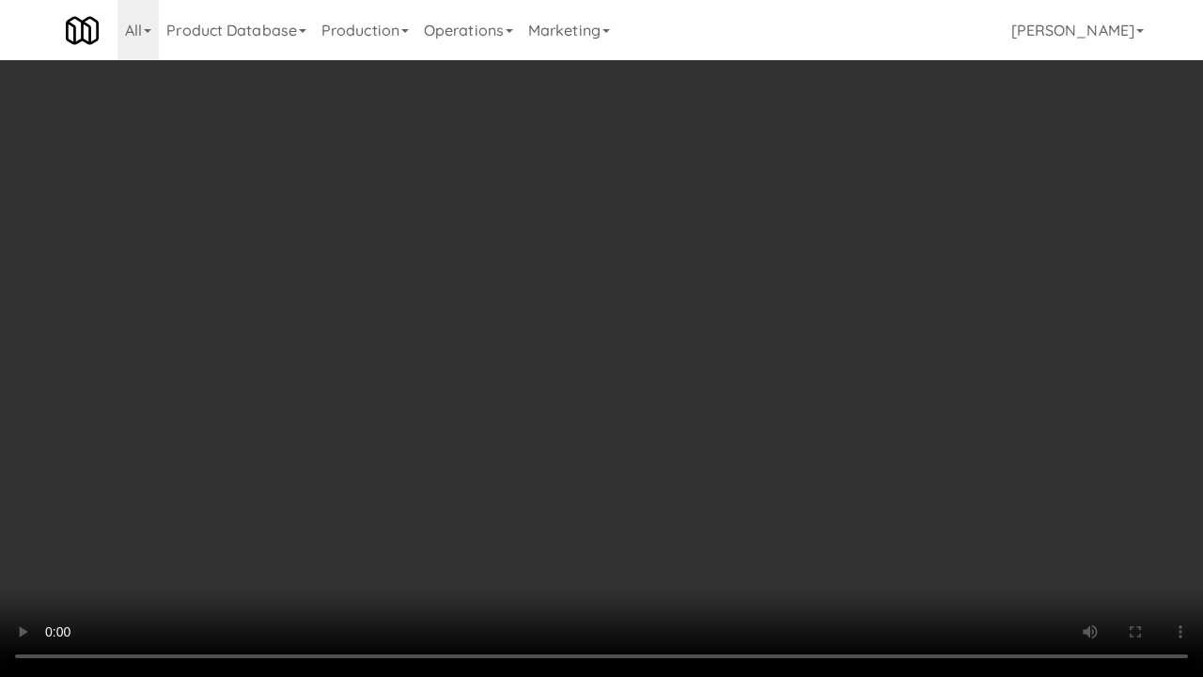
click at [537, 544] on video at bounding box center [601, 338] width 1203 height 677
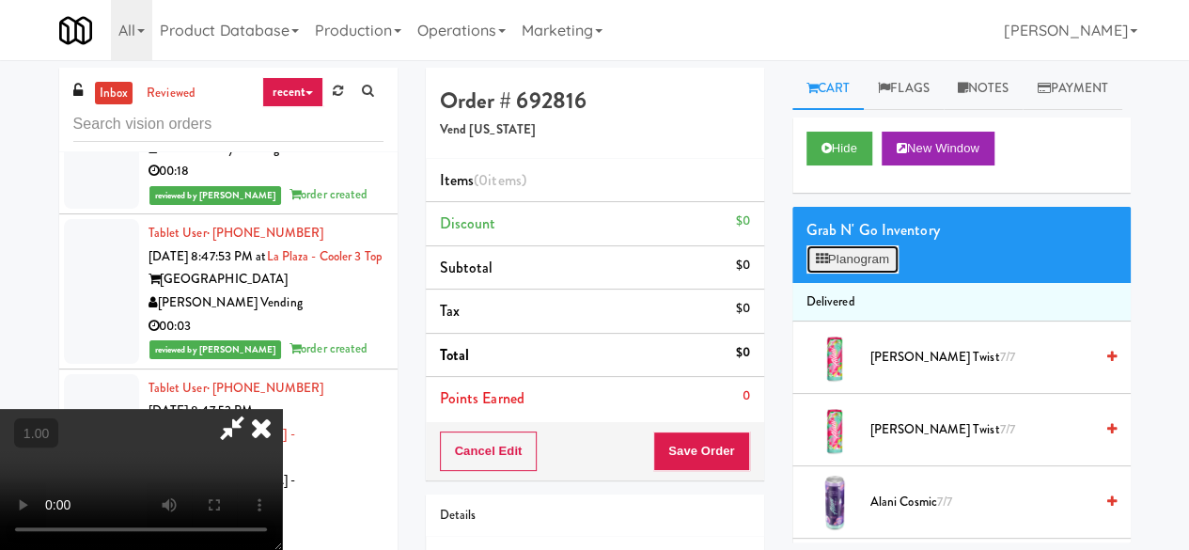
click at [833, 273] on button "Planogram" at bounding box center [852, 259] width 92 height 28
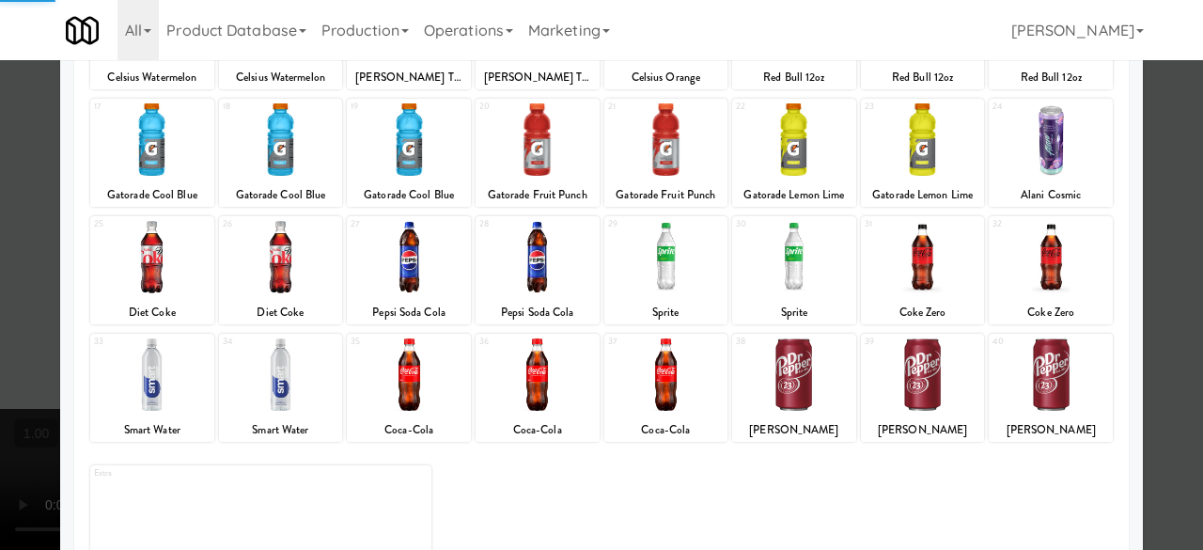
scroll to position [372, 0]
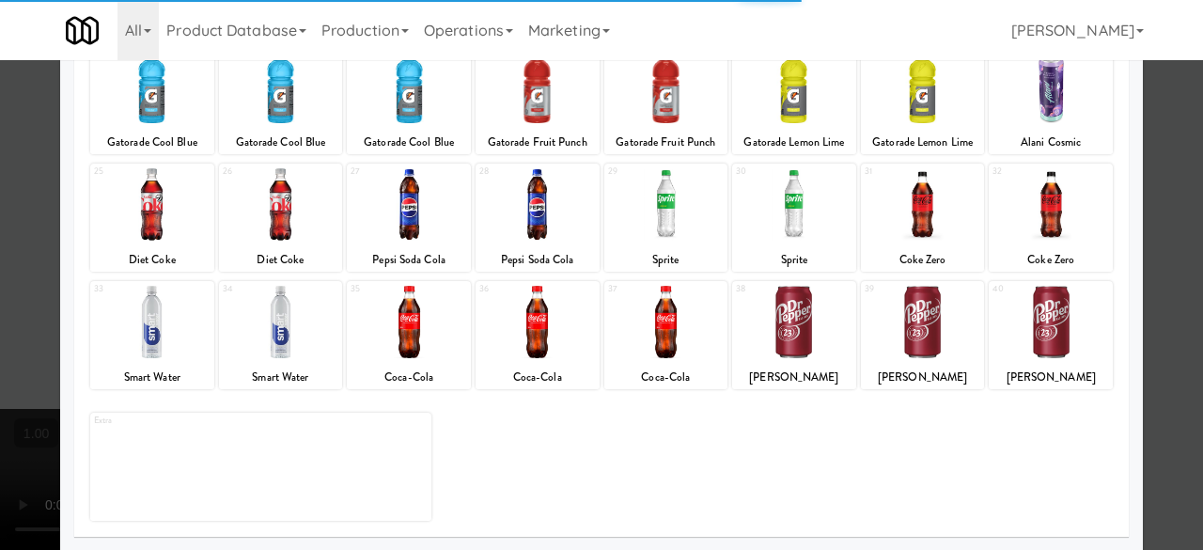
click at [899, 337] on div at bounding box center [923, 322] width 124 height 72
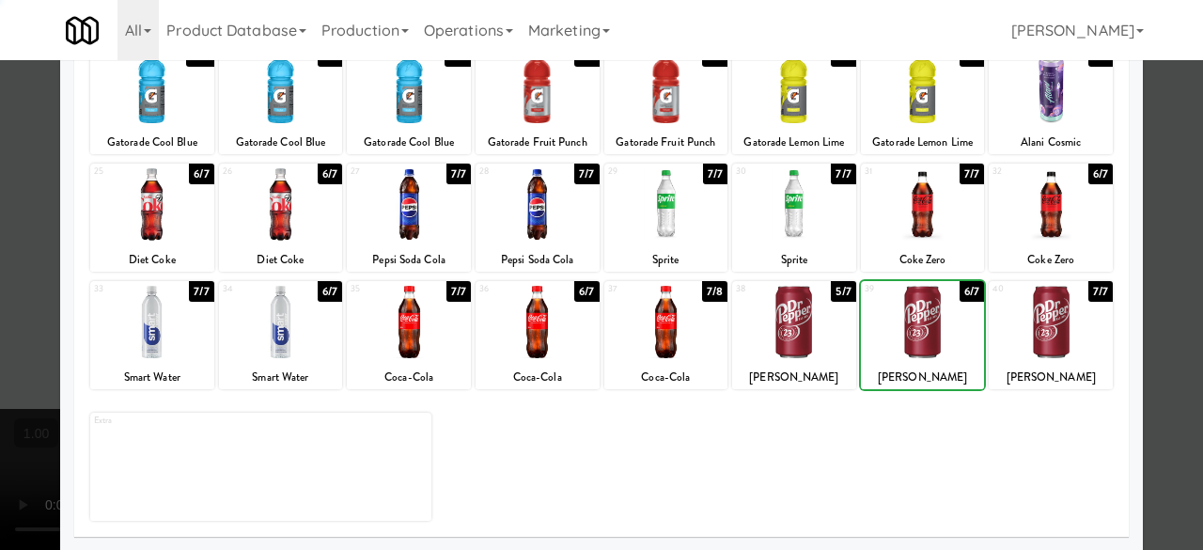
click at [899, 337] on div at bounding box center [923, 322] width 124 height 72
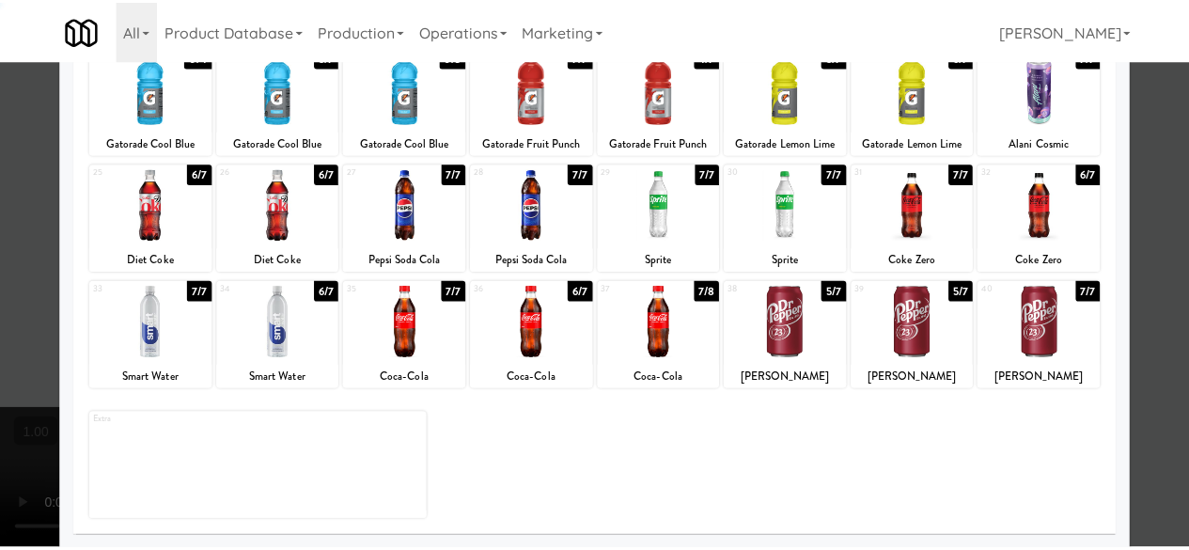
scroll to position [0, 0]
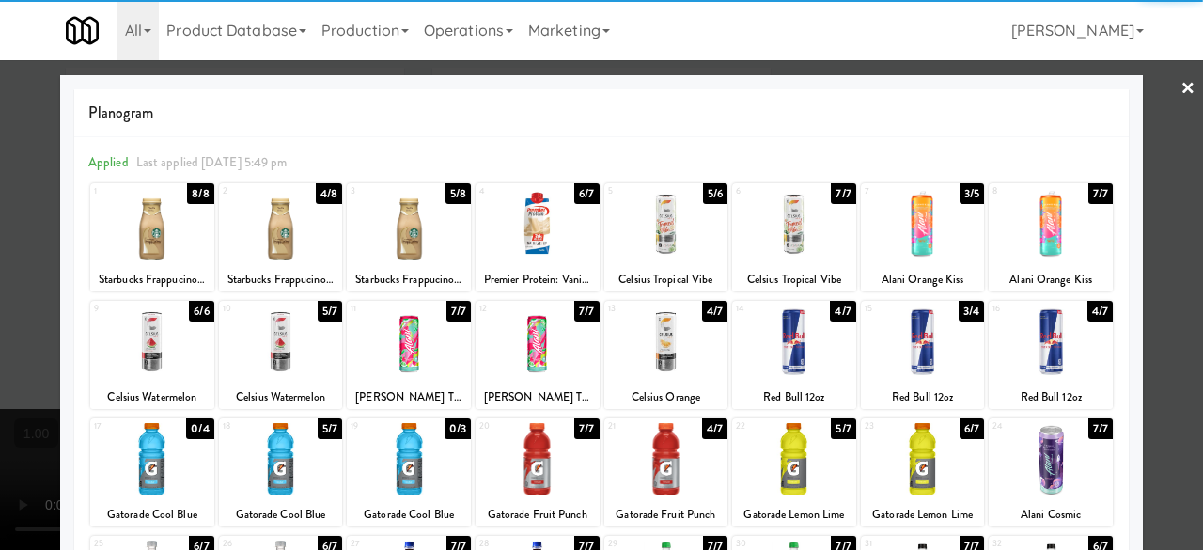
click at [1180, 101] on link "×" at bounding box center [1187, 89] width 15 height 58
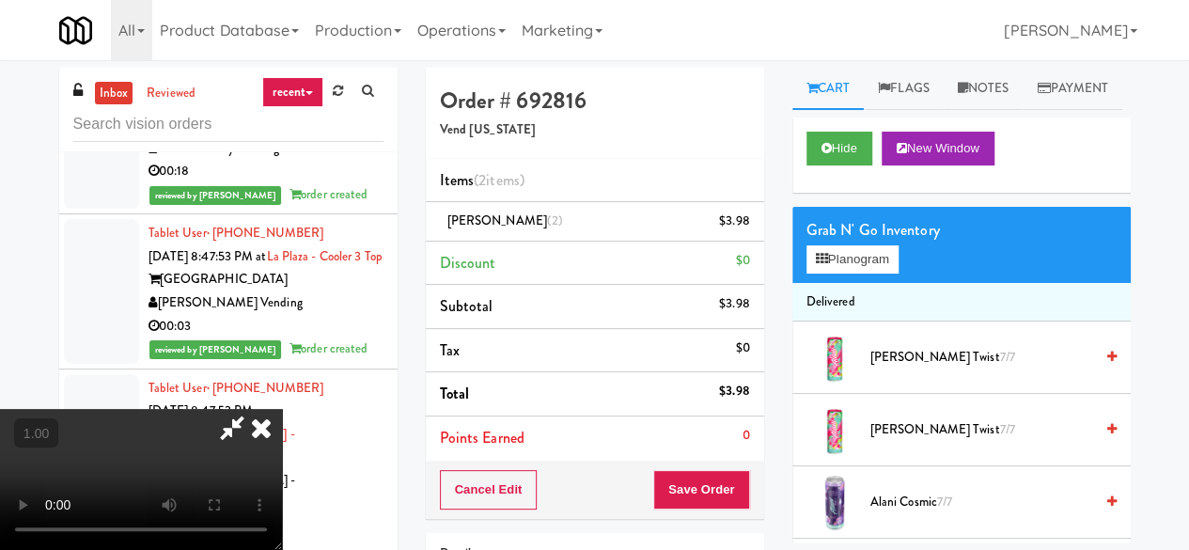
click at [254, 409] on icon at bounding box center [231, 428] width 43 height 38
click at [705, 478] on button "Save Order" at bounding box center [701, 489] width 96 height 39
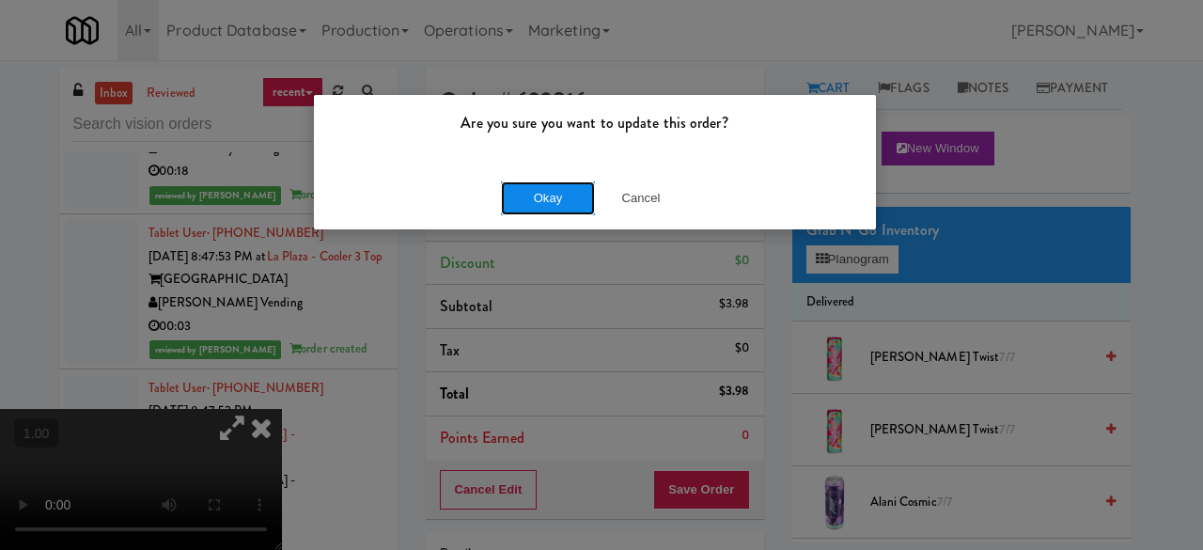
click at [504, 206] on button "Okay" at bounding box center [548, 198] width 94 height 34
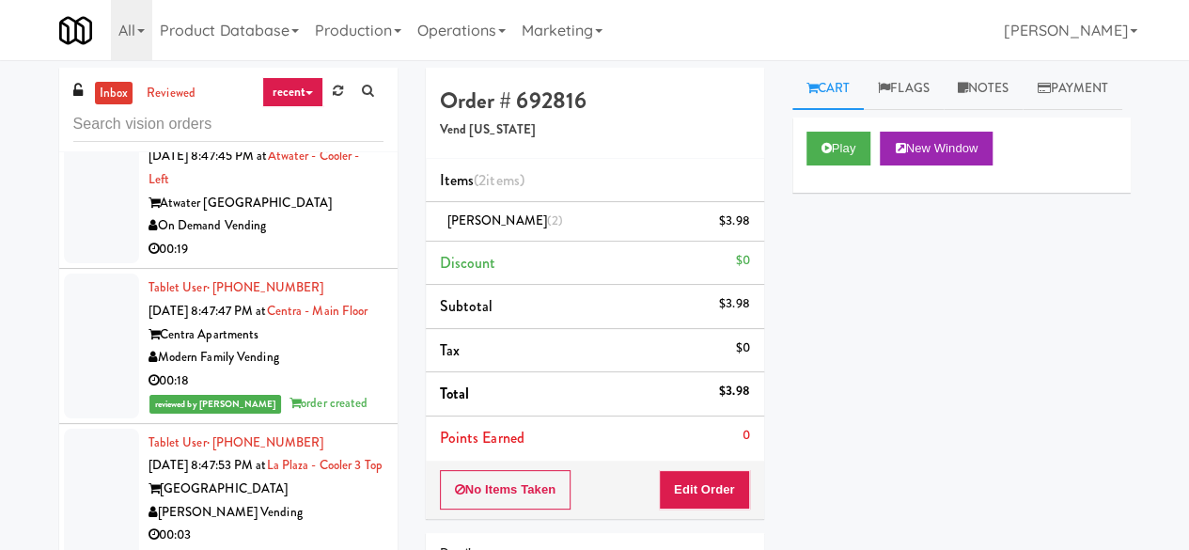
scroll to position [21728, 0]
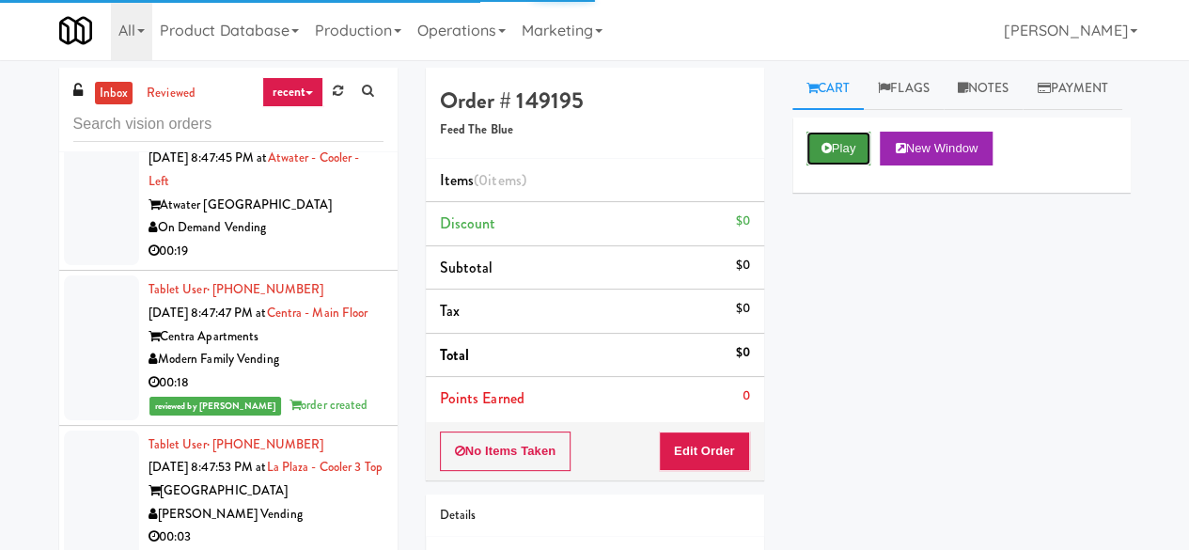
click at [838, 165] on button "Play" at bounding box center [838, 149] width 65 height 34
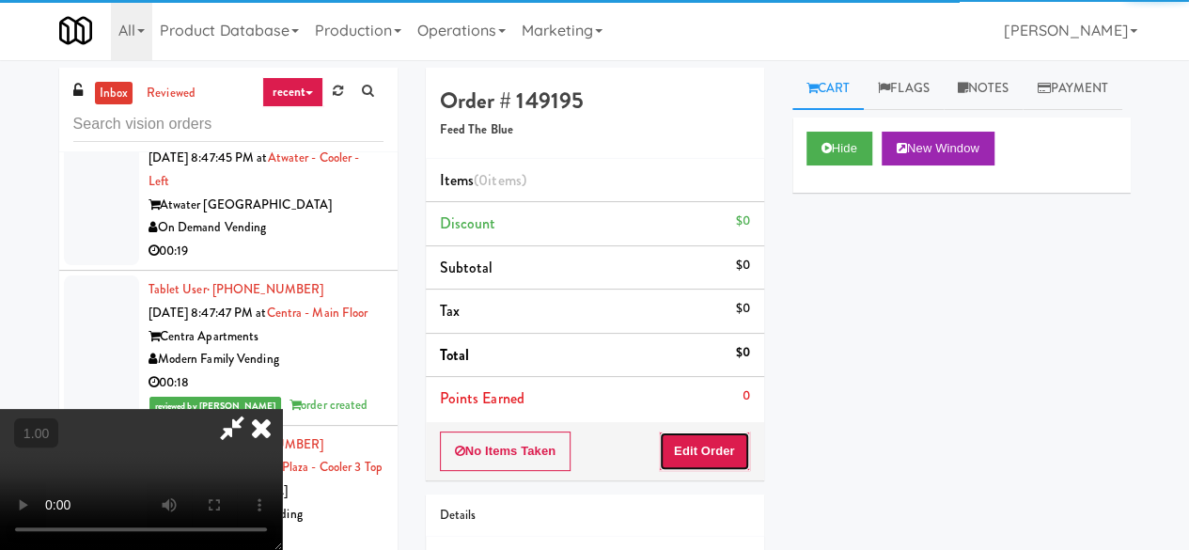
click at [721, 446] on button "Edit Order" at bounding box center [704, 450] width 91 height 39
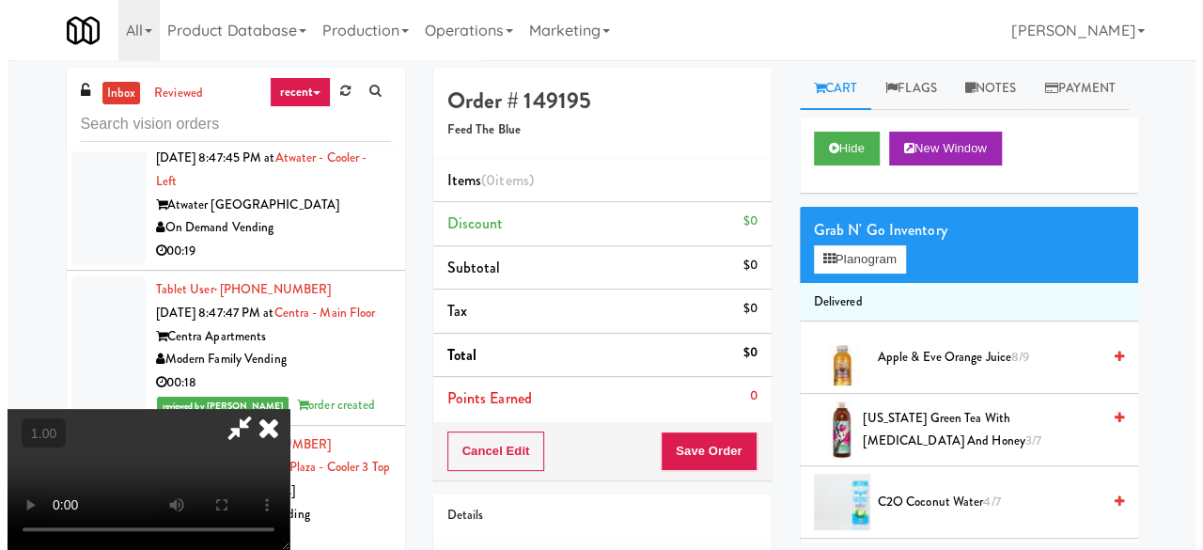
scroll to position [94, 0]
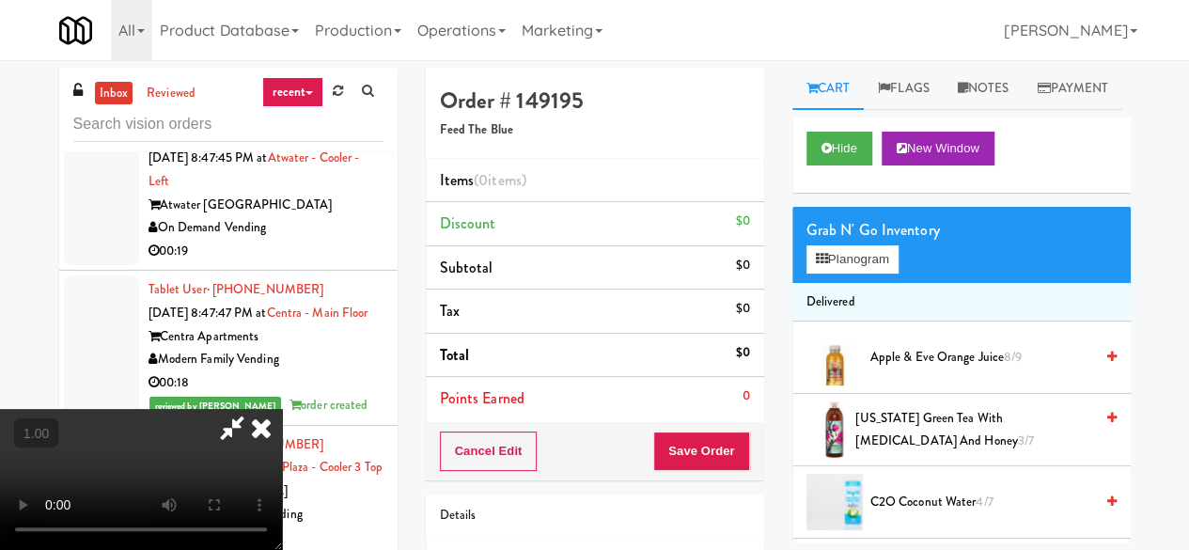
click at [282, 409] on video at bounding box center [141, 479] width 282 height 141
click at [831, 273] on button "Planogram" at bounding box center [852, 259] width 92 height 28
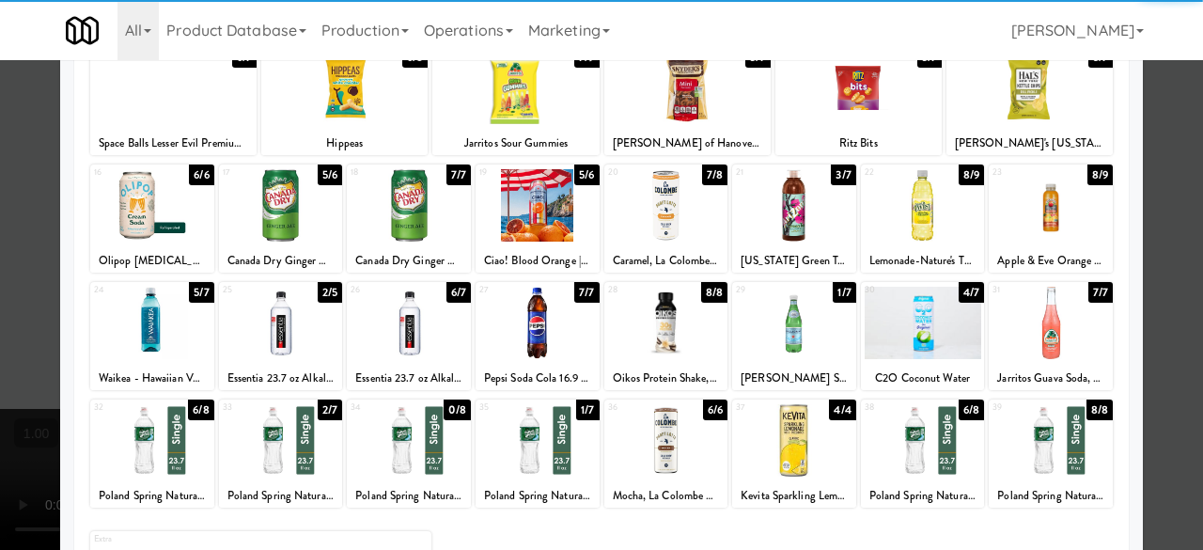
scroll to position [372, 0]
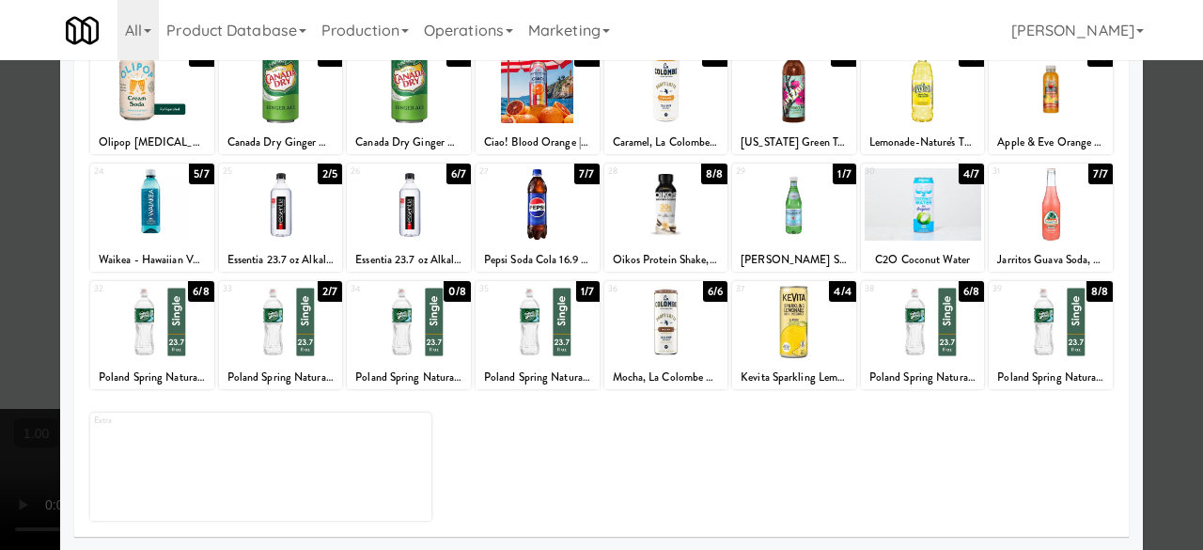
click at [276, 343] on div at bounding box center [281, 322] width 124 height 72
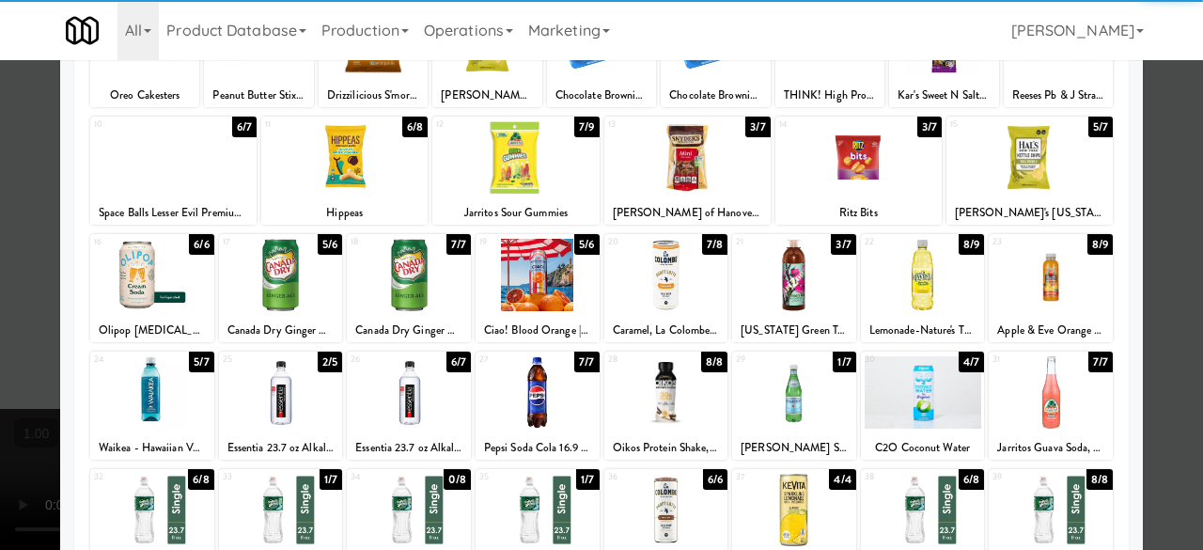
click at [889, 393] on div at bounding box center [923, 392] width 124 height 72
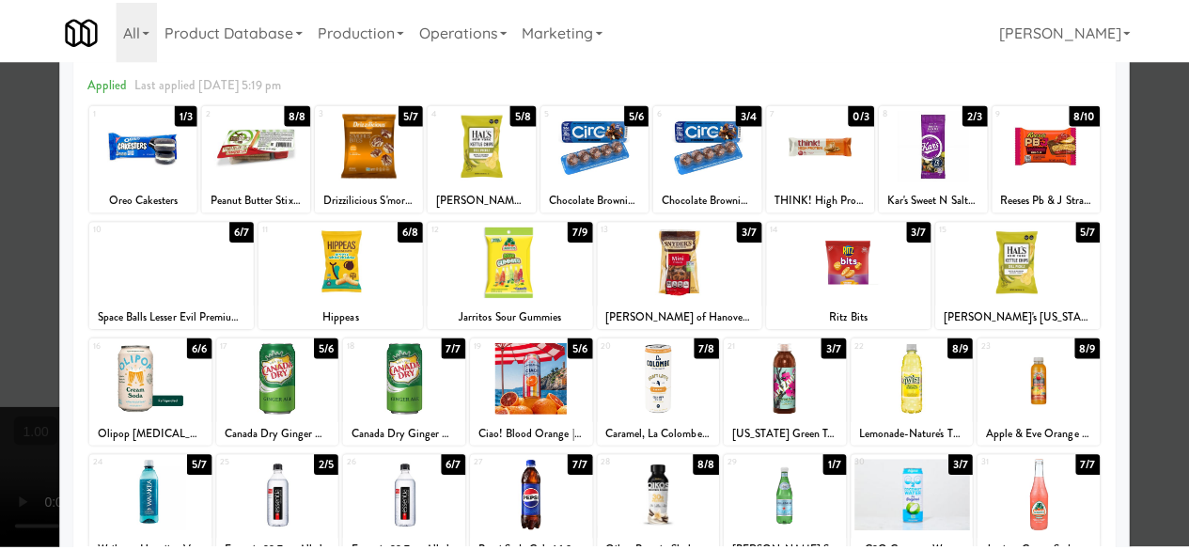
scroll to position [0, 0]
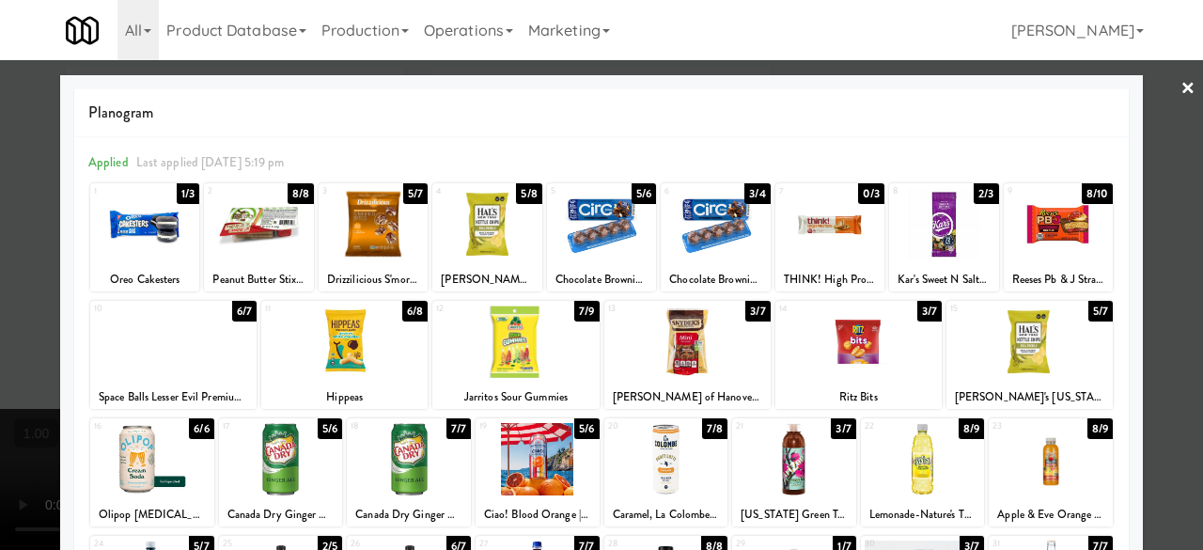
click at [1152, 161] on div at bounding box center [601, 275] width 1203 height 550
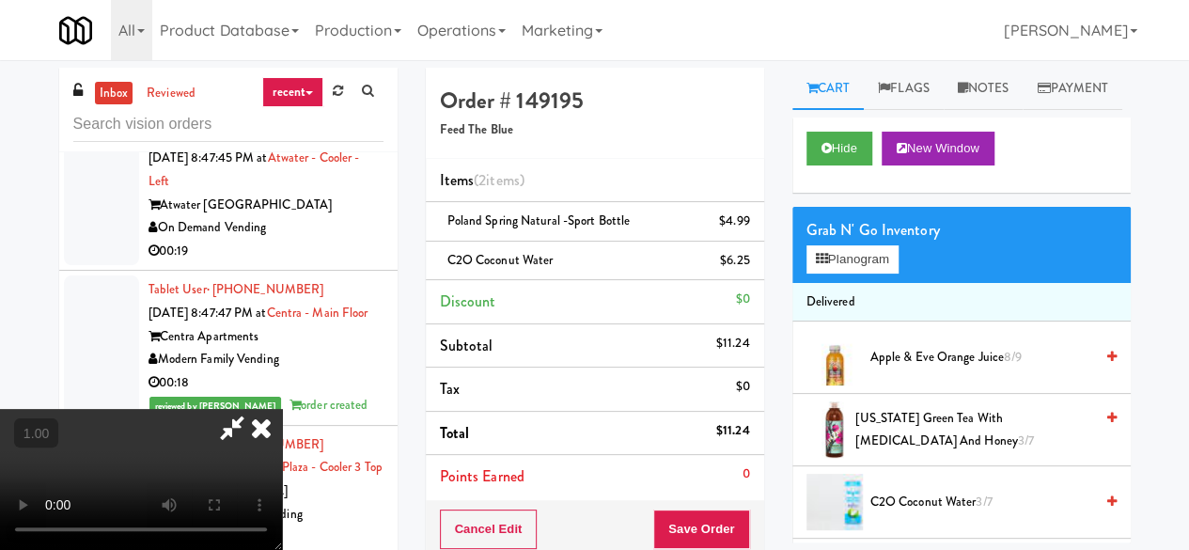
scroll to position [39, 0]
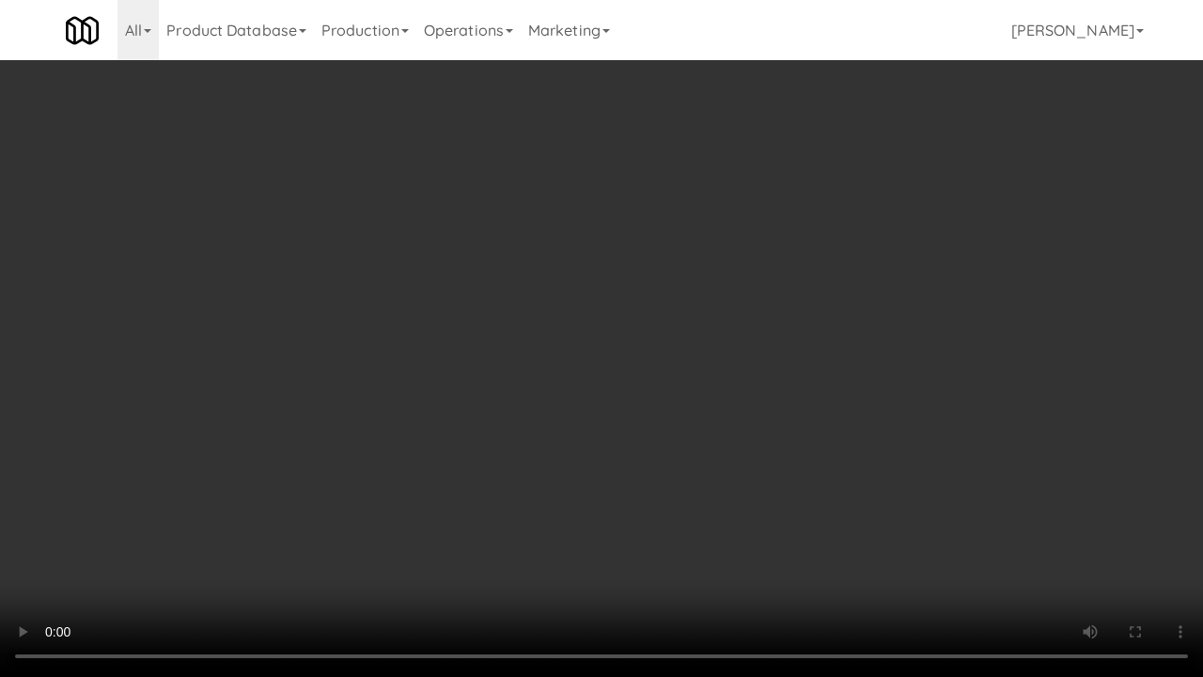
click at [701, 495] on video at bounding box center [601, 338] width 1203 height 677
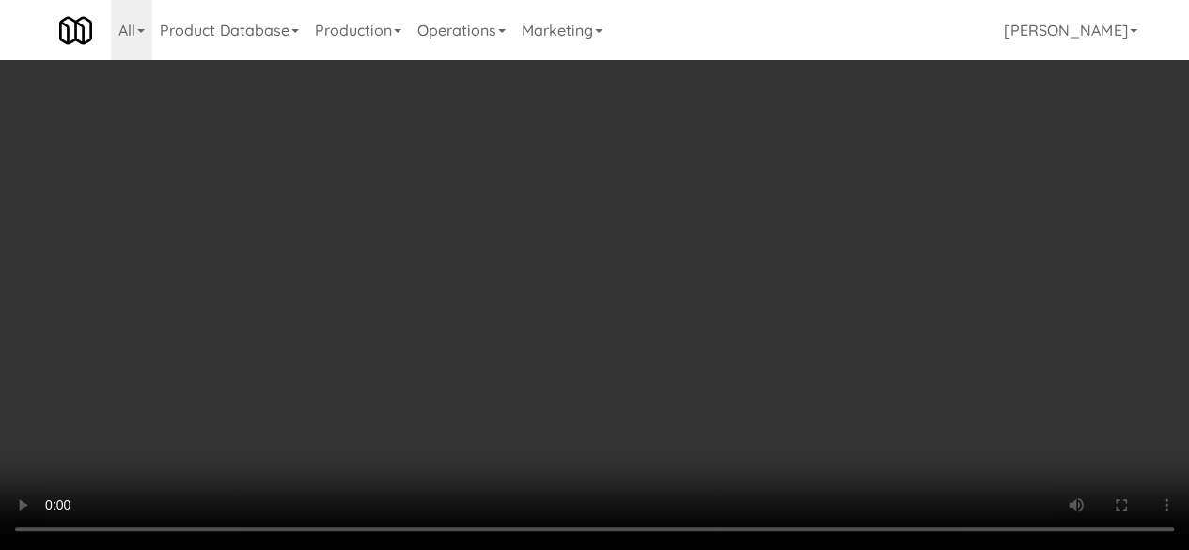
scroll to position [0, 0]
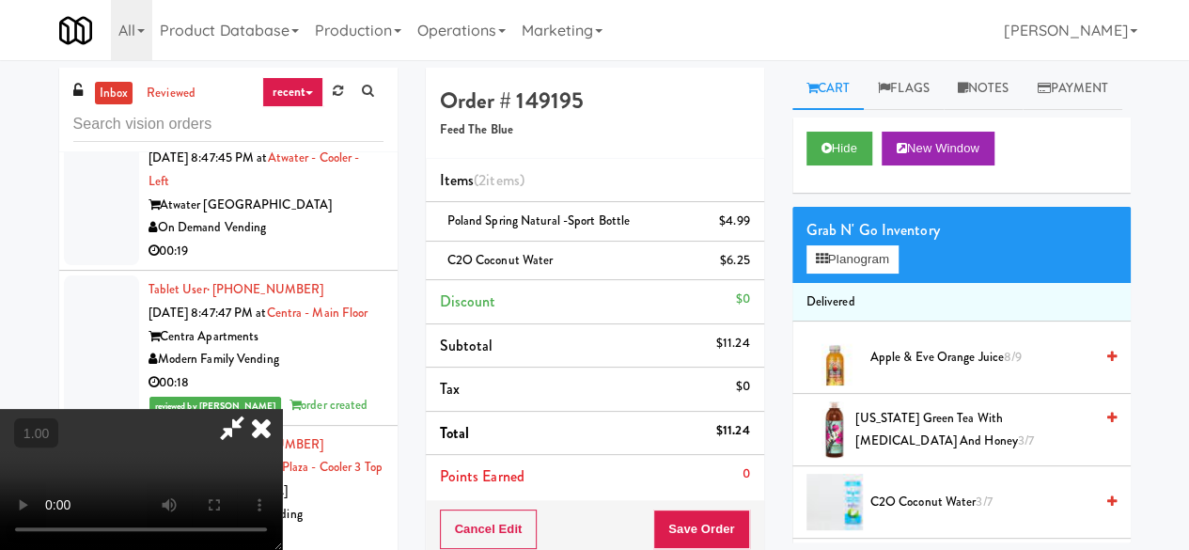
click at [254, 409] on icon at bounding box center [231, 428] width 43 height 38
click at [693, 516] on button "Save Order" at bounding box center [701, 528] width 96 height 39
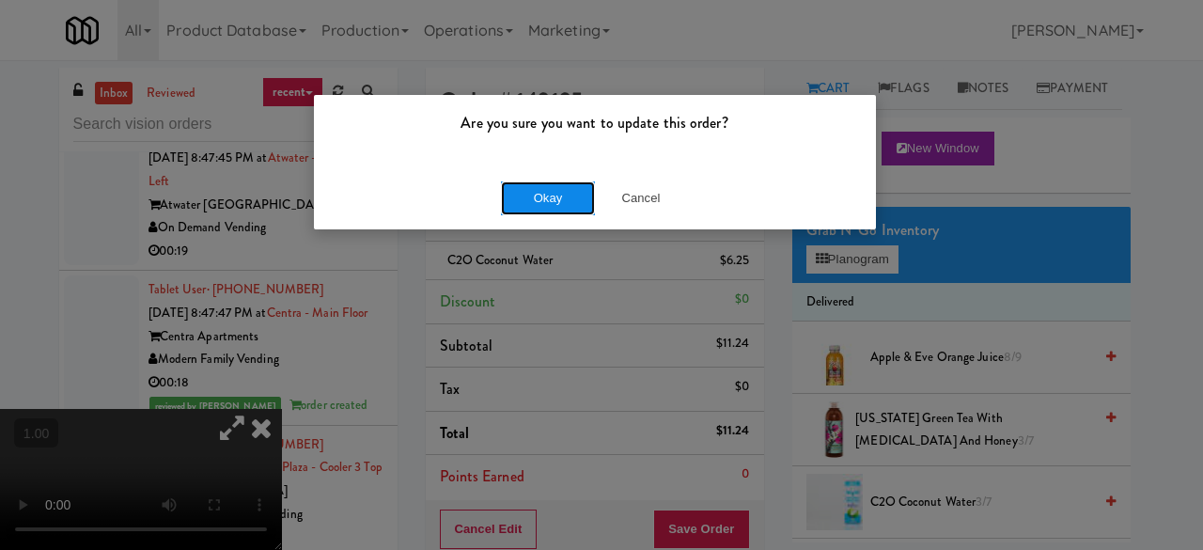
click at [578, 199] on button "Okay" at bounding box center [548, 198] width 94 height 34
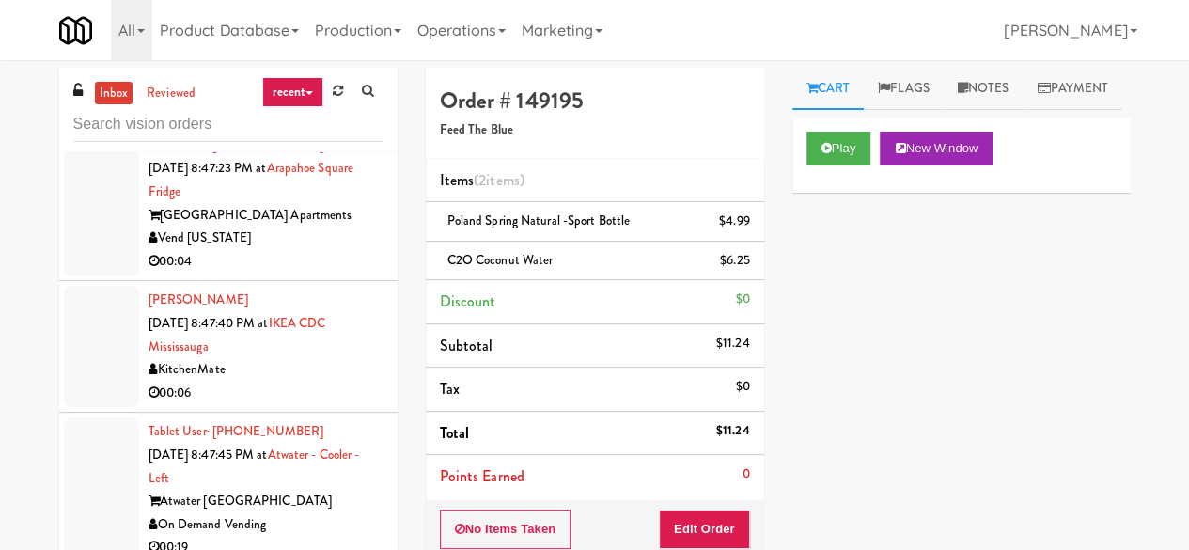
scroll to position [21447, 0]
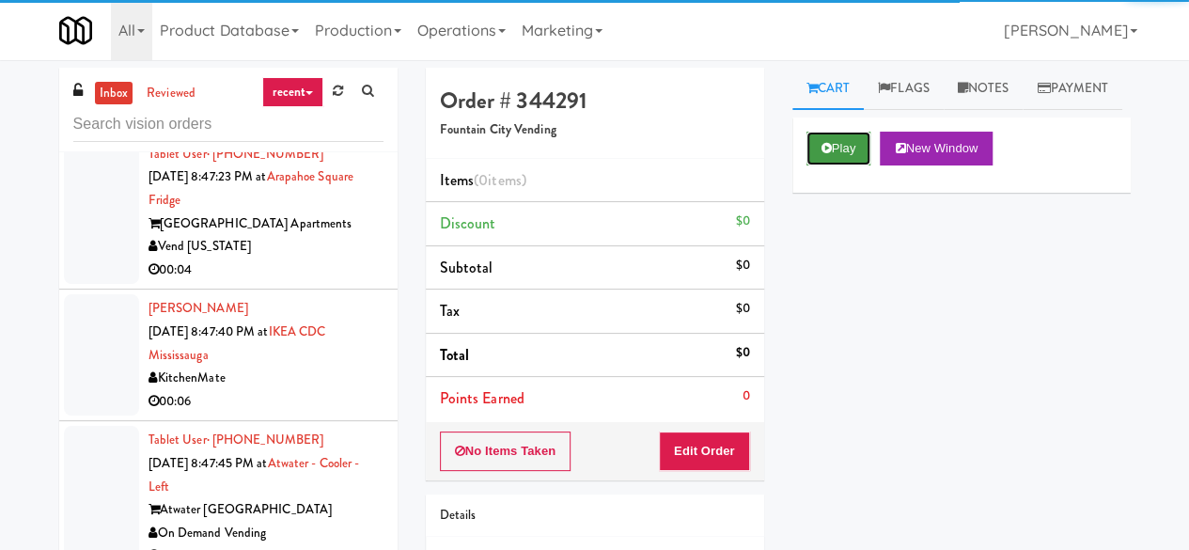
click at [830, 165] on button "Play" at bounding box center [838, 149] width 65 height 34
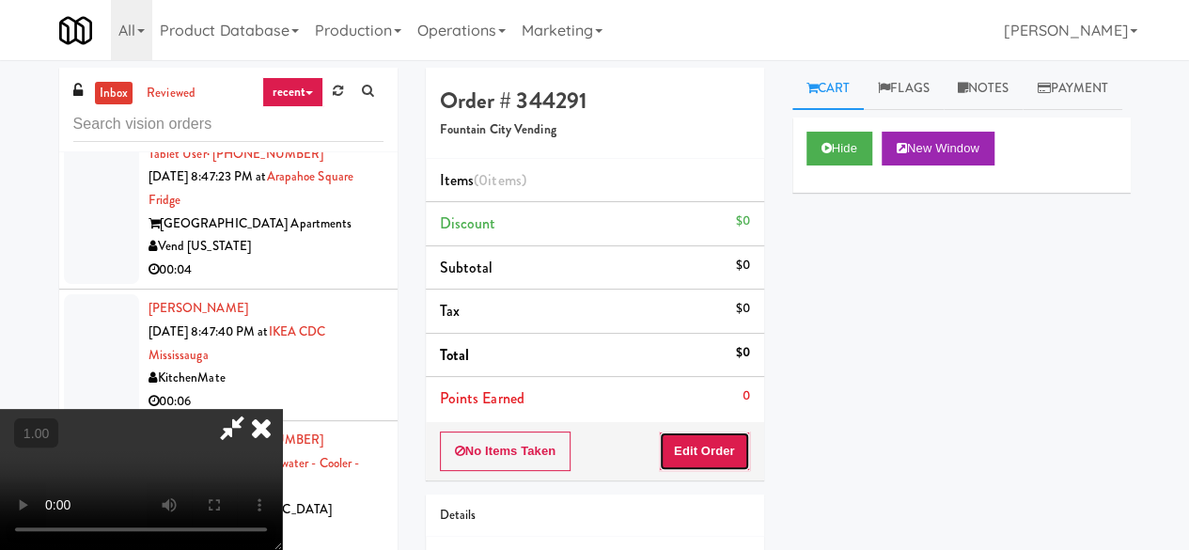
click at [724, 444] on button "Edit Order" at bounding box center [704, 450] width 91 height 39
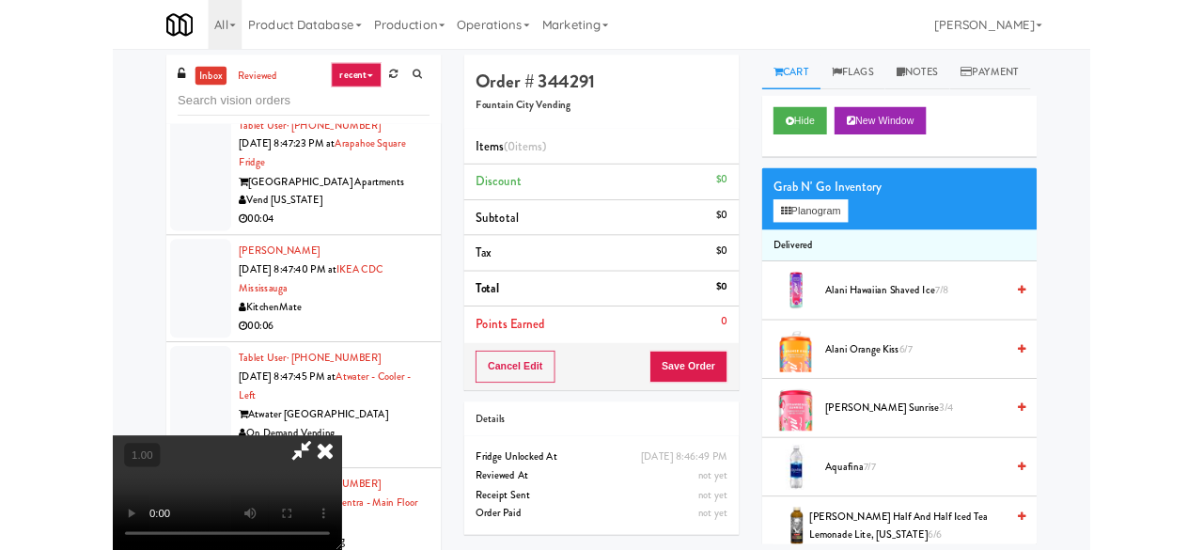
scroll to position [39, 0]
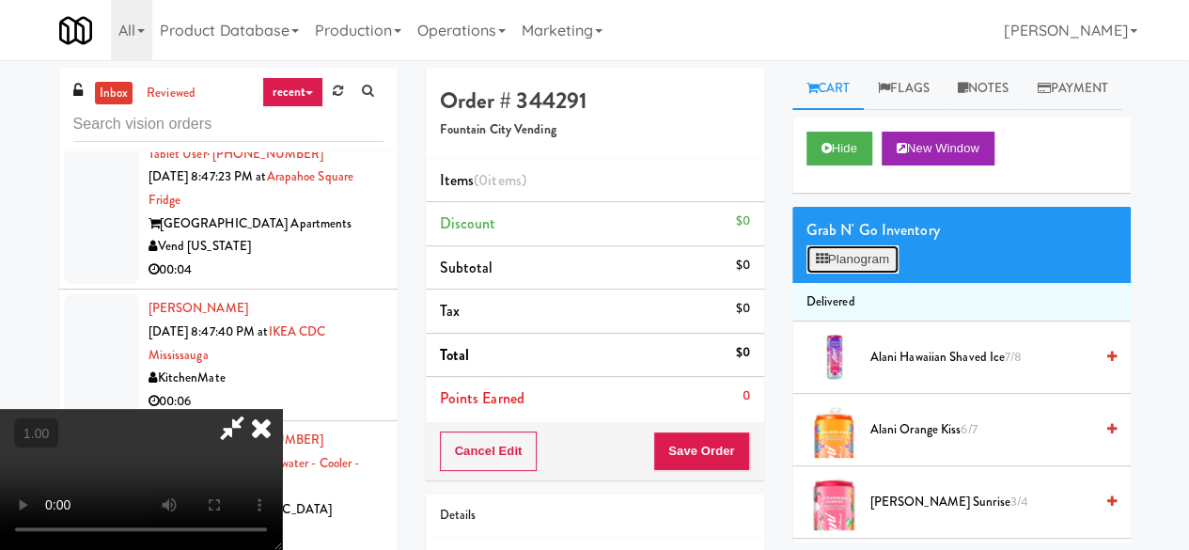
click at [870, 273] on button "Planogram" at bounding box center [852, 259] width 92 height 28
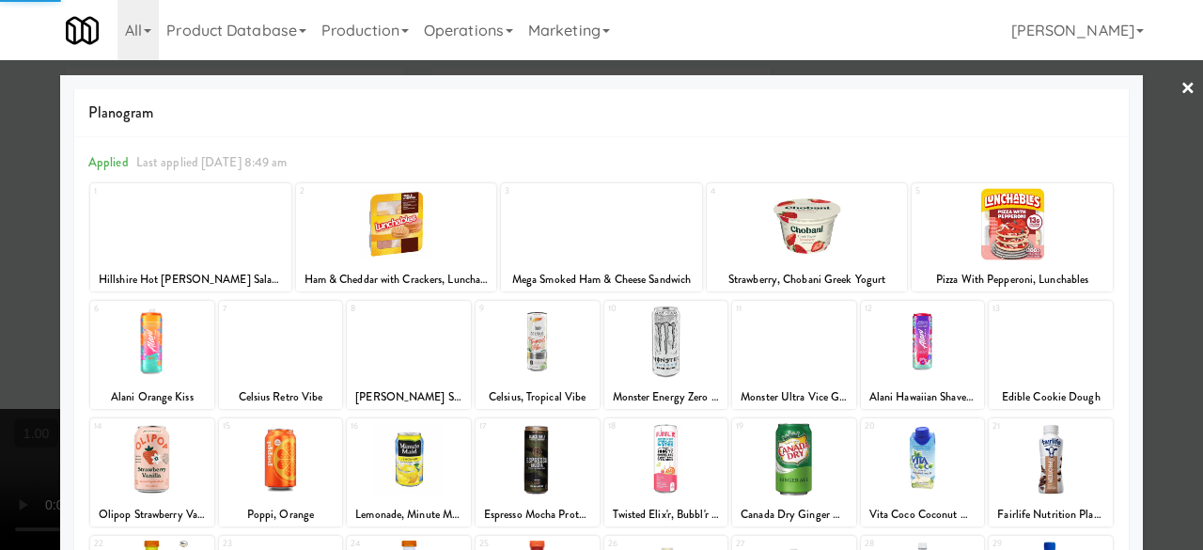
scroll to position [372, 0]
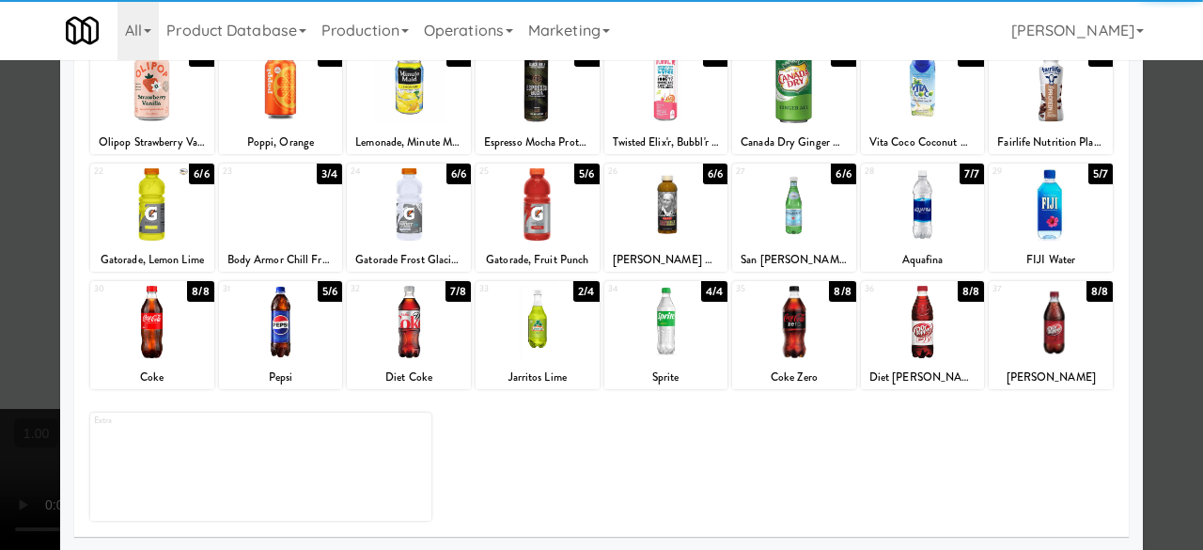
click at [566, 355] on div at bounding box center [537, 322] width 124 height 72
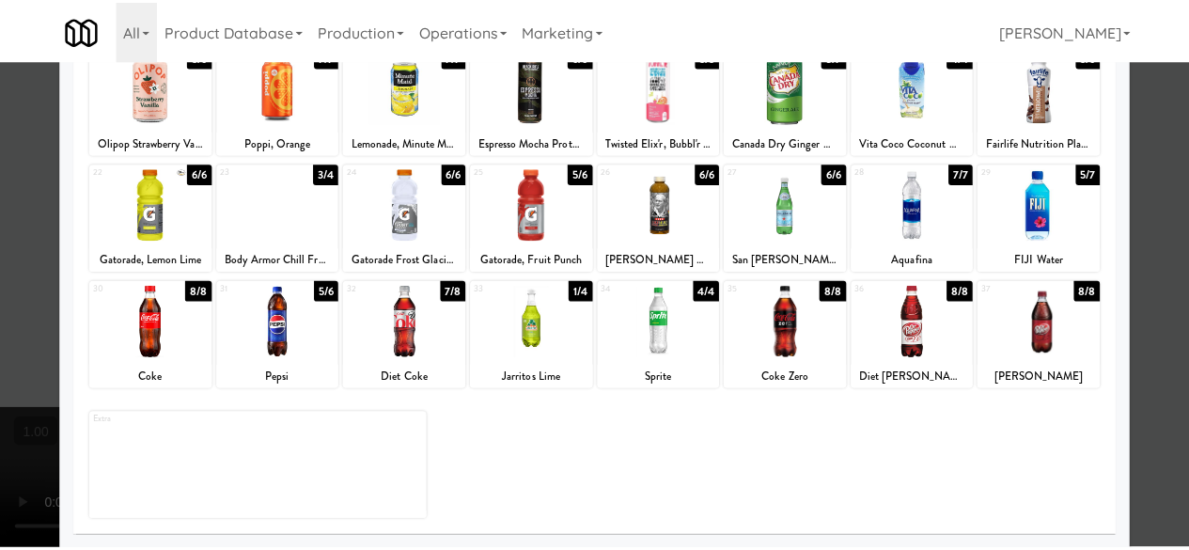
scroll to position [0, 0]
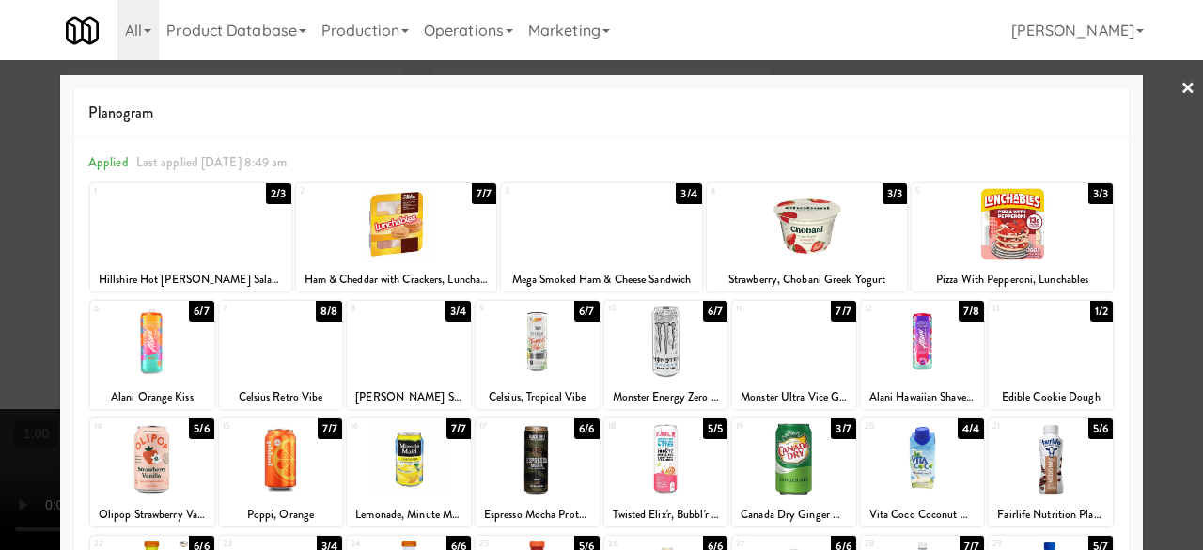
click at [1056, 357] on div at bounding box center [1051, 341] width 124 height 72
click at [1180, 81] on link "×" at bounding box center [1187, 89] width 15 height 58
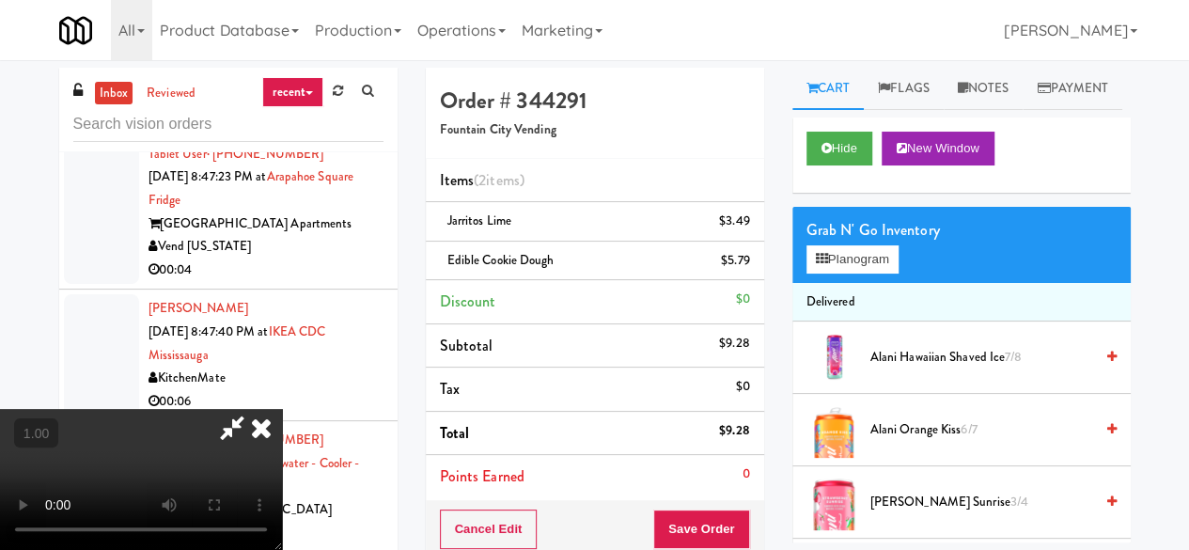
click at [254, 409] on icon at bounding box center [231, 428] width 43 height 38
click at [522, 252] on span "Edible Cookie Dough" at bounding box center [500, 260] width 107 height 18
copy span "Edible Cookie Dough"
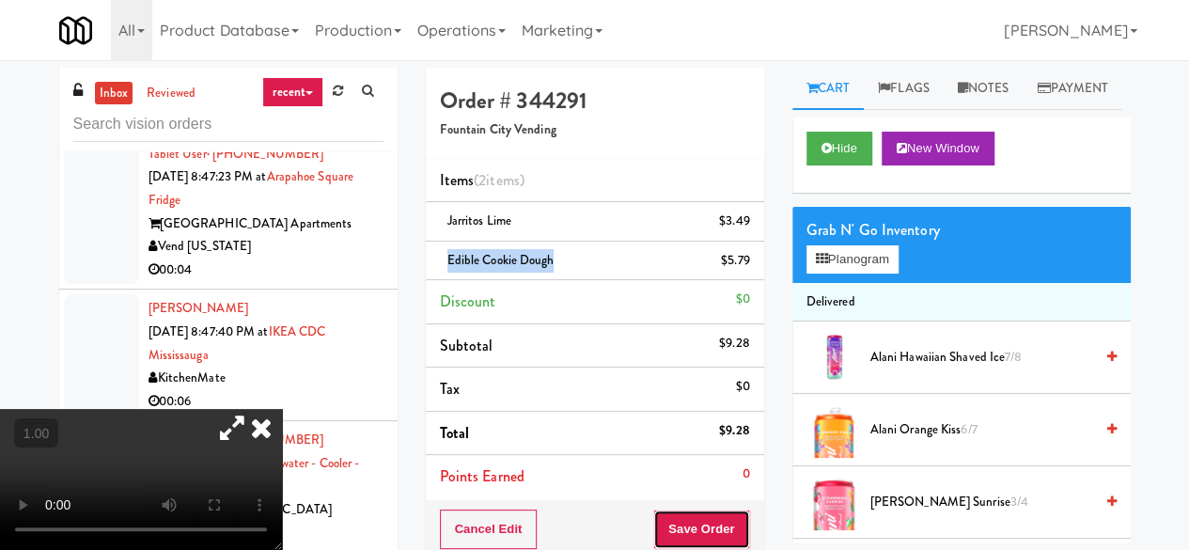
click at [708, 514] on button "Save Order" at bounding box center [701, 528] width 96 height 39
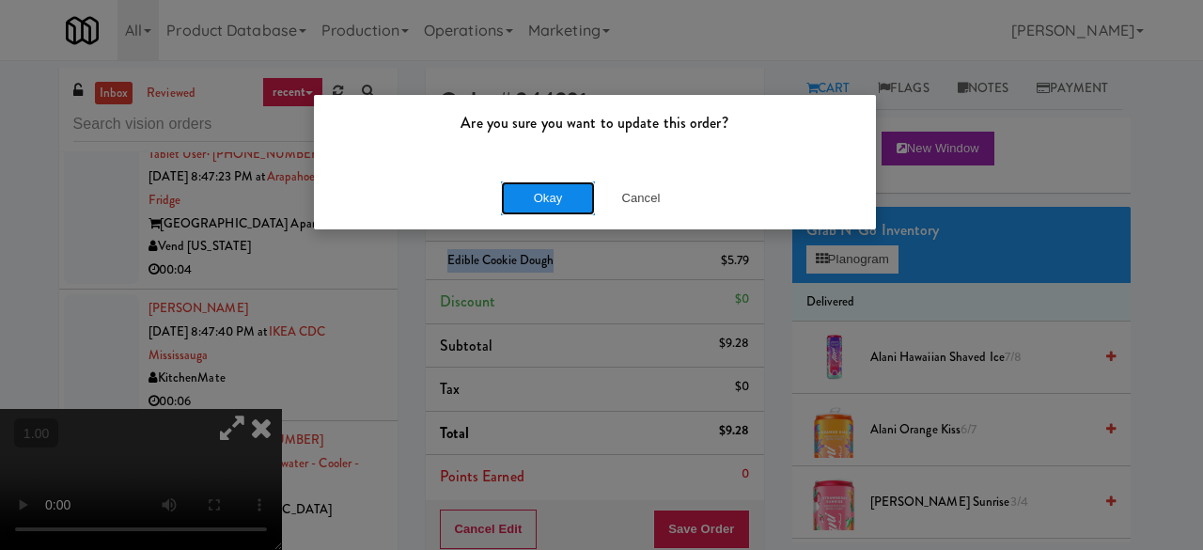
click at [545, 197] on button "Okay" at bounding box center [548, 198] width 94 height 34
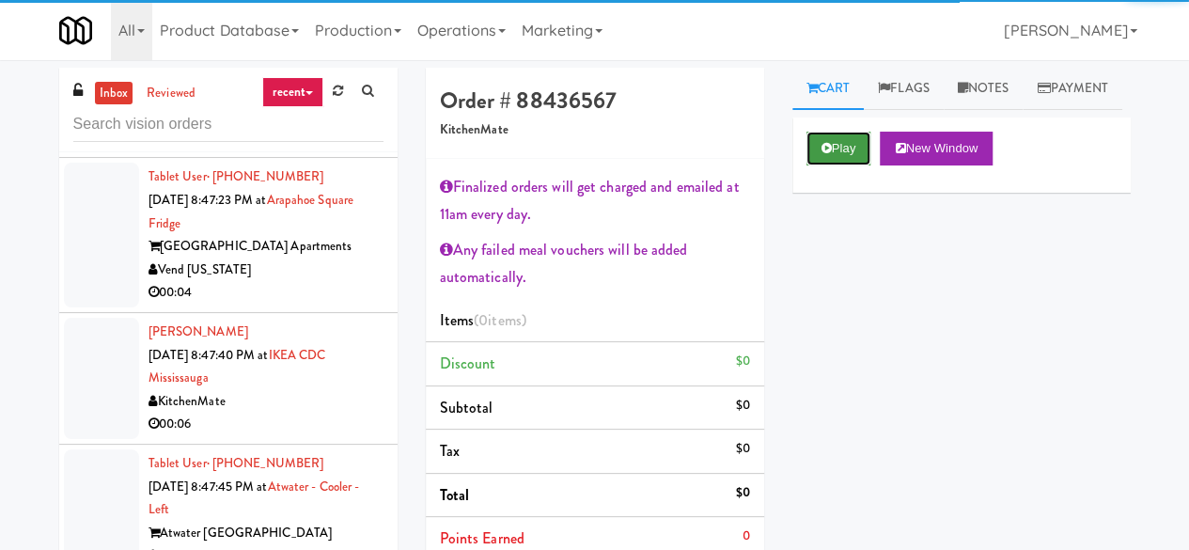
click at [849, 165] on button "Play" at bounding box center [838, 149] width 65 height 34
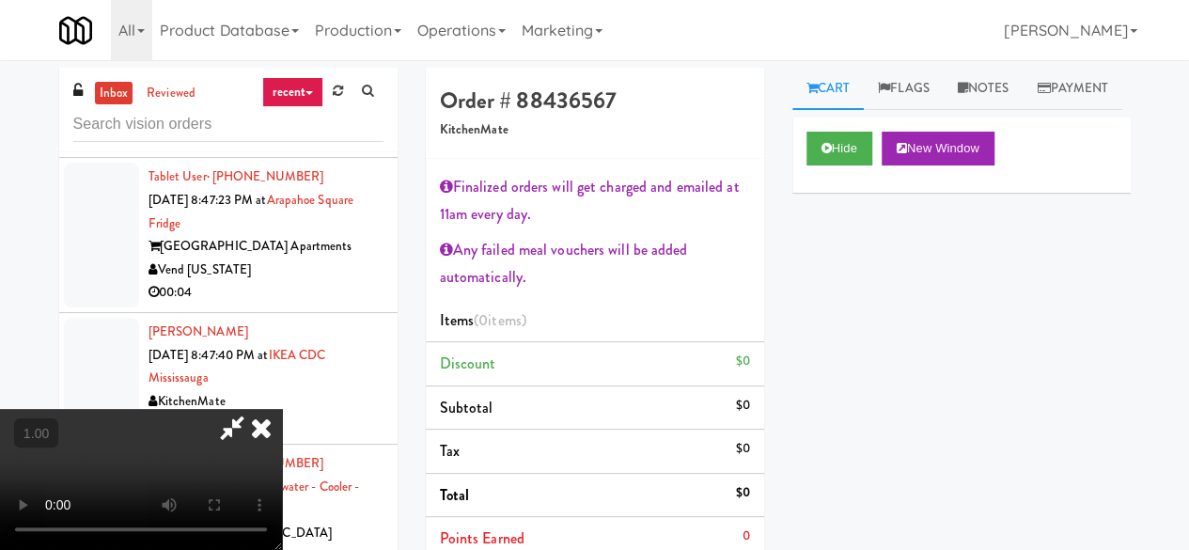
scroll to position [39, 0]
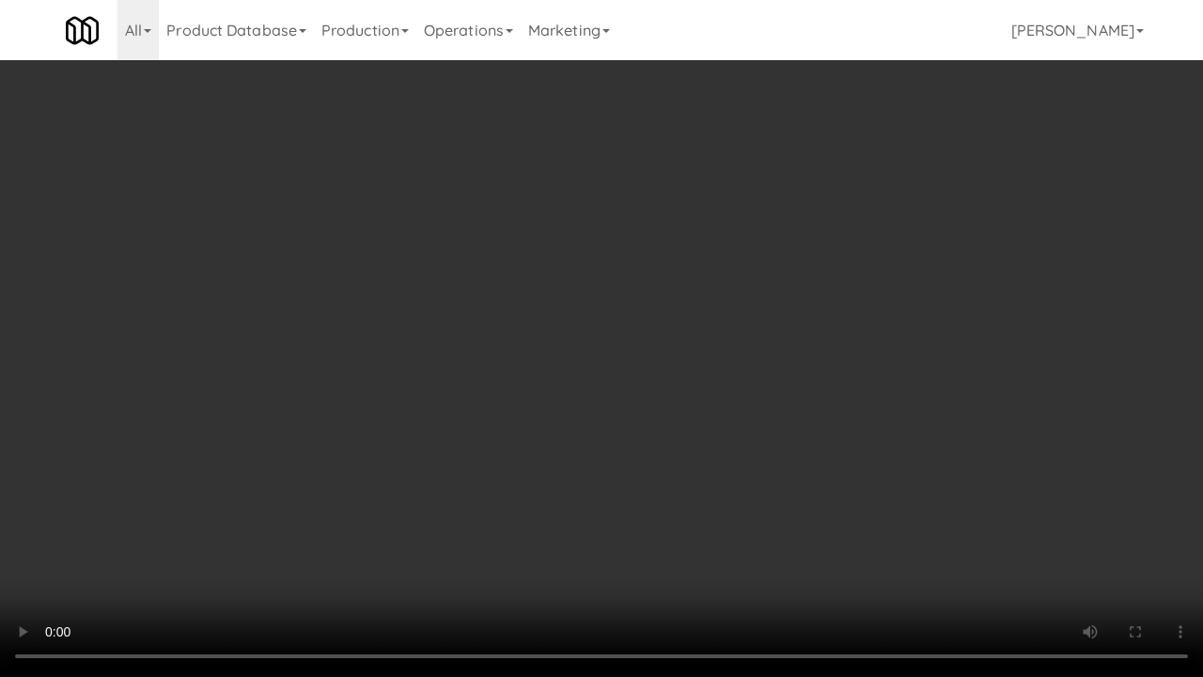
click at [626, 549] on video at bounding box center [601, 338] width 1203 height 677
click at [682, 528] on video at bounding box center [601, 338] width 1203 height 677
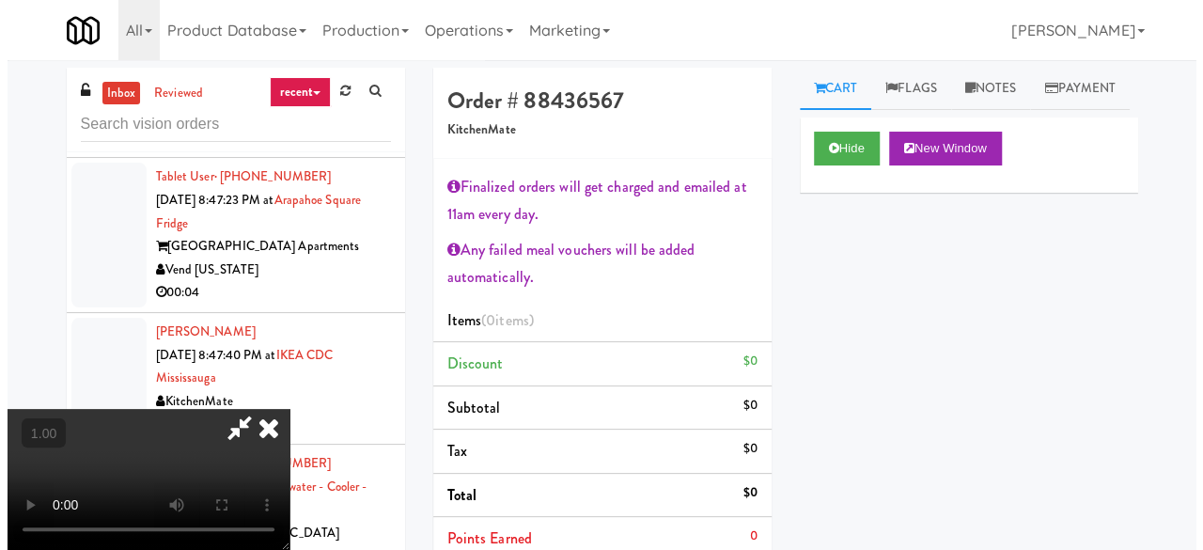
scroll to position [94, 0]
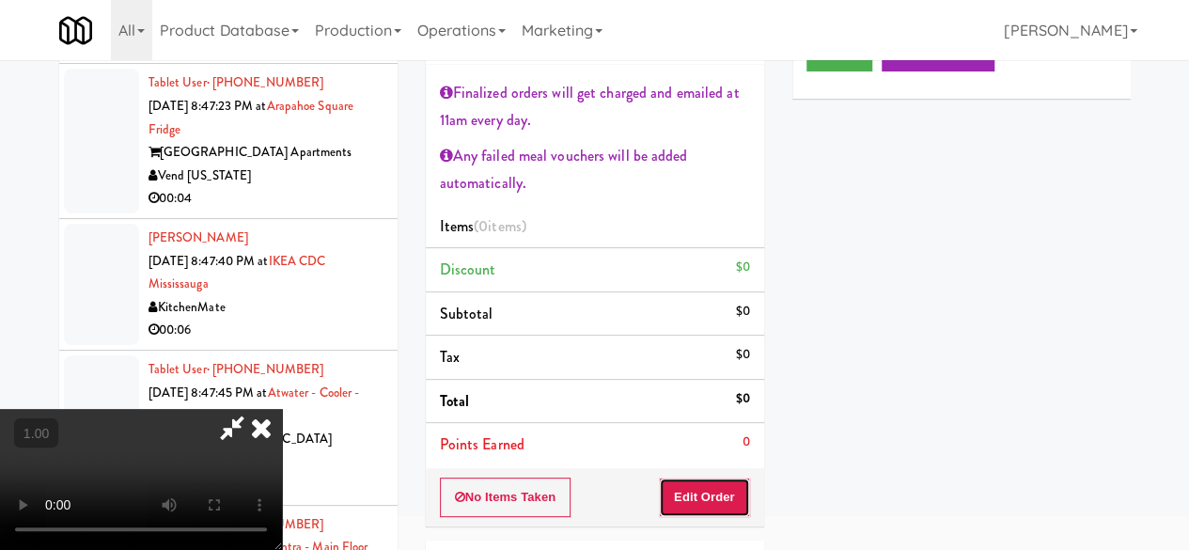
click at [735, 488] on button "Edit Order" at bounding box center [704, 496] width 91 height 39
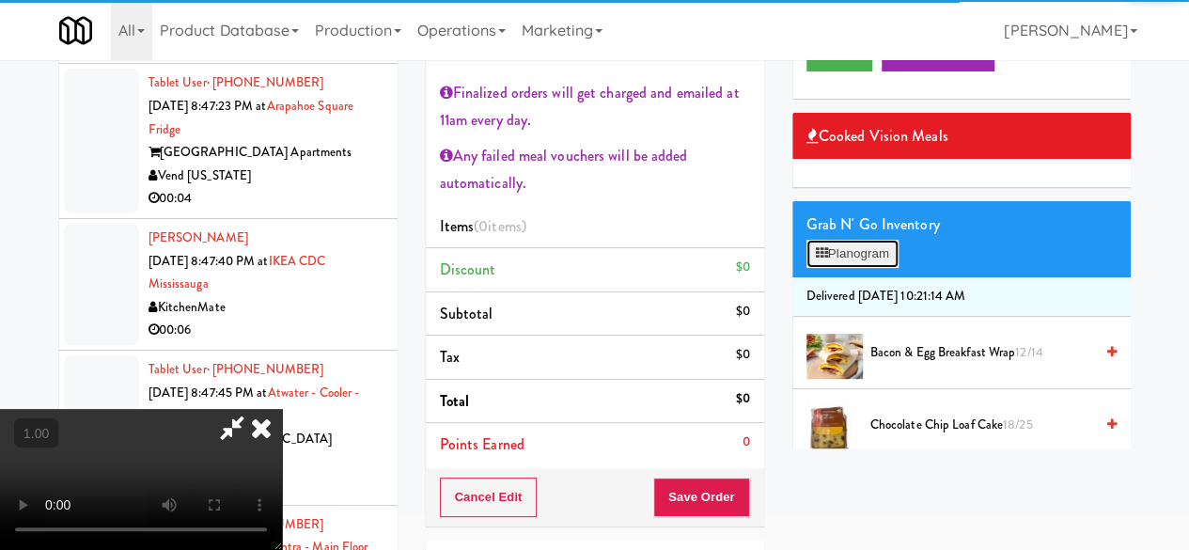
click at [857, 268] on button "Planogram" at bounding box center [852, 254] width 92 height 28
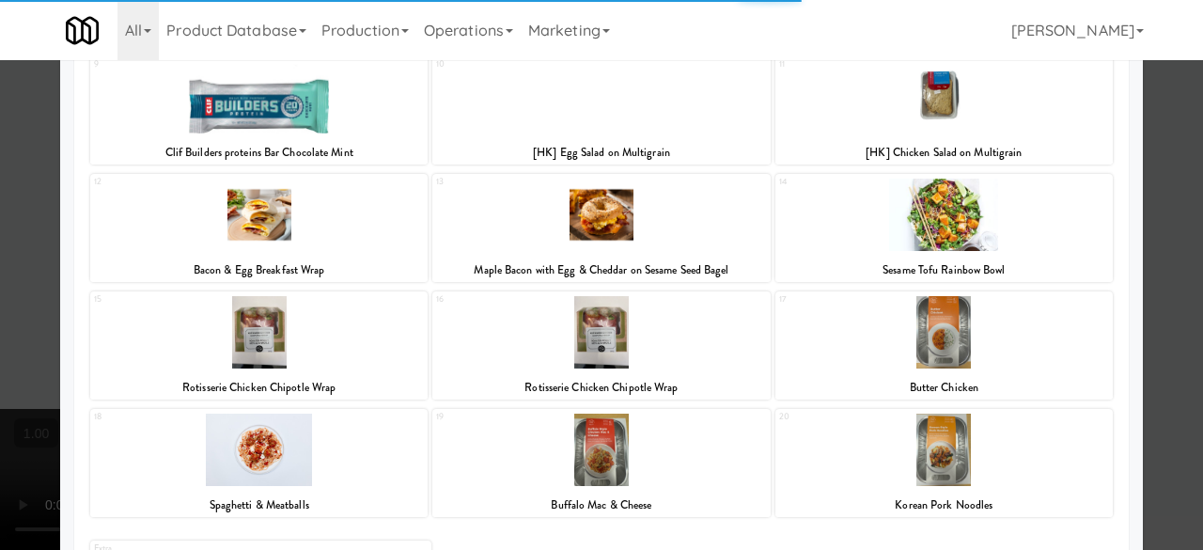
scroll to position [490, 0]
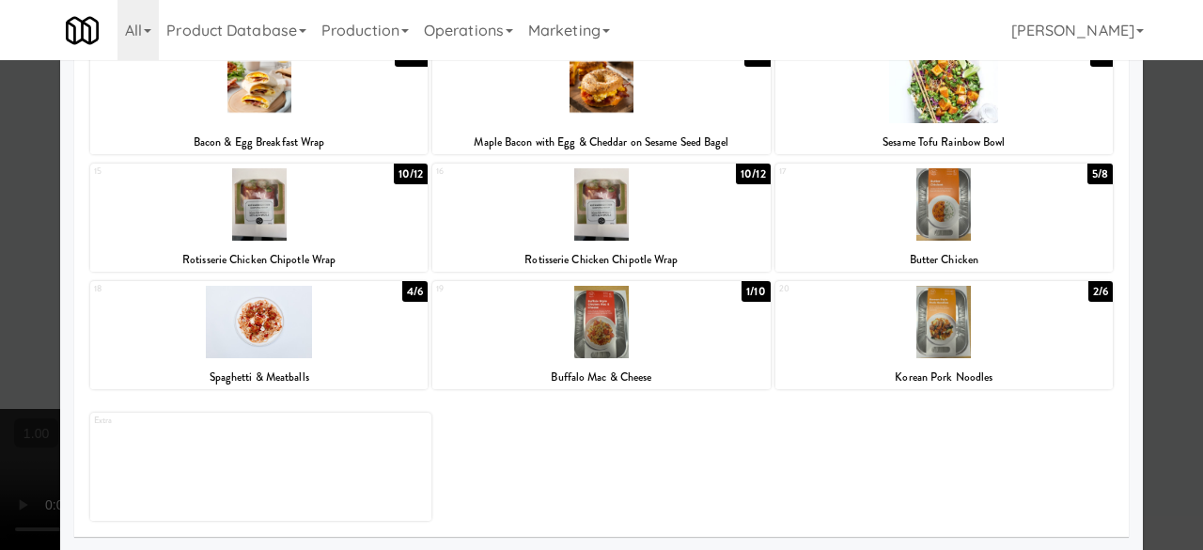
click at [345, 248] on div "Rotisserie Chicken Chipotle Wrap" at bounding box center [259, 259] width 332 height 23
click at [313, 220] on div at bounding box center [258, 204] width 337 height 72
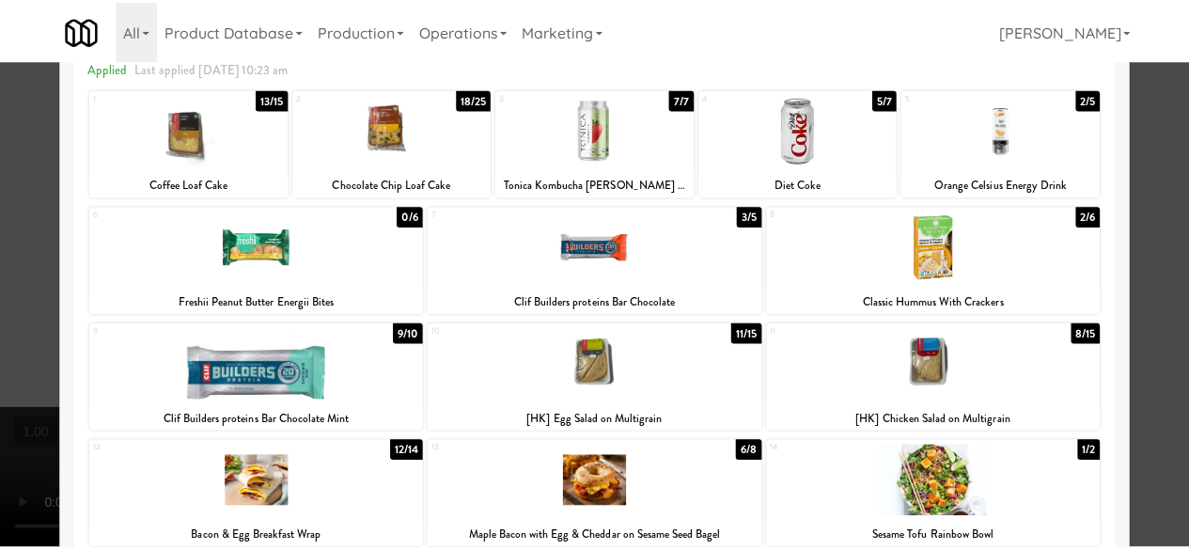
scroll to position [0, 0]
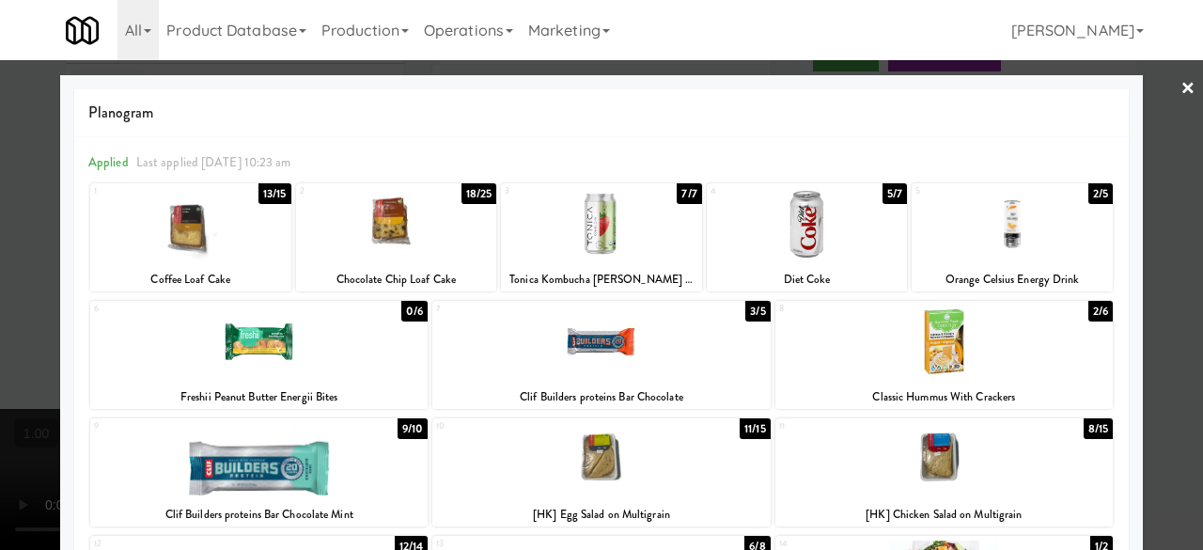
click at [1163, 97] on div at bounding box center [601, 275] width 1203 height 550
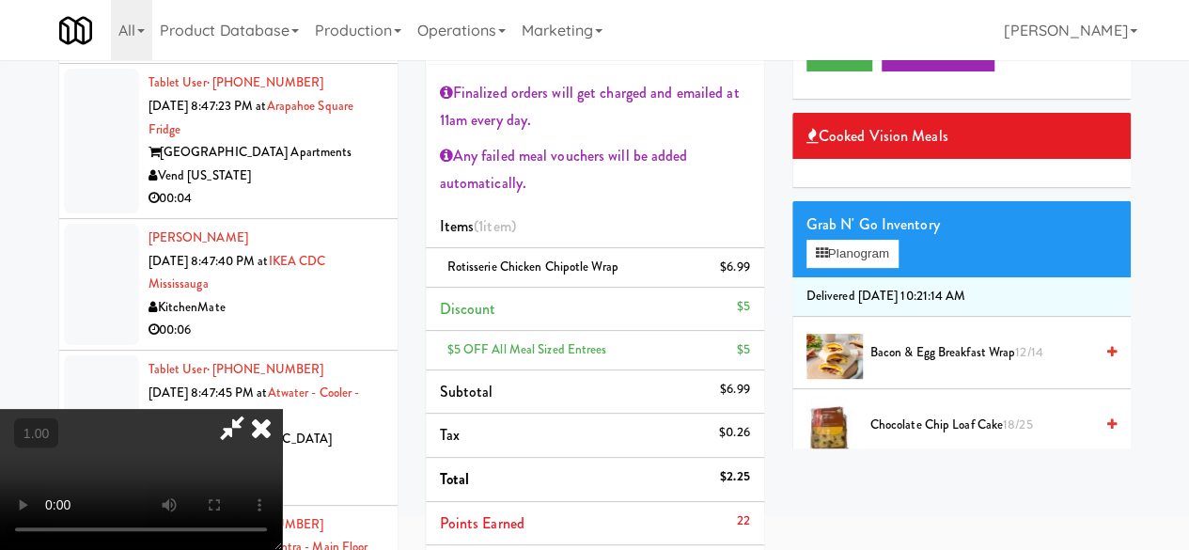
click at [254, 409] on icon at bounding box center [231, 428] width 43 height 38
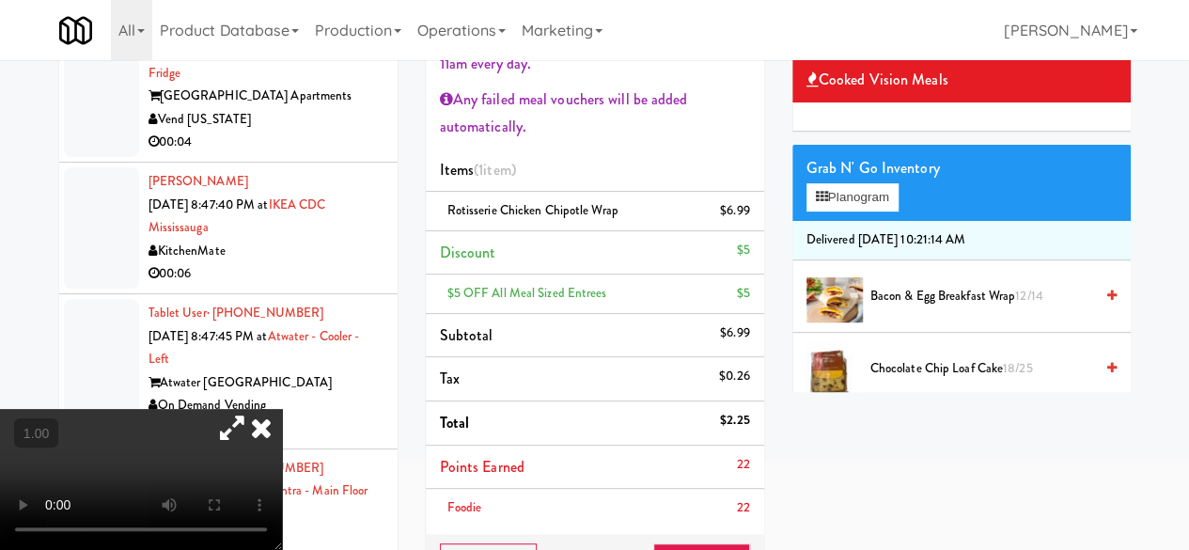
scroll to position [282, 0]
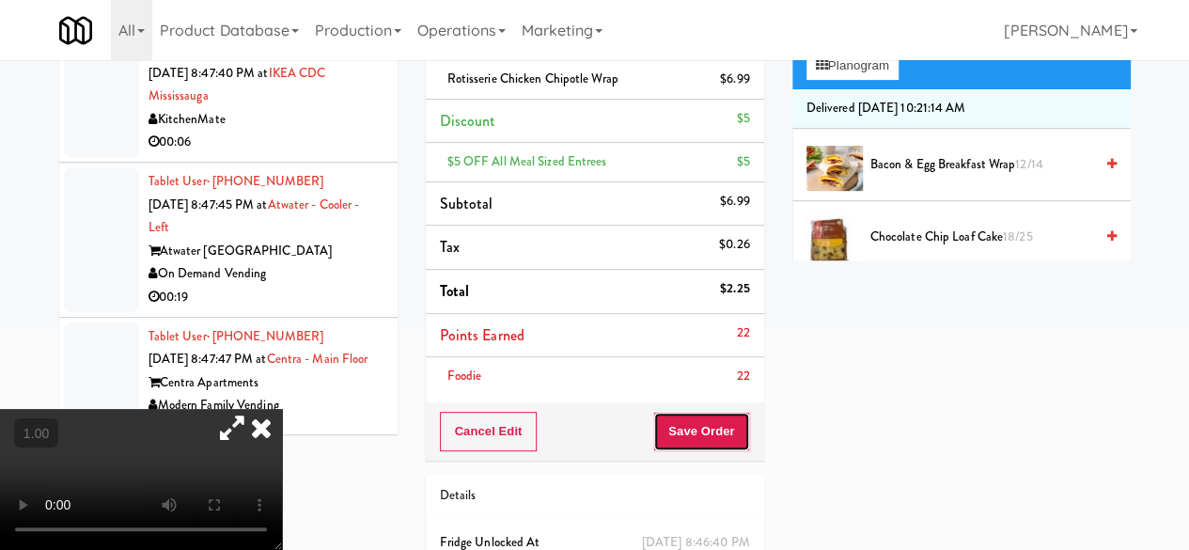
click at [685, 413] on button "Save Order" at bounding box center [701, 431] width 96 height 39
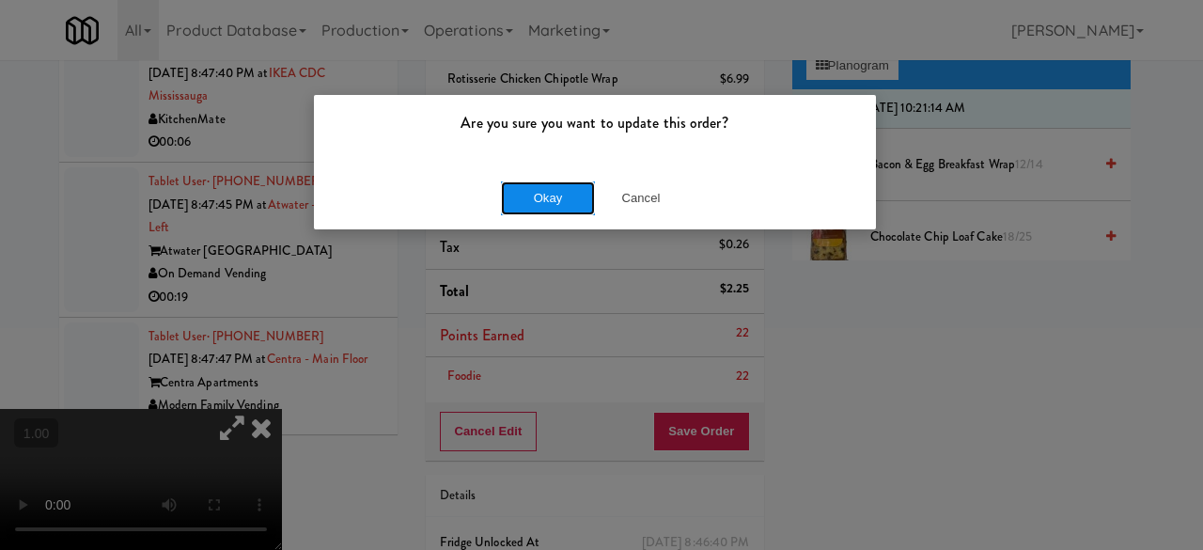
click at [527, 195] on button "Okay" at bounding box center [548, 198] width 94 height 34
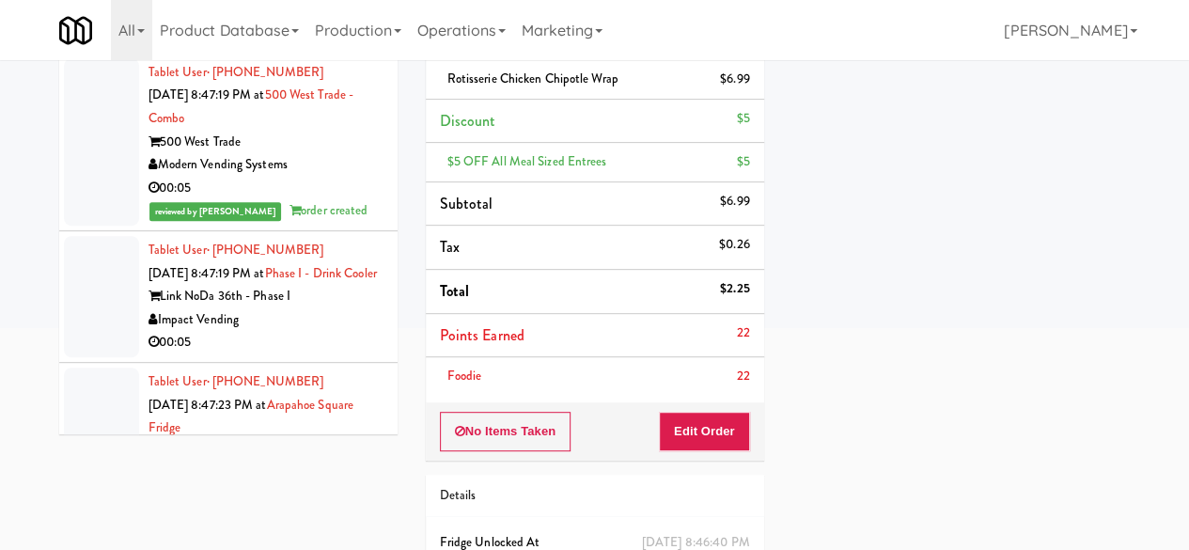
scroll to position [20977, 0]
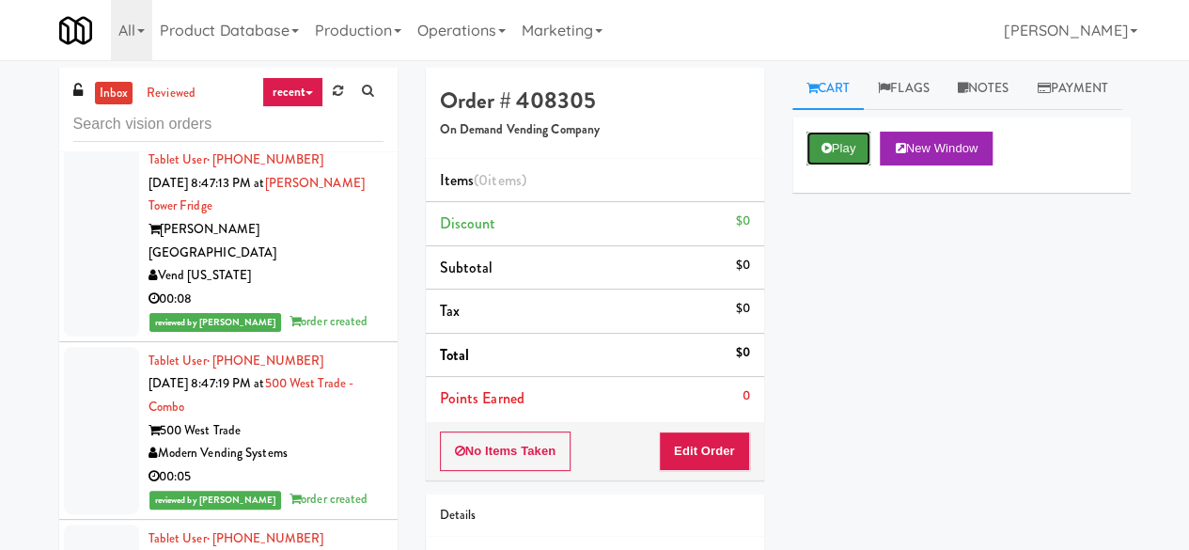
click at [858, 165] on button "Play" at bounding box center [838, 149] width 65 height 34
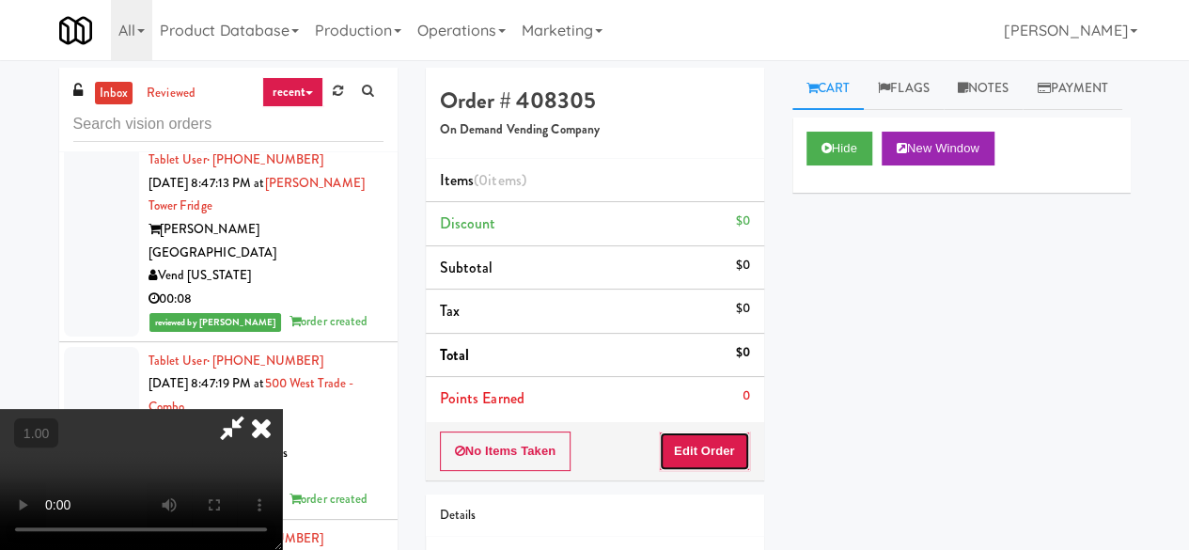
click at [718, 453] on button "Edit Order" at bounding box center [704, 450] width 91 height 39
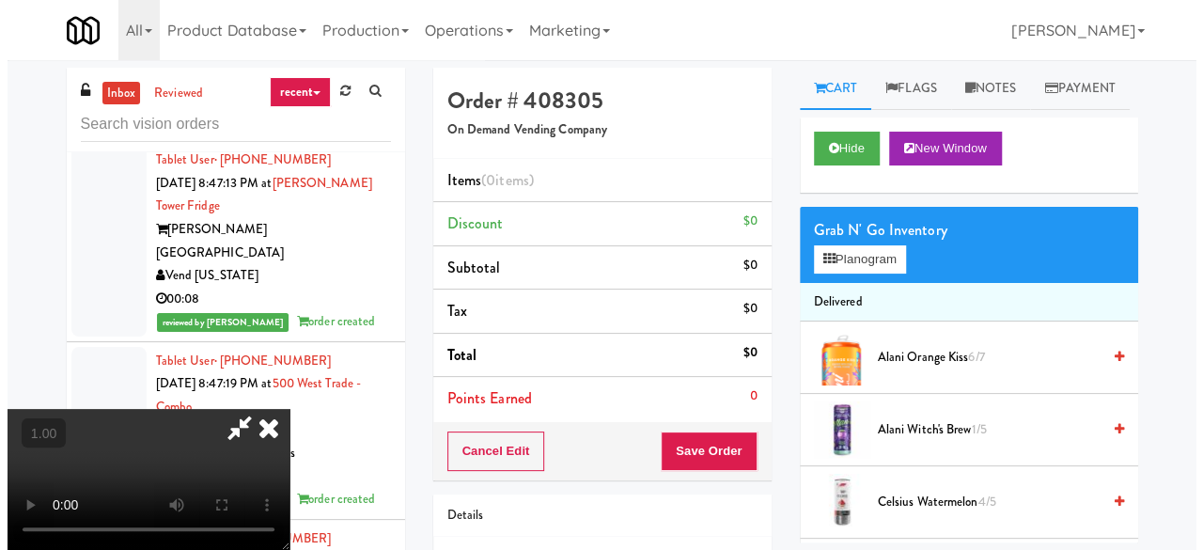
scroll to position [39, 0]
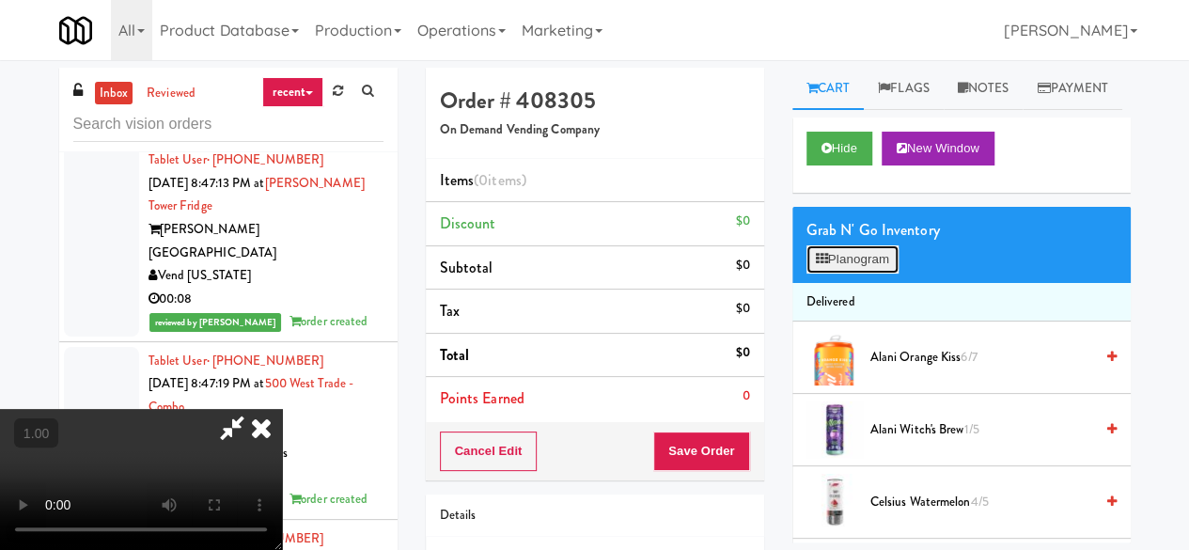
click at [876, 273] on button "Planogram" at bounding box center [852, 259] width 92 height 28
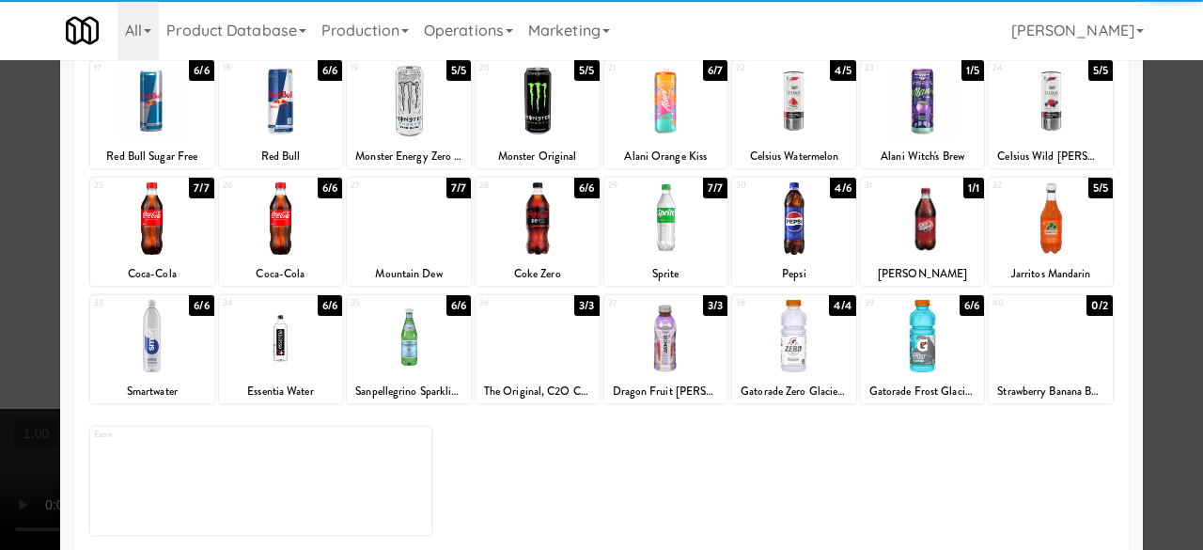
scroll to position [372, 0]
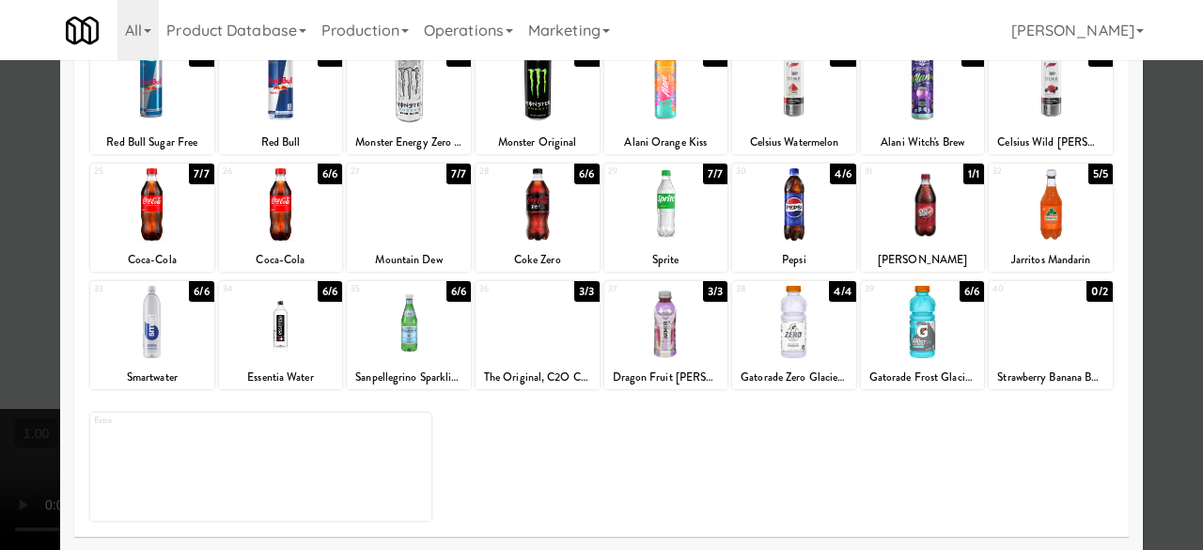
click at [256, 245] on div "26 6/6 Coca-Cola" at bounding box center [281, 217] width 124 height 108
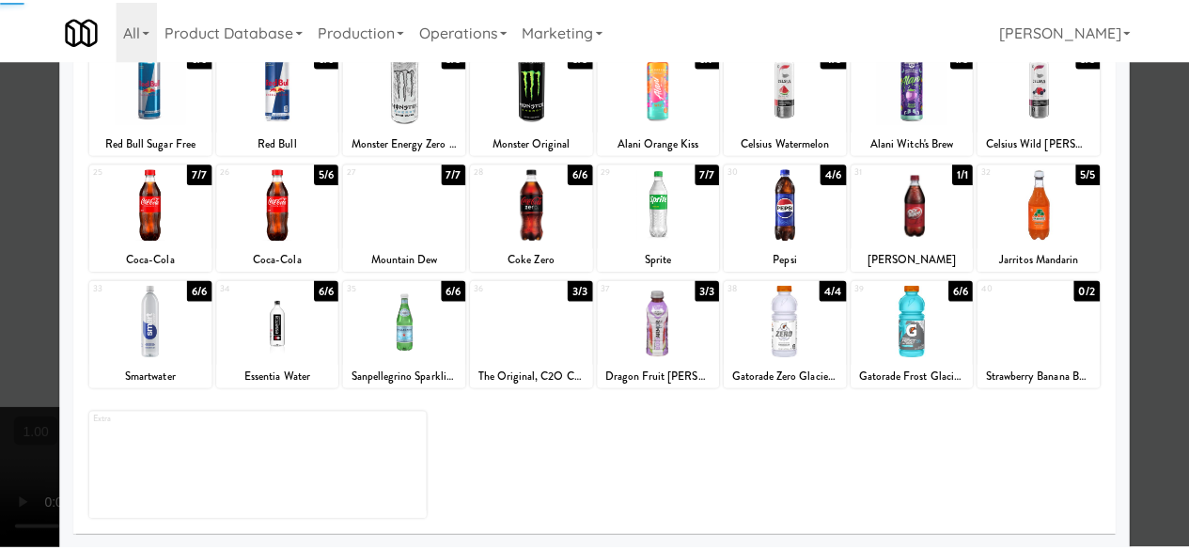
scroll to position [0, 0]
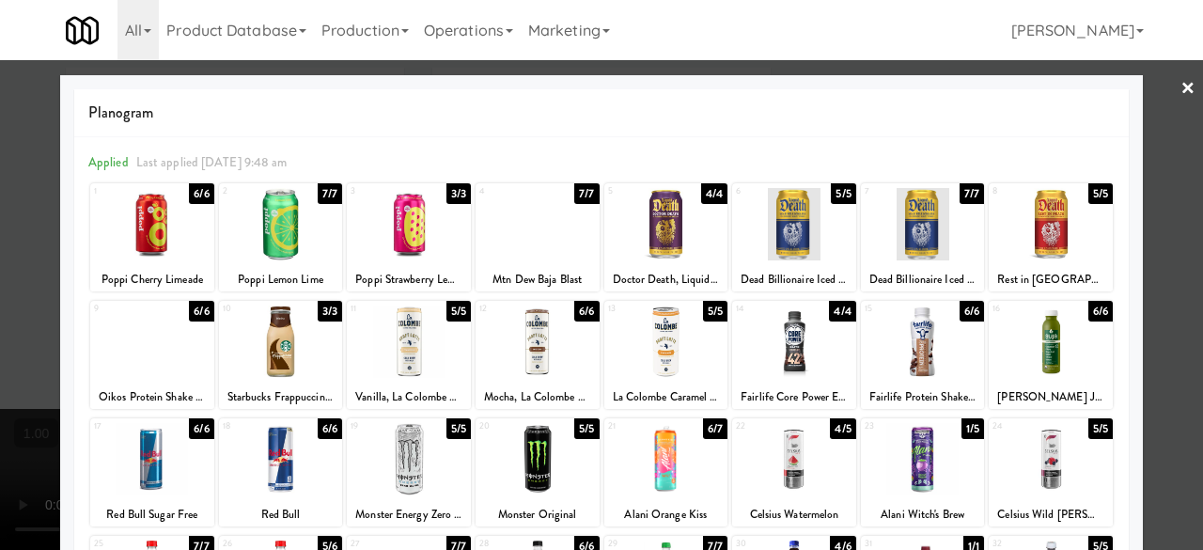
click at [1163, 112] on div at bounding box center [601, 275] width 1203 height 550
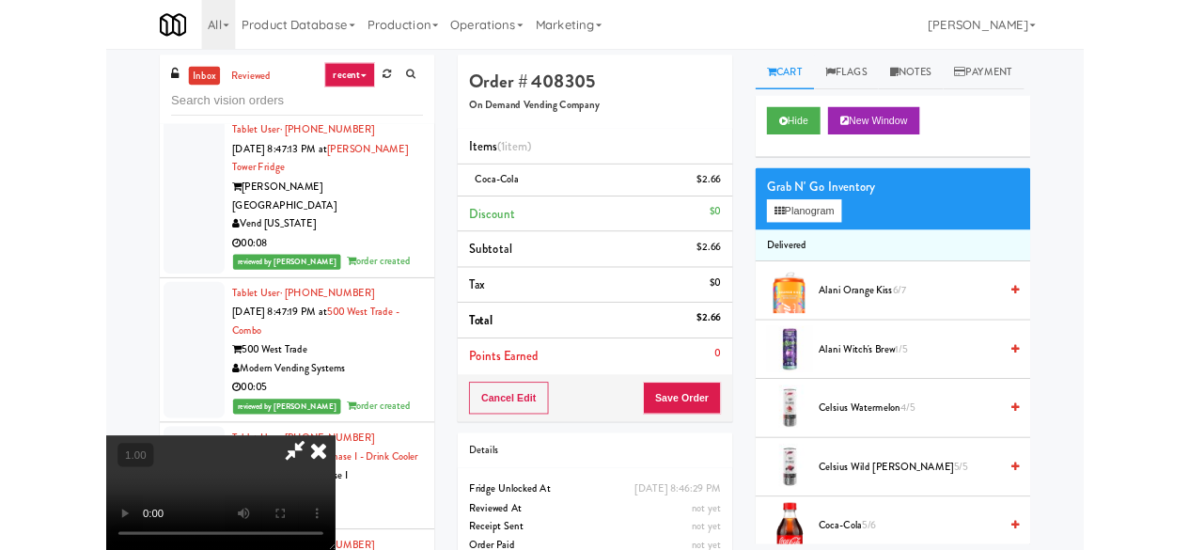
scroll to position [39, 0]
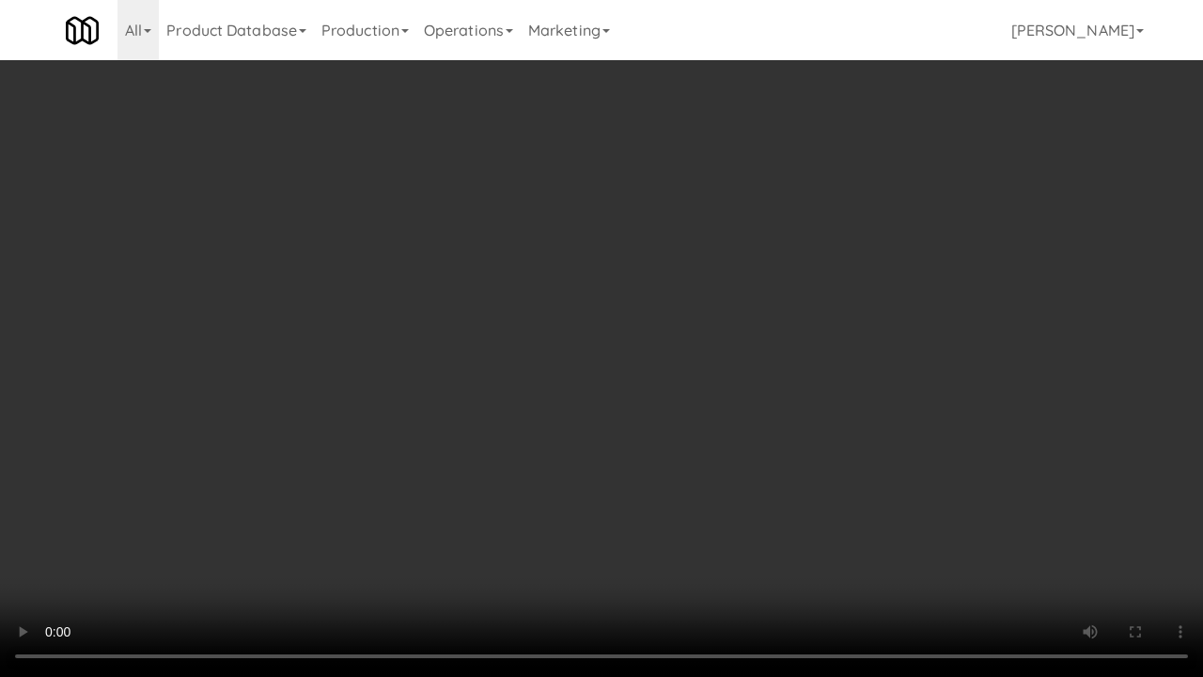
click at [758, 492] on video at bounding box center [601, 338] width 1203 height 677
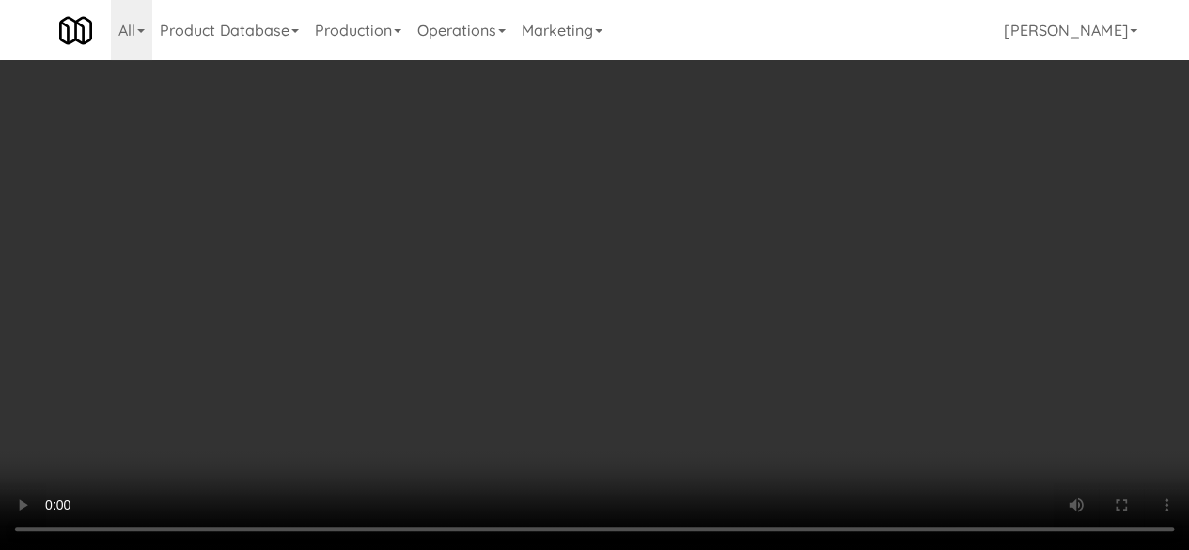
scroll to position [0, 0]
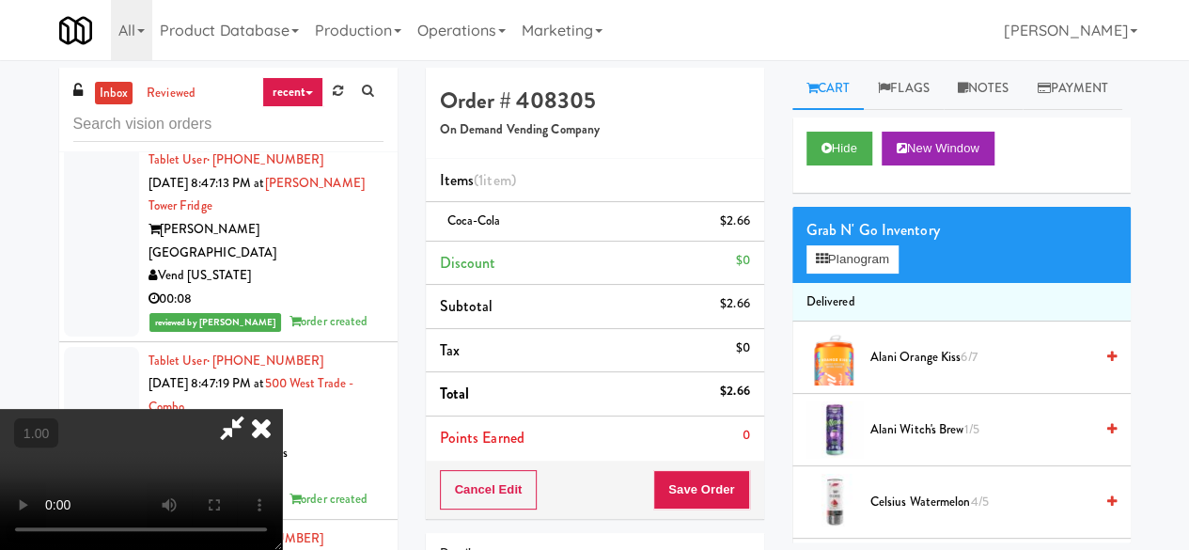
click at [254, 409] on icon at bounding box center [231, 428] width 43 height 38
click at [705, 473] on button "Save Order" at bounding box center [701, 489] width 96 height 39
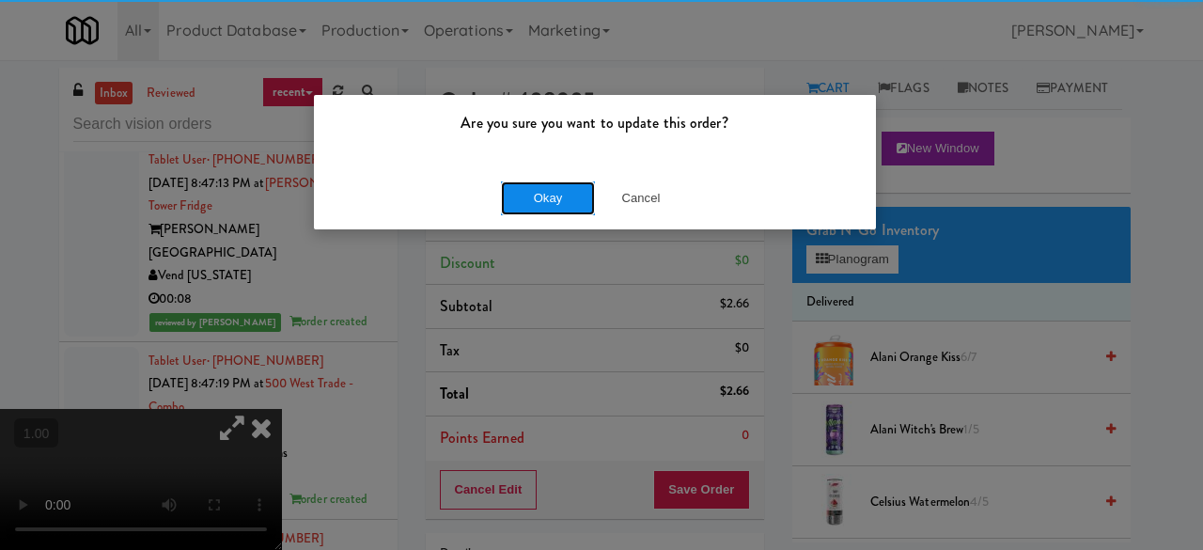
click at [578, 187] on button "Okay" at bounding box center [548, 198] width 94 height 34
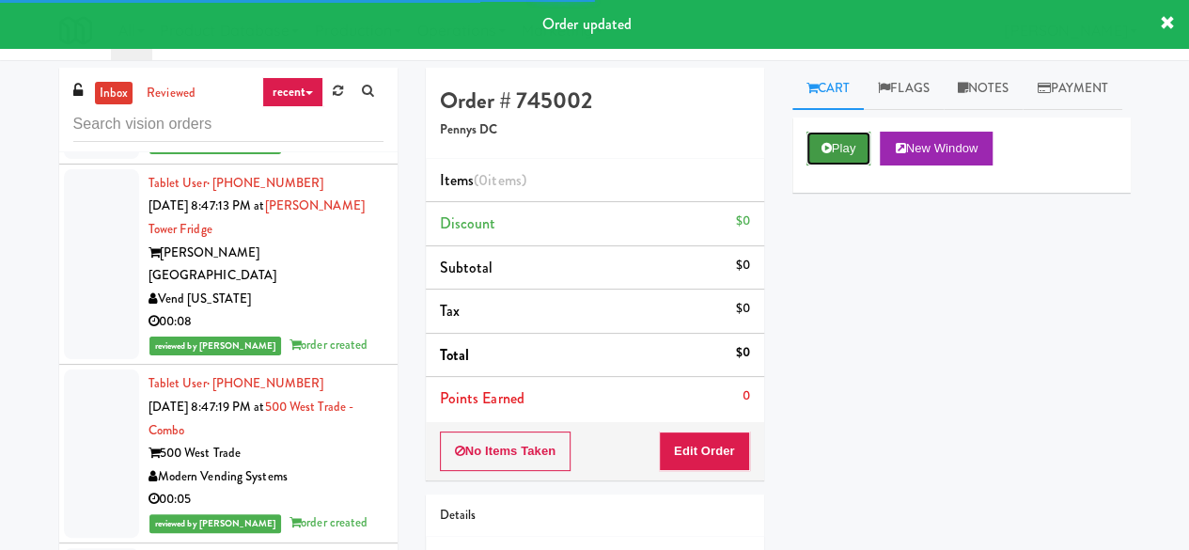
click at [825, 165] on button "Play" at bounding box center [838, 149] width 65 height 34
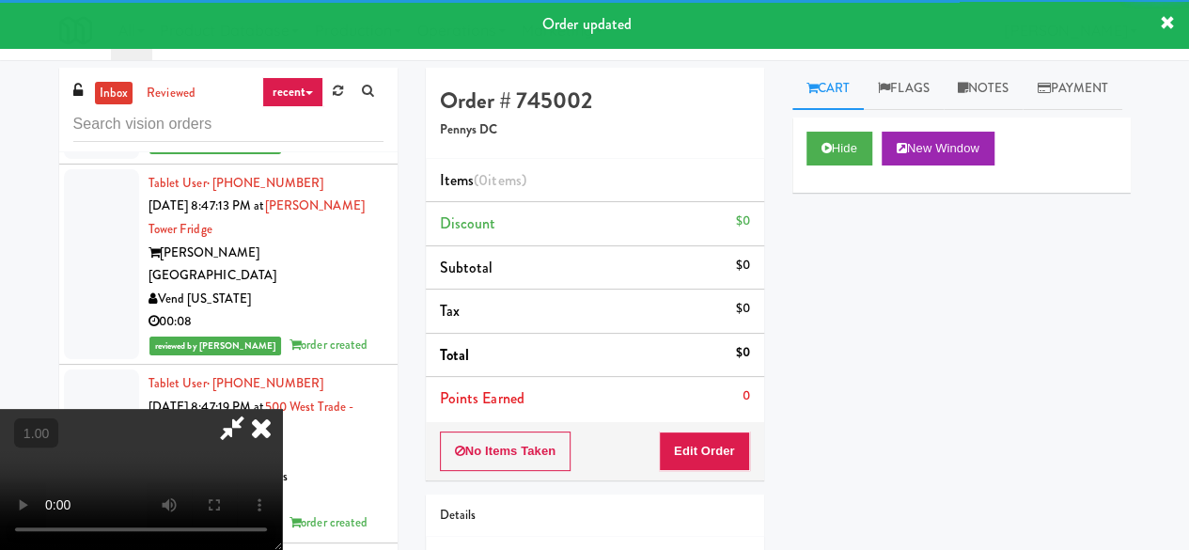
click at [709, 474] on div "No Items Taken Edit Order" at bounding box center [595, 451] width 338 height 58
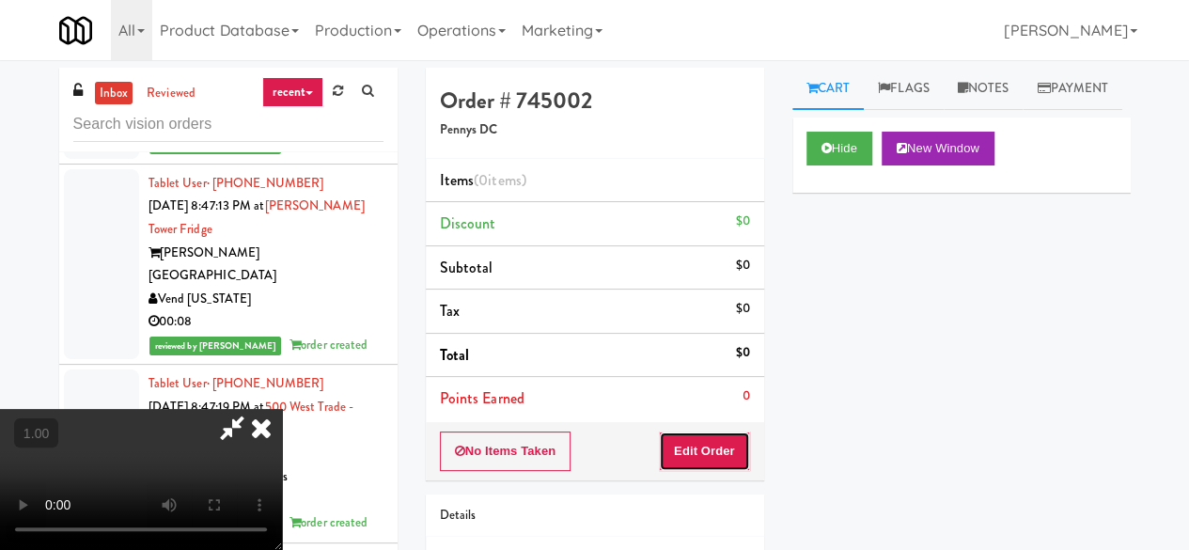
click at [713, 456] on button "Edit Order" at bounding box center [704, 450] width 91 height 39
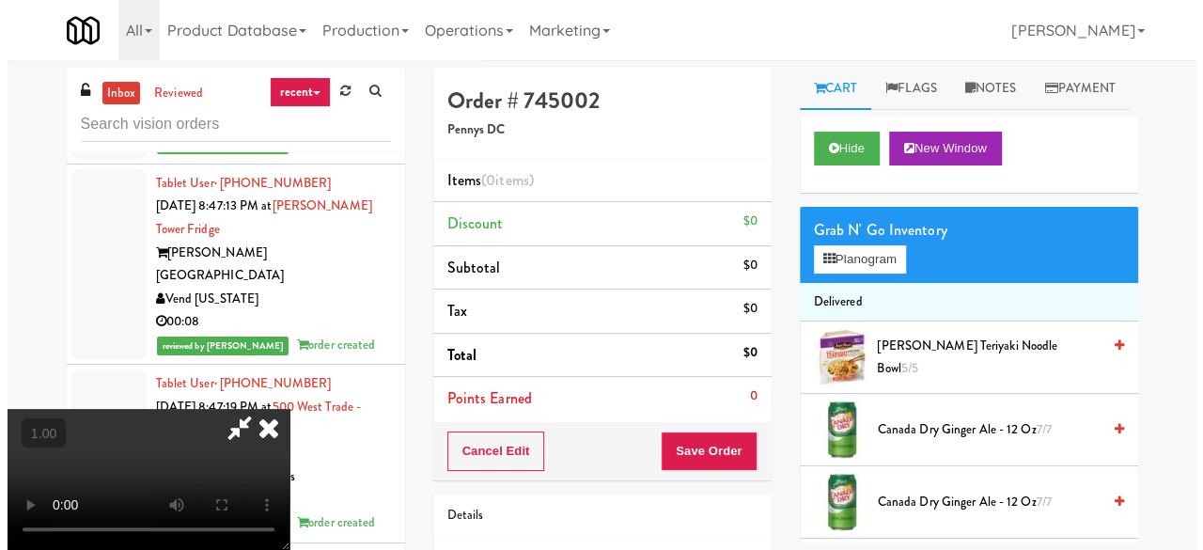
scroll to position [39, 0]
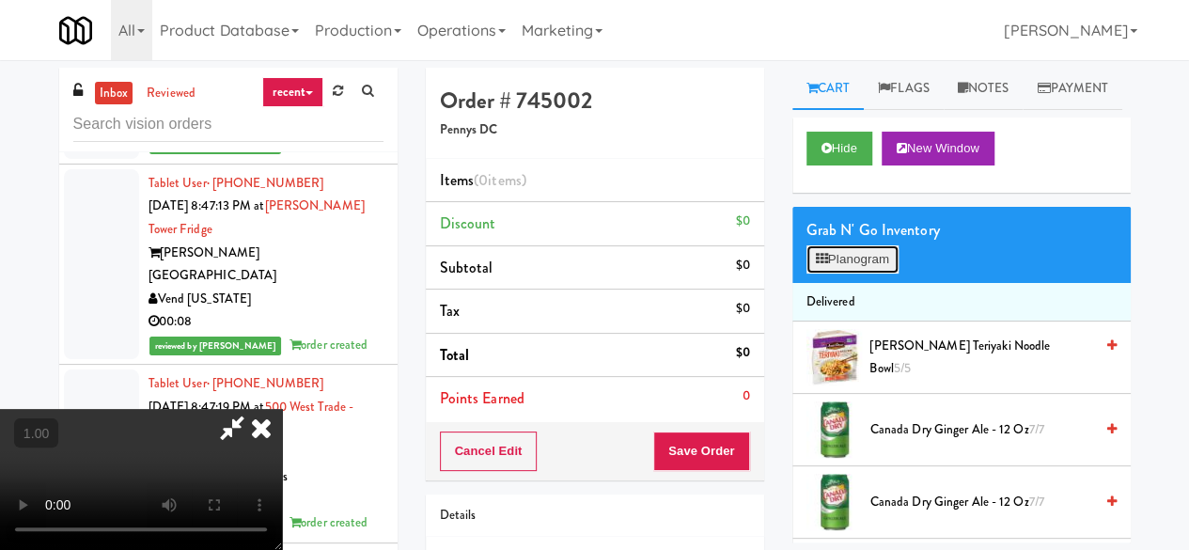
click at [849, 273] on button "Planogram" at bounding box center [852, 259] width 92 height 28
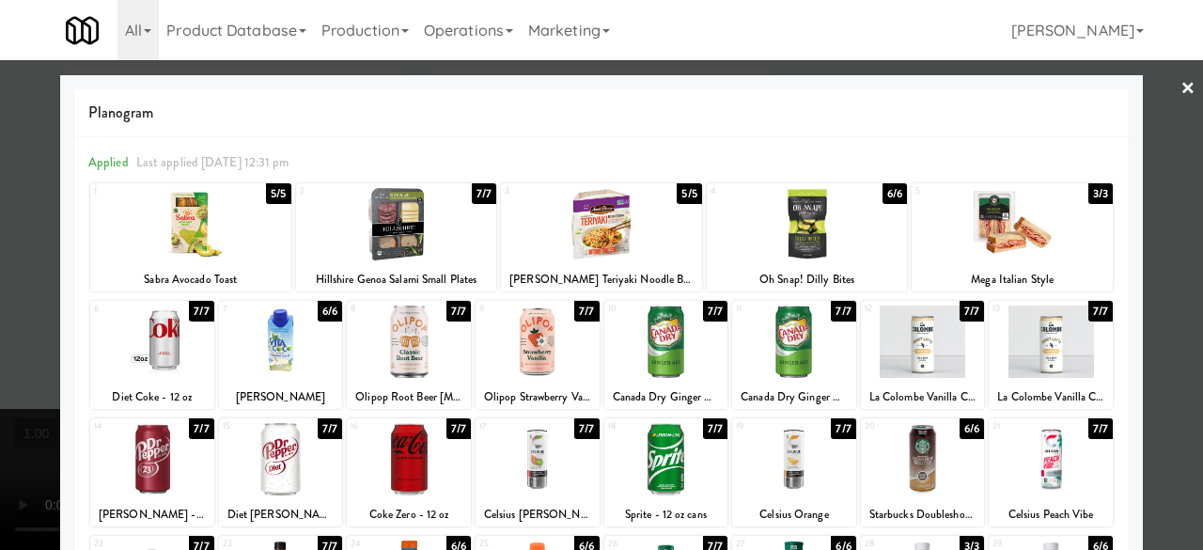
click at [1008, 428] on div "21" at bounding box center [1021, 426] width 58 height 16
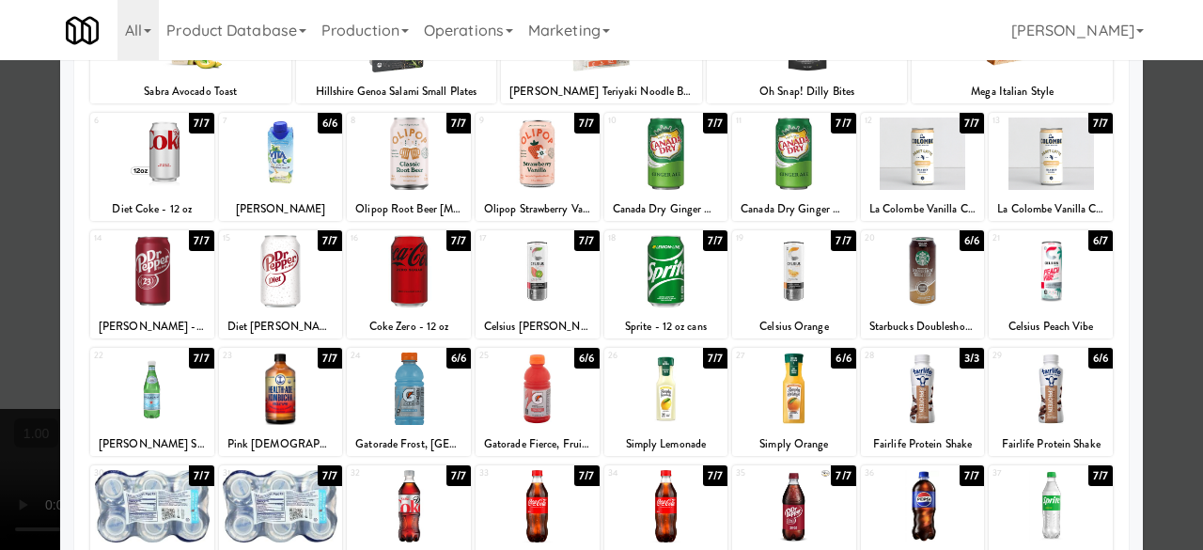
click at [554, 369] on div at bounding box center [537, 388] width 124 height 72
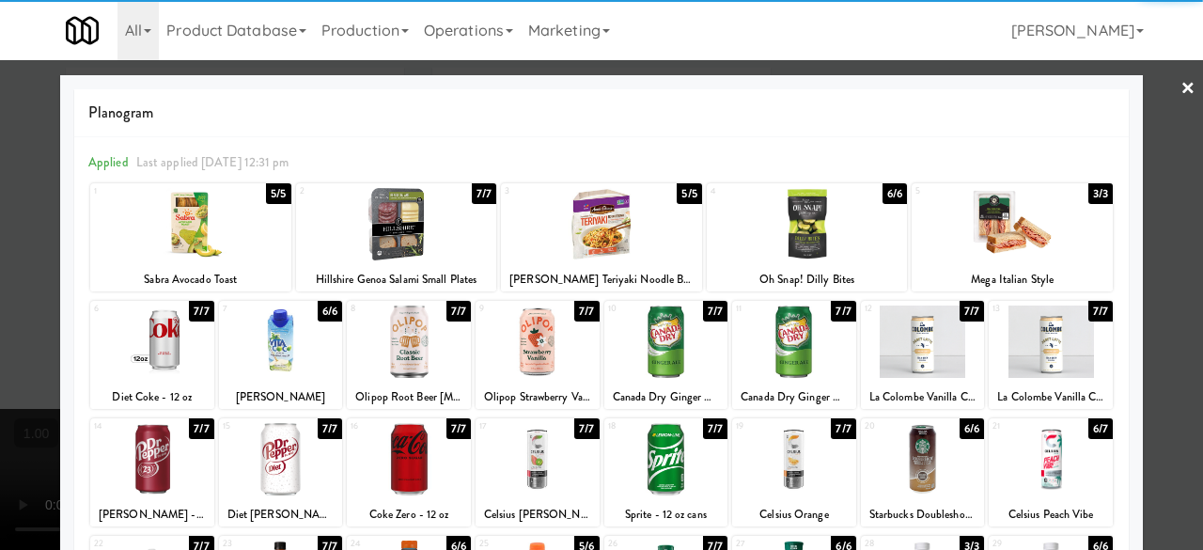
click at [1149, 170] on div at bounding box center [601, 275] width 1203 height 550
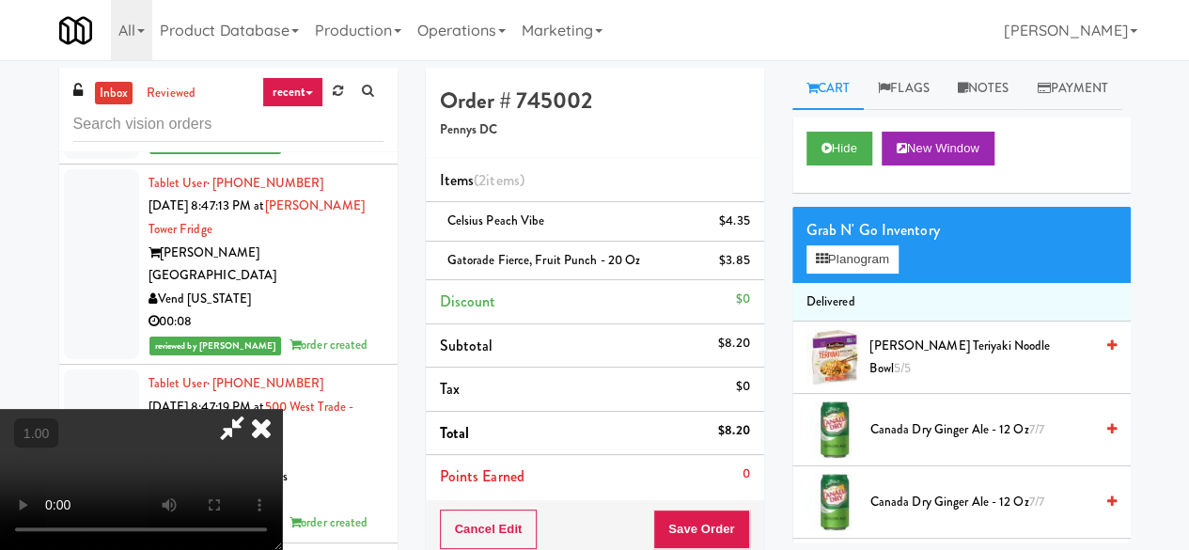
click at [254, 409] on icon at bounding box center [231, 428] width 43 height 38
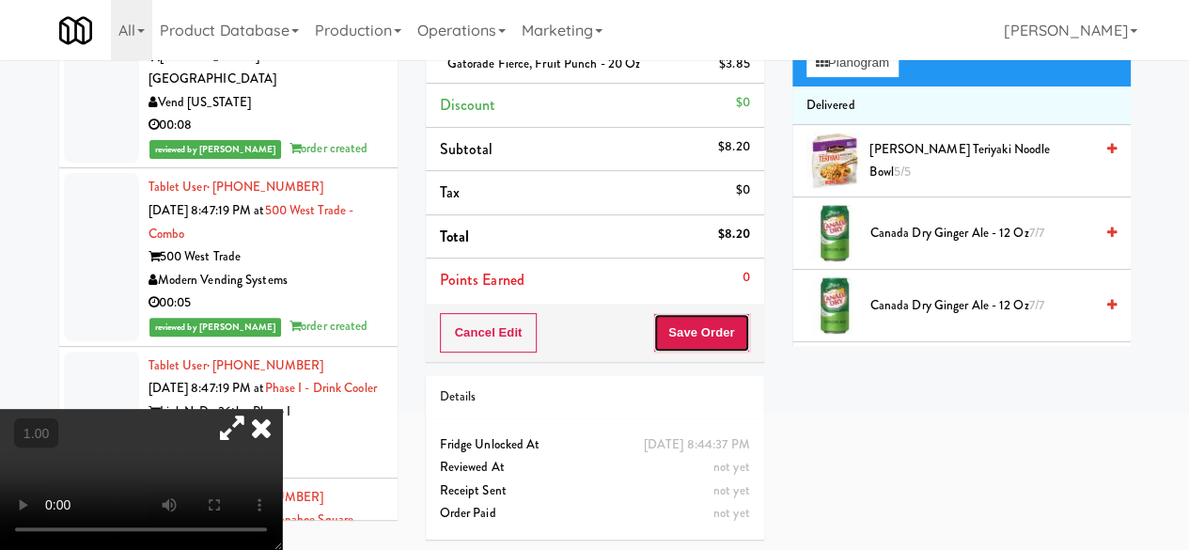
click at [737, 330] on button "Save Order" at bounding box center [701, 332] width 96 height 39
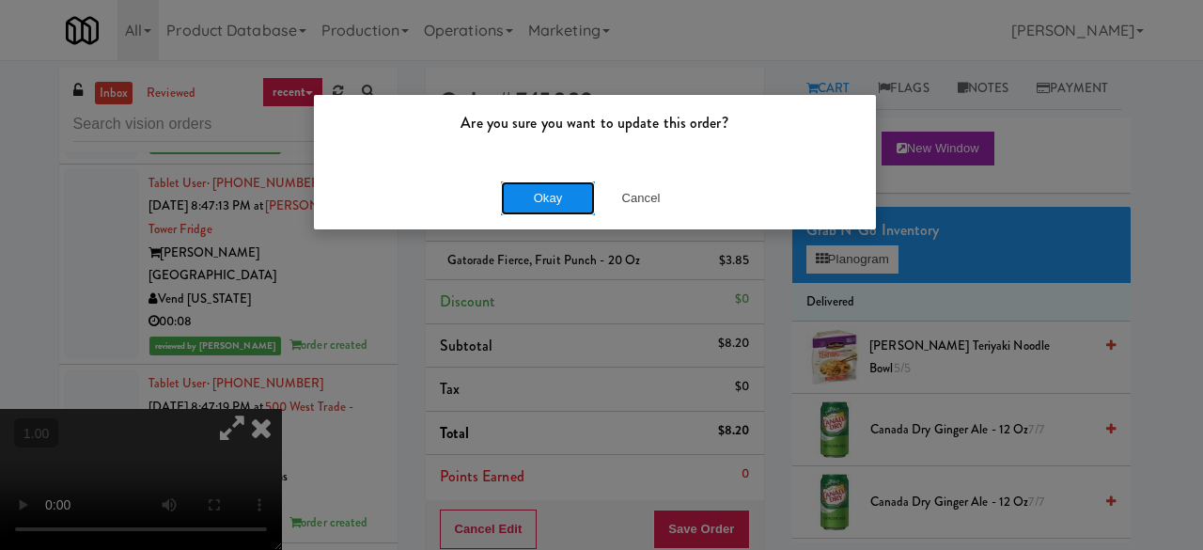
click at [560, 189] on button "Okay" at bounding box center [548, 198] width 94 height 34
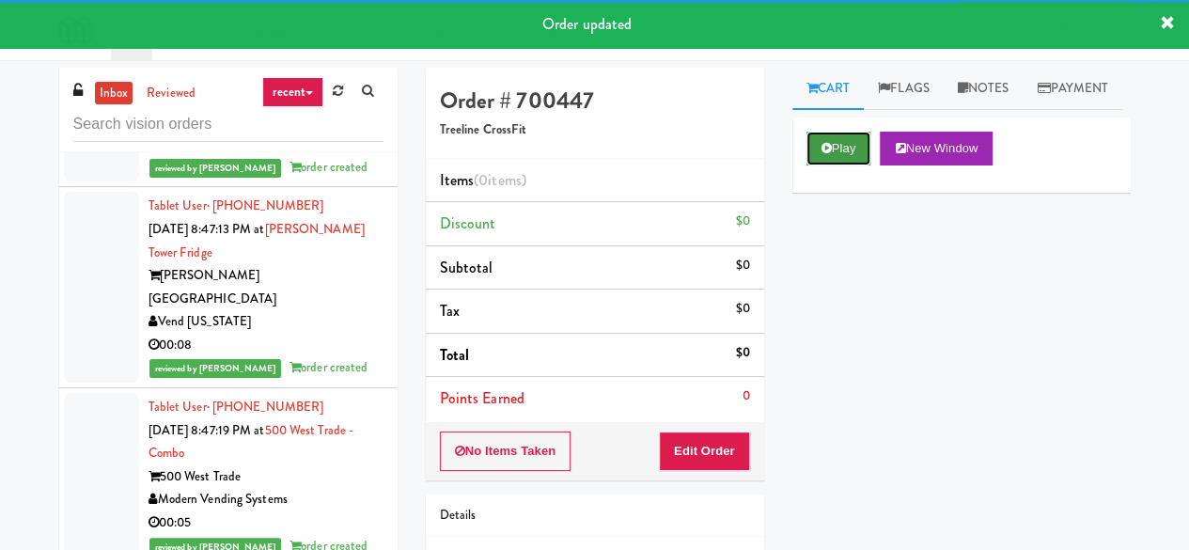
click at [835, 165] on button "Play" at bounding box center [838, 149] width 65 height 34
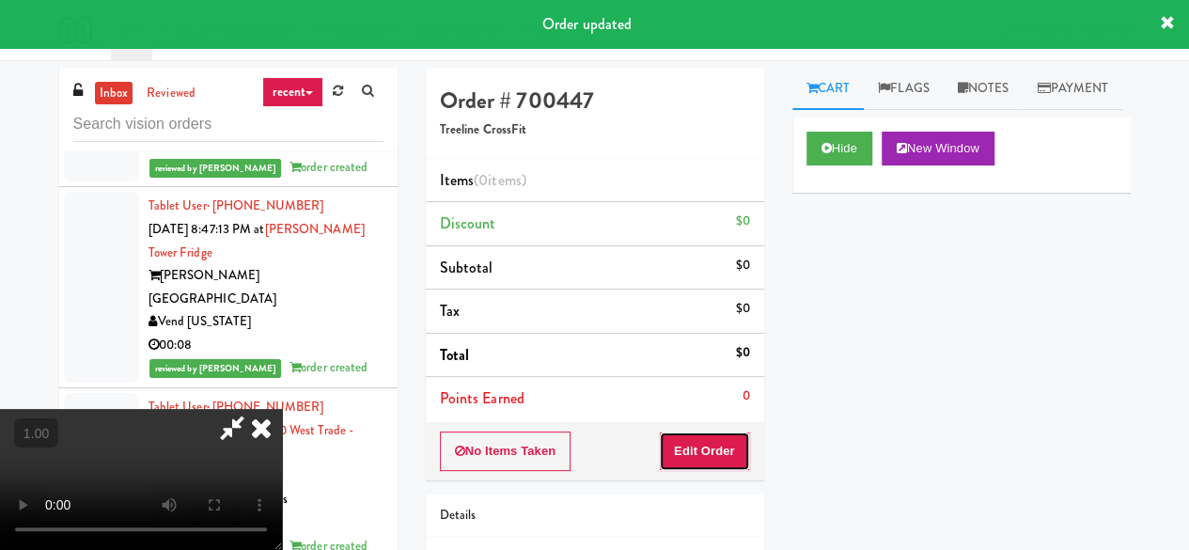
click at [714, 448] on button "Edit Order" at bounding box center [704, 450] width 91 height 39
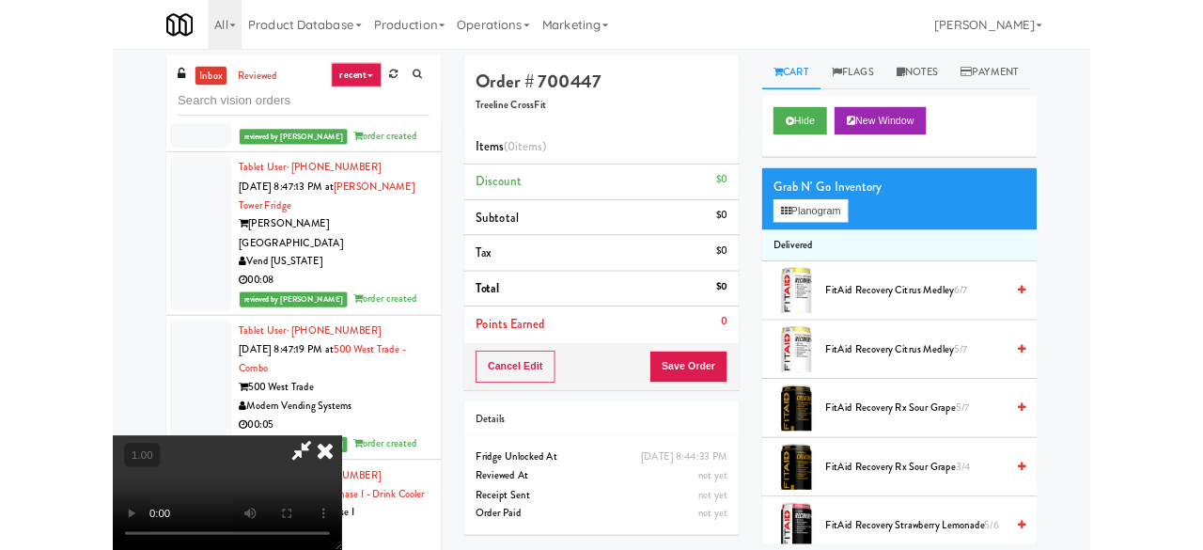
scroll to position [39, 0]
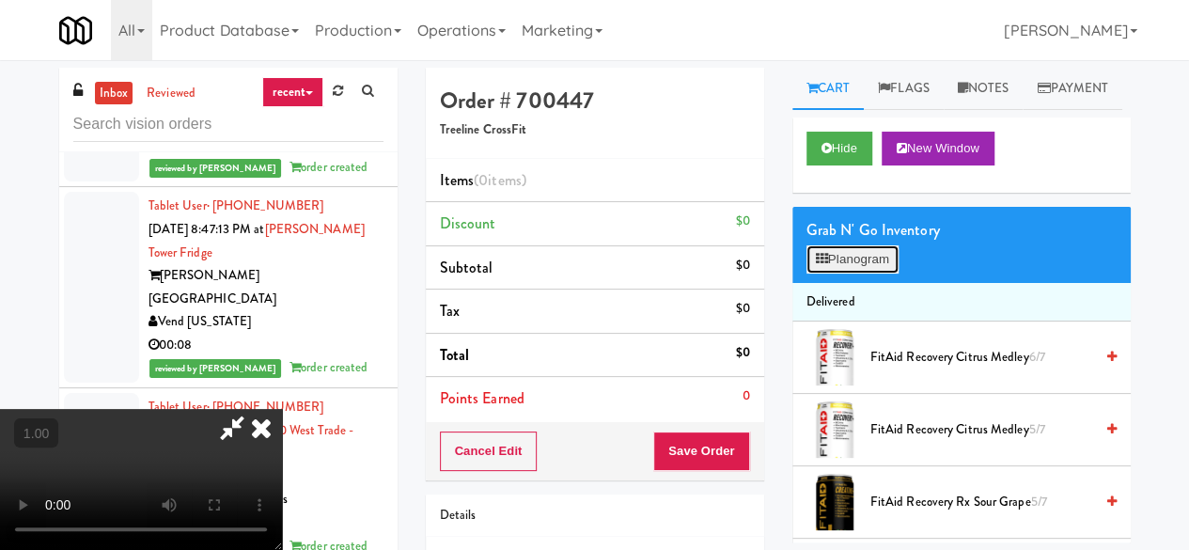
click at [868, 273] on button "Planogram" at bounding box center [852, 259] width 92 height 28
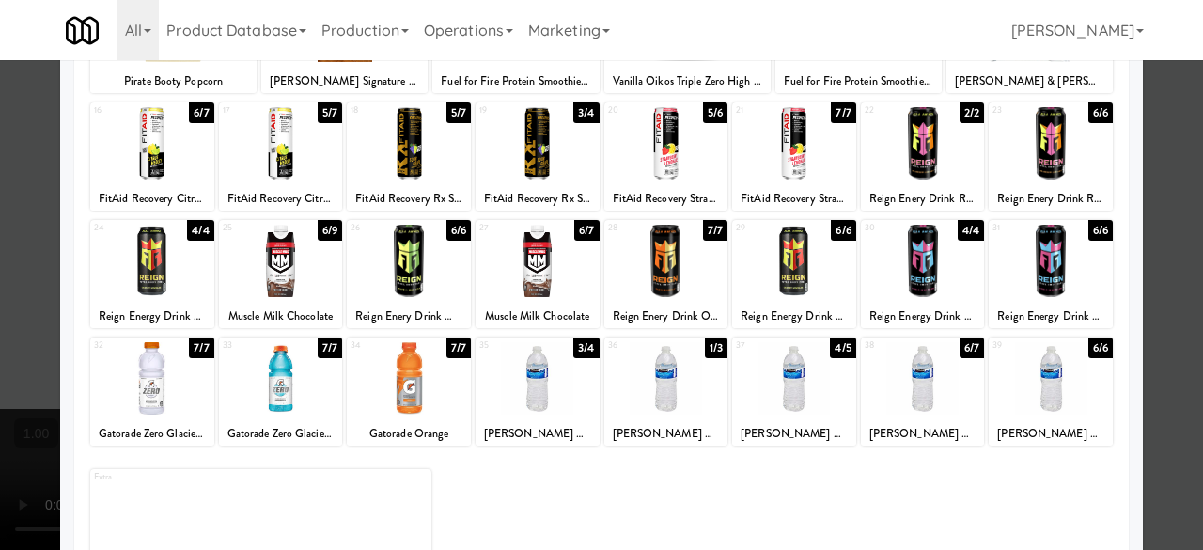
scroll to position [278, 0]
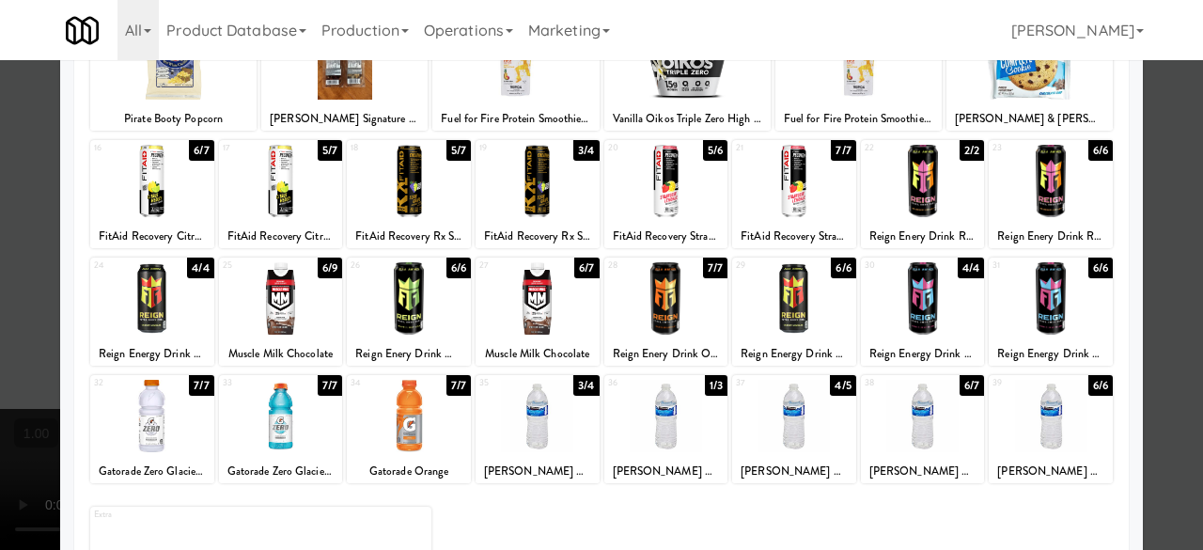
click at [528, 319] on div at bounding box center [537, 298] width 124 height 72
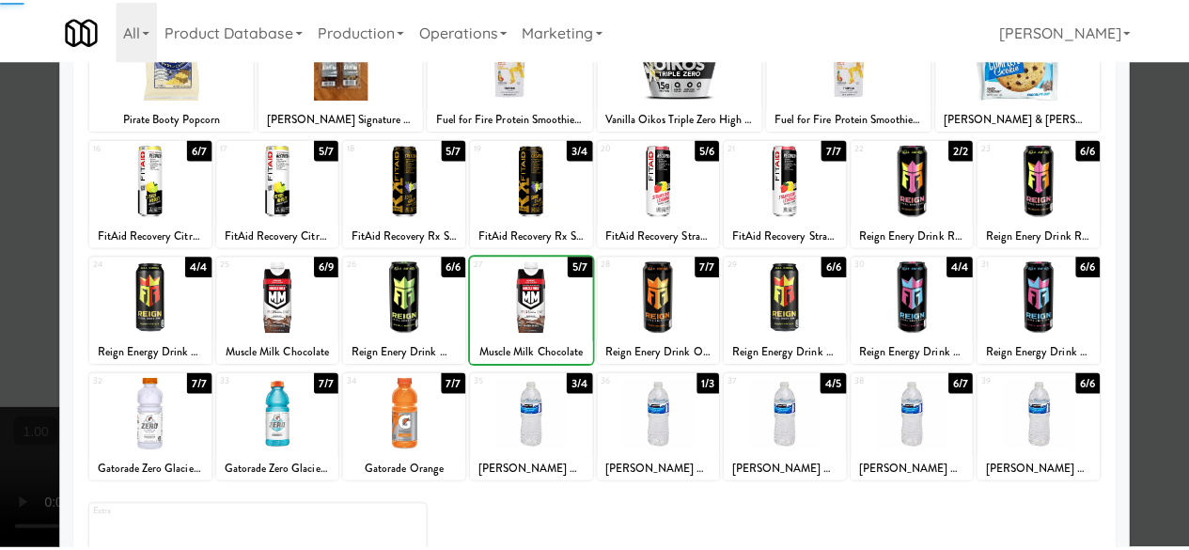
scroll to position [0, 0]
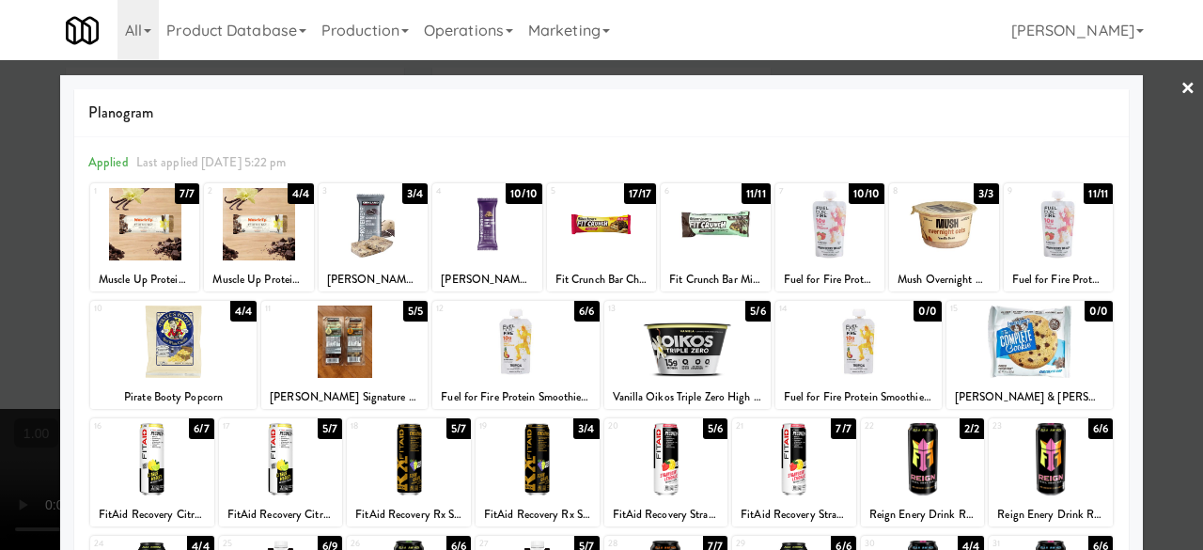
click at [690, 337] on div at bounding box center [687, 341] width 166 height 72
click at [1180, 95] on link "×" at bounding box center [1187, 89] width 15 height 58
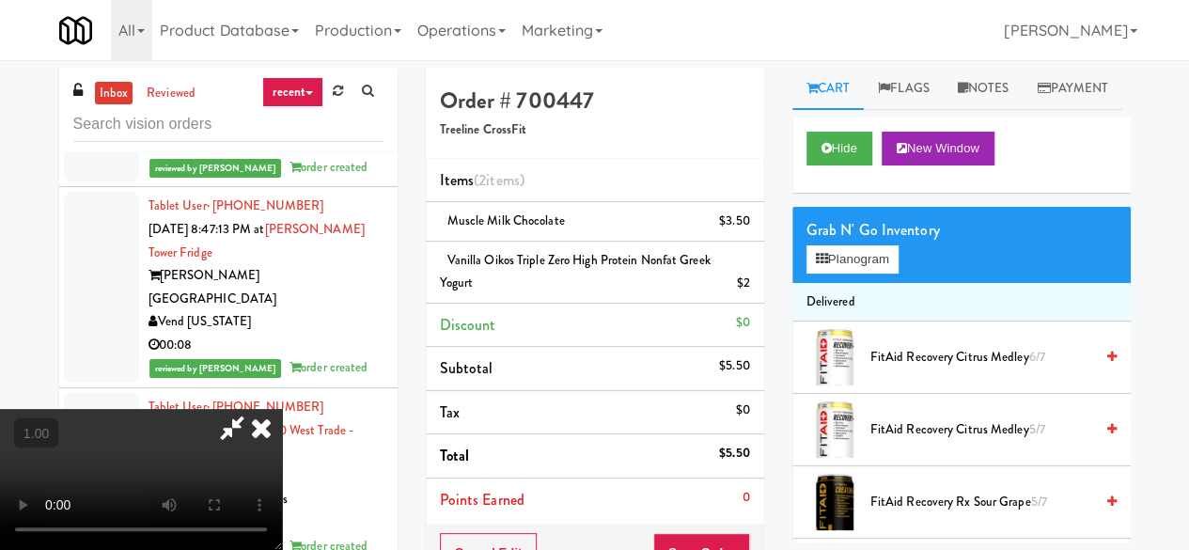
click at [254, 409] on icon at bounding box center [231, 428] width 43 height 38
click at [282, 409] on icon at bounding box center [261, 428] width 41 height 38
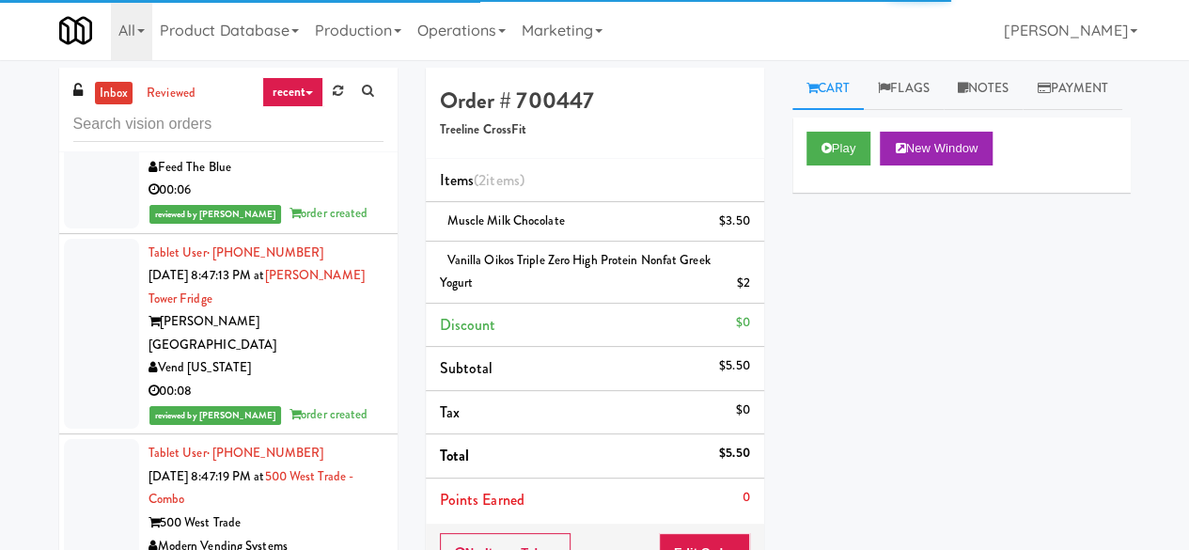
scroll to position [20695, 0]
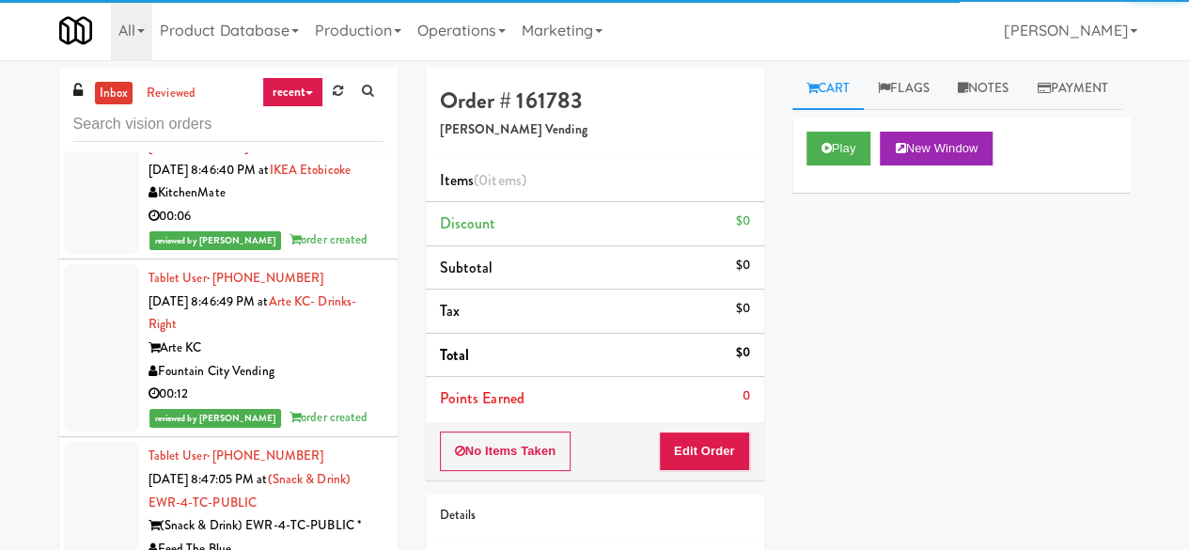
scroll to position [20507, 0]
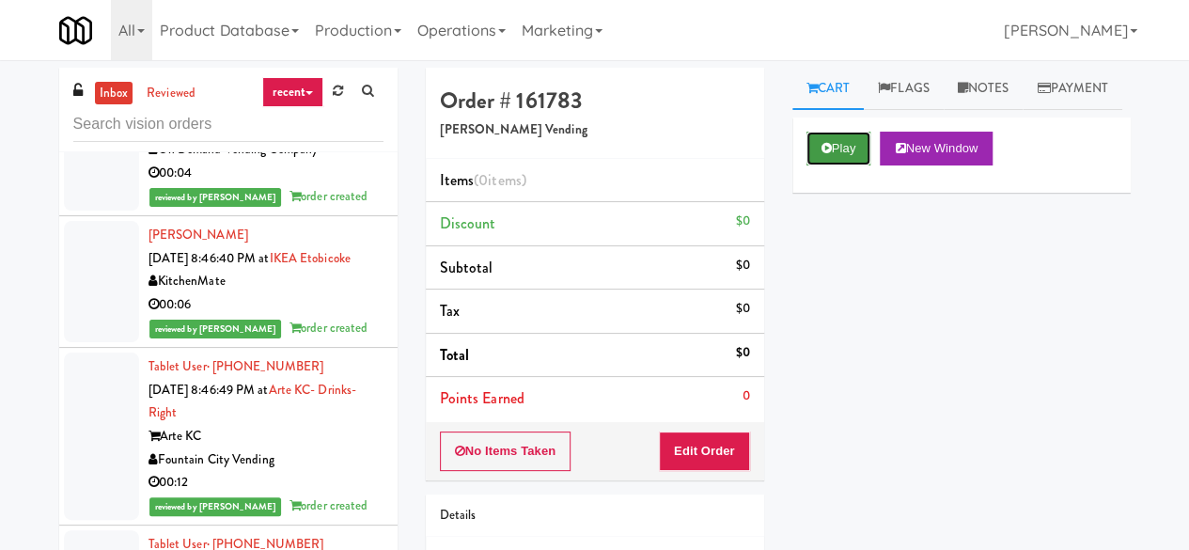
click at [854, 165] on button "Play" at bounding box center [838, 149] width 65 height 34
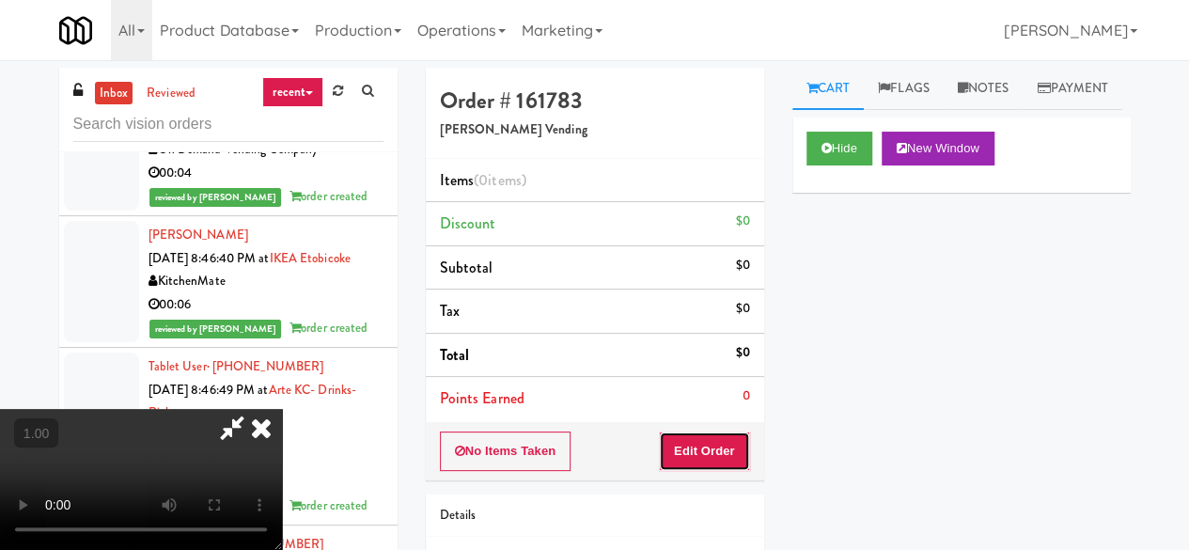
click at [692, 461] on button "Edit Order" at bounding box center [704, 450] width 91 height 39
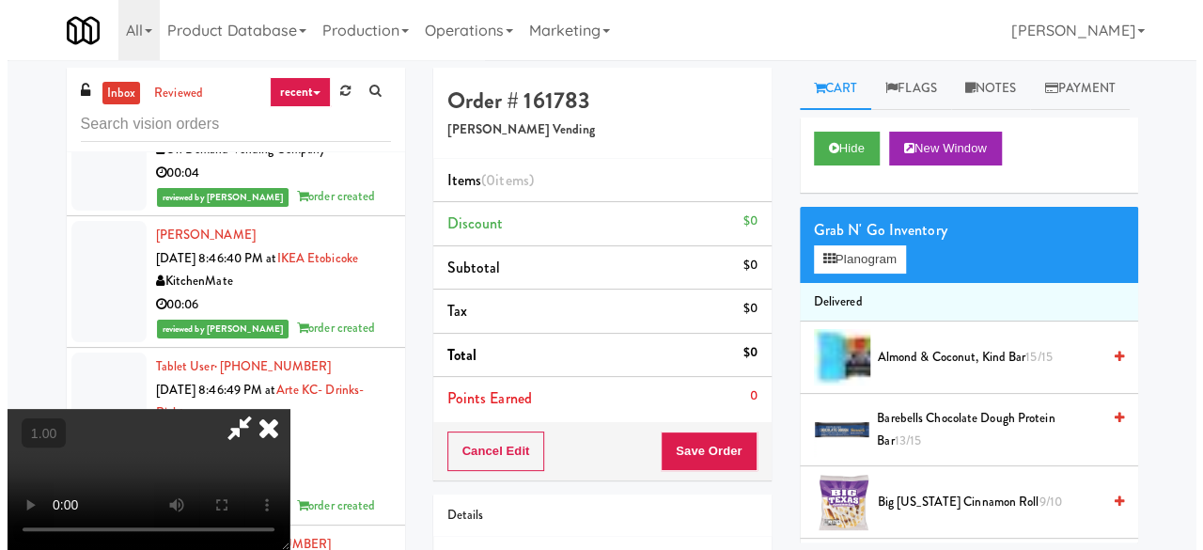
scroll to position [39, 0]
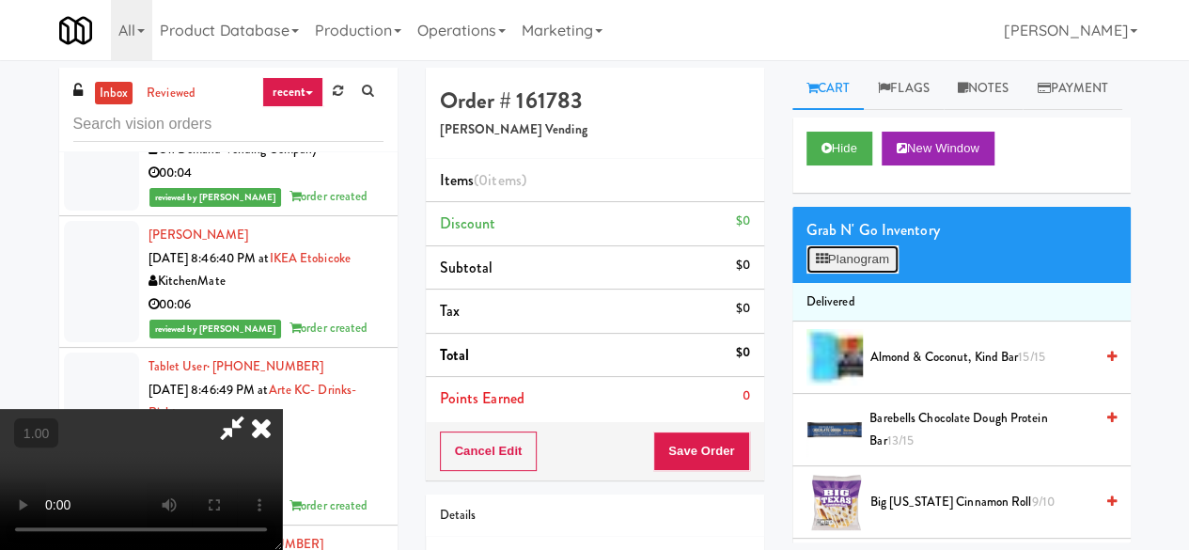
click at [883, 273] on button "Planogram" at bounding box center [852, 259] width 92 height 28
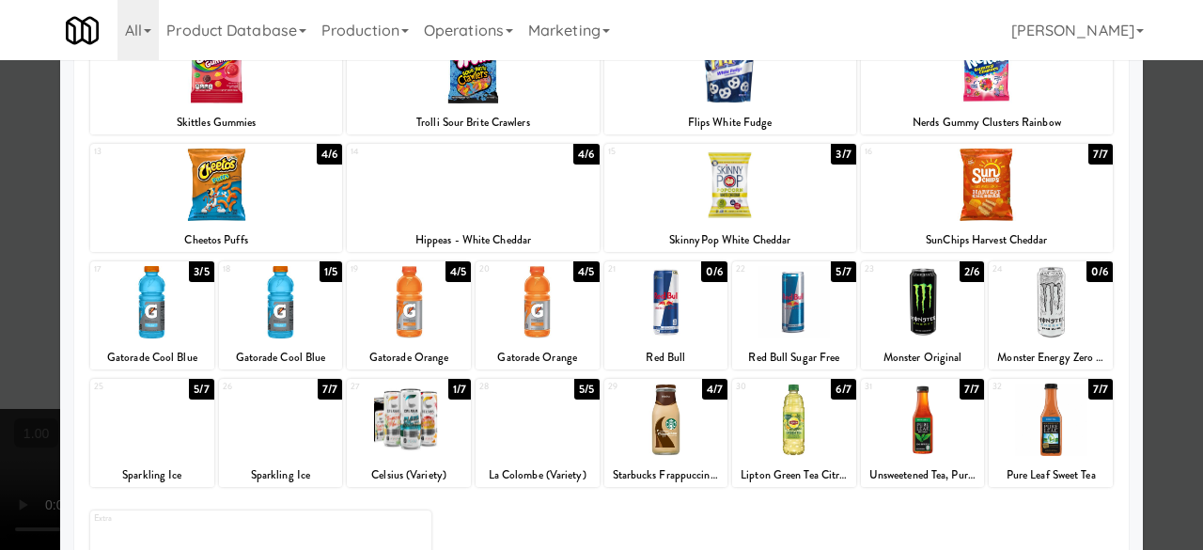
scroll to position [372, 0]
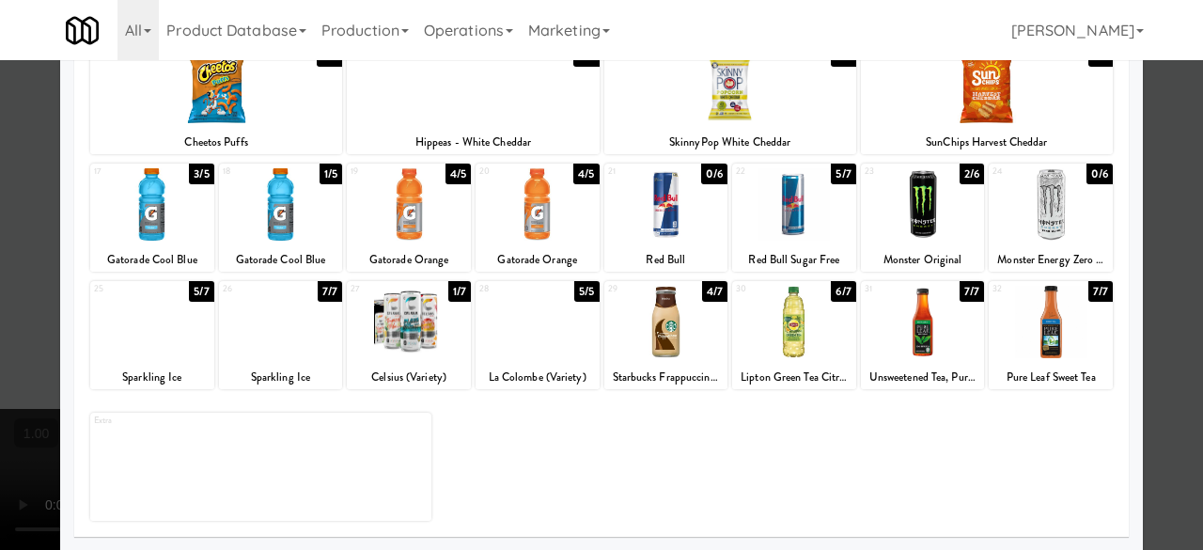
click at [551, 320] on div at bounding box center [537, 322] width 124 height 72
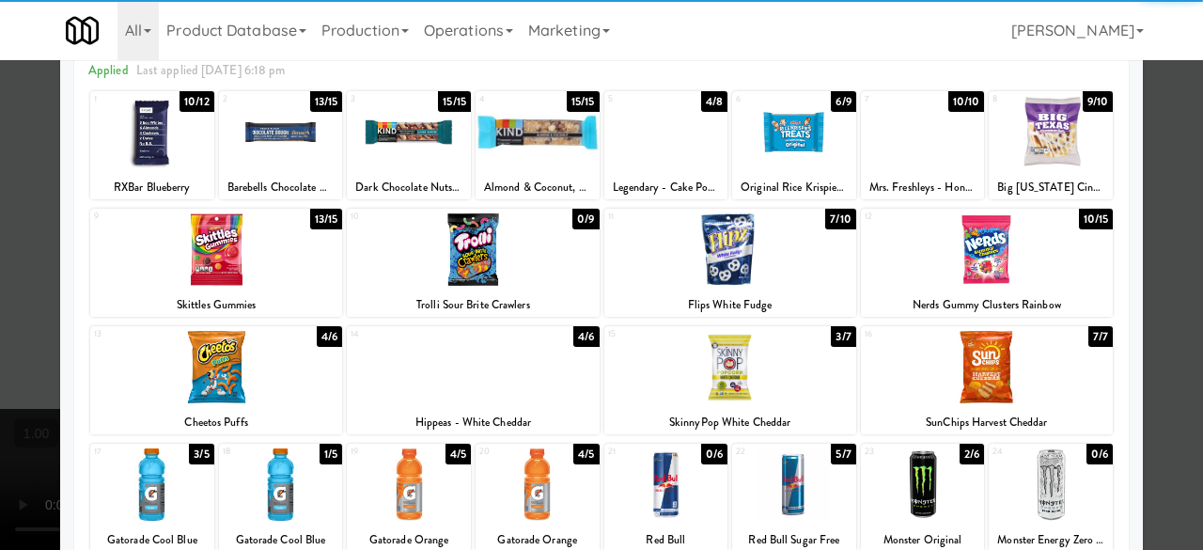
scroll to position [90, 0]
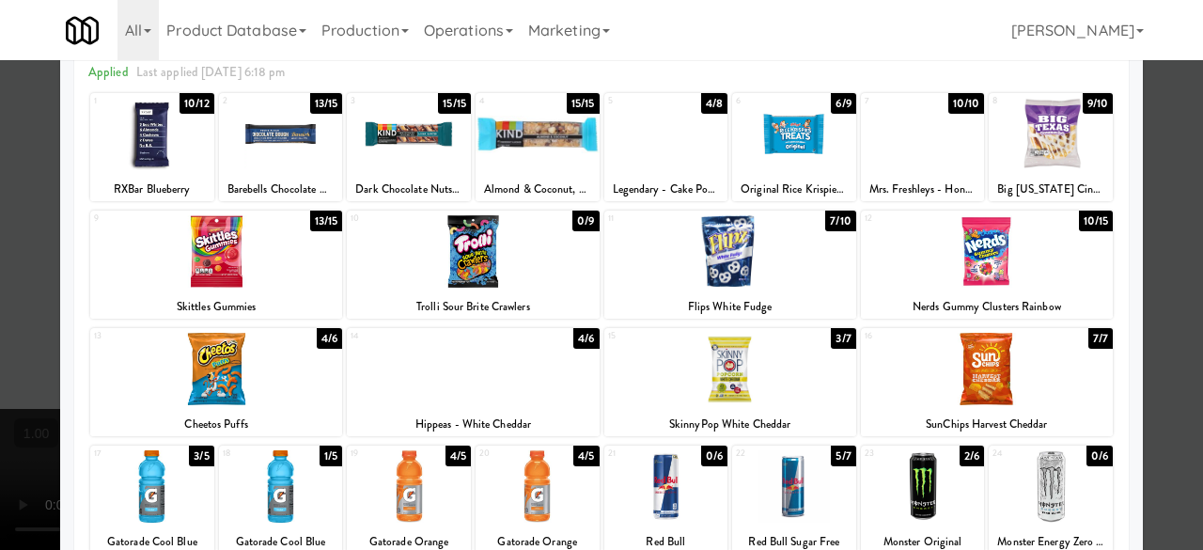
click at [967, 262] on div at bounding box center [987, 251] width 252 height 72
click at [765, 252] on div at bounding box center [730, 251] width 252 height 72
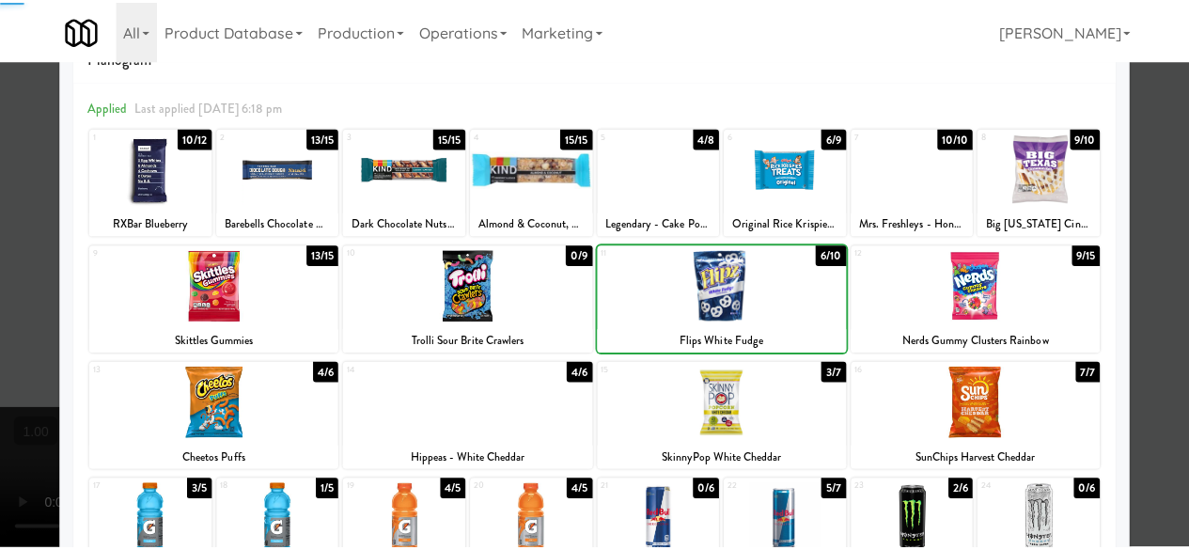
scroll to position [0, 0]
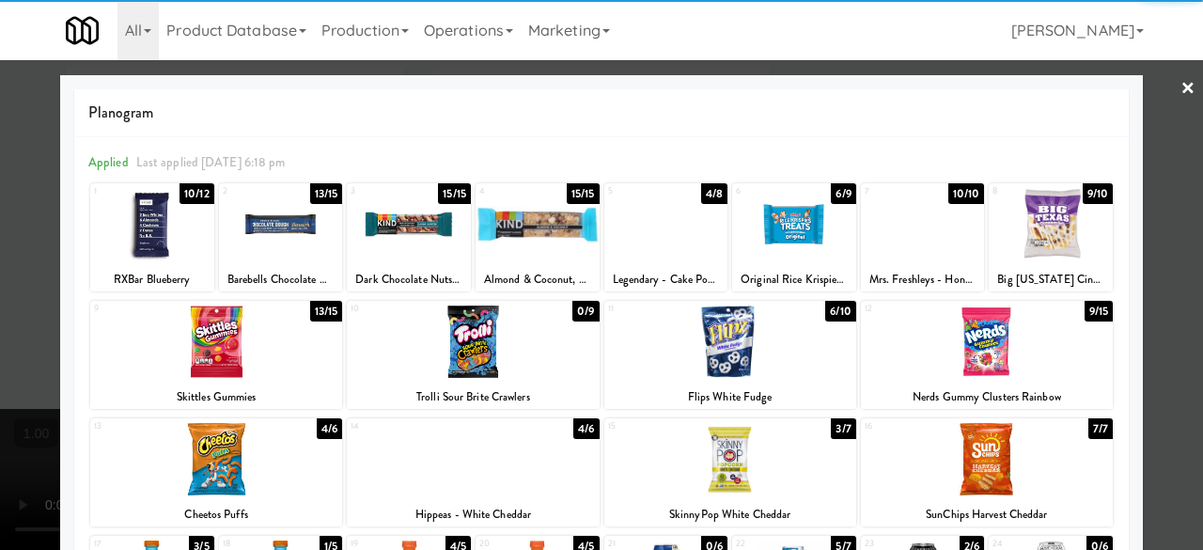
drag, startPoint x: 1169, startPoint y: 91, endPoint x: 1154, endPoint y: 93, distance: 15.2
click at [1180, 90] on link "×" at bounding box center [1187, 89] width 15 height 58
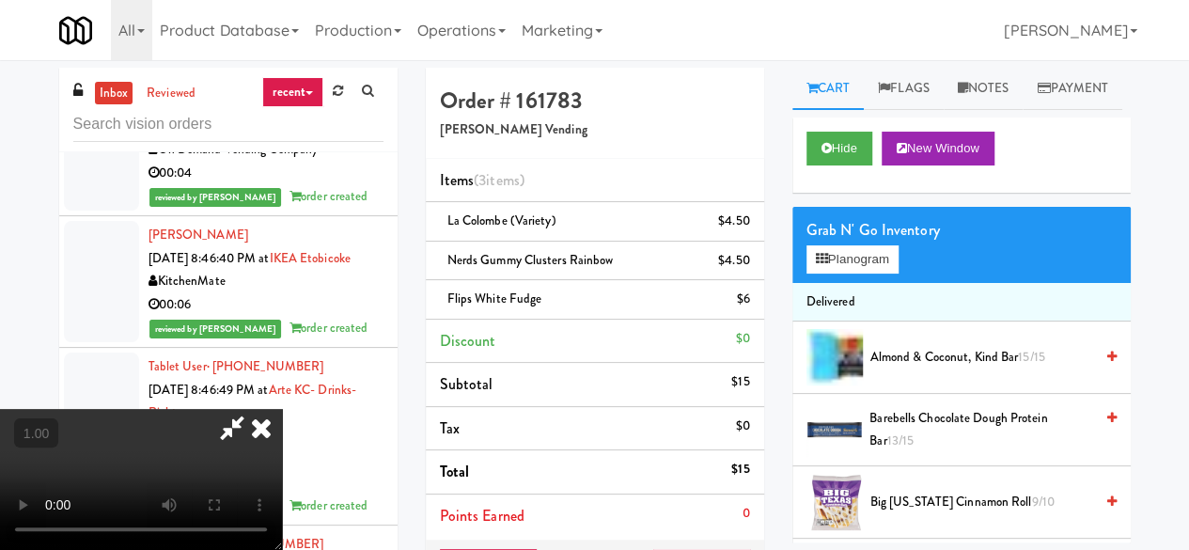
scroll to position [39, 0]
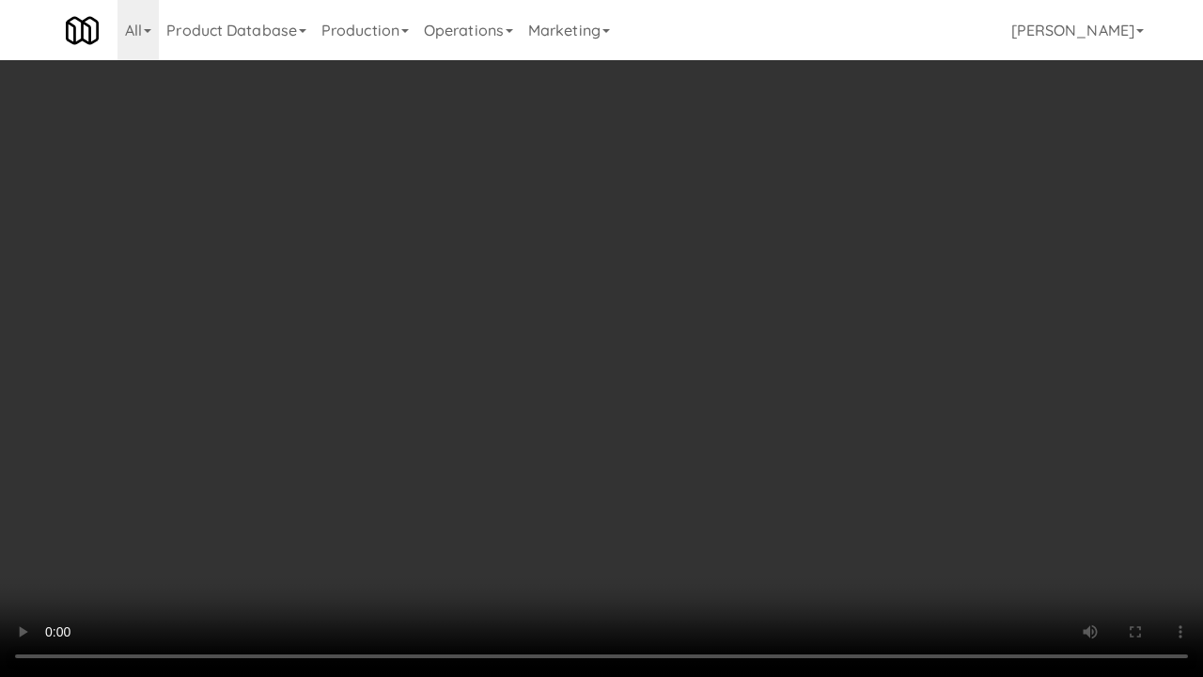
click at [754, 549] on video at bounding box center [601, 338] width 1203 height 677
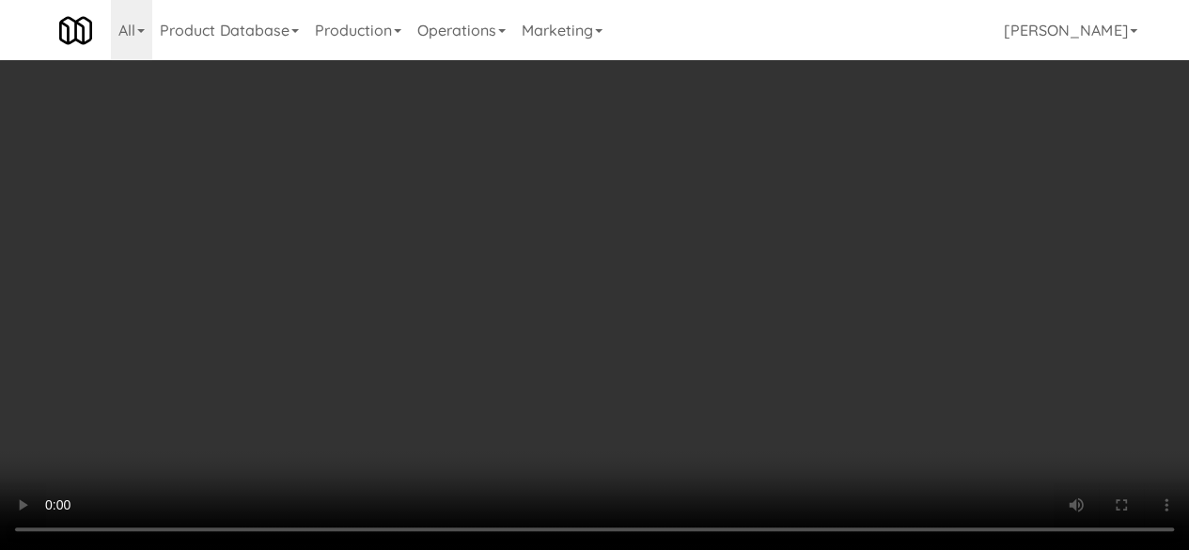
scroll to position [0, 0]
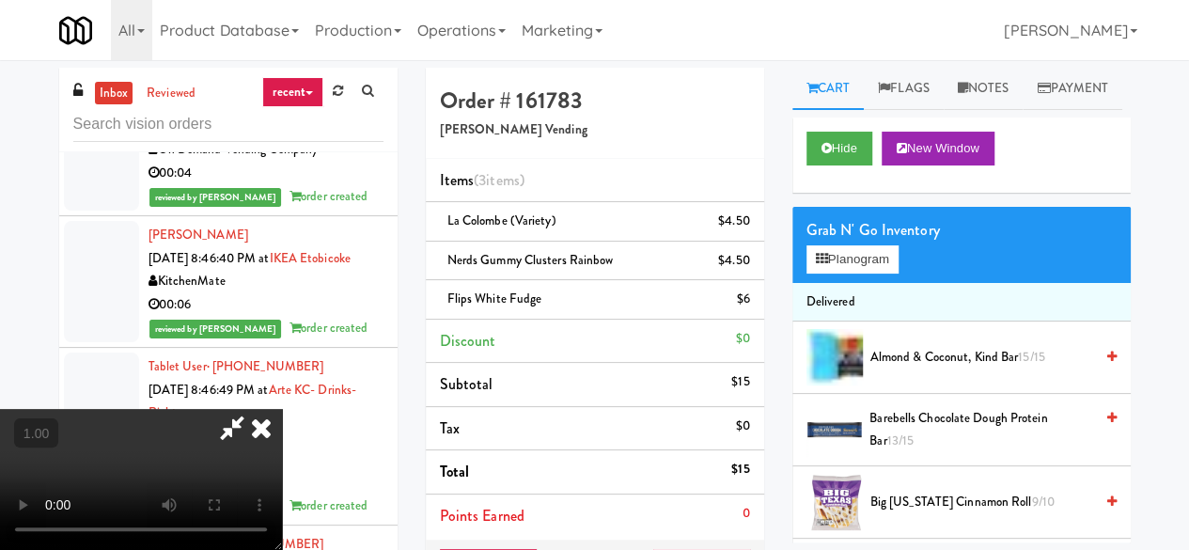
click at [254, 409] on icon at bounding box center [231, 428] width 43 height 38
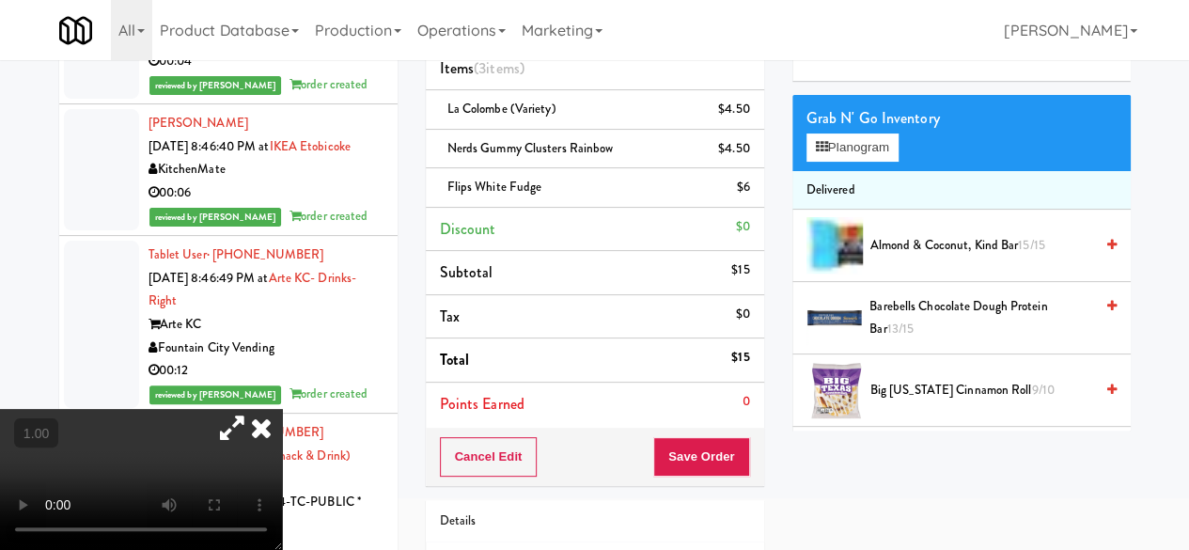
scroll to position [235, 0]
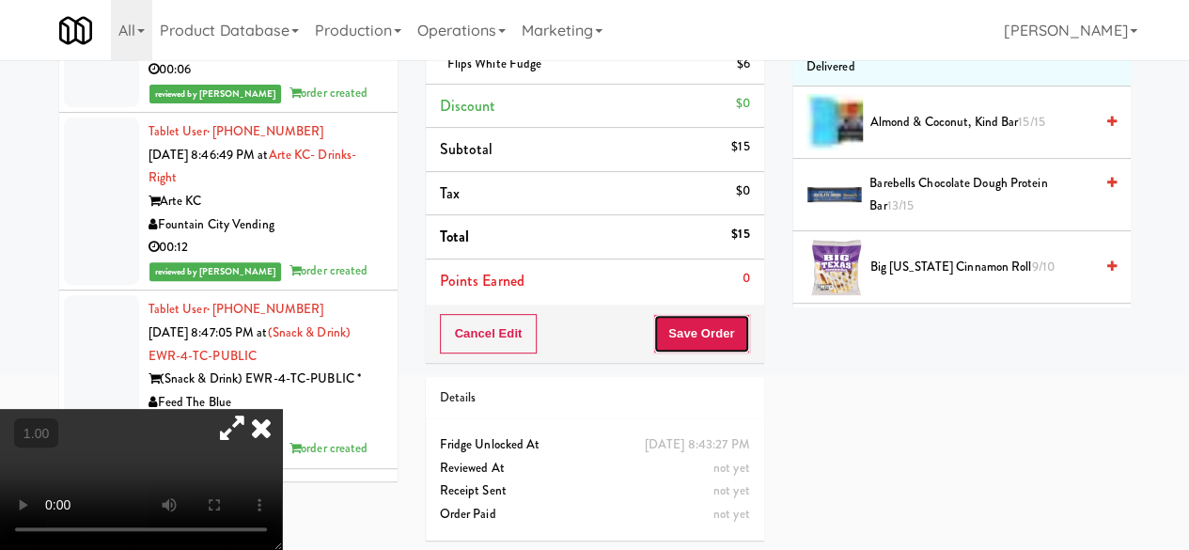
click at [711, 317] on button "Save Order" at bounding box center [701, 333] width 96 height 39
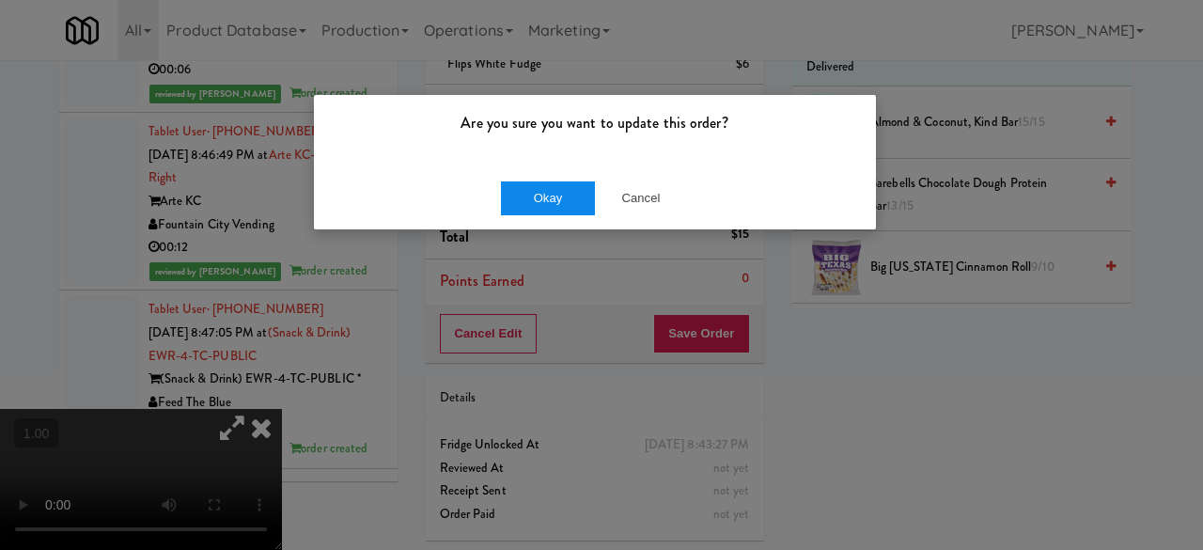
click at [582, 179] on div "Okay Cancel" at bounding box center [595, 197] width 562 height 63
click at [578, 183] on button "Okay" at bounding box center [548, 198] width 94 height 34
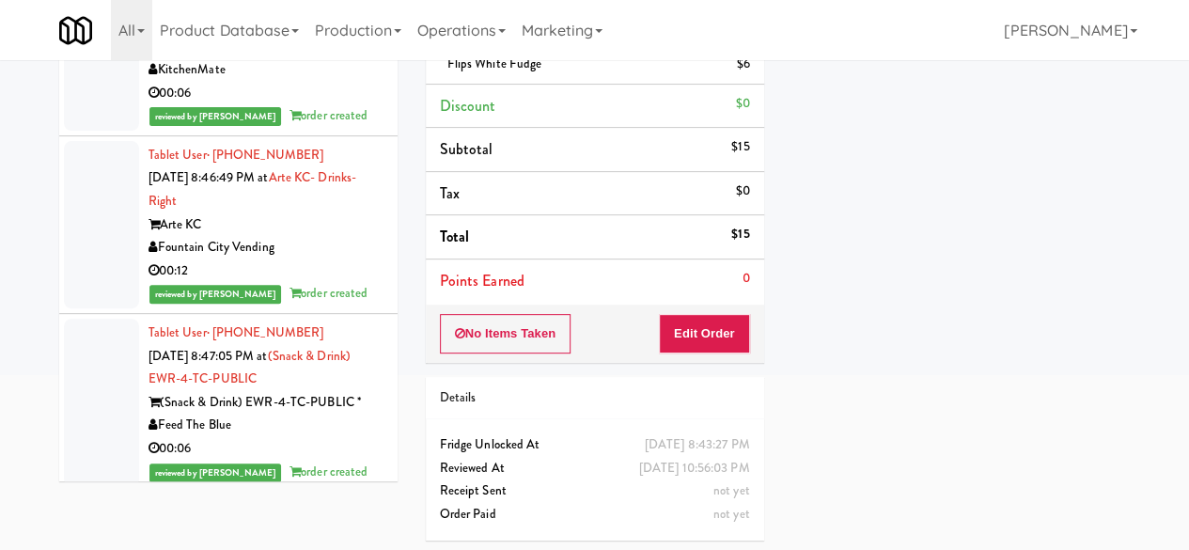
scroll to position [20413, 0]
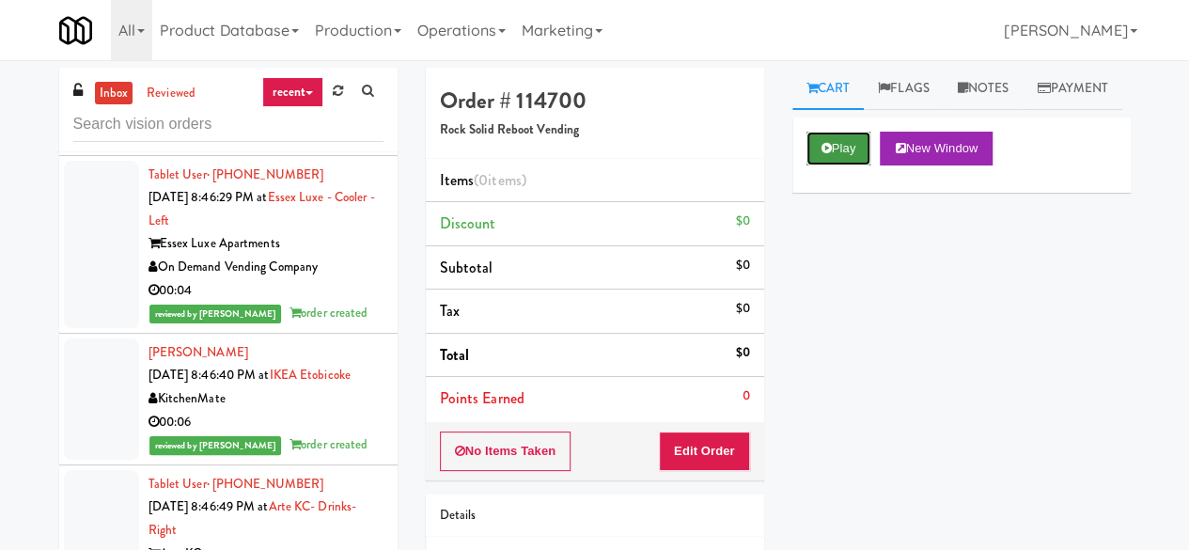
click at [834, 165] on button "Play" at bounding box center [838, 149] width 65 height 34
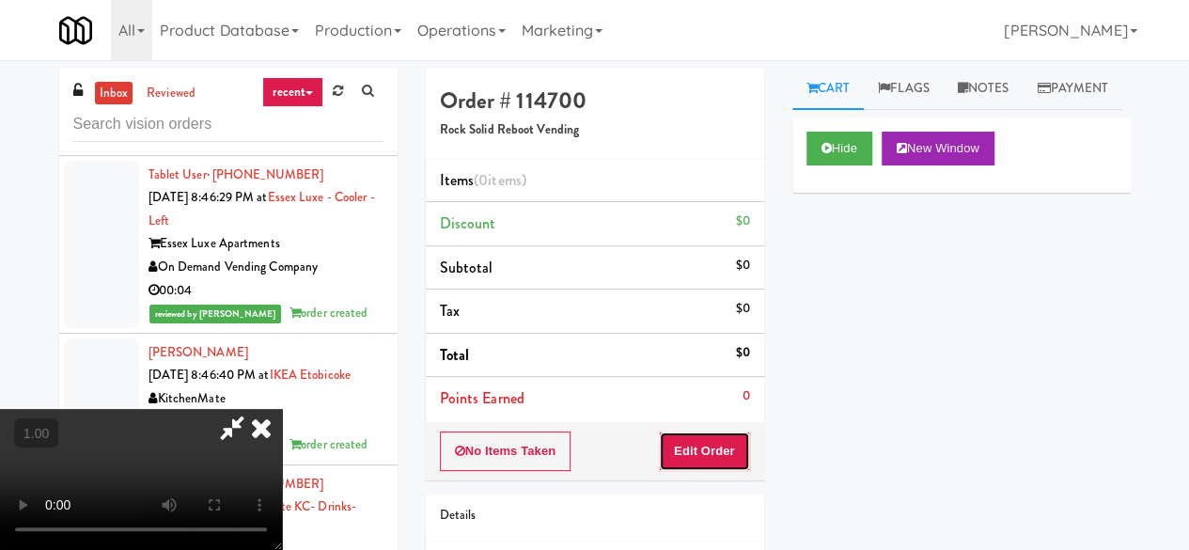
click at [699, 461] on button "Edit Order" at bounding box center [704, 450] width 91 height 39
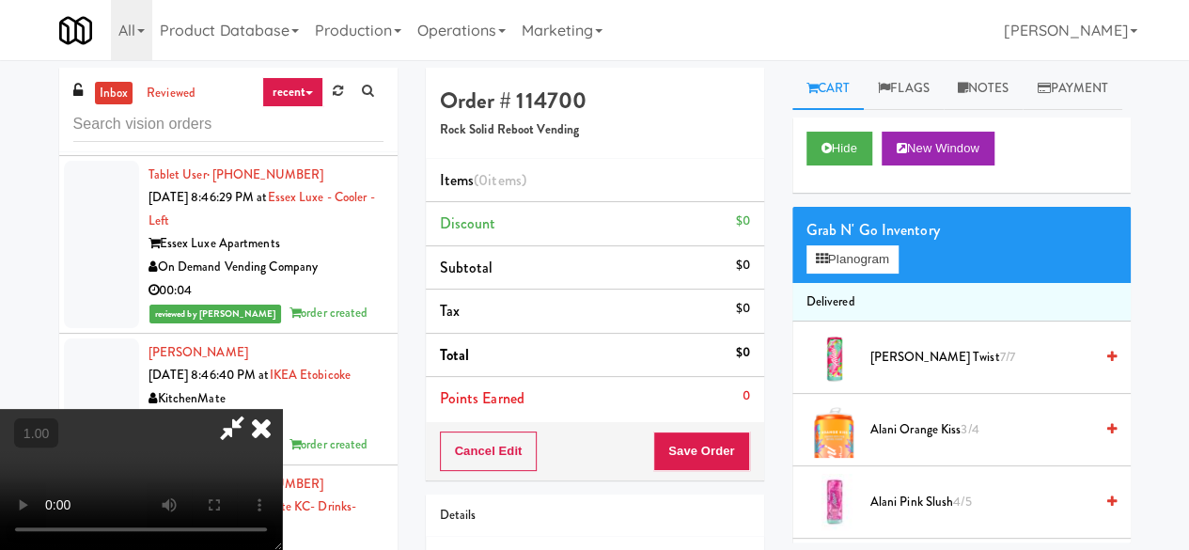
scroll to position [39, 0]
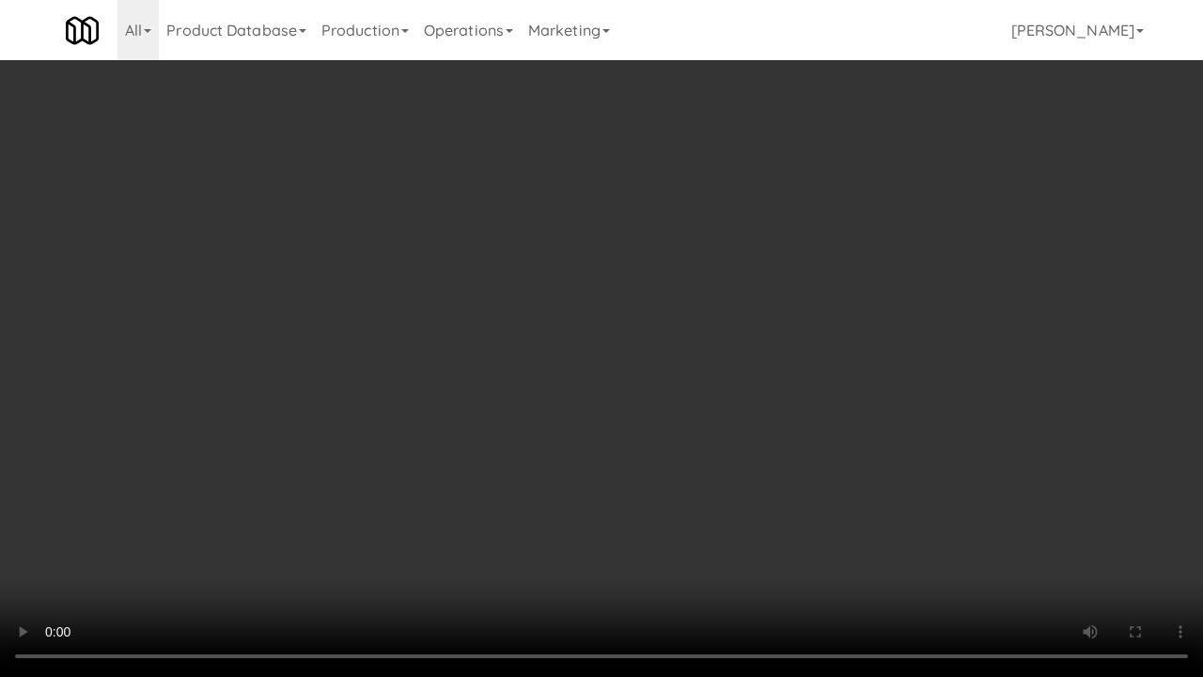
click at [792, 509] on video at bounding box center [601, 338] width 1203 height 677
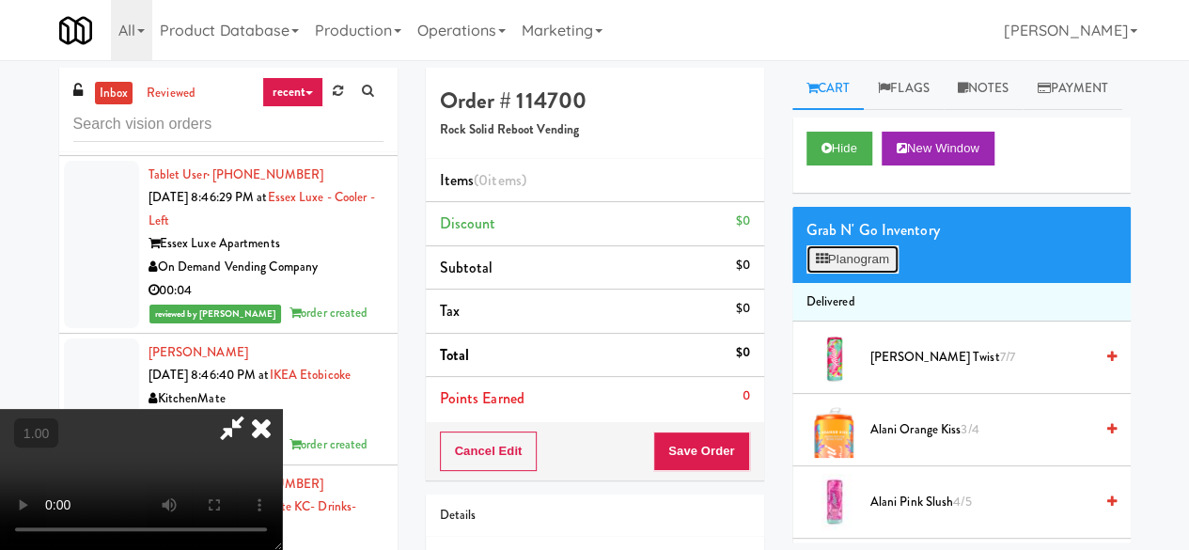
click at [854, 273] on button "Planogram" at bounding box center [852, 259] width 92 height 28
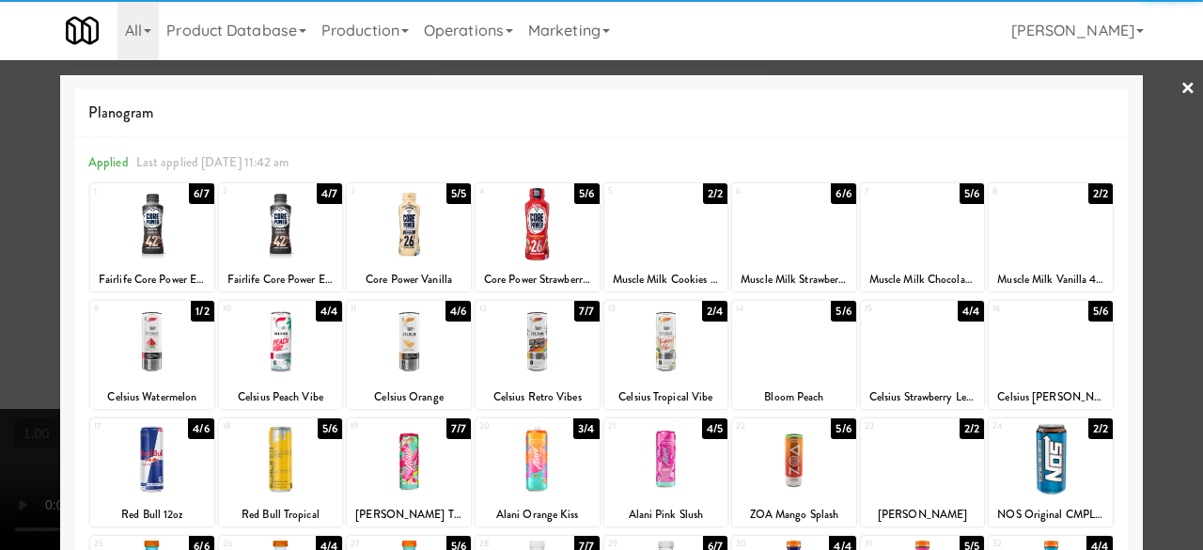
click at [410, 358] on div at bounding box center [409, 341] width 124 height 72
click at [1155, 99] on div at bounding box center [601, 275] width 1203 height 550
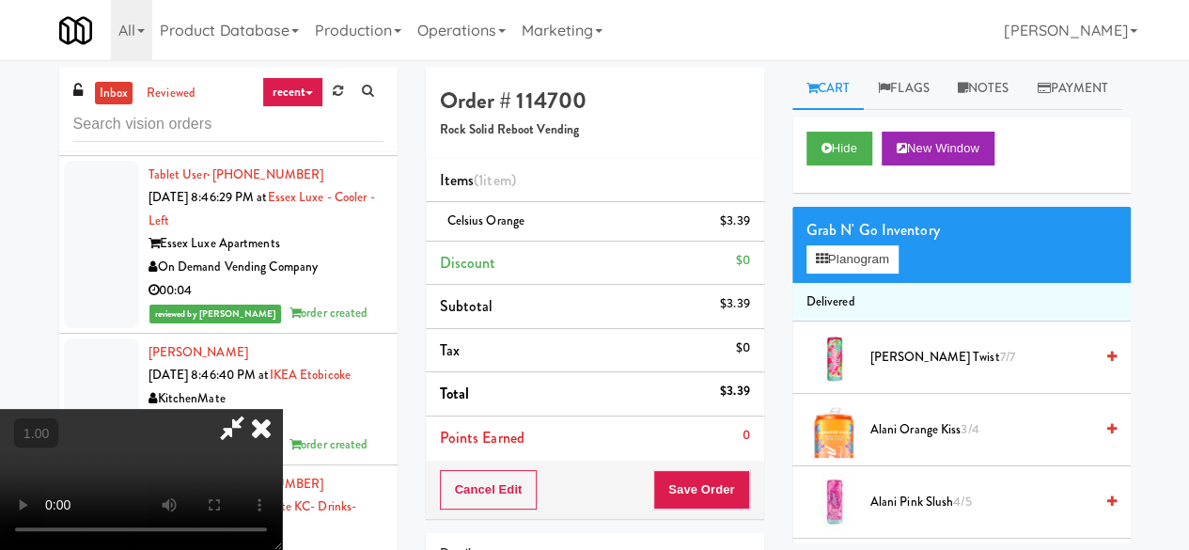
click at [254, 409] on icon at bounding box center [231, 428] width 43 height 38
click at [677, 491] on button "Save Order" at bounding box center [701, 489] width 96 height 39
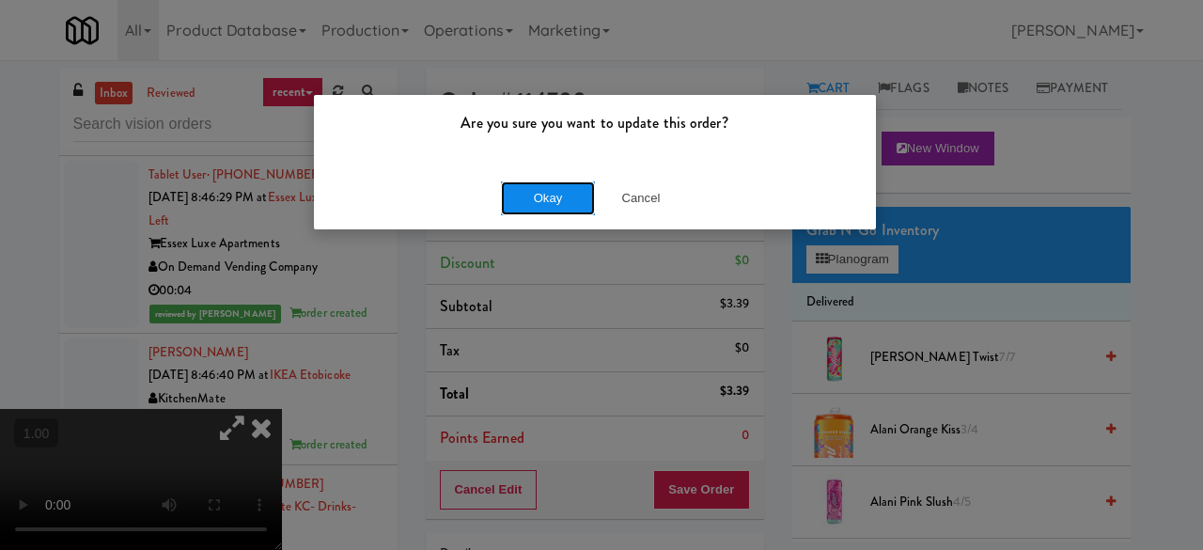
click at [568, 207] on button "Okay" at bounding box center [548, 198] width 94 height 34
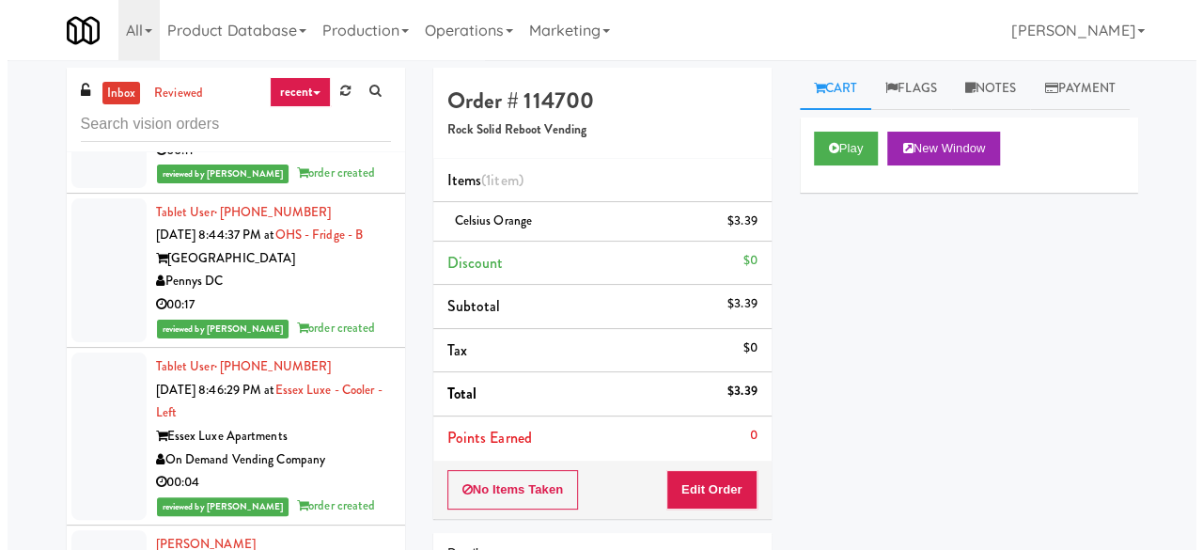
scroll to position [20225, 0]
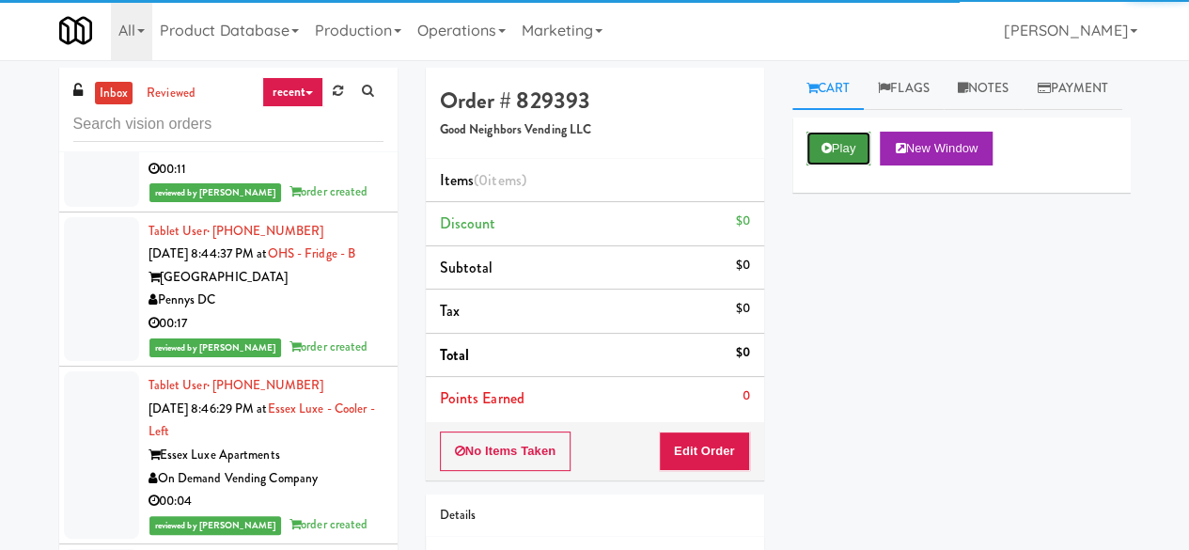
click at [825, 165] on button "Play" at bounding box center [838, 149] width 65 height 34
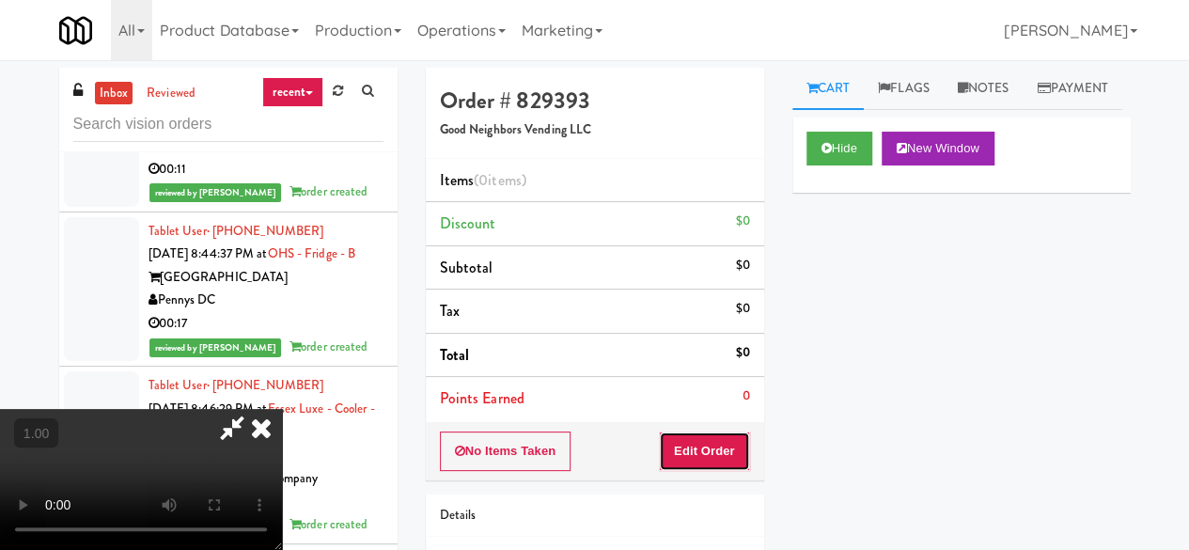
click at [712, 434] on button "Edit Order" at bounding box center [704, 450] width 91 height 39
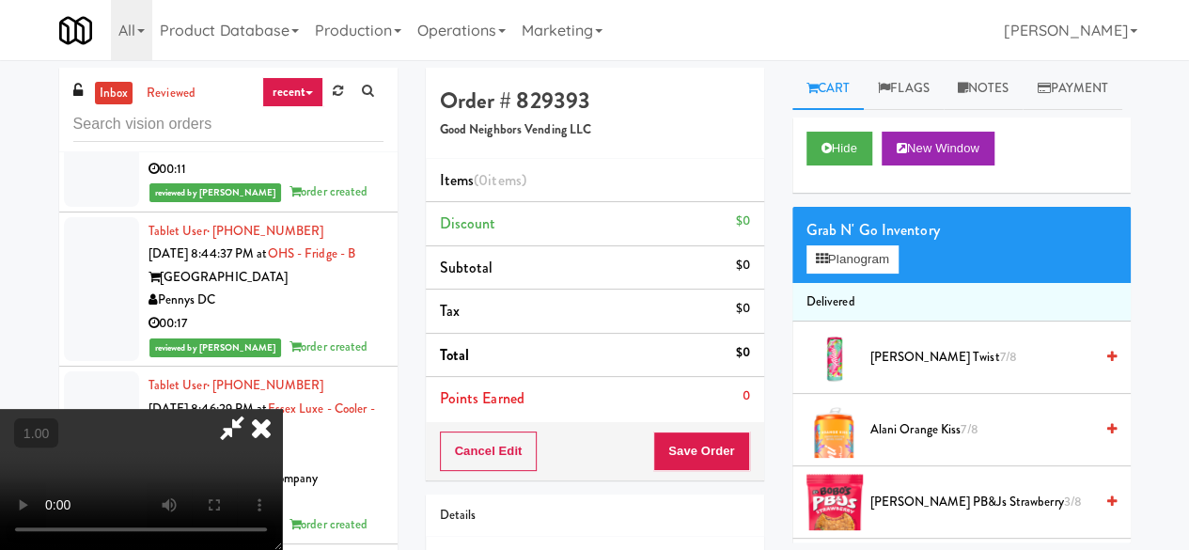
click at [254, 409] on icon at bounding box center [231, 428] width 43 height 38
click at [827, 265] on icon at bounding box center [822, 259] width 12 height 12
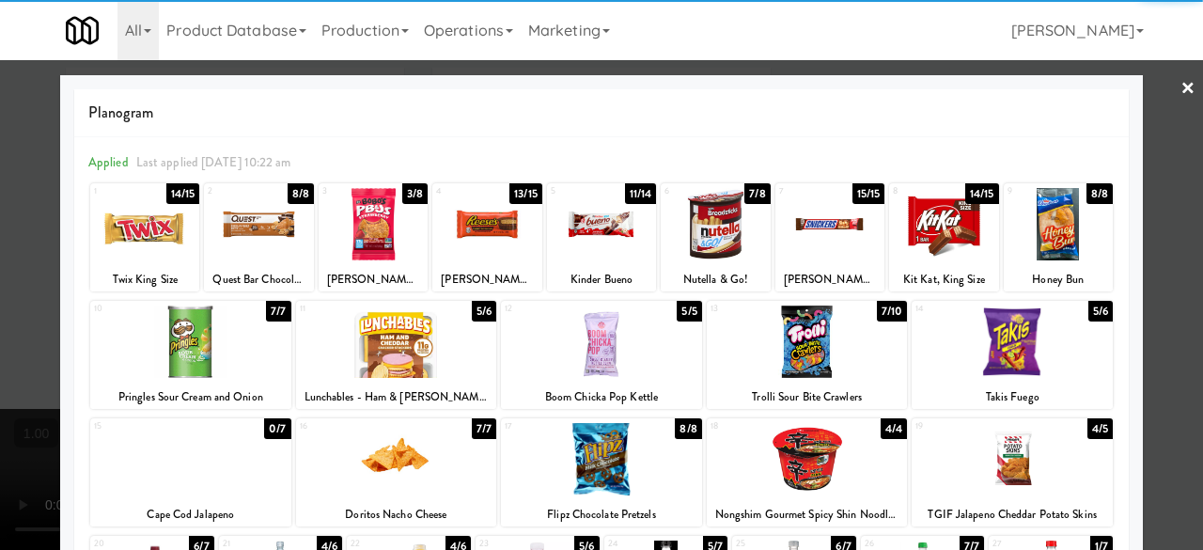
click at [498, 230] on div at bounding box center [486, 224] width 109 height 72
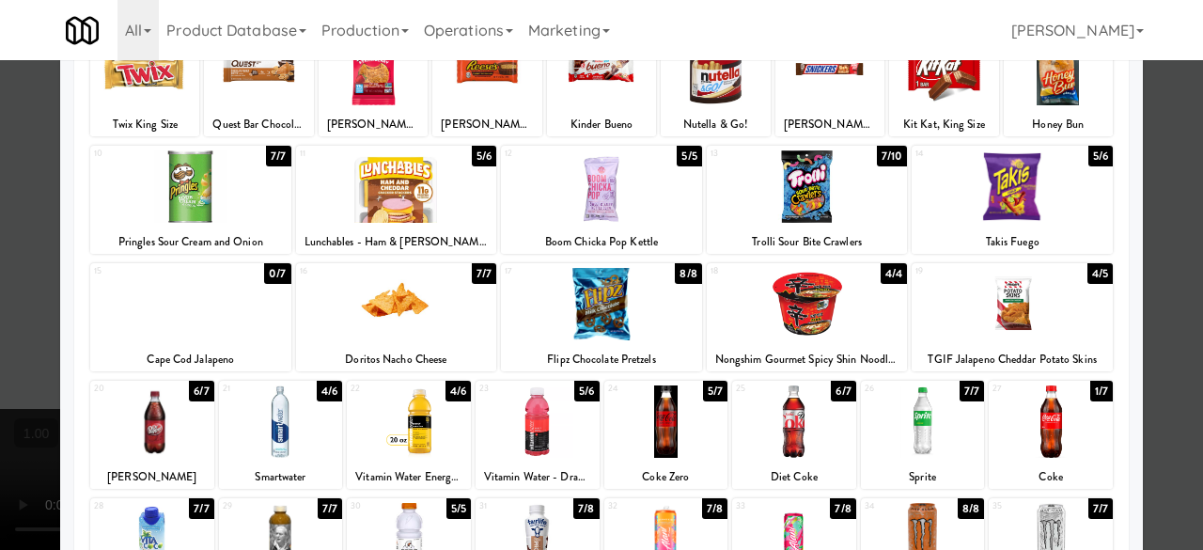
scroll to position [282, 0]
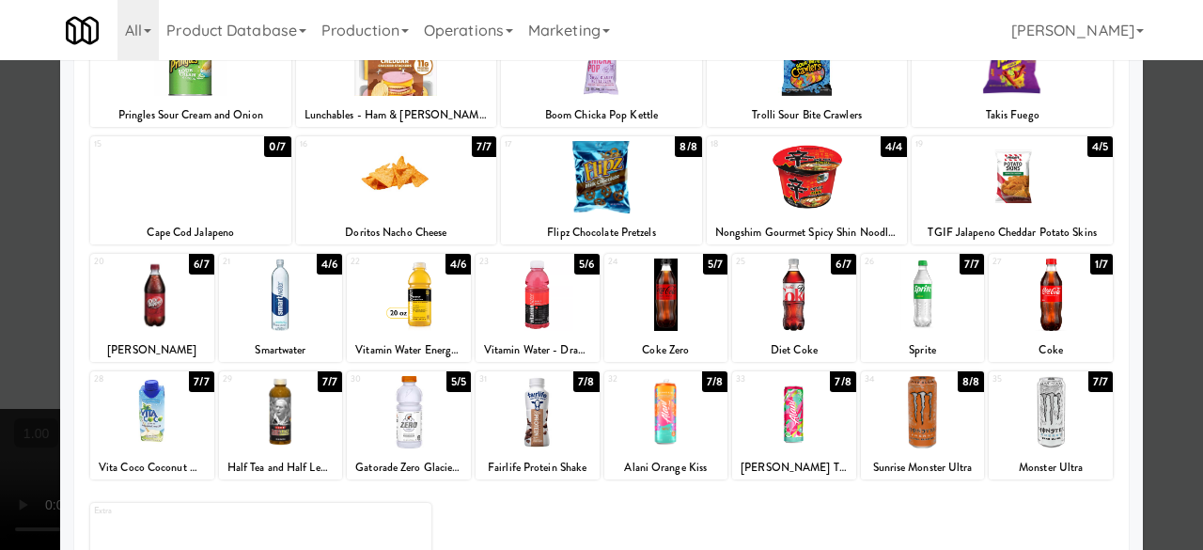
click at [1064, 302] on div at bounding box center [1051, 294] width 124 height 72
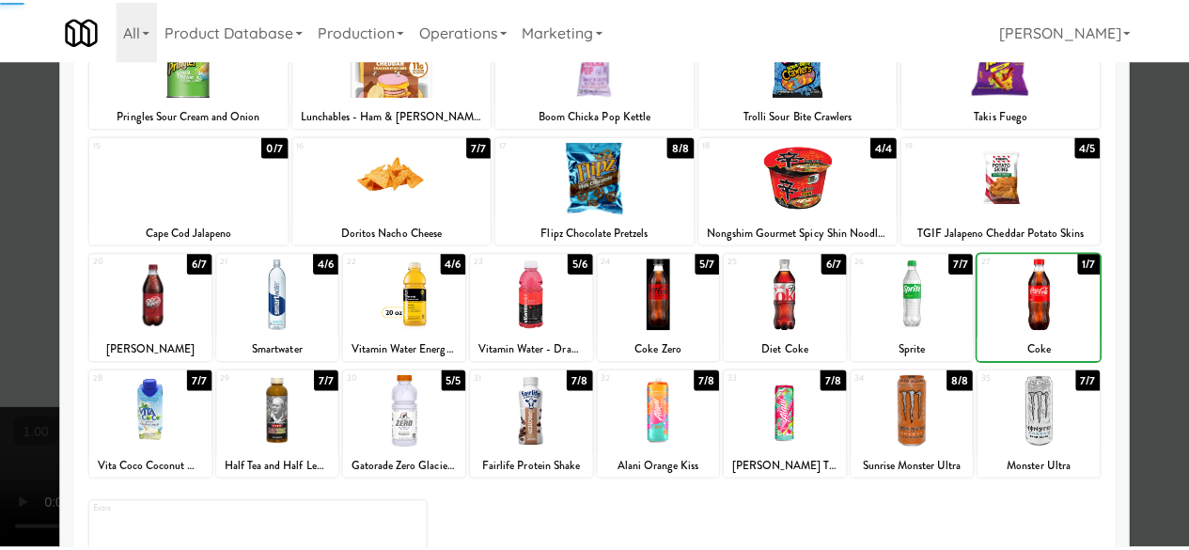
scroll to position [0, 0]
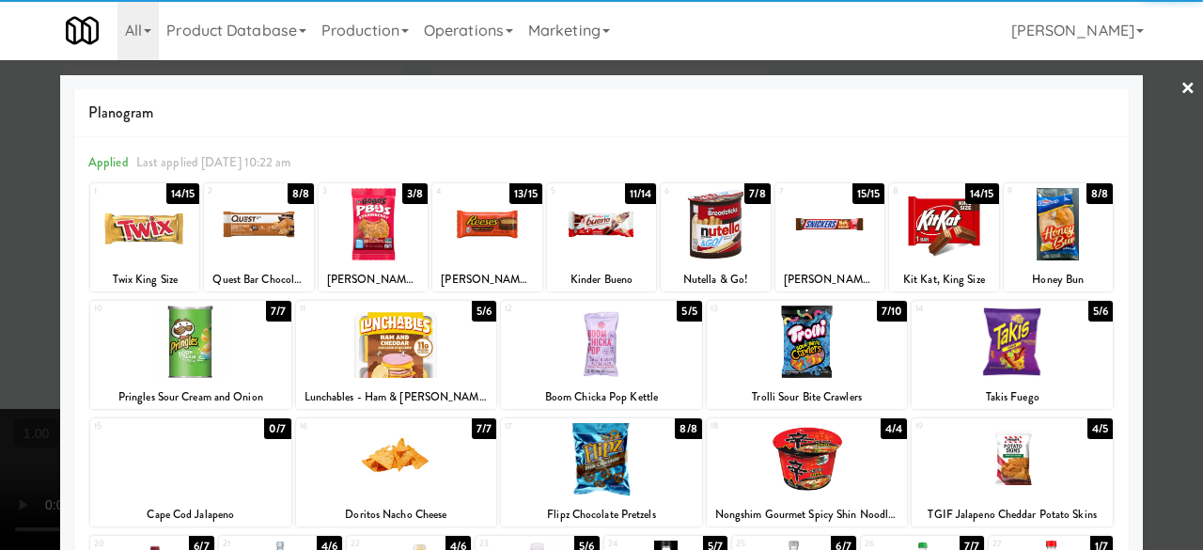
drag, startPoint x: 1121, startPoint y: 121, endPoint x: 1158, endPoint y: 108, distance: 38.9
click at [1124, 120] on div "Planogram Applied Last applied Monday 10:22 am 1 14/15 Twix King Size 2 8/8 Que…" at bounding box center [601, 499] width 1082 height 848
click at [1158, 108] on div at bounding box center [601, 275] width 1203 height 550
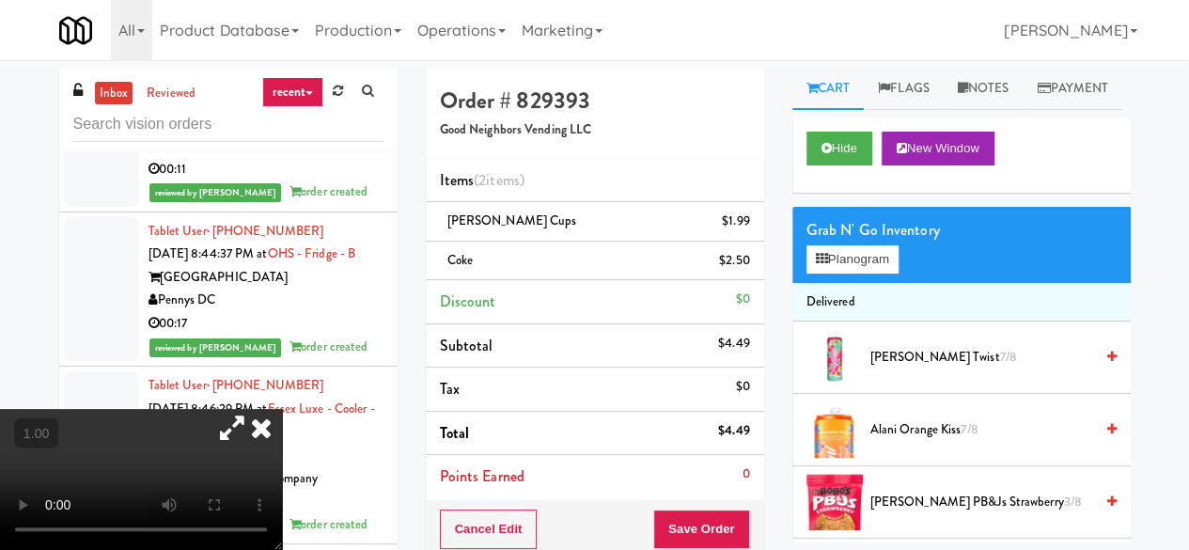
click at [282, 409] on icon at bounding box center [261, 428] width 41 height 38
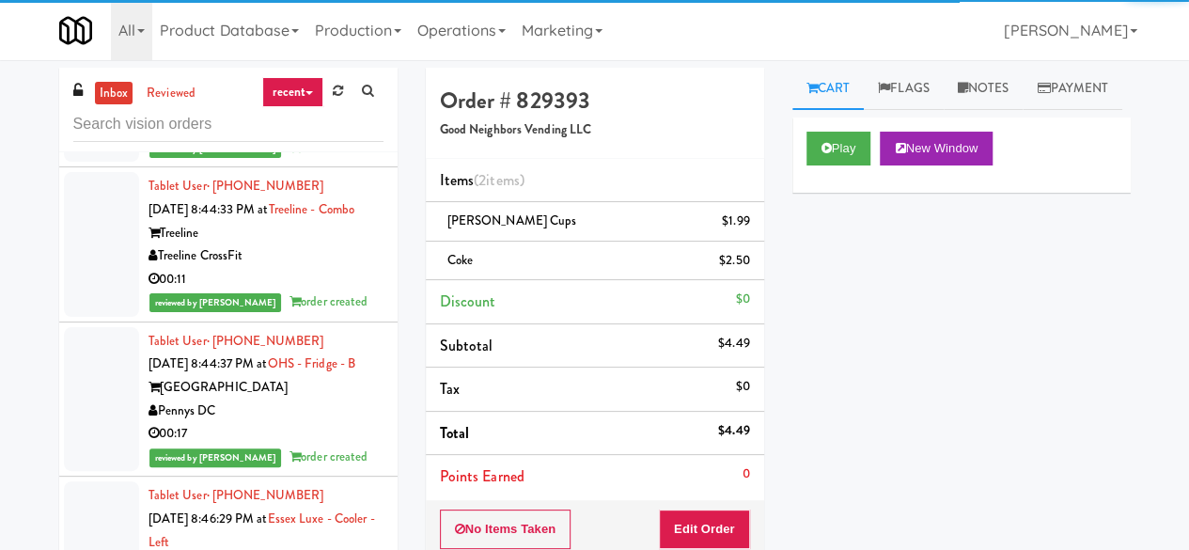
scroll to position [20131, 0]
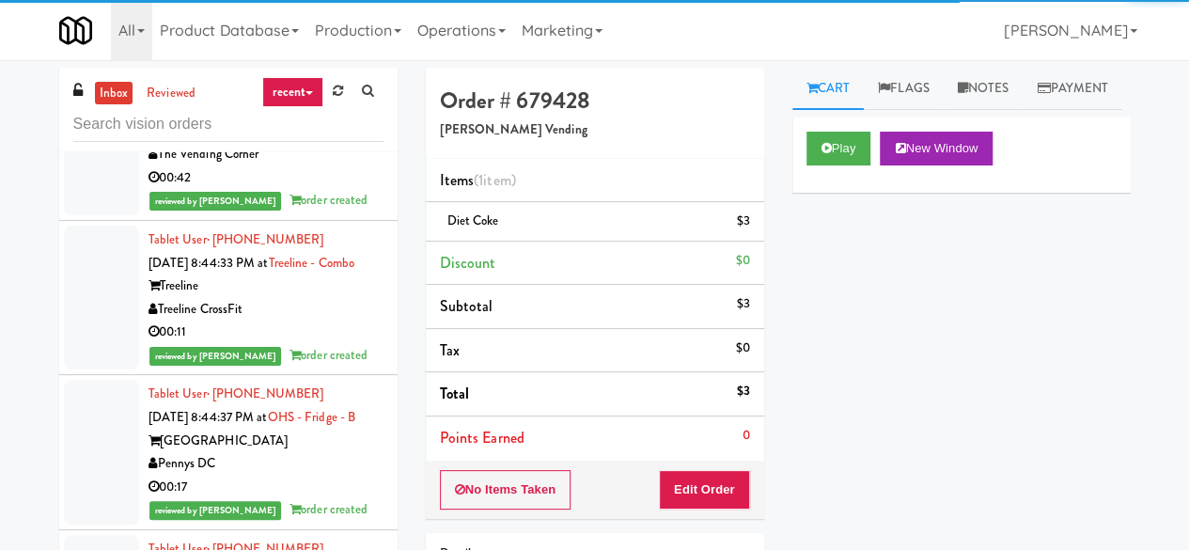
click at [118, 89] on link "inbox" at bounding box center [114, 93] width 39 height 23
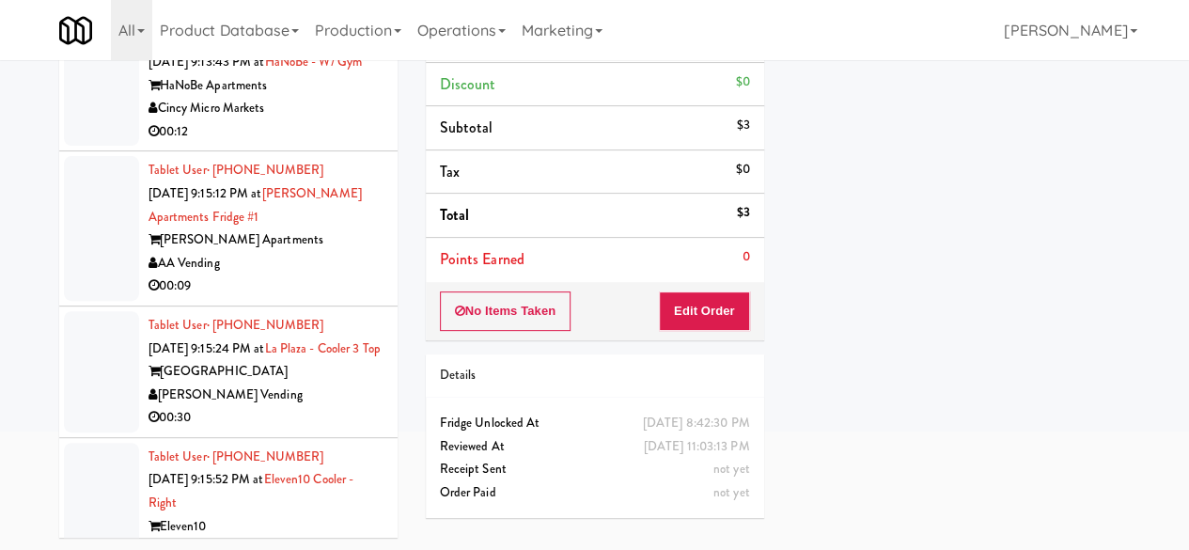
scroll to position [7423, 0]
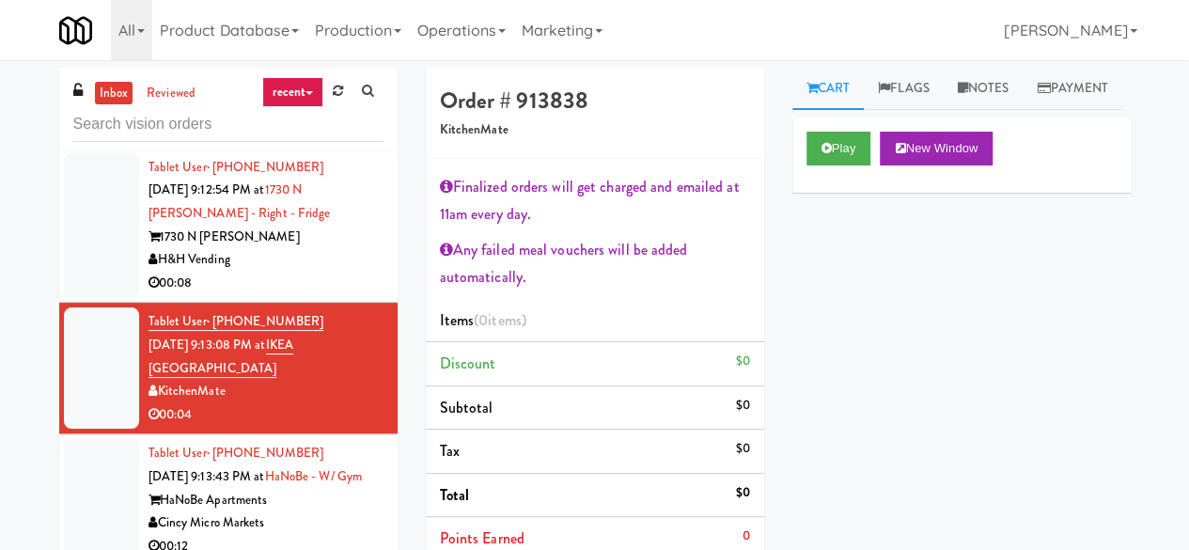
scroll to position [7141, 0]
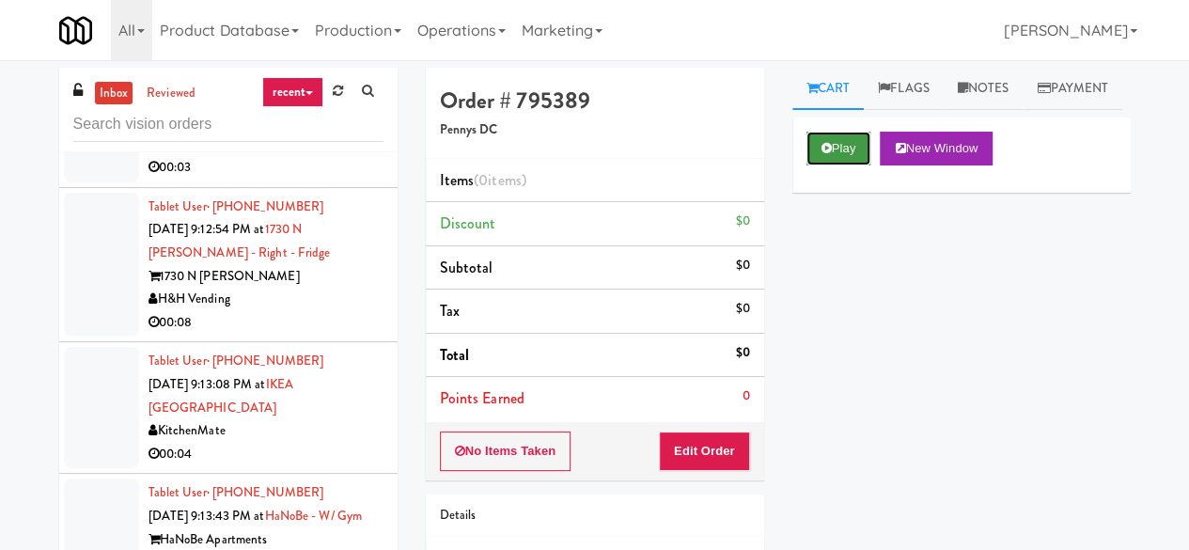
click at [837, 165] on button "Play" at bounding box center [838, 149] width 65 height 34
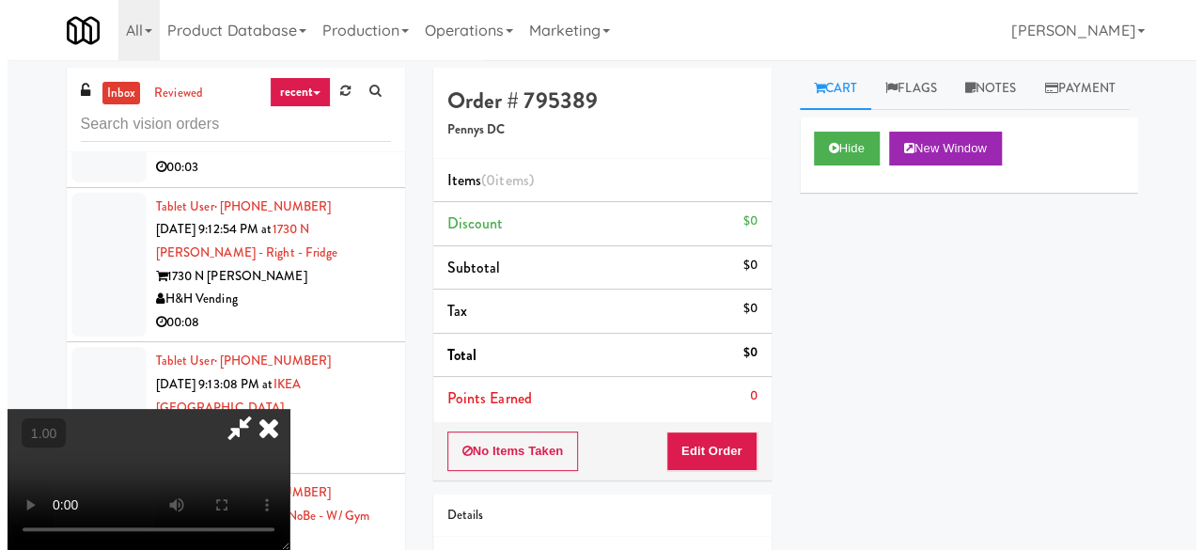
scroll to position [39, 0]
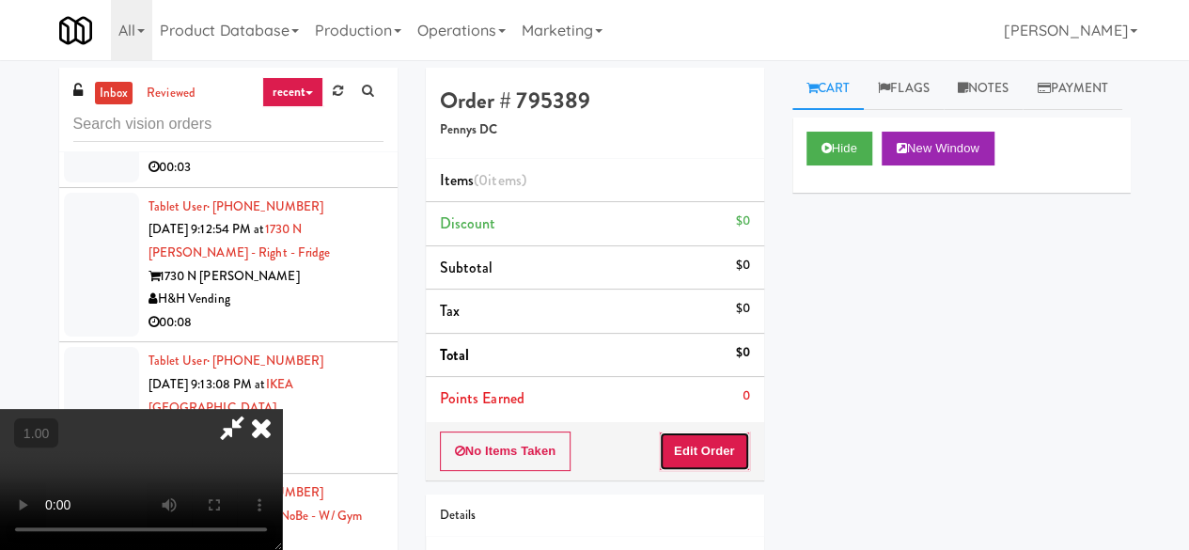
click at [732, 453] on button "Edit Order" at bounding box center [704, 450] width 91 height 39
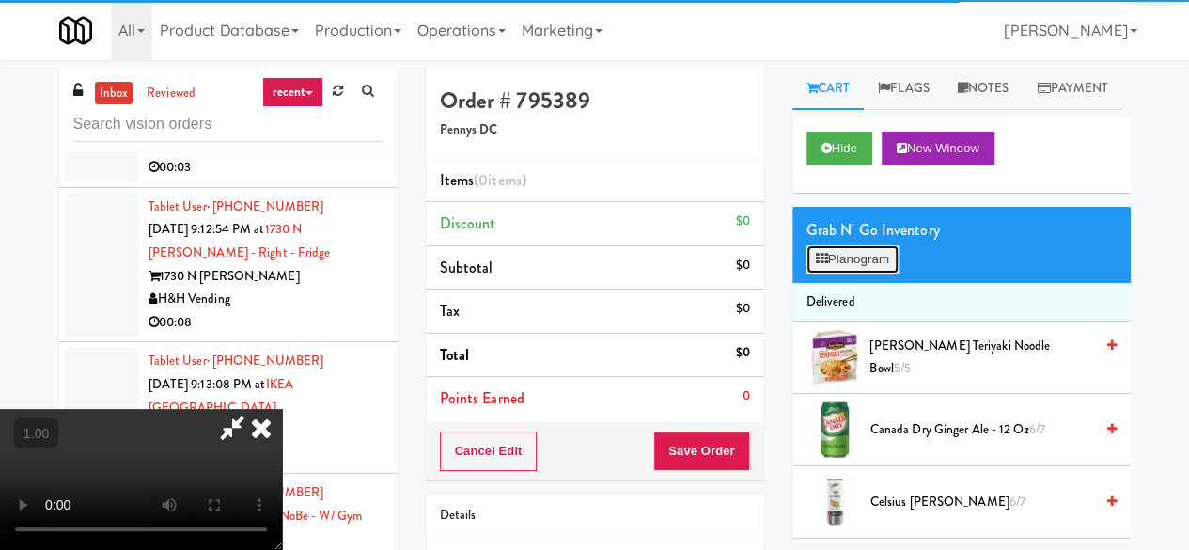
click at [834, 273] on button "Planogram" at bounding box center [852, 259] width 92 height 28
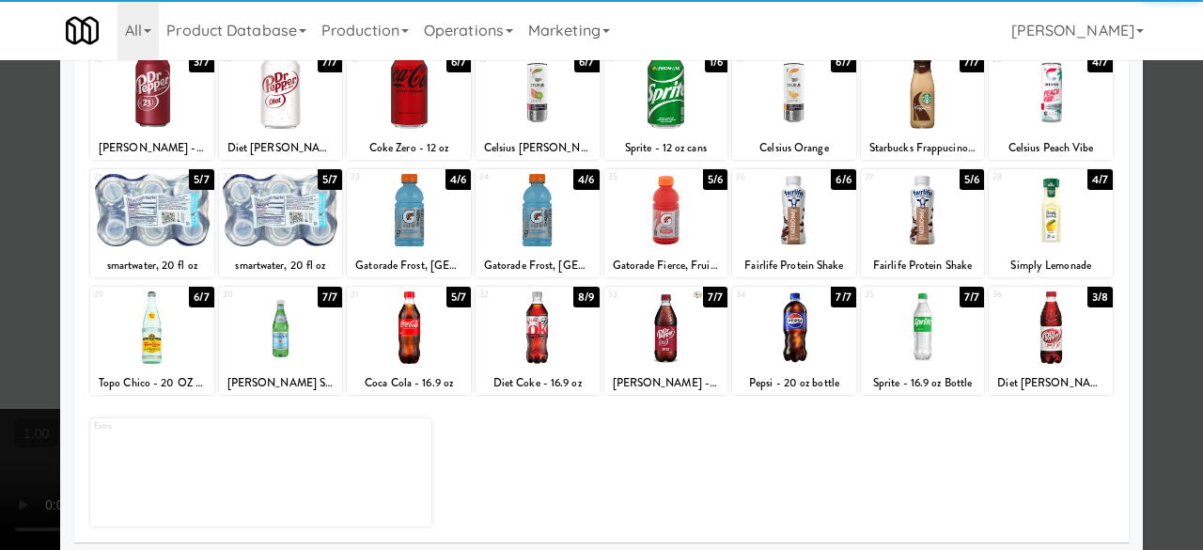
scroll to position [372, 0]
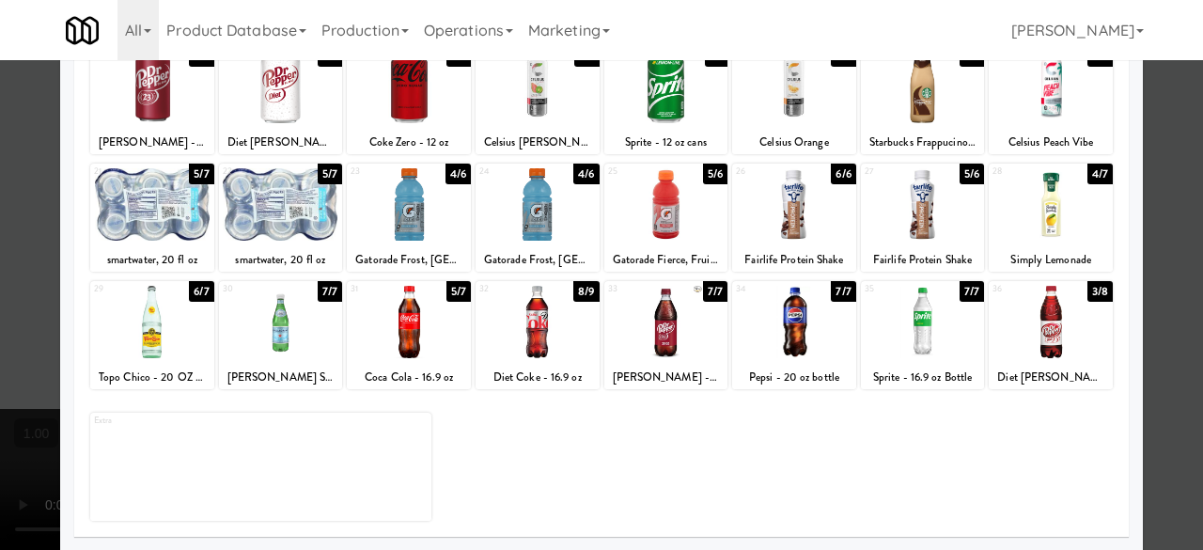
click at [553, 217] on div at bounding box center [537, 204] width 124 height 72
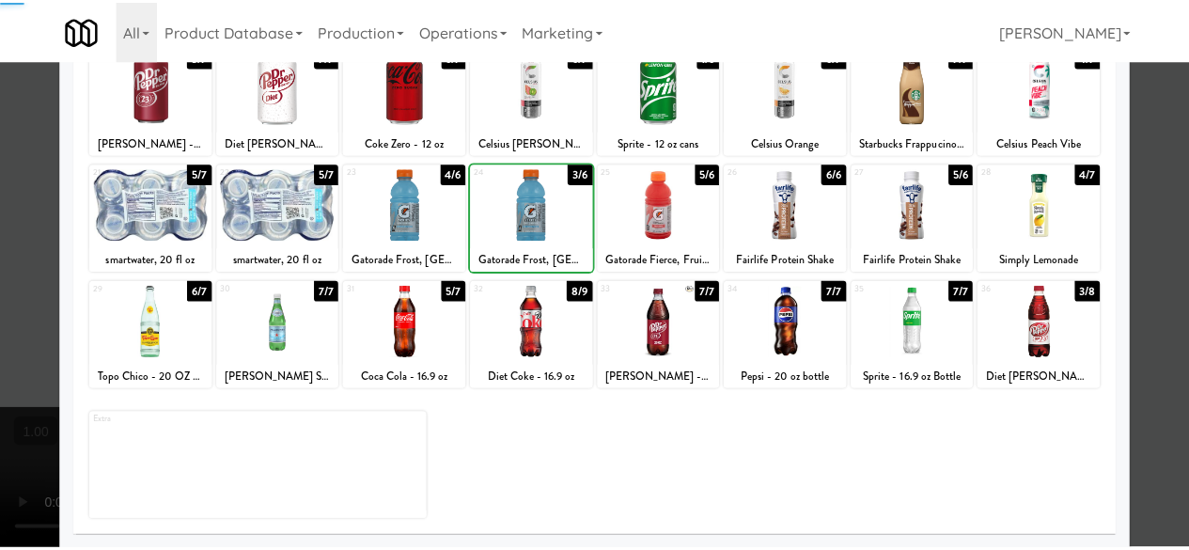
scroll to position [0, 0]
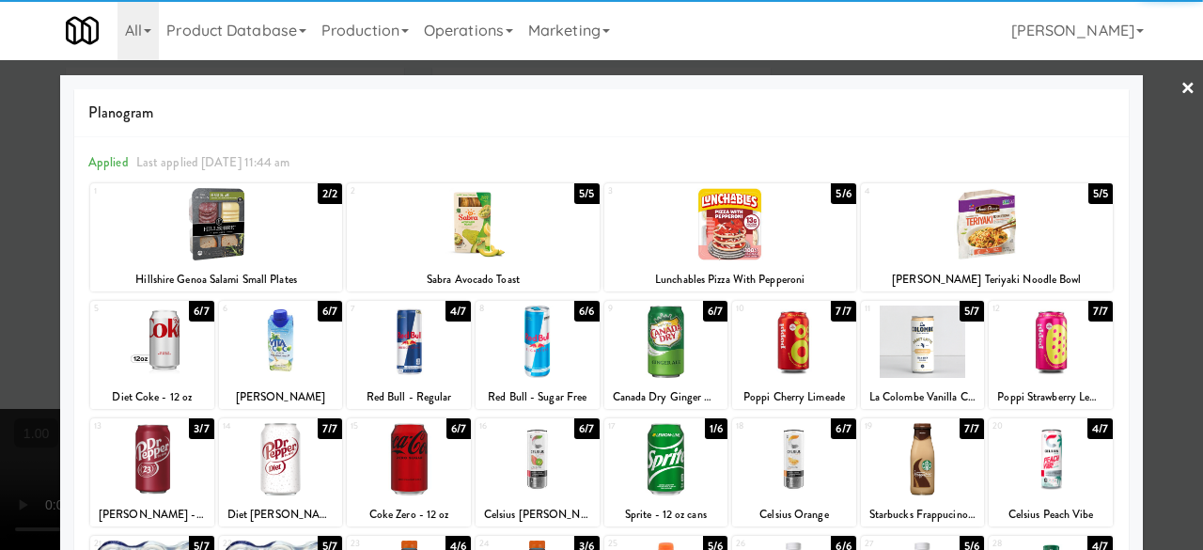
click at [1165, 128] on div at bounding box center [601, 275] width 1203 height 550
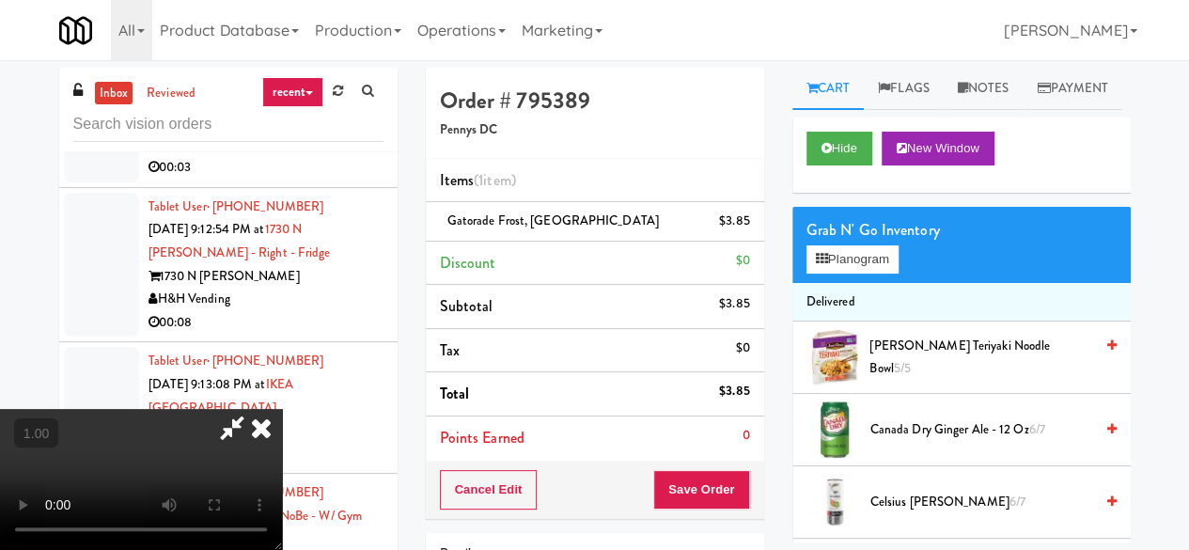
scroll to position [39, 0]
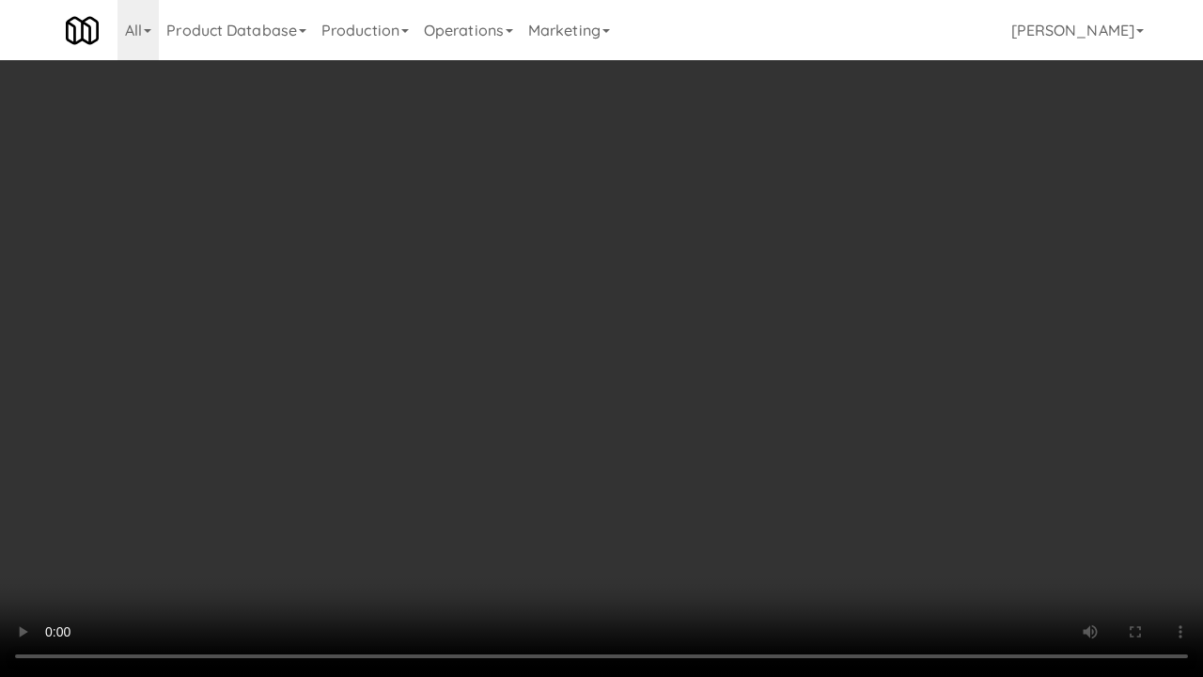
click at [861, 523] on video at bounding box center [601, 338] width 1203 height 677
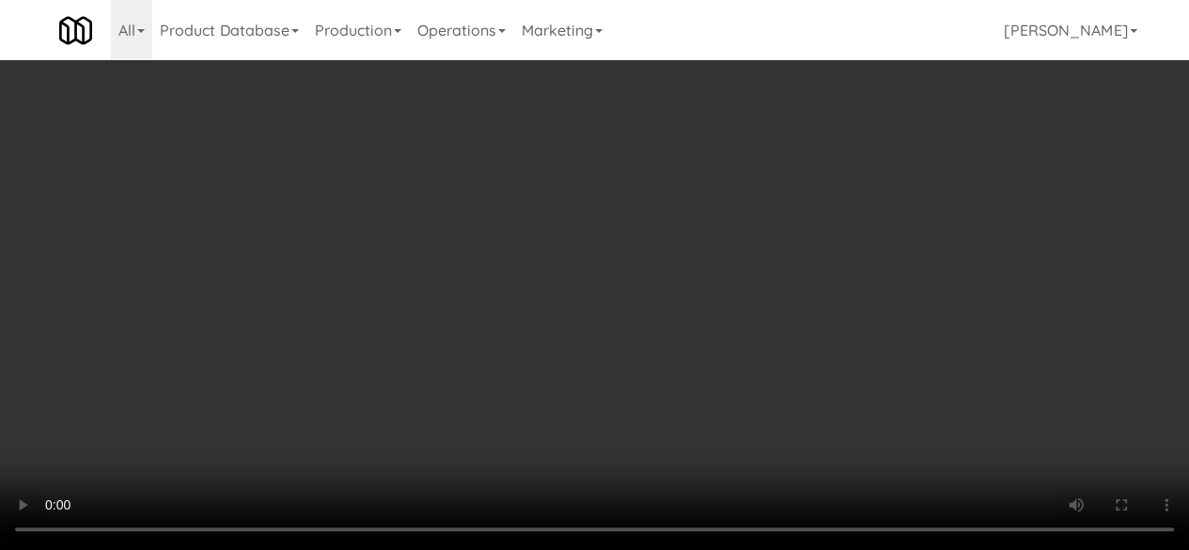
scroll to position [0, 0]
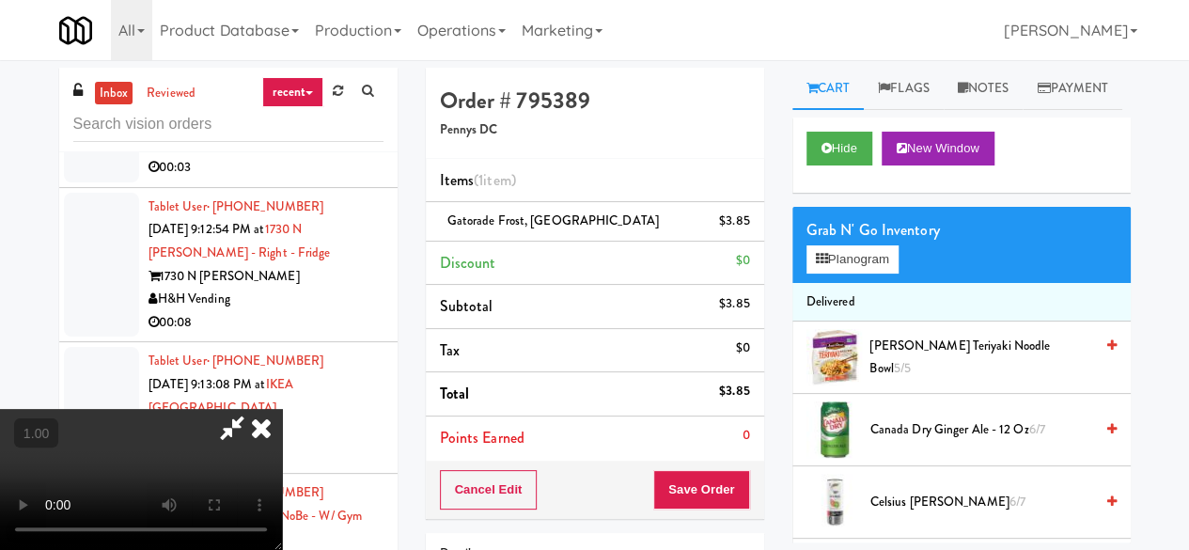
click at [254, 409] on icon at bounding box center [231, 428] width 43 height 38
click at [718, 494] on button "Save Order" at bounding box center [701, 489] width 96 height 39
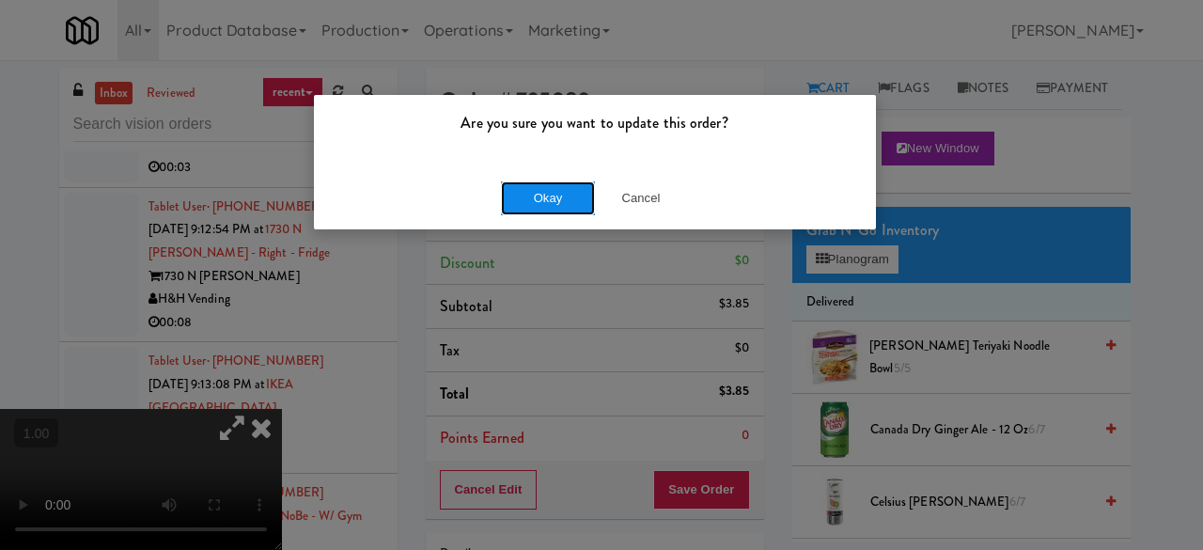
drag, startPoint x: 507, startPoint y: 188, endPoint x: 549, endPoint y: 194, distance: 41.7
click at [508, 188] on button "Okay" at bounding box center [548, 198] width 94 height 34
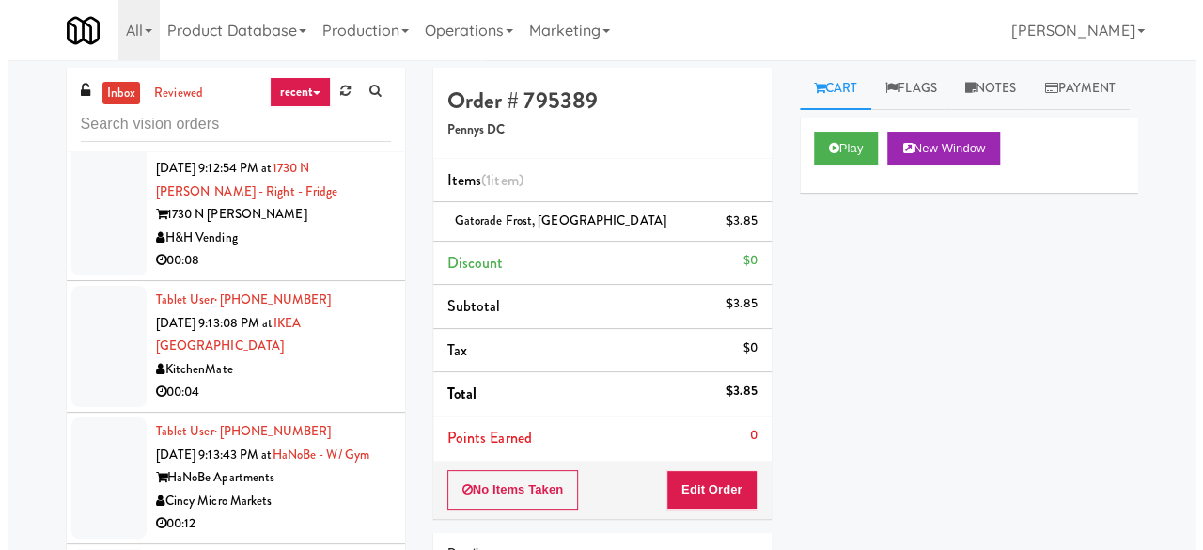
scroll to position [7329, 0]
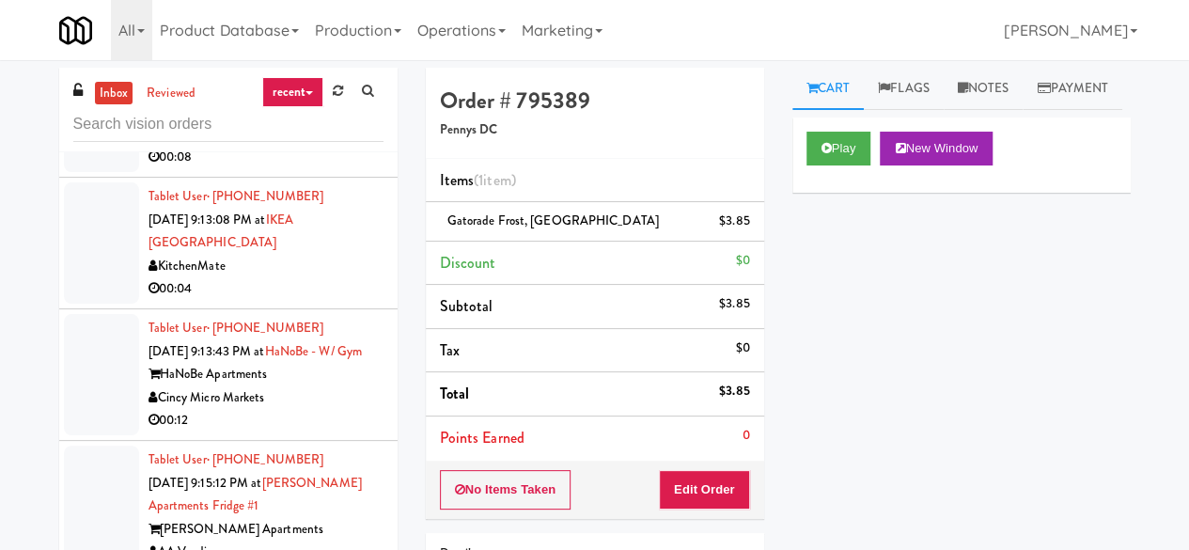
click at [314, 15] on div "00:03" at bounding box center [265, 3] width 235 height 23
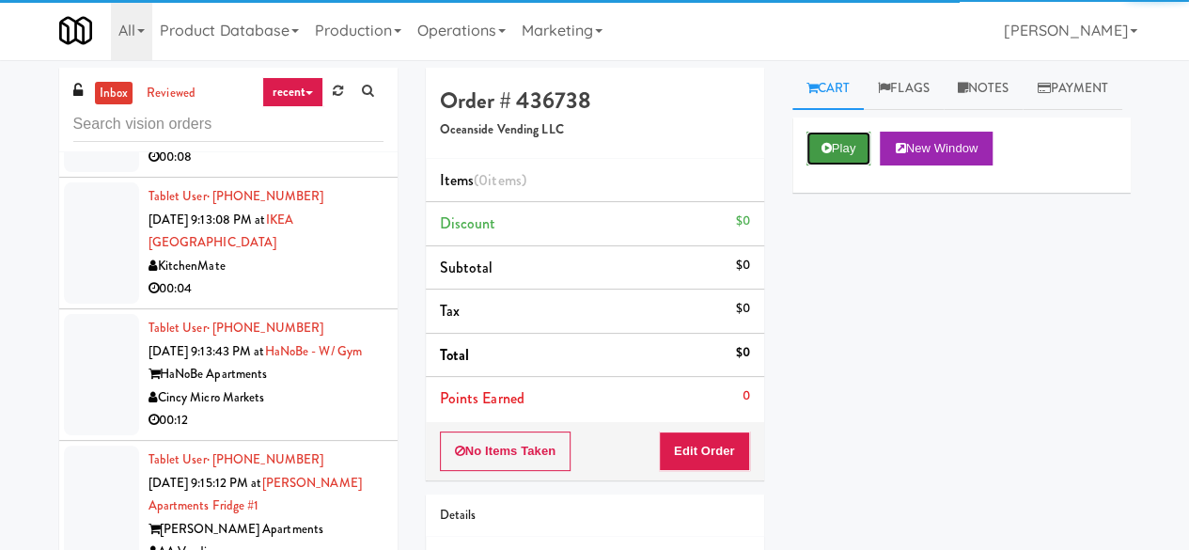
click at [827, 154] on icon at bounding box center [826, 148] width 10 height 12
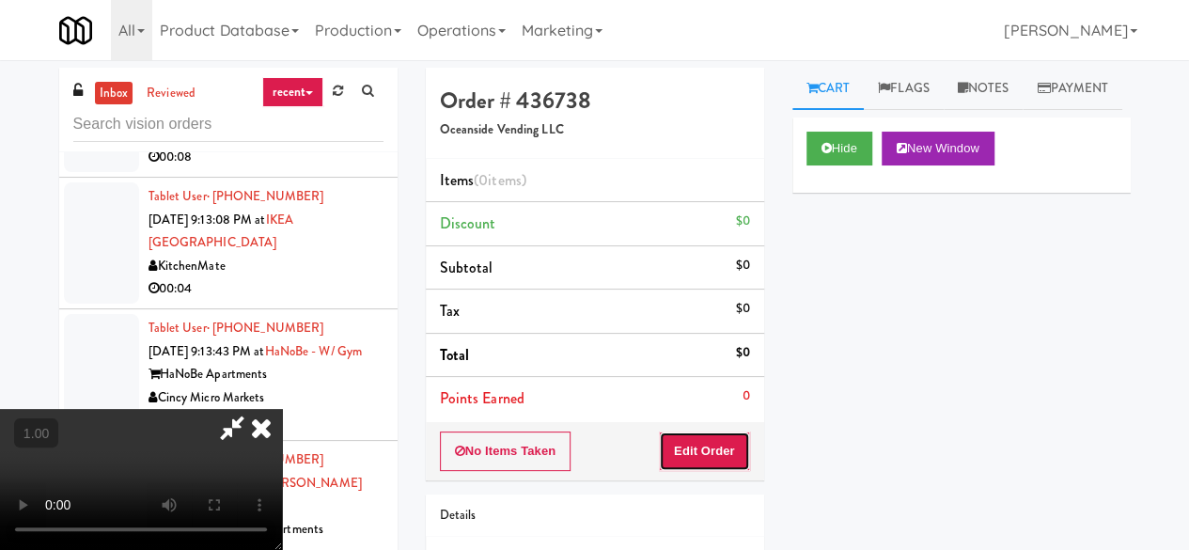
click at [693, 467] on button "Edit Order" at bounding box center [704, 450] width 91 height 39
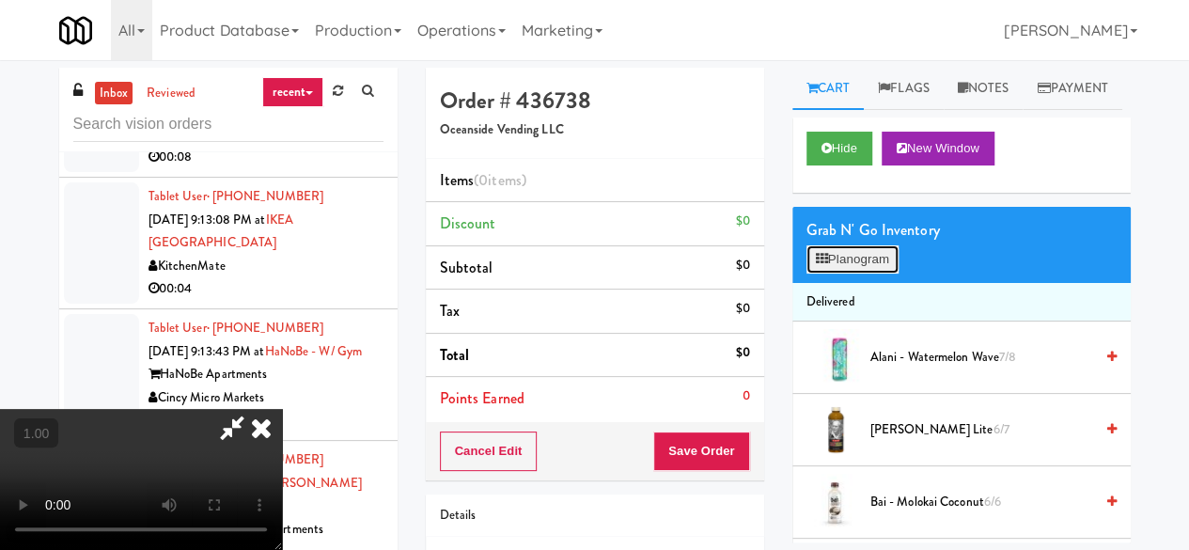
click at [876, 273] on button "Planogram" at bounding box center [852, 259] width 92 height 28
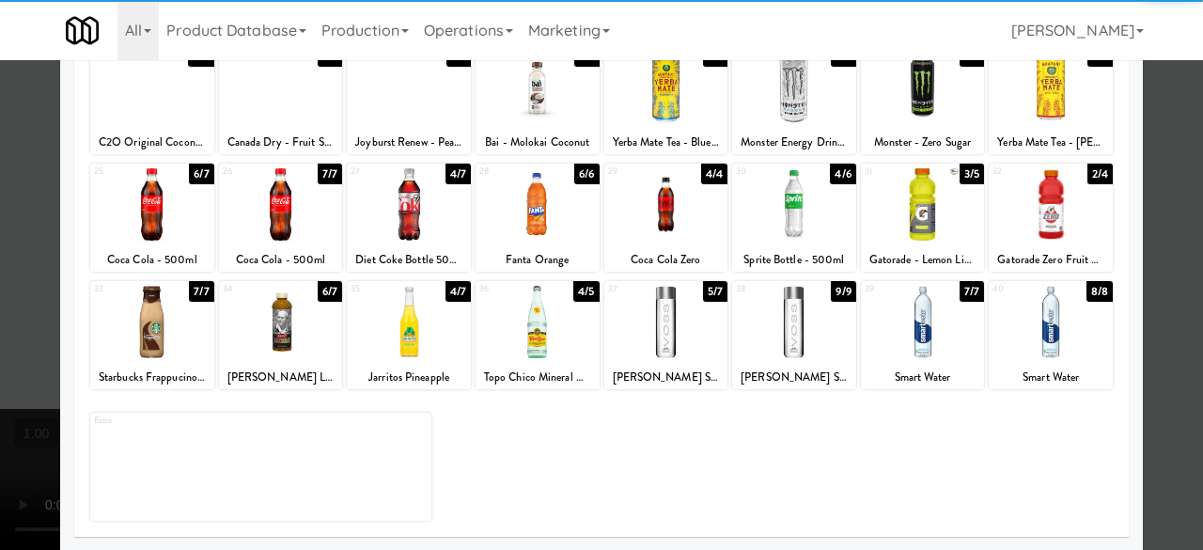
scroll to position [278, 0]
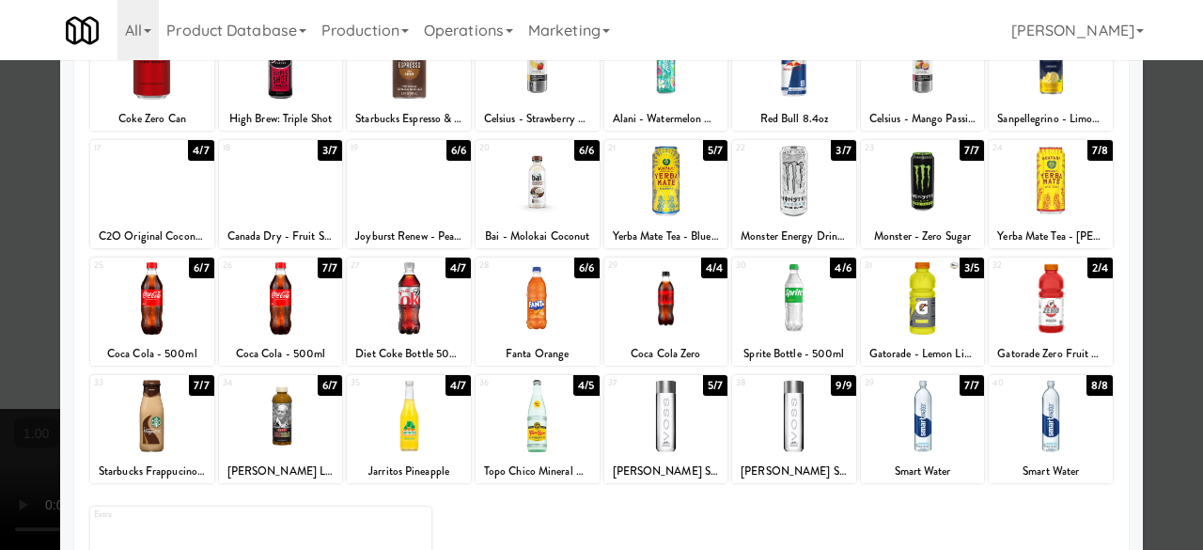
click at [908, 213] on div at bounding box center [923, 181] width 124 height 72
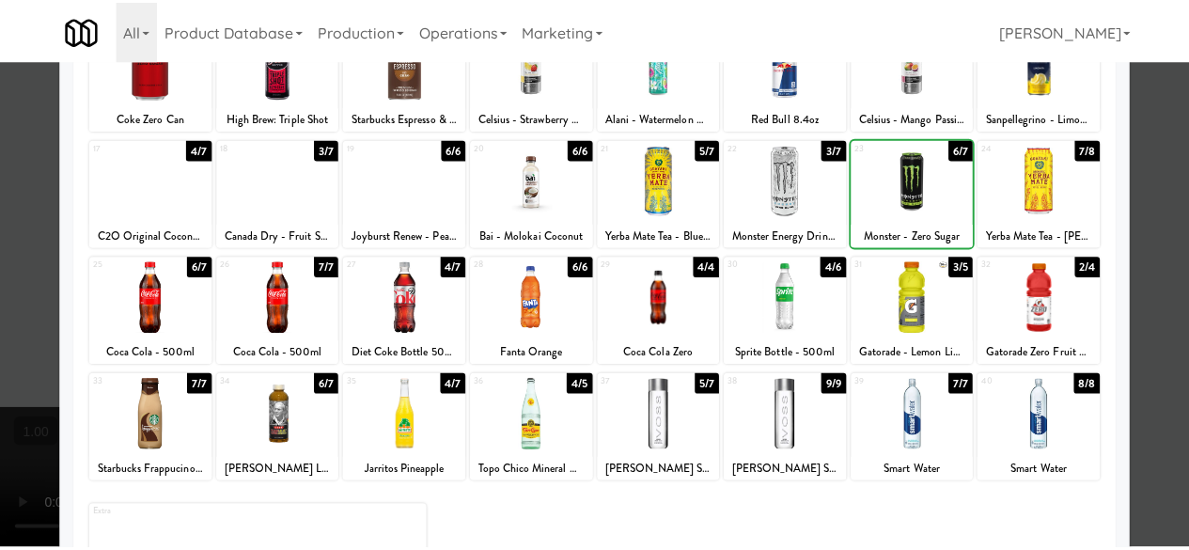
scroll to position [0, 0]
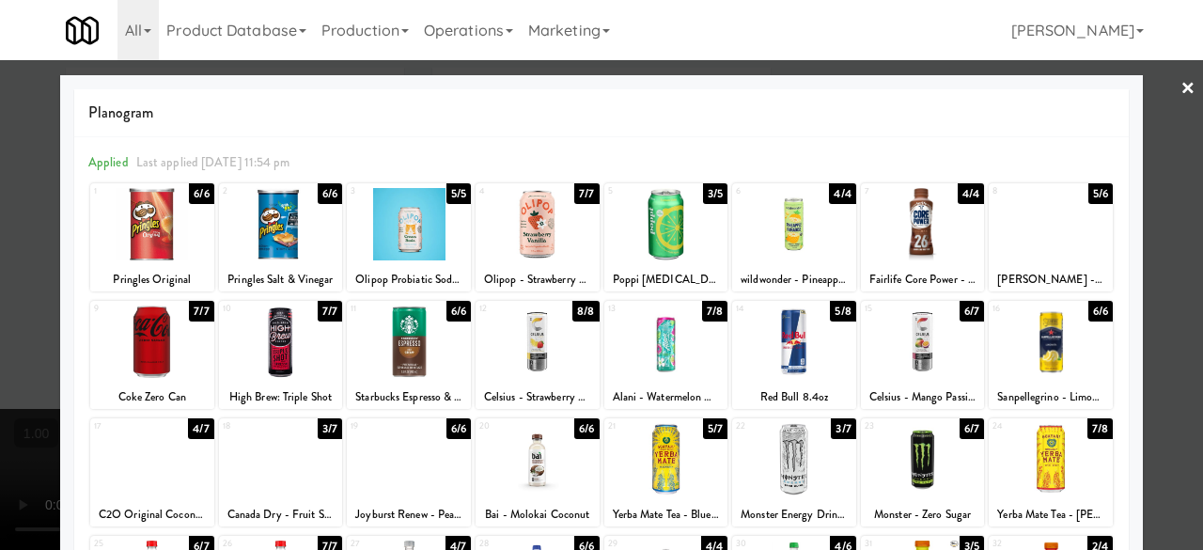
click at [1133, 114] on div at bounding box center [601, 275] width 1203 height 550
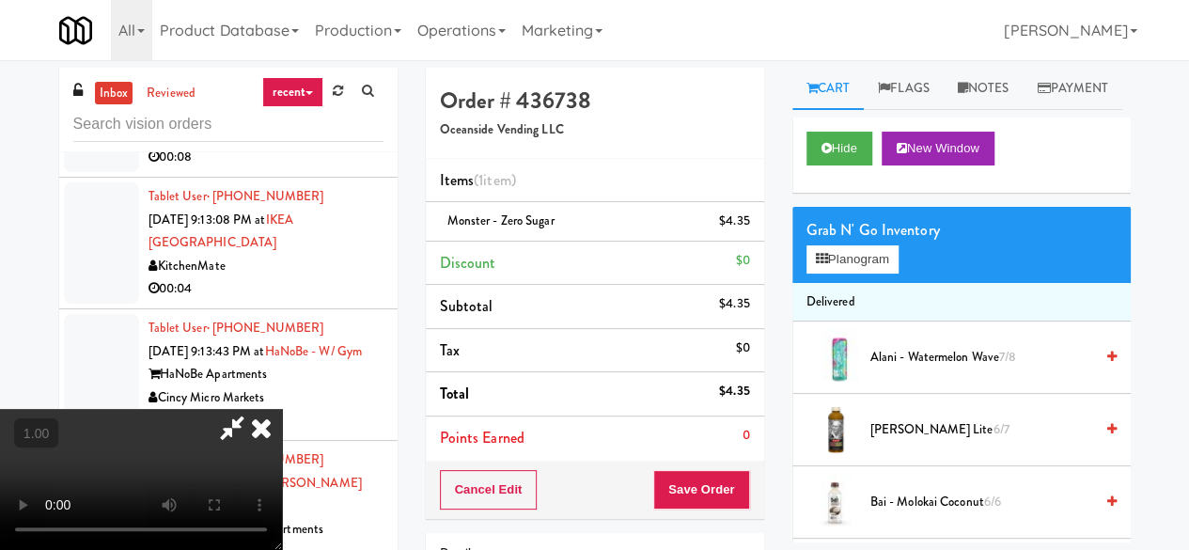
click at [254, 409] on icon at bounding box center [231, 428] width 43 height 38
click at [692, 480] on button "Save Order" at bounding box center [701, 489] width 96 height 39
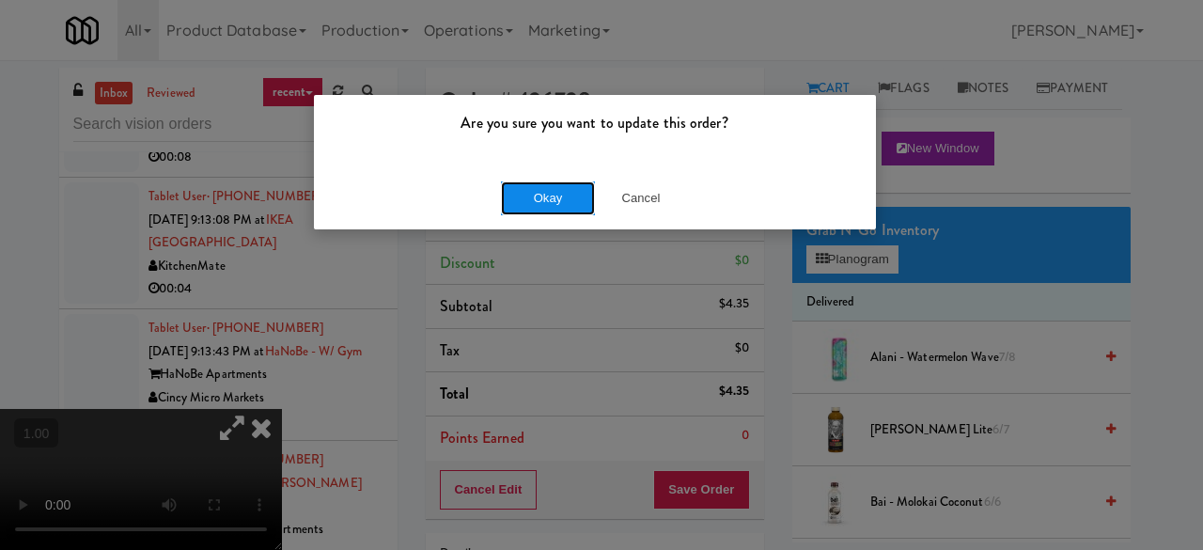
click at [569, 202] on button "Okay" at bounding box center [548, 198] width 94 height 34
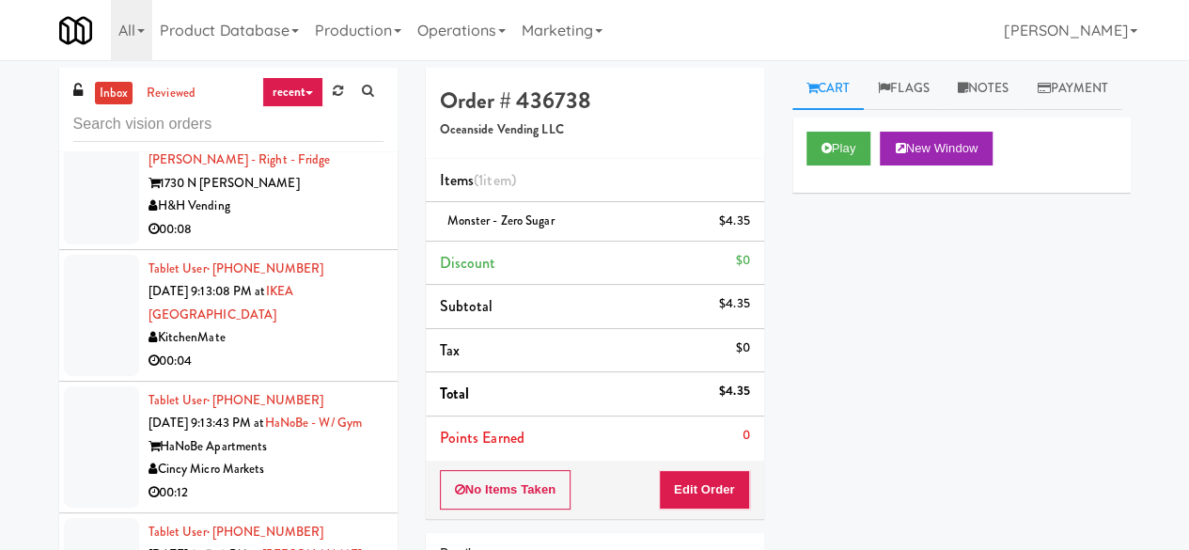
scroll to position [7611, 0]
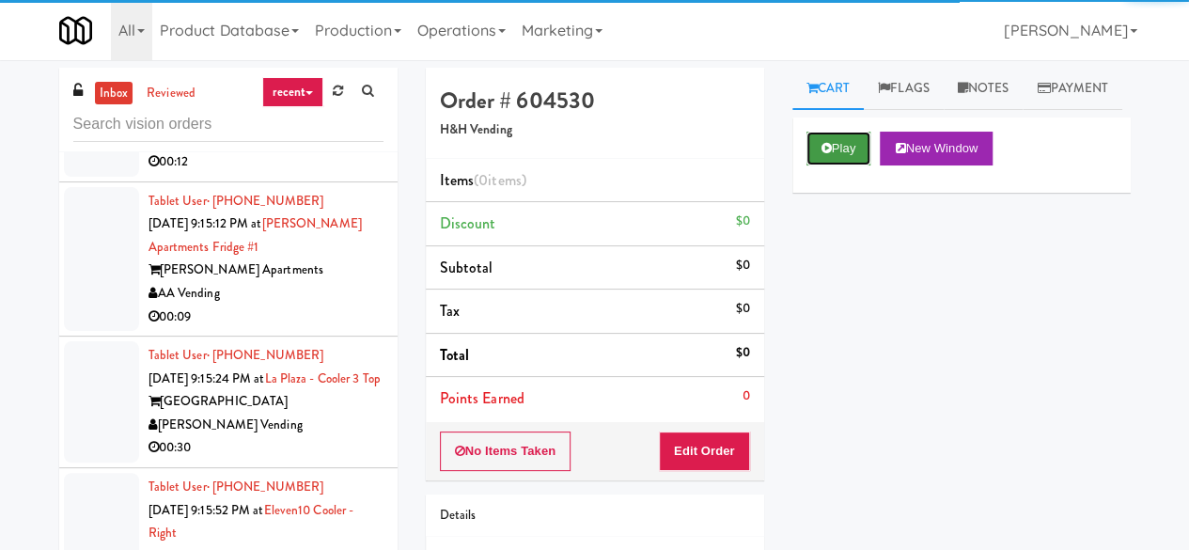
click at [838, 165] on button "Play" at bounding box center [838, 149] width 65 height 34
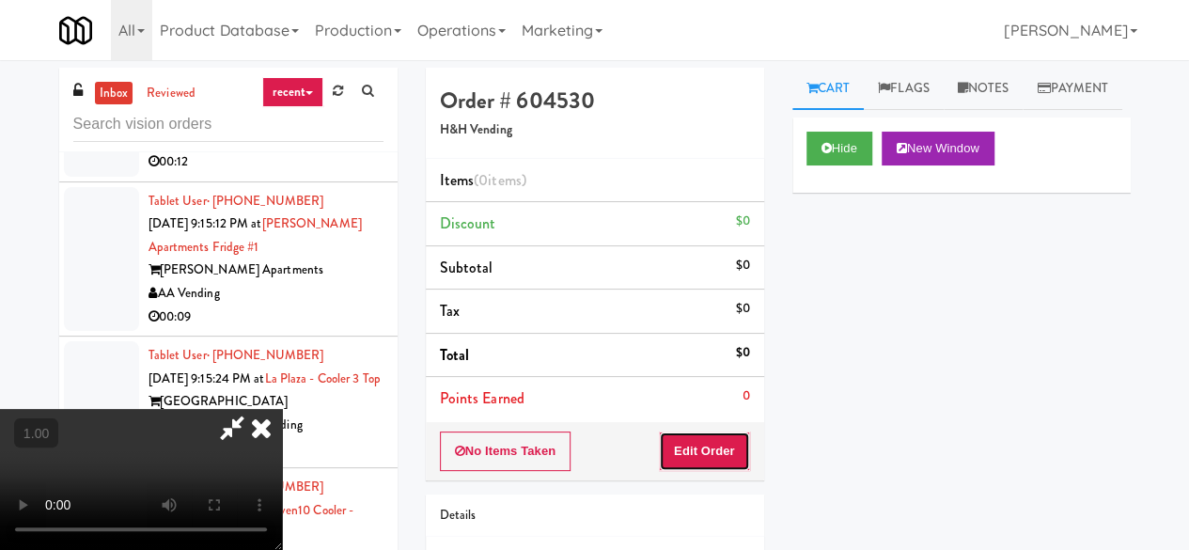
click at [724, 435] on button "Edit Order" at bounding box center [704, 450] width 91 height 39
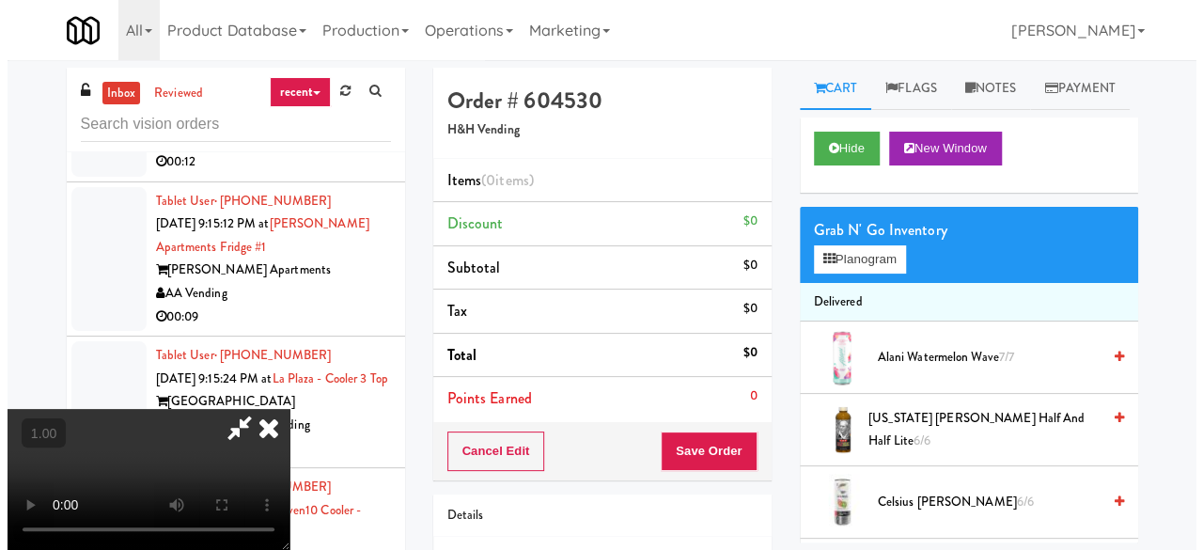
scroll to position [39, 0]
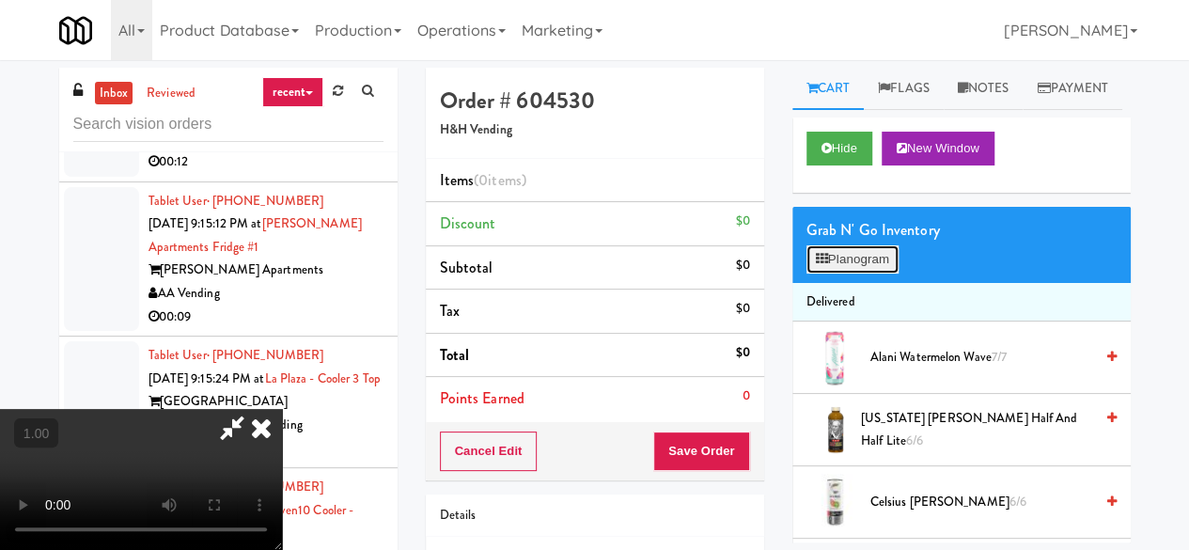
click at [808, 273] on button "Planogram" at bounding box center [852, 259] width 92 height 28
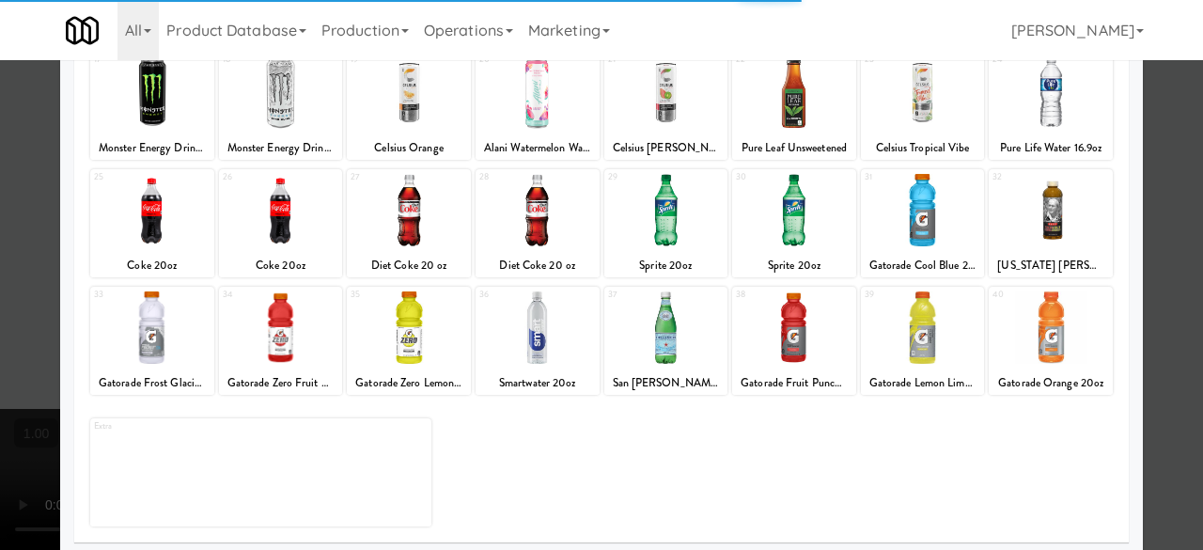
scroll to position [372, 0]
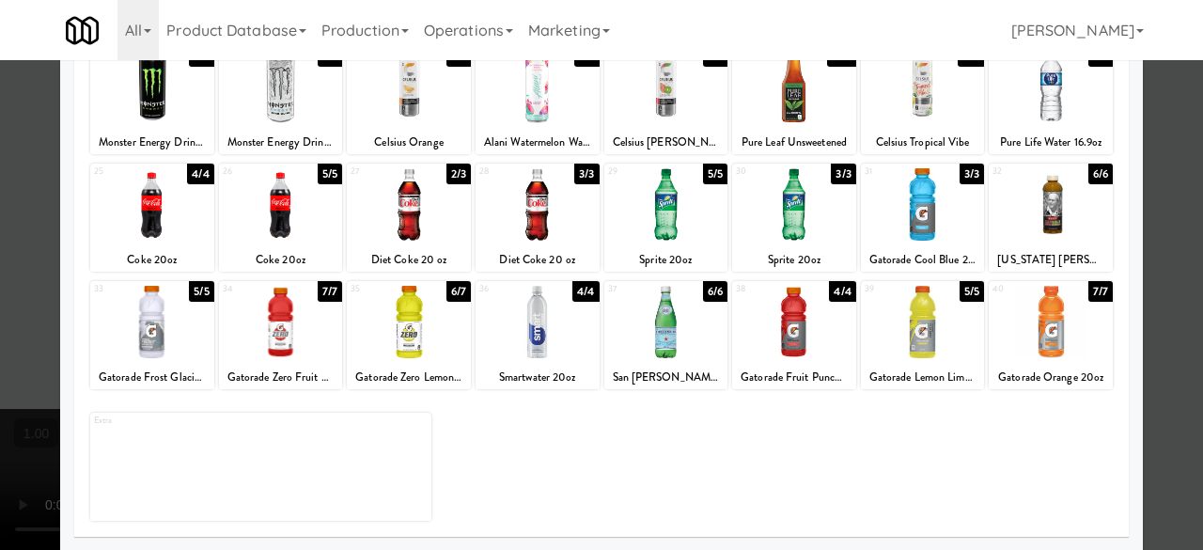
click at [395, 324] on div at bounding box center [409, 322] width 124 height 72
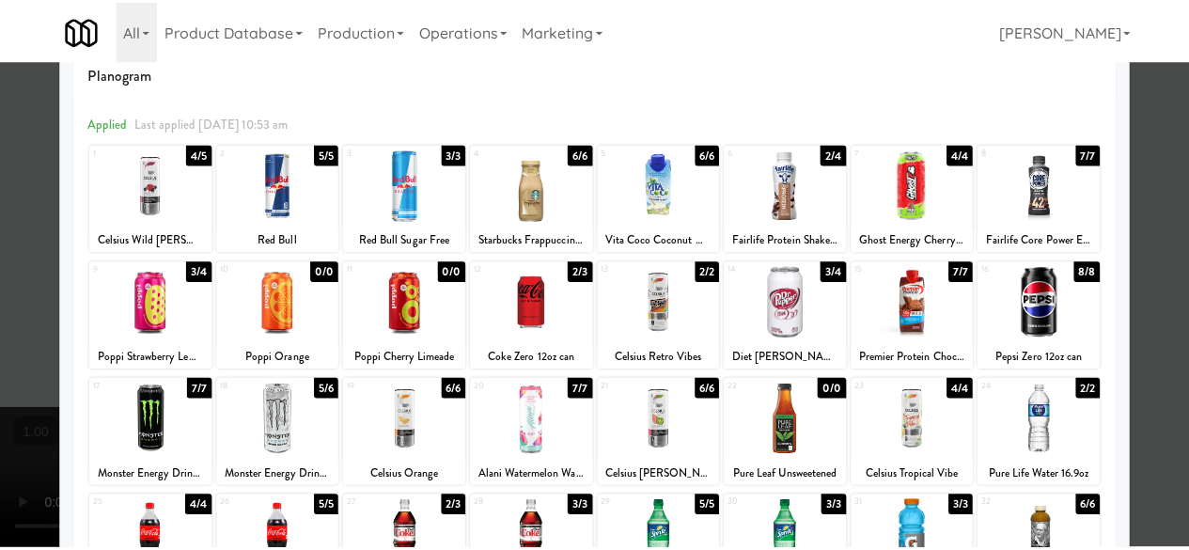
scroll to position [0, 0]
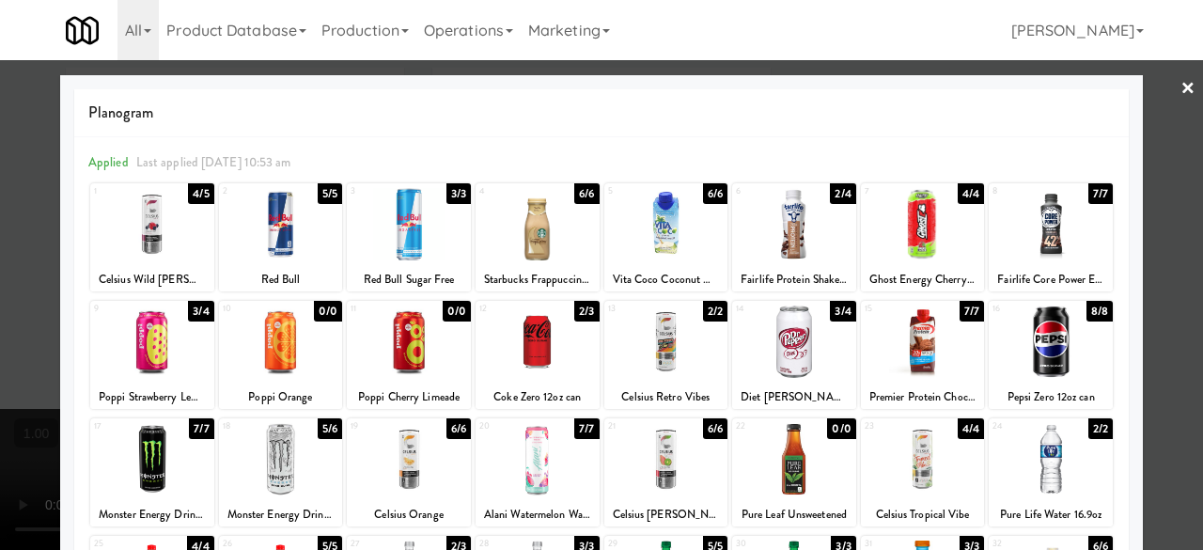
drag, startPoint x: 1135, startPoint y: 116, endPoint x: 1122, endPoint y: 115, distance: 13.2
click at [1136, 116] on div at bounding box center [601, 275] width 1203 height 550
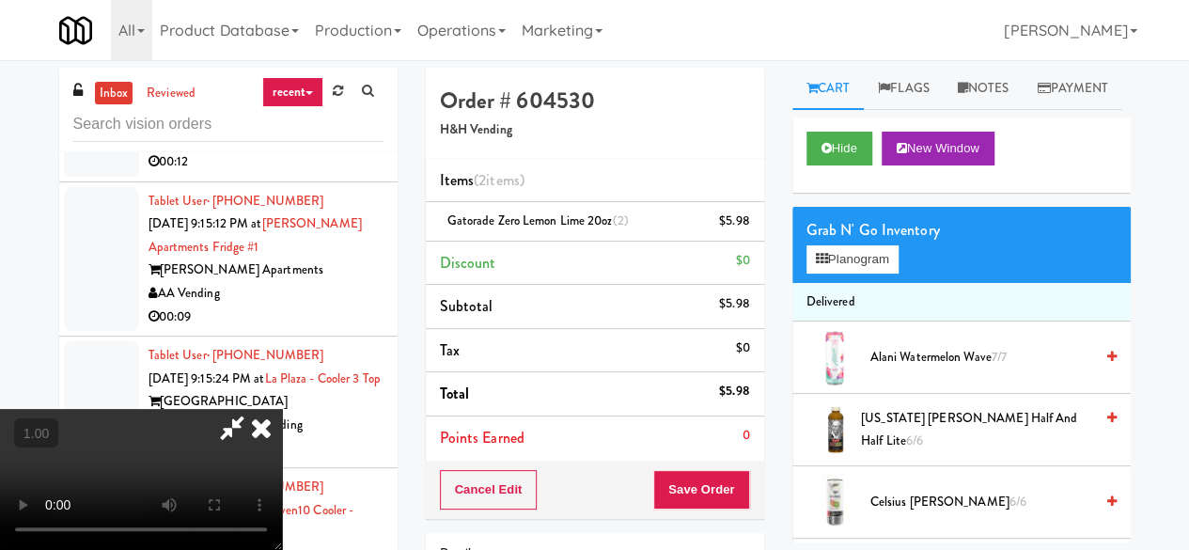
click at [254, 409] on icon at bounding box center [231, 428] width 43 height 38
click at [702, 481] on button "Save Order" at bounding box center [701, 489] width 96 height 39
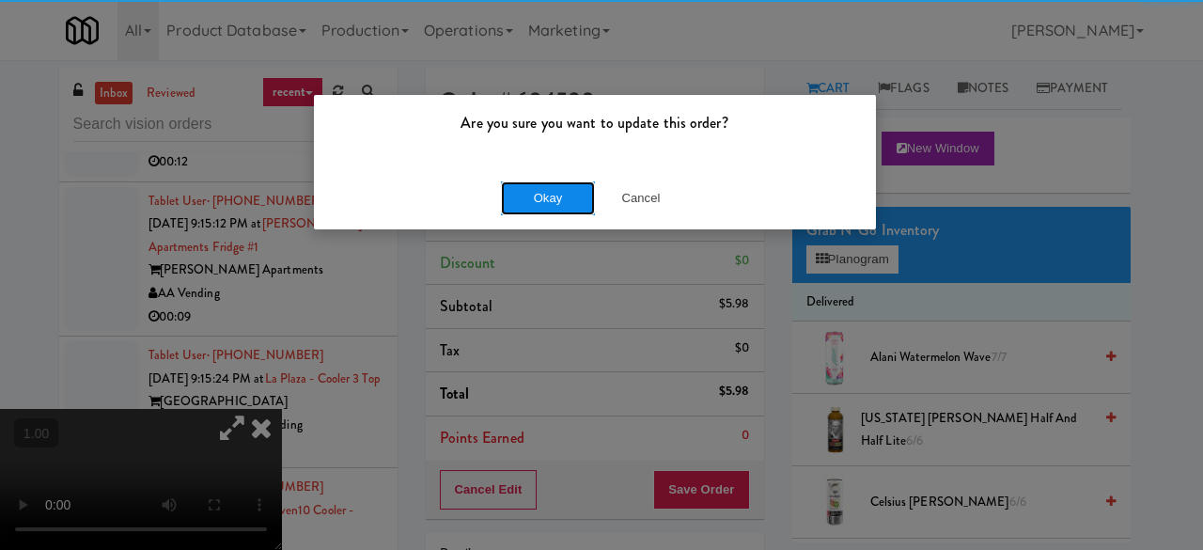
click at [580, 206] on button "Okay" at bounding box center [548, 198] width 94 height 34
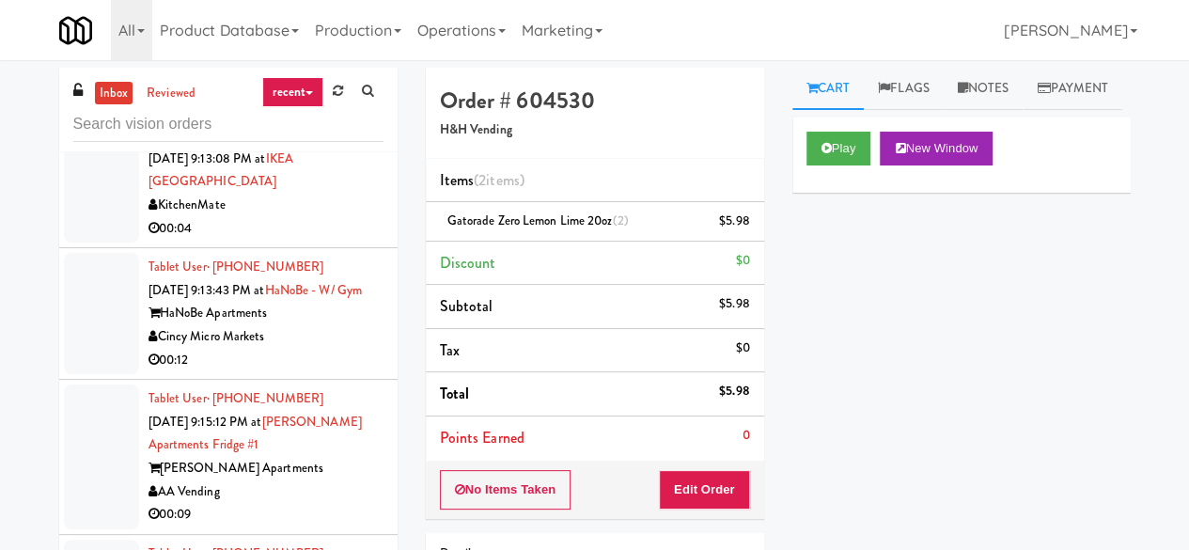
scroll to position [7611, 0]
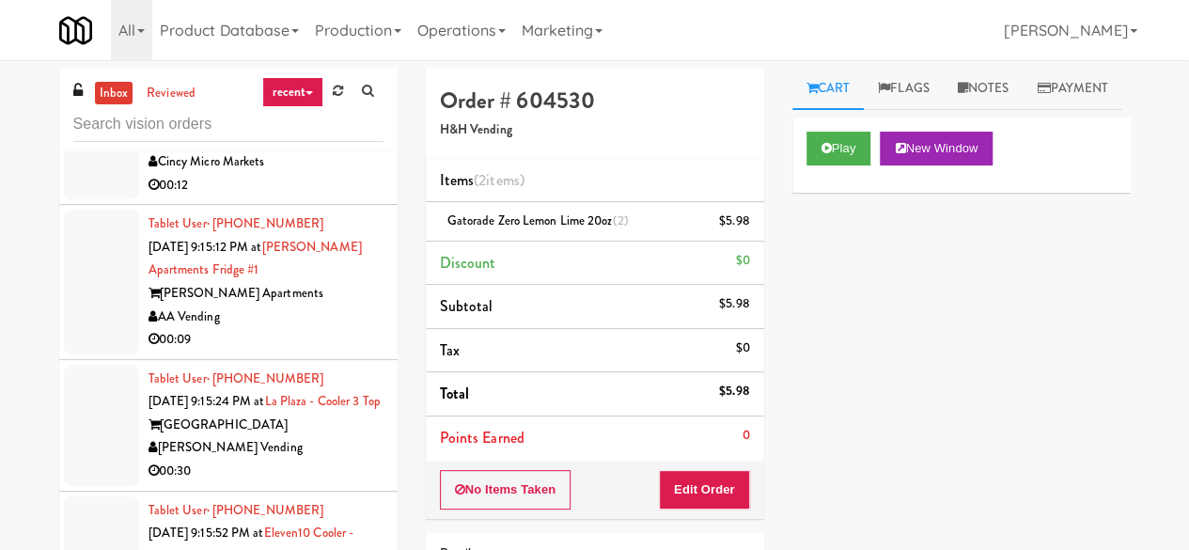
click at [299, 42] on div "KitchenMate" at bounding box center [265, 30] width 235 height 23
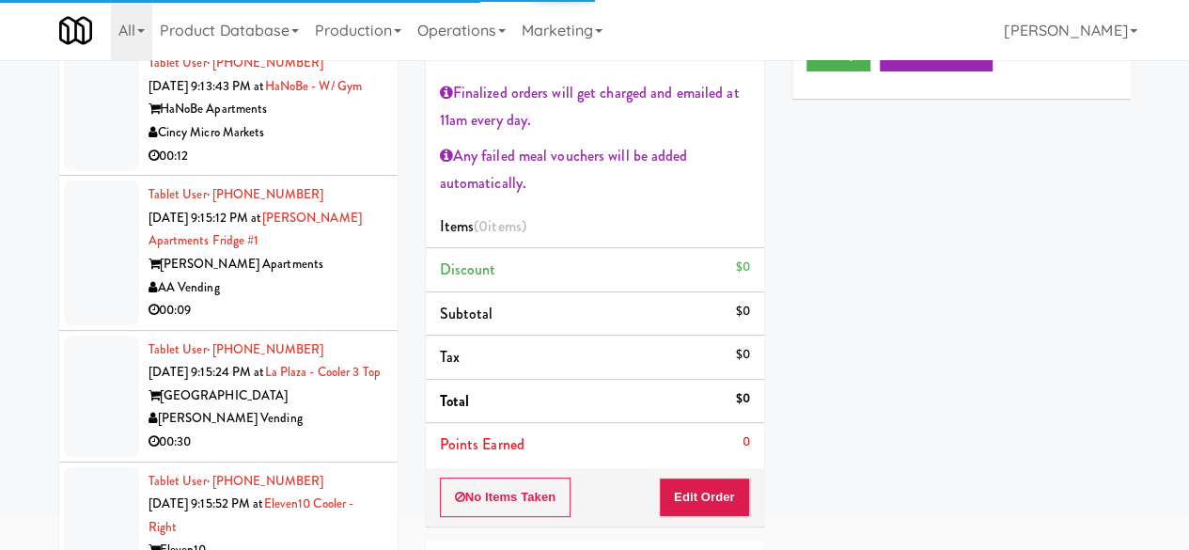
scroll to position [7517, 0]
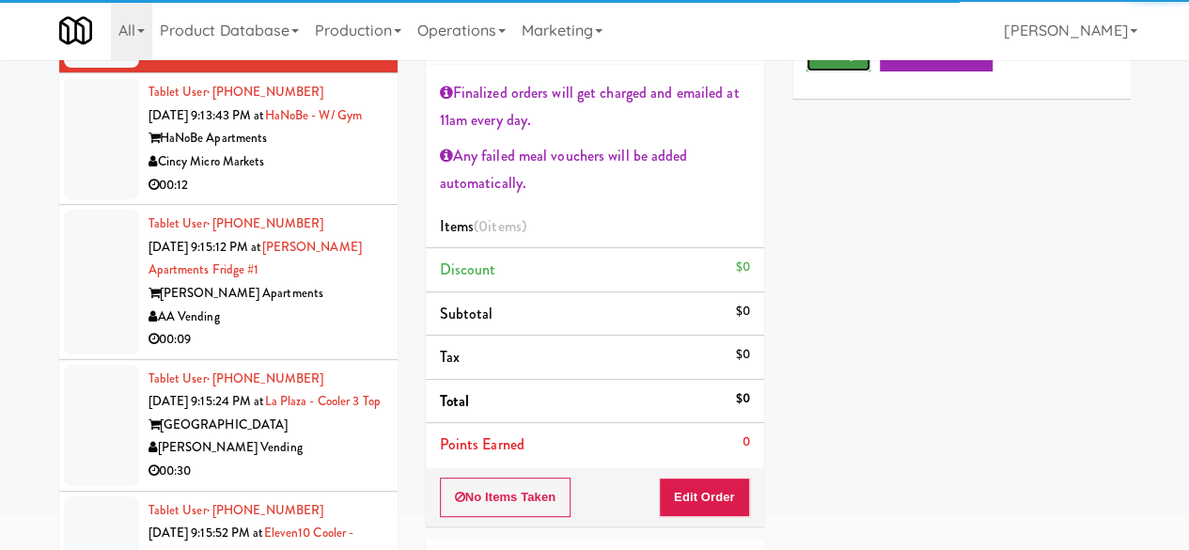
click at [853, 71] on button "Play" at bounding box center [838, 55] width 65 height 34
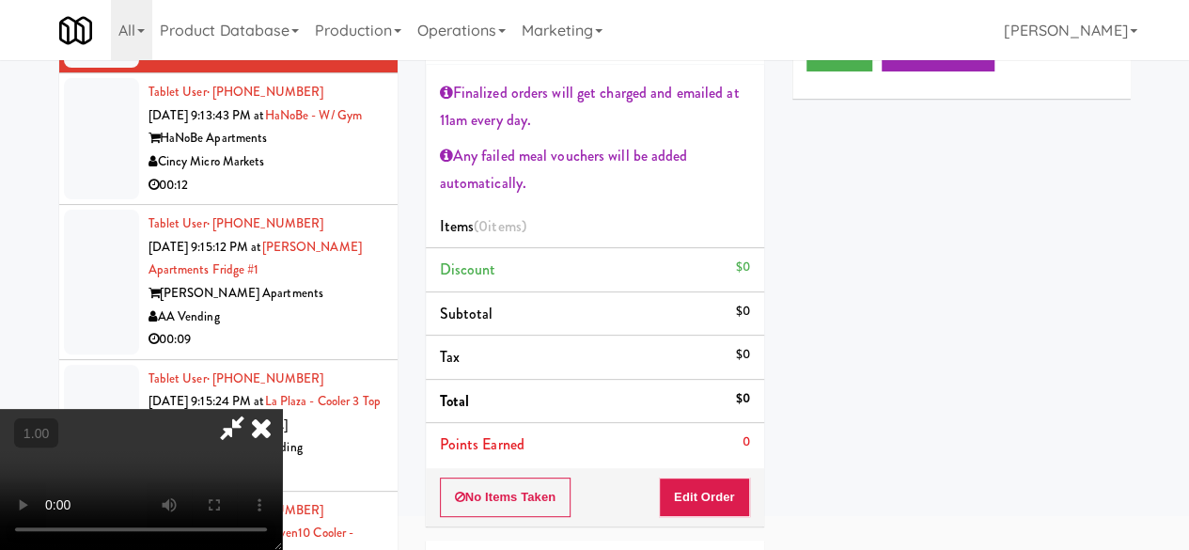
click at [714, 473] on div "No Items Taken Edit Order" at bounding box center [595, 497] width 338 height 58
click at [720, 492] on button "Edit Order" at bounding box center [704, 496] width 91 height 39
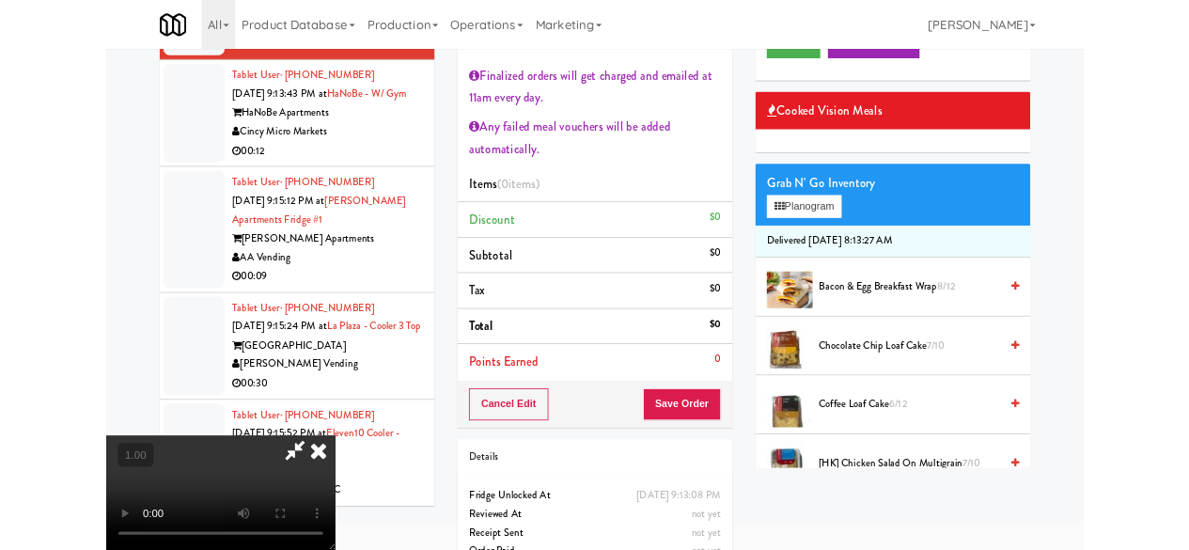
scroll to position [39, 0]
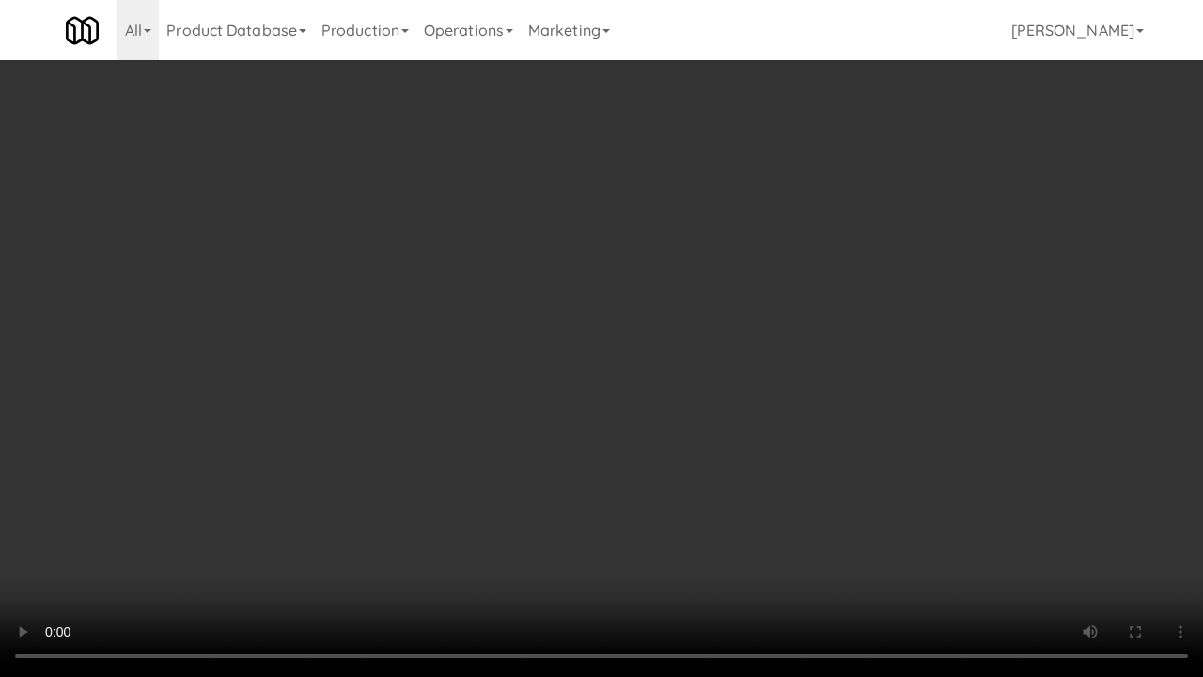
click at [581, 549] on video at bounding box center [601, 338] width 1203 height 677
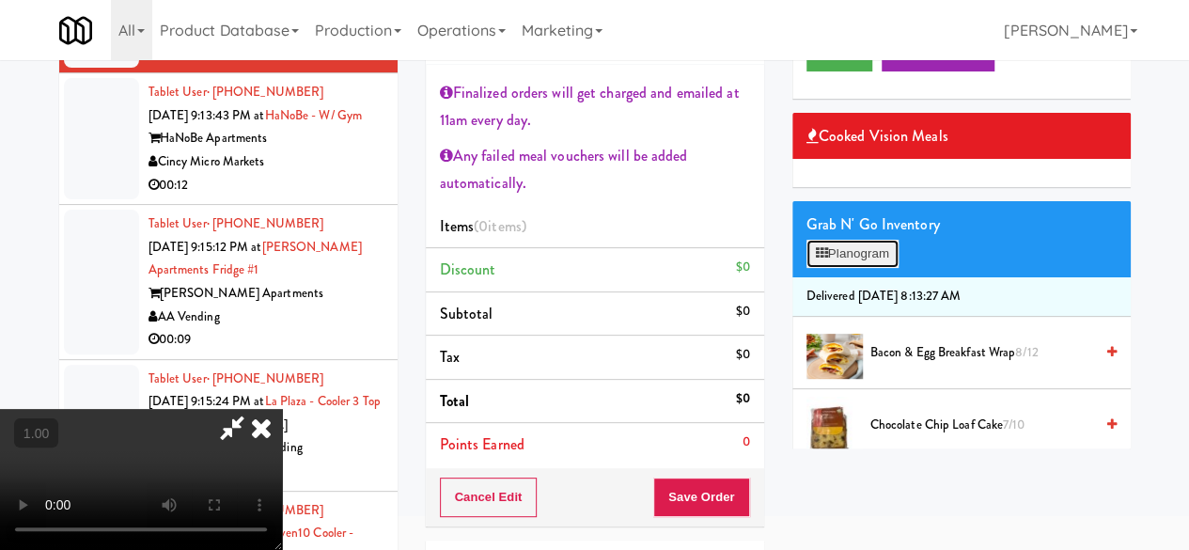
click at [879, 268] on button "Planogram" at bounding box center [852, 254] width 92 height 28
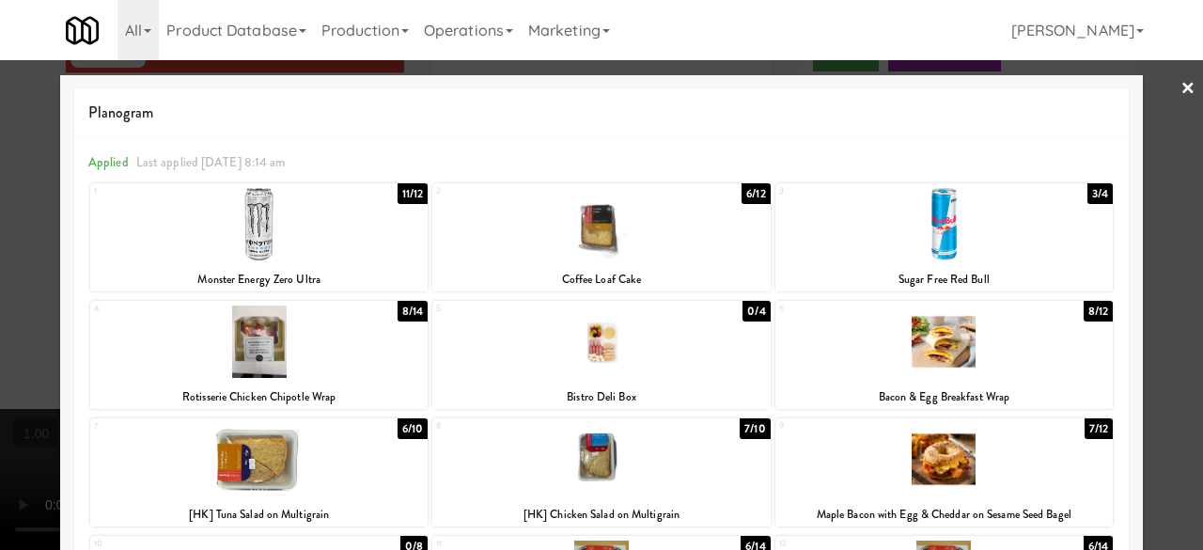
click at [293, 354] on div at bounding box center [258, 341] width 337 height 72
click at [1180, 95] on link "×" at bounding box center [1187, 89] width 15 height 58
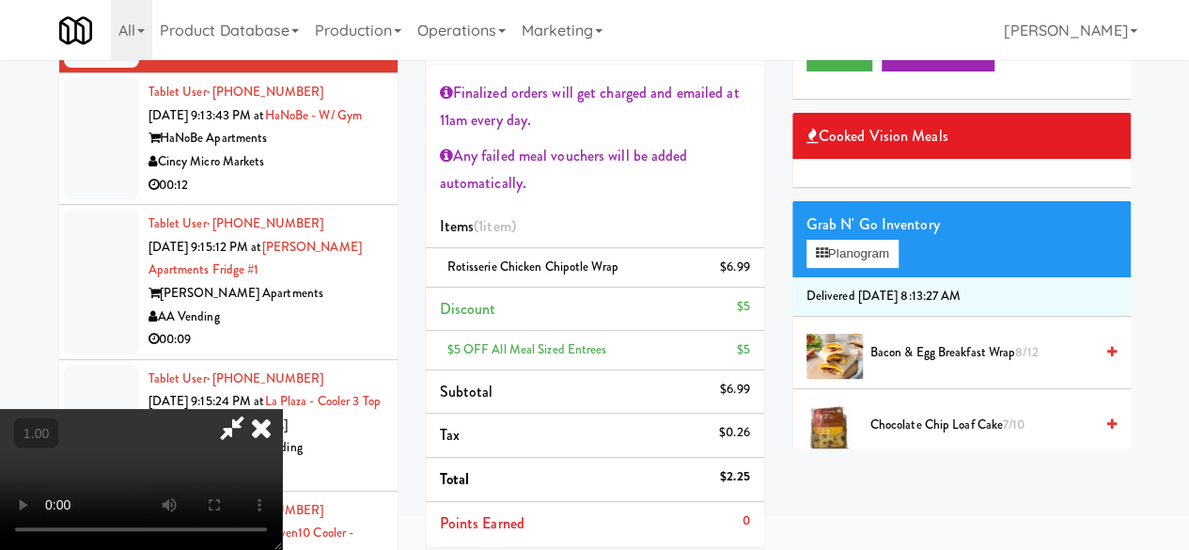
click at [254, 409] on icon at bounding box center [231, 428] width 43 height 38
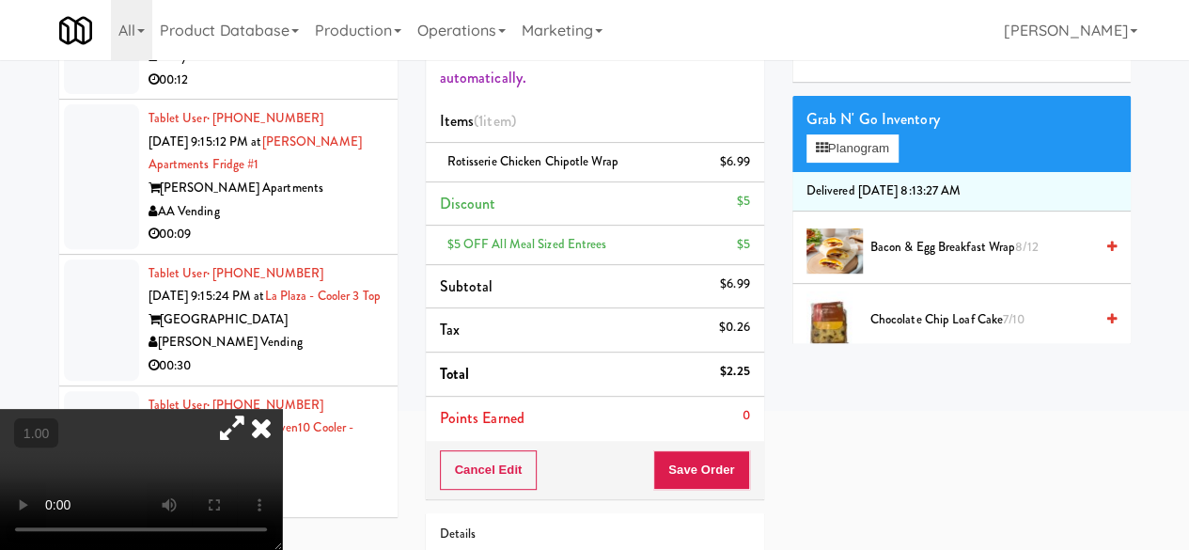
scroll to position [336, 0]
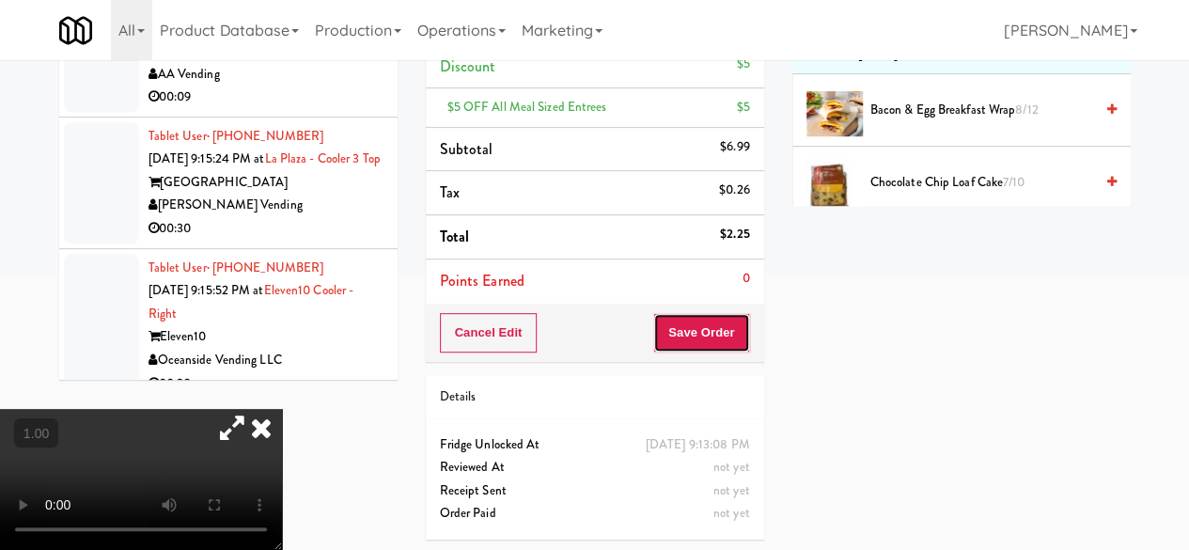
click at [688, 313] on button "Save Order" at bounding box center [701, 332] width 96 height 39
click at [688, 319] on button "Save Order" at bounding box center [701, 332] width 96 height 39
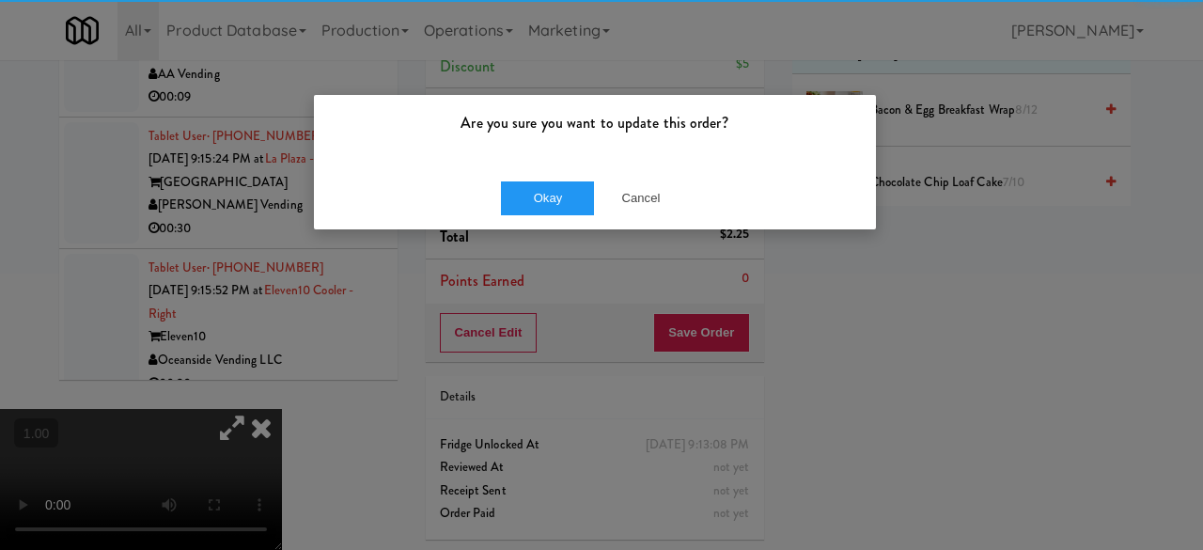
click at [586, 172] on div "Okay Cancel" at bounding box center [595, 197] width 562 height 63
click at [549, 193] on button "Okay" at bounding box center [548, 198] width 94 height 34
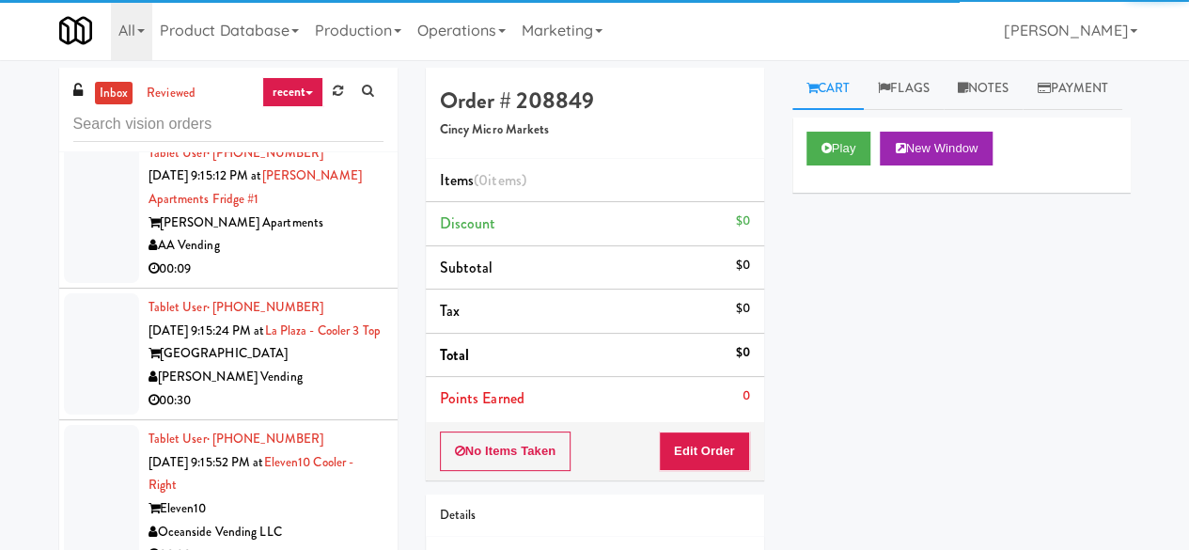
click at [854, 170] on div "Play New Window" at bounding box center [961, 154] width 338 height 75
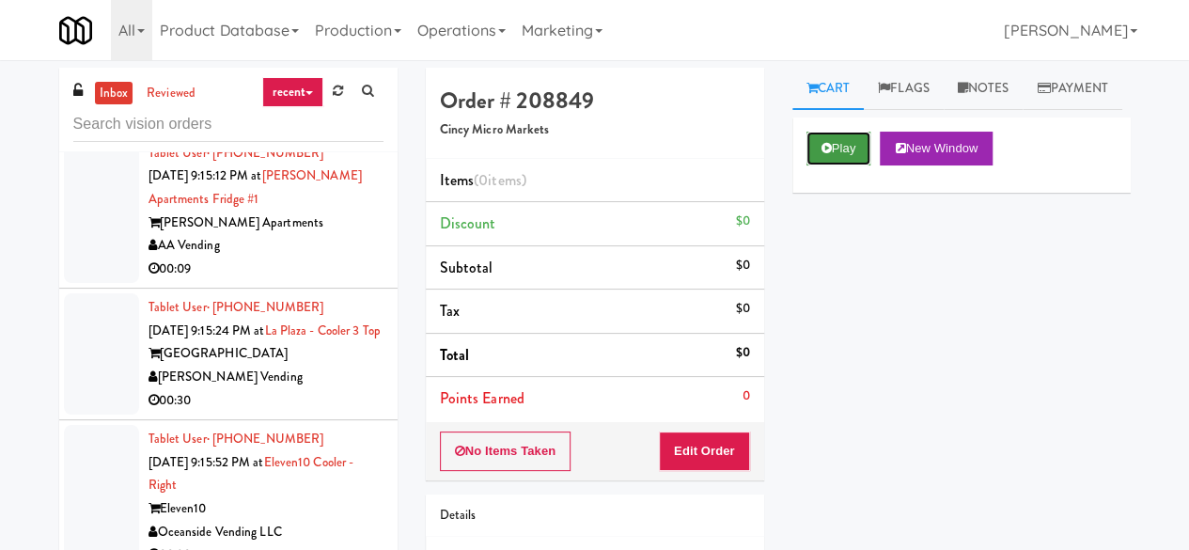
click at [853, 165] on button "Play" at bounding box center [838, 149] width 65 height 34
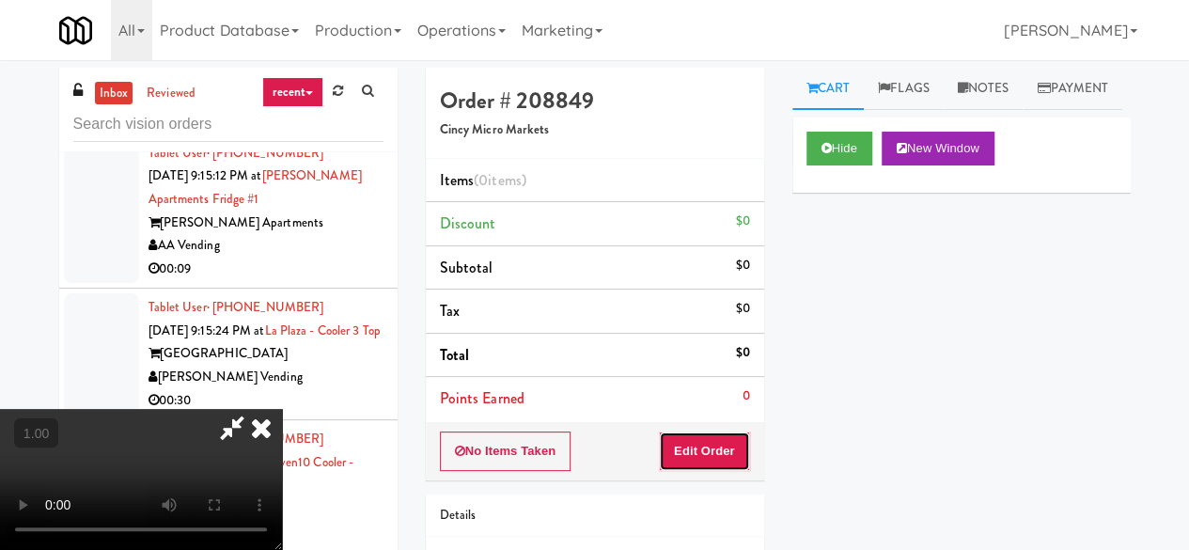
click at [726, 437] on button "Edit Order" at bounding box center [704, 450] width 91 height 39
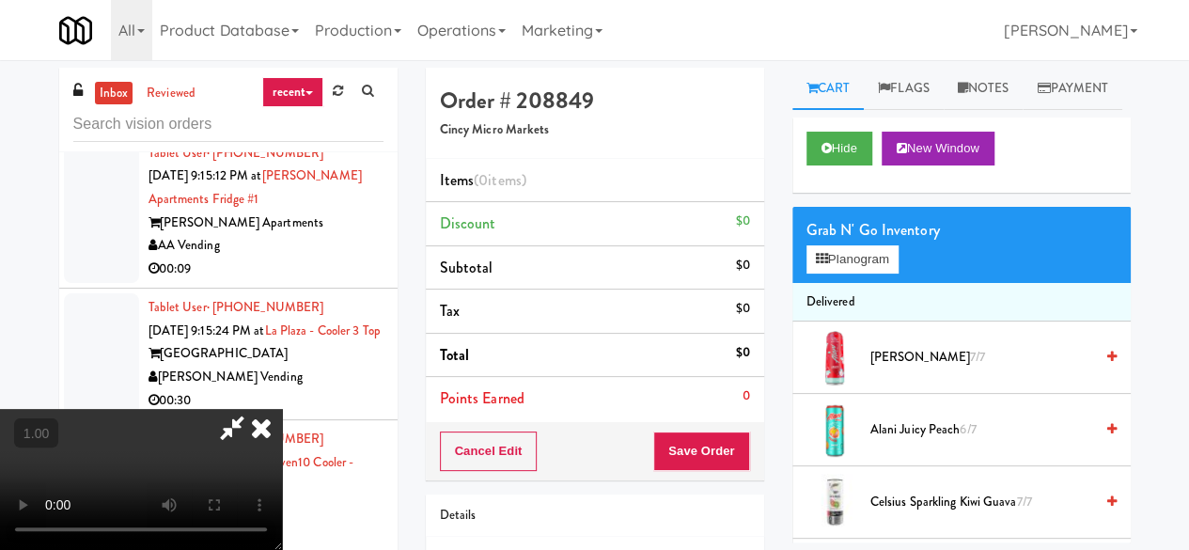
click at [254, 409] on icon at bounding box center [231, 428] width 43 height 38
click at [840, 244] on div "Grab N' Go Inventory" at bounding box center [961, 230] width 310 height 28
click at [844, 273] on button "Planogram" at bounding box center [852, 259] width 92 height 28
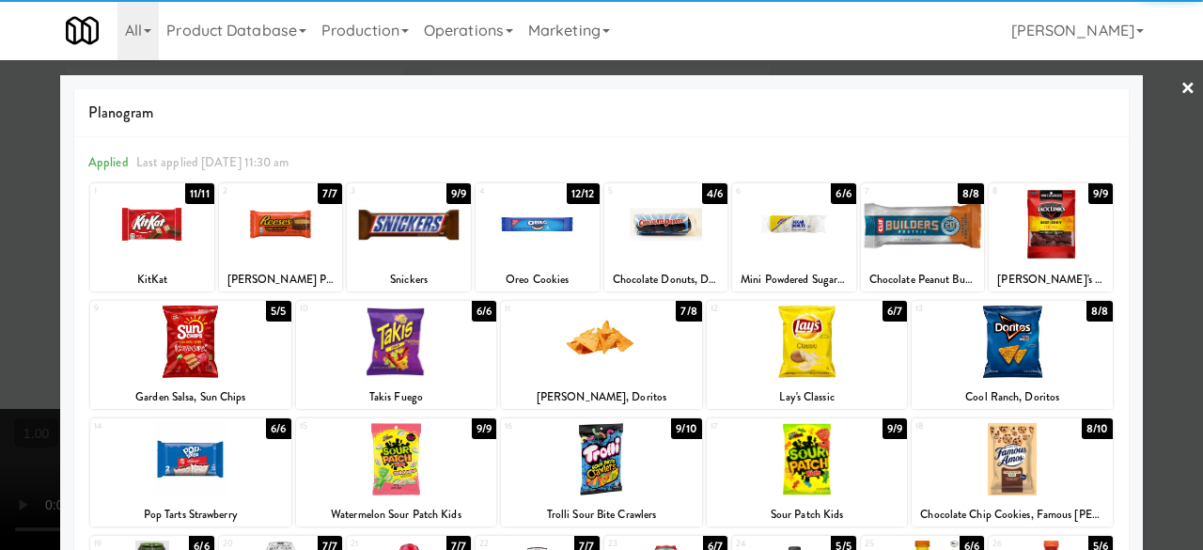
click at [284, 237] on div at bounding box center [281, 224] width 124 height 72
click at [1172, 55] on nav "Toggle navigation All 901 Smrt Mrkt https://classic.micromart.com/vision-orders…" at bounding box center [601, 30] width 1203 height 60
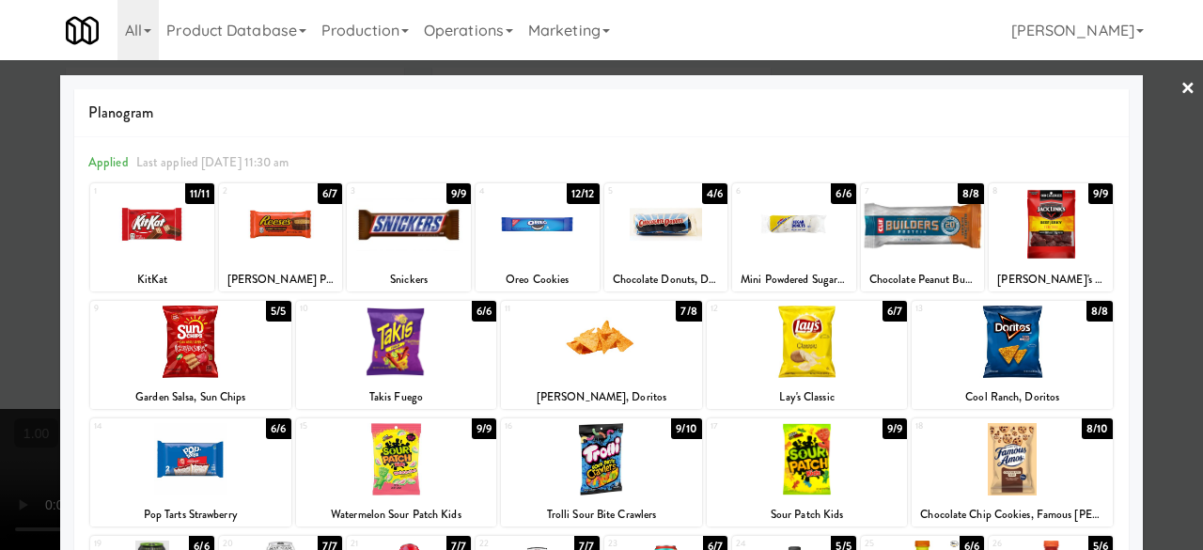
click at [1180, 83] on link "×" at bounding box center [1187, 89] width 15 height 58
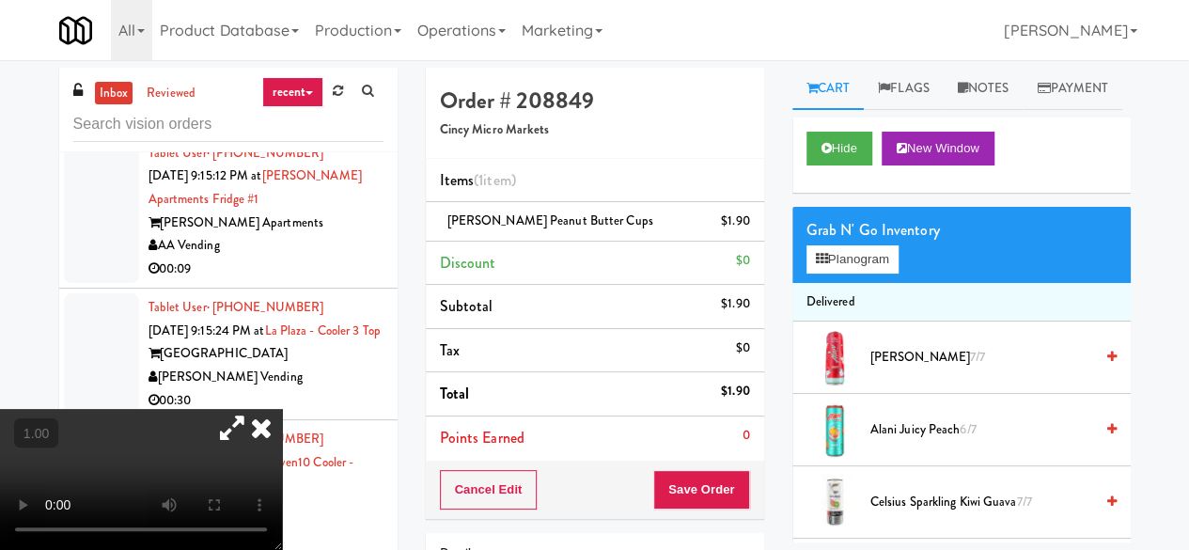
click at [282, 409] on icon at bounding box center [261, 428] width 41 height 38
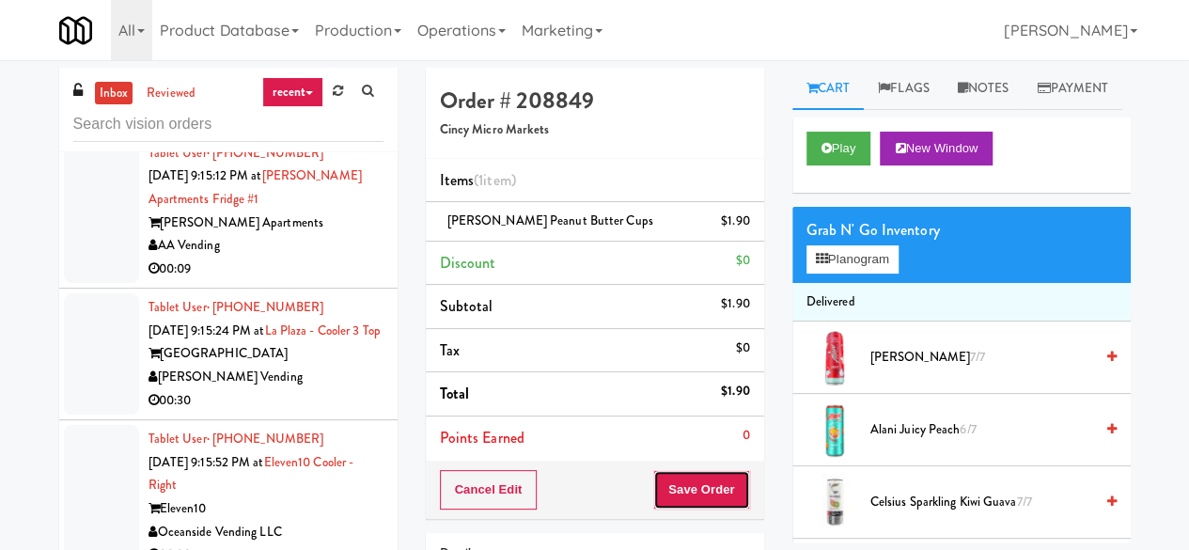
click at [722, 504] on button "Save Order" at bounding box center [701, 489] width 96 height 39
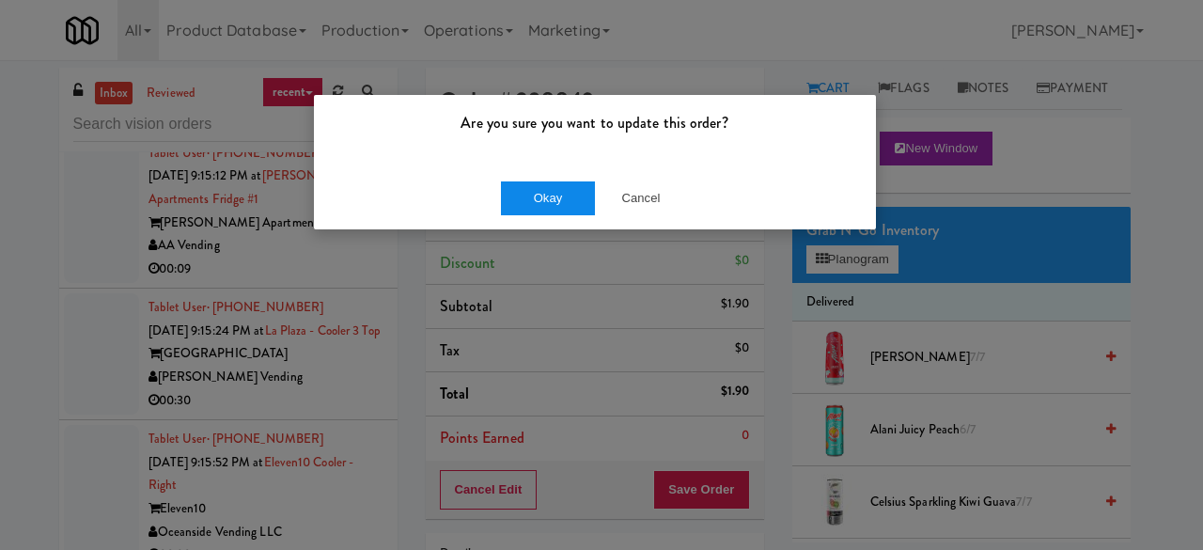
click at [519, 213] on div "Okay Cancel" at bounding box center [595, 197] width 562 height 63
click at [525, 203] on button "Okay" at bounding box center [548, 198] width 94 height 34
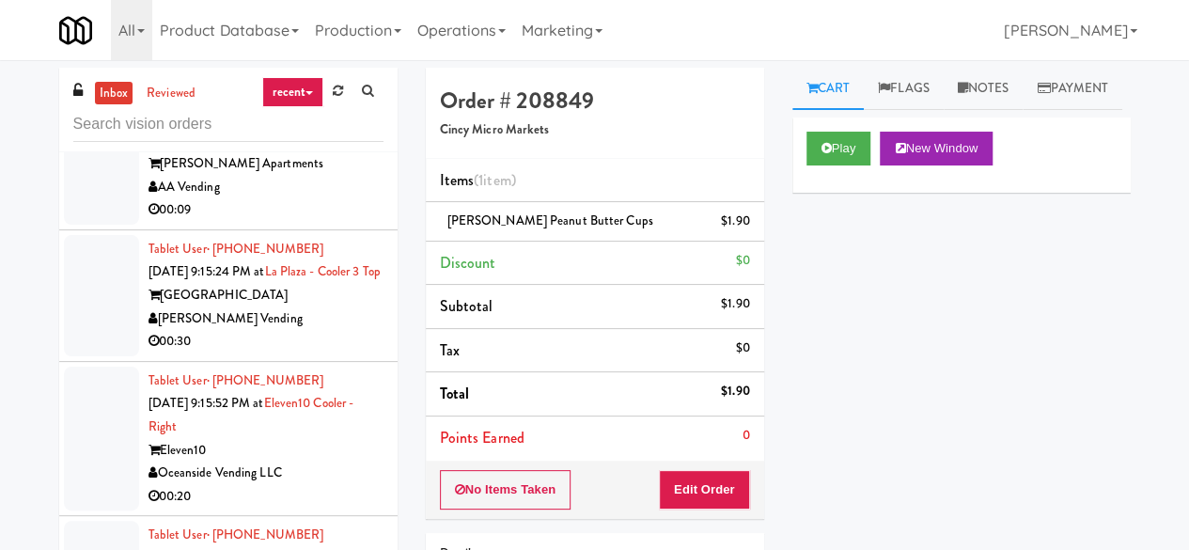
scroll to position [7987, 0]
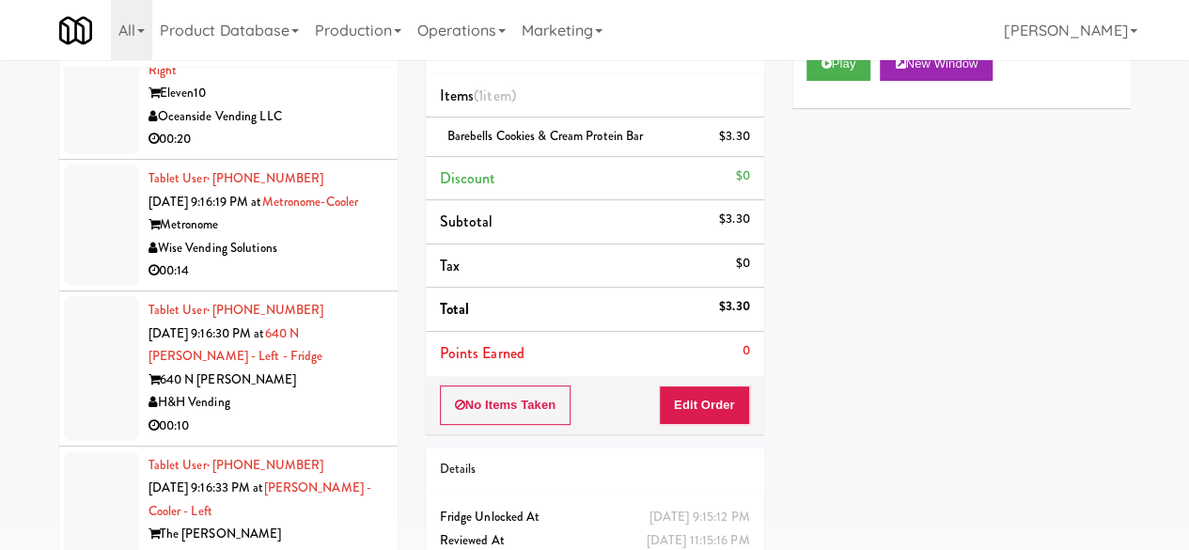
scroll to position [8175, 0]
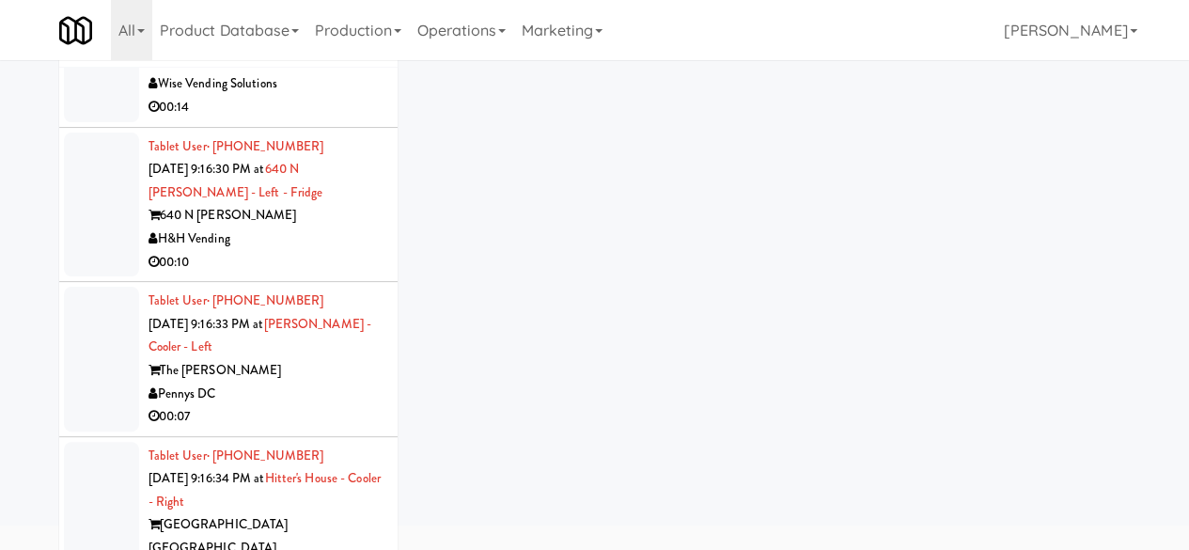
scroll to position [8551, 0]
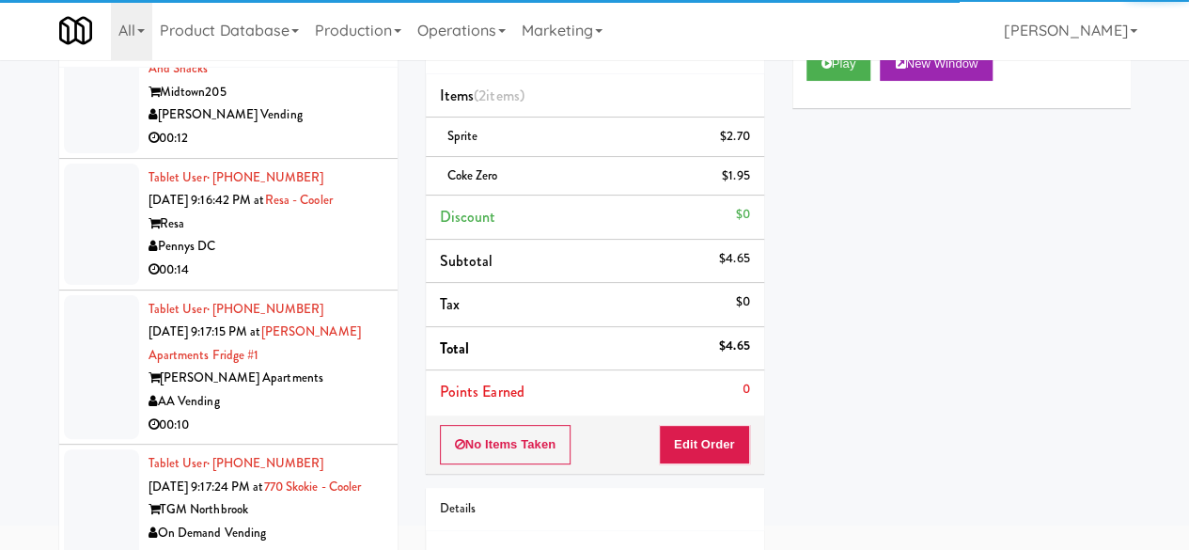
scroll to position [8927, 0]
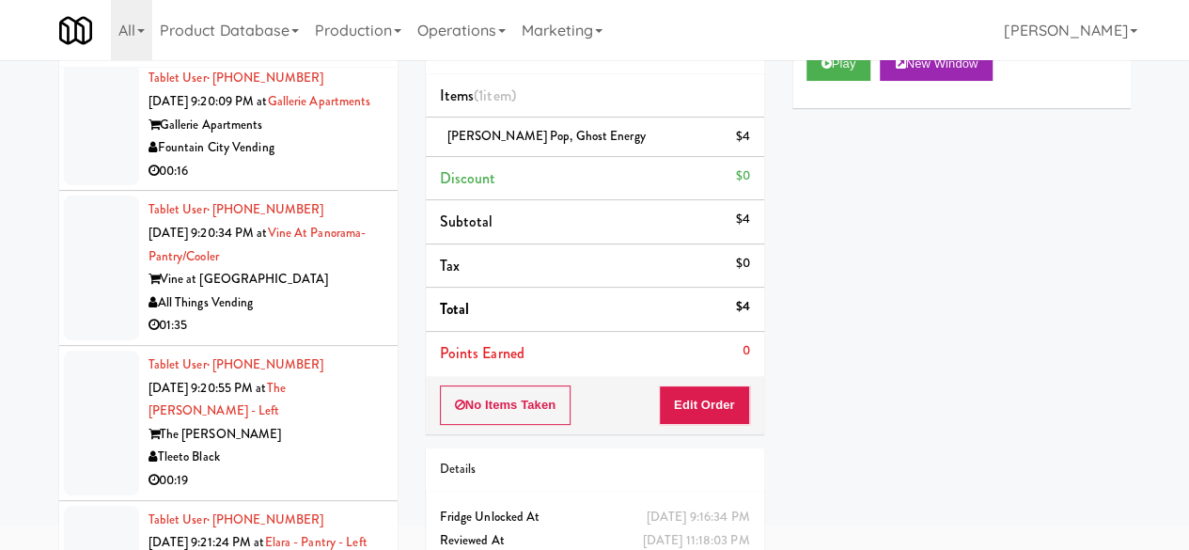
scroll to position [11580, 0]
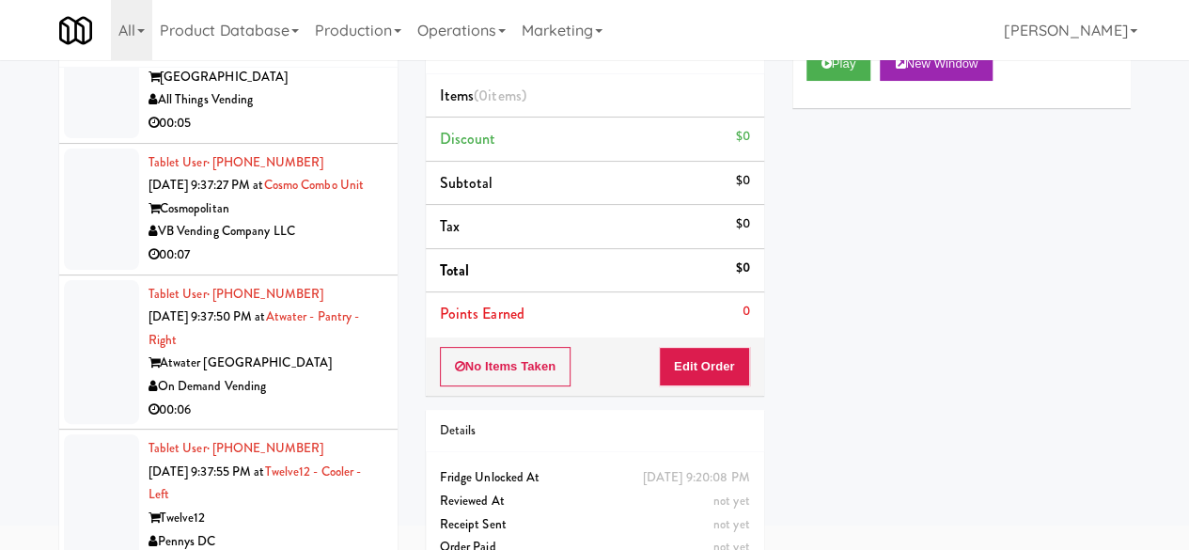
scroll to position [12238, 0]
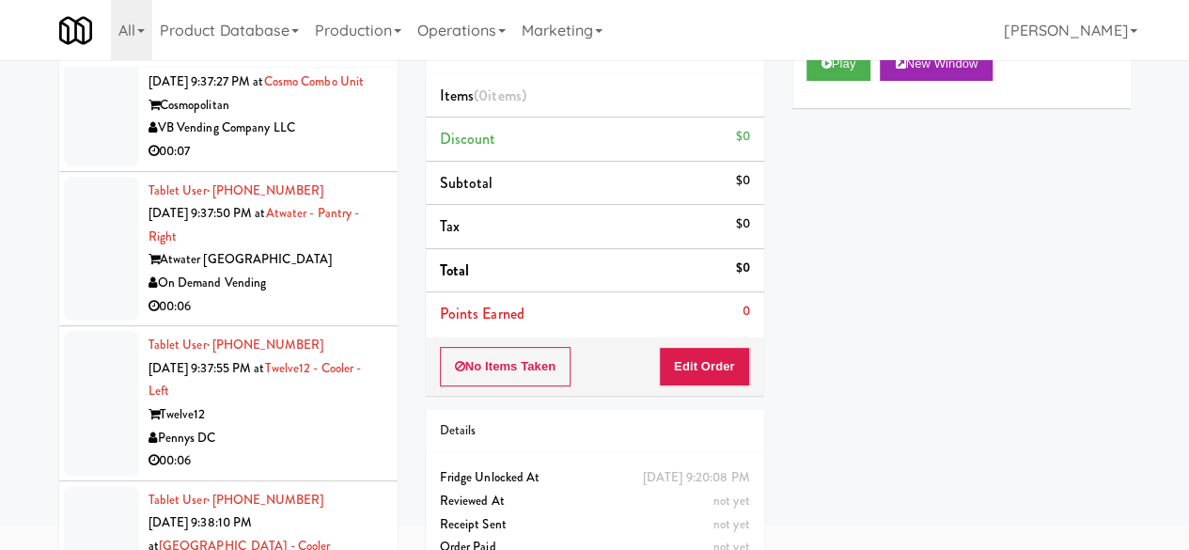
click at [831, 70] on icon at bounding box center [826, 63] width 10 height 12
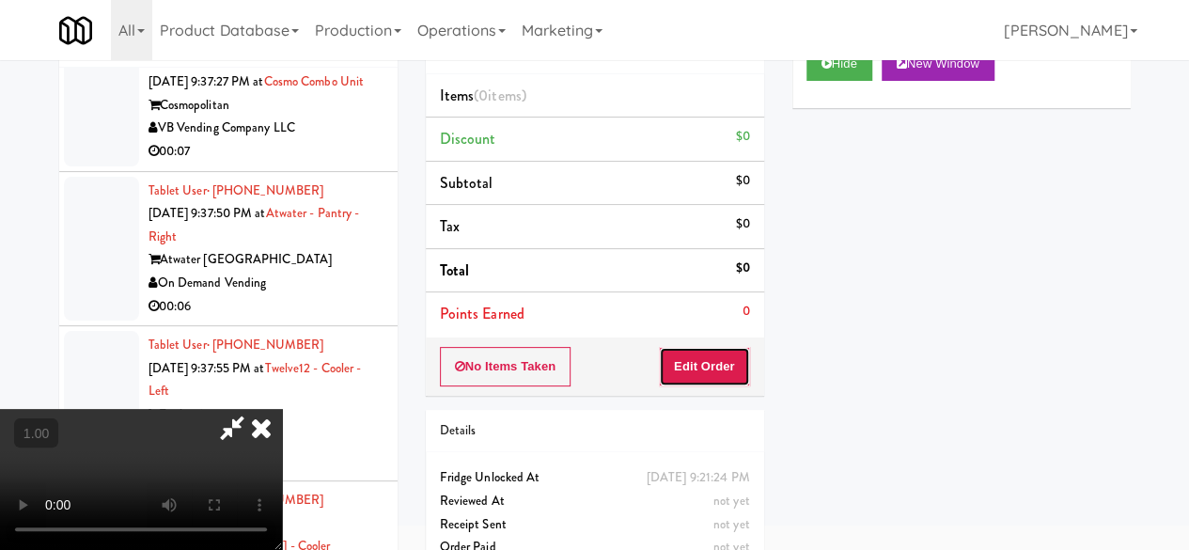
click at [714, 350] on button "Edit Order" at bounding box center [704, 366] width 91 height 39
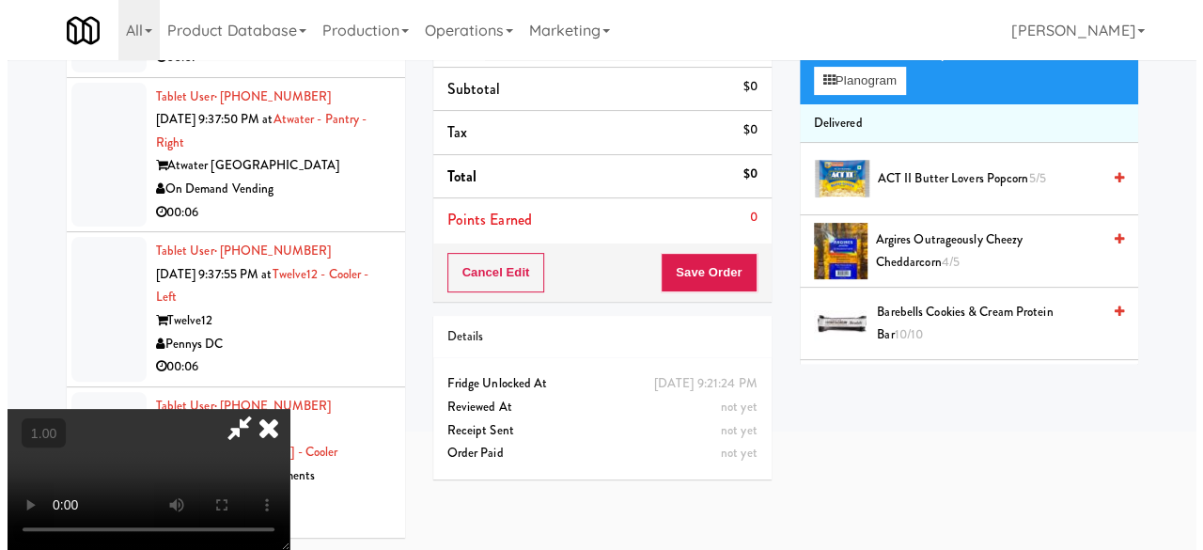
scroll to position [60, 0]
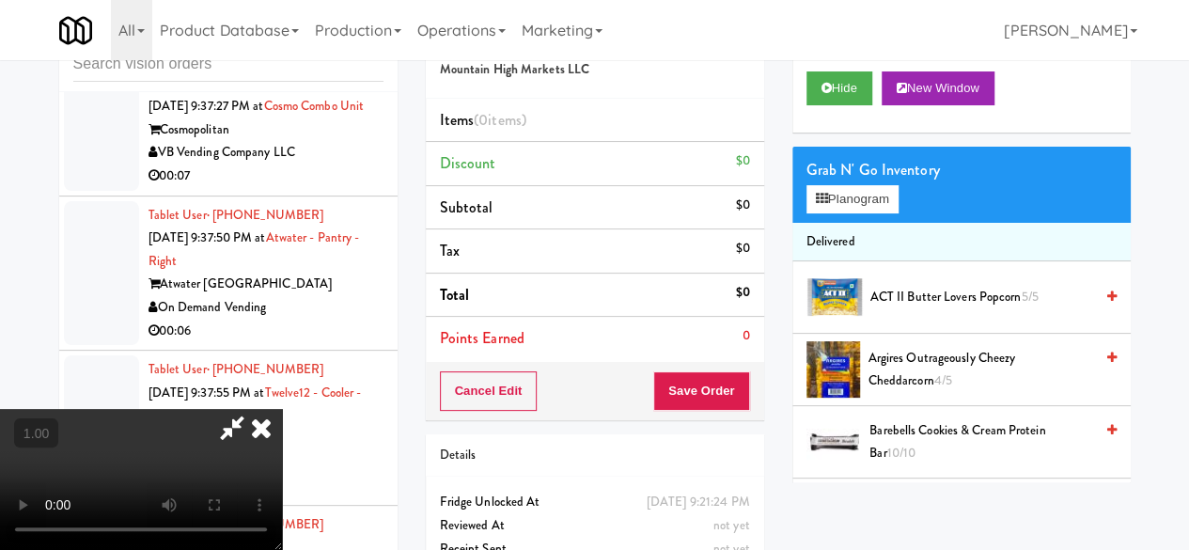
click at [254, 409] on icon at bounding box center [231, 428] width 43 height 38
click at [836, 213] on button "Planogram" at bounding box center [852, 199] width 92 height 28
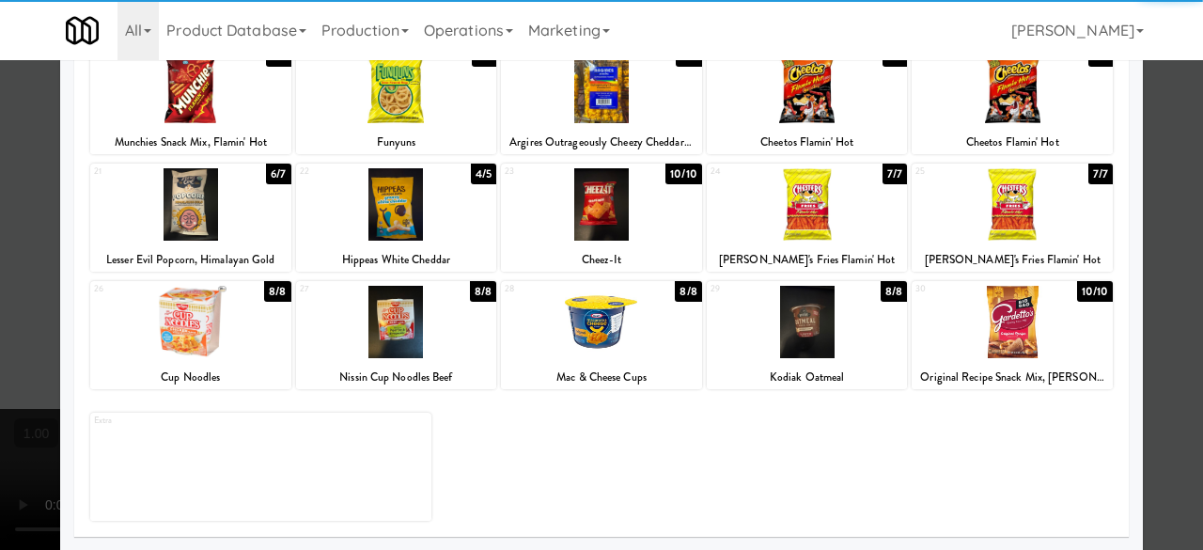
click at [179, 343] on div at bounding box center [190, 322] width 201 height 72
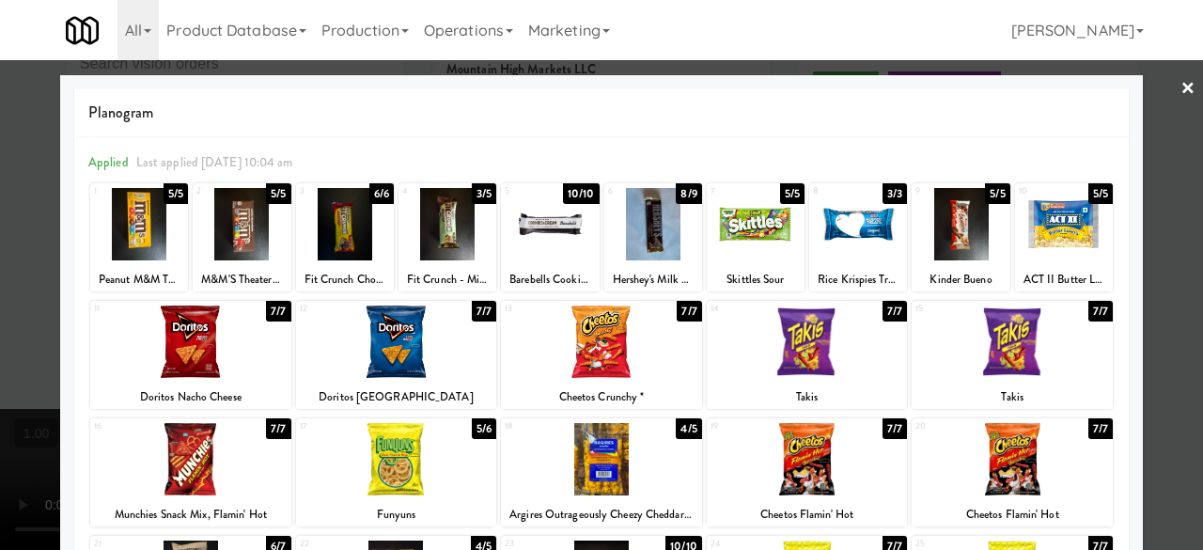
click at [1180, 95] on link "×" at bounding box center [1187, 89] width 15 height 58
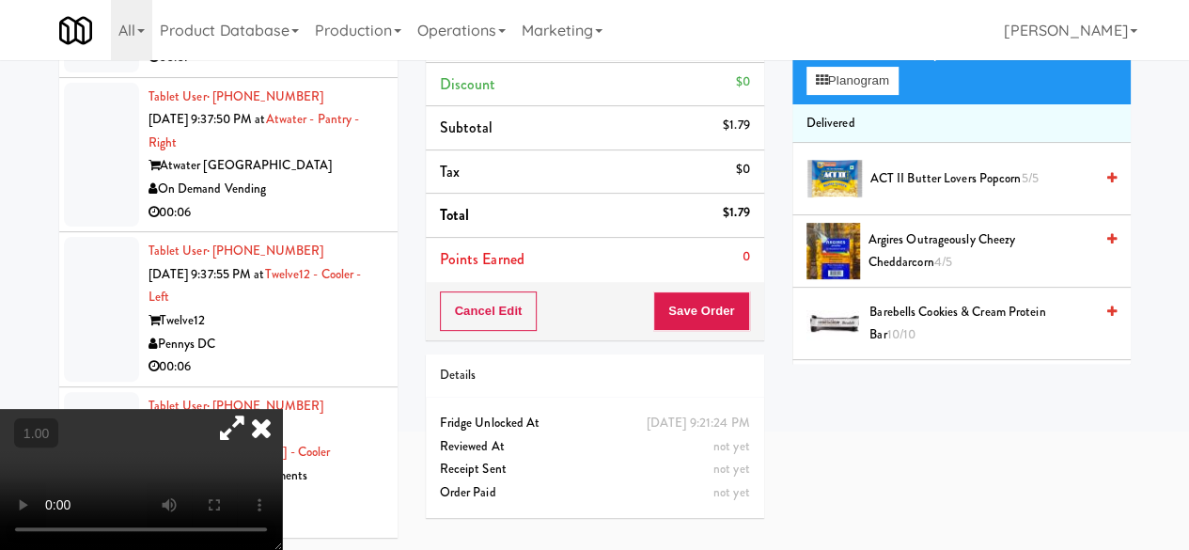
scroll to position [60, 0]
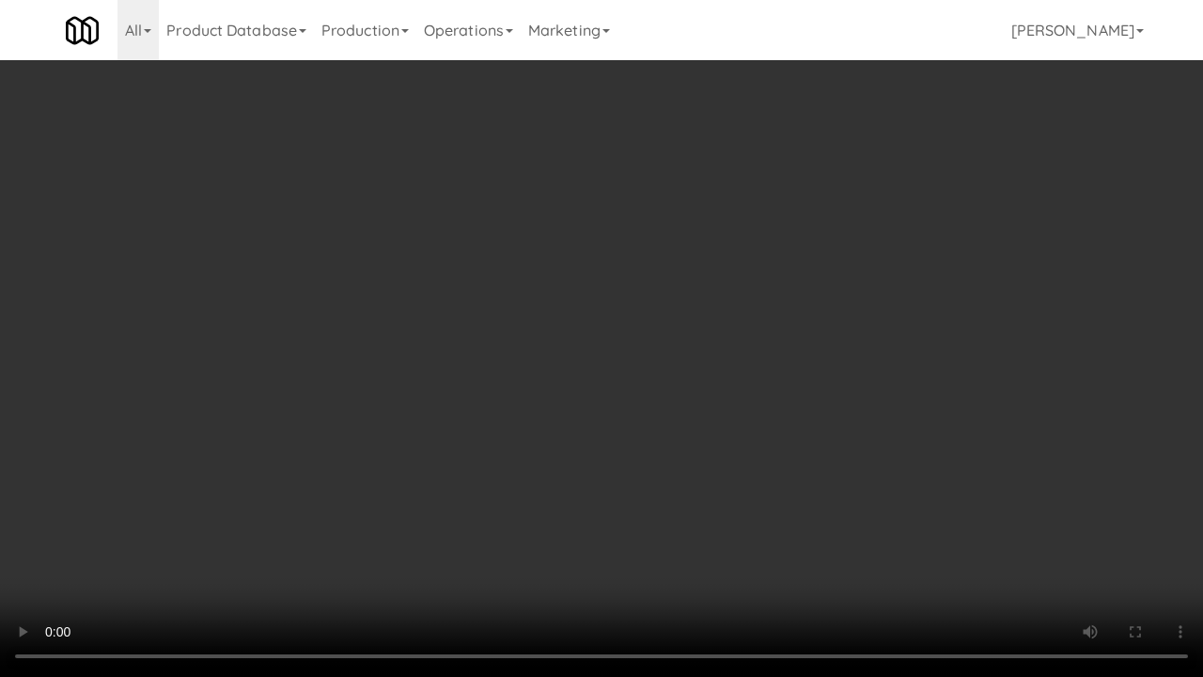
click at [684, 549] on video at bounding box center [601, 338] width 1203 height 677
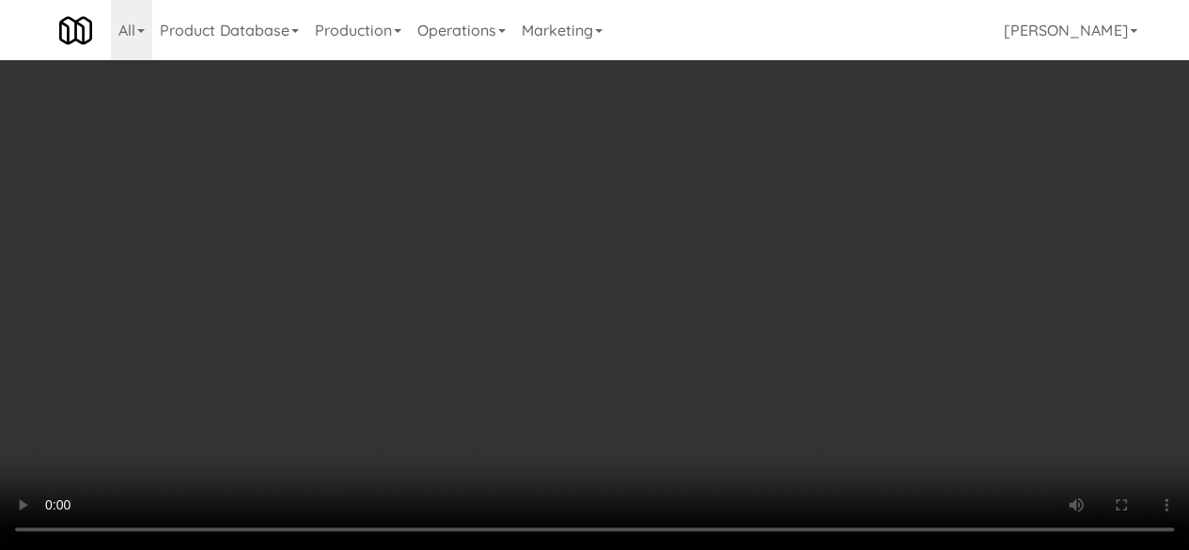
scroll to position [0, 0]
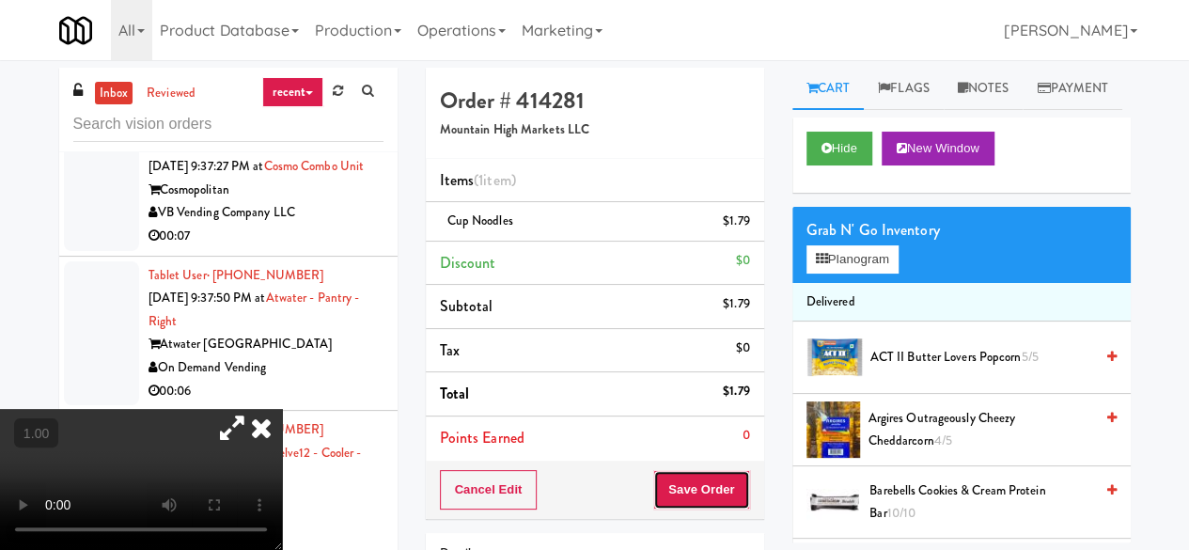
click at [722, 489] on button "Save Order" at bounding box center [701, 489] width 96 height 39
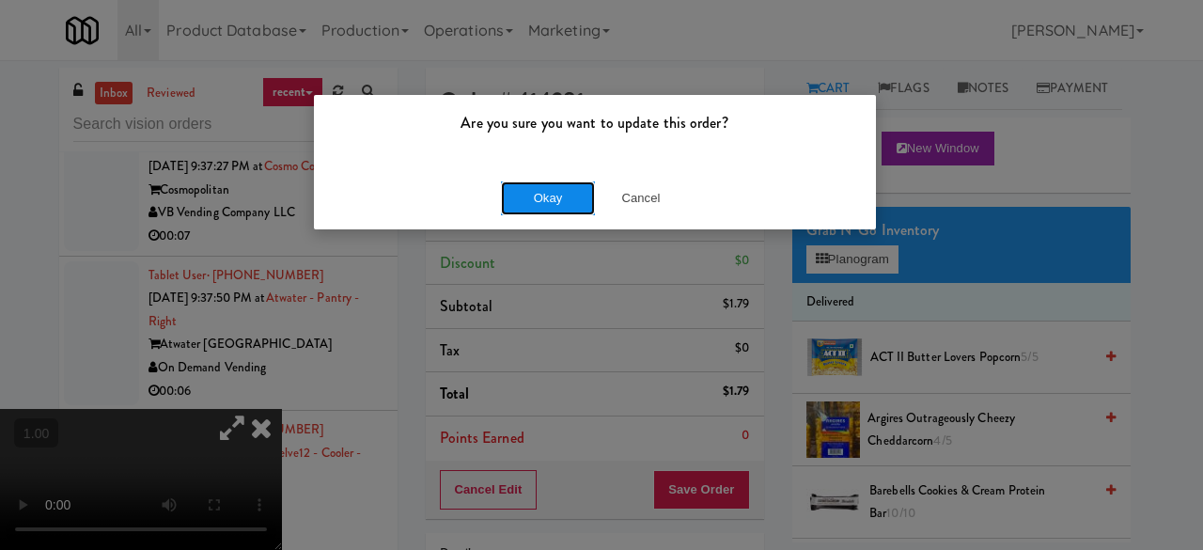
click at [571, 186] on button "Okay" at bounding box center [548, 198] width 94 height 34
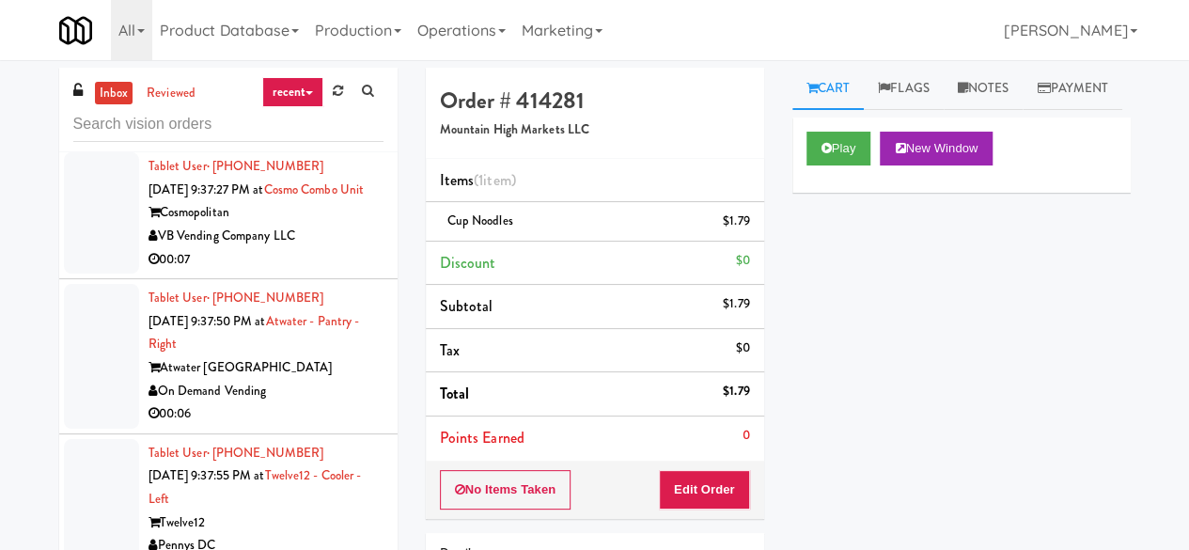
scroll to position [12426, 0]
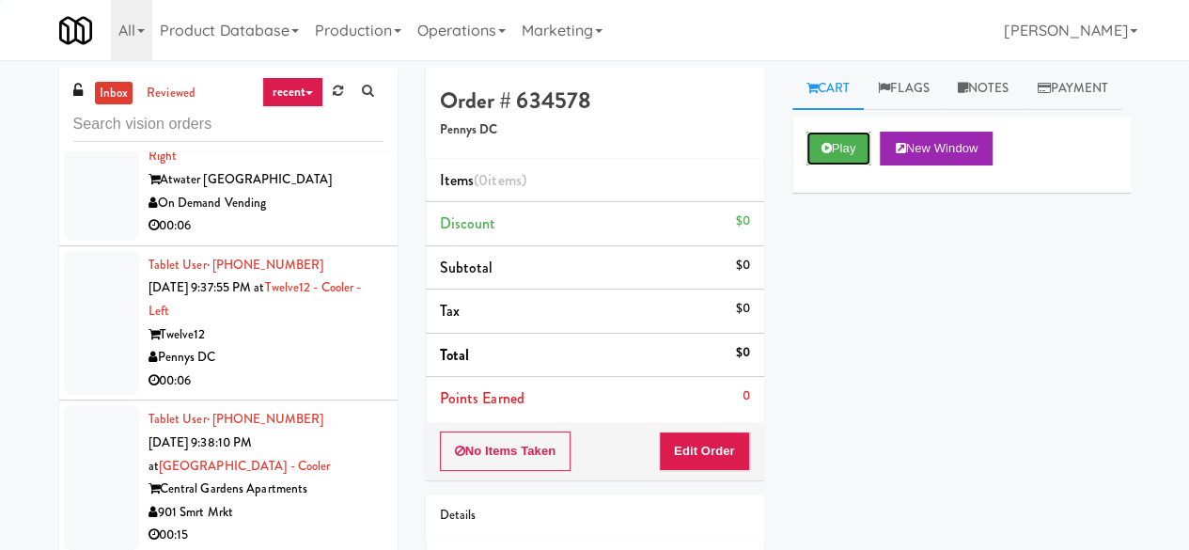
click at [856, 165] on button "Play" at bounding box center [838, 149] width 65 height 34
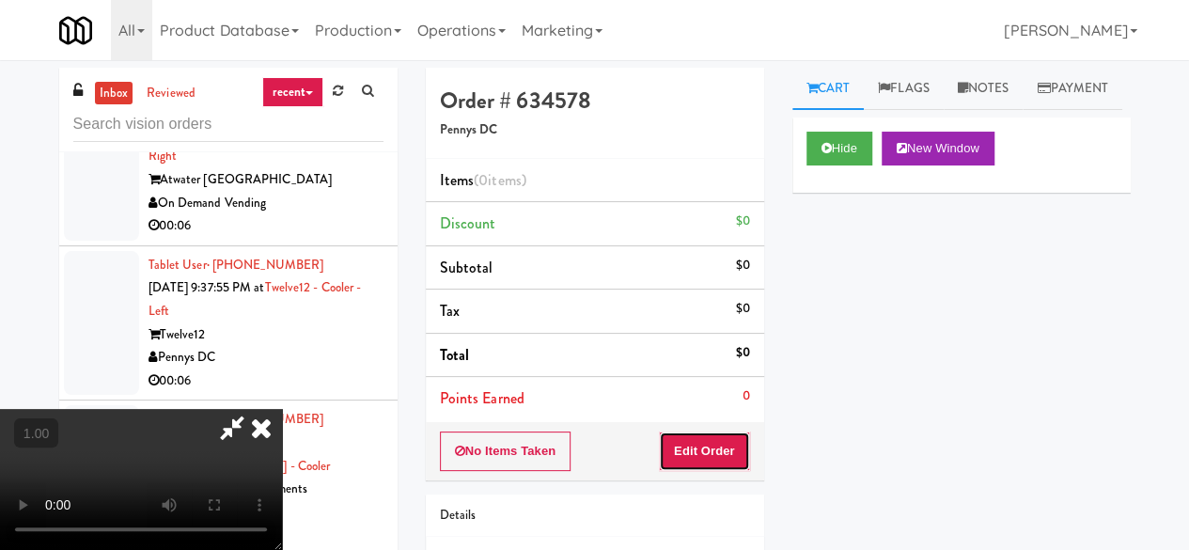
click at [718, 435] on button "Edit Order" at bounding box center [704, 450] width 91 height 39
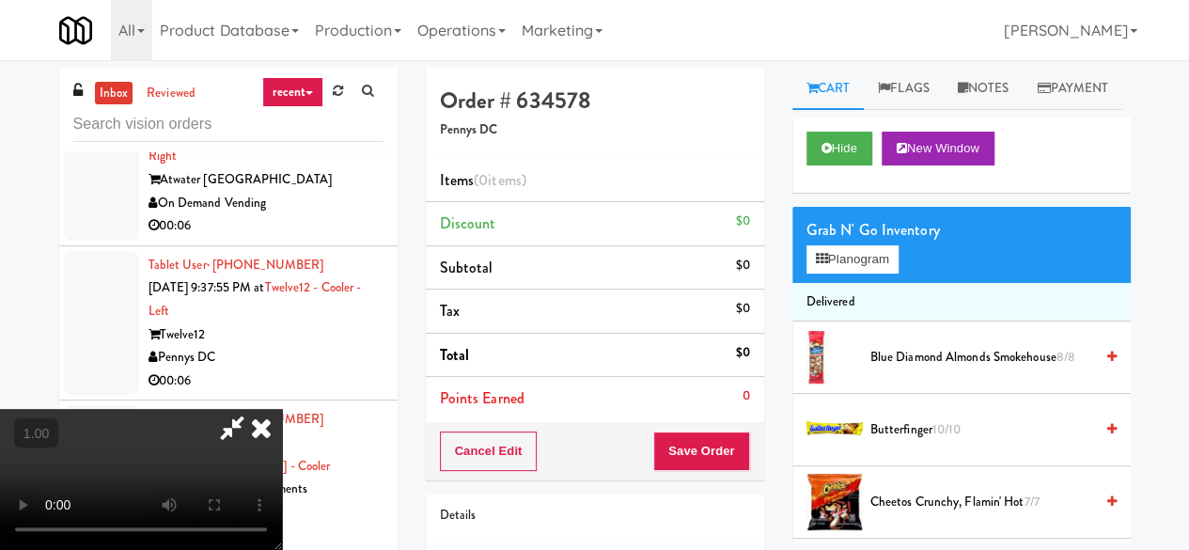
scroll to position [39, 0]
click at [836, 273] on button "Planogram" at bounding box center [852, 259] width 92 height 28
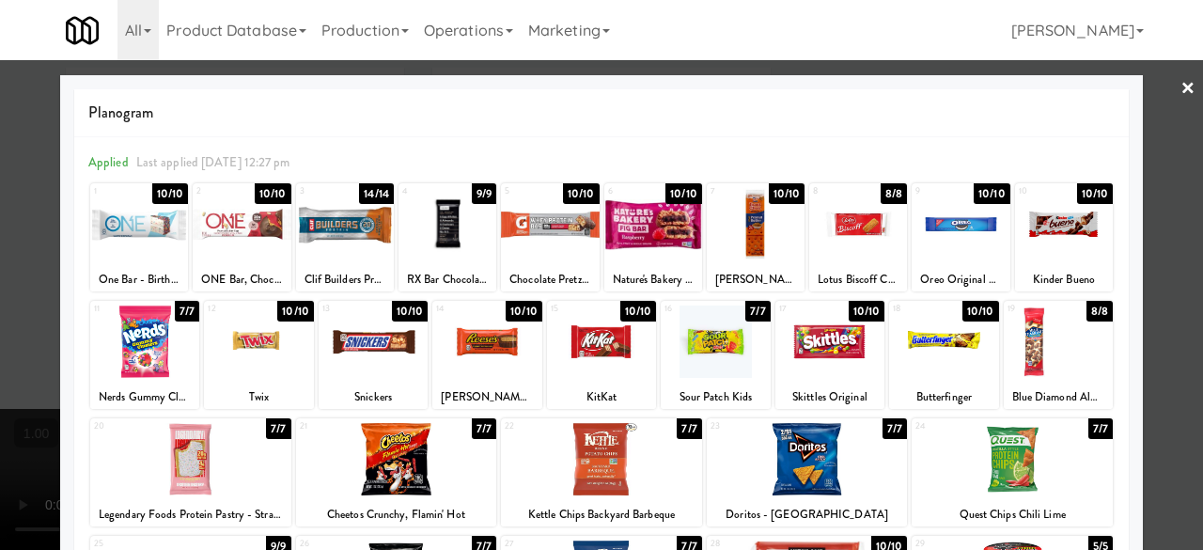
click at [249, 364] on div at bounding box center [258, 341] width 109 height 72
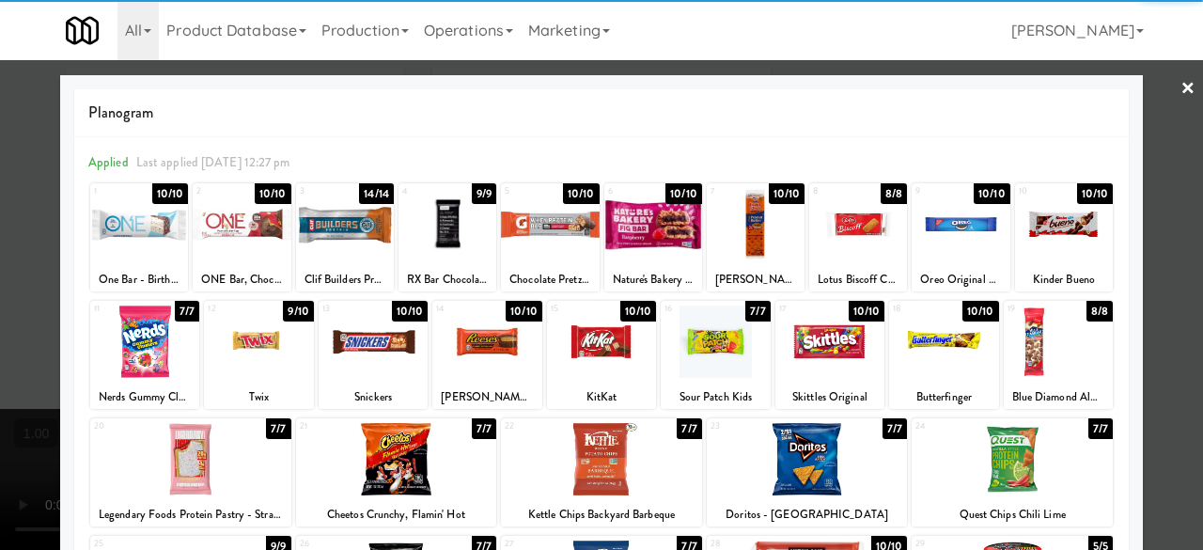
click at [1180, 93] on link "×" at bounding box center [1187, 89] width 15 height 58
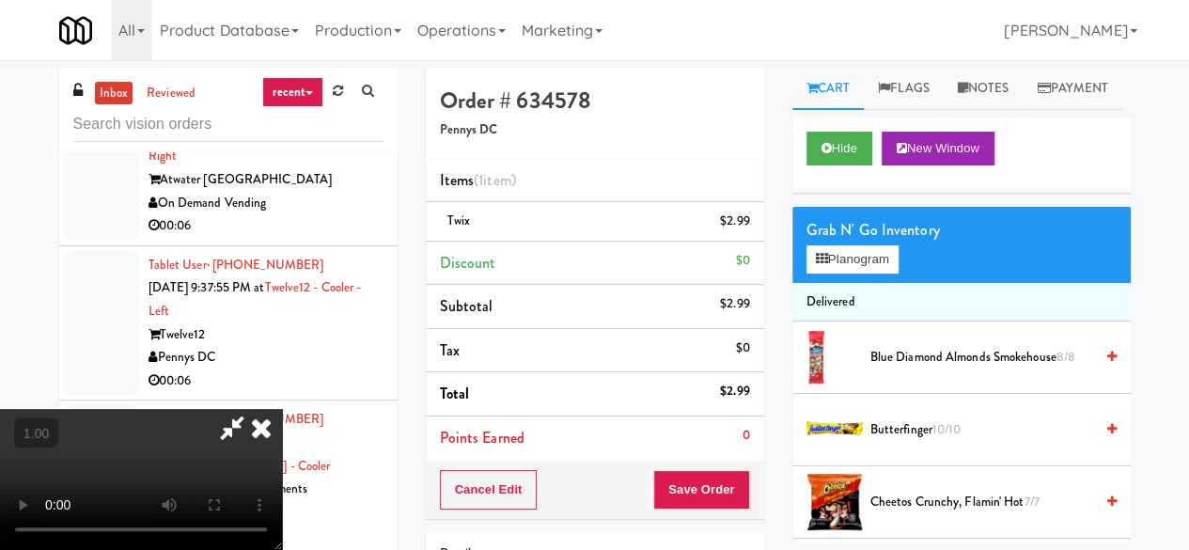
click at [254, 409] on icon at bounding box center [231, 428] width 43 height 38
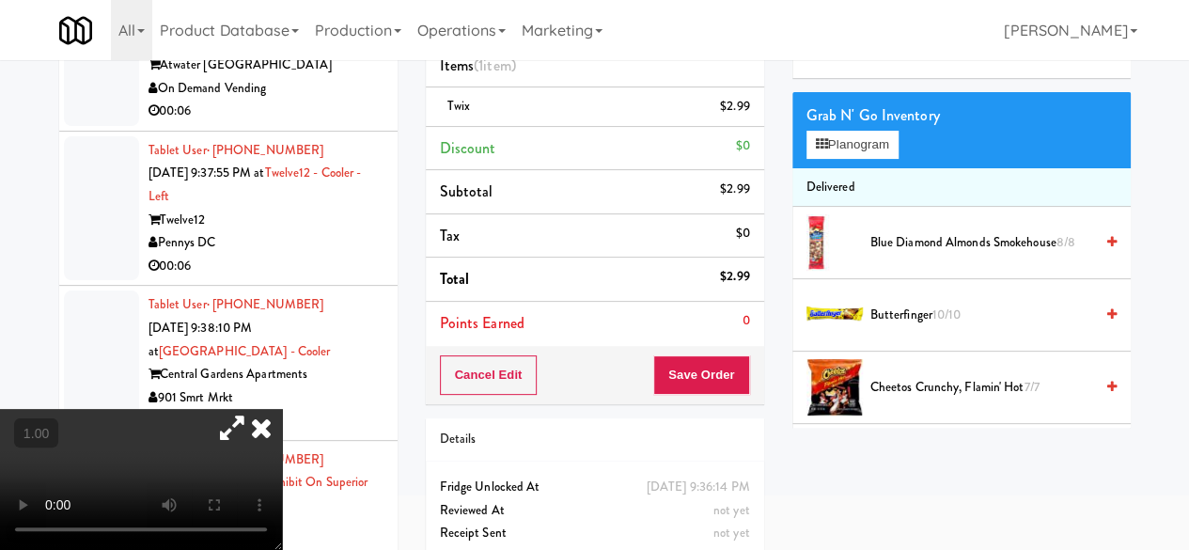
scroll to position [179, 0]
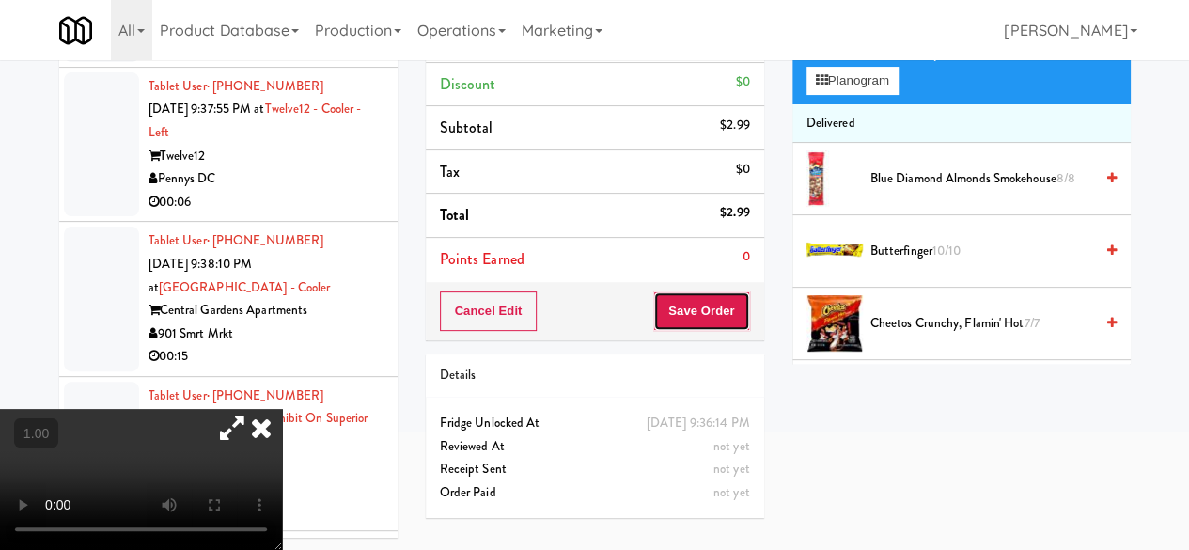
click at [718, 322] on button "Save Order" at bounding box center [701, 310] width 96 height 39
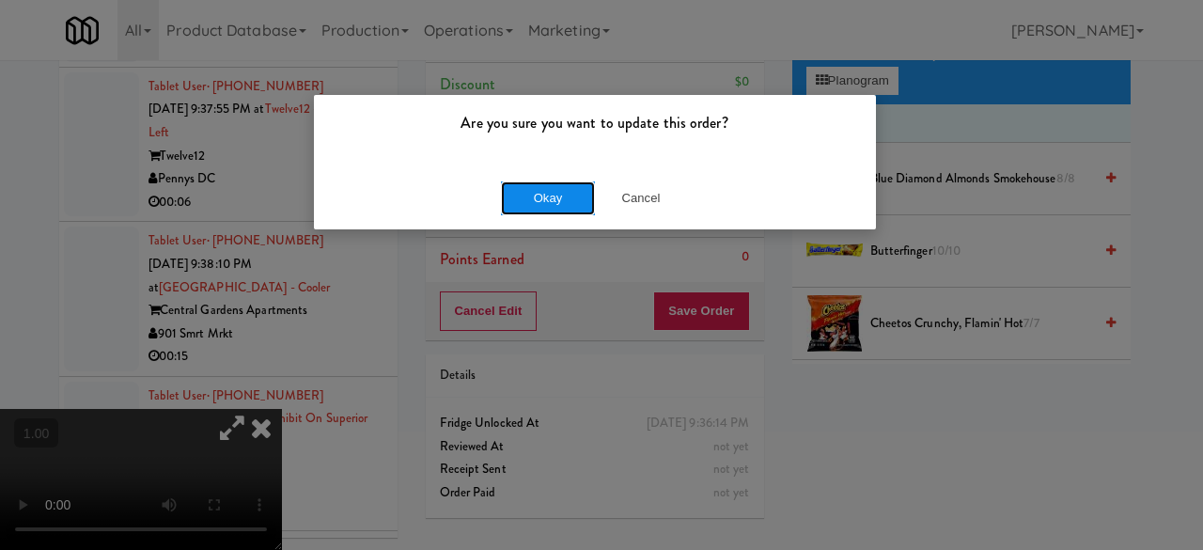
click at [543, 212] on button "Okay" at bounding box center [548, 198] width 94 height 34
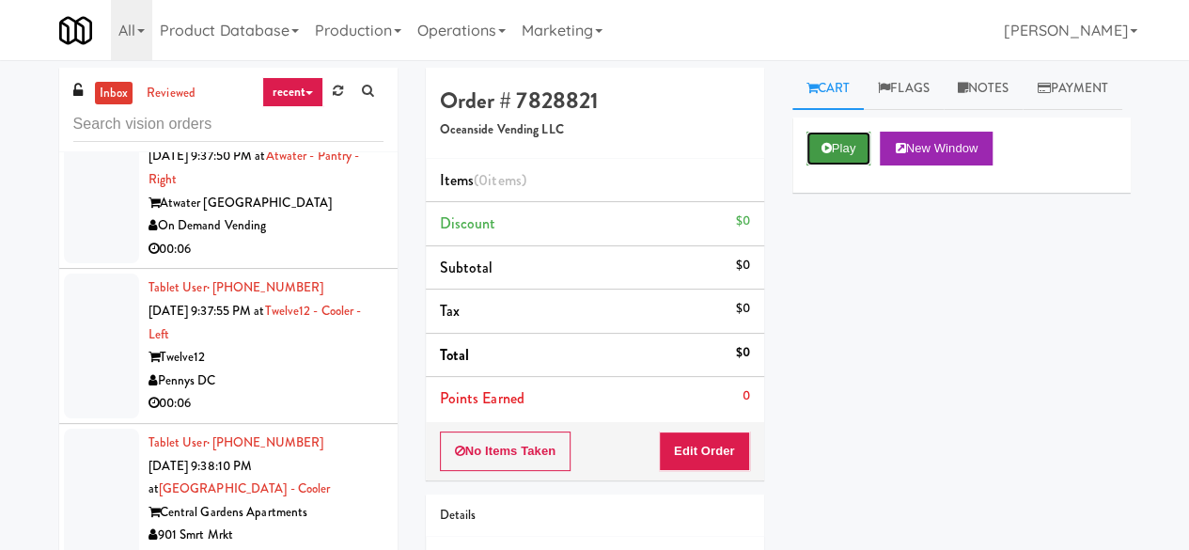
click at [861, 165] on button "Play" at bounding box center [838, 149] width 65 height 34
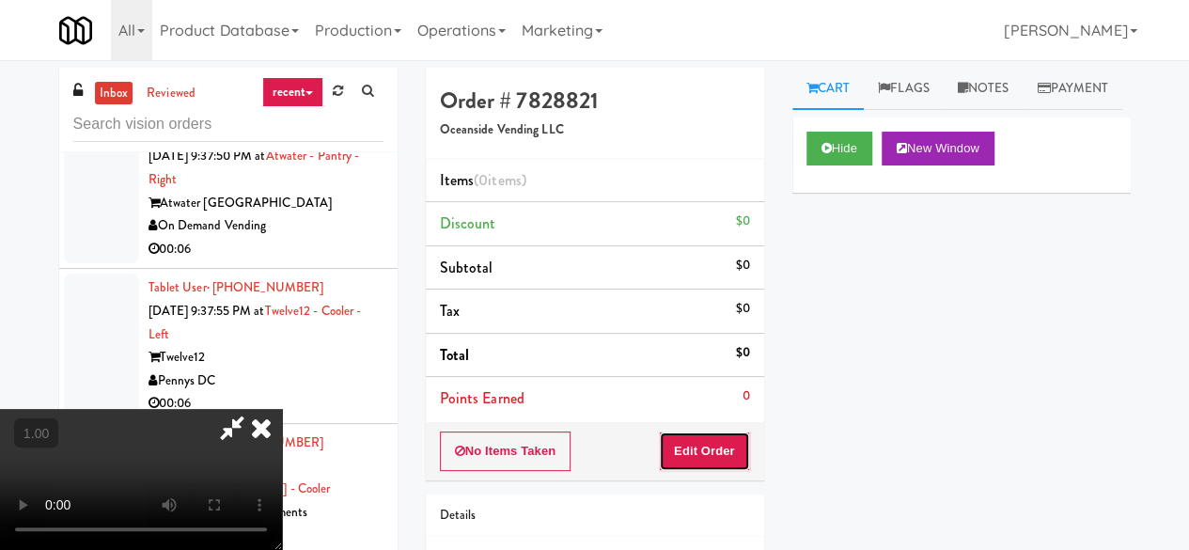
drag, startPoint x: 736, startPoint y: 442, endPoint x: 776, endPoint y: 390, distance: 65.6
click at [736, 442] on button "Edit Order" at bounding box center [704, 450] width 91 height 39
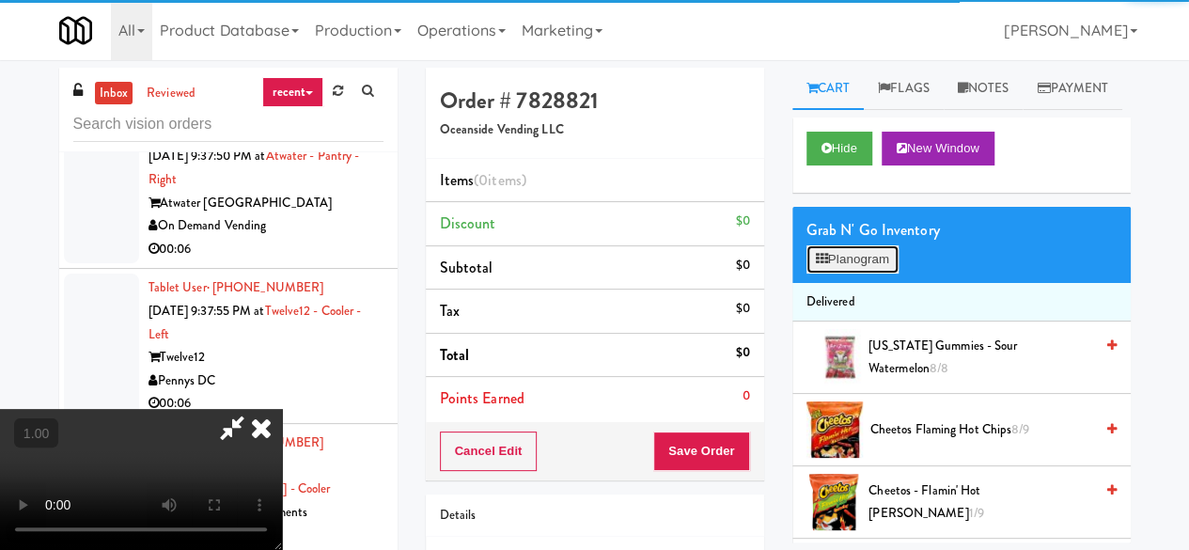
click at [833, 273] on button "Planogram" at bounding box center [852, 259] width 92 height 28
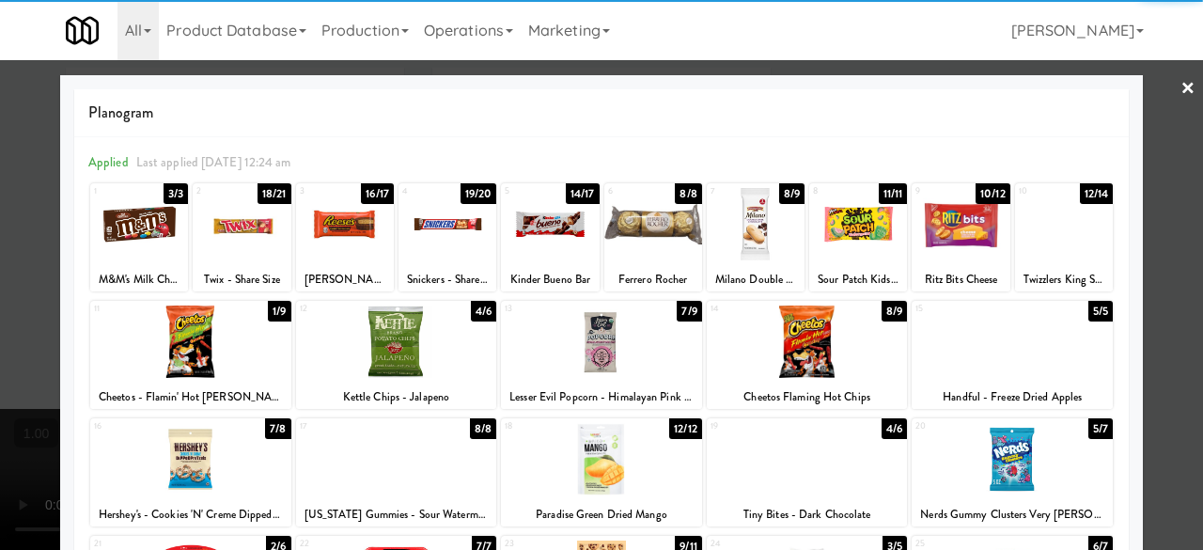
click at [551, 227] on div at bounding box center [550, 224] width 98 height 72
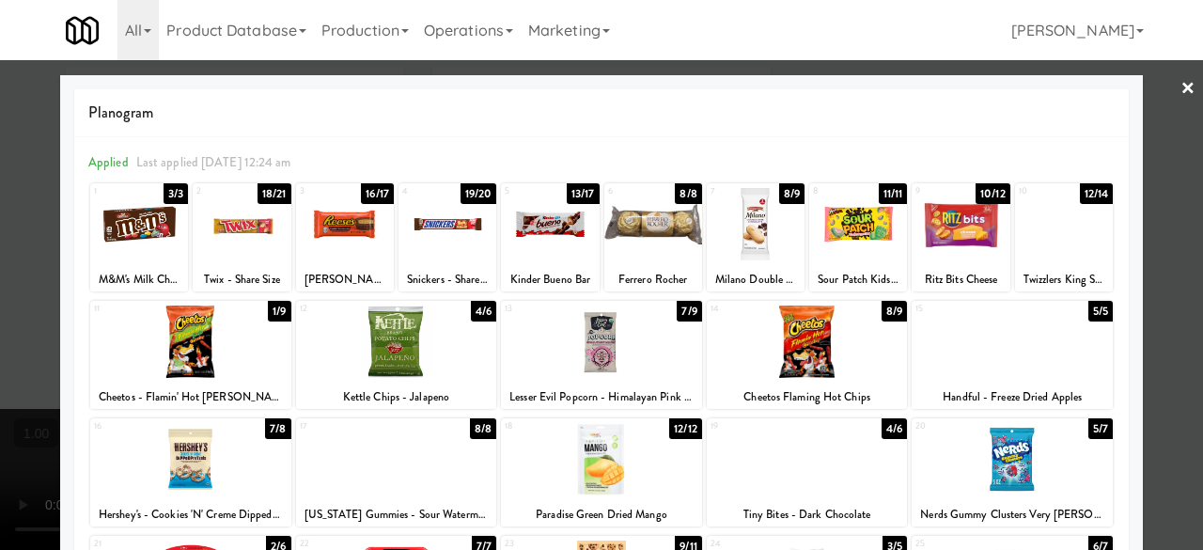
click at [1144, 97] on div at bounding box center [601, 275] width 1203 height 550
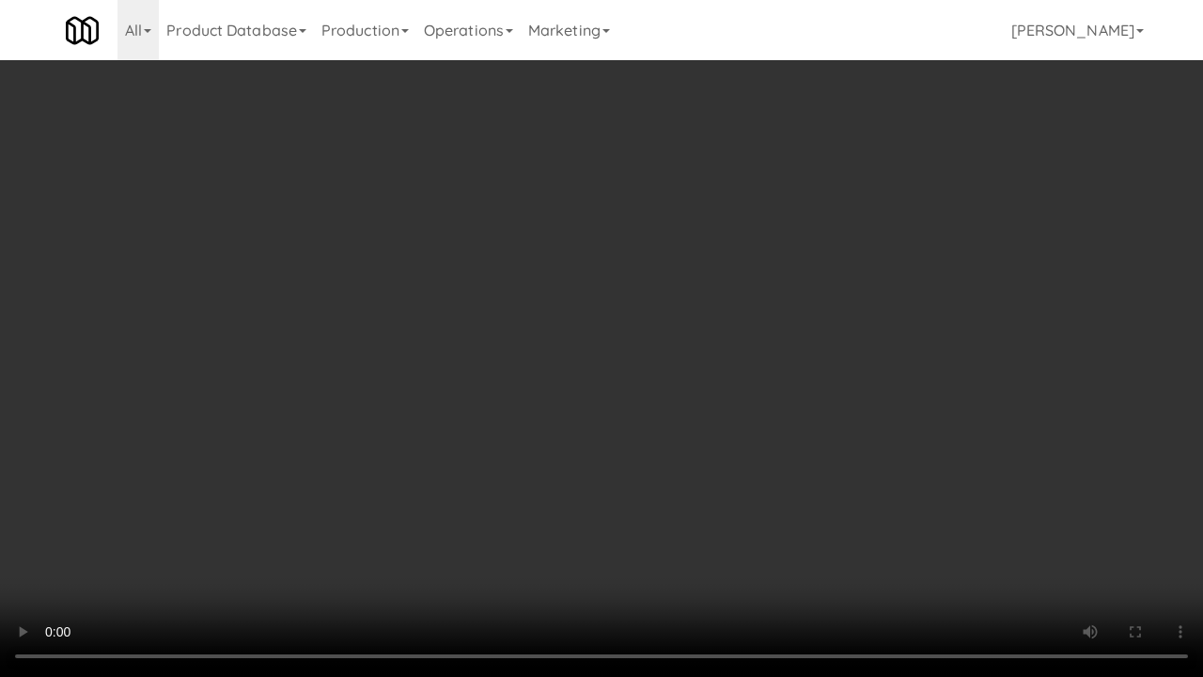
click at [725, 406] on video at bounding box center [601, 338] width 1203 height 677
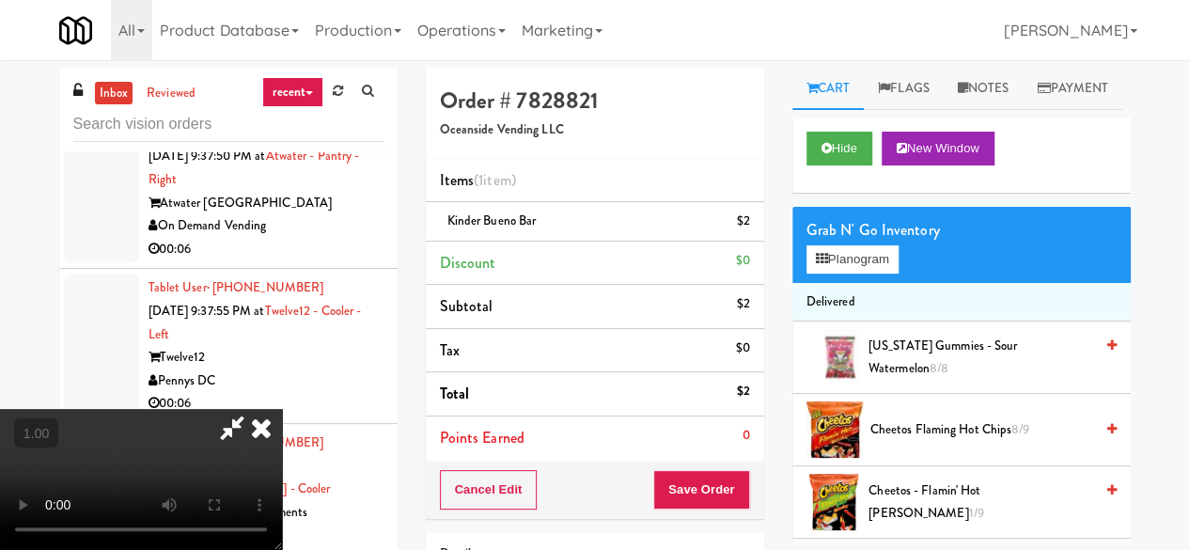
click at [254, 409] on icon at bounding box center [231, 428] width 43 height 38
click at [709, 475] on button "Save Order" at bounding box center [701, 489] width 96 height 39
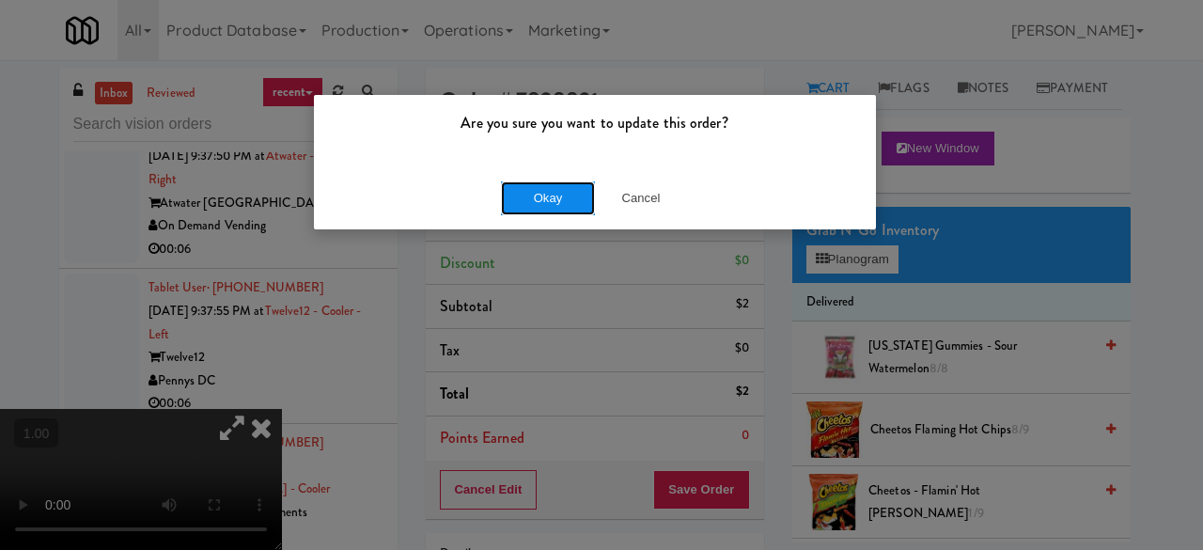
click at [529, 197] on button "Okay" at bounding box center [548, 198] width 94 height 34
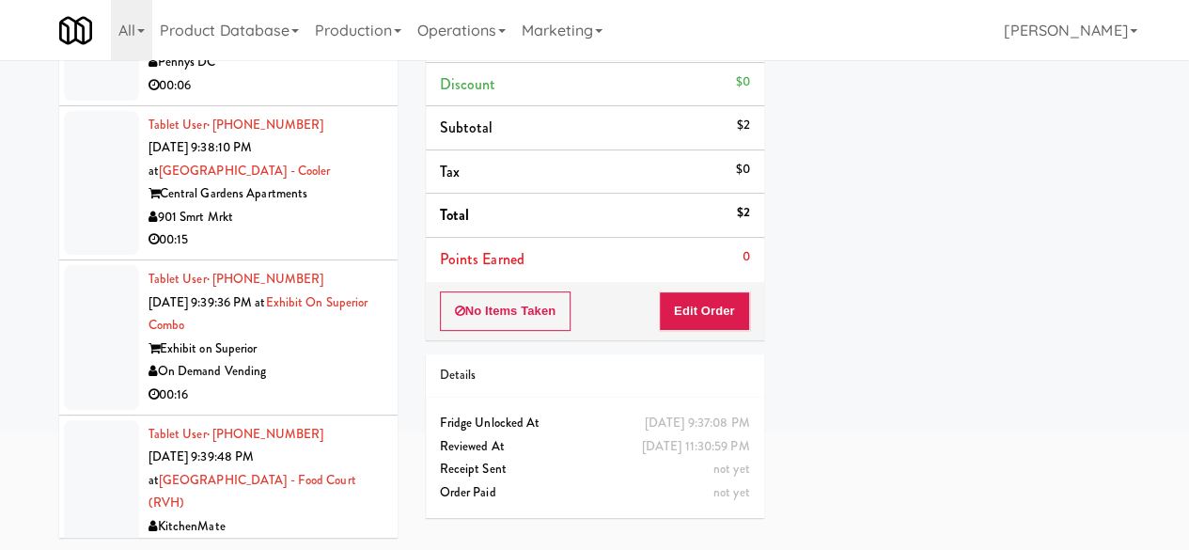
scroll to position [12614, 0]
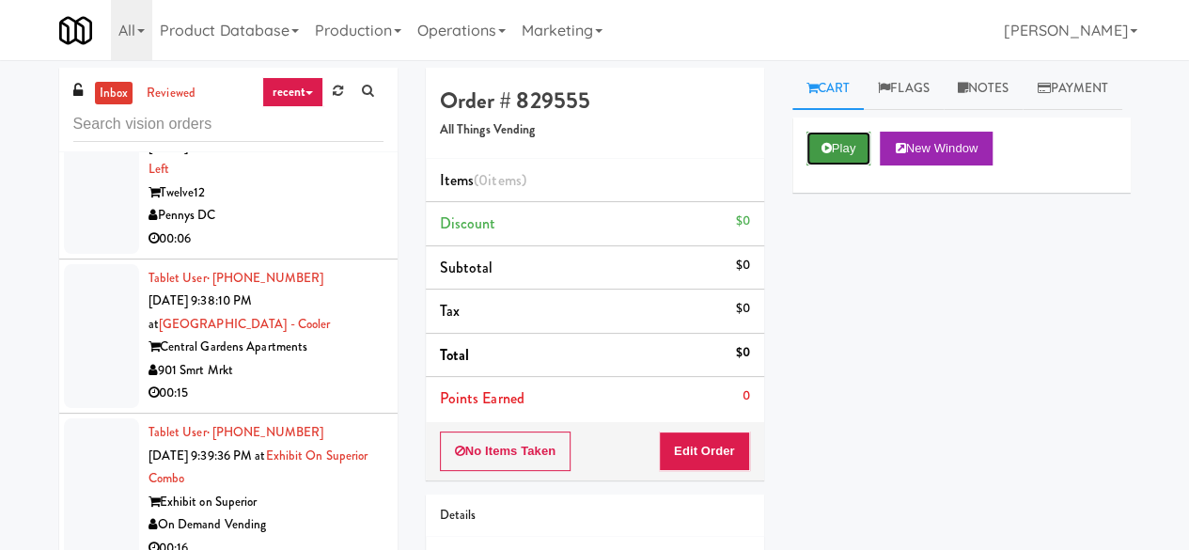
click at [836, 165] on button "Play" at bounding box center [838, 149] width 65 height 34
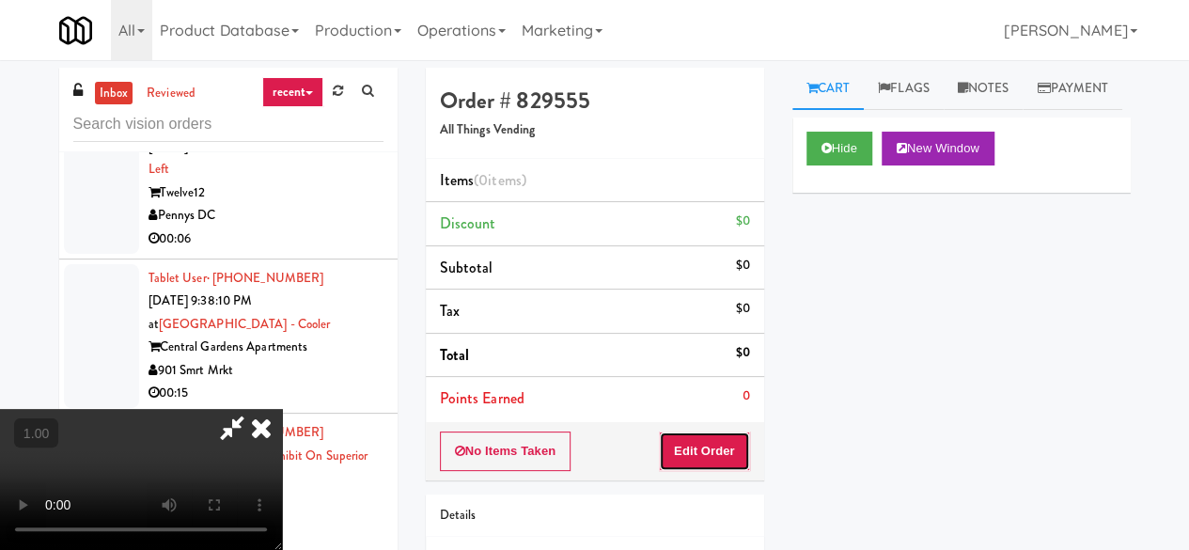
click at [729, 441] on button "Edit Order" at bounding box center [704, 450] width 91 height 39
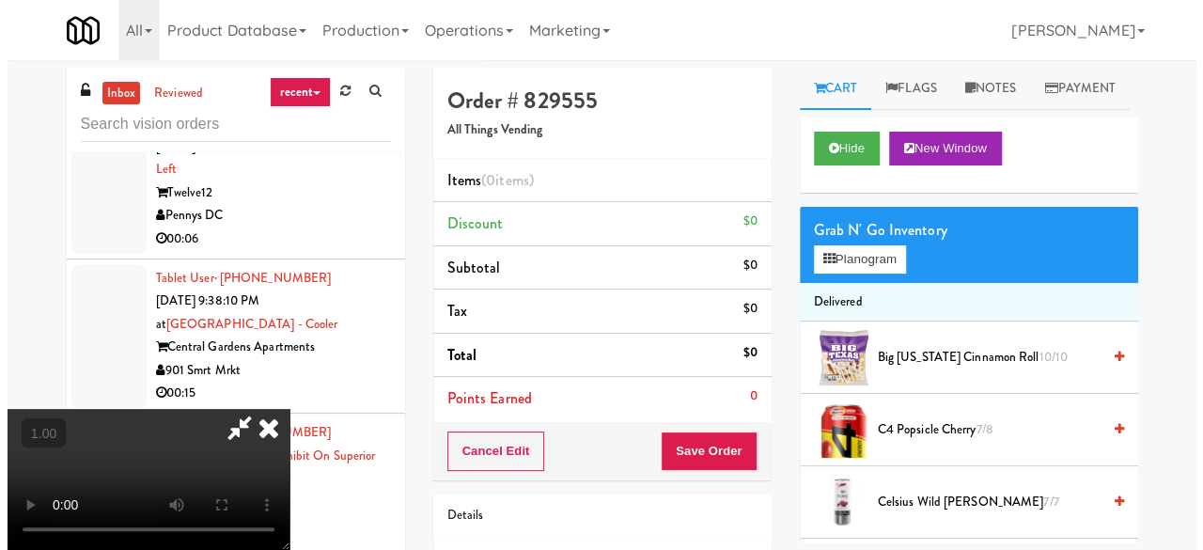
scroll to position [39, 0]
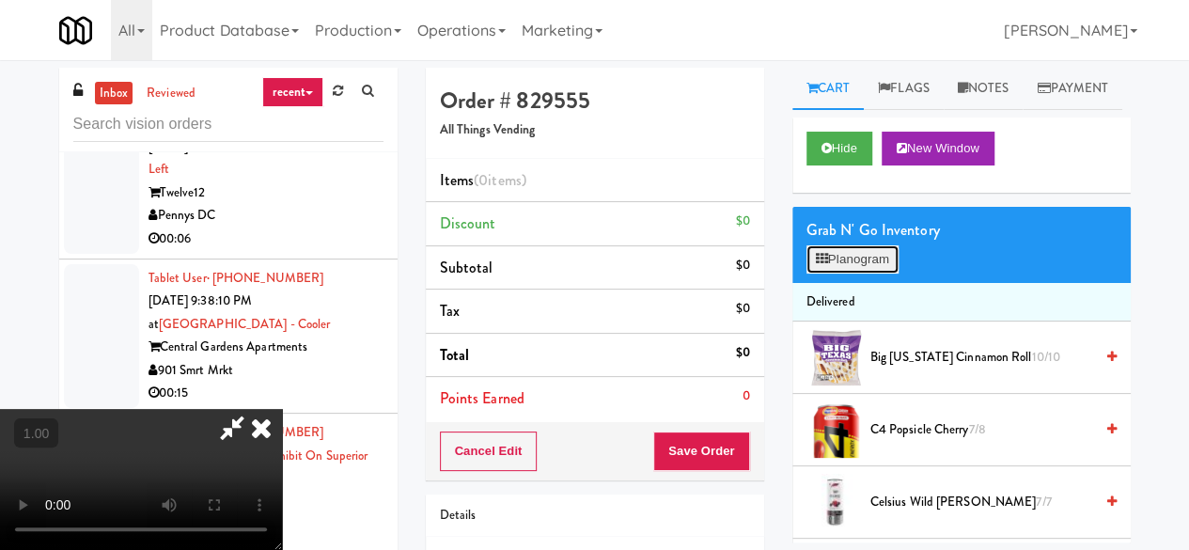
click at [836, 273] on button "Planogram" at bounding box center [852, 259] width 92 height 28
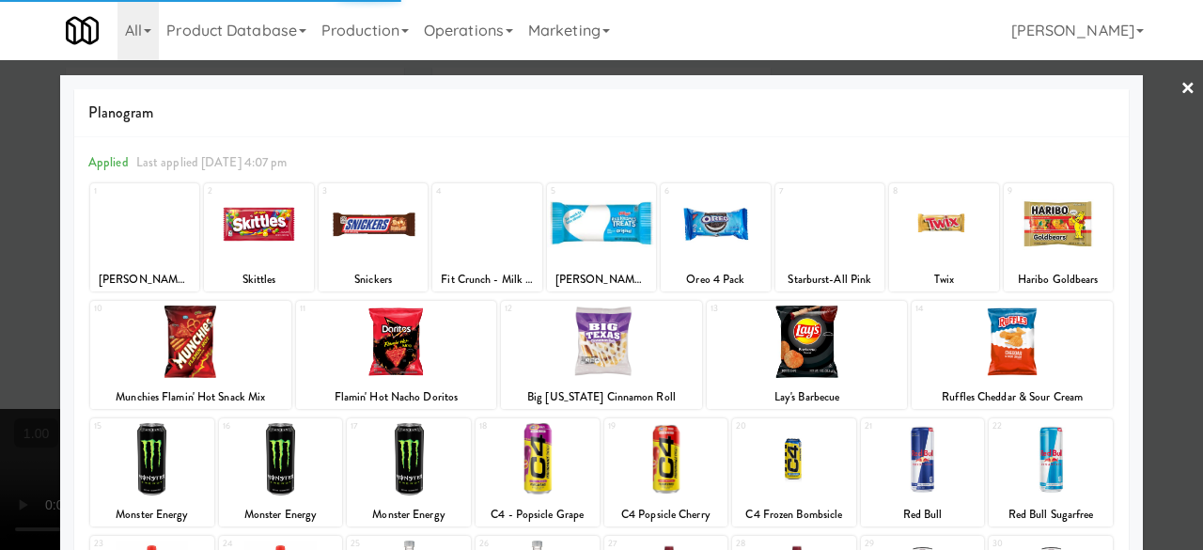
scroll to position [372, 0]
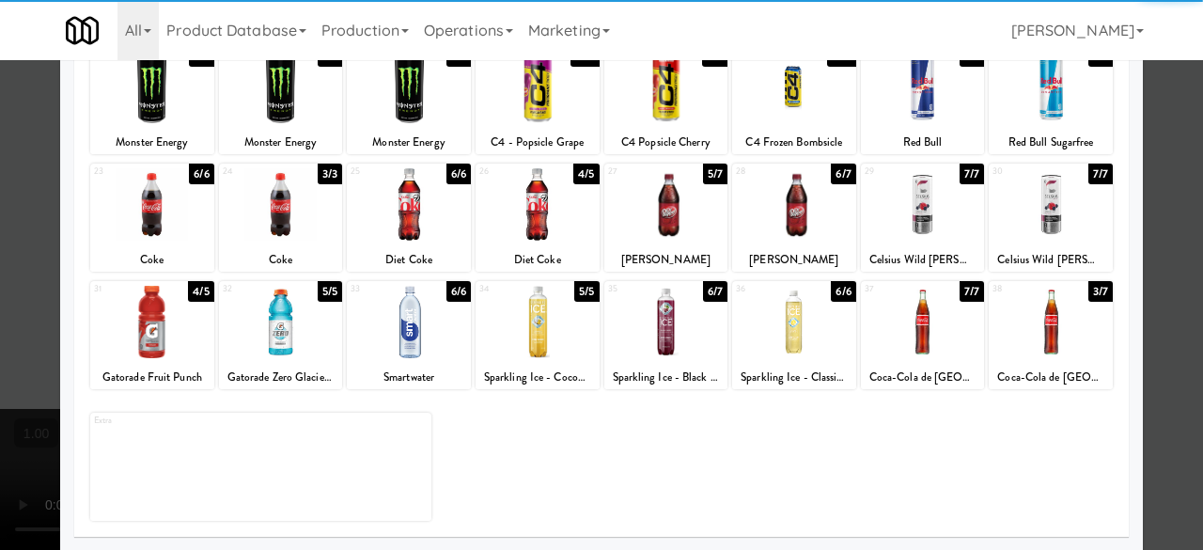
click at [259, 217] on div at bounding box center [281, 204] width 124 height 72
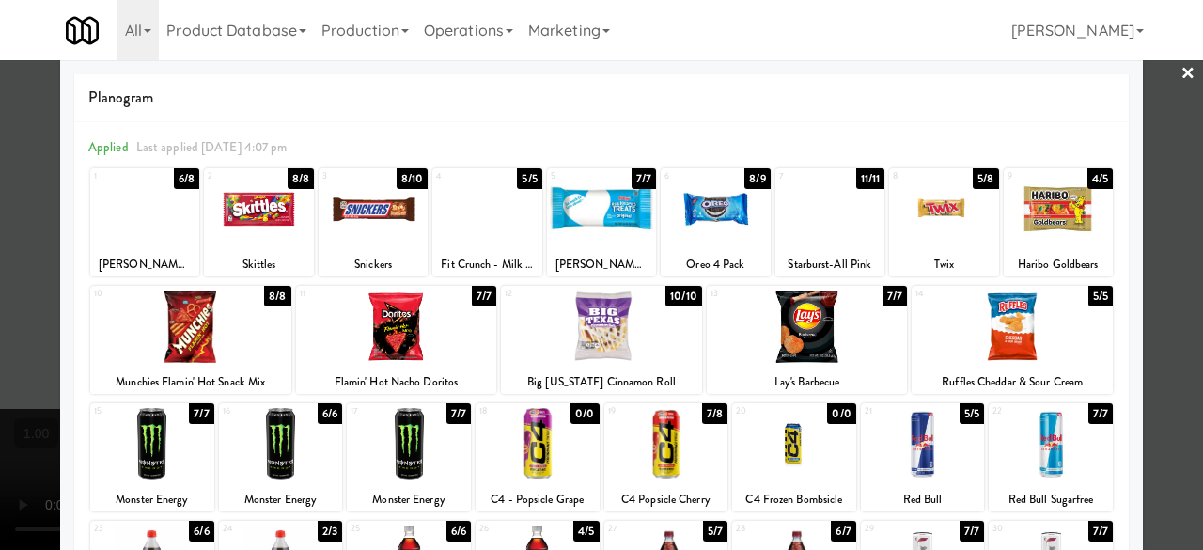
scroll to position [0, 0]
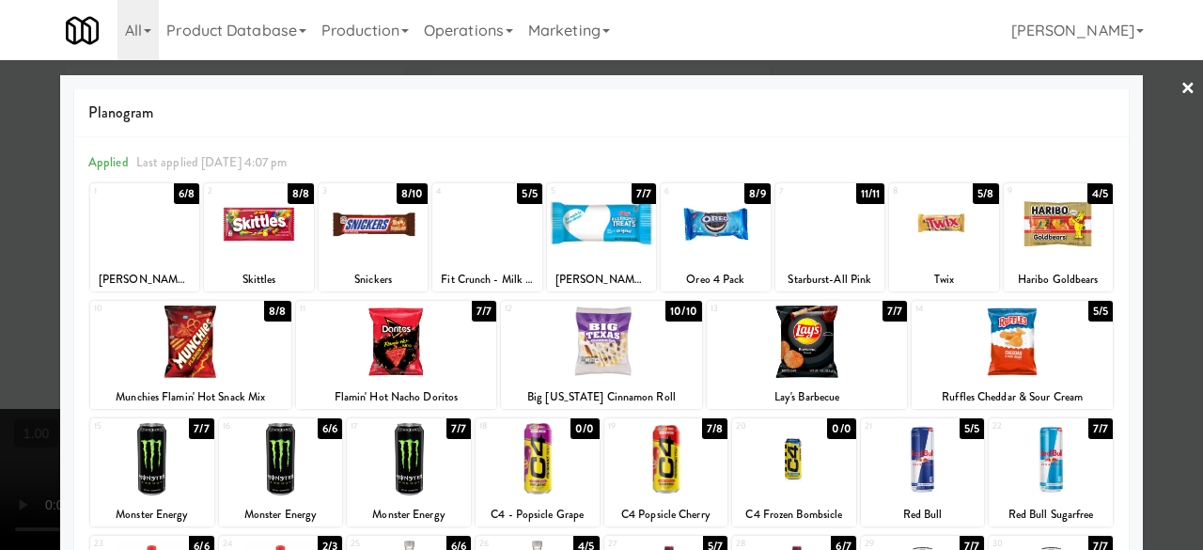
click at [1126, 119] on div "Planogram Applied Last applied Monday 4:07 pm 1 6/8 Reese's Carmel Big Cup 2 8/…" at bounding box center [601, 499] width 1082 height 848
drag, startPoint x: 1171, startPoint y: 88, endPoint x: 929, endPoint y: 156, distance: 250.8
click at [1180, 87] on link "×" at bounding box center [1187, 89] width 15 height 58
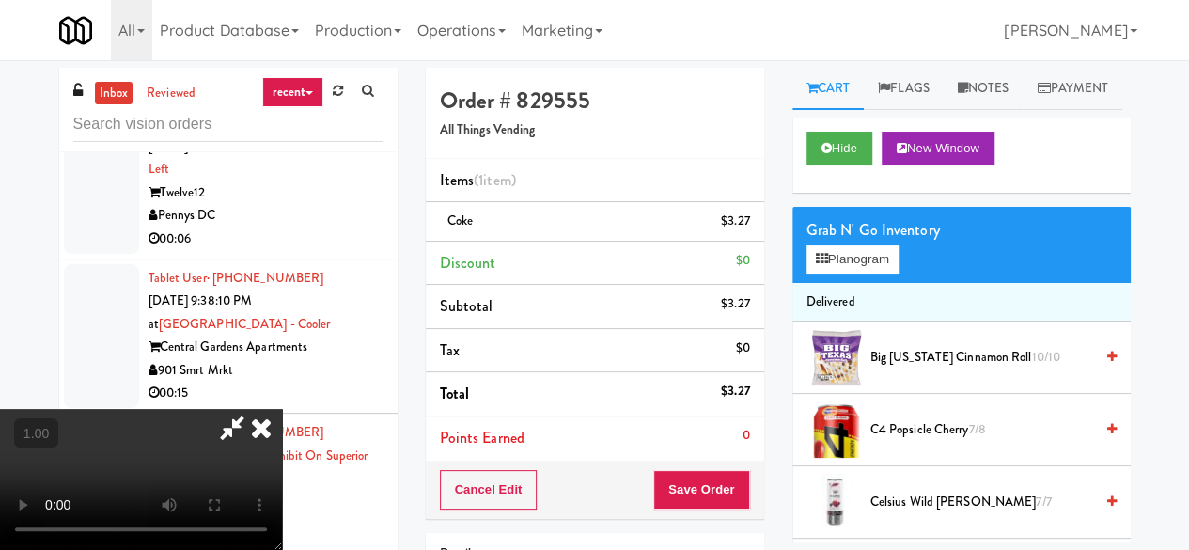
scroll to position [39, 0]
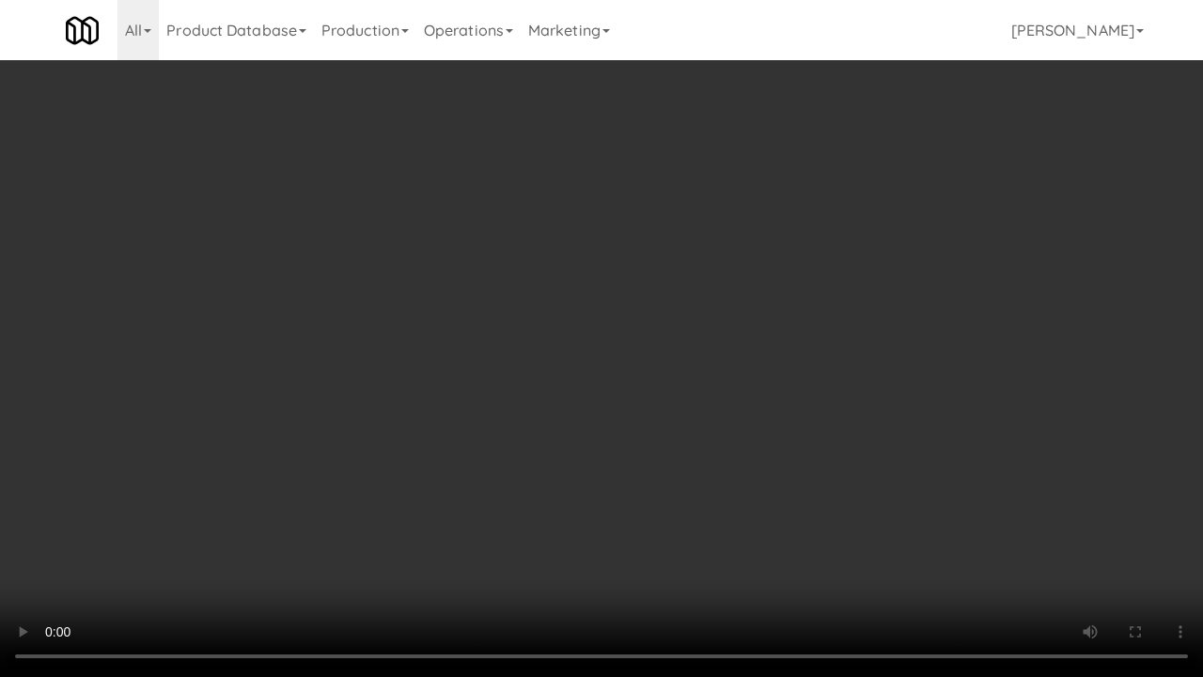
click at [787, 456] on video at bounding box center [601, 338] width 1203 height 677
click at [714, 389] on video at bounding box center [601, 338] width 1203 height 677
click at [716, 385] on video at bounding box center [601, 338] width 1203 height 677
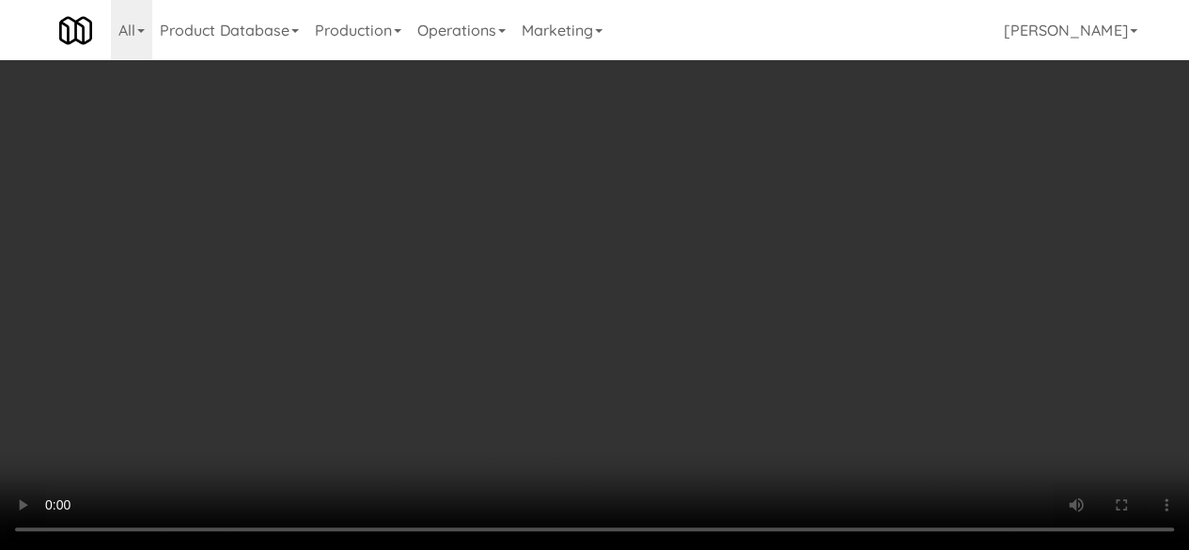
scroll to position [0, 0]
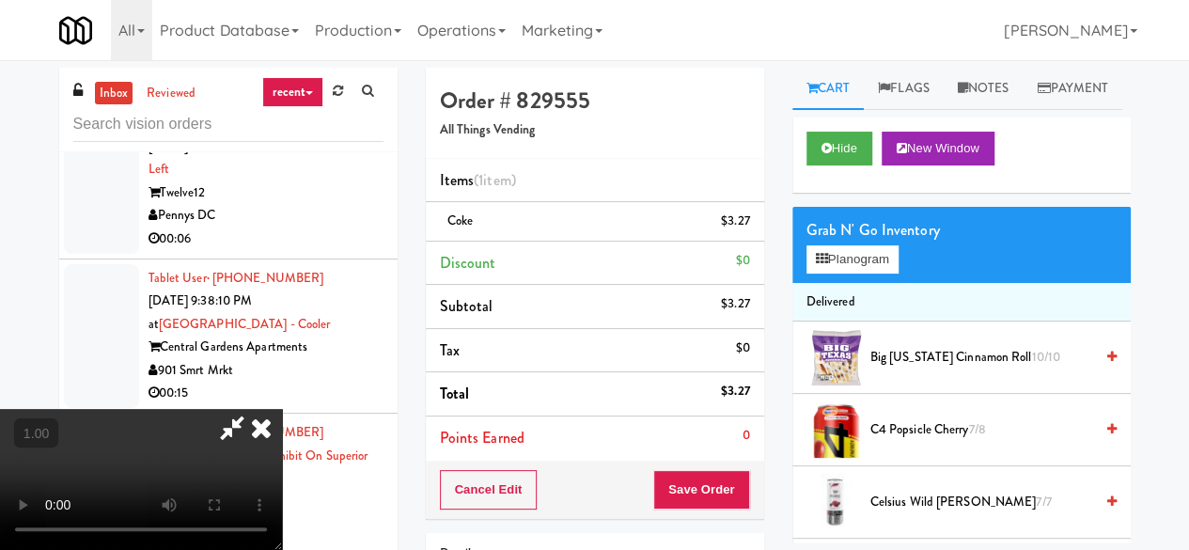
click at [254, 409] on icon at bounding box center [231, 428] width 43 height 38
click at [827, 265] on icon at bounding box center [822, 259] width 12 height 12
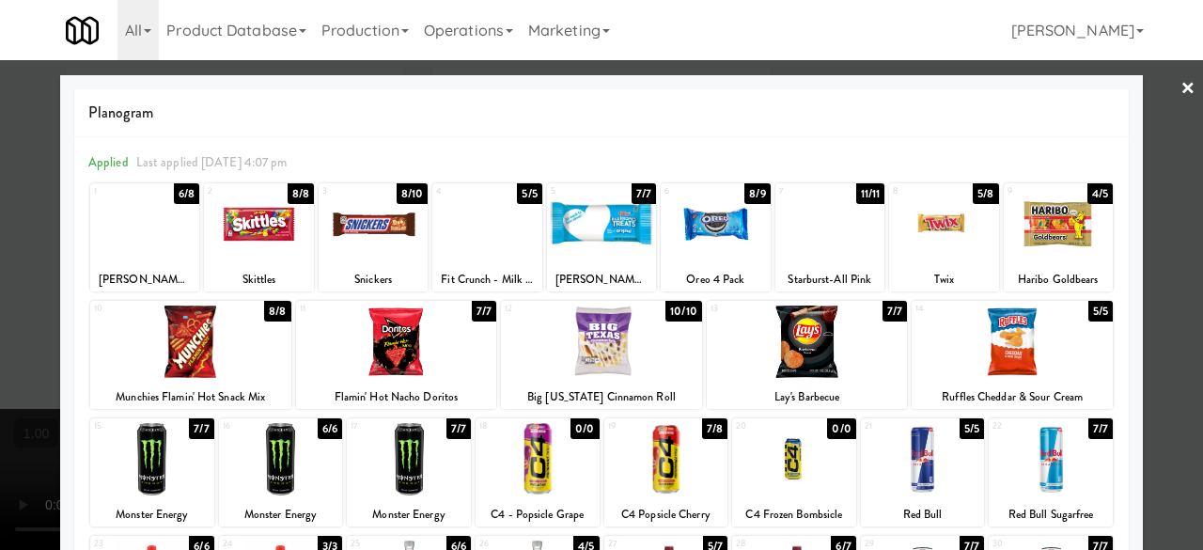
click at [1144, 91] on div at bounding box center [601, 275] width 1203 height 550
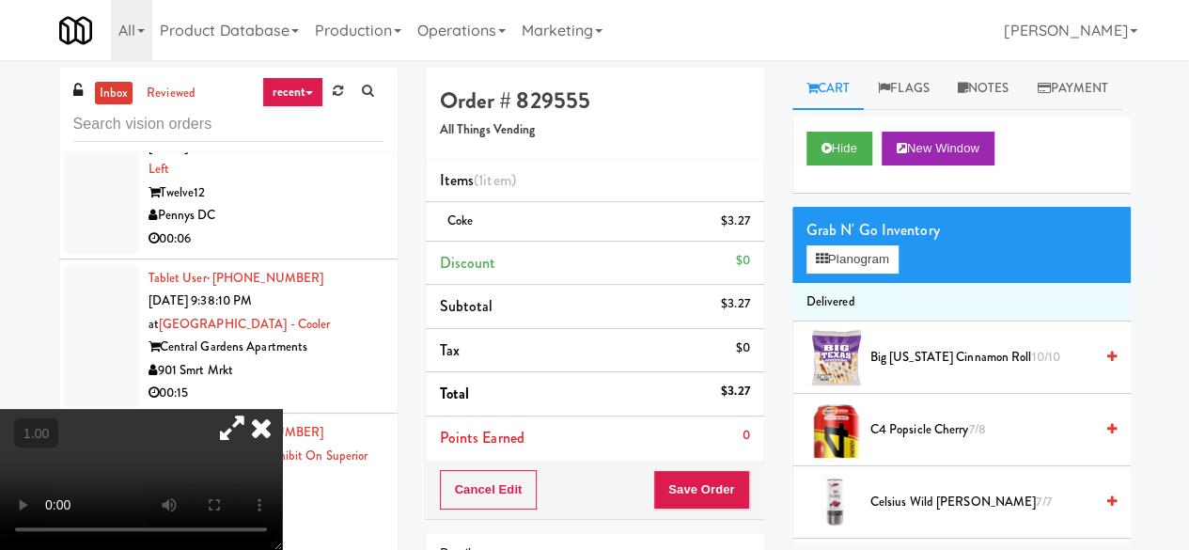
click at [282, 409] on icon at bounding box center [261, 428] width 41 height 38
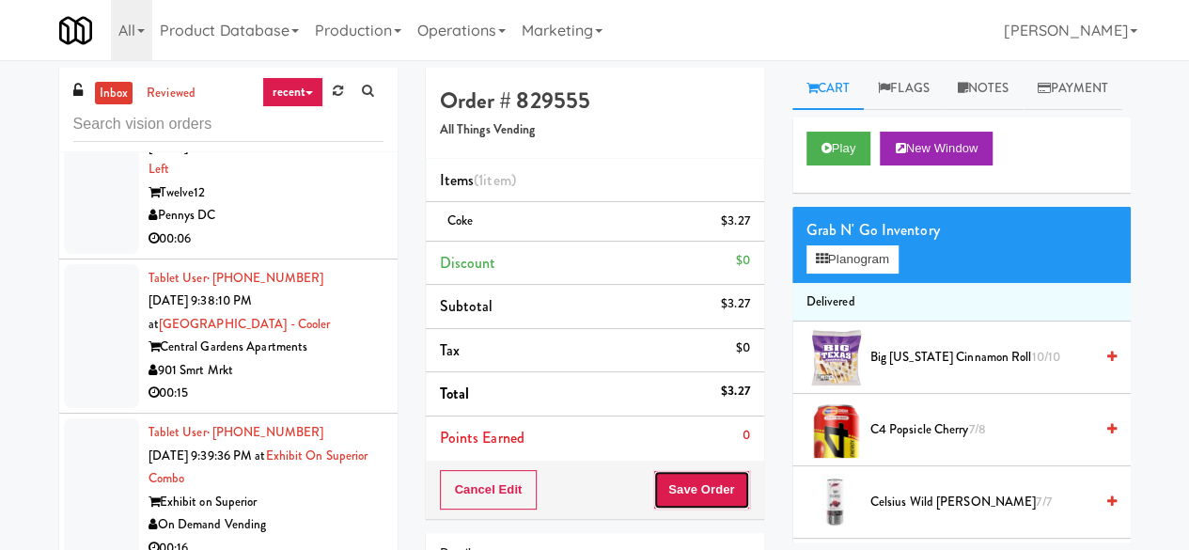
click at [690, 495] on button "Save Order" at bounding box center [701, 489] width 96 height 39
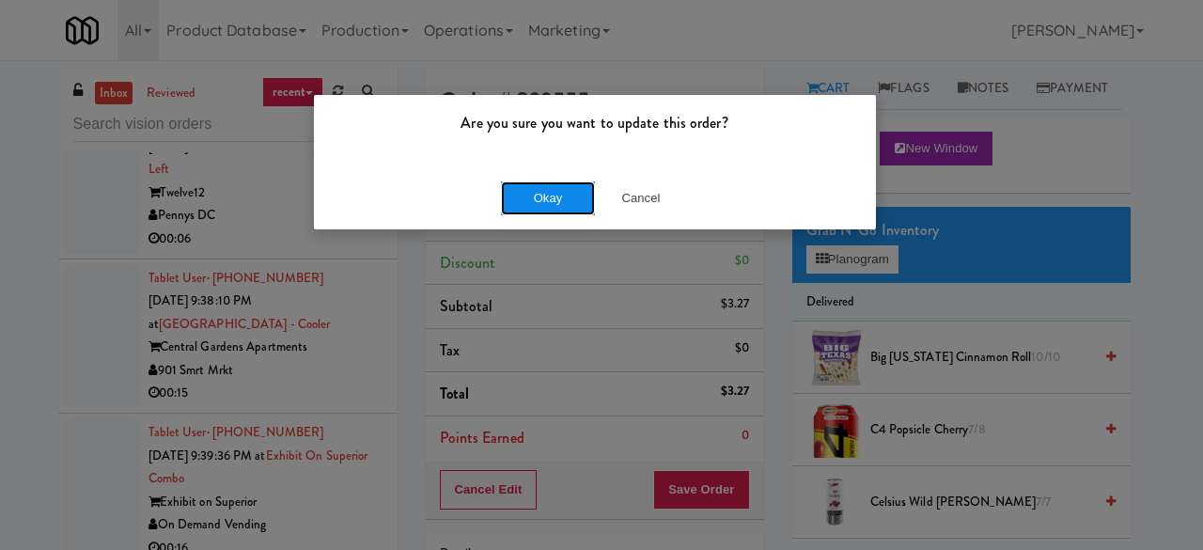
click at [528, 206] on button "Okay" at bounding box center [548, 198] width 94 height 34
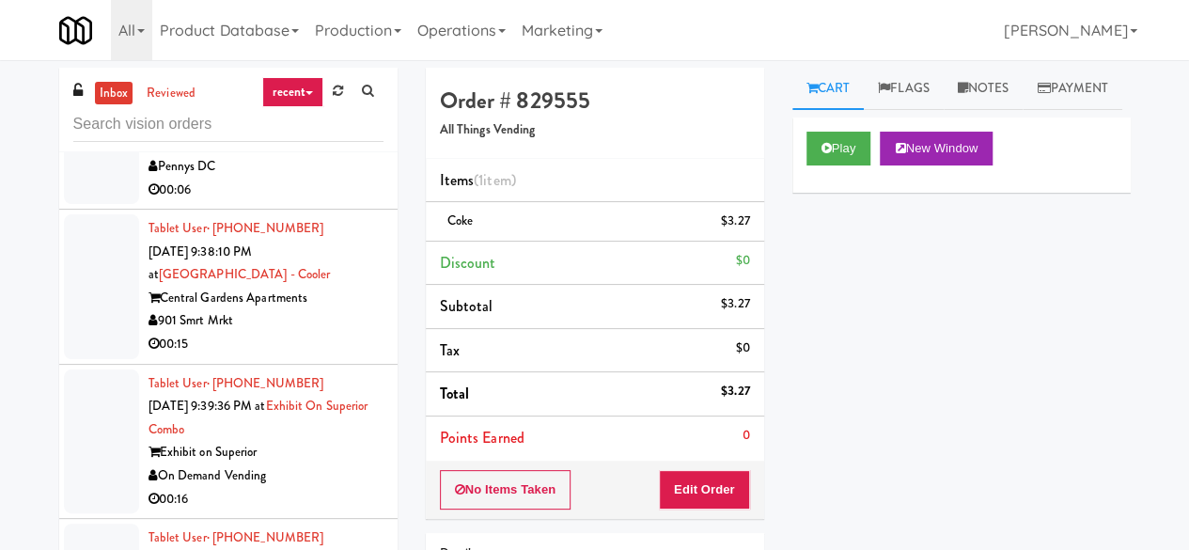
scroll to position [12802, 0]
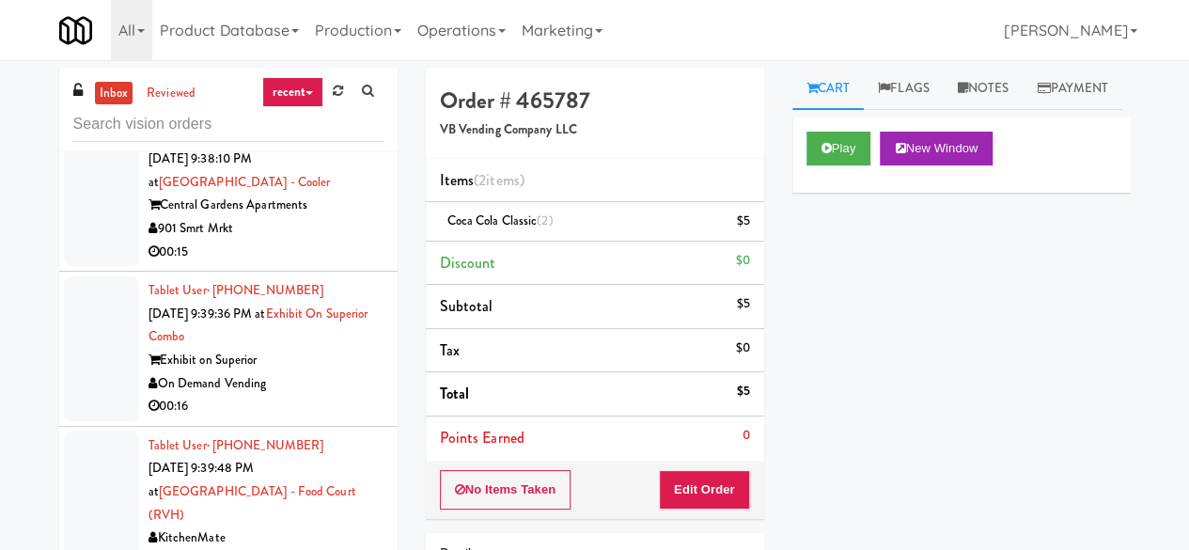
scroll to position [12990, 0]
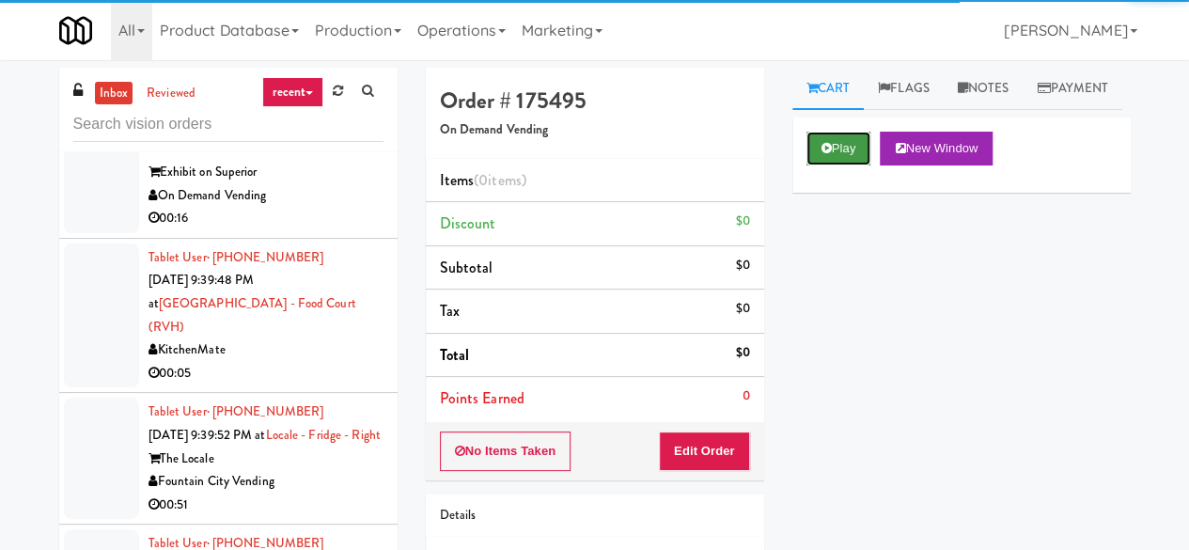
click at [825, 154] on icon at bounding box center [826, 148] width 10 height 12
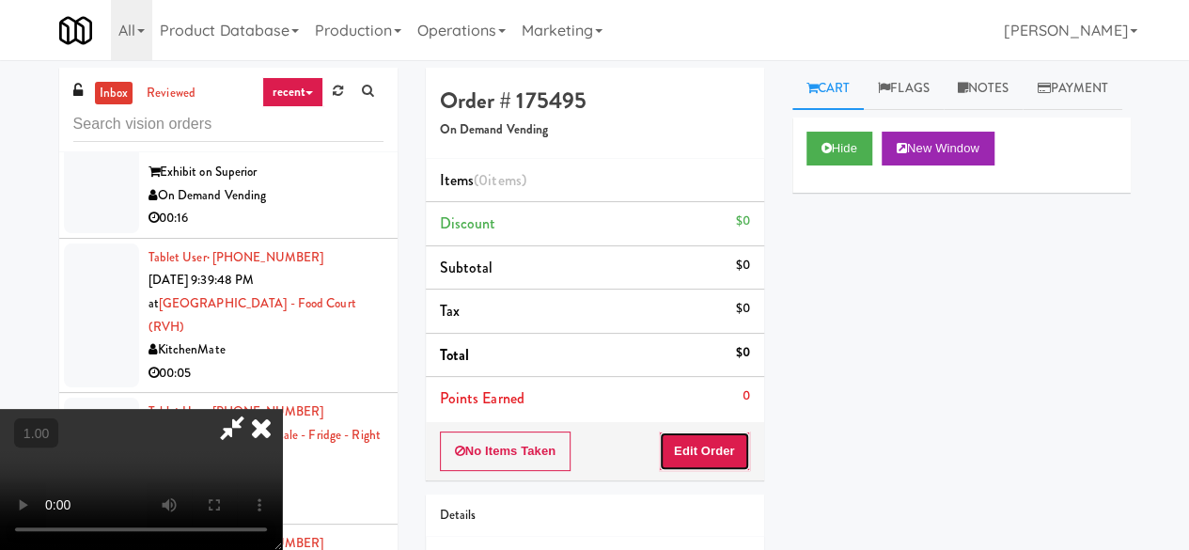
click at [710, 439] on button "Edit Order" at bounding box center [704, 450] width 91 height 39
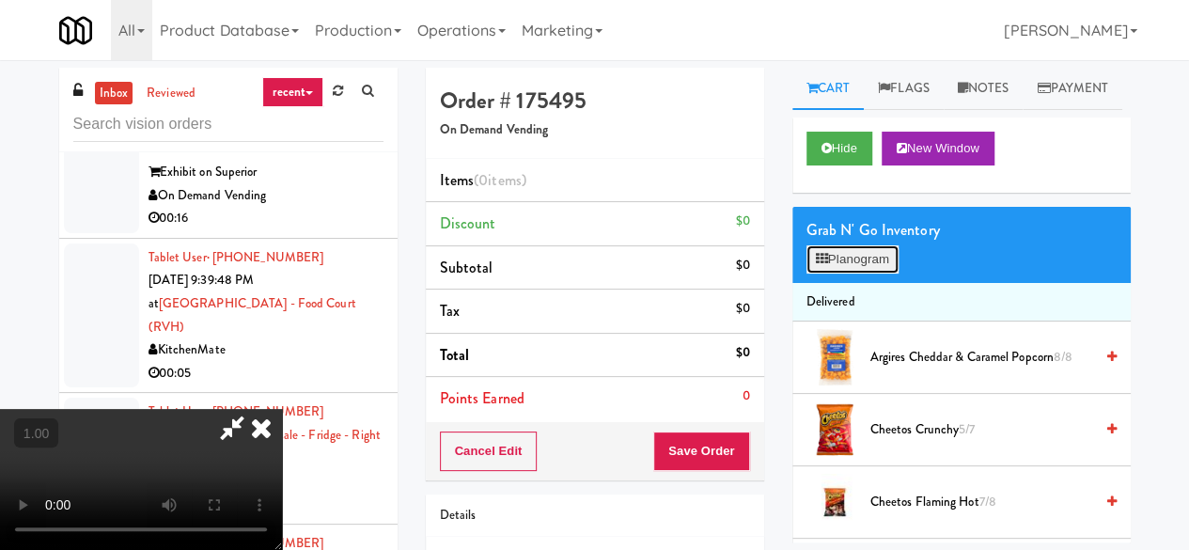
click at [856, 273] on button "Planogram" at bounding box center [852, 259] width 92 height 28
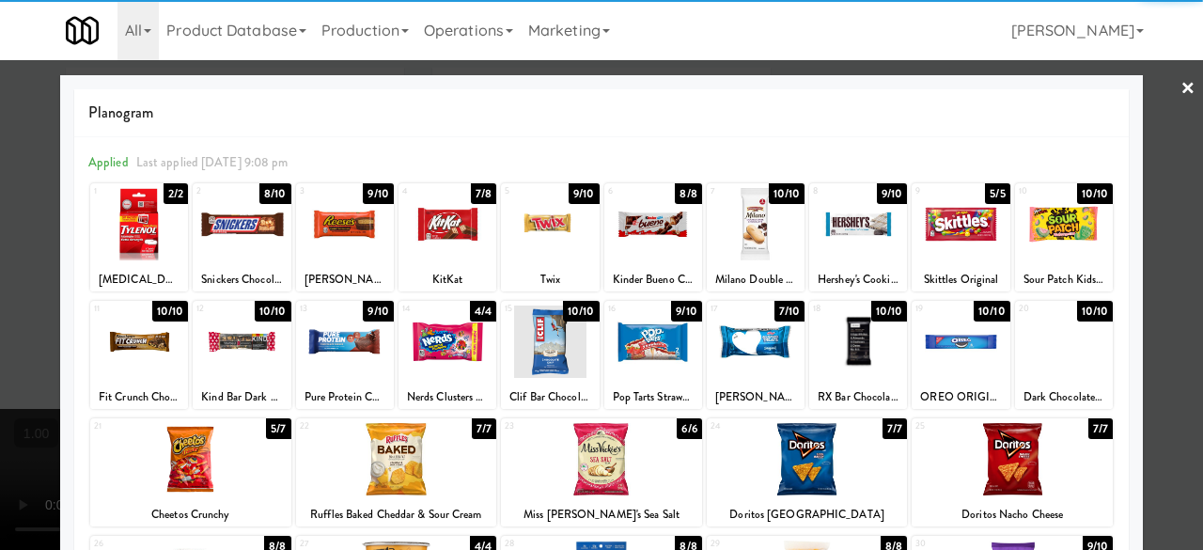
click at [226, 242] on div at bounding box center [242, 224] width 98 height 72
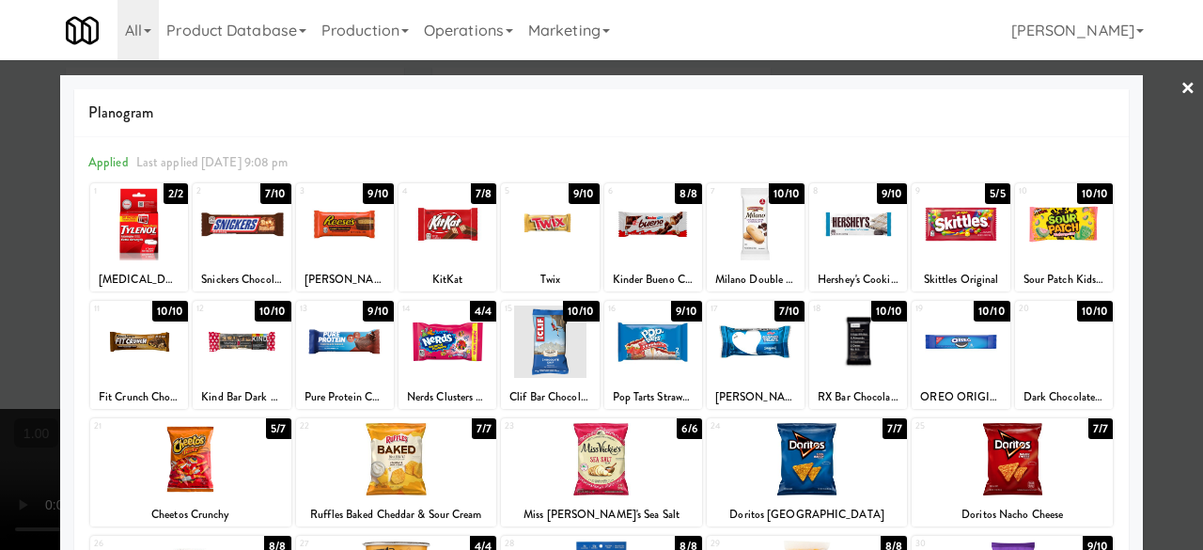
click at [1164, 81] on div at bounding box center [601, 275] width 1203 height 550
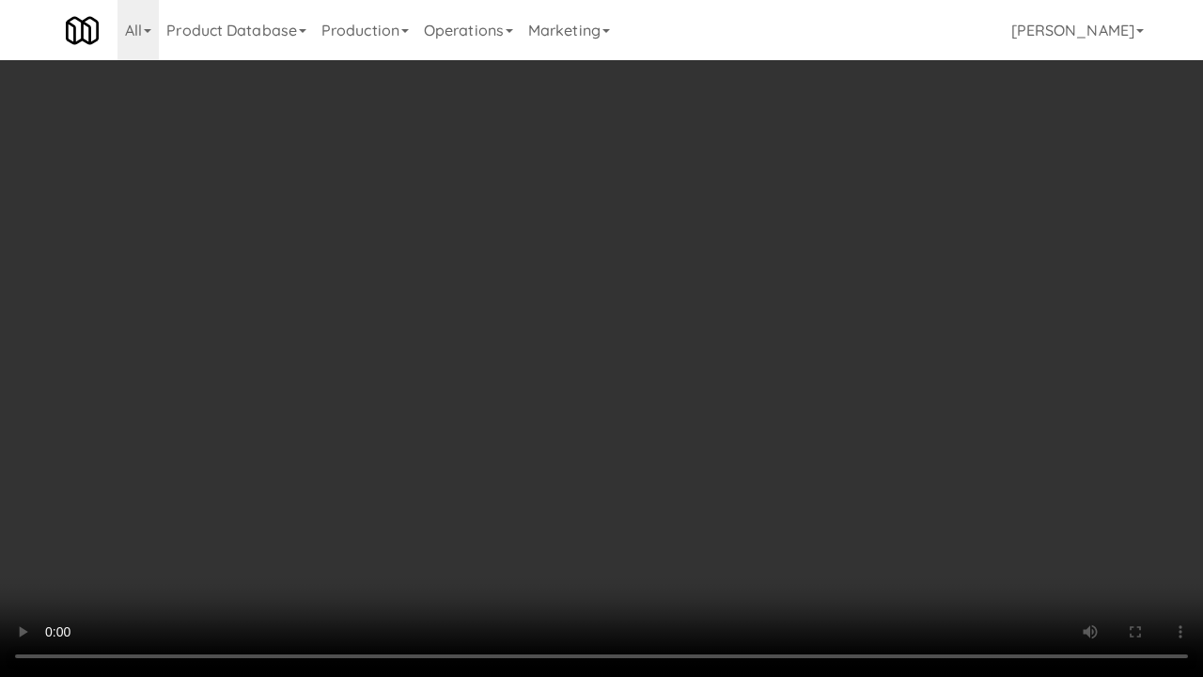
click at [817, 490] on video at bounding box center [601, 338] width 1203 height 677
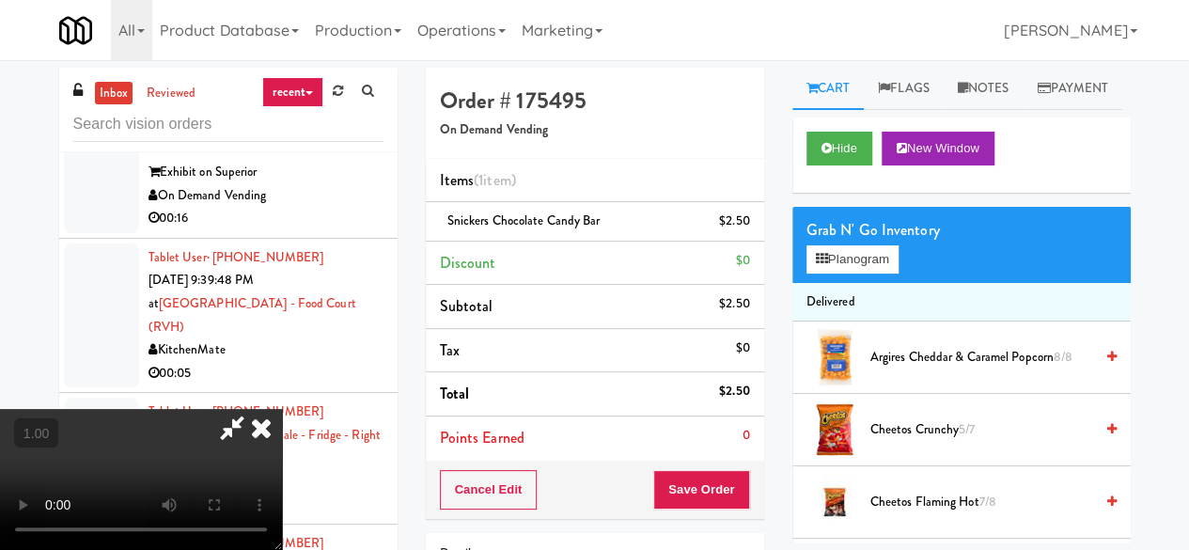
click at [282, 409] on icon at bounding box center [261, 428] width 41 height 38
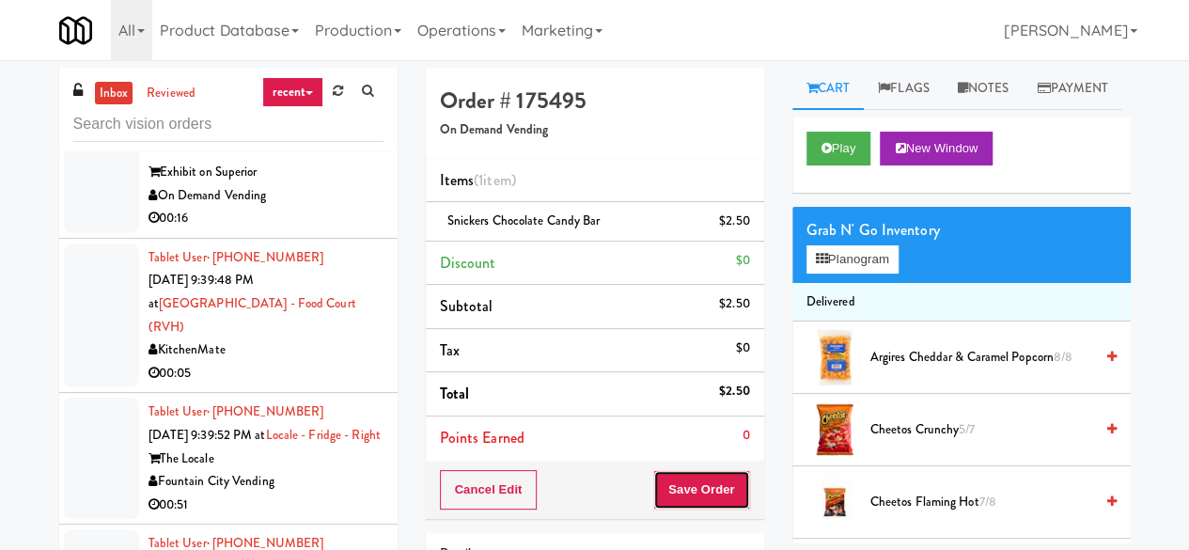
click at [712, 478] on button "Save Order" at bounding box center [701, 489] width 96 height 39
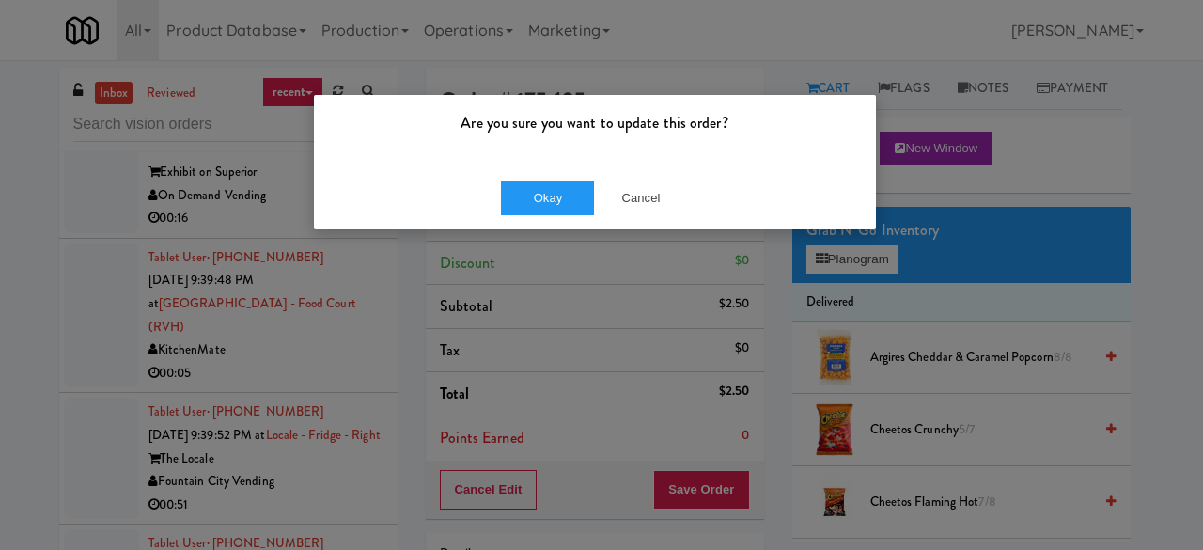
click at [537, 219] on div "Okay Cancel" at bounding box center [595, 197] width 562 height 63
click at [530, 200] on button "Okay" at bounding box center [548, 198] width 94 height 34
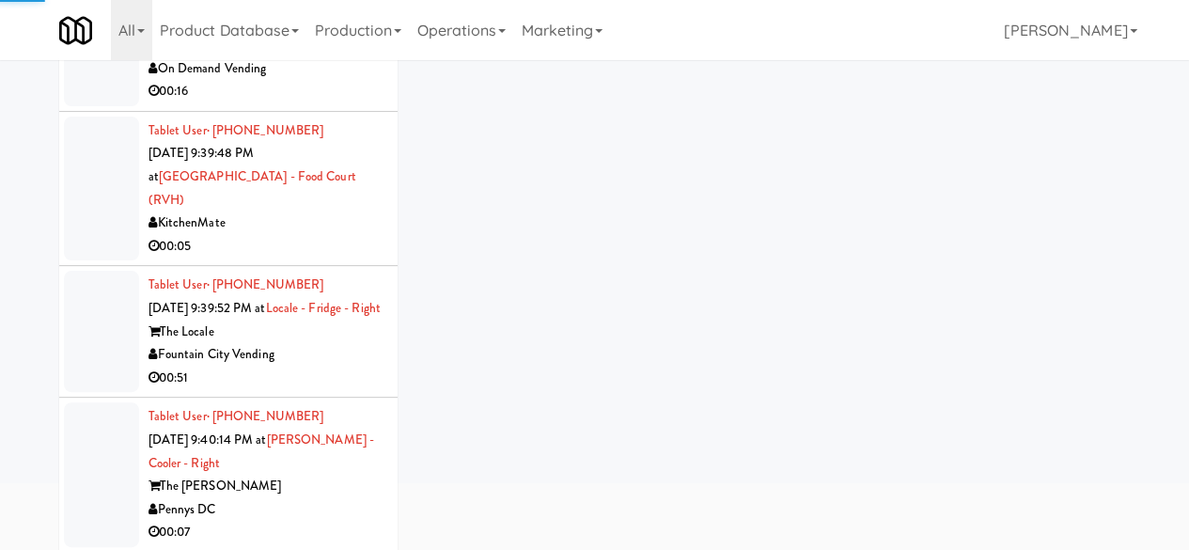
scroll to position [179, 0]
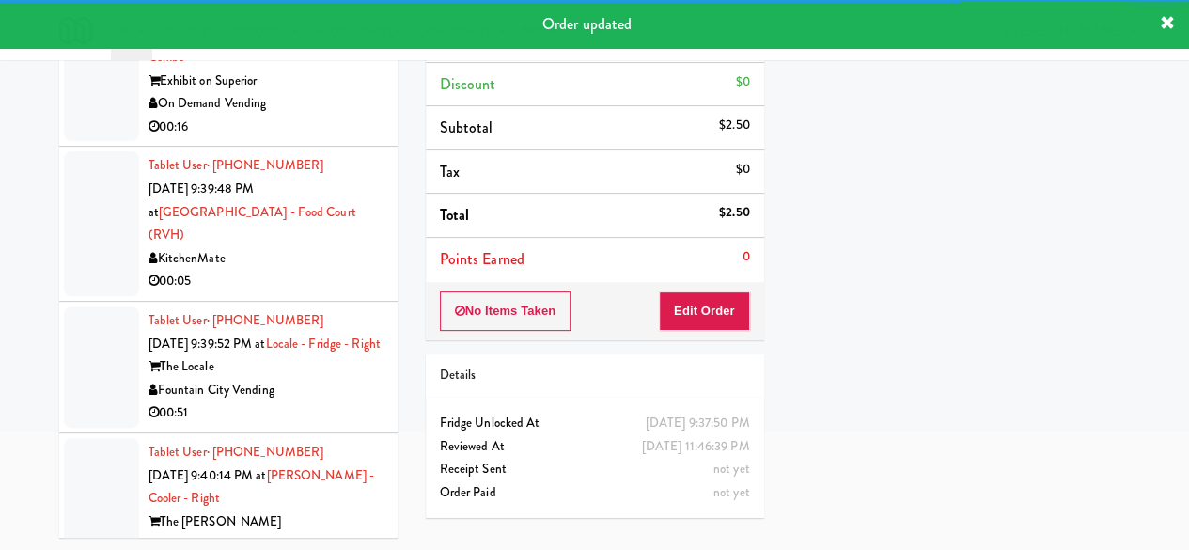
scroll to position [12896, 0]
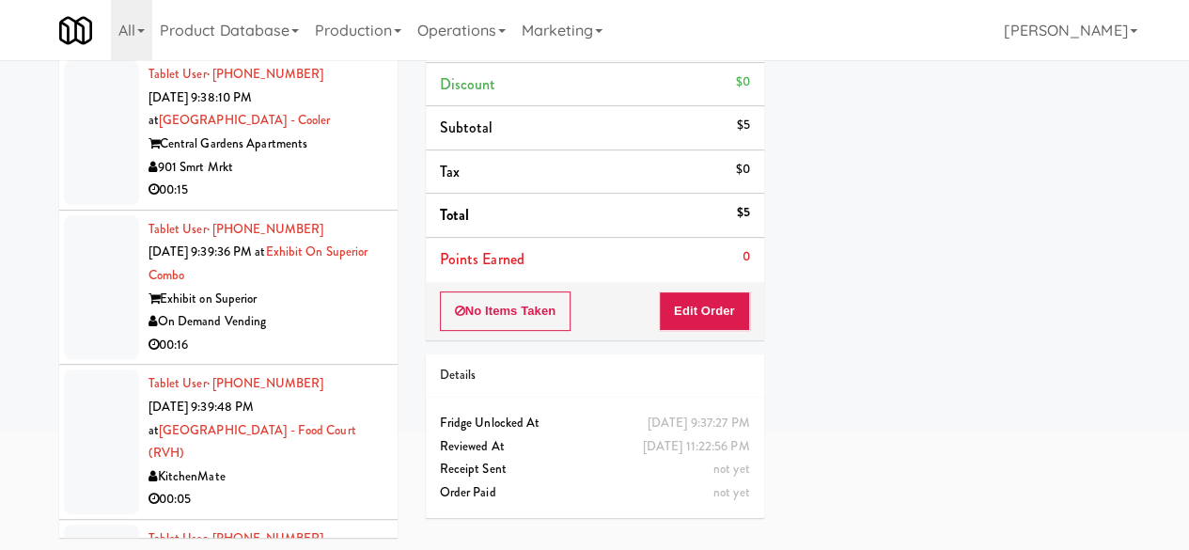
scroll to position [12614, 0]
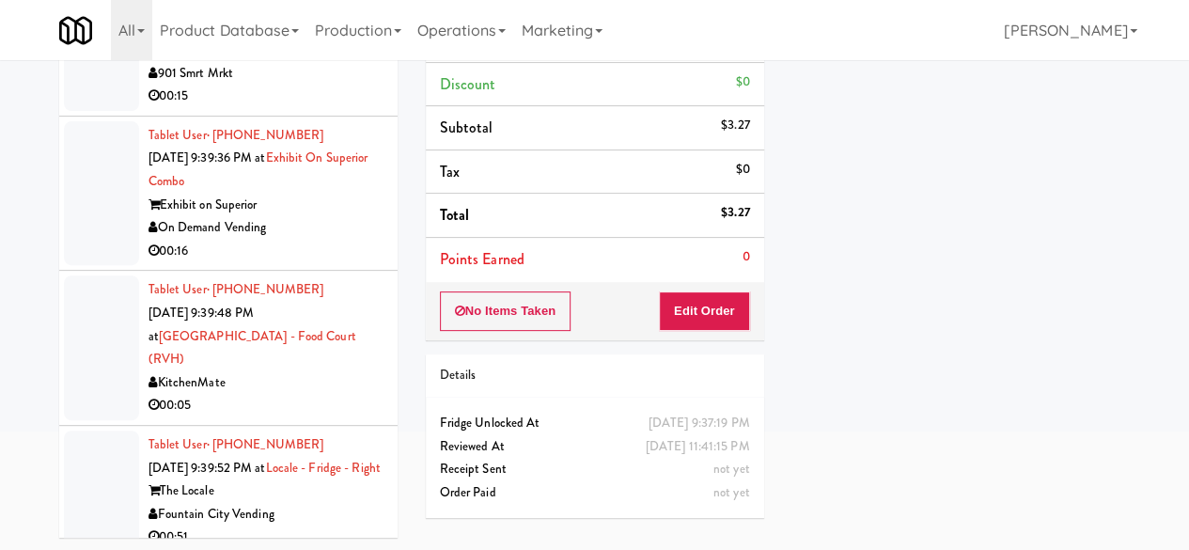
scroll to position [12708, 0]
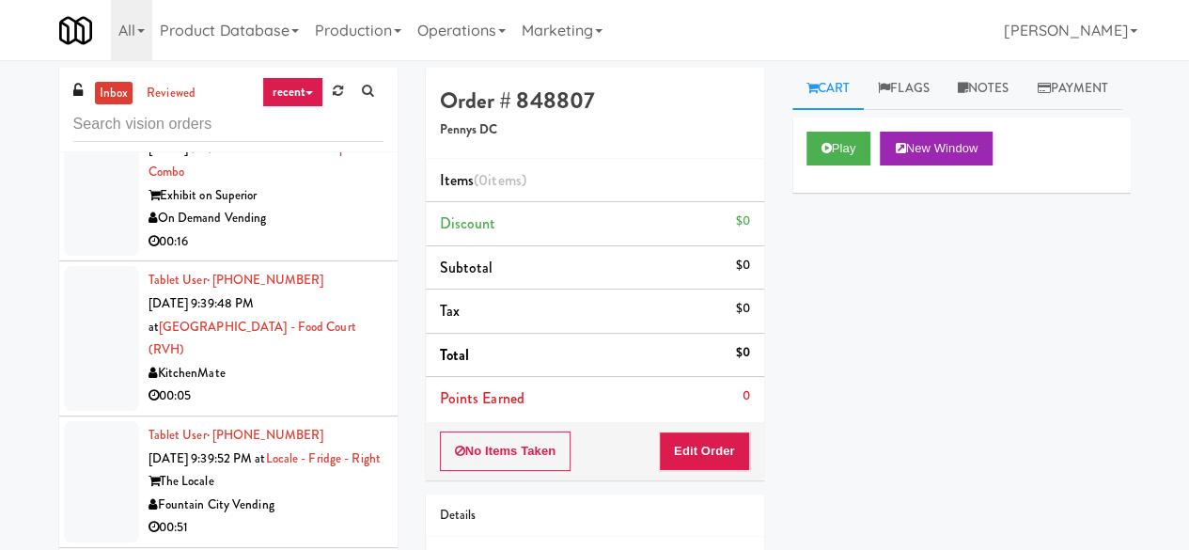
click at [858, 150] on div "Cart Flags Notes Payment Play New Window Primary Flag Clear Flag if unable to d…" at bounding box center [961, 305] width 366 height 475
click at [834, 165] on button "Play" at bounding box center [838, 149] width 65 height 34
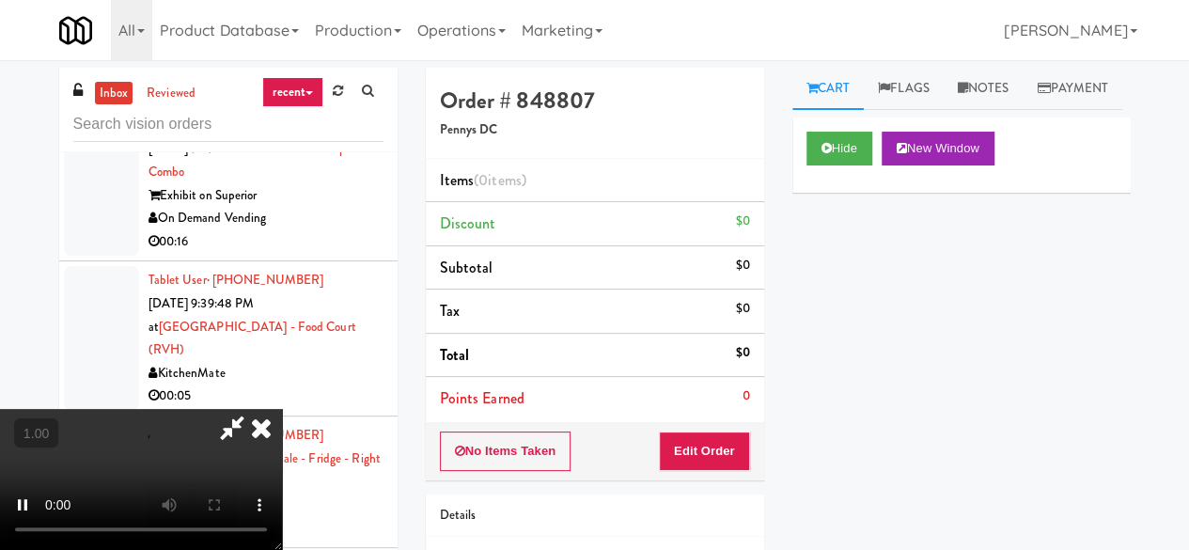
click at [738, 426] on div "No Items Taken Edit Order" at bounding box center [595, 451] width 338 height 58
click at [733, 434] on button "Edit Order" at bounding box center [704, 450] width 91 height 39
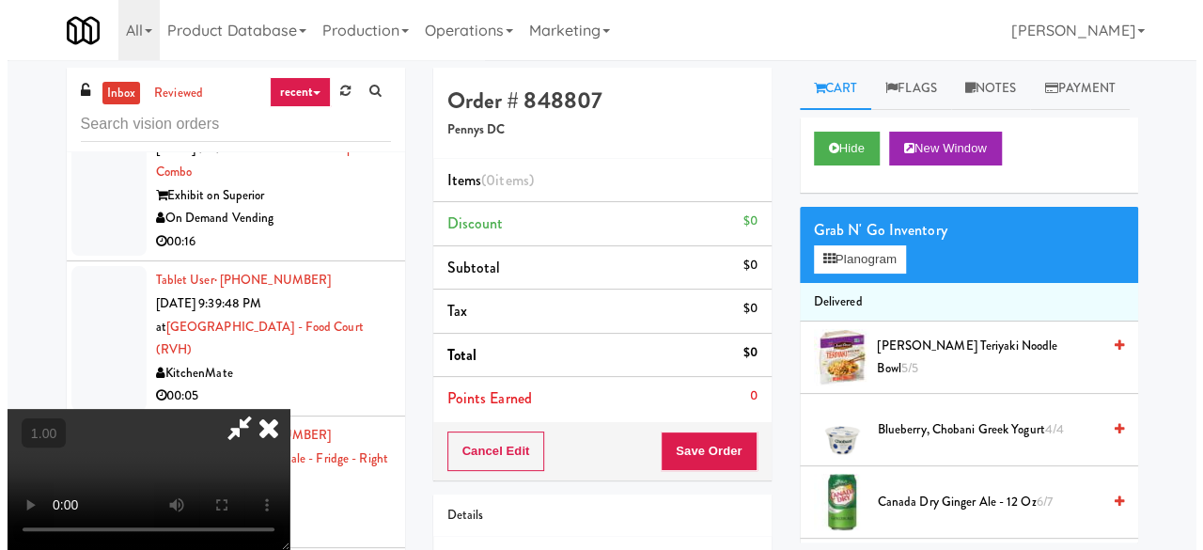
scroll to position [39, 0]
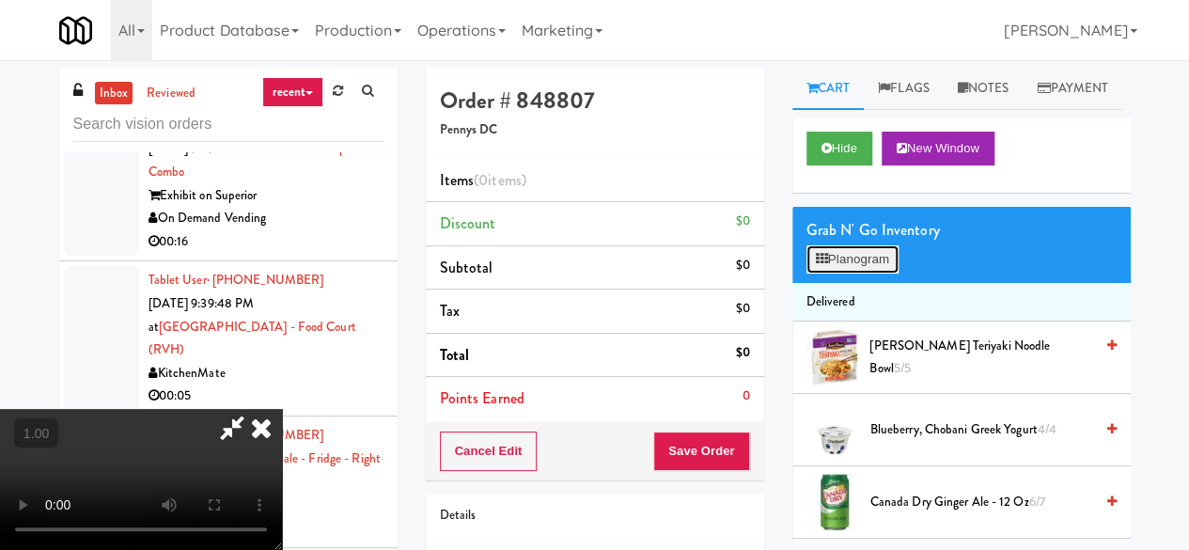
click at [868, 273] on button "Planogram" at bounding box center [852, 259] width 92 height 28
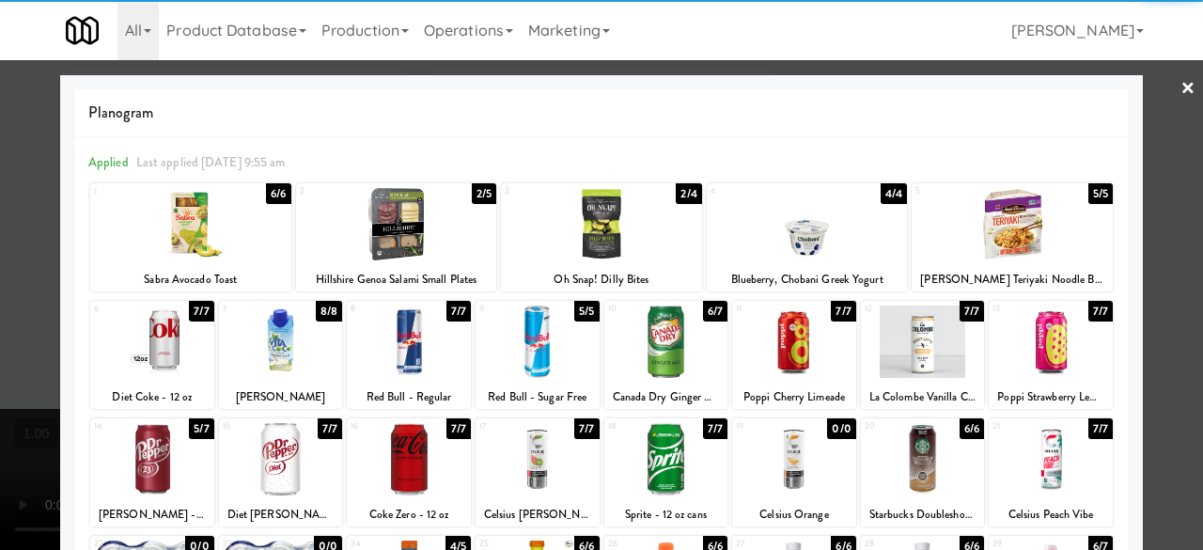
scroll to position [372, 0]
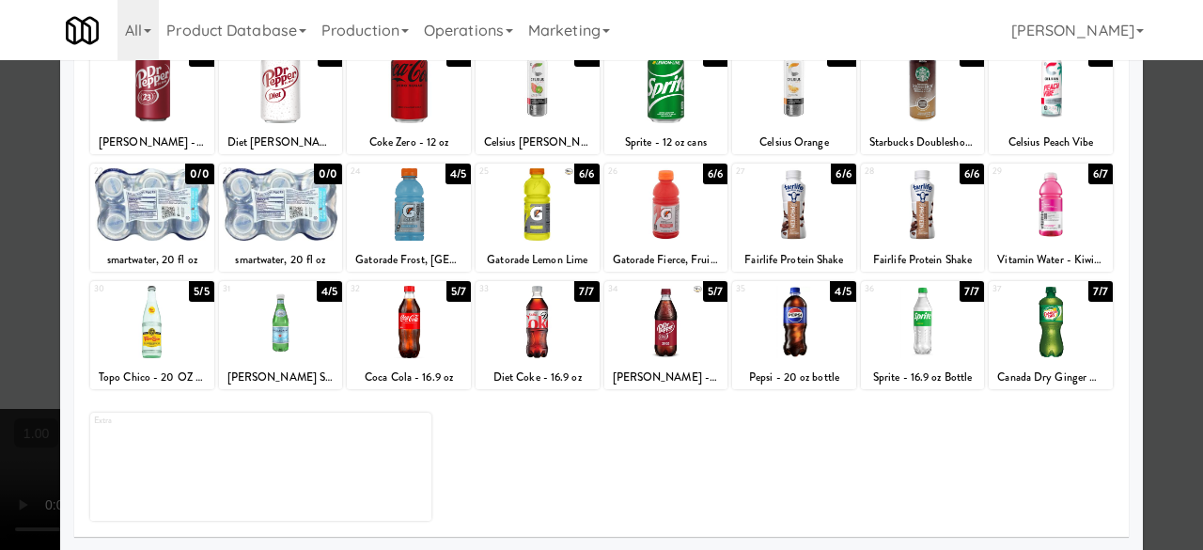
click at [804, 223] on div at bounding box center [794, 204] width 124 height 72
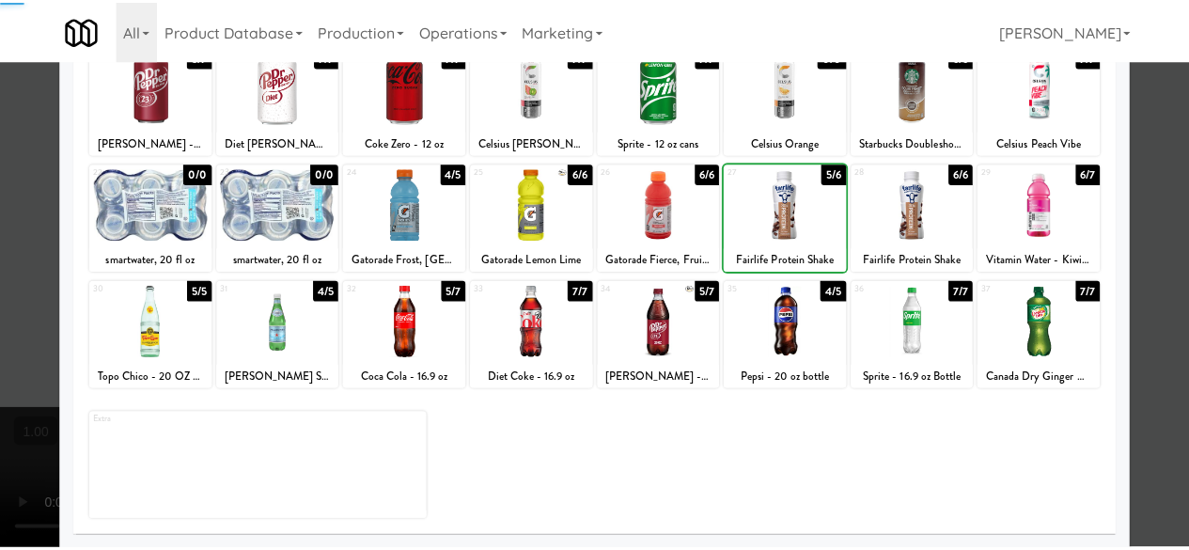
scroll to position [0, 0]
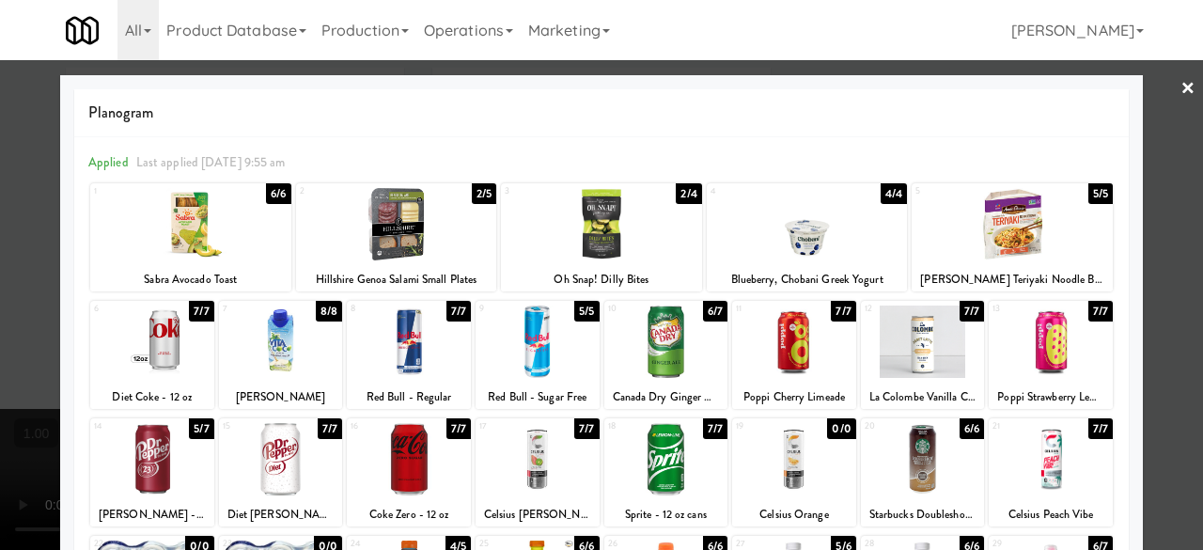
click at [1131, 119] on div at bounding box center [601, 275] width 1203 height 550
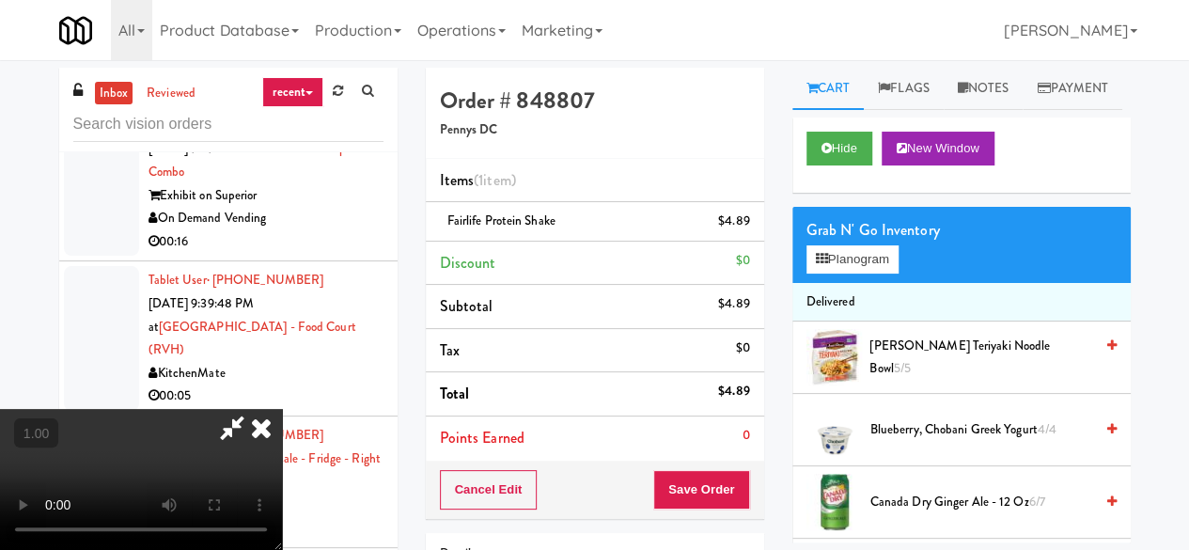
scroll to position [39, 0]
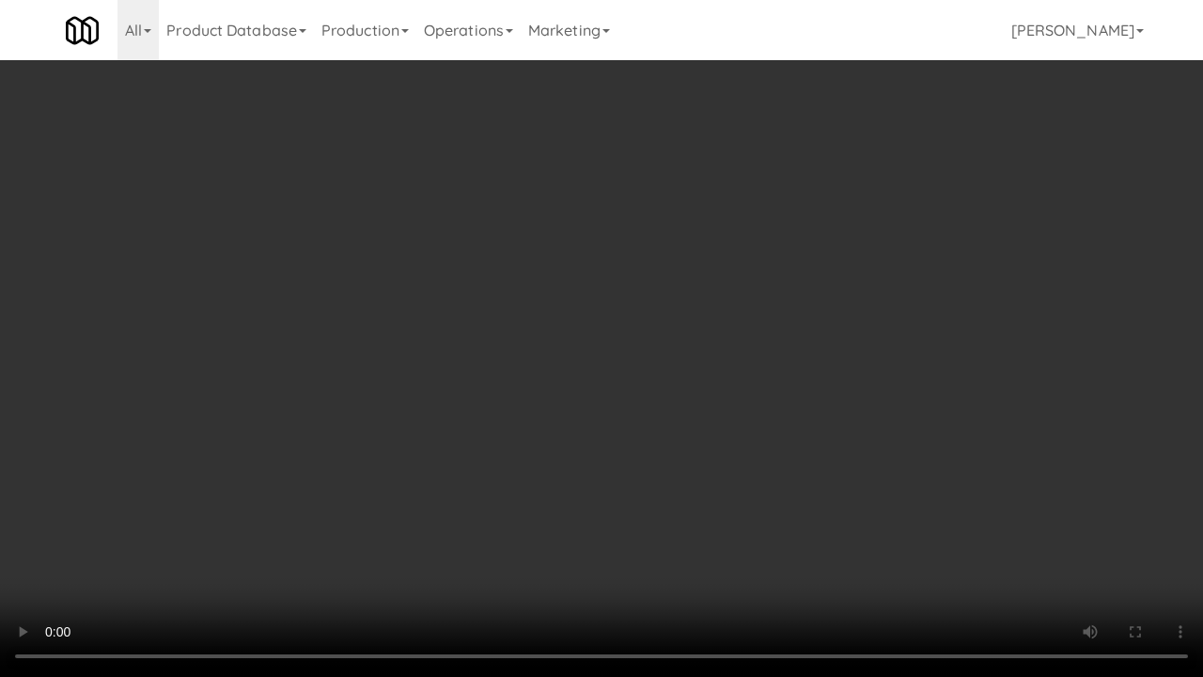
click at [823, 502] on video at bounding box center [601, 338] width 1203 height 677
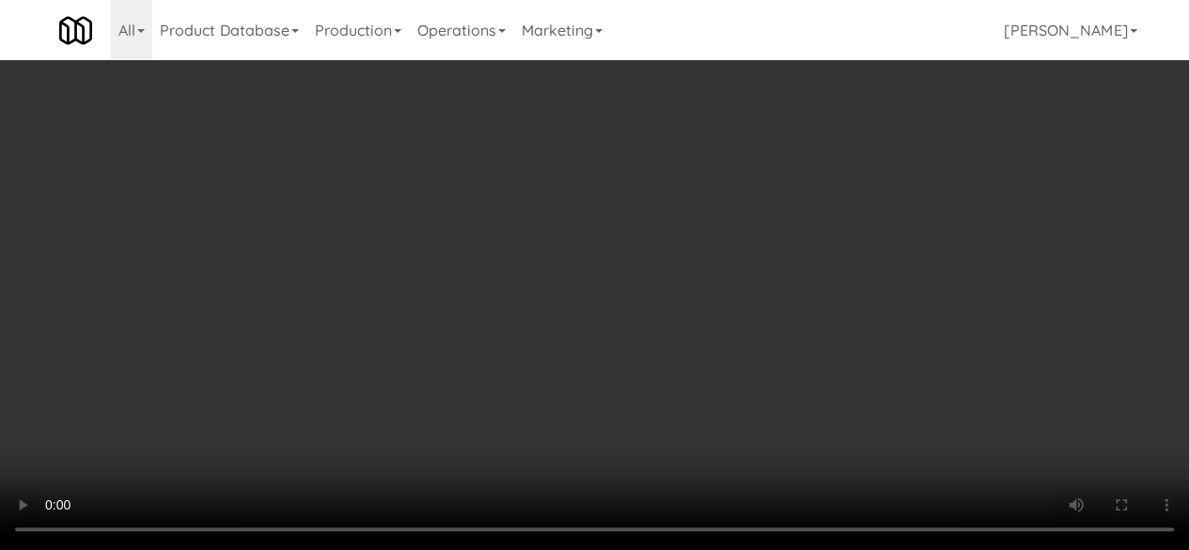
scroll to position [0, 0]
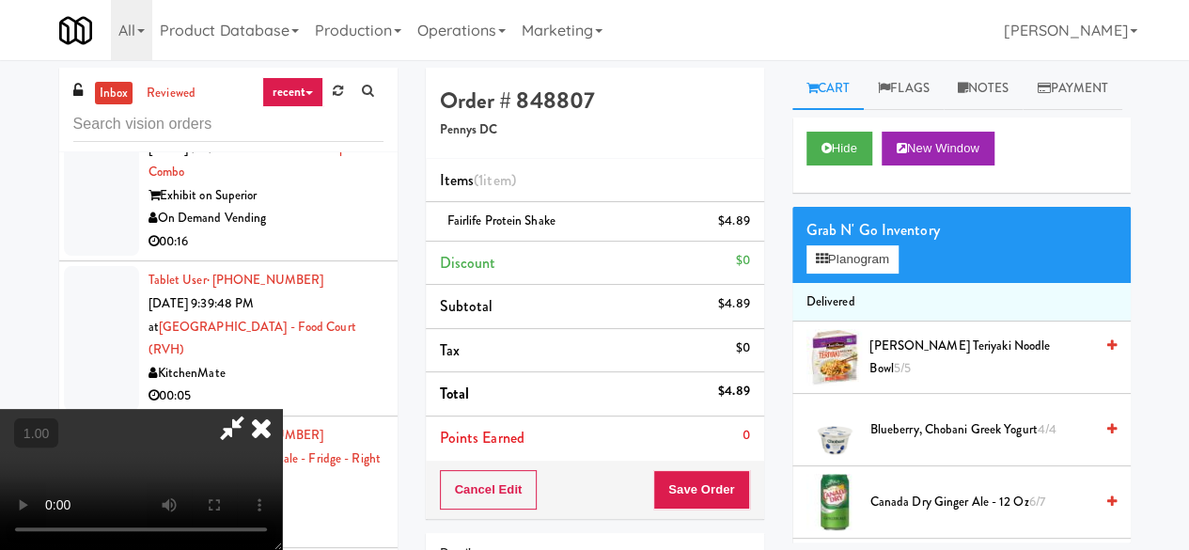
drag, startPoint x: 646, startPoint y: 89, endPoint x: 645, endPoint y: 144, distance: 54.5
click at [254, 409] on icon at bounding box center [231, 428] width 43 height 38
click at [720, 515] on div "Cancel Edit Save Order" at bounding box center [595, 489] width 338 height 58
click at [712, 489] on button "Save Order" at bounding box center [701, 489] width 96 height 39
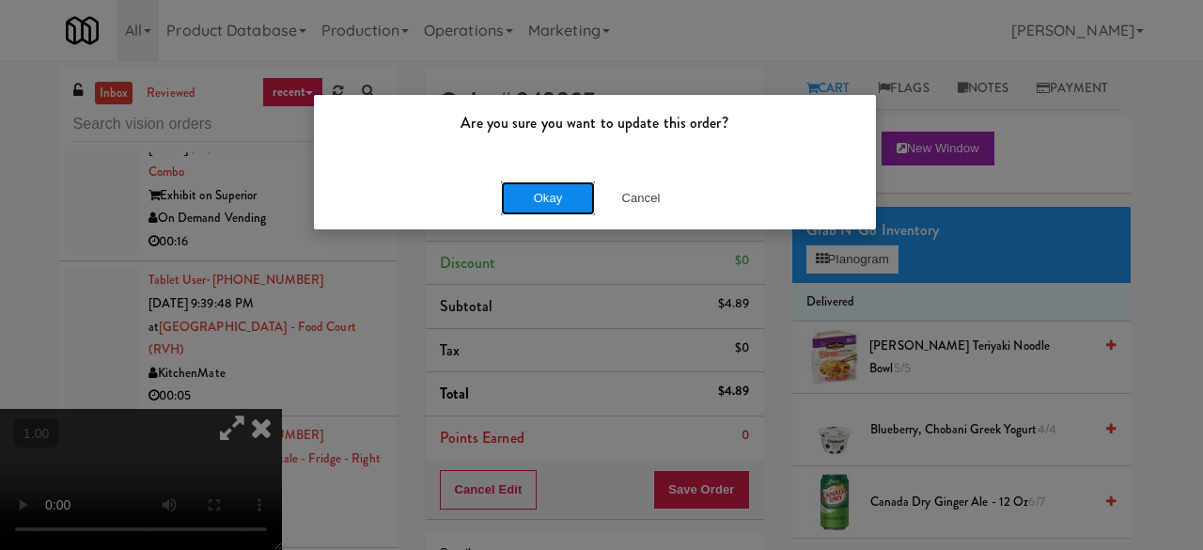
click at [546, 204] on button "Okay" at bounding box center [548, 198] width 94 height 34
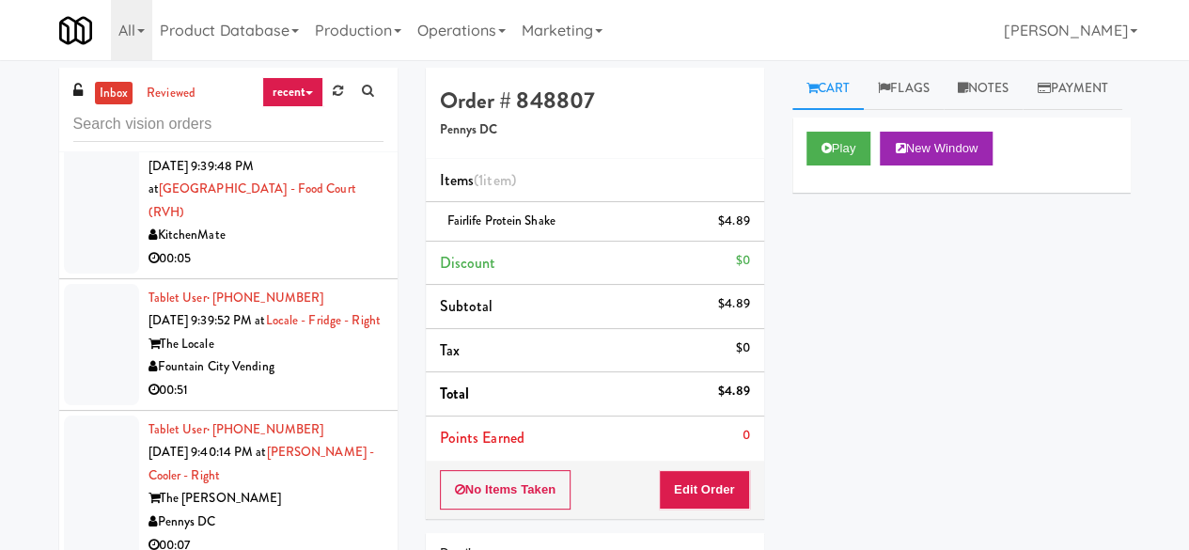
scroll to position [13366, 0]
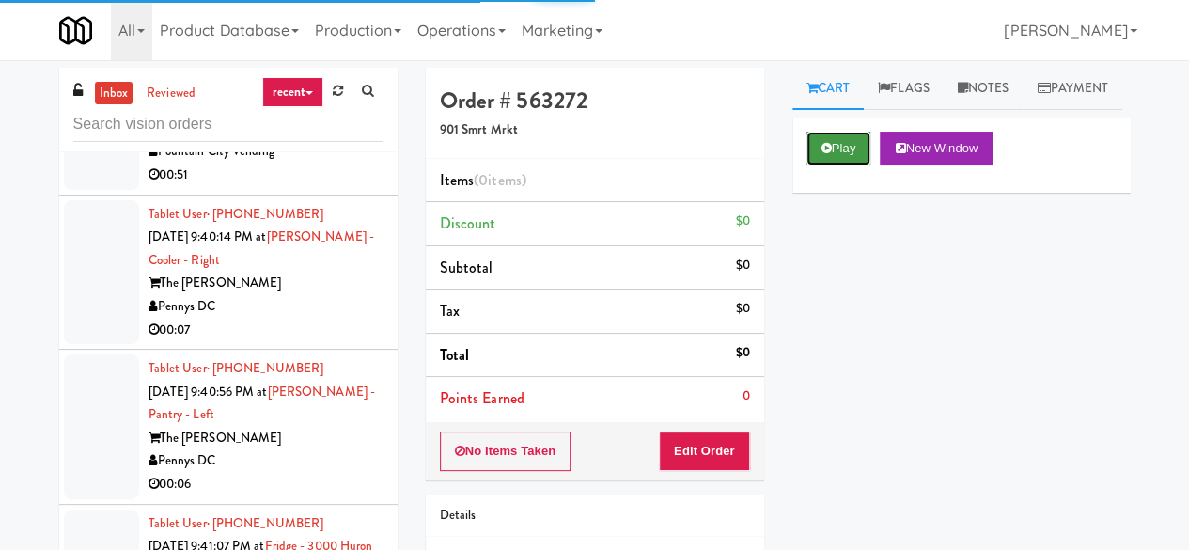
click at [829, 165] on button "Play" at bounding box center [838, 149] width 65 height 34
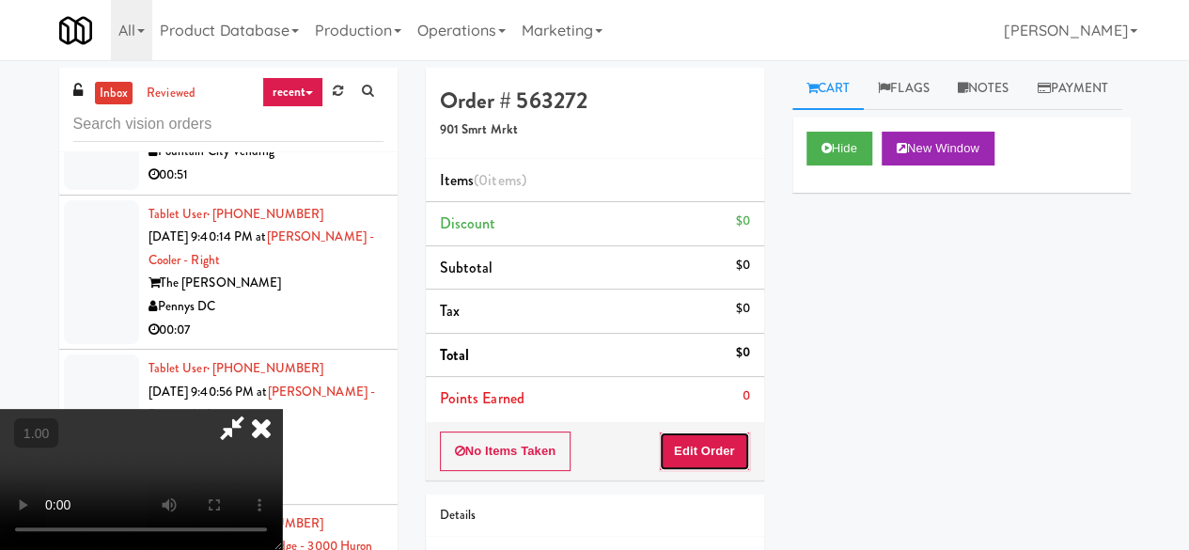
click at [703, 453] on button "Edit Order" at bounding box center [704, 450] width 91 height 39
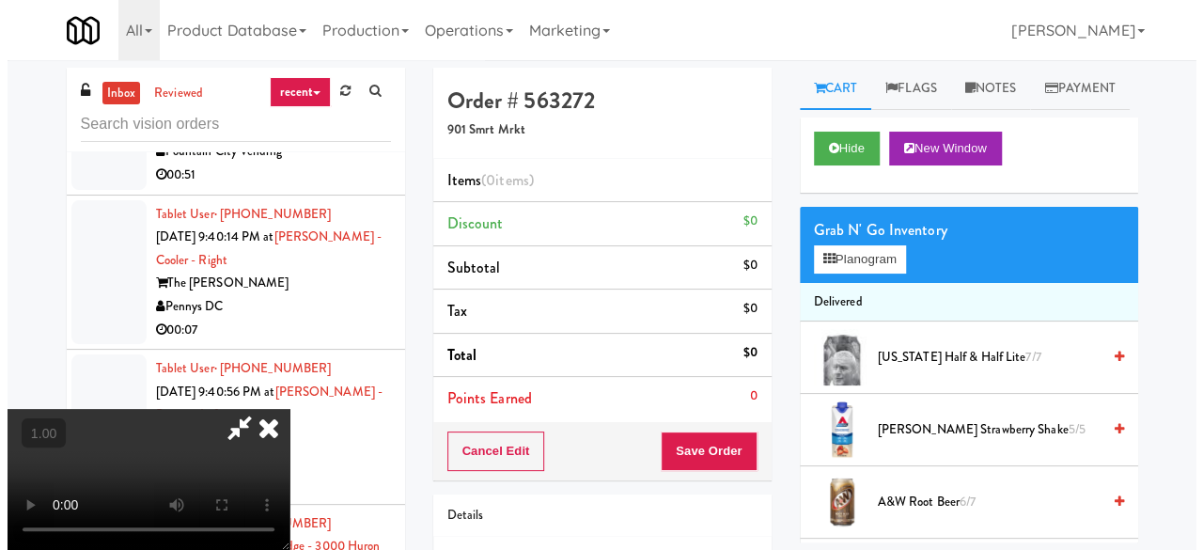
scroll to position [132, 0]
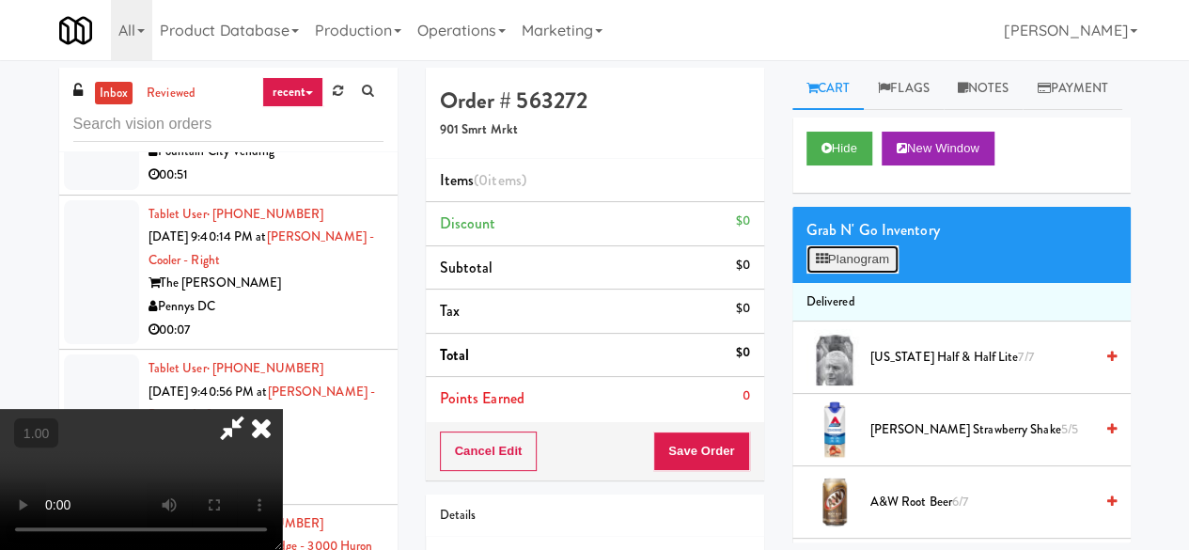
click at [806, 273] on button "Planogram" at bounding box center [852, 259] width 92 height 28
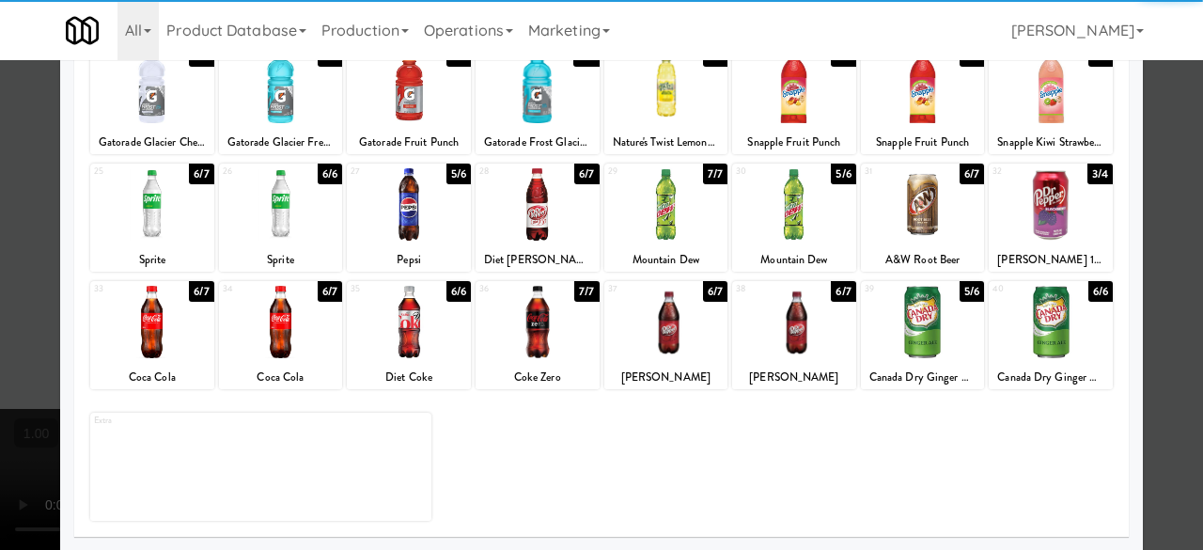
click at [308, 335] on div at bounding box center [281, 322] width 124 height 72
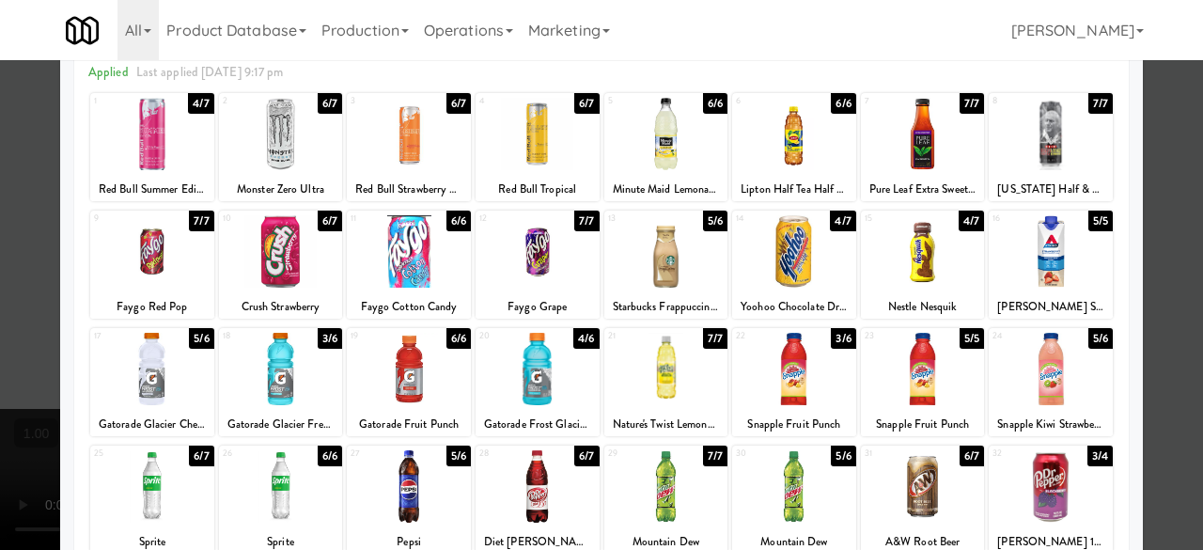
click at [389, 390] on div at bounding box center [409, 369] width 124 height 72
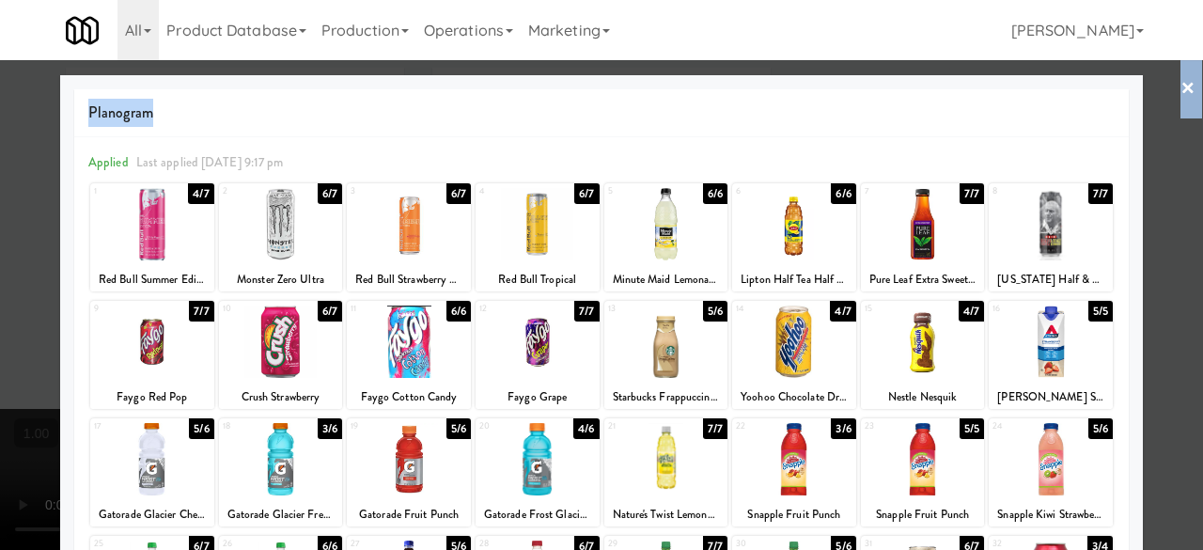
click at [1130, 110] on div "× Planogram Applied Last applied Tuesday 9:17 pm 1 4/7 Red Bull Summer Edition …" at bounding box center [601, 275] width 1203 height 550
click at [1180, 85] on link "×" at bounding box center [1187, 89] width 15 height 58
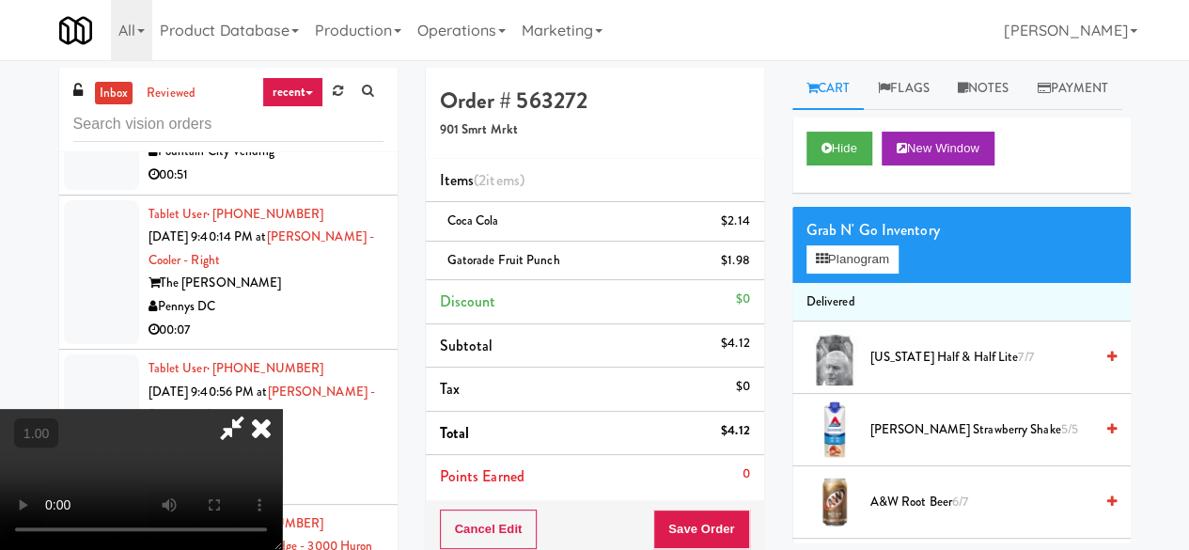
click at [254, 409] on icon at bounding box center [231, 428] width 43 height 38
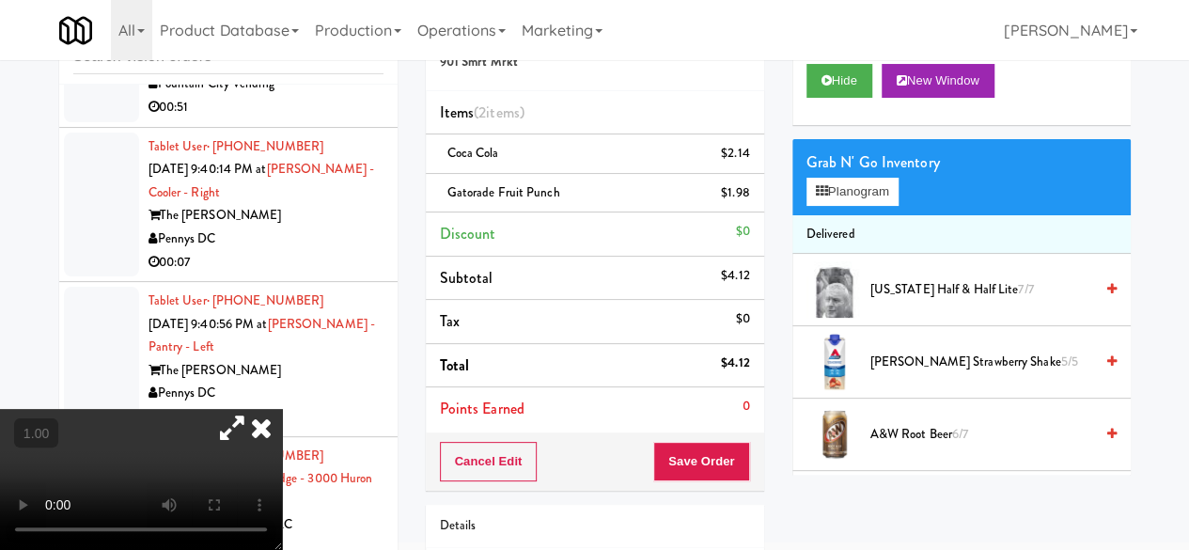
scroll to position [94, 0]
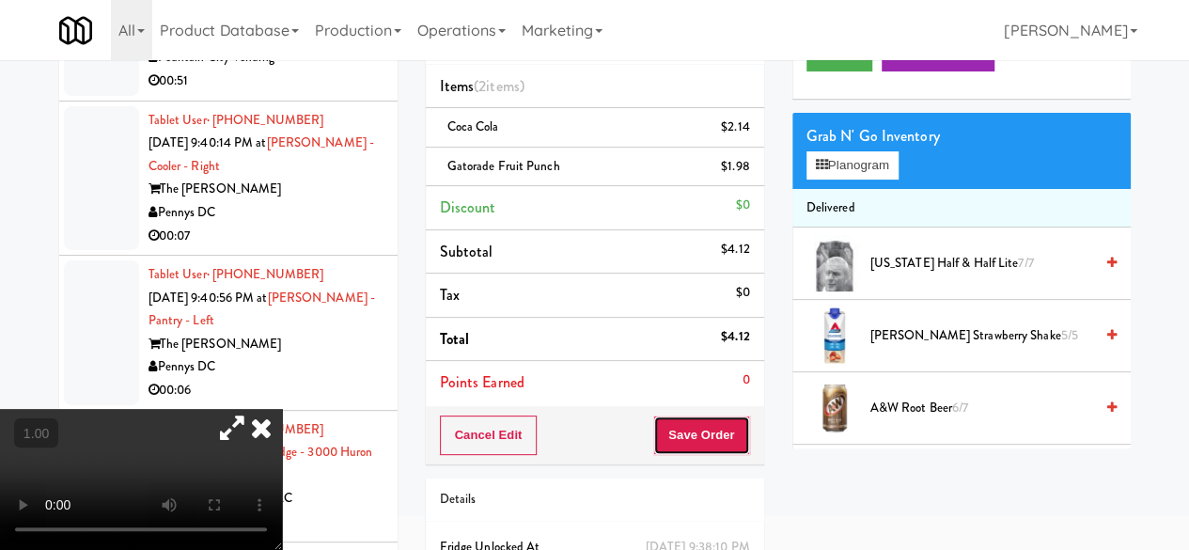
click at [703, 429] on button "Save Order" at bounding box center [701, 434] width 96 height 39
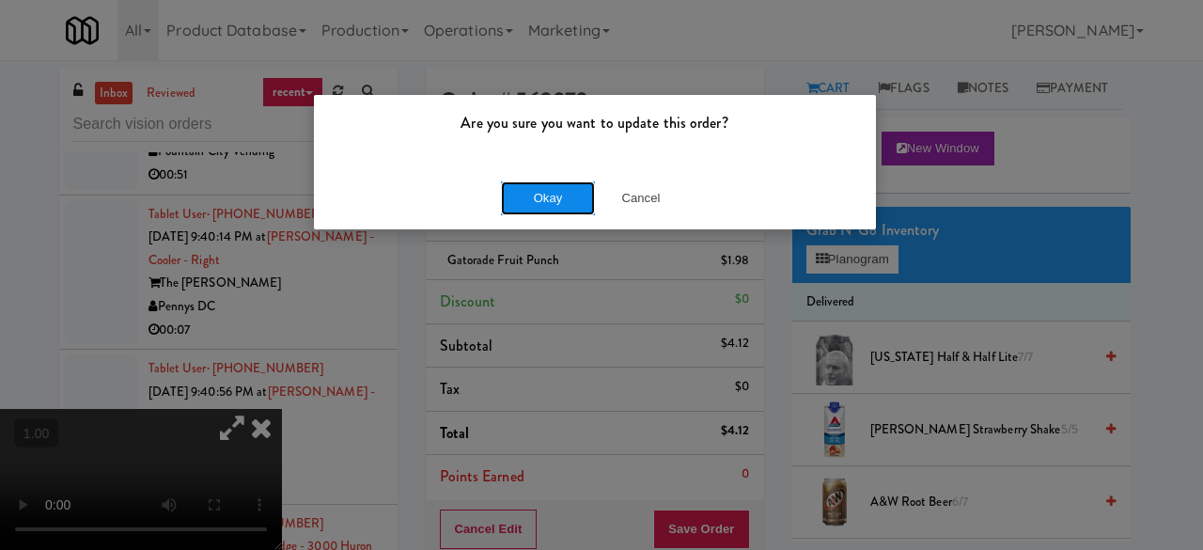
click at [577, 210] on button "Okay" at bounding box center [548, 198] width 94 height 34
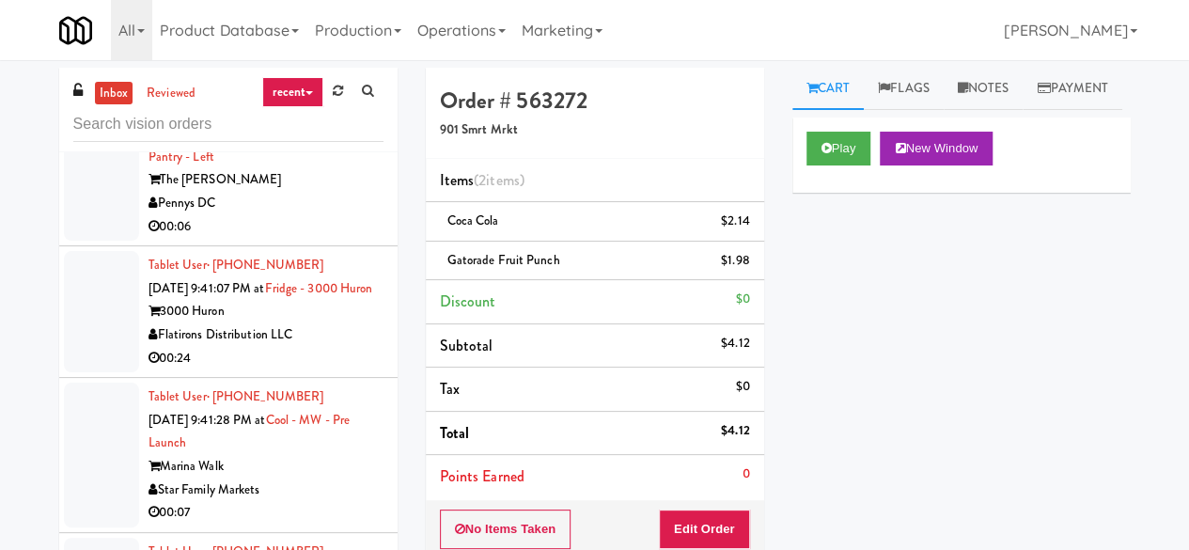
scroll to position [13647, 0]
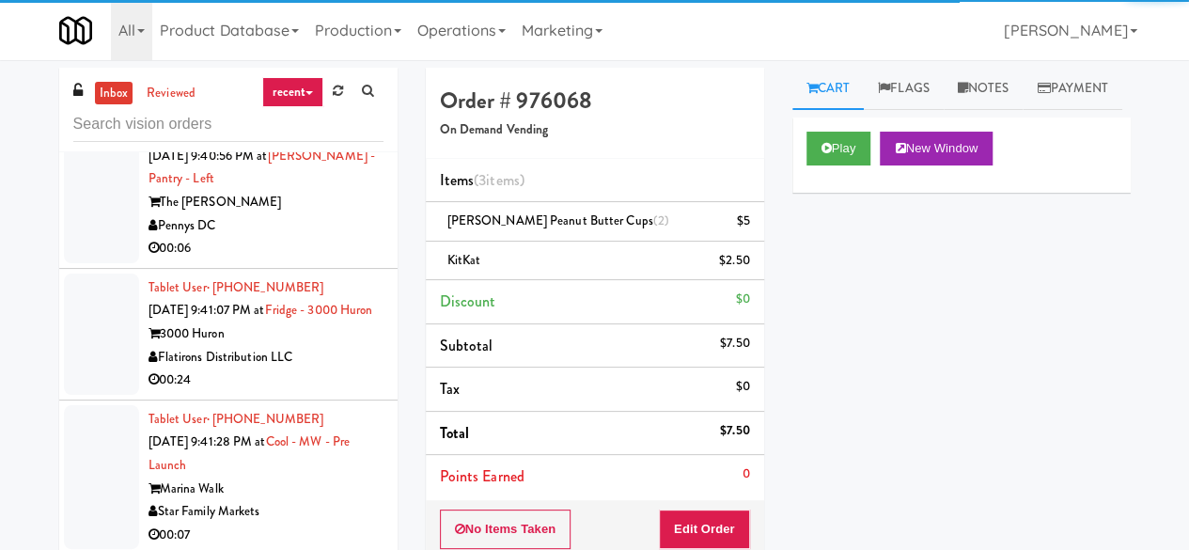
scroll to position [13835, 0]
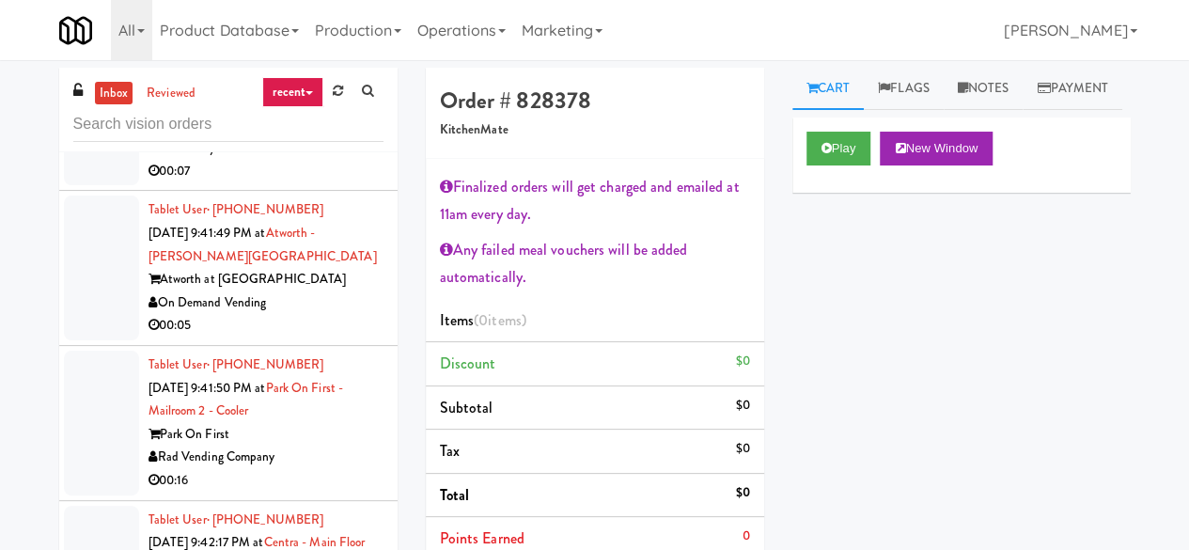
scroll to position [14117, 0]
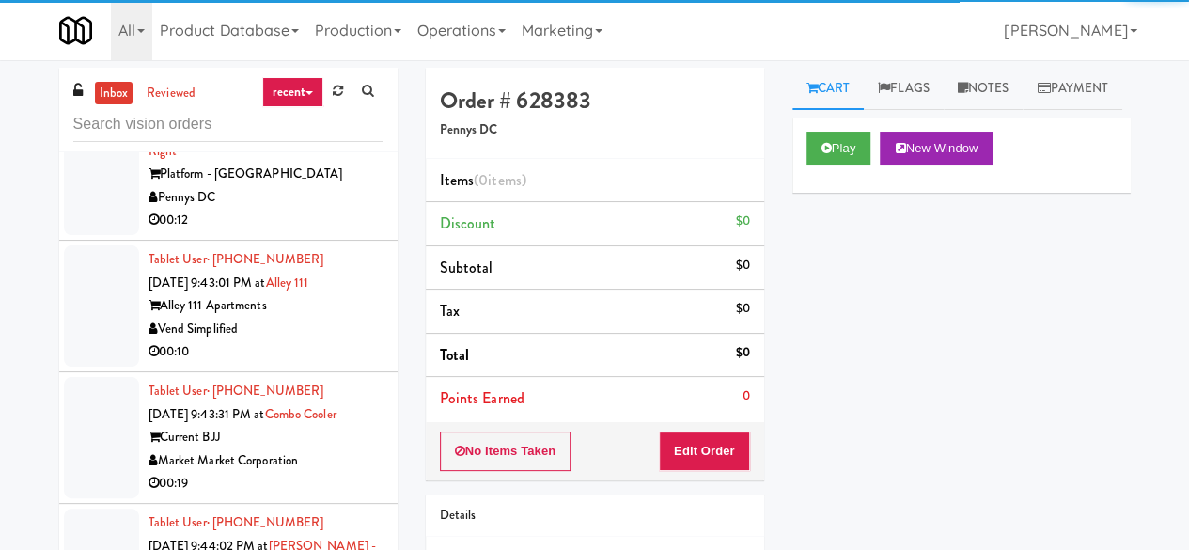
scroll to position [14587, 0]
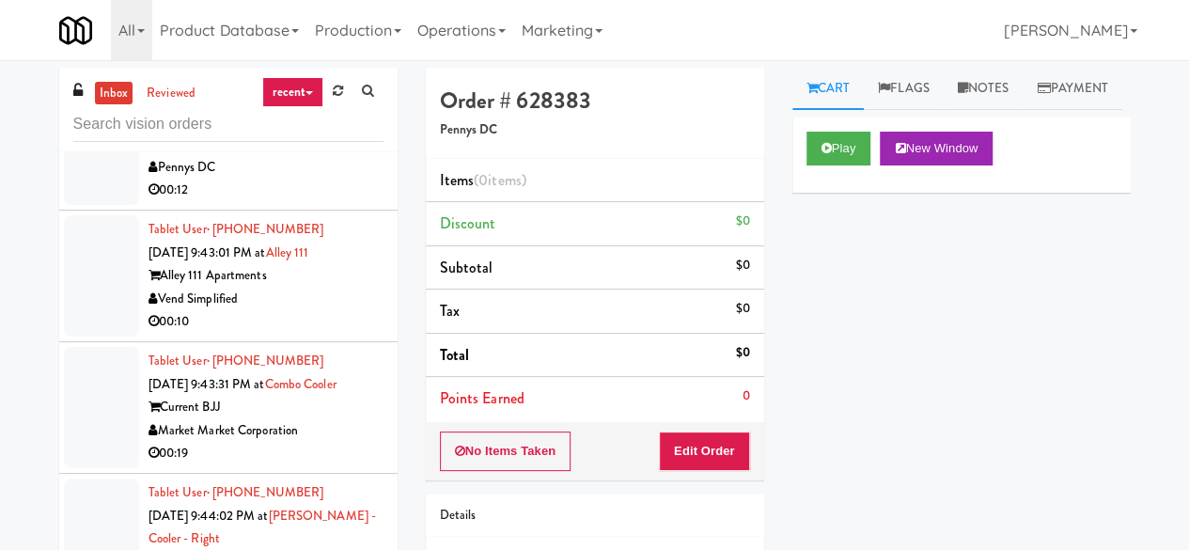
click at [831, 165] on button "Play" at bounding box center [838, 149] width 65 height 34
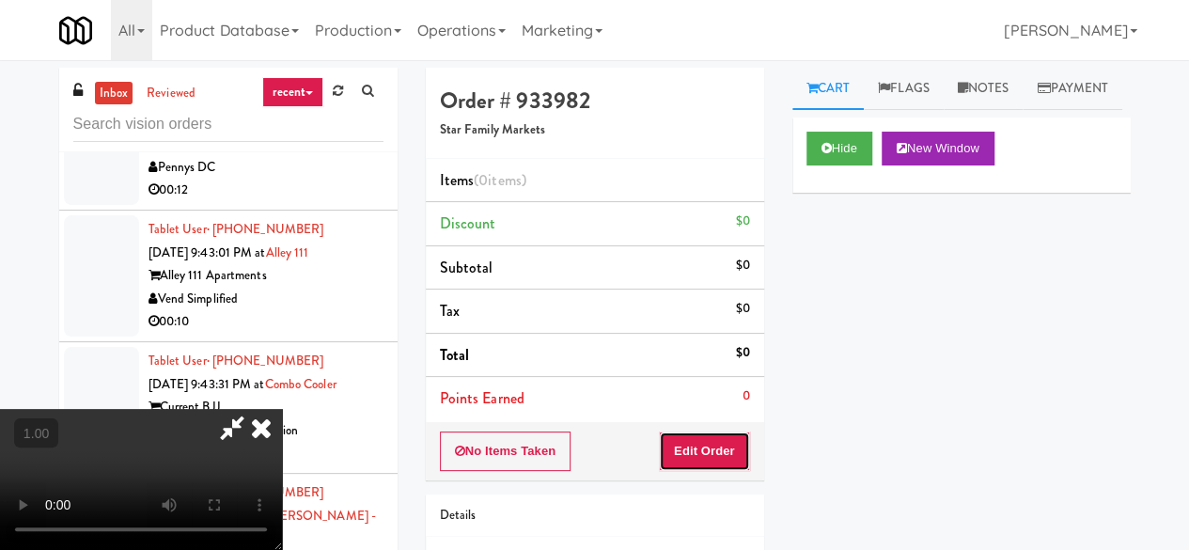
click at [716, 455] on button "Edit Order" at bounding box center [704, 450] width 91 height 39
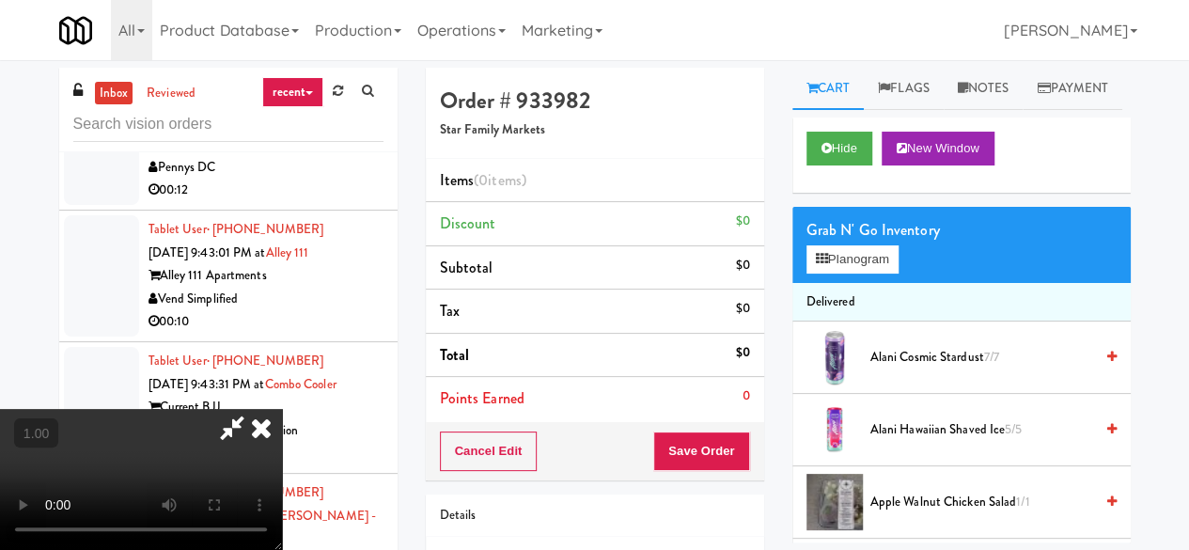
click at [282, 409] on icon at bounding box center [261, 428] width 41 height 38
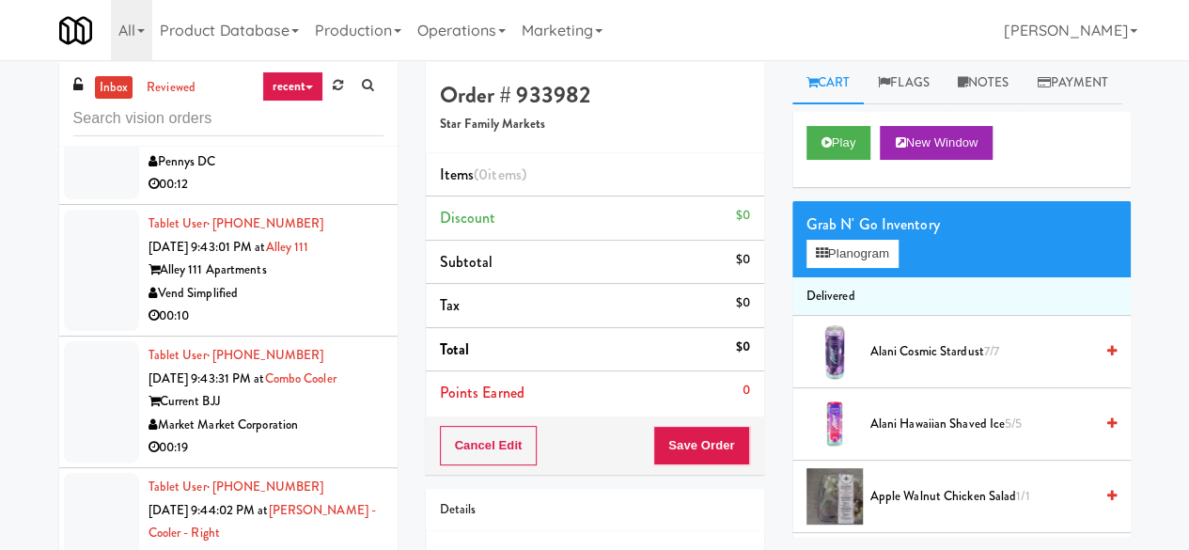
scroll to position [94, 0]
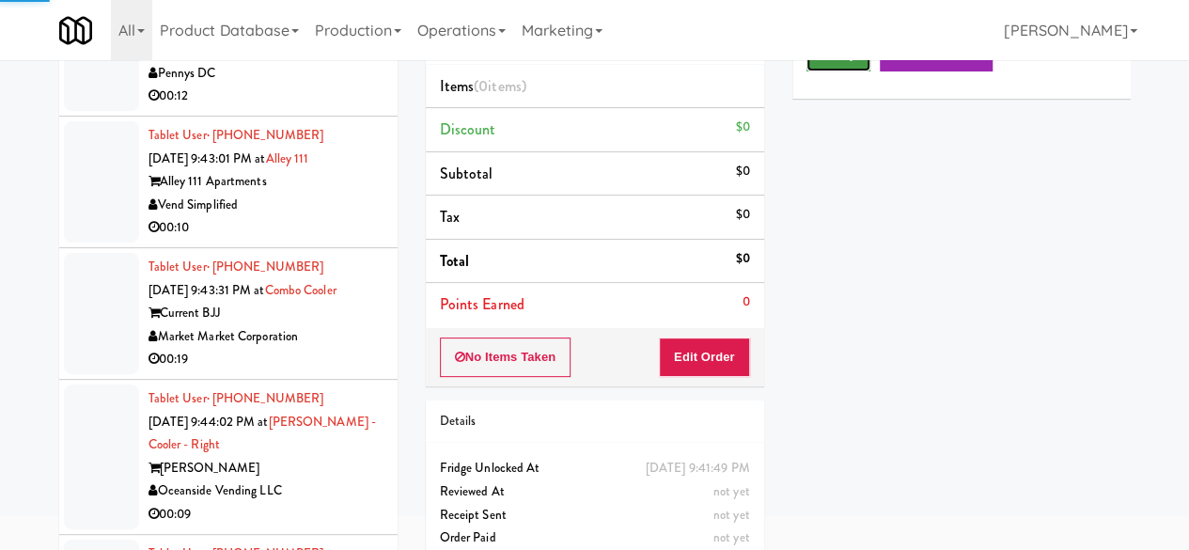
click at [846, 71] on button "Play" at bounding box center [838, 55] width 65 height 34
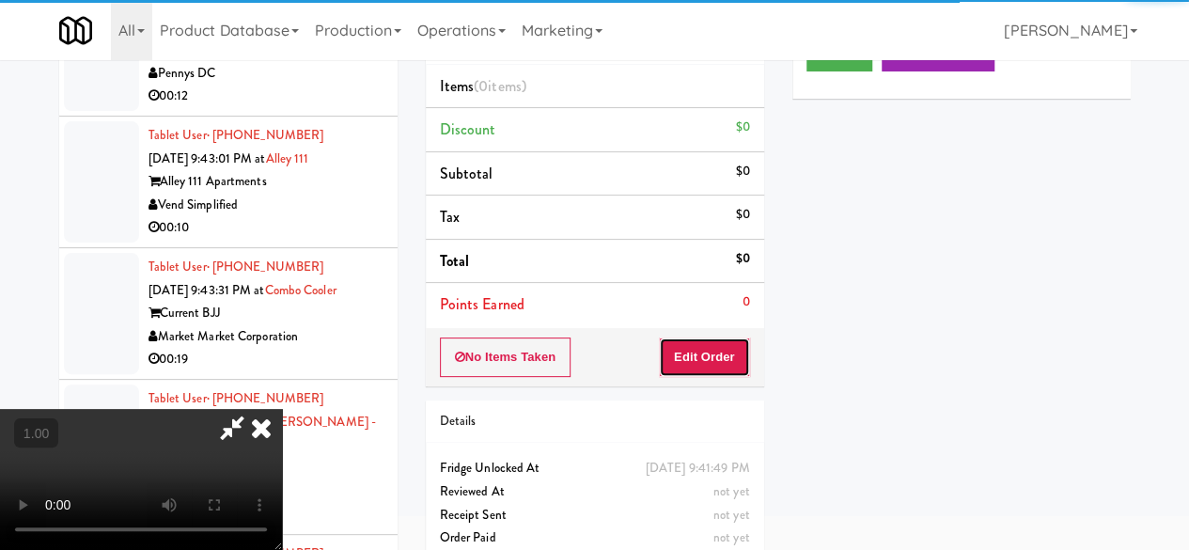
click at [733, 353] on button "Edit Order" at bounding box center [704, 356] width 91 height 39
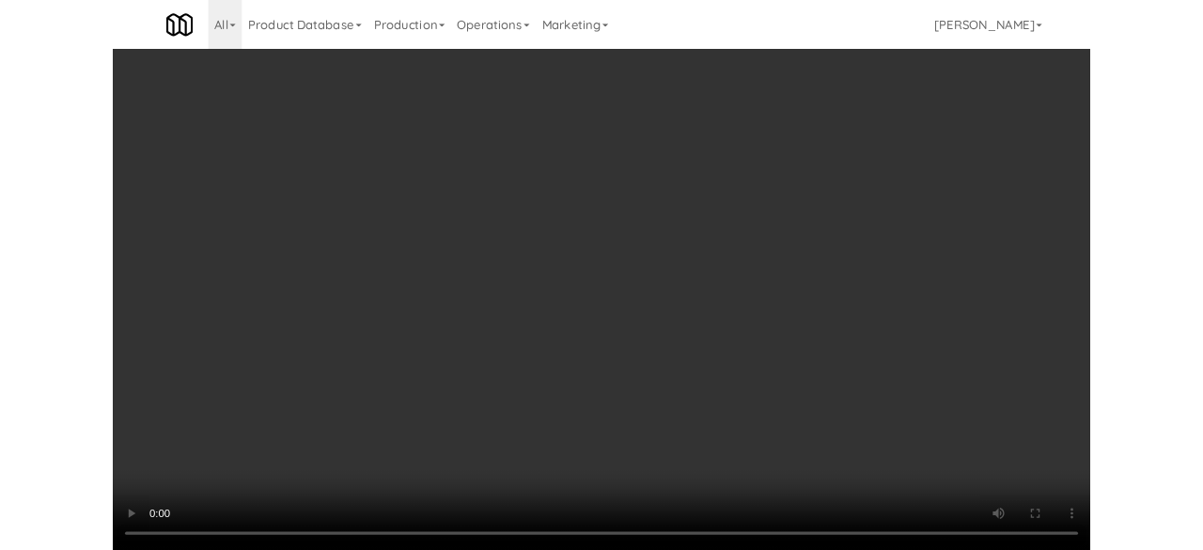
scroll to position [94, 0]
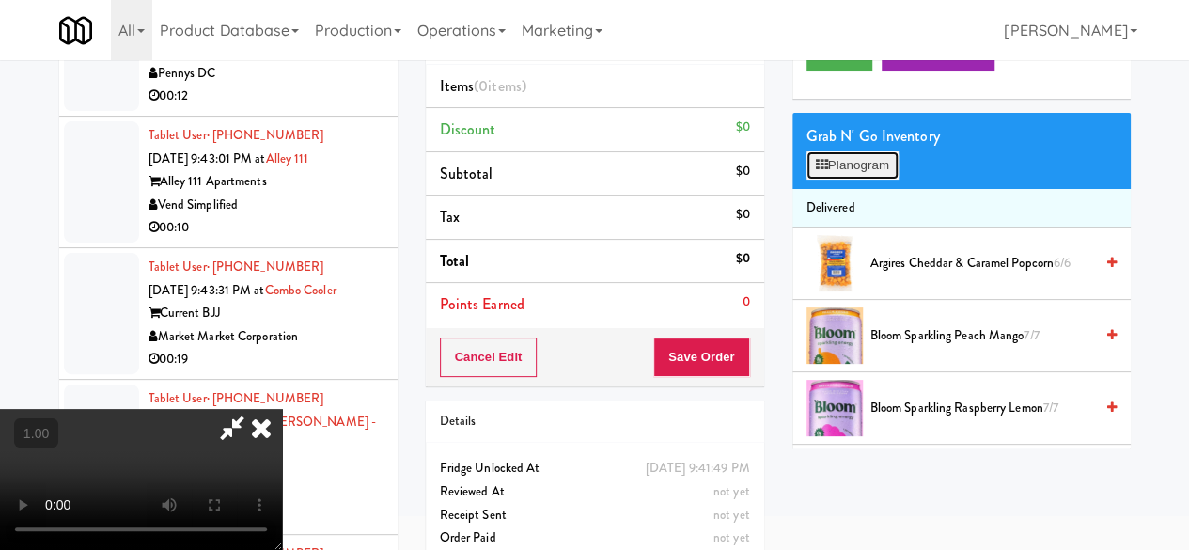
click at [863, 179] on button "Planogram" at bounding box center [852, 165] width 92 height 28
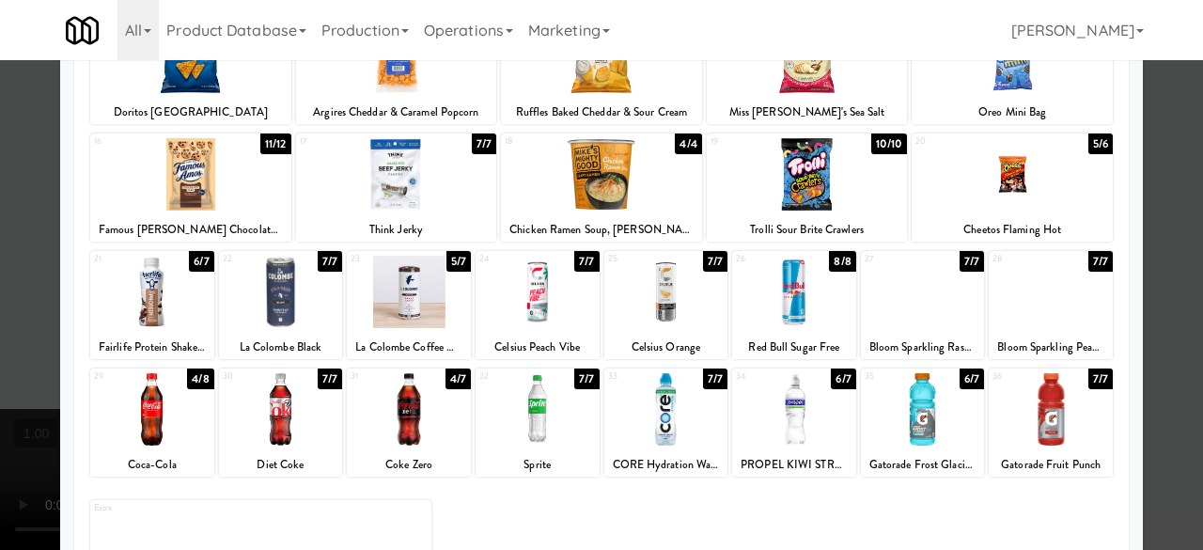
scroll to position [184, 0]
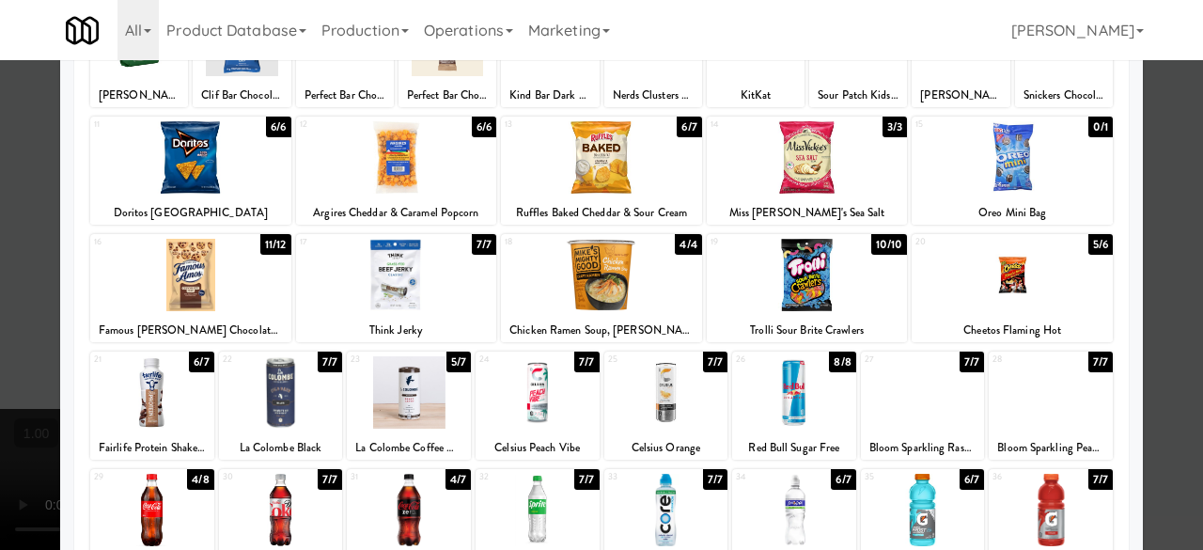
click at [237, 300] on div at bounding box center [190, 275] width 201 height 72
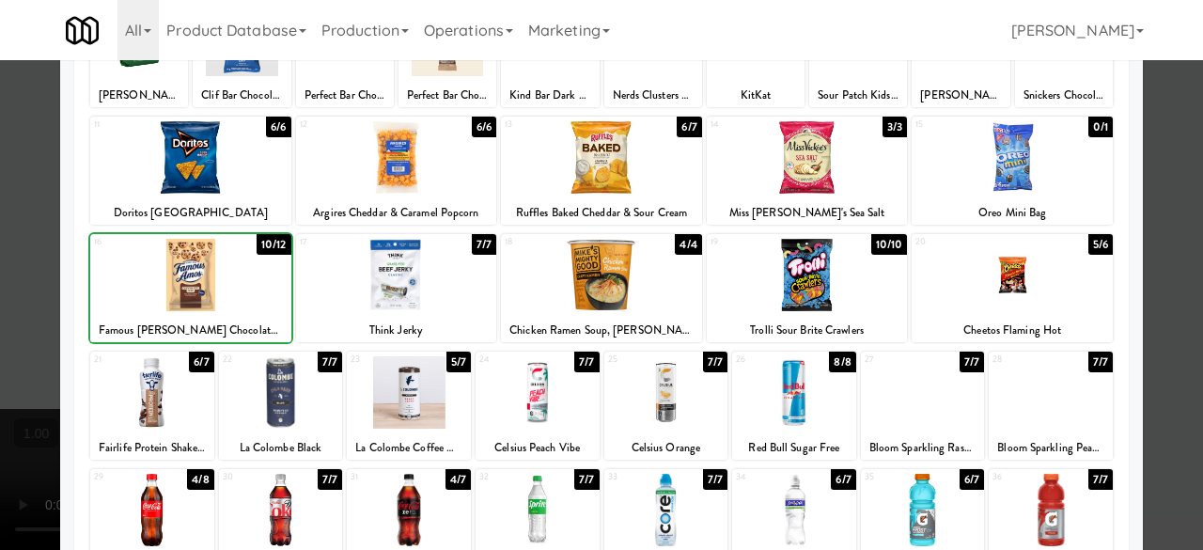
click at [237, 300] on div at bounding box center [190, 275] width 201 height 72
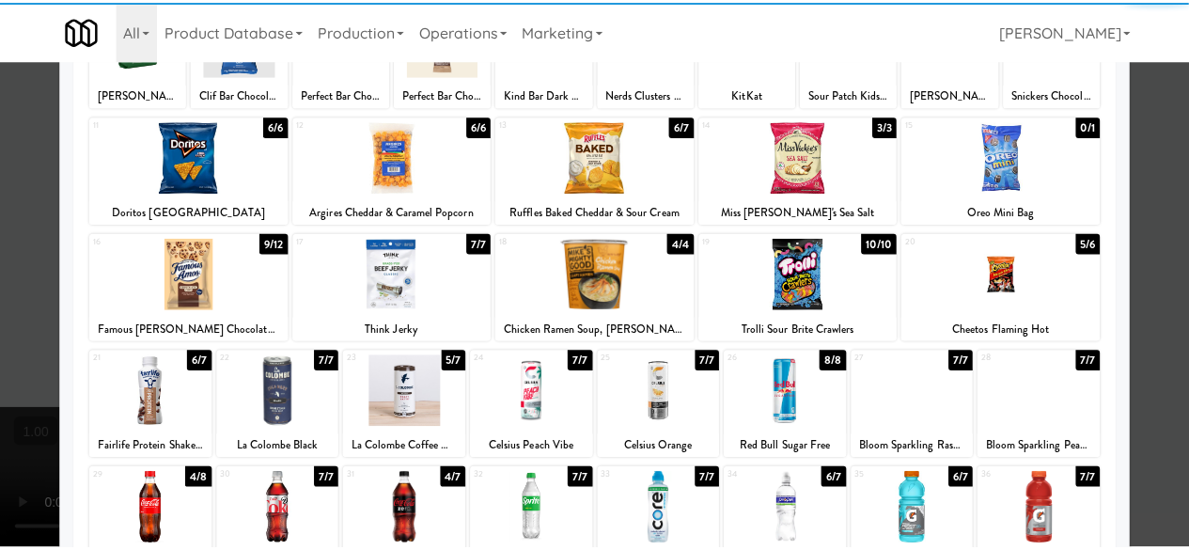
scroll to position [0, 0]
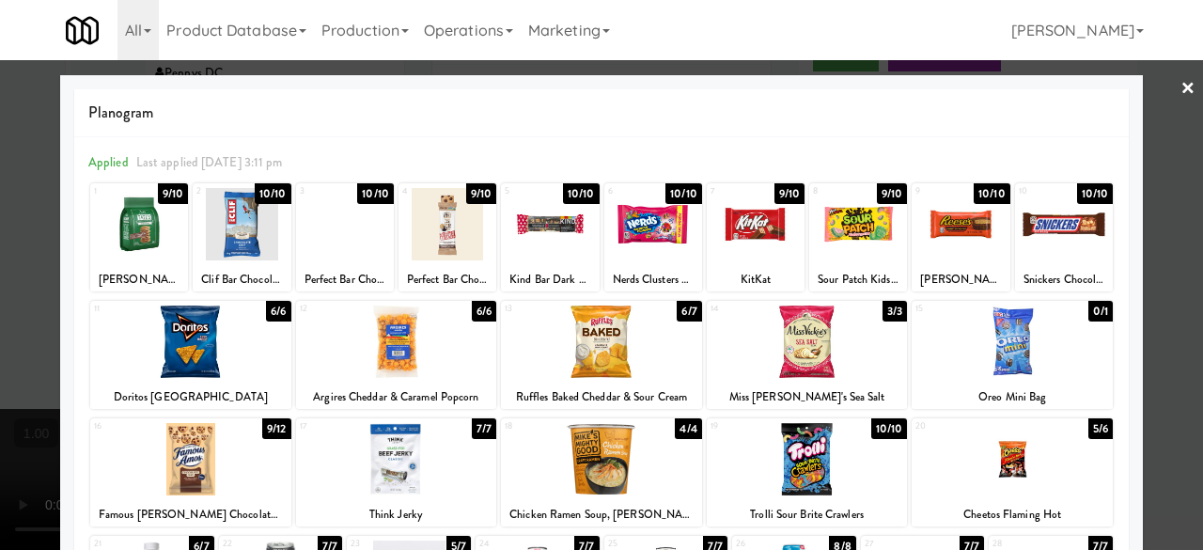
click at [1173, 160] on div at bounding box center [601, 275] width 1203 height 550
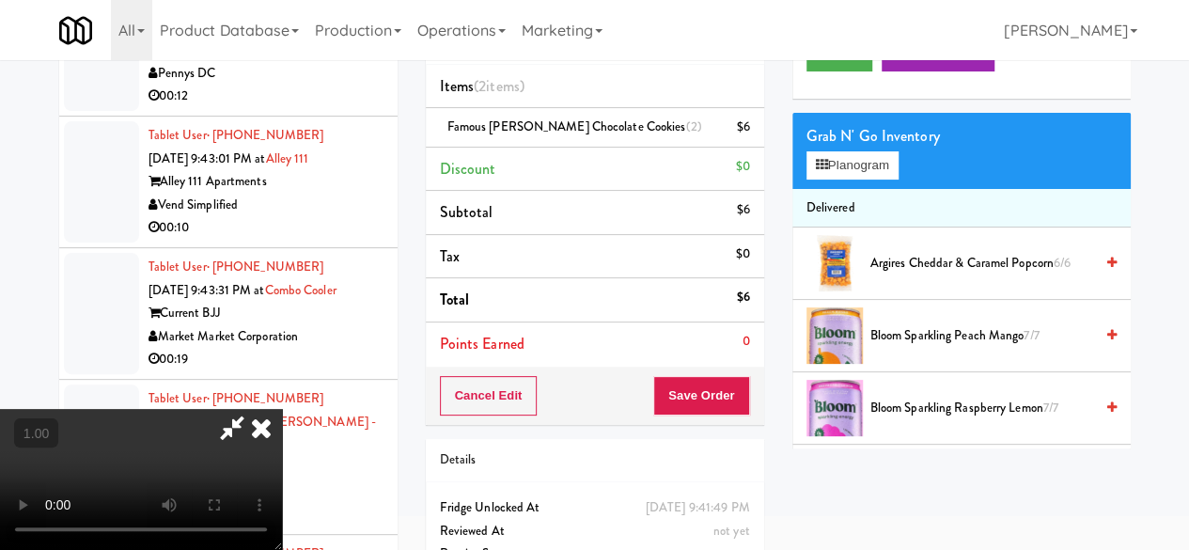
click at [254, 409] on icon at bounding box center [231, 428] width 43 height 38
click at [689, 367] on div "Cancel Edit Save Order" at bounding box center [595, 395] width 338 height 58
click at [690, 377] on button "Save Order" at bounding box center [701, 395] width 96 height 39
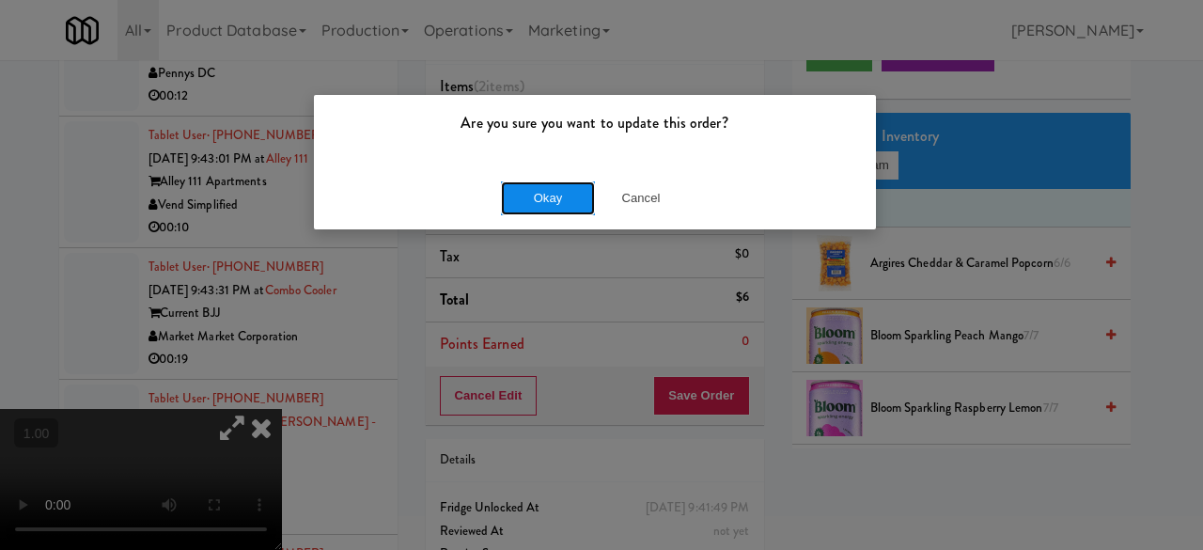
click at [576, 196] on button "Okay" at bounding box center [548, 198] width 94 height 34
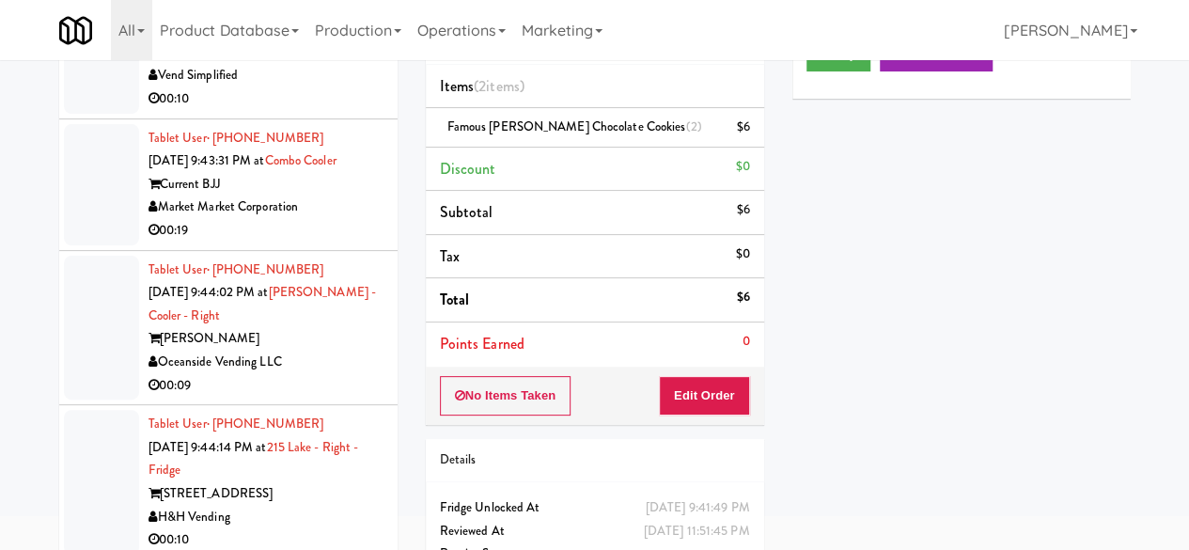
scroll to position [14869, 0]
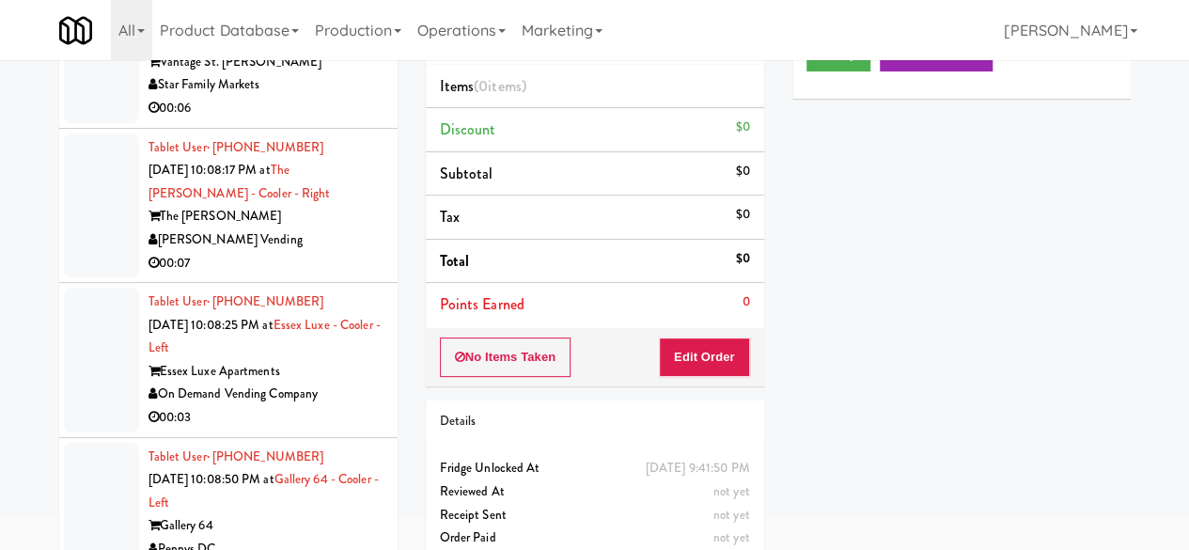
scroll to position [19191, 0]
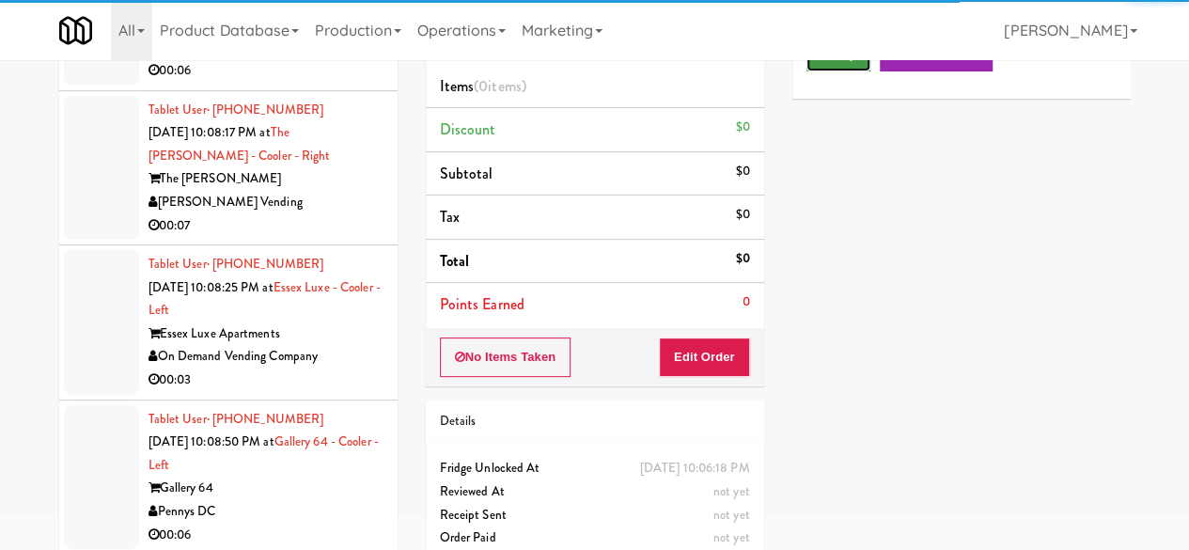
click at [822, 60] on icon at bounding box center [826, 54] width 10 height 12
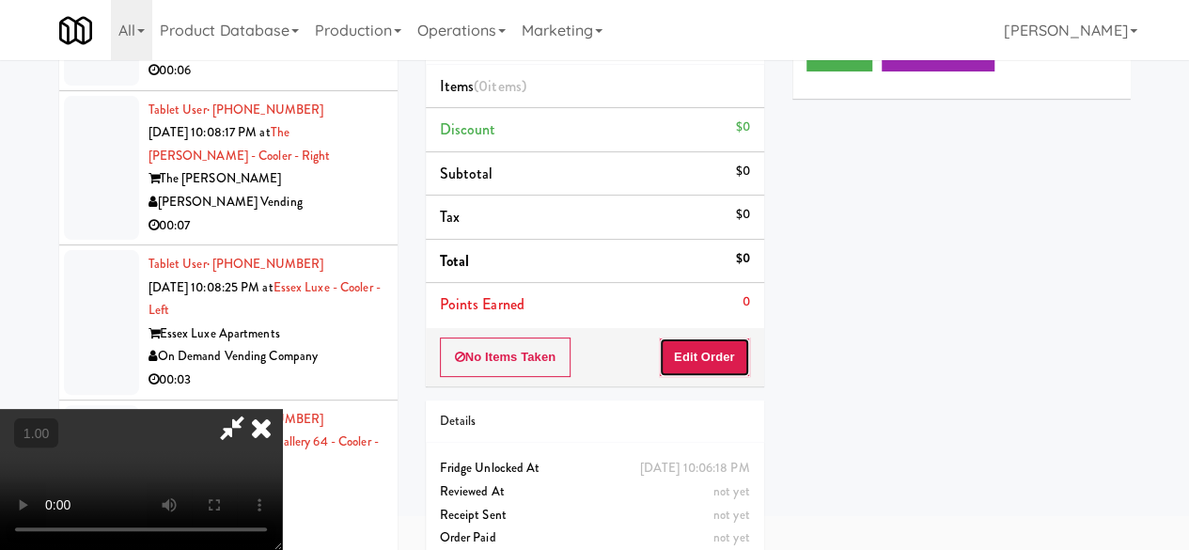
click at [707, 366] on button "Edit Order" at bounding box center [704, 356] width 91 height 39
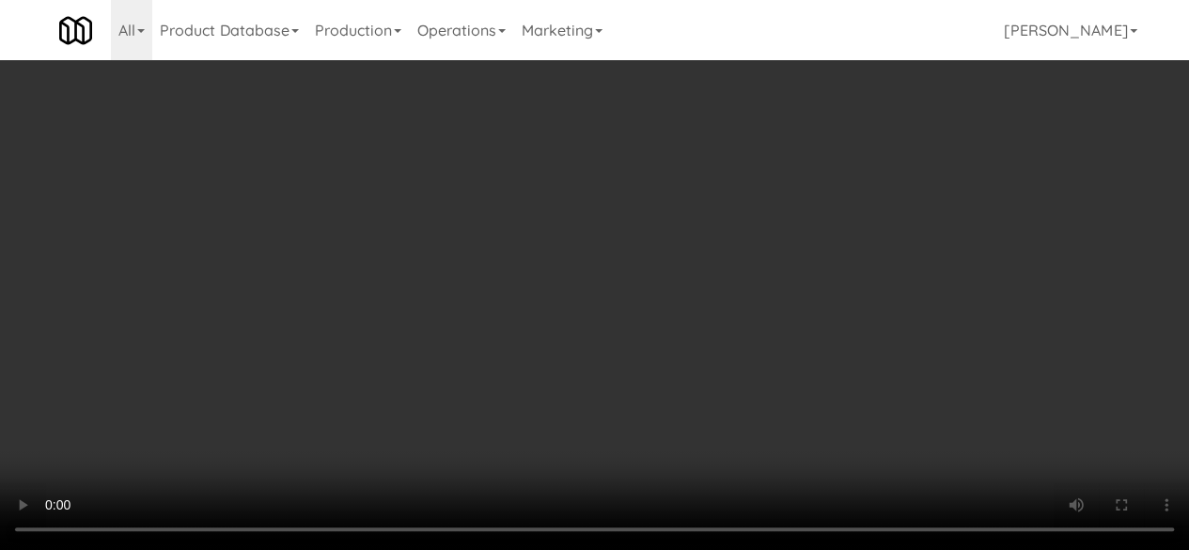
scroll to position [39, 0]
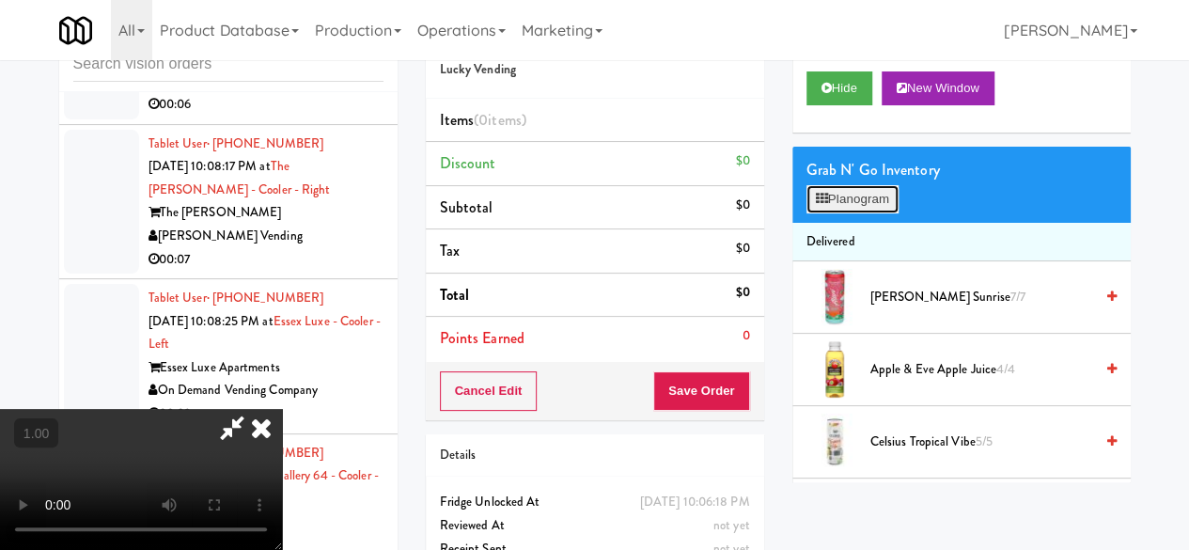
click at [880, 213] on button "Planogram" at bounding box center [852, 199] width 92 height 28
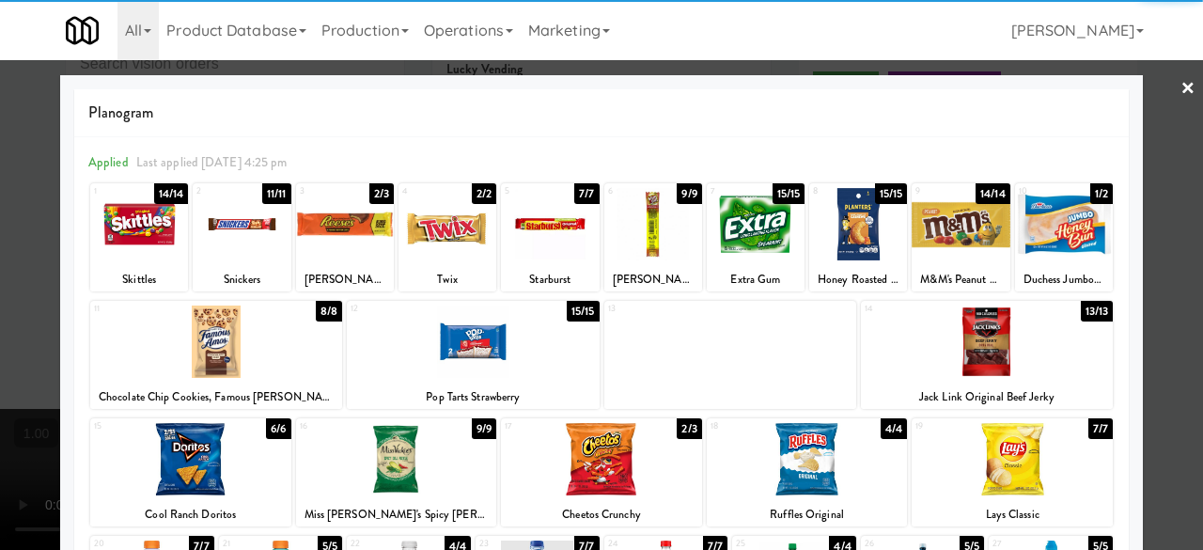
click at [449, 242] on div at bounding box center [447, 224] width 98 height 72
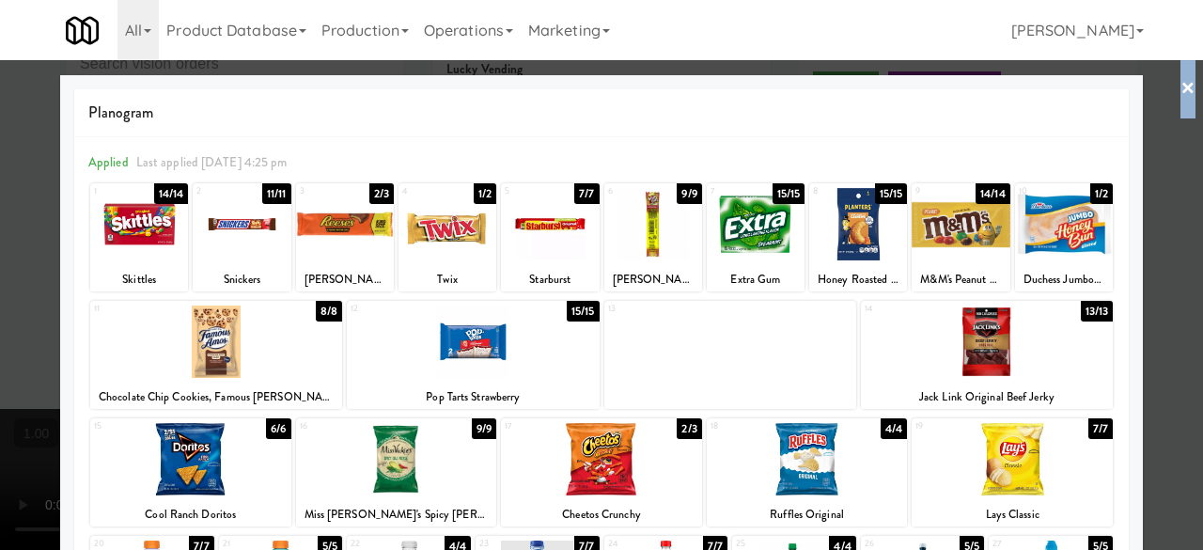
click at [1180, 82] on link "×" at bounding box center [1187, 89] width 15 height 58
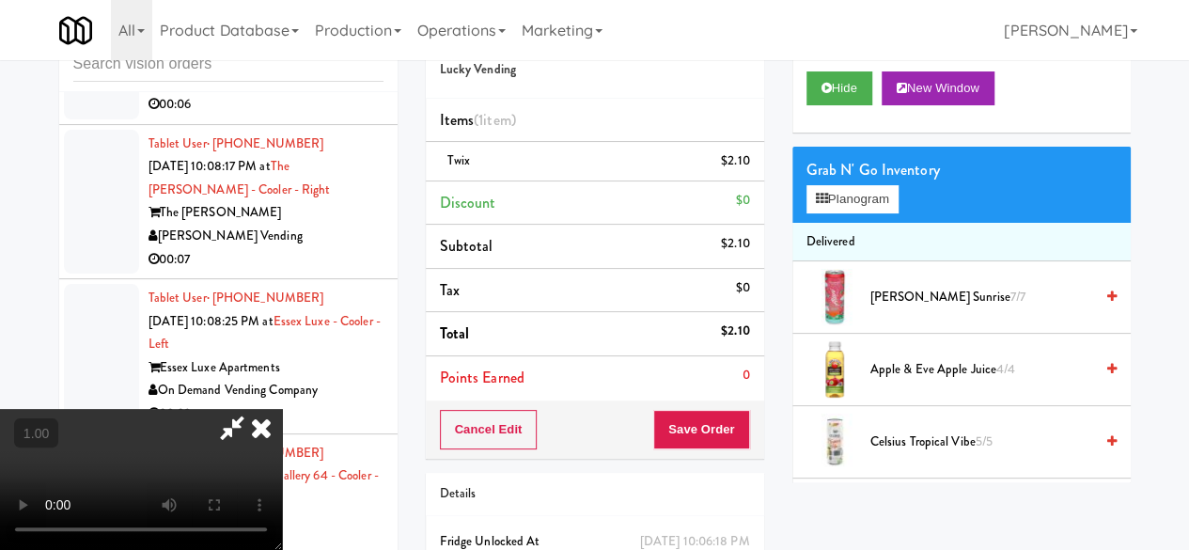
click at [254, 409] on icon at bounding box center [231, 428] width 43 height 38
click at [722, 430] on button "Save Order" at bounding box center [701, 429] width 96 height 39
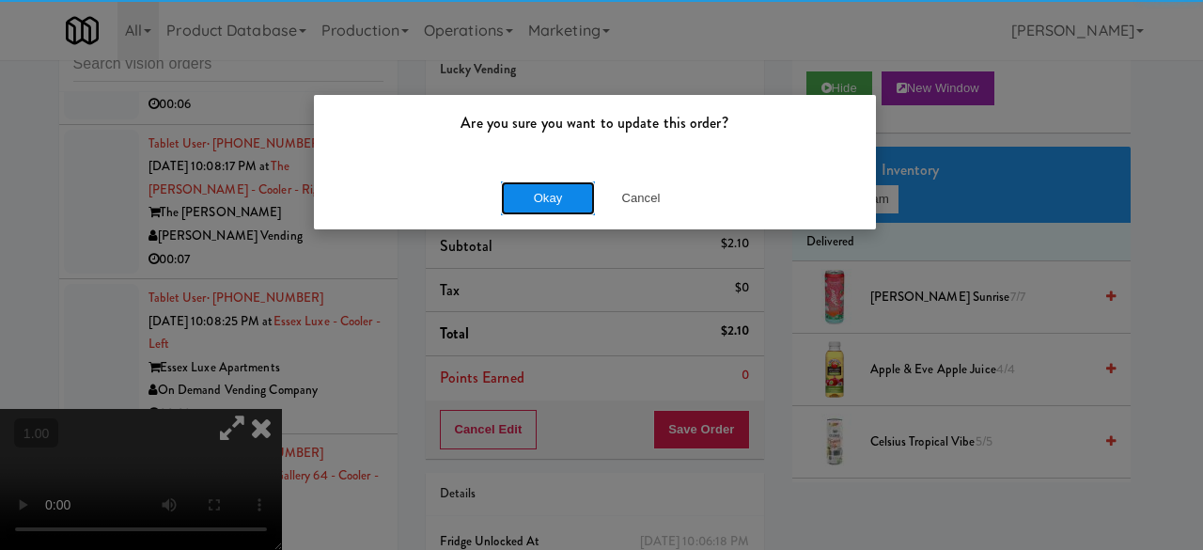
click at [549, 187] on button "Okay" at bounding box center [548, 198] width 94 height 34
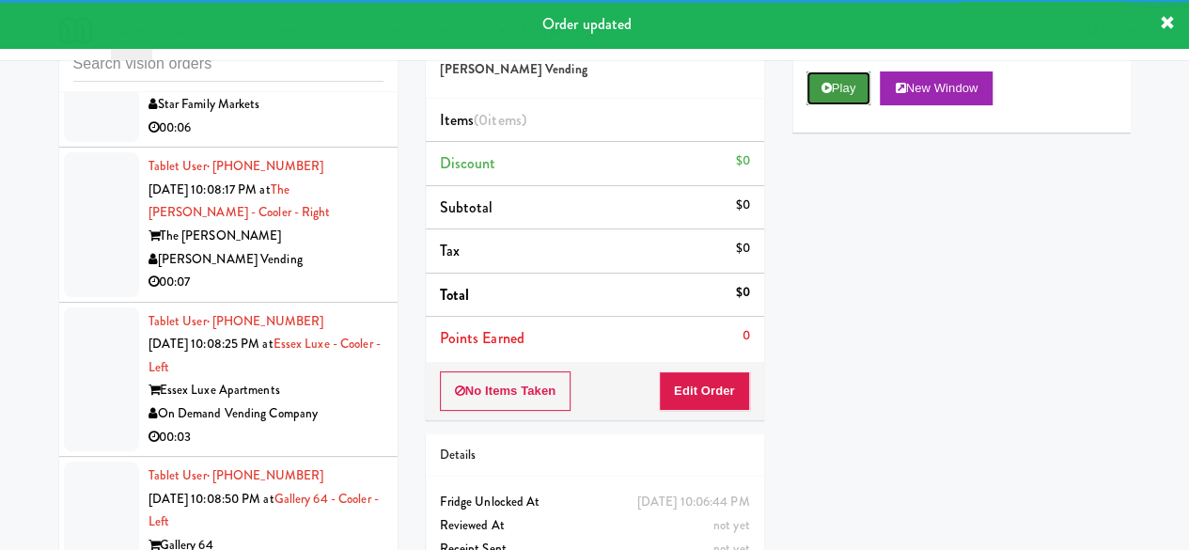
click at [817, 105] on button "Play" at bounding box center [838, 88] width 65 height 34
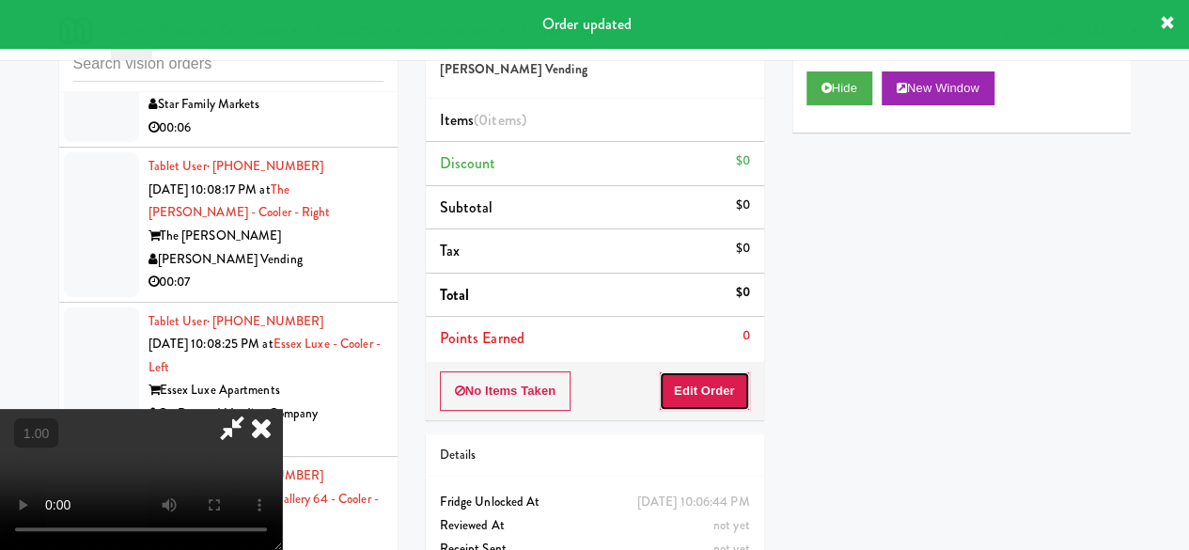
click at [664, 382] on button "Edit Order" at bounding box center [704, 390] width 91 height 39
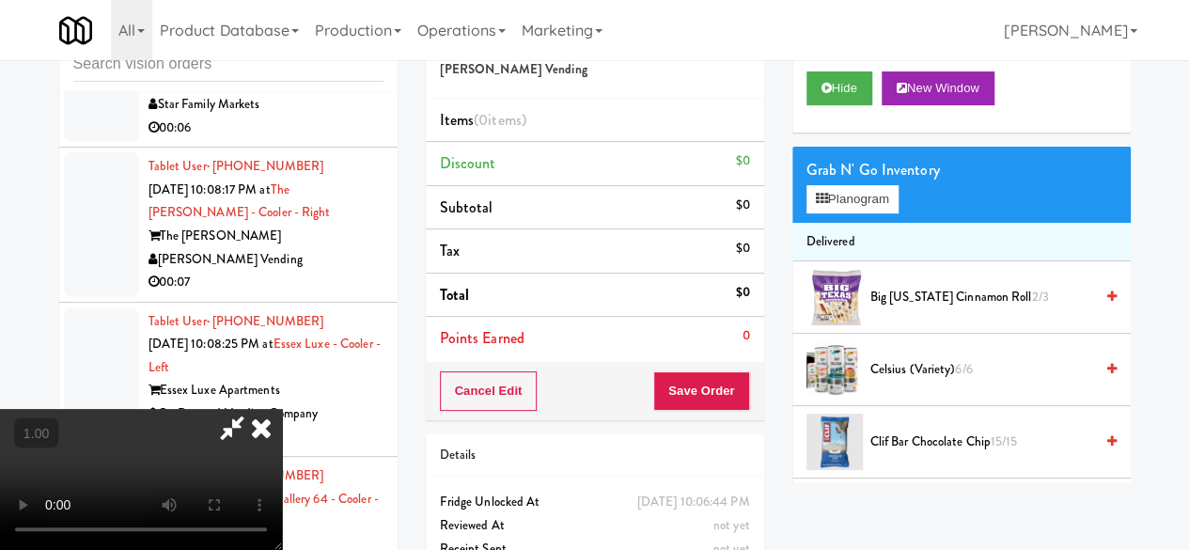
click at [282, 409] on icon at bounding box center [261, 428] width 41 height 38
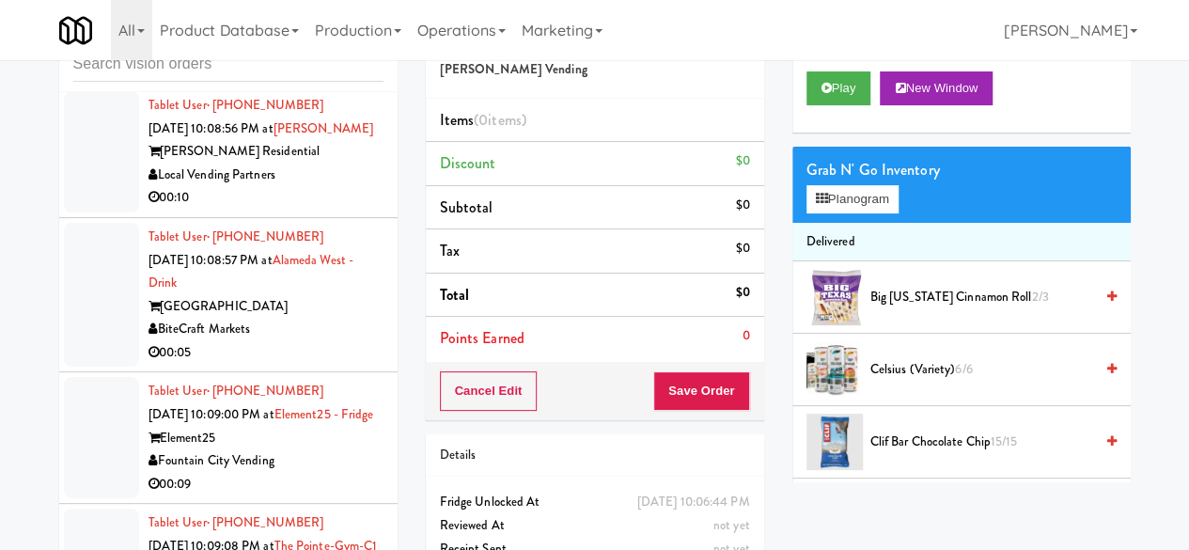
scroll to position [20037, 0]
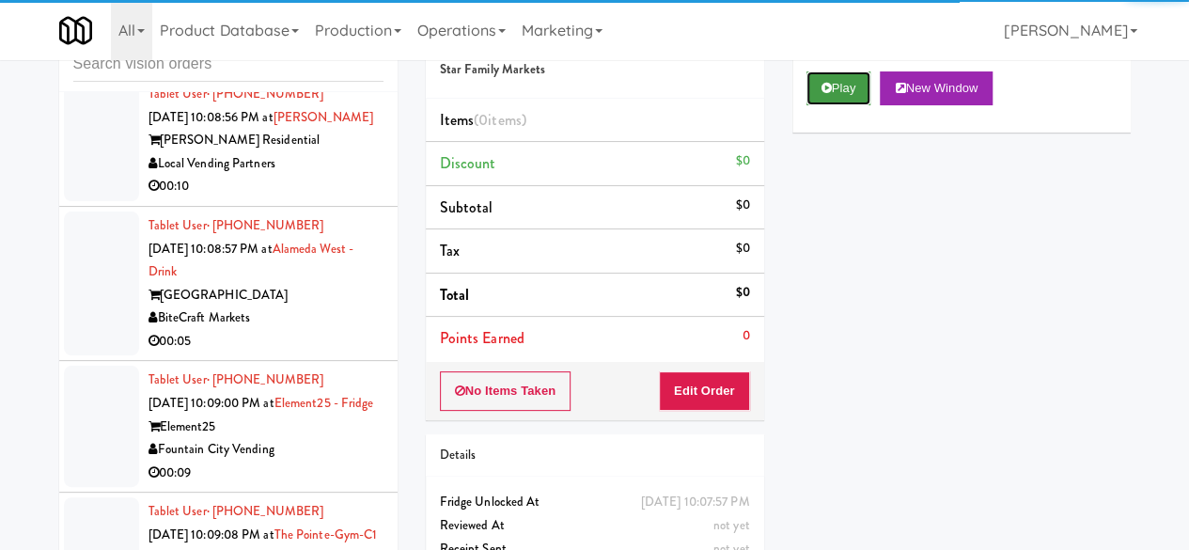
click at [833, 105] on button "Play" at bounding box center [838, 88] width 65 height 34
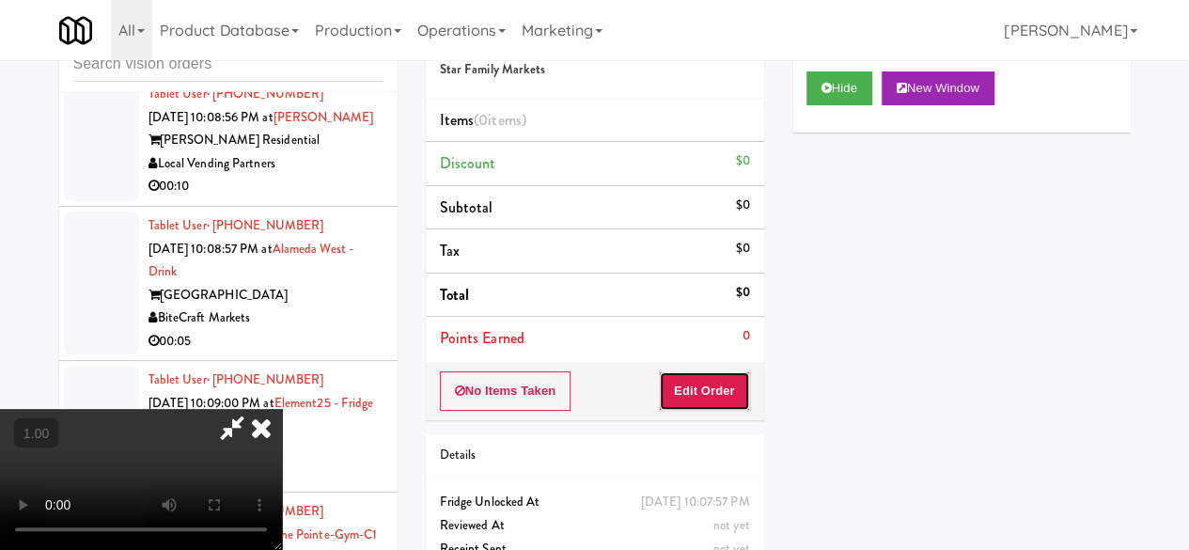
click at [697, 388] on button "Edit Order" at bounding box center [704, 390] width 91 height 39
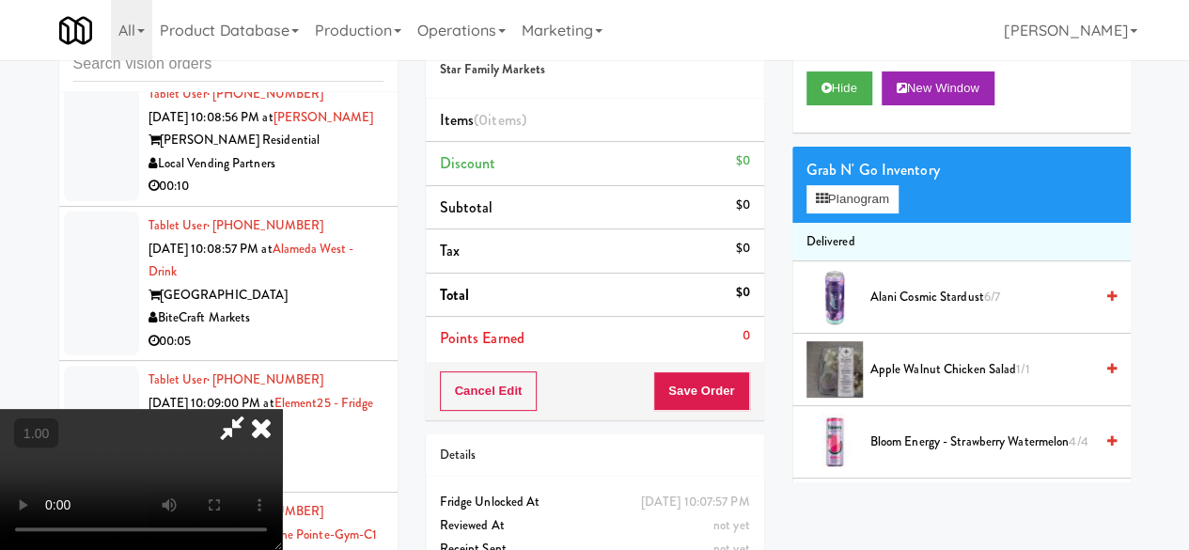
scroll to position [39, 0]
click at [849, 213] on button "Planogram" at bounding box center [852, 199] width 92 height 28
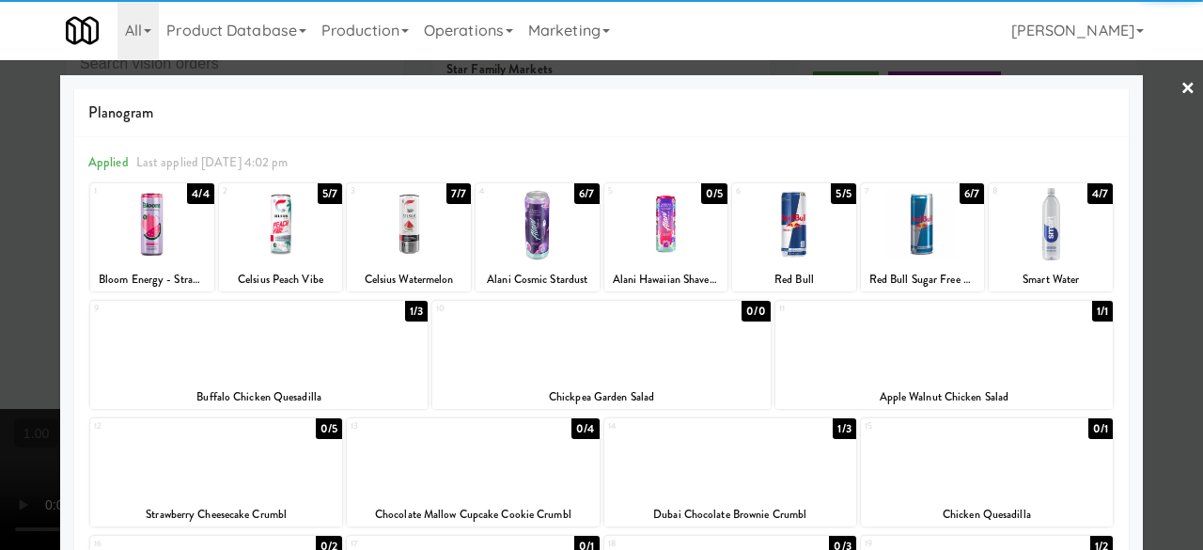
click at [1064, 223] on div at bounding box center [1051, 224] width 124 height 72
click at [1170, 119] on div at bounding box center [601, 275] width 1203 height 550
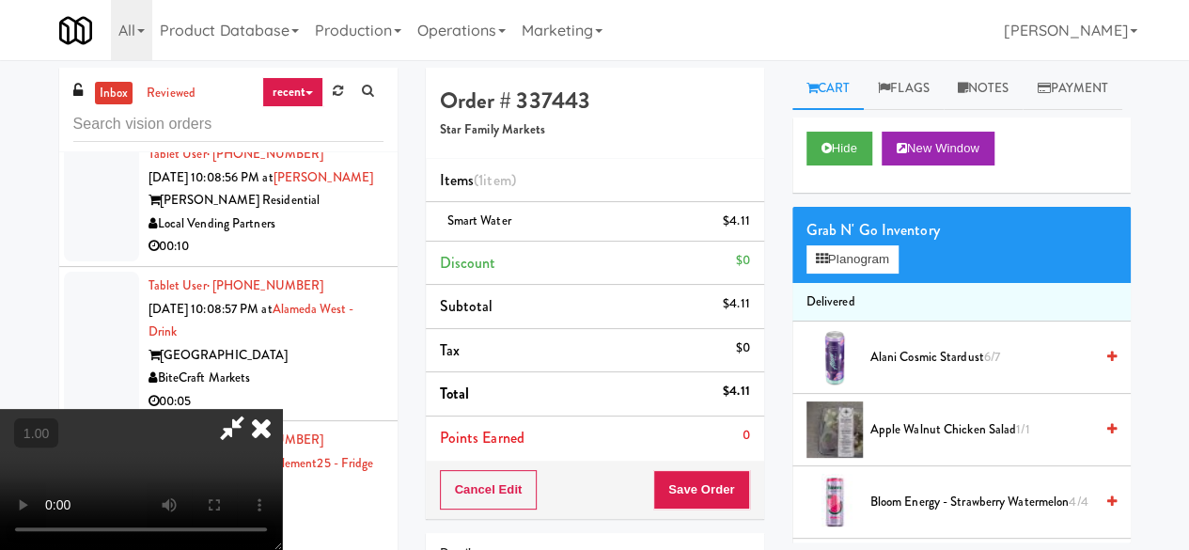
click at [254, 409] on icon at bounding box center [231, 428] width 43 height 38
click at [695, 503] on button "Save Order" at bounding box center [701, 489] width 96 height 39
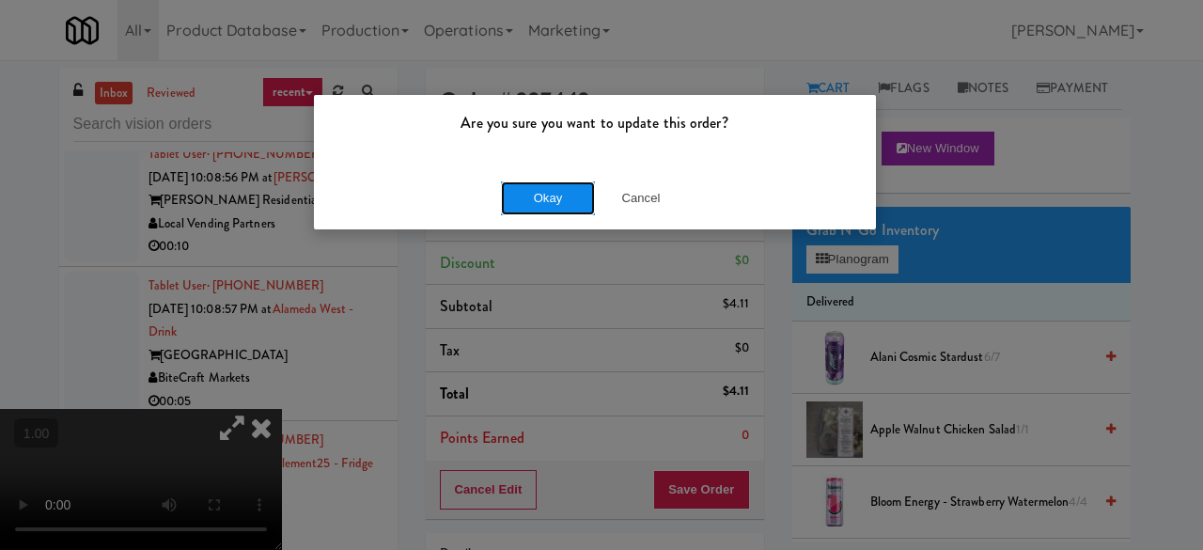
click at [557, 188] on button "Okay" at bounding box center [548, 198] width 94 height 34
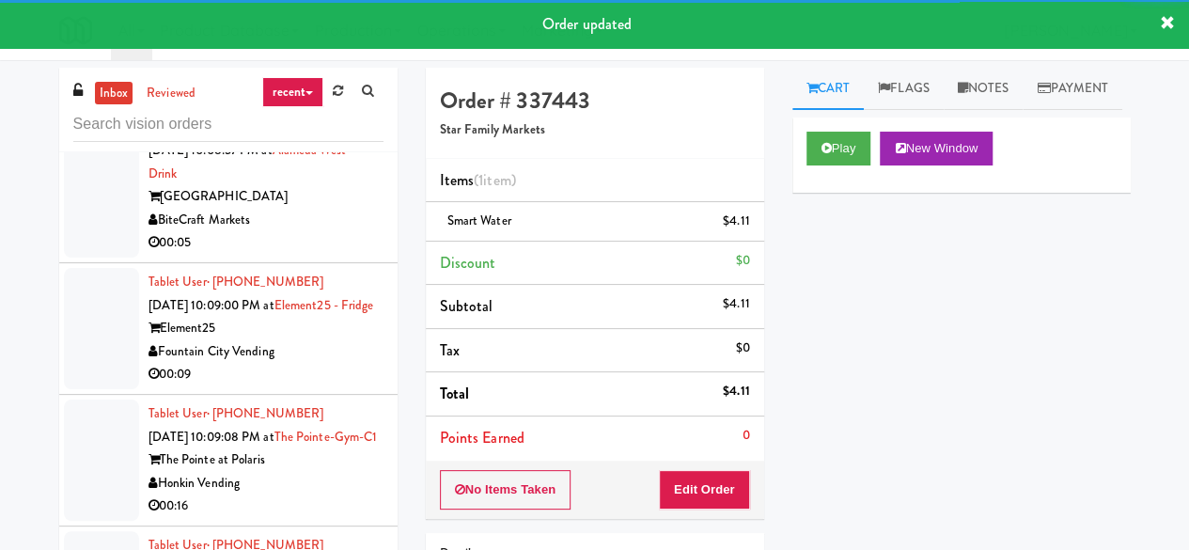
scroll to position [20225, 0]
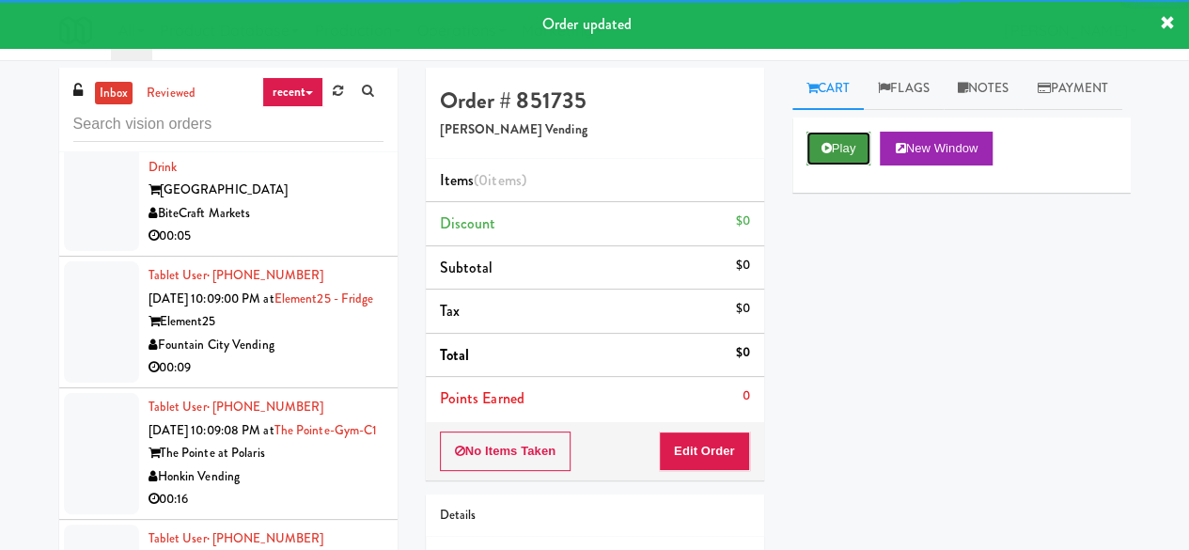
click at [851, 165] on button "Play" at bounding box center [838, 149] width 65 height 34
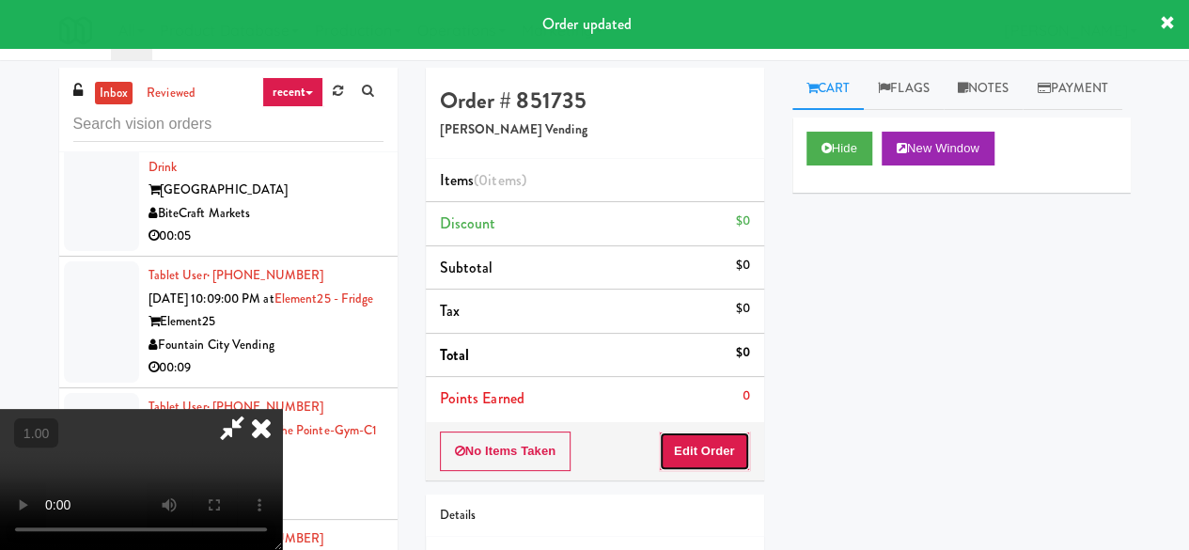
click at [684, 452] on button "Edit Order" at bounding box center [704, 450] width 91 height 39
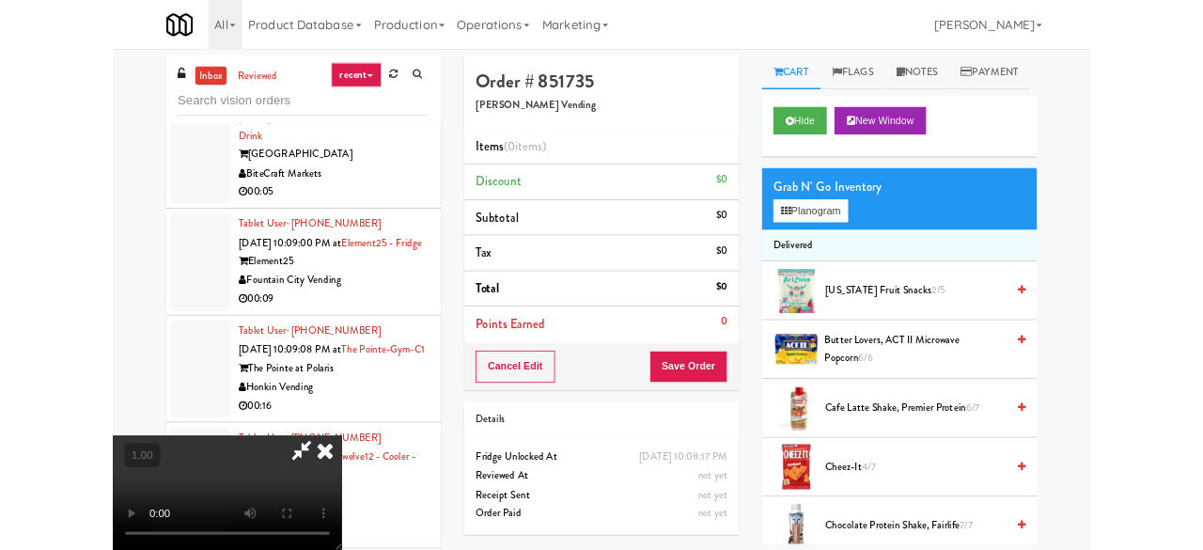
scroll to position [39, 0]
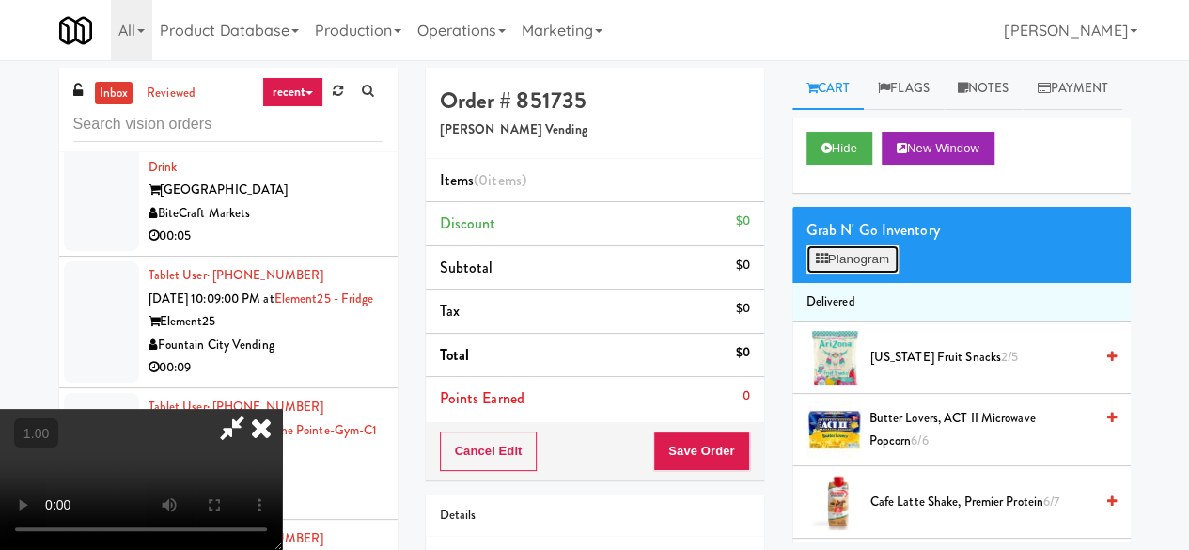
click at [852, 273] on button "Planogram" at bounding box center [852, 259] width 92 height 28
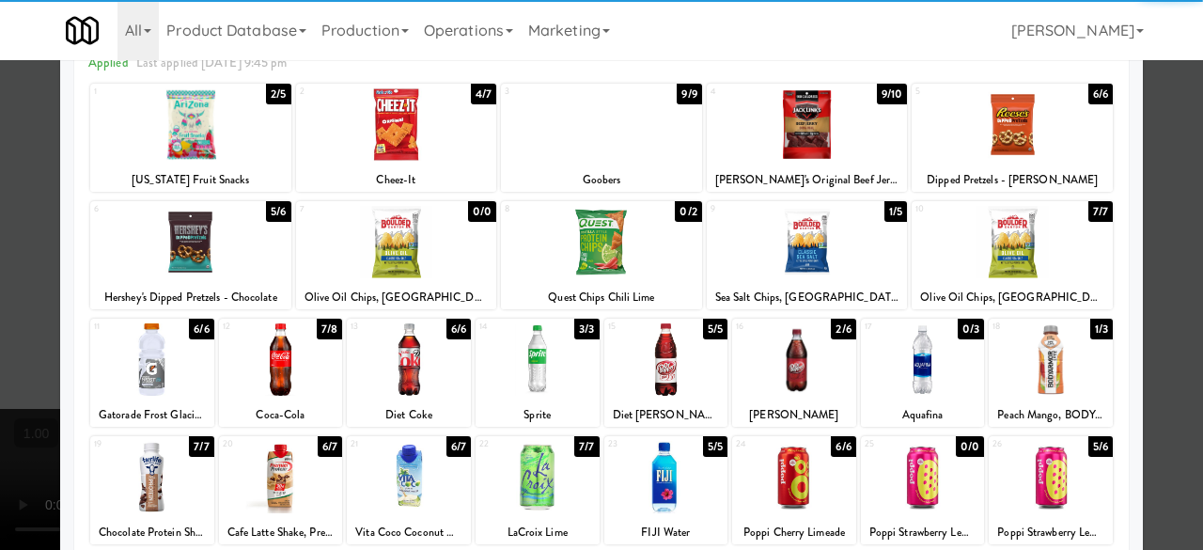
scroll to position [188, 0]
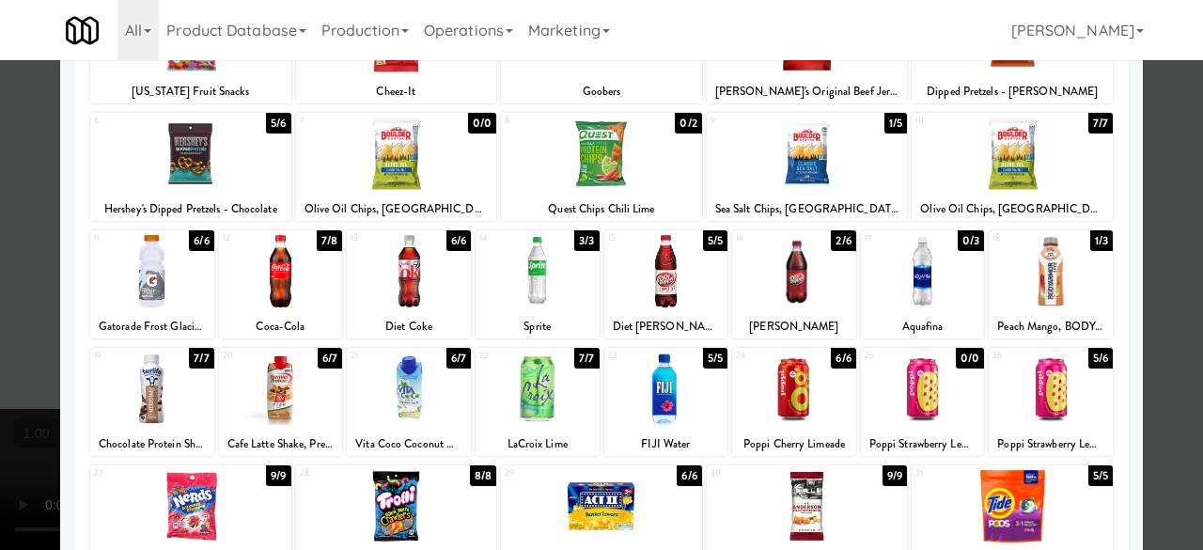
click at [181, 380] on div at bounding box center [152, 388] width 124 height 72
click at [262, 174] on div at bounding box center [190, 153] width 201 height 72
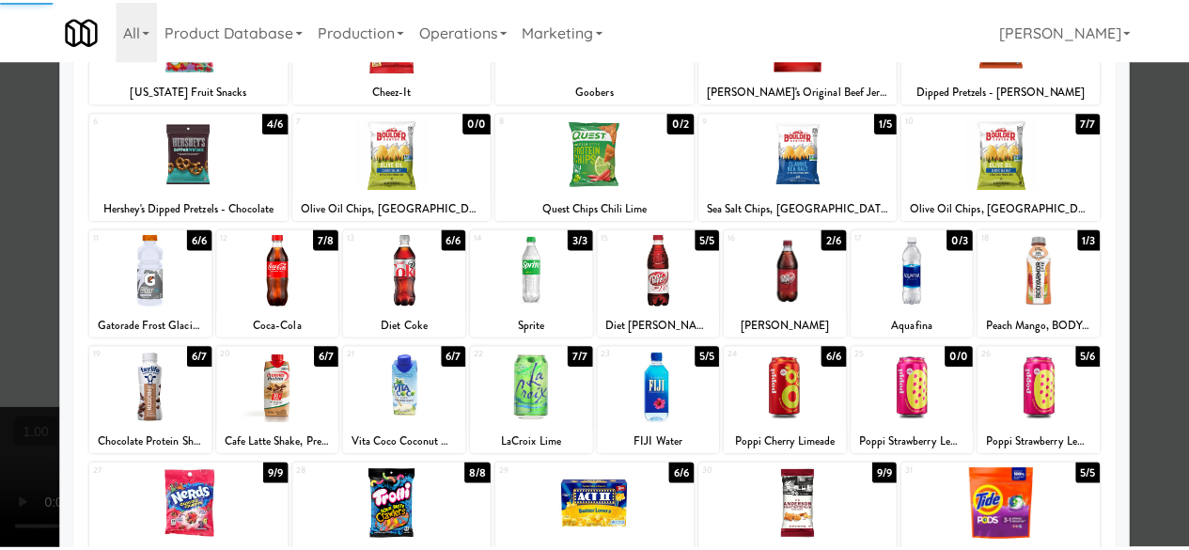
scroll to position [0, 0]
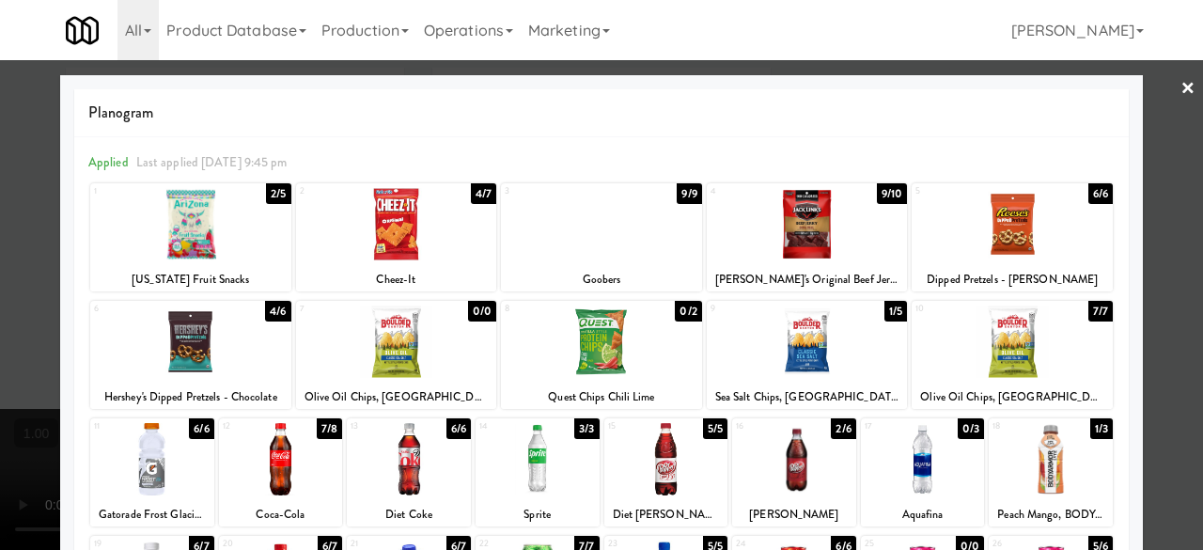
click at [1141, 85] on div at bounding box center [601, 275] width 1203 height 550
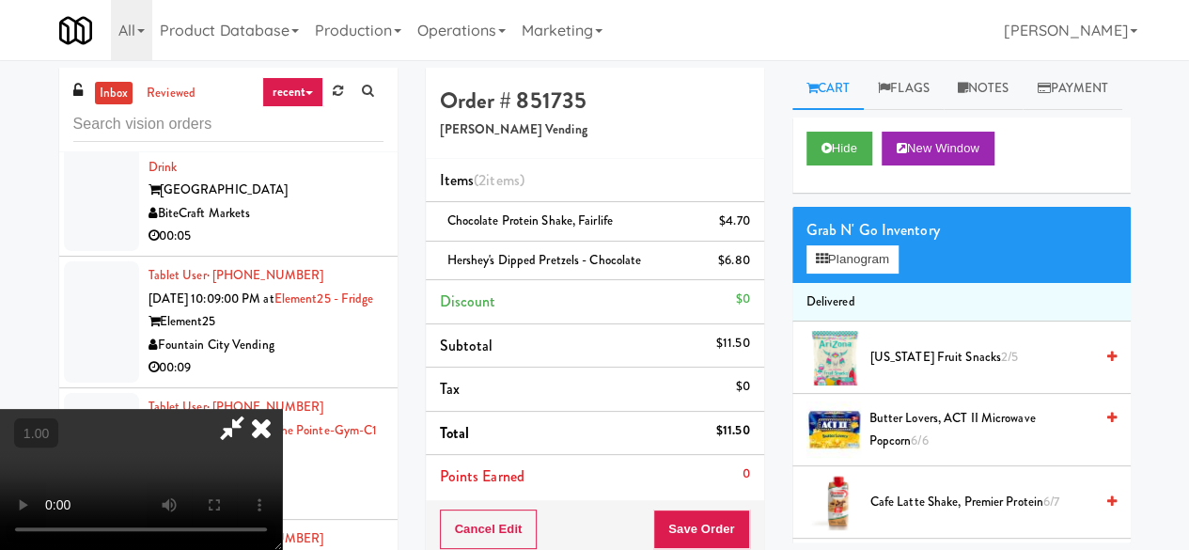
click at [254, 409] on icon at bounding box center [231, 428] width 43 height 38
click at [682, 503] on div "Cancel Edit Save Order" at bounding box center [595, 529] width 338 height 58
click at [681, 509] on button "Save Order" at bounding box center [701, 528] width 96 height 39
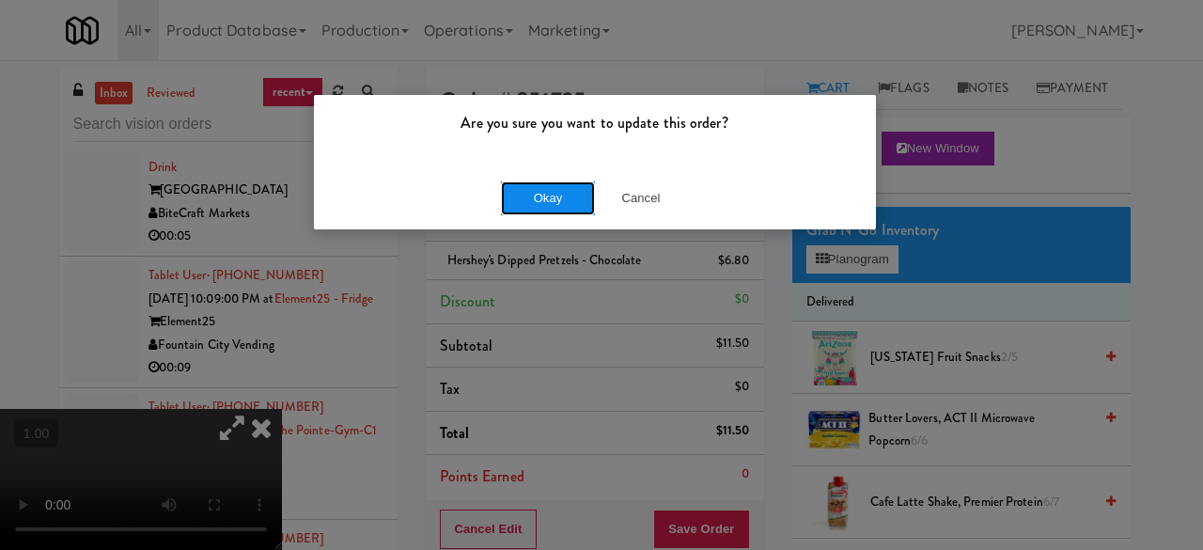
click at [565, 199] on button "Okay" at bounding box center [548, 198] width 94 height 34
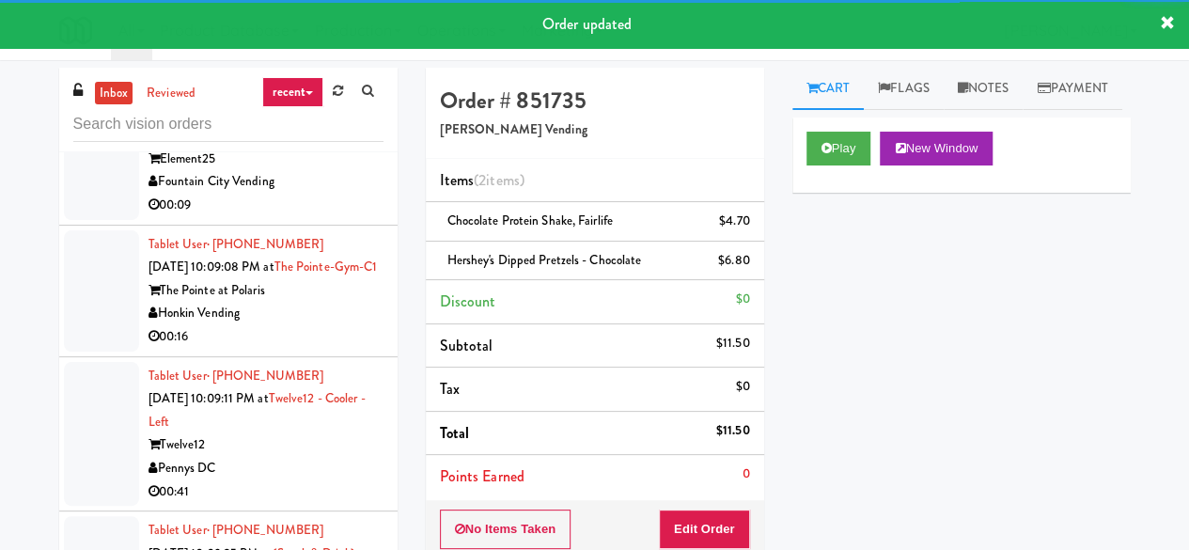
scroll to position [20413, 0]
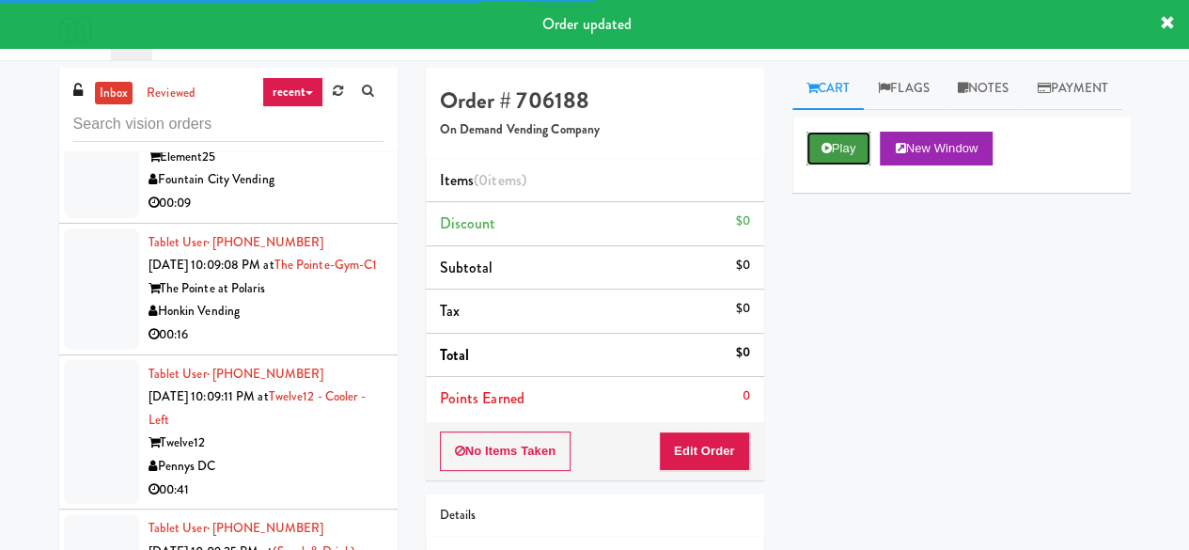
click at [824, 165] on button "Play" at bounding box center [838, 149] width 65 height 34
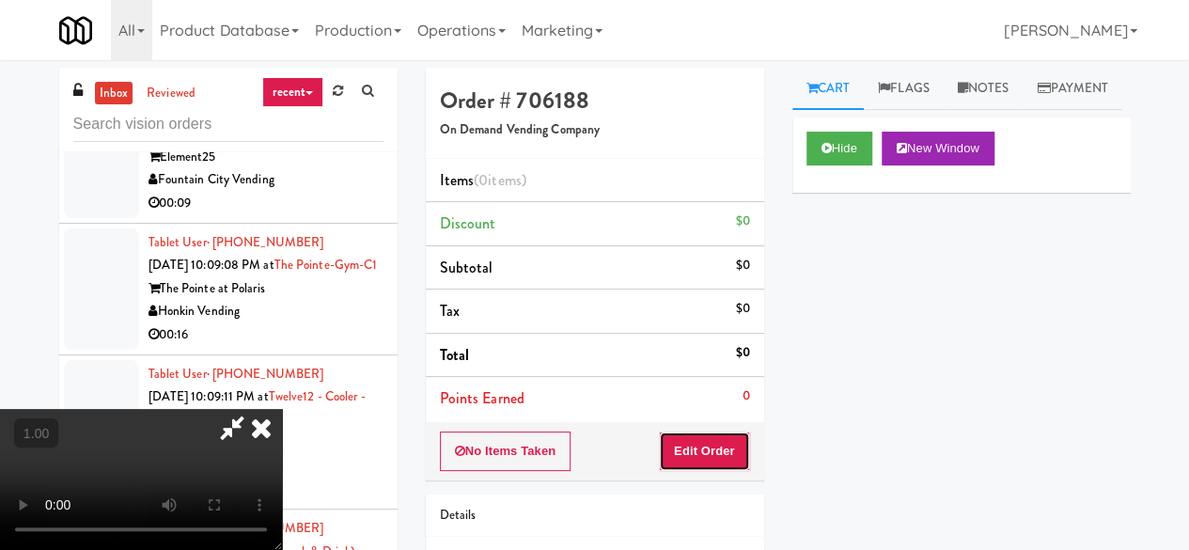
click at [723, 436] on button "Edit Order" at bounding box center [704, 450] width 91 height 39
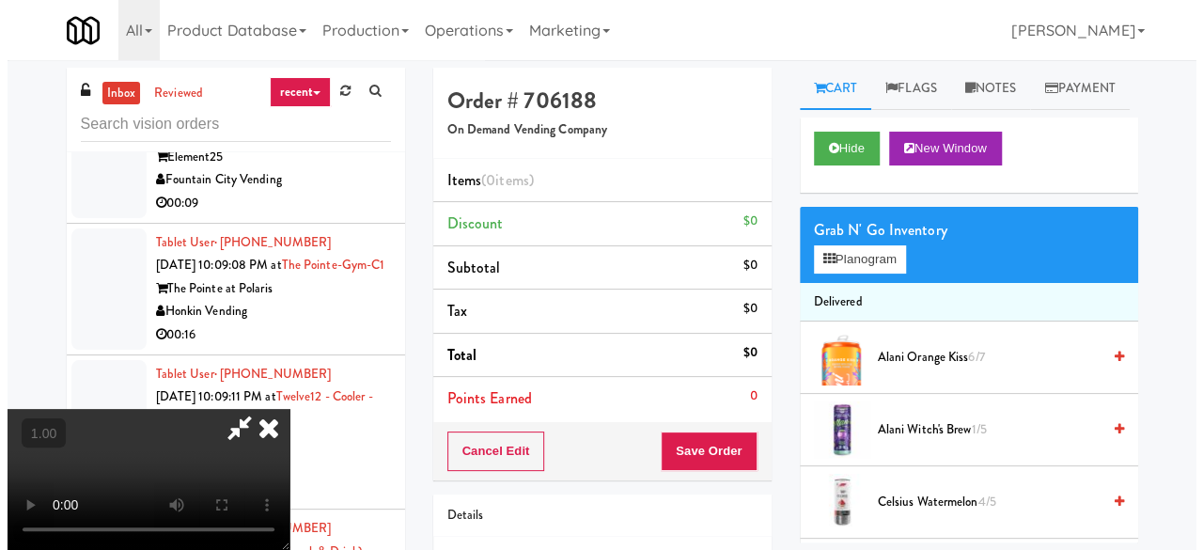
scroll to position [39, 0]
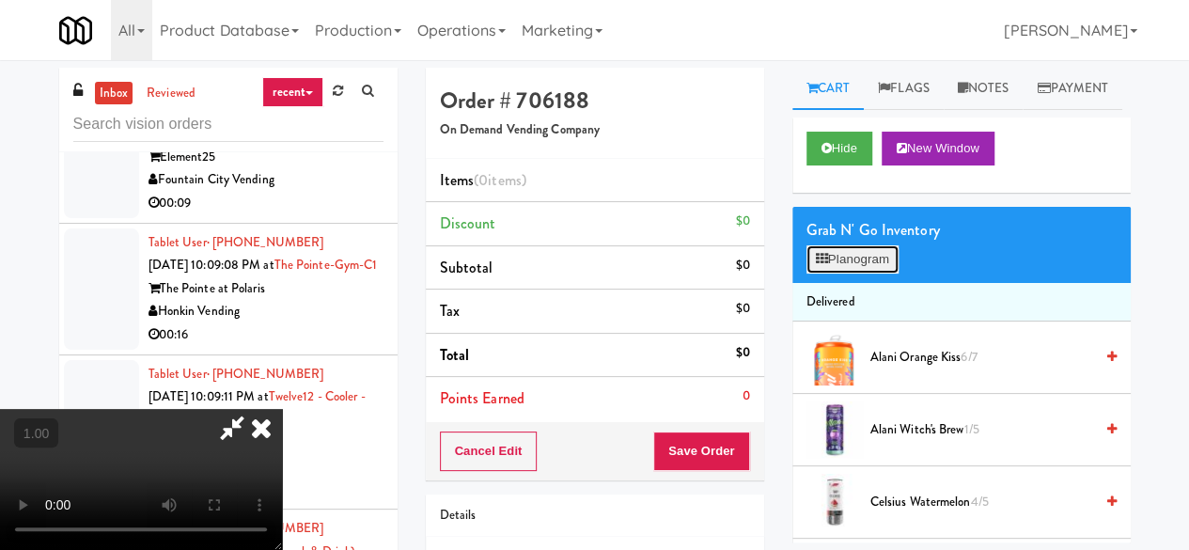
click at [861, 273] on button "Planogram" at bounding box center [852, 259] width 92 height 28
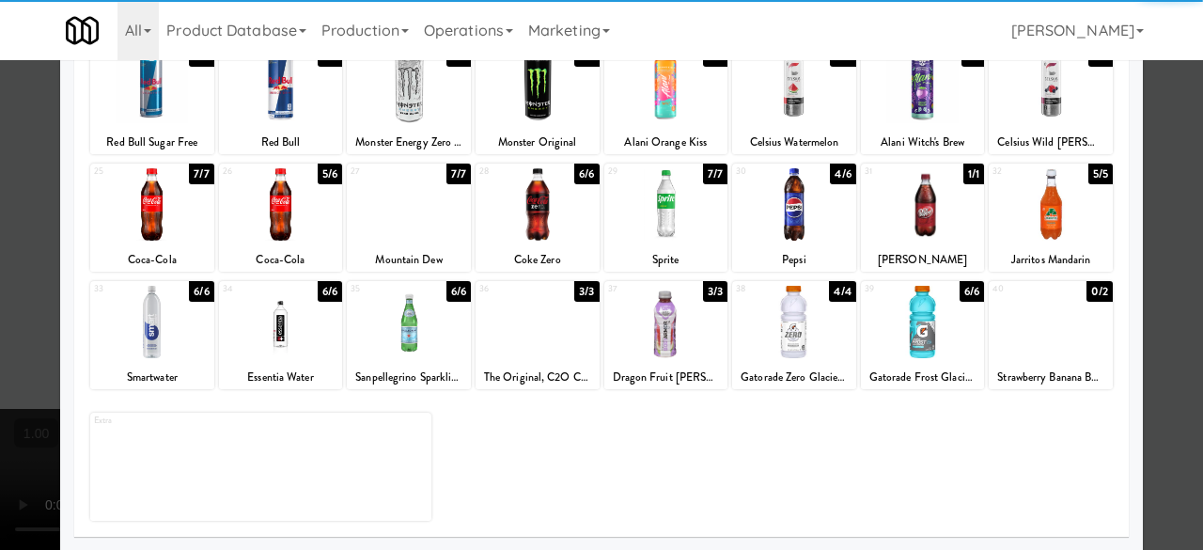
click at [656, 319] on div at bounding box center [666, 322] width 124 height 72
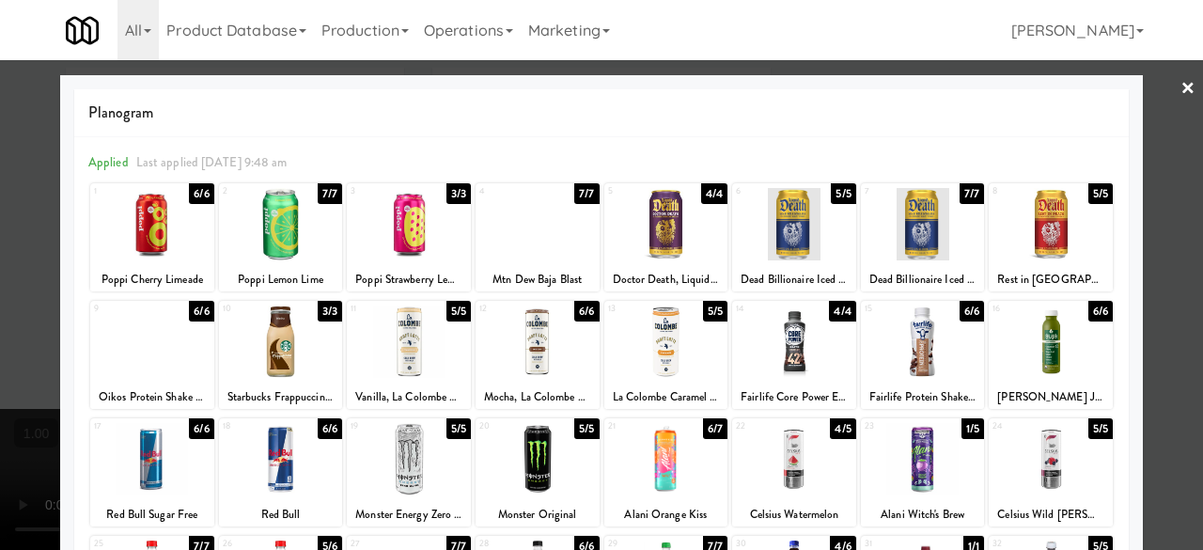
click at [1162, 131] on div at bounding box center [601, 275] width 1203 height 550
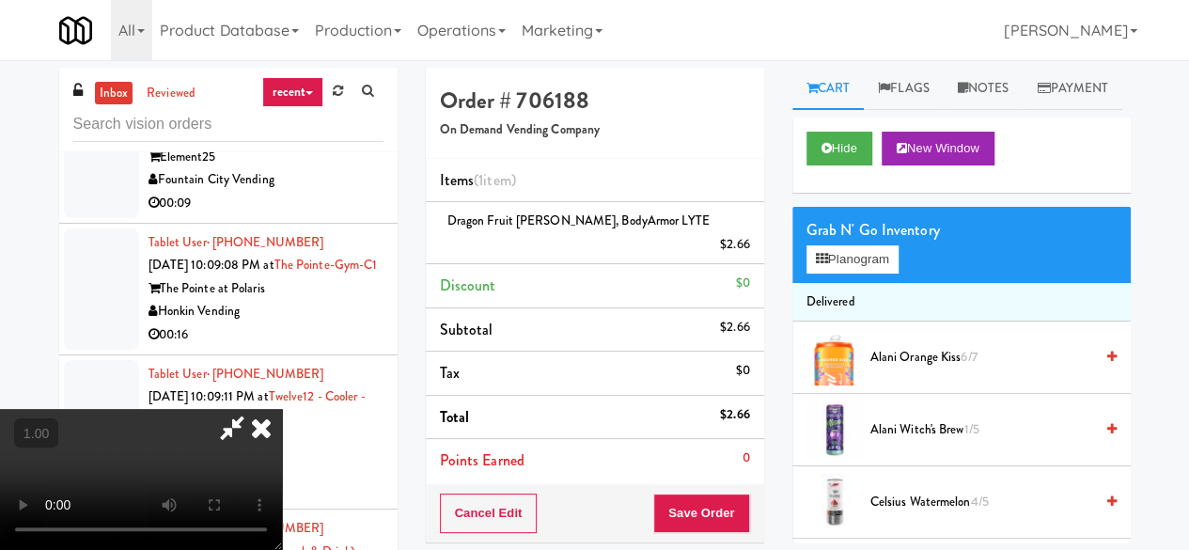
click at [254, 409] on icon at bounding box center [231, 428] width 43 height 38
click at [729, 493] on button "Save Order" at bounding box center [701, 512] width 96 height 39
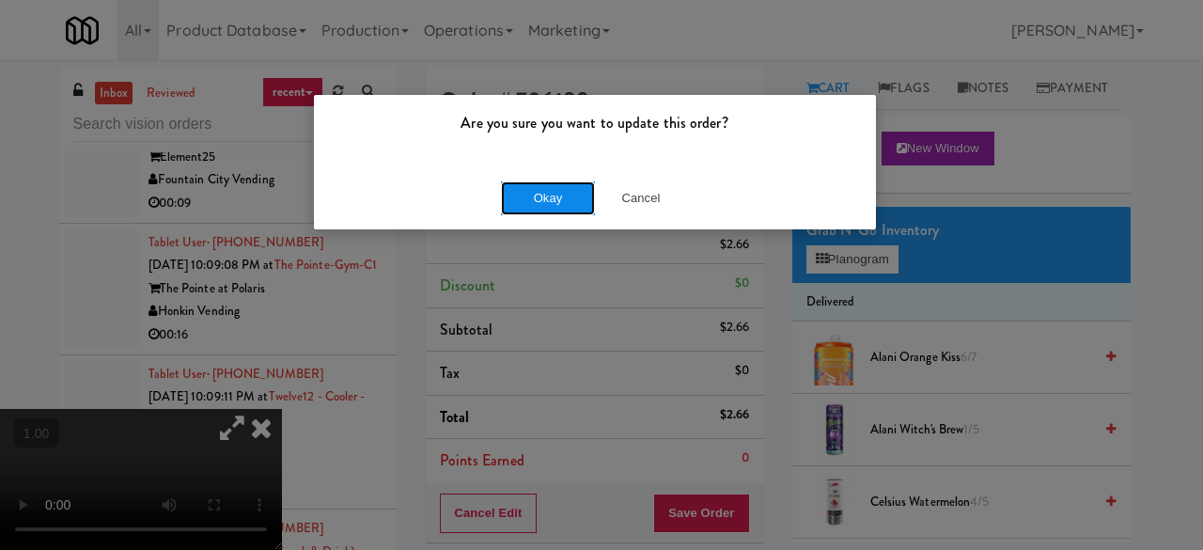
click at [560, 193] on button "Okay" at bounding box center [548, 198] width 94 height 34
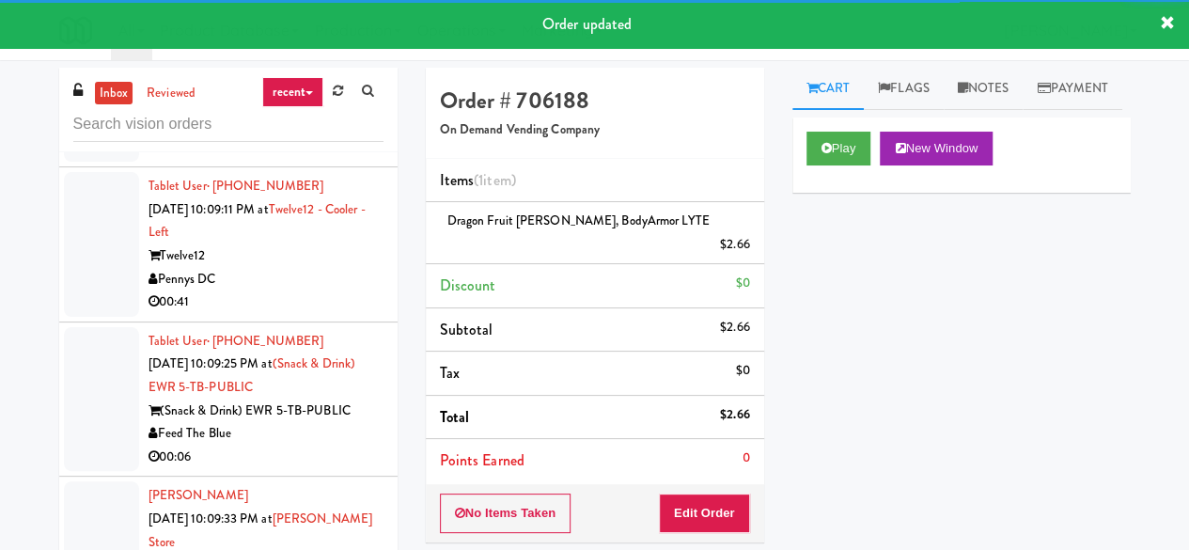
scroll to position [20624, 0]
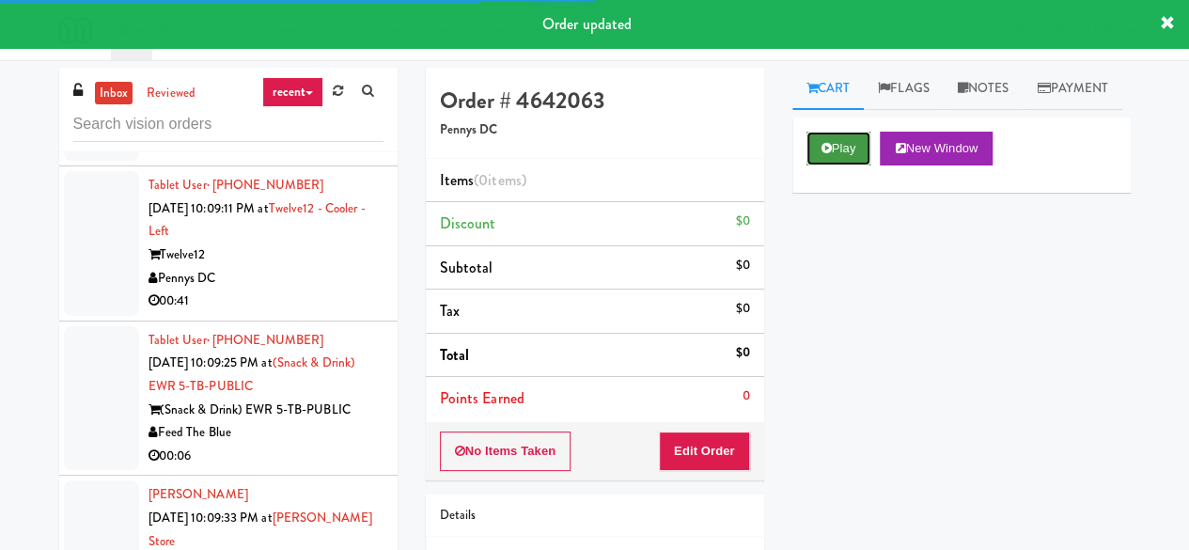
click at [814, 165] on button "Play" at bounding box center [838, 149] width 65 height 34
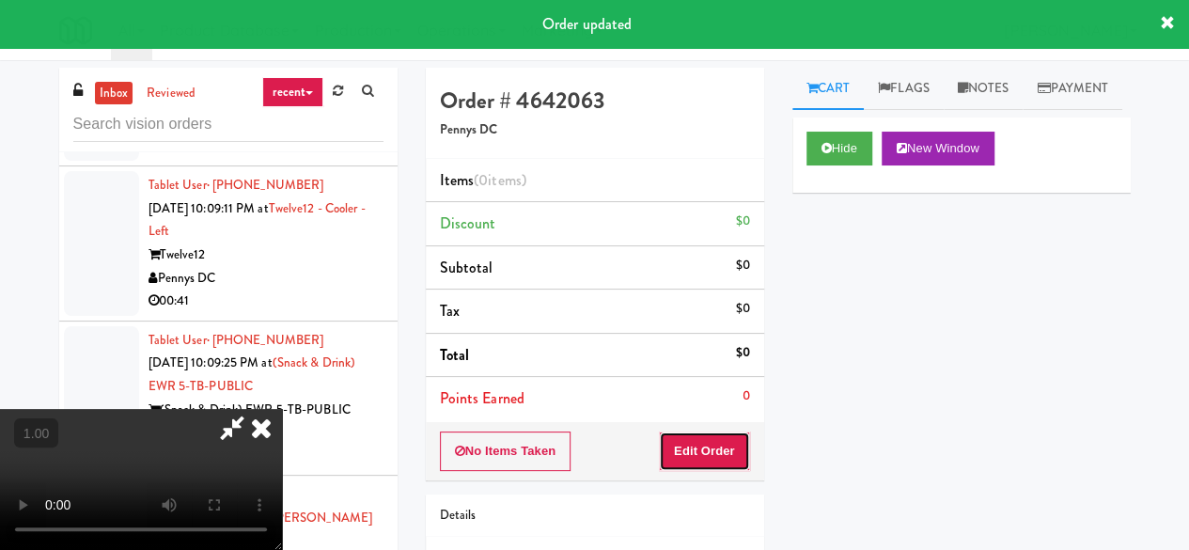
click at [711, 442] on button "Edit Order" at bounding box center [704, 450] width 91 height 39
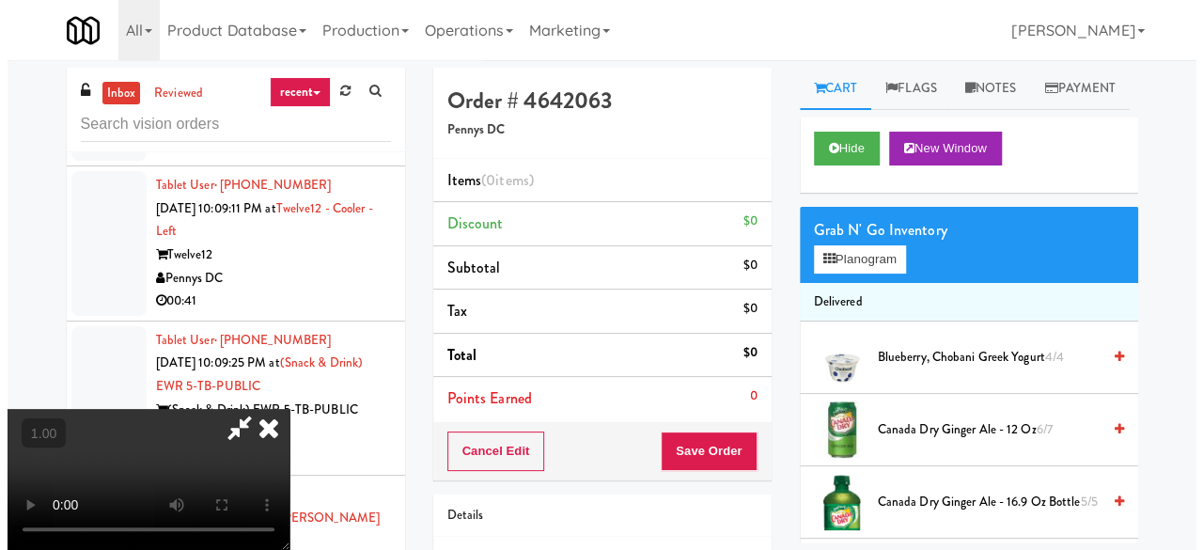
scroll to position [39, 0]
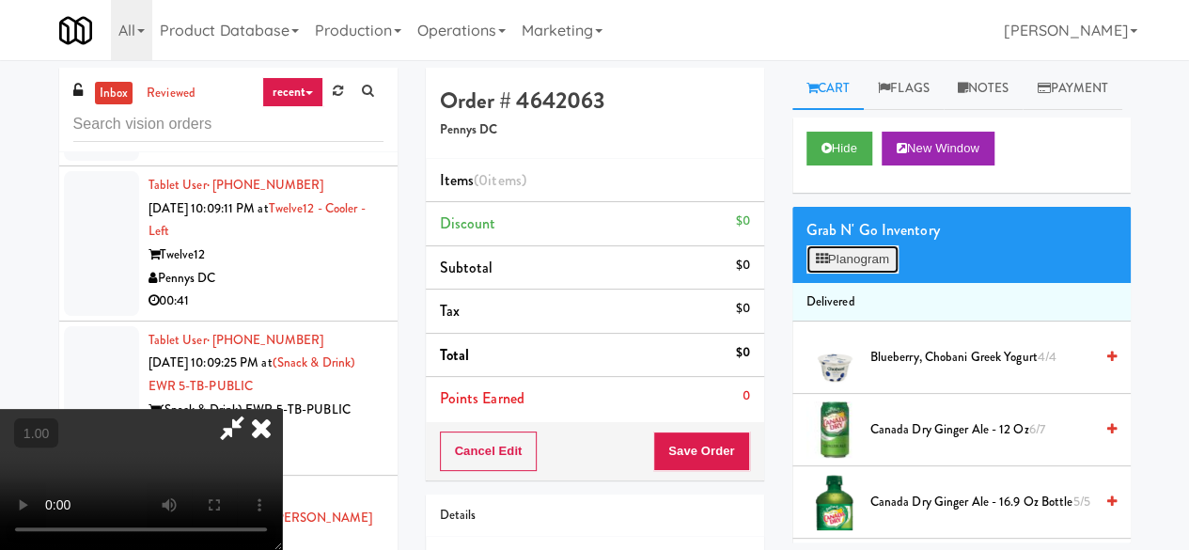
click at [833, 273] on button "Planogram" at bounding box center [852, 259] width 92 height 28
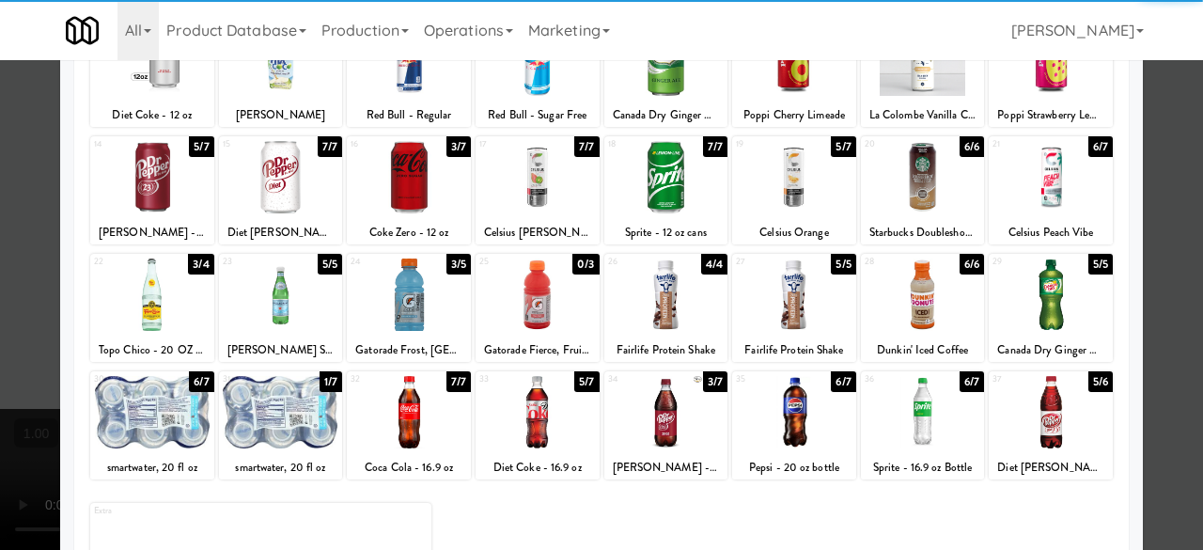
click at [1022, 304] on div at bounding box center [1051, 294] width 124 height 72
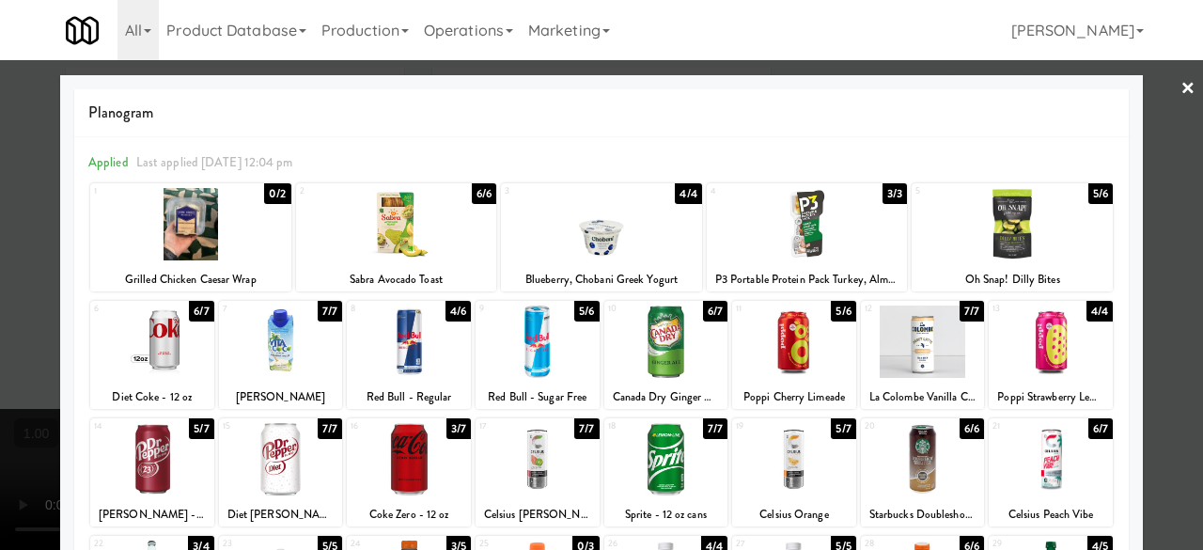
click at [1162, 137] on div at bounding box center [601, 275] width 1203 height 550
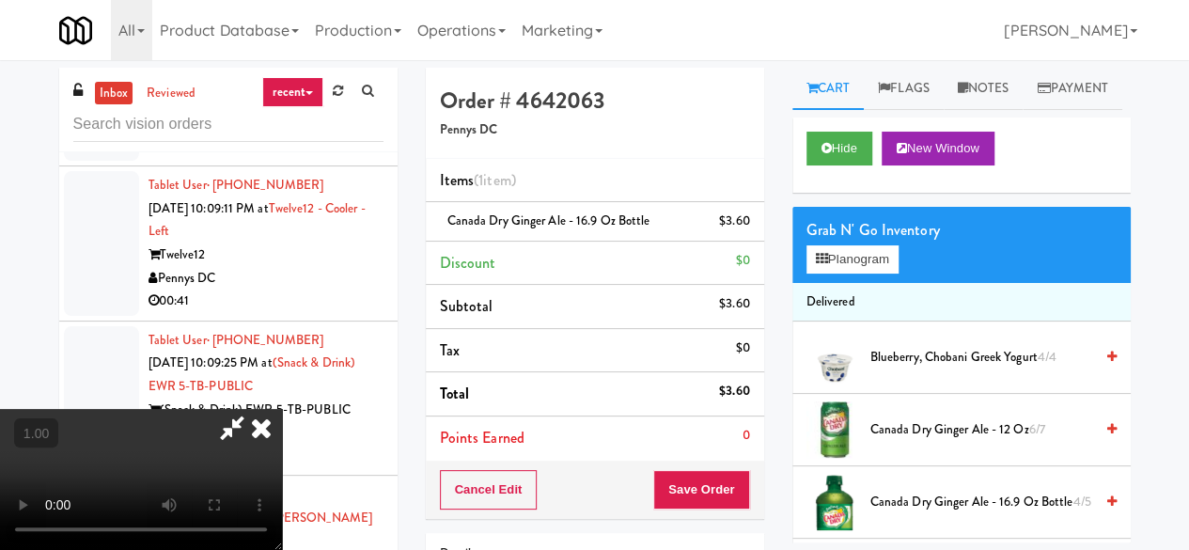
click at [254, 409] on icon at bounding box center [231, 428] width 43 height 38
click at [695, 492] on button "Save Order" at bounding box center [701, 489] width 96 height 39
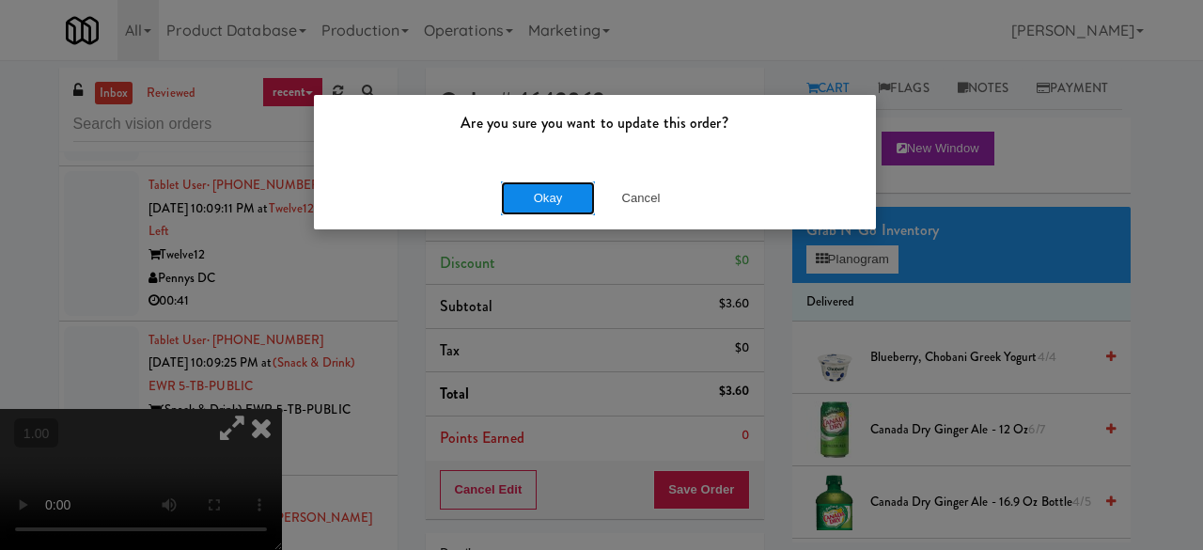
click at [522, 203] on button "Okay" at bounding box center [548, 198] width 94 height 34
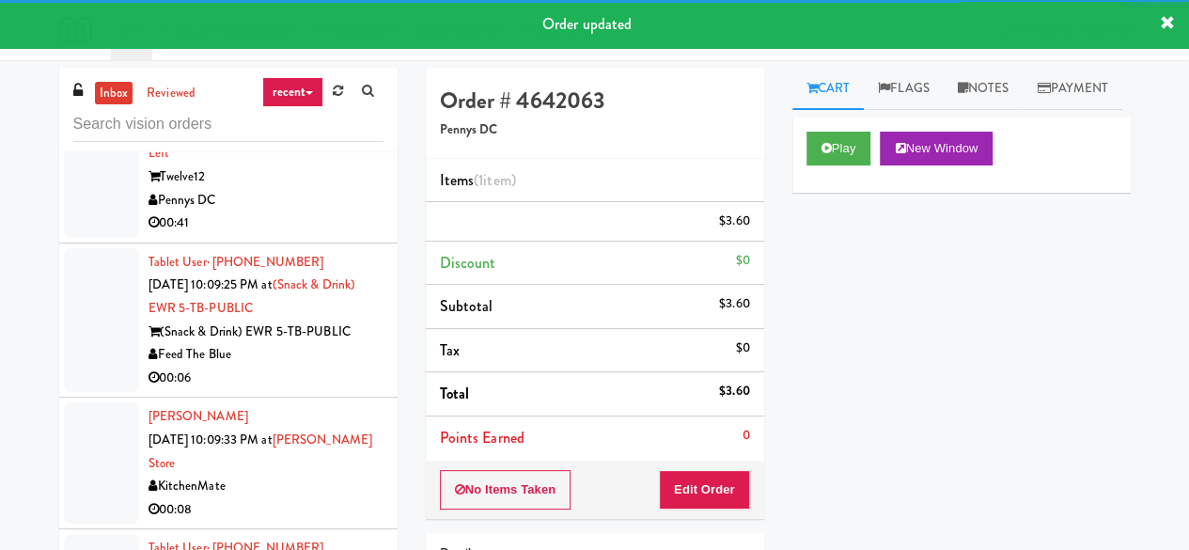
scroll to position [20836, 0]
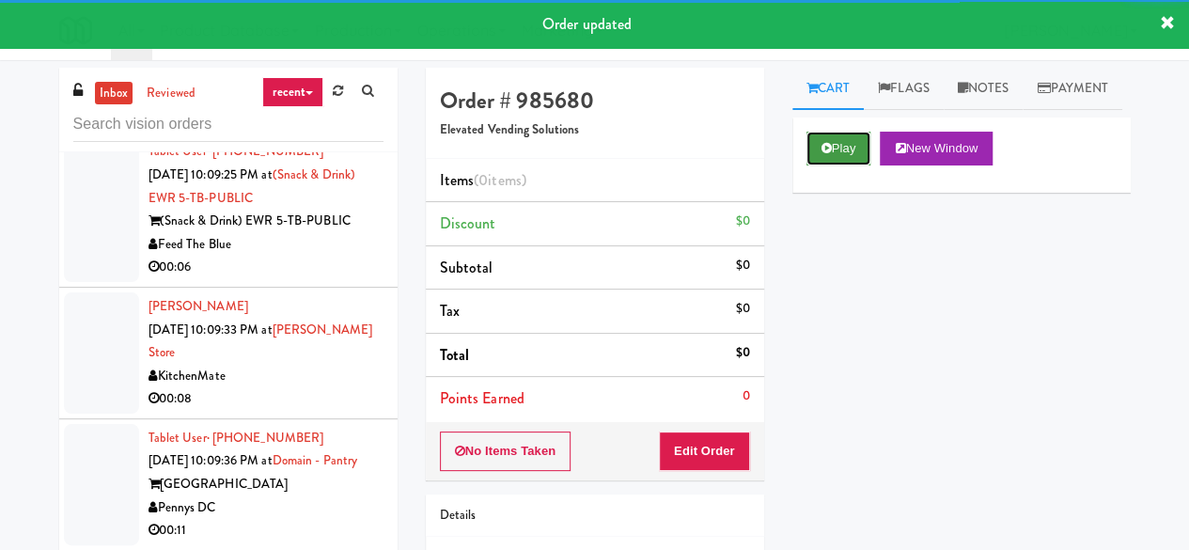
click at [847, 165] on button "Play" at bounding box center [838, 149] width 65 height 34
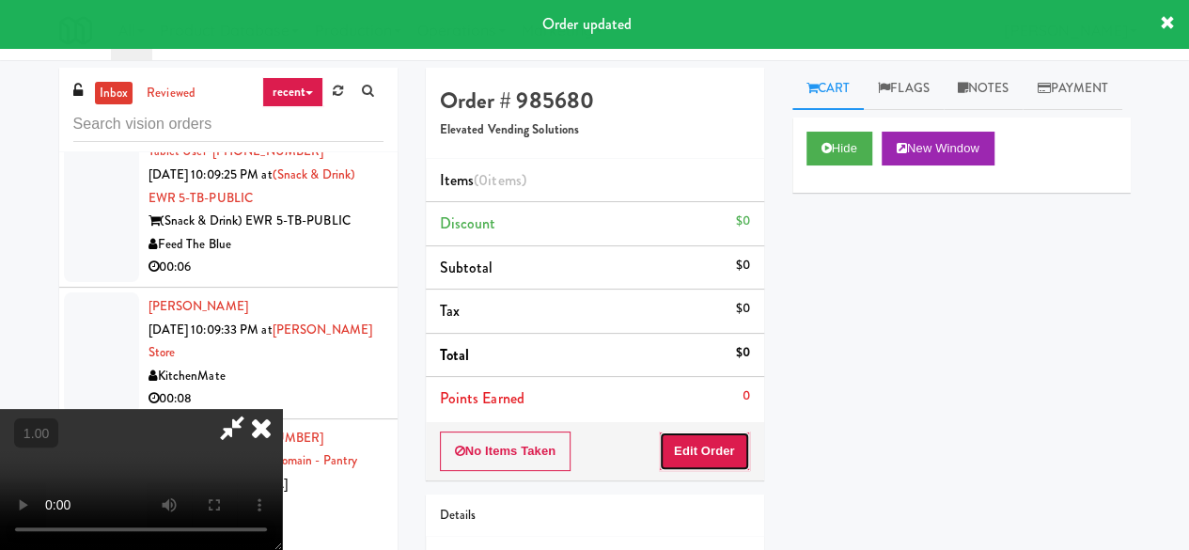
click at [711, 460] on button "Edit Order" at bounding box center [704, 450] width 91 height 39
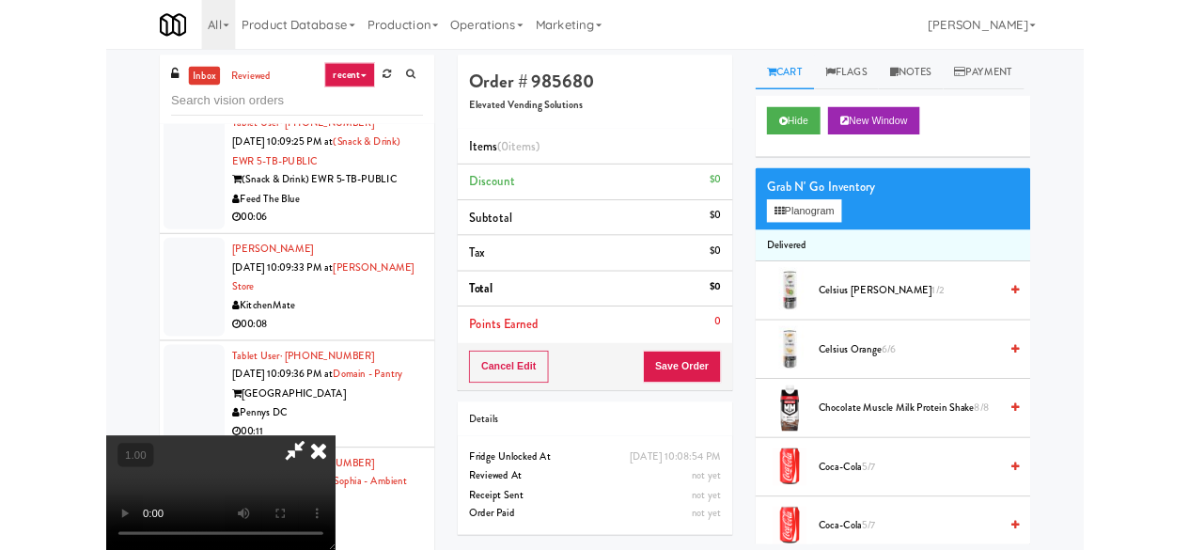
scroll to position [39, 0]
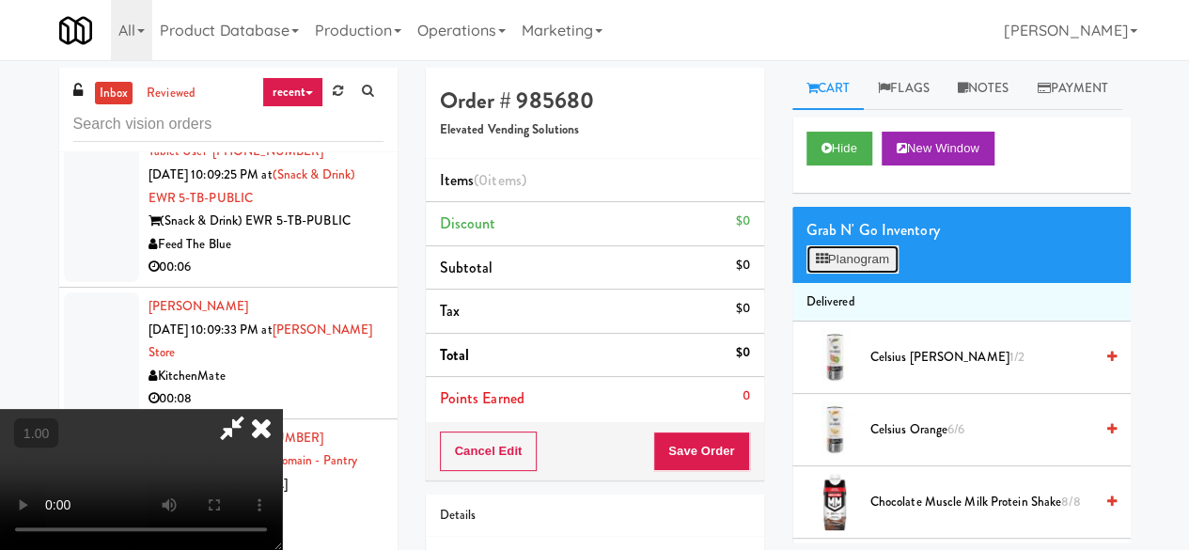
click at [849, 273] on button "Planogram" at bounding box center [852, 259] width 92 height 28
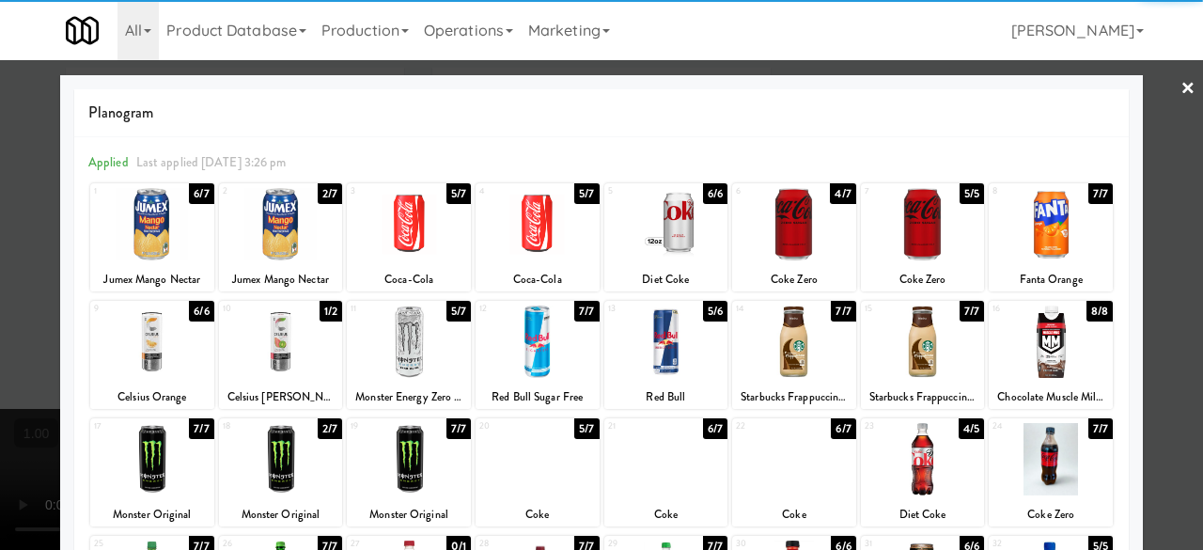
click at [250, 213] on div at bounding box center [281, 224] width 124 height 72
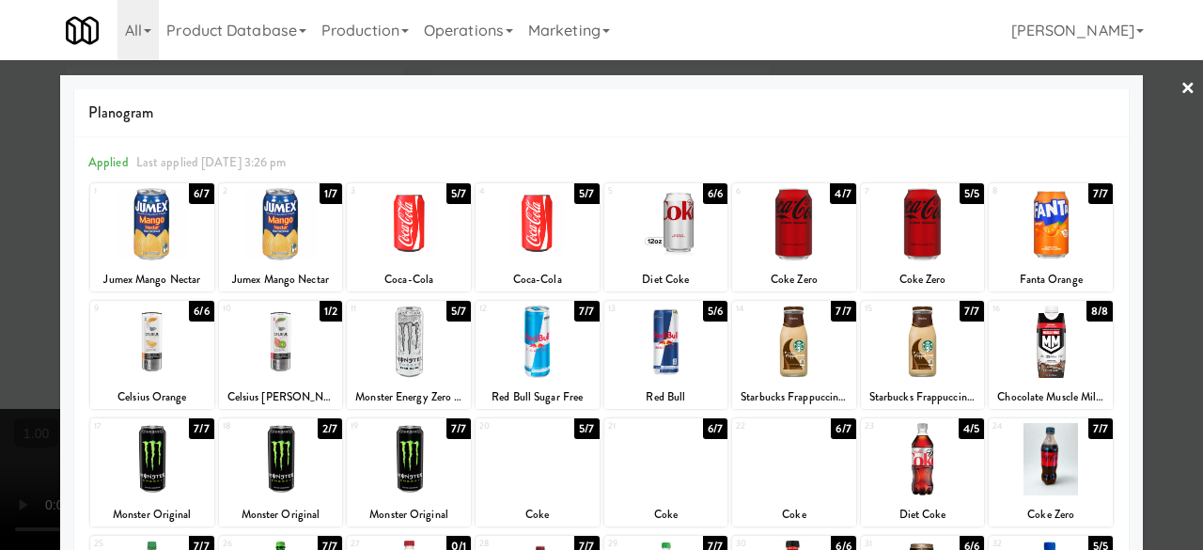
click at [1161, 87] on div at bounding box center [601, 275] width 1203 height 550
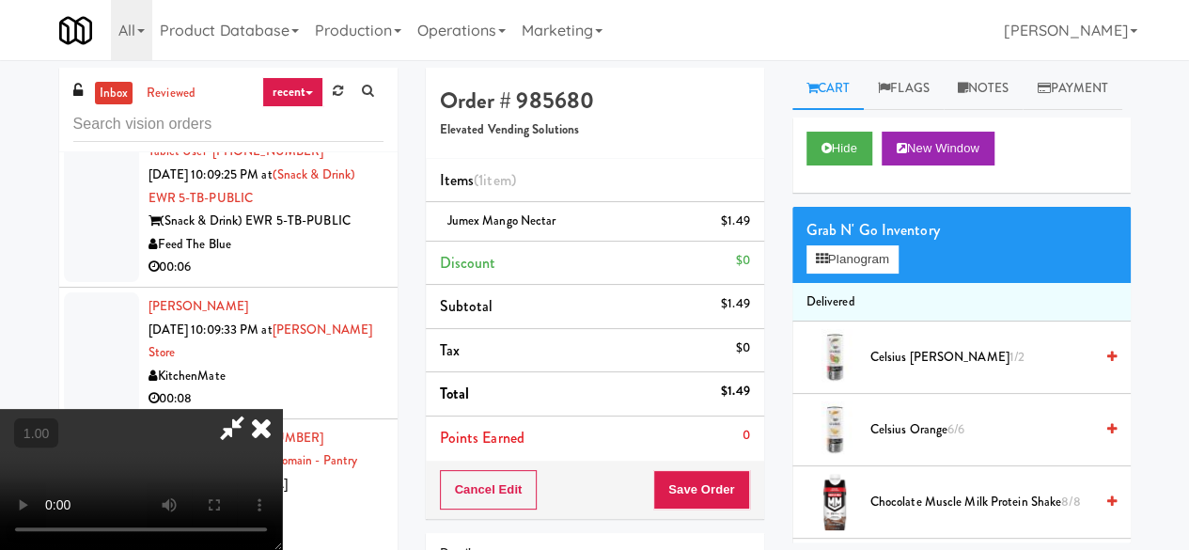
click at [254, 409] on icon at bounding box center [231, 428] width 43 height 38
click at [672, 493] on button "Save Order" at bounding box center [701, 489] width 96 height 39
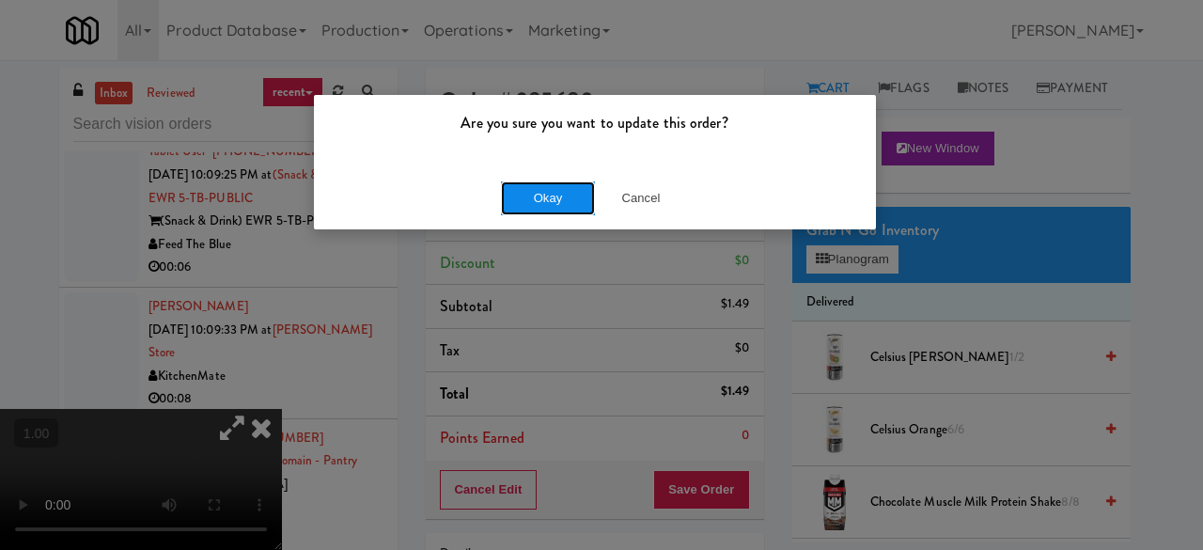
click at [562, 200] on button "Okay" at bounding box center [548, 198] width 94 height 34
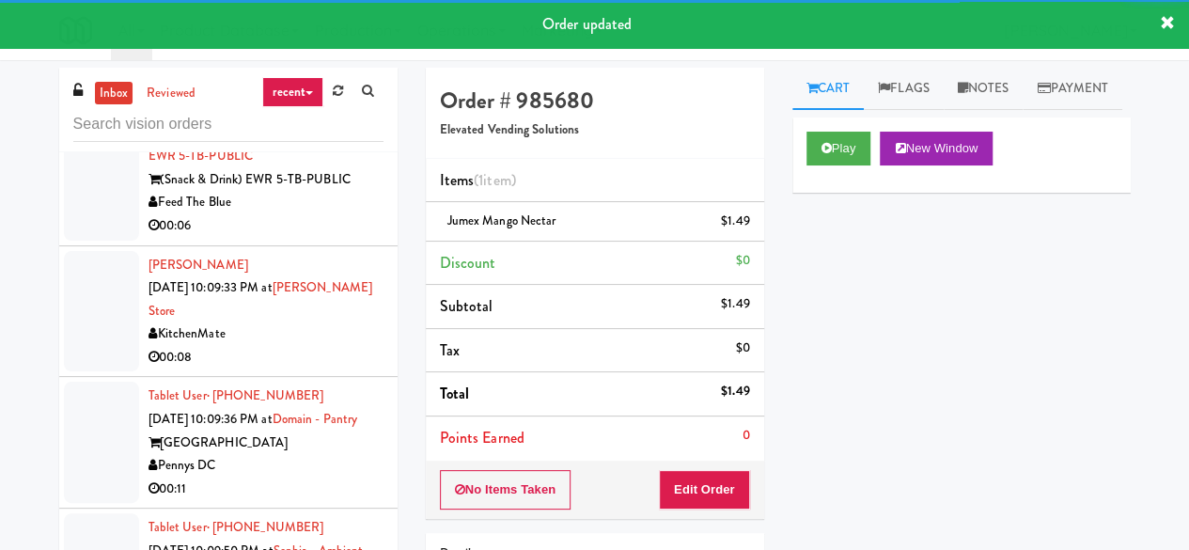
scroll to position [20930, 0]
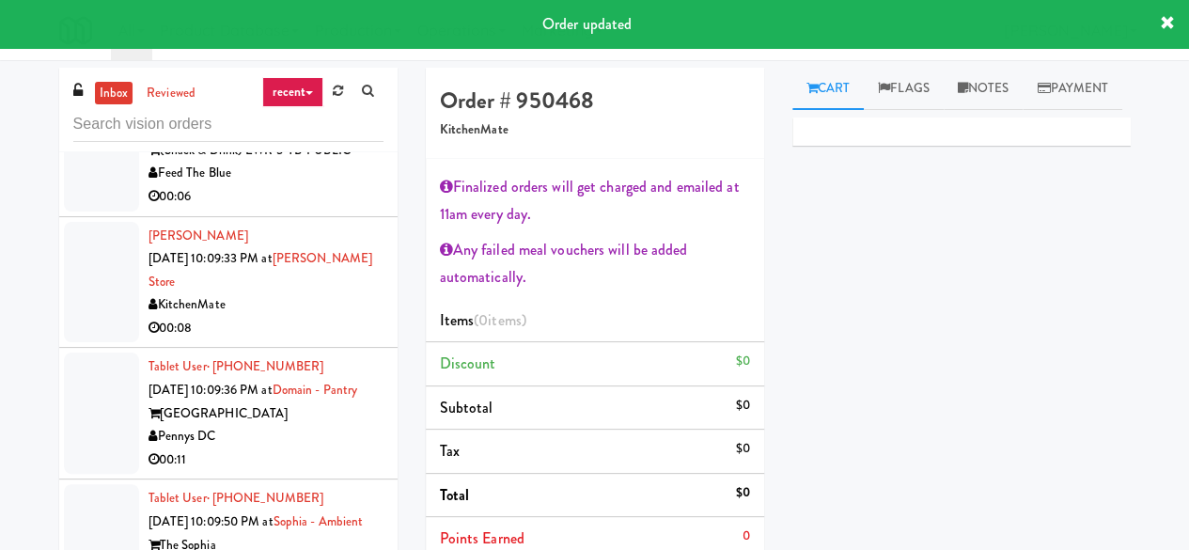
scroll to position [21306, 0]
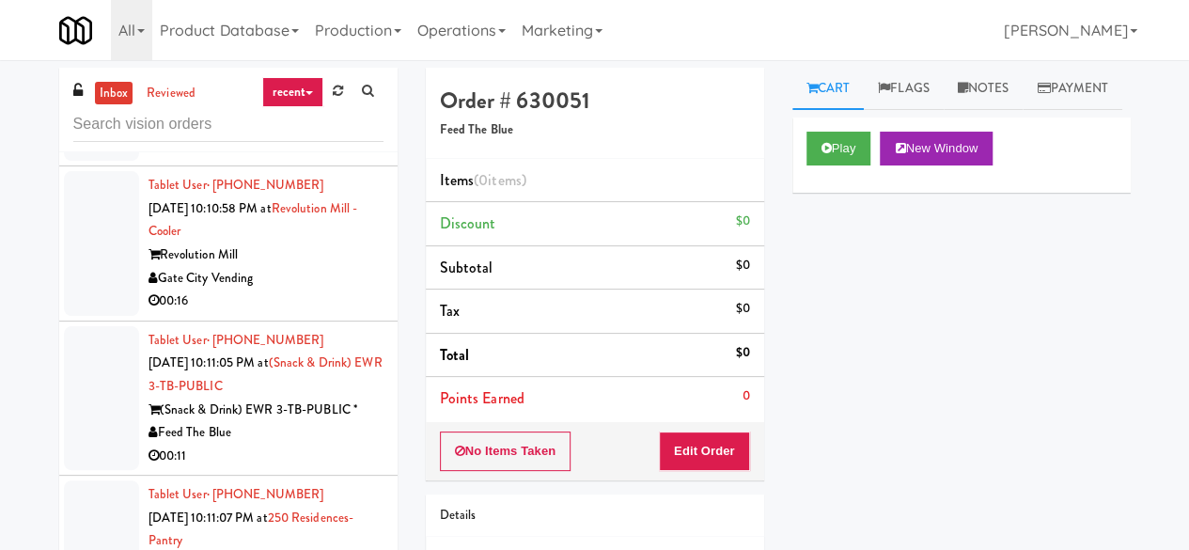
scroll to position [22527, 0]
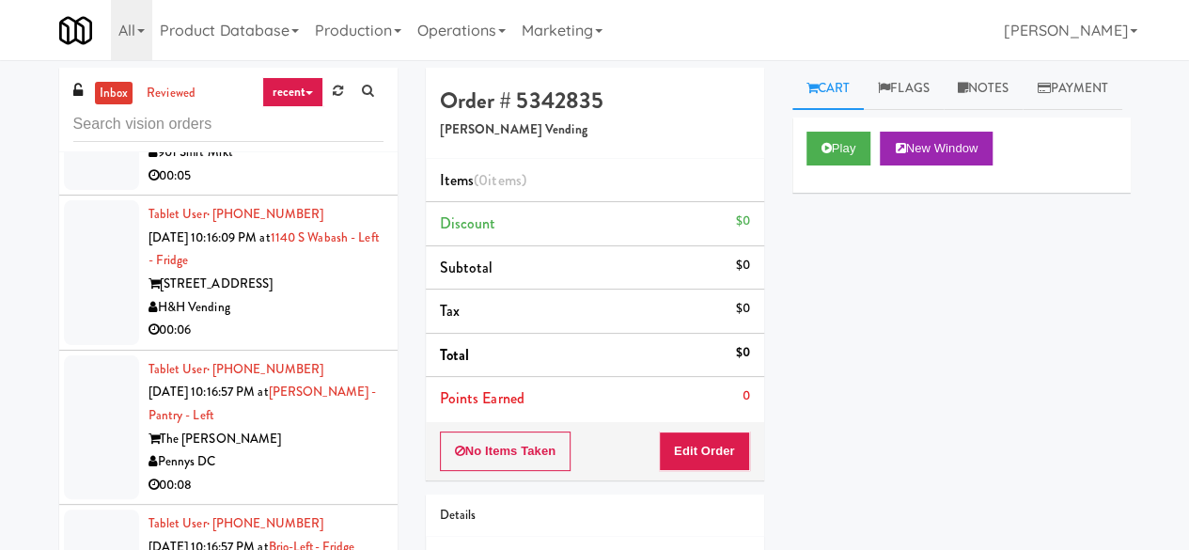
scroll to position [23655, 0]
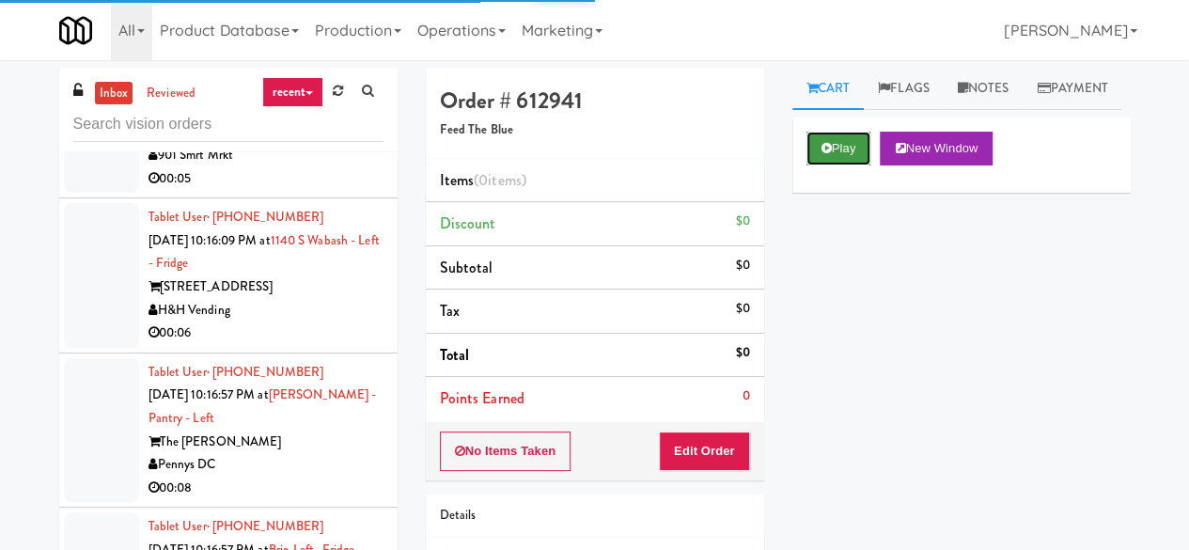
click at [838, 165] on button "Play" at bounding box center [838, 149] width 65 height 34
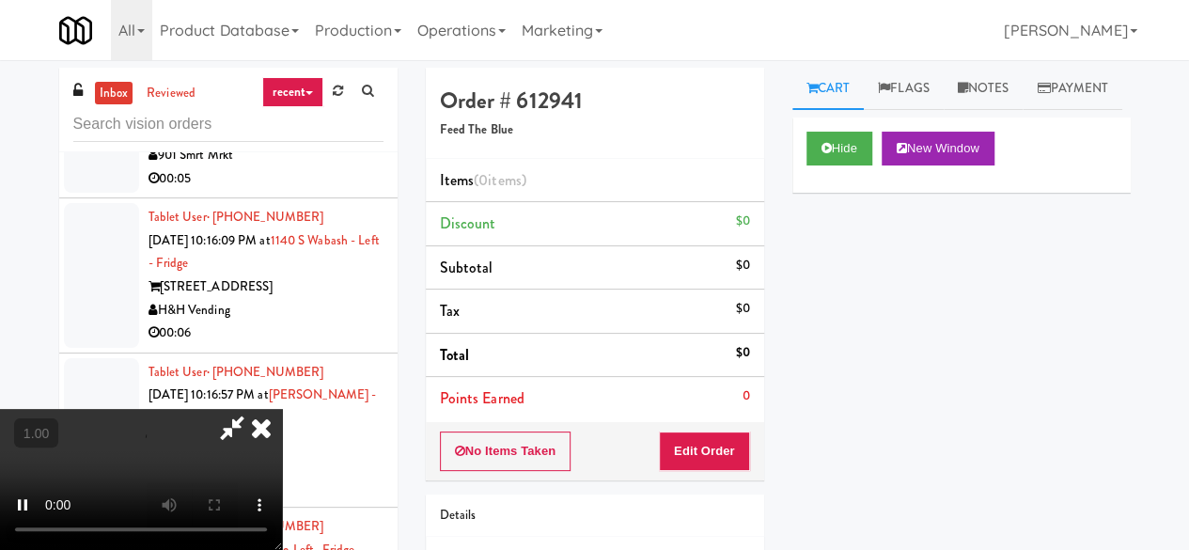
click at [692, 428] on div "No Items Taken Edit Order" at bounding box center [595, 451] width 338 height 58
click at [695, 458] on button "Edit Order" at bounding box center [704, 450] width 91 height 39
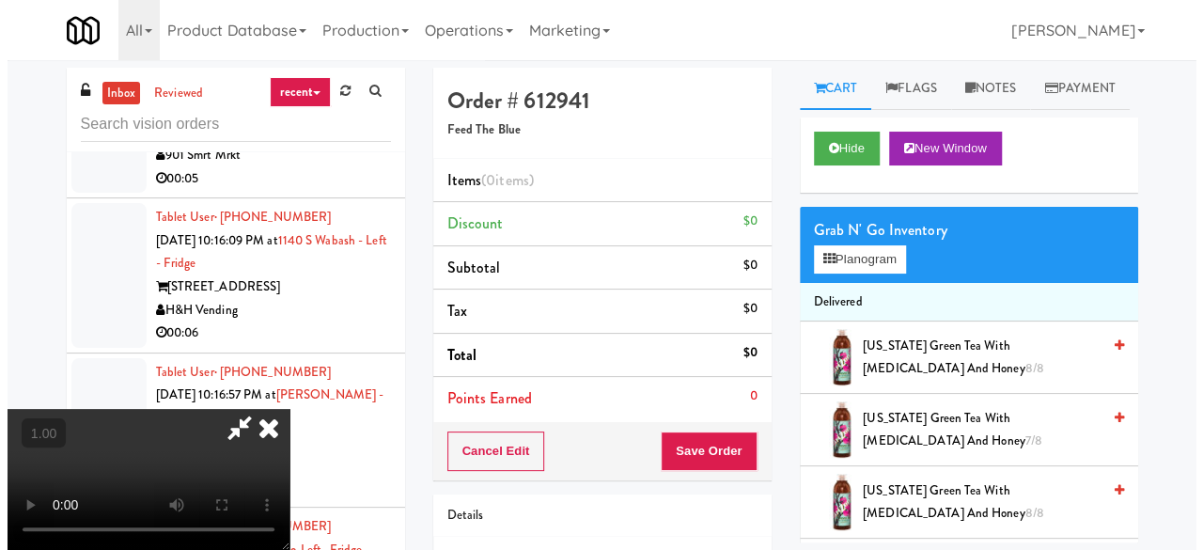
scroll to position [153, 0]
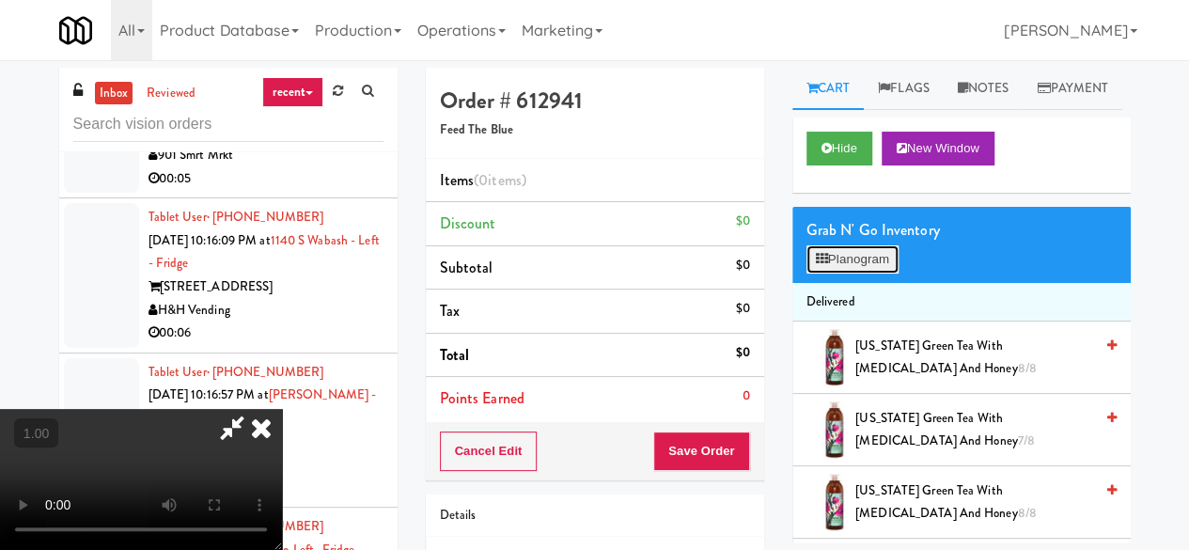
click at [832, 273] on button "Planogram" at bounding box center [852, 259] width 92 height 28
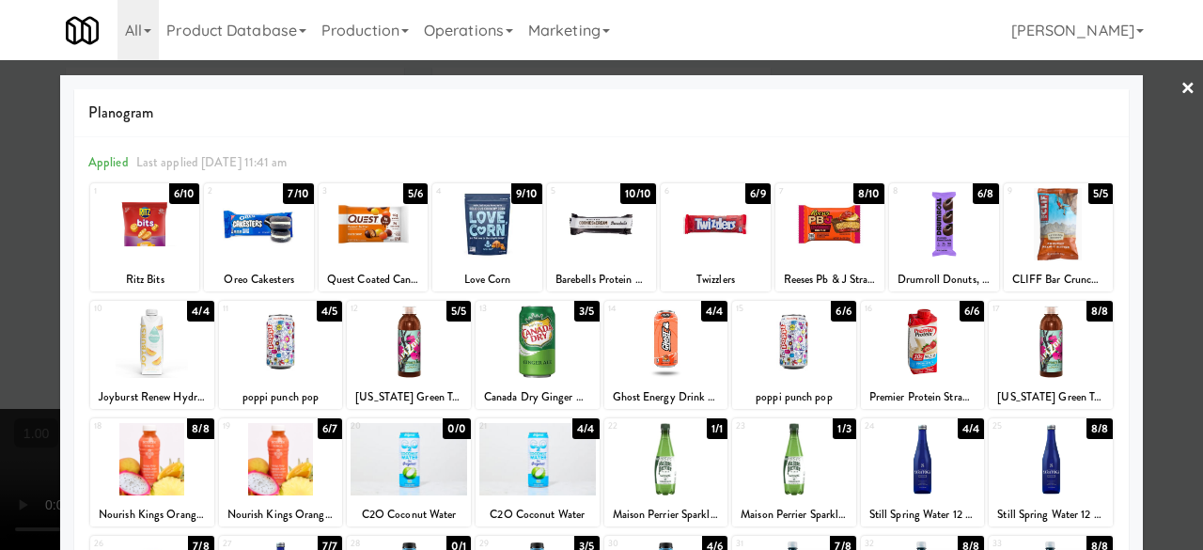
click at [1152, 102] on div at bounding box center [601, 275] width 1203 height 550
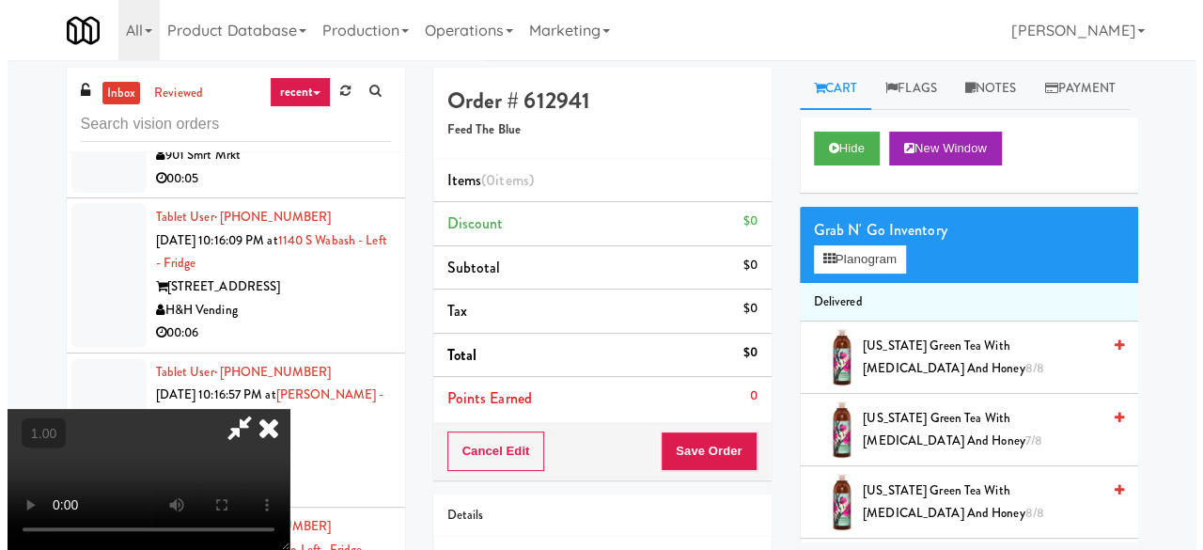
scroll to position [39, 0]
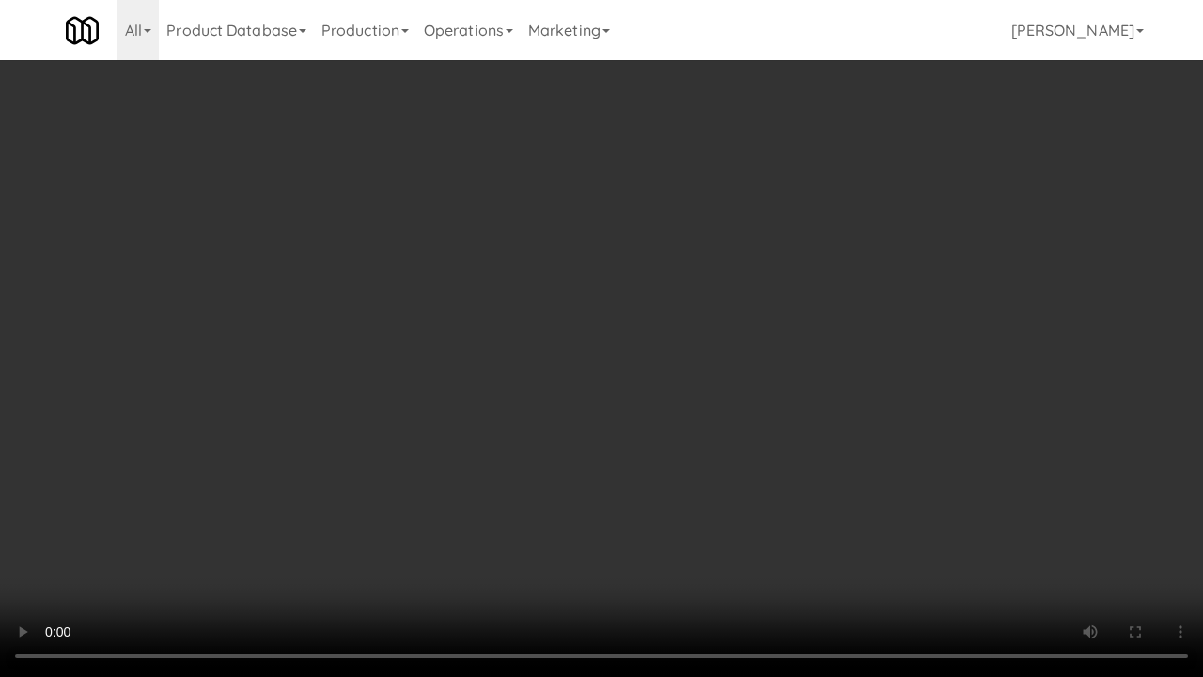
click at [508, 376] on video at bounding box center [601, 338] width 1203 height 677
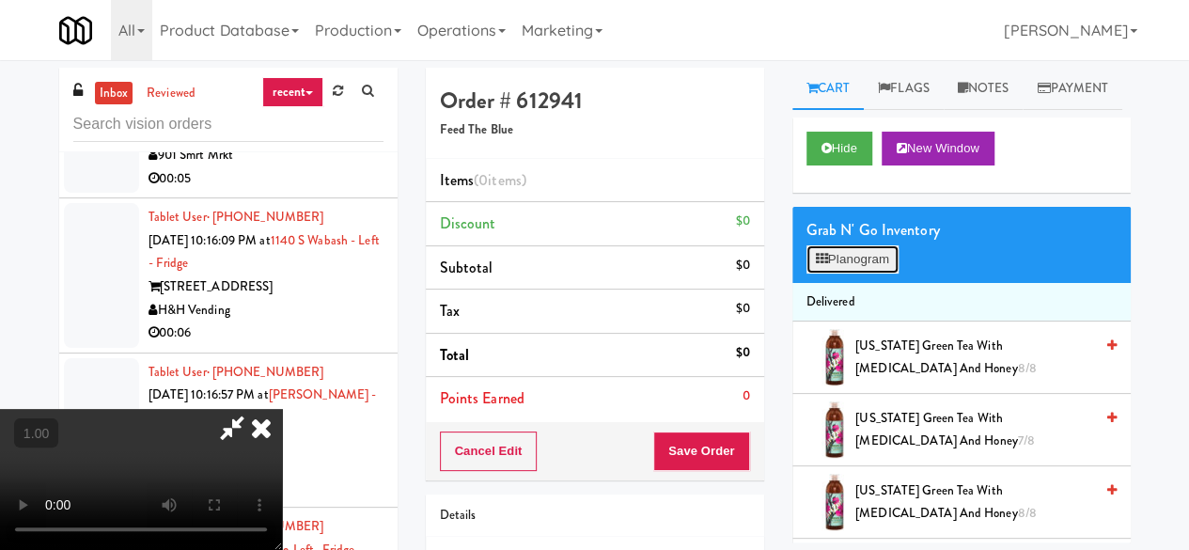
click at [851, 273] on button "Planogram" at bounding box center [852, 259] width 92 height 28
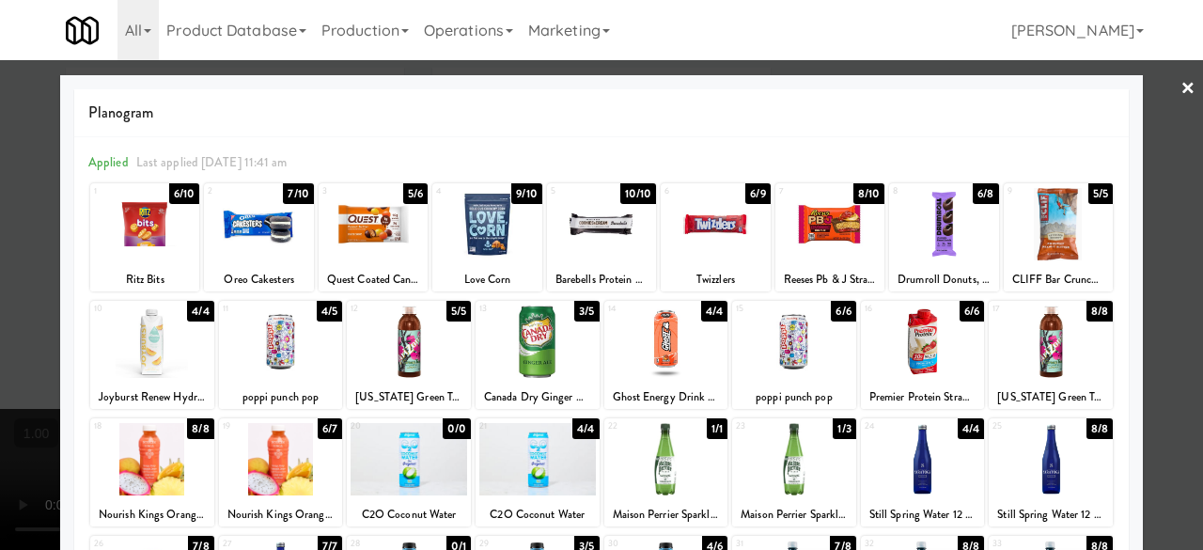
click at [1137, 105] on div at bounding box center [601, 275] width 1203 height 550
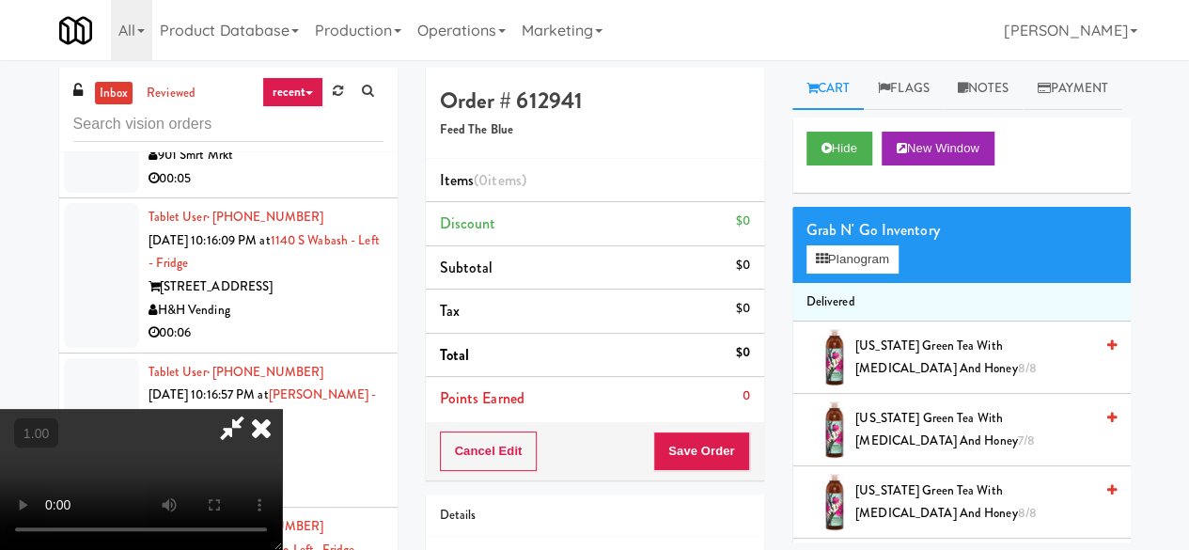
click at [282, 409] on icon at bounding box center [261, 428] width 41 height 38
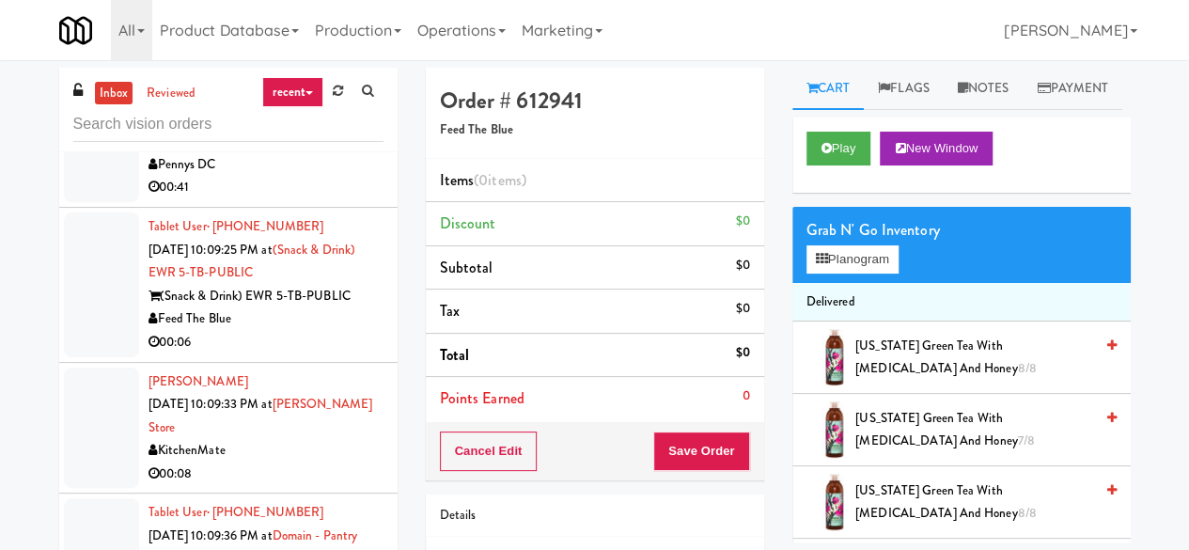
scroll to position [20648, 0]
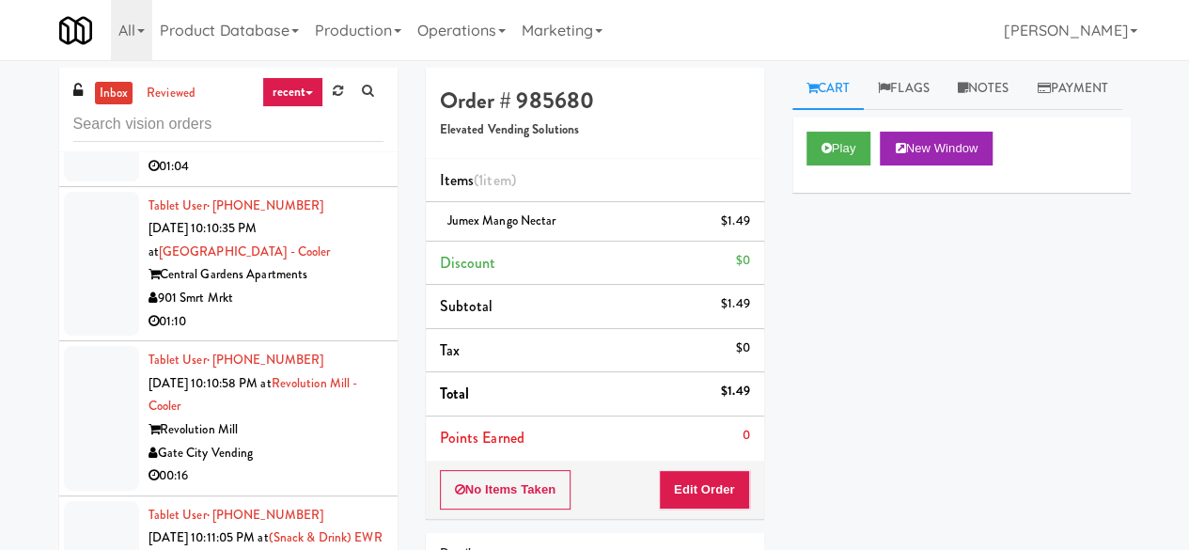
scroll to position [22339, 0]
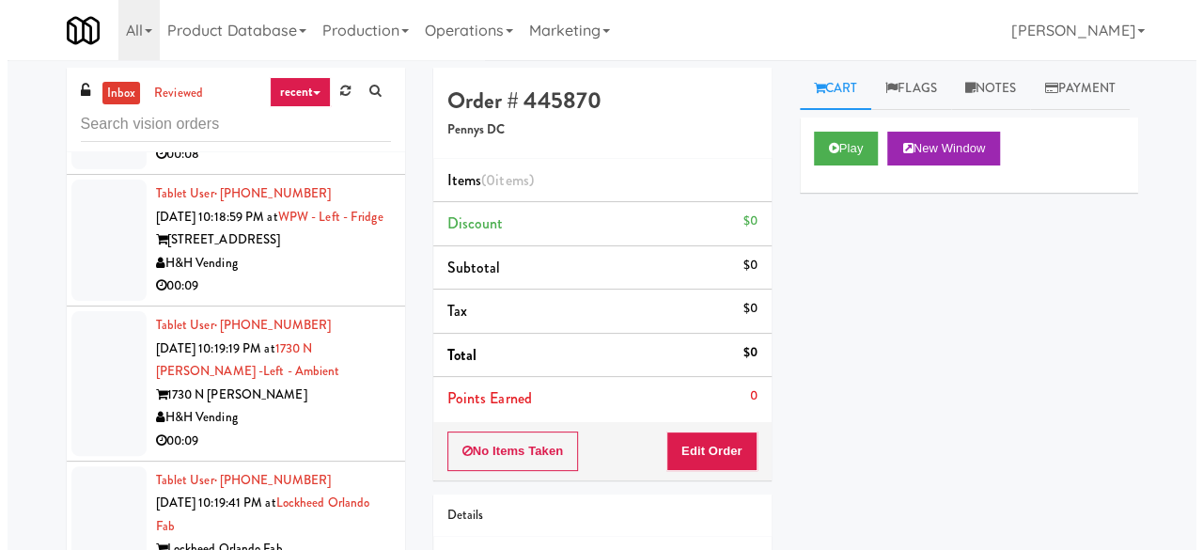
scroll to position [24782, 0]
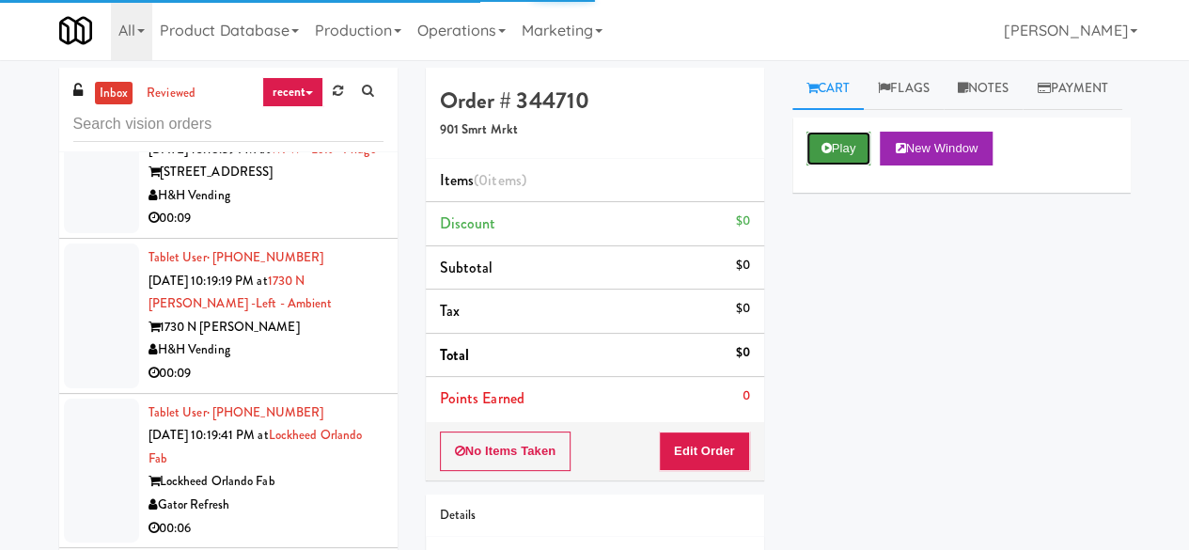
click at [819, 165] on button "Play" at bounding box center [838, 149] width 65 height 34
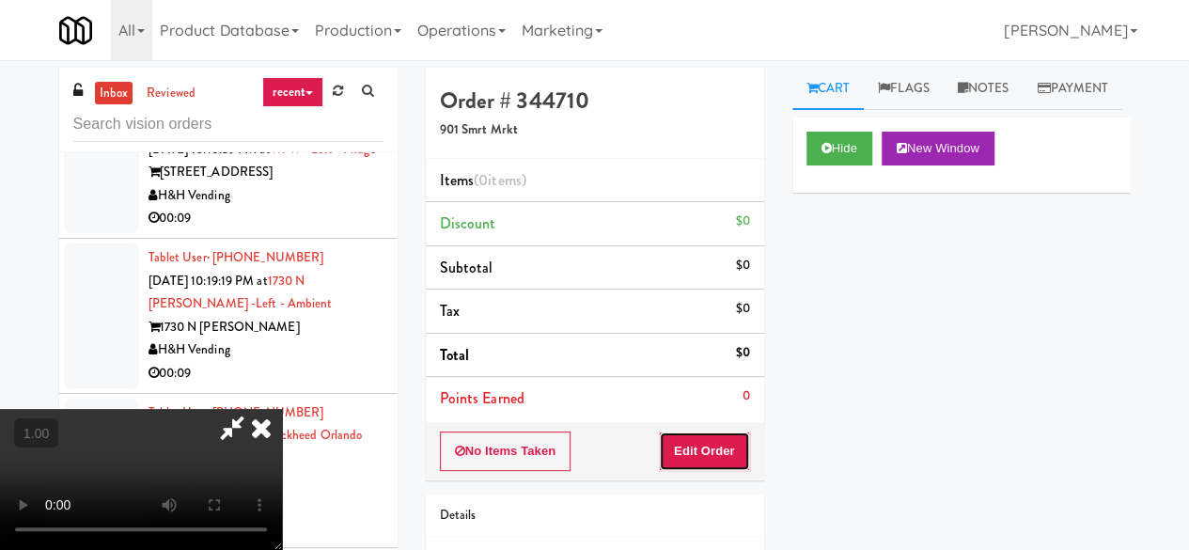
click at [688, 450] on button "Edit Order" at bounding box center [704, 450] width 91 height 39
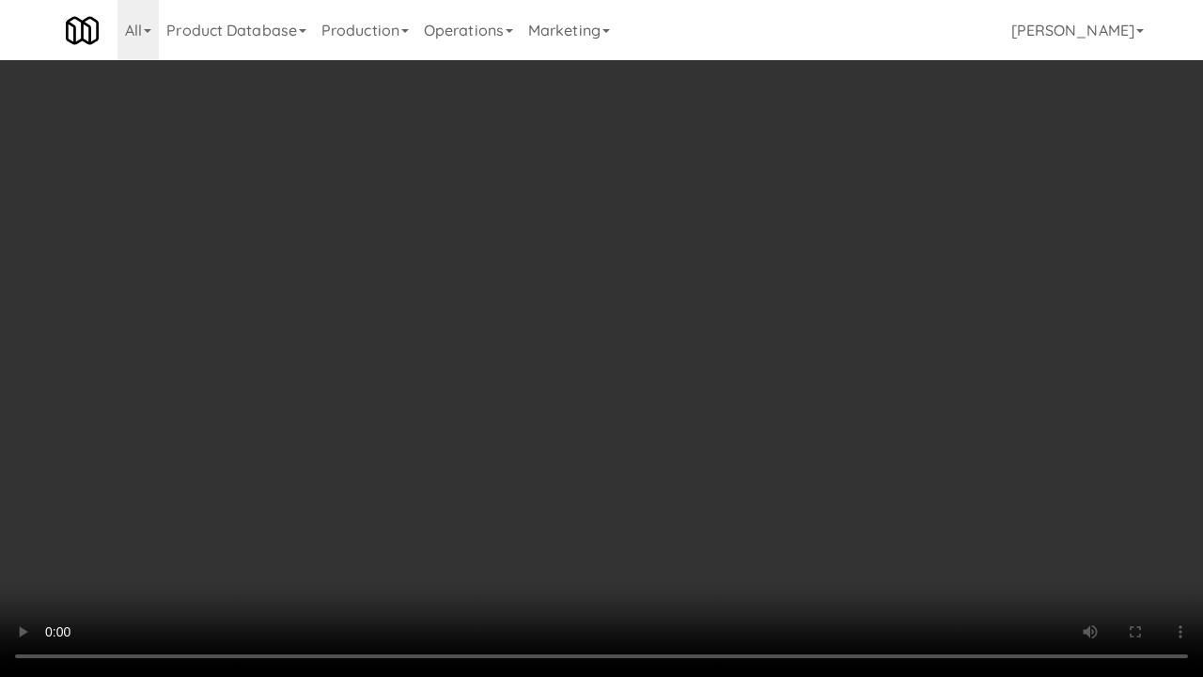
click at [612, 415] on video at bounding box center [601, 338] width 1203 height 677
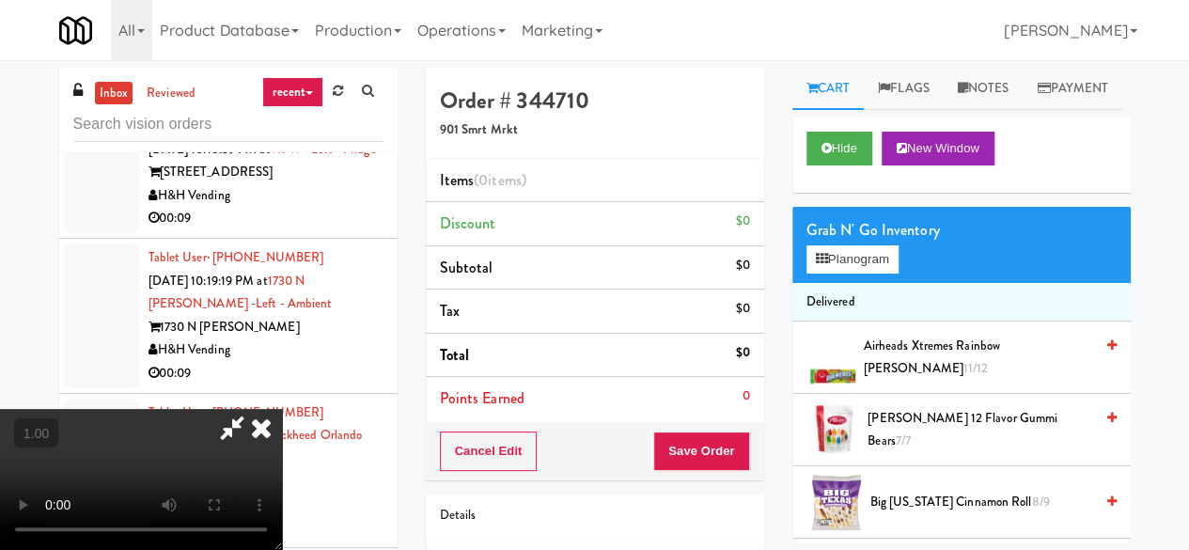
click at [878, 283] on div "Grab N' Go Inventory Planogram" at bounding box center [961, 245] width 338 height 76
click at [873, 273] on button "Planogram" at bounding box center [852, 259] width 92 height 28
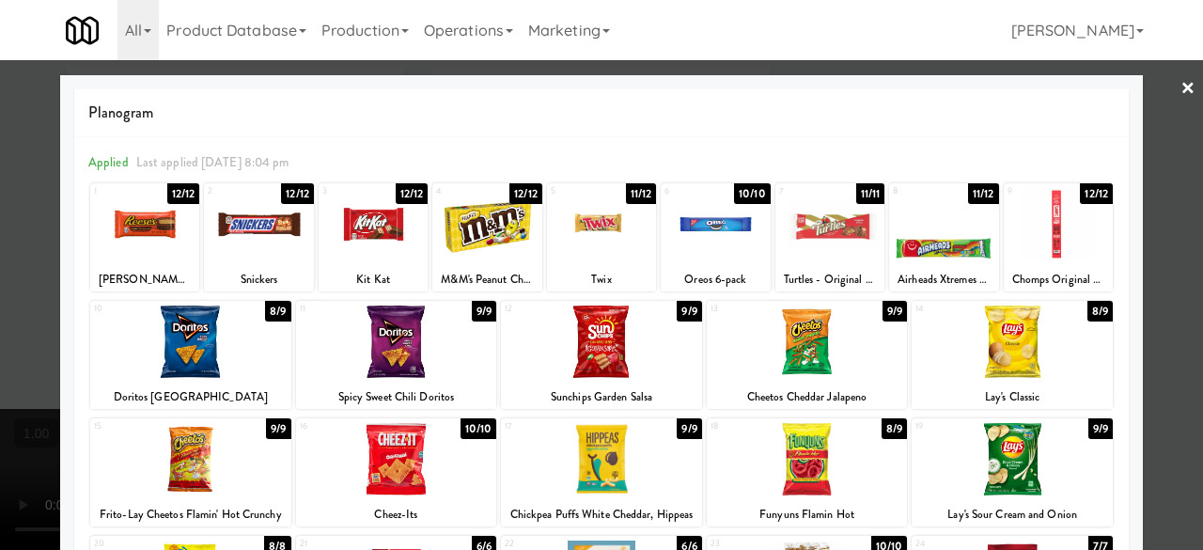
click at [808, 240] on div at bounding box center [829, 224] width 109 height 72
click at [1180, 105] on link "×" at bounding box center [1187, 89] width 15 height 58
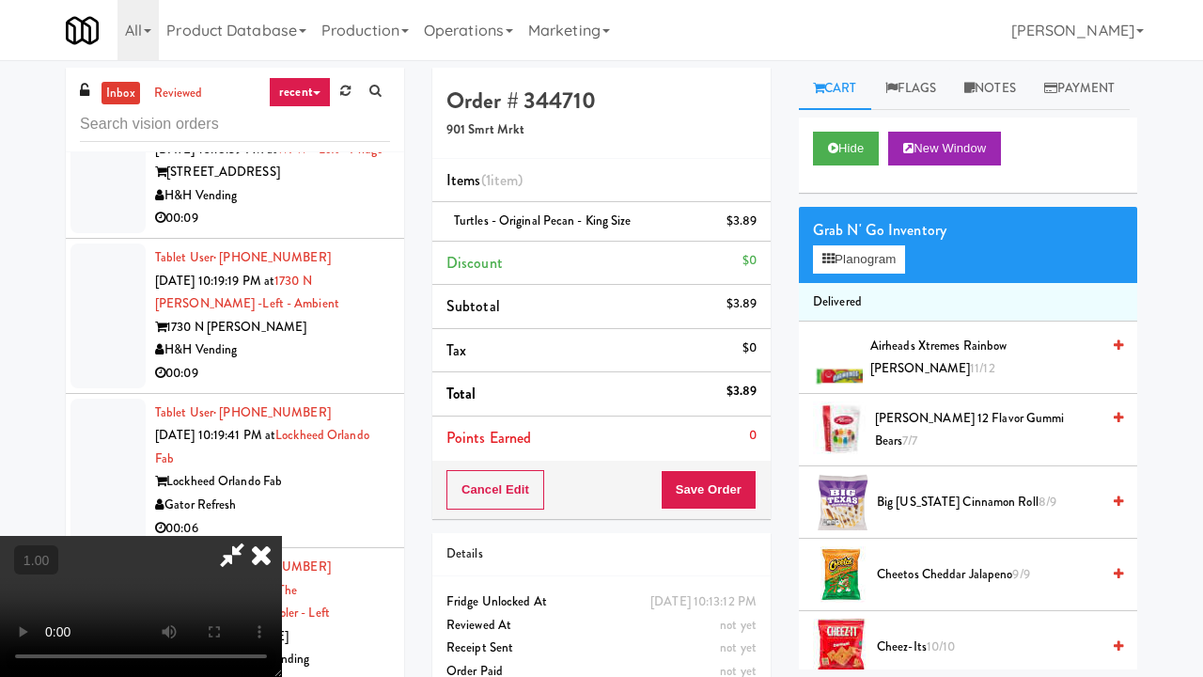
click at [282, 536] on video at bounding box center [141, 606] width 282 height 141
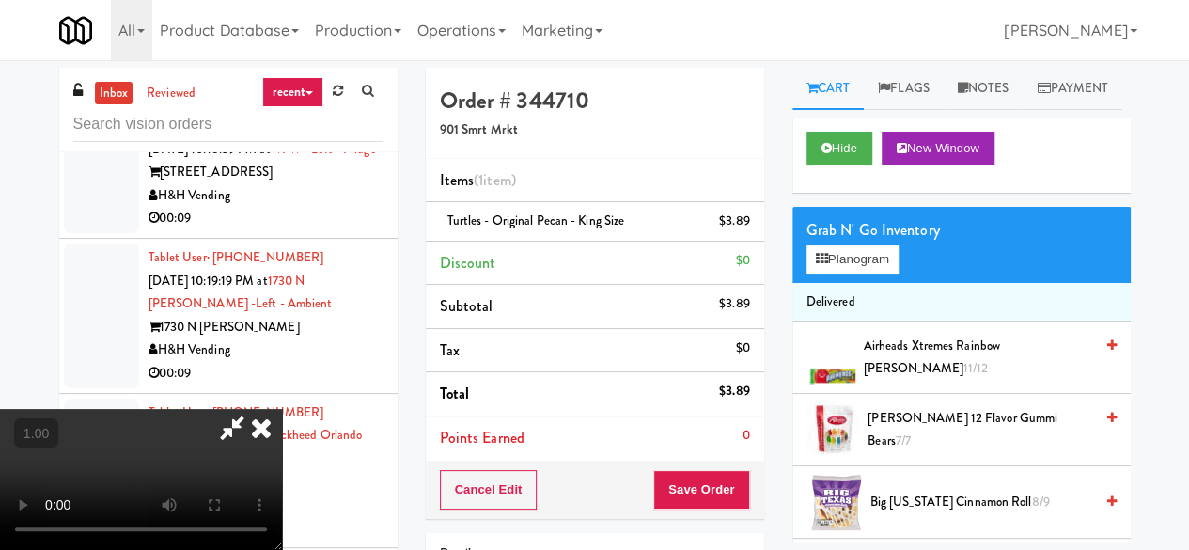
click at [254, 409] on icon at bounding box center [231, 428] width 43 height 38
click at [697, 486] on button "Save Order" at bounding box center [701, 489] width 96 height 39
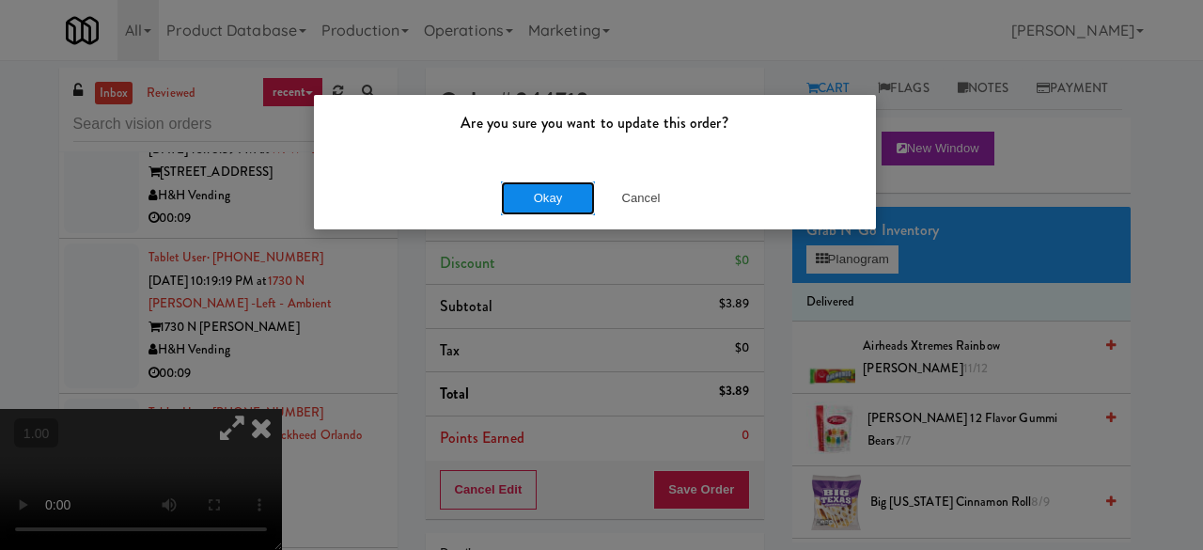
click at [532, 200] on button "Okay" at bounding box center [548, 198] width 94 height 34
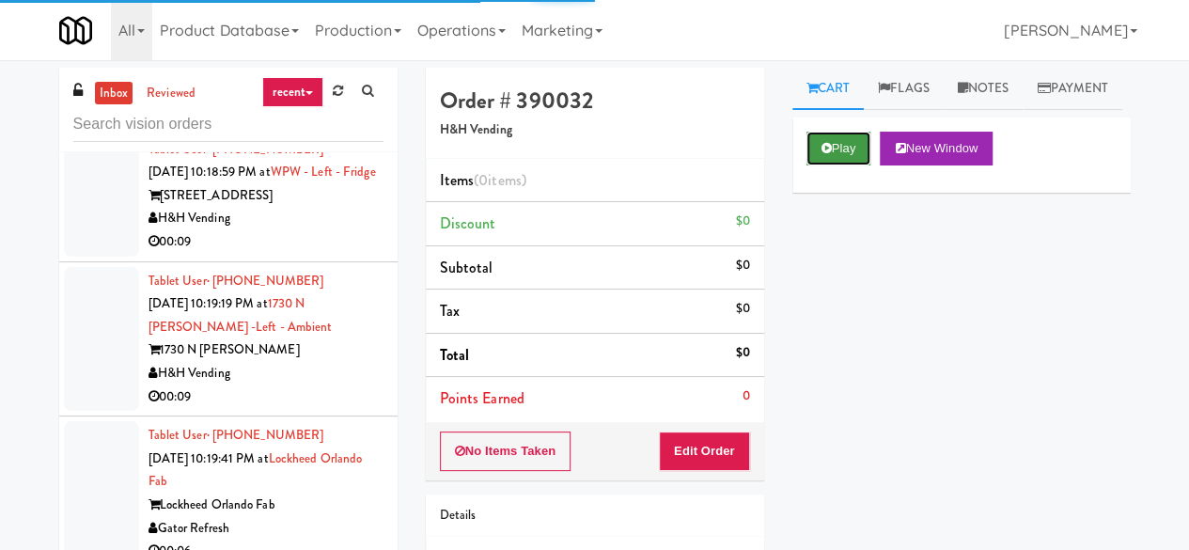
click at [851, 165] on button "Play" at bounding box center [838, 149] width 65 height 34
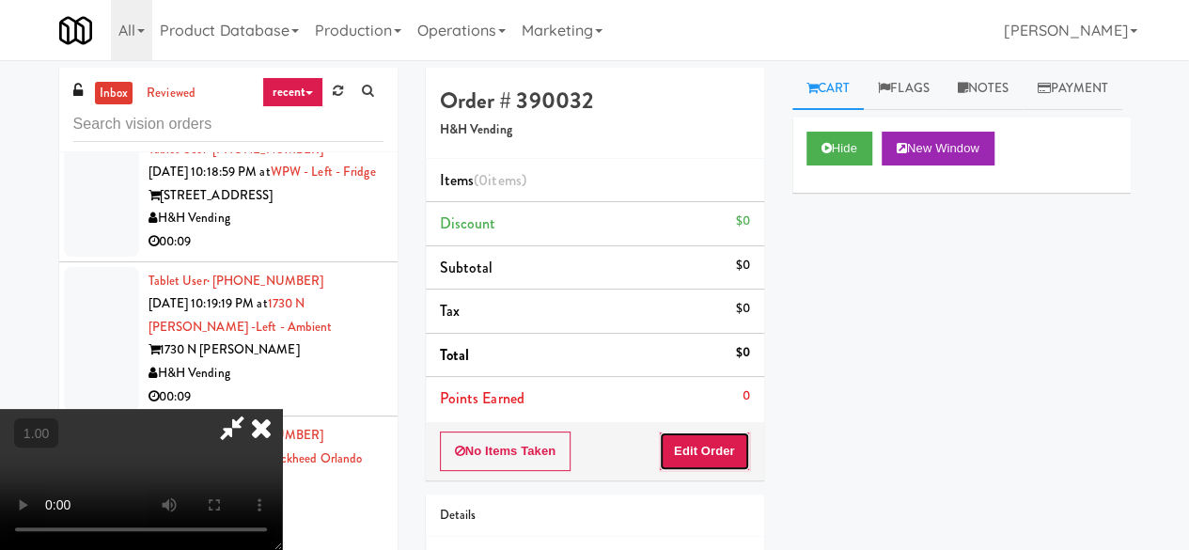
click at [720, 437] on button "Edit Order" at bounding box center [704, 450] width 91 height 39
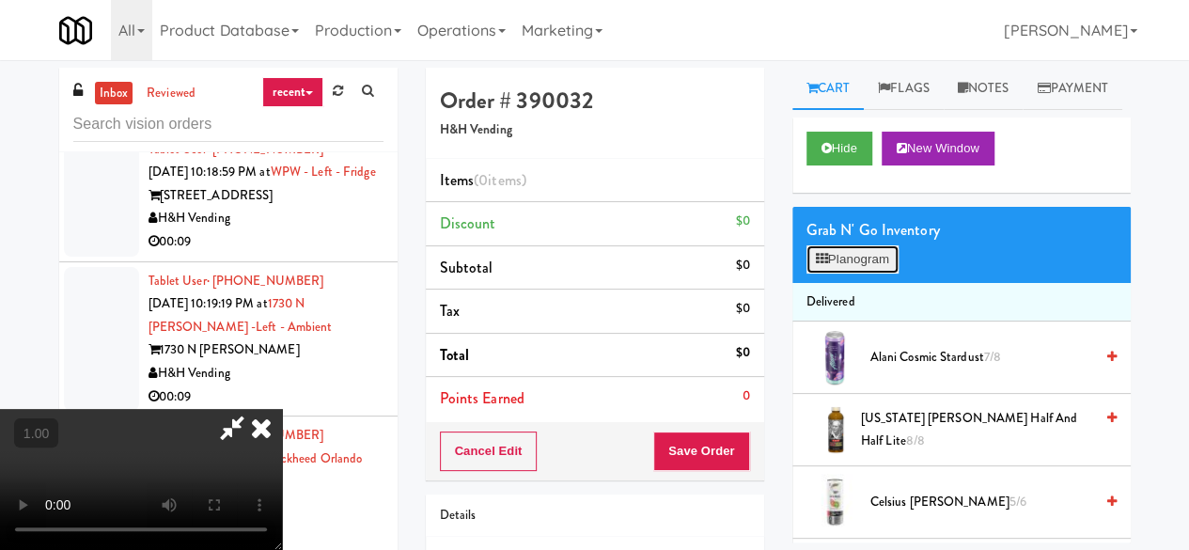
click at [881, 273] on button "Planogram" at bounding box center [852, 259] width 92 height 28
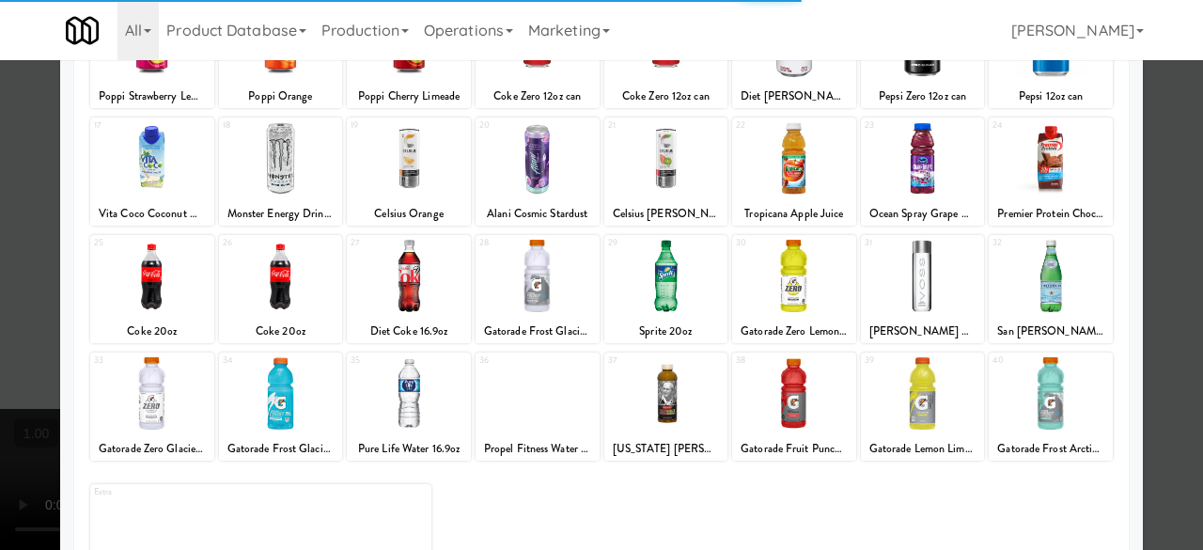
scroll to position [372, 0]
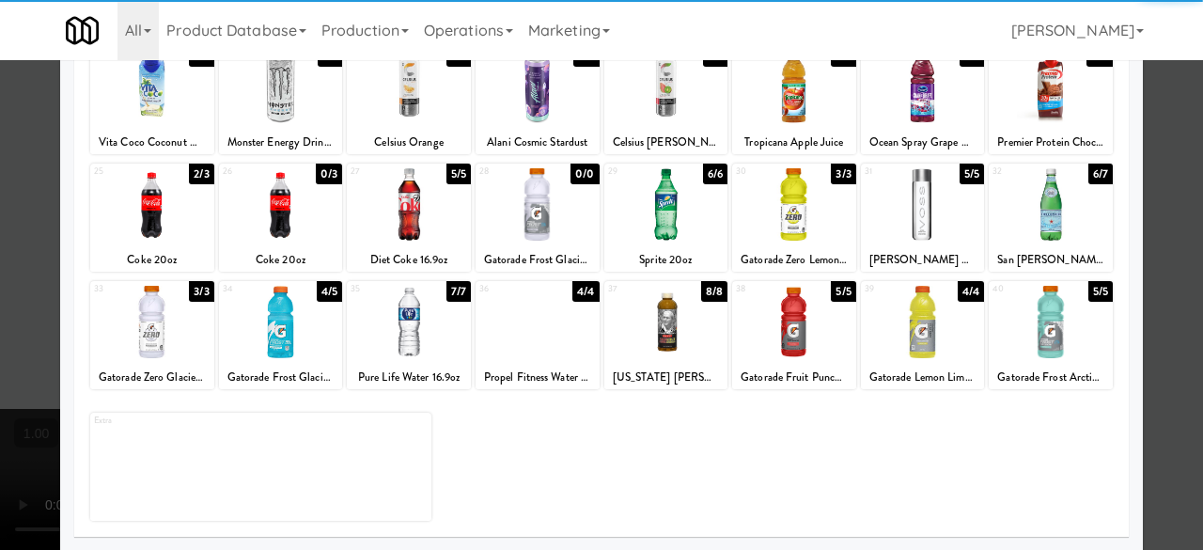
click at [169, 321] on div at bounding box center [152, 322] width 124 height 72
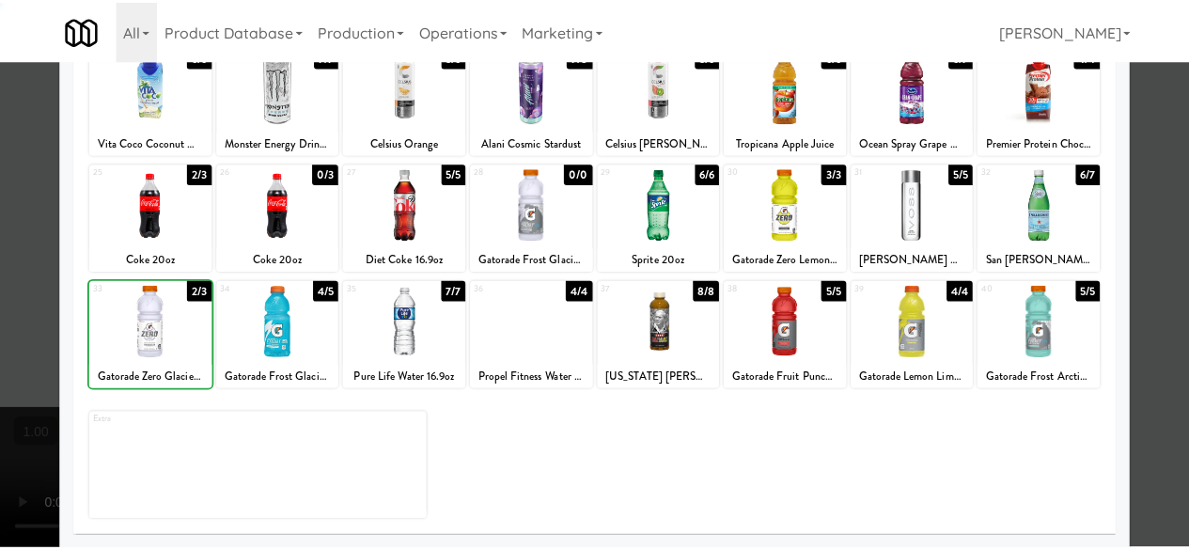
scroll to position [0, 0]
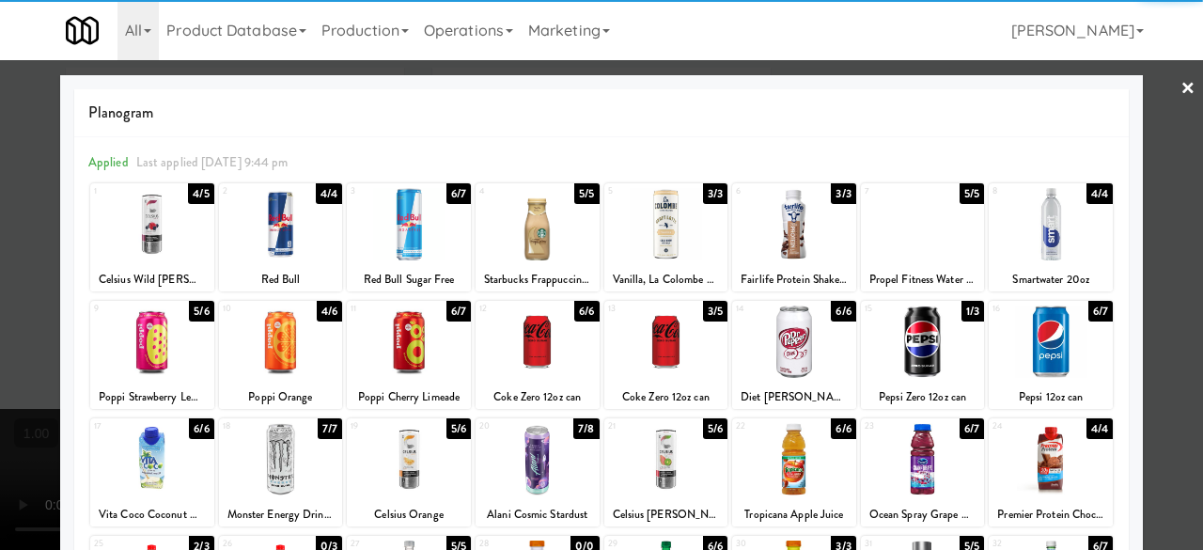
click at [1152, 111] on div at bounding box center [601, 275] width 1203 height 550
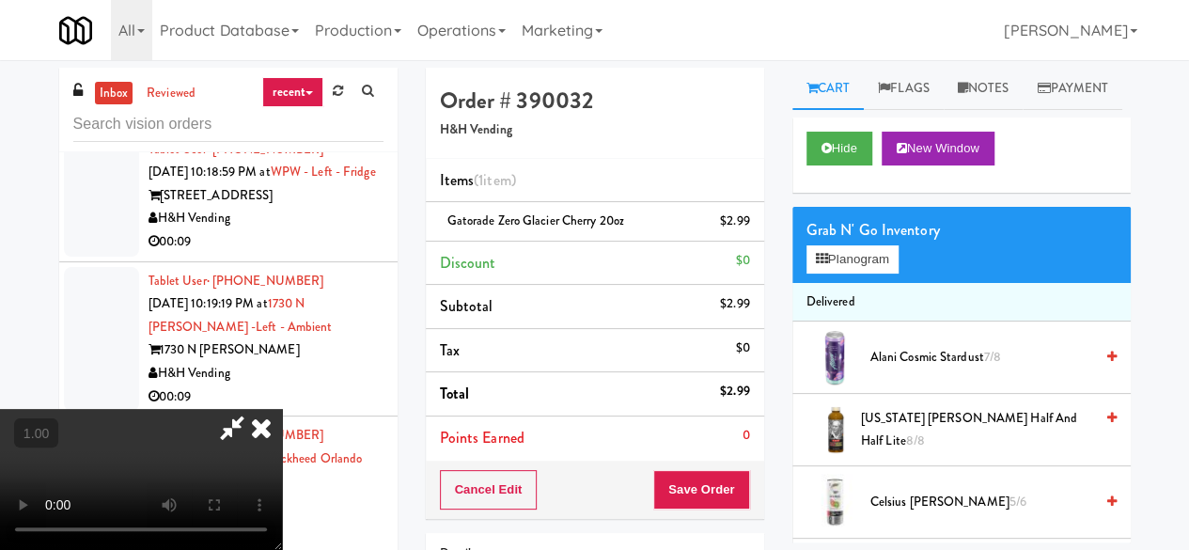
click at [254, 409] on icon at bounding box center [231, 428] width 43 height 38
click at [697, 491] on button "Save Order" at bounding box center [701, 489] width 96 height 39
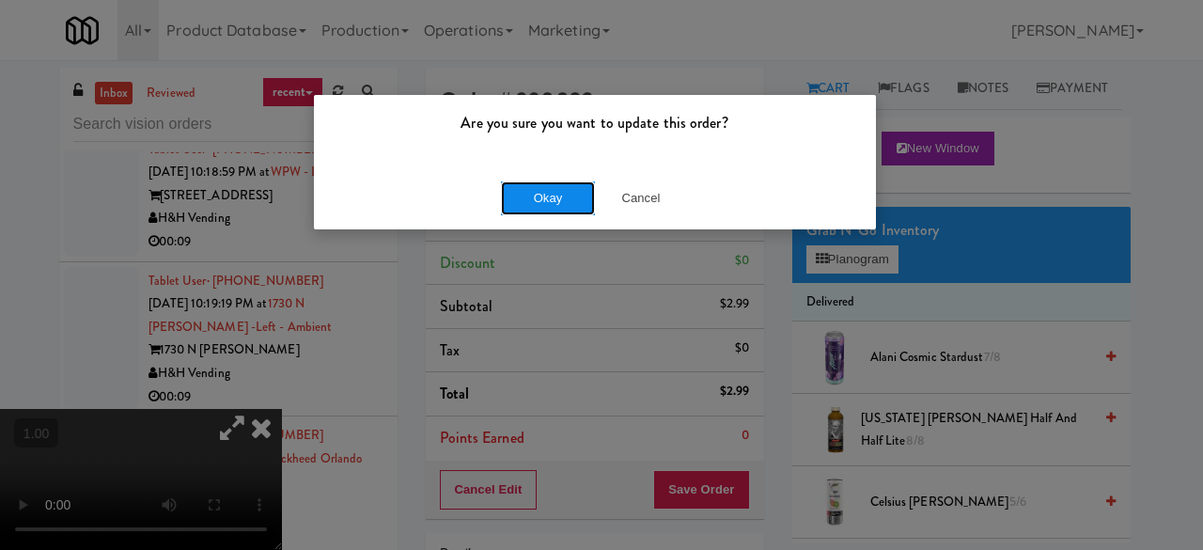
click at [551, 184] on button "Okay" at bounding box center [548, 198] width 94 height 34
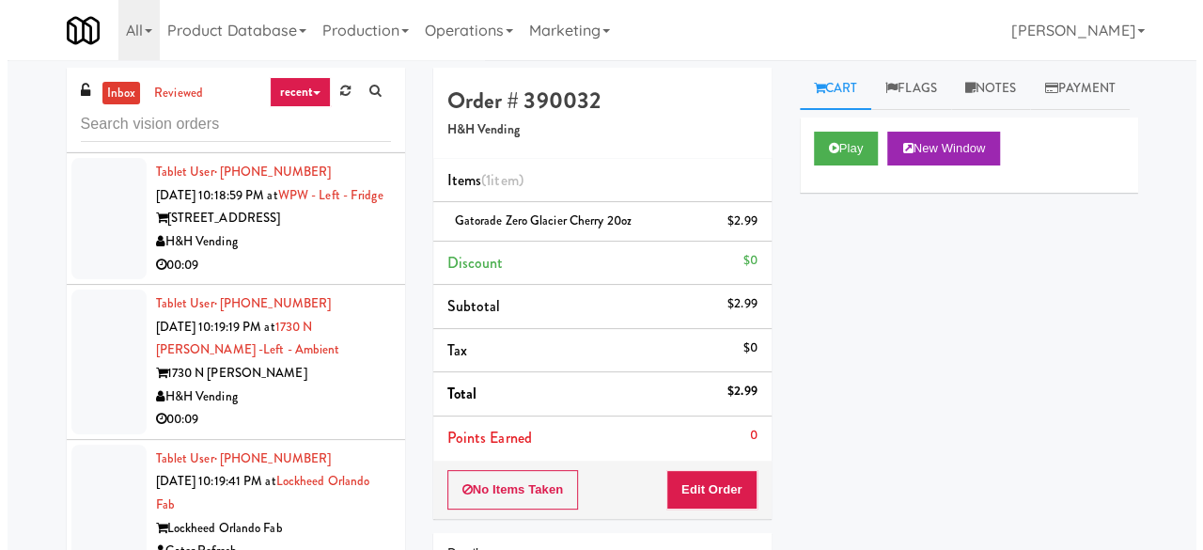
scroll to position [25064, 0]
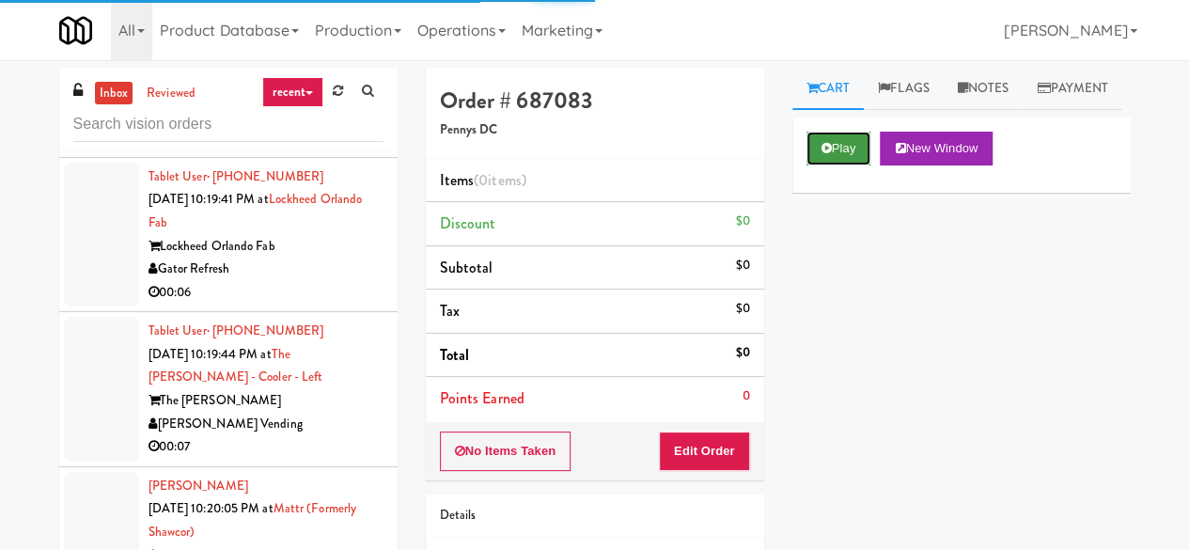
click at [812, 165] on button "Play" at bounding box center [838, 149] width 65 height 34
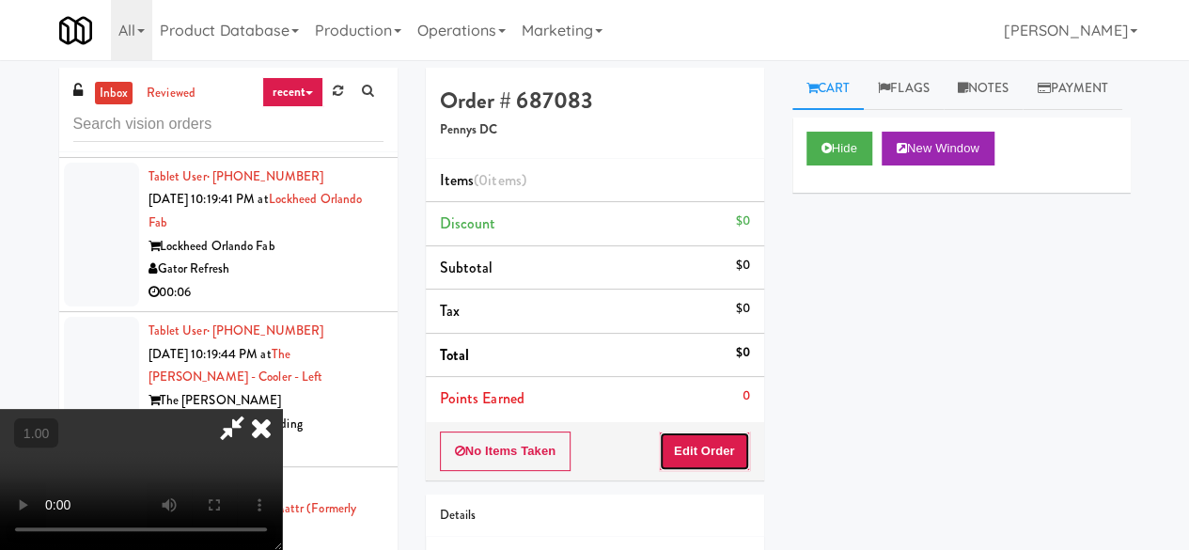
click at [690, 454] on button "Edit Order" at bounding box center [704, 450] width 91 height 39
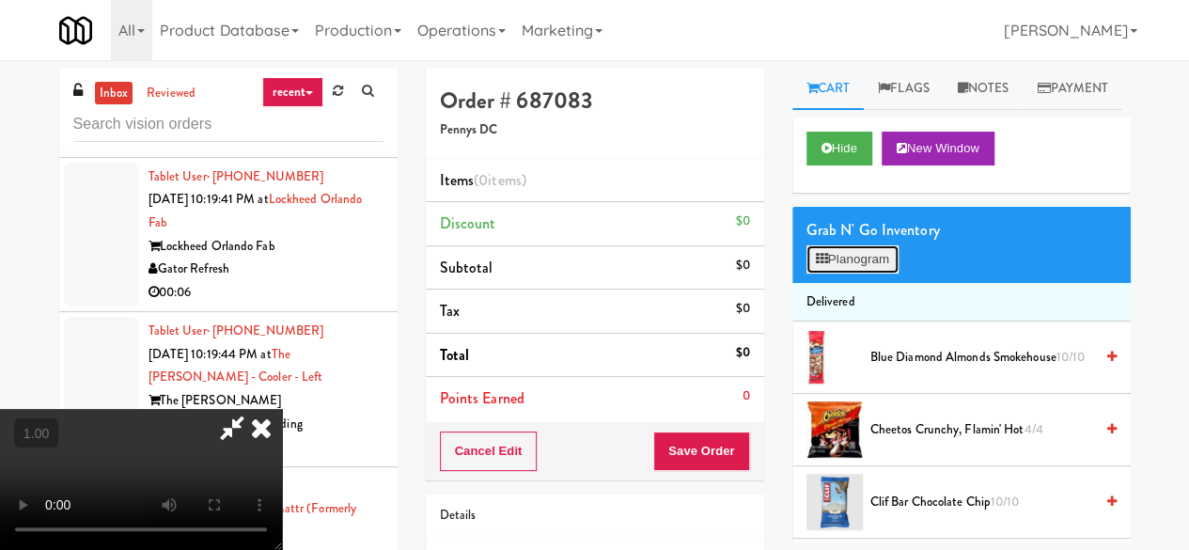
click at [831, 273] on button "Planogram" at bounding box center [852, 259] width 92 height 28
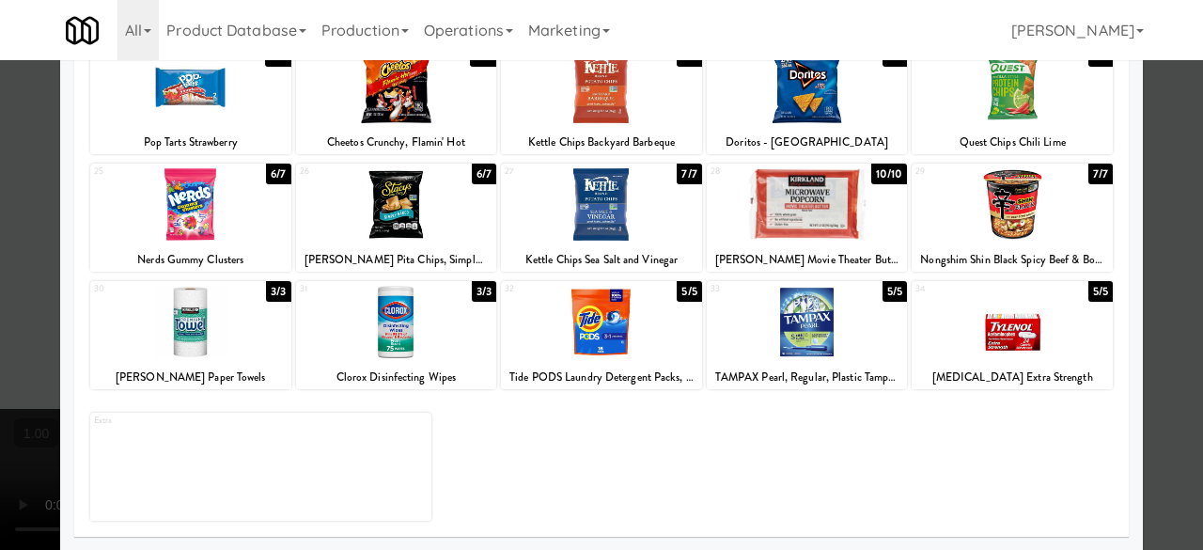
click at [205, 236] on div at bounding box center [190, 204] width 201 height 72
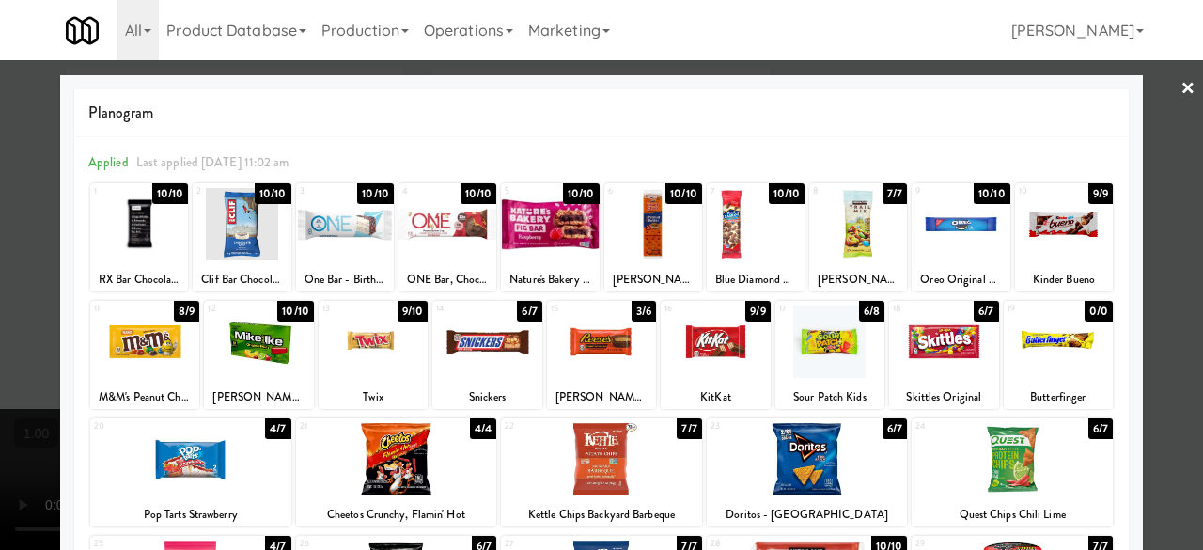
click at [1159, 105] on div at bounding box center [601, 275] width 1203 height 550
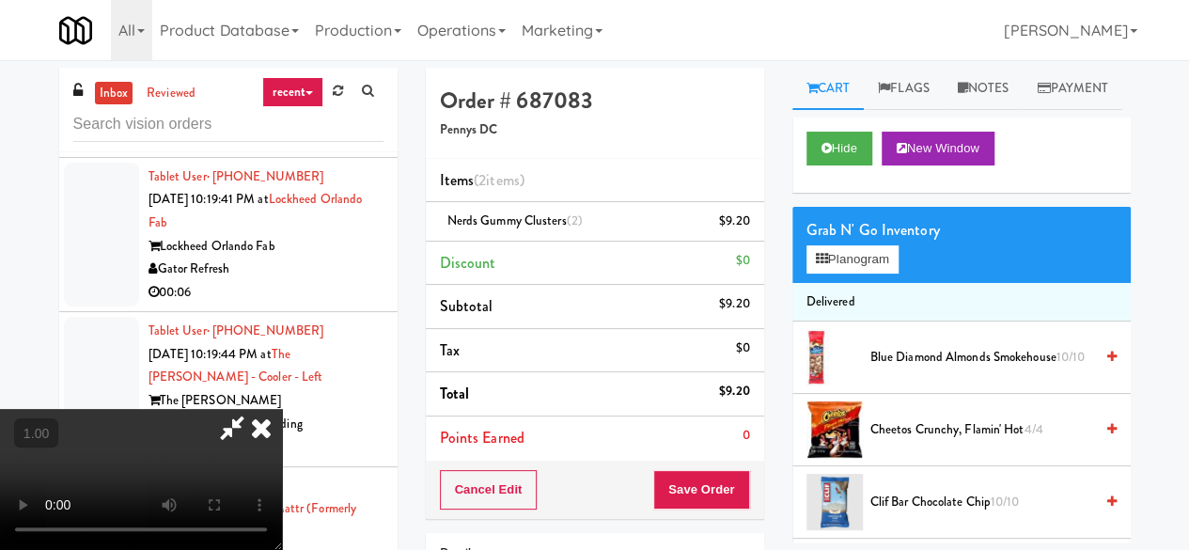
click at [254, 409] on icon at bounding box center [231, 428] width 43 height 38
click at [690, 475] on button "Save Order" at bounding box center [701, 489] width 96 height 39
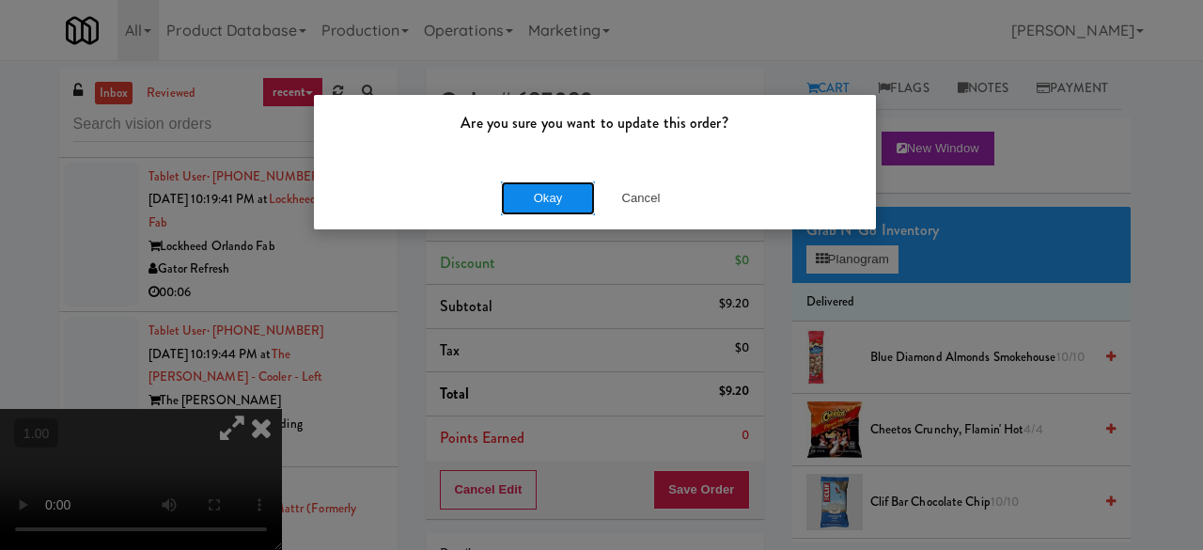
click at [558, 193] on button "Okay" at bounding box center [548, 198] width 94 height 34
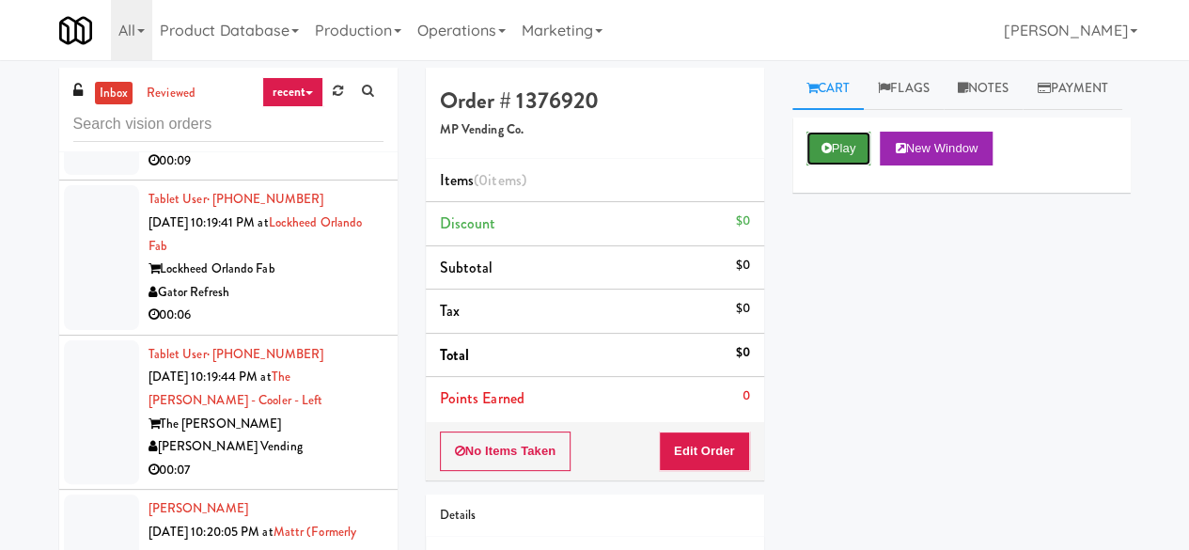
click at [833, 165] on button "Play" at bounding box center [838, 149] width 65 height 34
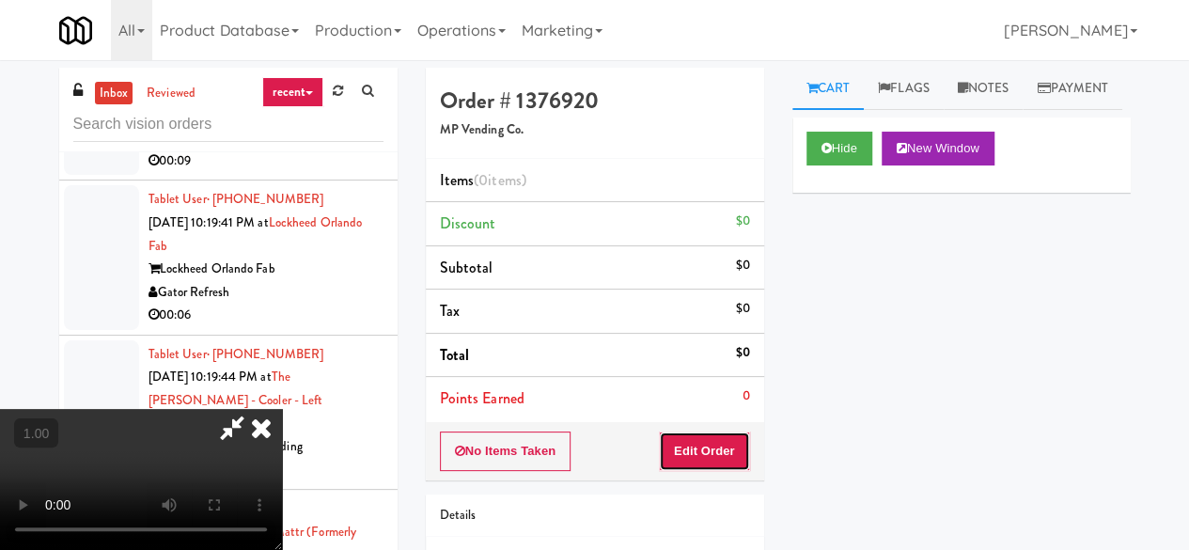
click at [741, 433] on button "Edit Order" at bounding box center [704, 450] width 91 height 39
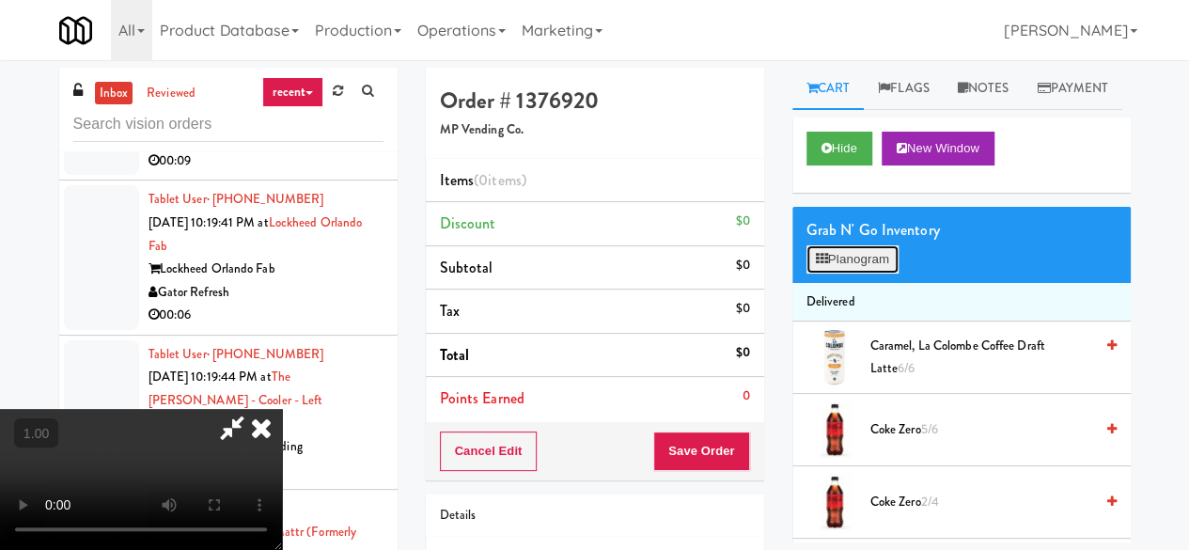
click at [842, 273] on button "Planogram" at bounding box center [852, 259] width 92 height 28
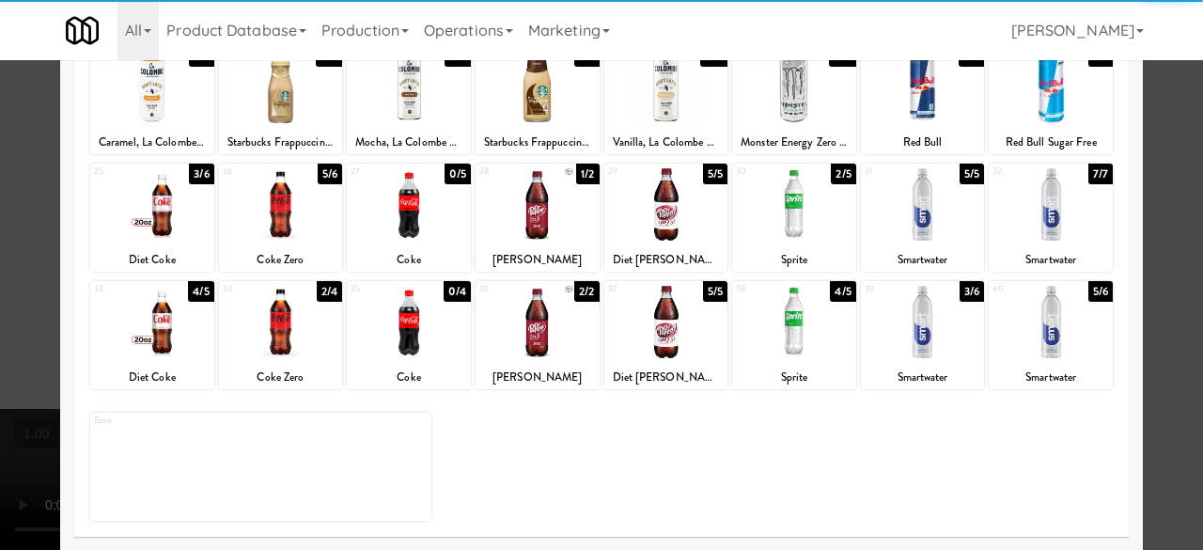
click at [284, 326] on div at bounding box center [281, 322] width 124 height 72
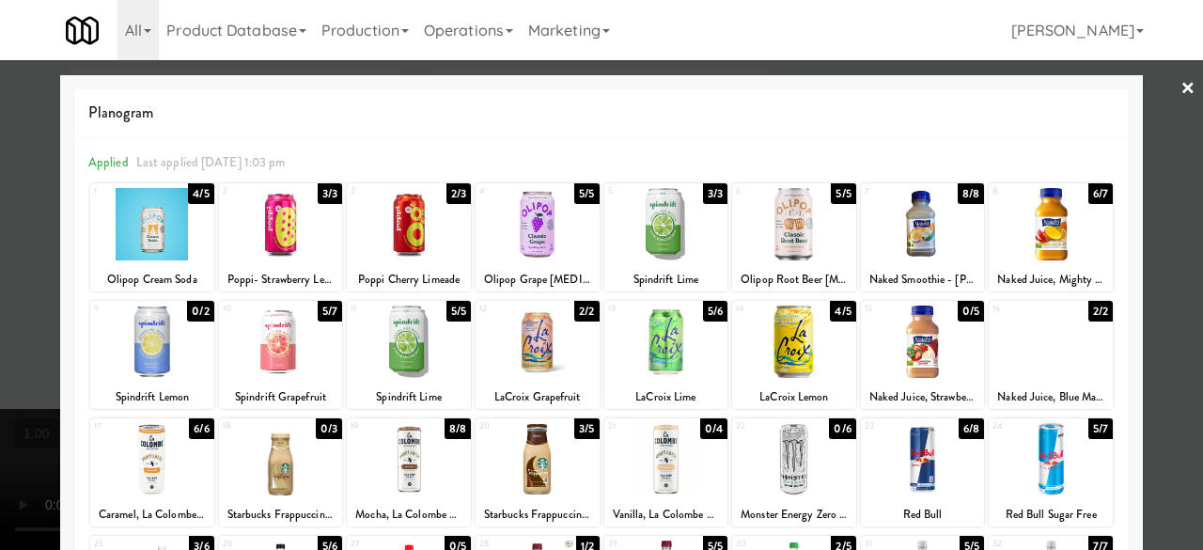
click at [1158, 147] on div at bounding box center [601, 275] width 1203 height 550
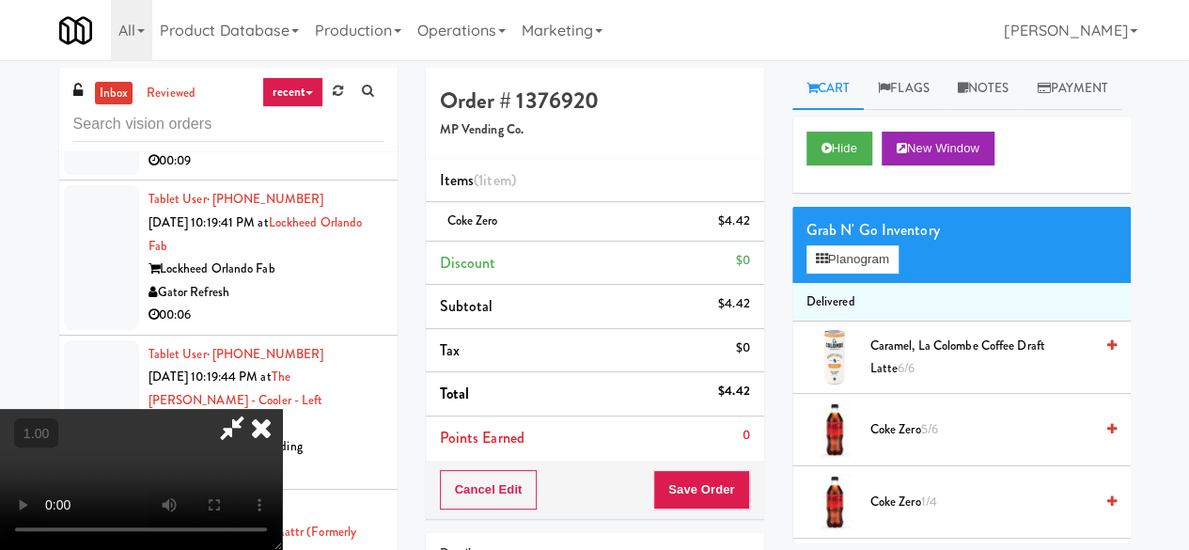
click at [254, 409] on icon at bounding box center [231, 428] width 43 height 38
click at [666, 490] on button "Save Order" at bounding box center [701, 489] width 96 height 39
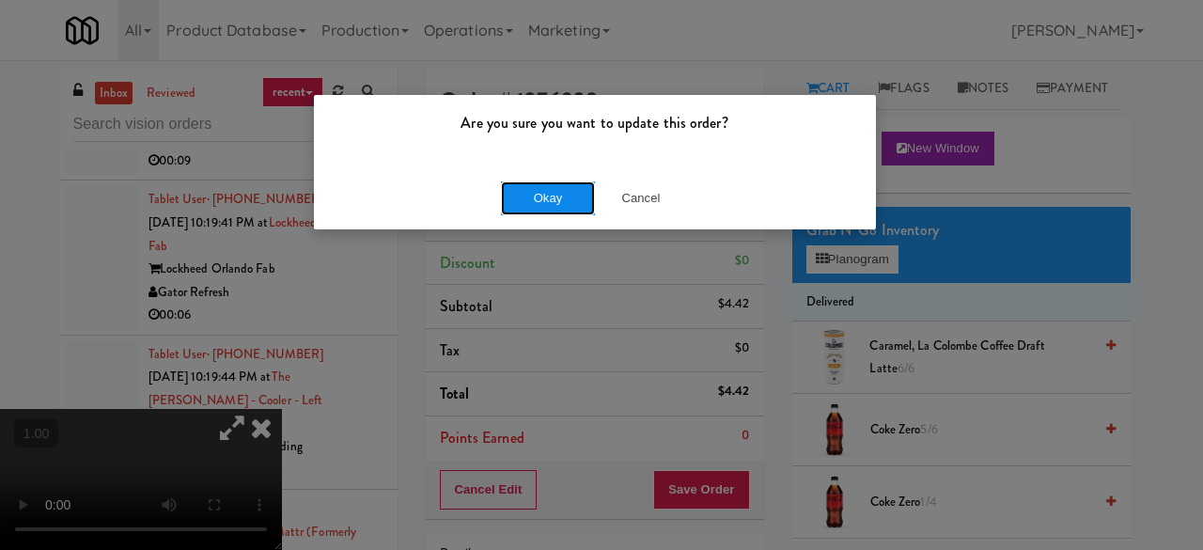
click at [555, 196] on button "Okay" at bounding box center [548, 198] width 94 height 34
